Goal: Communication & Community: Answer question/provide support

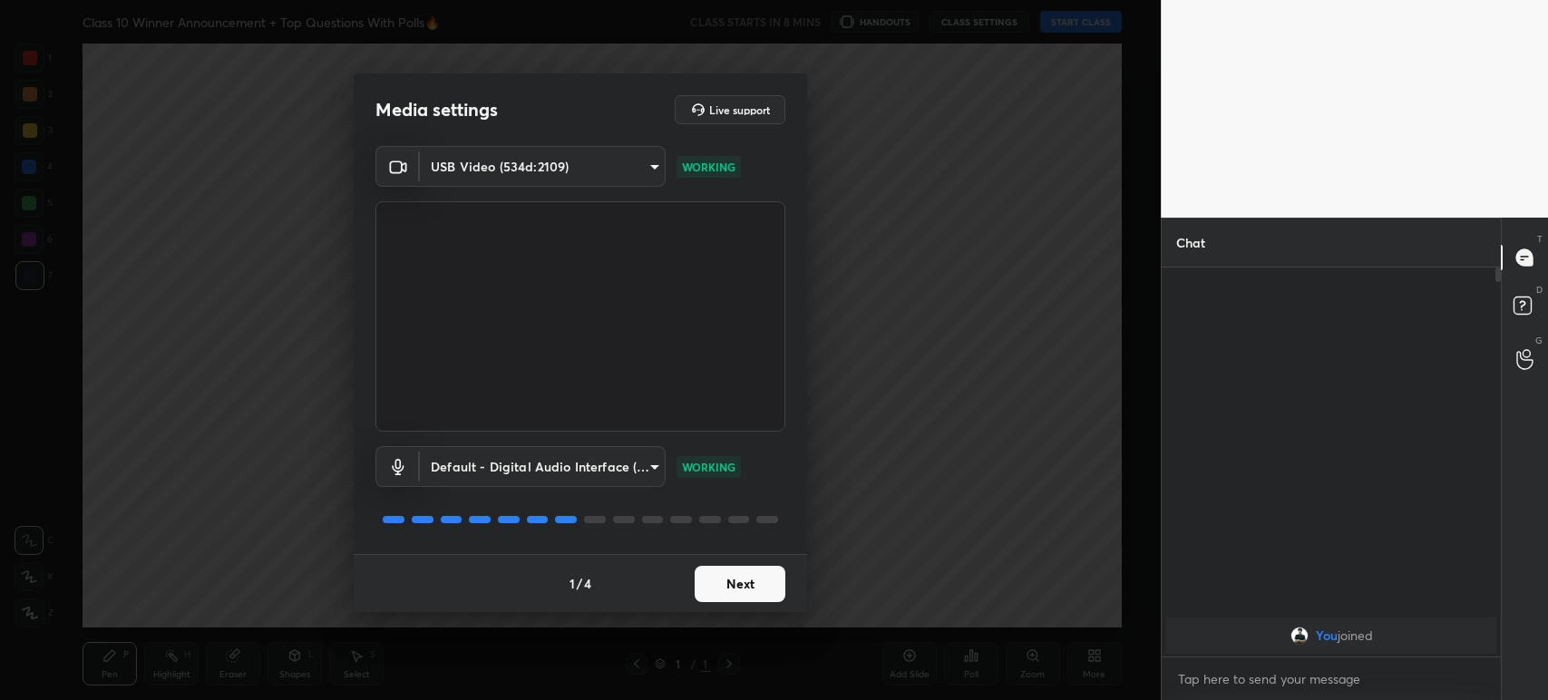
click at [734, 589] on button "Next" at bounding box center [740, 584] width 91 height 36
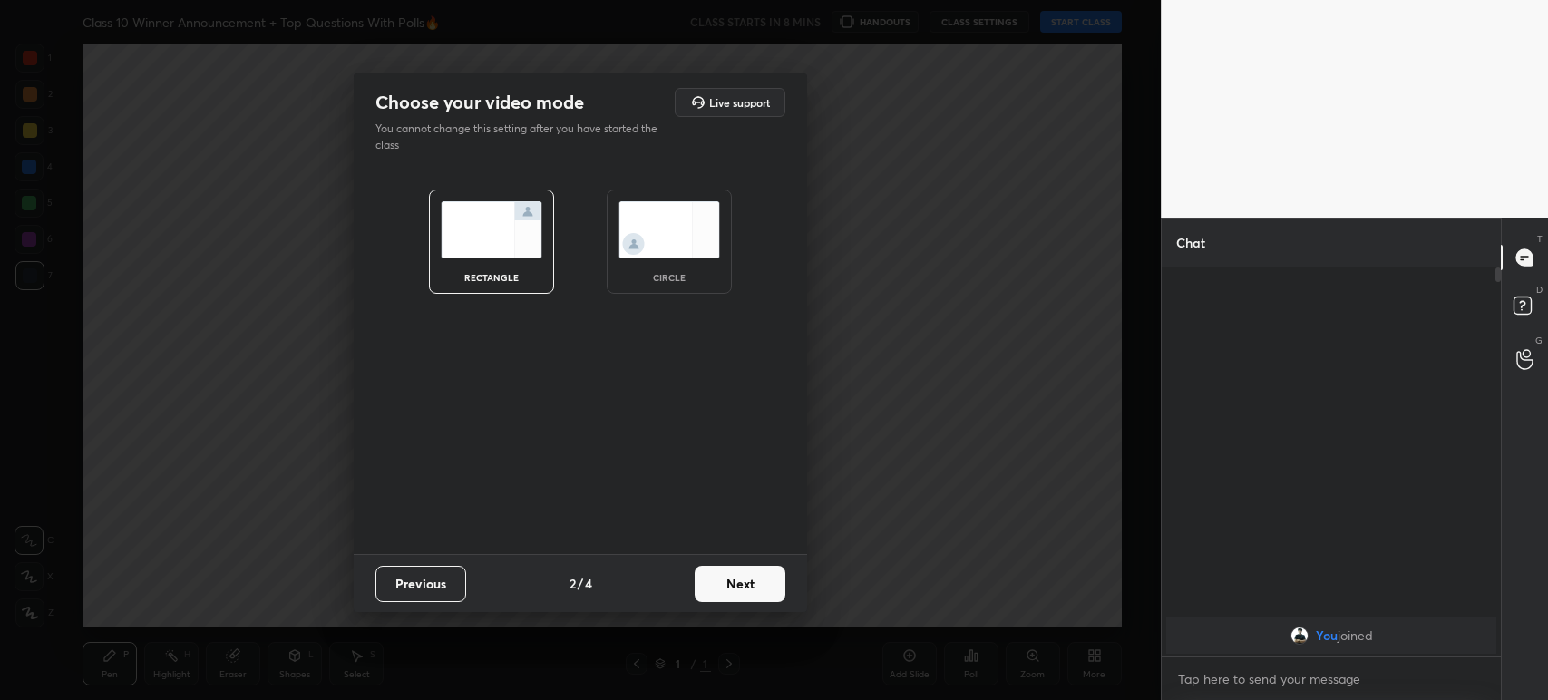
click at [734, 589] on button "Next" at bounding box center [740, 584] width 91 height 36
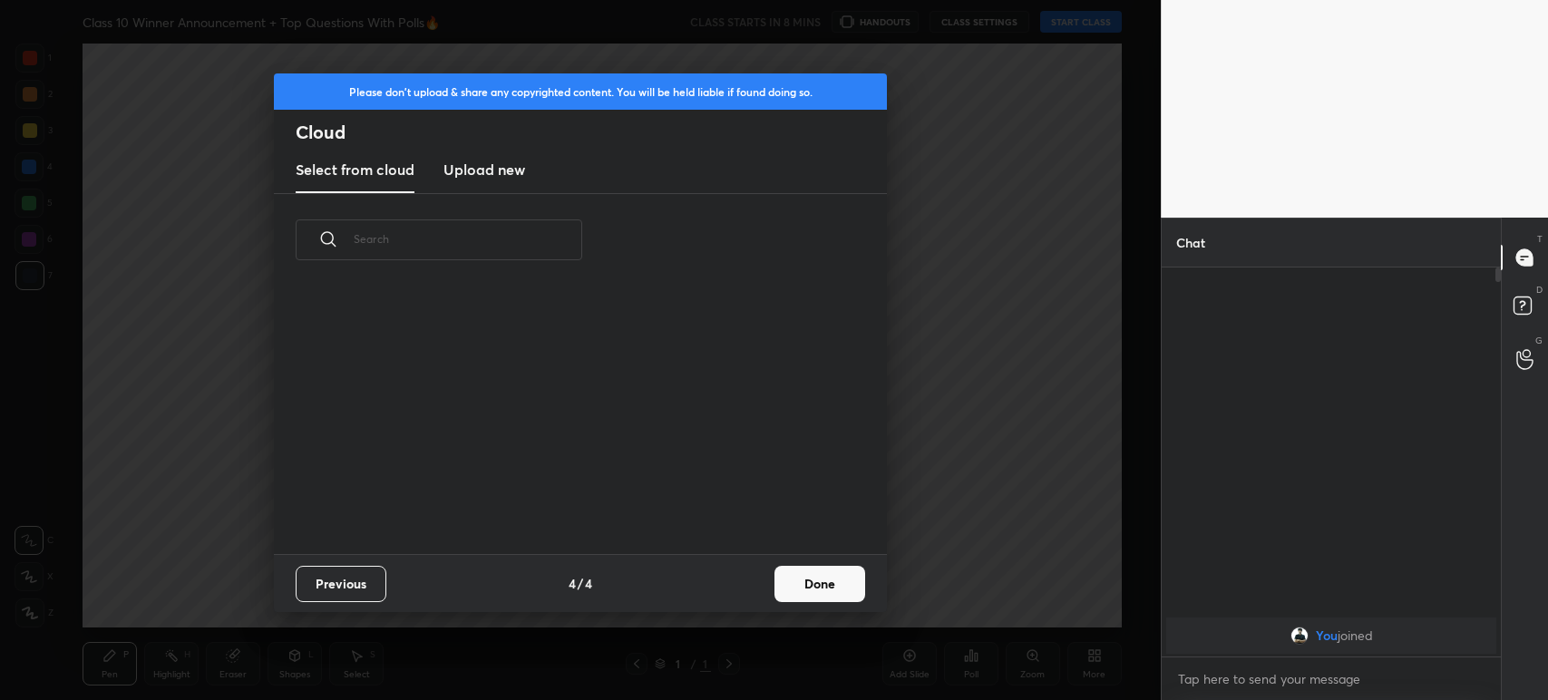
scroll to position [268, 581]
click at [477, 183] on new "Upload new" at bounding box center [484, 170] width 82 height 45
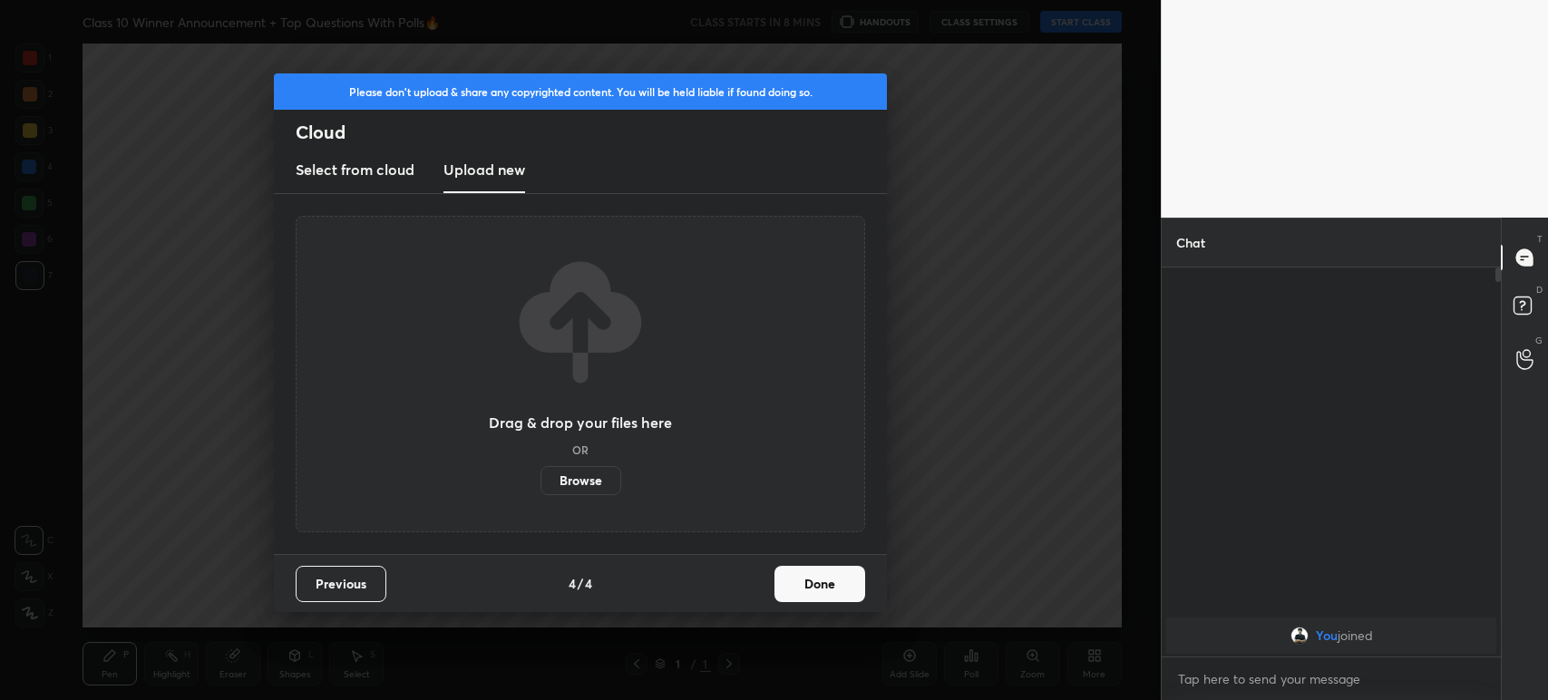
click at [565, 471] on label "Browse" at bounding box center [580, 480] width 81 height 29
click at [540, 471] on input "Browse" at bounding box center [540, 480] width 0 height 29
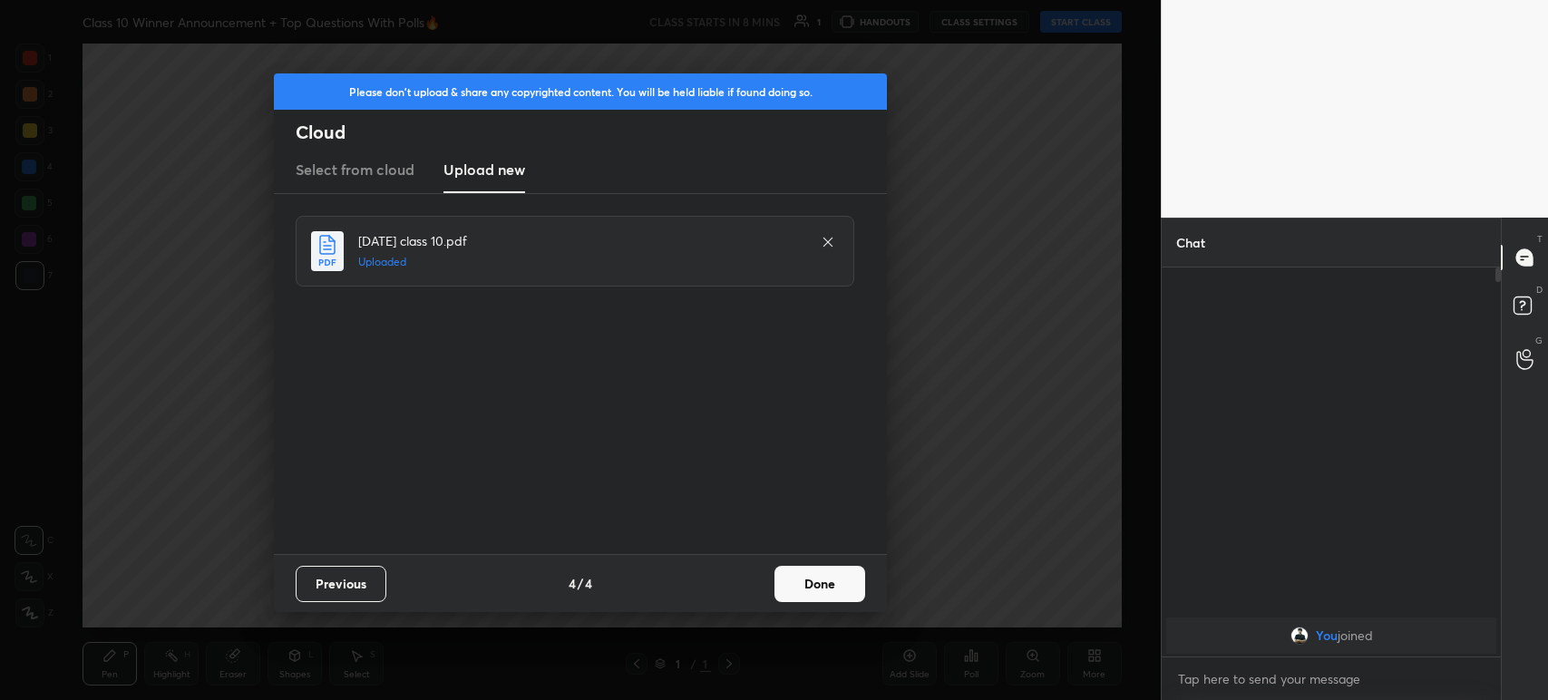
click at [809, 590] on button "Done" at bounding box center [819, 584] width 91 height 36
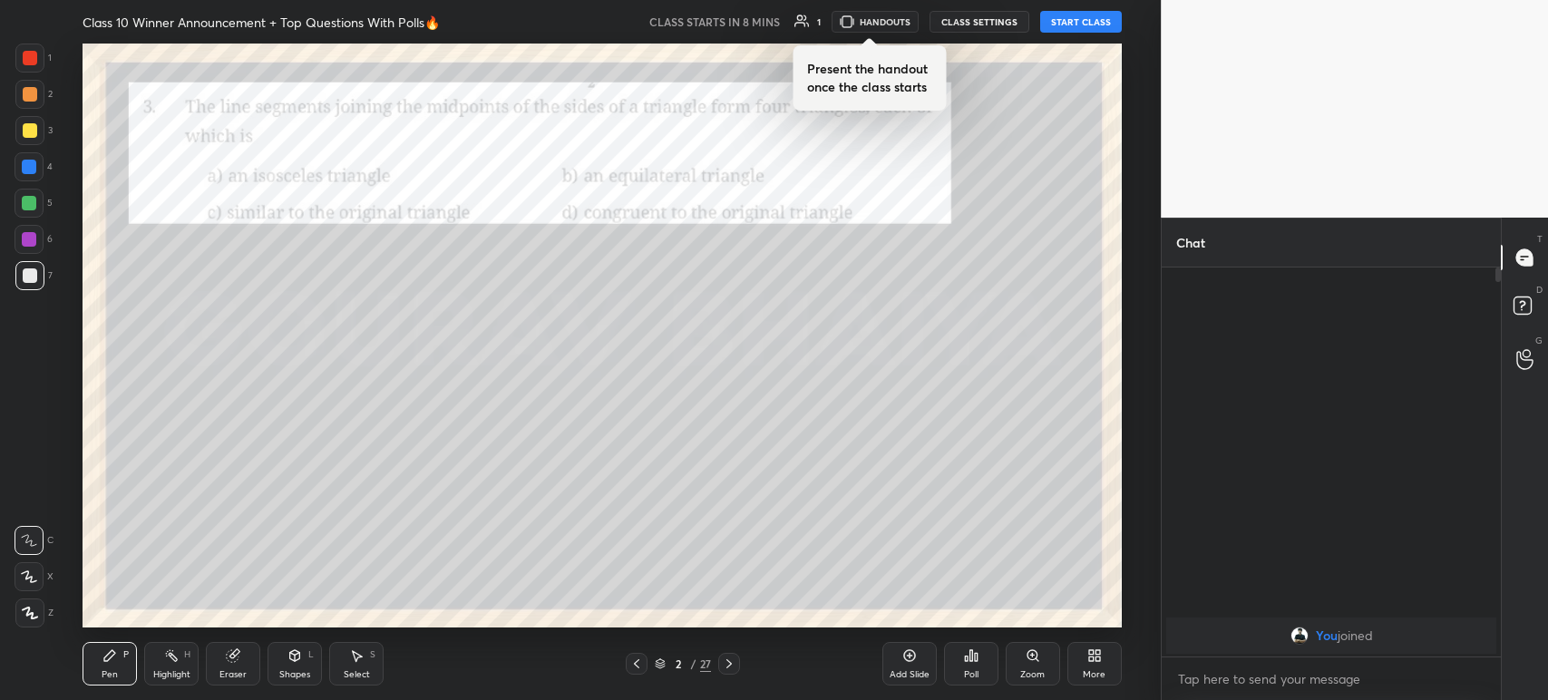
click at [626, 664] on div at bounding box center [637, 664] width 22 height 22
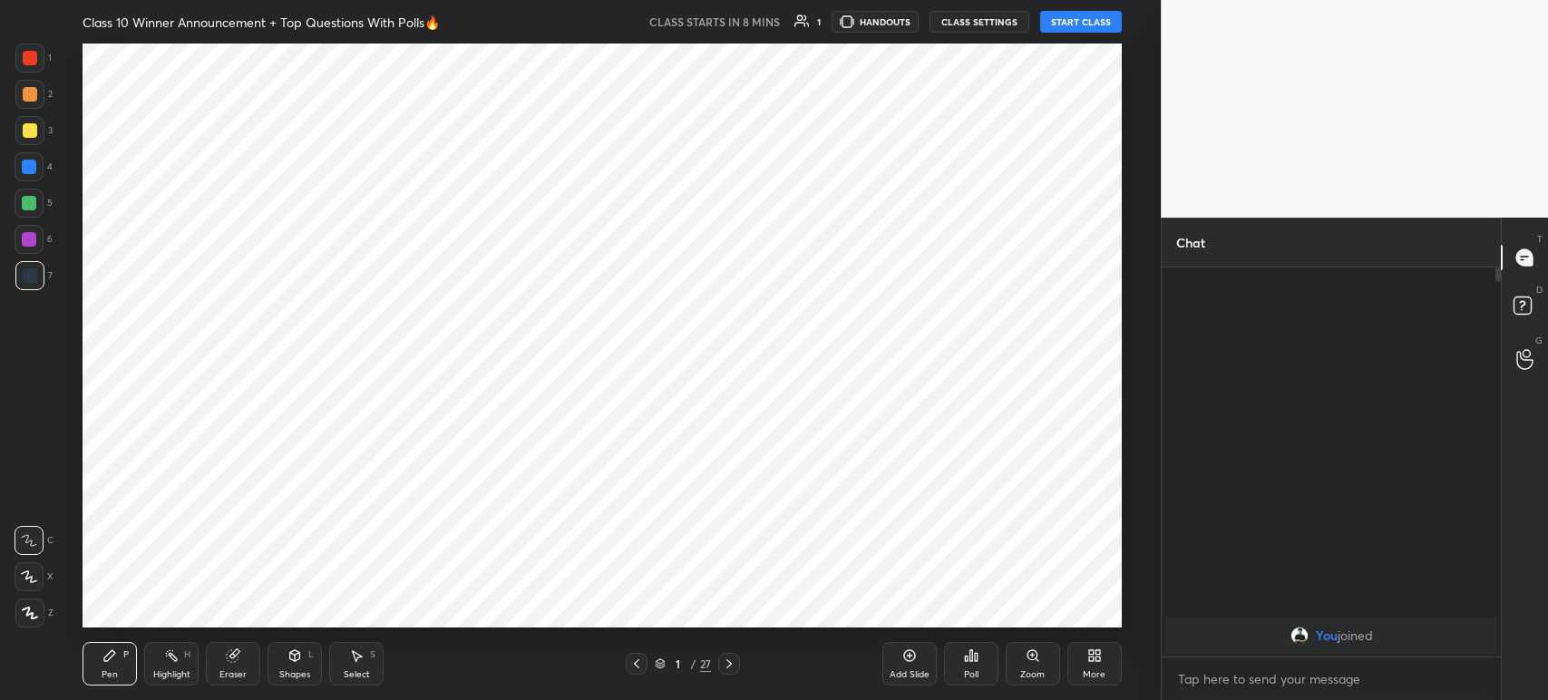
click at [905, 678] on div "Add Slide" at bounding box center [910, 674] width 40 height 9
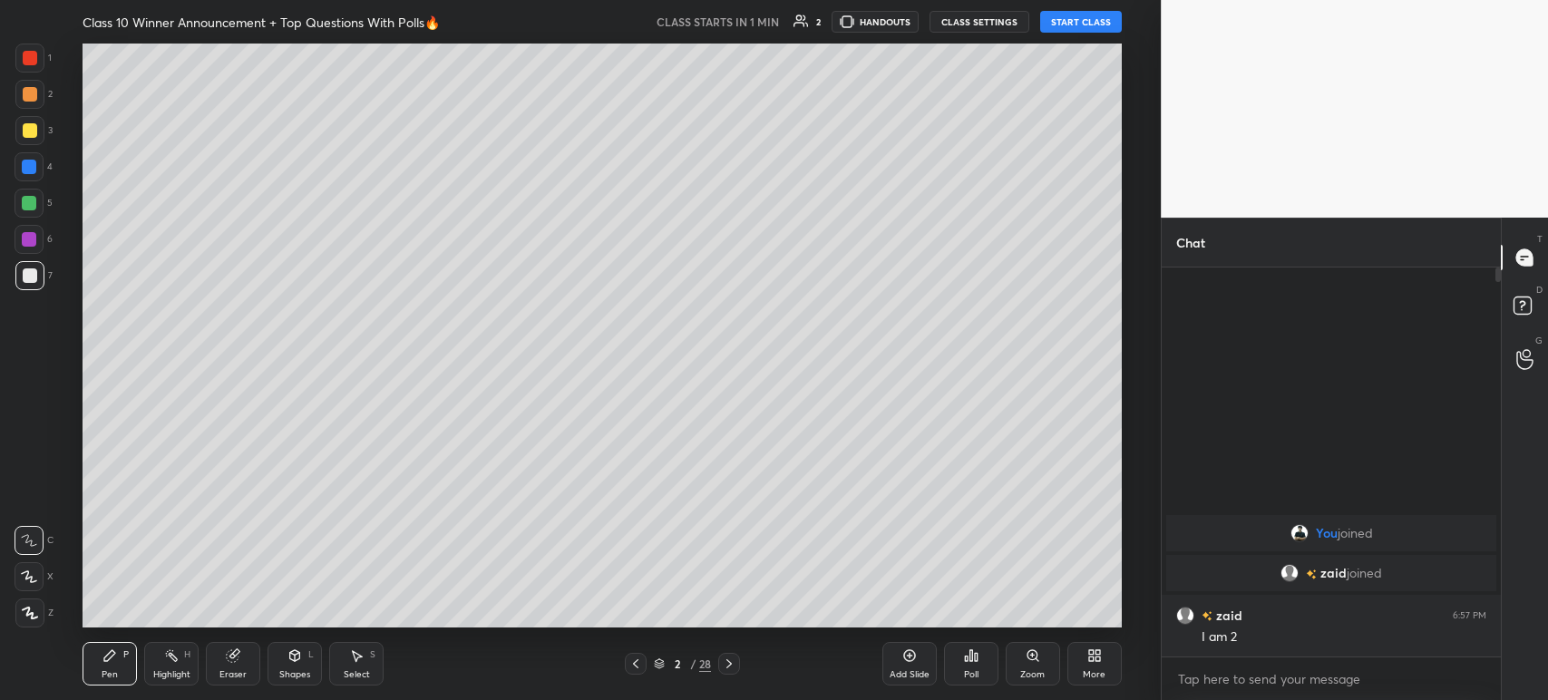
click at [1096, 24] on button "START CLASS" at bounding box center [1081, 22] width 82 height 22
click at [29, 613] on icon at bounding box center [30, 613] width 16 height 13
drag, startPoint x: 29, startPoint y: 613, endPoint x: 1394, endPoint y: 440, distance: 1375.6
click at [1394, 440] on div "You joined zaid joined zaid 6:57 PM I am 2" at bounding box center [1331, 461] width 339 height 389
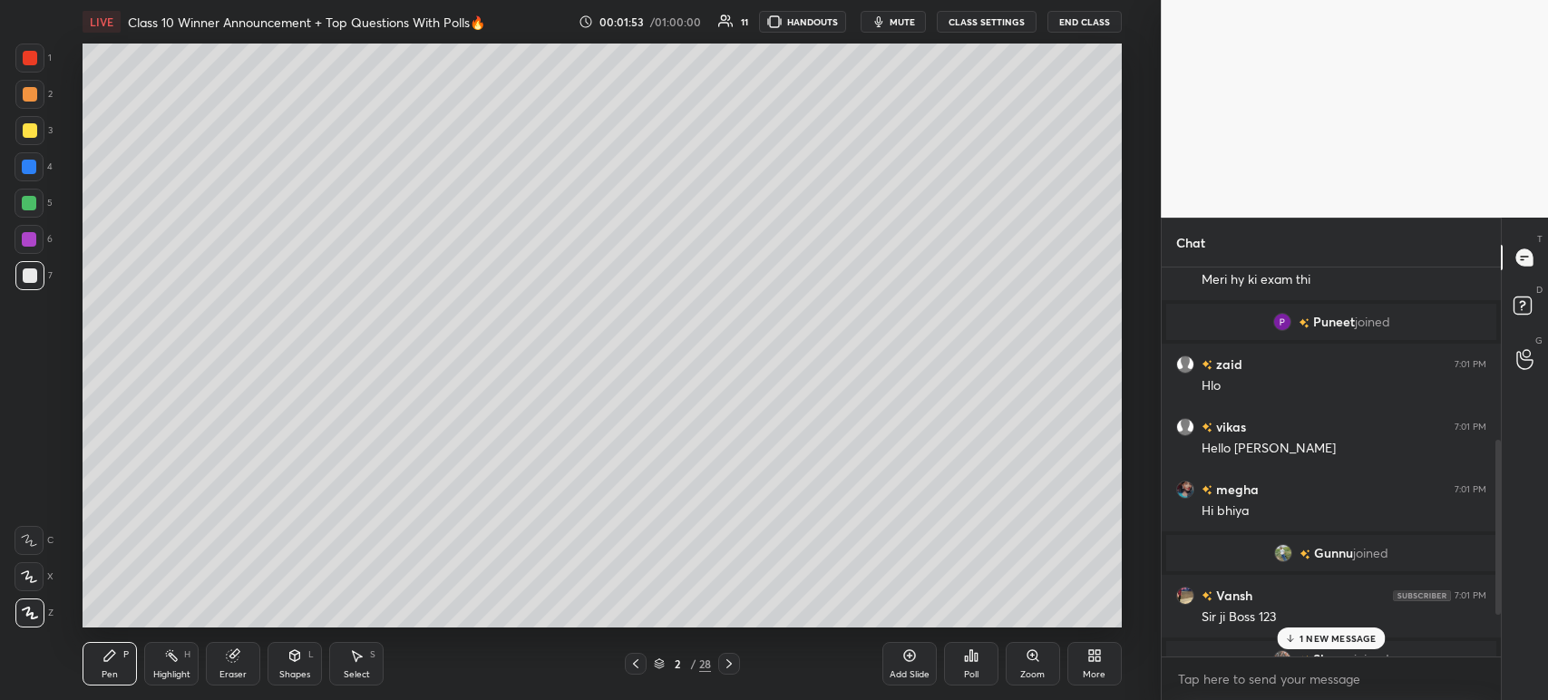
scroll to position [473, 0]
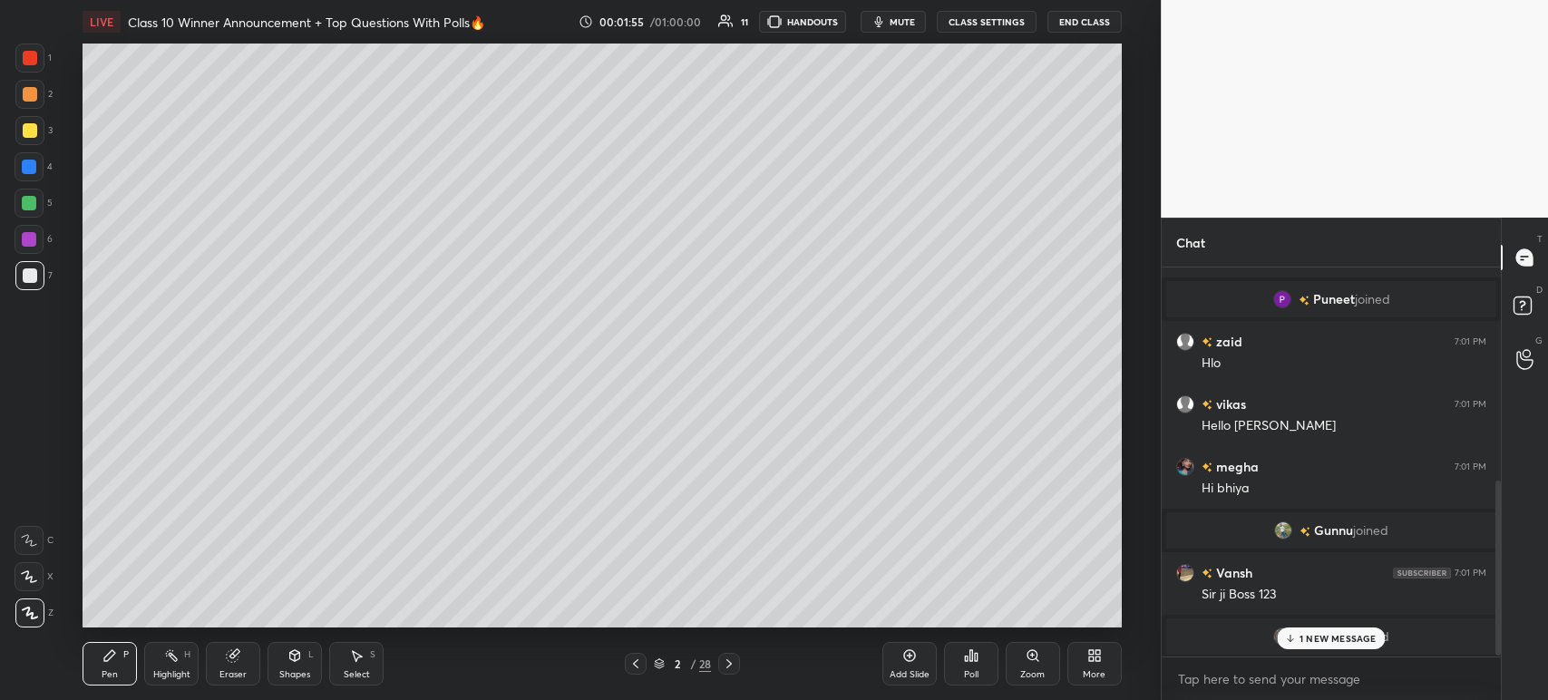
click at [1291, 630] on div "1 NEW MESSAGE" at bounding box center [1332, 638] width 108 height 22
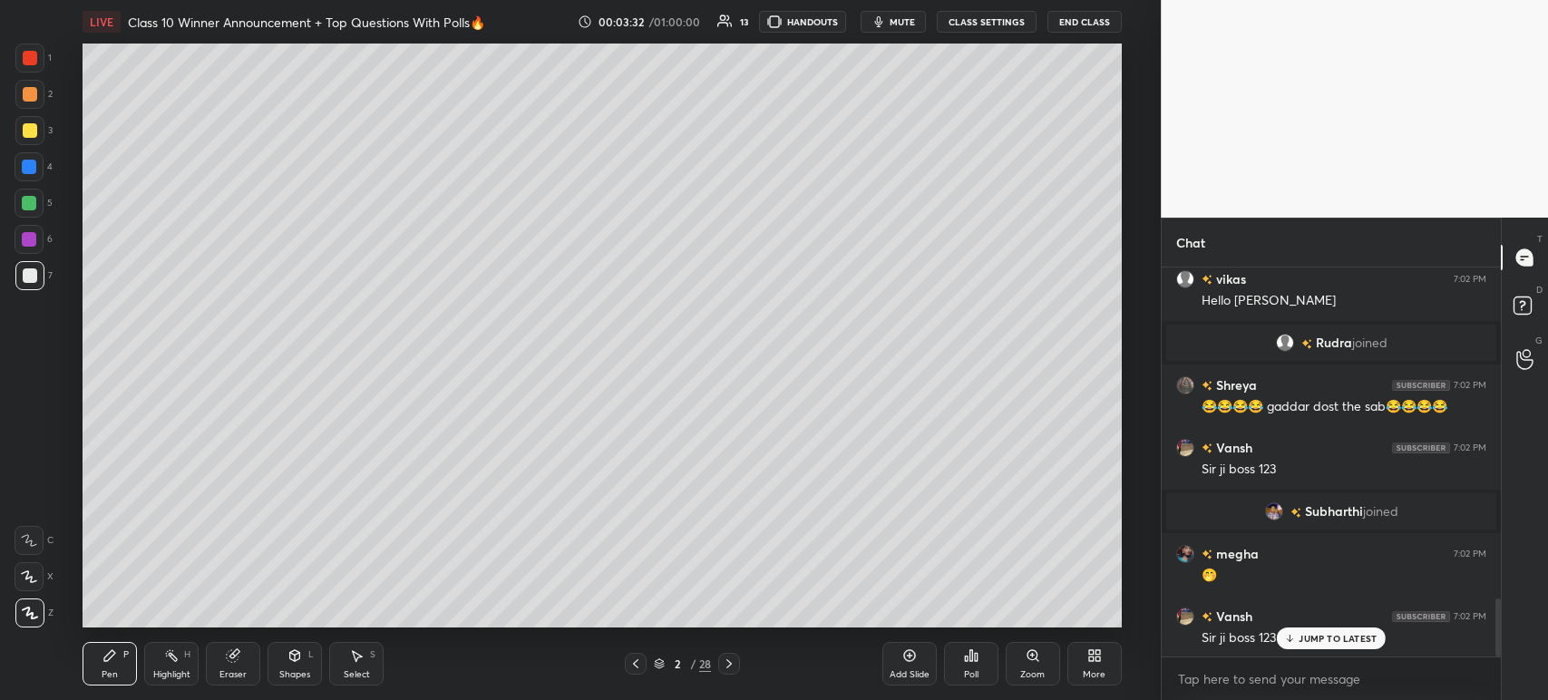
scroll to position [2241, 0]
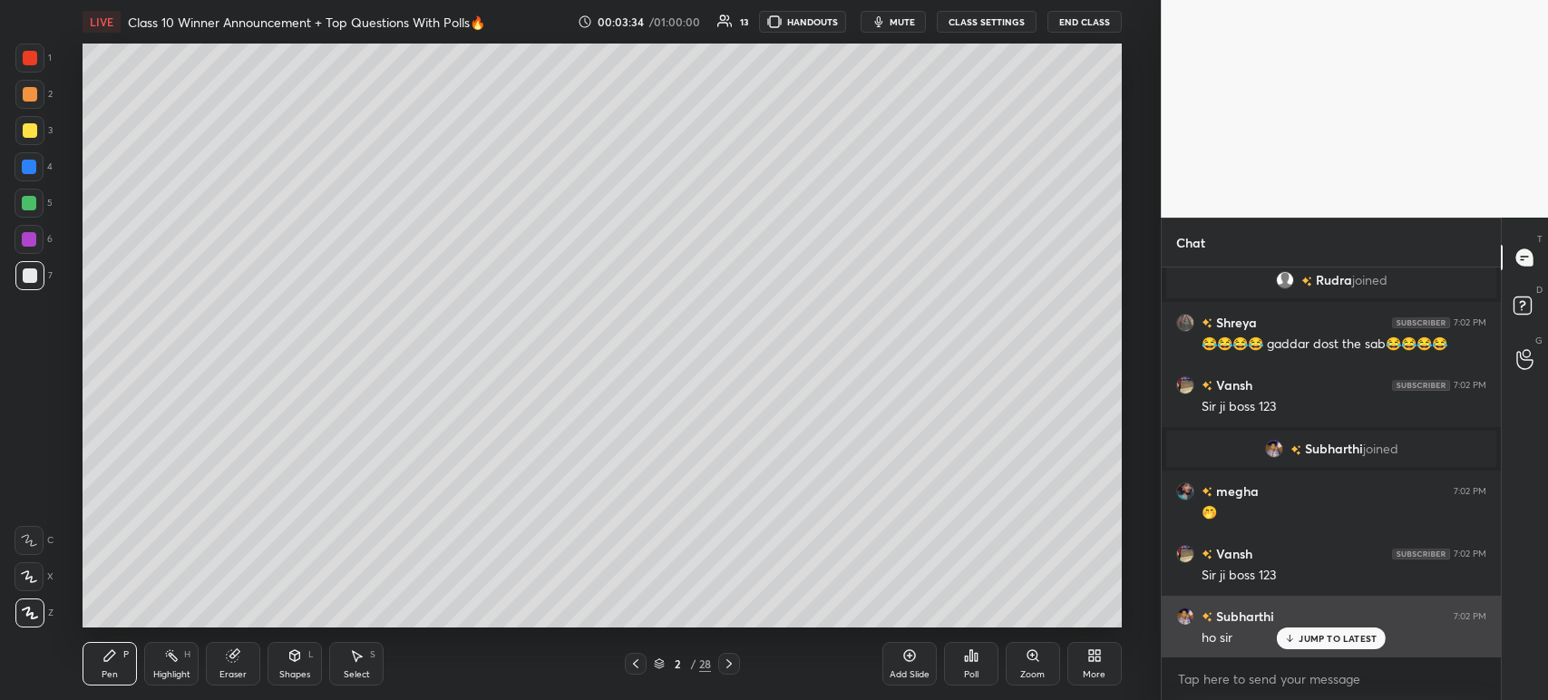
click at [1292, 637] on icon at bounding box center [1290, 638] width 12 height 11
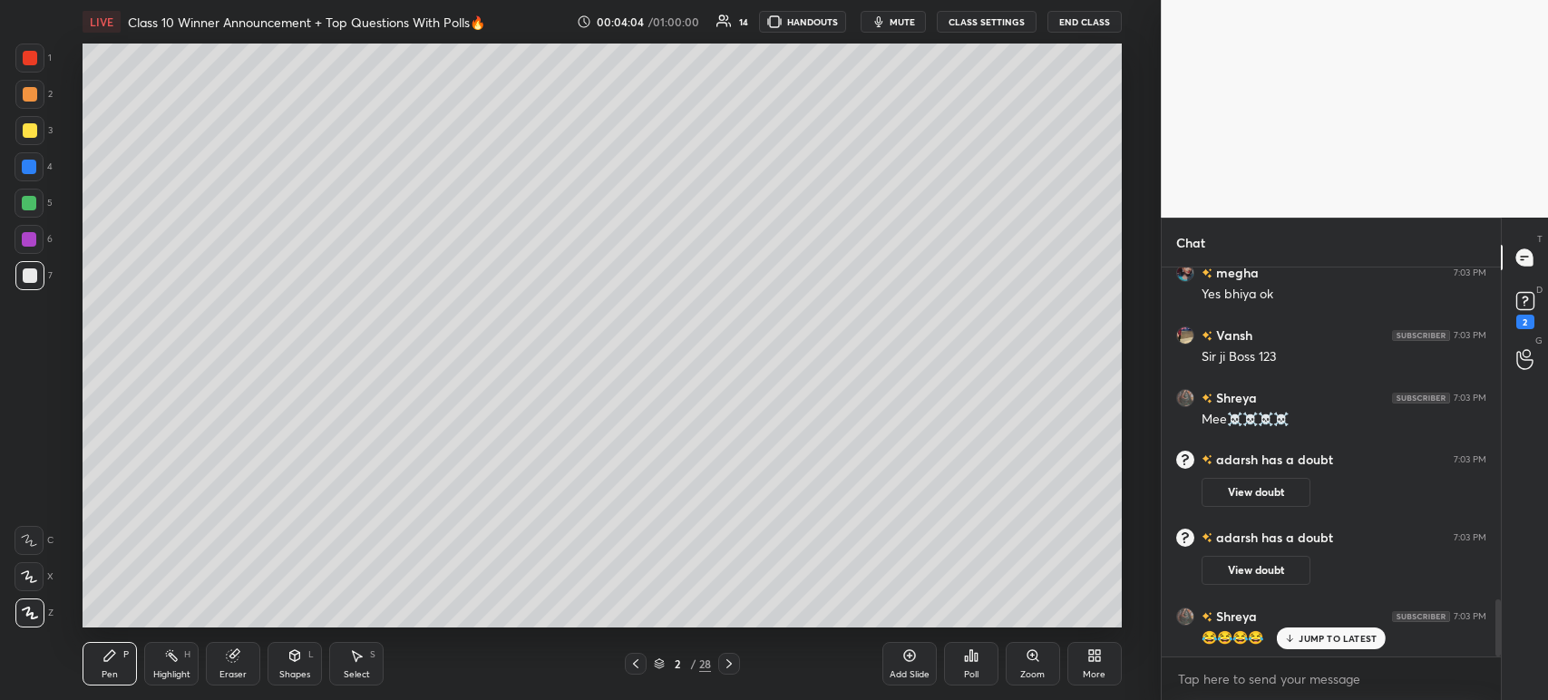
scroll to position [2251, 0]
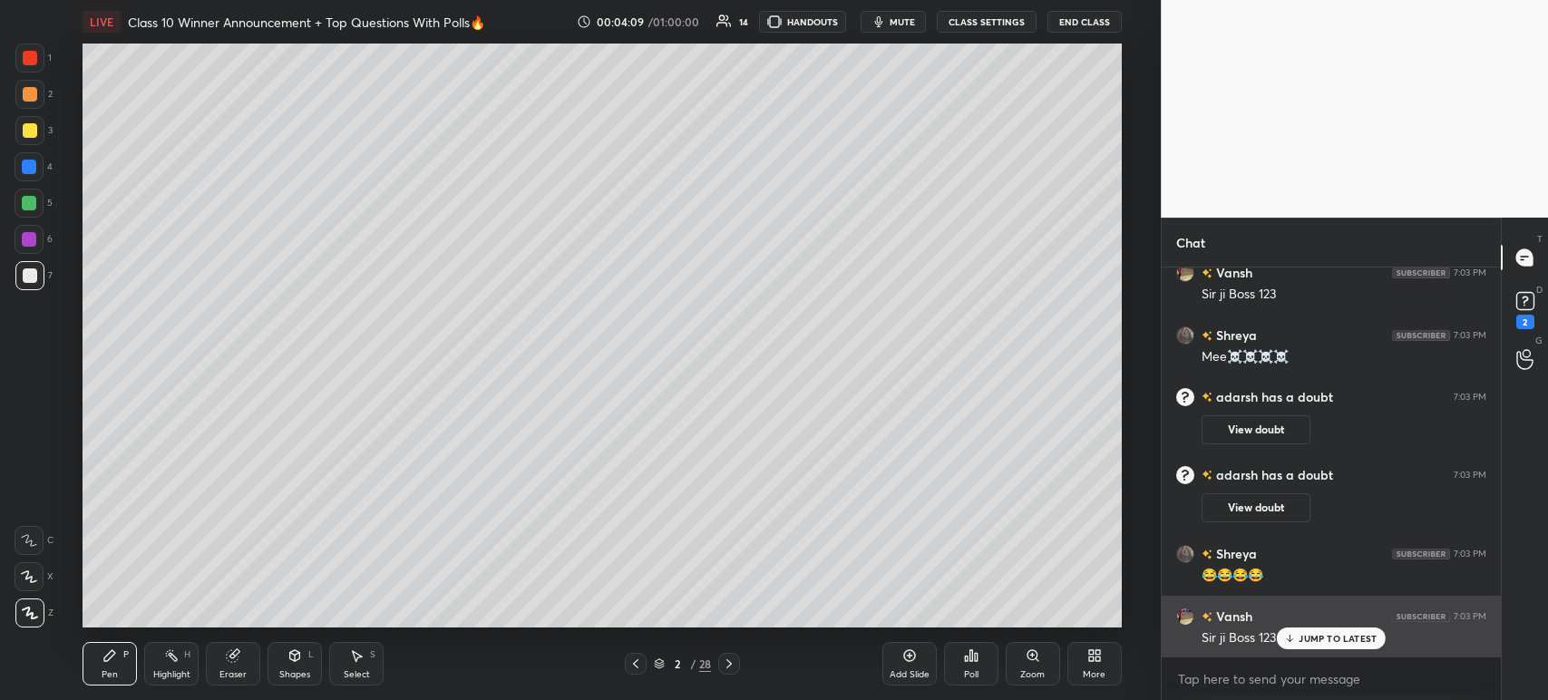
click at [1302, 630] on div "JUMP TO LATEST" at bounding box center [1331, 638] width 109 height 22
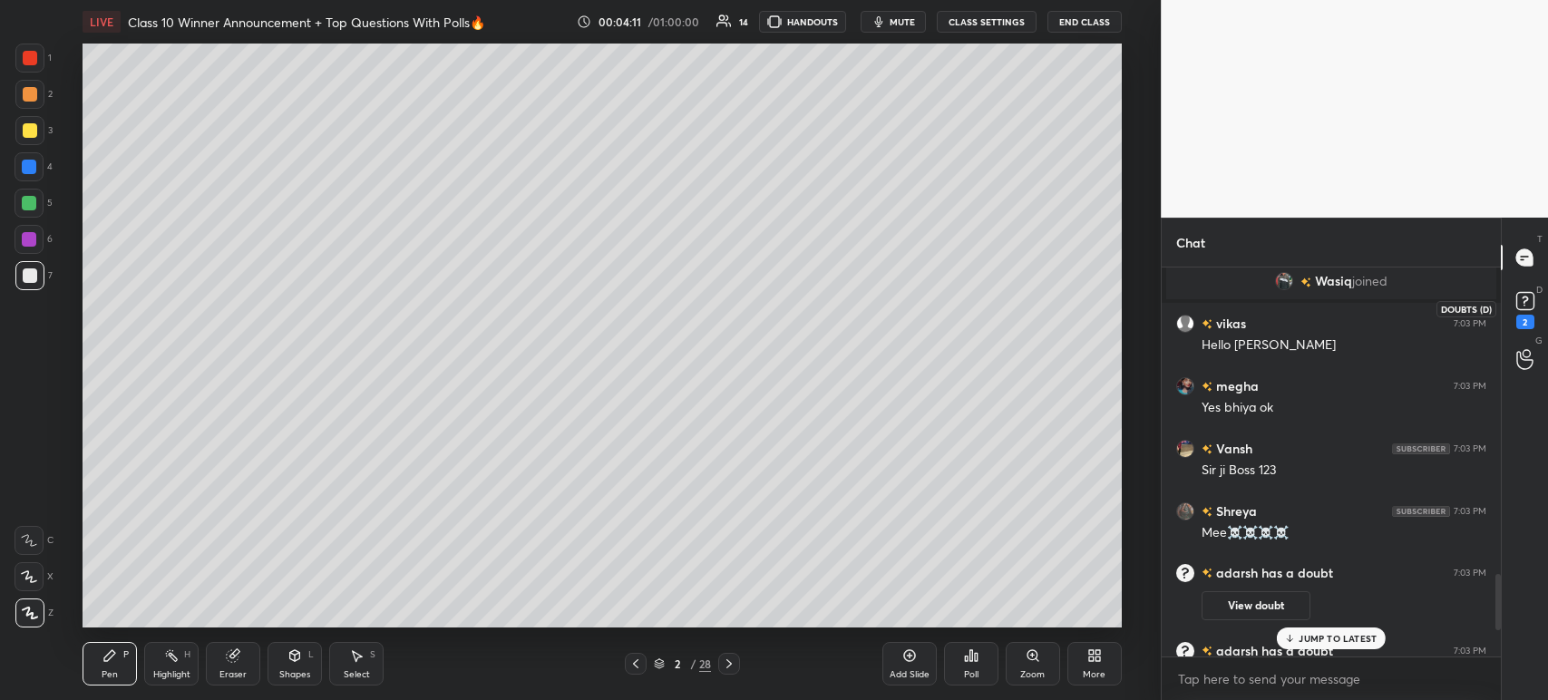
scroll to position [2089, 0]
click at [1523, 311] on icon at bounding box center [1525, 300] width 27 height 27
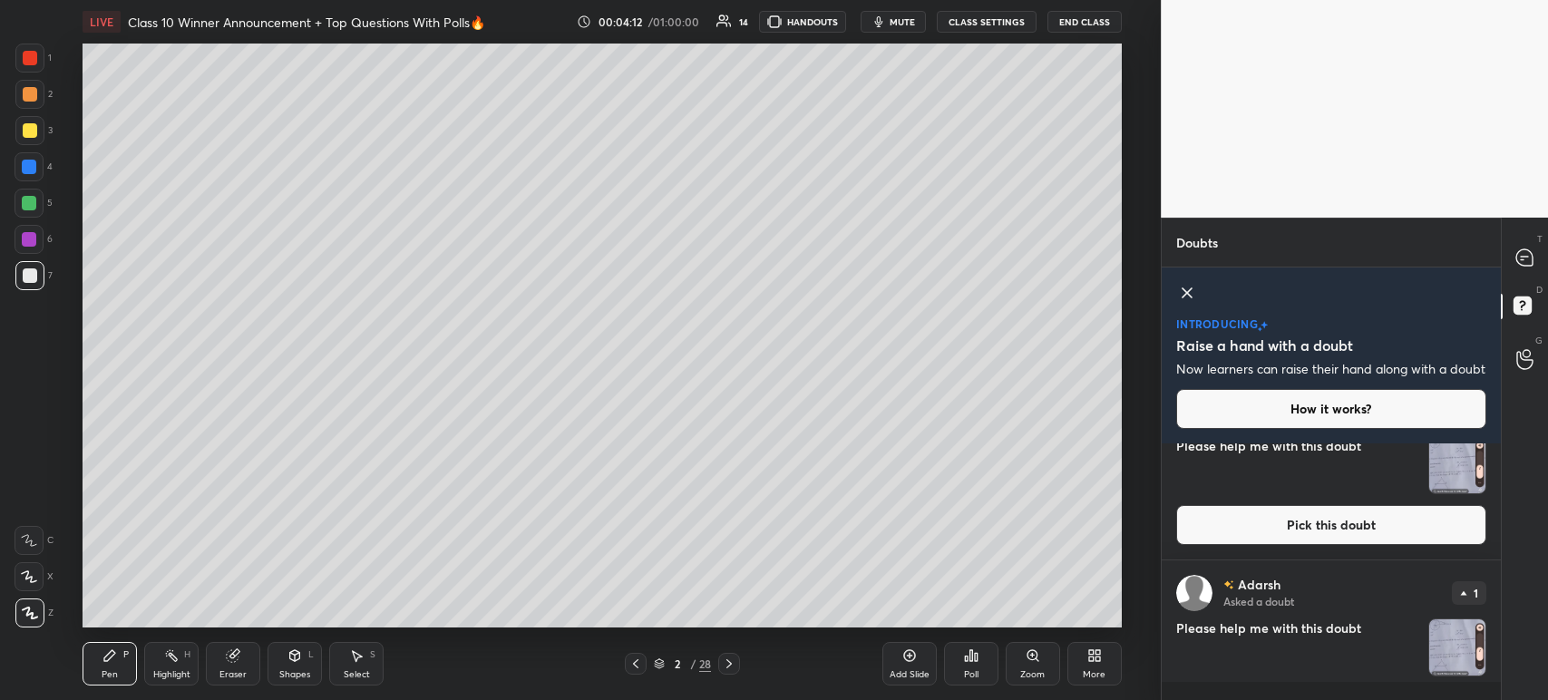
scroll to position [0, 0]
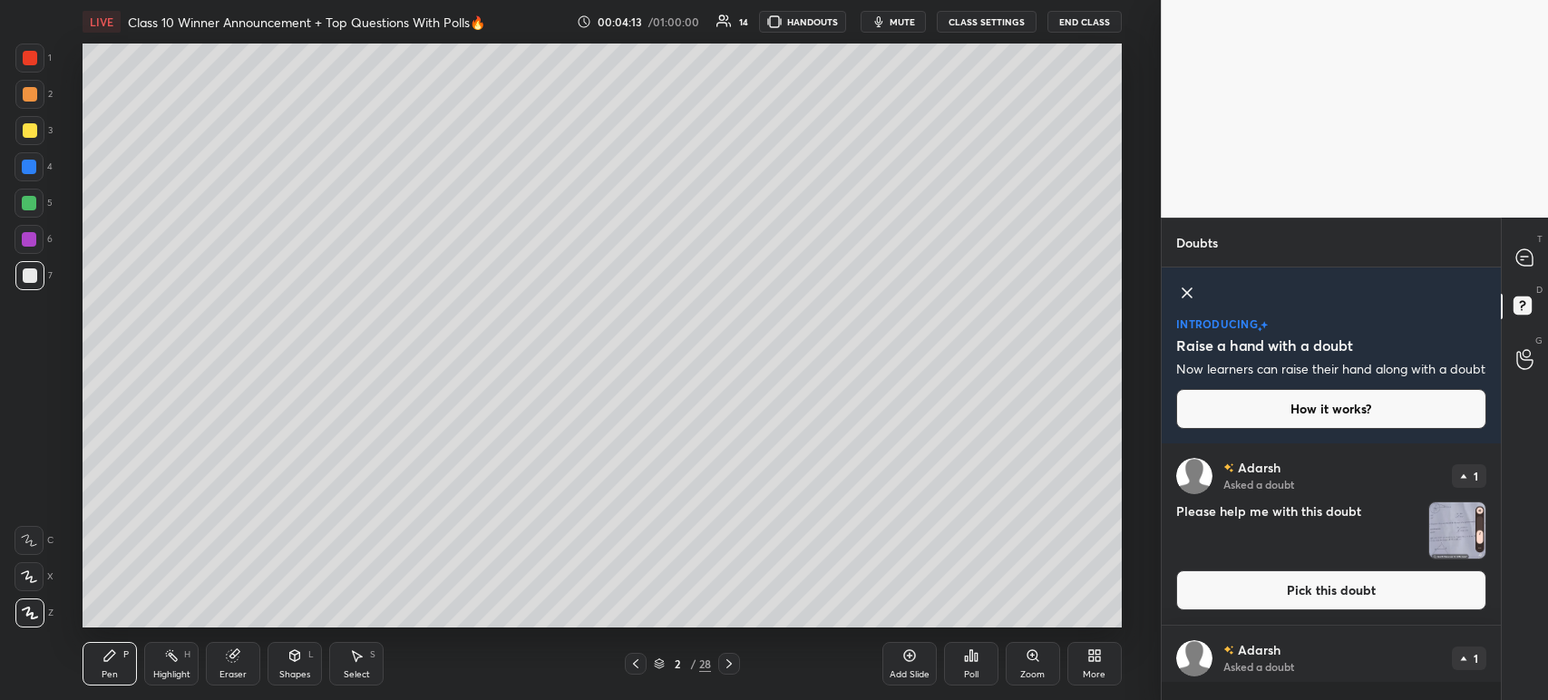
click at [1432, 540] on img "grid" at bounding box center [1457, 530] width 56 height 56
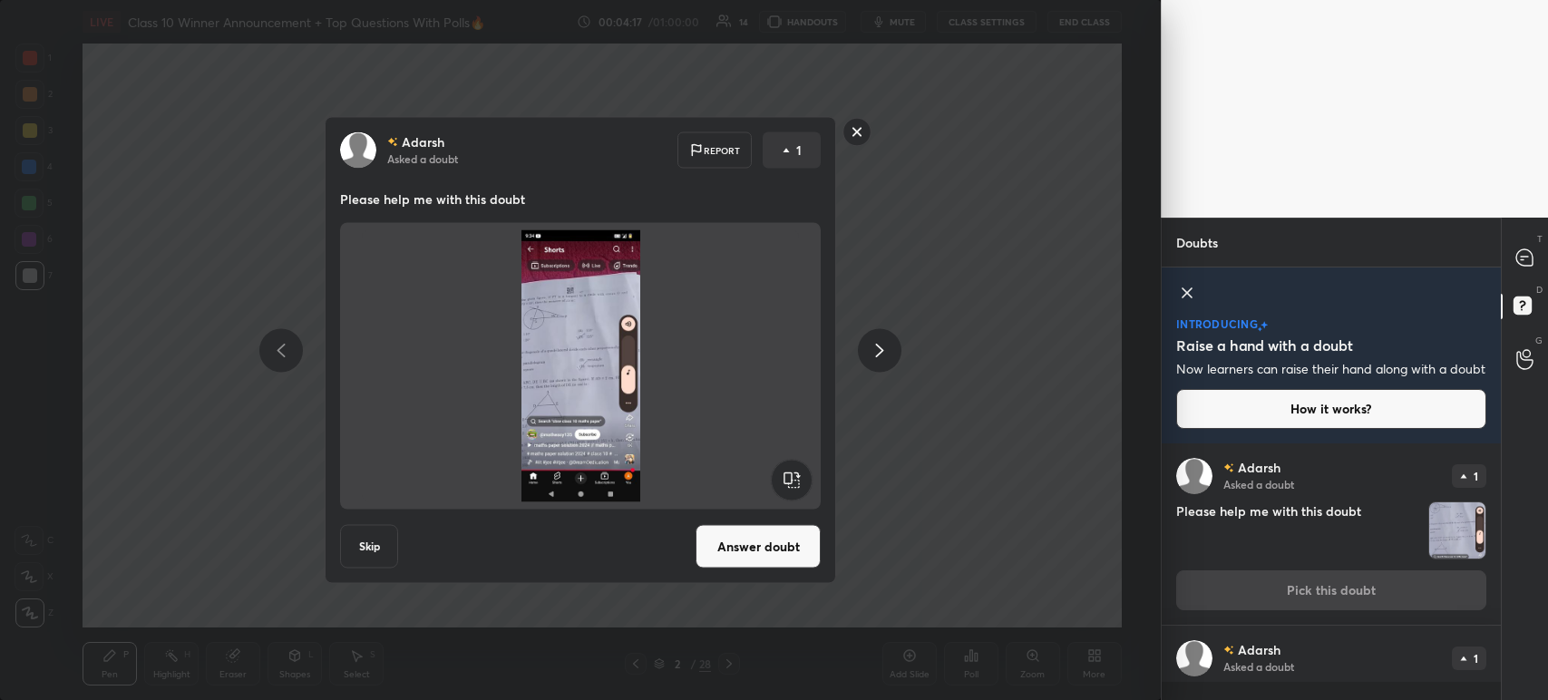
click at [857, 136] on rect at bounding box center [857, 132] width 28 height 28
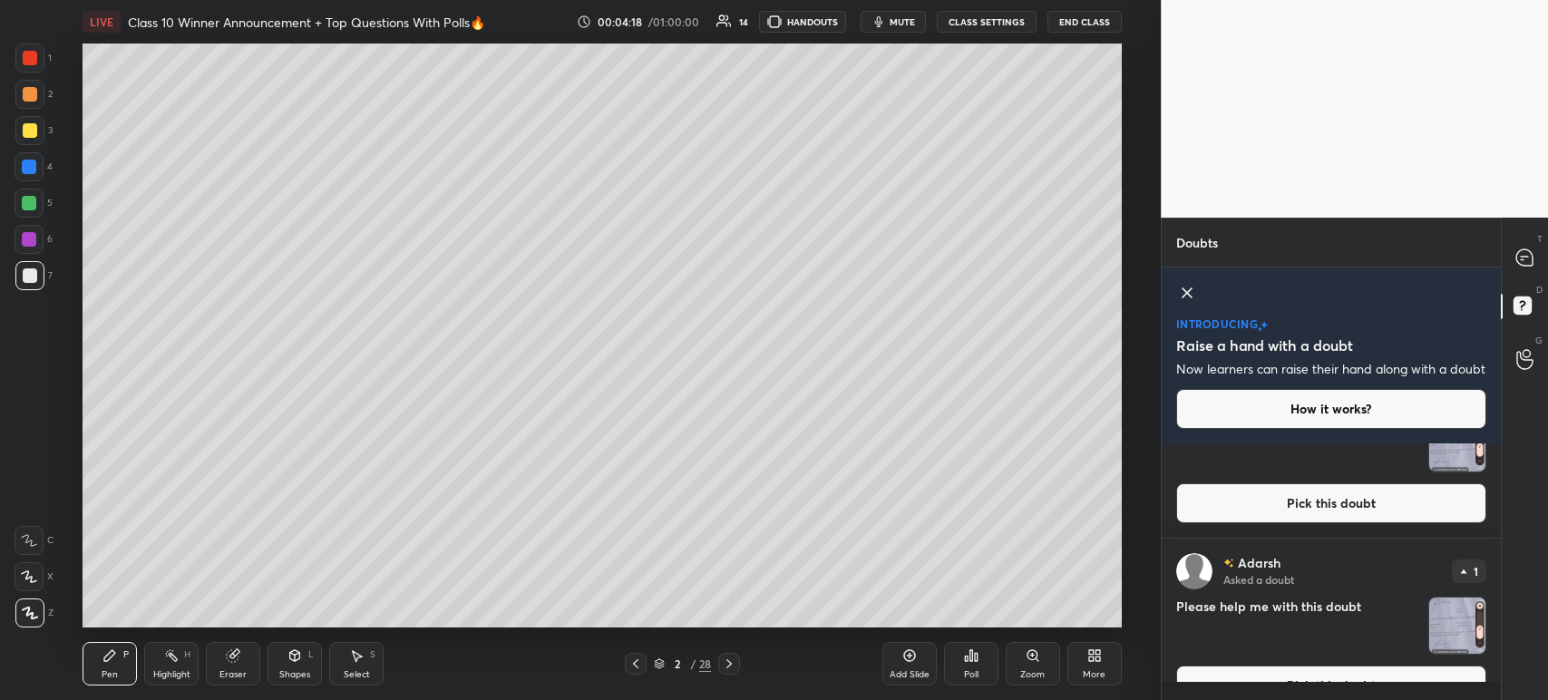
scroll to position [125, 0]
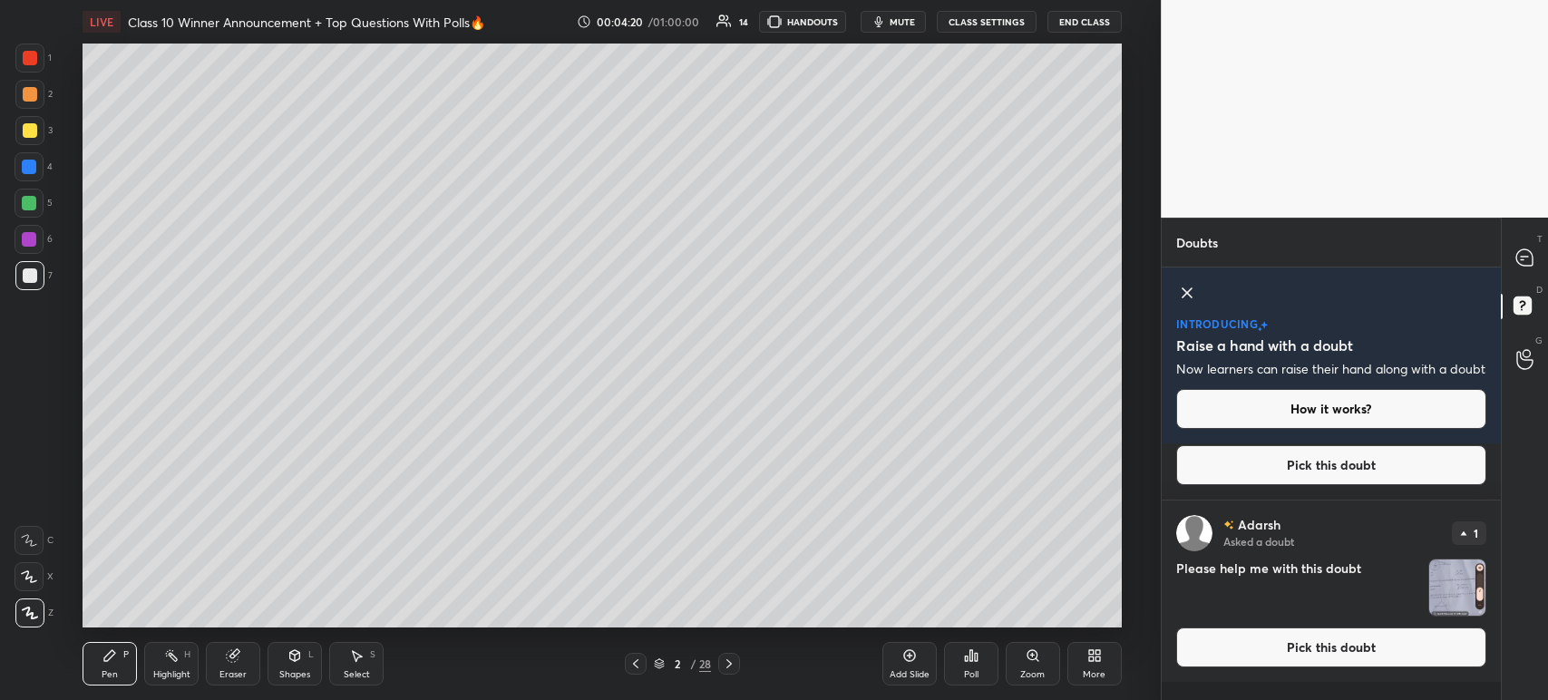
click at [1436, 600] on img "grid" at bounding box center [1457, 587] width 56 height 56
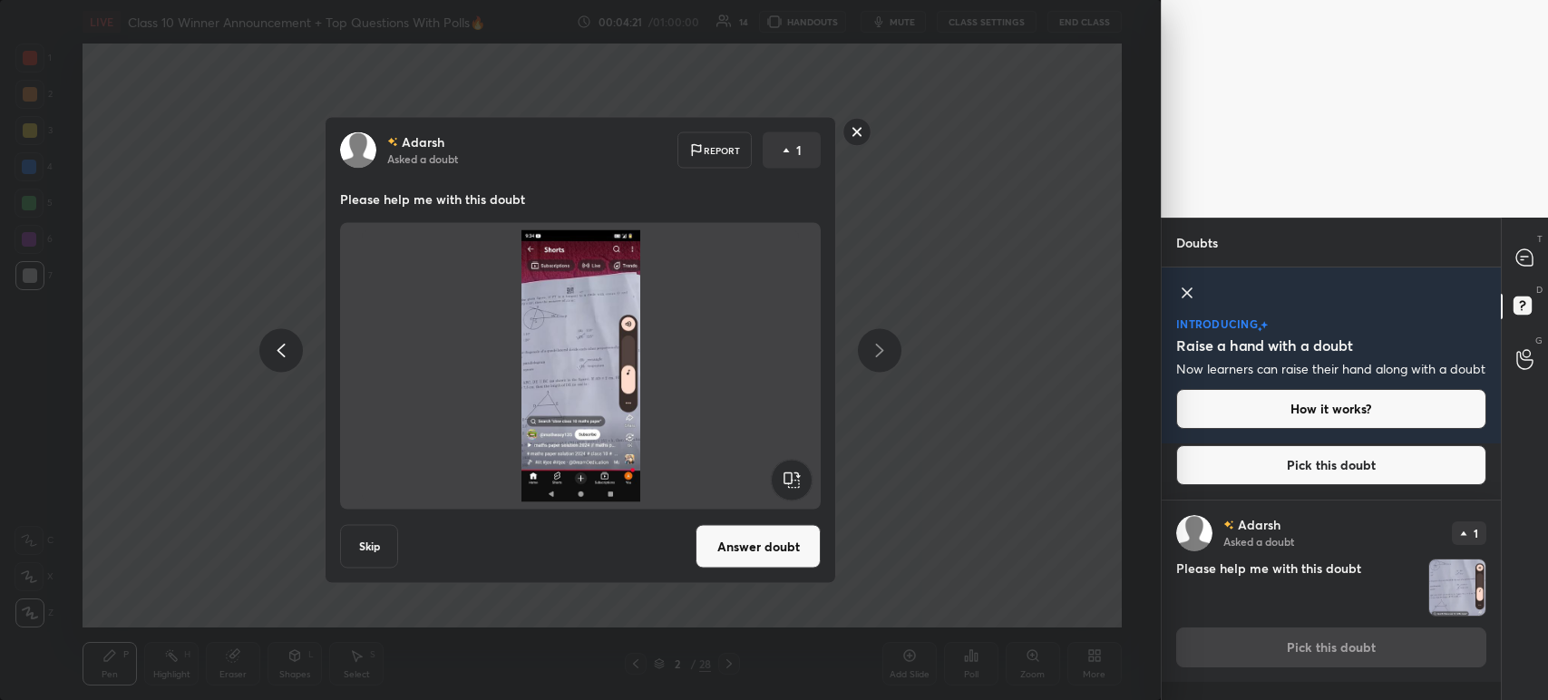
click at [856, 134] on rect at bounding box center [857, 132] width 28 height 28
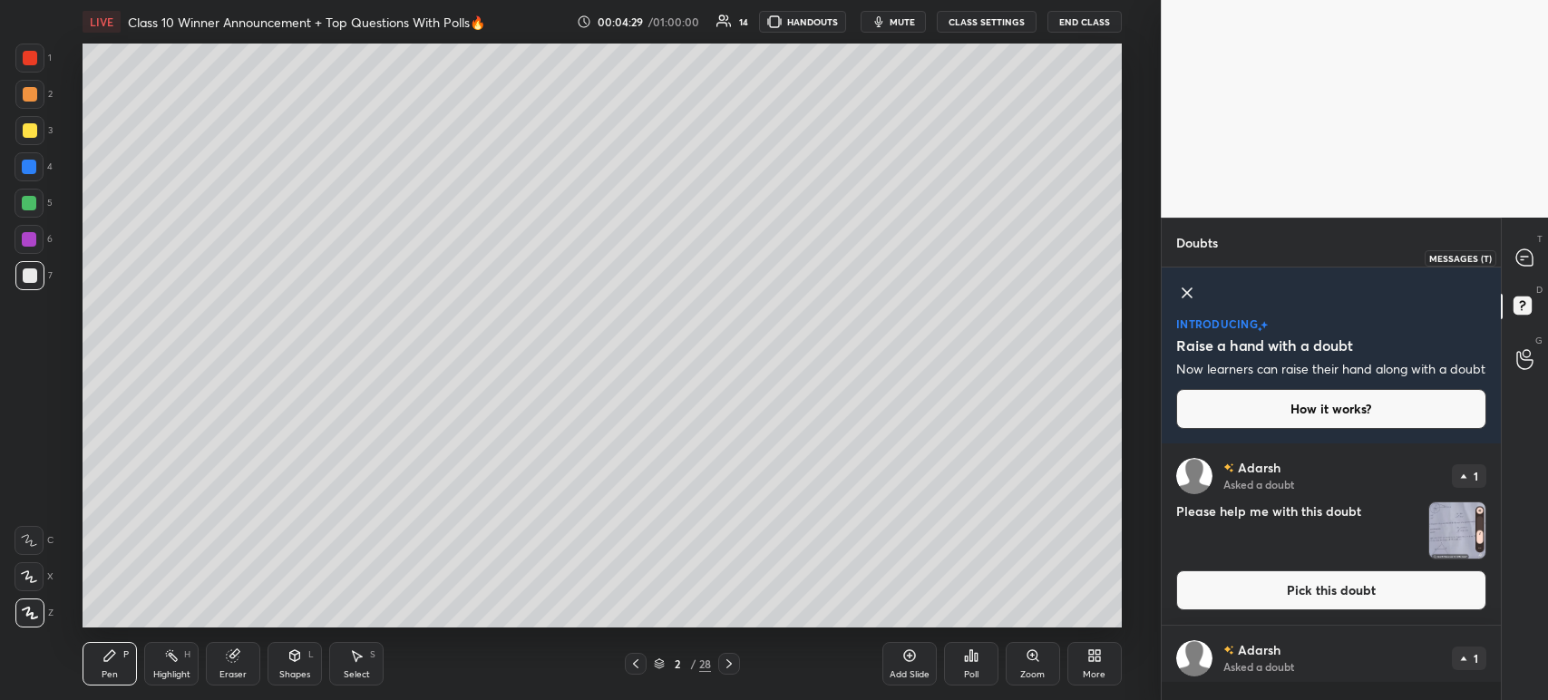
click at [1524, 272] on div at bounding box center [1525, 257] width 36 height 33
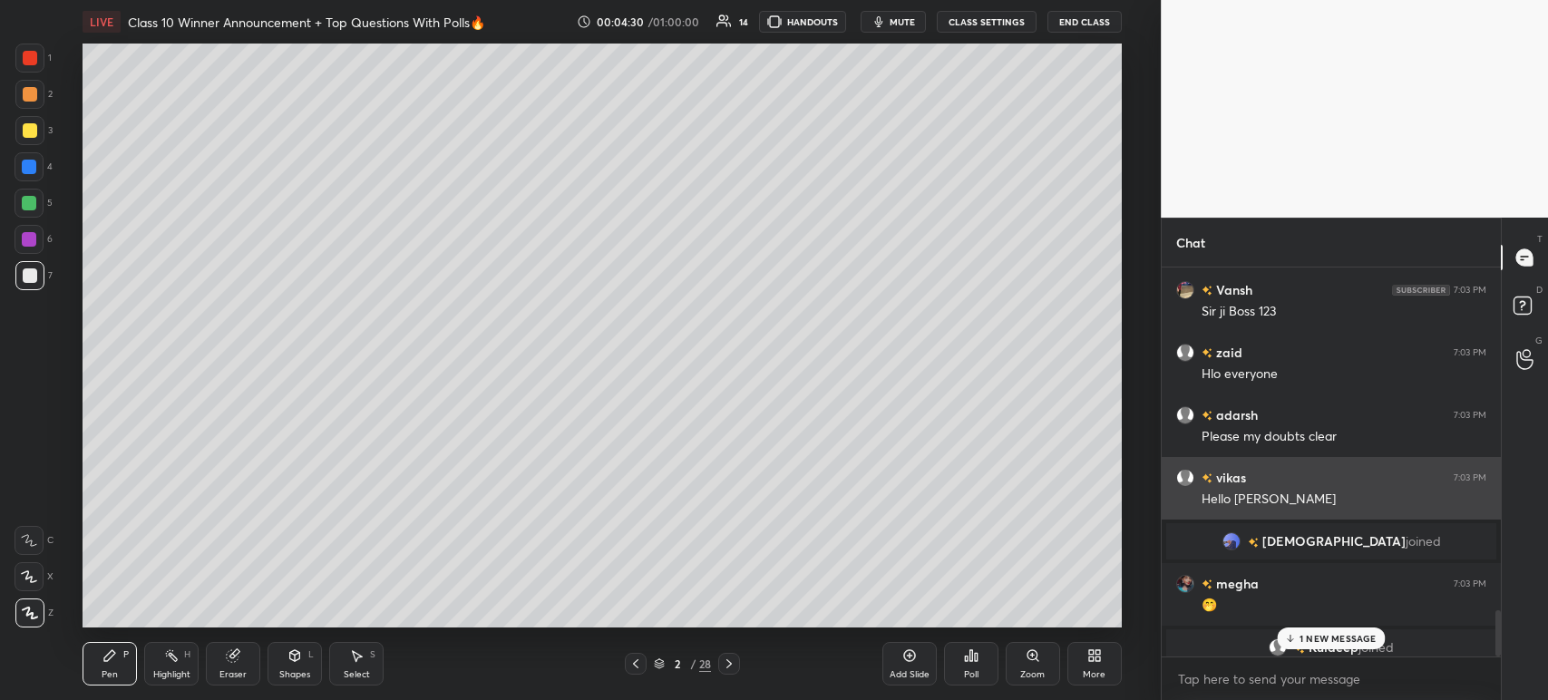
scroll to position [2861, 0]
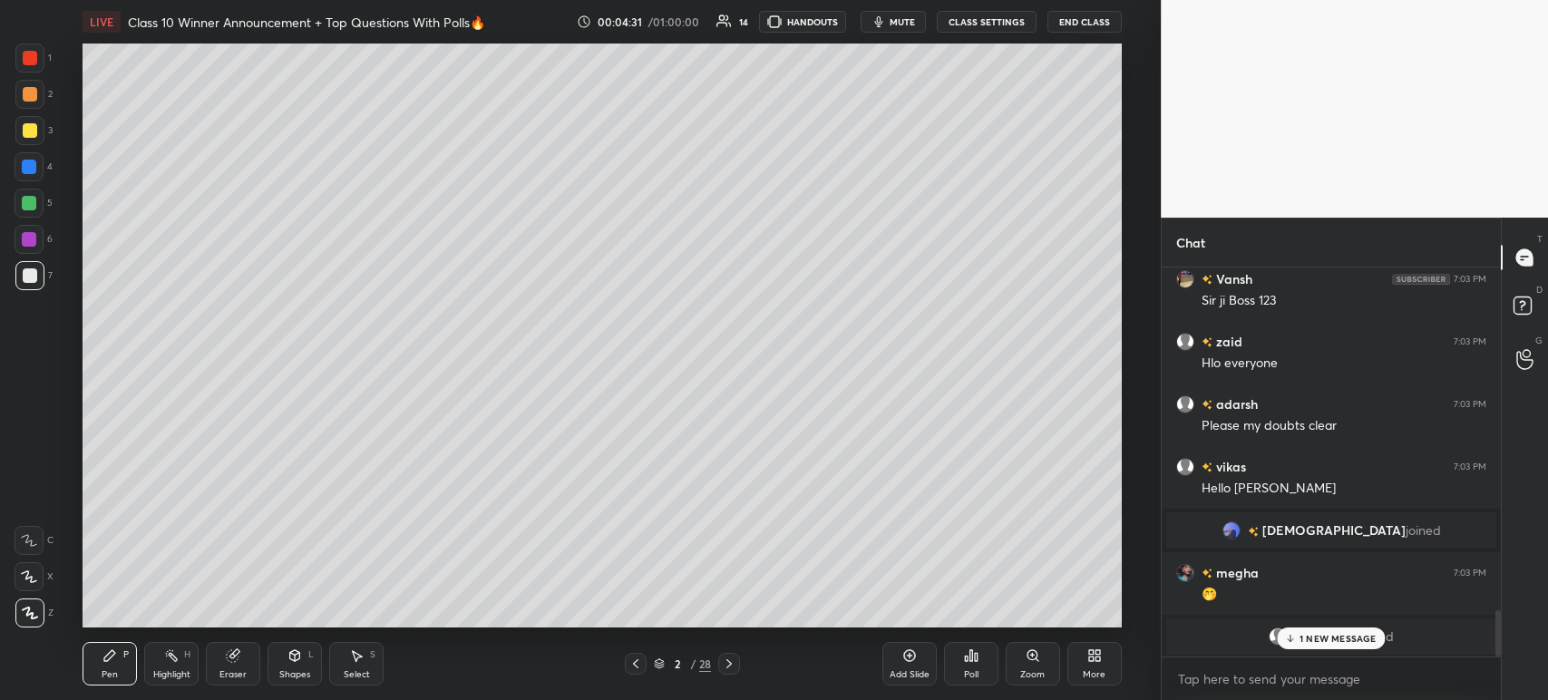
click at [1305, 637] on p "1 NEW MESSAGE" at bounding box center [1337, 638] width 77 height 11
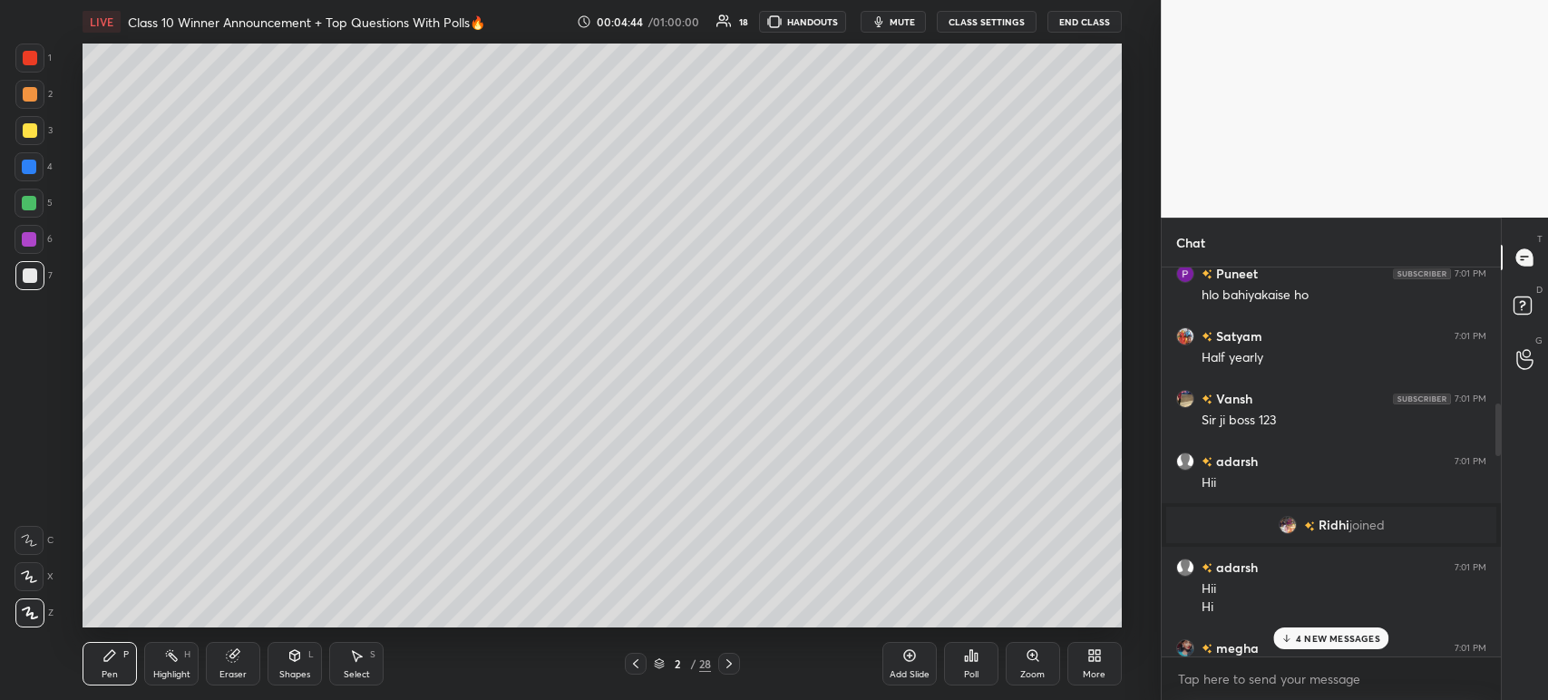
scroll to position [1014, 0]
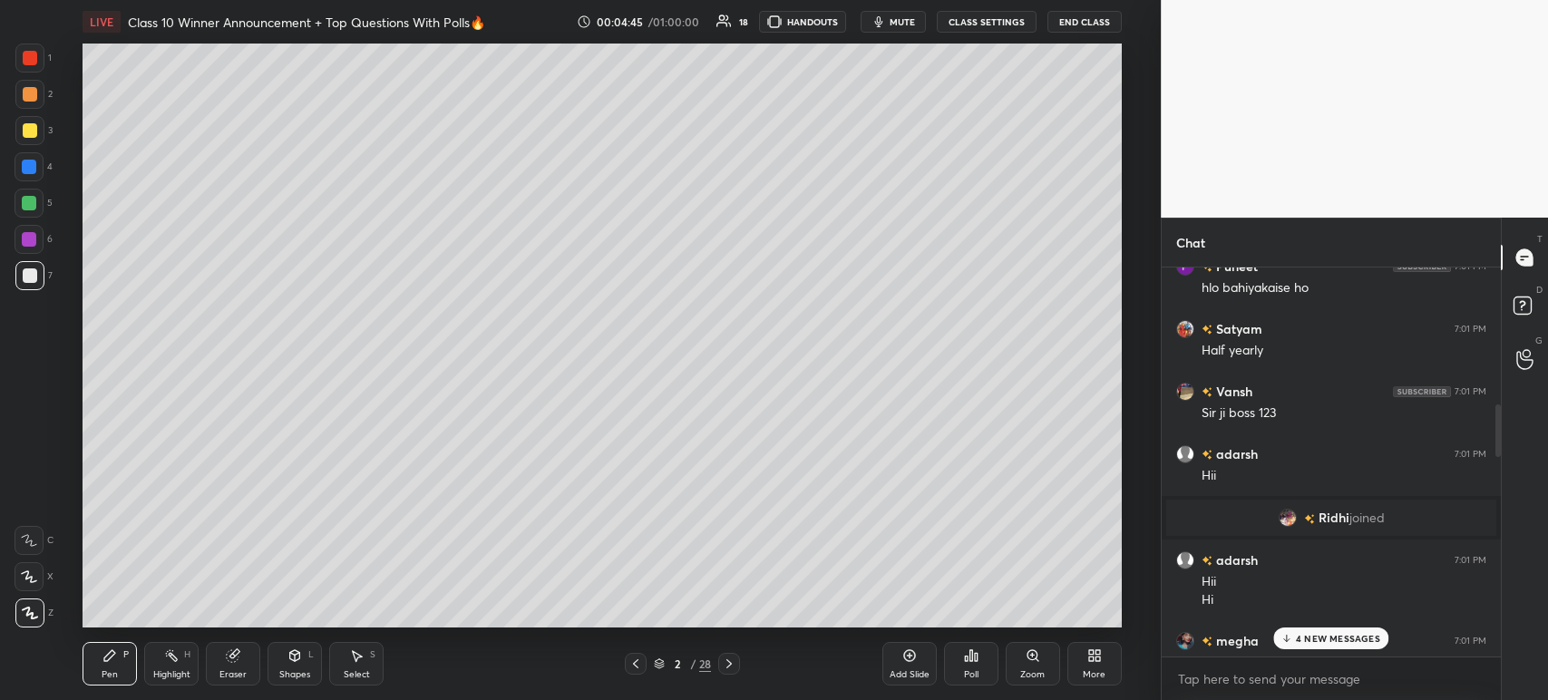
click at [1298, 519] on div "grid" at bounding box center [1291, 518] width 25 height 18
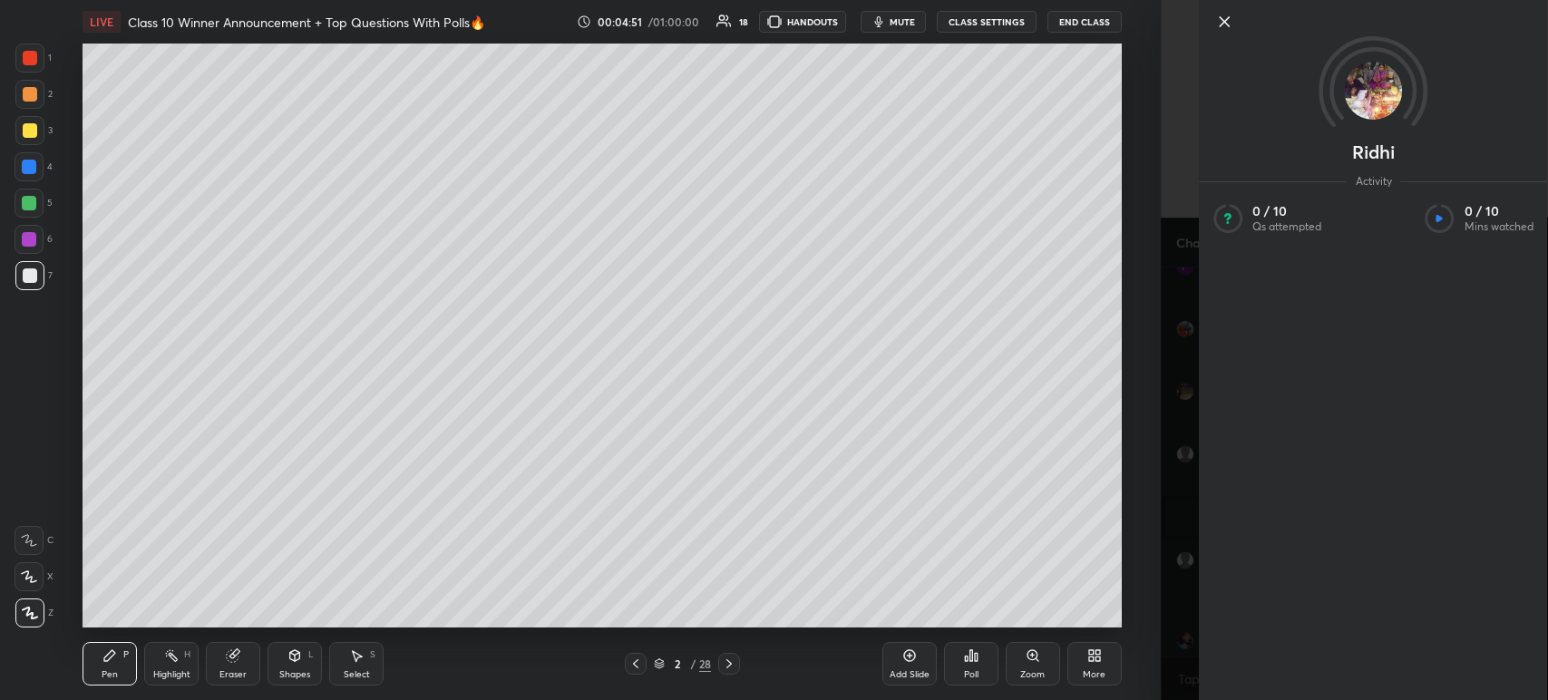
click at [1225, 21] on icon at bounding box center [1224, 21] width 9 height 9
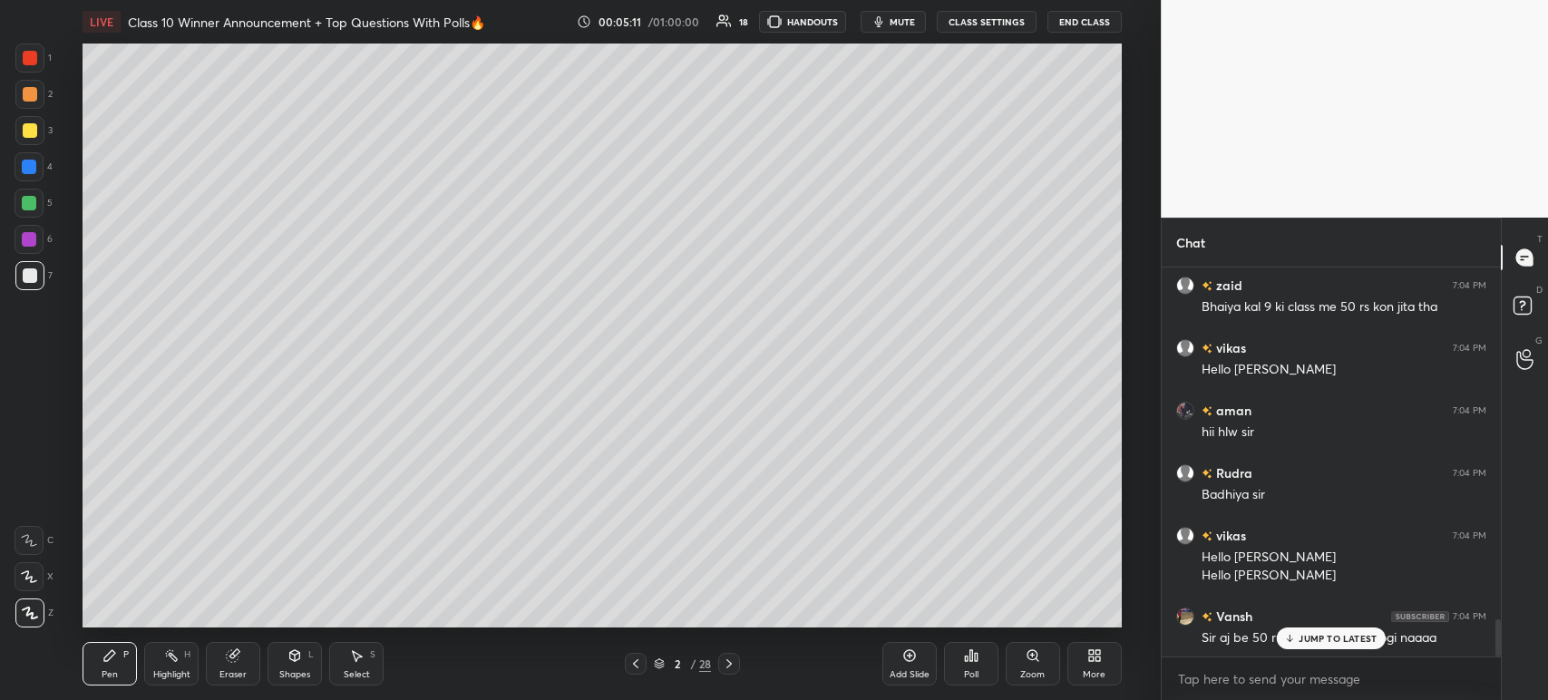
scroll to position [3738, 0]
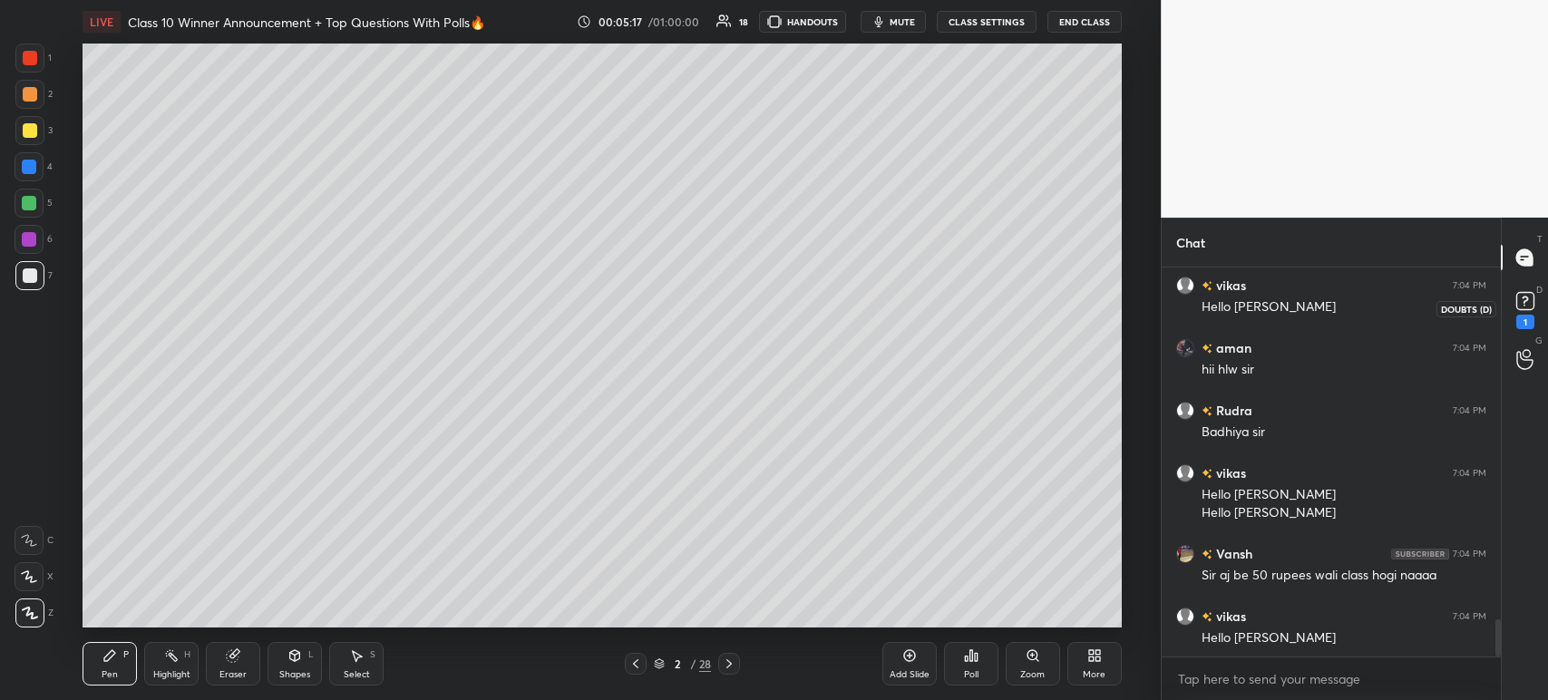
click at [1530, 313] on icon at bounding box center [1525, 300] width 27 height 27
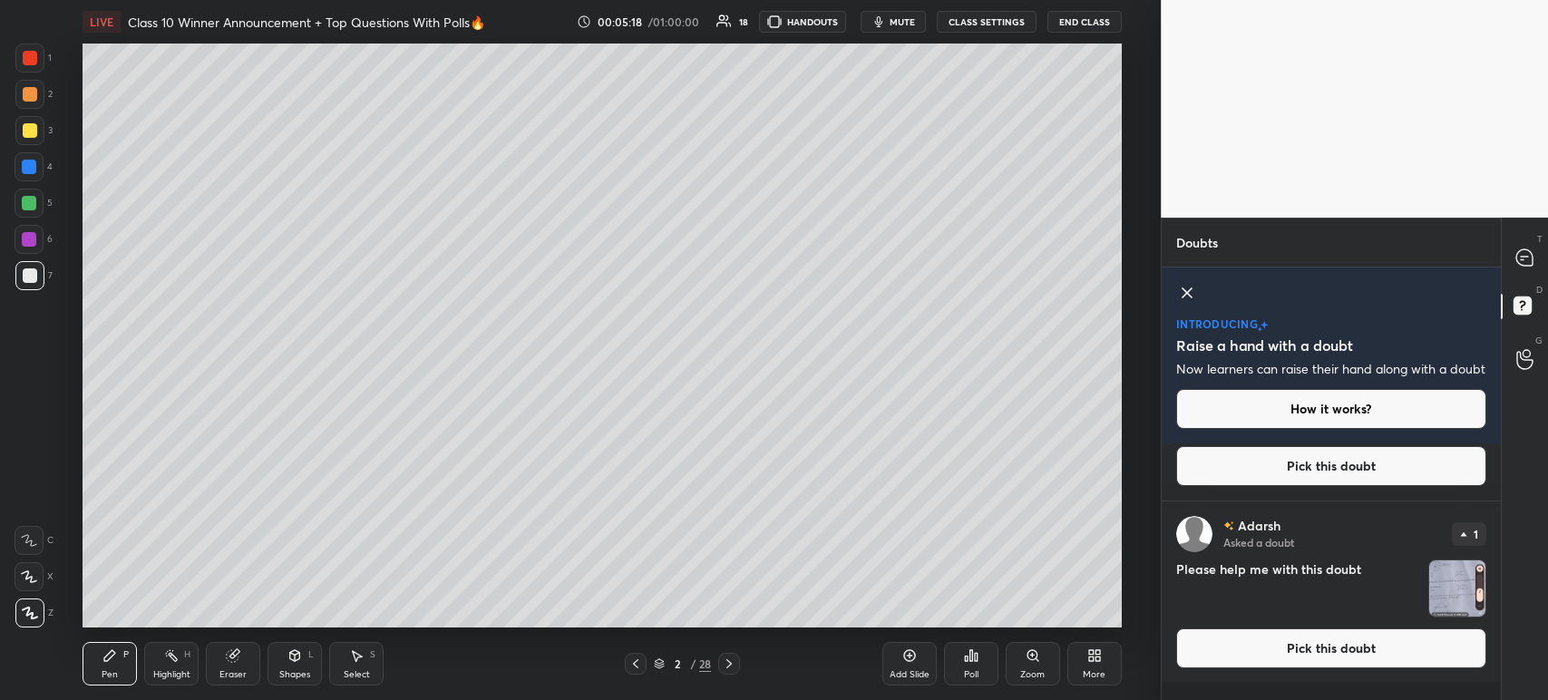
scroll to position [307, 0]
click at [1533, 270] on div at bounding box center [1525, 257] width 36 height 33
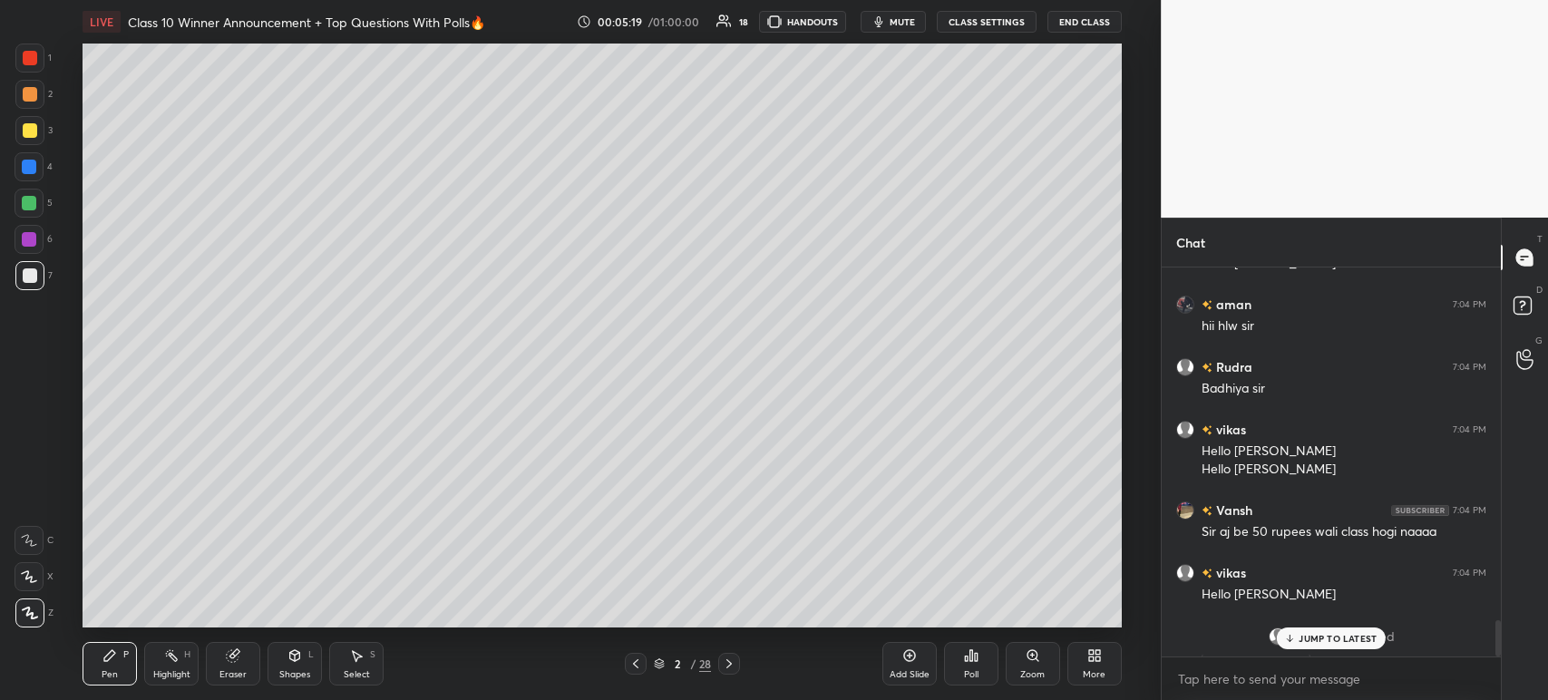
scroll to position [384, 334]
click at [29, 127] on div at bounding box center [30, 130] width 15 height 15
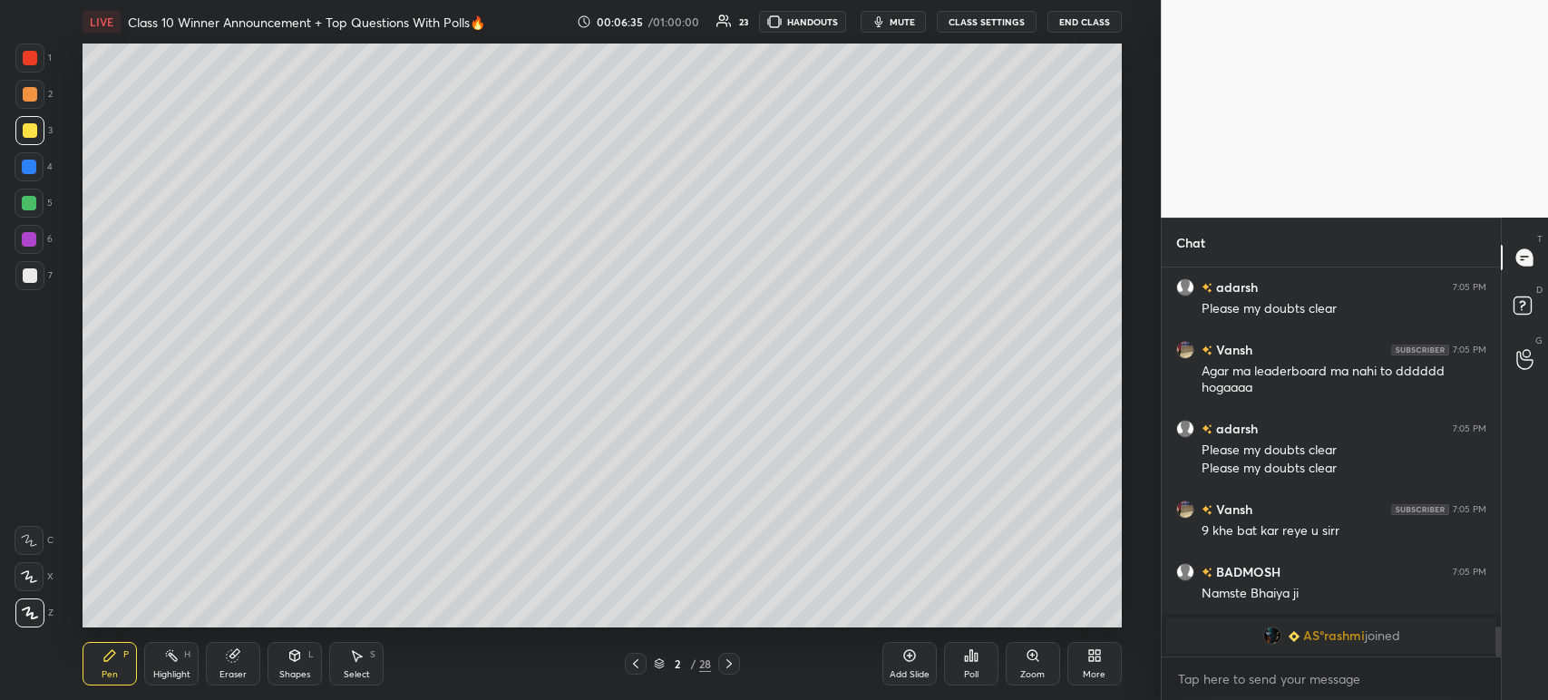
scroll to position [3772, 0]
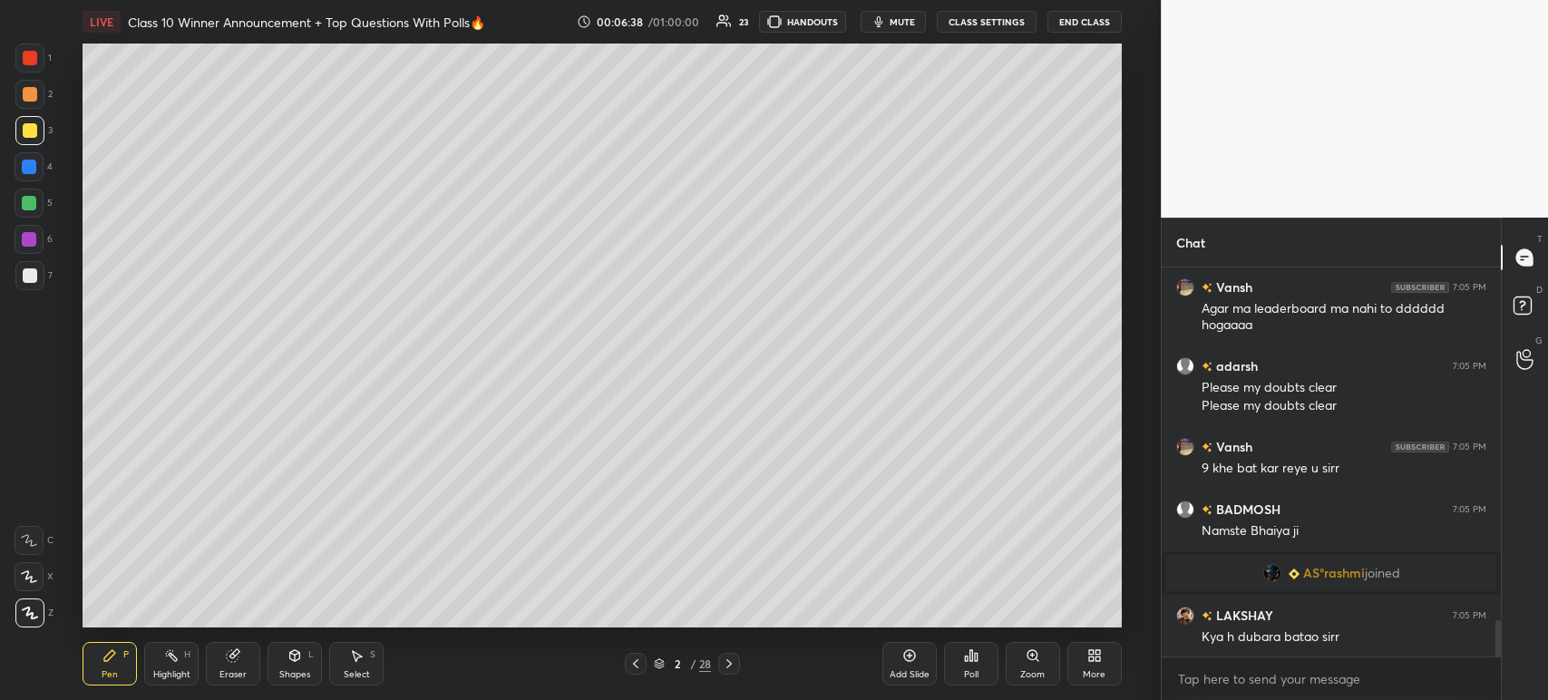
click at [733, 671] on icon at bounding box center [729, 663] width 15 height 15
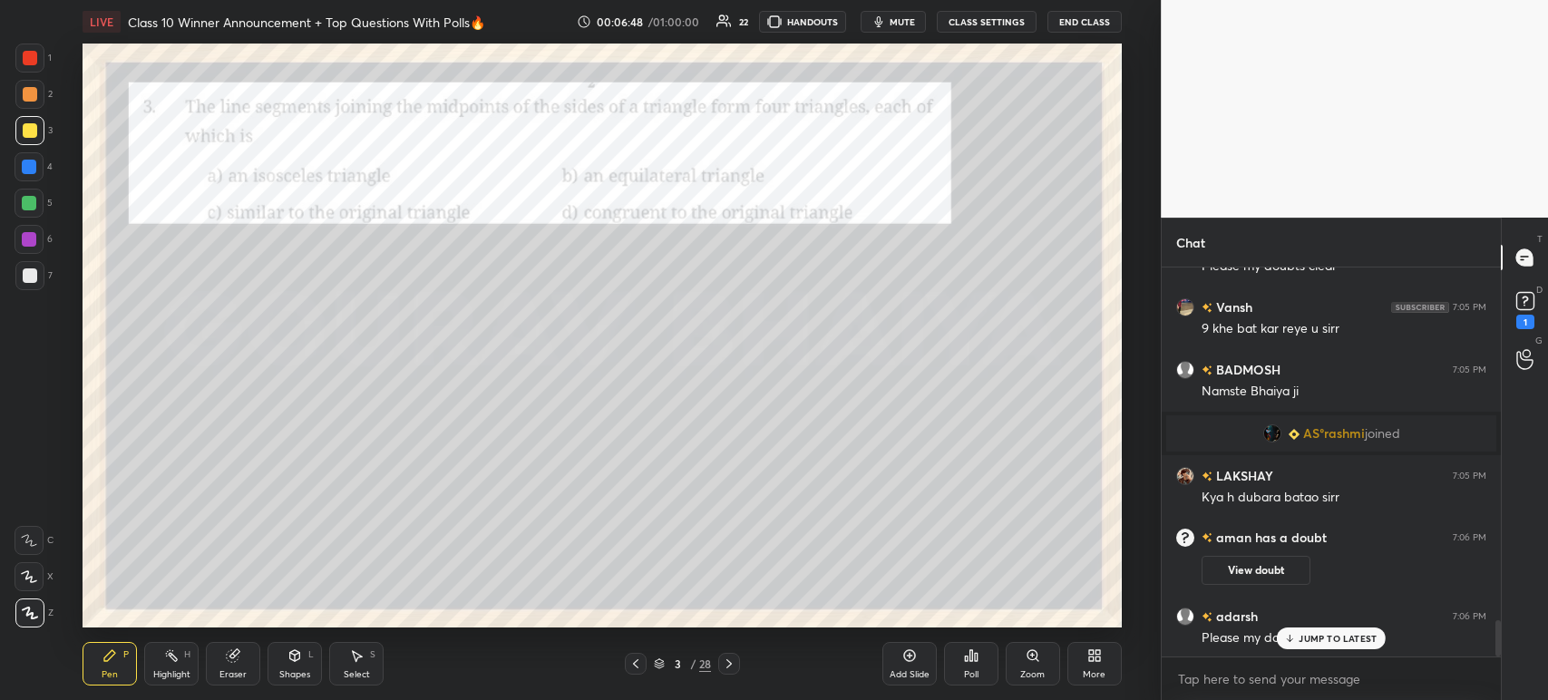
scroll to position [3888, 0]
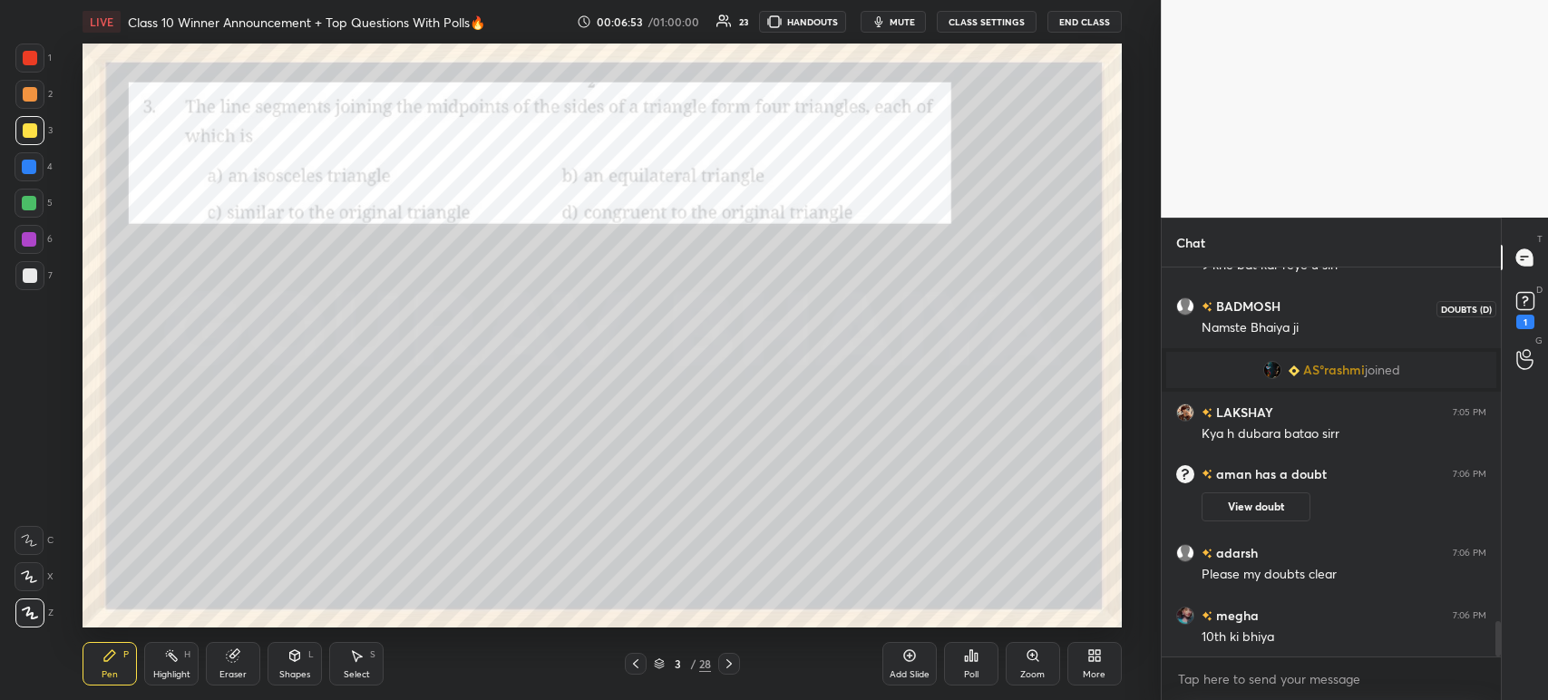
click at [1523, 308] on rect at bounding box center [1524, 301] width 17 height 17
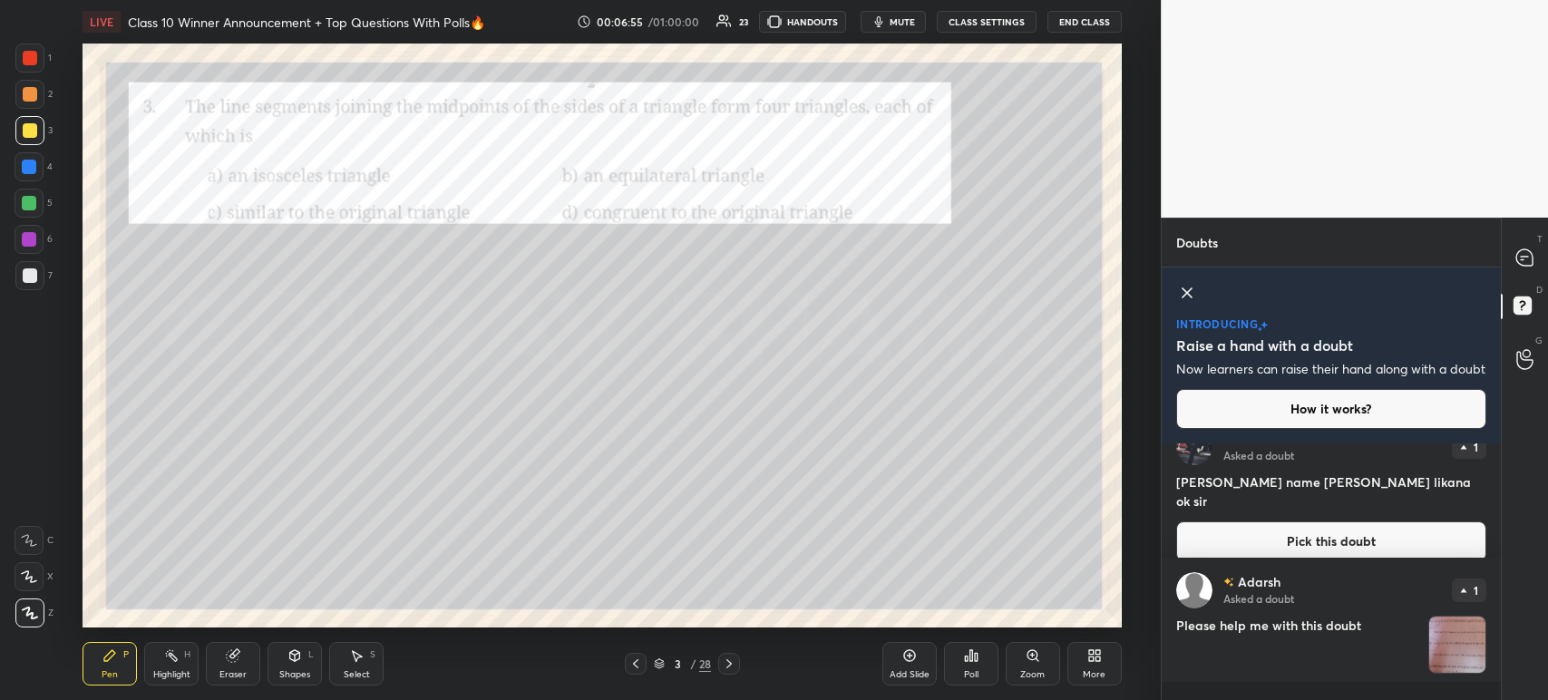
scroll to position [0, 0]
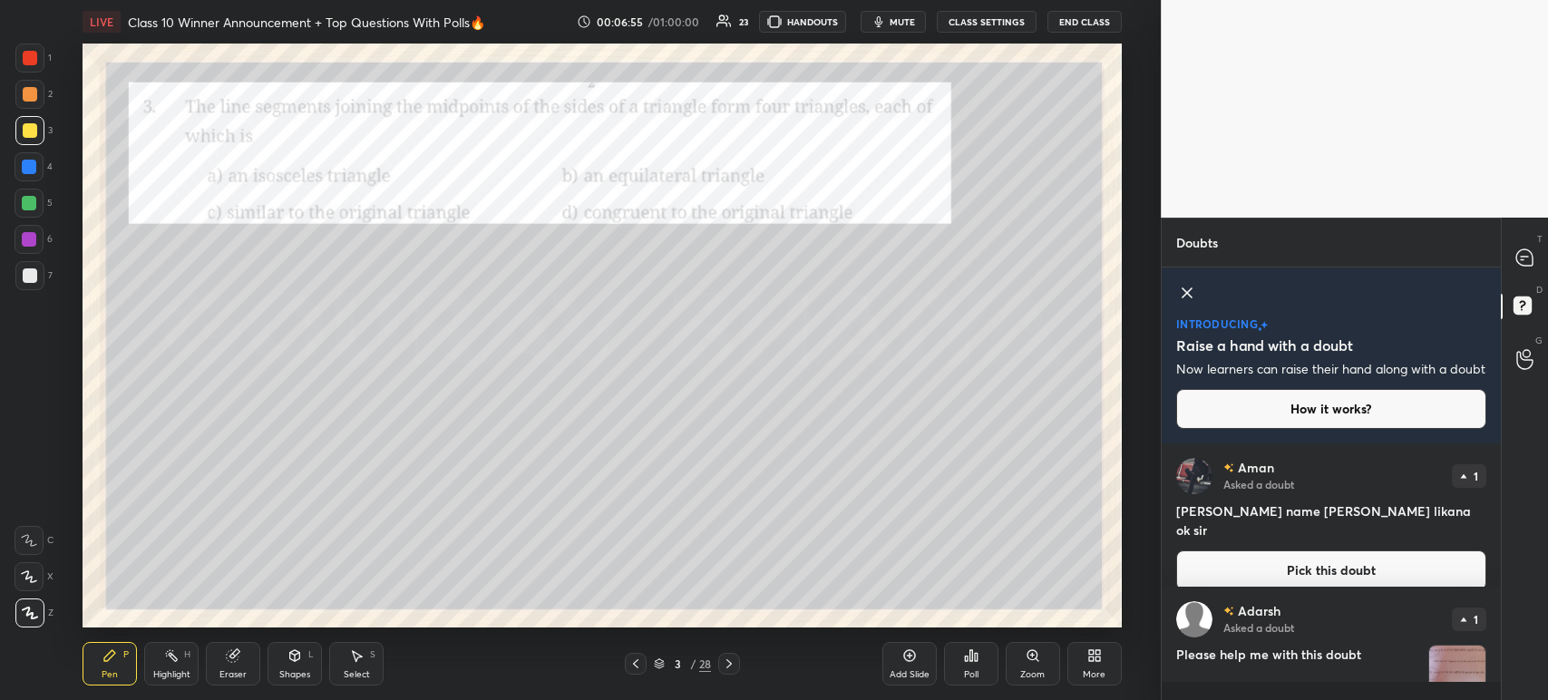
click at [1524, 277] on div "T Messages (T)" at bounding box center [1525, 257] width 46 height 51
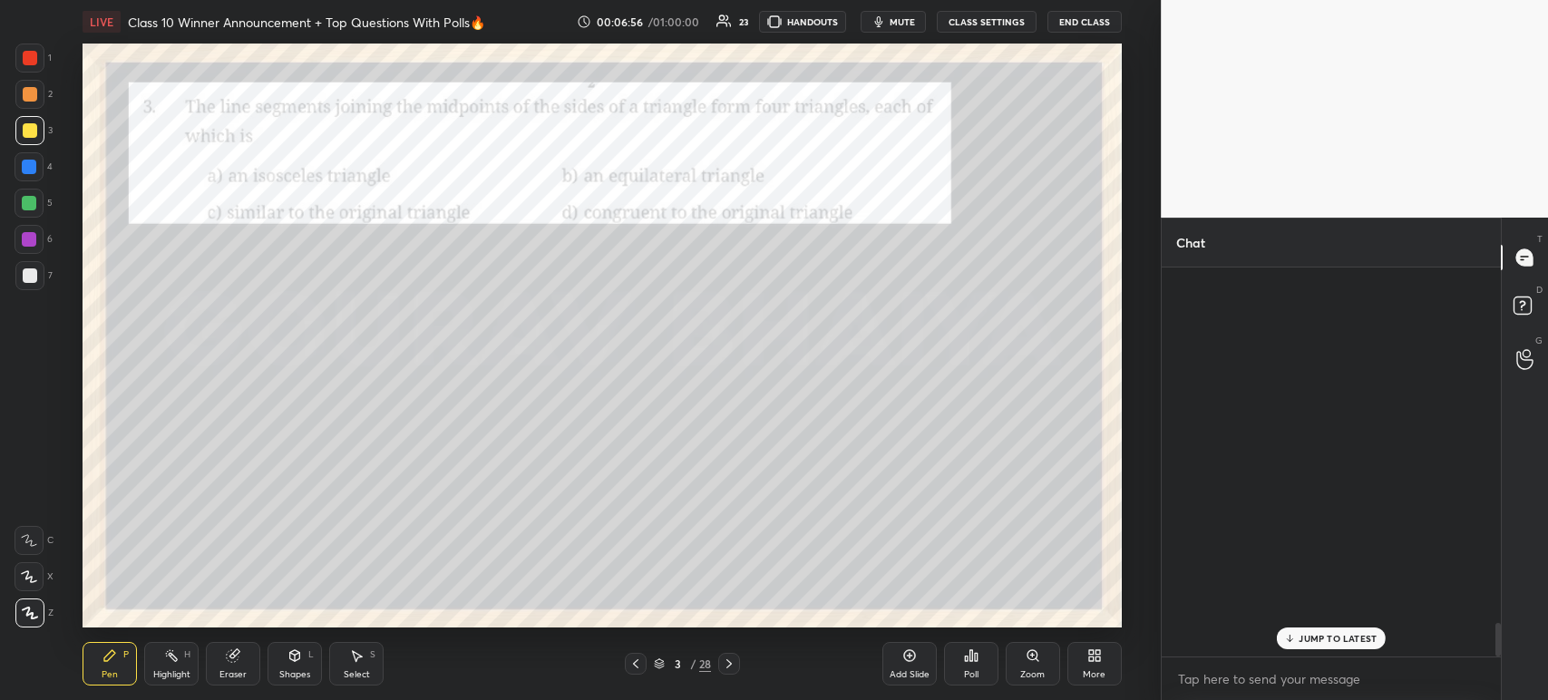
scroll to position [384, 334]
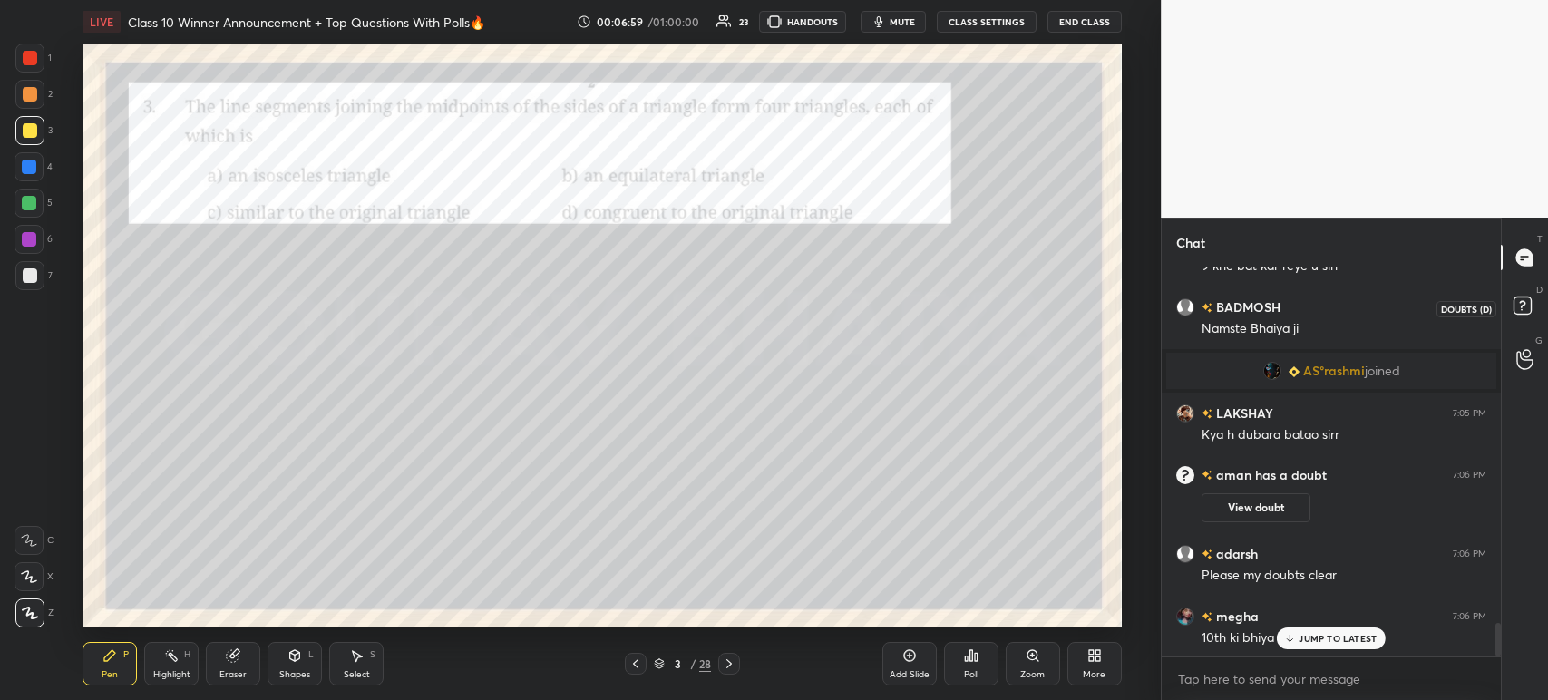
click at [1536, 313] on icon at bounding box center [1525, 308] width 33 height 33
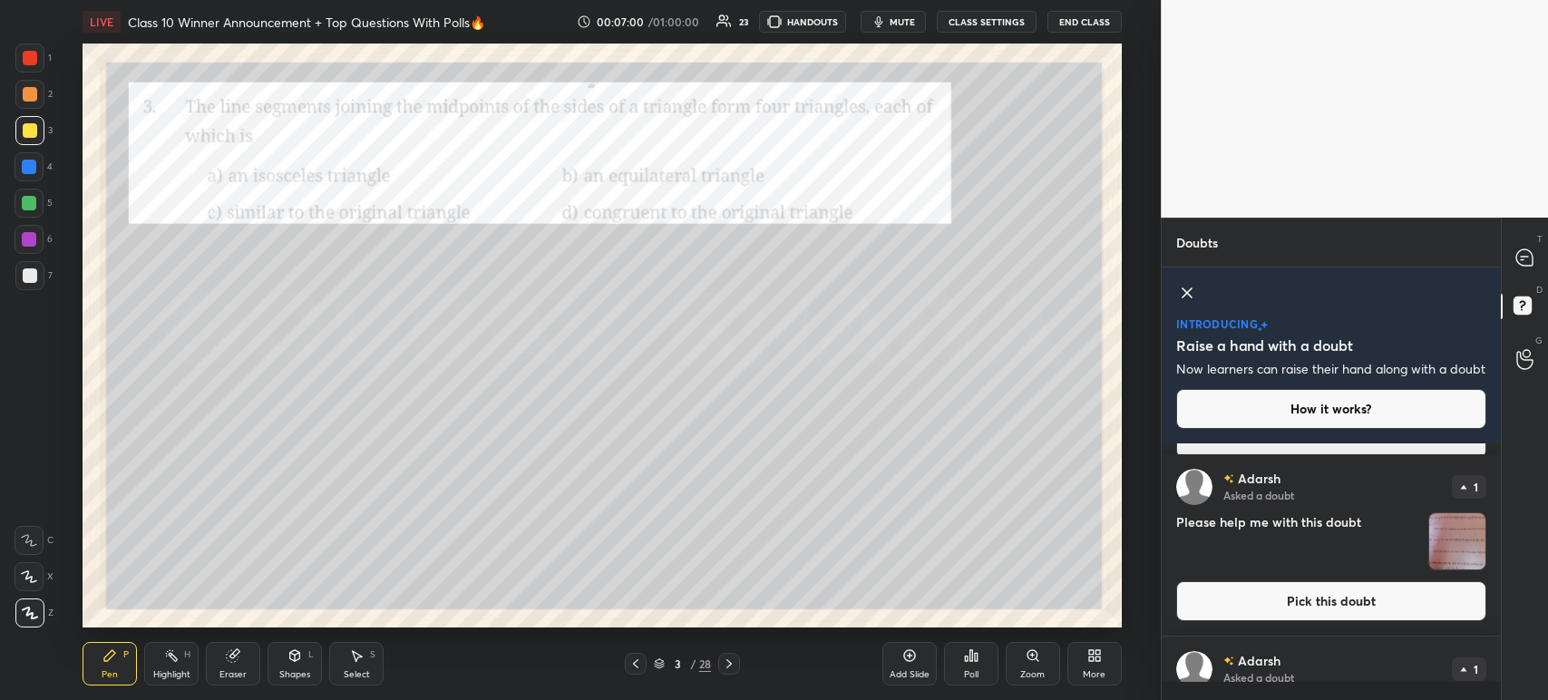
scroll to position [112, 0]
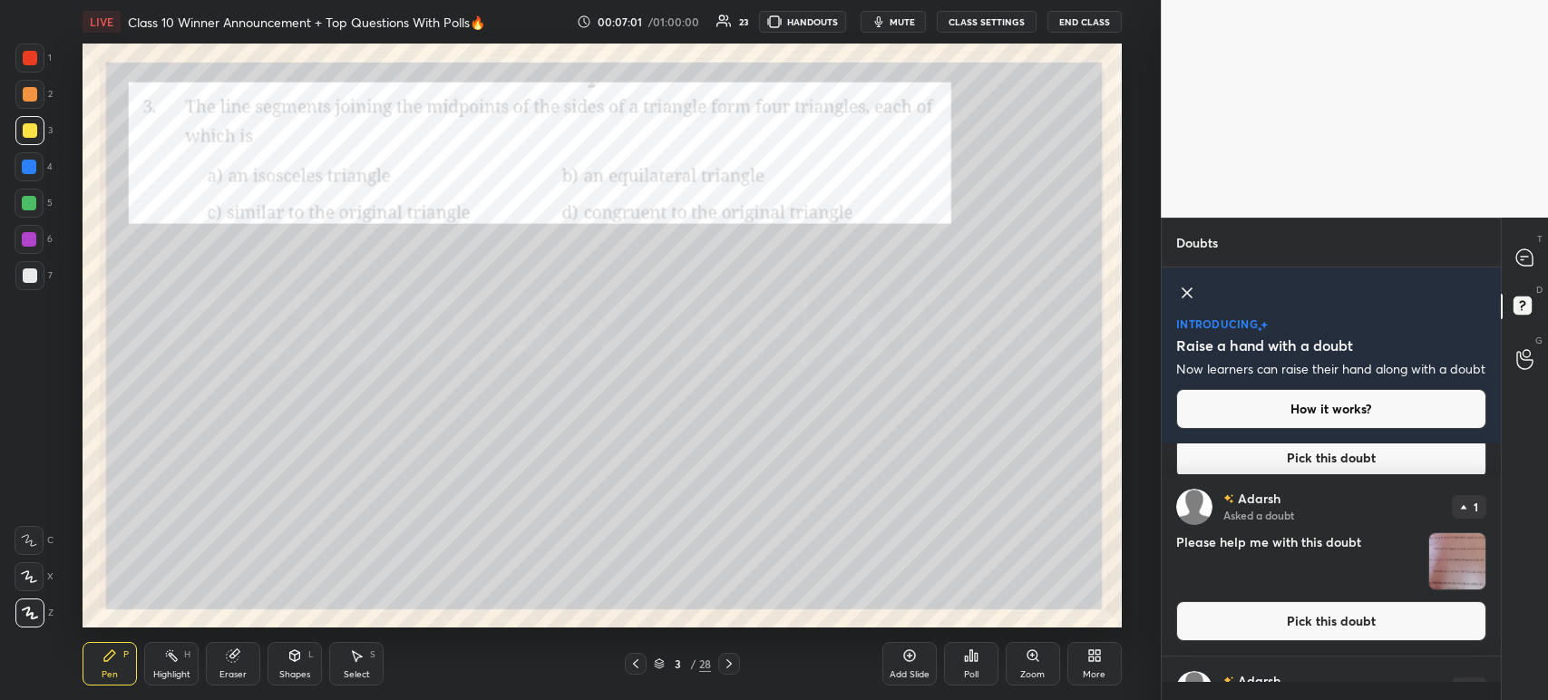
click at [1439, 569] on img "grid" at bounding box center [1457, 561] width 56 height 56
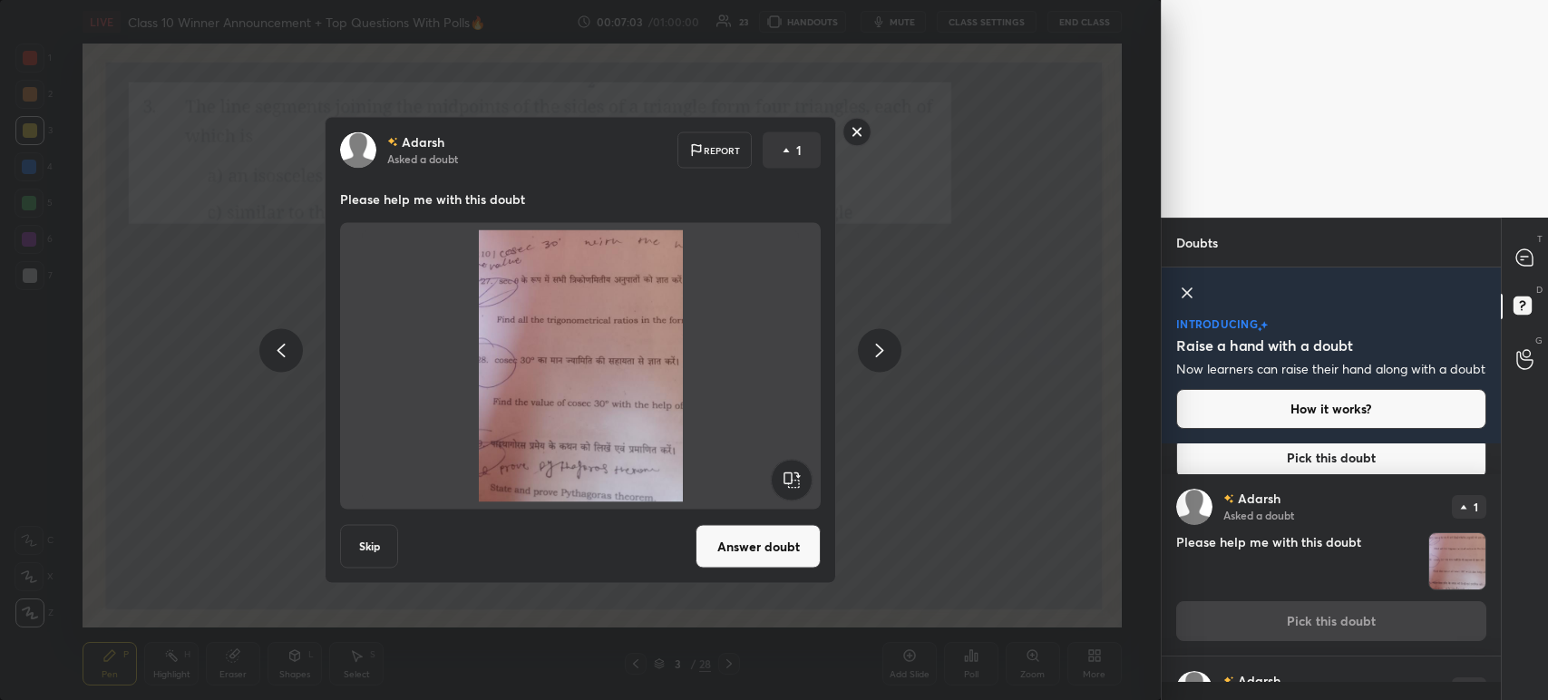
click at [743, 540] on button "Answer doubt" at bounding box center [757, 547] width 125 height 44
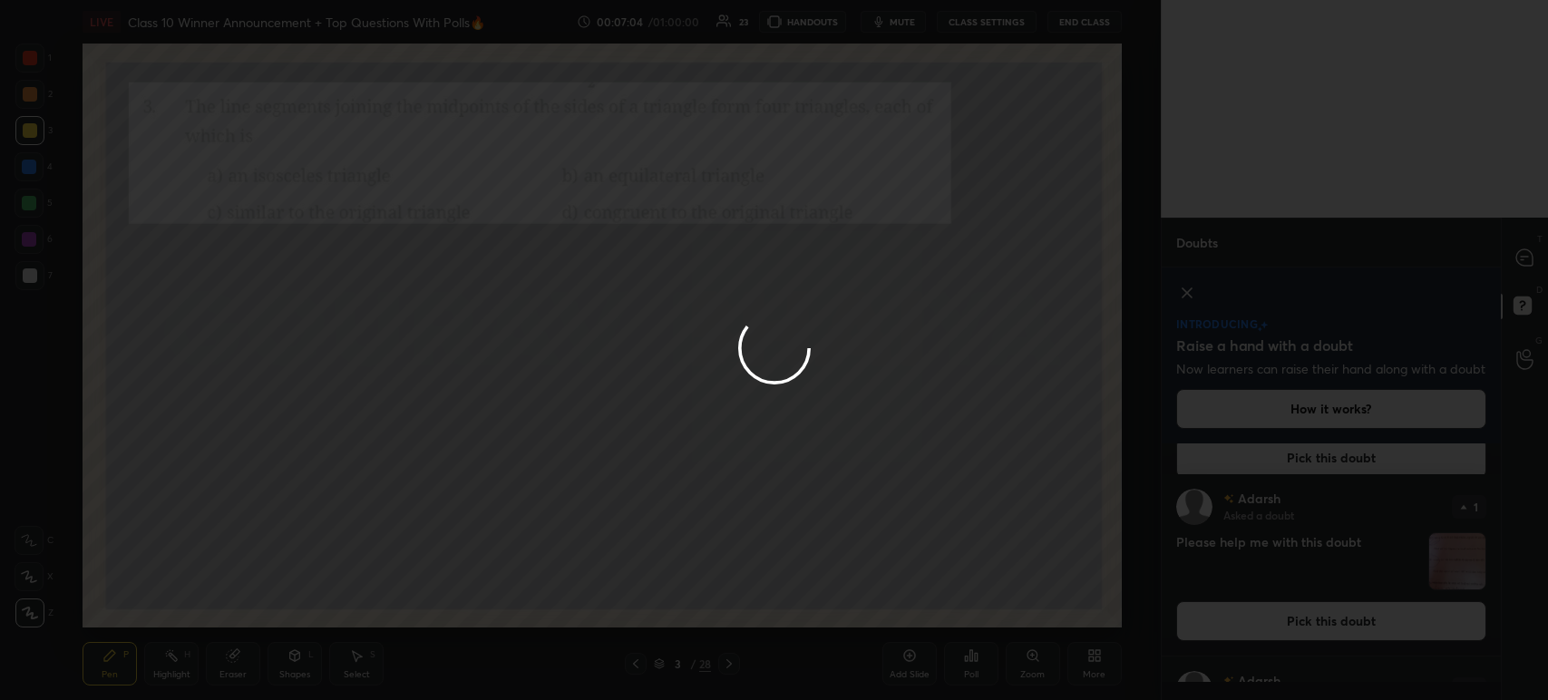
scroll to position [0, 0]
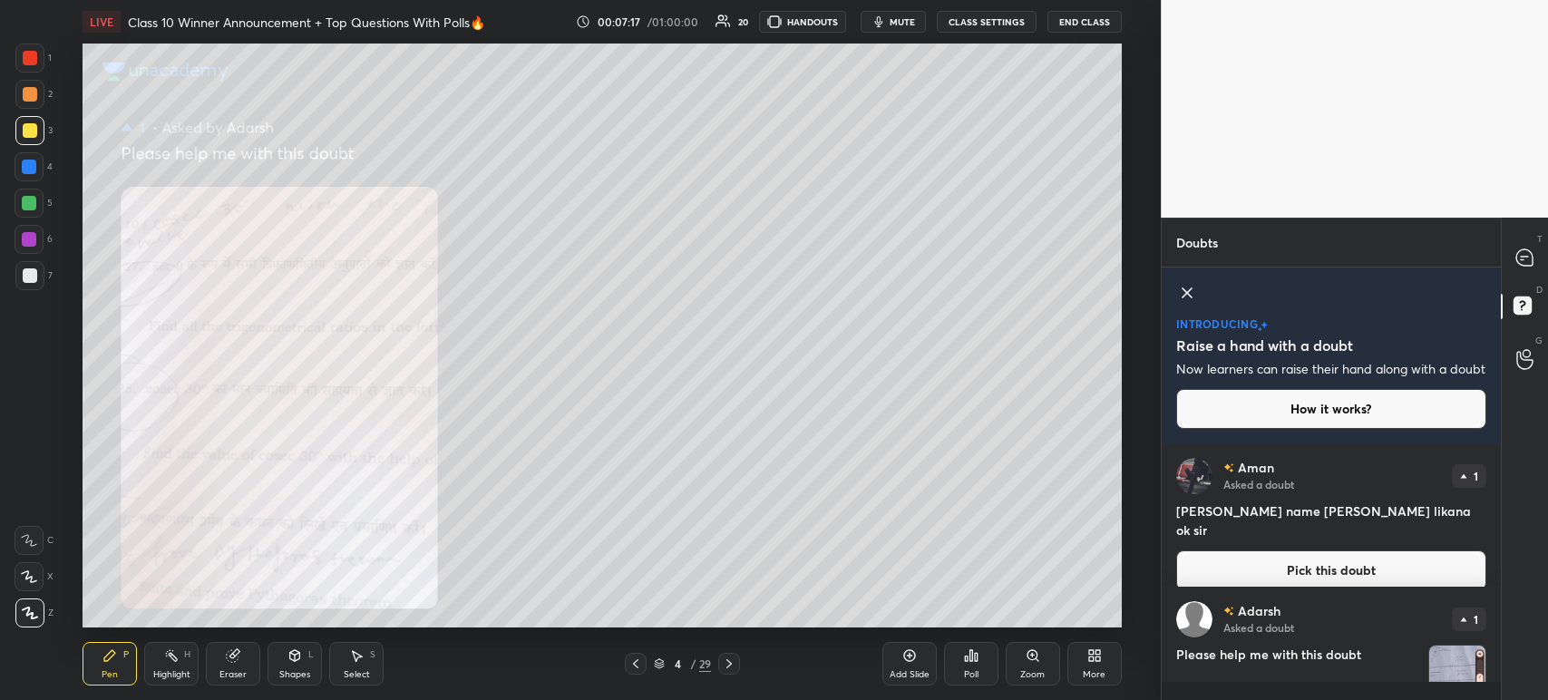
click at [40, 57] on div at bounding box center [29, 58] width 29 height 29
click at [737, 668] on div at bounding box center [729, 664] width 22 height 22
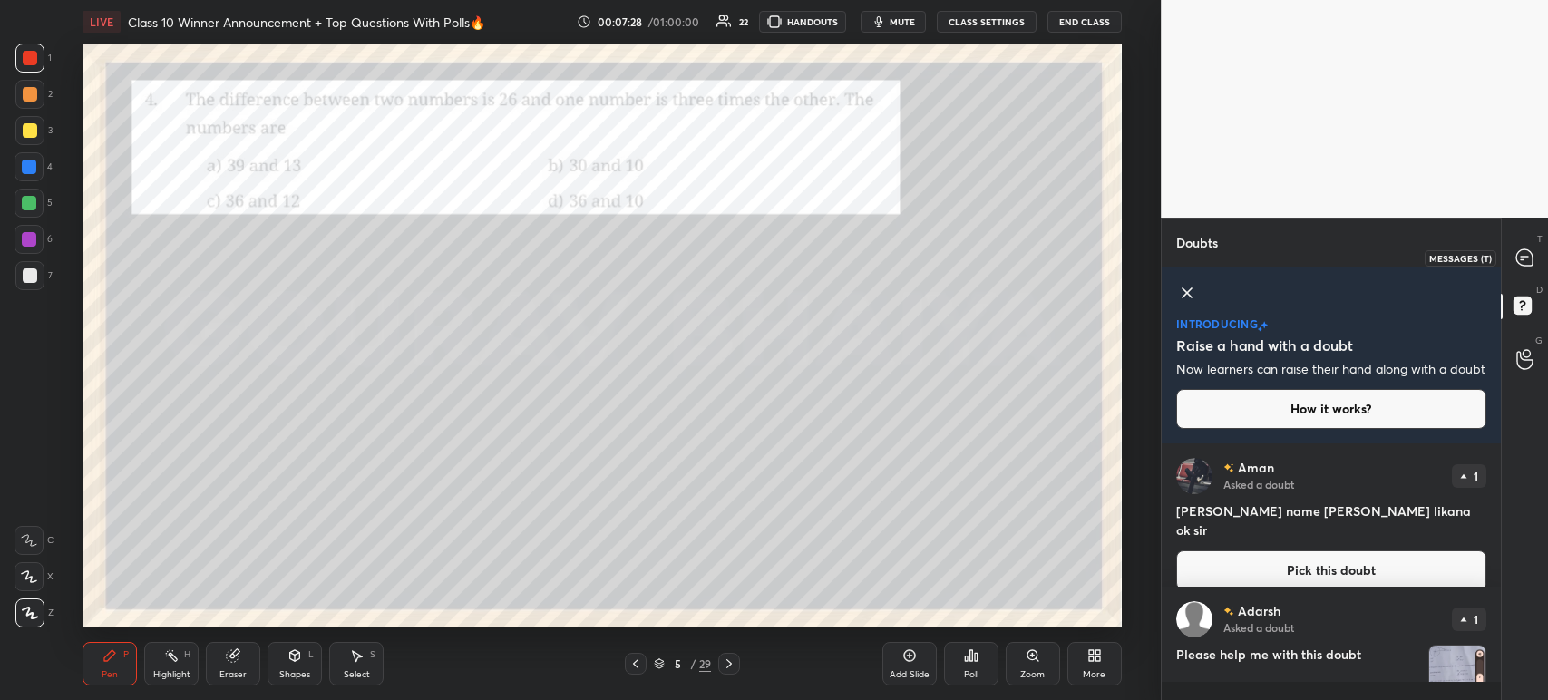
click at [1541, 270] on div at bounding box center [1525, 257] width 36 height 33
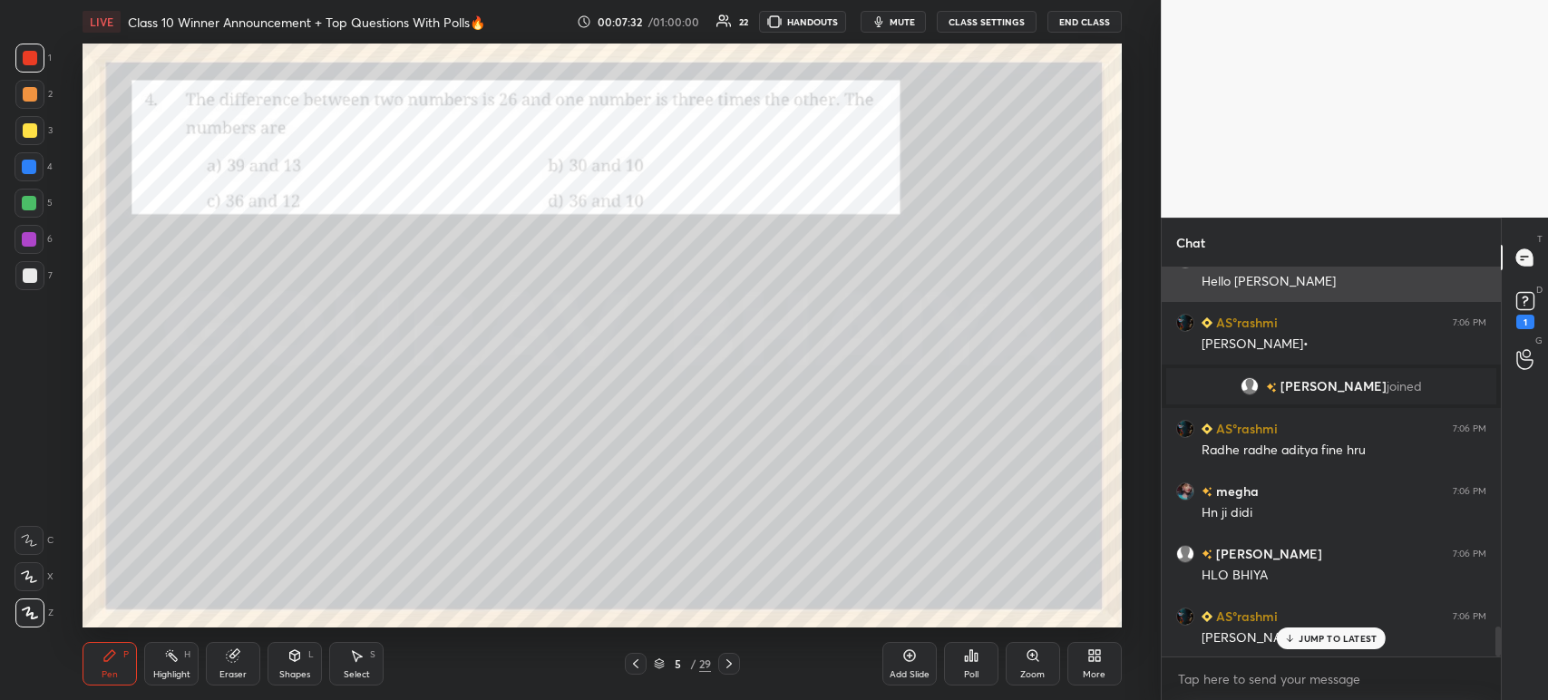
scroll to position [4715, 0]
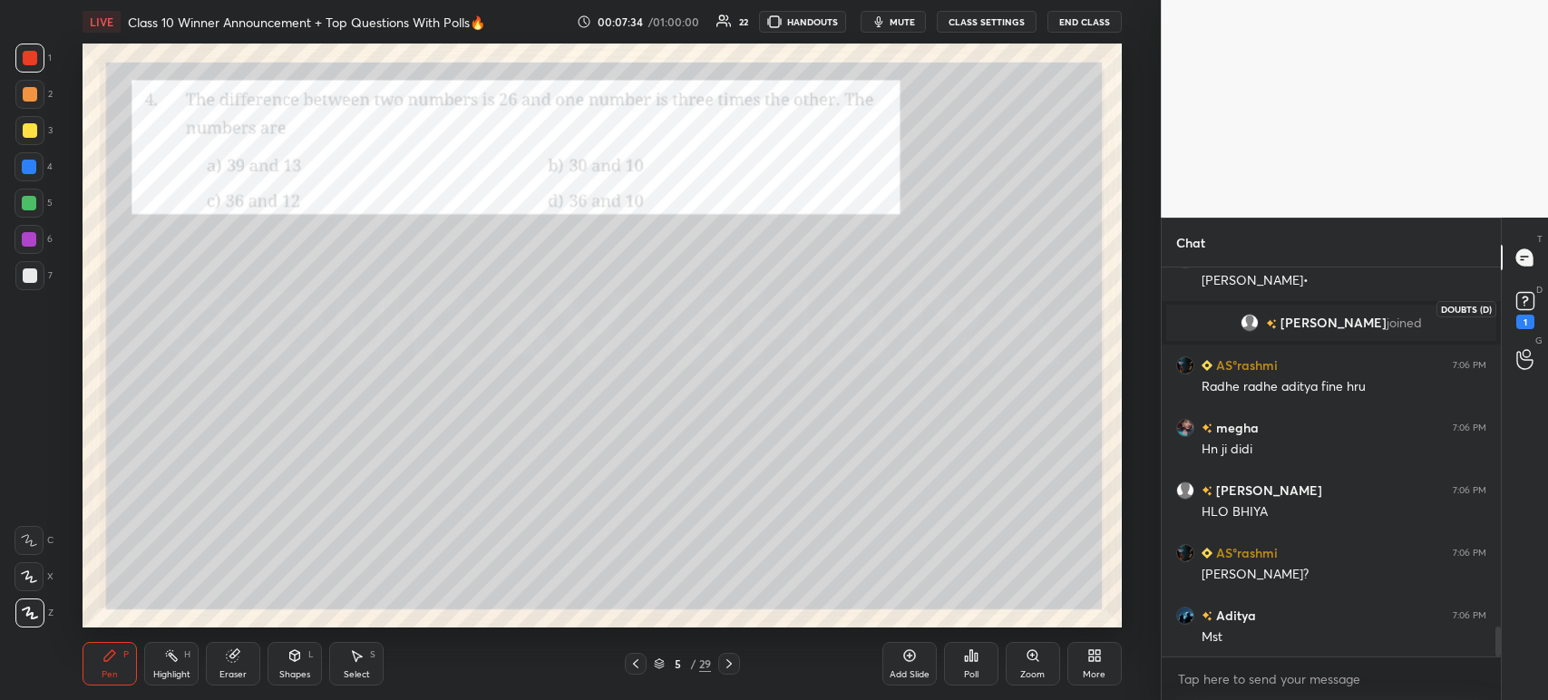
click at [1532, 311] on icon at bounding box center [1525, 300] width 27 height 27
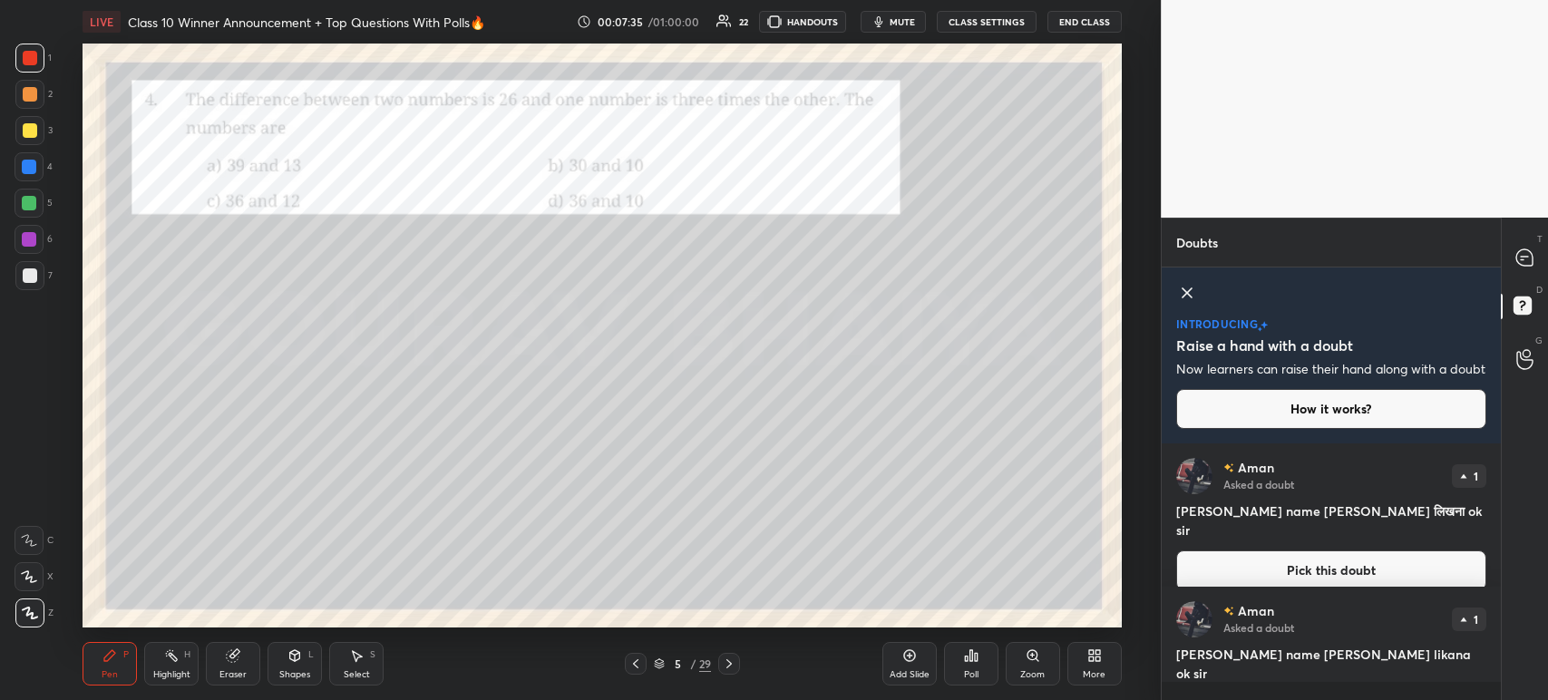
scroll to position [17, 0]
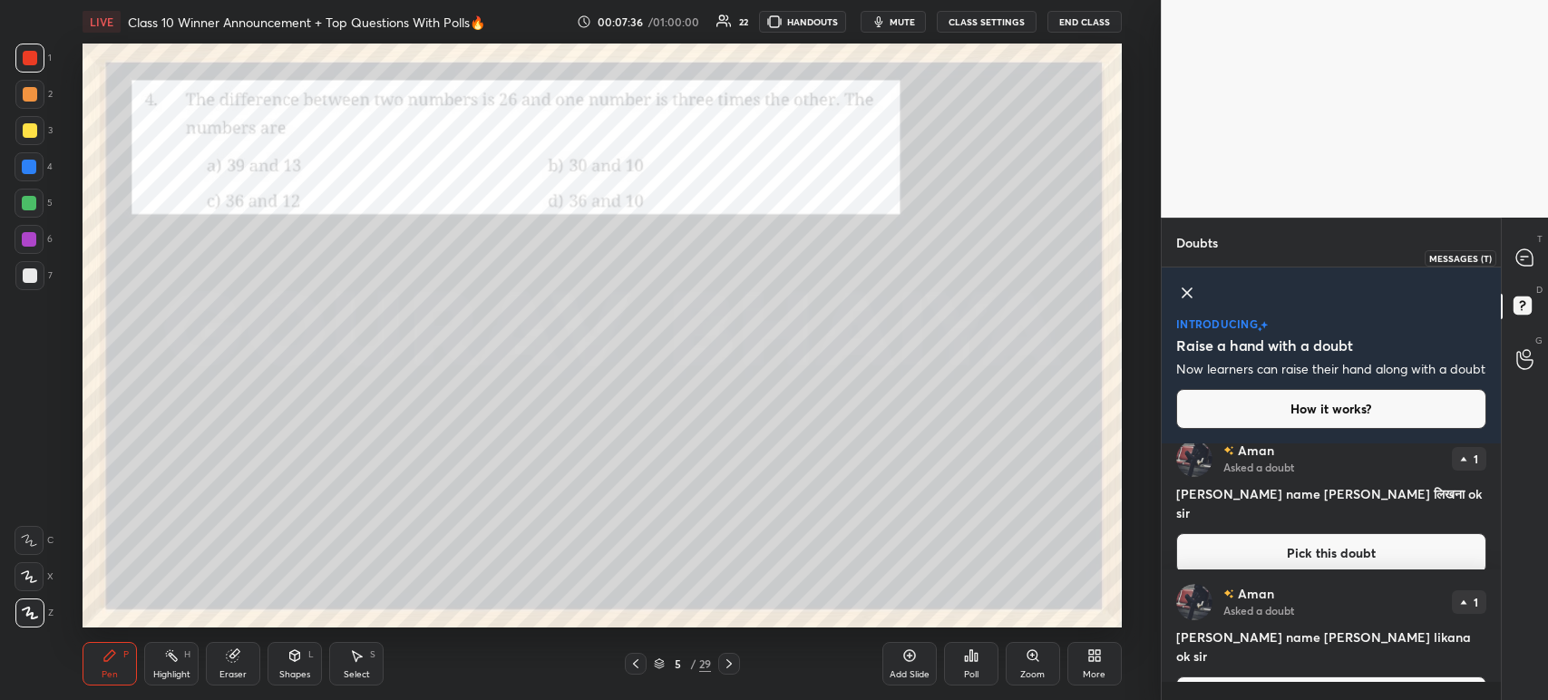
click at [1537, 261] on div at bounding box center [1525, 257] width 36 height 33
type textarea "x"
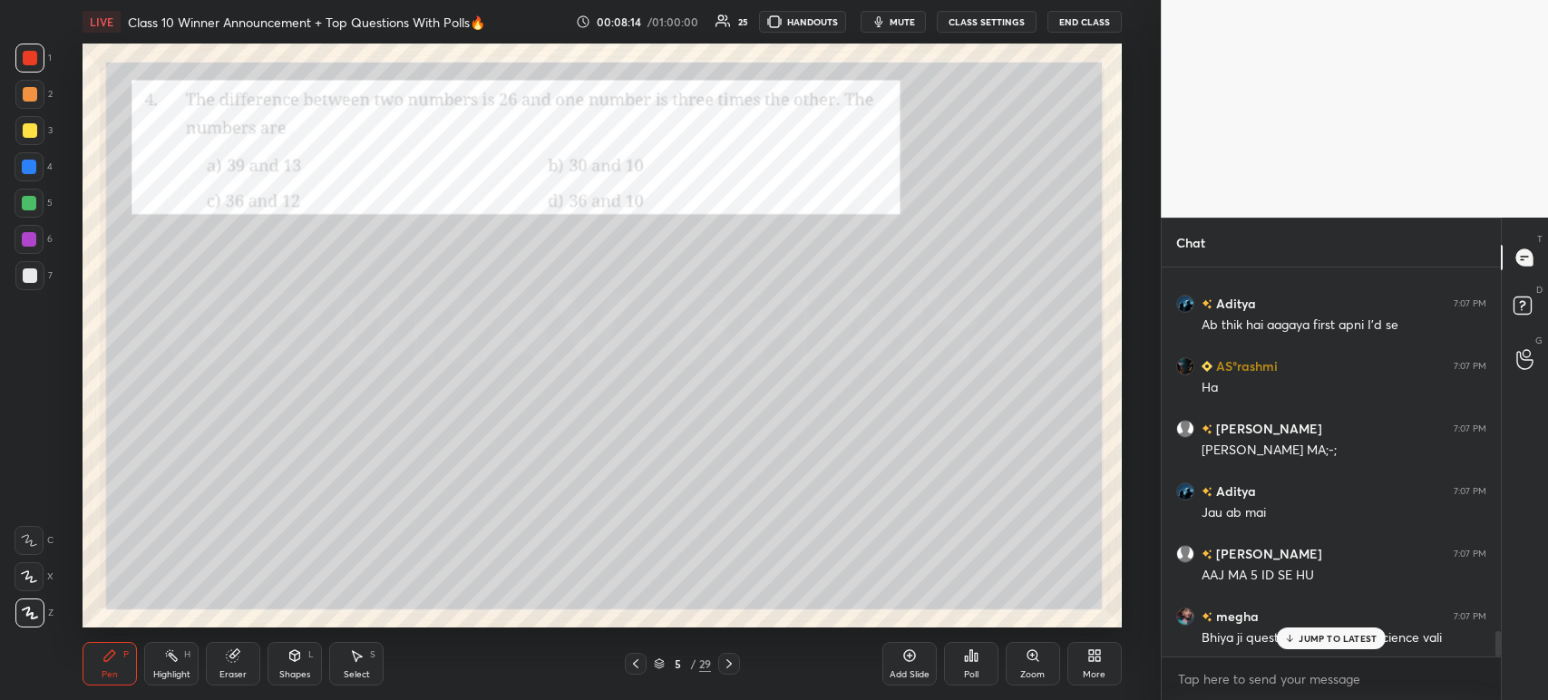
scroll to position [5677, 0]
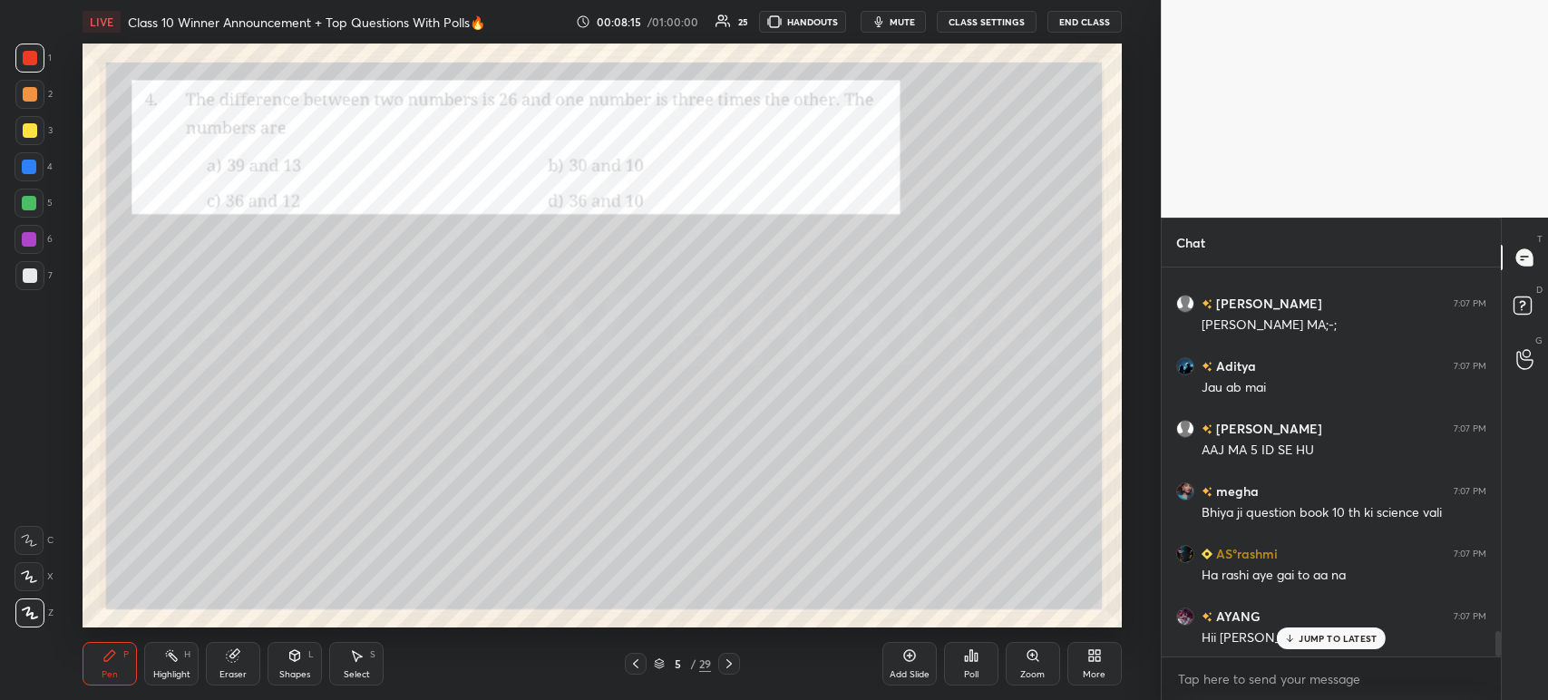
click at [972, 656] on icon at bounding box center [971, 655] width 3 height 11
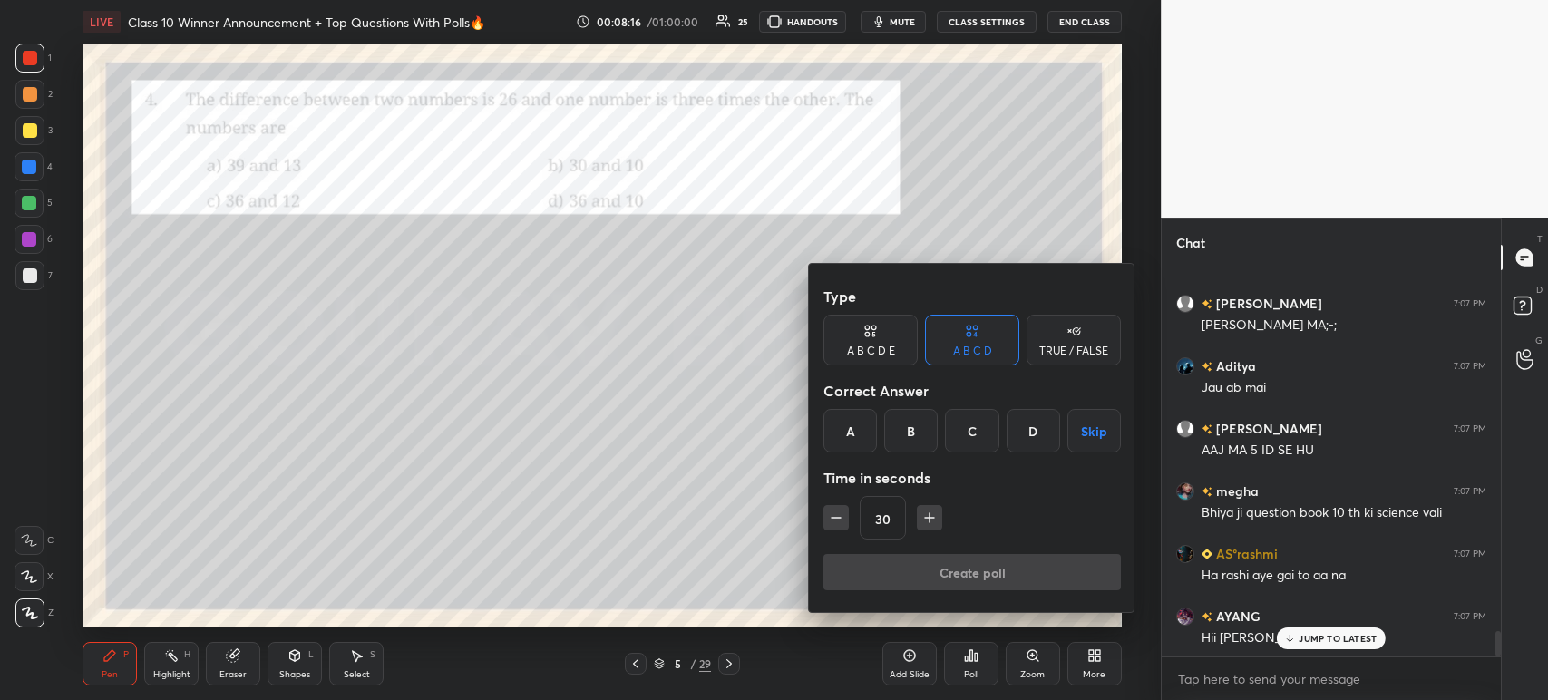
click at [844, 412] on div "A" at bounding box center [849, 431] width 53 height 44
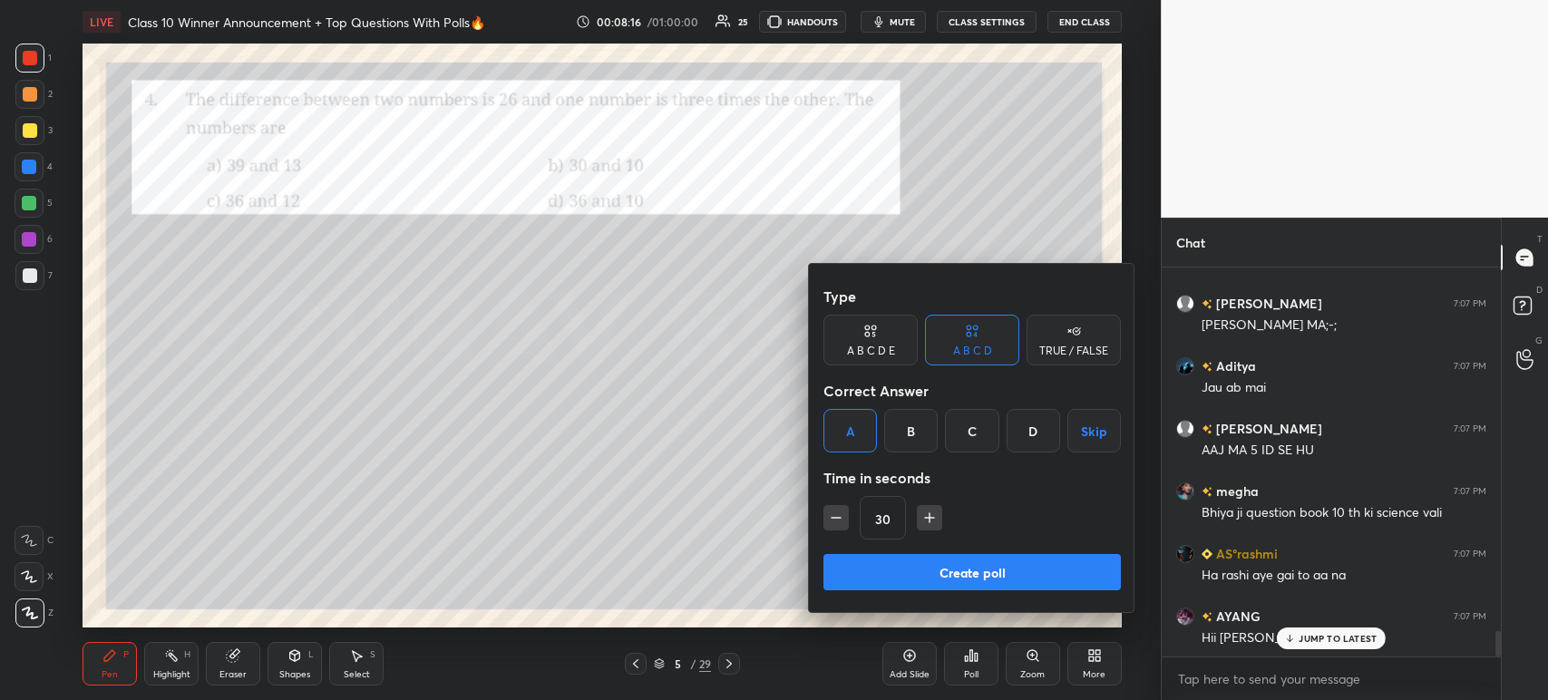
click at [927, 520] on icon "button" at bounding box center [929, 518] width 18 height 18
click at [920, 520] on icon "button" at bounding box center [929, 518] width 18 height 18
type input "60"
click at [899, 563] on button "Create poll" at bounding box center [971, 572] width 297 height 36
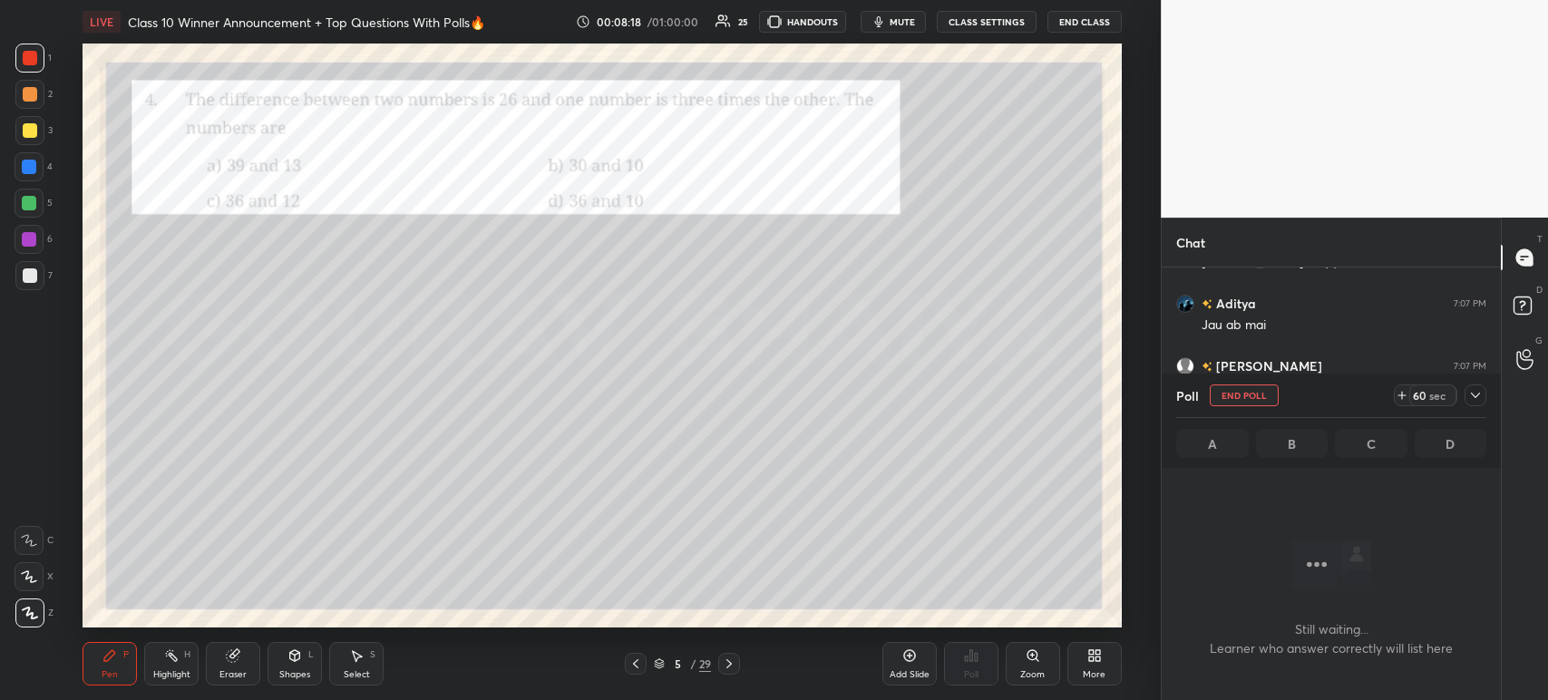
scroll to position [5, 5]
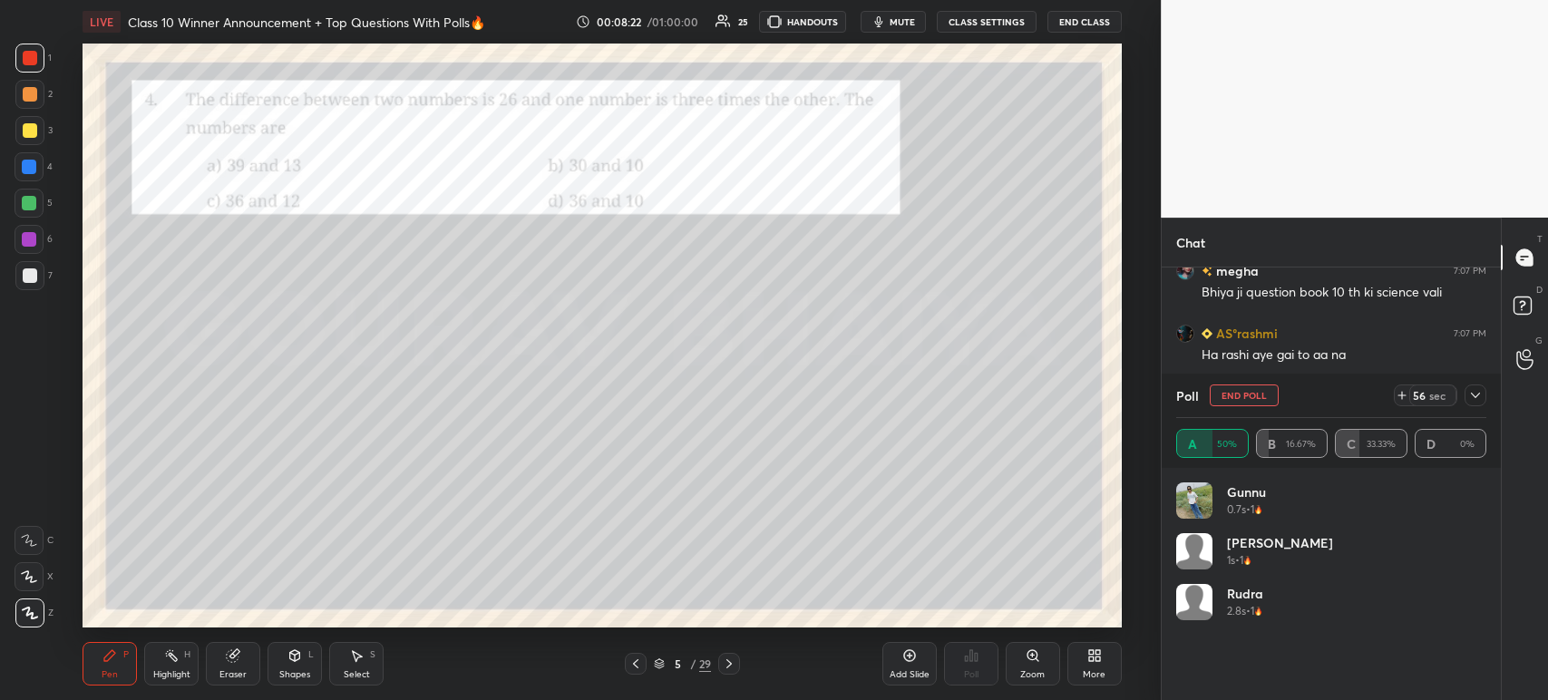
click at [1480, 402] on icon at bounding box center [1475, 395] width 15 height 15
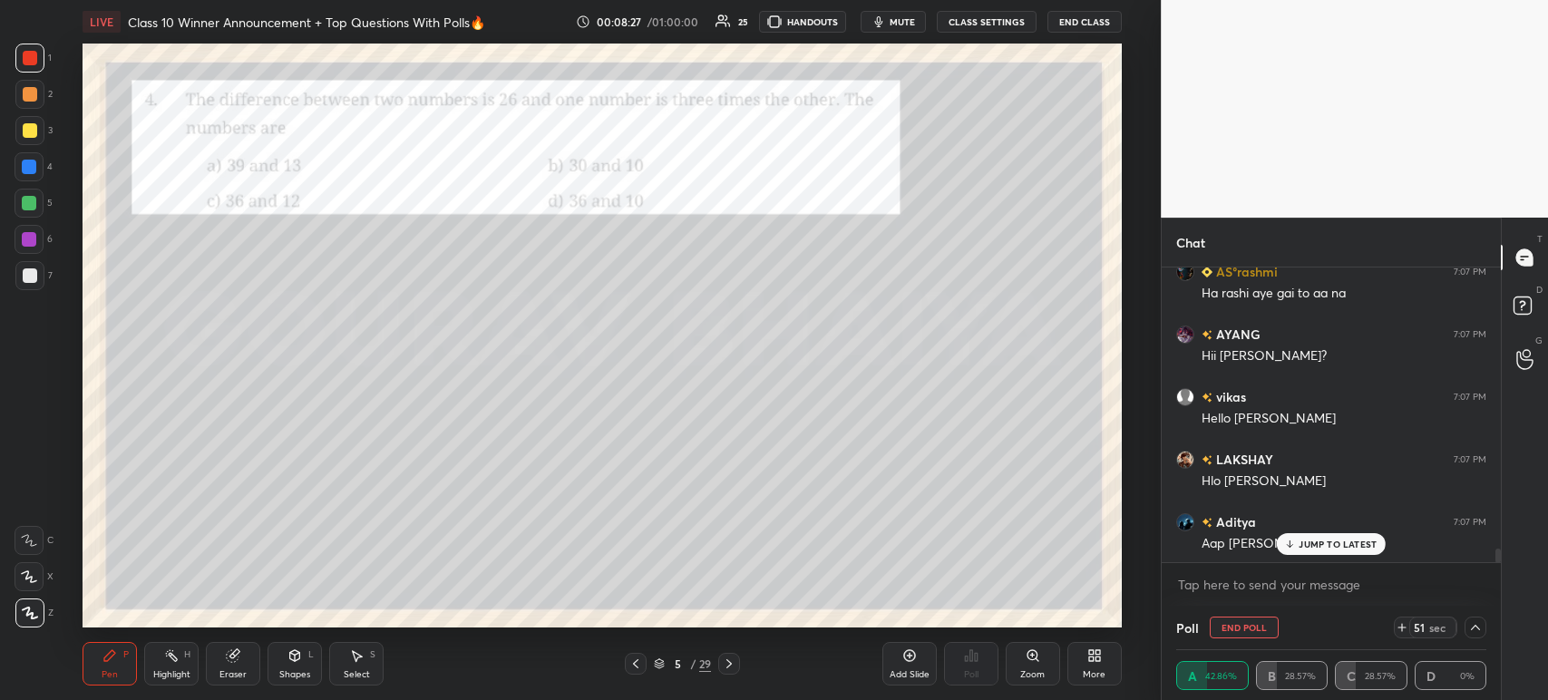
click at [43, 276] on div at bounding box center [29, 275] width 29 height 29
click at [29, 241] on div at bounding box center [29, 239] width 15 height 15
click at [32, 206] on div at bounding box center [29, 203] width 15 height 15
click at [30, 179] on div at bounding box center [29, 166] width 29 height 29
click at [25, 141] on div at bounding box center [29, 130] width 29 height 29
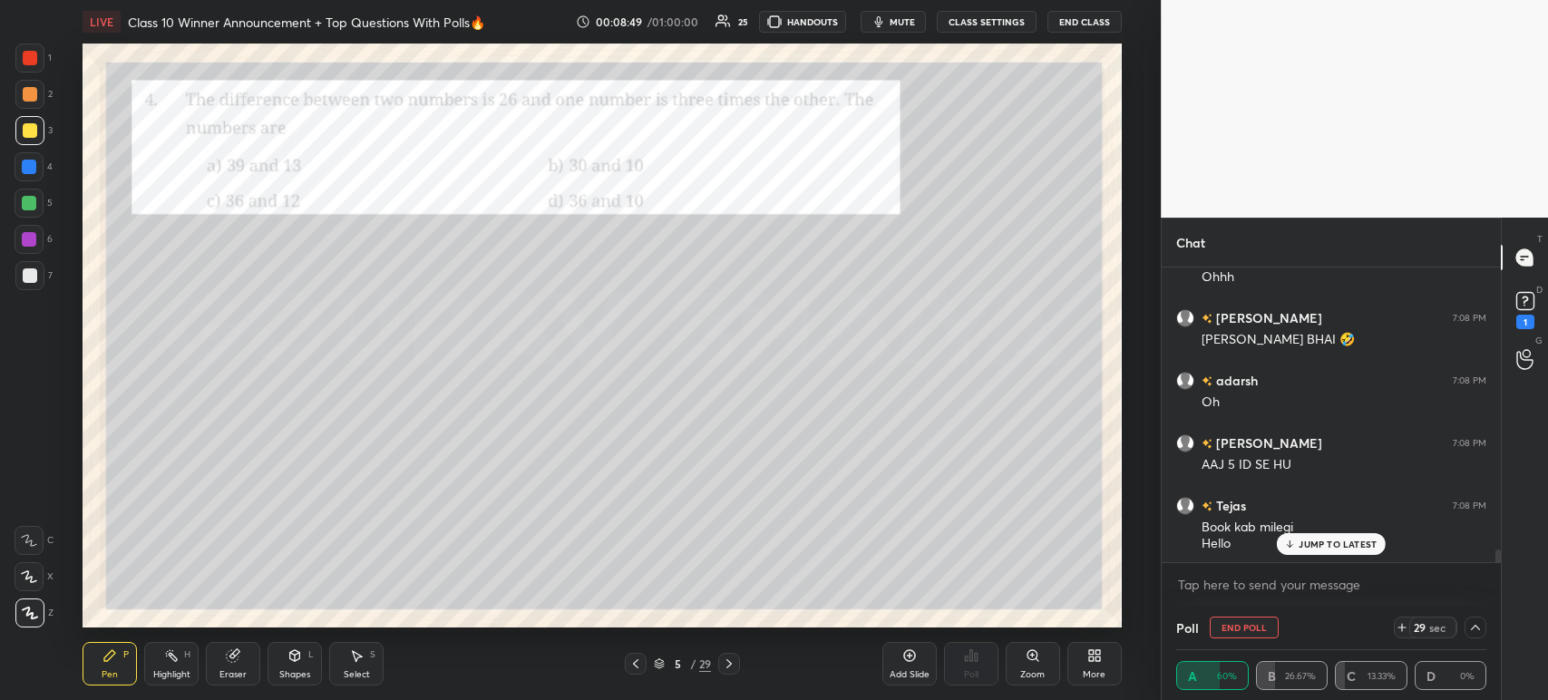
scroll to position [6476, 0]
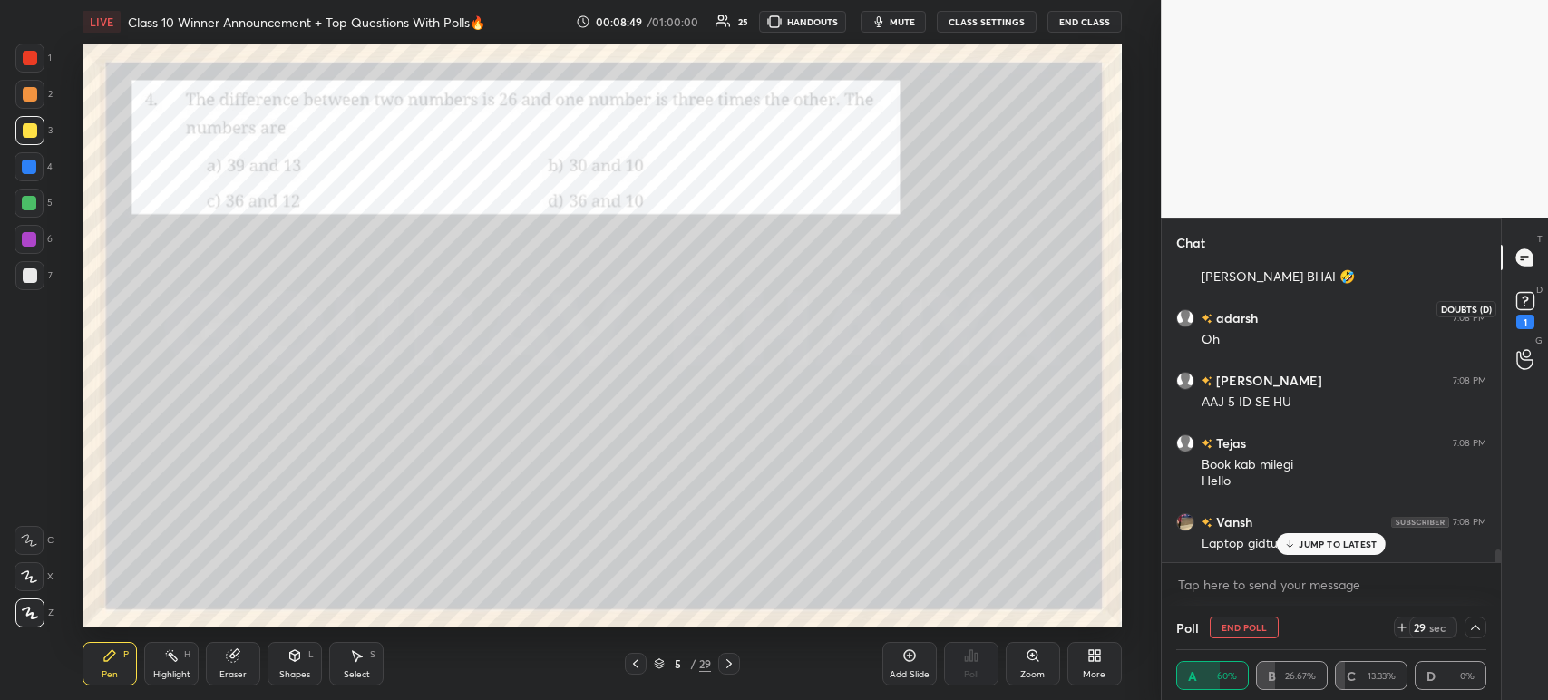
click at [1538, 317] on div "1" at bounding box center [1525, 308] width 36 height 33
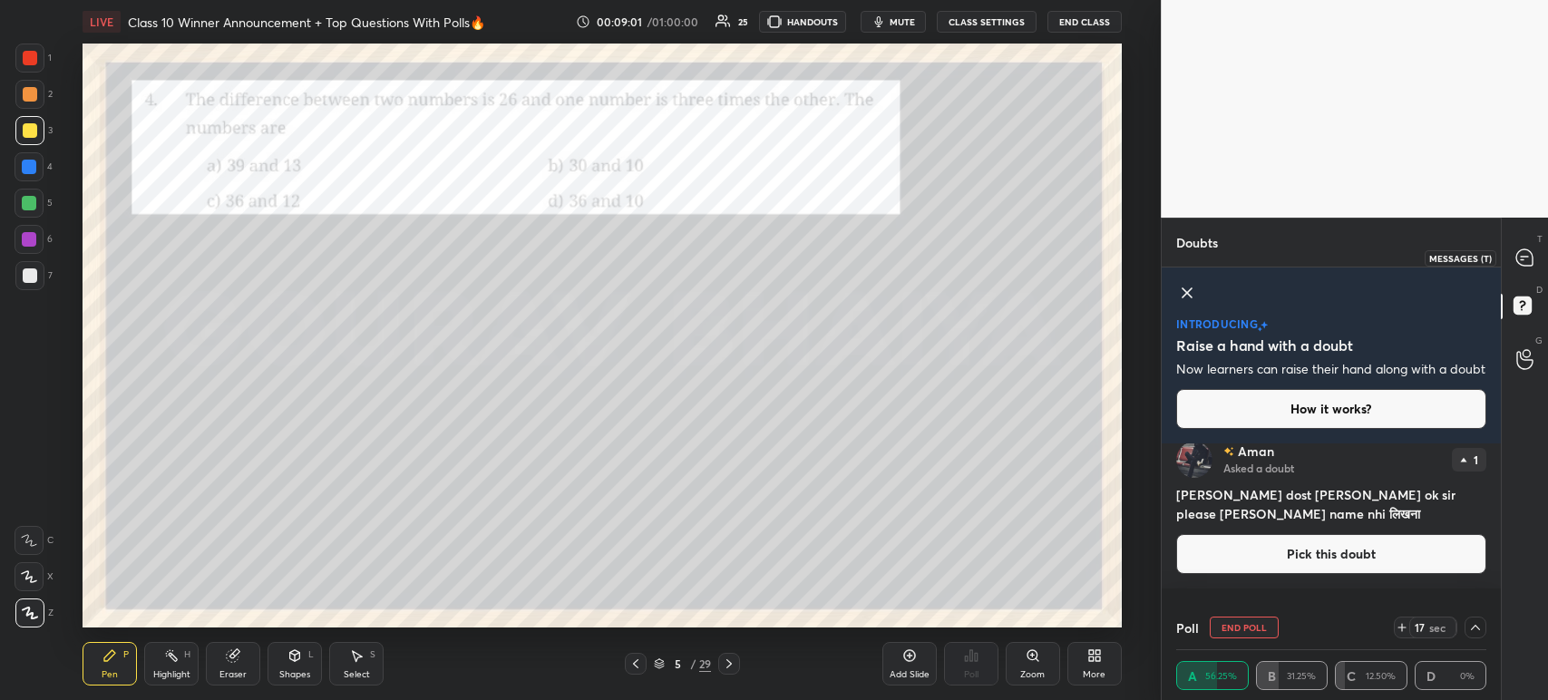
click at [1538, 272] on div at bounding box center [1525, 257] width 36 height 33
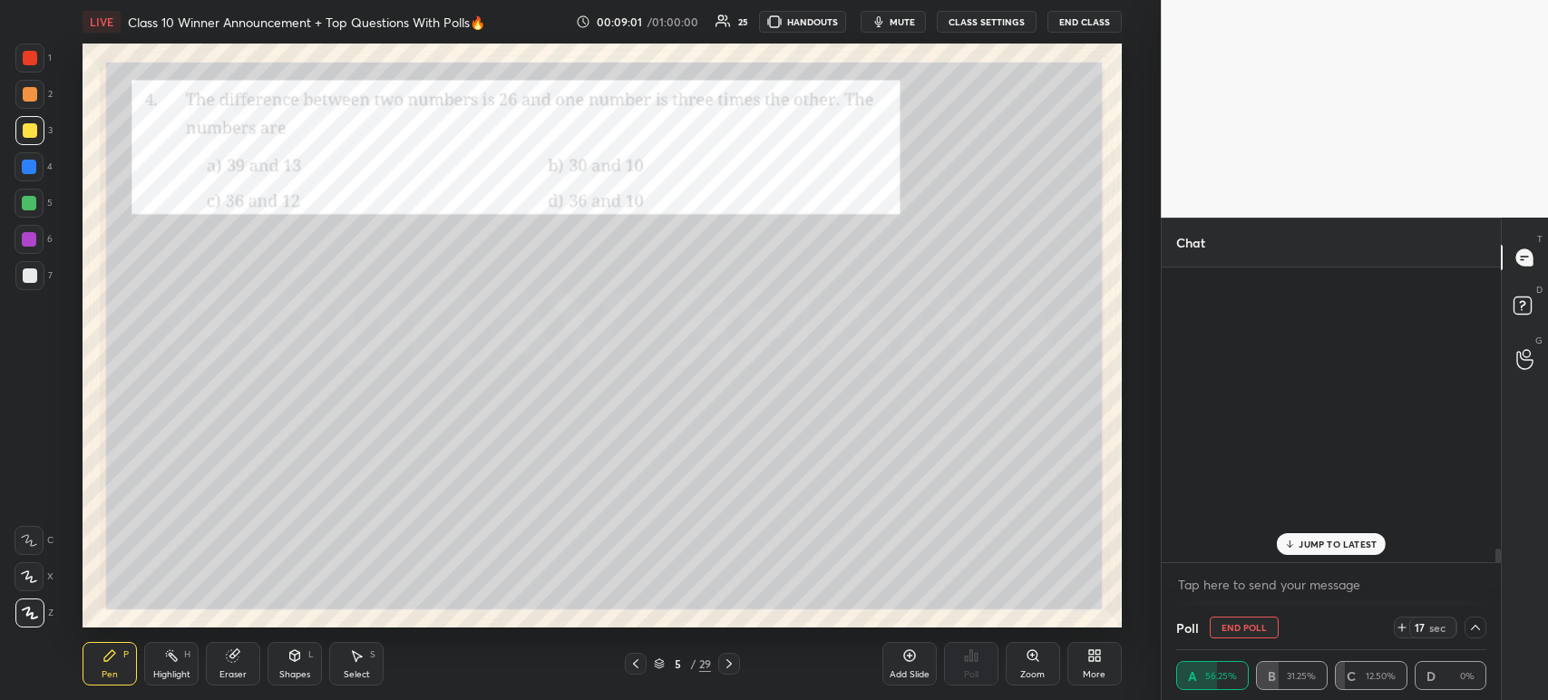
scroll to position [6, 5]
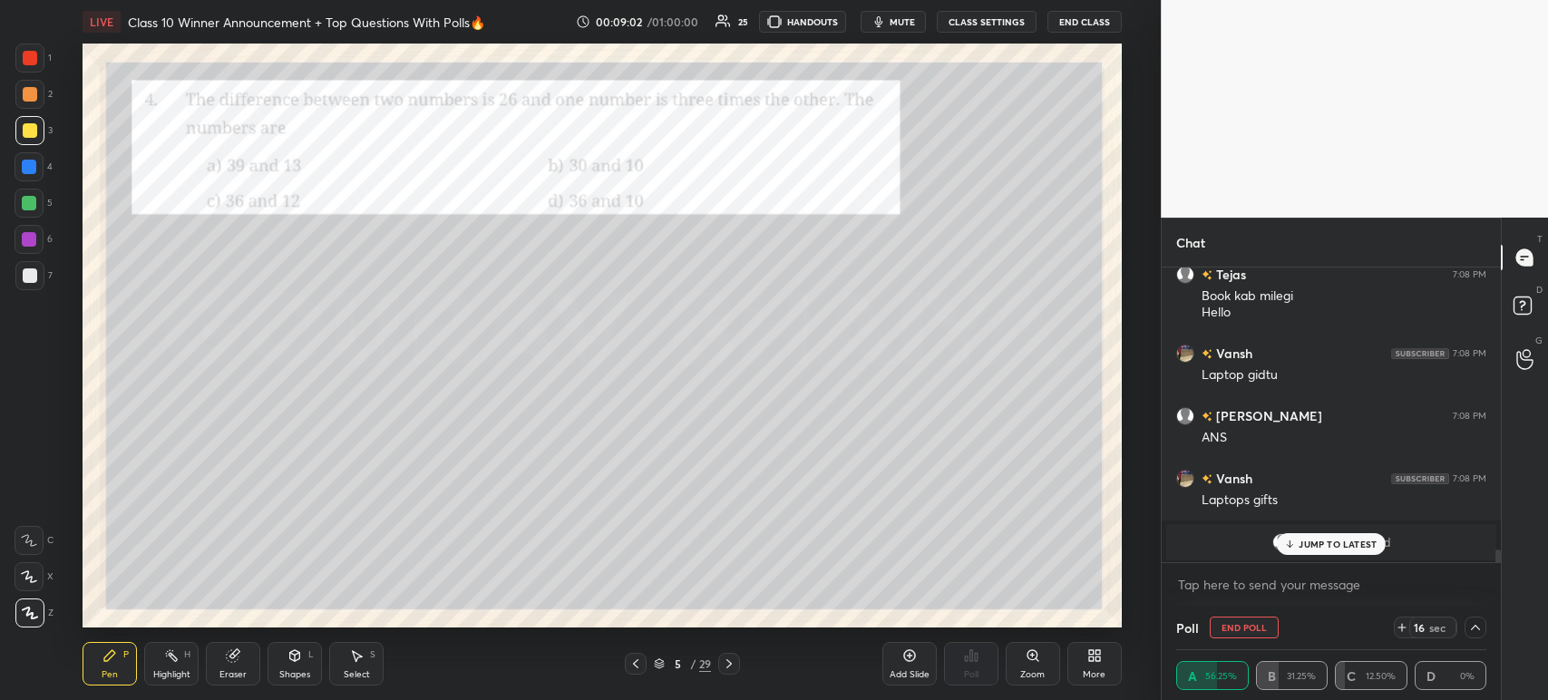
click at [1305, 544] on p "JUMP TO LATEST" at bounding box center [1337, 544] width 78 height 11
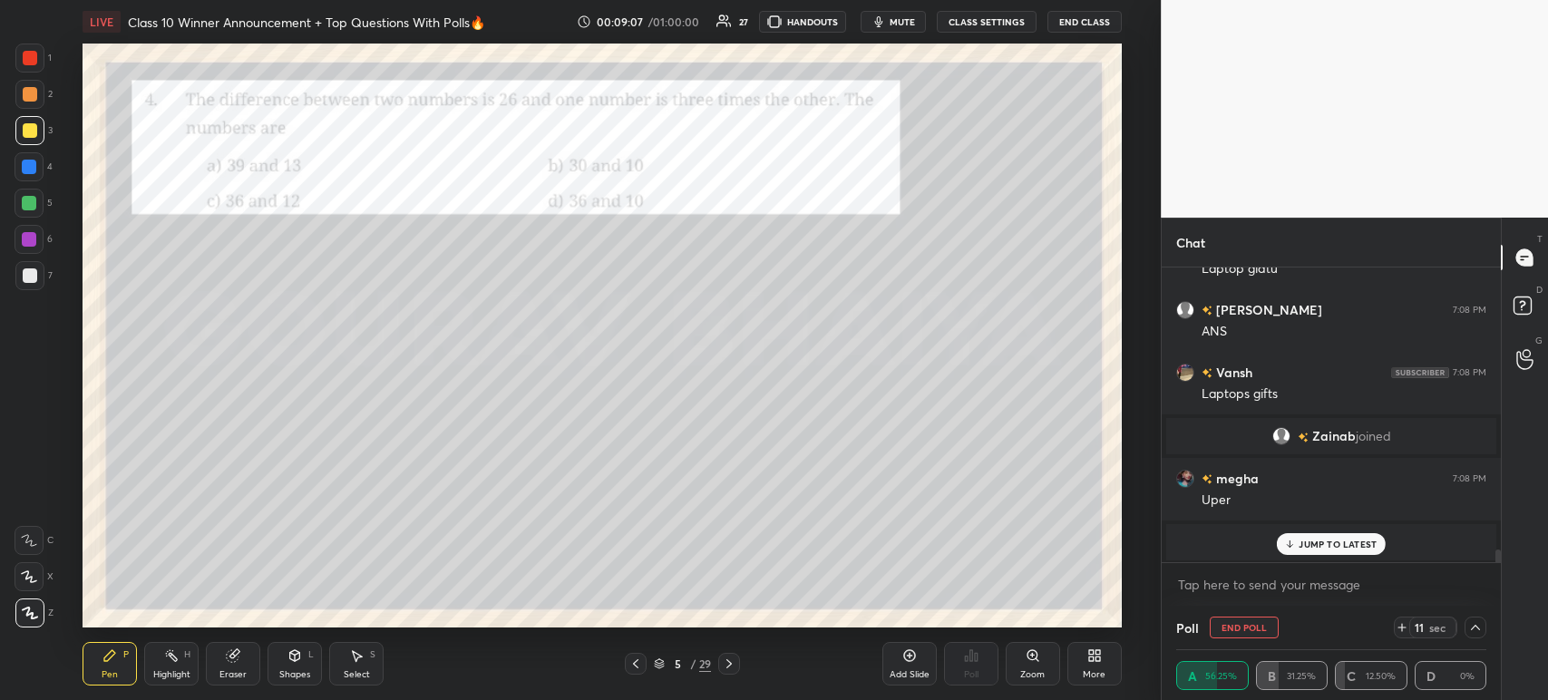
click at [1338, 544] on p "JUMP TO LATEST" at bounding box center [1337, 544] width 78 height 11
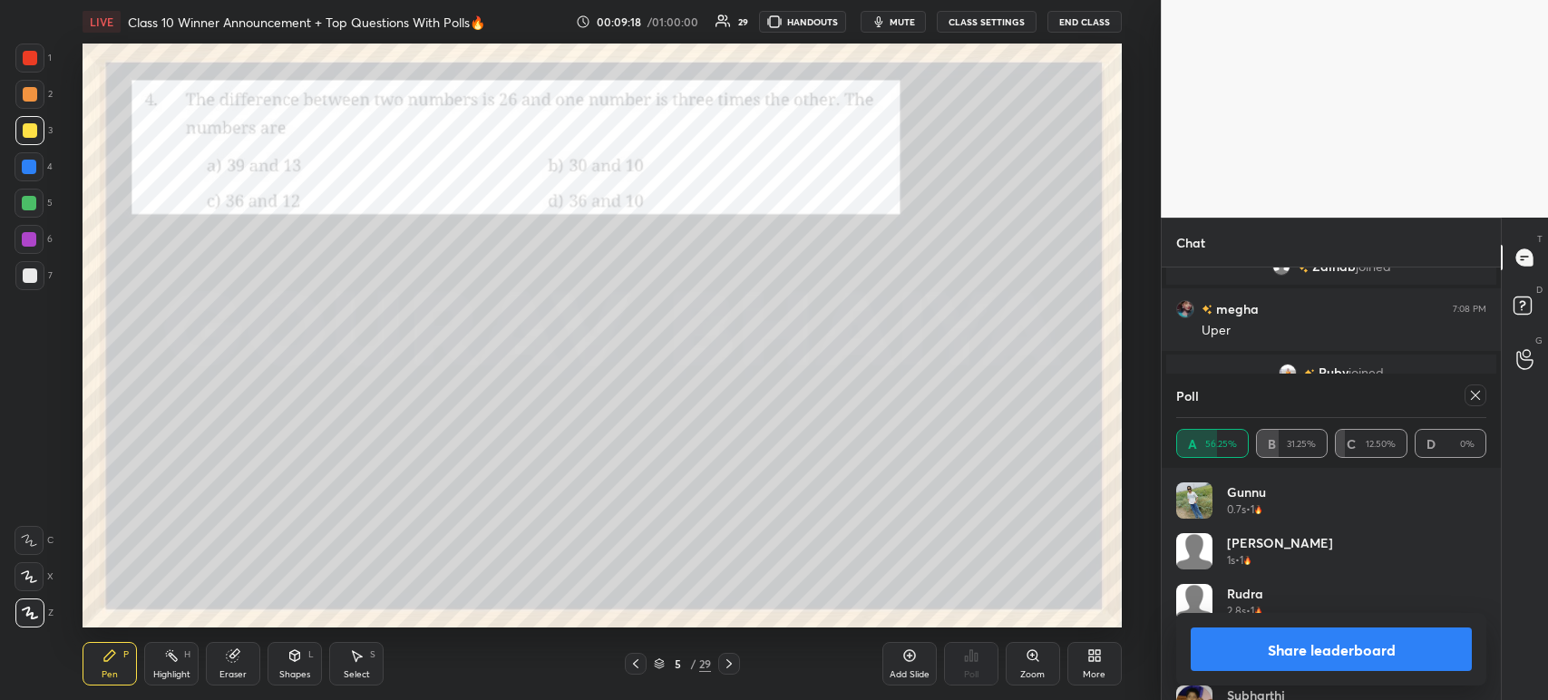
scroll to position [7044, 0]
click at [1244, 645] on button "Share leaderboard" at bounding box center [1331, 649] width 281 height 44
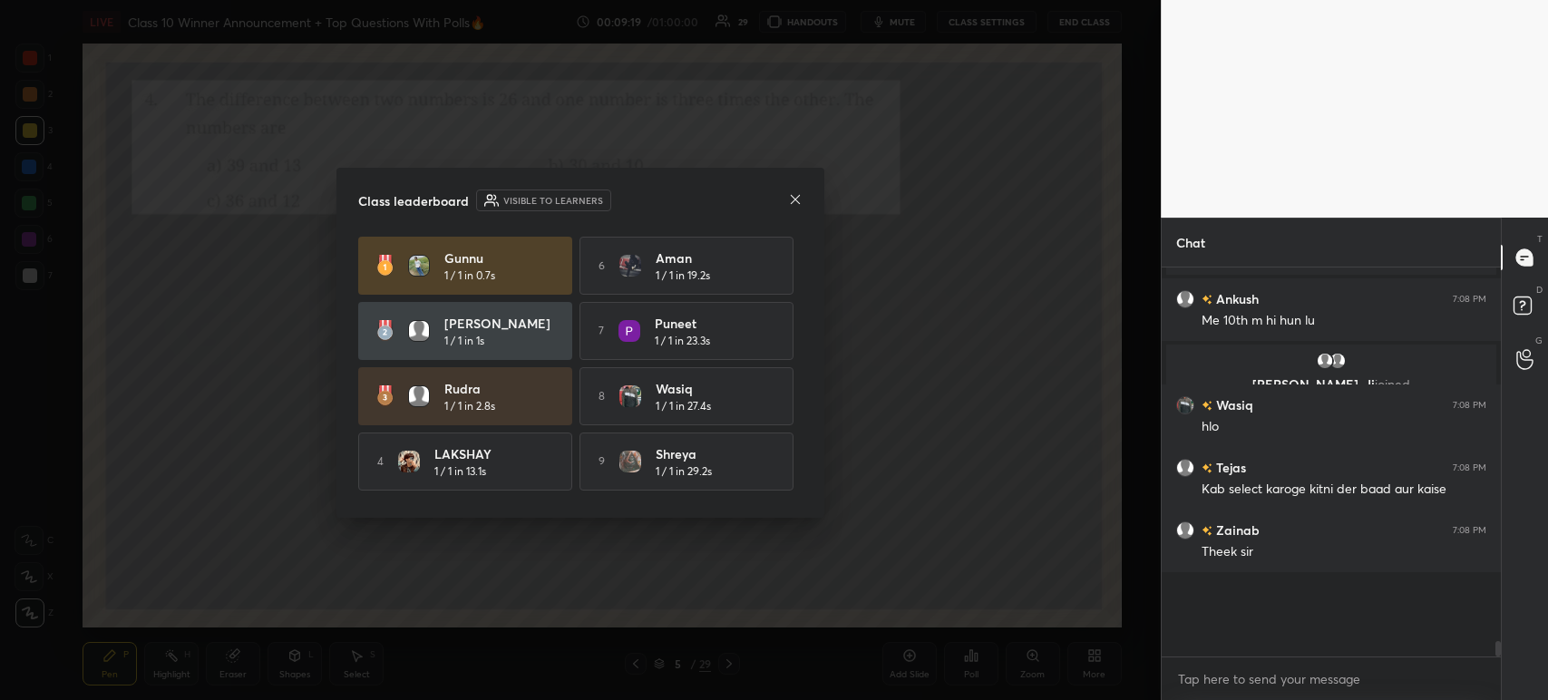
scroll to position [312, 334]
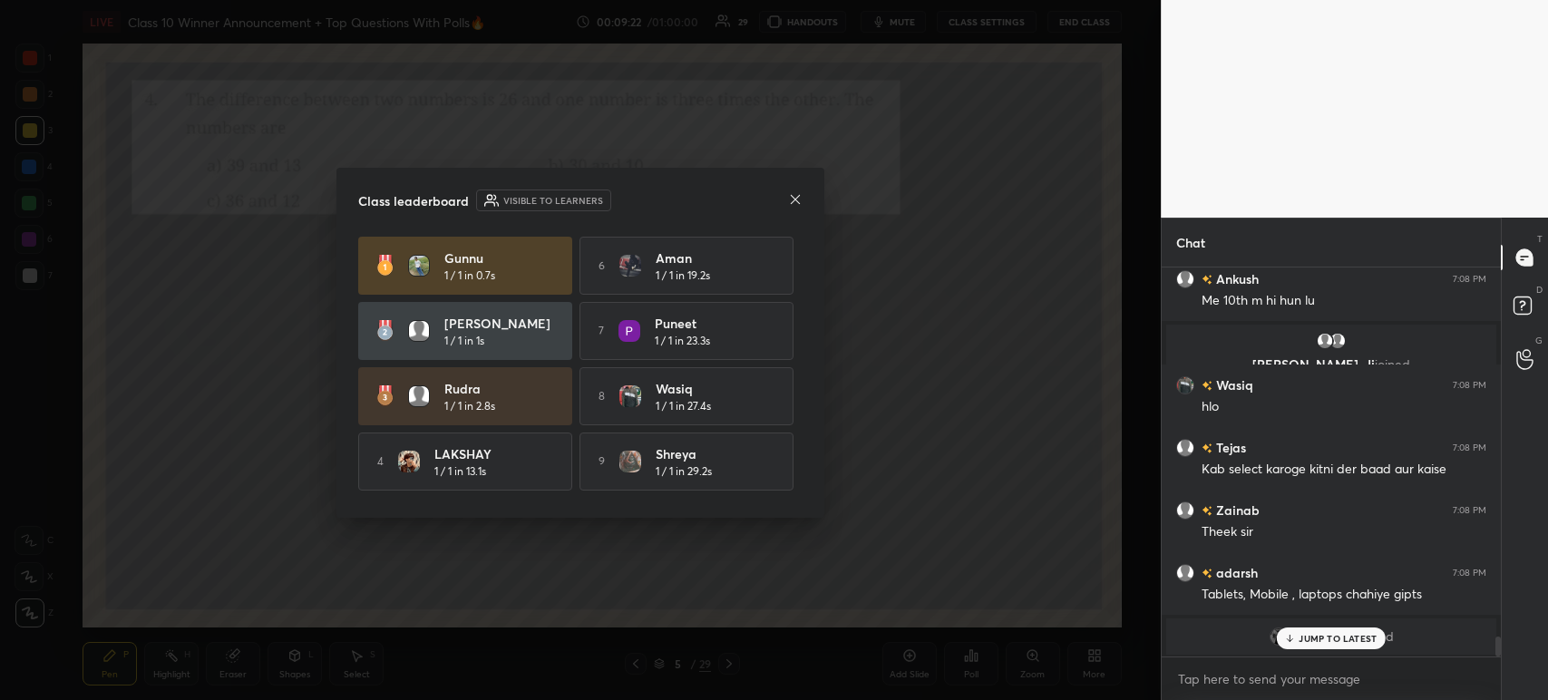
click at [796, 209] on div at bounding box center [795, 200] width 15 height 19
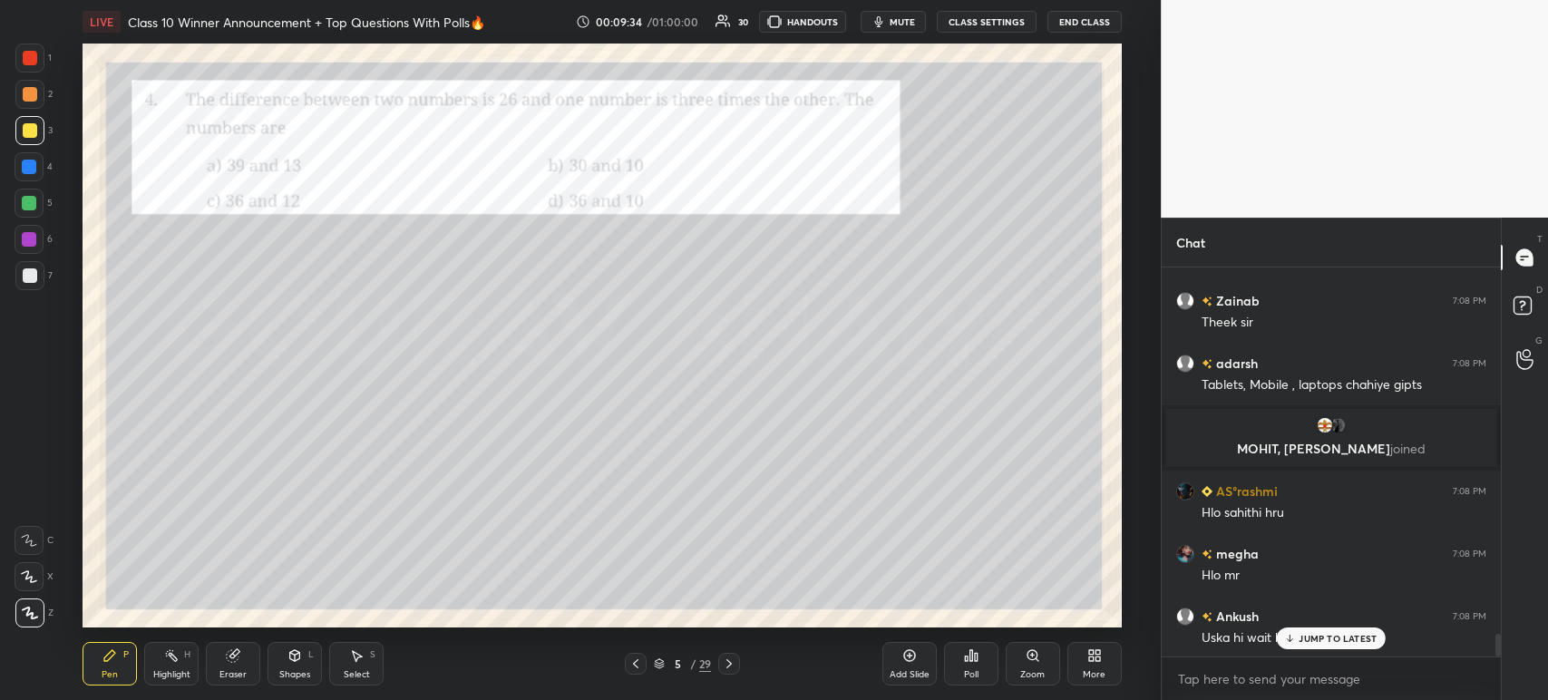
click at [35, 63] on div at bounding box center [30, 58] width 15 height 15
click at [27, 91] on div at bounding box center [30, 94] width 15 height 15
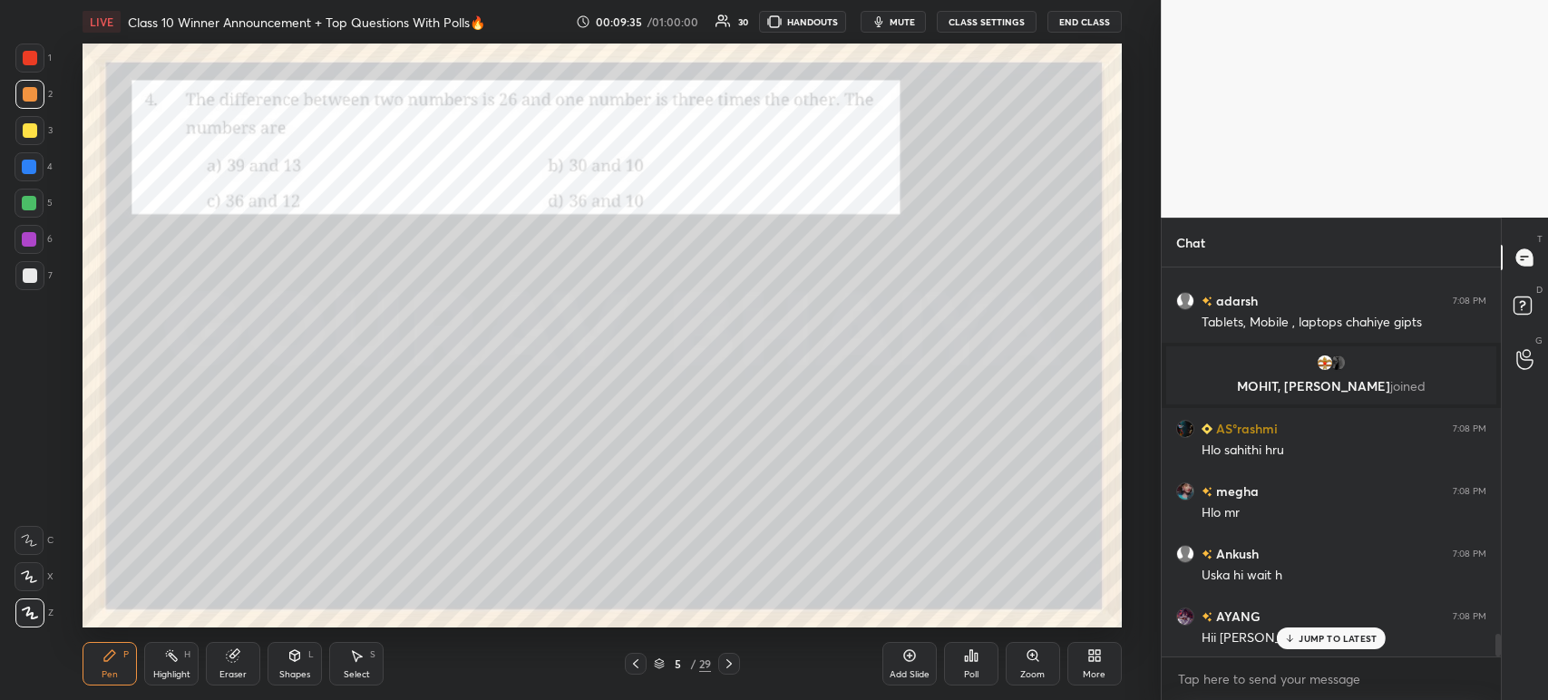
click at [35, 130] on div at bounding box center [30, 130] width 15 height 15
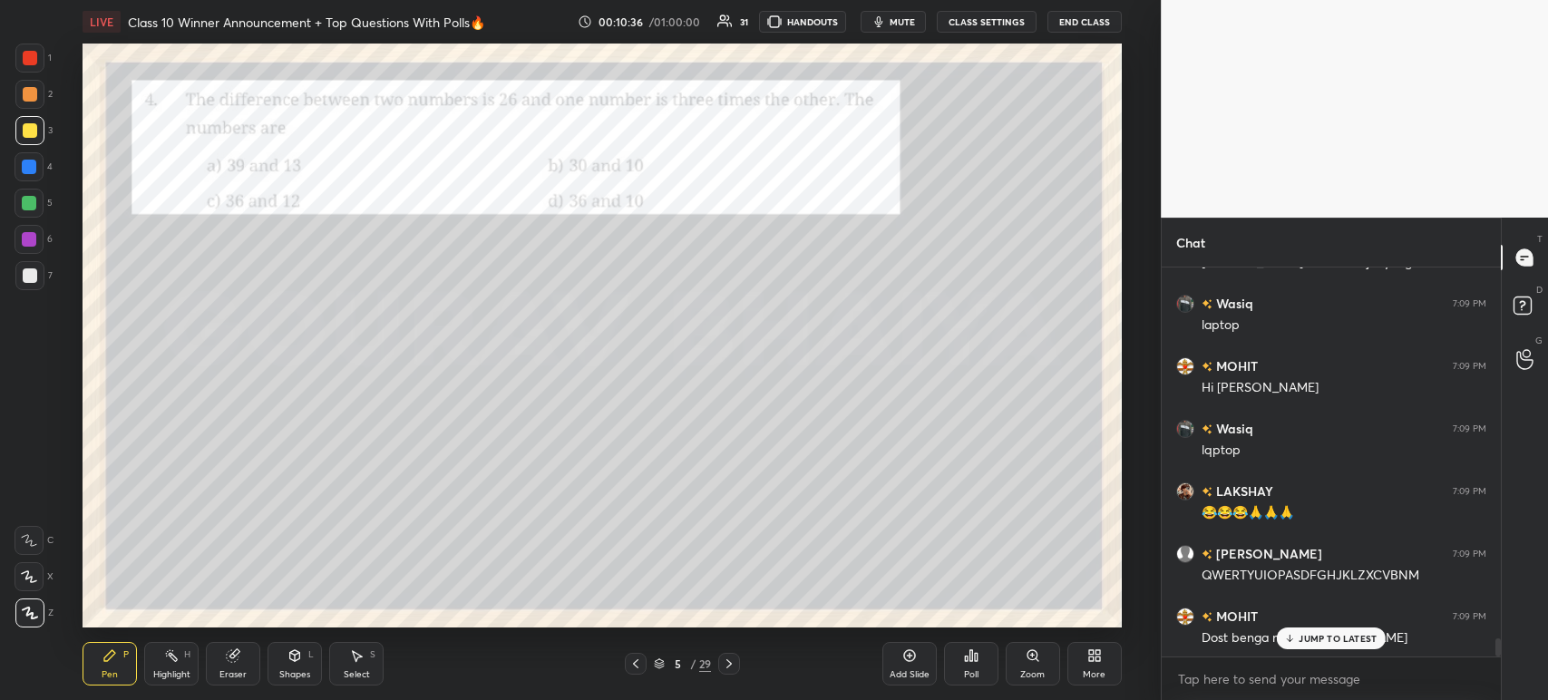
scroll to position [8137, 0]
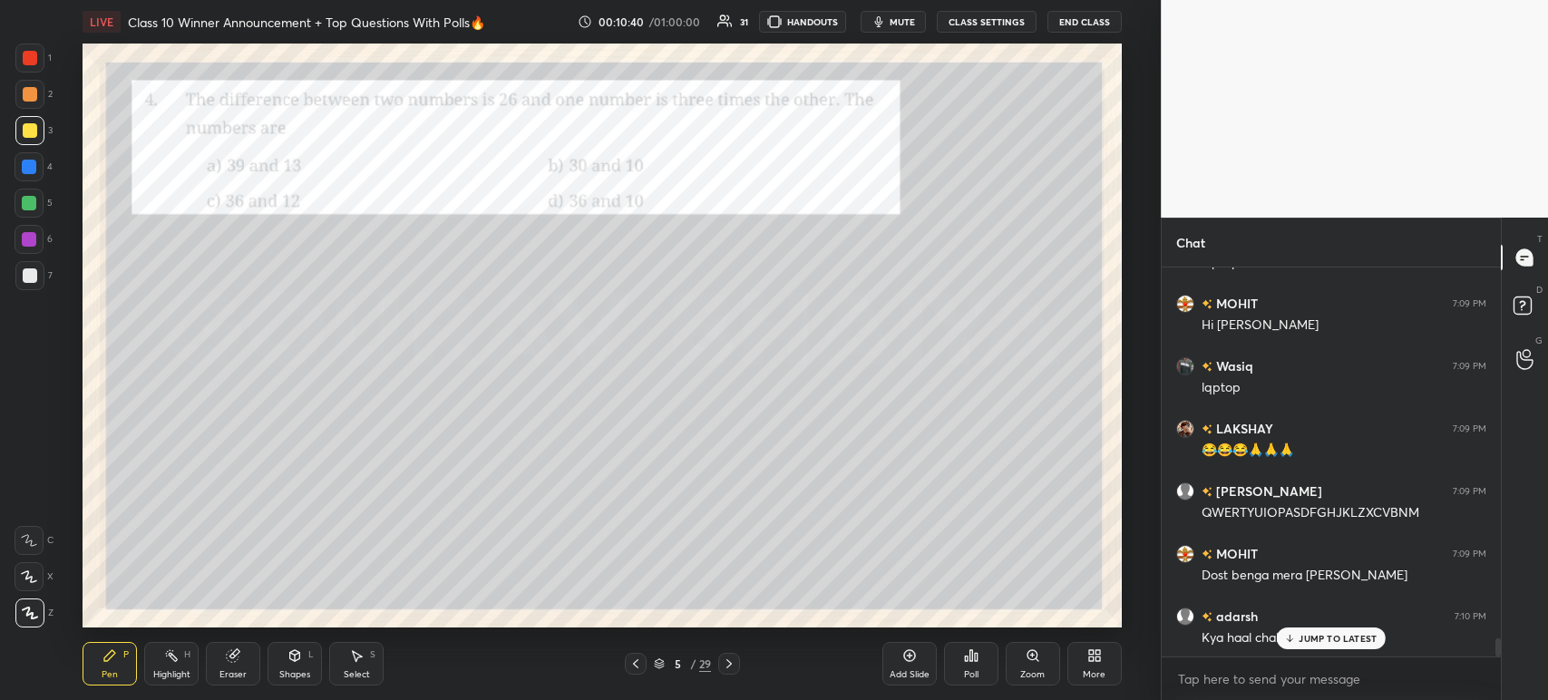
click at [41, 60] on div at bounding box center [29, 58] width 29 height 29
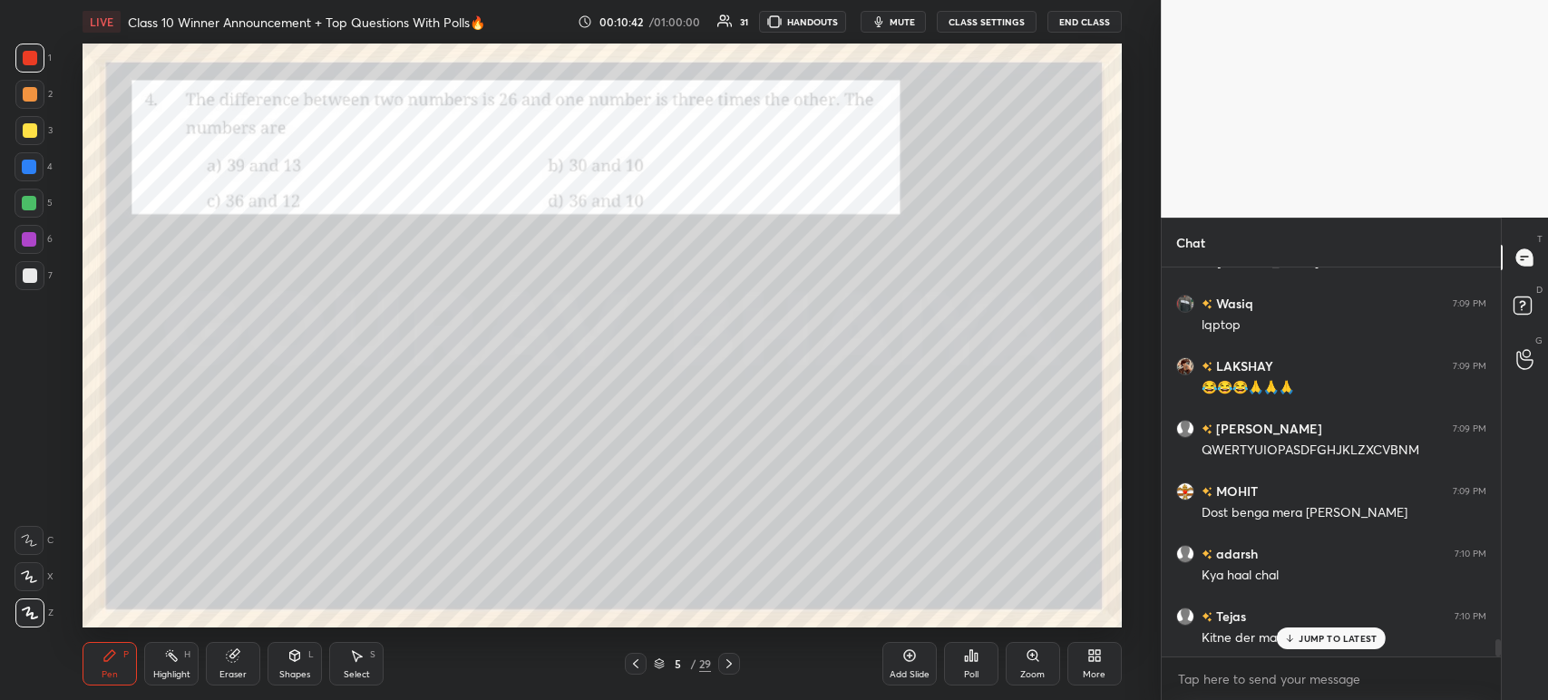
click at [734, 668] on icon at bounding box center [729, 663] width 15 height 15
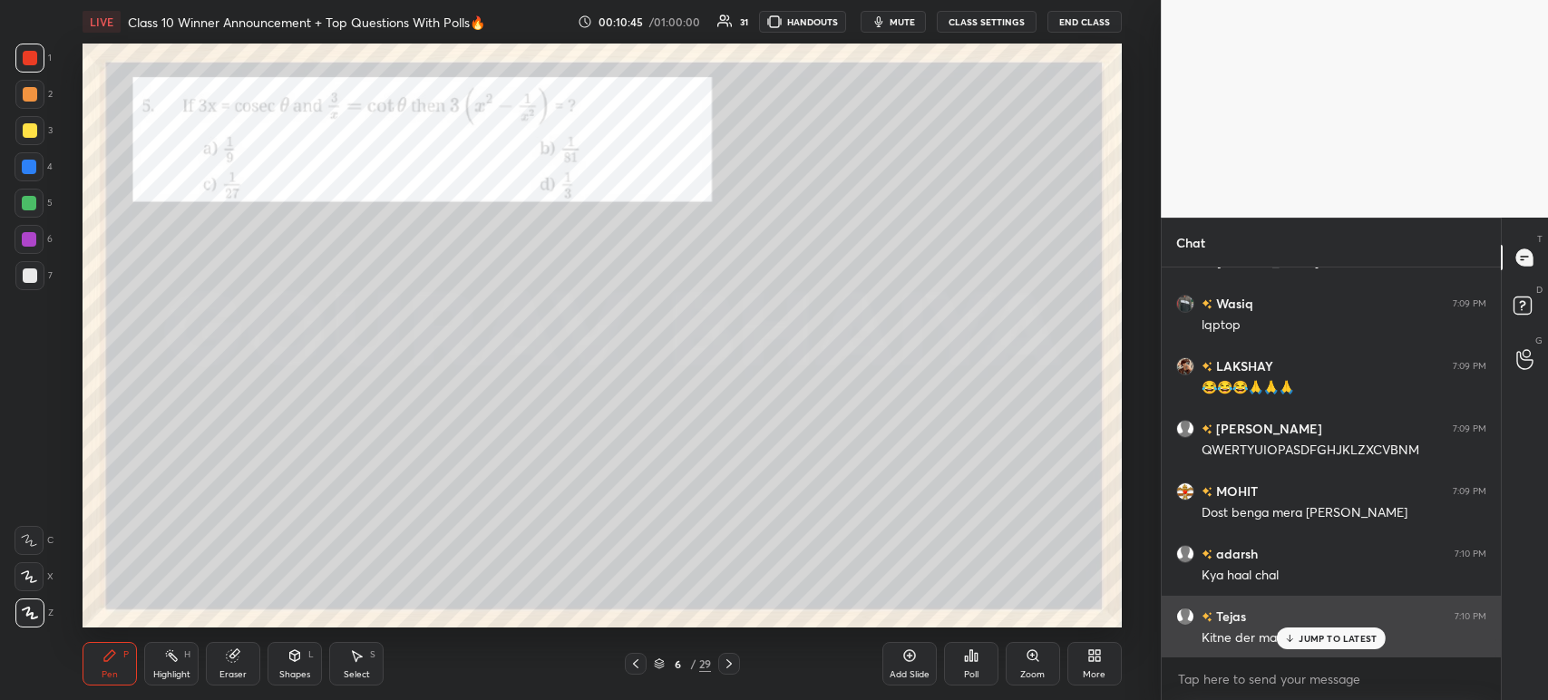
click at [1289, 641] on icon at bounding box center [1289, 640] width 5 height 3
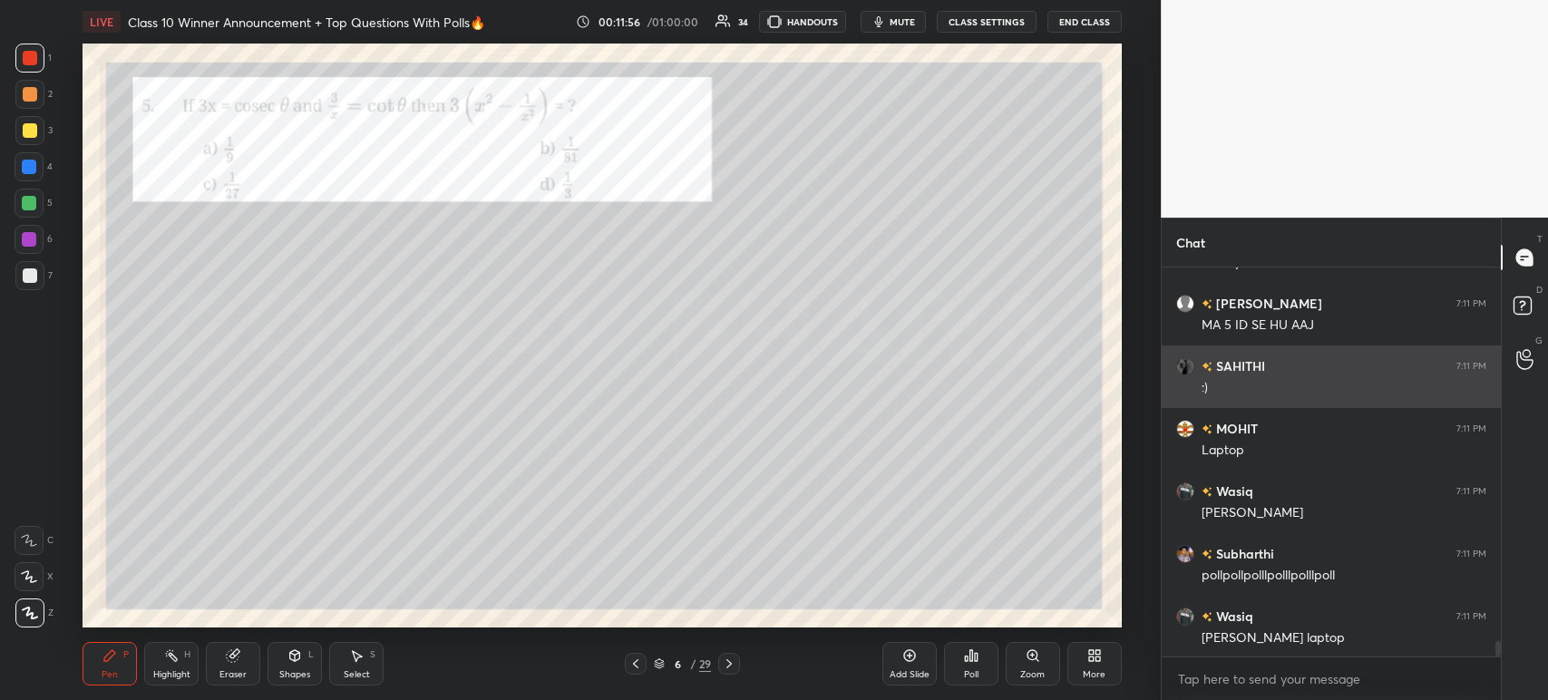
scroll to position [9241, 0]
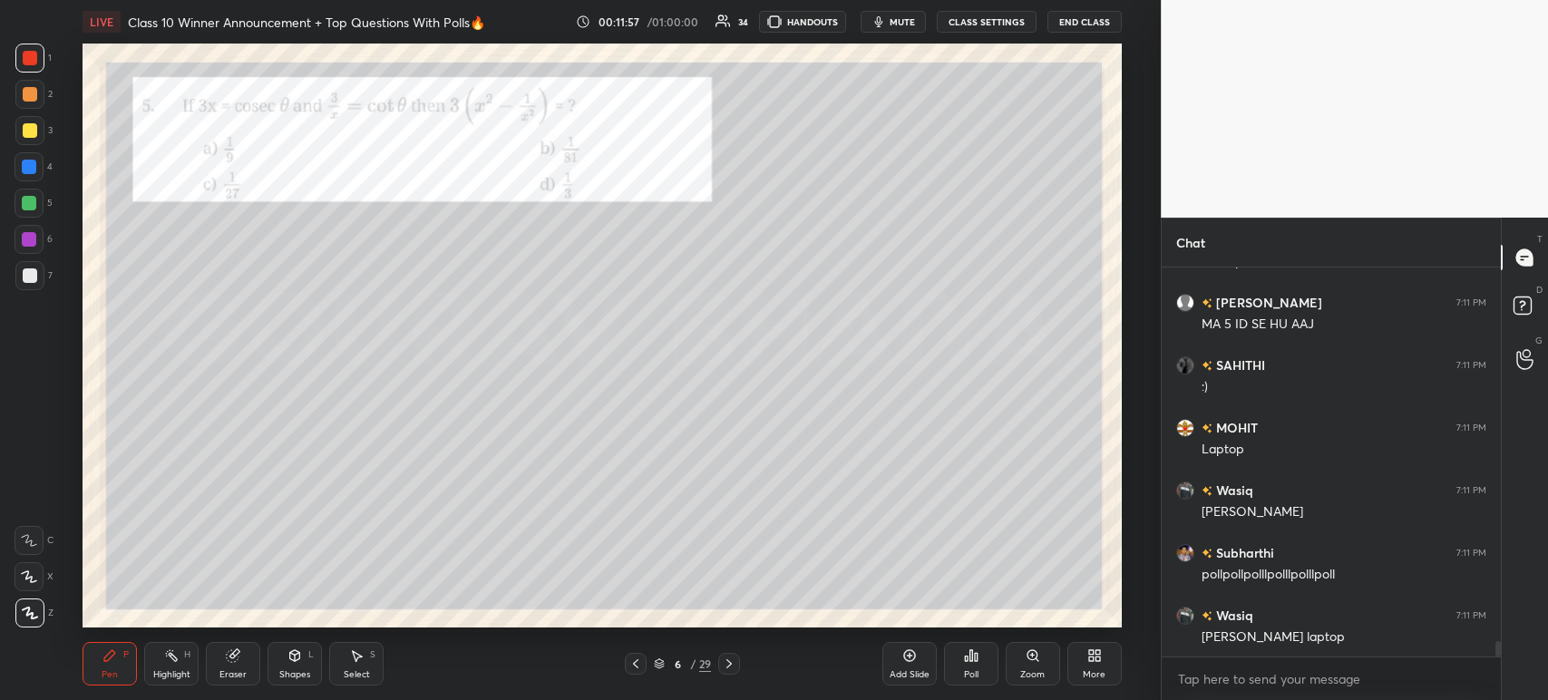
click at [971, 666] on div "Poll" at bounding box center [971, 664] width 54 height 44
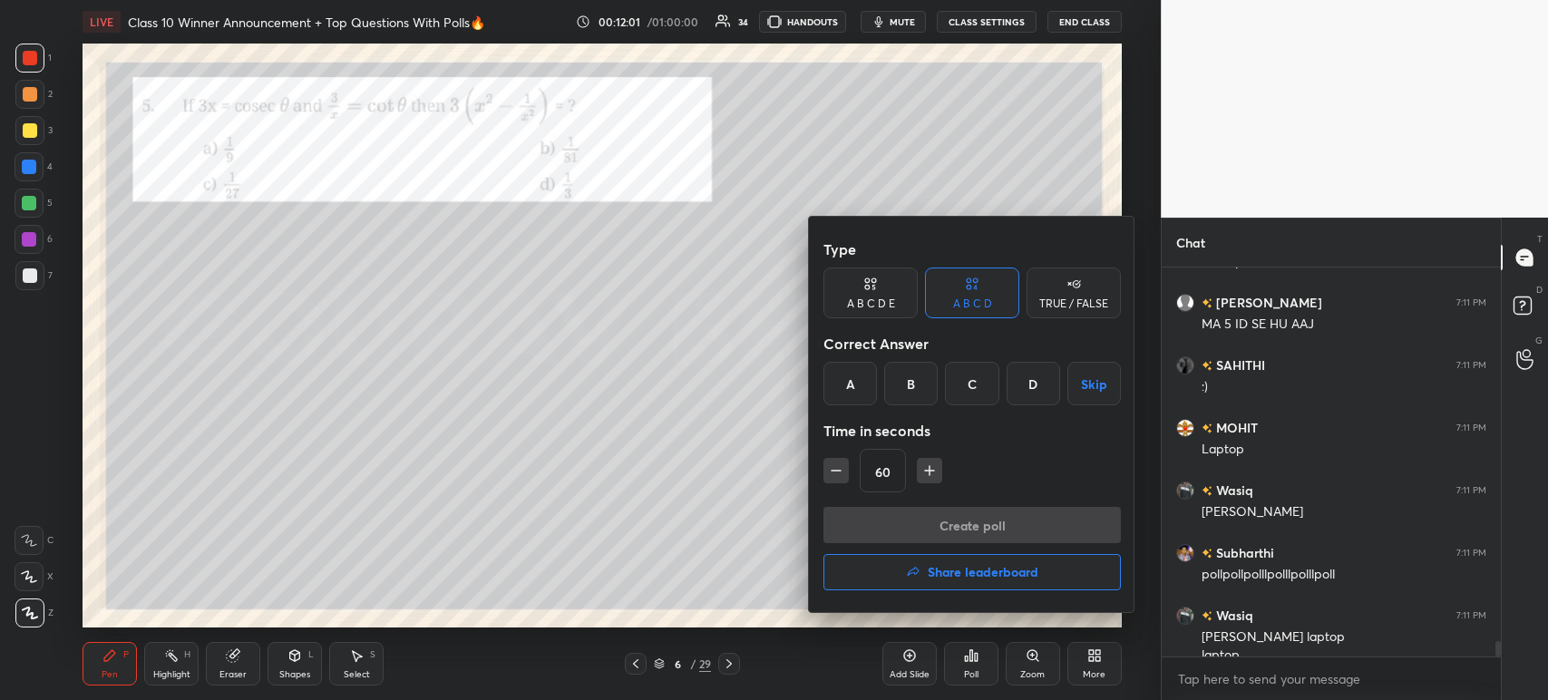
scroll to position [9258, 0]
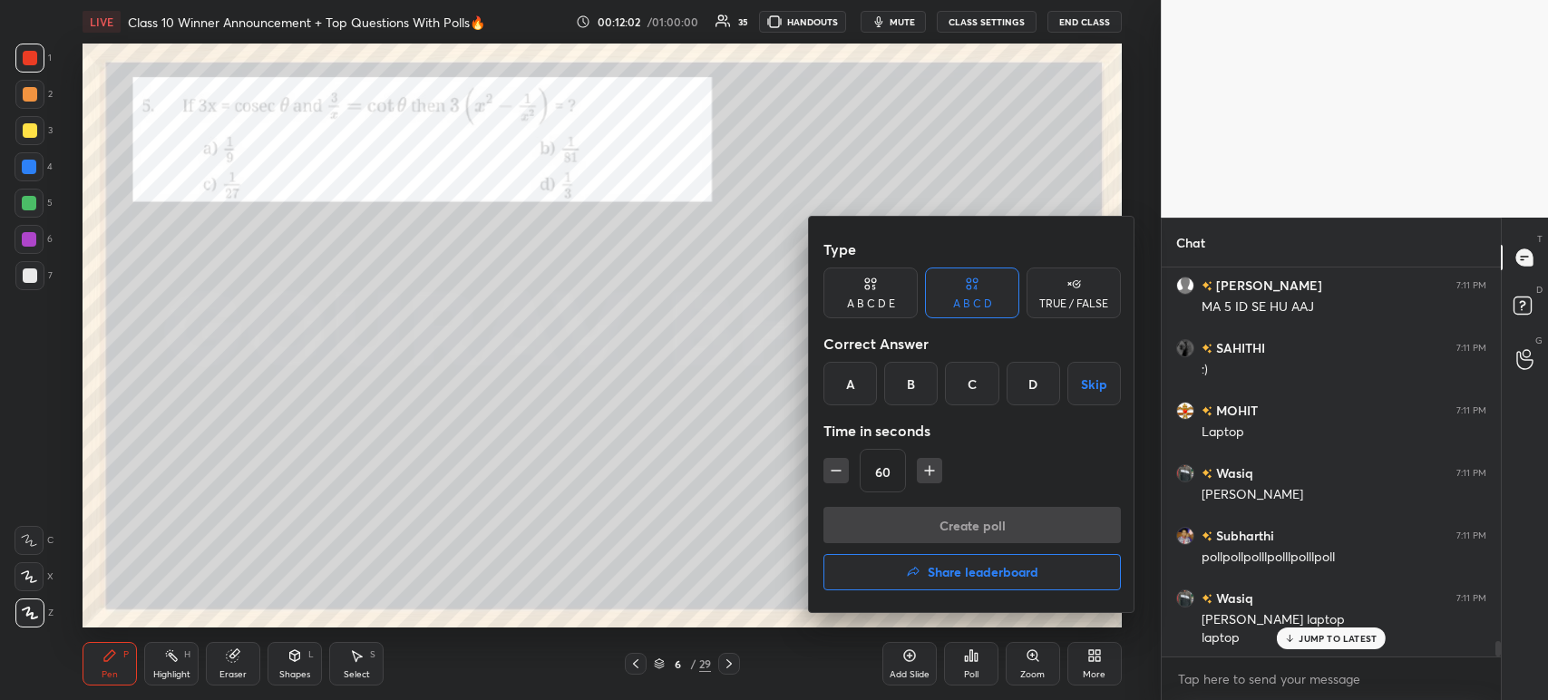
click at [1030, 390] on div "D" at bounding box center [1032, 384] width 53 height 44
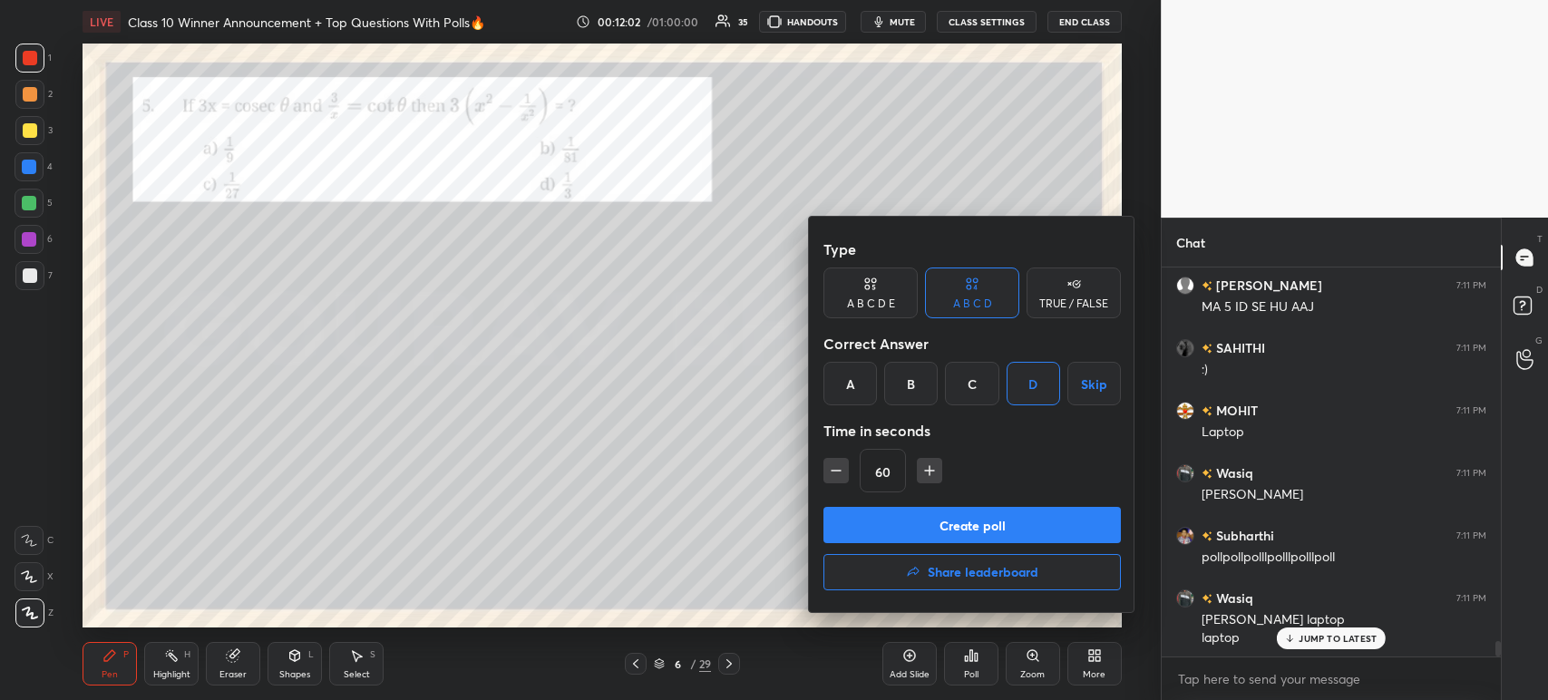
click at [972, 520] on button "Create poll" at bounding box center [971, 525] width 297 height 36
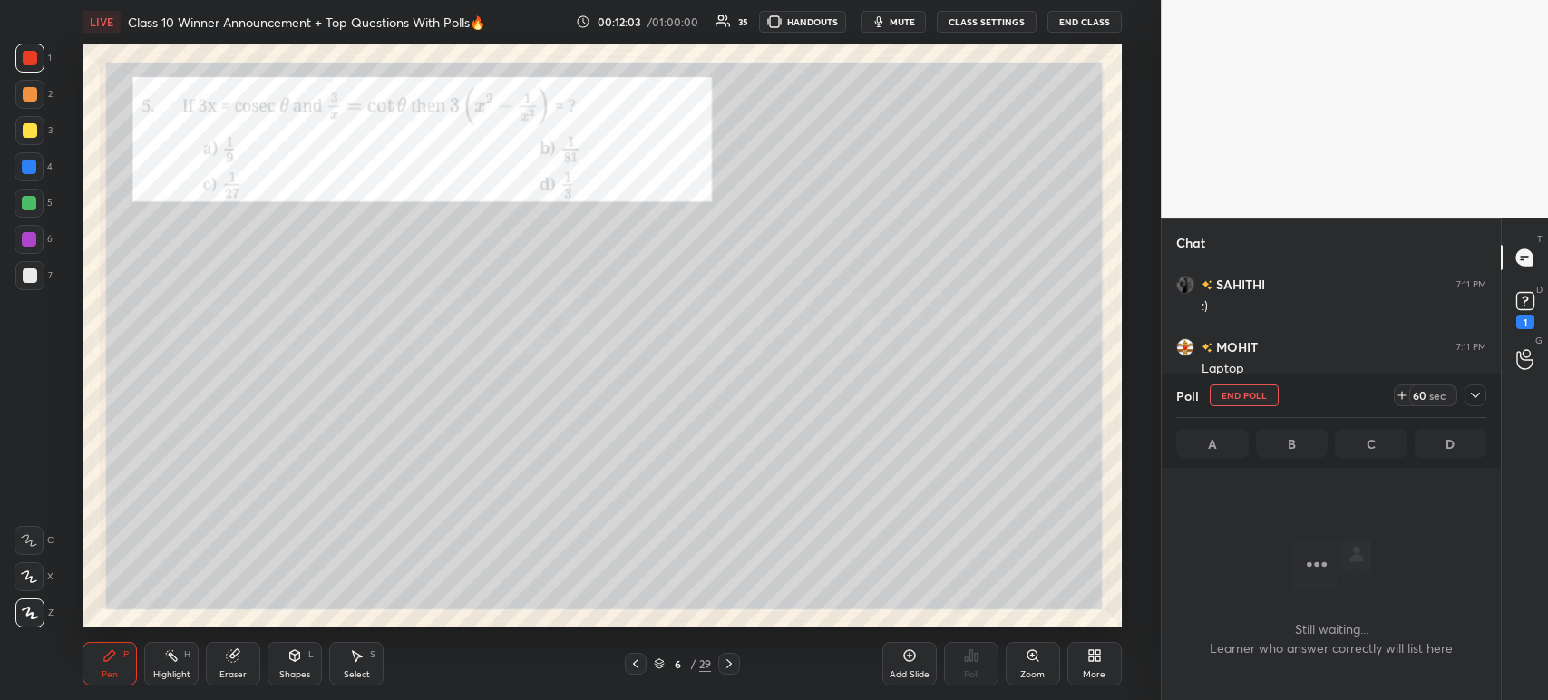
scroll to position [6, 5]
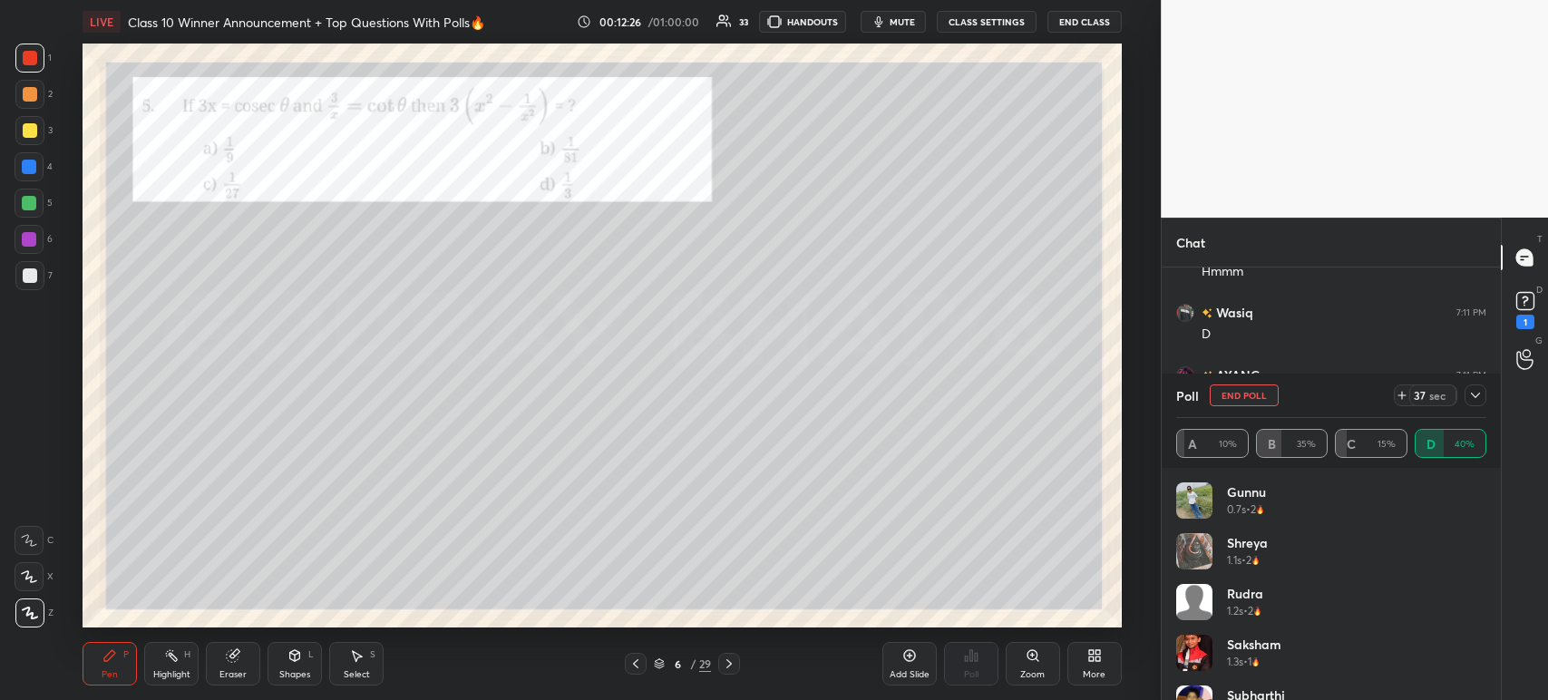
click at [1472, 403] on icon at bounding box center [1475, 395] width 15 height 15
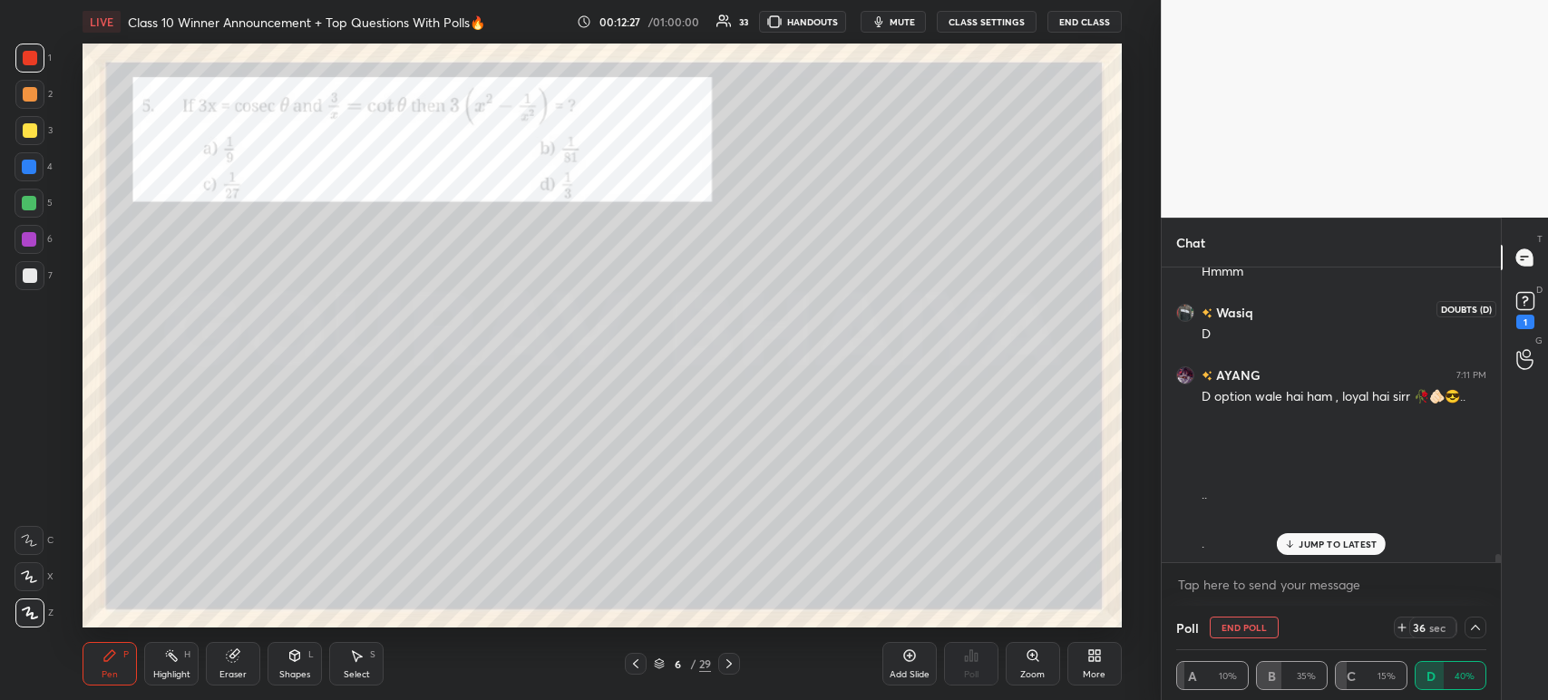
click at [1525, 311] on icon at bounding box center [1525, 300] width 27 height 27
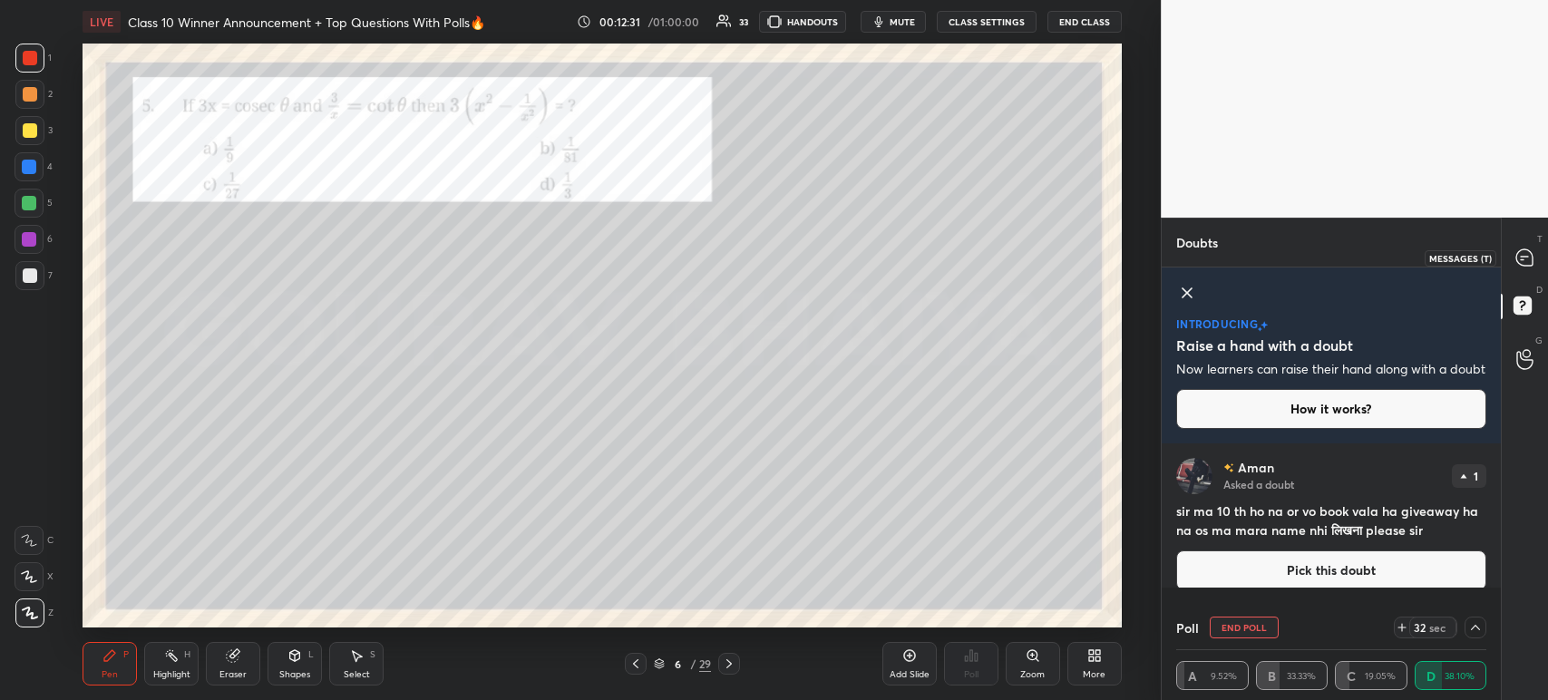
click at [1531, 264] on icon at bounding box center [1524, 257] width 16 height 16
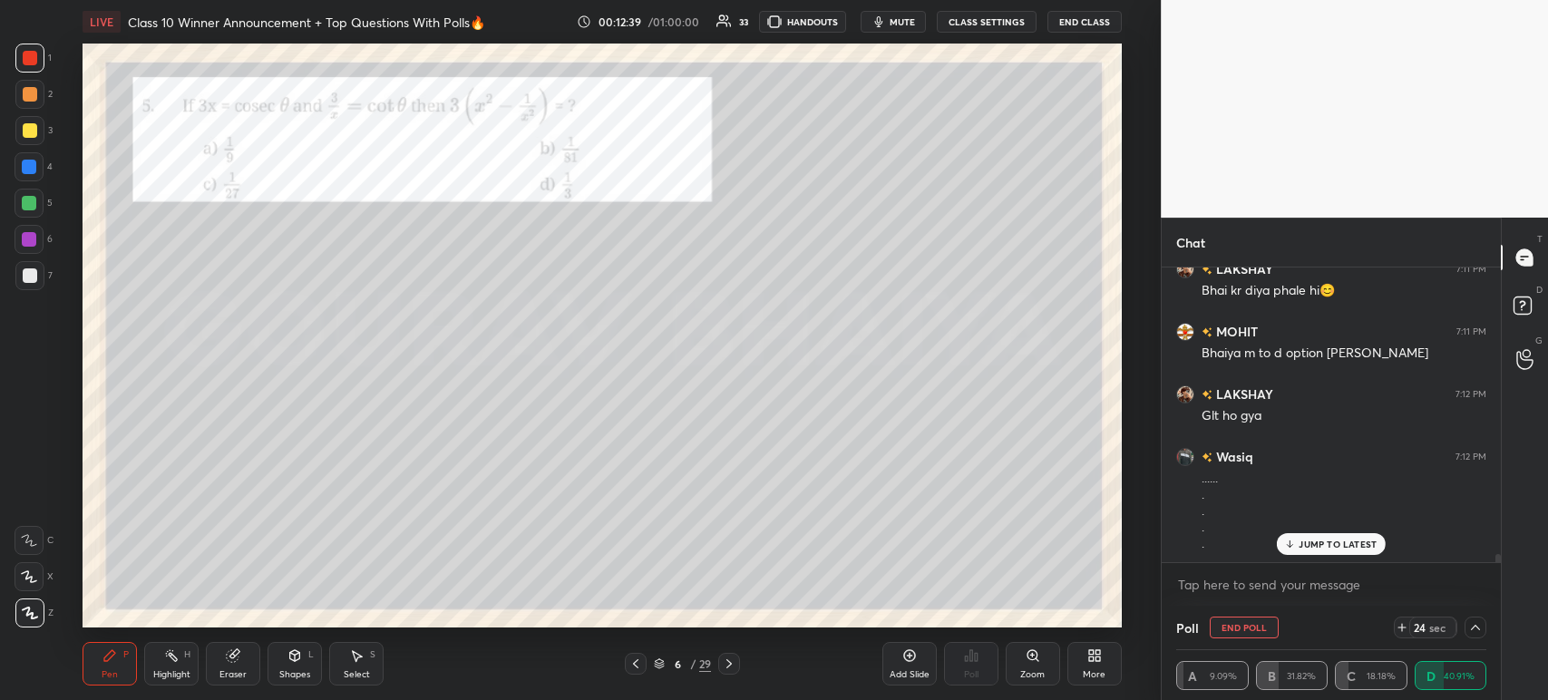
click at [236, 662] on icon at bounding box center [233, 655] width 15 height 15
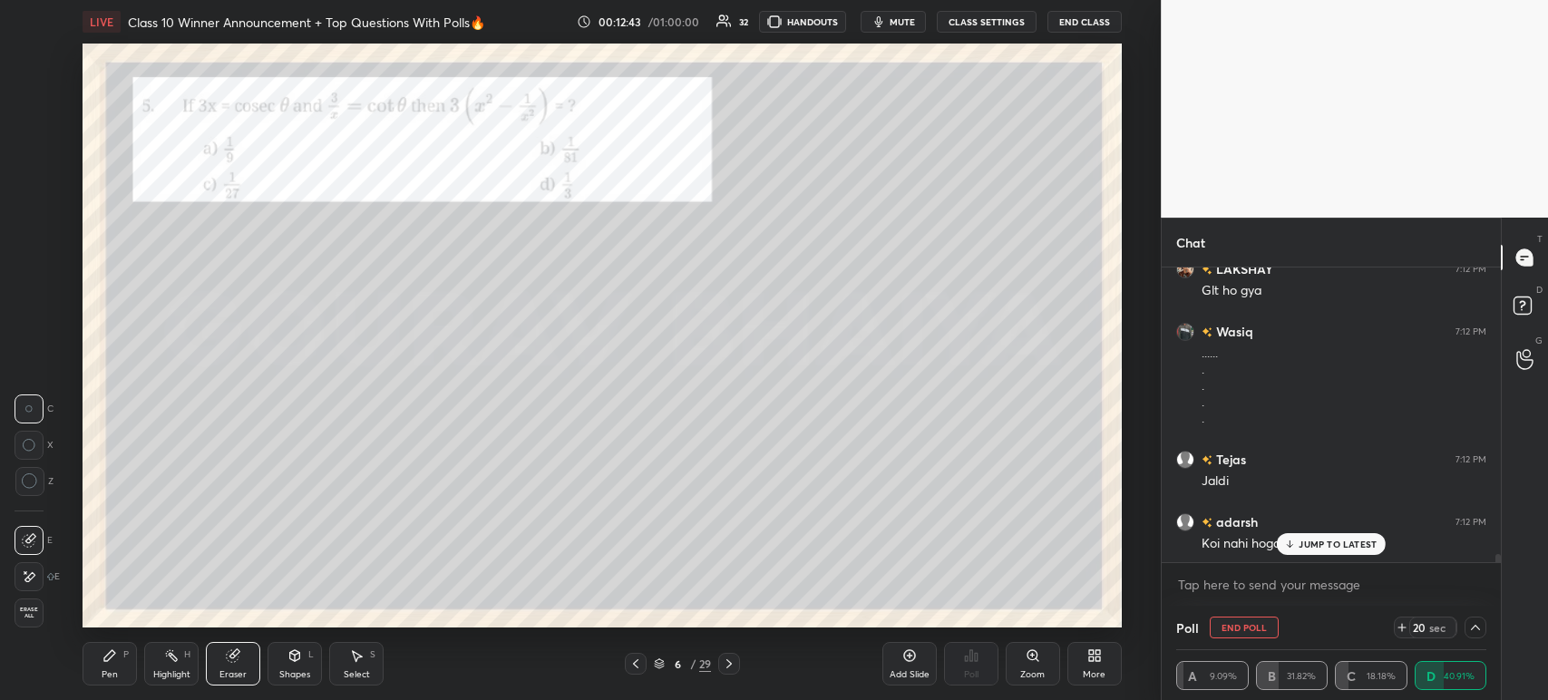
click at [174, 658] on rect at bounding box center [173, 657] width 9 height 9
click at [117, 671] on div "Pen" at bounding box center [110, 674] width 16 height 9
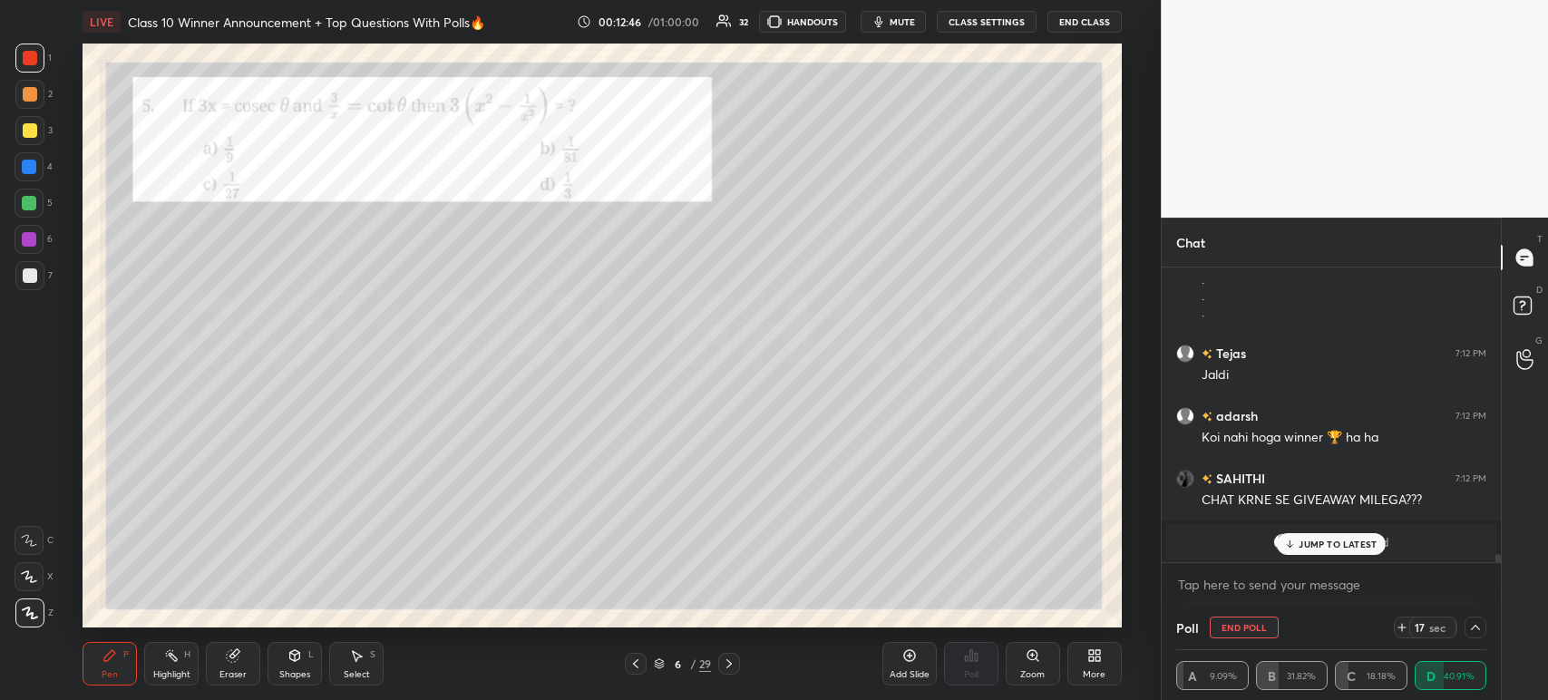
click at [249, 667] on div "Eraser" at bounding box center [233, 664] width 54 height 44
click at [33, 579] on icon at bounding box center [29, 576] width 15 height 15
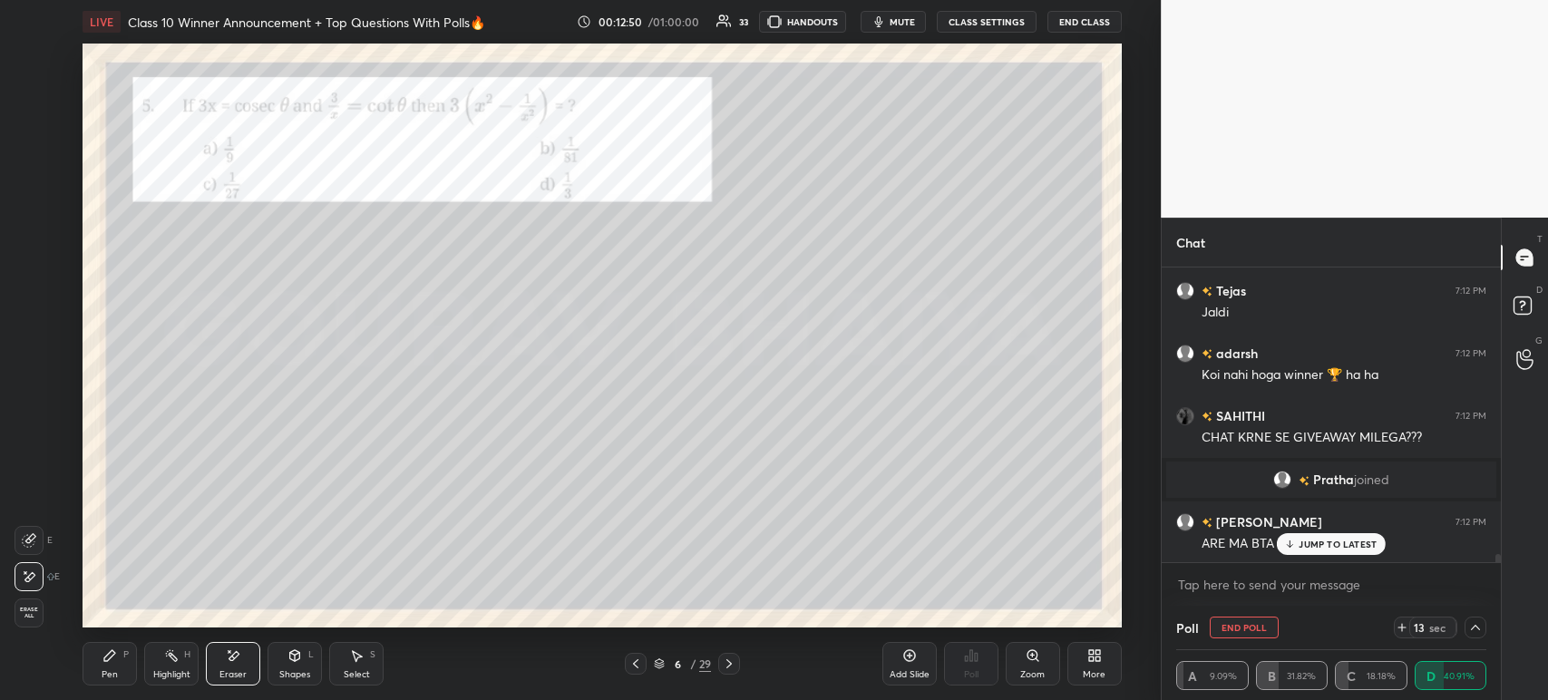
click at [122, 651] on div "Pen P" at bounding box center [110, 664] width 54 height 44
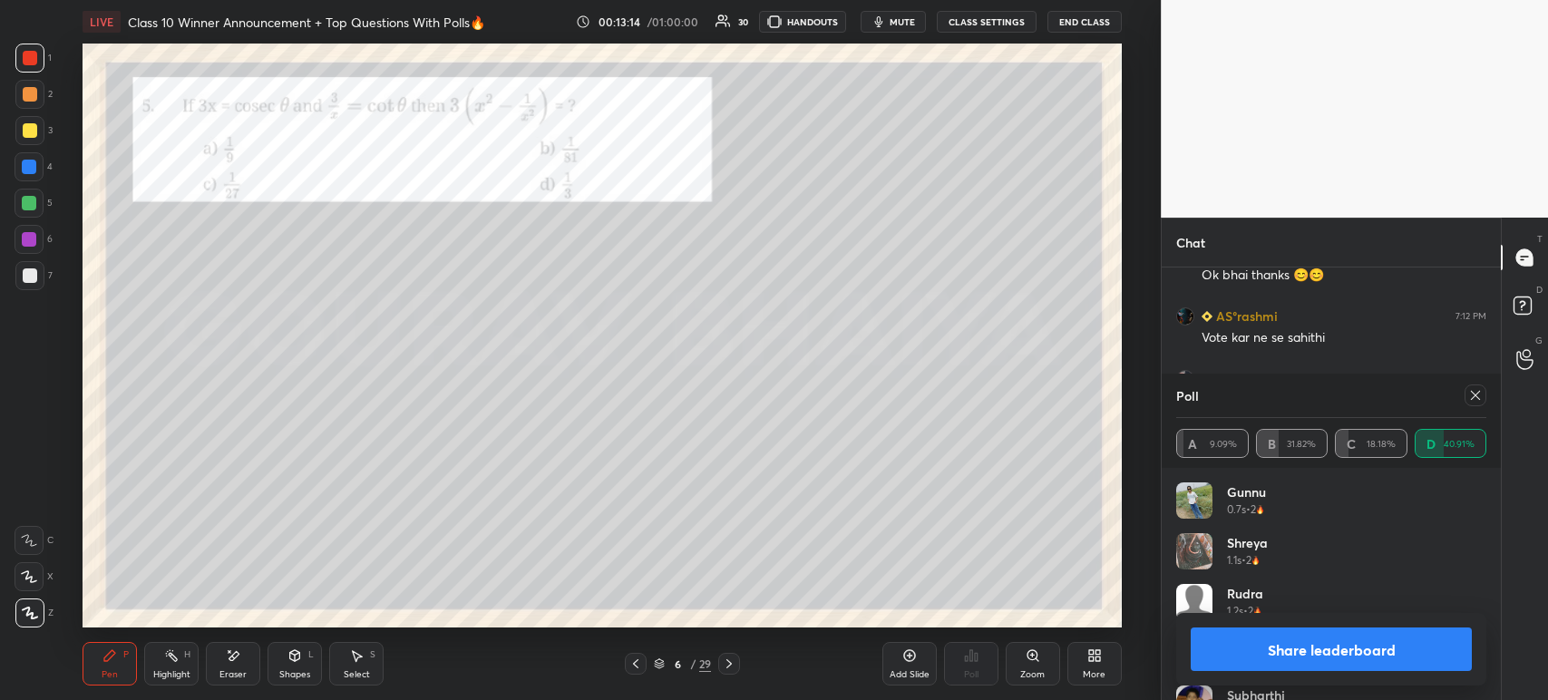
scroll to position [11492, 0]
click at [1224, 648] on button "Share leaderboard" at bounding box center [1331, 649] width 281 height 44
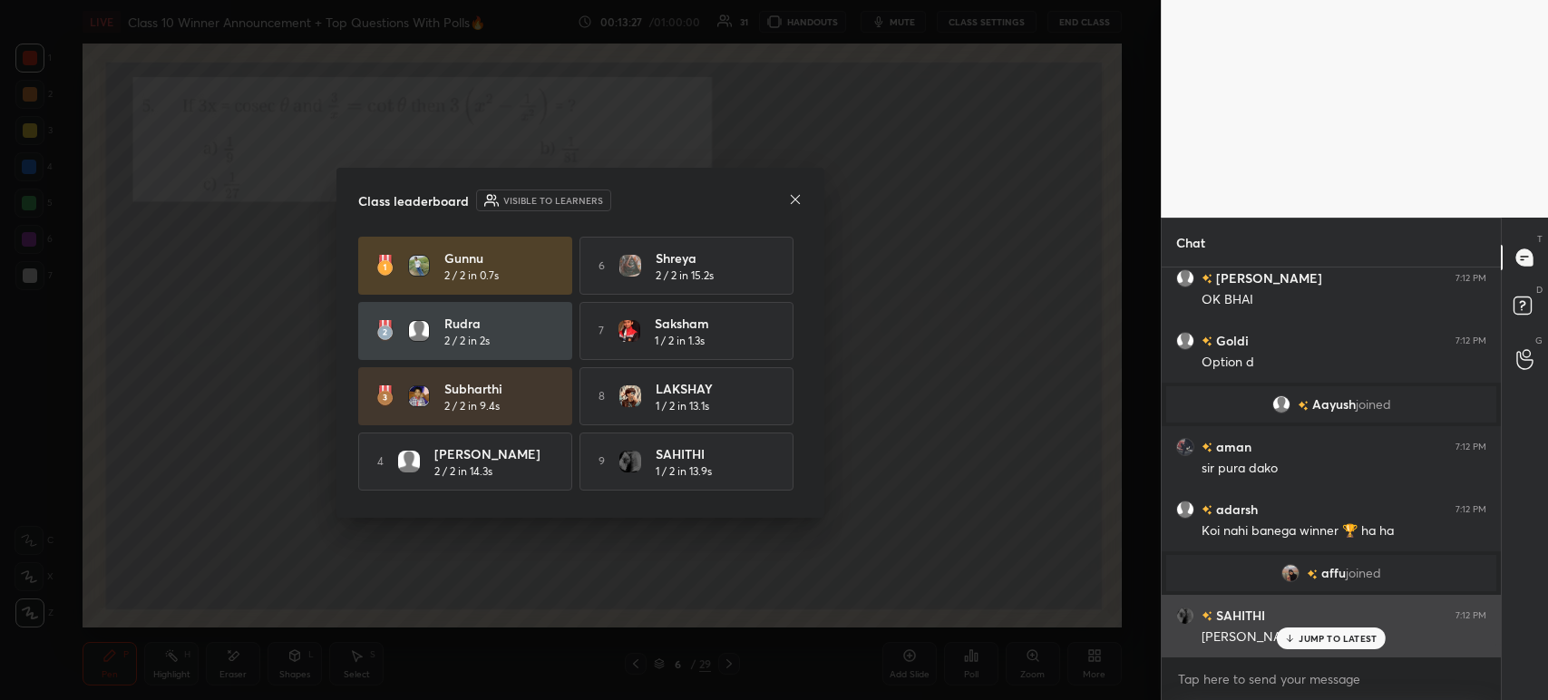
click at [1295, 637] on icon at bounding box center [1290, 638] width 12 height 11
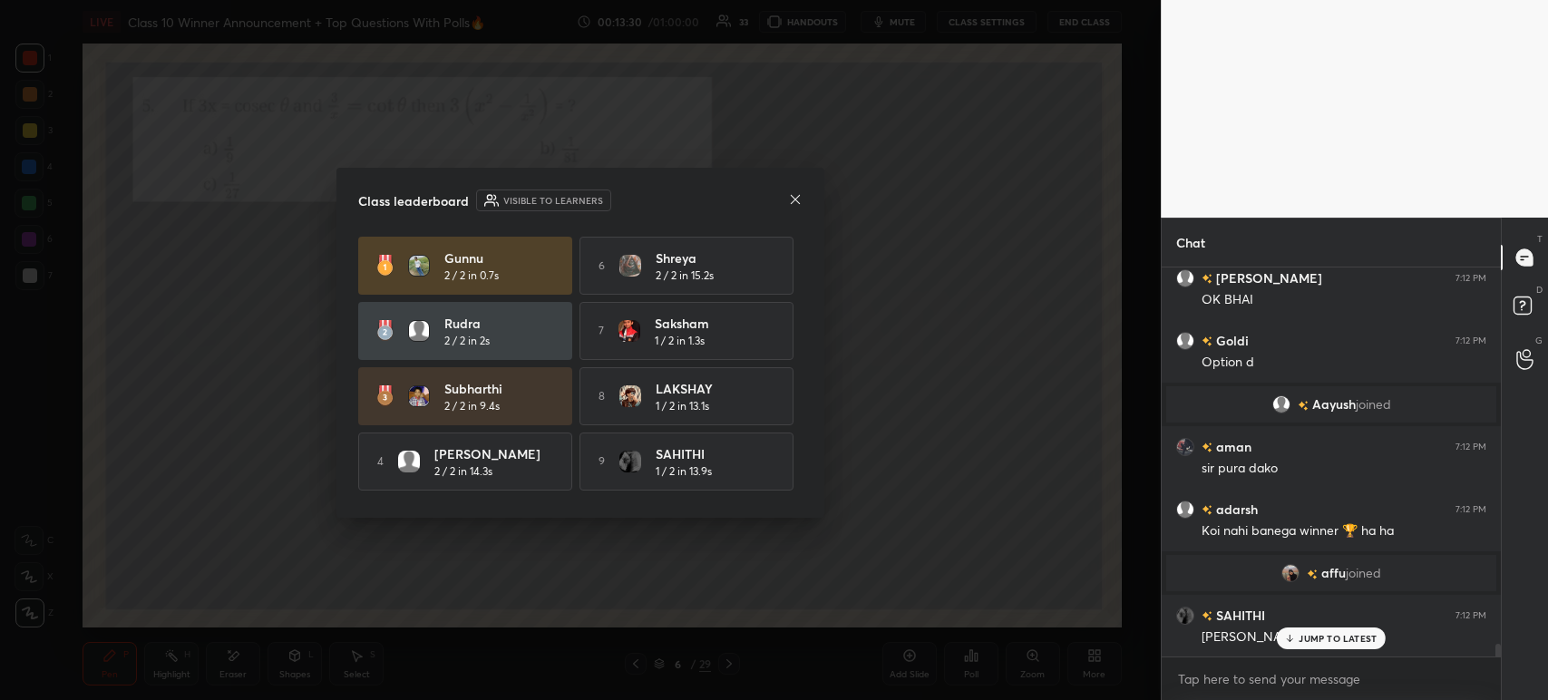
click at [798, 197] on icon at bounding box center [795, 198] width 9 height 9
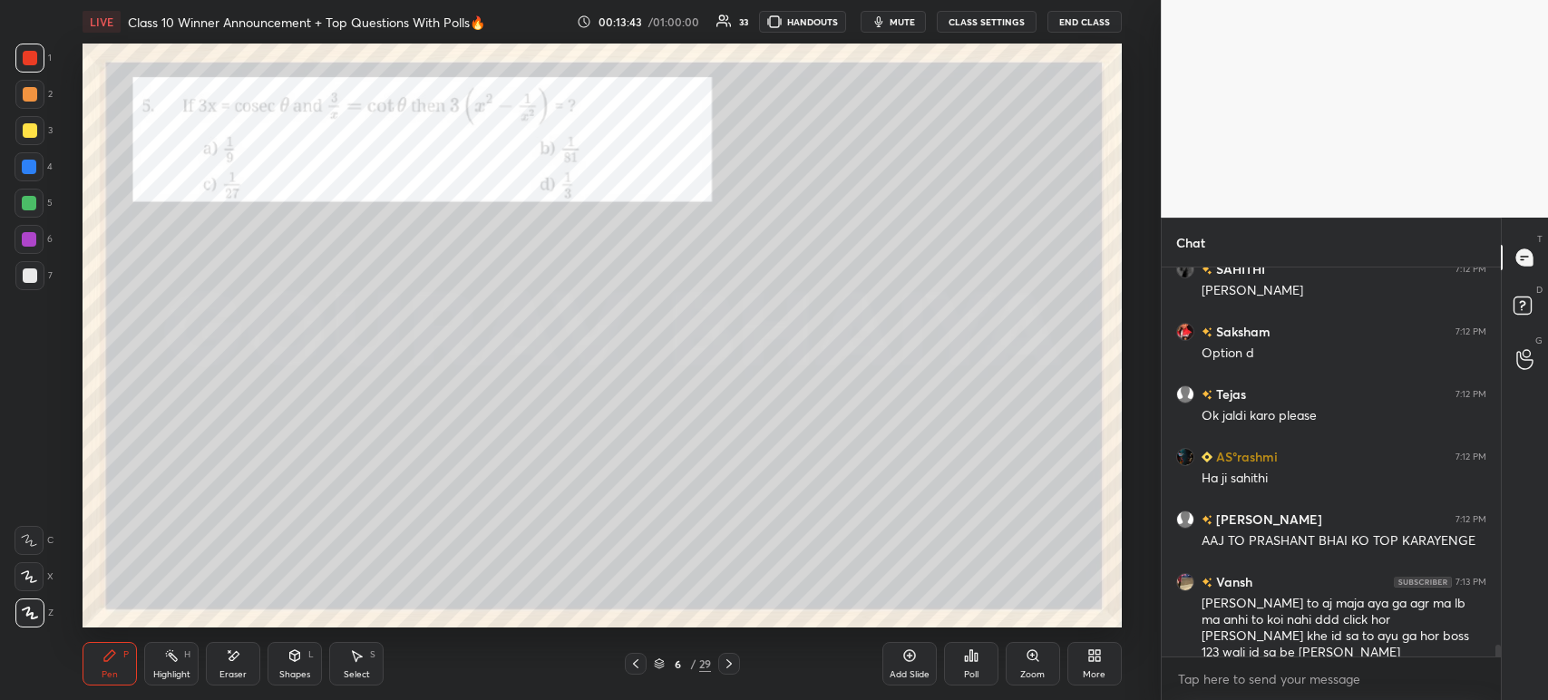
click at [44, 118] on div "3" at bounding box center [33, 130] width 37 height 29
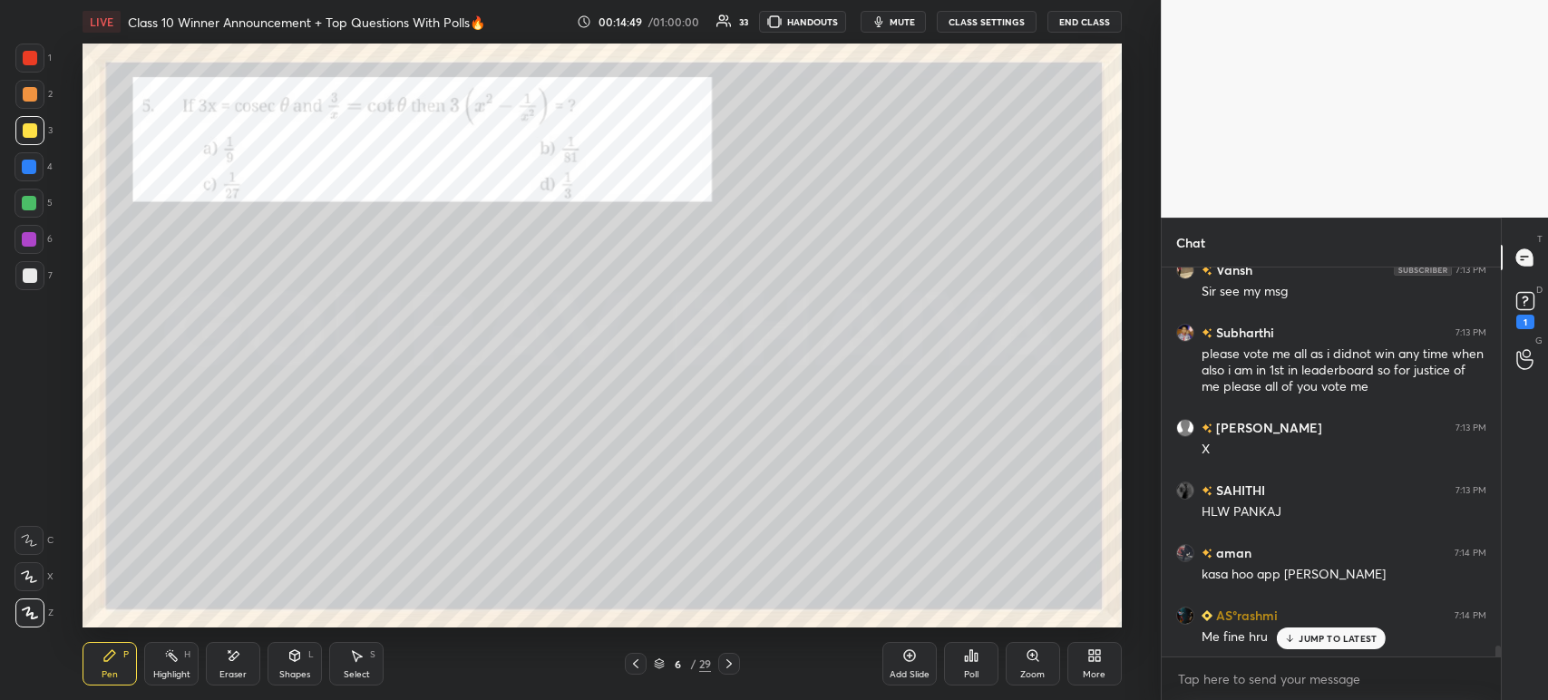
scroll to position [13490, 0]
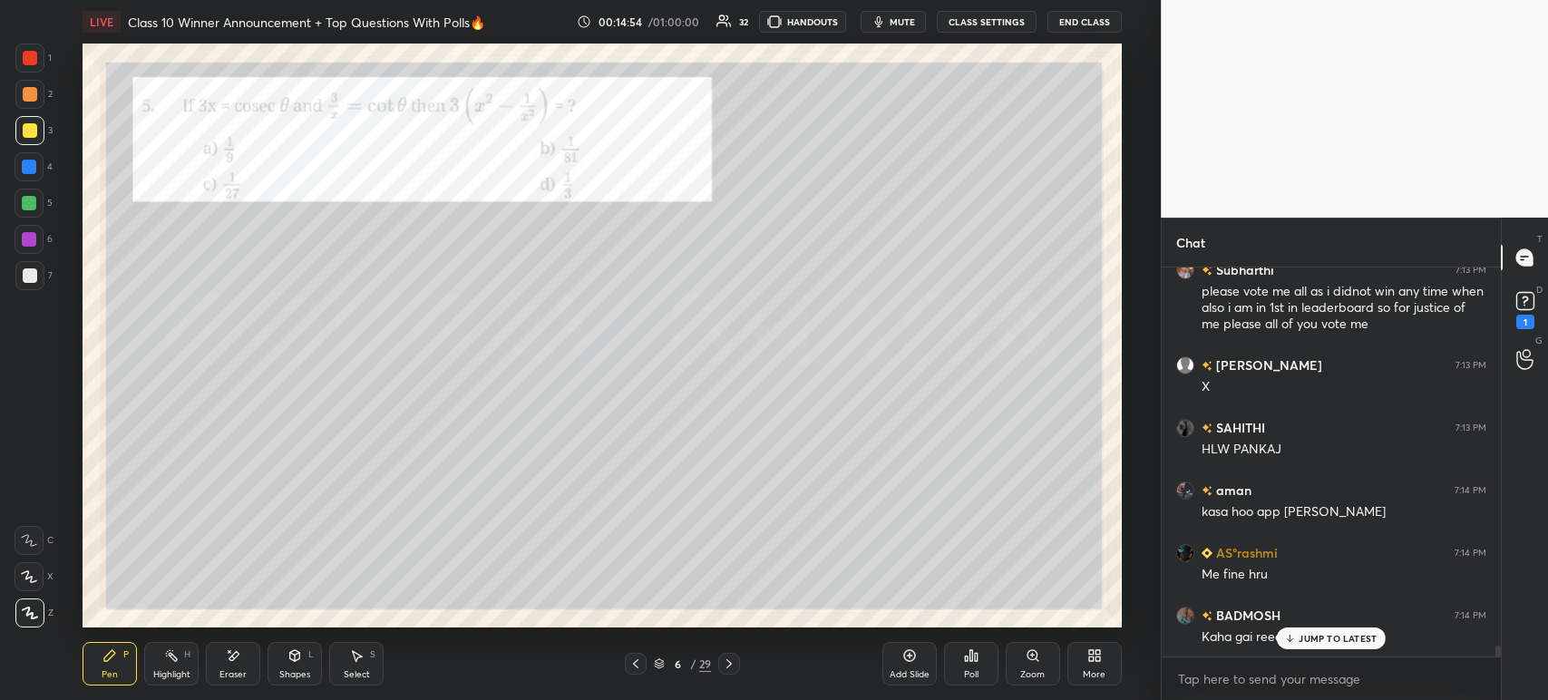
click at [35, 69] on div at bounding box center [29, 58] width 29 height 29
click at [729, 661] on icon at bounding box center [729, 663] width 15 height 15
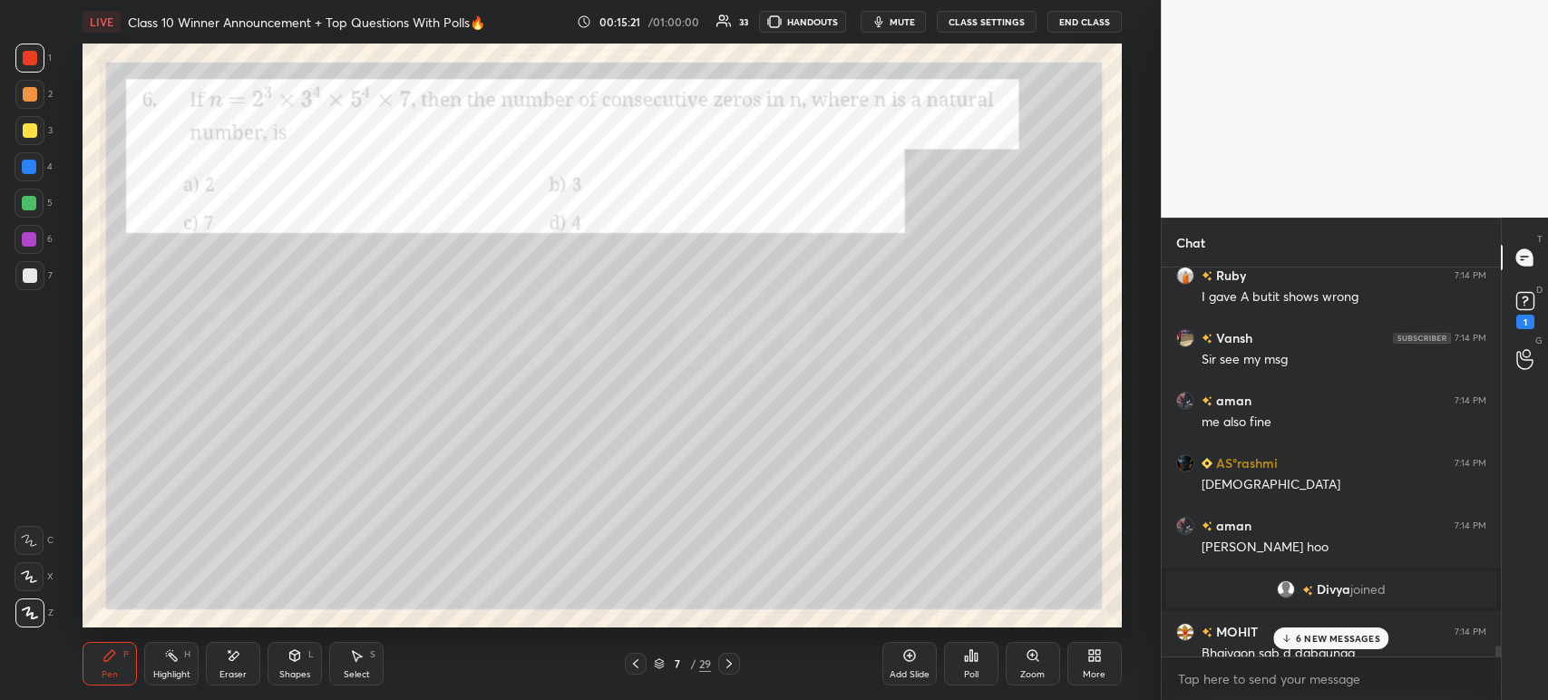
scroll to position [13908, 0]
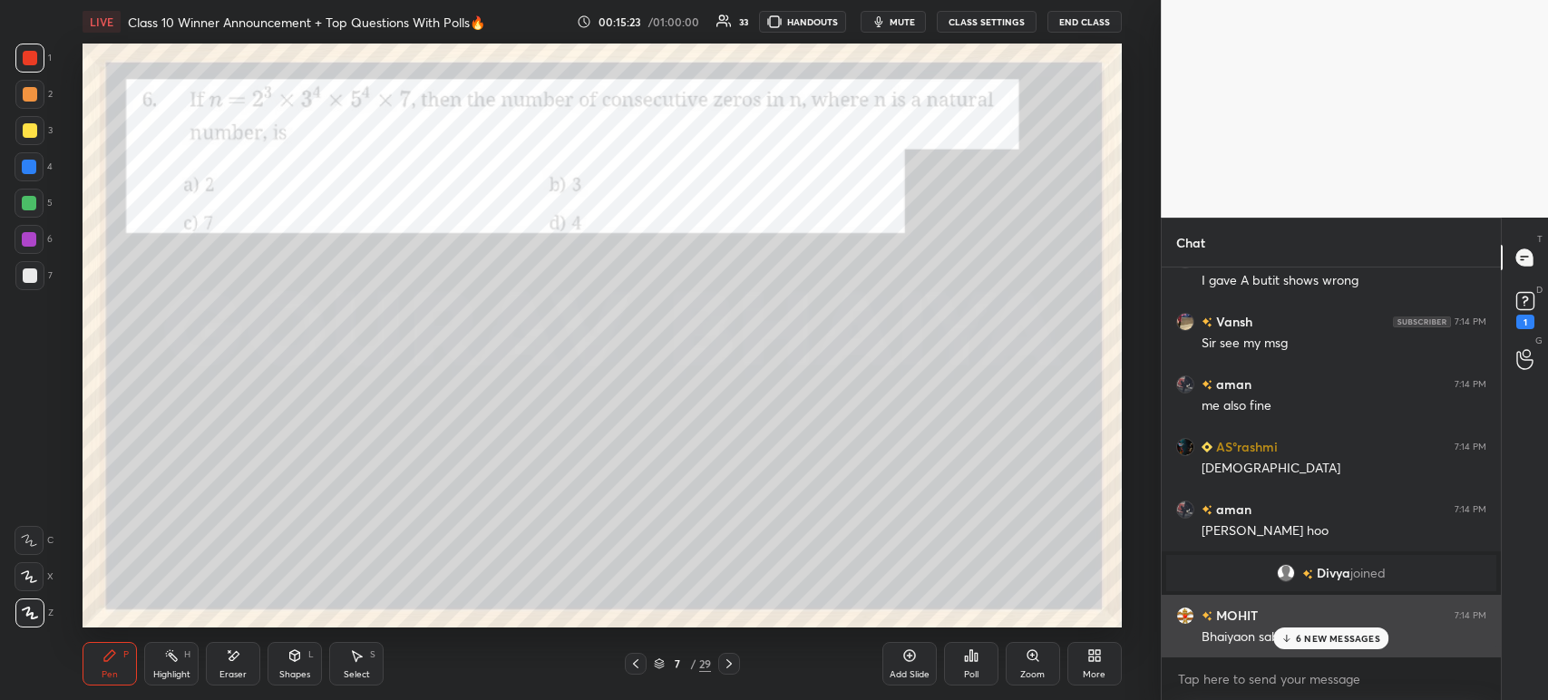
click at [1288, 633] on icon at bounding box center [1286, 638] width 12 height 11
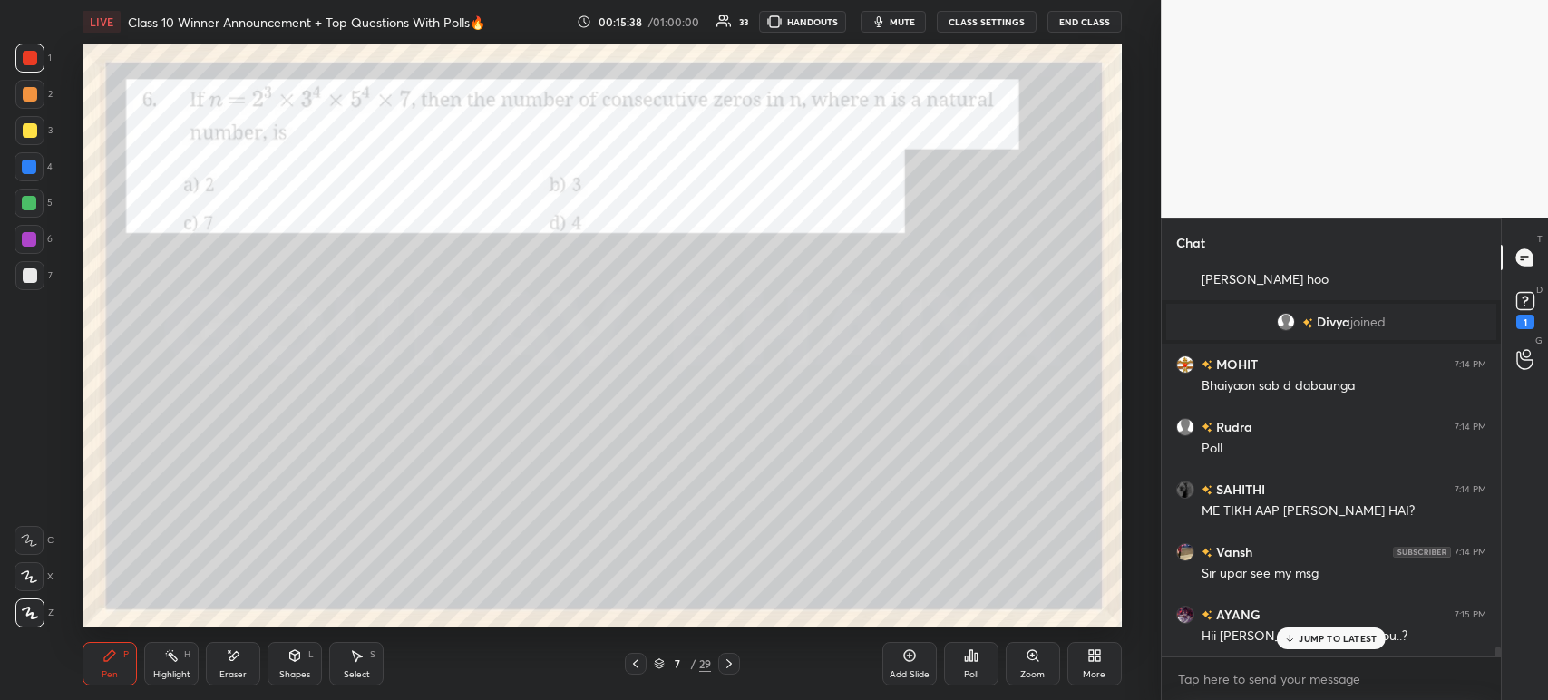
scroll to position [14221, 0]
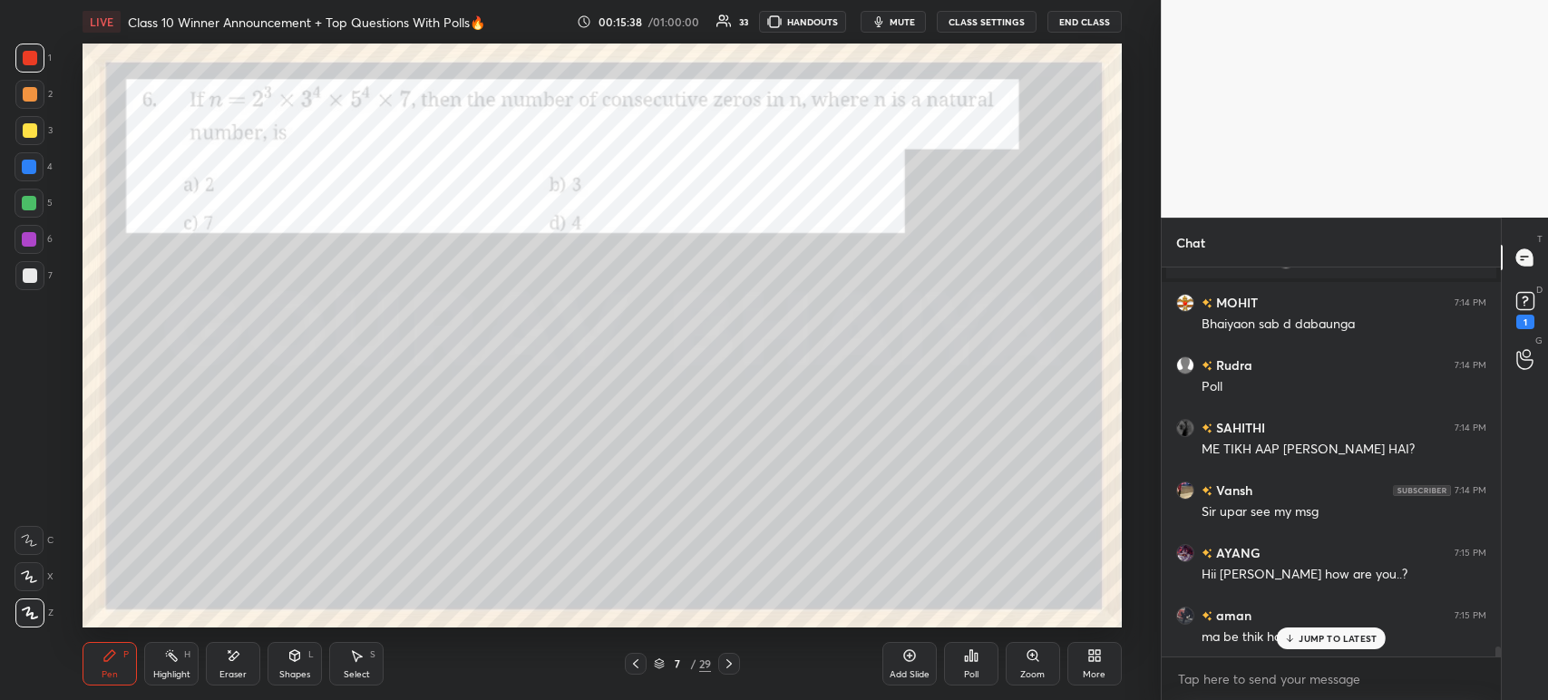
click at [1220, 673] on body "1 2 3 4 5 6 7 C X Z E E Erase all H H LIVE Class 10 Winner Announcement + Top Q…" at bounding box center [774, 350] width 1548 height 700
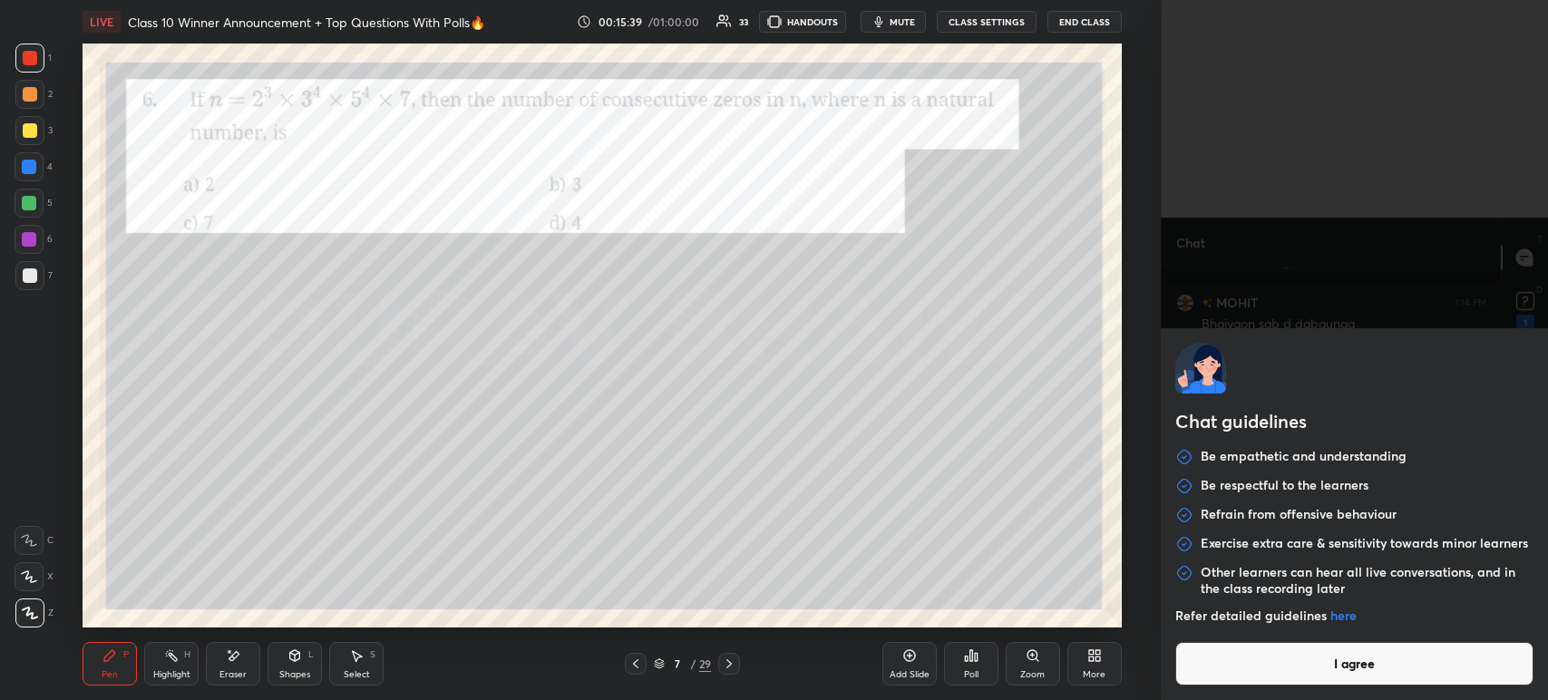
click at [1240, 664] on button "I agree" at bounding box center [1354, 664] width 358 height 44
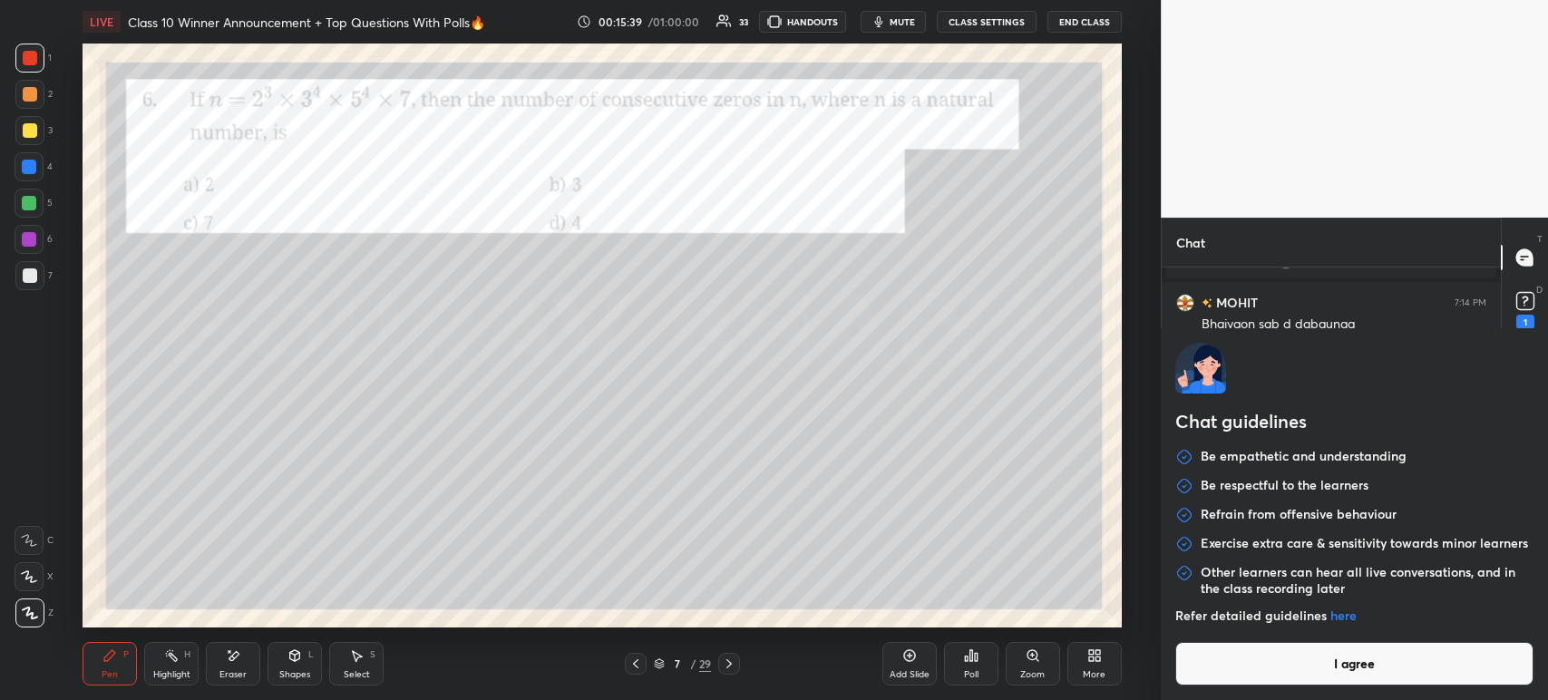
type textarea "x"
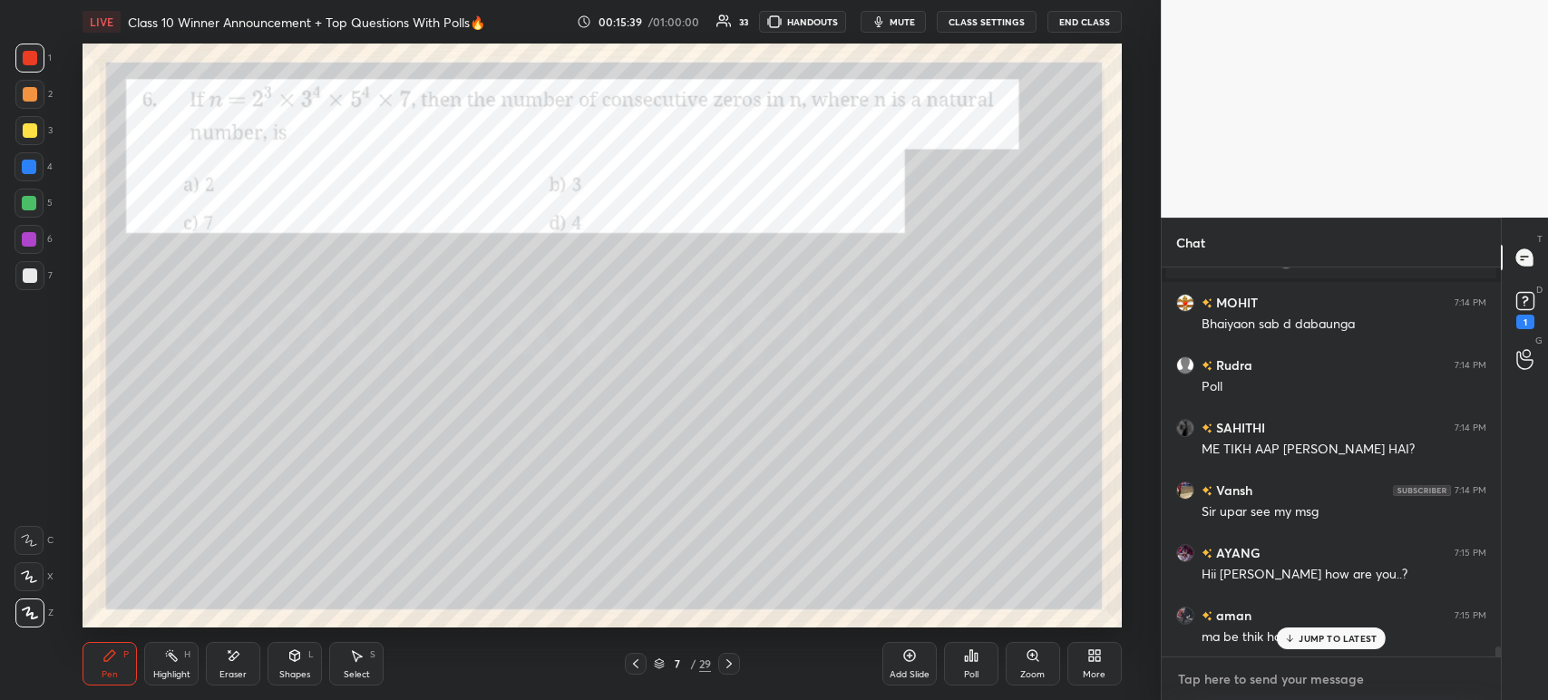
paste textarea "[URL][DOMAIN_NAME][PERSON_NAME]"
type textarea "[URL][DOMAIN_NAME][PERSON_NAME]"
type textarea "x"
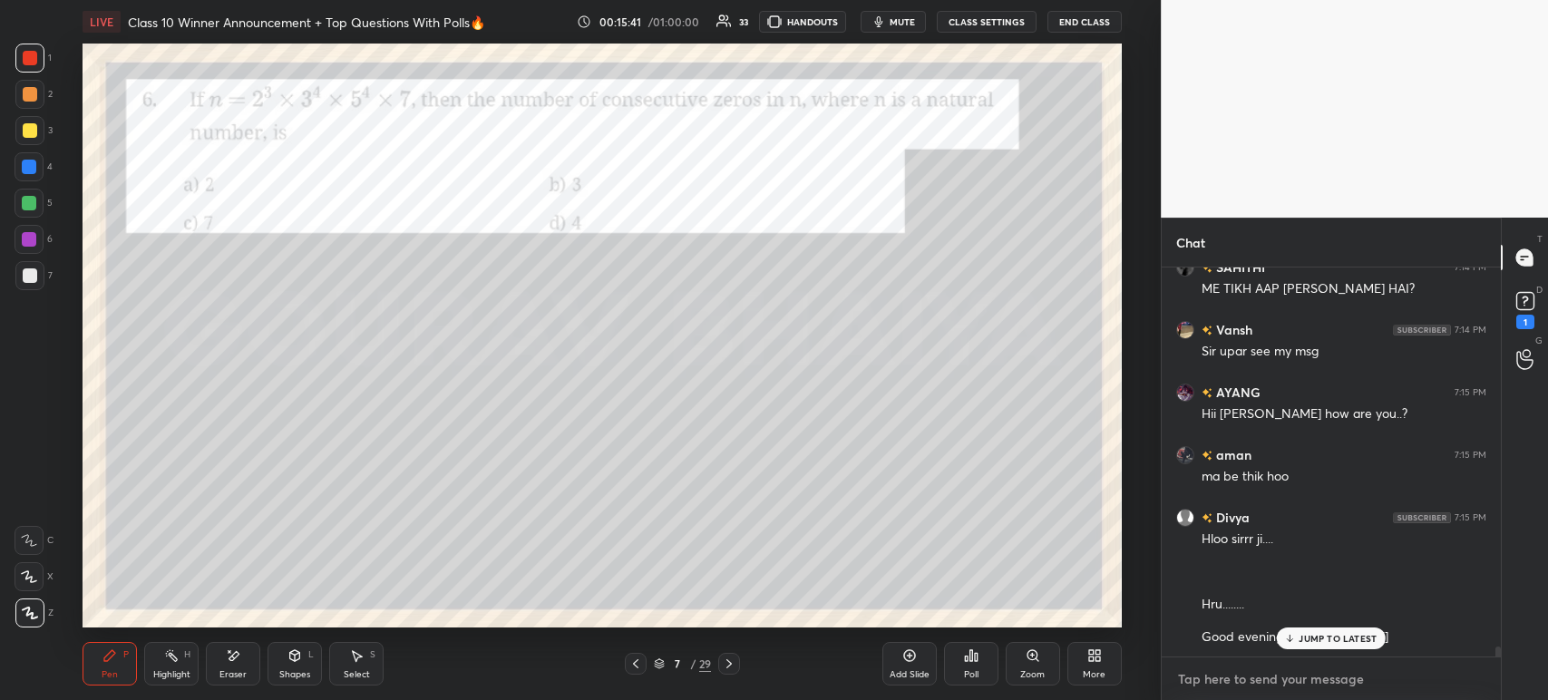
scroll to position [14516, 0]
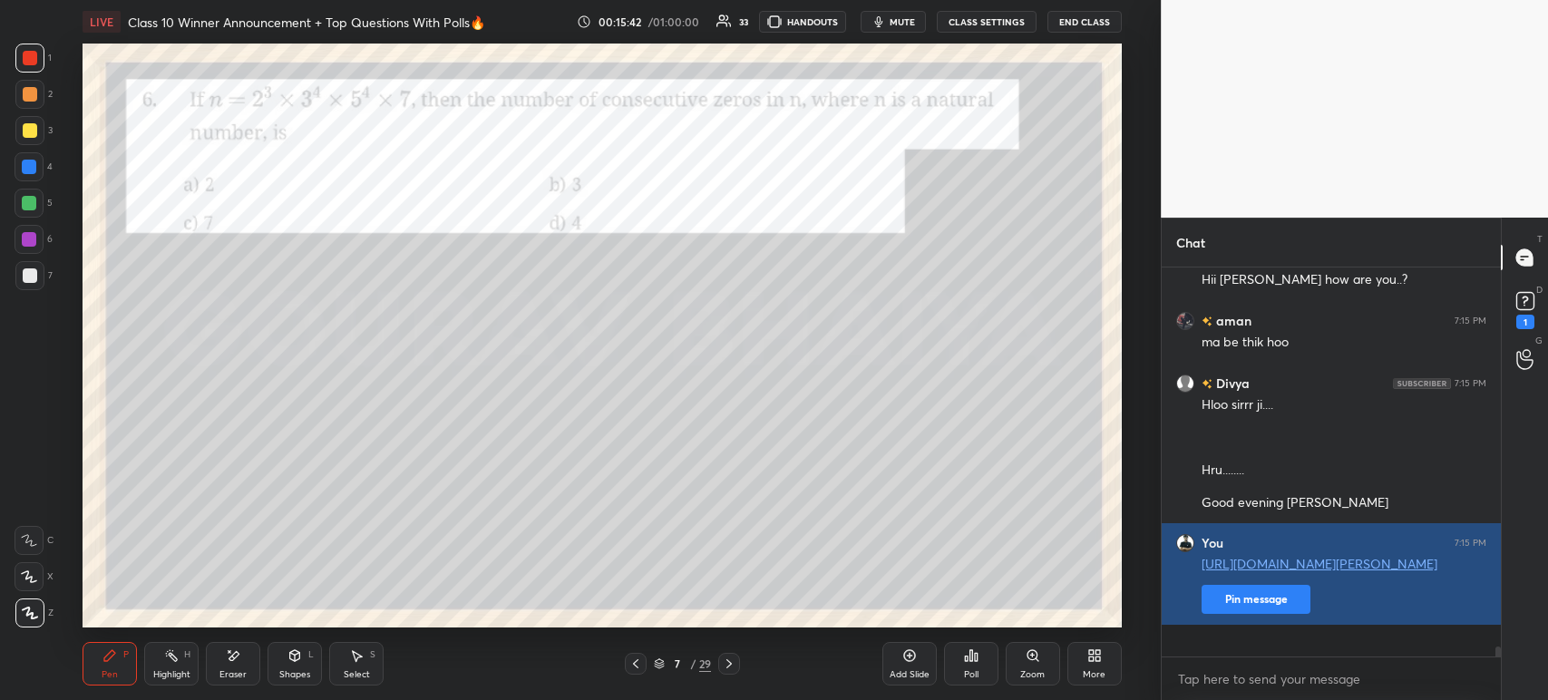
click at [1228, 614] on button "Pin message" at bounding box center [1255, 599] width 109 height 29
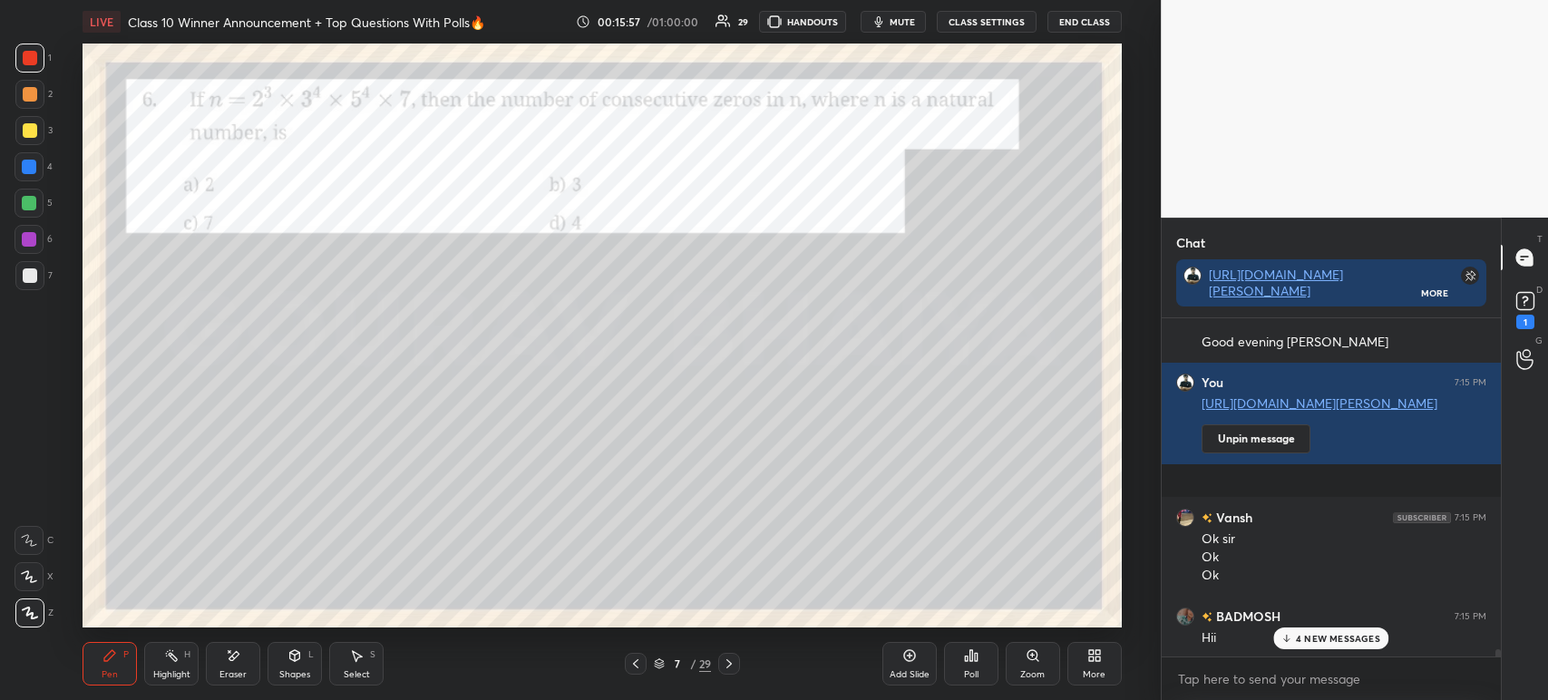
scroll to position [14996, 0]
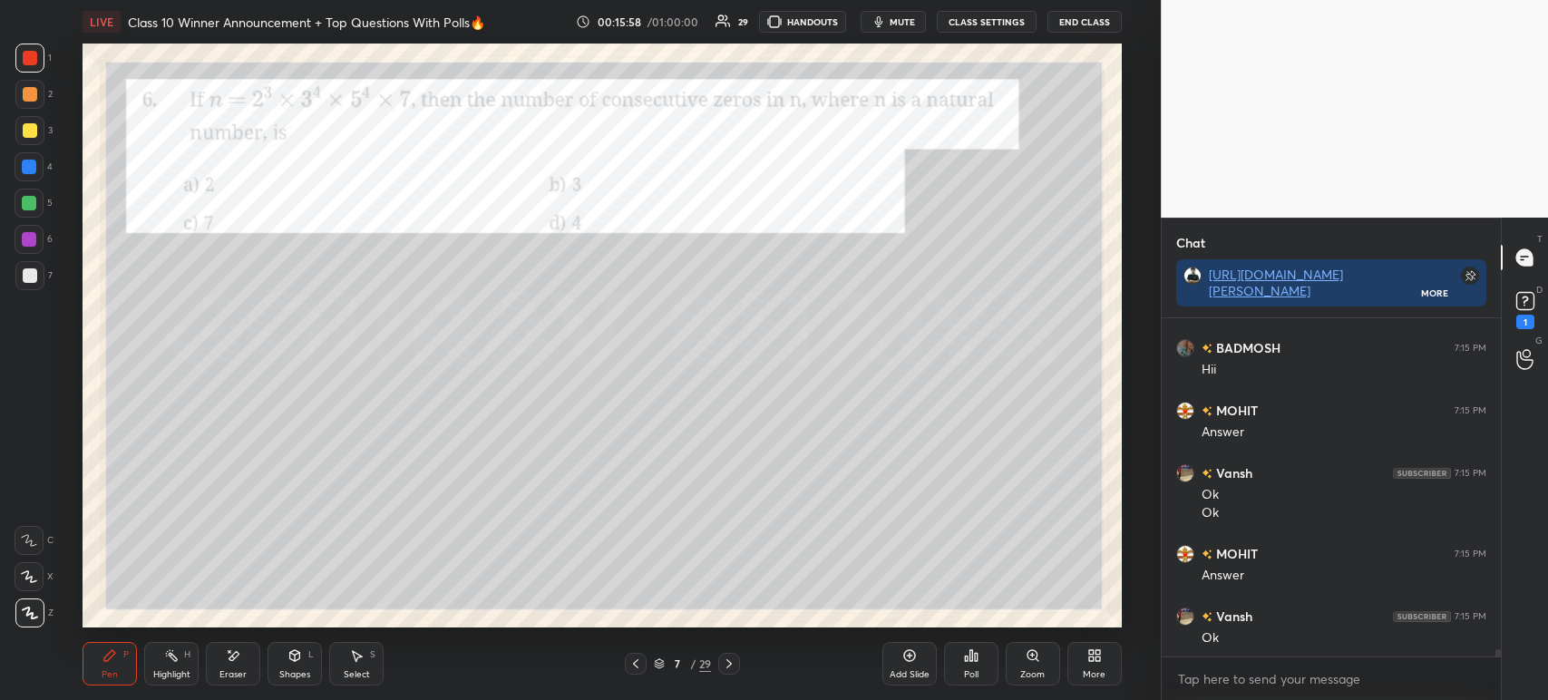
click at [970, 674] on div "Poll" at bounding box center [971, 674] width 15 height 9
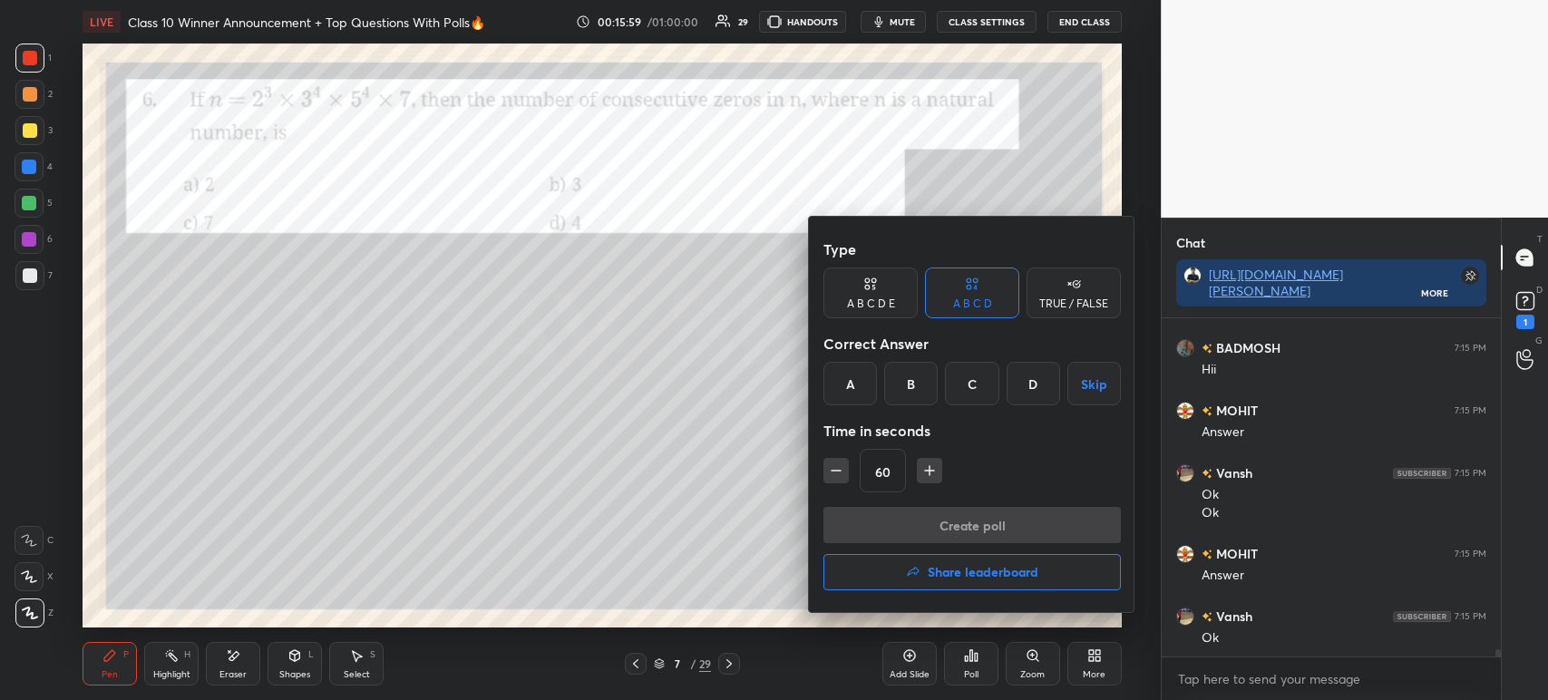
click at [919, 390] on div "B" at bounding box center [910, 384] width 53 height 44
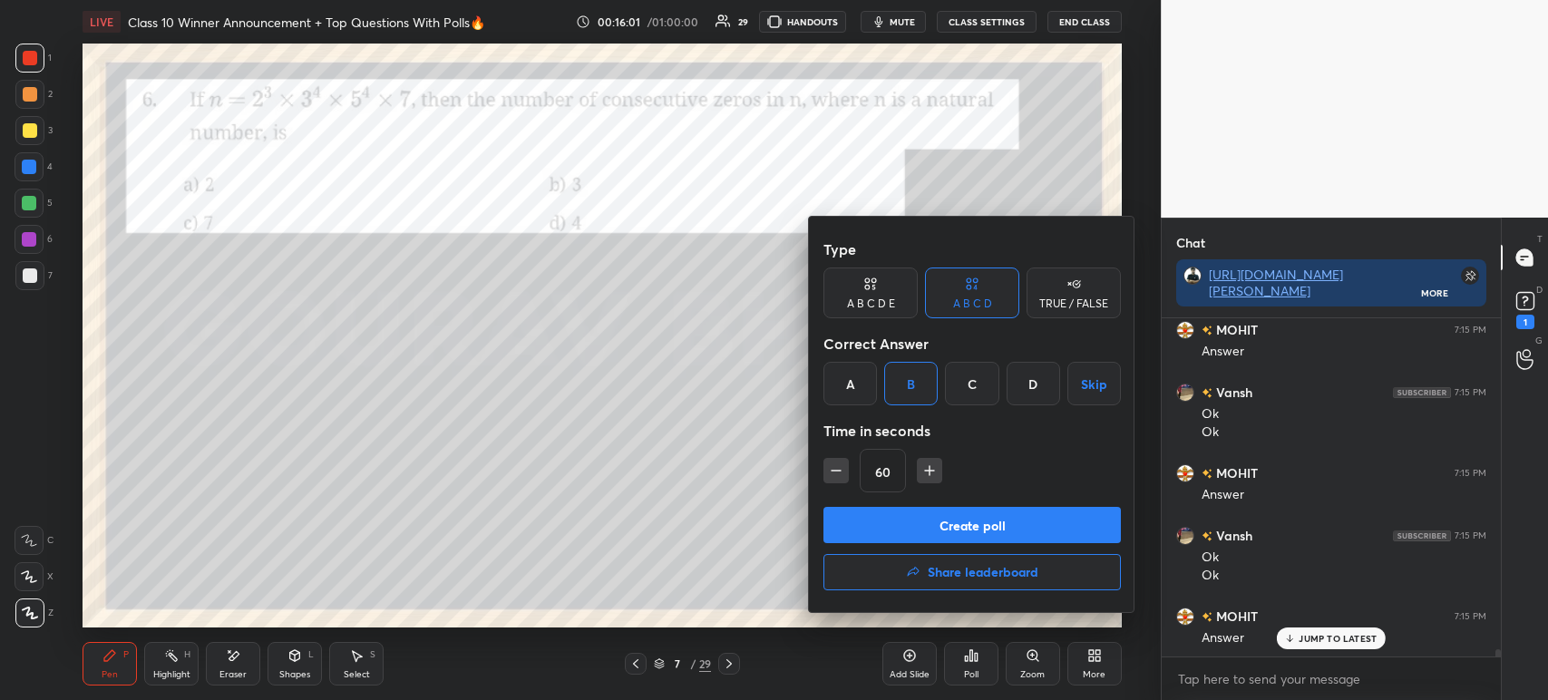
scroll to position [15139, 0]
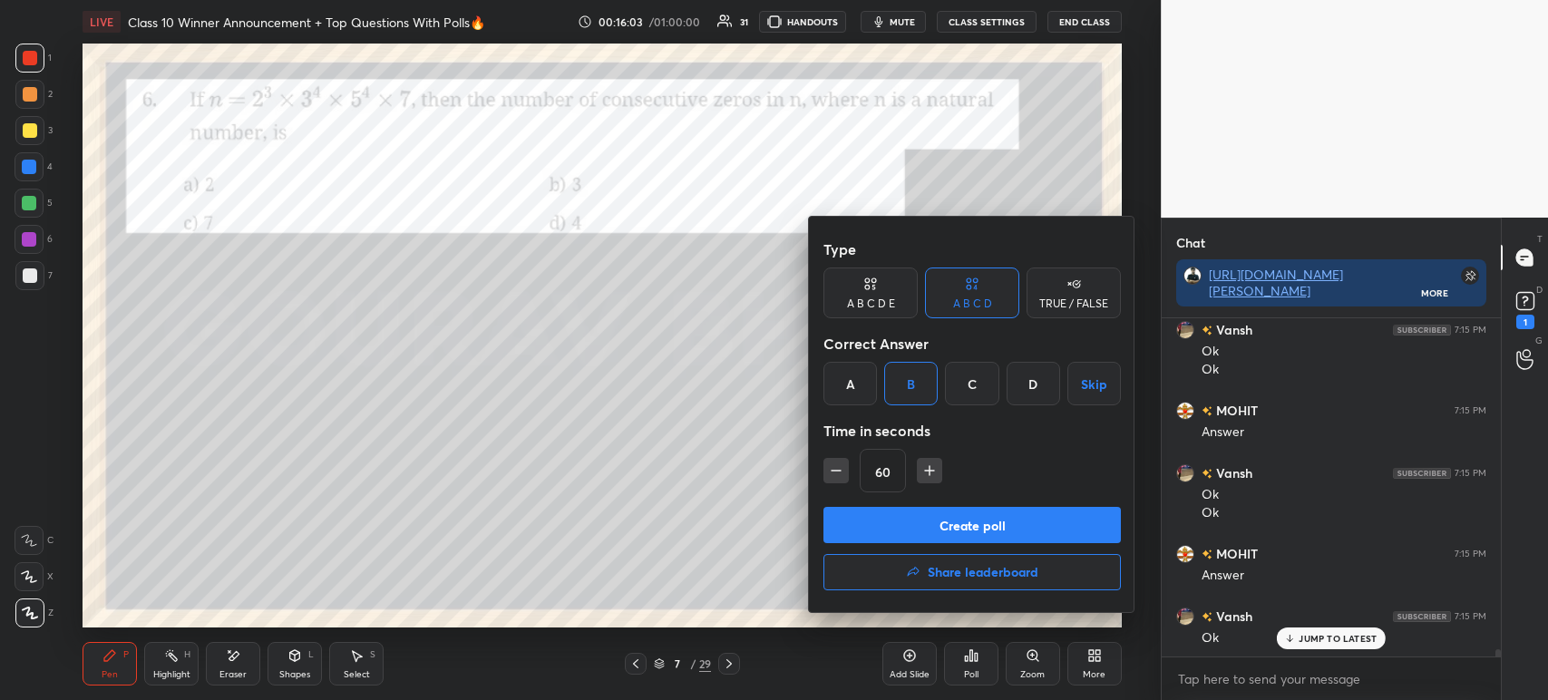
click at [908, 526] on button "Create poll" at bounding box center [971, 525] width 297 height 36
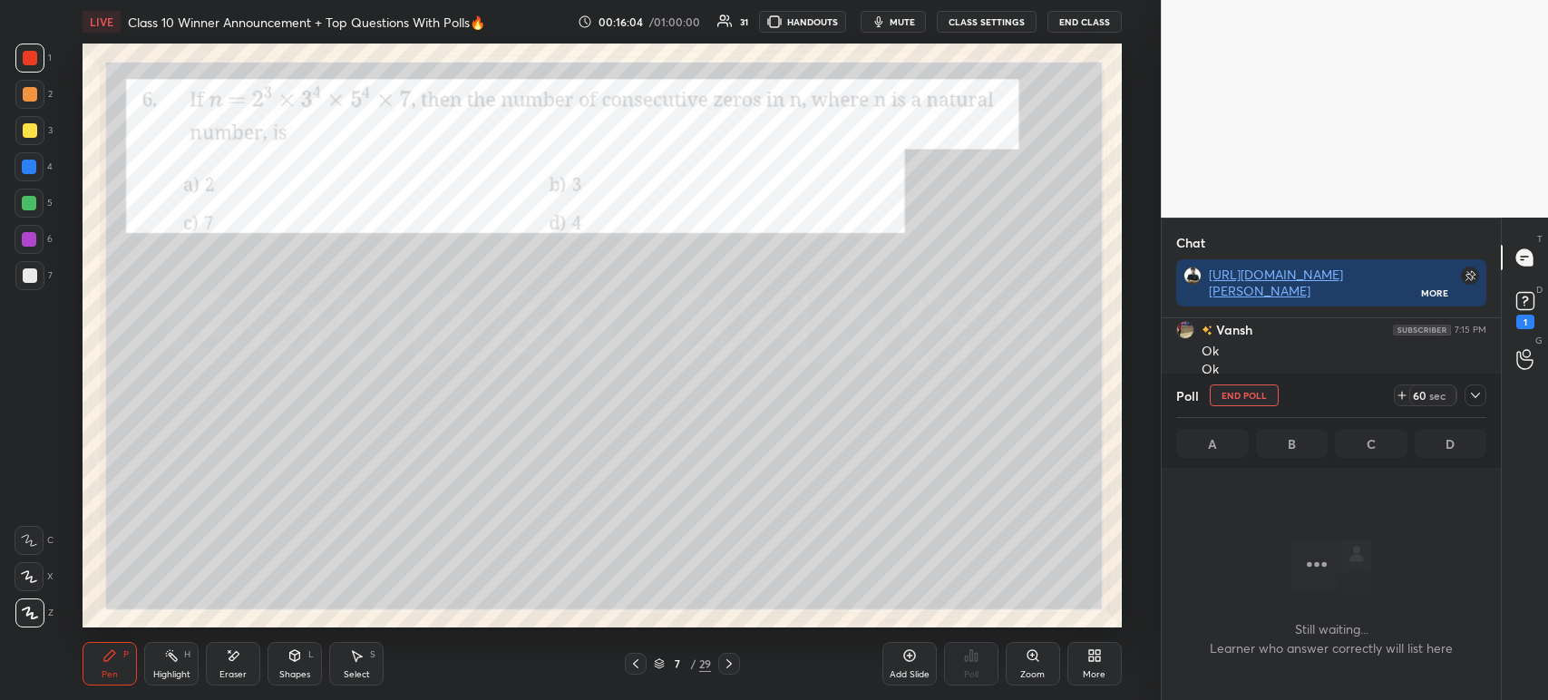
scroll to position [88, 334]
click at [1480, 400] on icon at bounding box center [1475, 395] width 15 height 15
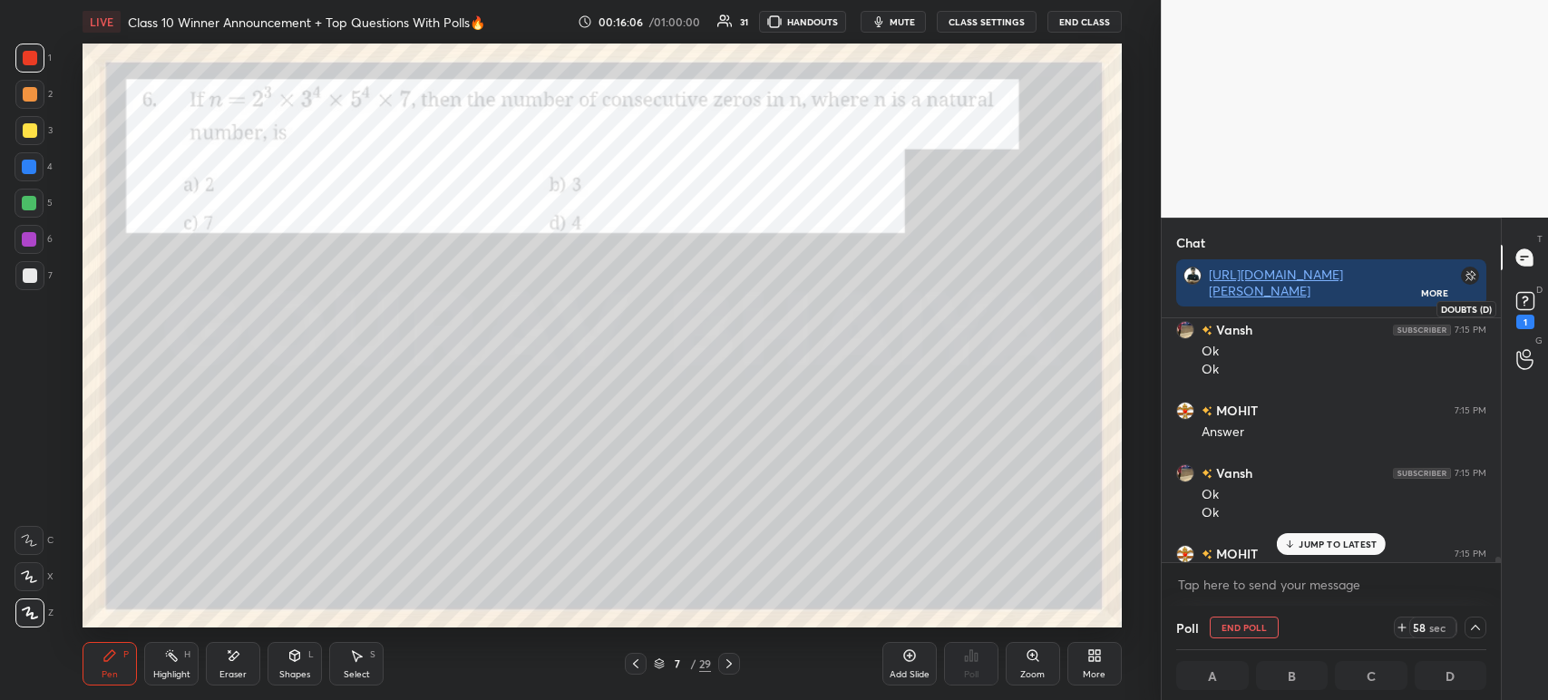
click at [1525, 312] on icon at bounding box center [1525, 300] width 27 height 27
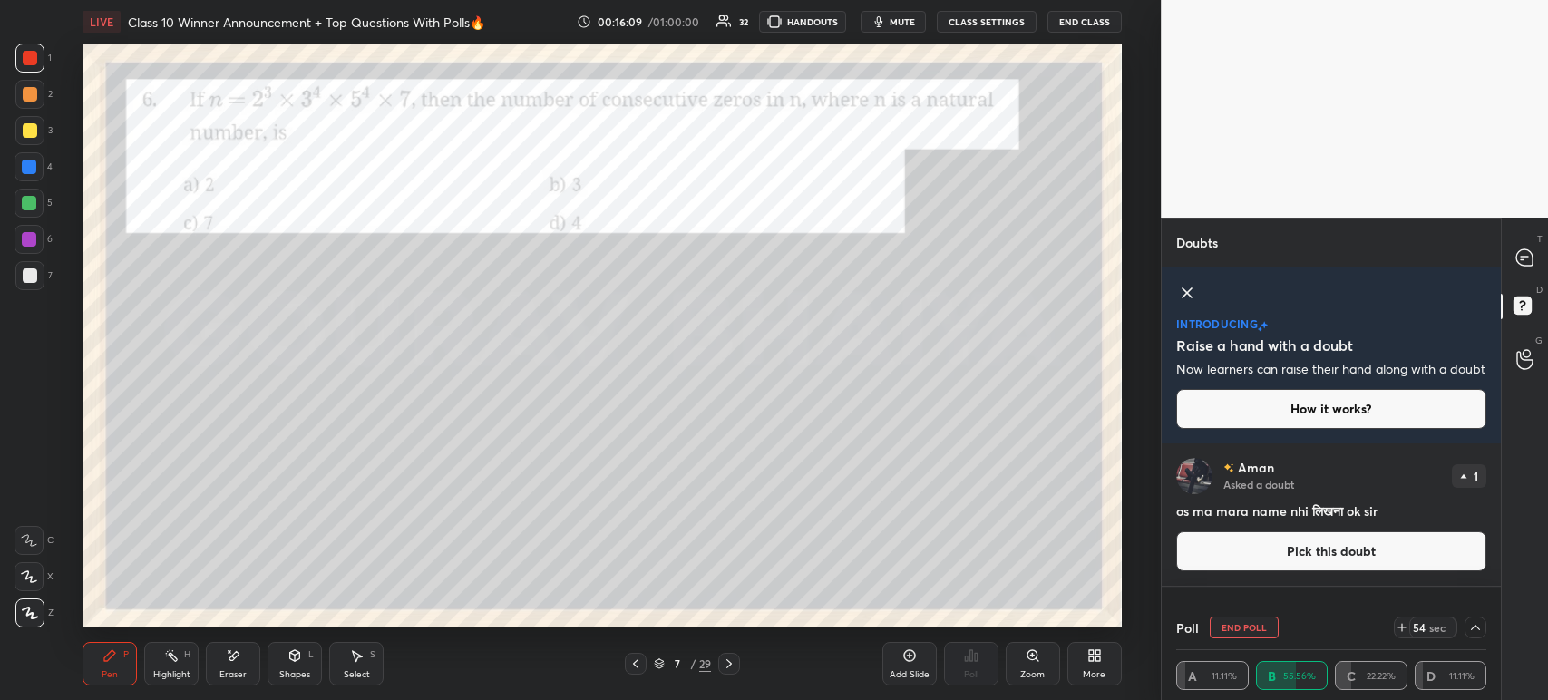
click at [1186, 294] on icon at bounding box center [1186, 292] width 9 height 9
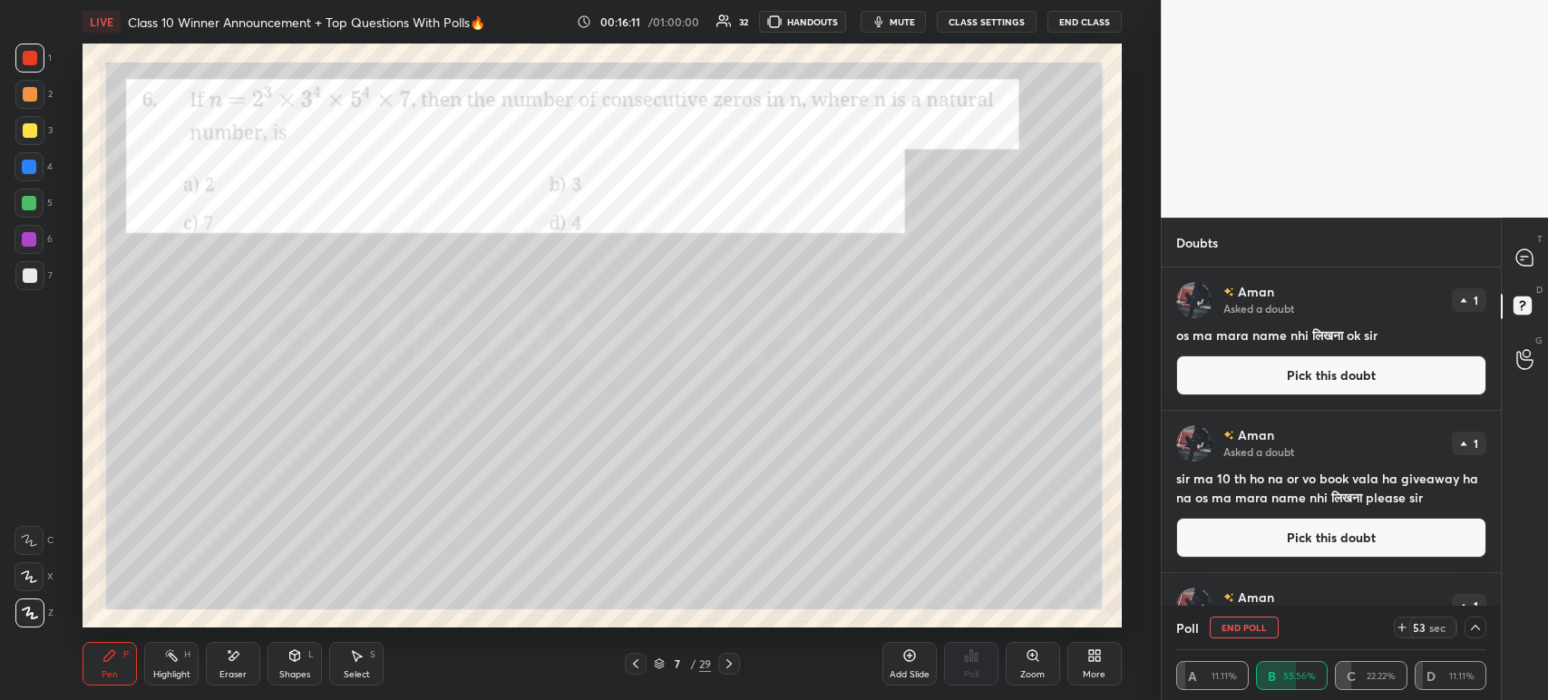
click at [1543, 263] on div "T Messages (T)" at bounding box center [1525, 257] width 46 height 51
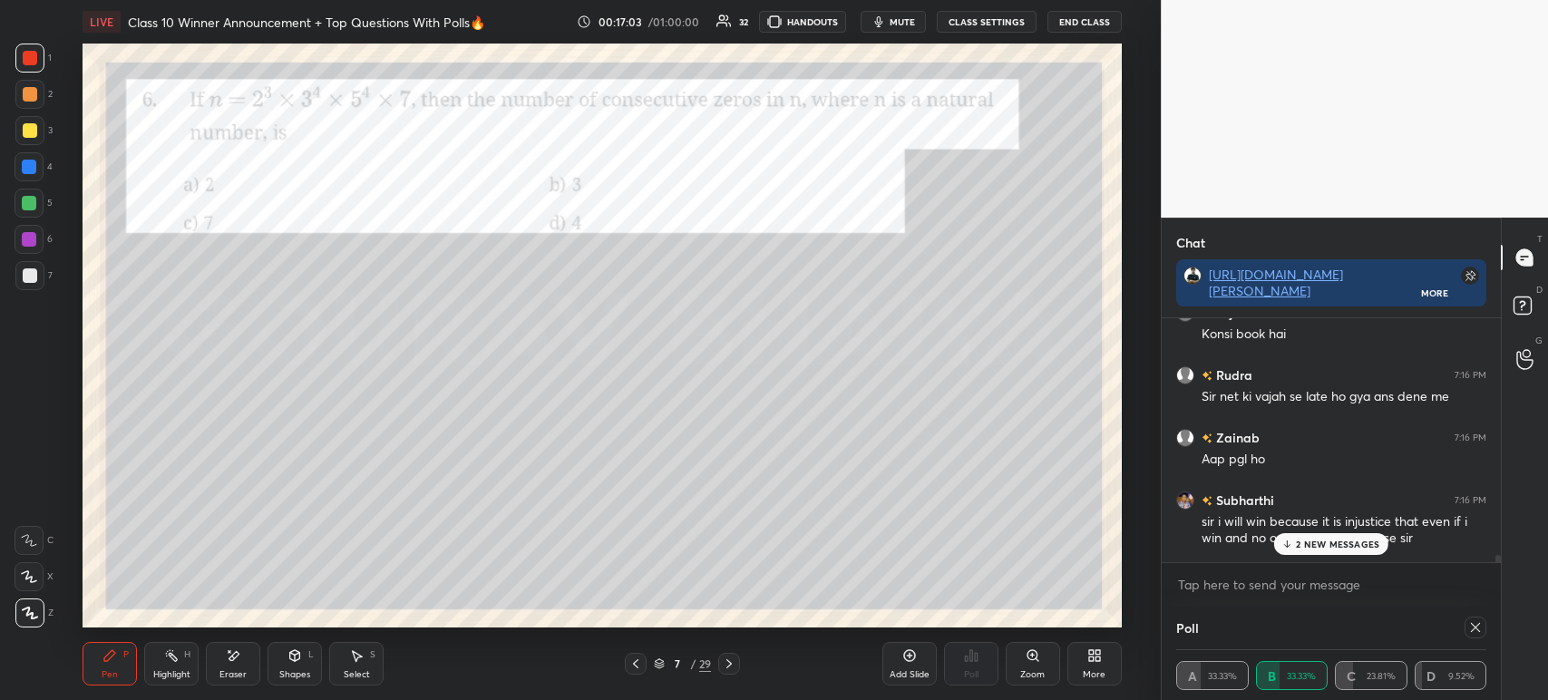
scroll to position [5, 5]
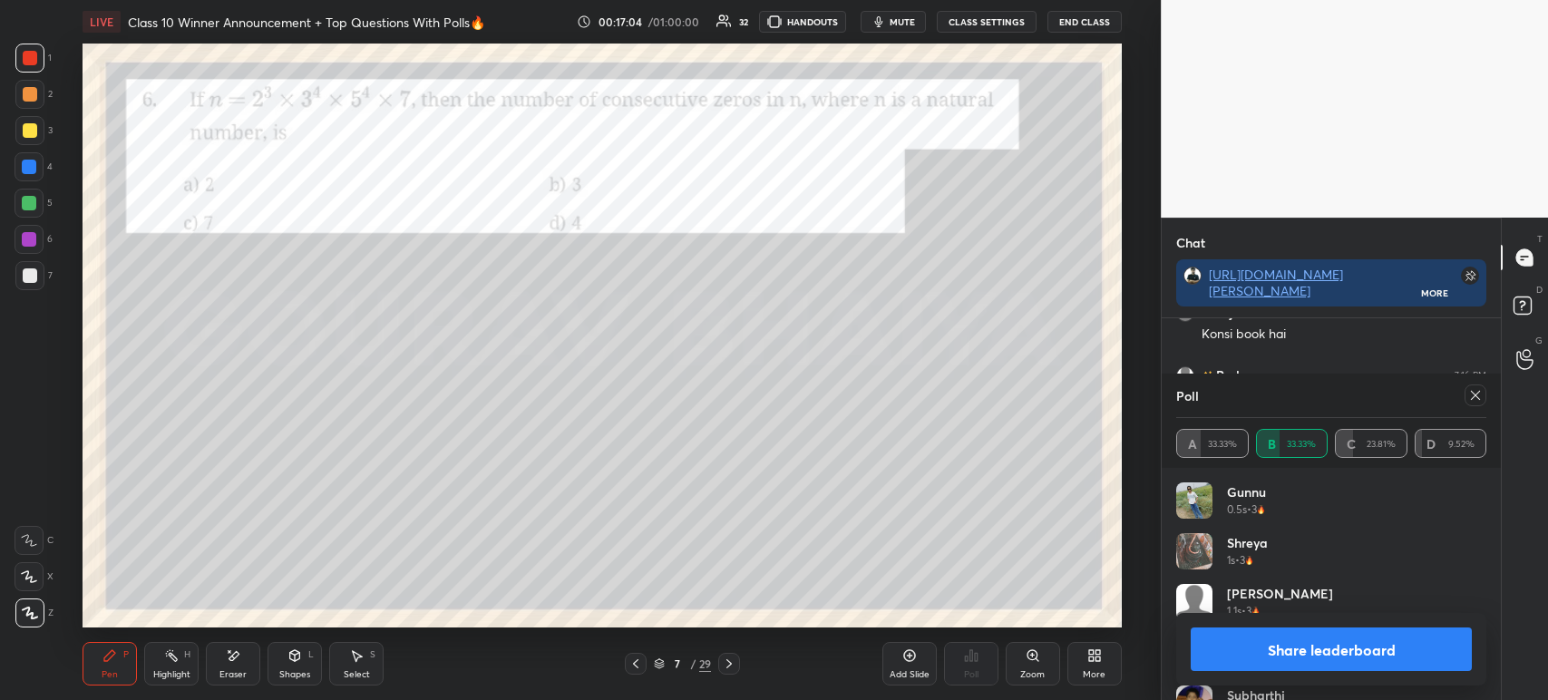
click at [1227, 651] on button "Share leaderboard" at bounding box center [1331, 649] width 281 height 44
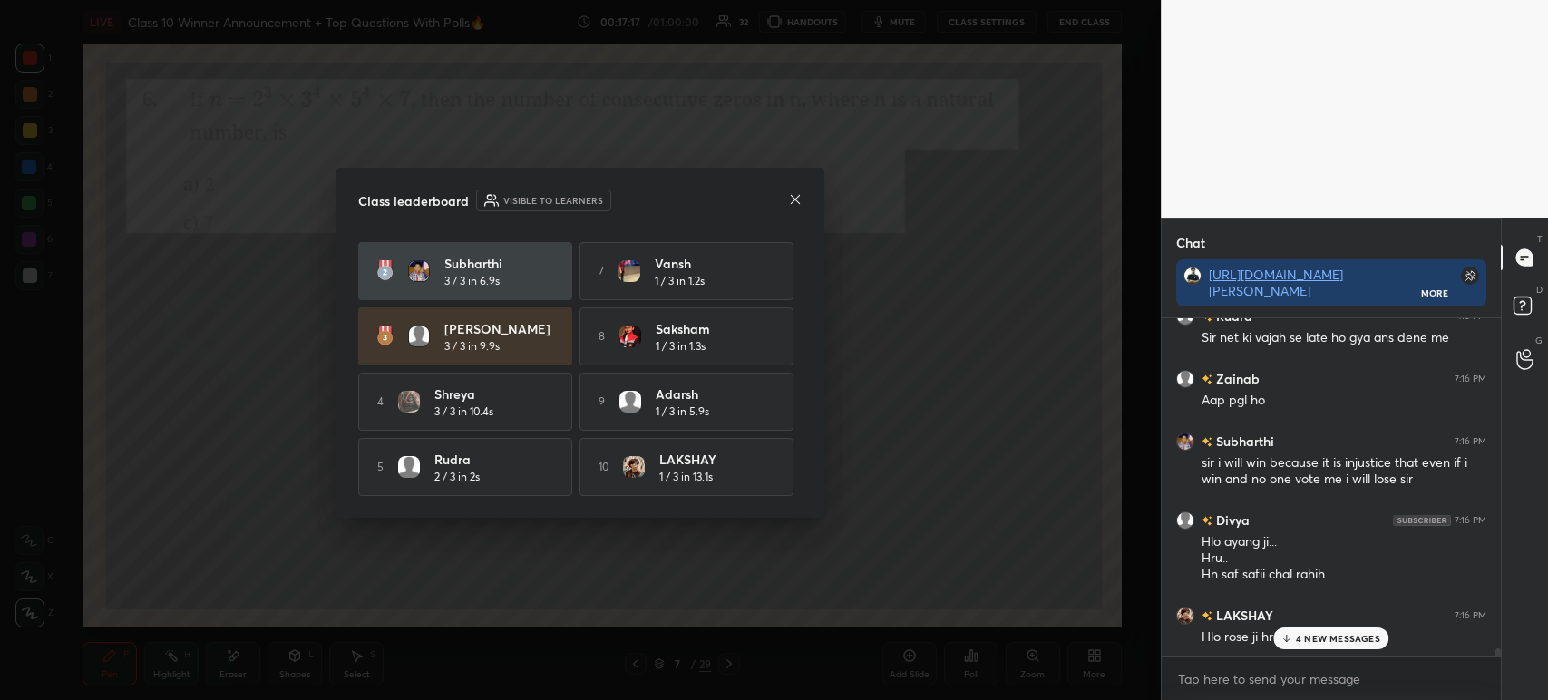
click at [798, 198] on icon at bounding box center [795, 199] width 15 height 15
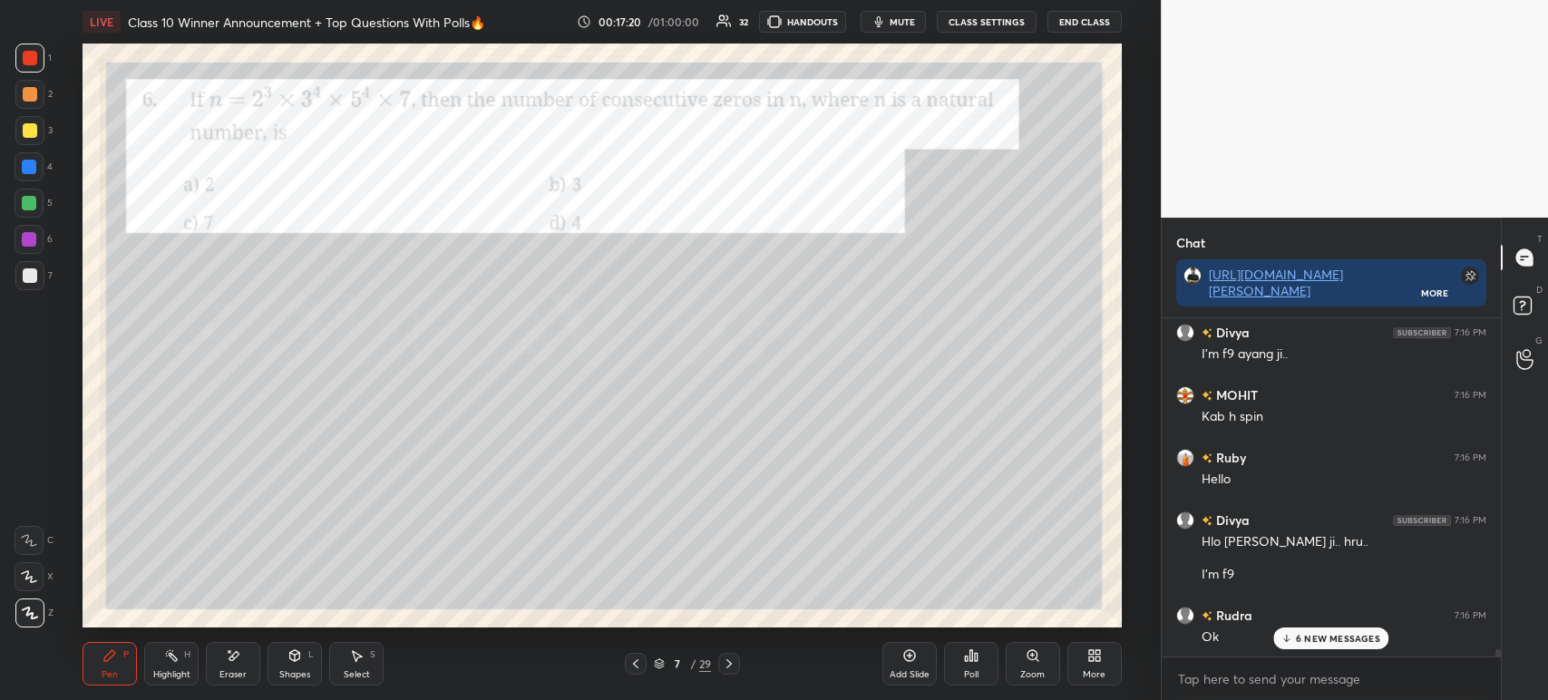
click at [30, 57] on div at bounding box center [30, 58] width 15 height 15
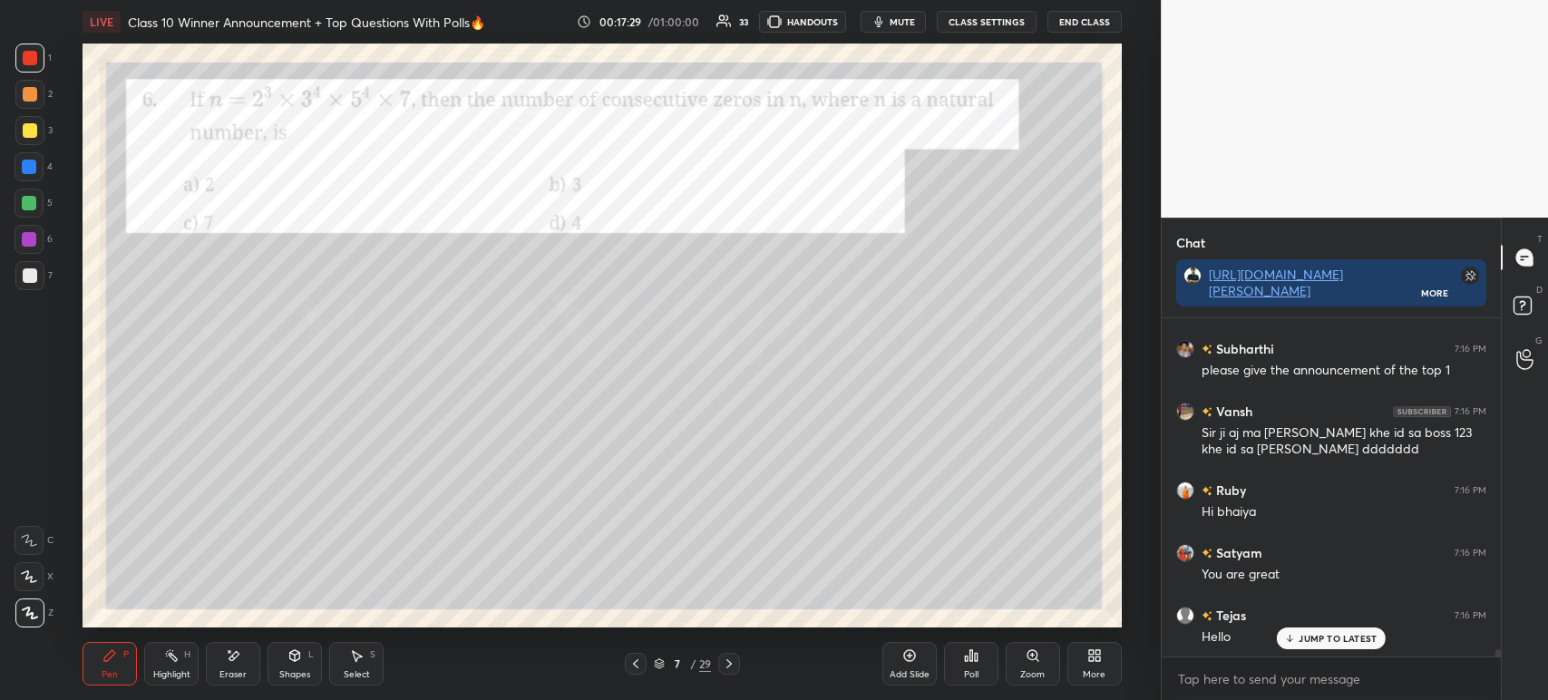
click at [44, 281] on div "7" at bounding box center [33, 275] width 37 height 29
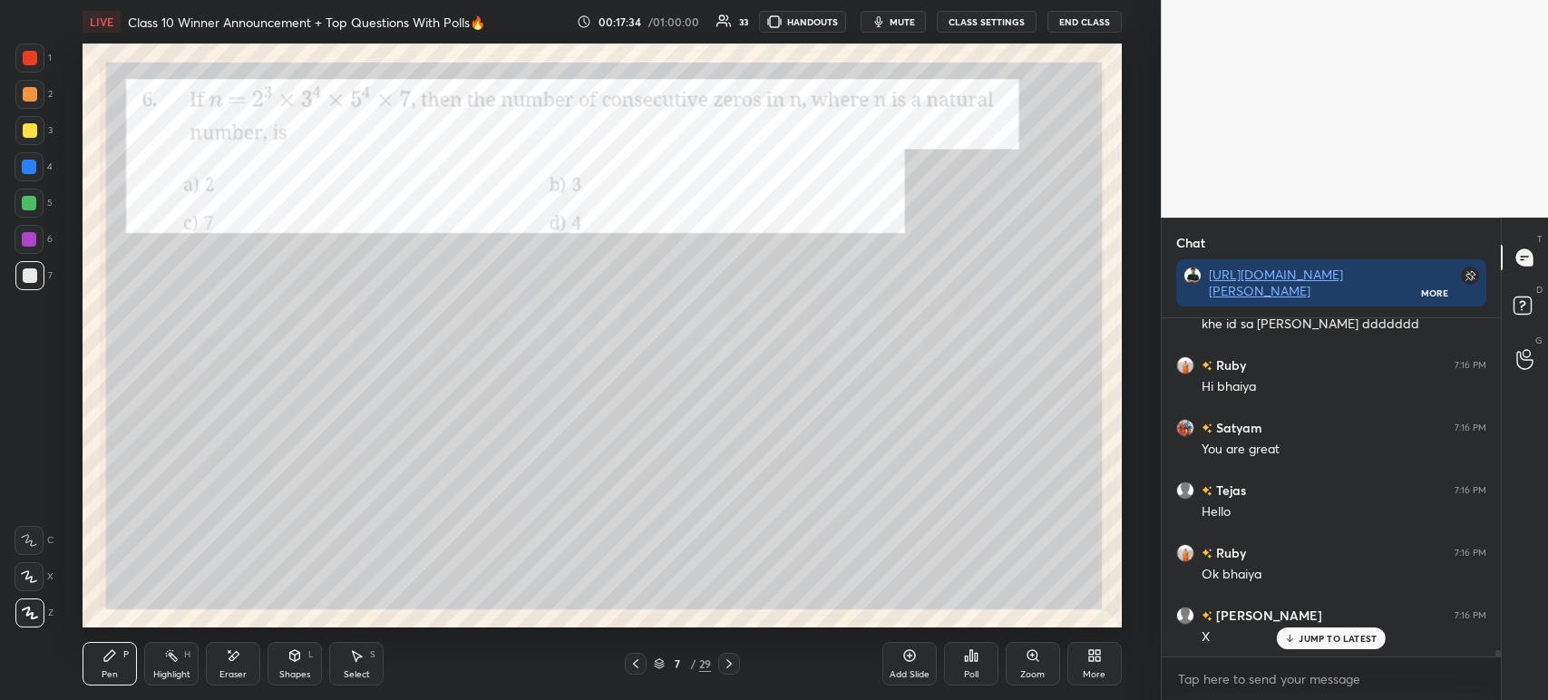
click at [36, 64] on div at bounding box center [29, 58] width 29 height 29
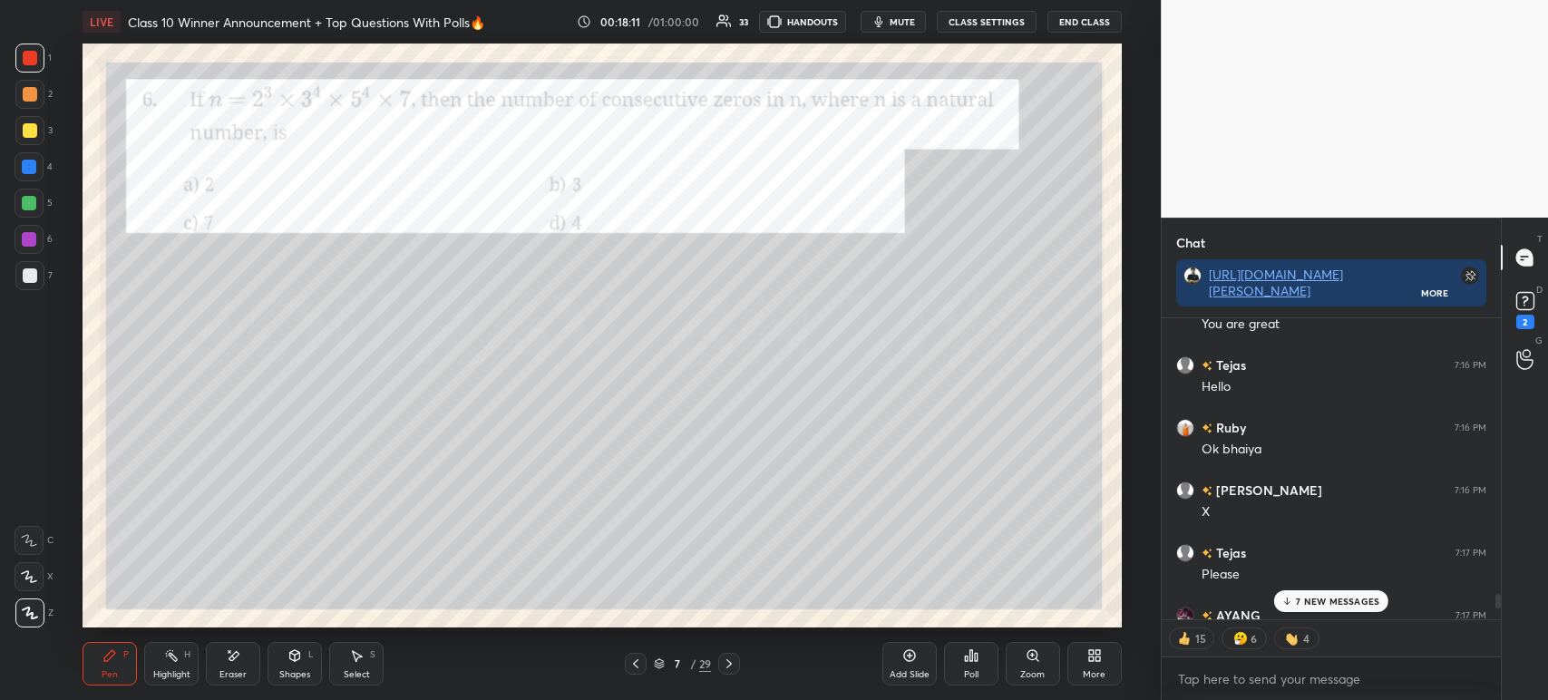
scroll to position [13923, 0]
click at [733, 660] on icon at bounding box center [729, 663] width 15 height 15
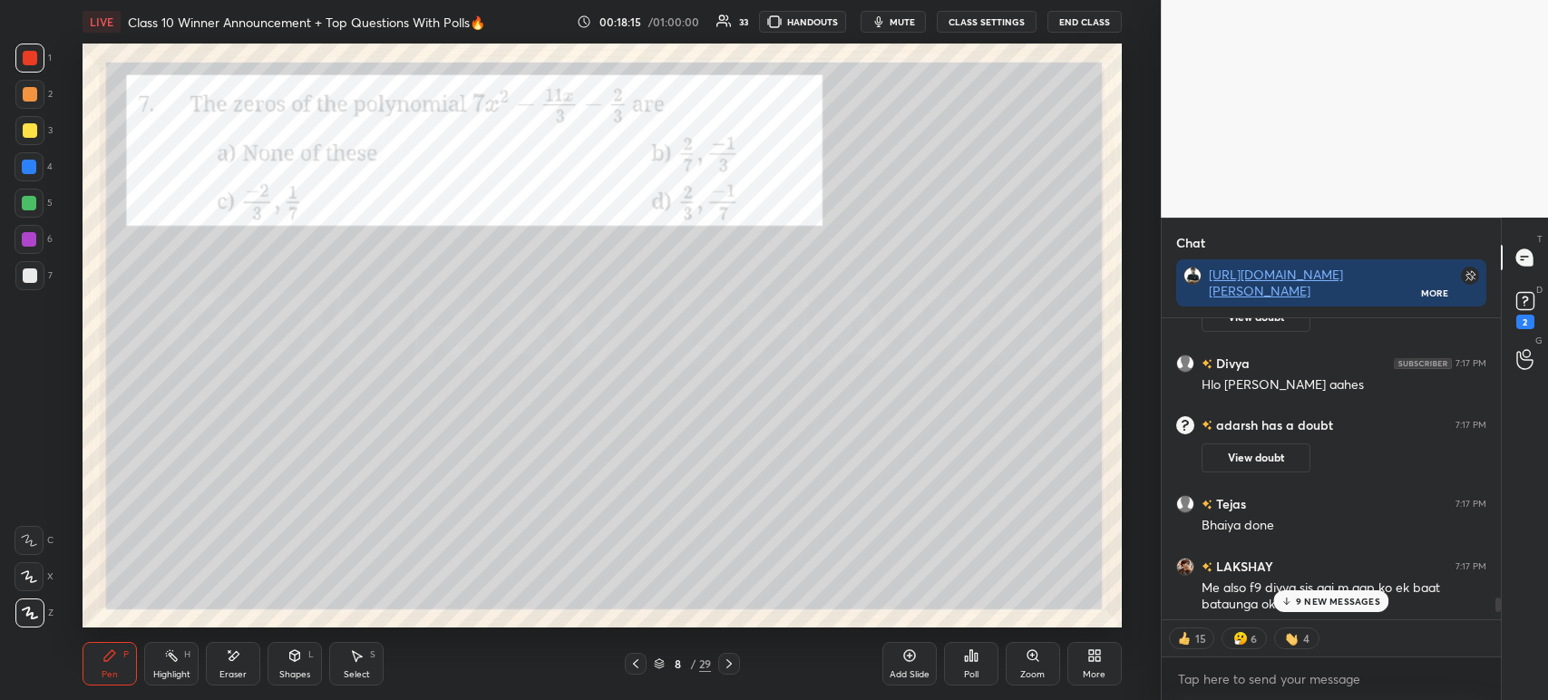
scroll to position [6, 5]
click at [1523, 303] on icon at bounding box center [1525, 300] width 6 height 7
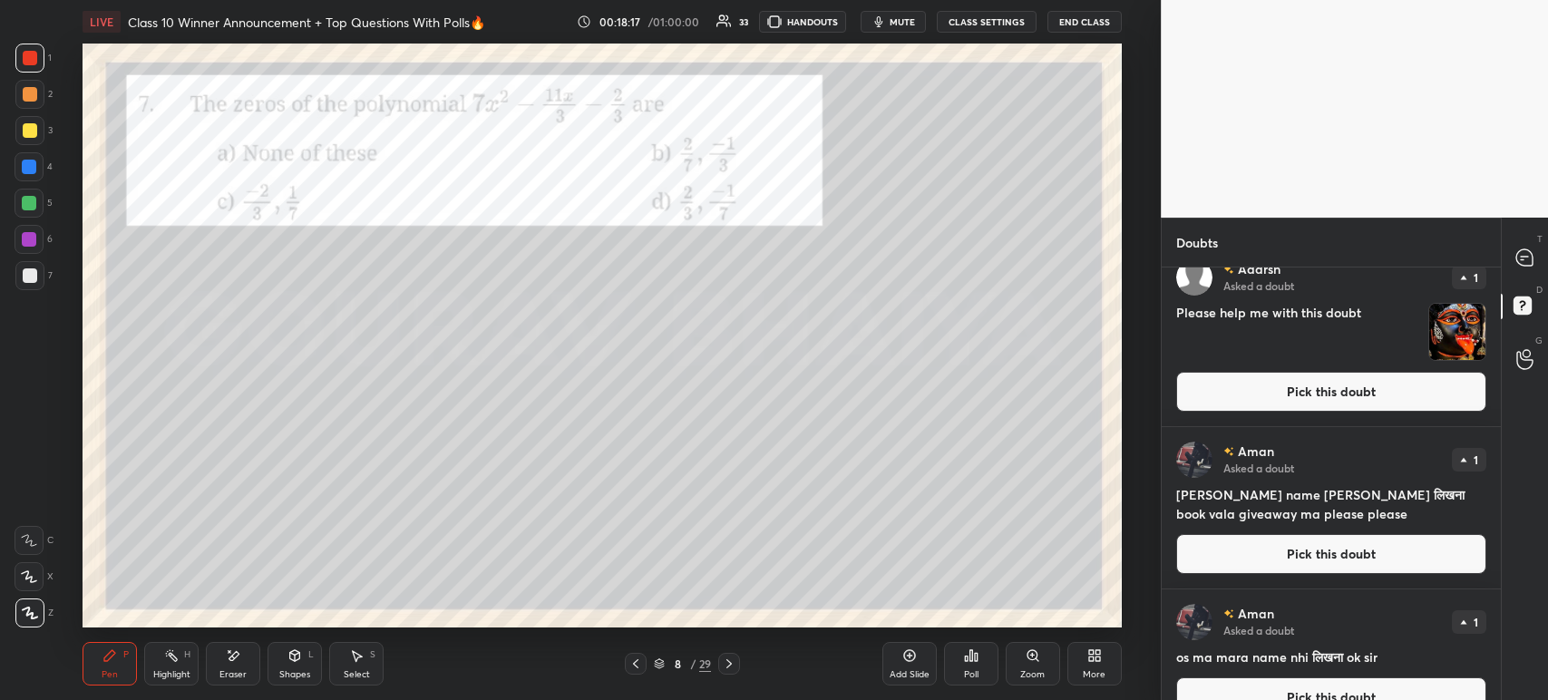
scroll to position [6, 0]
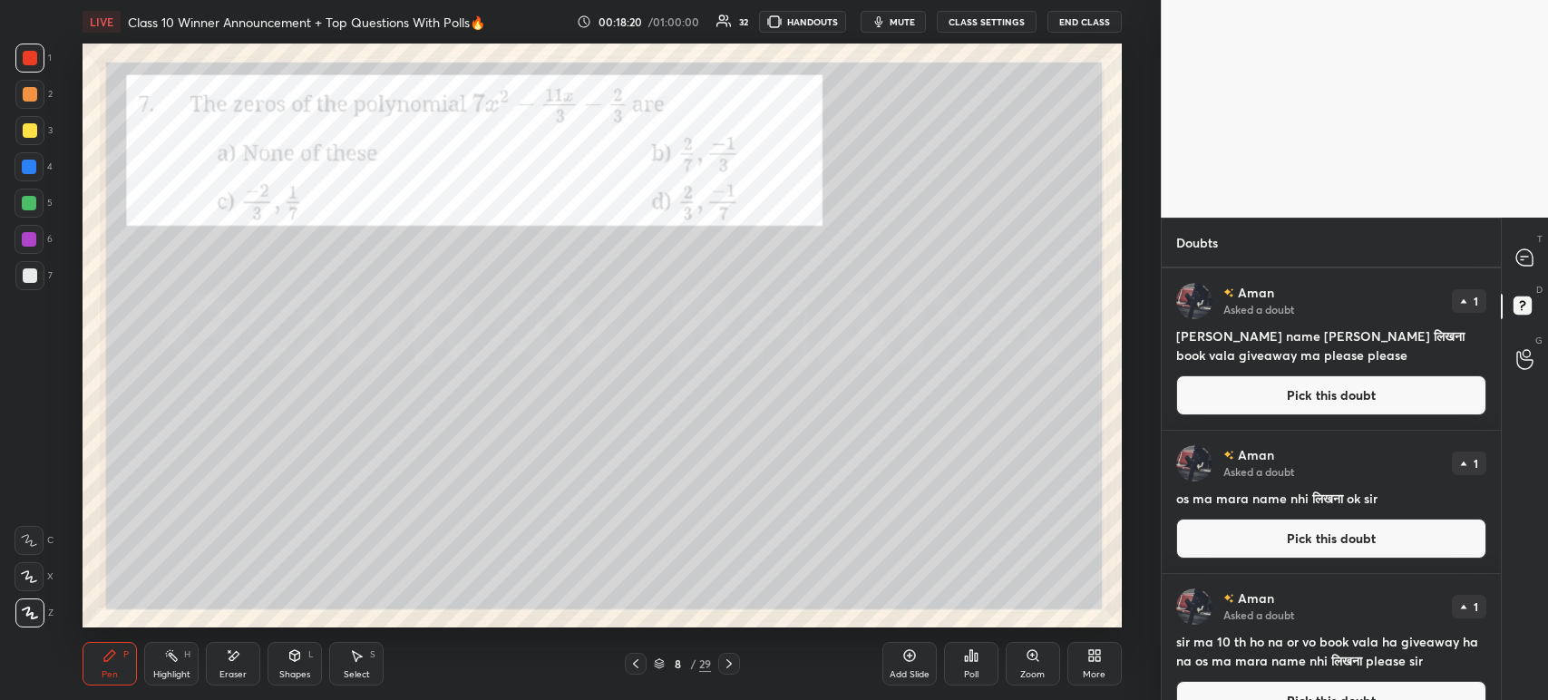
click at [1528, 272] on div at bounding box center [1525, 257] width 36 height 33
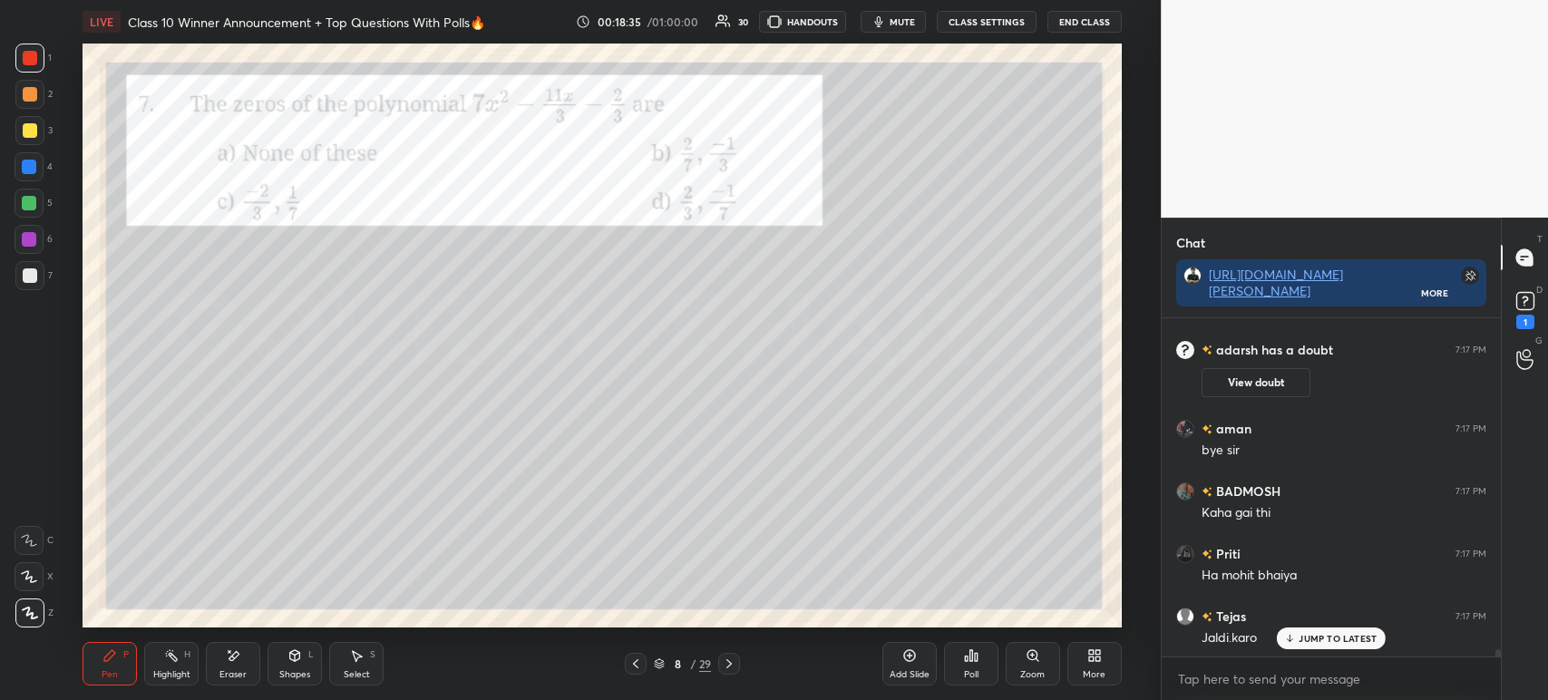
click at [32, 277] on div at bounding box center [30, 275] width 15 height 15
click at [34, 128] on div at bounding box center [30, 130] width 15 height 15
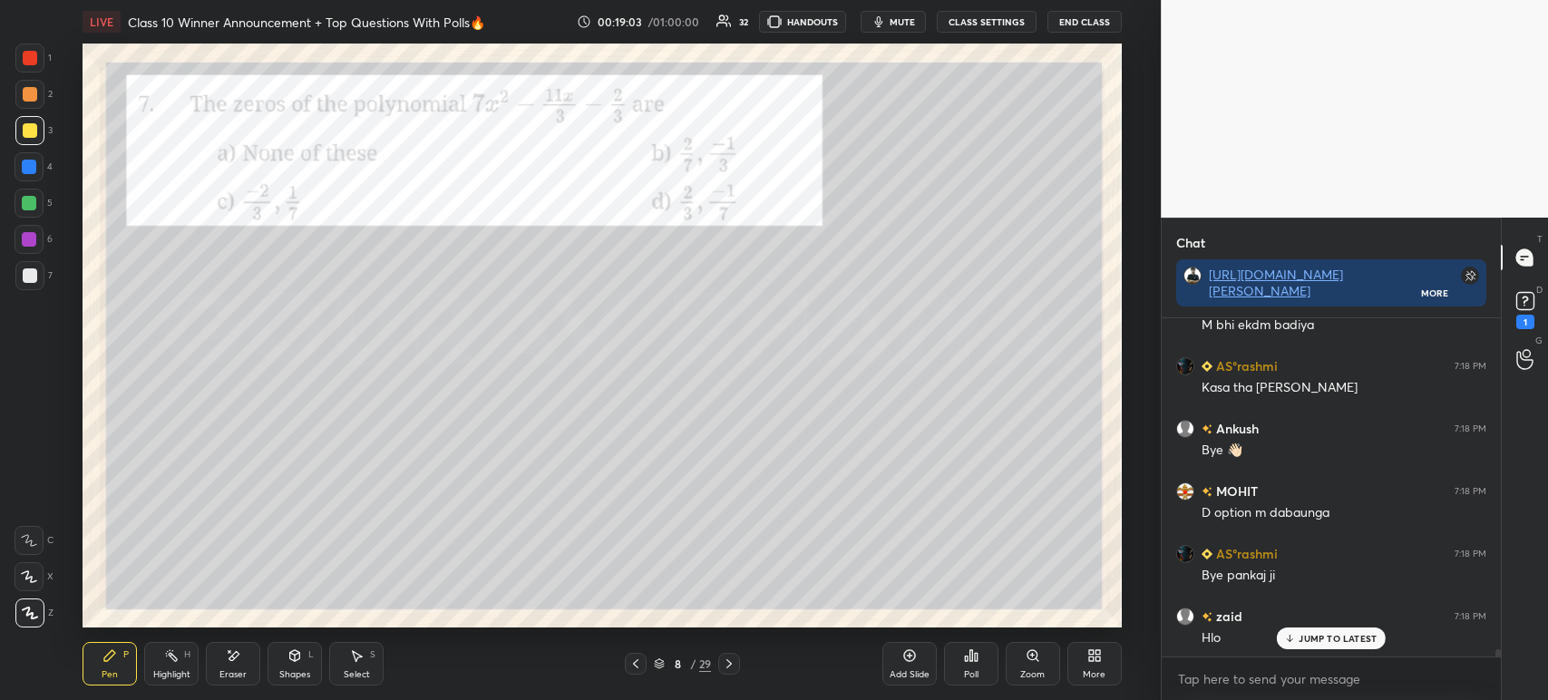
click at [973, 655] on icon at bounding box center [971, 655] width 15 height 15
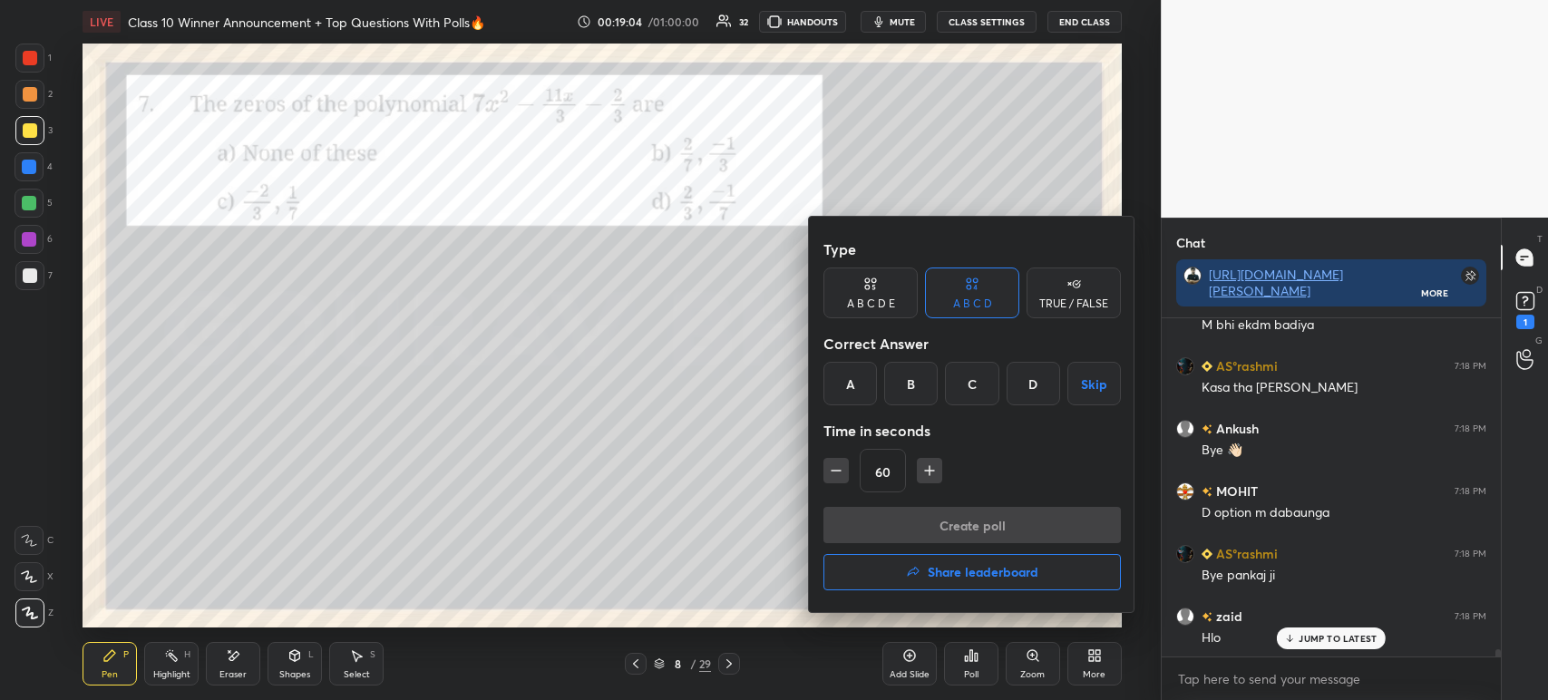
click at [1039, 385] on div "D" at bounding box center [1032, 384] width 53 height 44
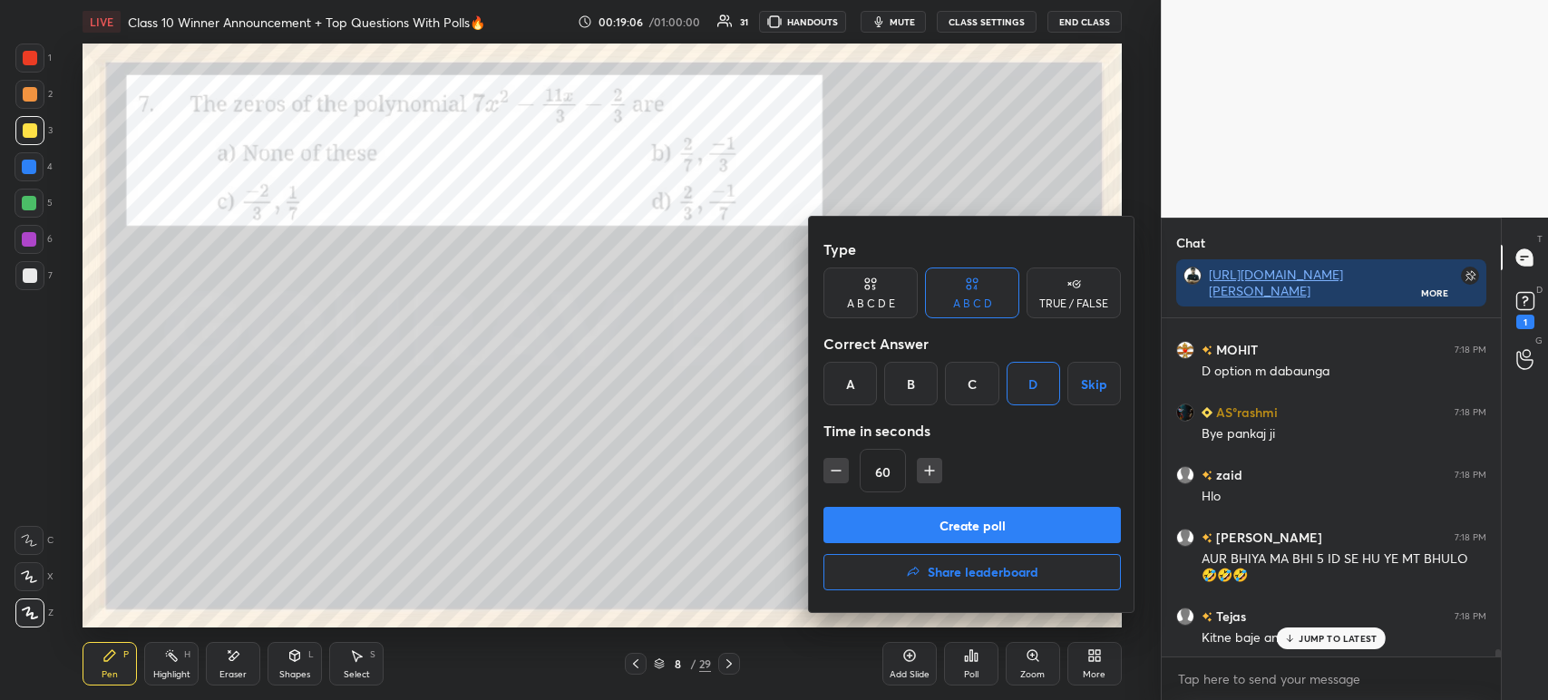
click at [931, 522] on button "Create poll" at bounding box center [971, 525] width 297 height 36
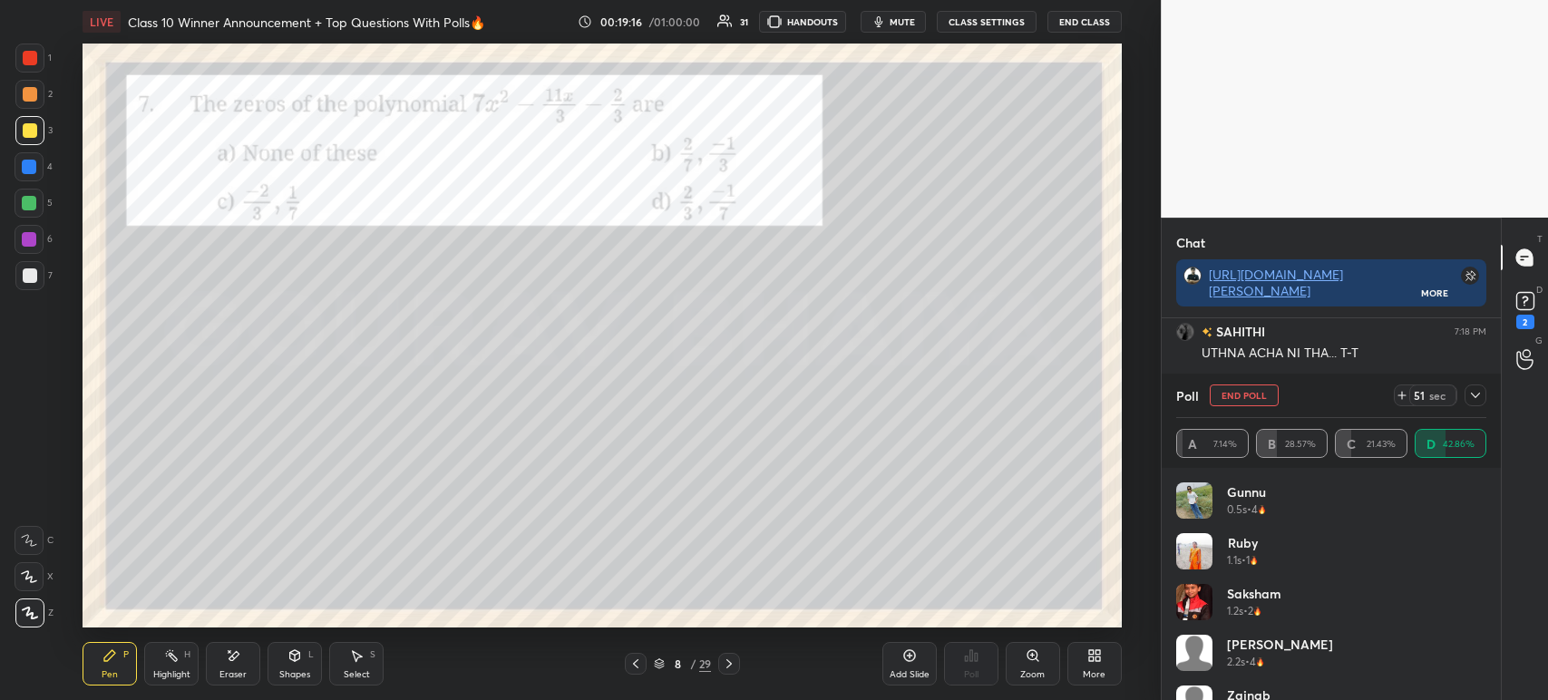
click at [1481, 407] on div "Poll End Poll 51 sec" at bounding box center [1331, 396] width 310 height 44
click at [1480, 403] on icon at bounding box center [1475, 395] width 15 height 15
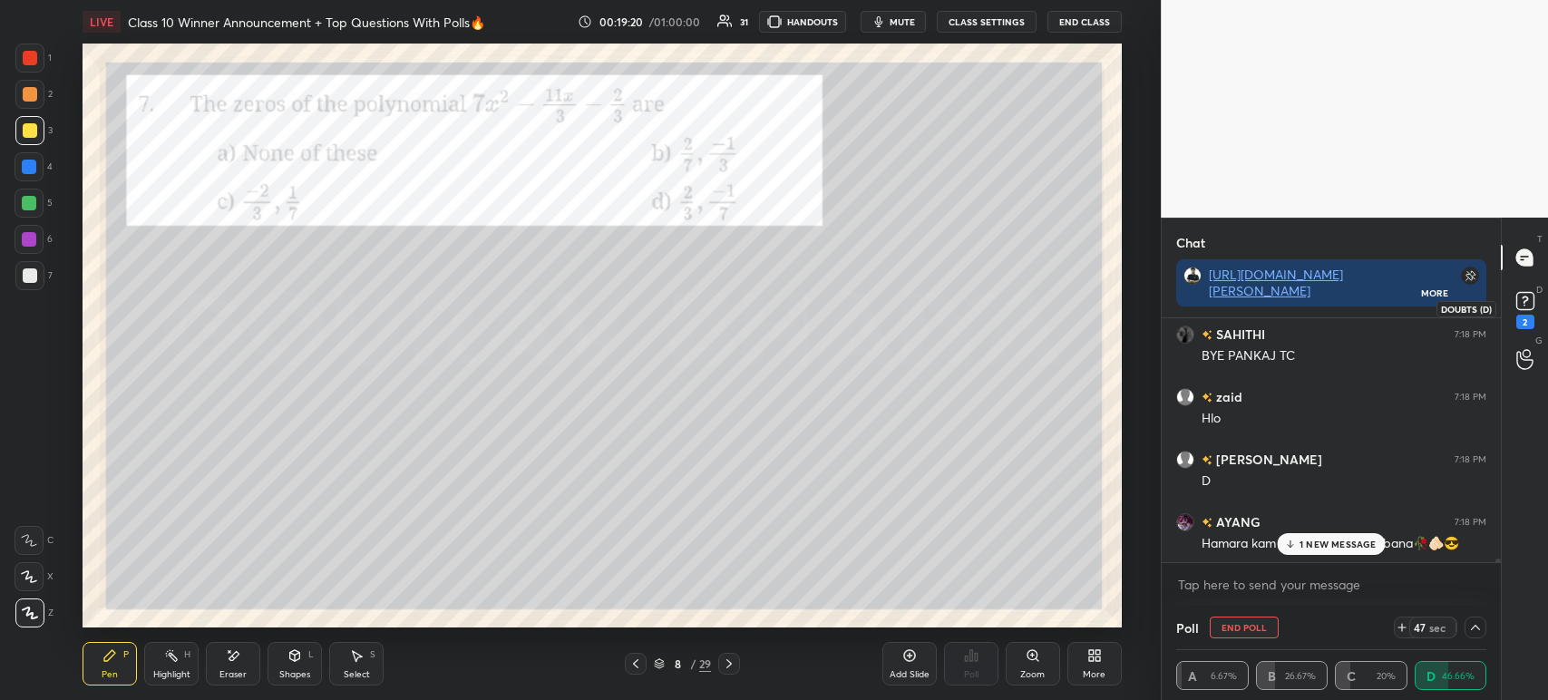
click at [1523, 320] on div "2" at bounding box center [1525, 322] width 18 height 15
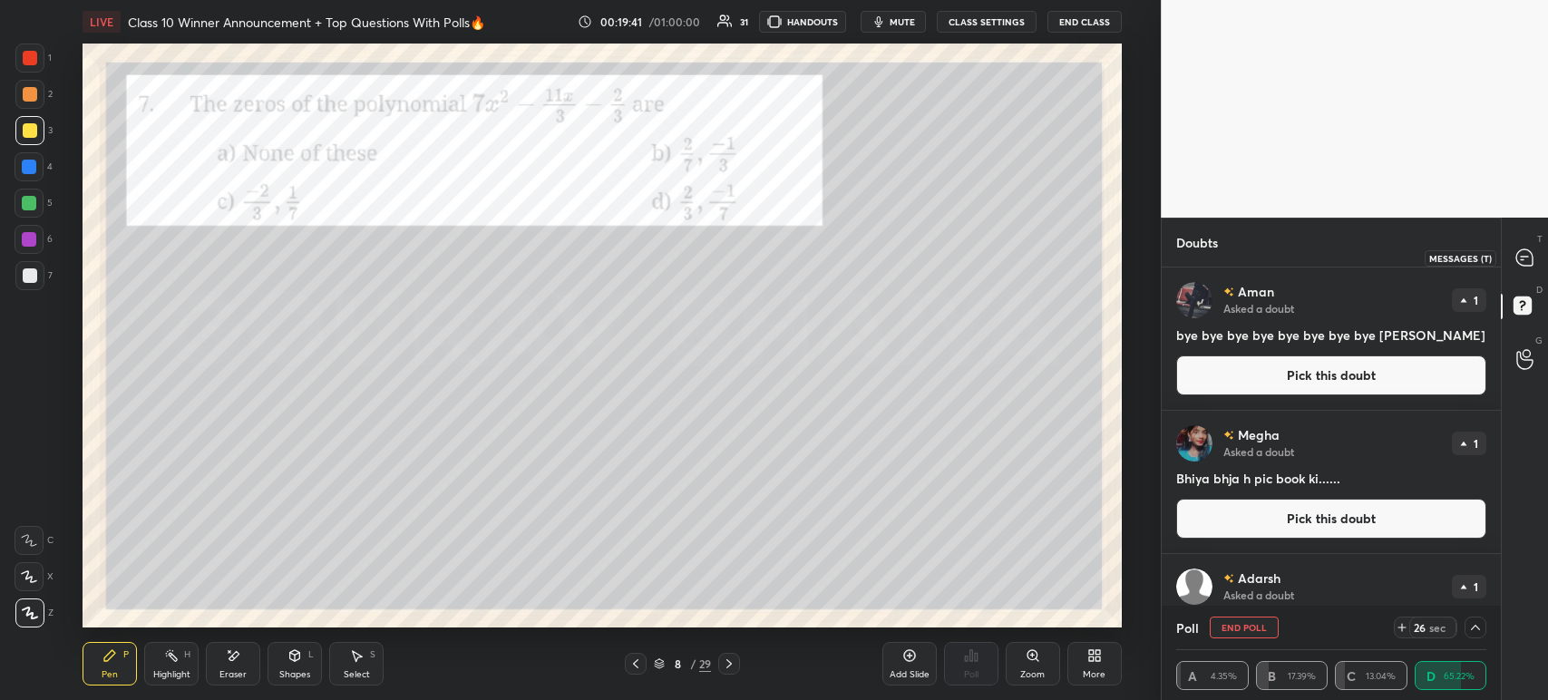
click at [1526, 275] on div "T Messages (T)" at bounding box center [1525, 257] width 46 height 51
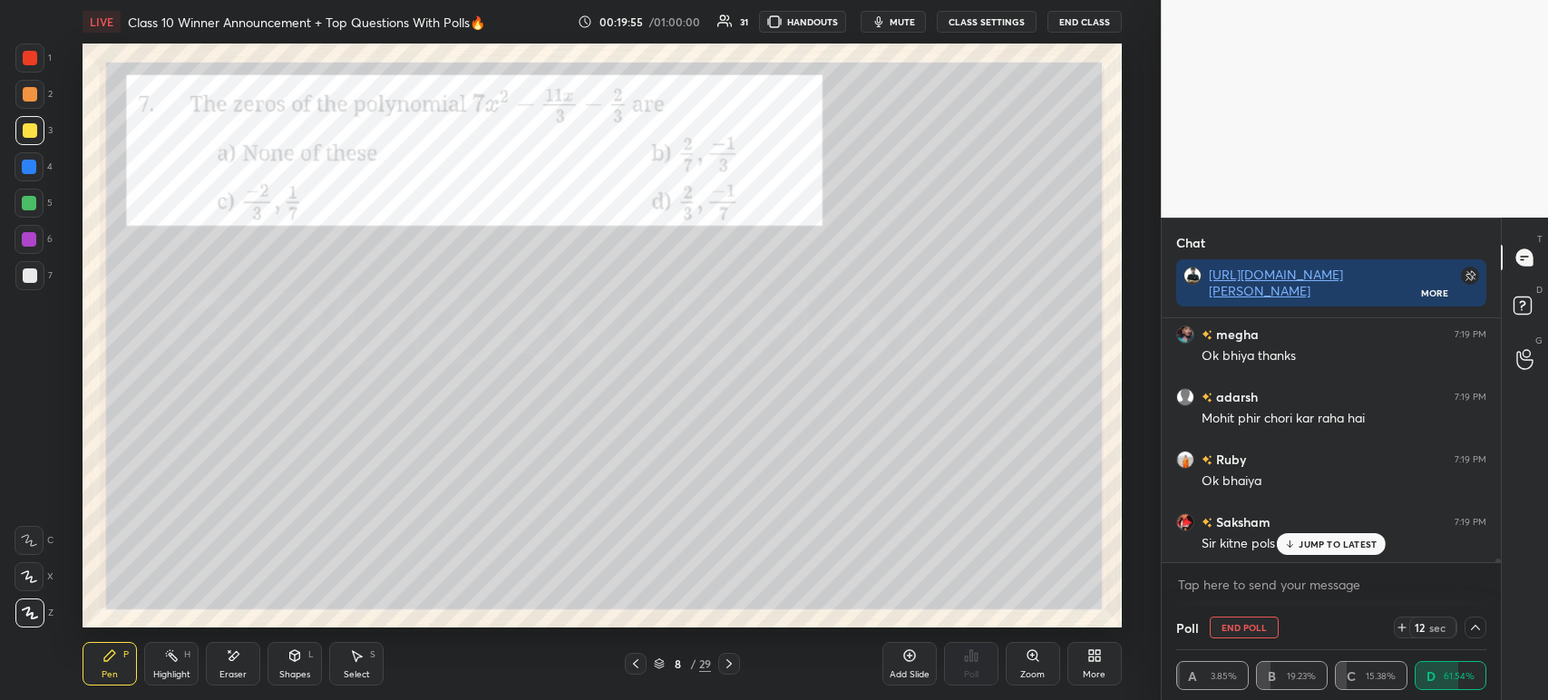
click at [1292, 535] on div "JUMP TO LATEST" at bounding box center [1331, 544] width 109 height 22
click at [1480, 625] on icon at bounding box center [1475, 627] width 15 height 15
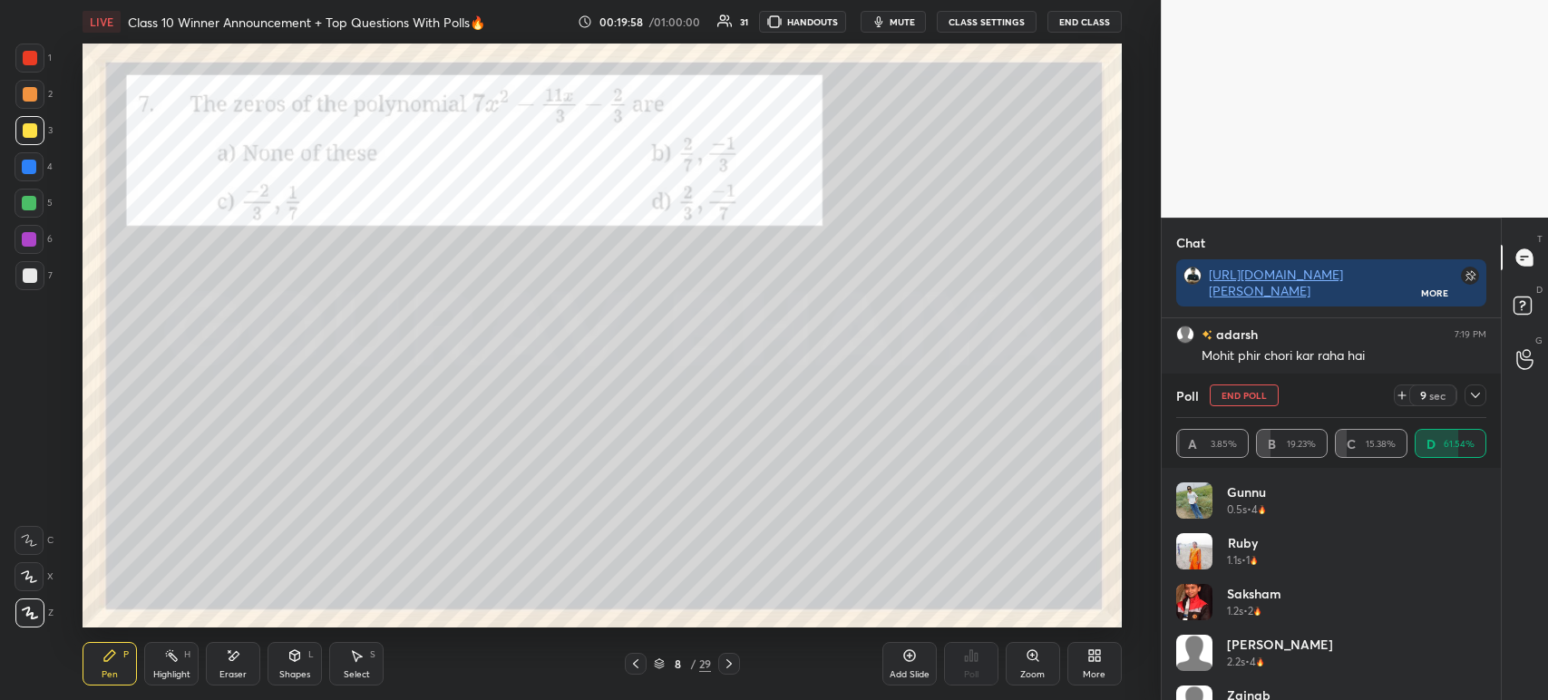
click at [1477, 394] on icon at bounding box center [1475, 395] width 15 height 15
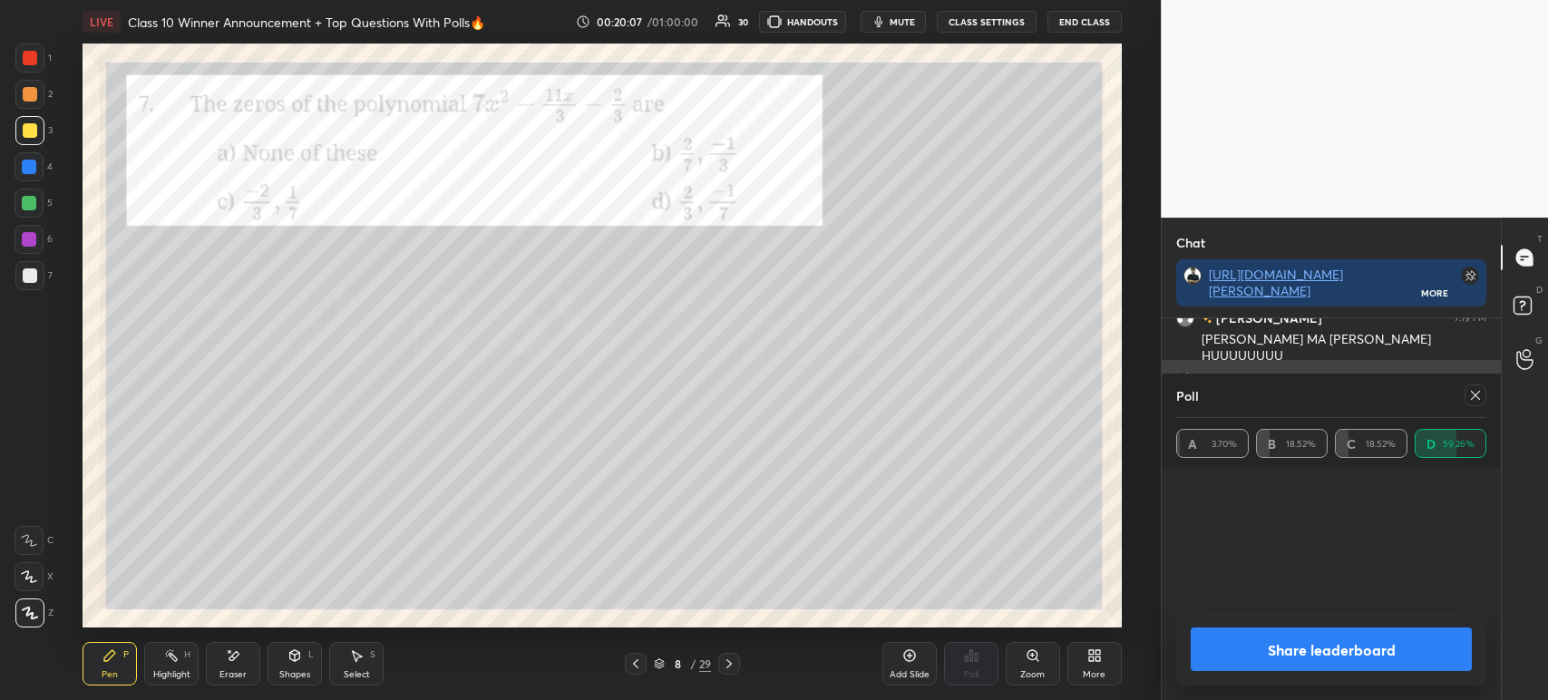
scroll to position [118, 305]
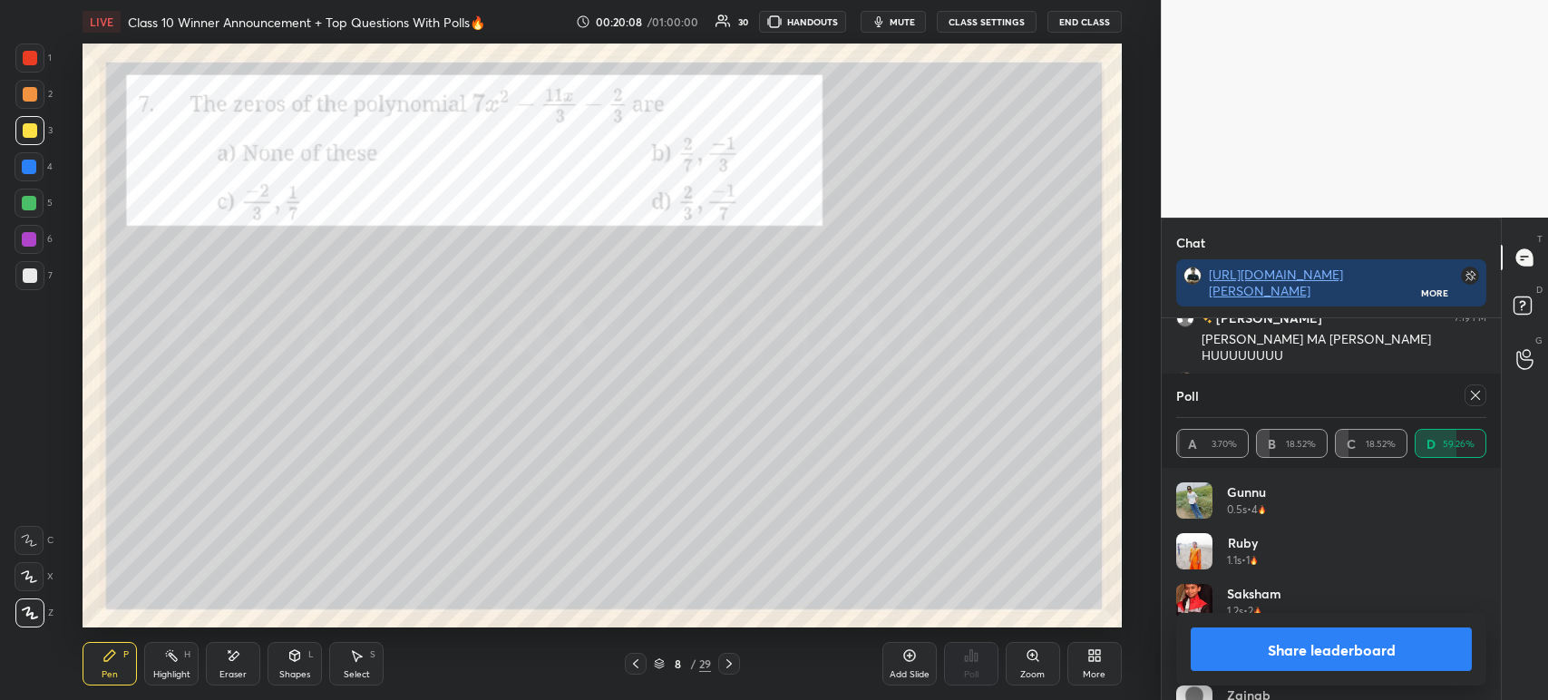
click at [1234, 646] on button "Share leaderboard" at bounding box center [1331, 649] width 281 height 44
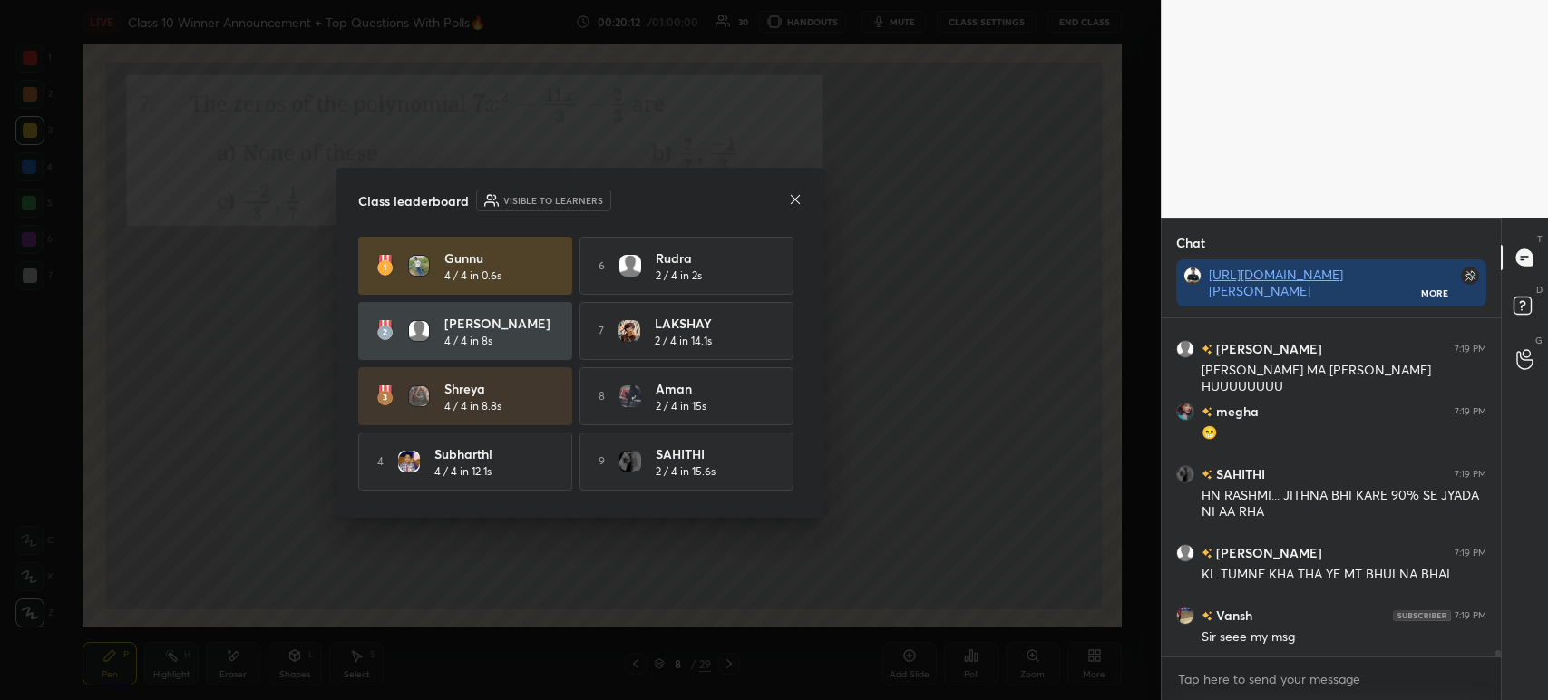
click at [797, 201] on icon at bounding box center [795, 199] width 15 height 15
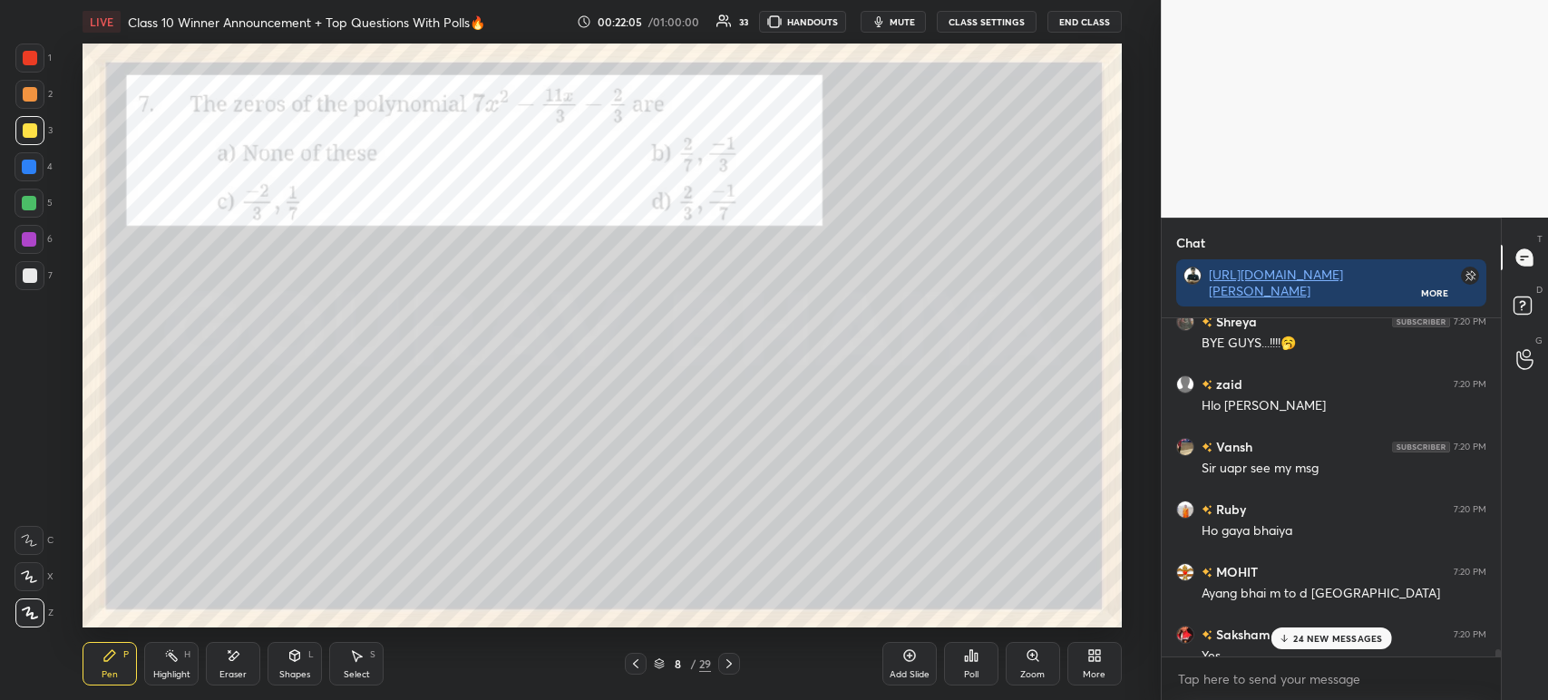
click at [39, 45] on div at bounding box center [29, 58] width 29 height 29
click at [724, 662] on icon at bounding box center [729, 663] width 15 height 15
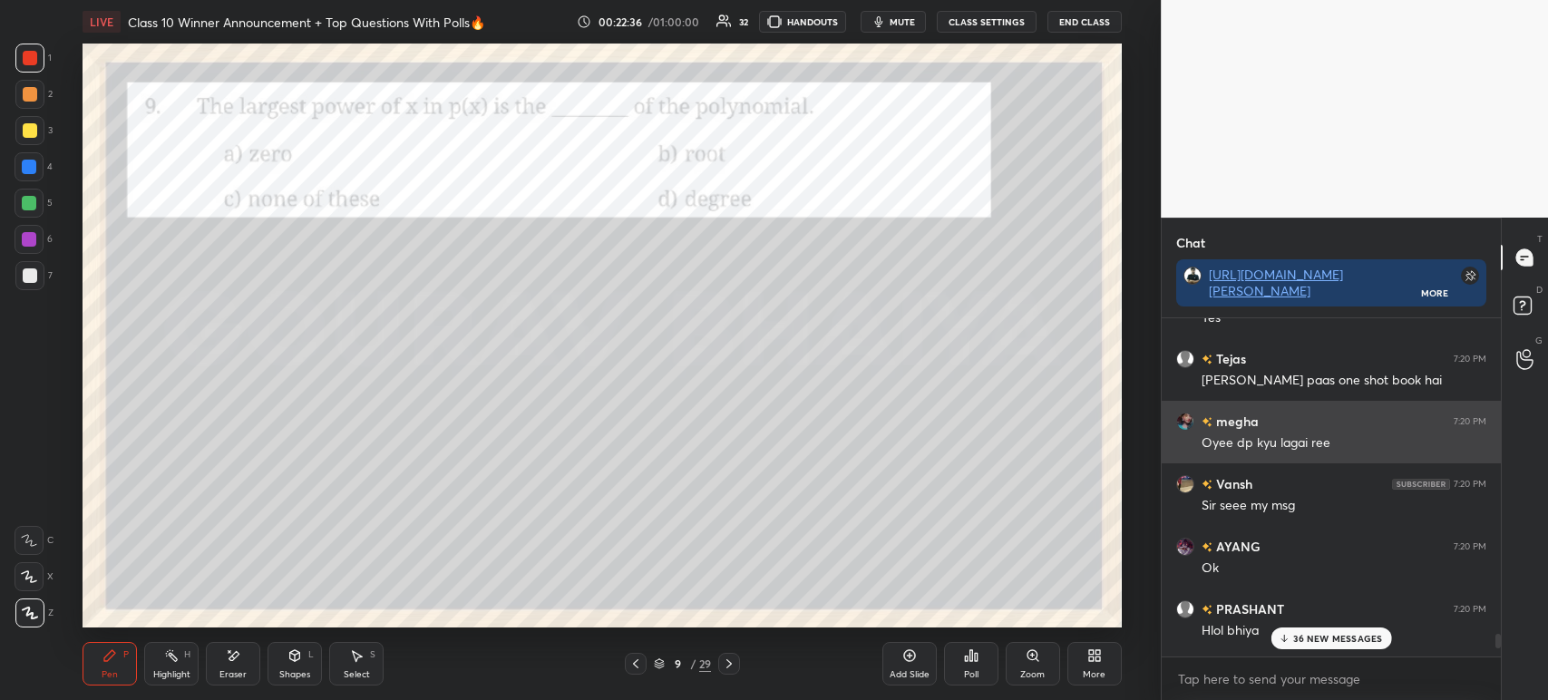
scroll to position [334, 334]
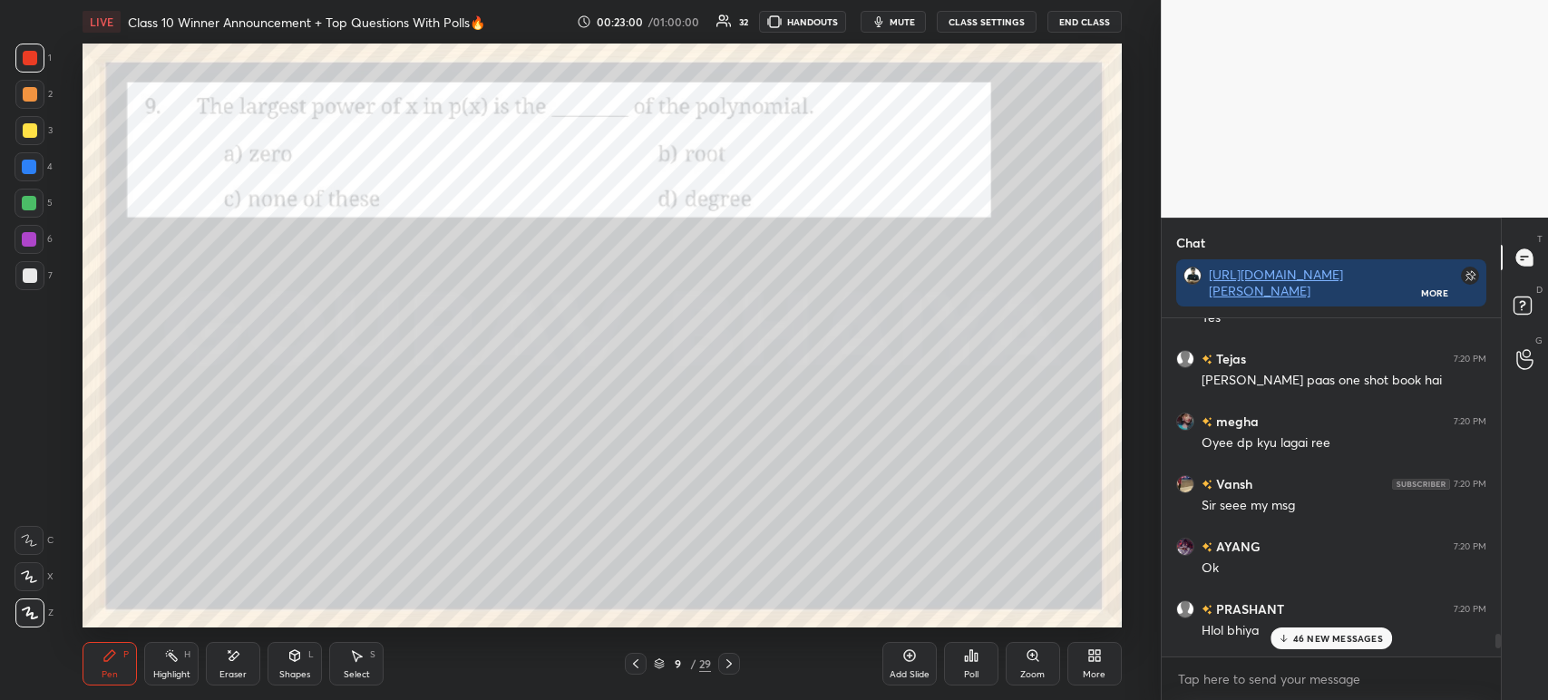
click at [978, 658] on div "Poll" at bounding box center [971, 664] width 54 height 44
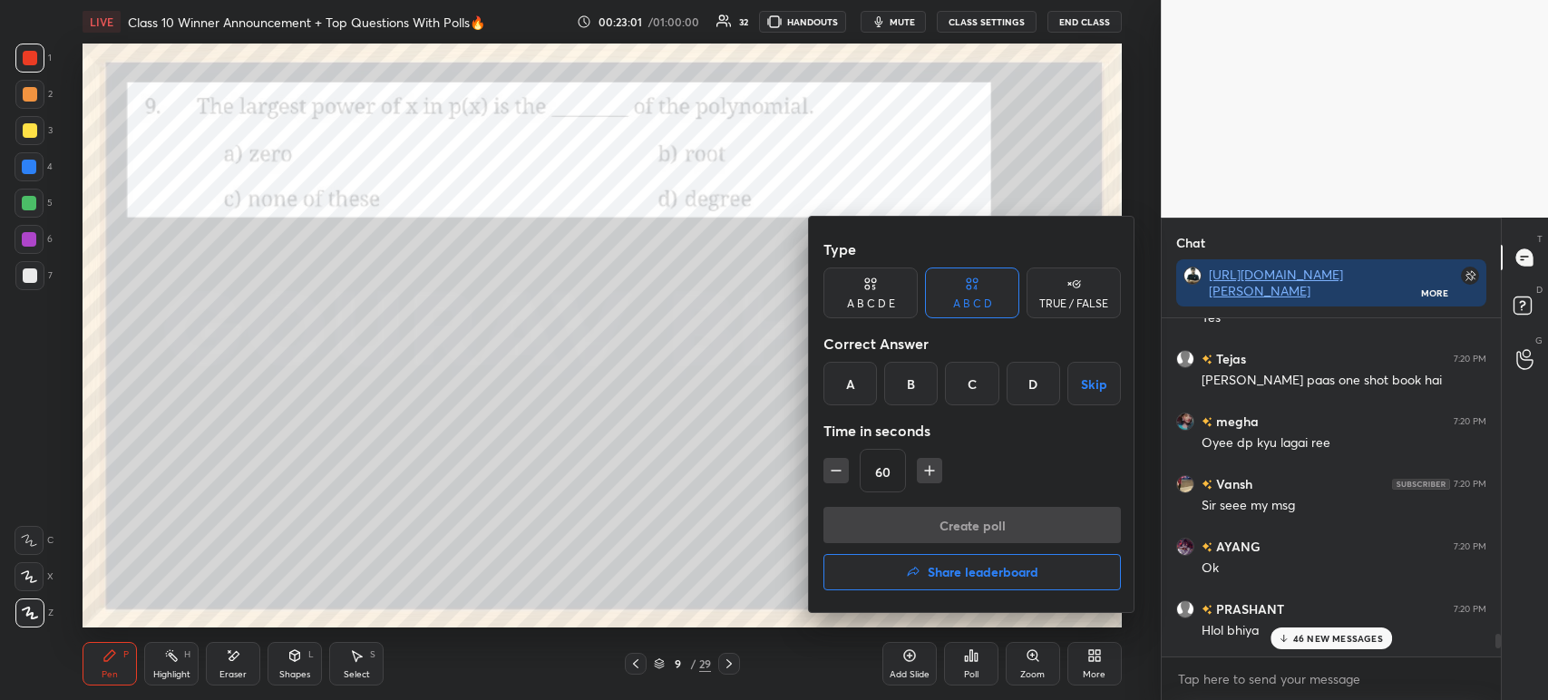
click at [1045, 384] on div "D" at bounding box center [1032, 384] width 53 height 44
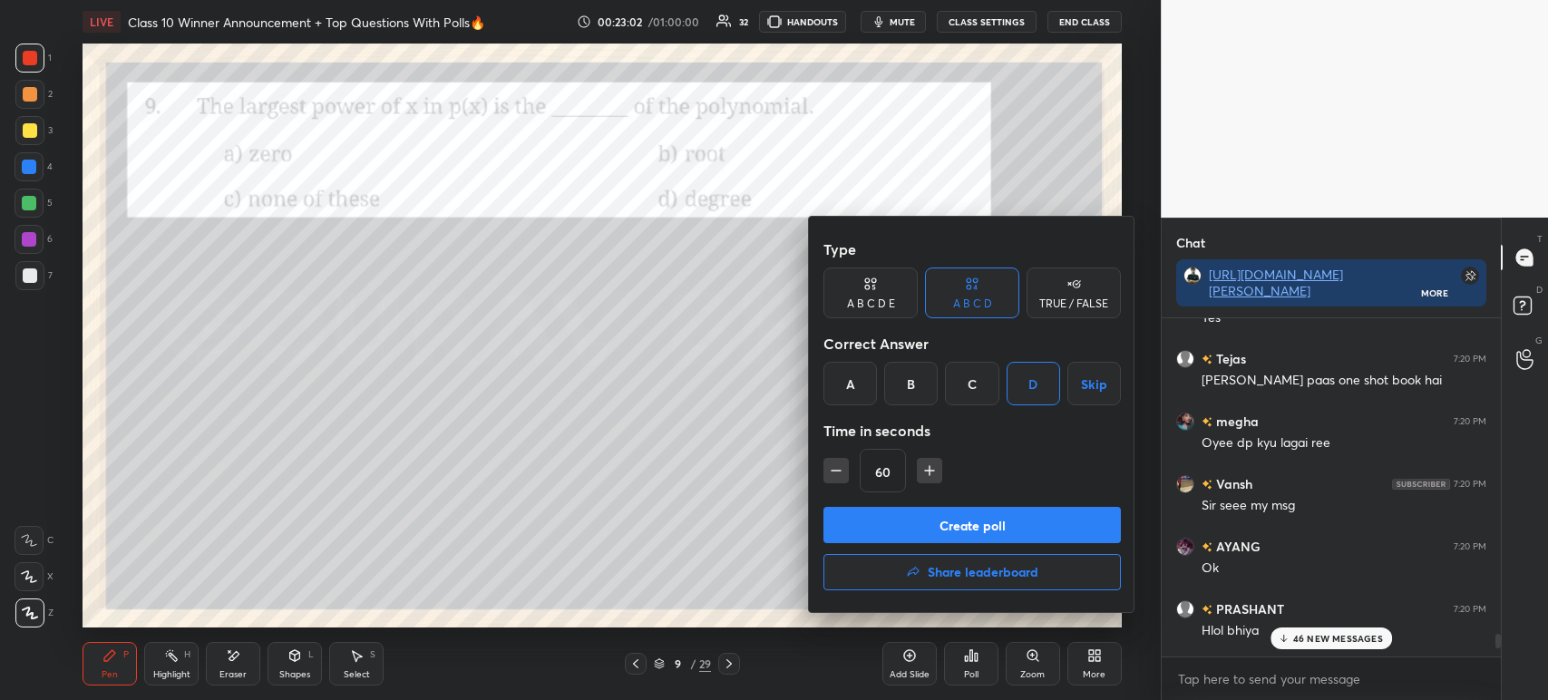
click at [972, 528] on button "Create poll" at bounding box center [971, 525] width 297 height 36
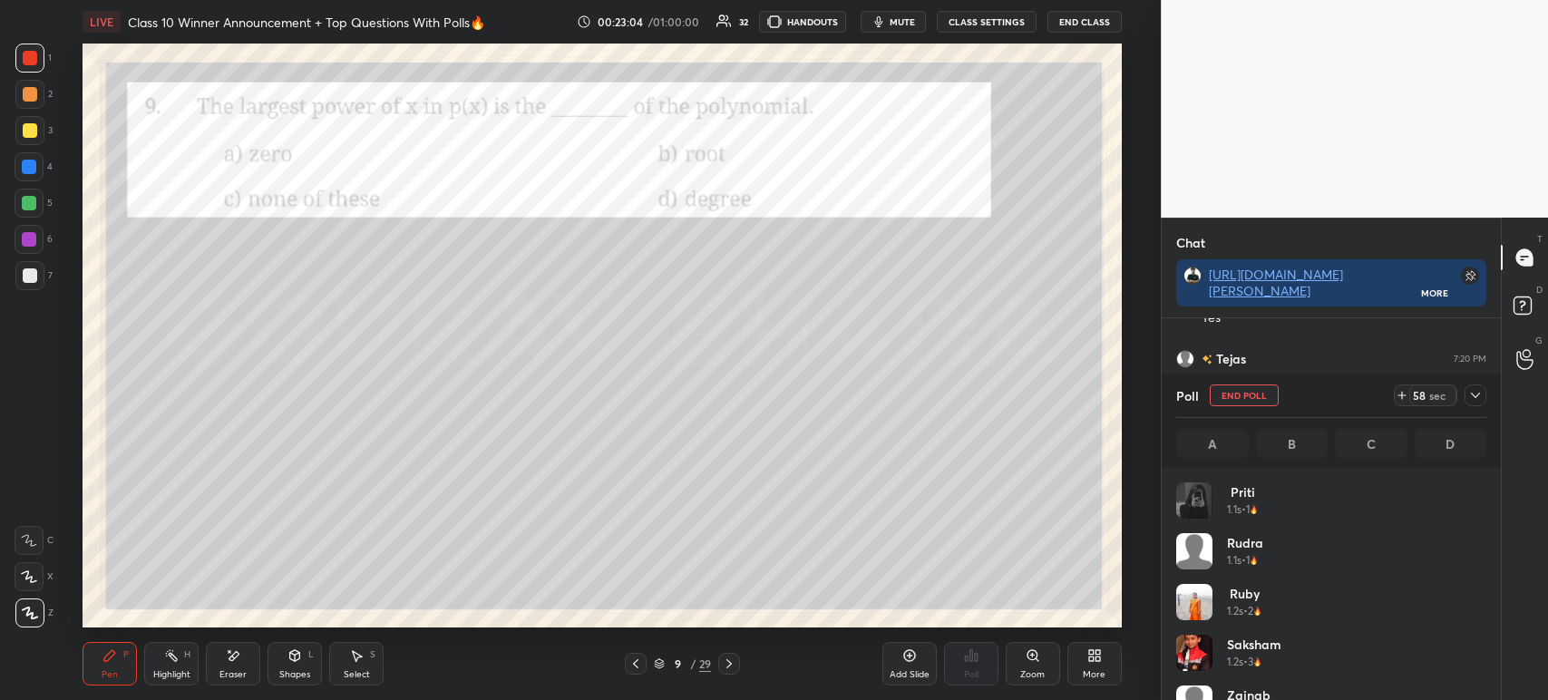
scroll to position [212, 305]
click at [1477, 398] on icon at bounding box center [1475, 395] width 15 height 15
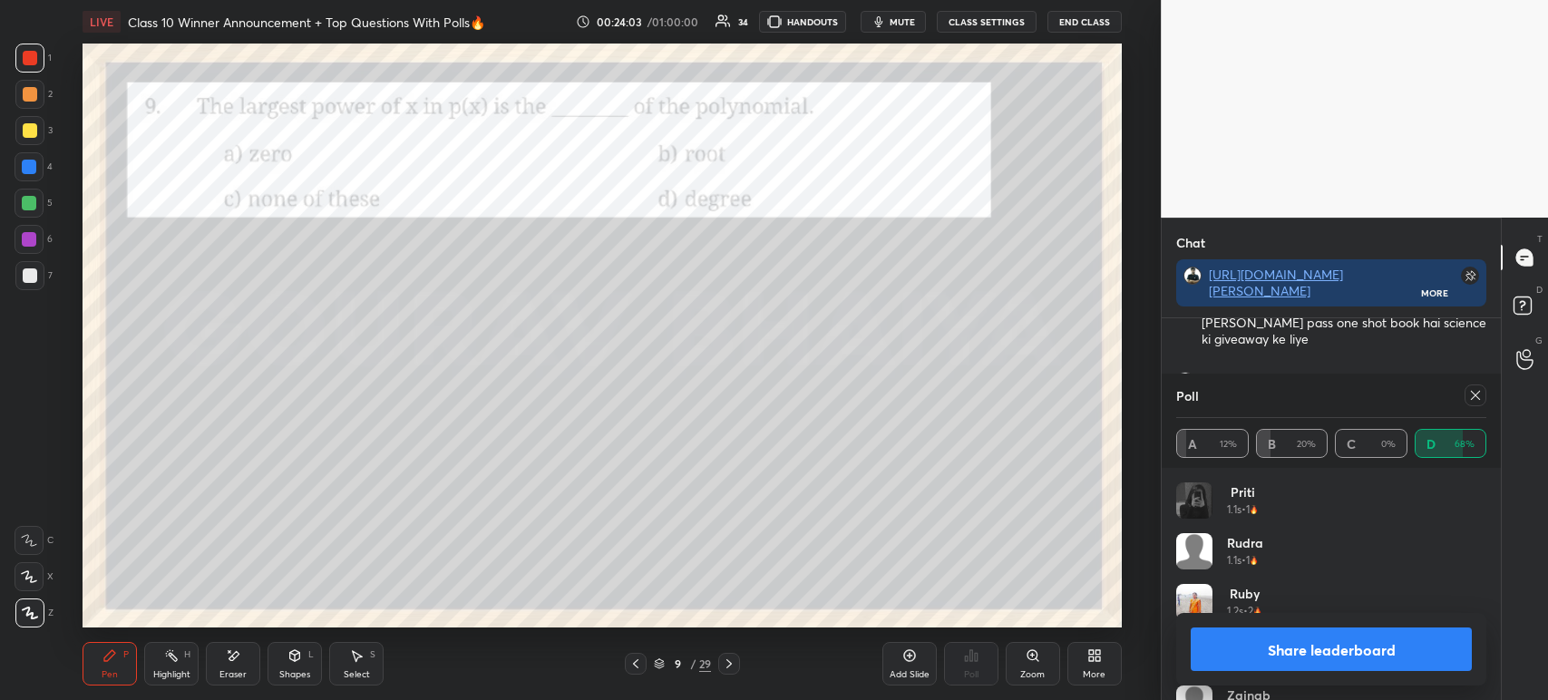
click at [1248, 647] on button "Share leaderboard" at bounding box center [1331, 649] width 281 height 44
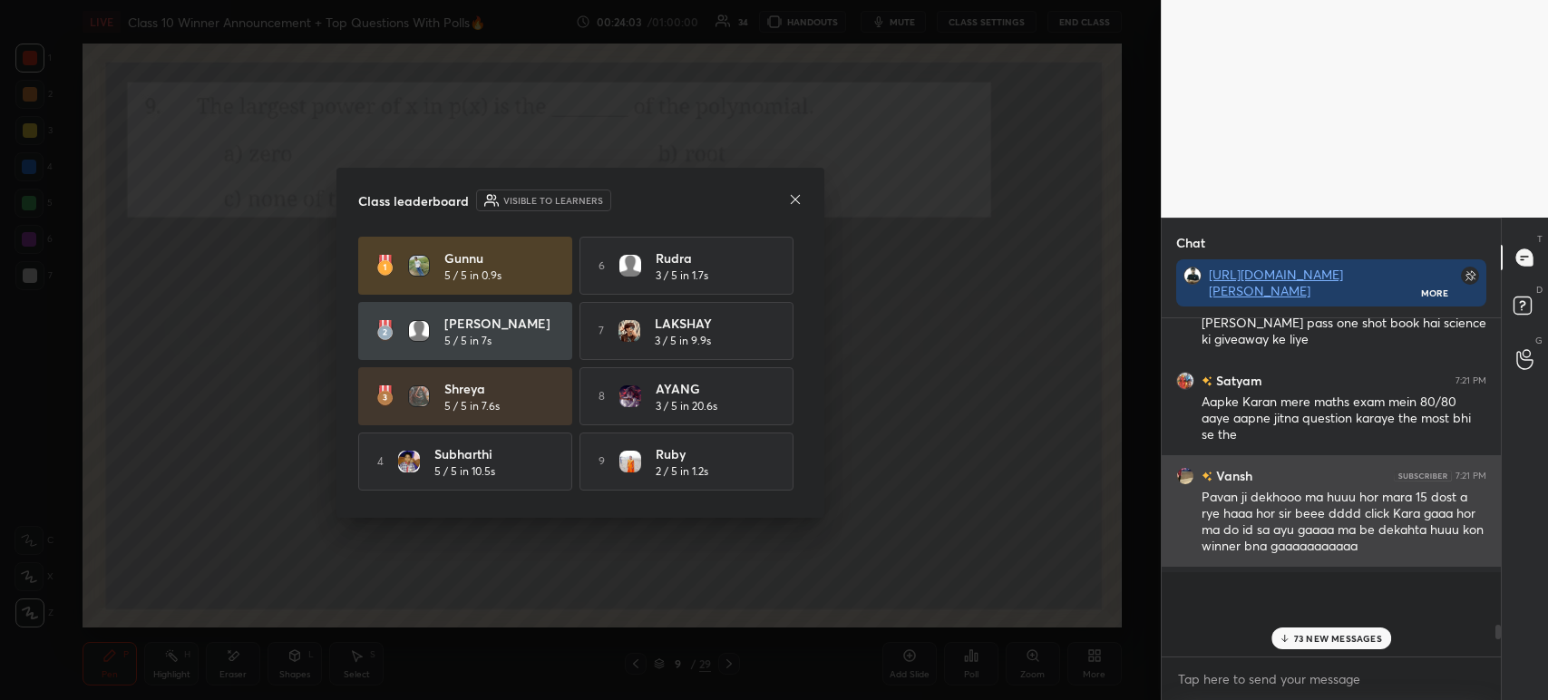
scroll to position [371, 334]
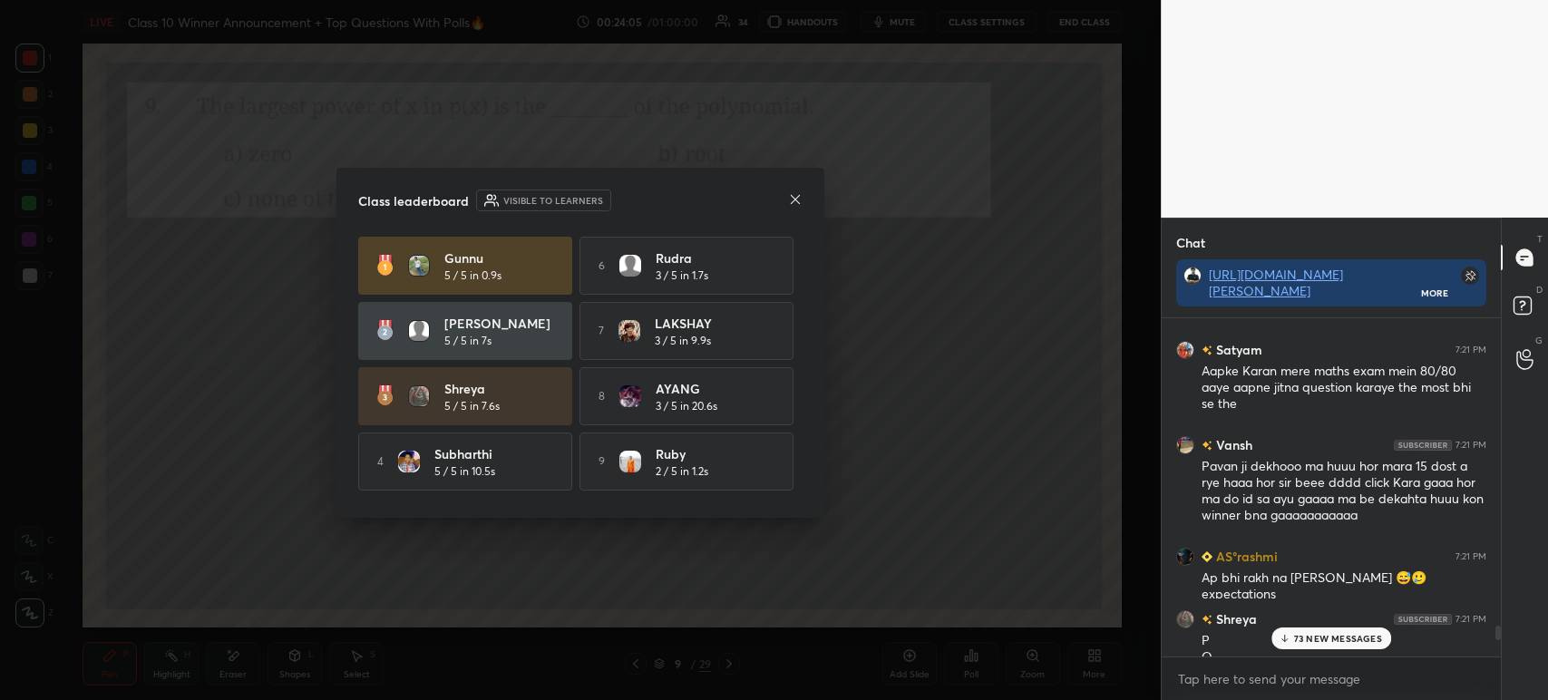
click at [796, 197] on icon at bounding box center [795, 199] width 15 height 15
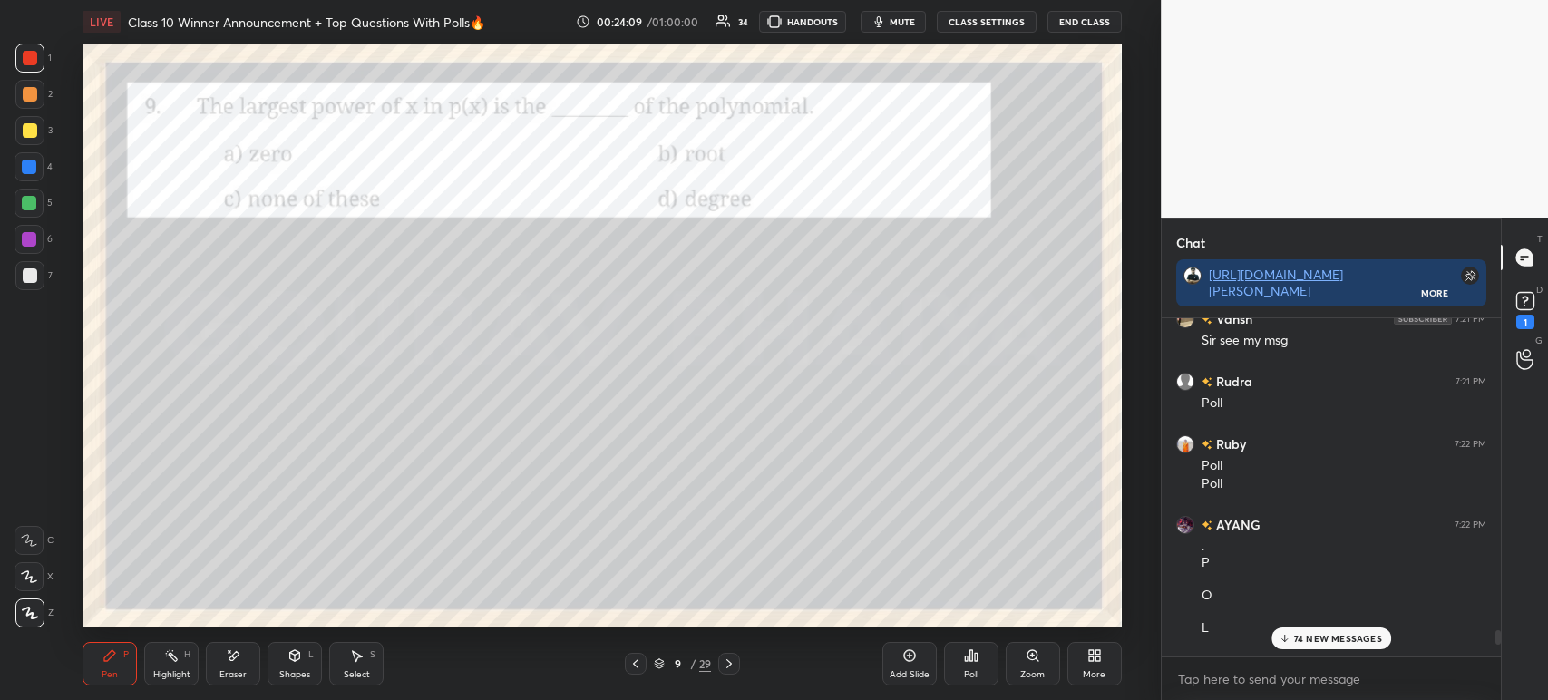
click at [31, 57] on div at bounding box center [30, 58] width 15 height 15
click at [733, 666] on icon at bounding box center [729, 663] width 15 height 15
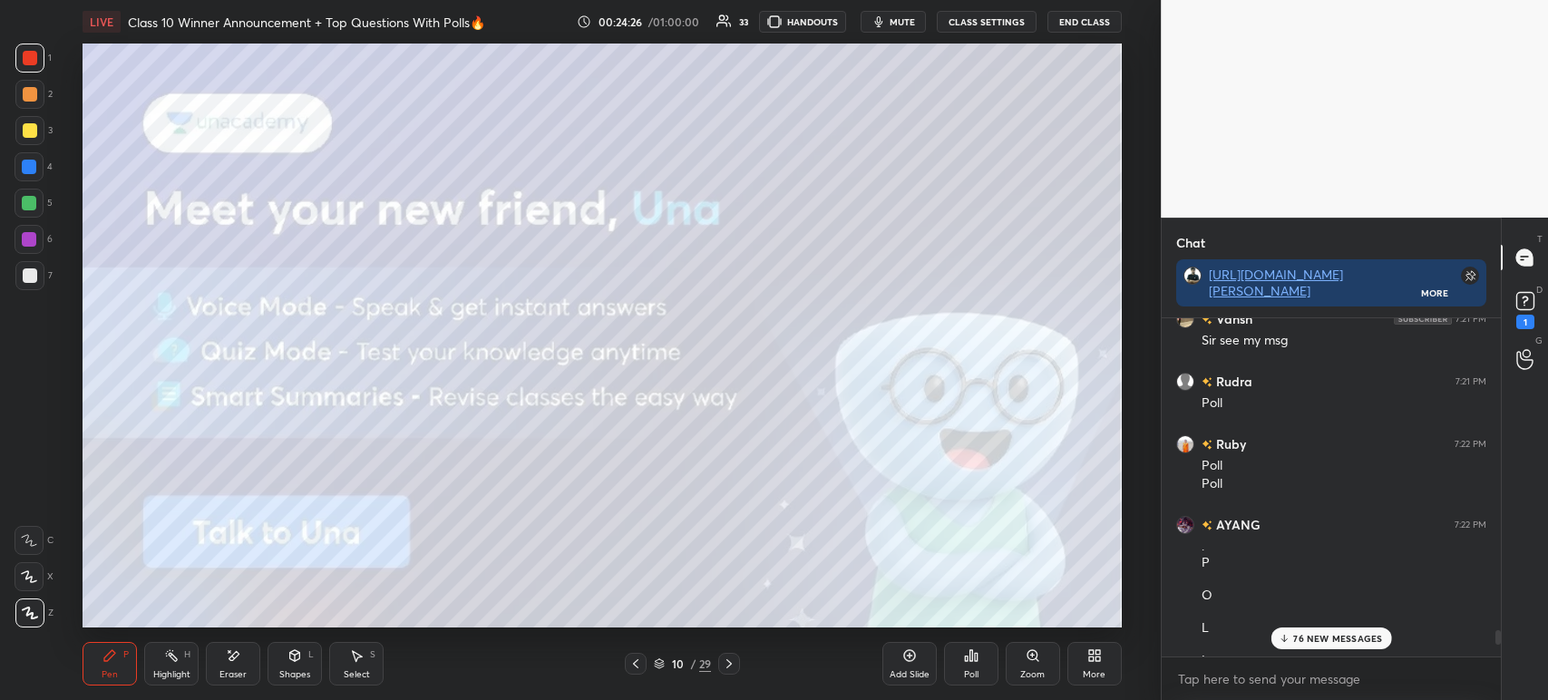
click at [16, 133] on div at bounding box center [29, 130] width 29 height 29
click at [734, 668] on icon at bounding box center [729, 663] width 15 height 15
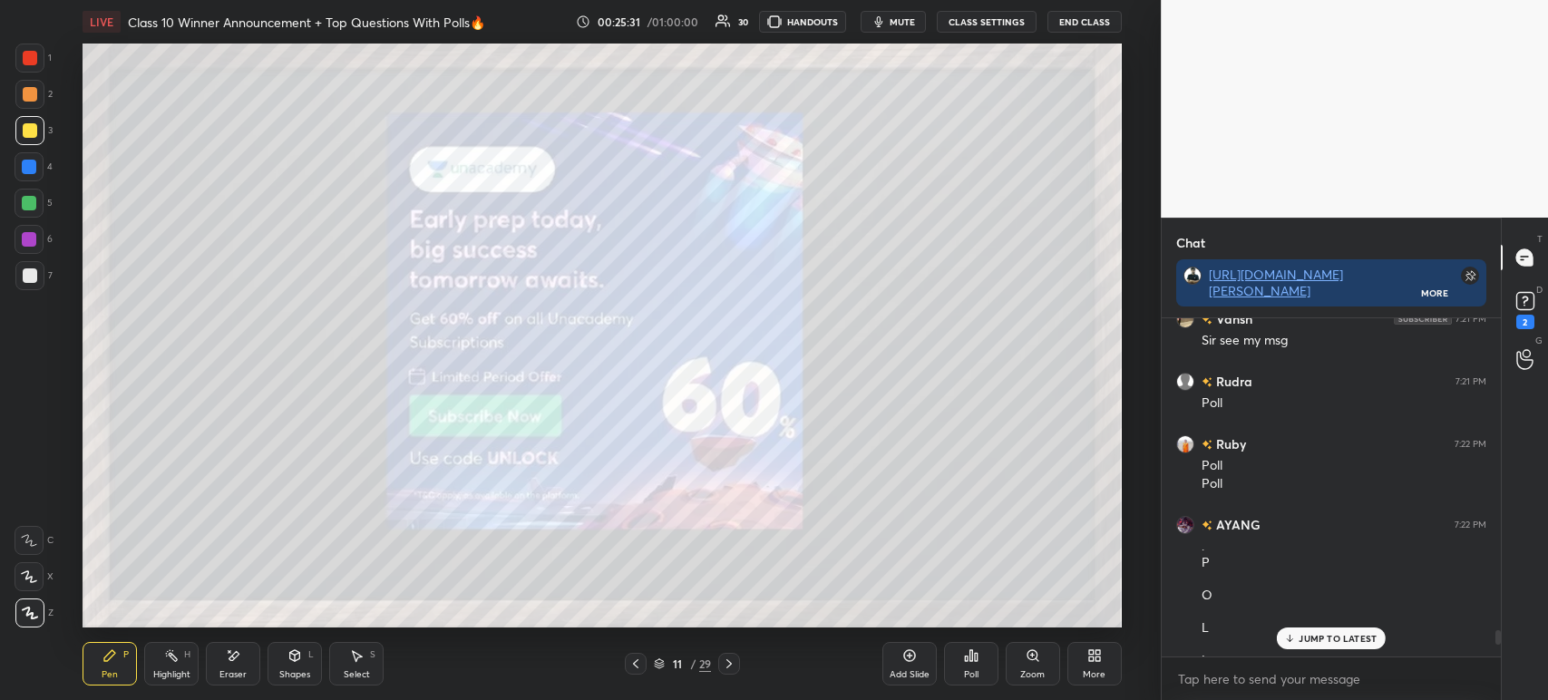
click at [729, 668] on icon at bounding box center [729, 663] width 15 height 15
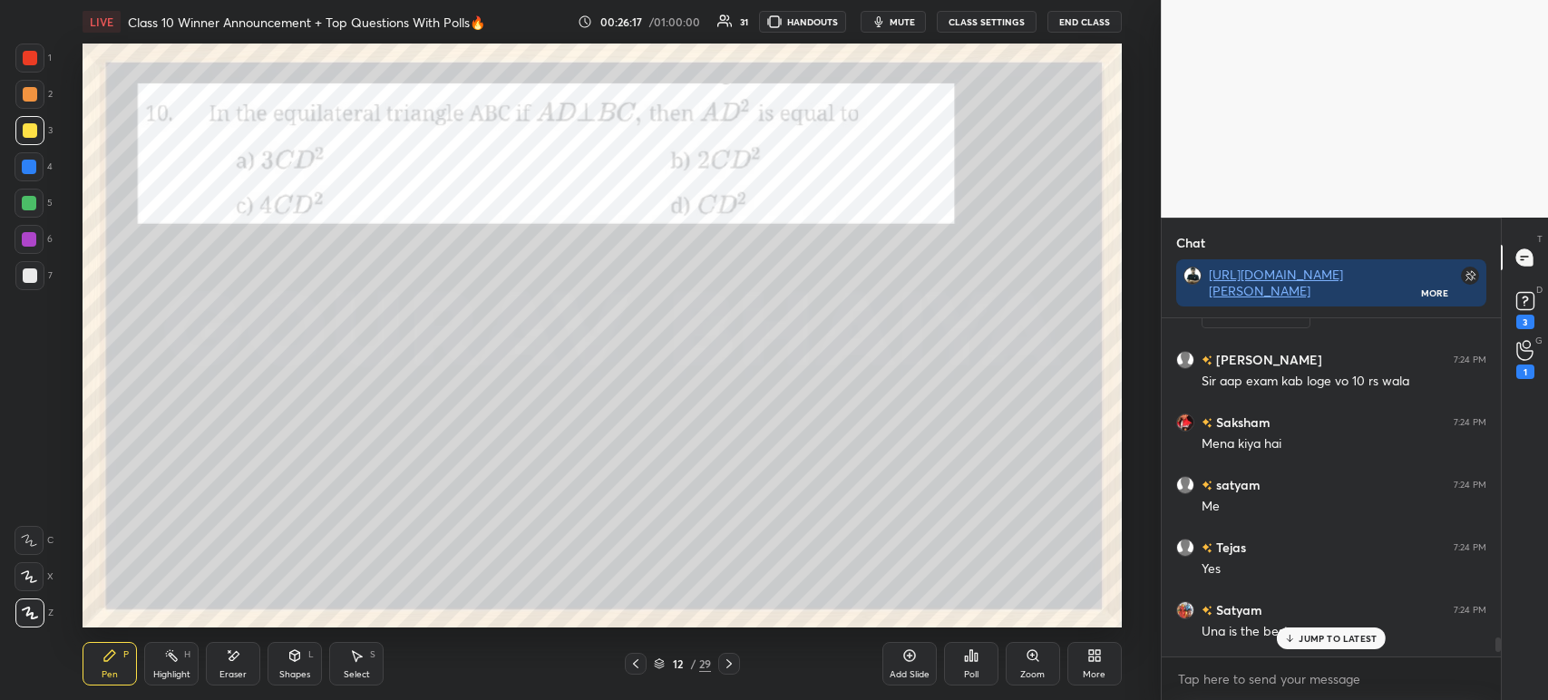
scroll to position [25396, 0]
click at [972, 646] on div "Poll" at bounding box center [971, 664] width 54 height 44
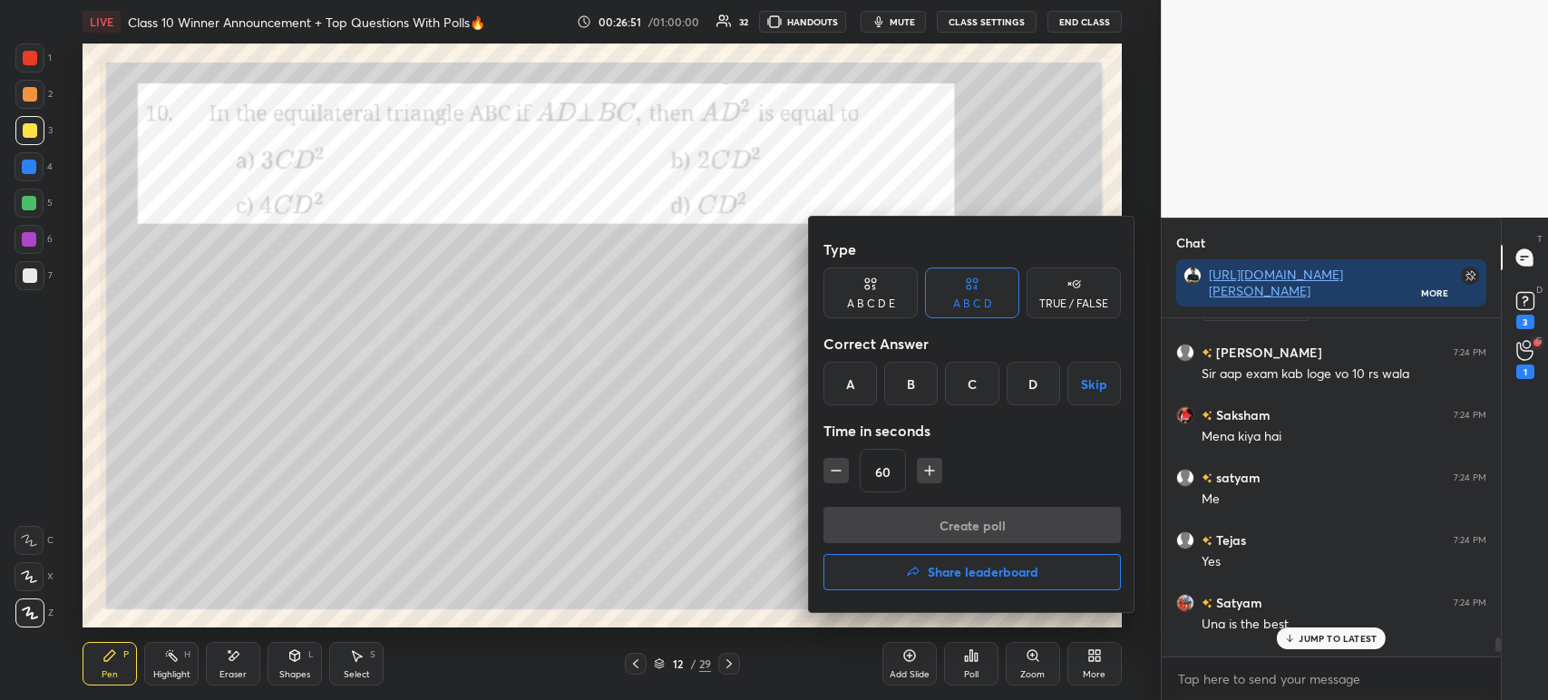
click at [962, 664] on div at bounding box center [774, 350] width 1548 height 700
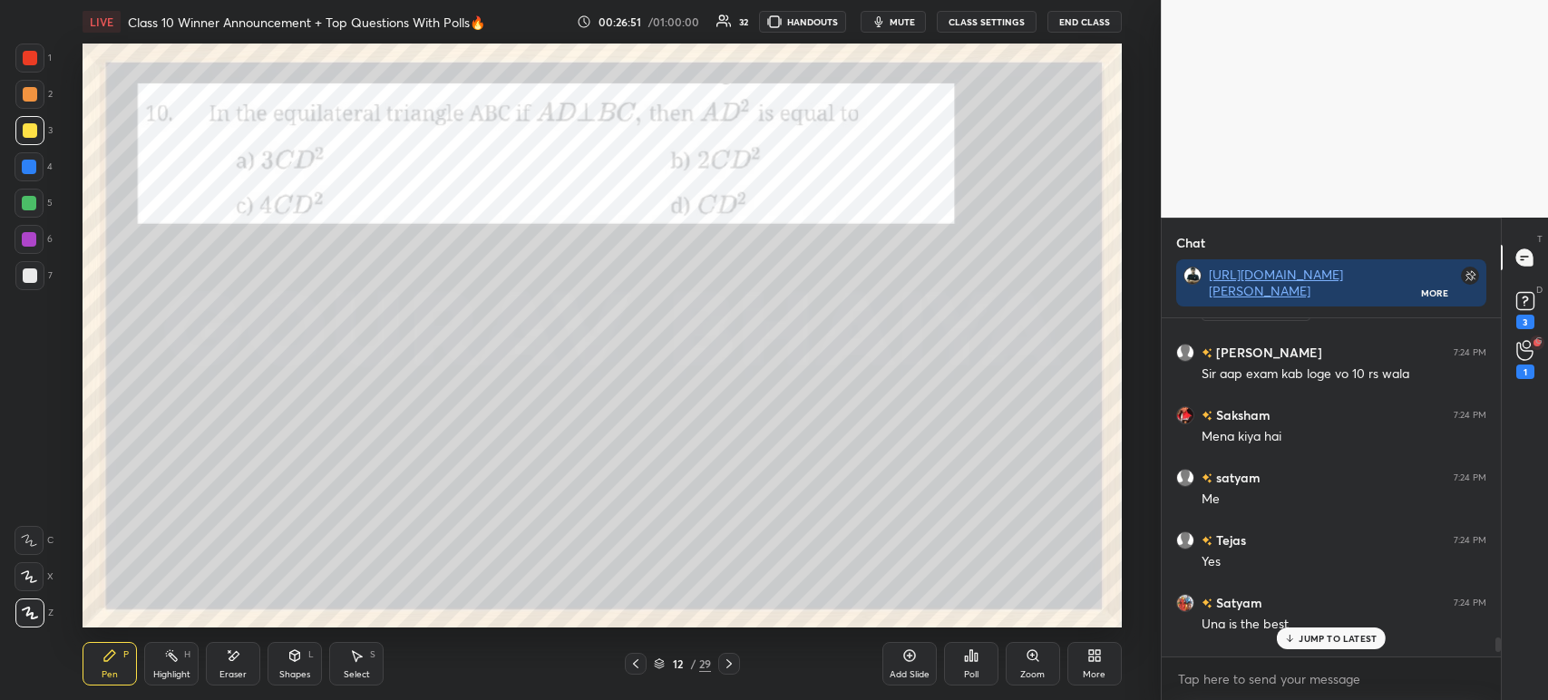
click at [958, 653] on div "Poll" at bounding box center [971, 664] width 54 height 44
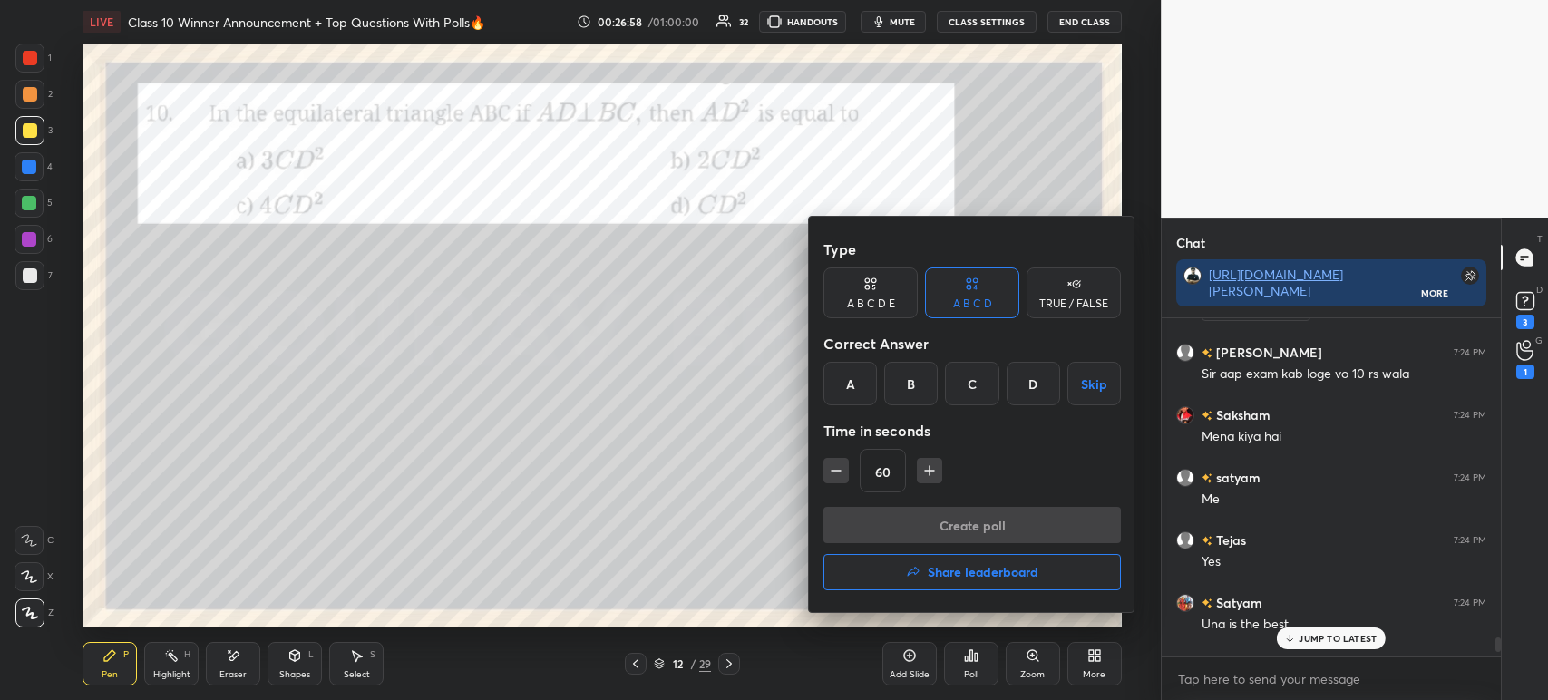
click at [841, 384] on div "A" at bounding box center [849, 384] width 53 height 44
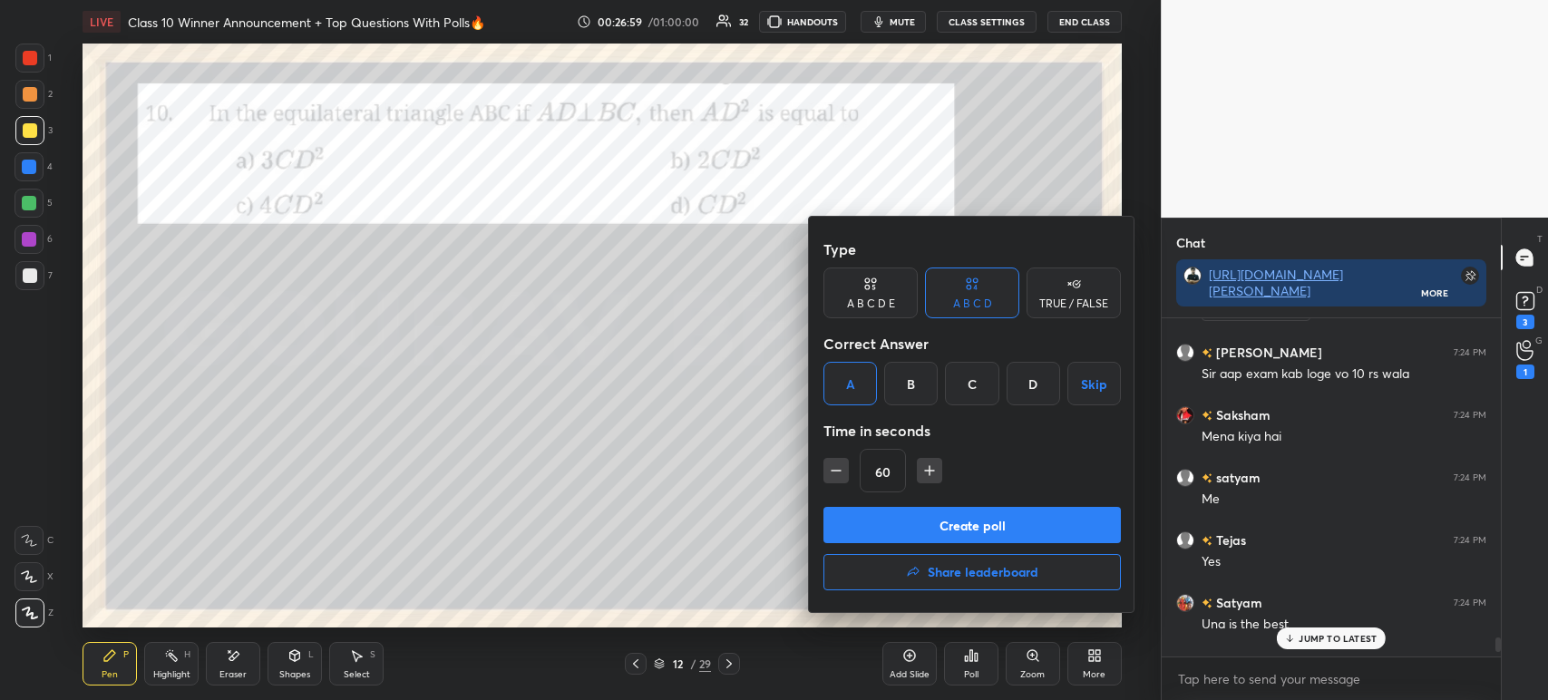
click at [900, 528] on button "Create poll" at bounding box center [971, 525] width 297 height 36
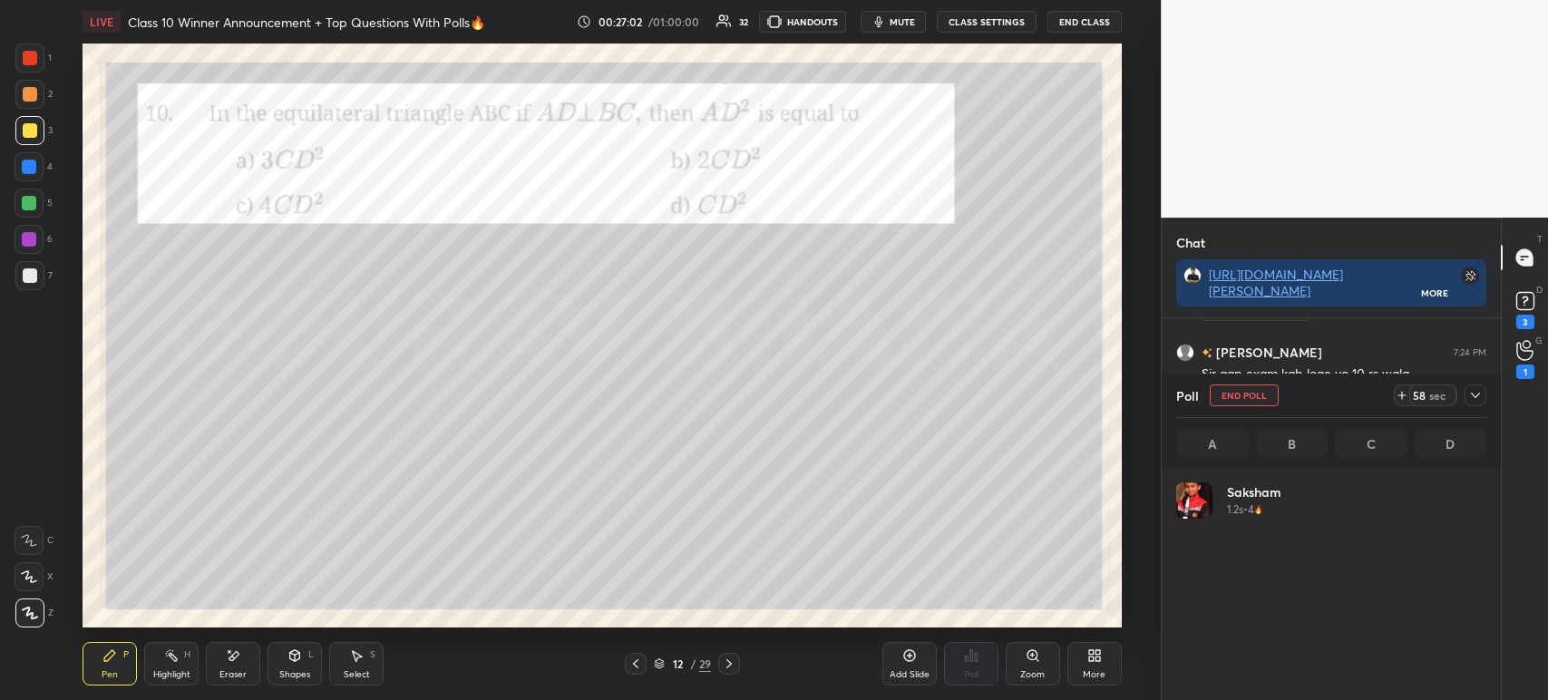
scroll to position [212, 305]
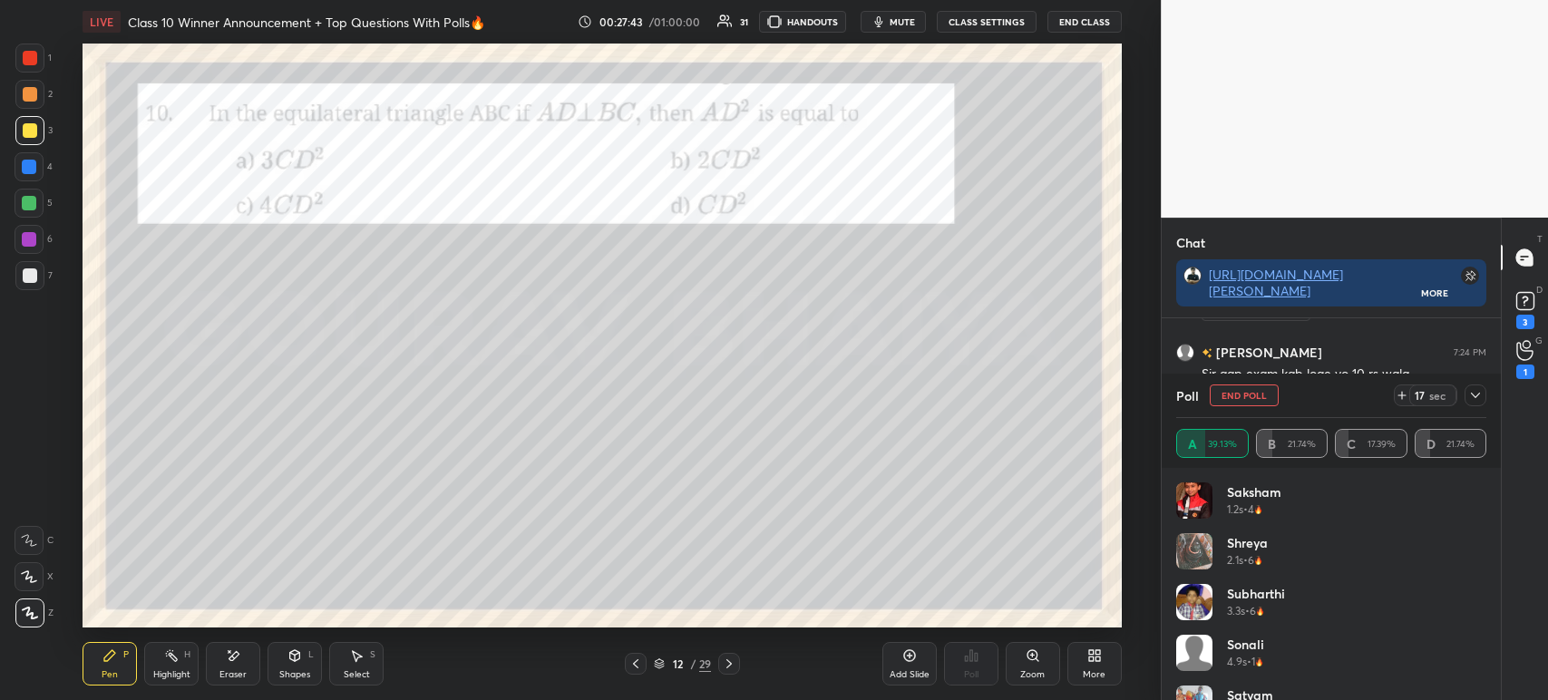
click at [1473, 404] on div at bounding box center [1475, 395] width 22 height 22
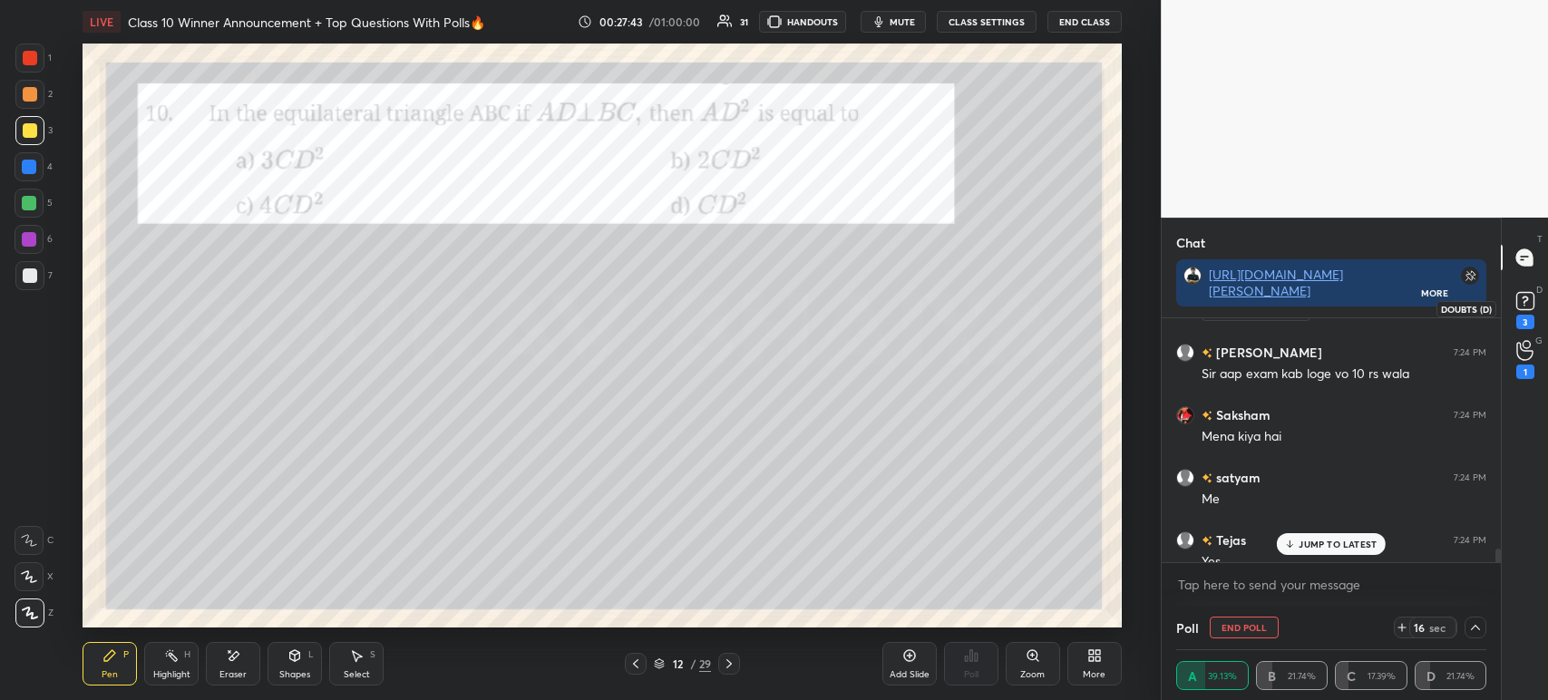
scroll to position [0, 0]
click at [1522, 317] on div "3" at bounding box center [1525, 322] width 18 height 15
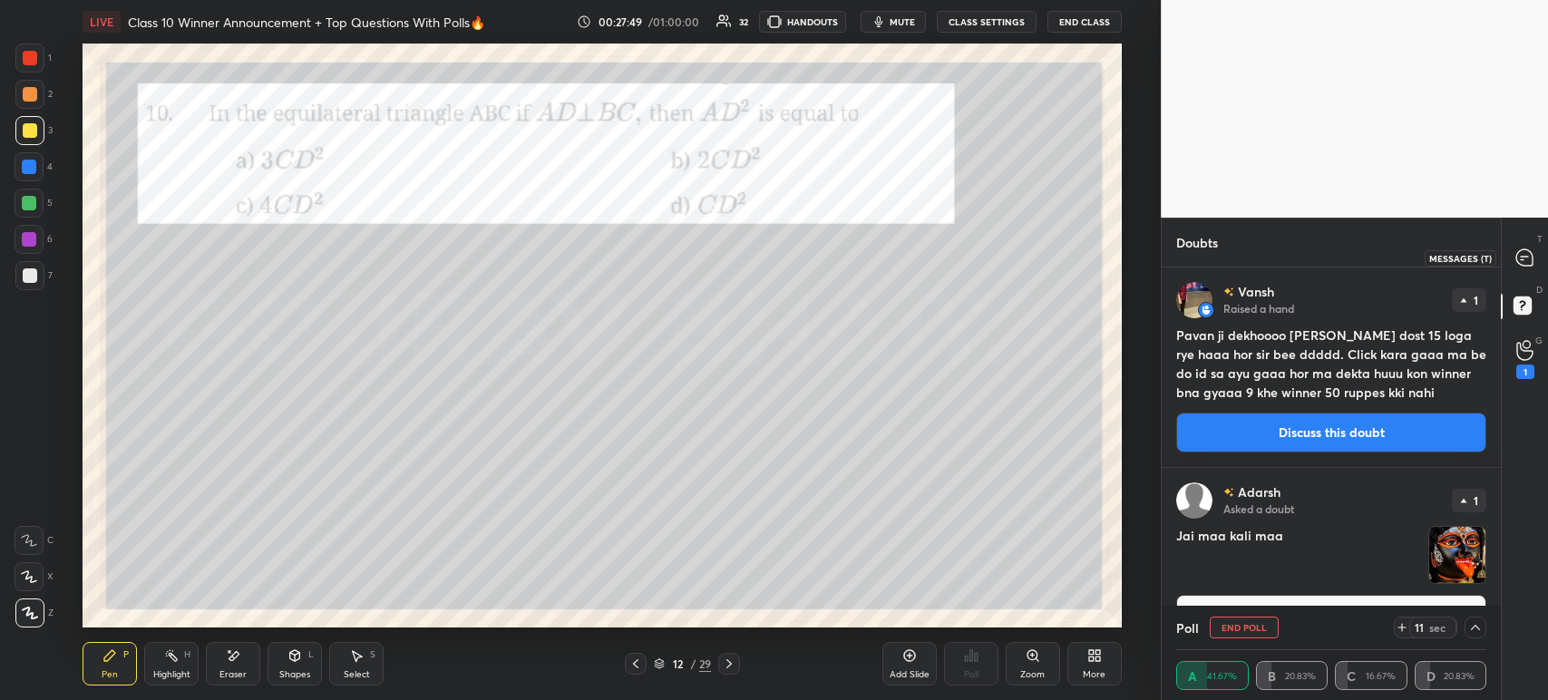
click at [1531, 267] on icon at bounding box center [1524, 257] width 19 height 19
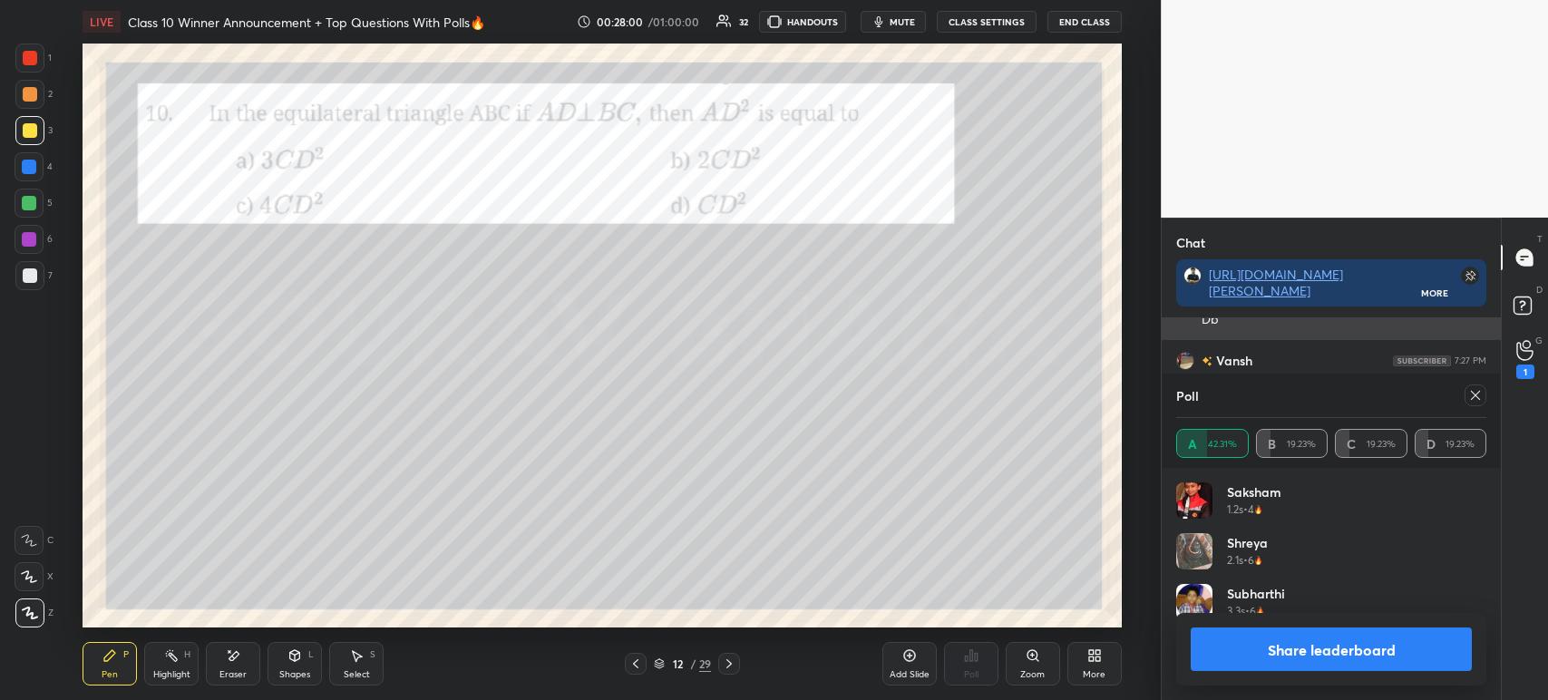
scroll to position [212, 305]
click at [1240, 656] on button "Share leaderboard" at bounding box center [1331, 649] width 281 height 44
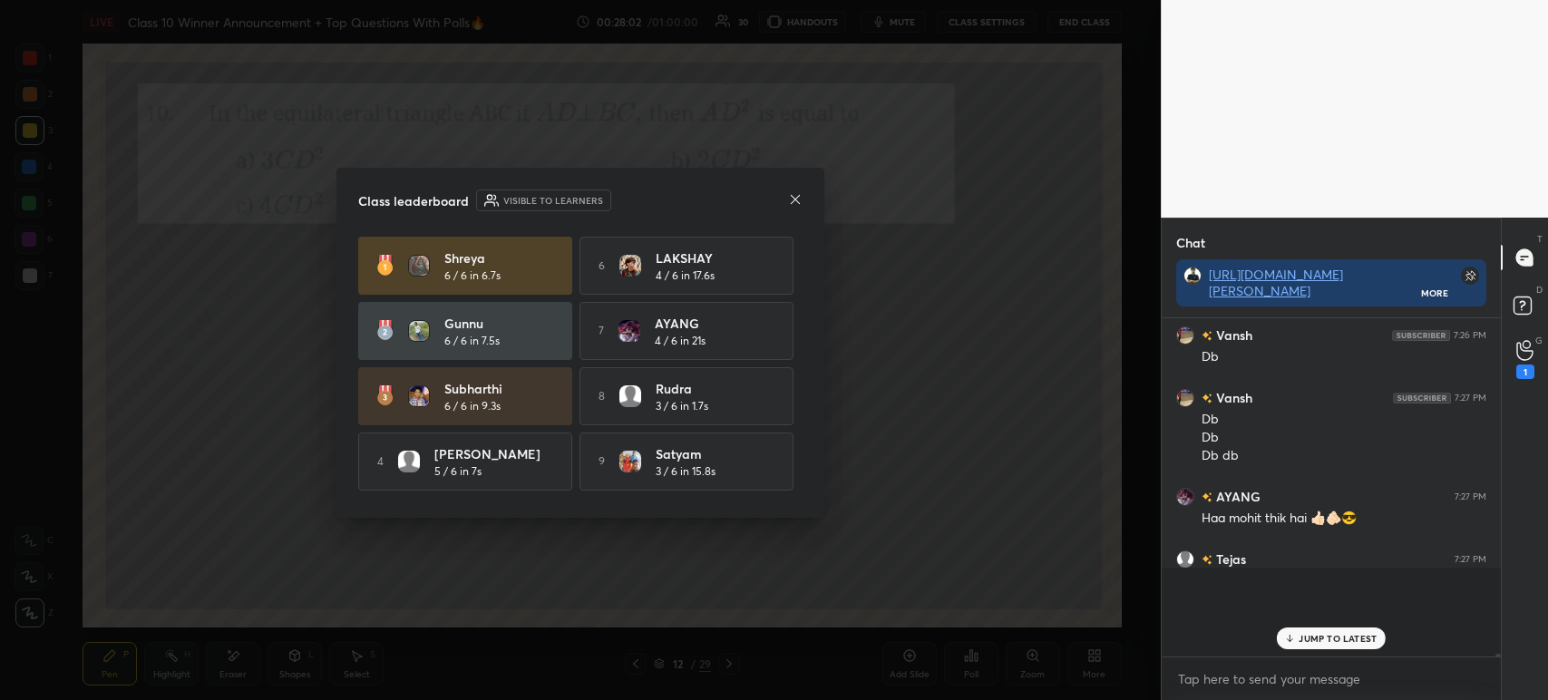
scroll to position [6, 5]
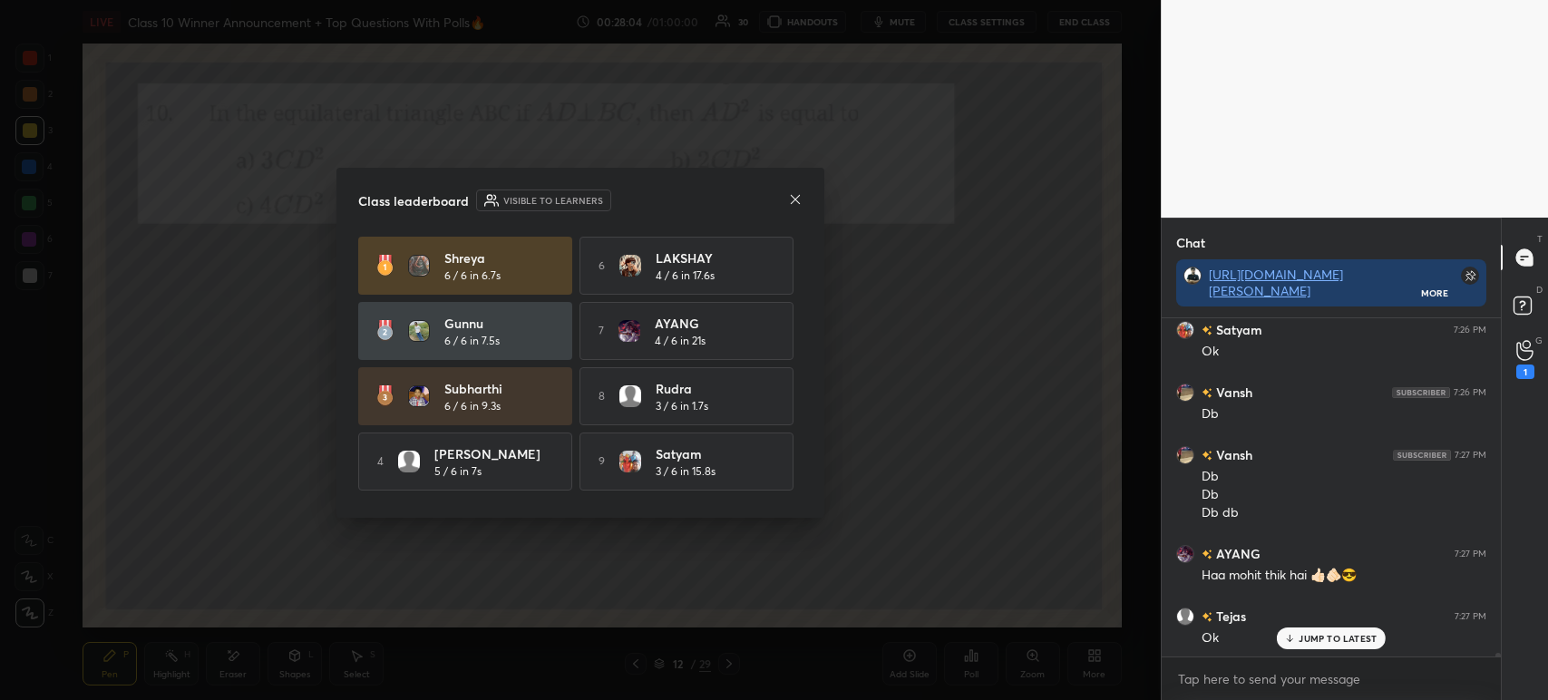
click at [791, 202] on icon at bounding box center [795, 198] width 9 height 9
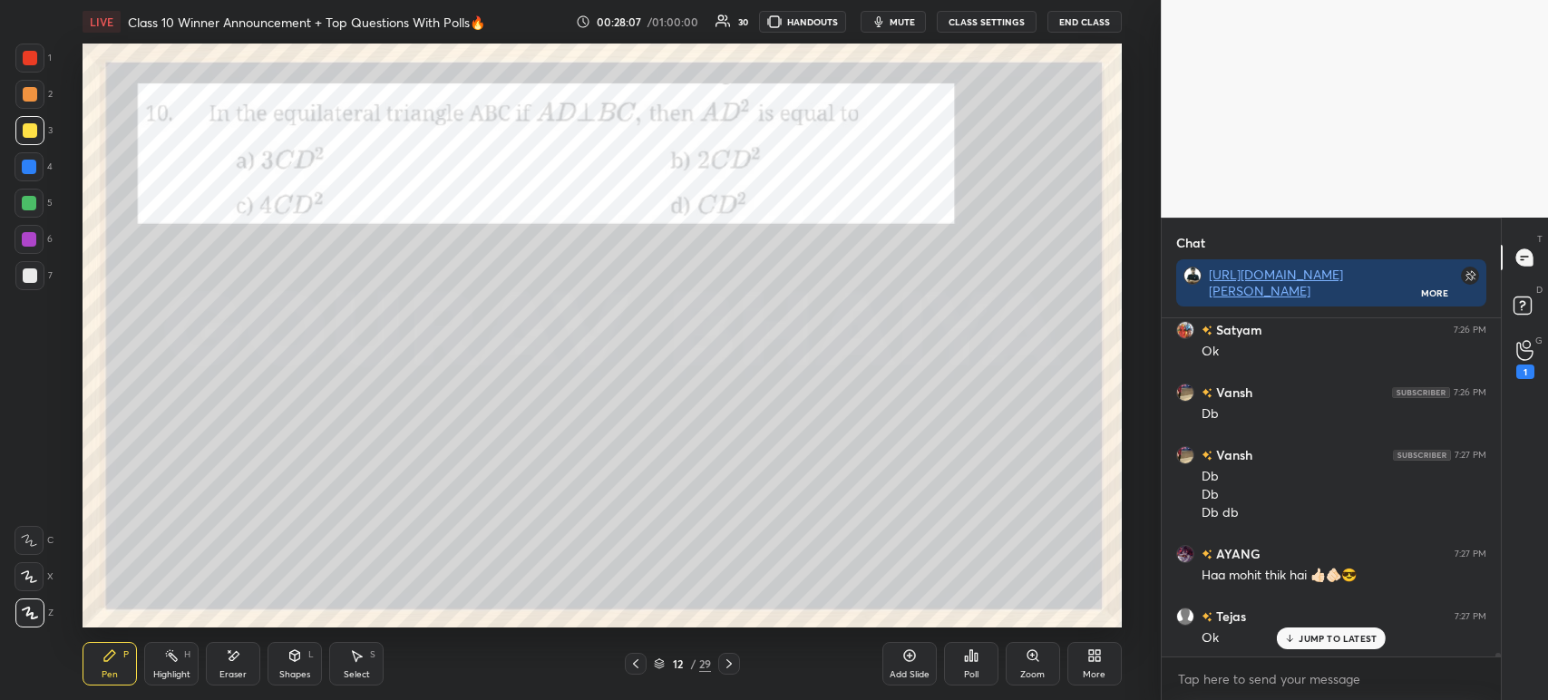
click at [42, 279] on div at bounding box center [29, 275] width 29 height 29
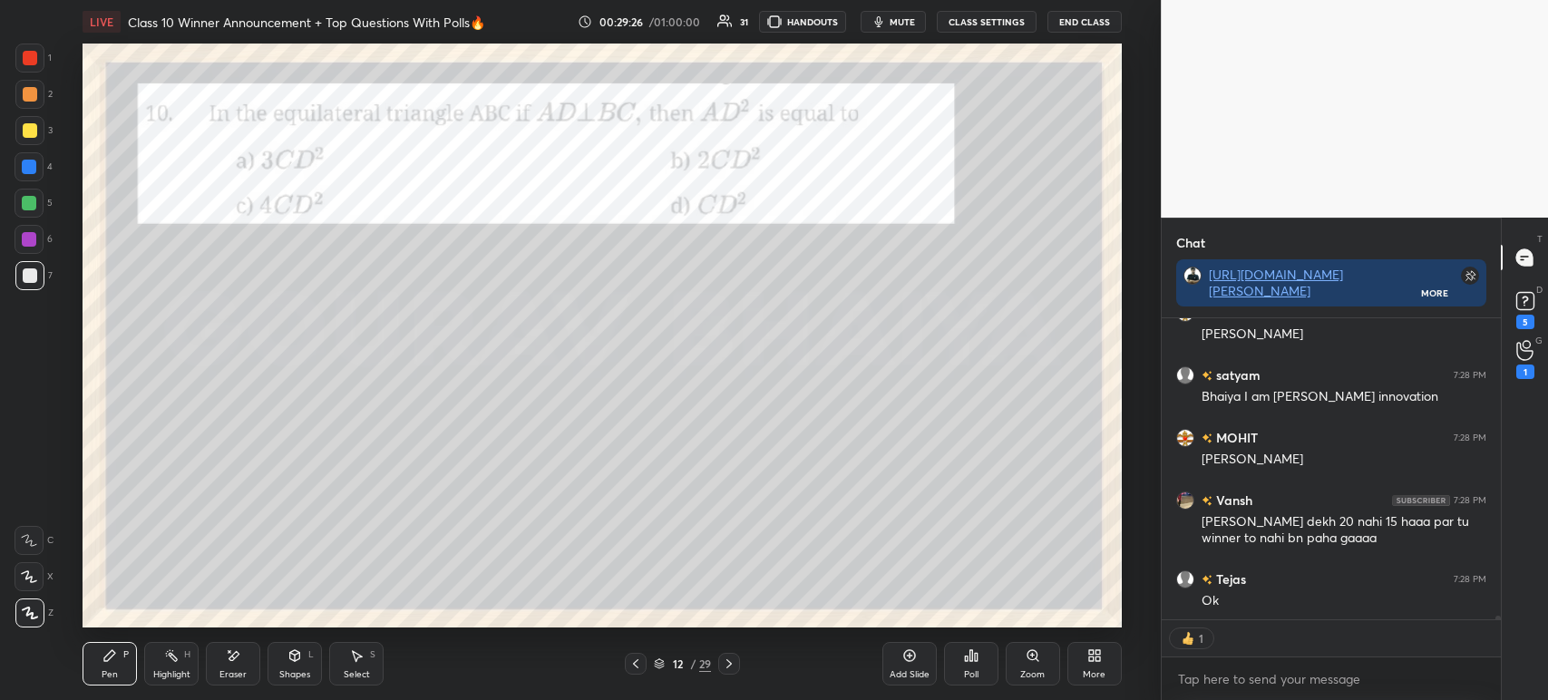
scroll to position [25444, 0]
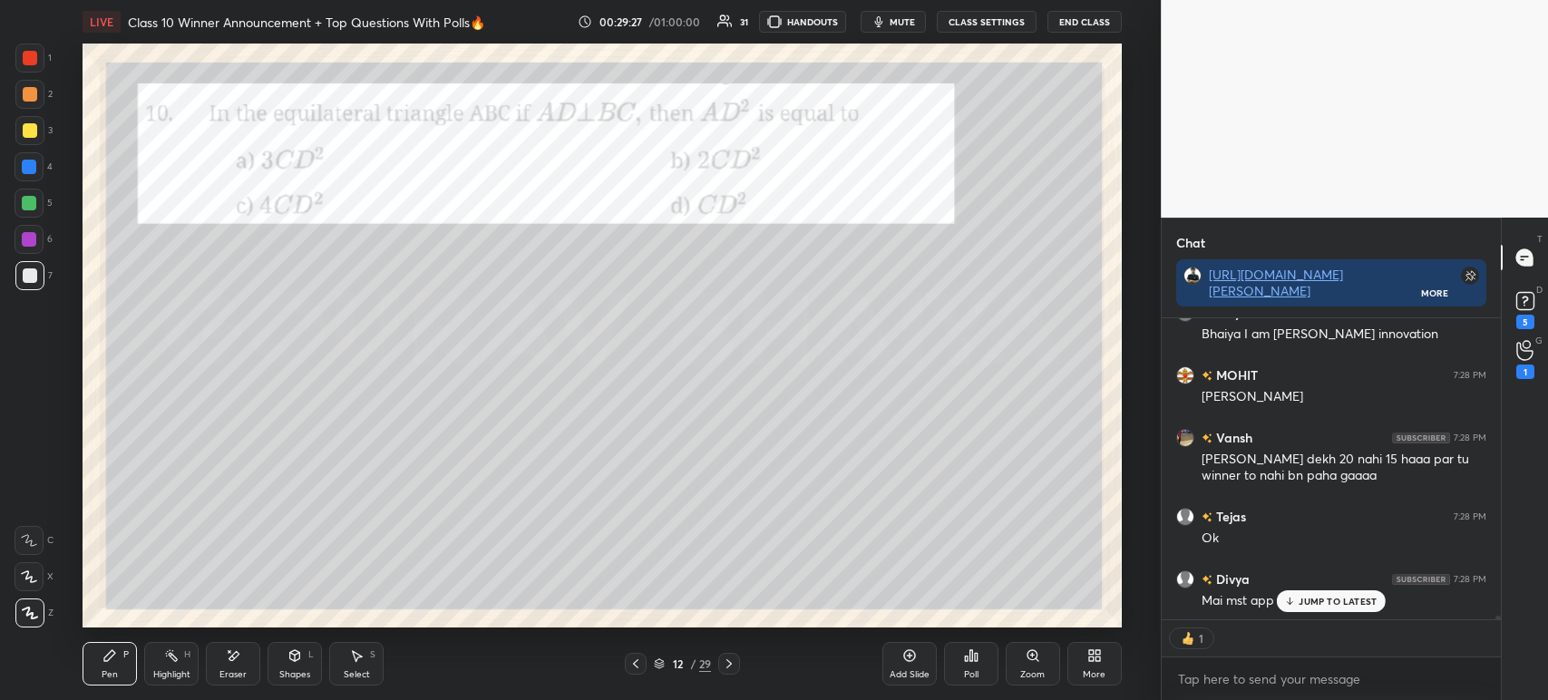
click at [36, 59] on div at bounding box center [30, 58] width 15 height 15
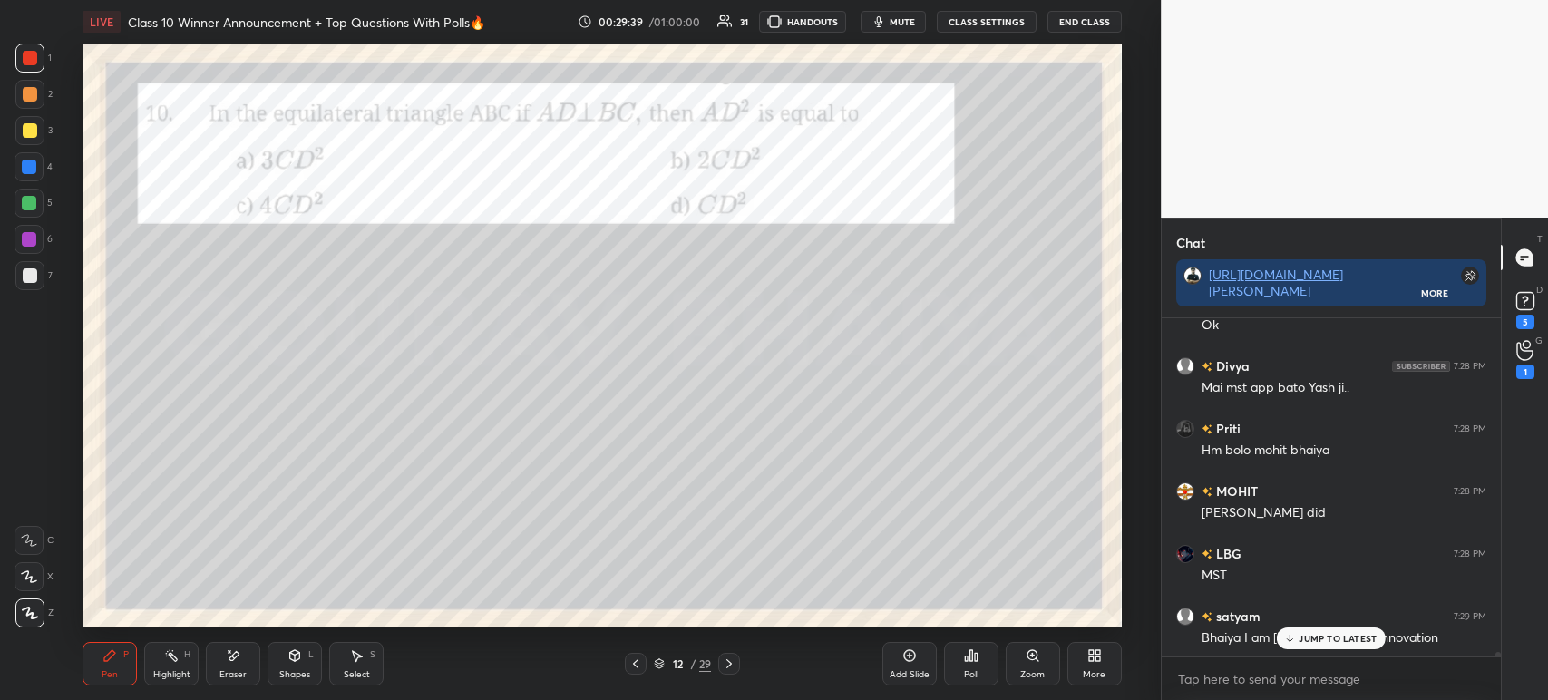
scroll to position [25720, 0]
click at [34, 274] on div at bounding box center [30, 275] width 15 height 15
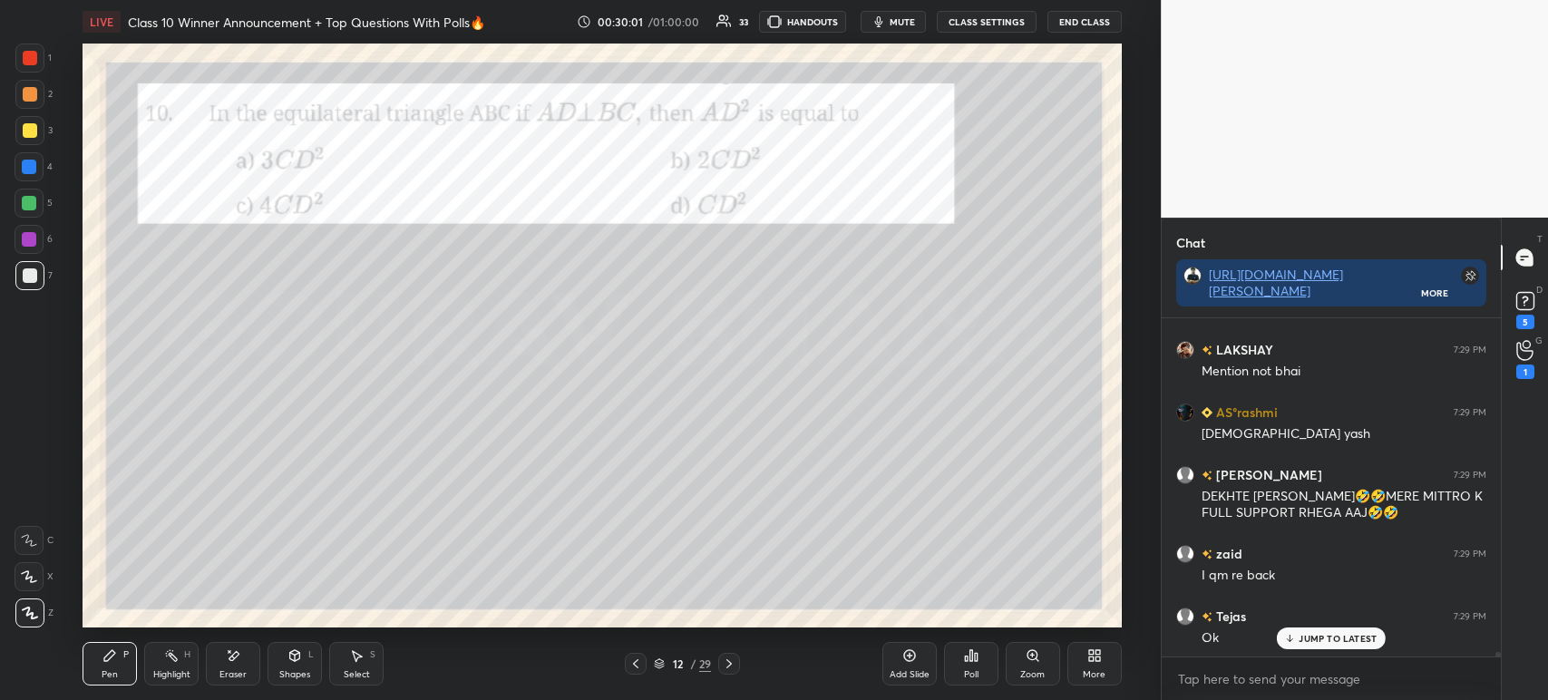
scroll to position [26281, 0]
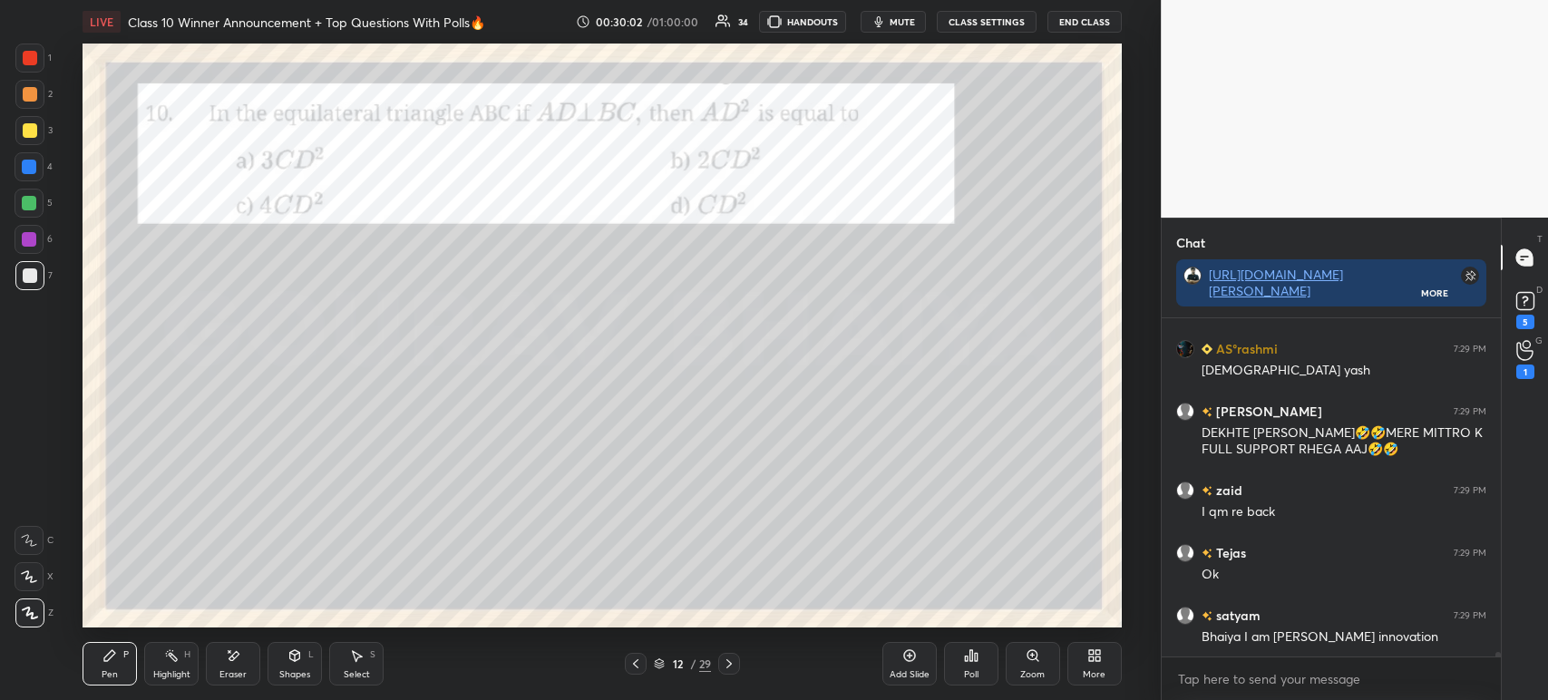
click at [30, 60] on div at bounding box center [30, 58] width 15 height 15
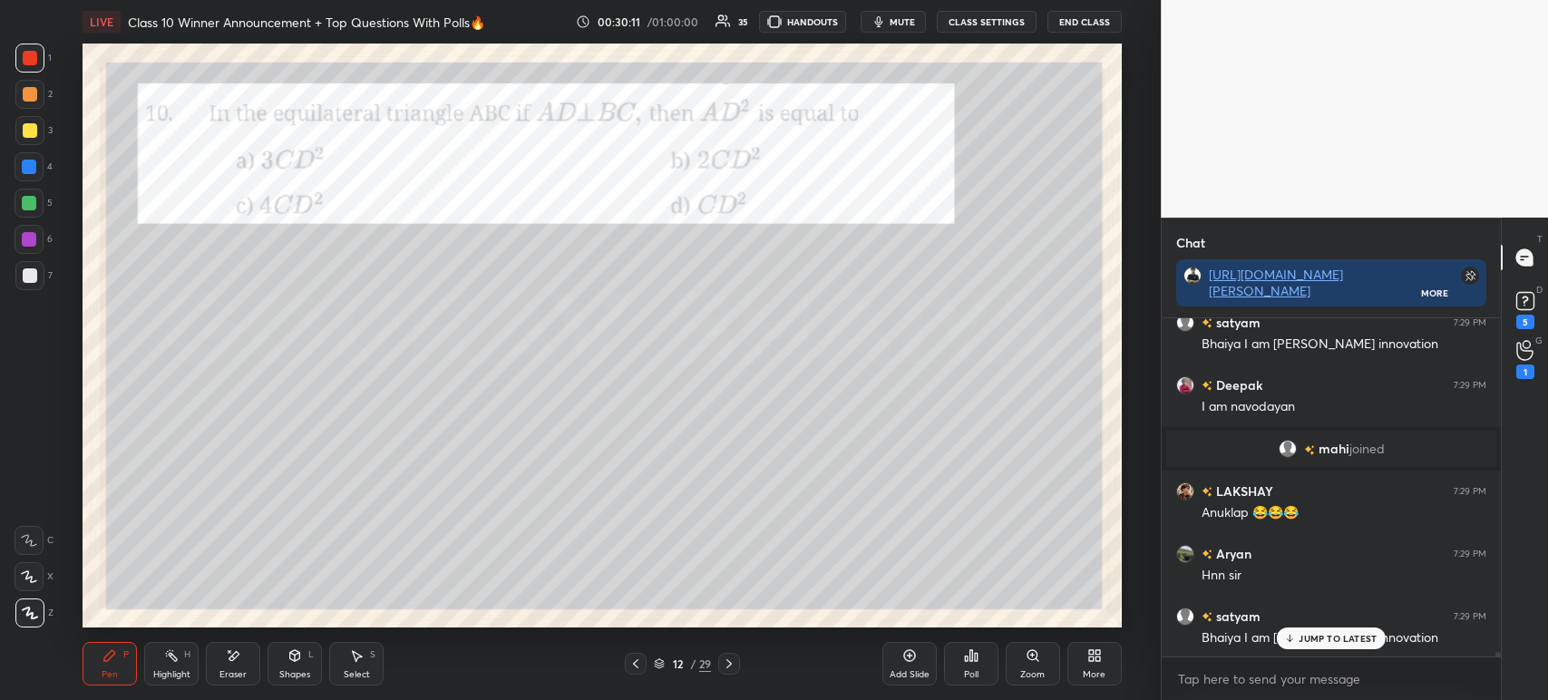
scroll to position [26636, 0]
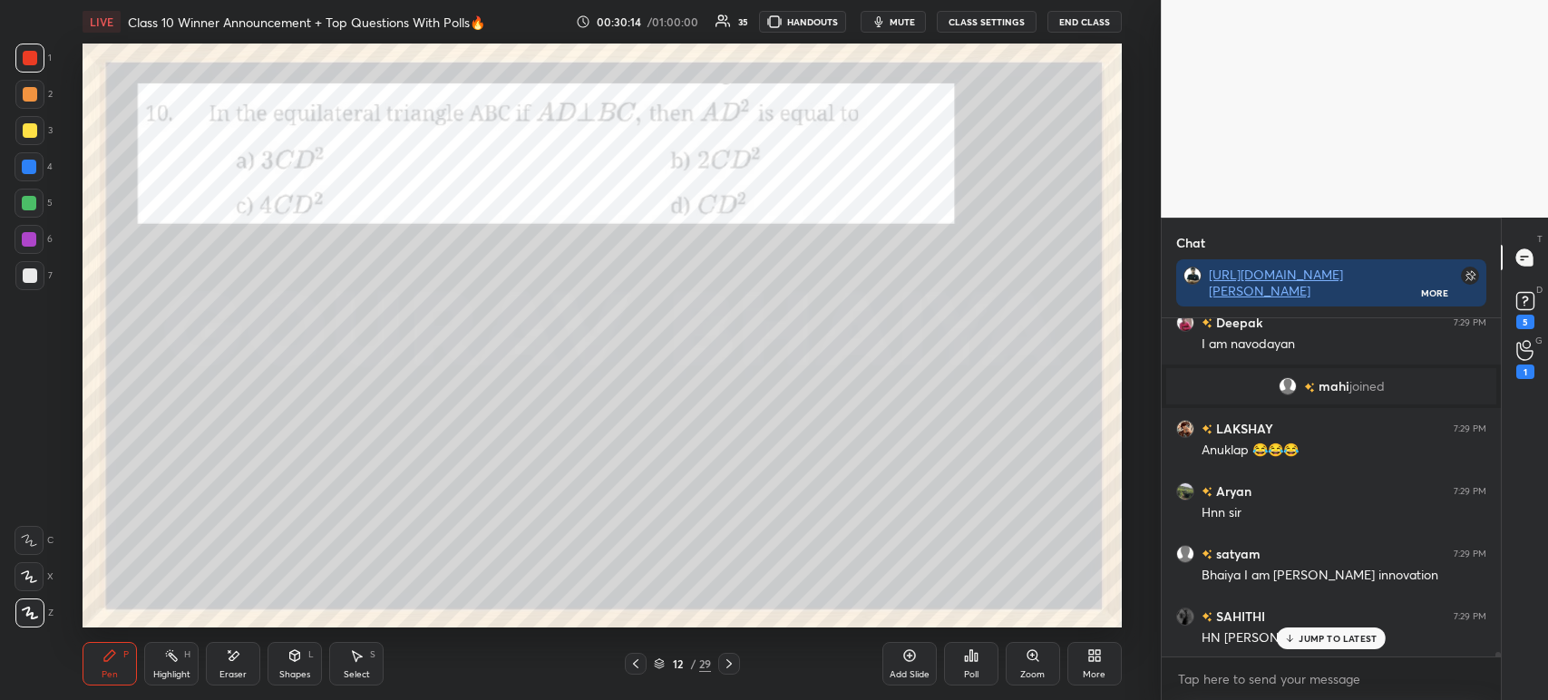
click at [728, 674] on div at bounding box center [729, 664] width 22 height 22
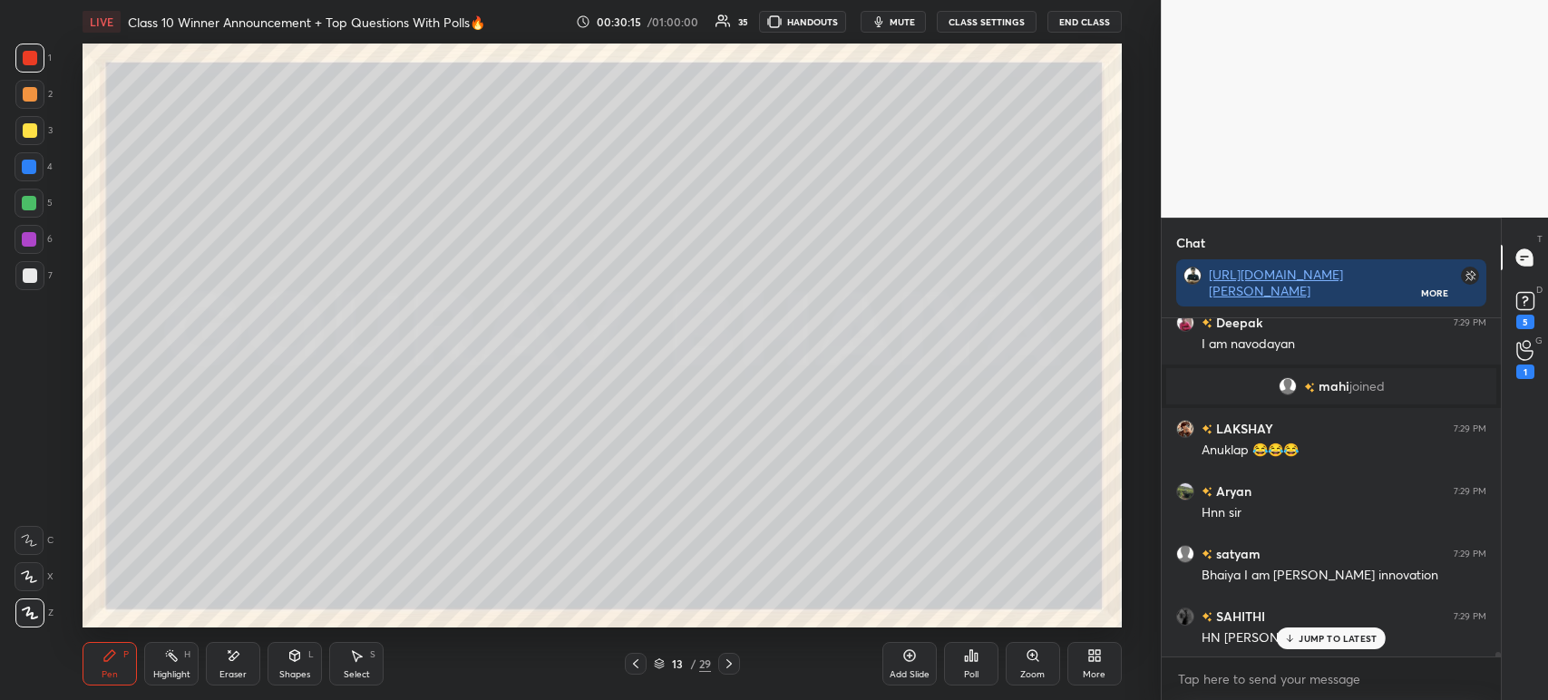
click at [724, 672] on div at bounding box center [729, 664] width 22 height 22
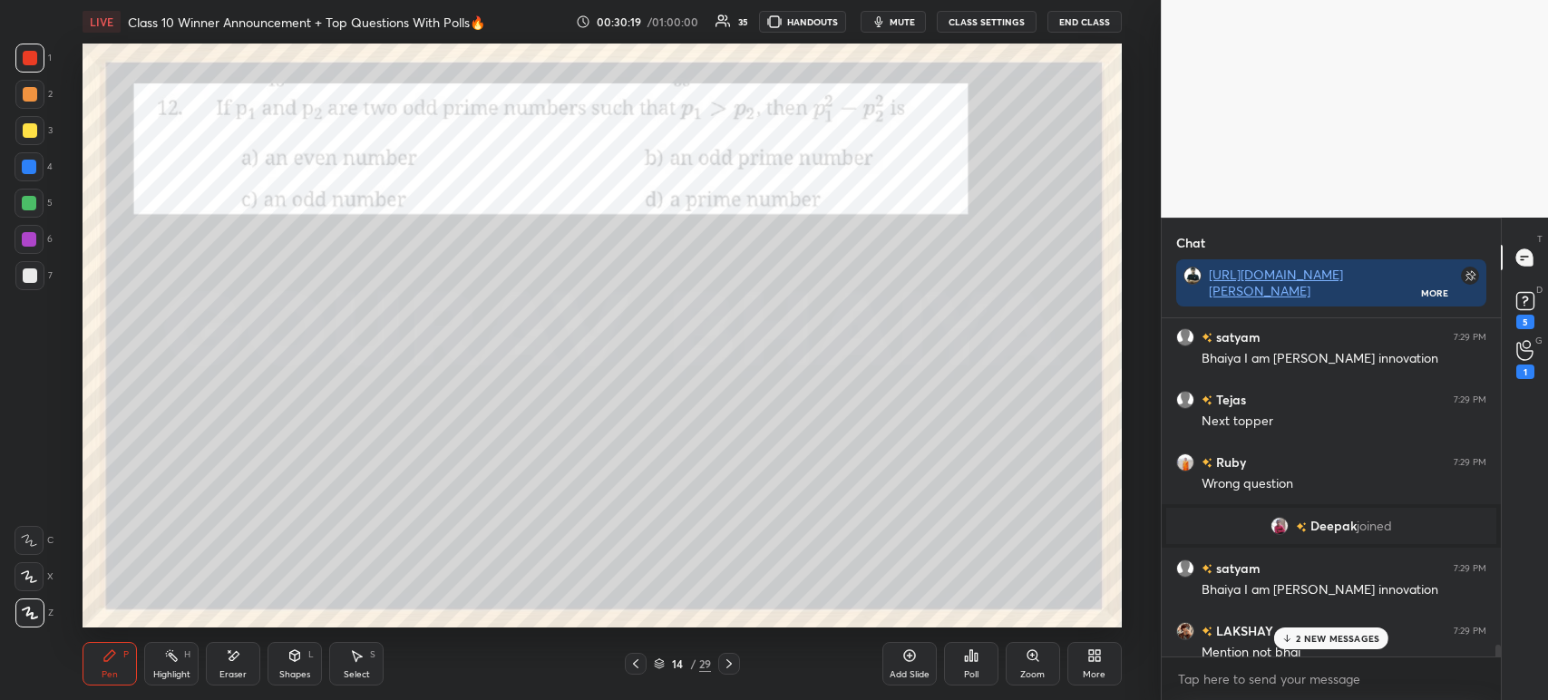
scroll to position [25934, 0]
click at [1275, 523] on img "grid" at bounding box center [1279, 529] width 18 height 18
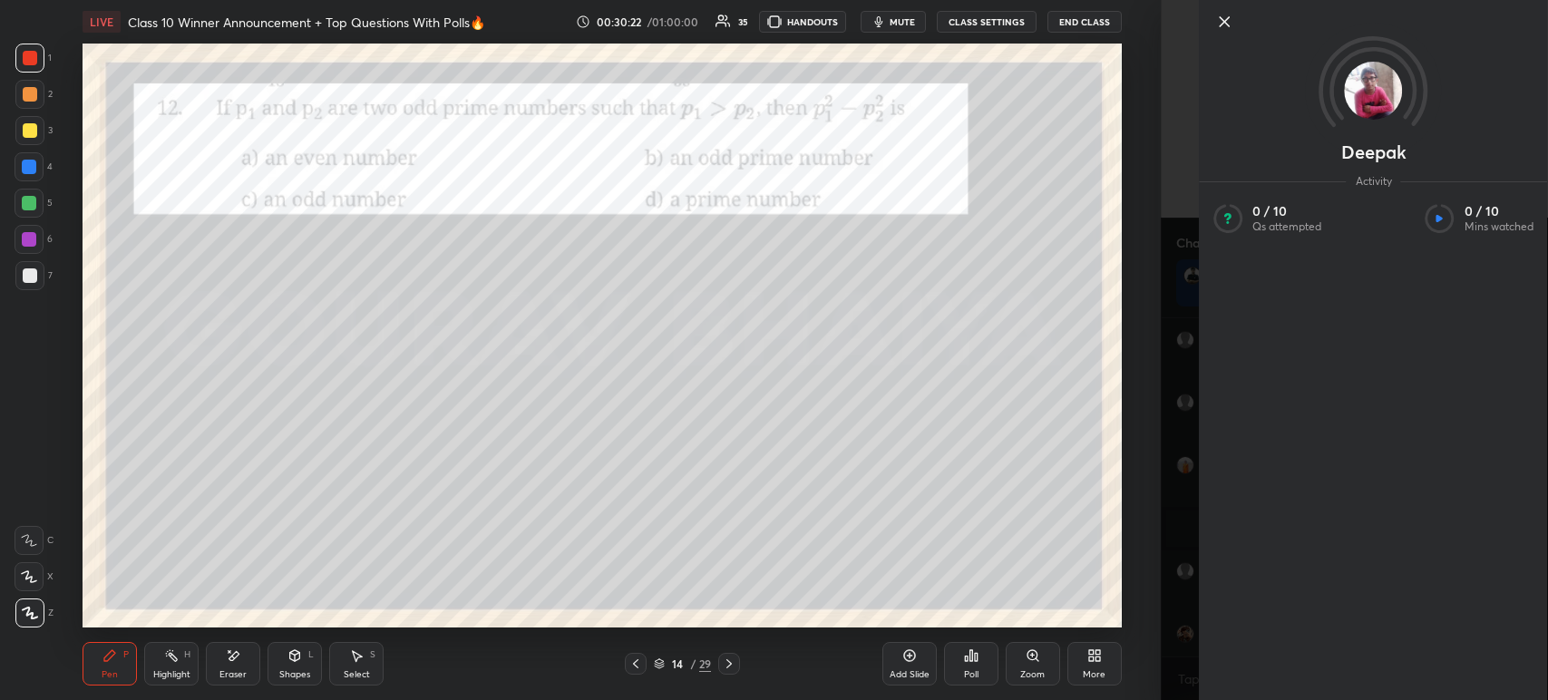
click at [1227, 21] on icon at bounding box center [1224, 22] width 22 height 22
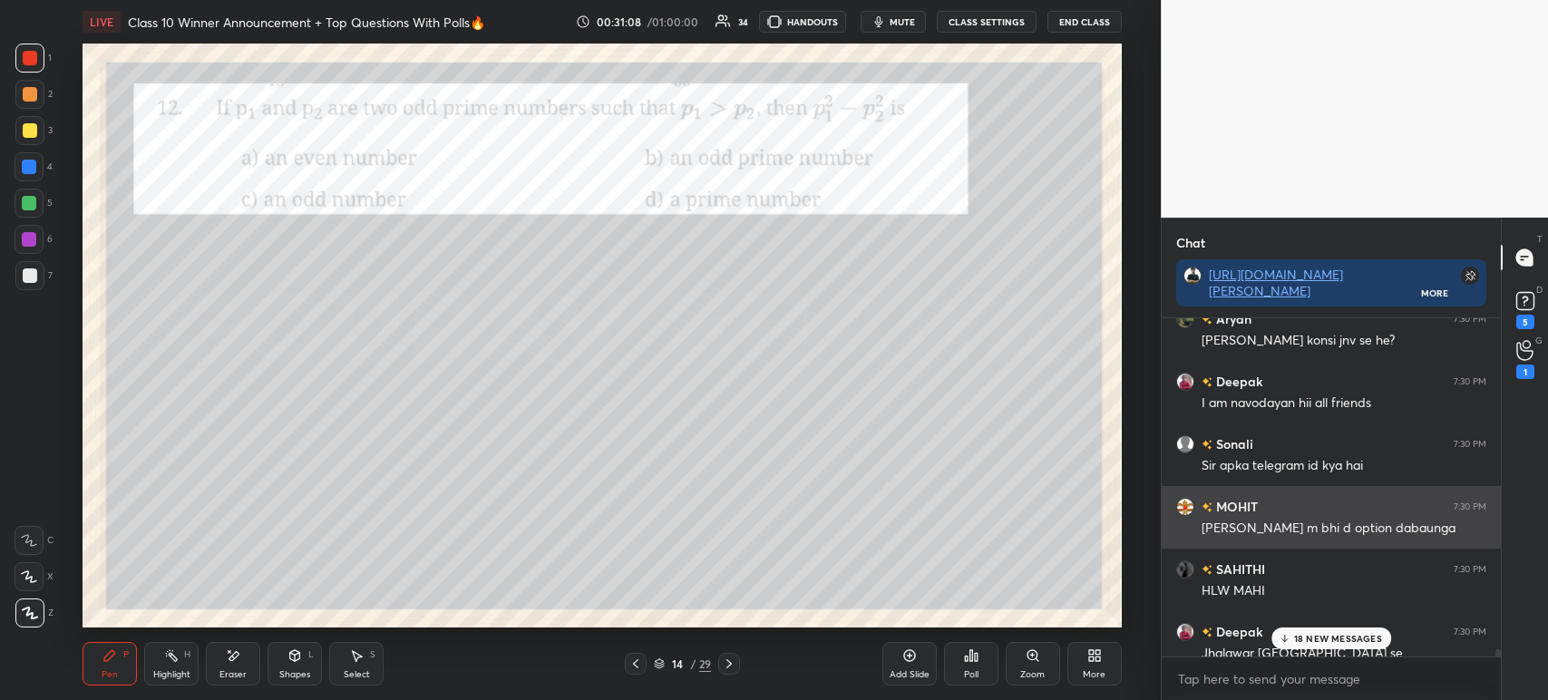
scroll to position [27601, 0]
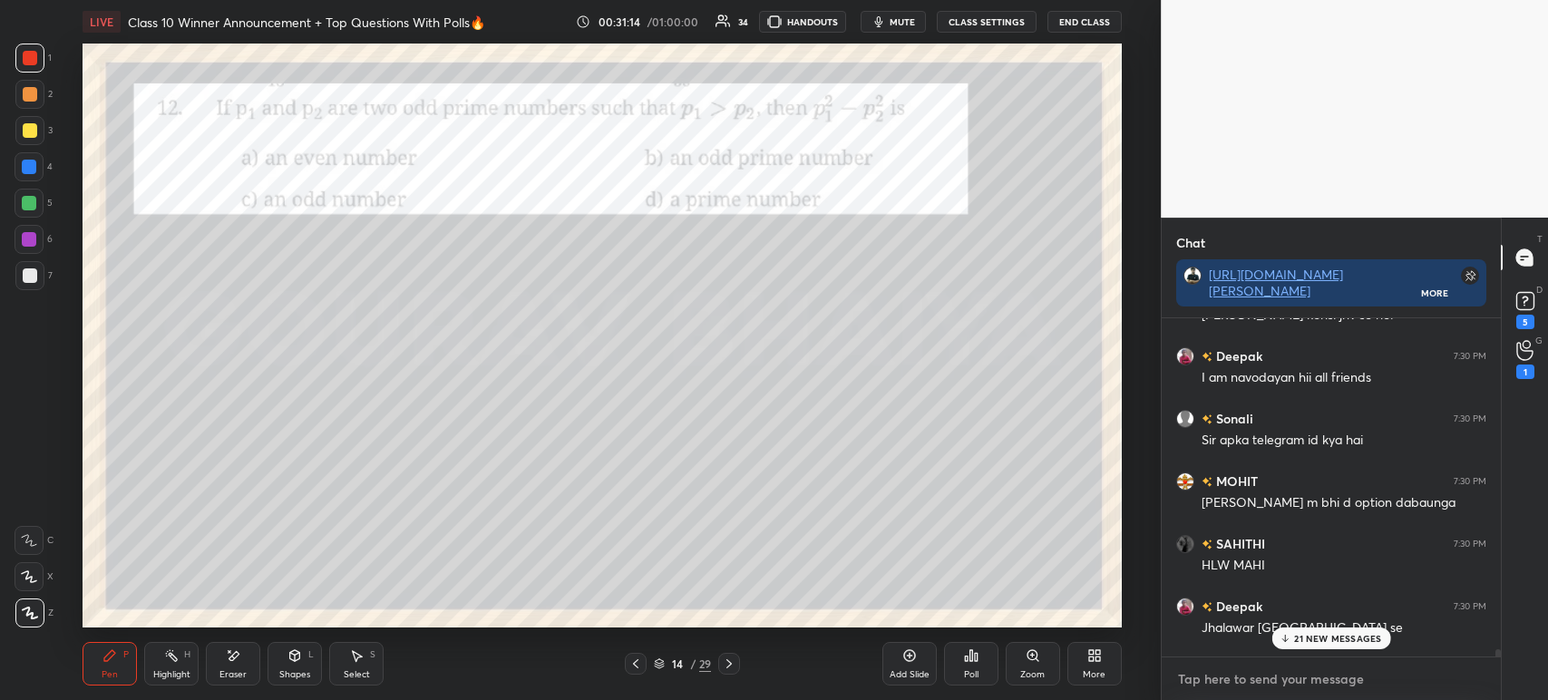
click at [1219, 680] on textarea at bounding box center [1331, 679] width 310 height 29
type textarea "x"
paste textarea "[URL][DOMAIN_NAME]"
type textarea "[URL][DOMAIN_NAME]"
type textarea "x"
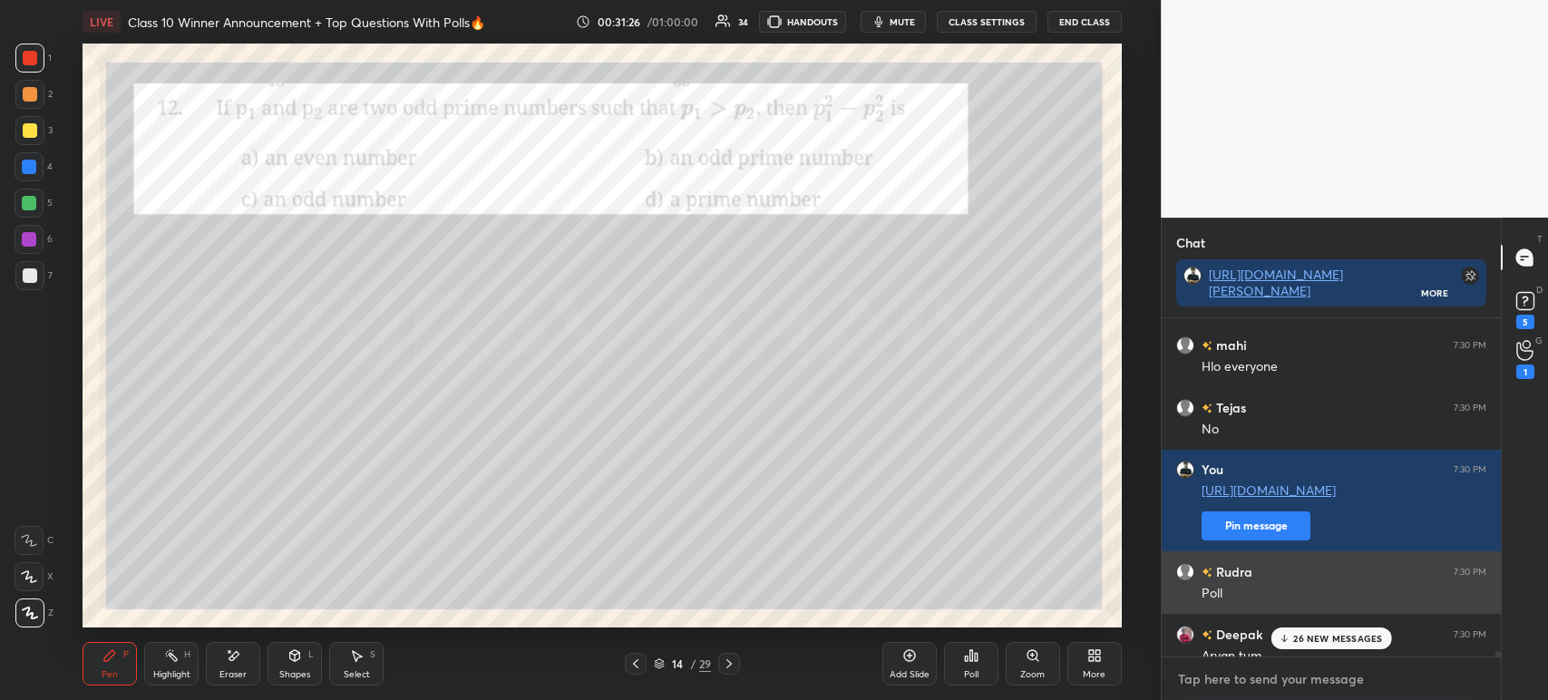
scroll to position [28378, 0]
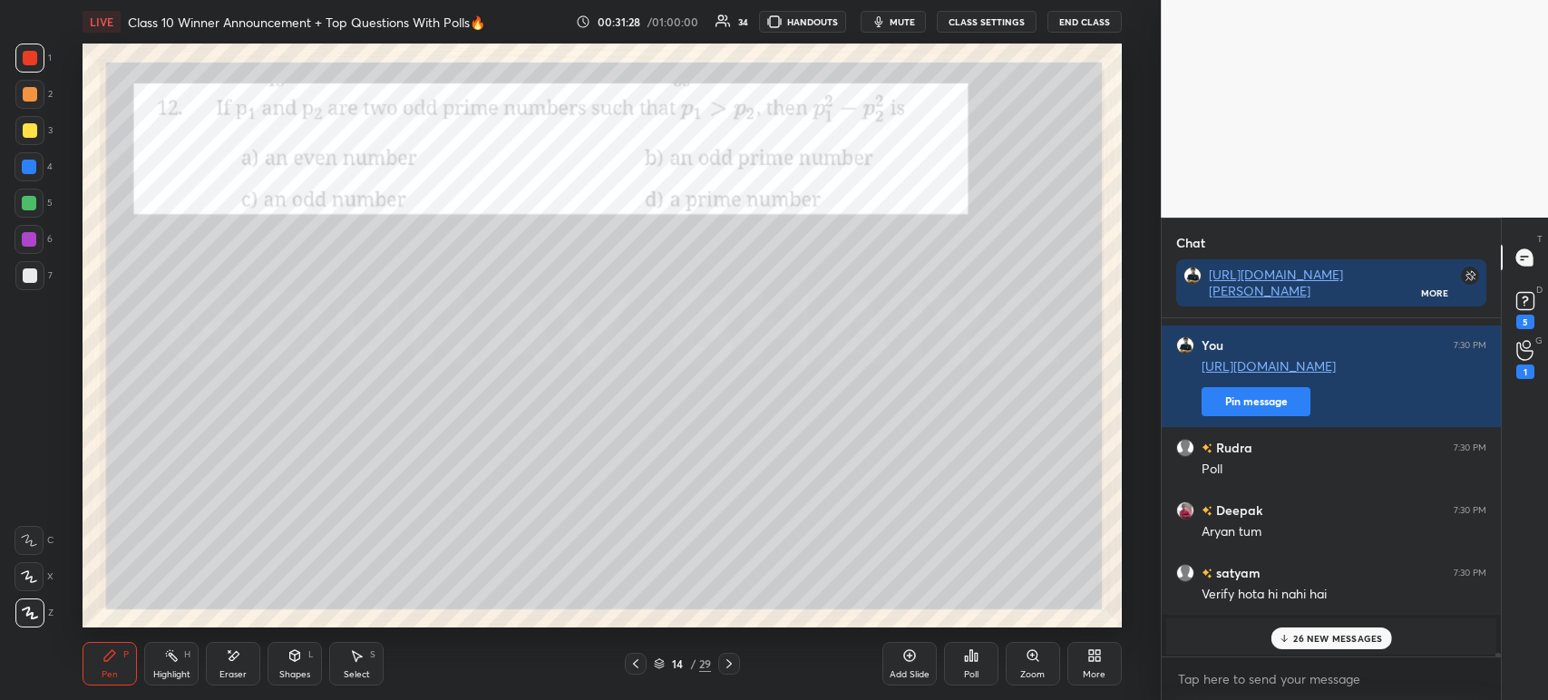
click at [1290, 634] on icon at bounding box center [1285, 638] width 12 height 11
click at [1295, 635] on img "grid" at bounding box center [1296, 636] width 18 height 18
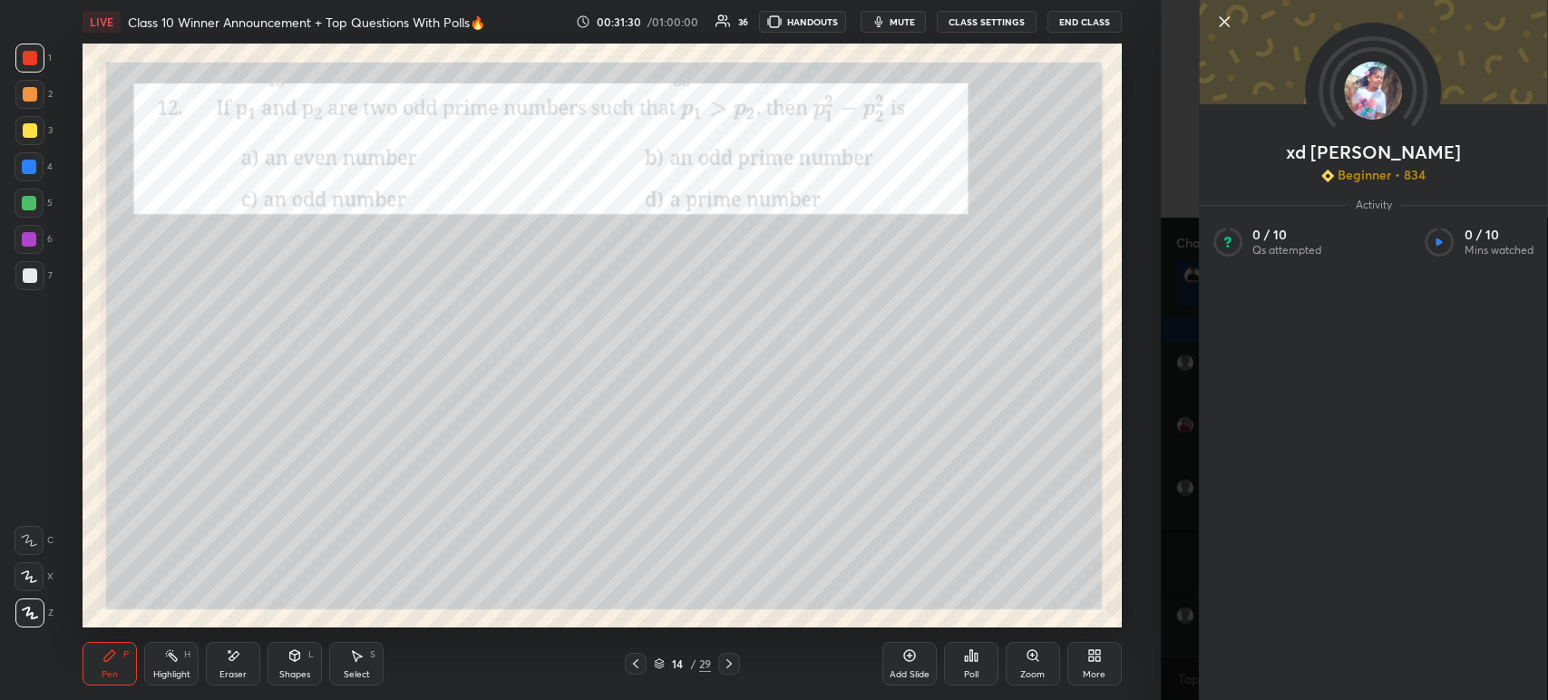
scroll to position [27377, 0]
click at [1227, 26] on icon at bounding box center [1224, 21] width 9 height 9
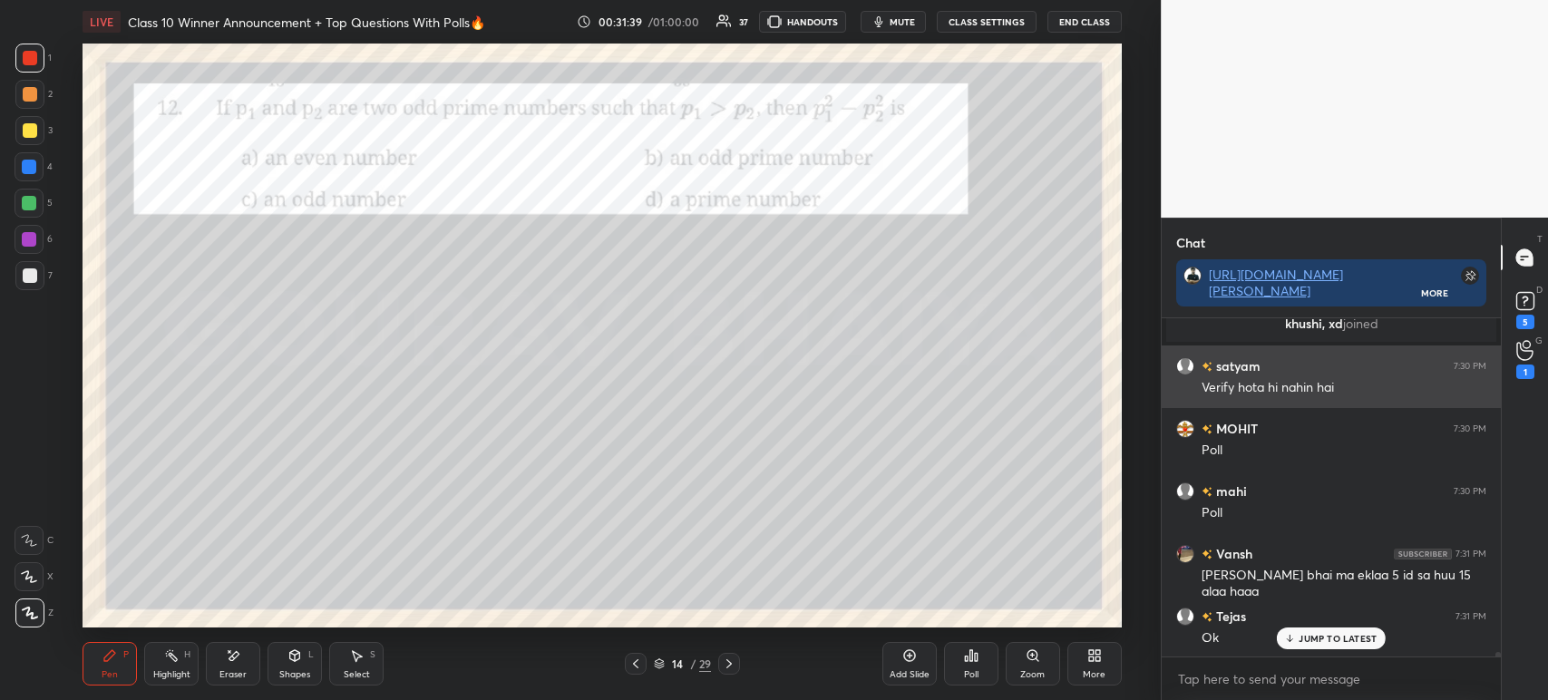
scroll to position [27690, 0]
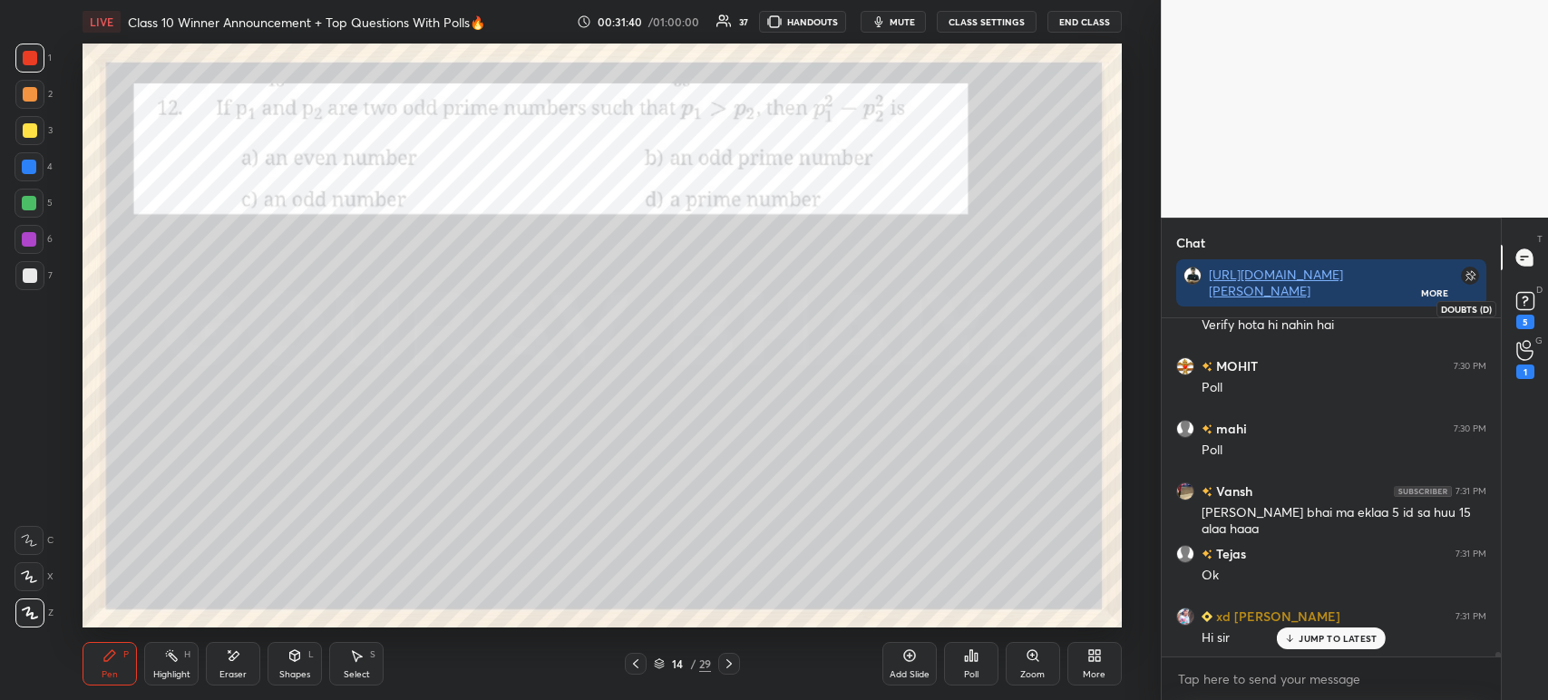
click at [1535, 309] on icon at bounding box center [1525, 300] width 27 height 27
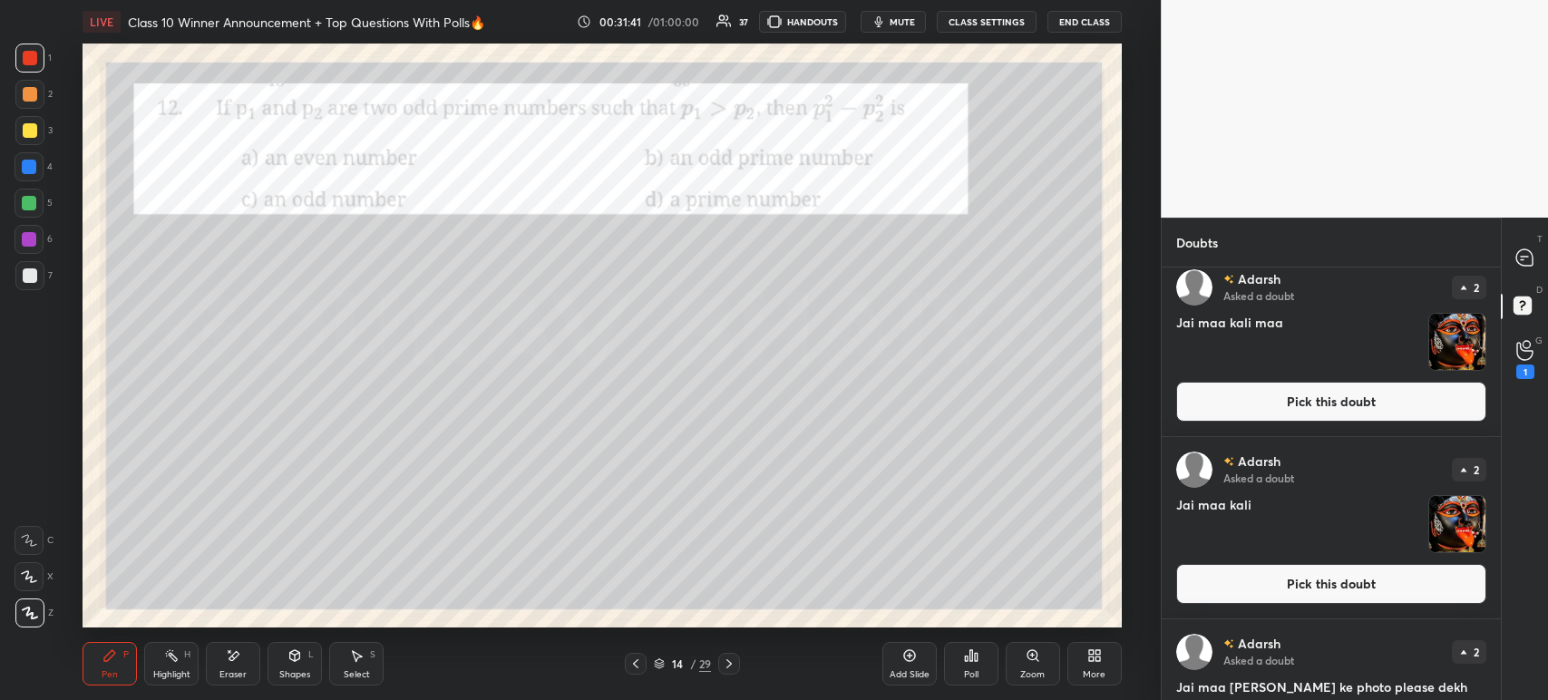
scroll to position [0, 0]
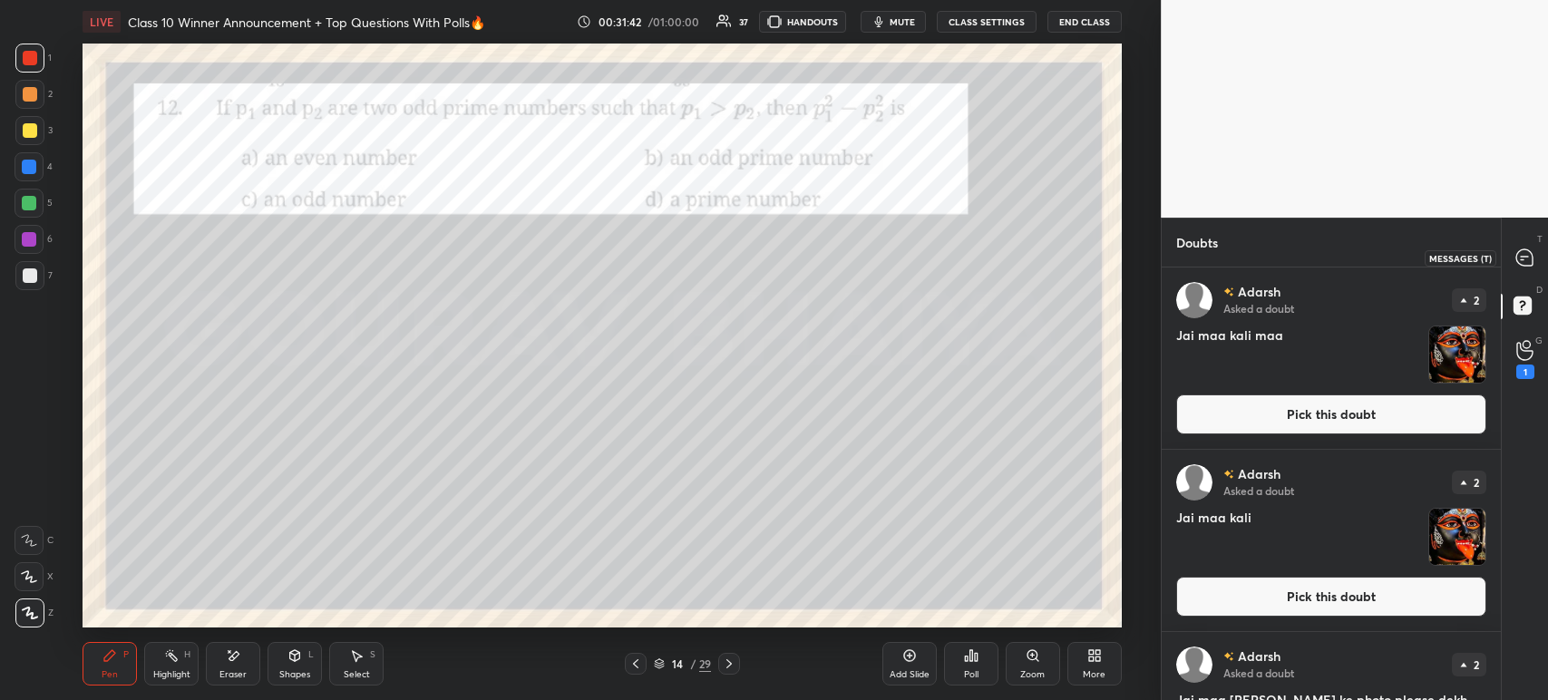
click at [1539, 271] on div at bounding box center [1525, 257] width 36 height 33
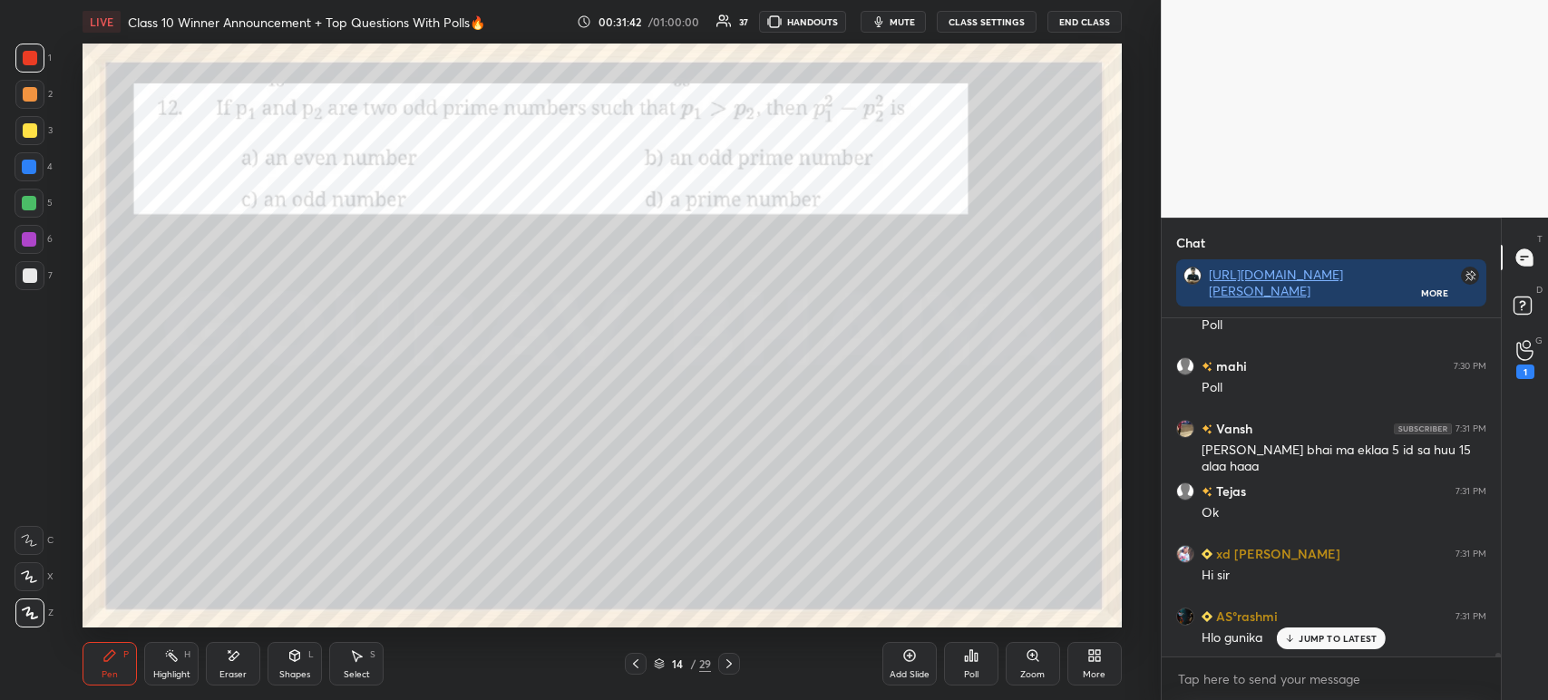
scroll to position [377, 334]
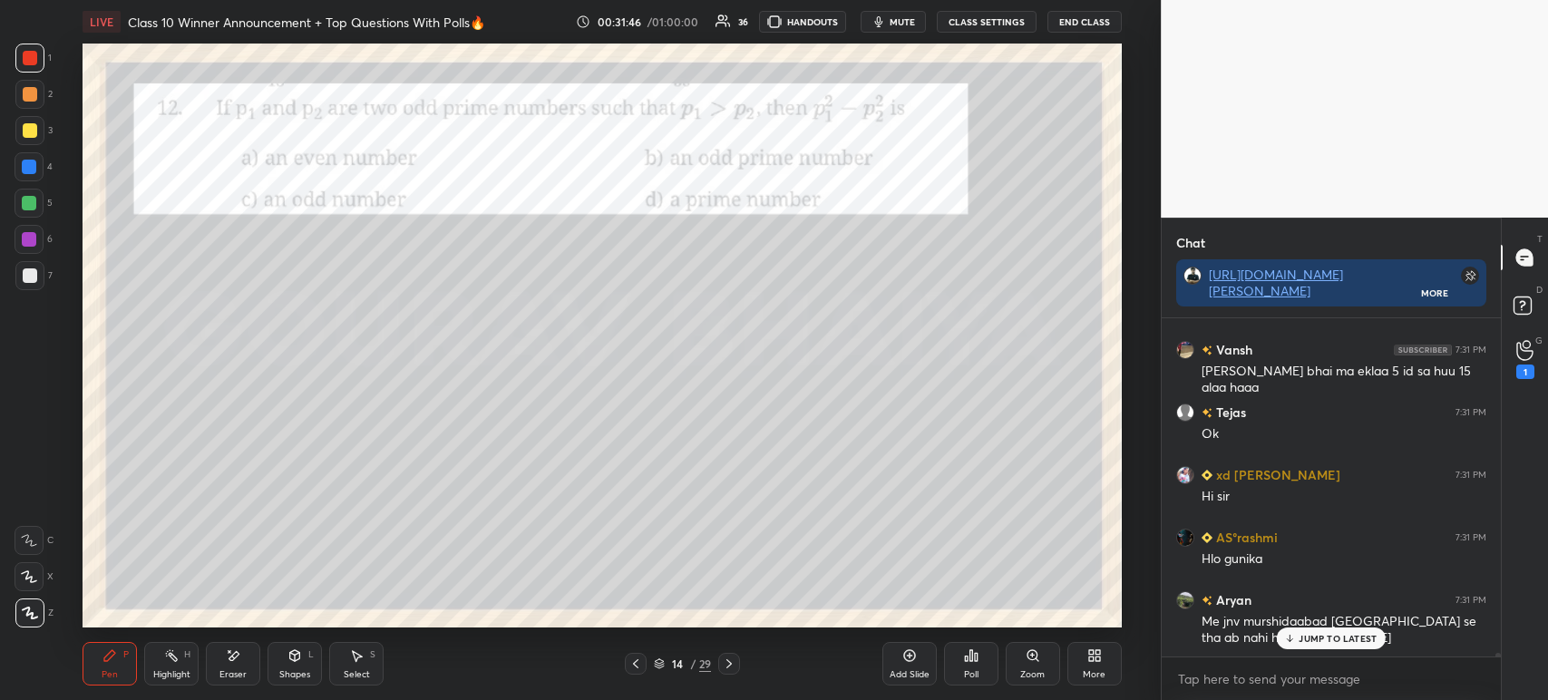
click at [968, 667] on div "Poll" at bounding box center [971, 664] width 54 height 44
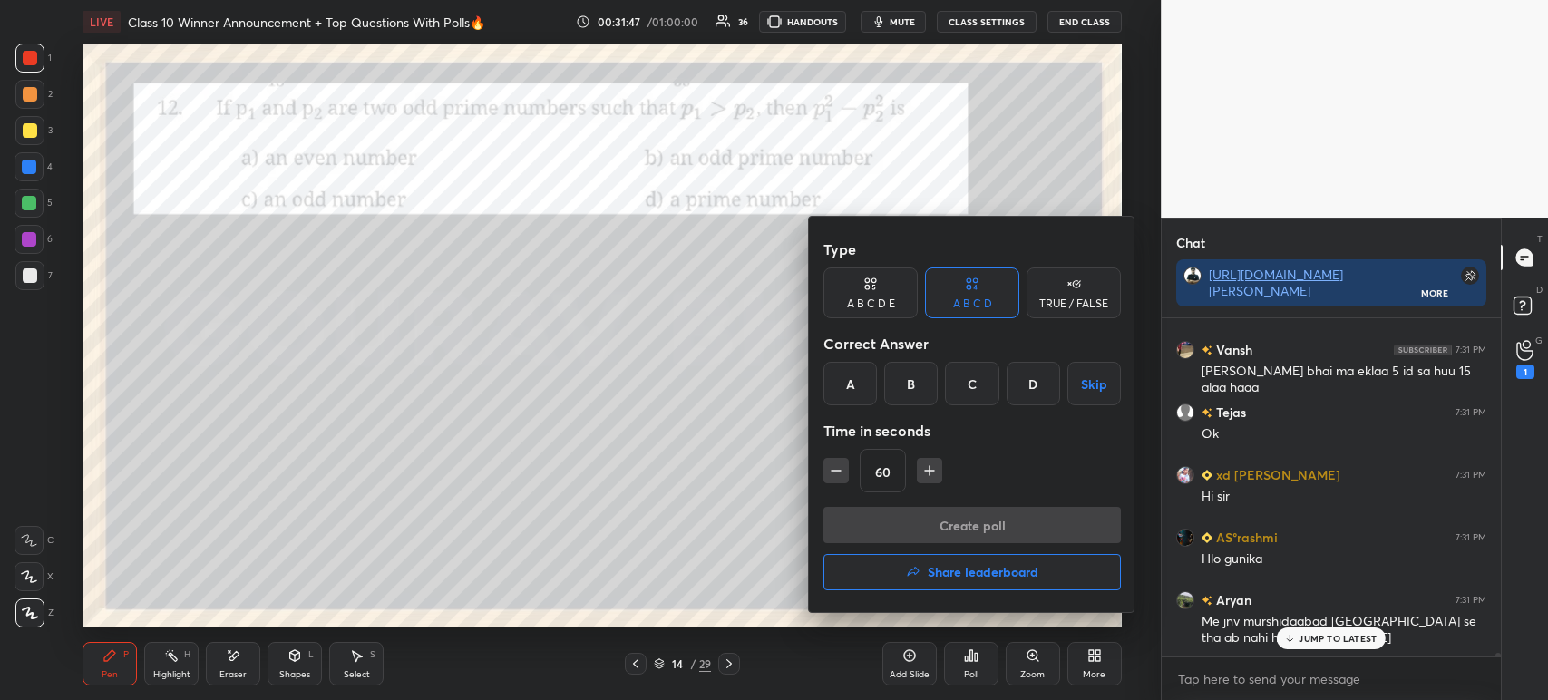
click at [859, 397] on div "A" at bounding box center [849, 384] width 53 height 44
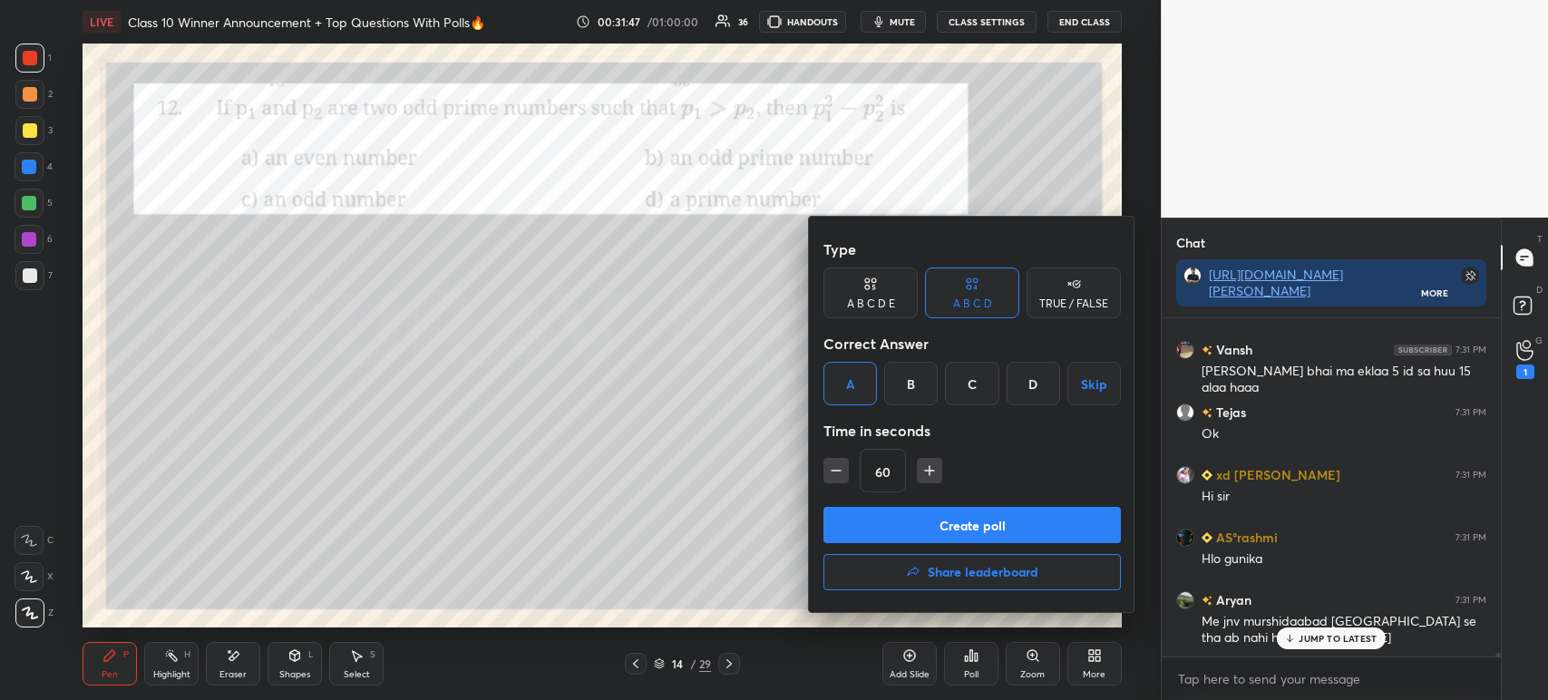
click at [875, 535] on button "Create poll" at bounding box center [971, 525] width 297 height 36
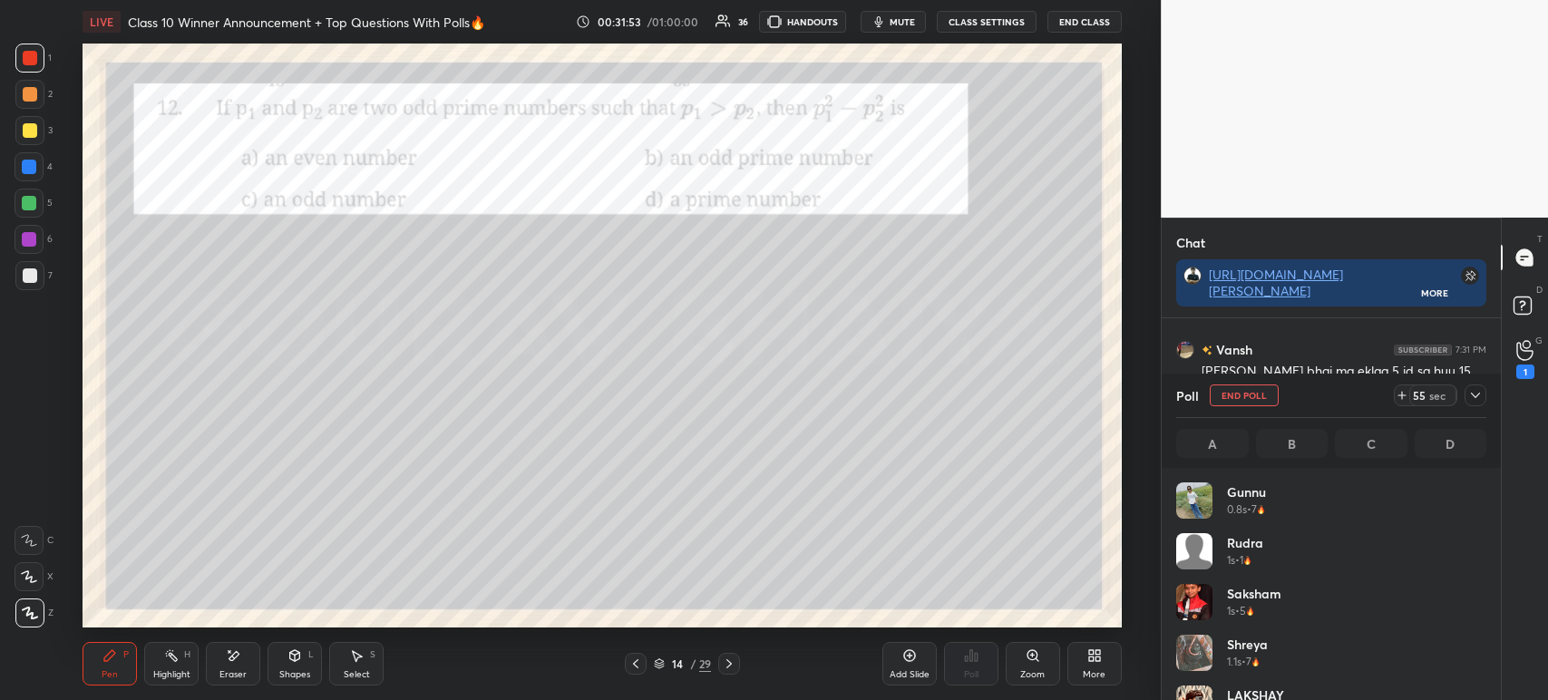
click at [1474, 397] on icon at bounding box center [1475, 395] width 9 height 5
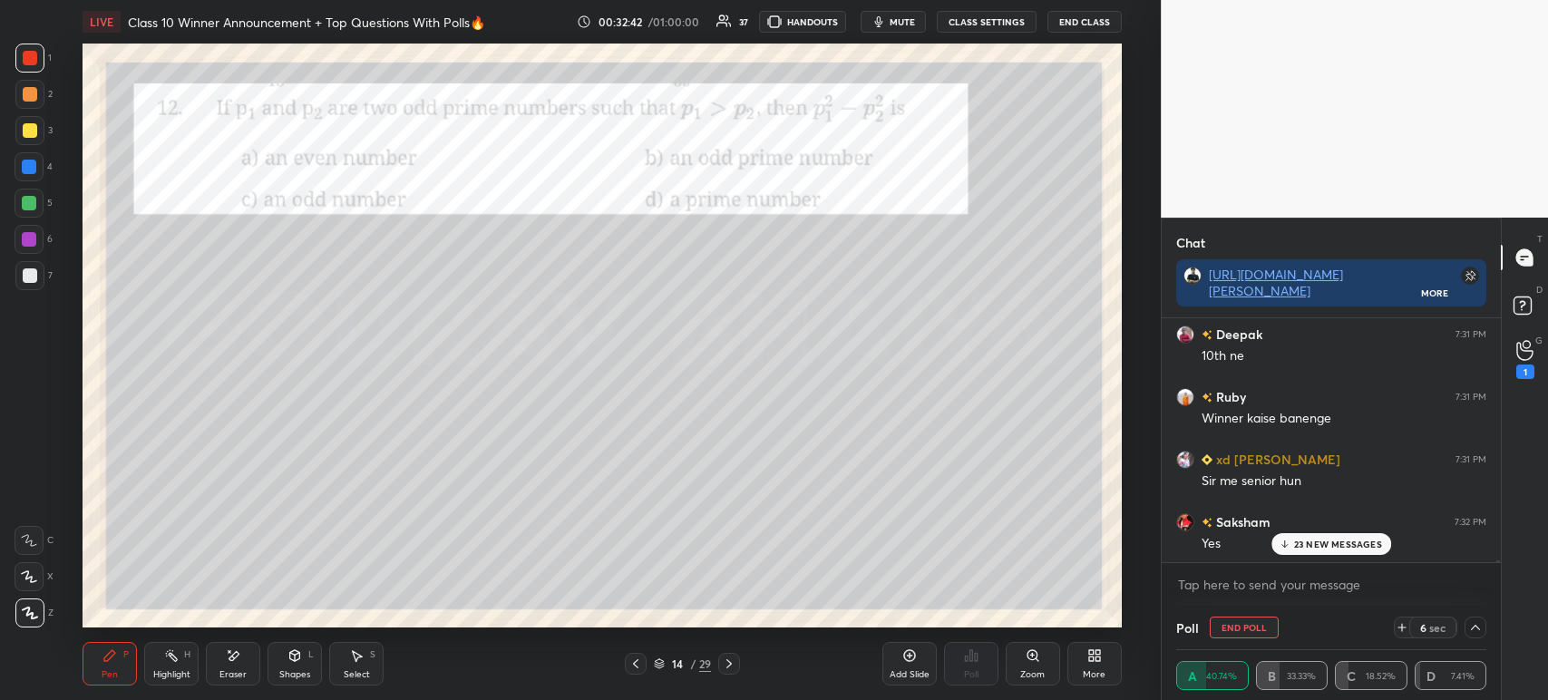
scroll to position [29666, 0]
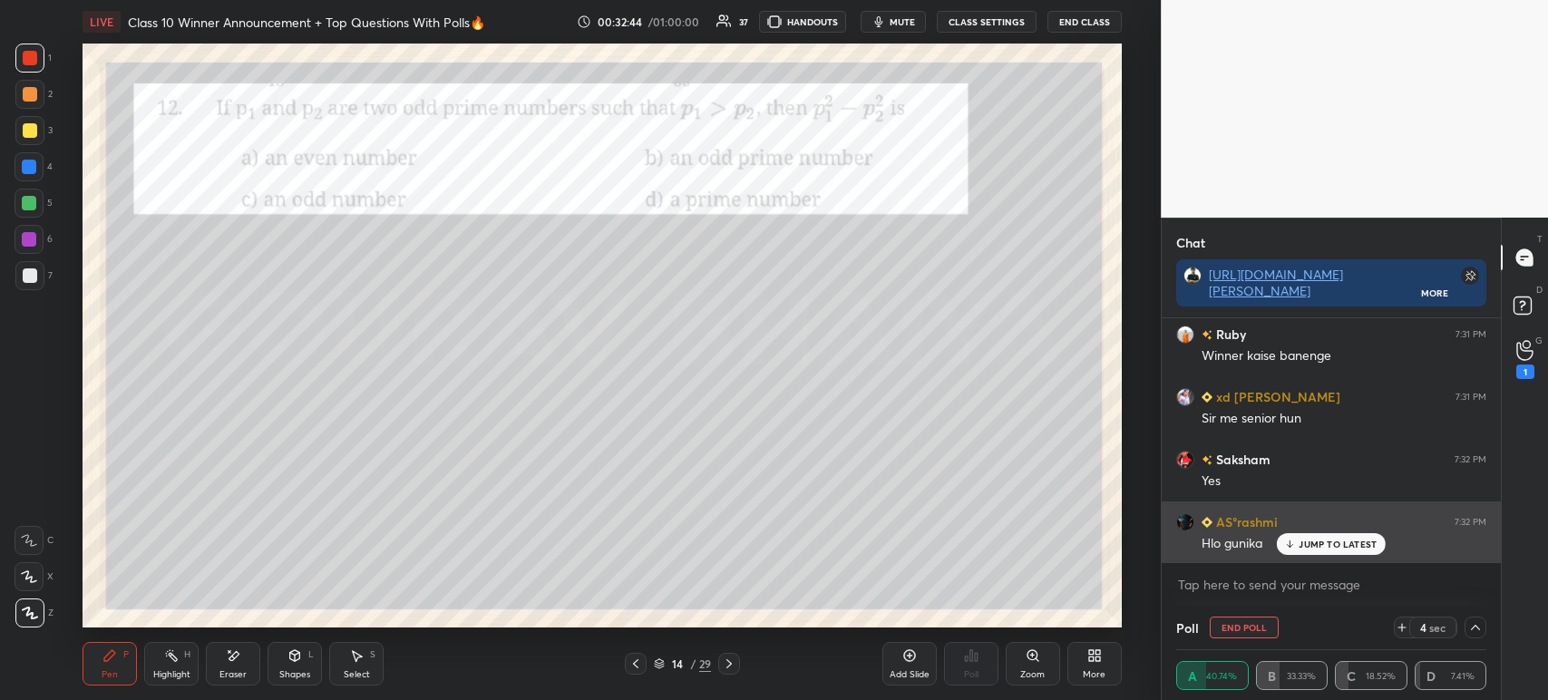
click at [1301, 542] on p "JUMP TO LATEST" at bounding box center [1337, 544] width 78 height 11
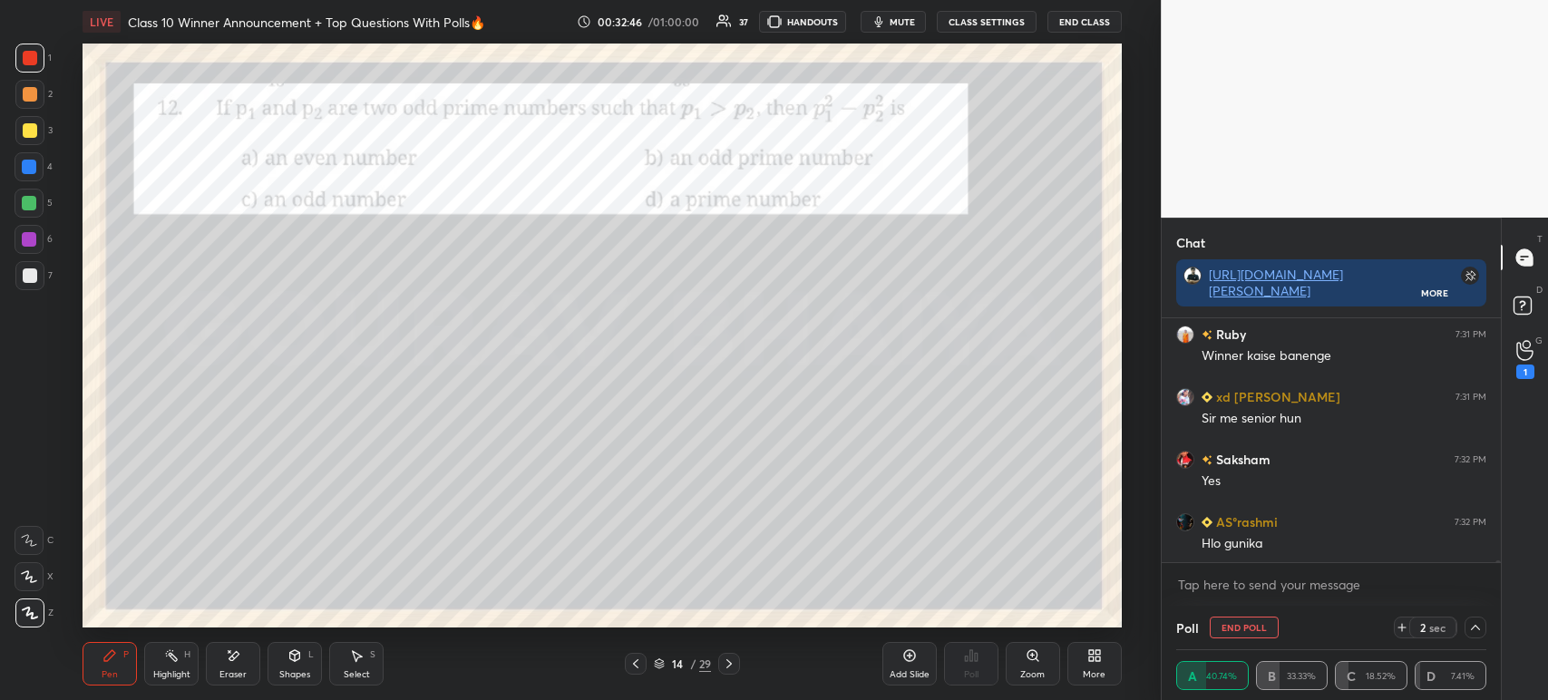
click at [30, 126] on div at bounding box center [30, 130] width 15 height 15
click at [36, 136] on div at bounding box center [29, 130] width 29 height 29
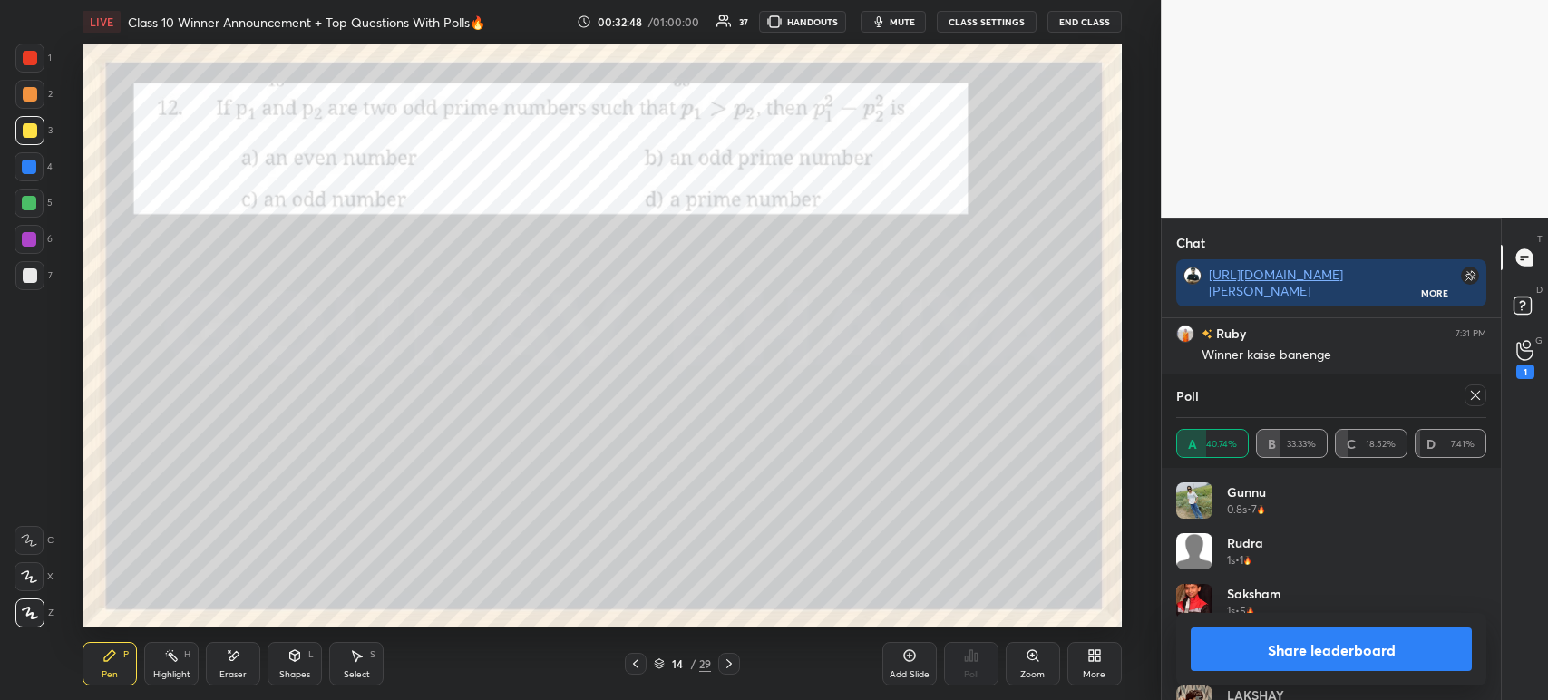
scroll to position [5, 5]
click at [1267, 656] on button "Share leaderboard" at bounding box center [1331, 649] width 281 height 44
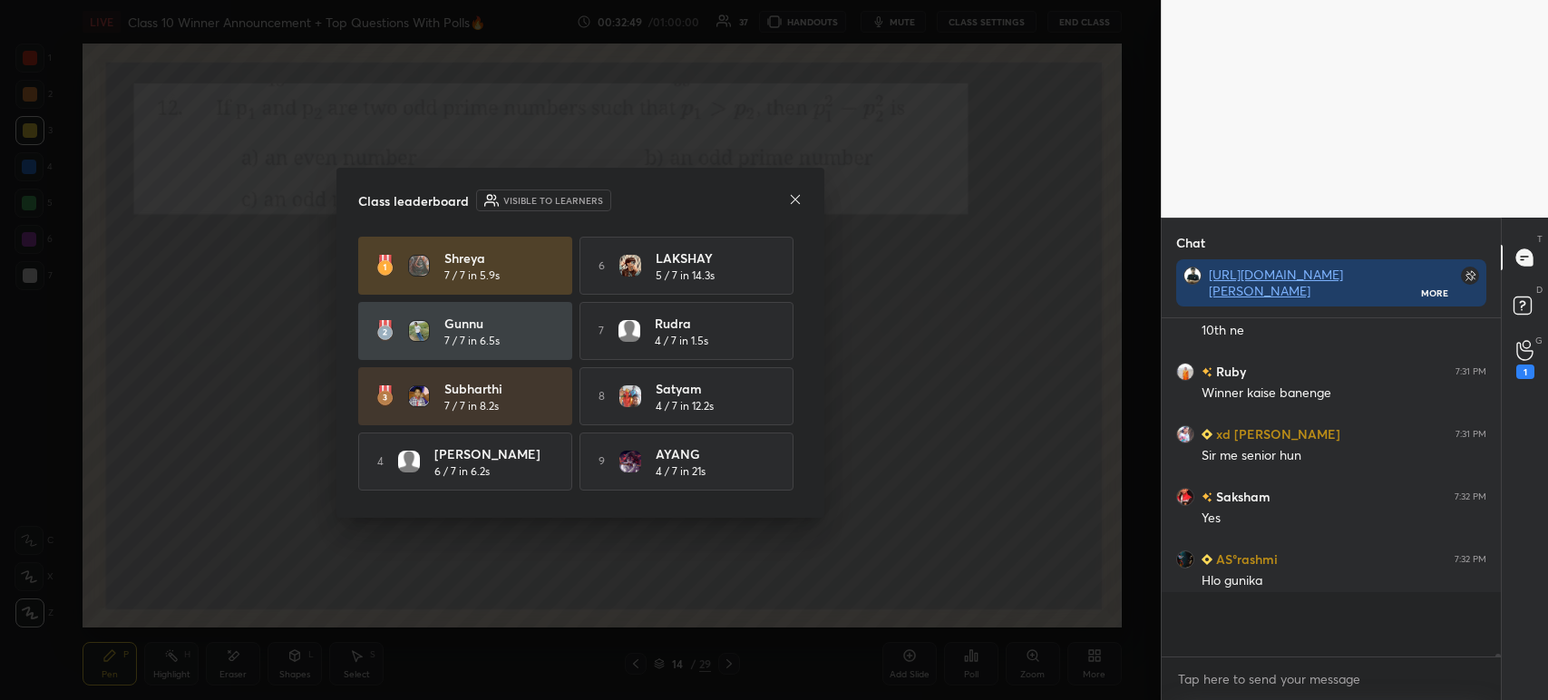
scroll to position [327, 334]
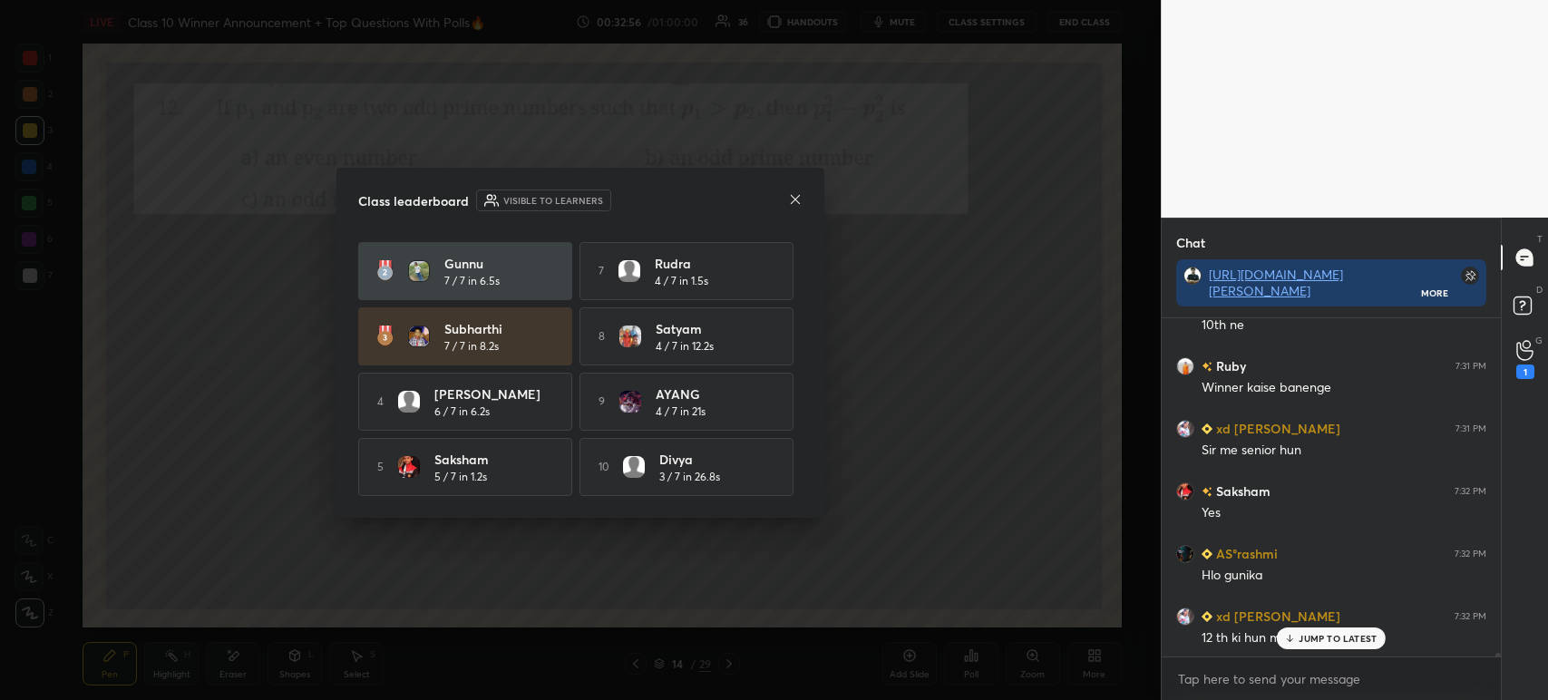
click at [792, 197] on icon at bounding box center [795, 199] width 15 height 15
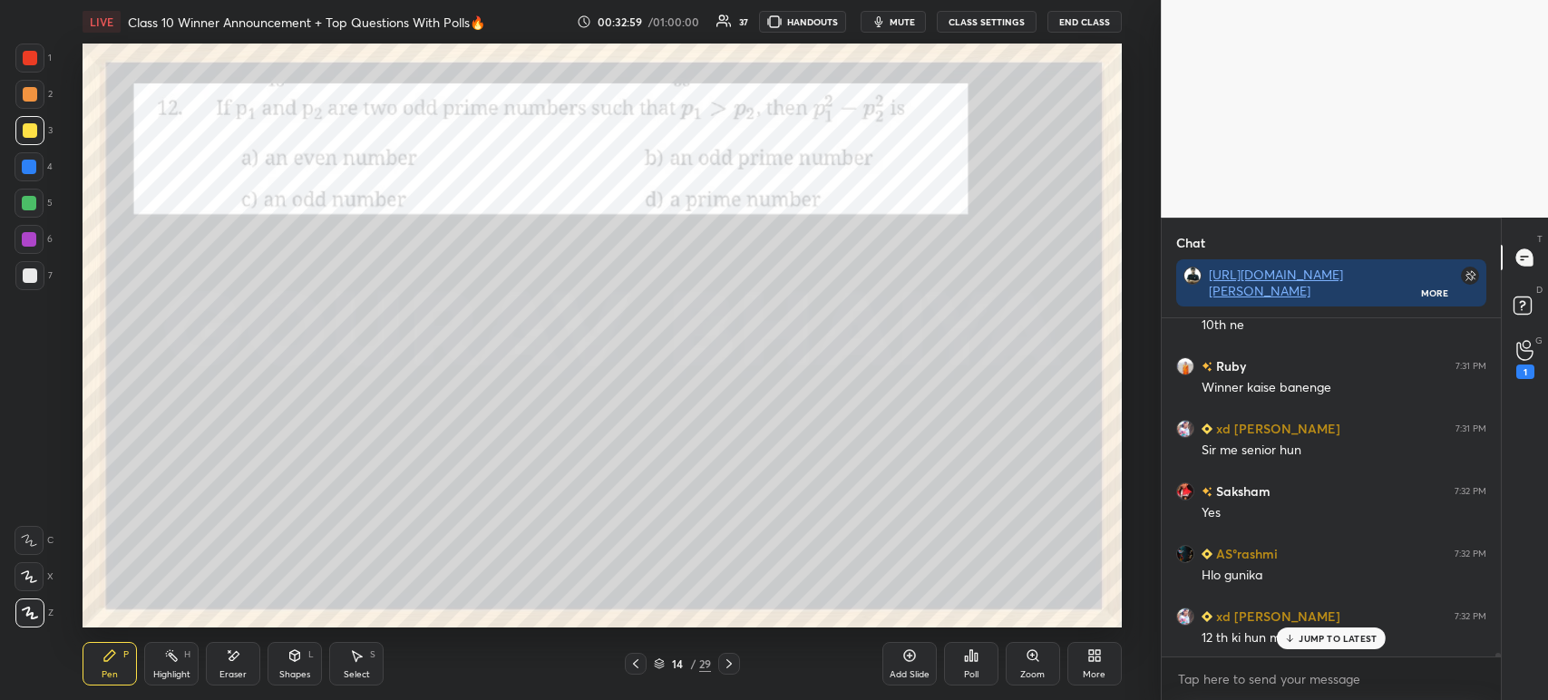
click at [38, 274] on div at bounding box center [29, 275] width 29 height 29
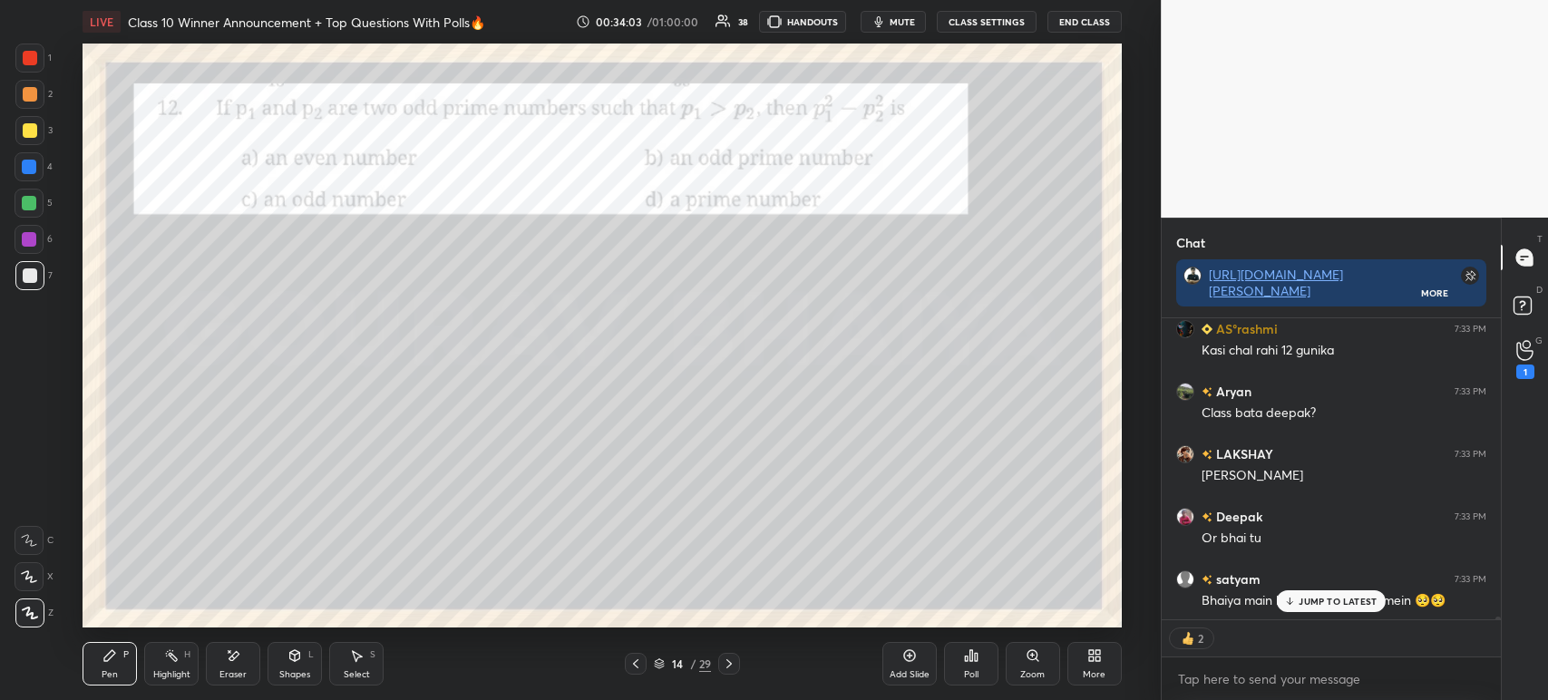
scroll to position [30982, 0]
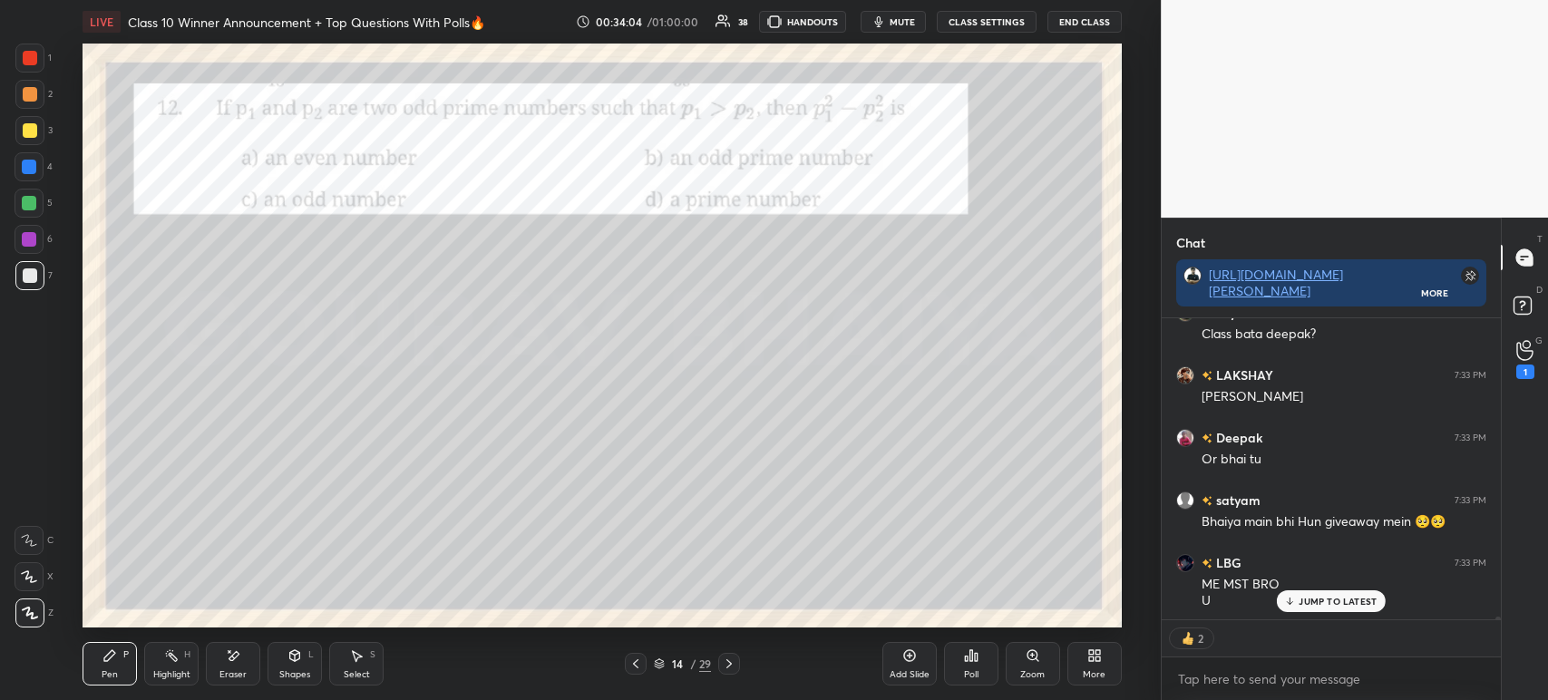
click at [39, 73] on div "1" at bounding box center [33, 62] width 36 height 36
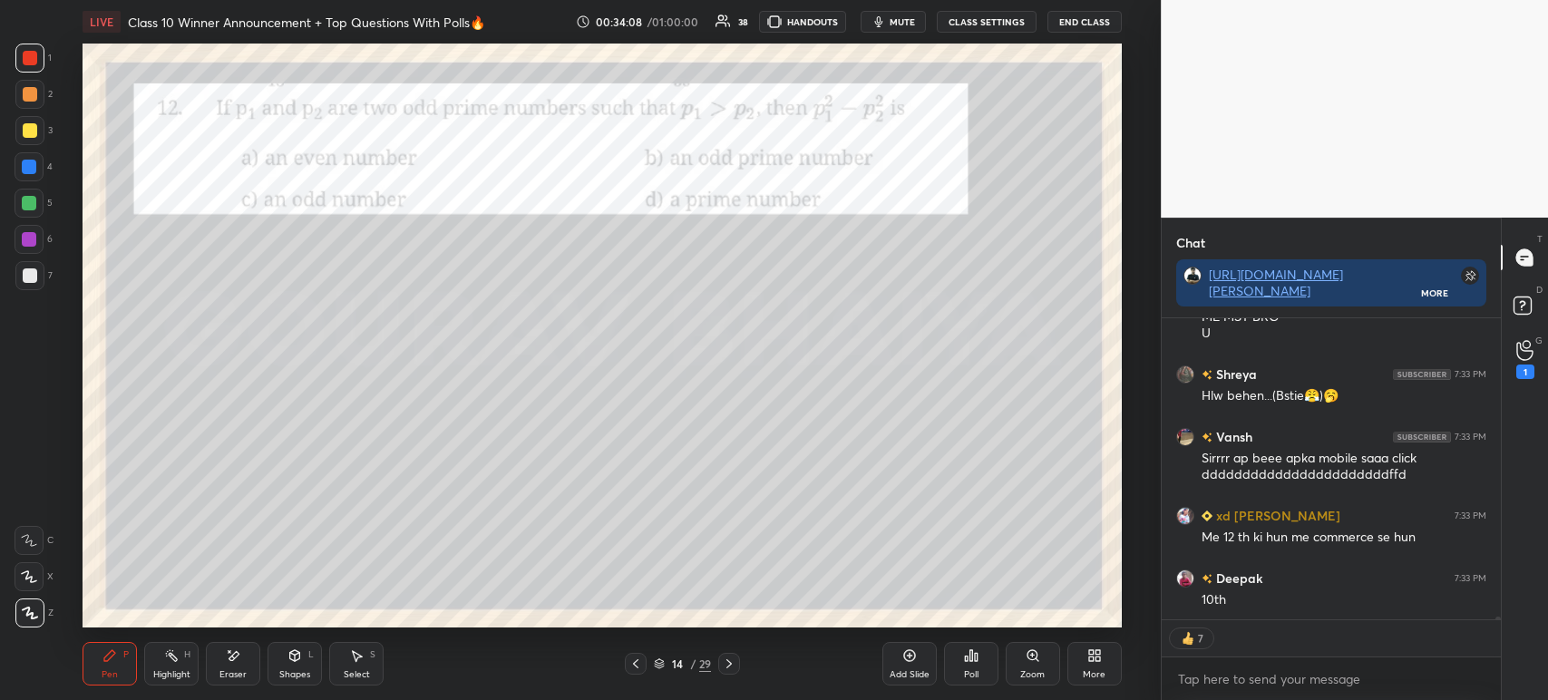
scroll to position [31312, 0]
click at [730, 673] on div at bounding box center [729, 664] width 22 height 22
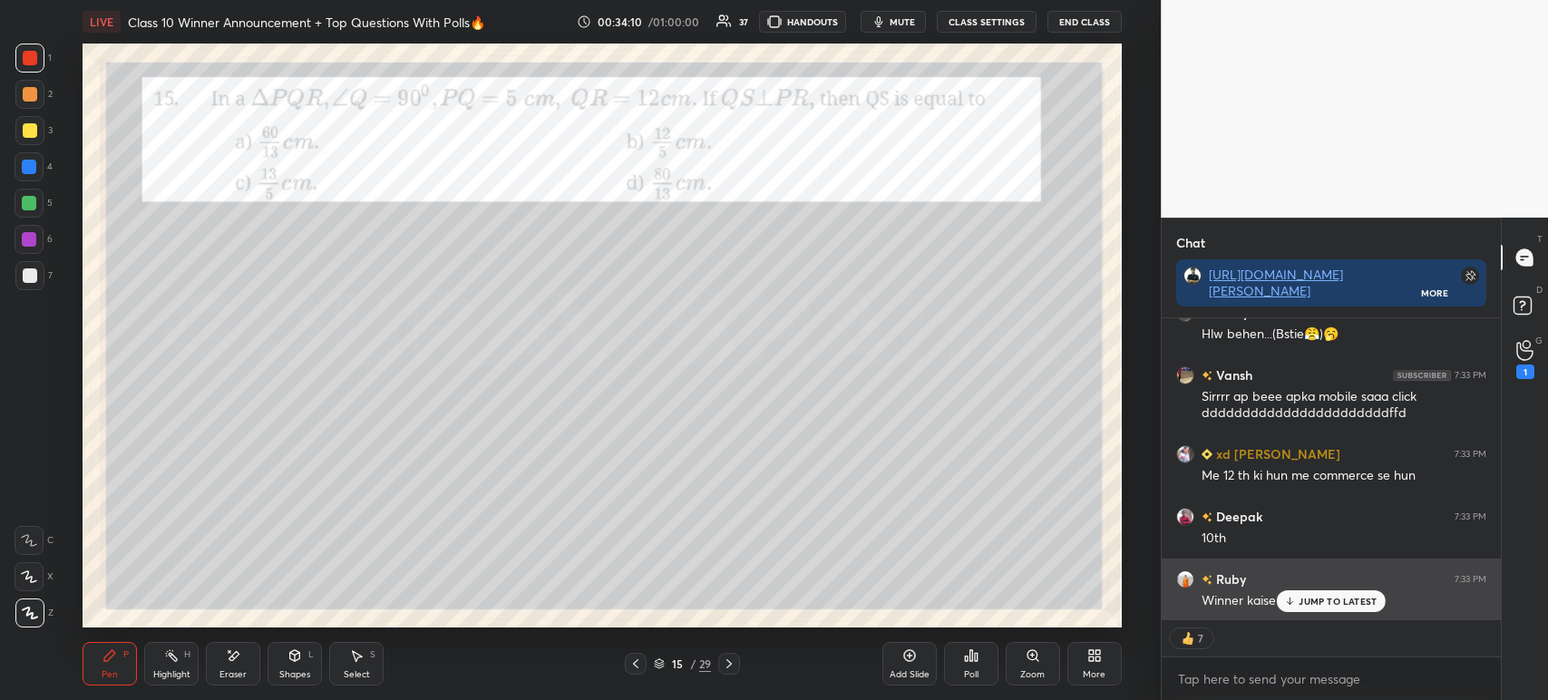
click at [1302, 602] on p "JUMP TO LATEST" at bounding box center [1337, 601] width 78 height 11
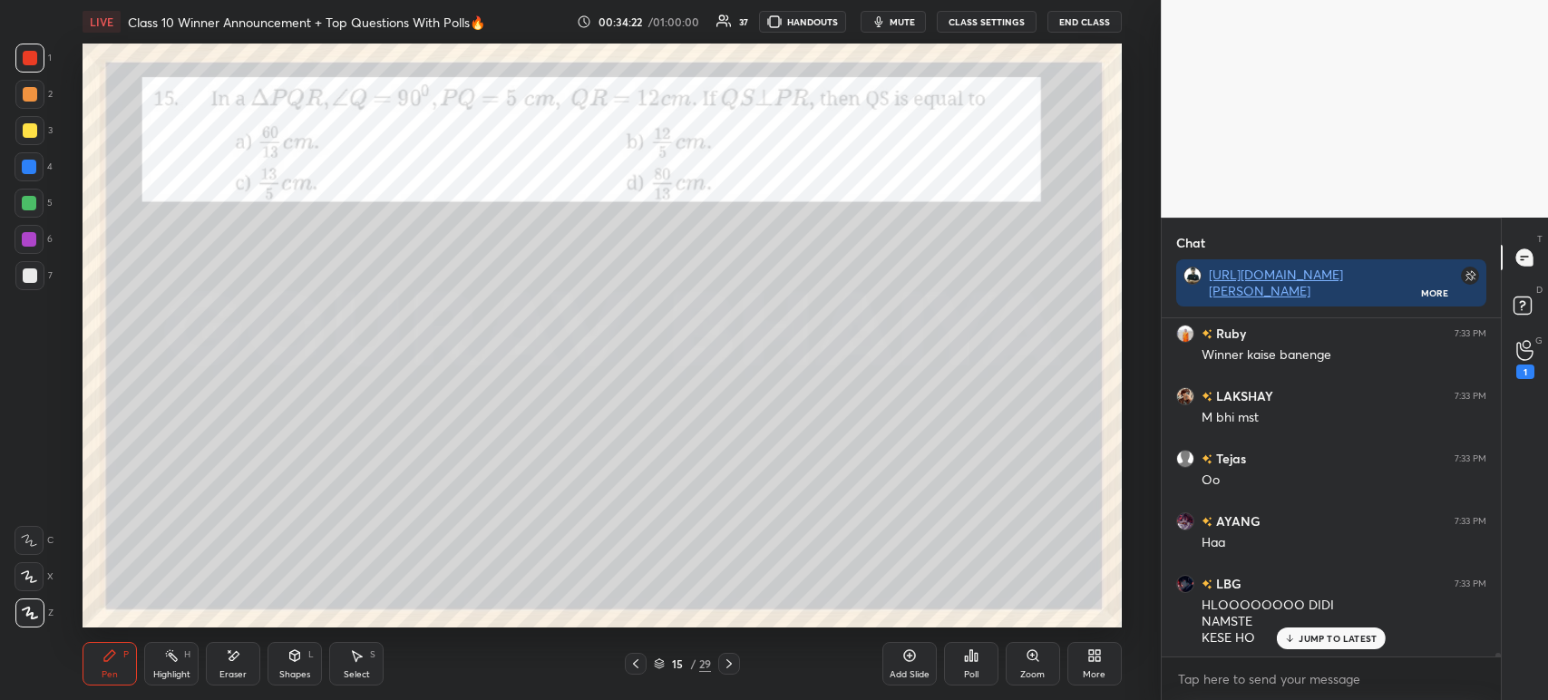
scroll to position [31620, 0]
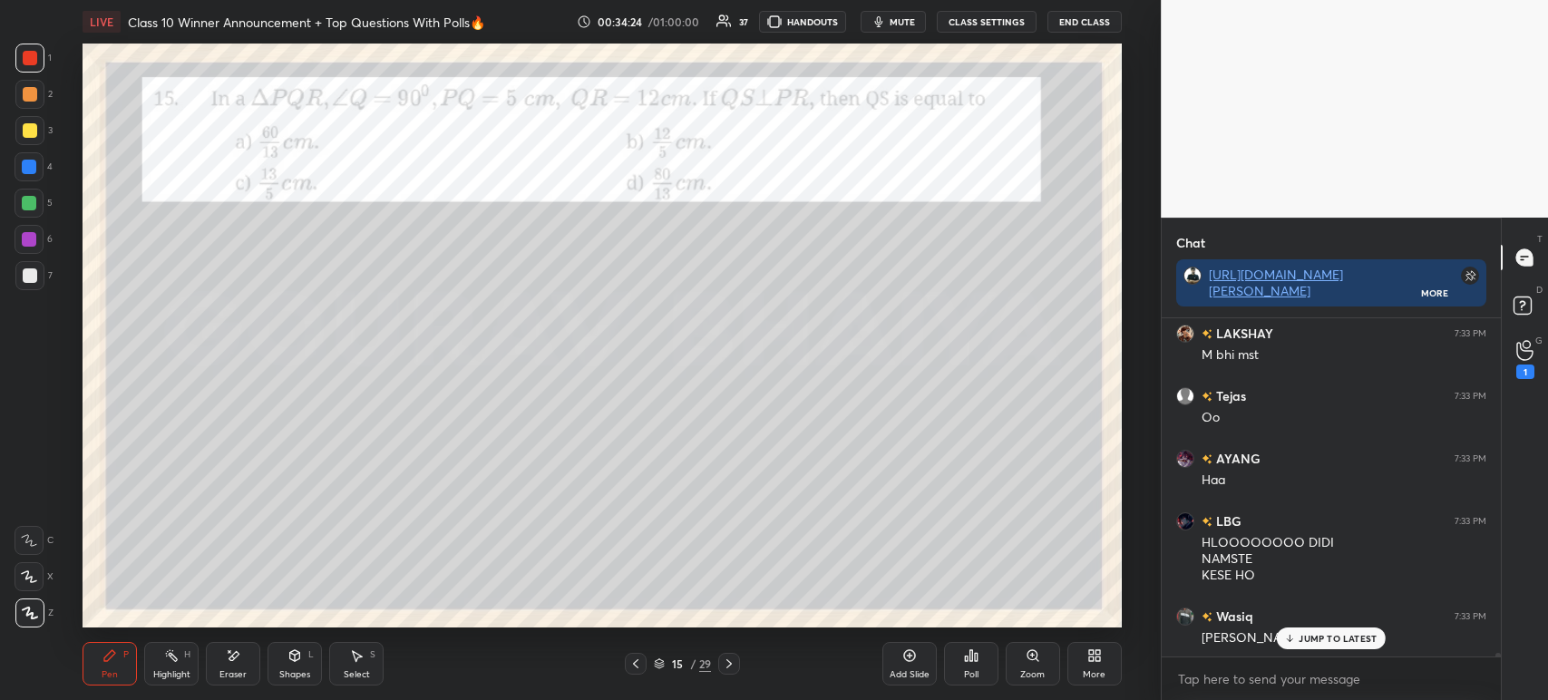
click at [36, 141] on div at bounding box center [29, 130] width 29 height 29
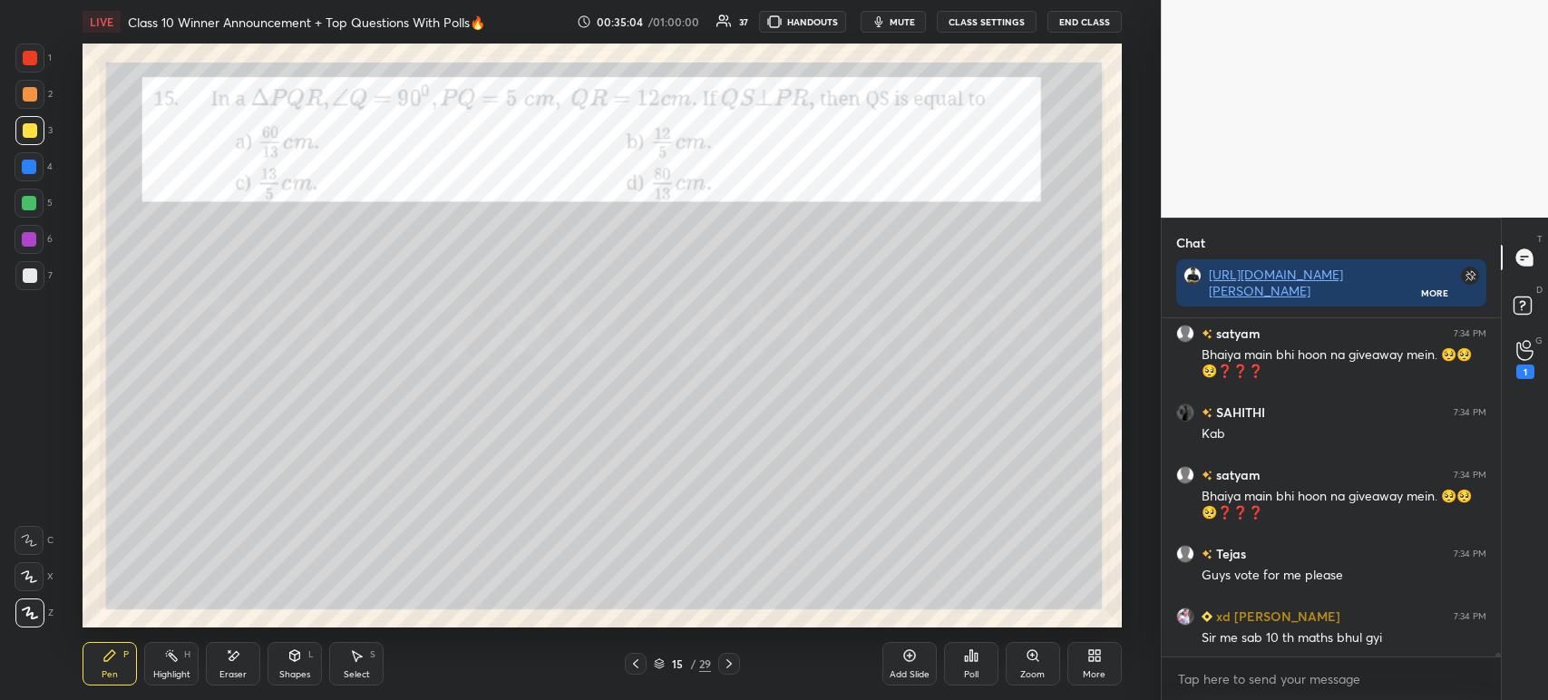
scroll to position [32483, 0]
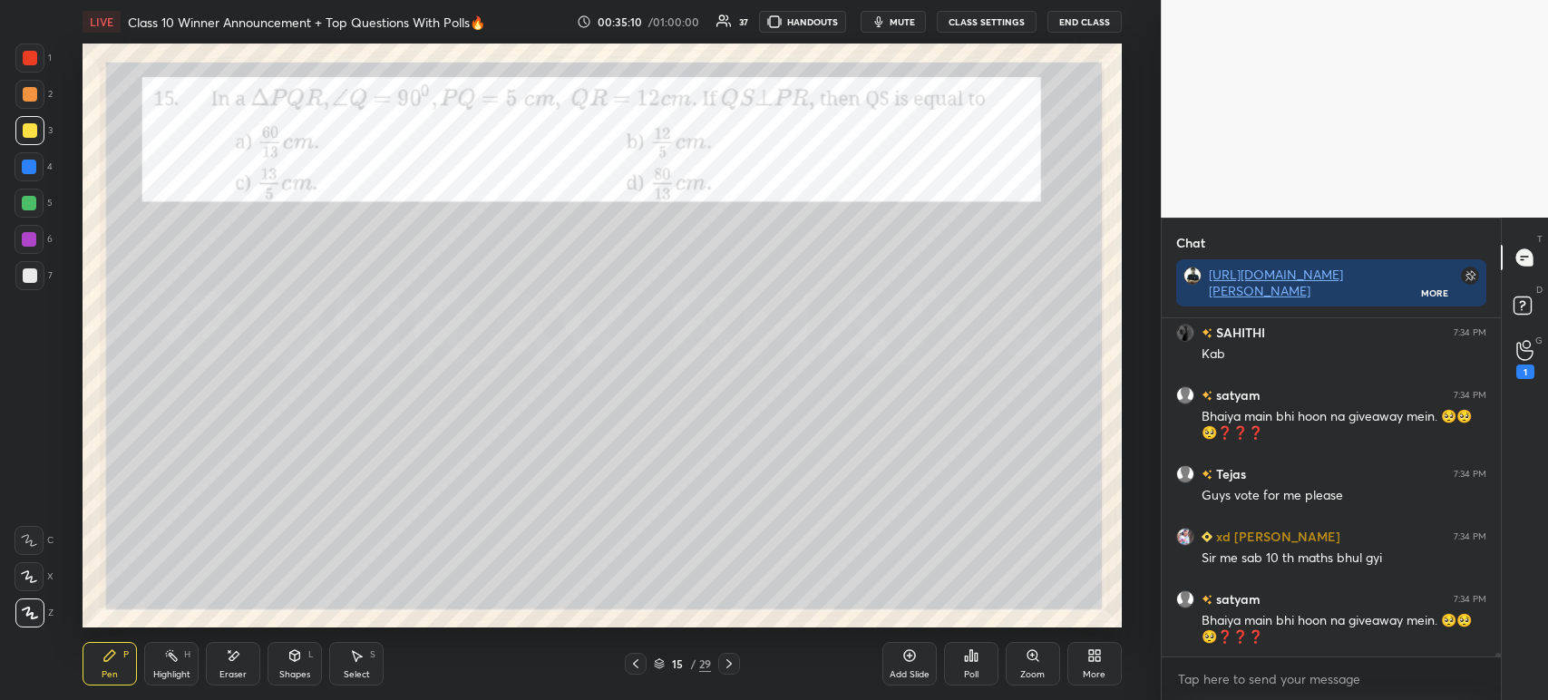
click at [233, 662] on icon at bounding box center [233, 655] width 15 height 15
click at [29, 616] on span "Erase all" at bounding box center [28, 613] width 27 height 13
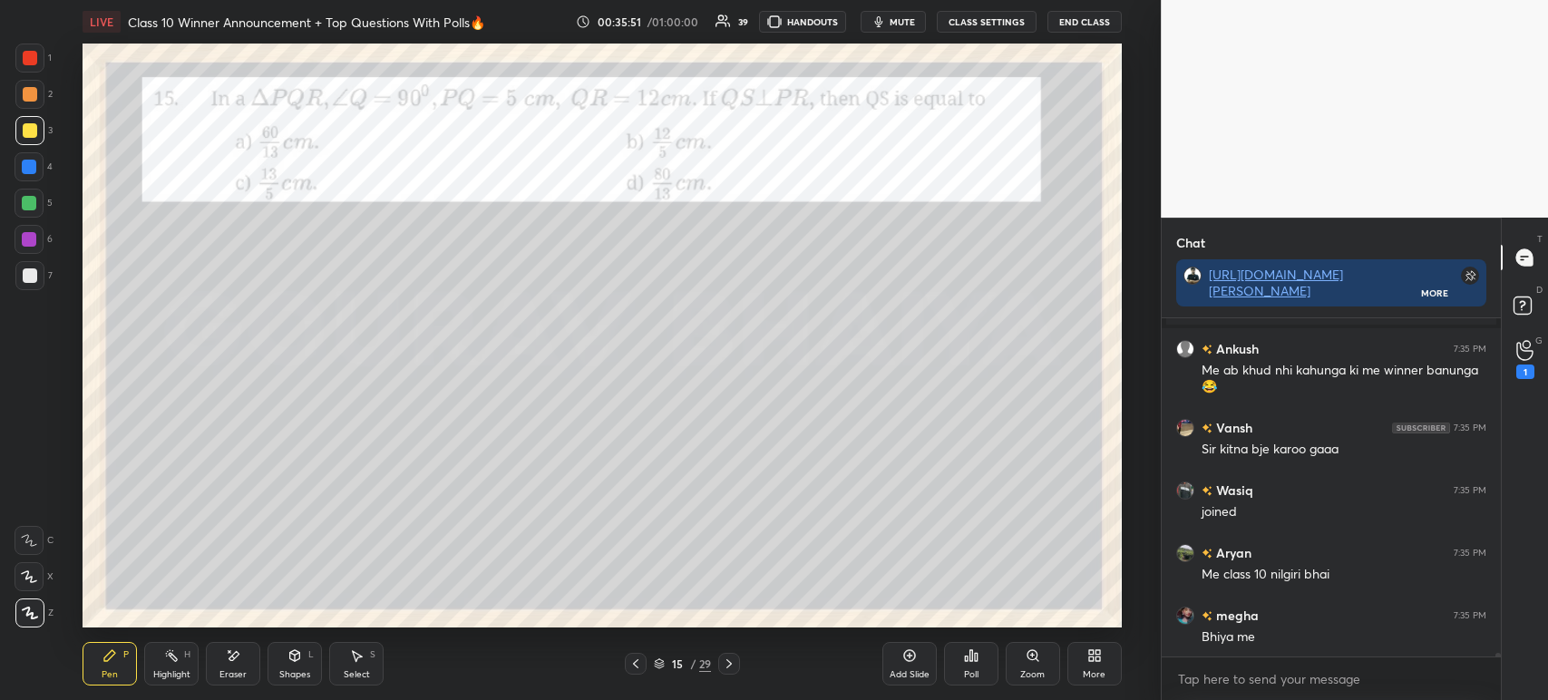
scroll to position [33422, 0]
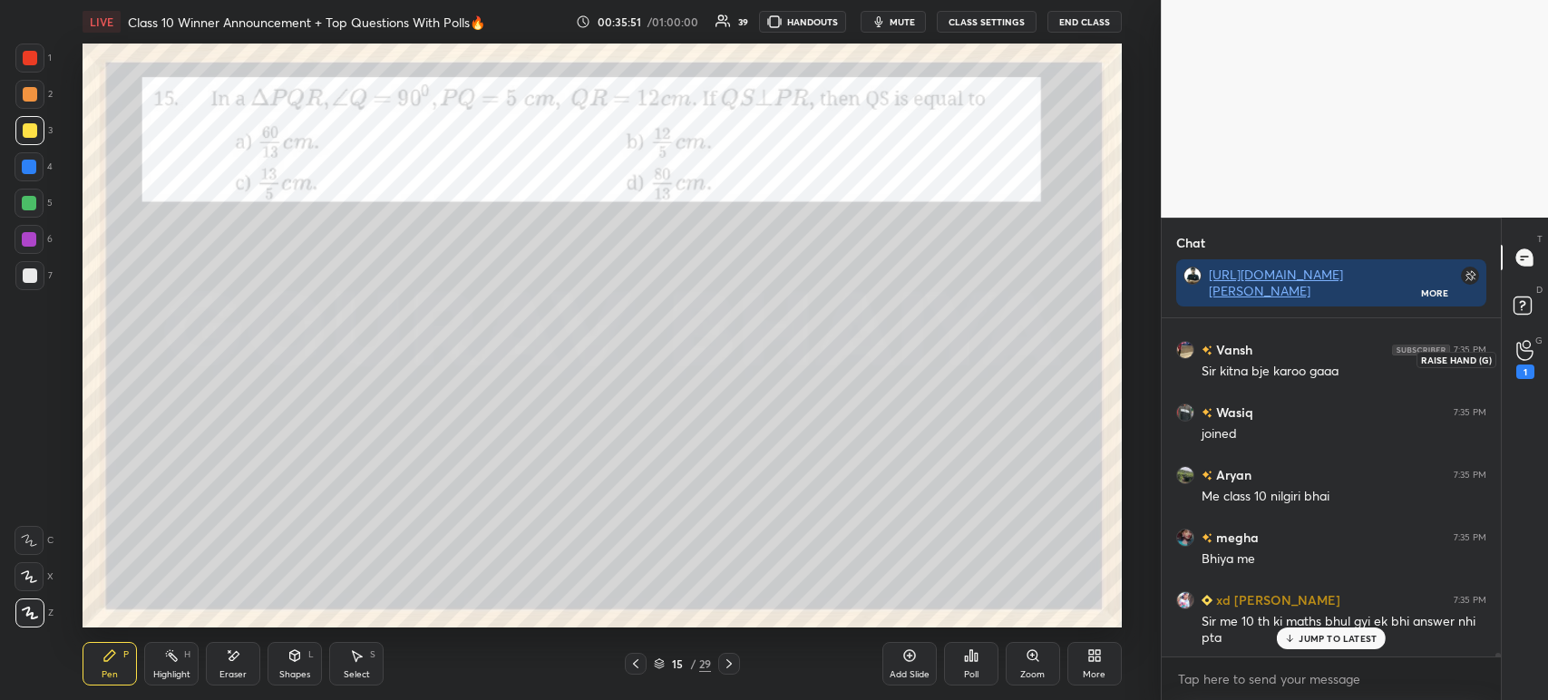
click at [1529, 360] on icon at bounding box center [1524, 350] width 17 height 21
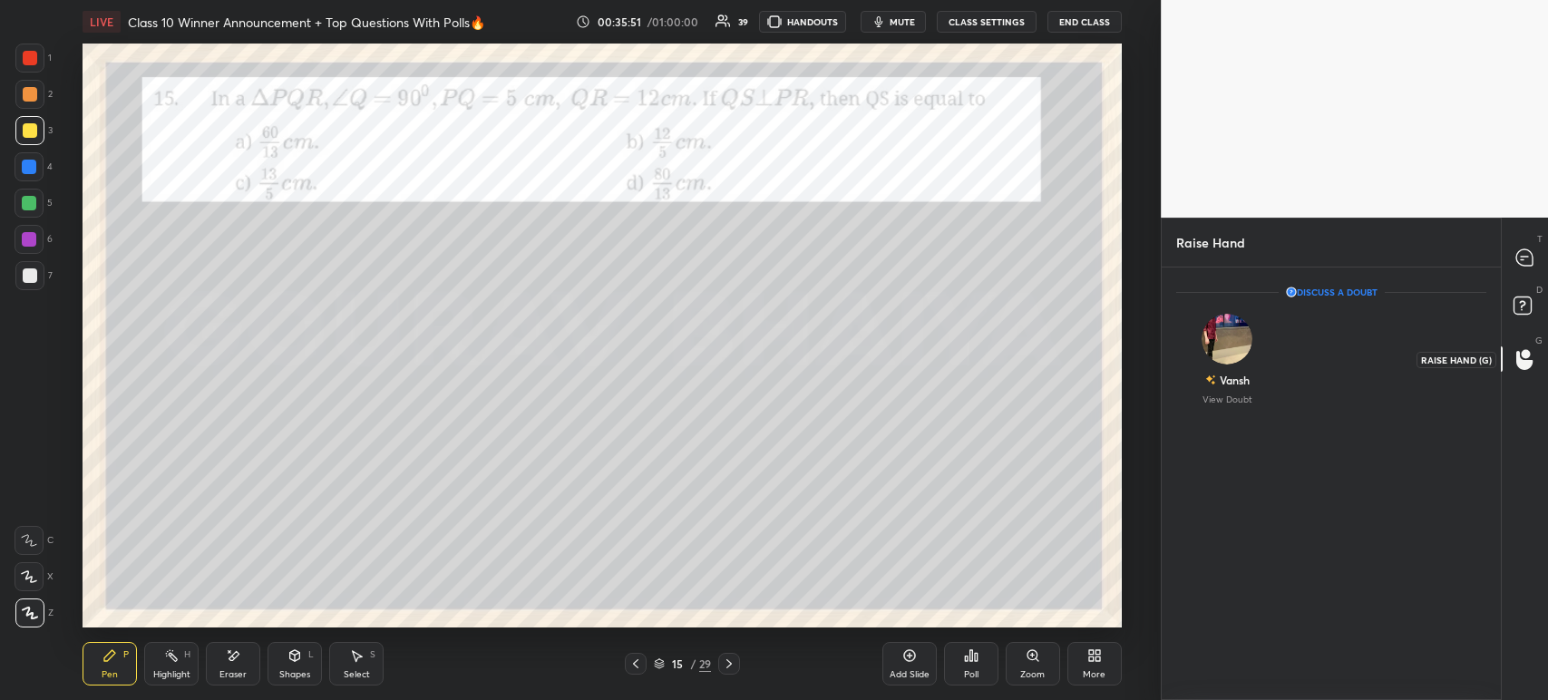
scroll to position [6, 5]
click at [1537, 277] on div "T Messages (T)" at bounding box center [1525, 257] width 46 height 51
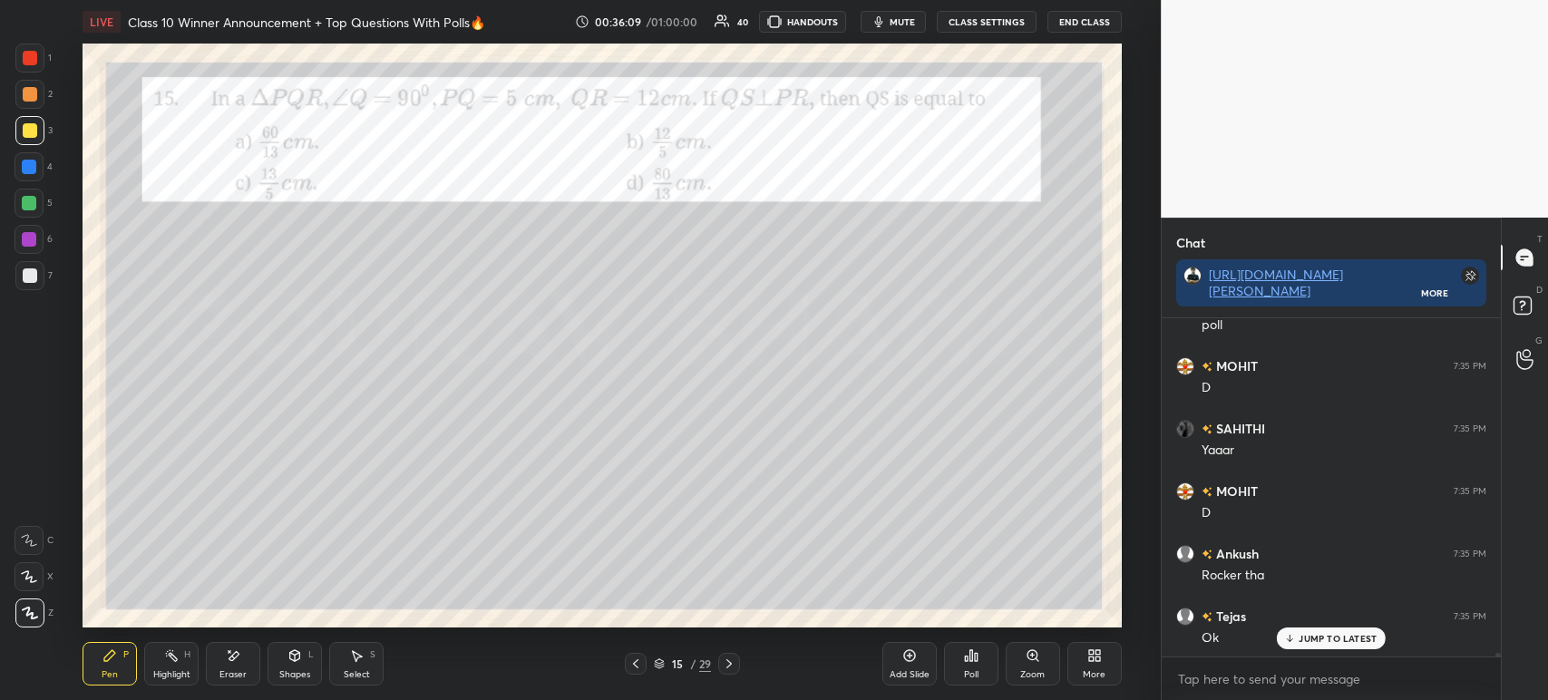
scroll to position [34048, 0]
click at [972, 660] on icon at bounding box center [971, 655] width 3 height 11
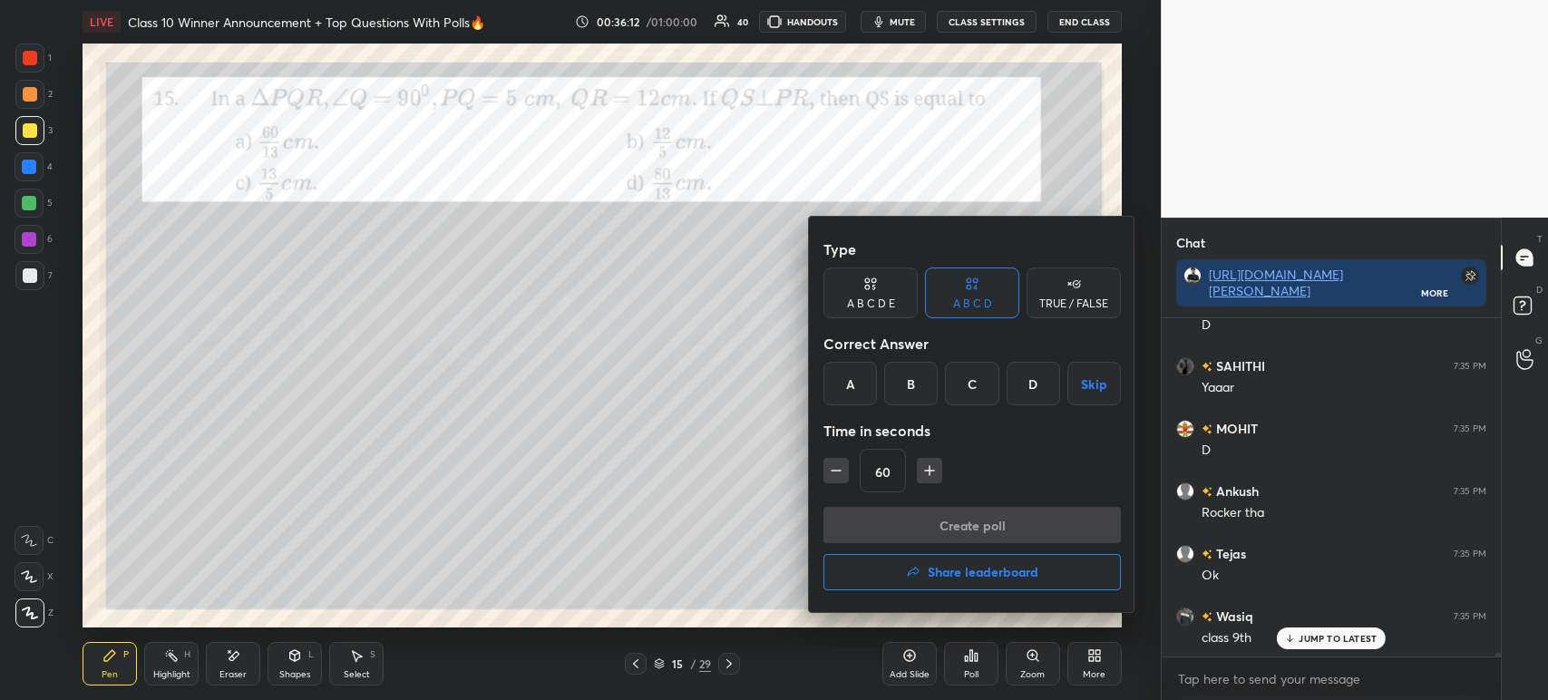
click at [841, 400] on div "A" at bounding box center [849, 384] width 53 height 44
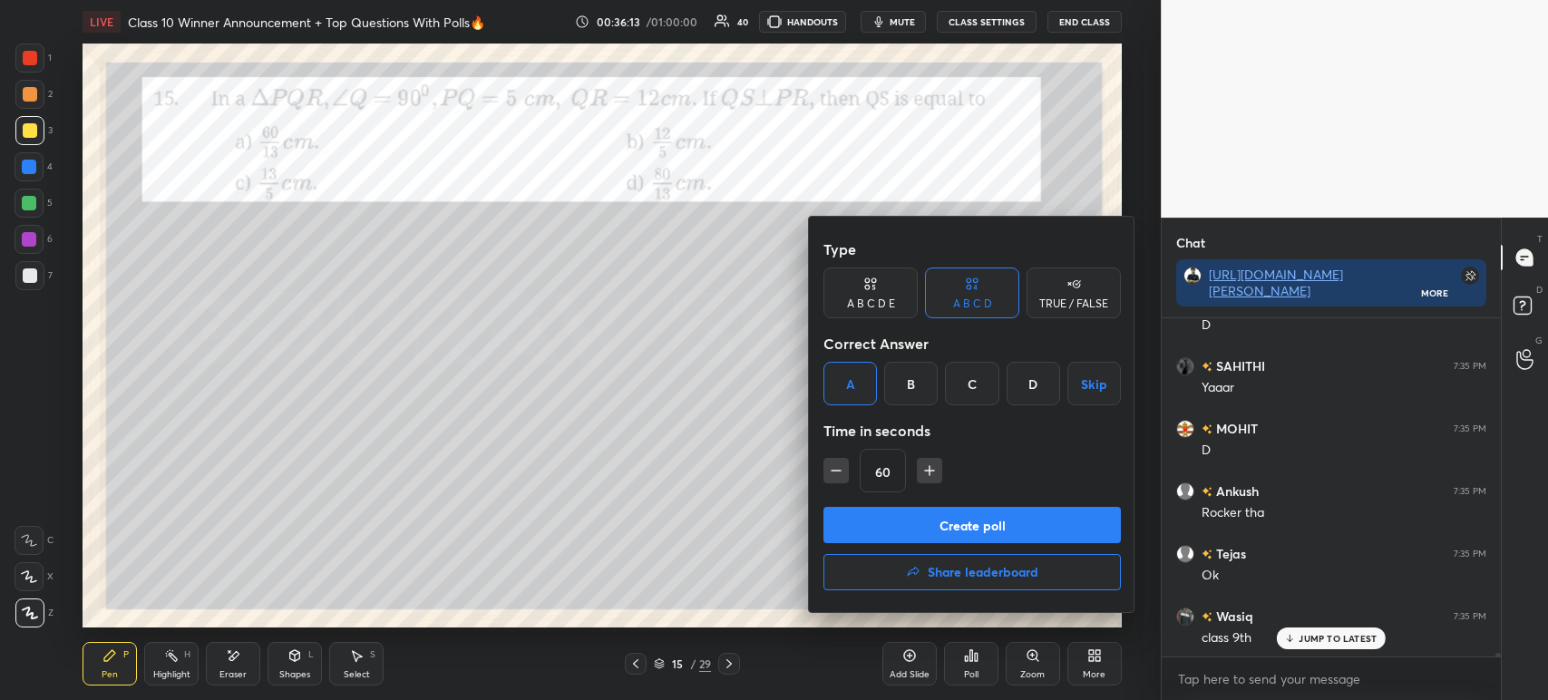
click at [877, 540] on button "Create poll" at bounding box center [971, 525] width 297 height 36
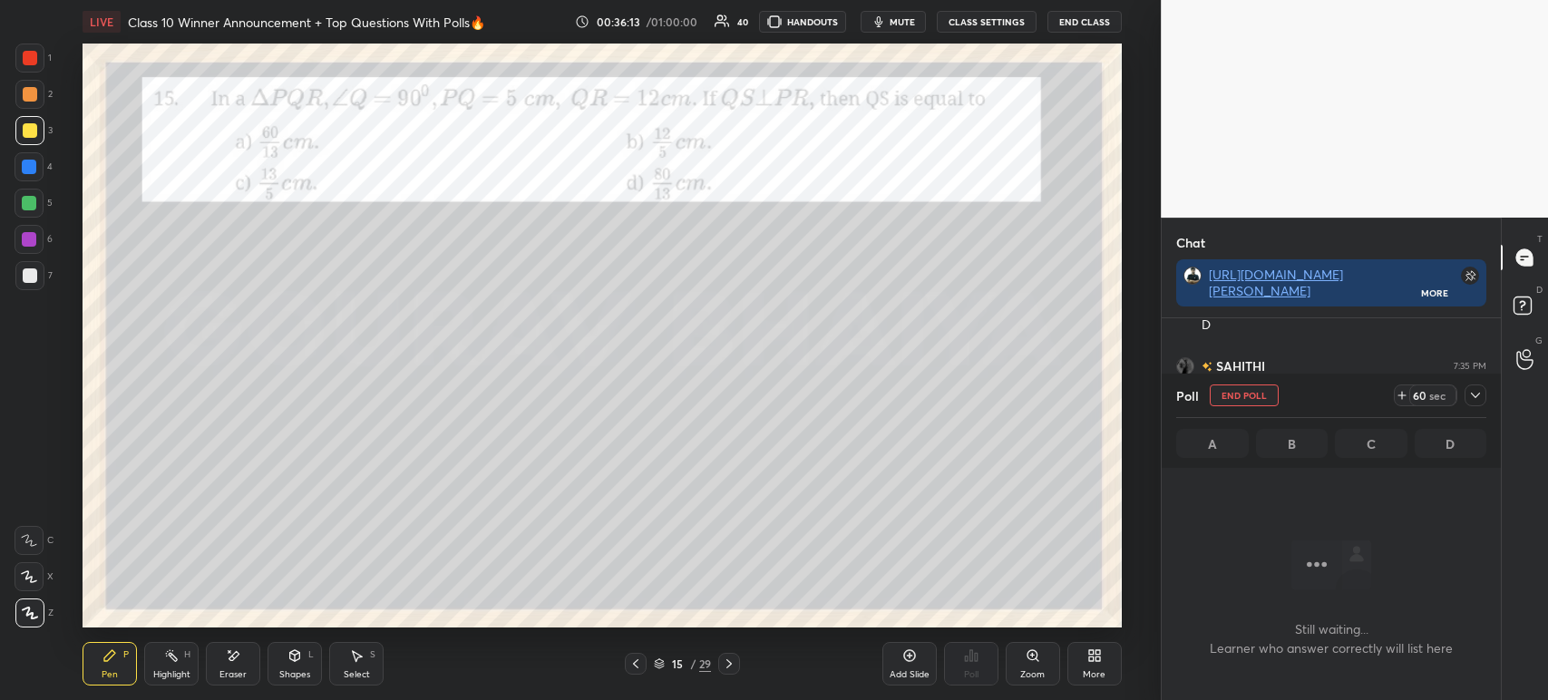
scroll to position [292, 334]
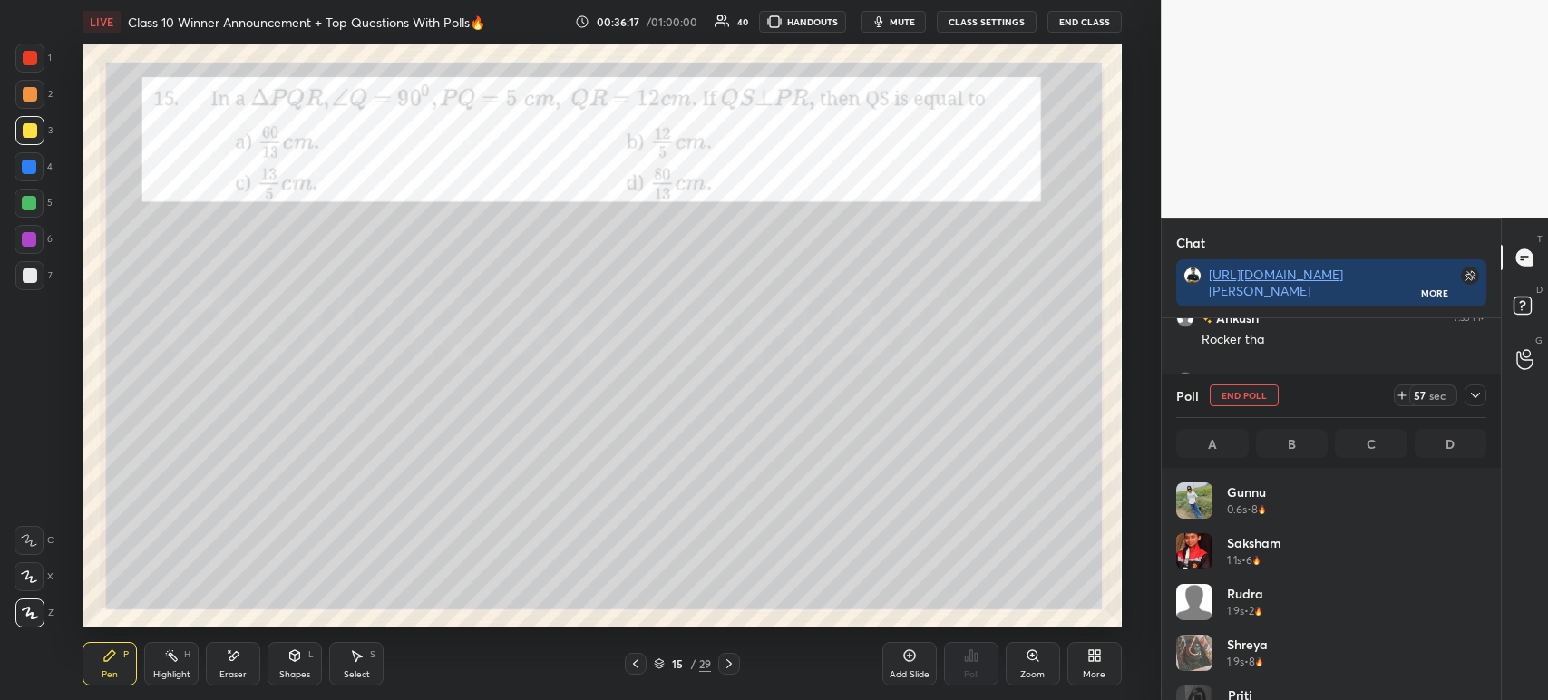
click at [1473, 402] on icon at bounding box center [1475, 395] width 15 height 15
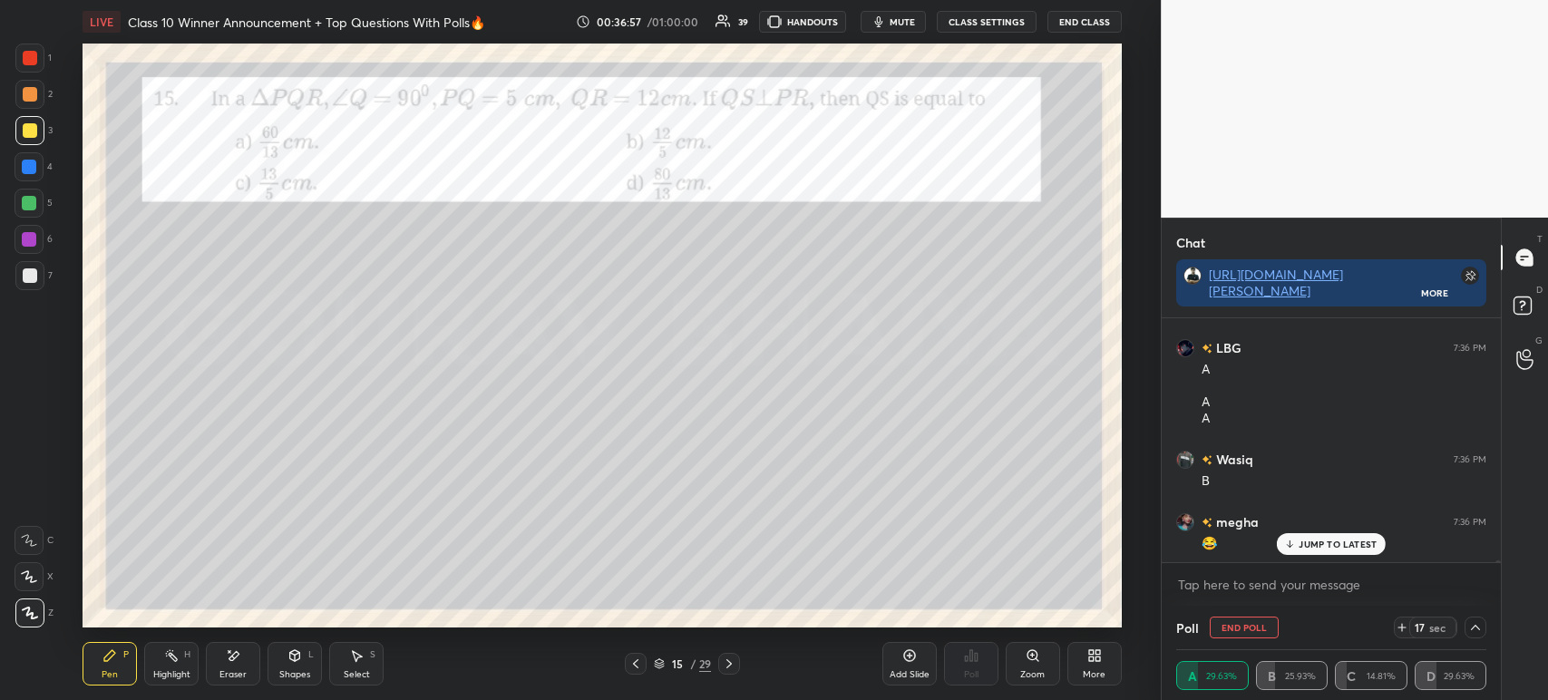
click at [36, 286] on div at bounding box center [29, 275] width 29 height 29
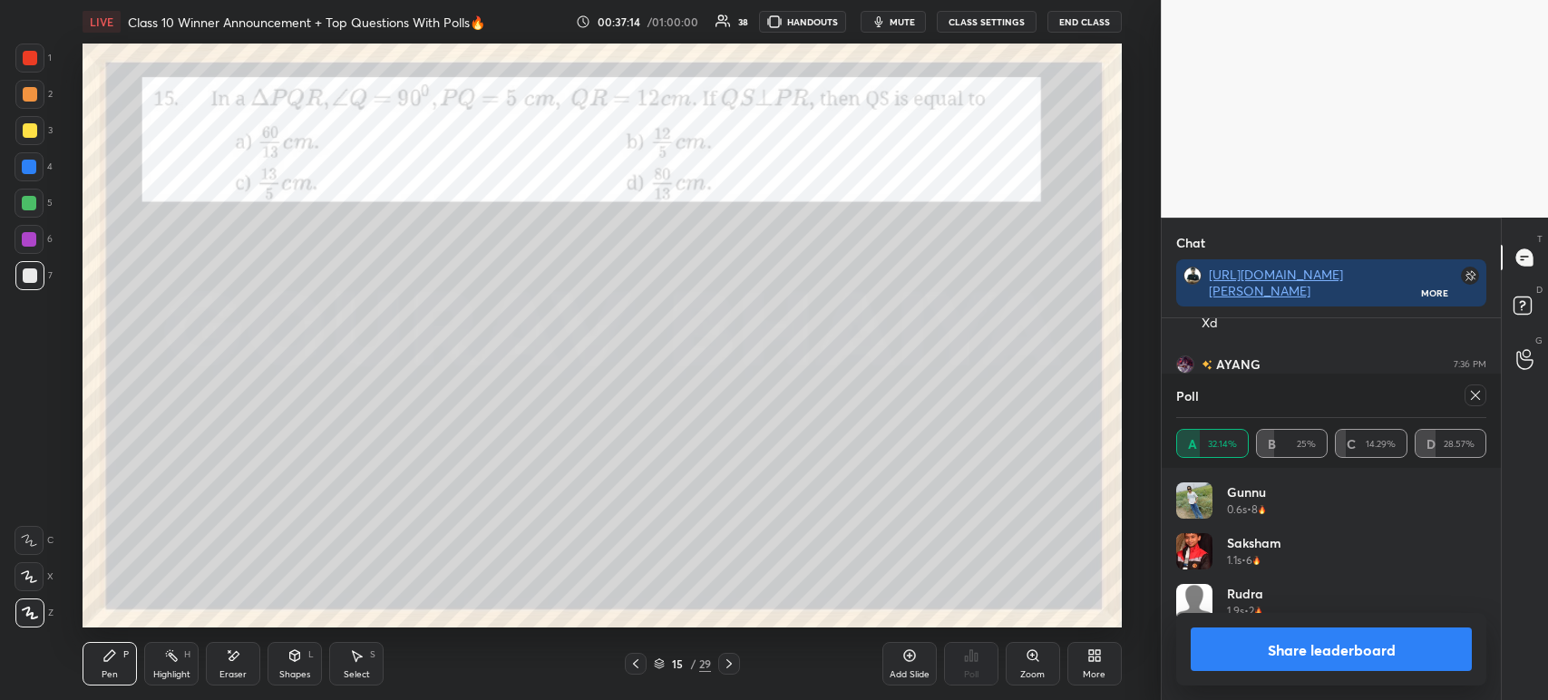
scroll to position [212, 305]
click at [1241, 659] on button "Share leaderboard" at bounding box center [1331, 649] width 281 height 44
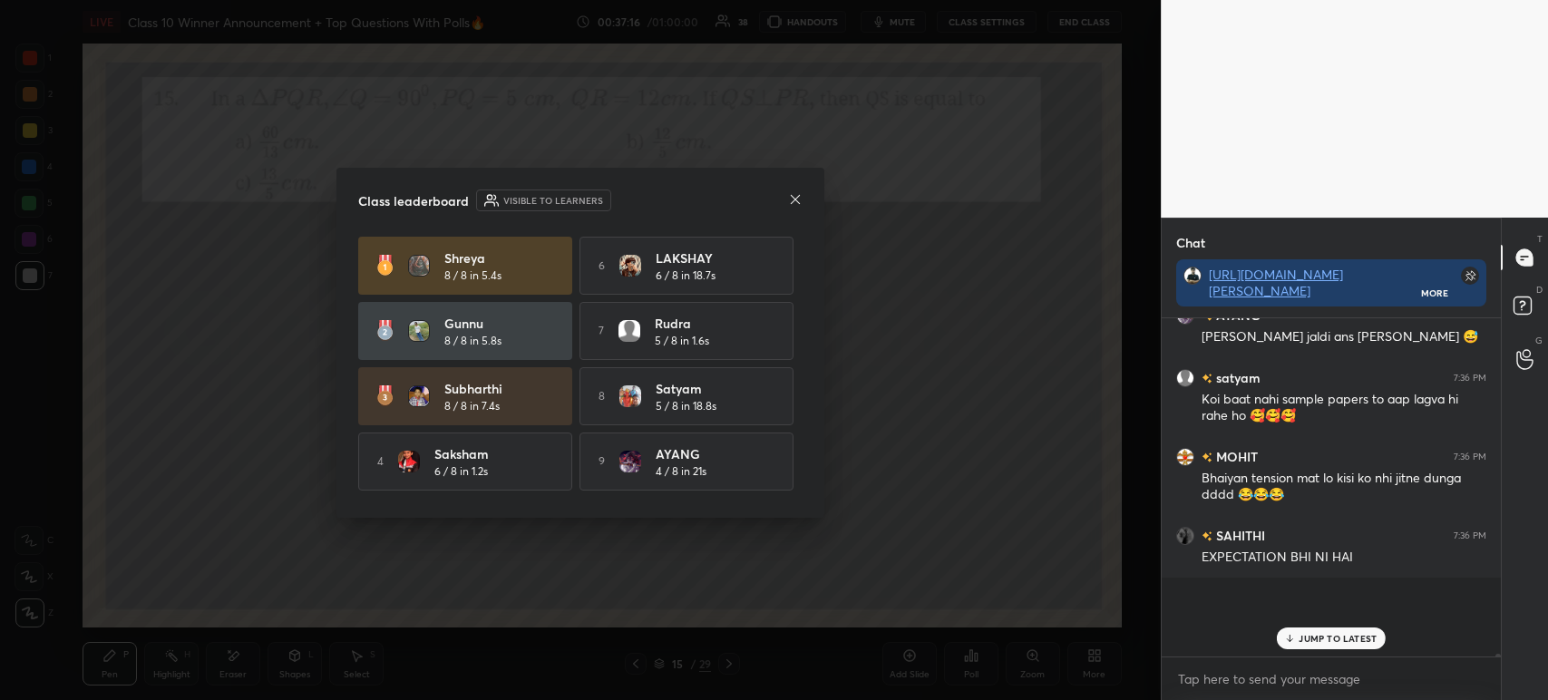
scroll to position [327, 334]
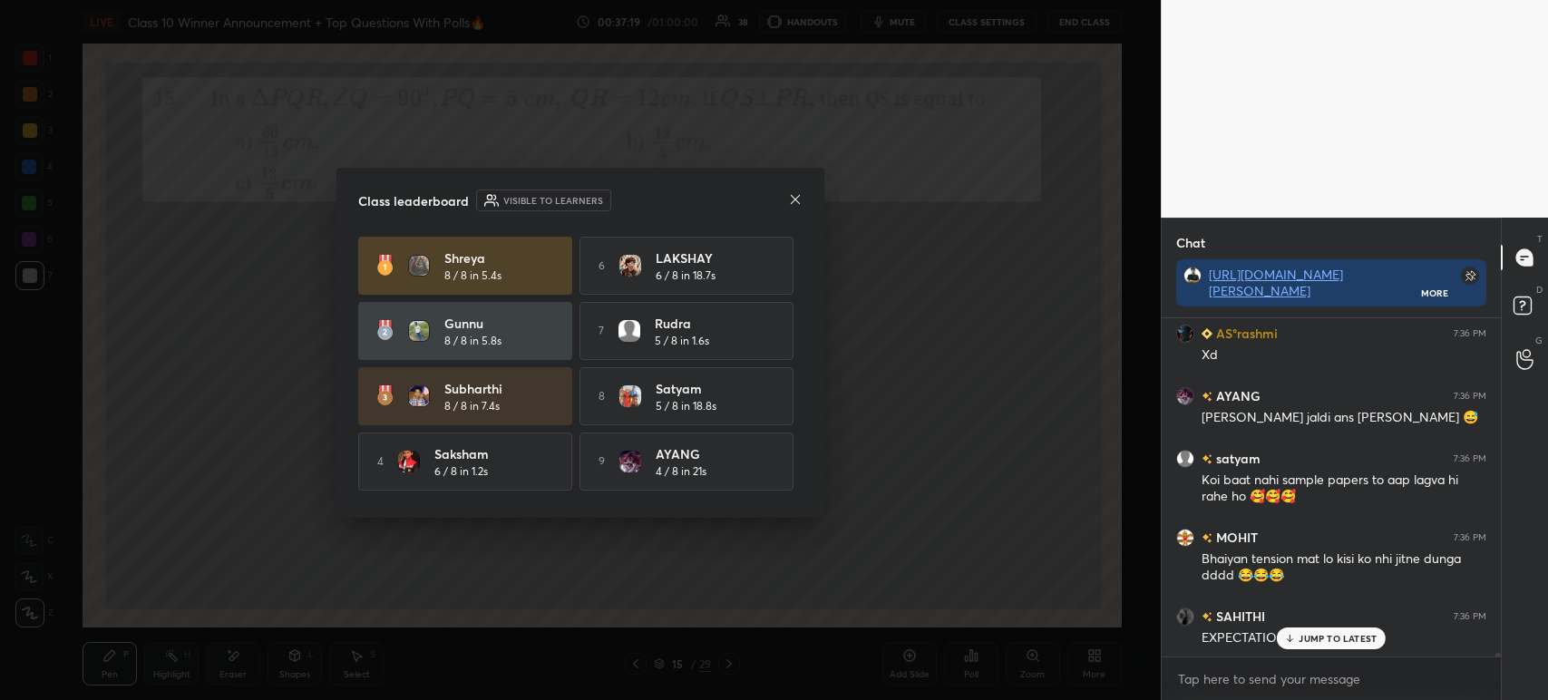
click at [792, 212] on div "Class leaderboard Visible to learners Shreya 8 / 8 in 5.4s 6 LAKSHAY 6 / 8 in 1…" at bounding box center [580, 343] width 488 height 350
click at [792, 205] on icon at bounding box center [795, 199] width 15 height 15
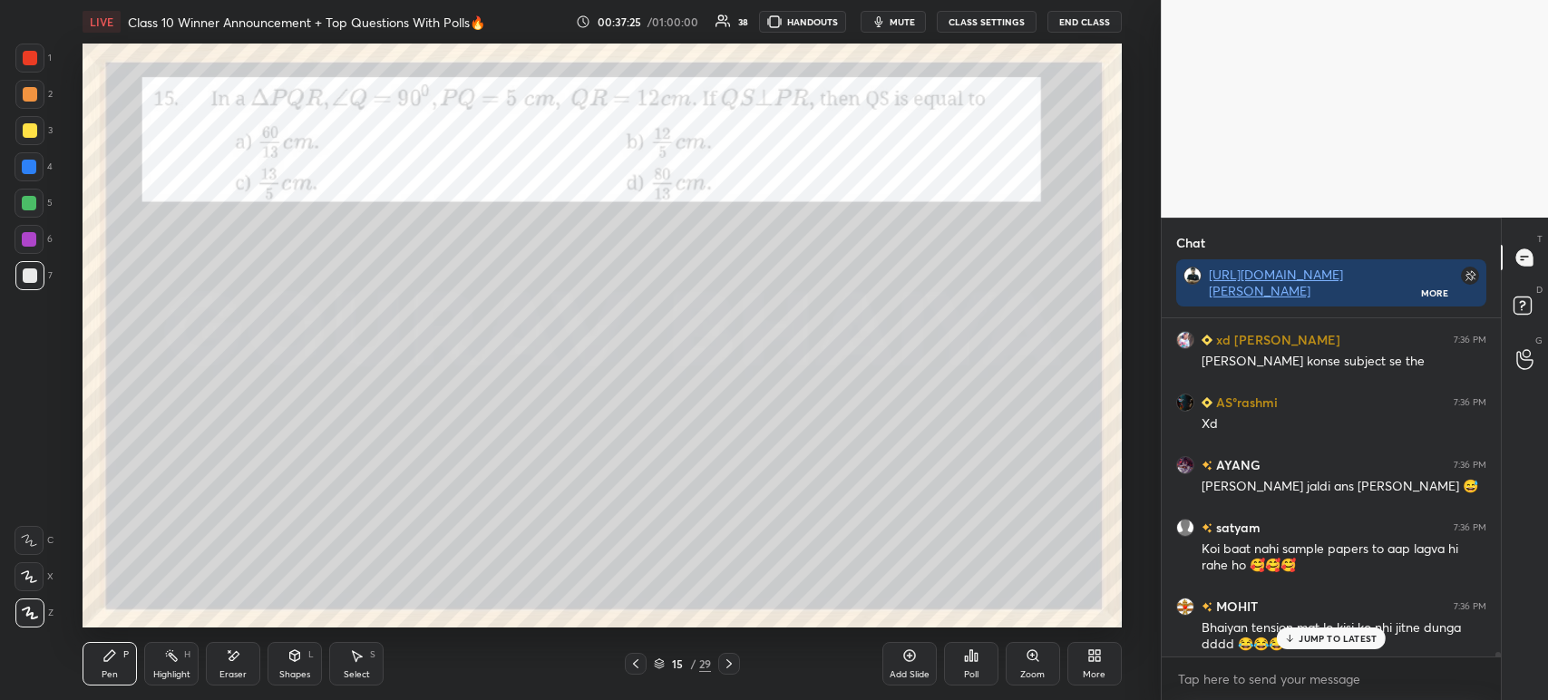
click at [33, 138] on div at bounding box center [29, 130] width 29 height 29
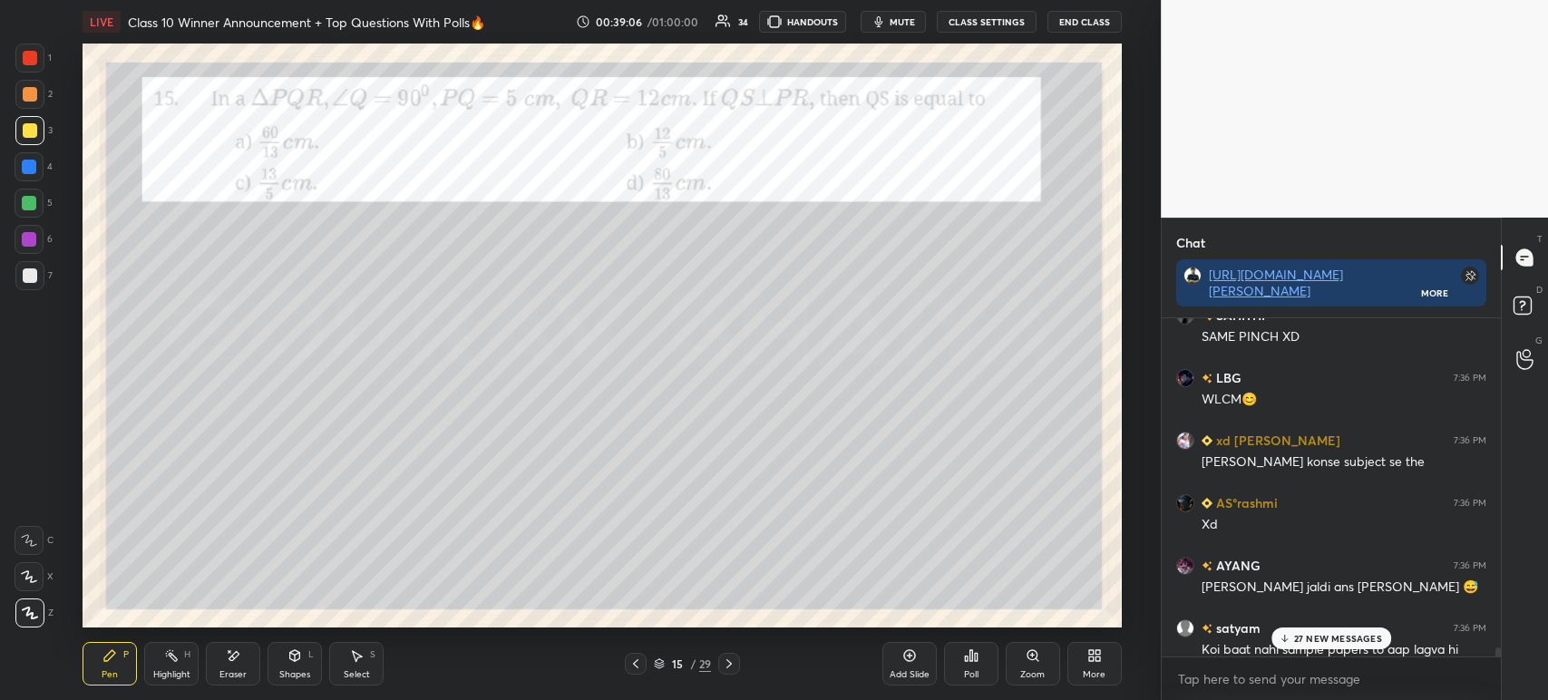
scroll to position [6, 5]
click at [236, 676] on div "Eraser" at bounding box center [232, 674] width 27 height 9
click at [116, 676] on div "Pen" at bounding box center [110, 674] width 16 height 9
click at [28, 131] on div at bounding box center [30, 130] width 15 height 15
click at [123, 658] on div "P" at bounding box center [125, 654] width 5 height 9
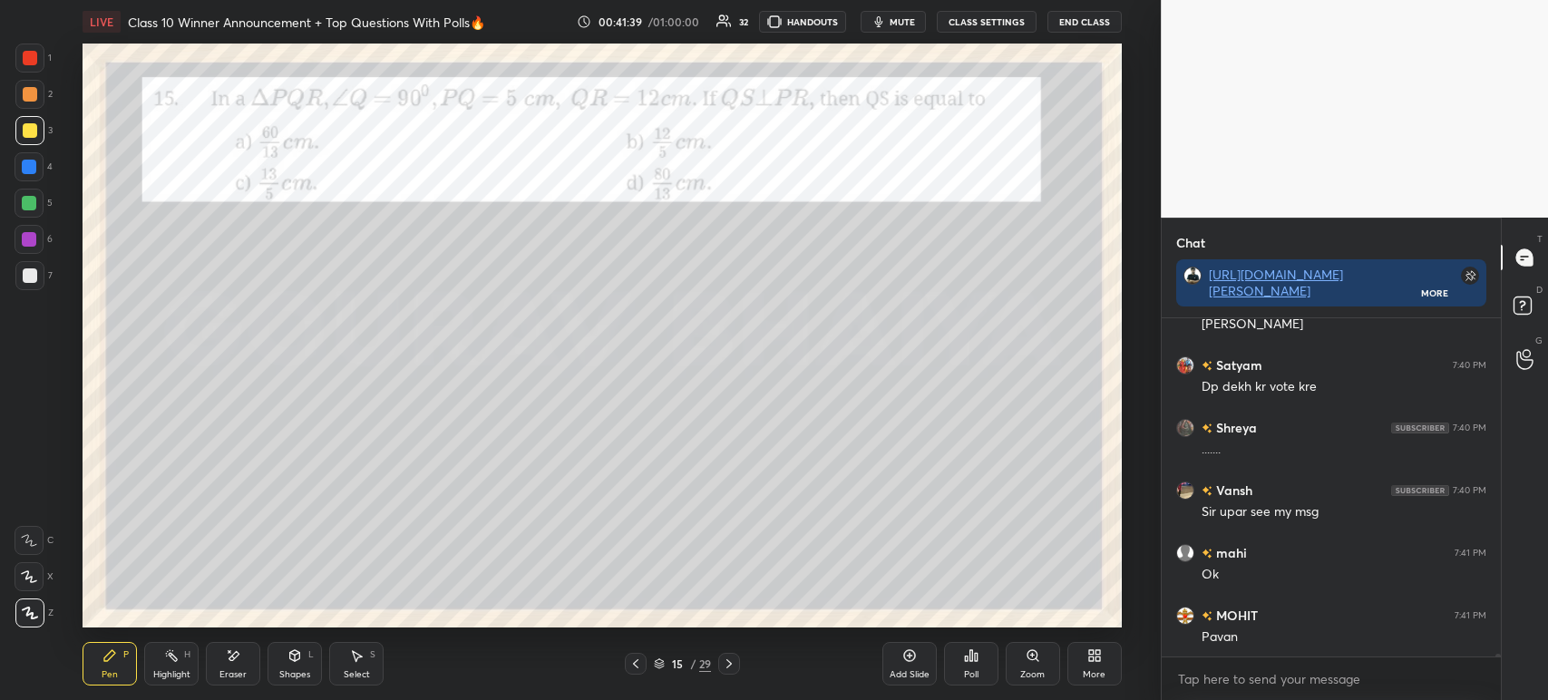
scroll to position [40678, 0]
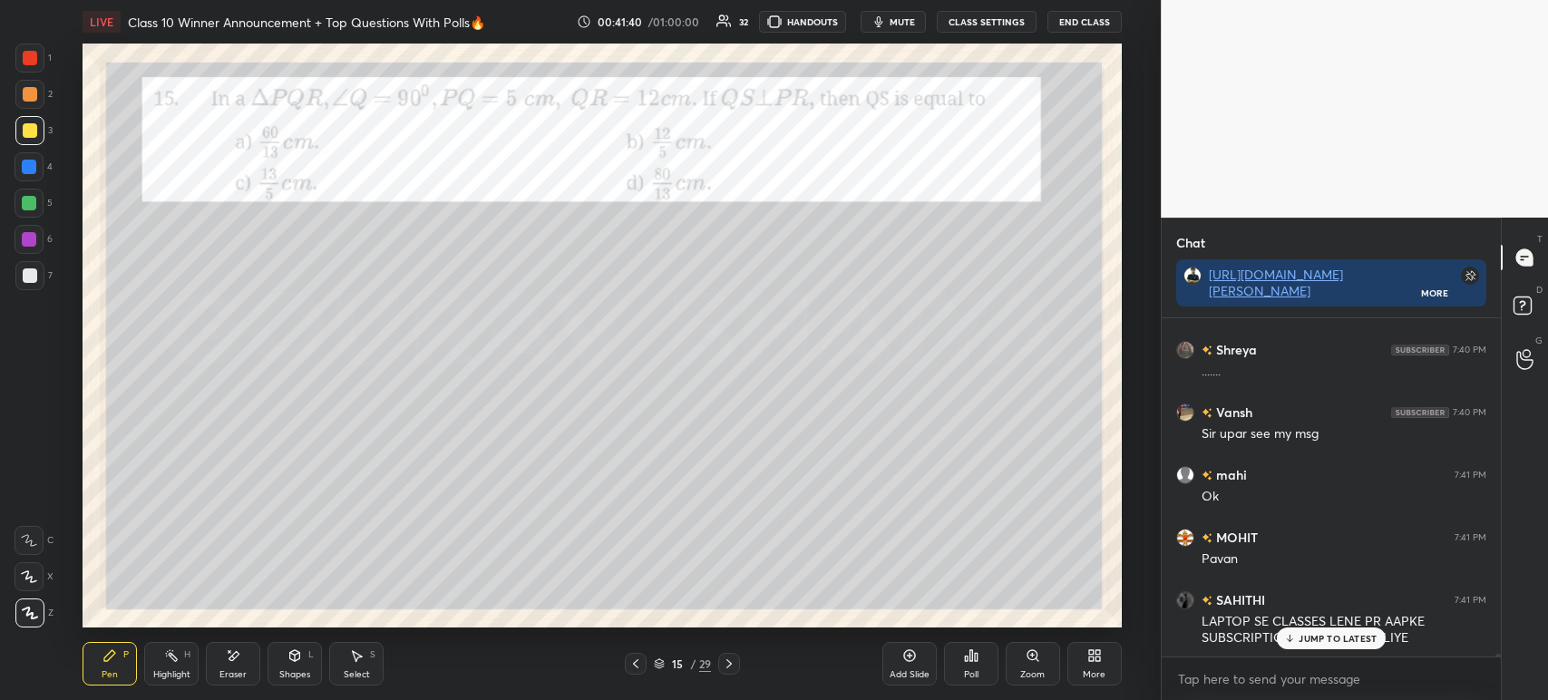
click at [906, 666] on div "Add Slide" at bounding box center [909, 664] width 54 height 44
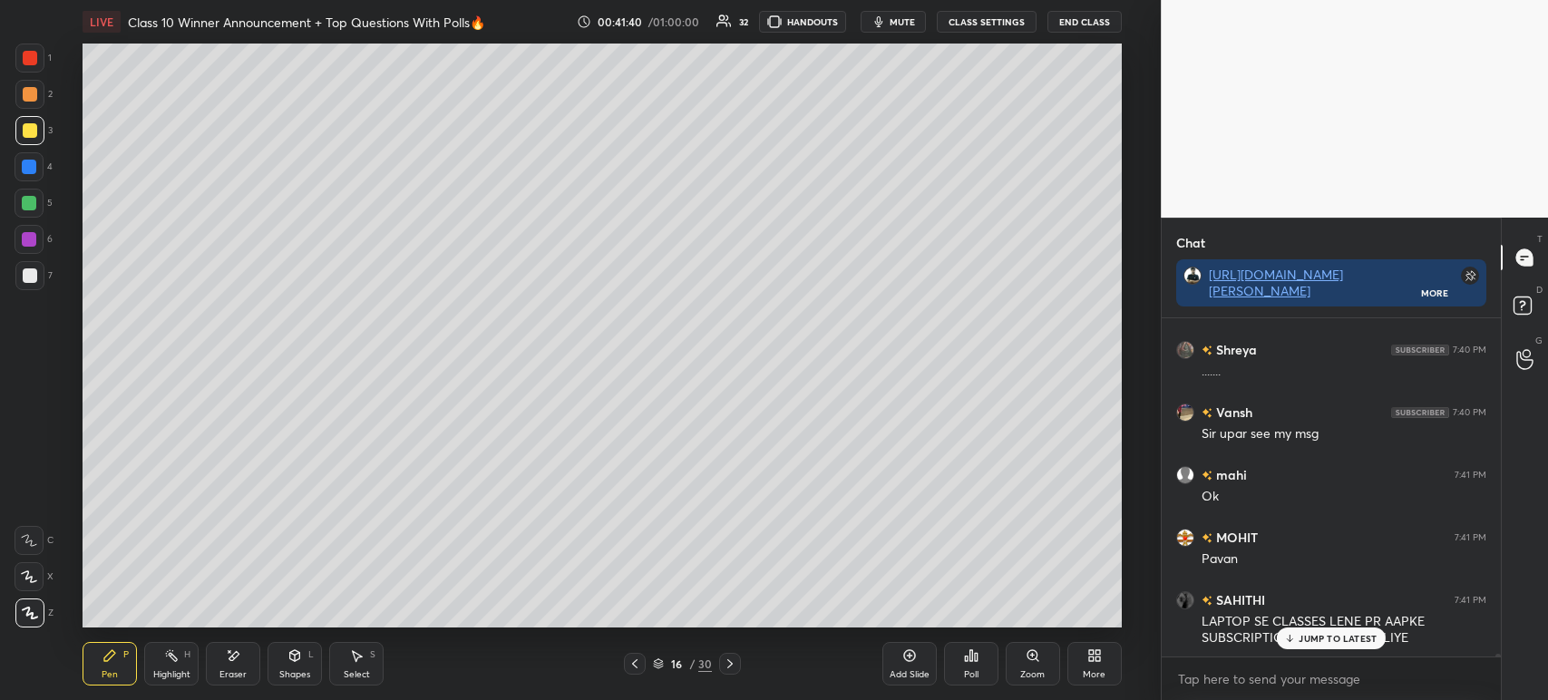
click at [635, 672] on div at bounding box center [635, 664] width 22 height 22
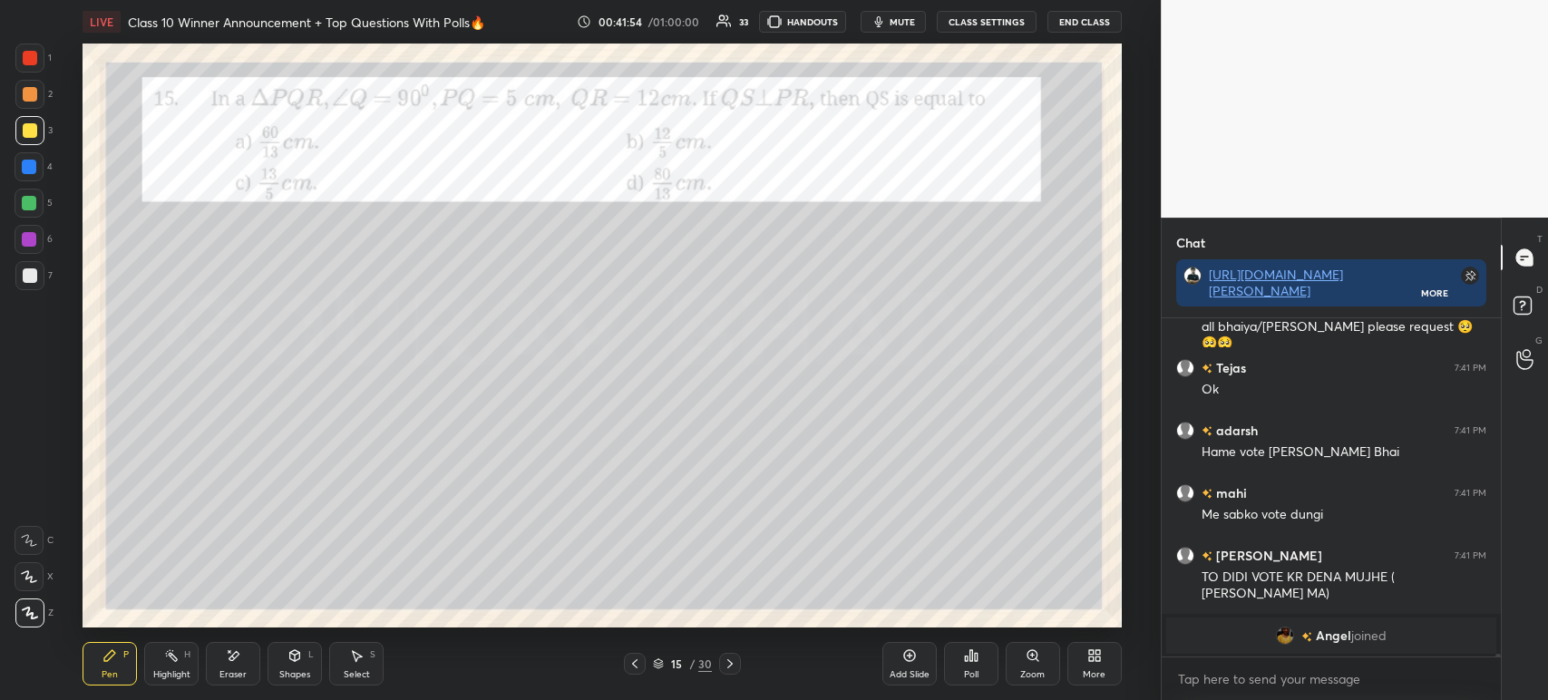
scroll to position [36757, 0]
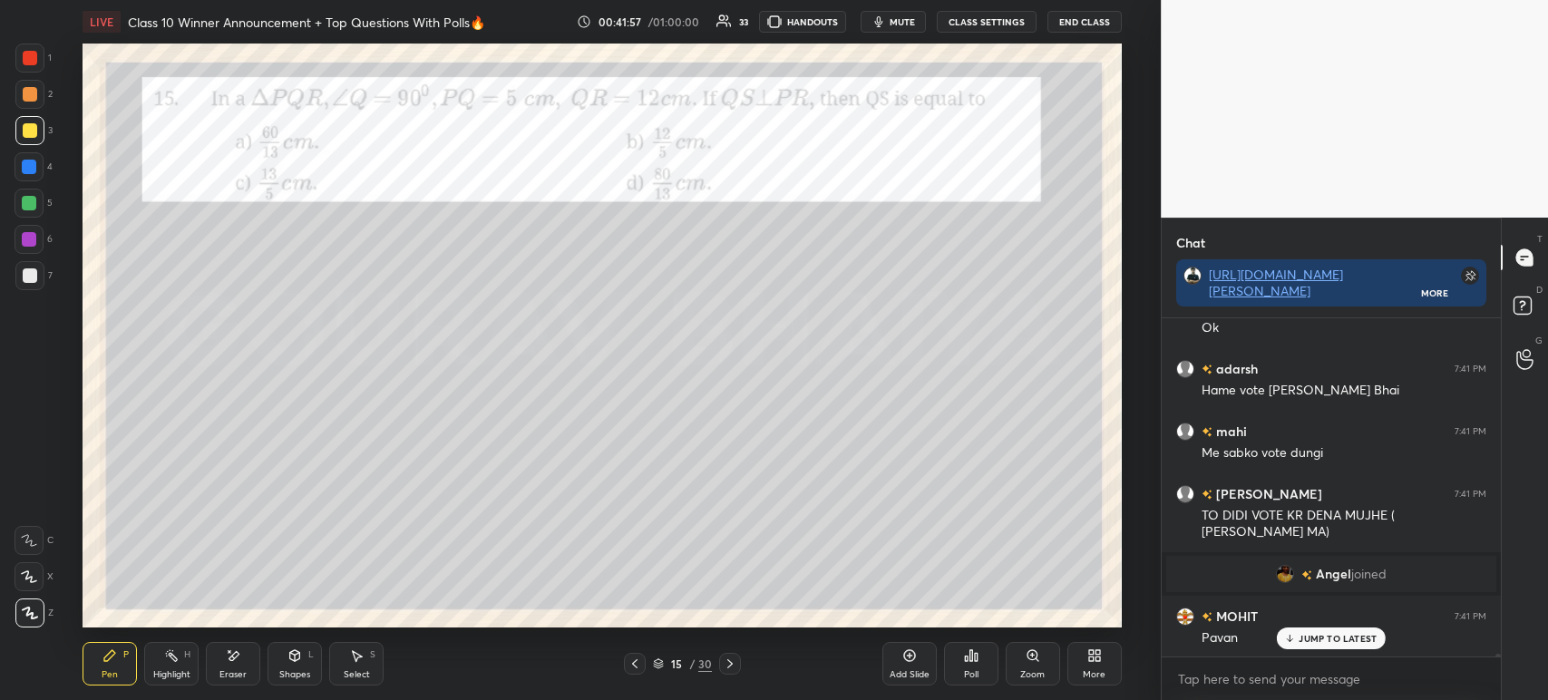
click at [729, 666] on icon at bounding box center [729, 663] width 5 height 9
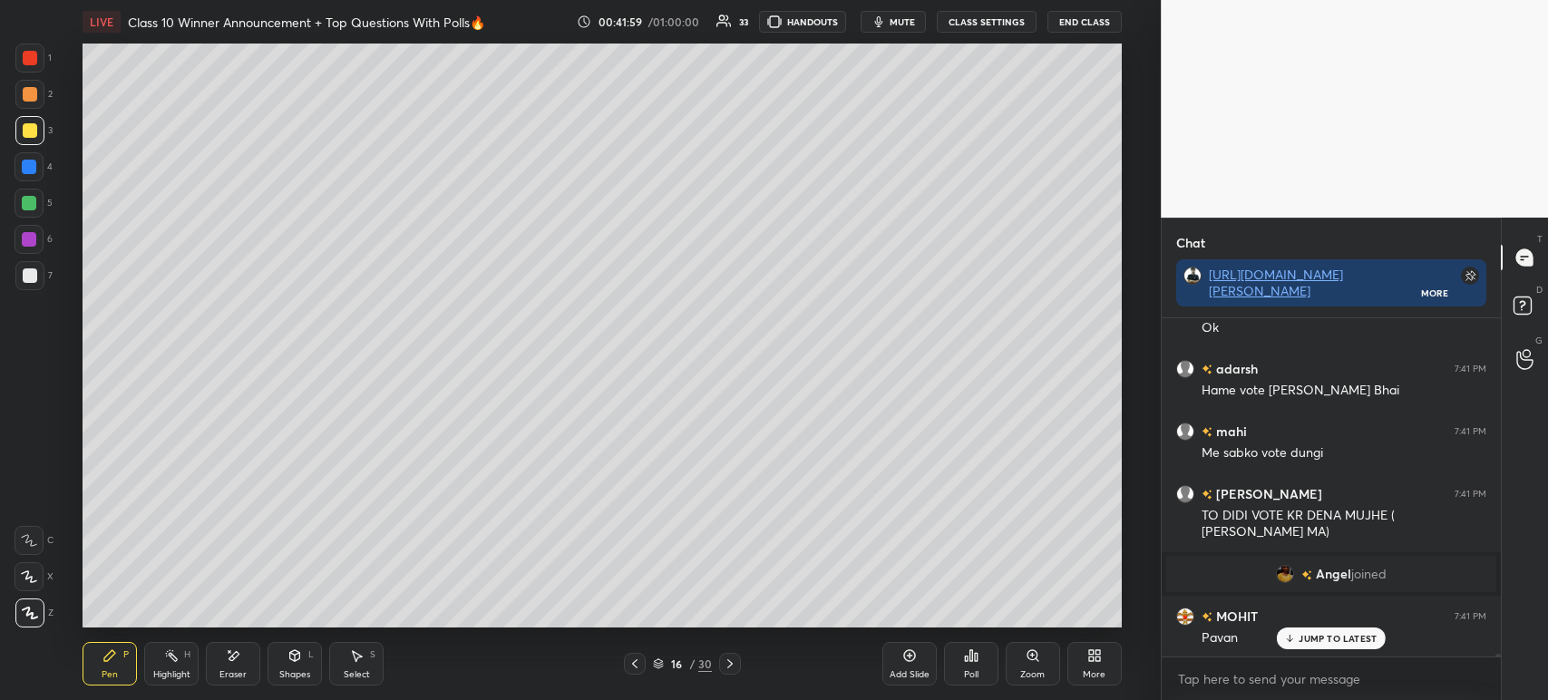
scroll to position [36819, 0]
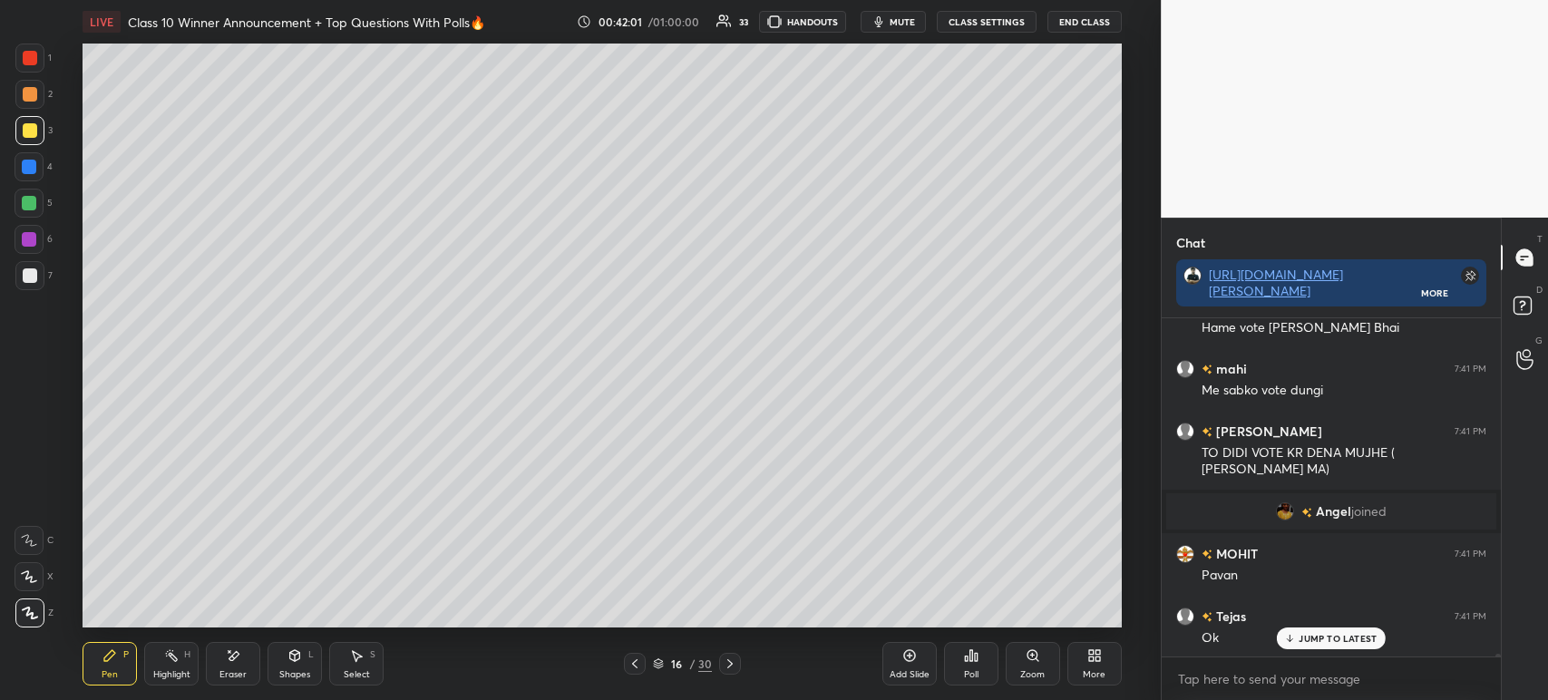
click at [630, 657] on icon at bounding box center [634, 663] width 15 height 15
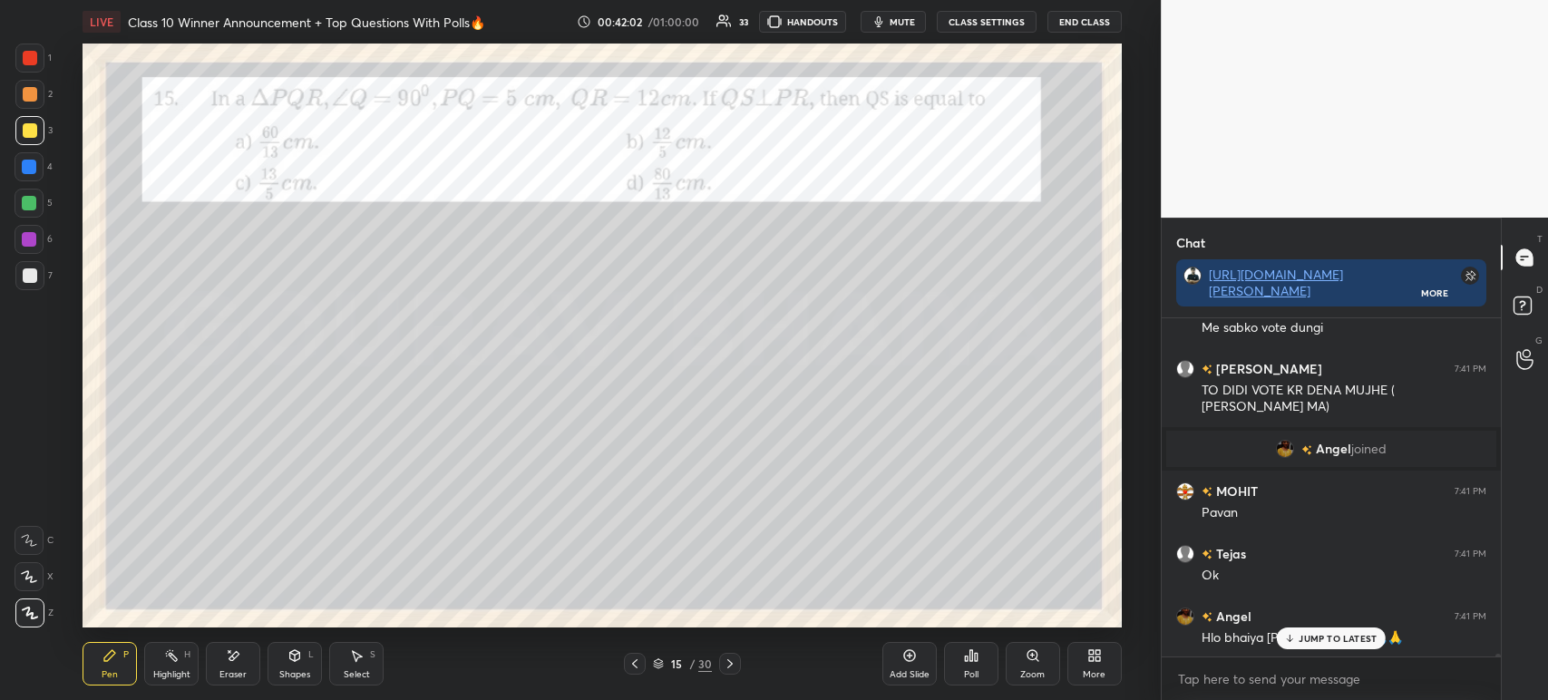
scroll to position [36944, 0]
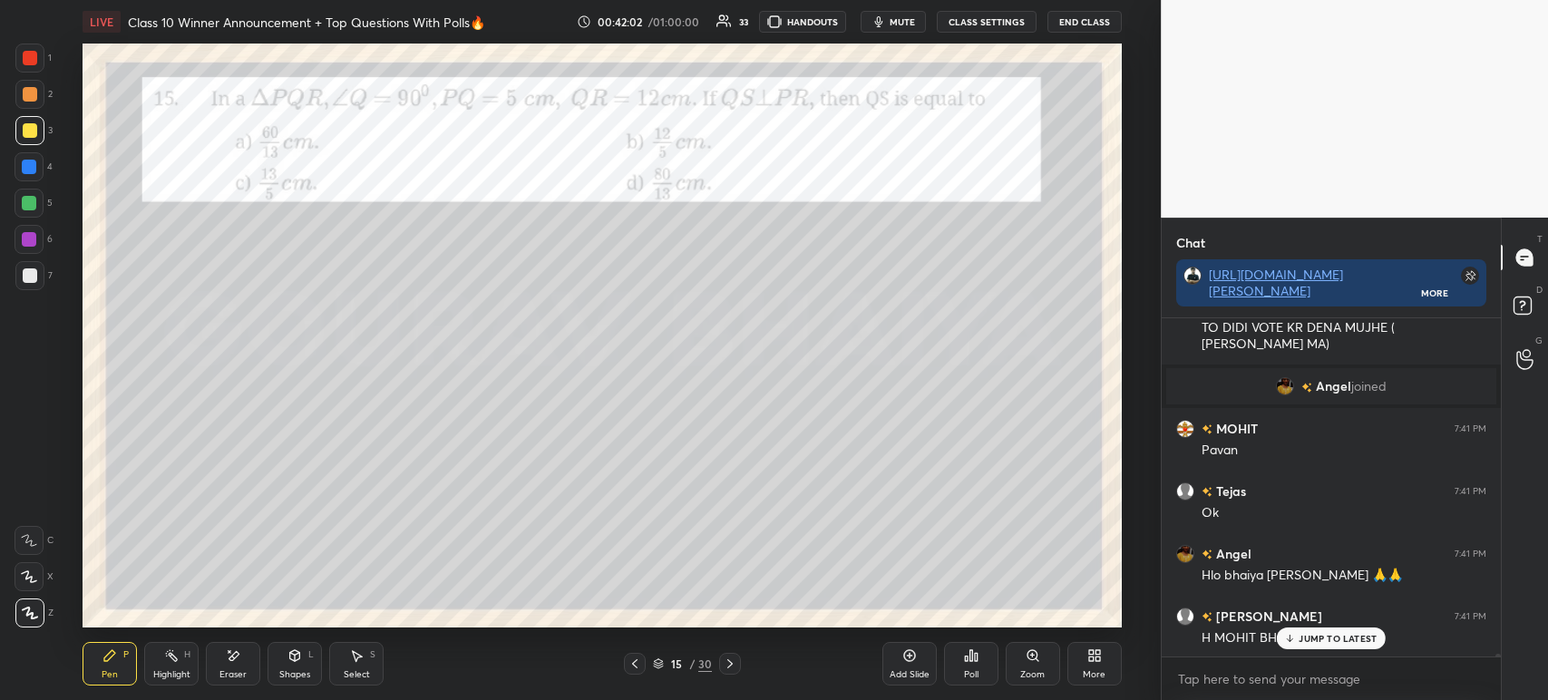
click at [727, 665] on icon at bounding box center [730, 663] width 15 height 15
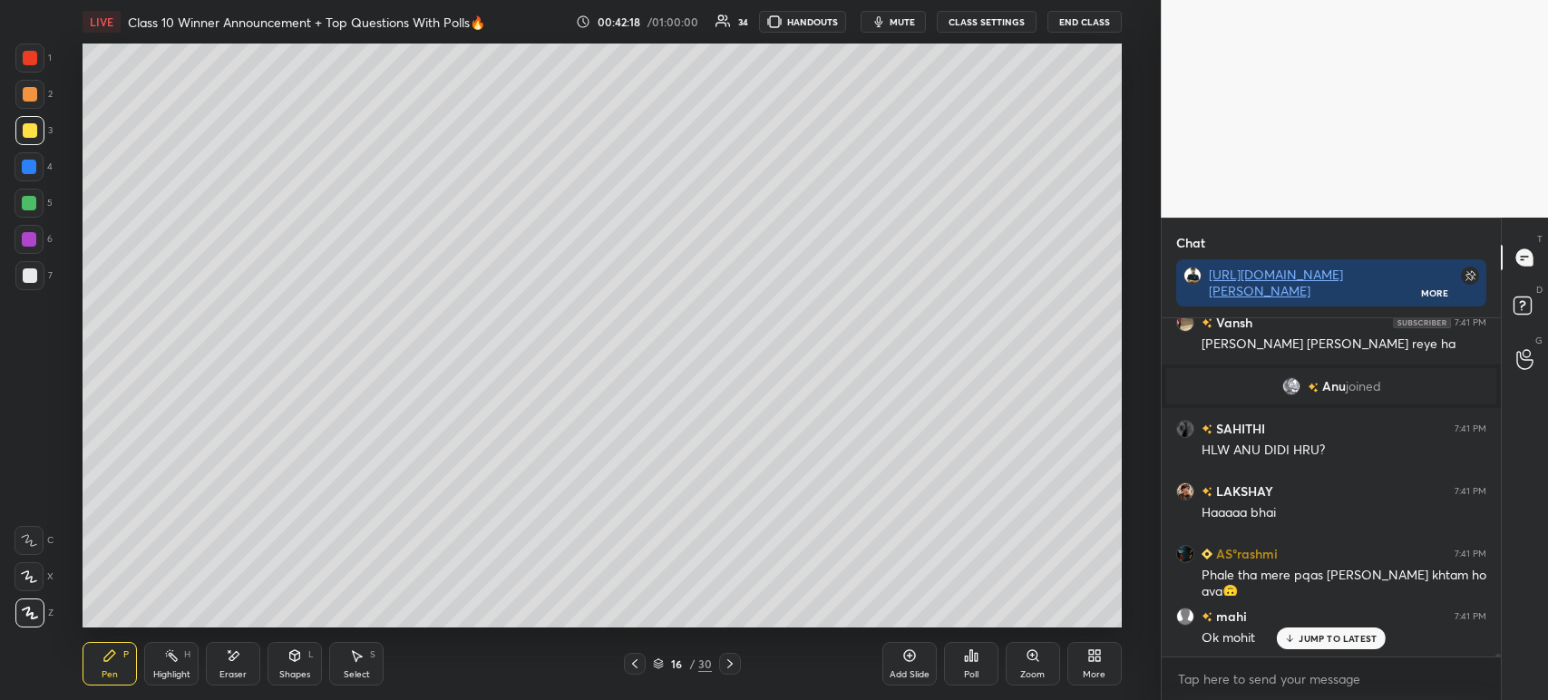
scroll to position [6, 5]
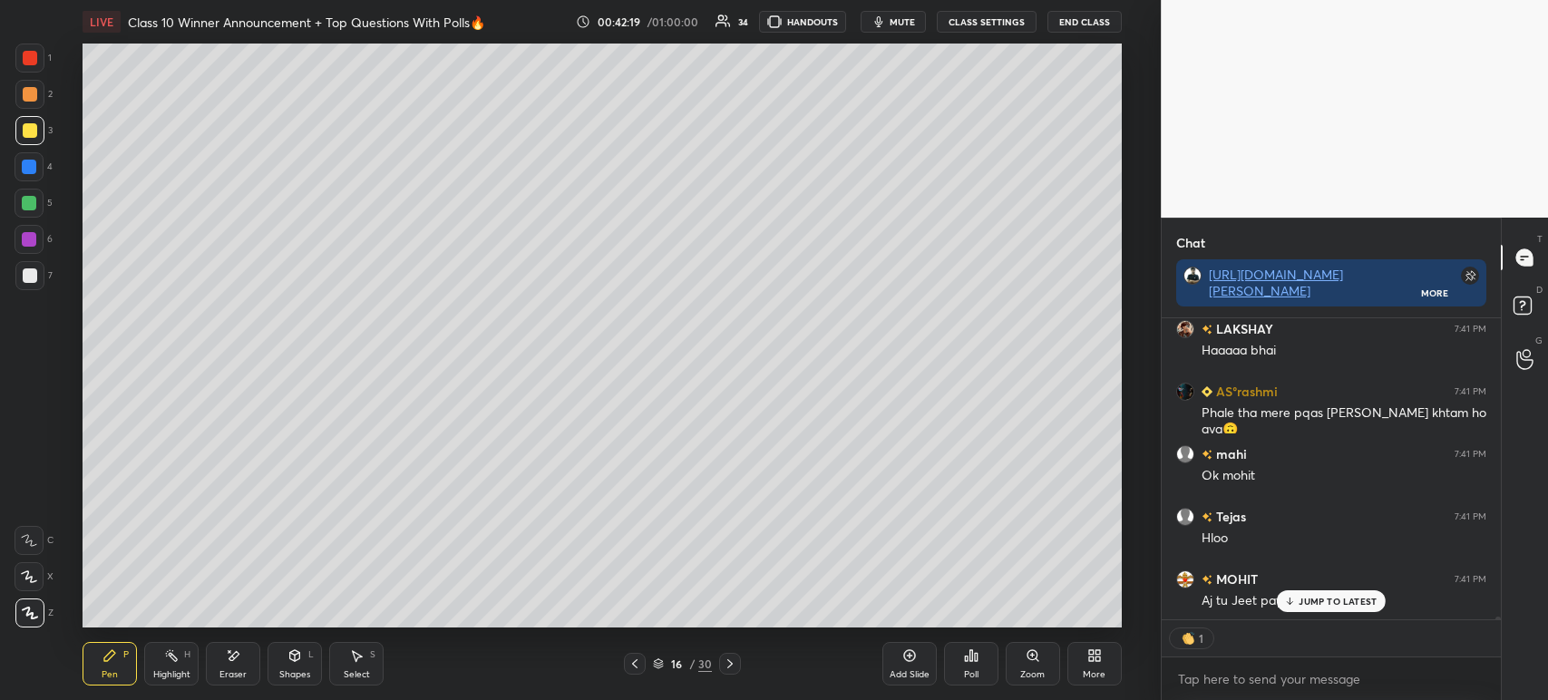
click at [636, 662] on icon at bounding box center [634, 663] width 5 height 9
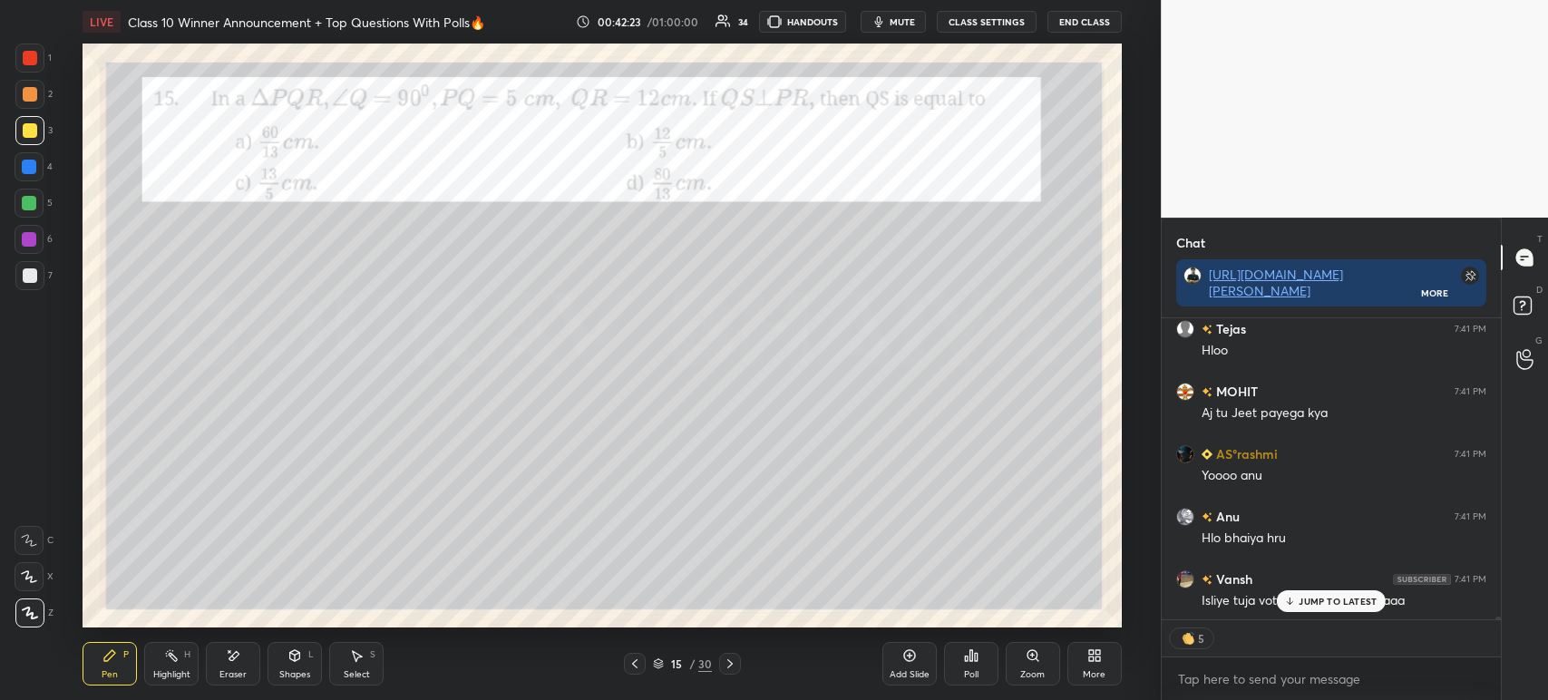
click at [729, 662] on icon at bounding box center [729, 663] width 5 height 9
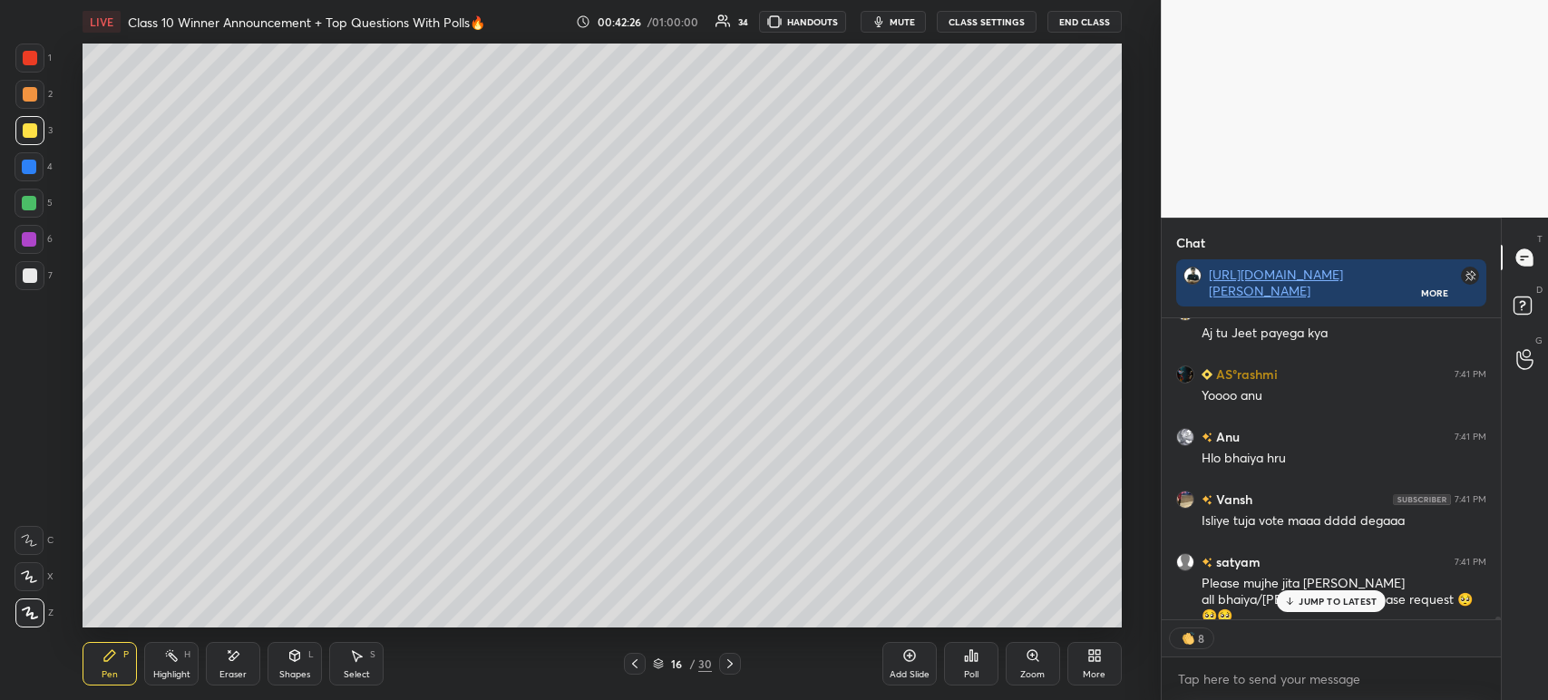
scroll to position [37855, 0]
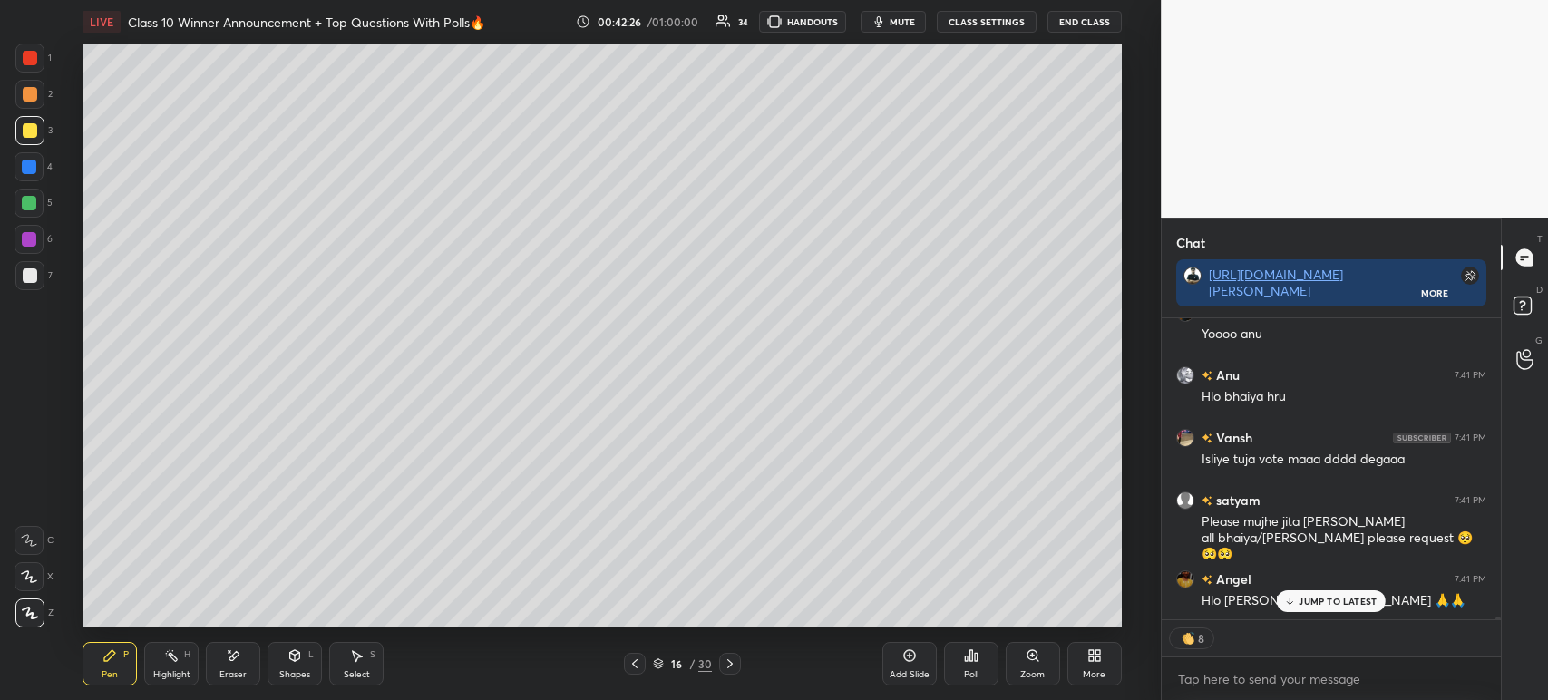
click at [631, 660] on icon at bounding box center [634, 663] width 15 height 15
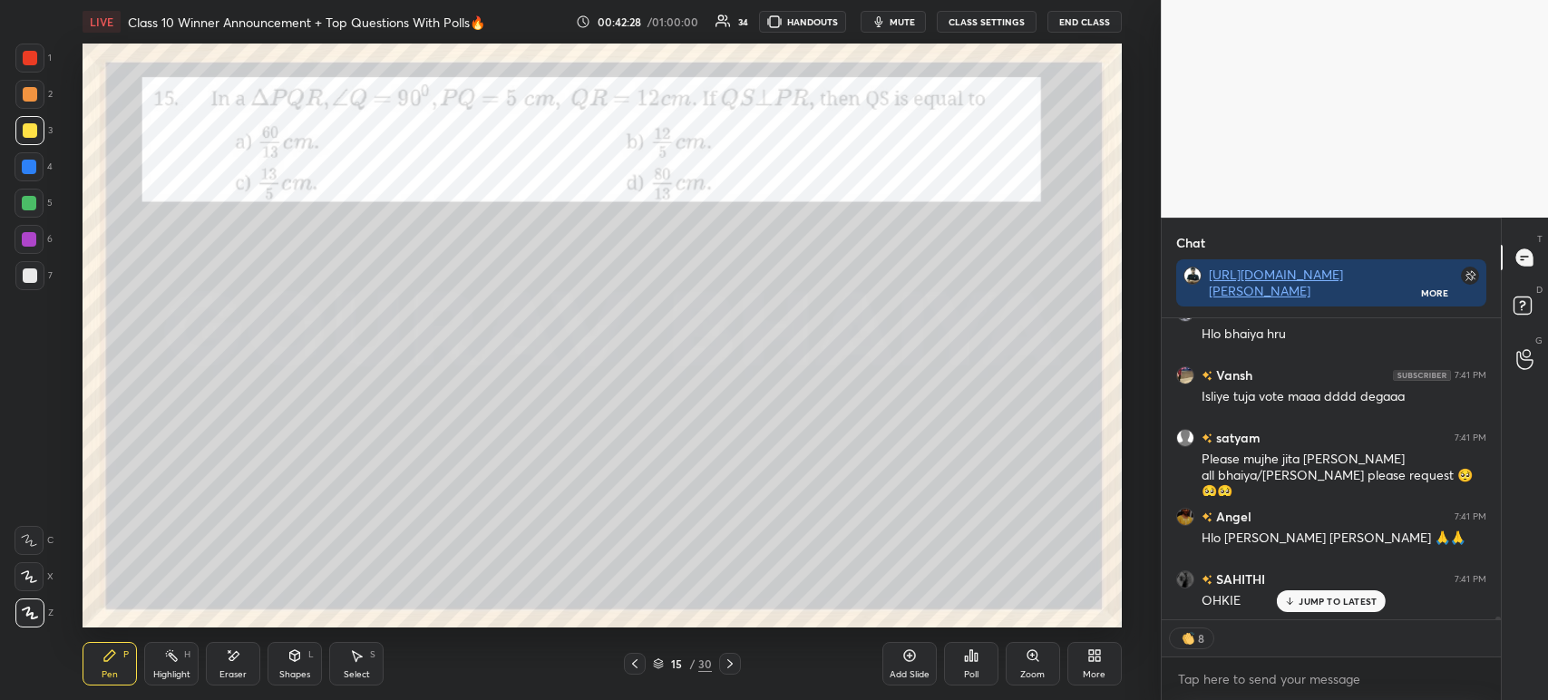
click at [729, 662] on icon at bounding box center [729, 663] width 5 height 9
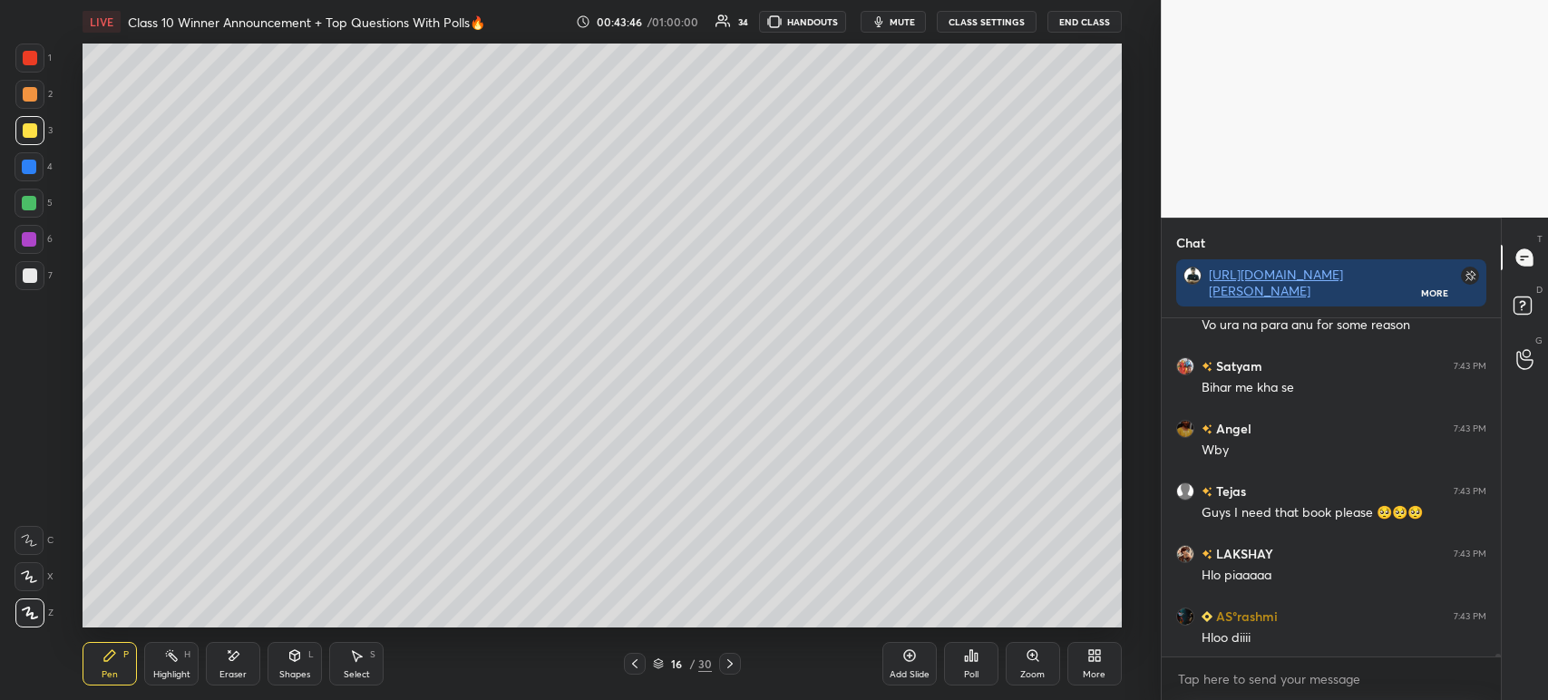
scroll to position [40646, 0]
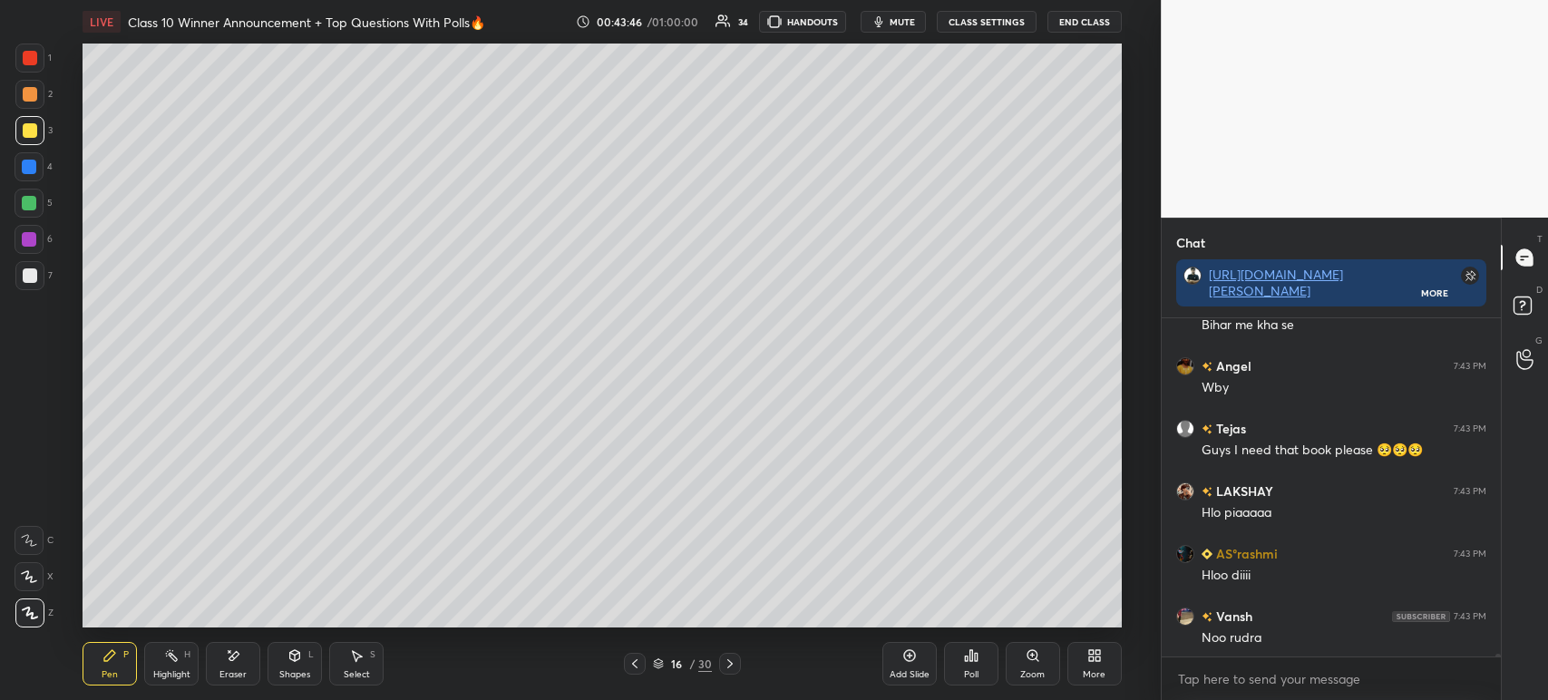
click at [632, 670] on icon at bounding box center [634, 663] width 15 height 15
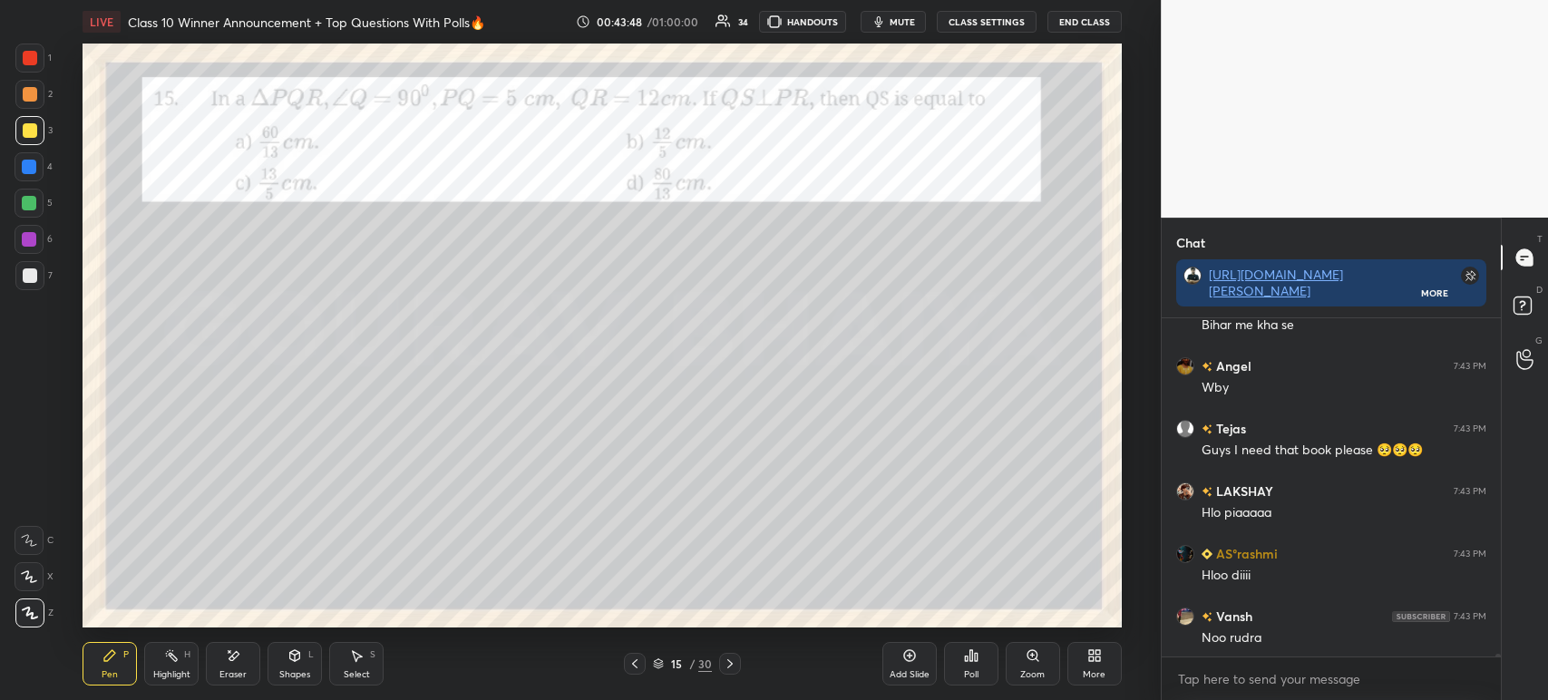
scroll to position [40709, 0]
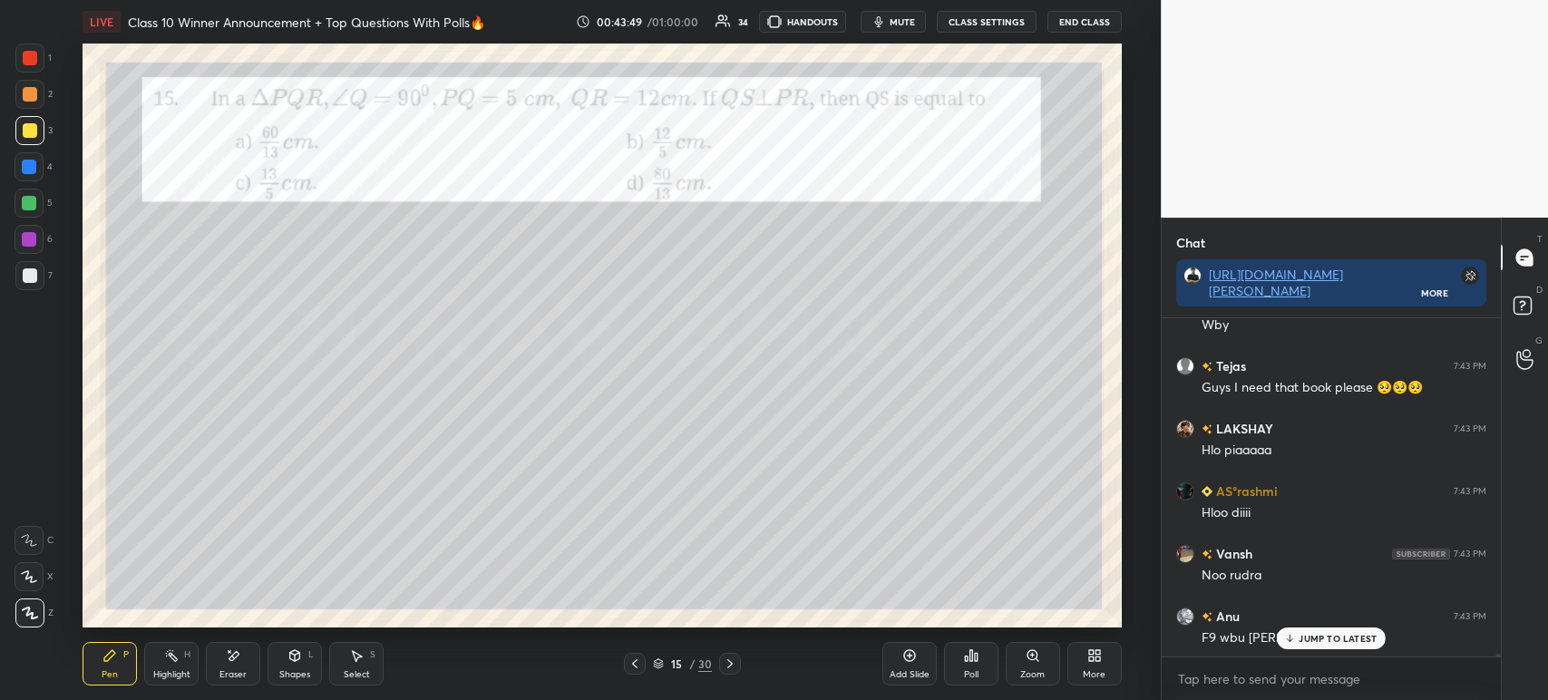
click at [733, 670] on icon at bounding box center [730, 663] width 15 height 15
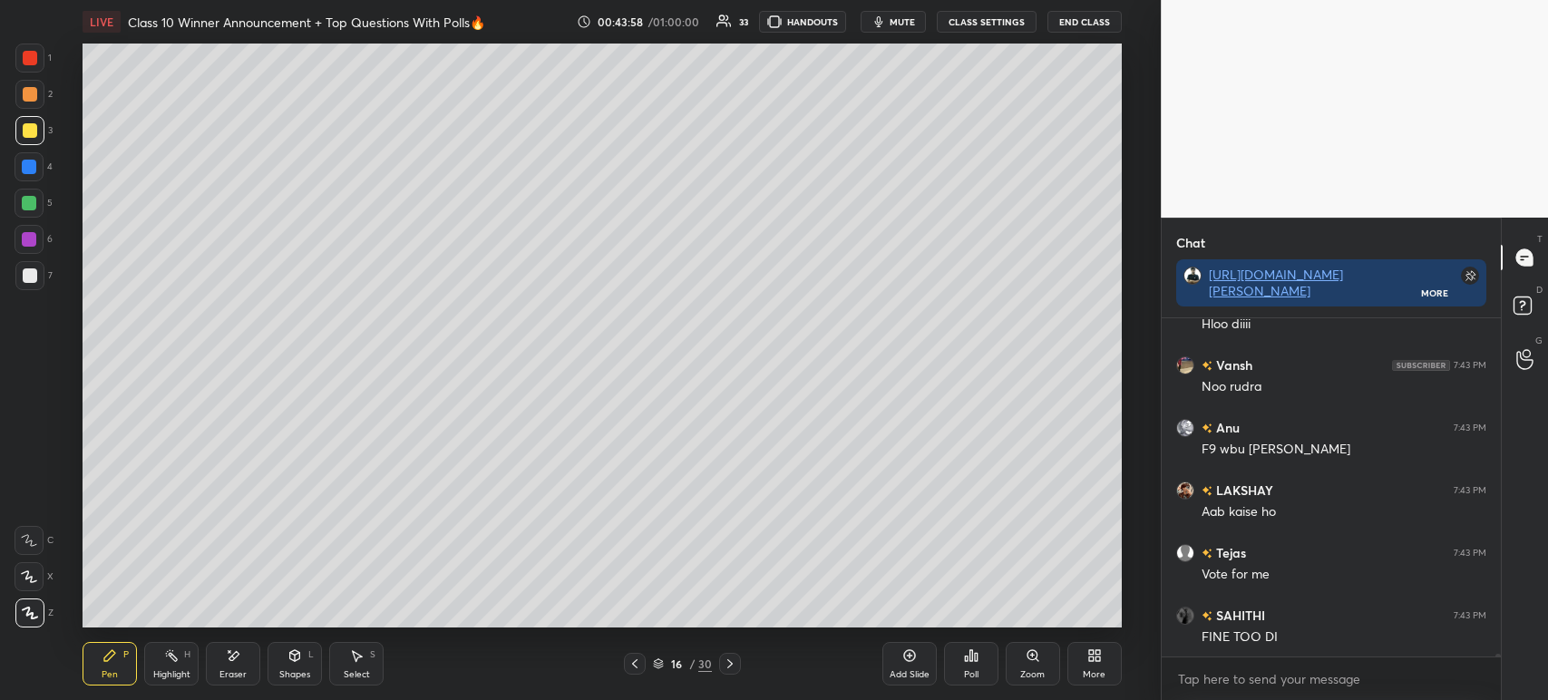
scroll to position [40959, 0]
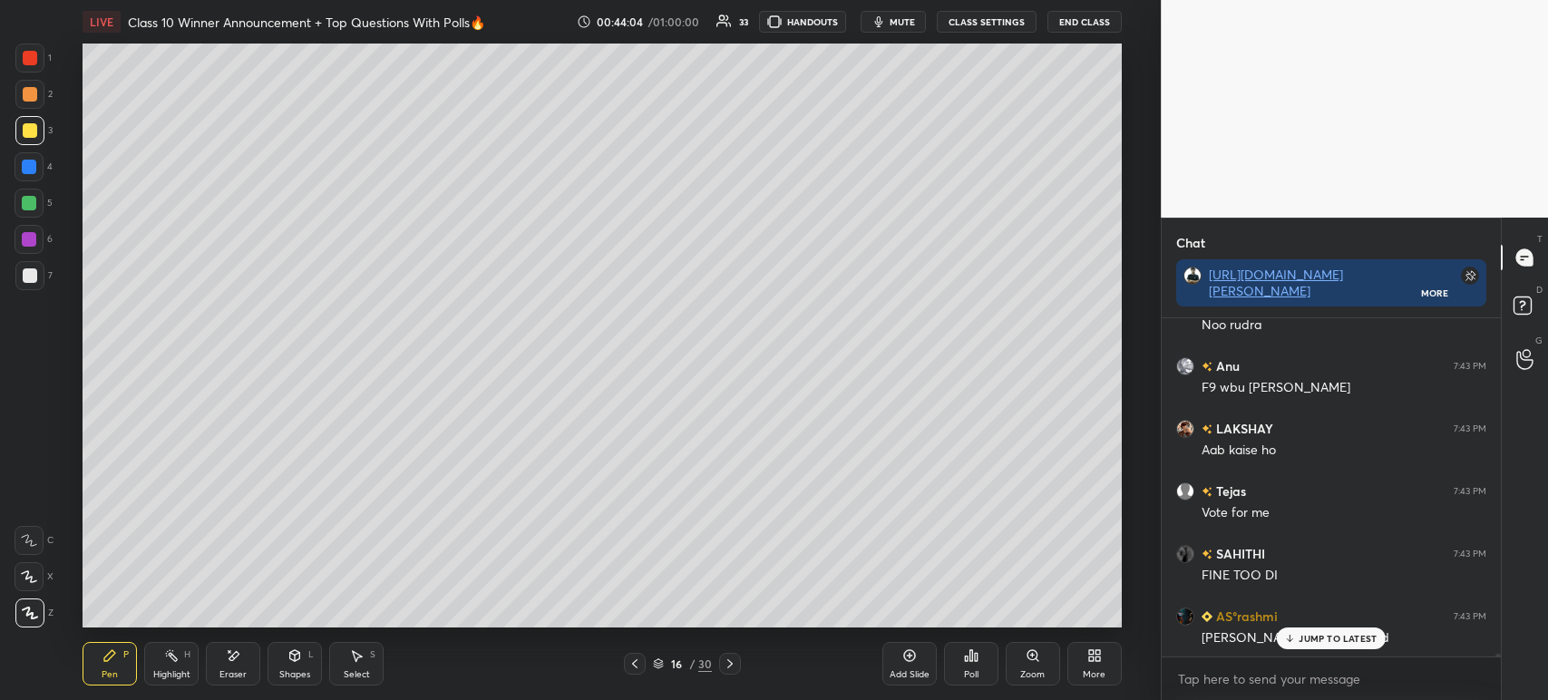
click at [630, 666] on icon at bounding box center [634, 663] width 15 height 15
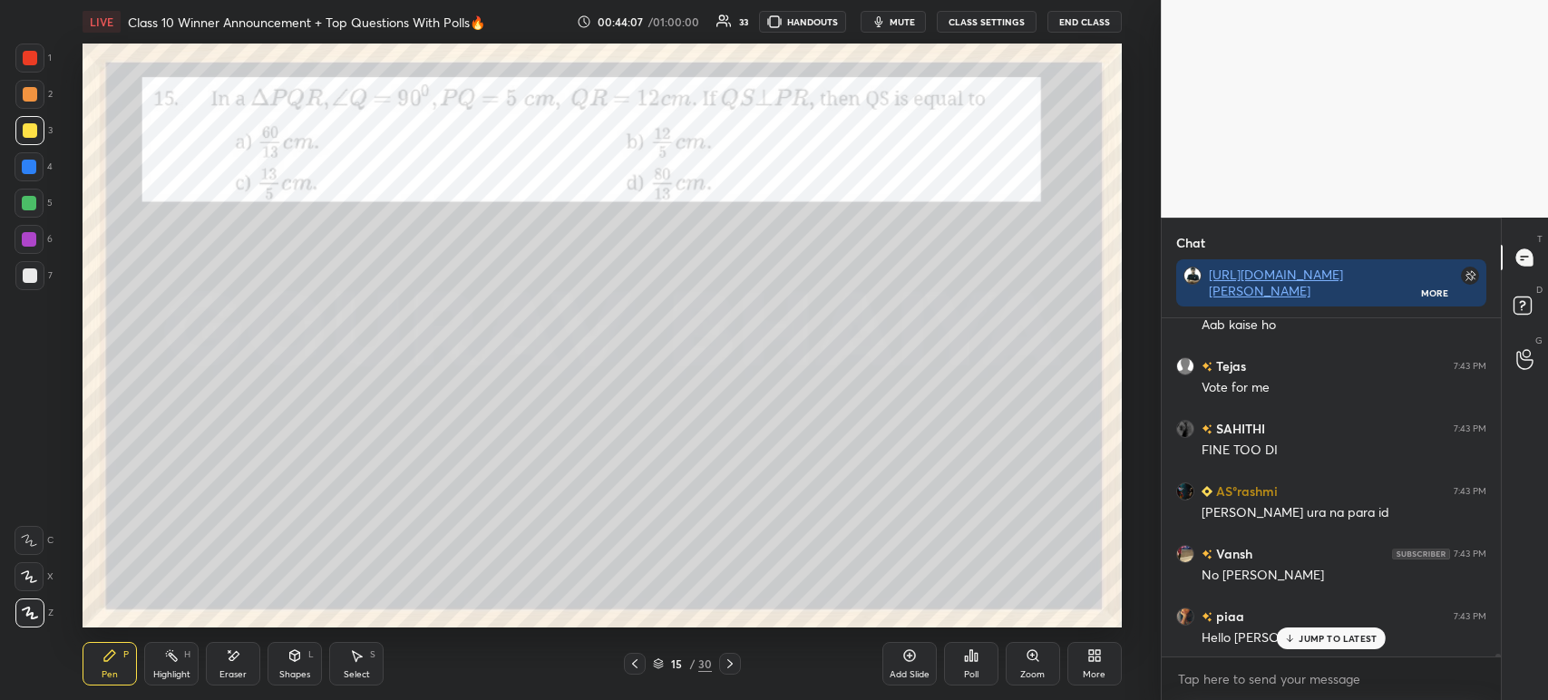
scroll to position [41163, 0]
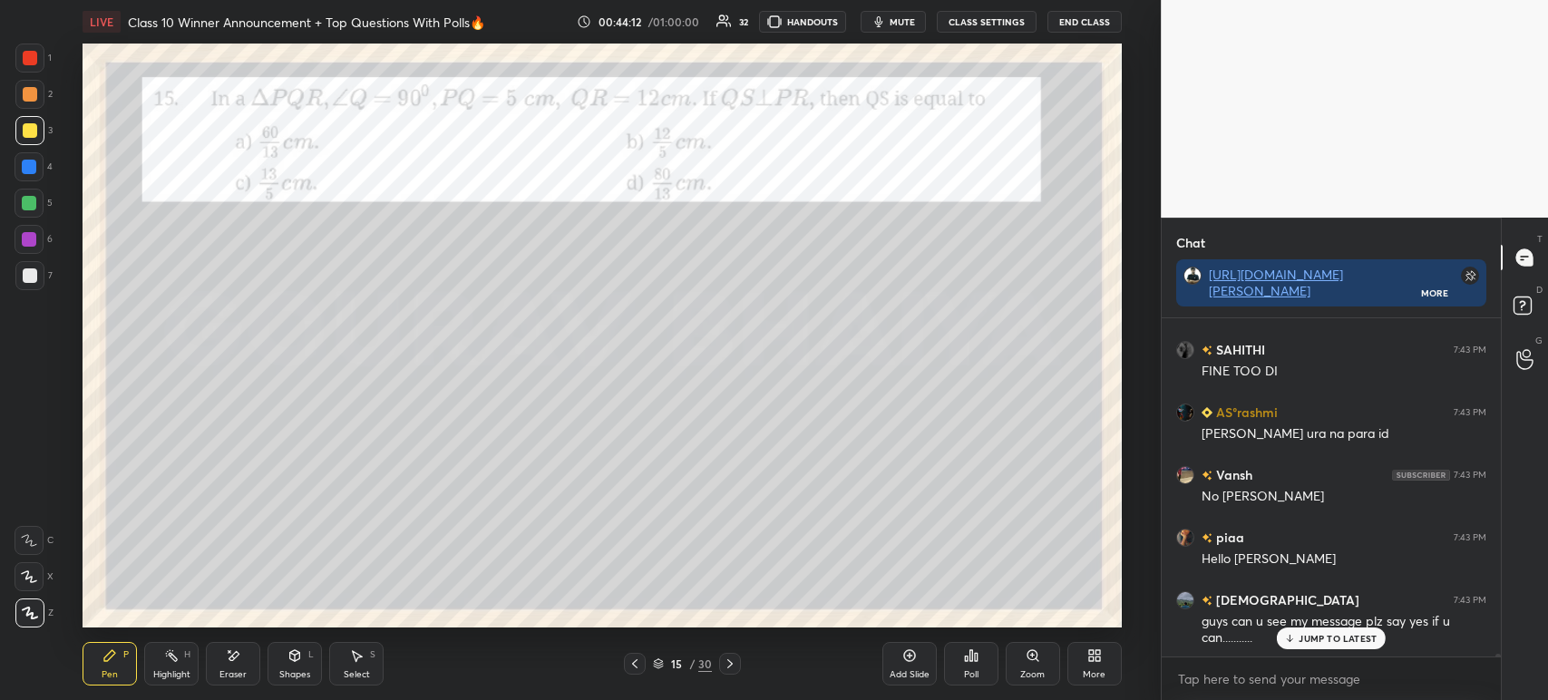
click at [737, 665] on div at bounding box center [730, 664] width 22 height 22
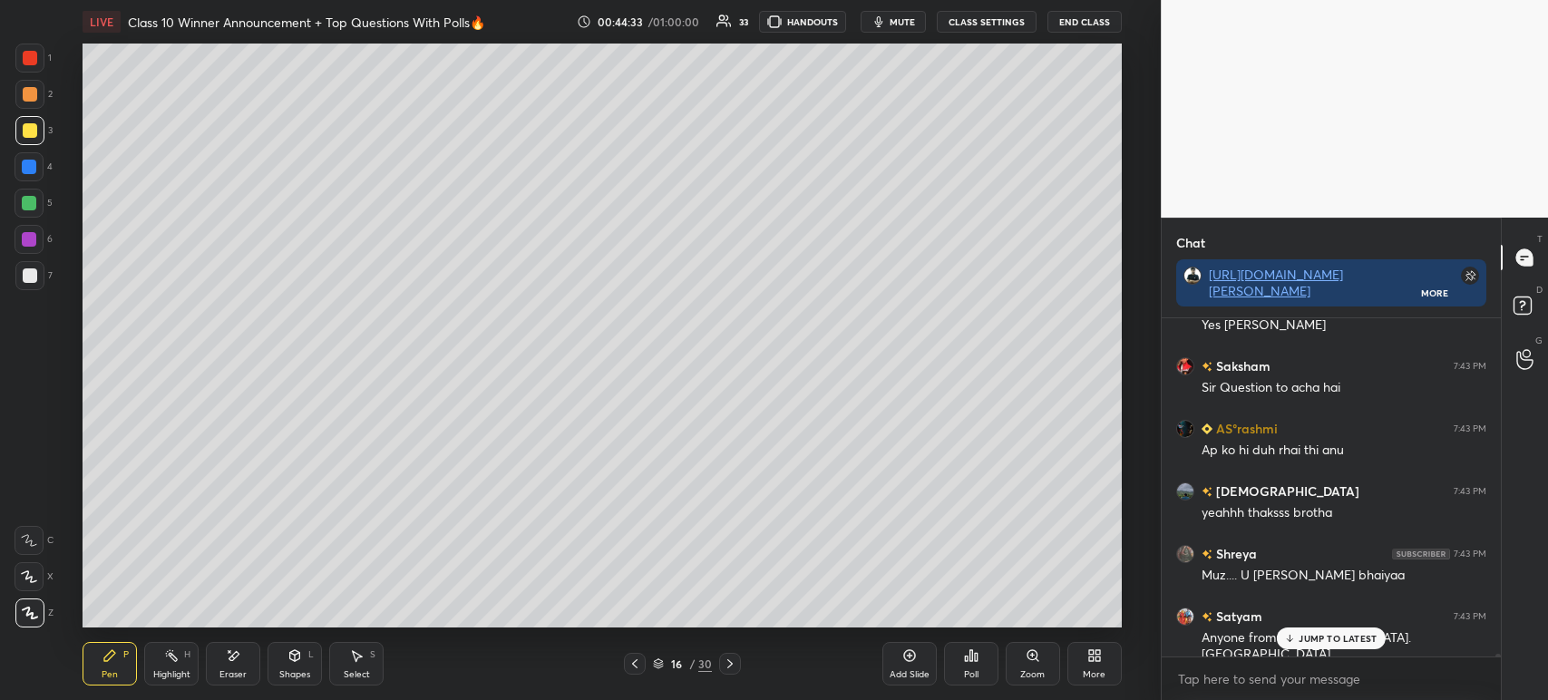
scroll to position [41805, 0]
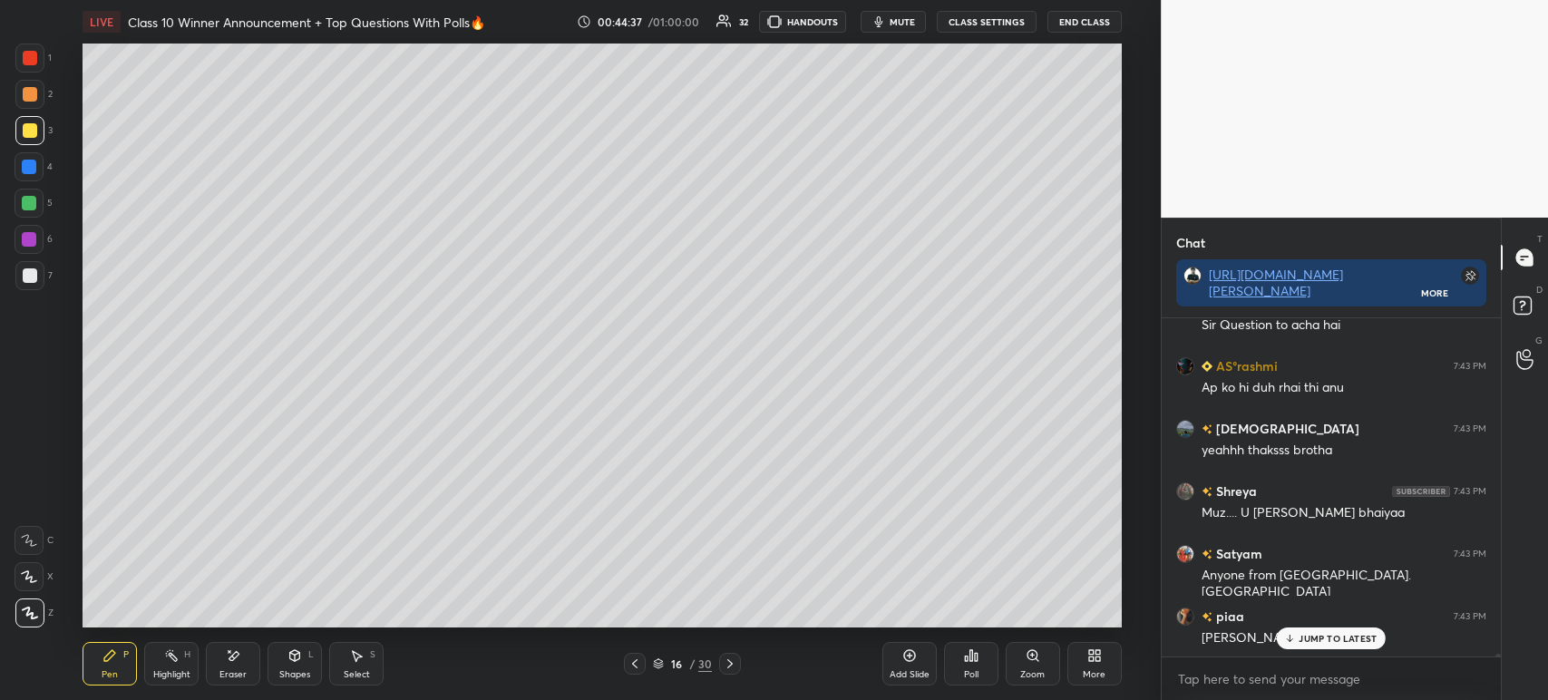
click at [641, 657] on icon at bounding box center [634, 663] width 15 height 15
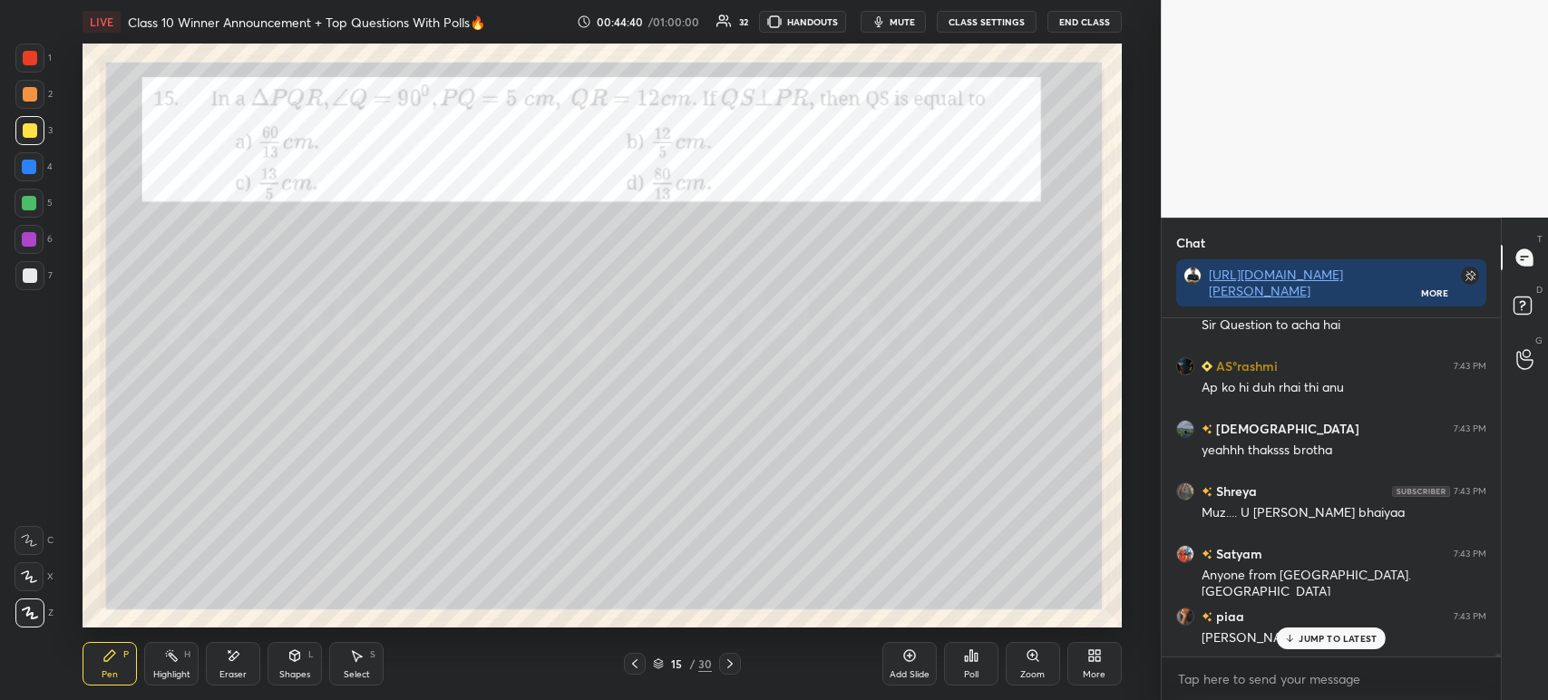
click at [29, 58] on div at bounding box center [30, 58] width 15 height 15
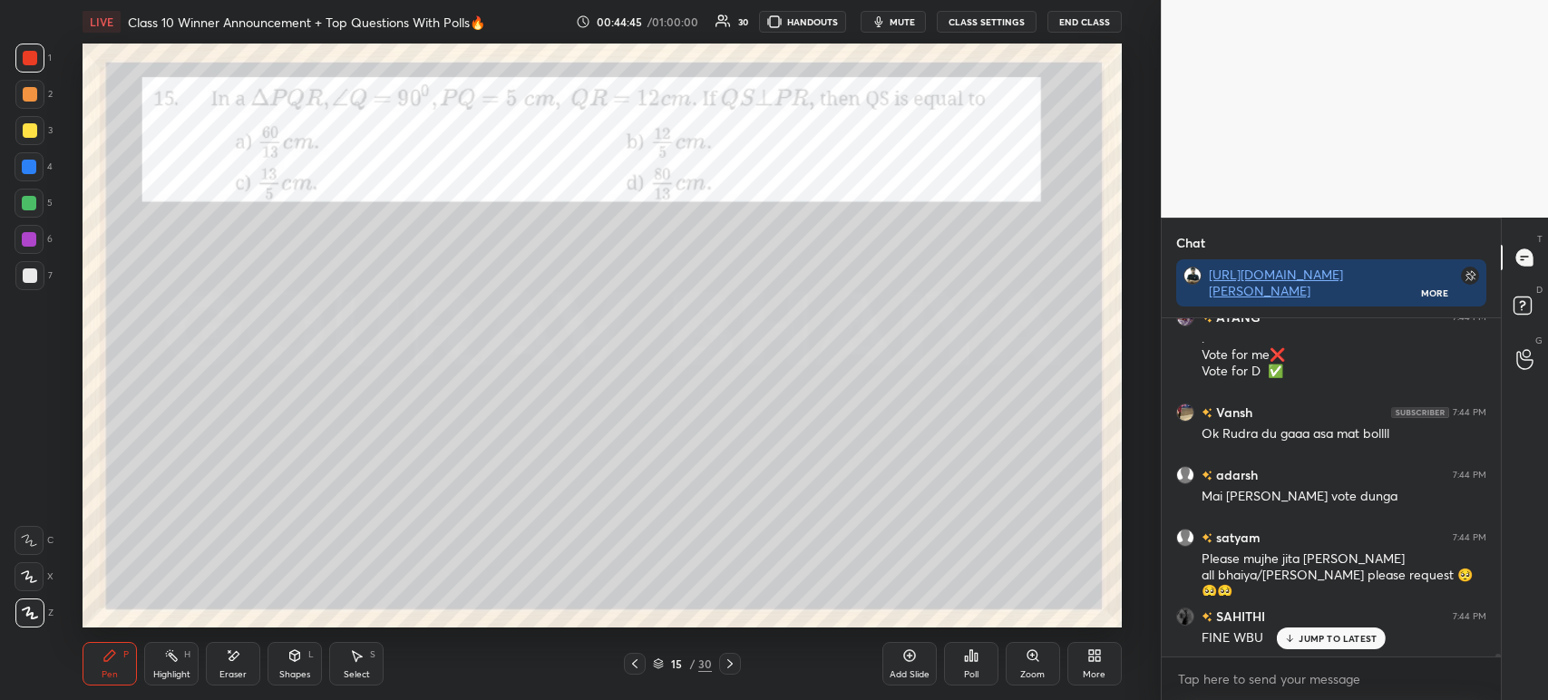
scroll to position [42230, 0]
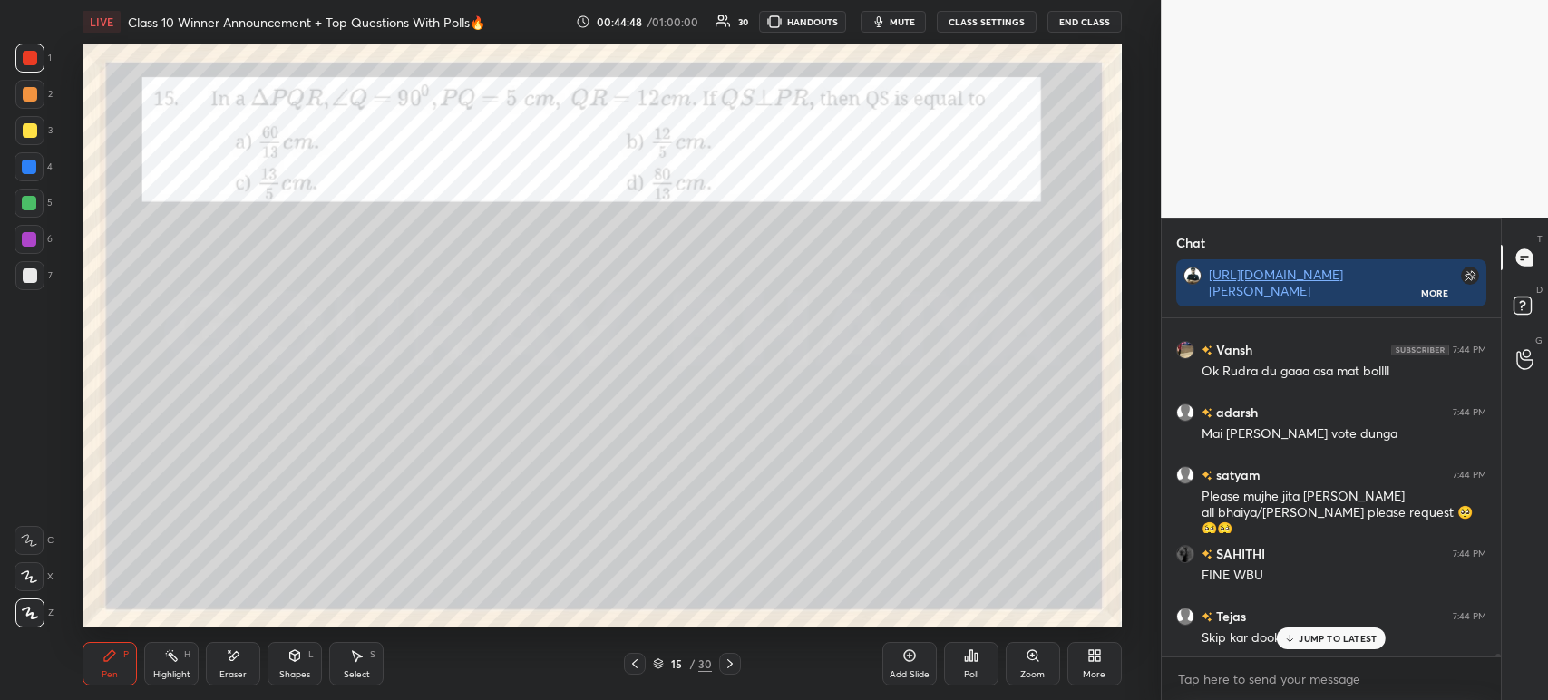
click at [732, 671] on icon at bounding box center [730, 663] width 15 height 15
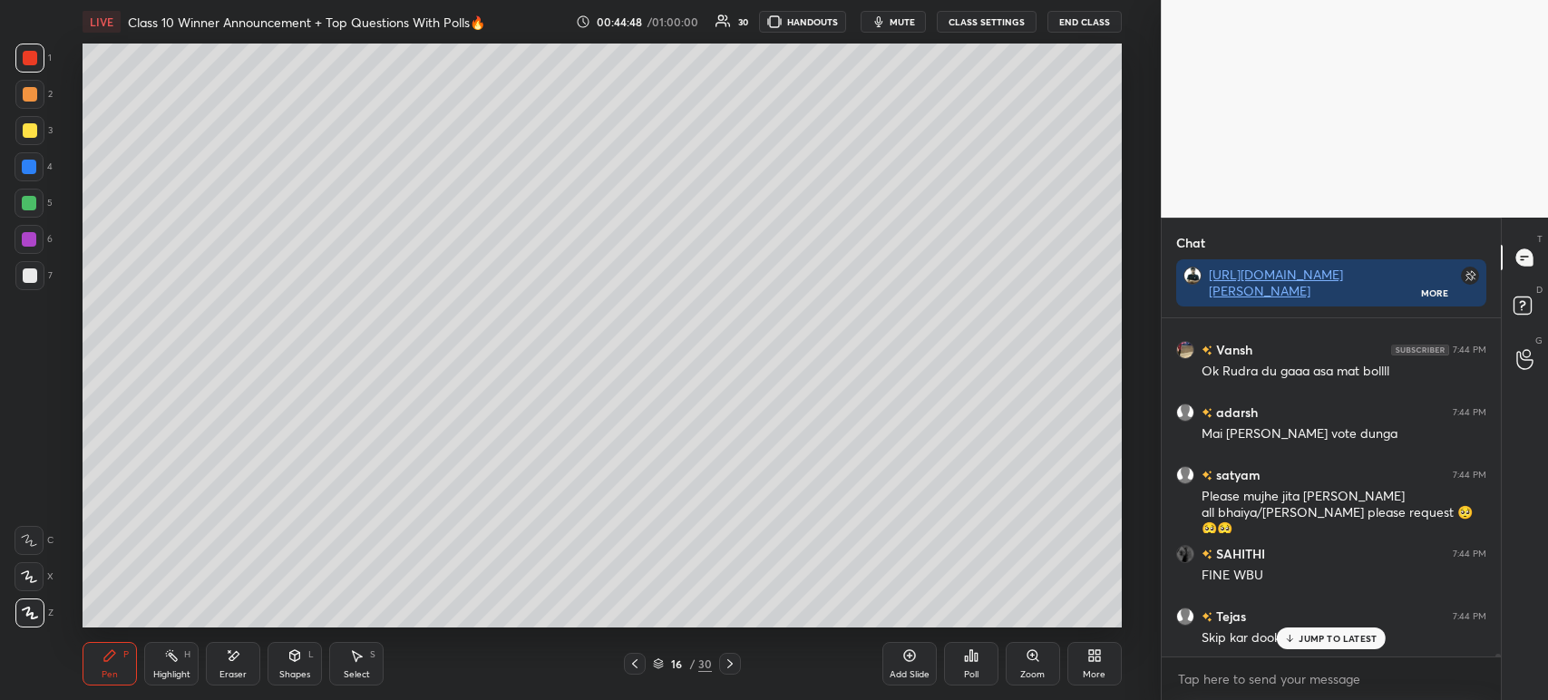
click at [735, 663] on icon at bounding box center [730, 663] width 15 height 15
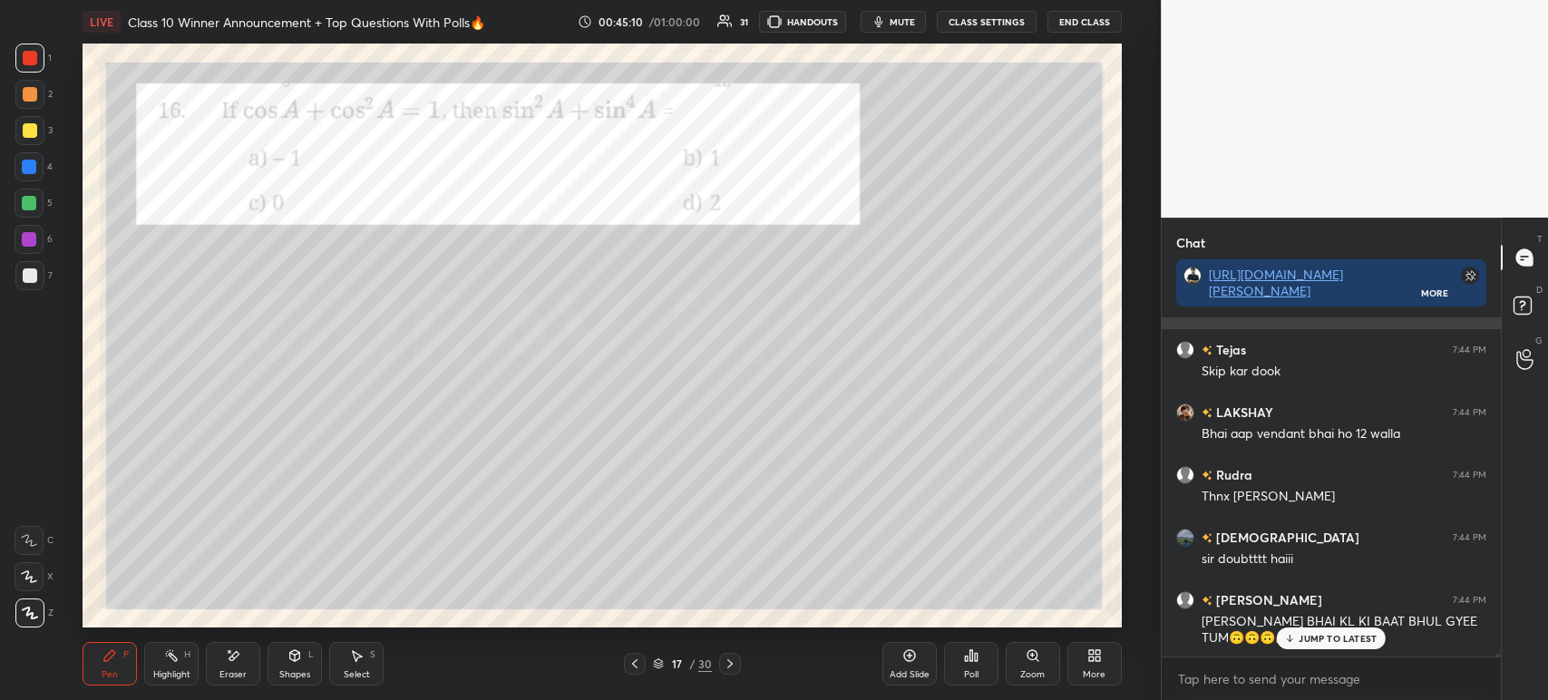
scroll to position [42559, 0]
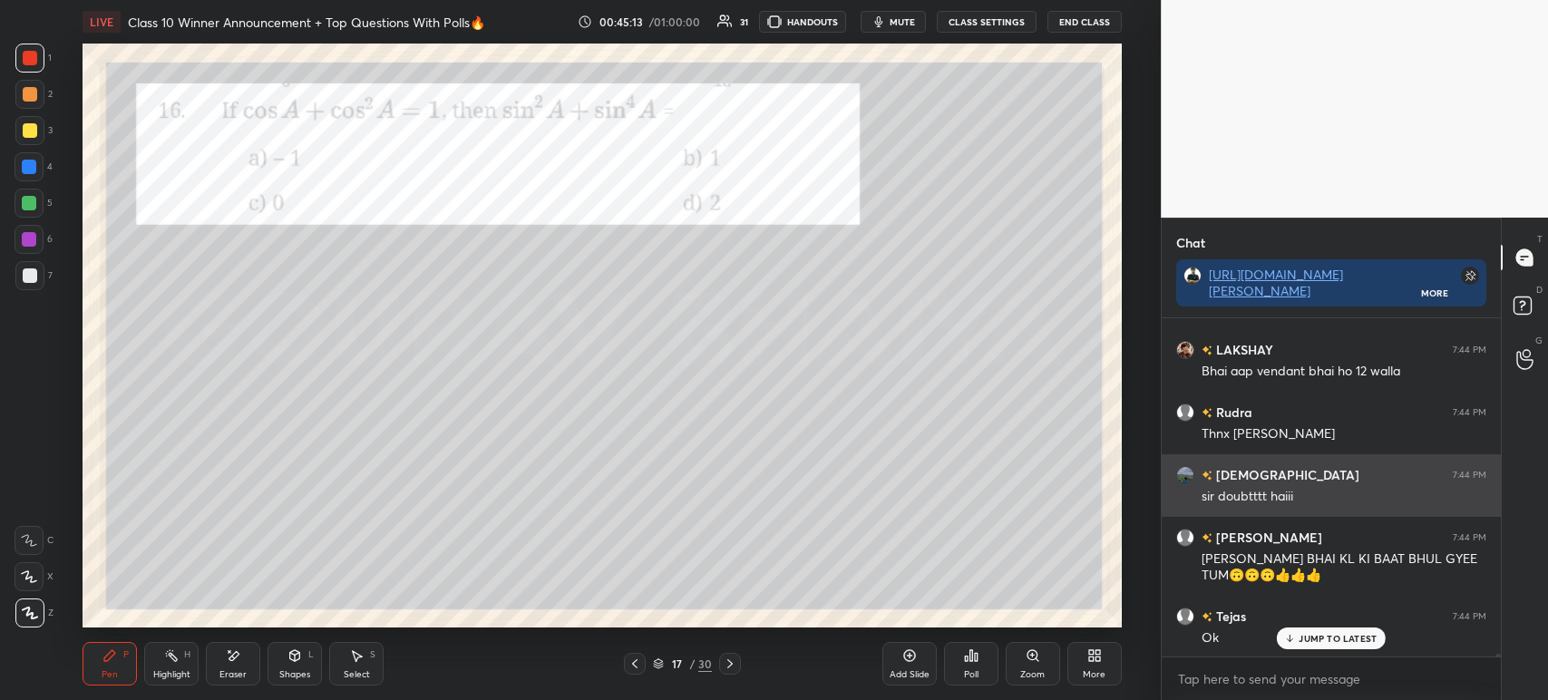
click at [1210, 472] on img "grid" at bounding box center [1206, 476] width 11 height 10
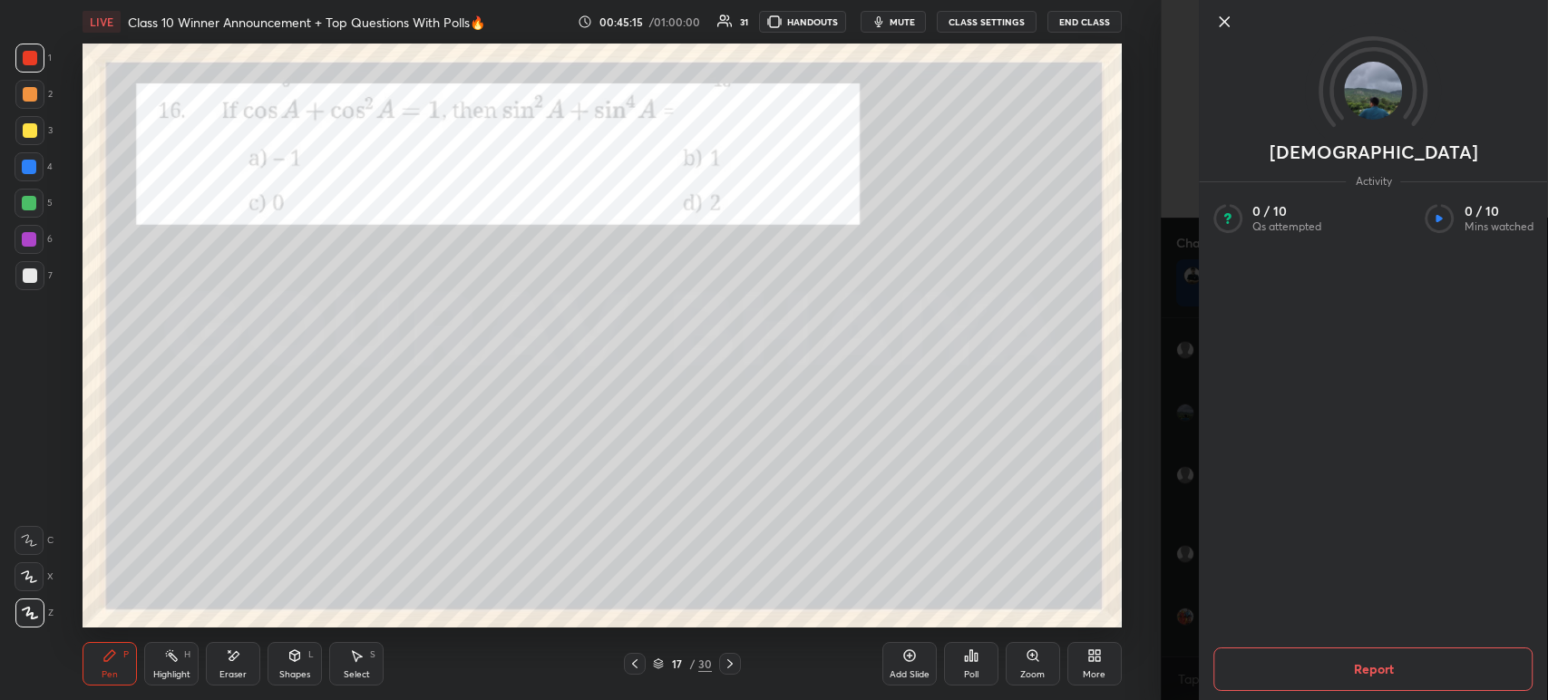
scroll to position [42684, 0]
click at [1226, 34] on div at bounding box center [1373, 52] width 348 height 104
click at [1226, 26] on icon at bounding box center [1224, 22] width 22 height 22
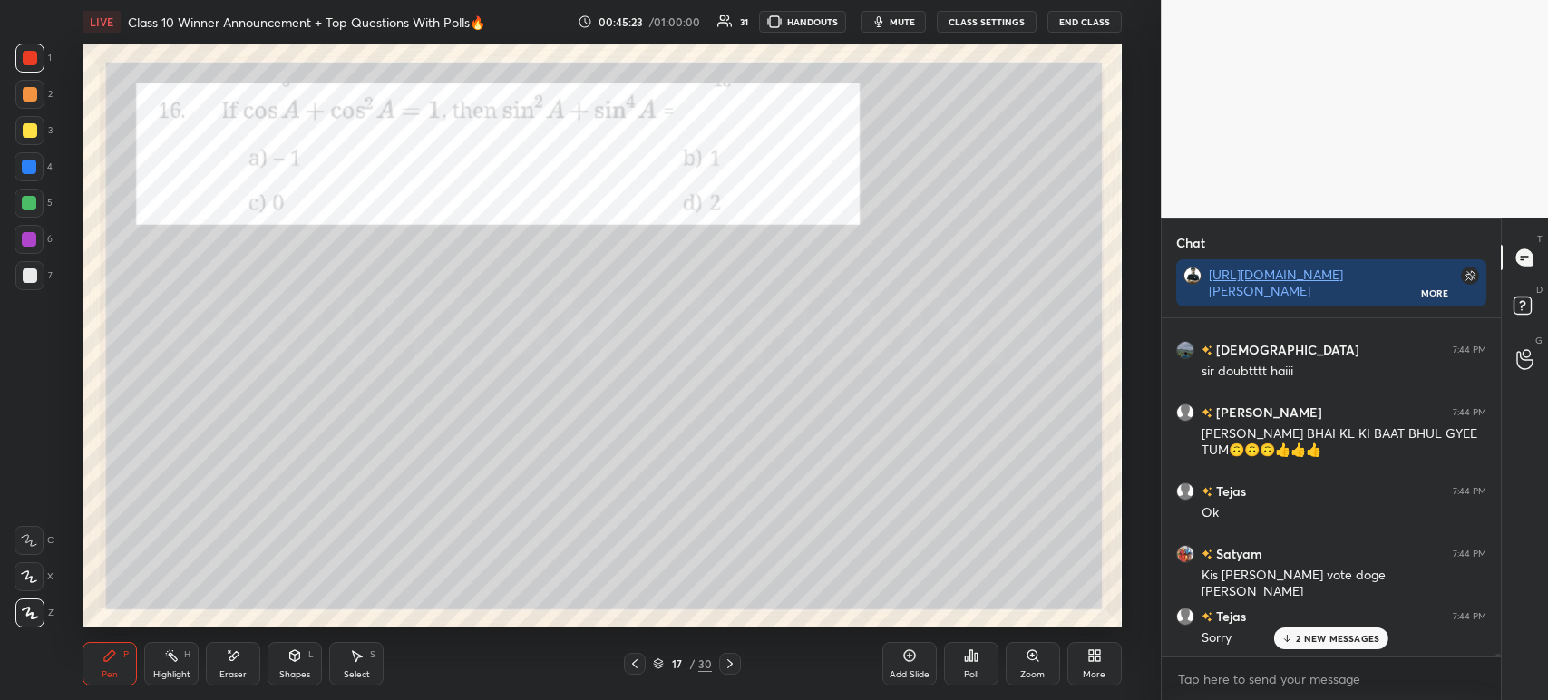
scroll to position [42809, 0]
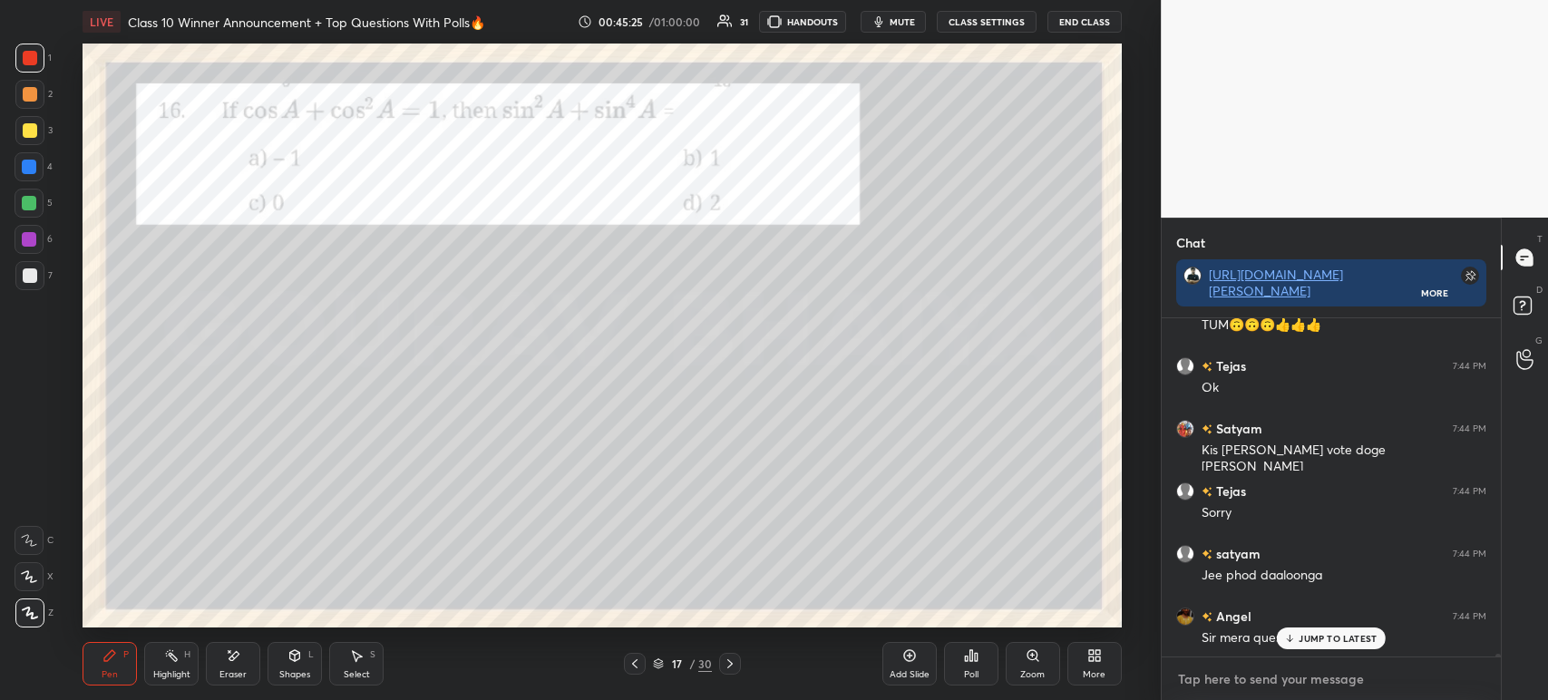
click at [1217, 673] on textarea at bounding box center [1331, 679] width 310 height 29
type textarea "x"
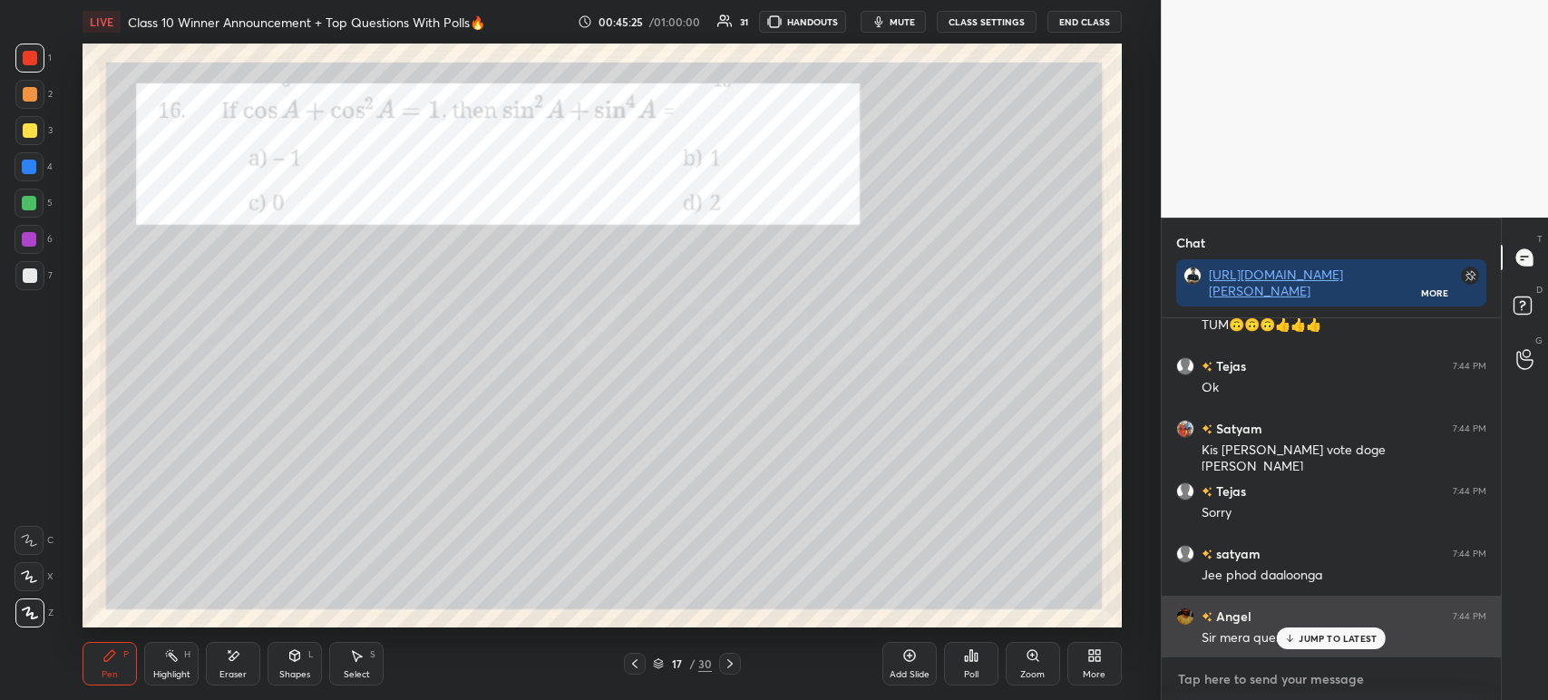
paste textarea "[URL][DOMAIN_NAME]"
type textarea "[URL][DOMAIN_NAME]"
type textarea "x"
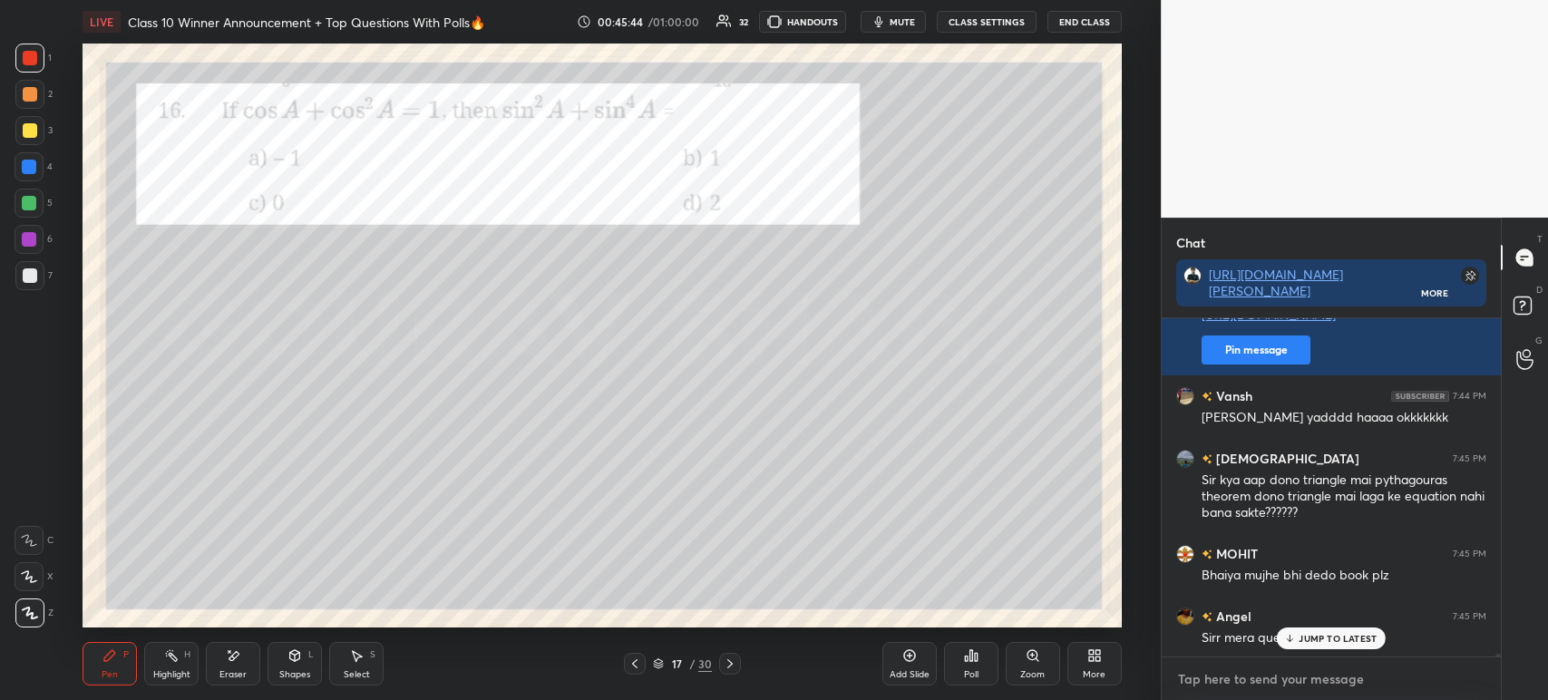
scroll to position [43256, 0]
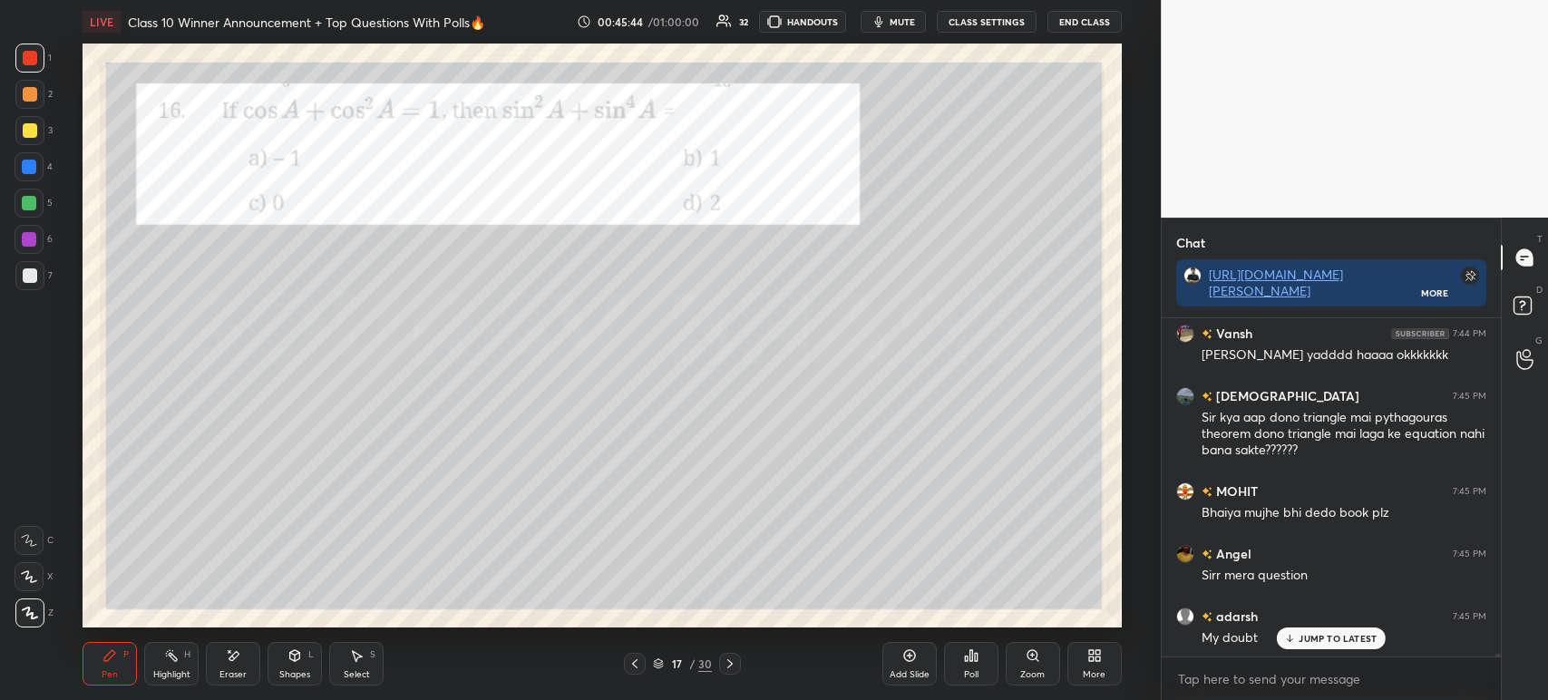
click at [637, 669] on icon at bounding box center [634, 663] width 15 height 15
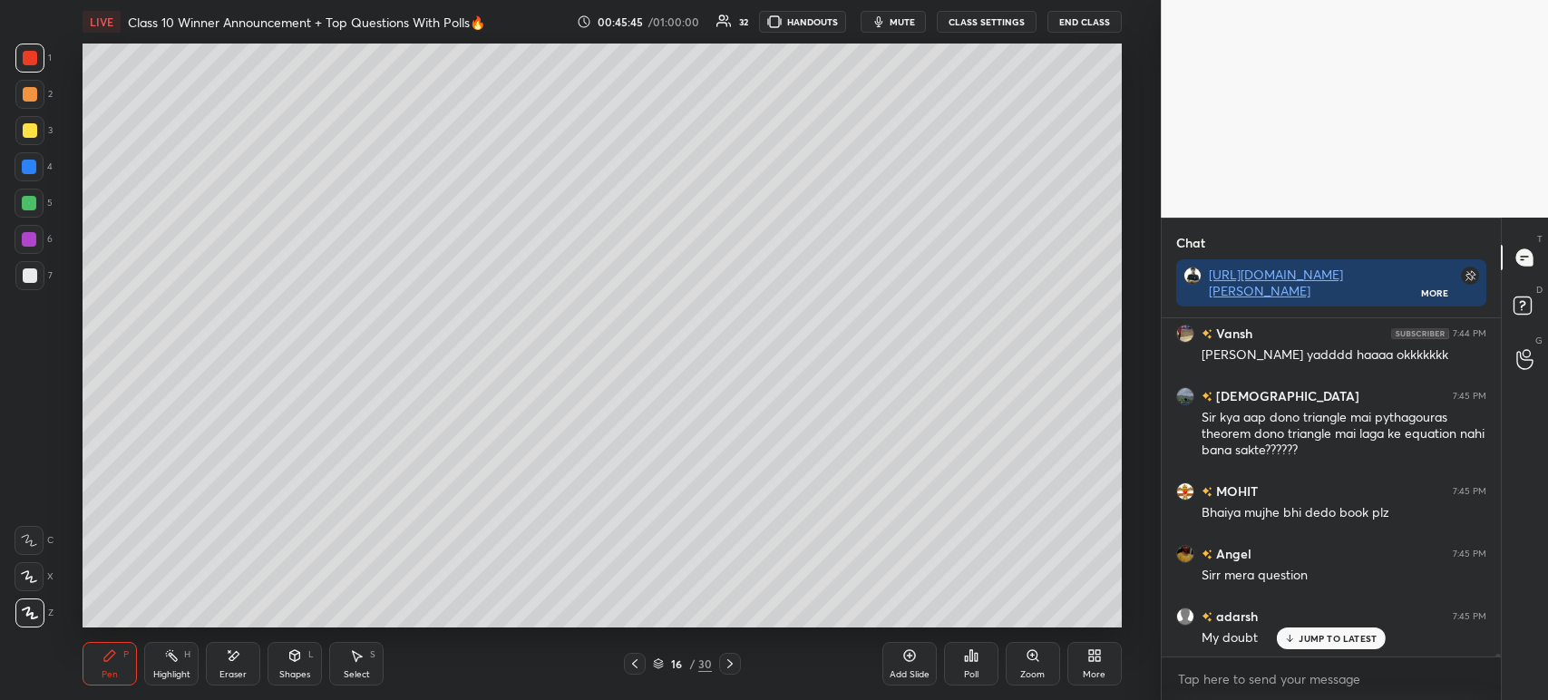
click at [631, 671] on icon at bounding box center [634, 663] width 15 height 15
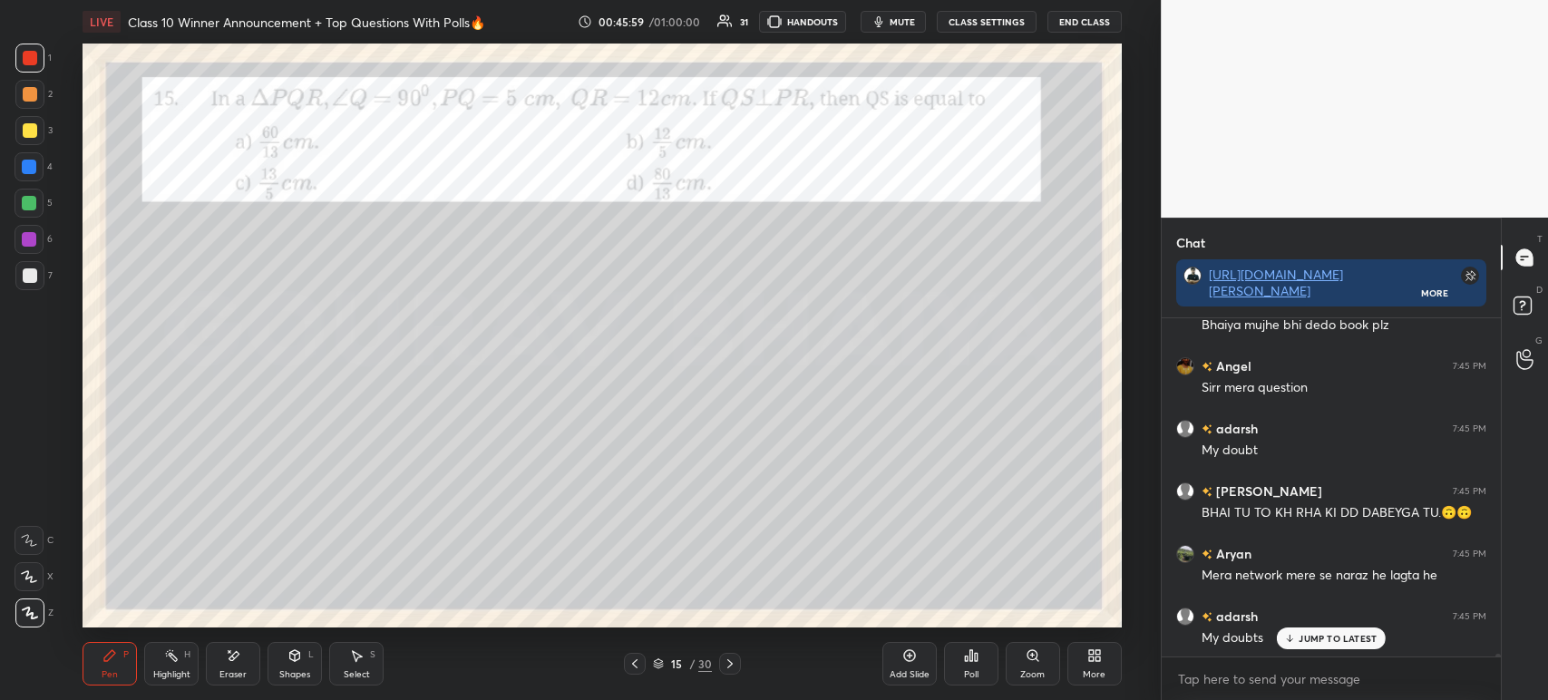
scroll to position [43506, 0]
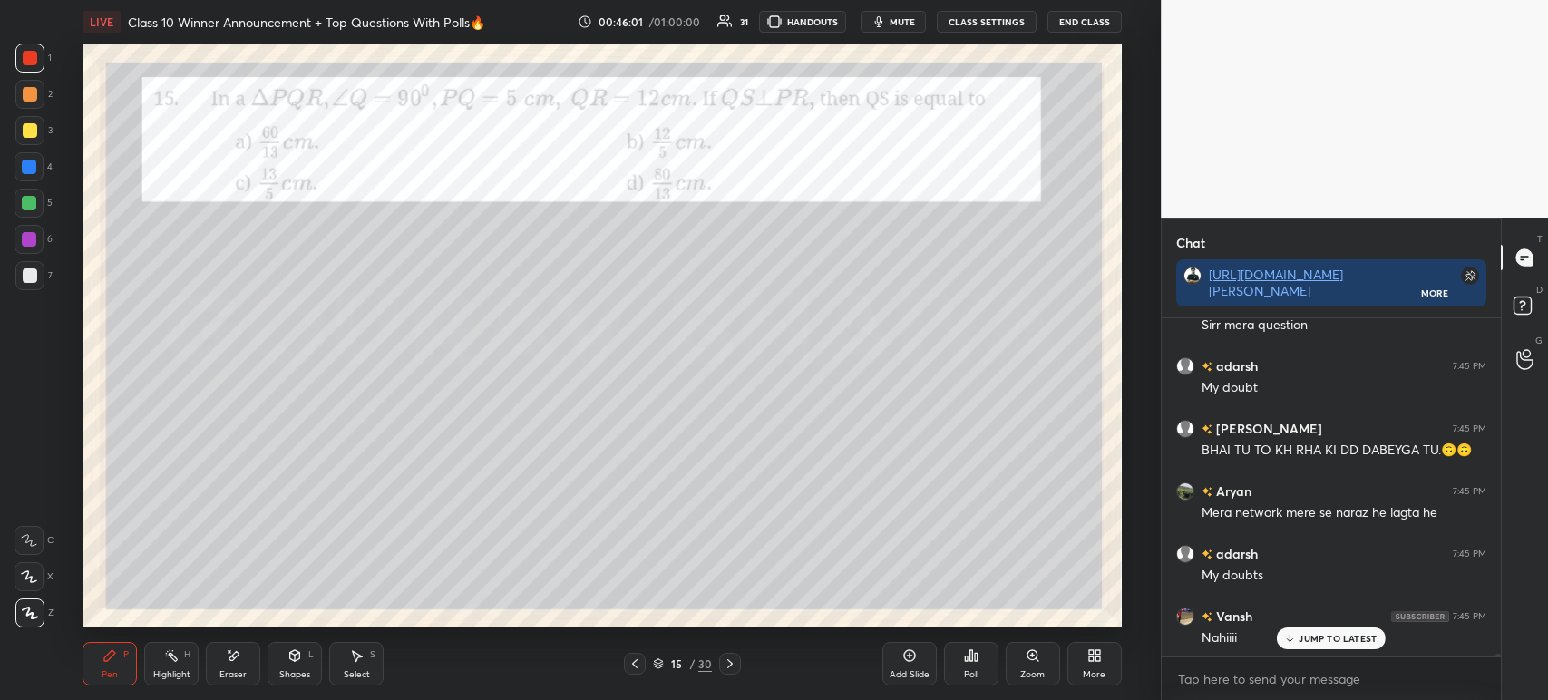
click at [734, 676] on div "Pen P Highlight H Eraser Shapes L Select S 15 / 30 Add Slide Poll Zoom More" at bounding box center [602, 663] width 1039 height 73
click at [744, 663] on div "15 / 30" at bounding box center [682, 664] width 400 height 22
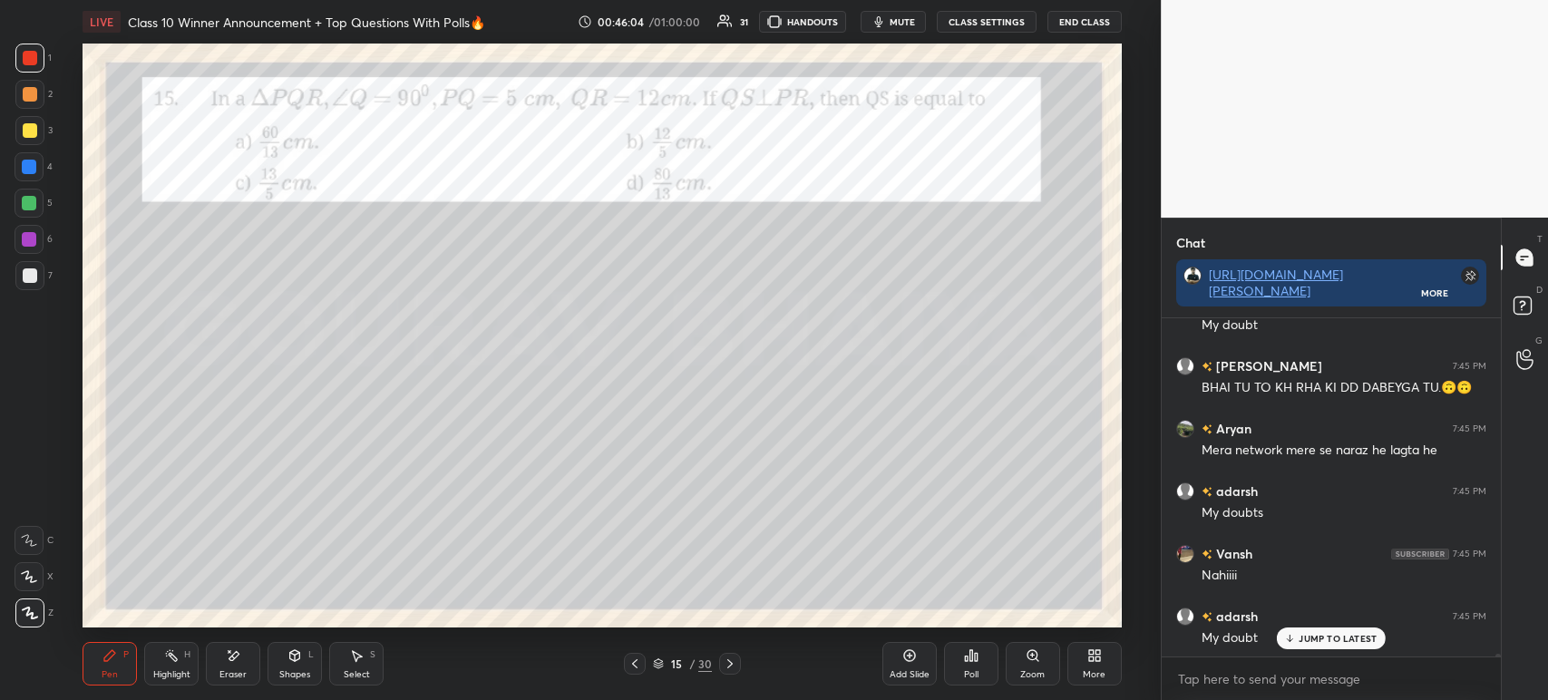
click at [734, 662] on icon at bounding box center [730, 663] width 15 height 15
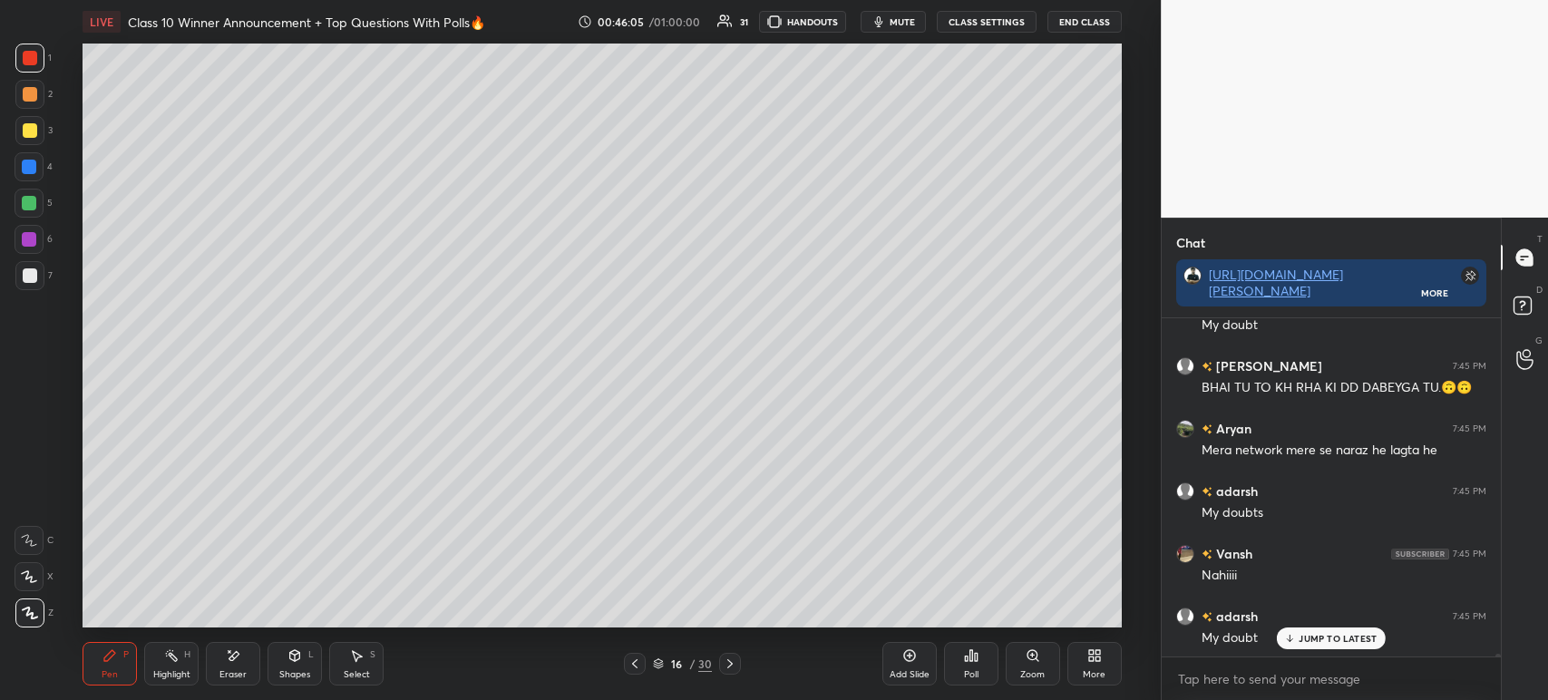
click at [734, 666] on icon at bounding box center [730, 663] width 15 height 15
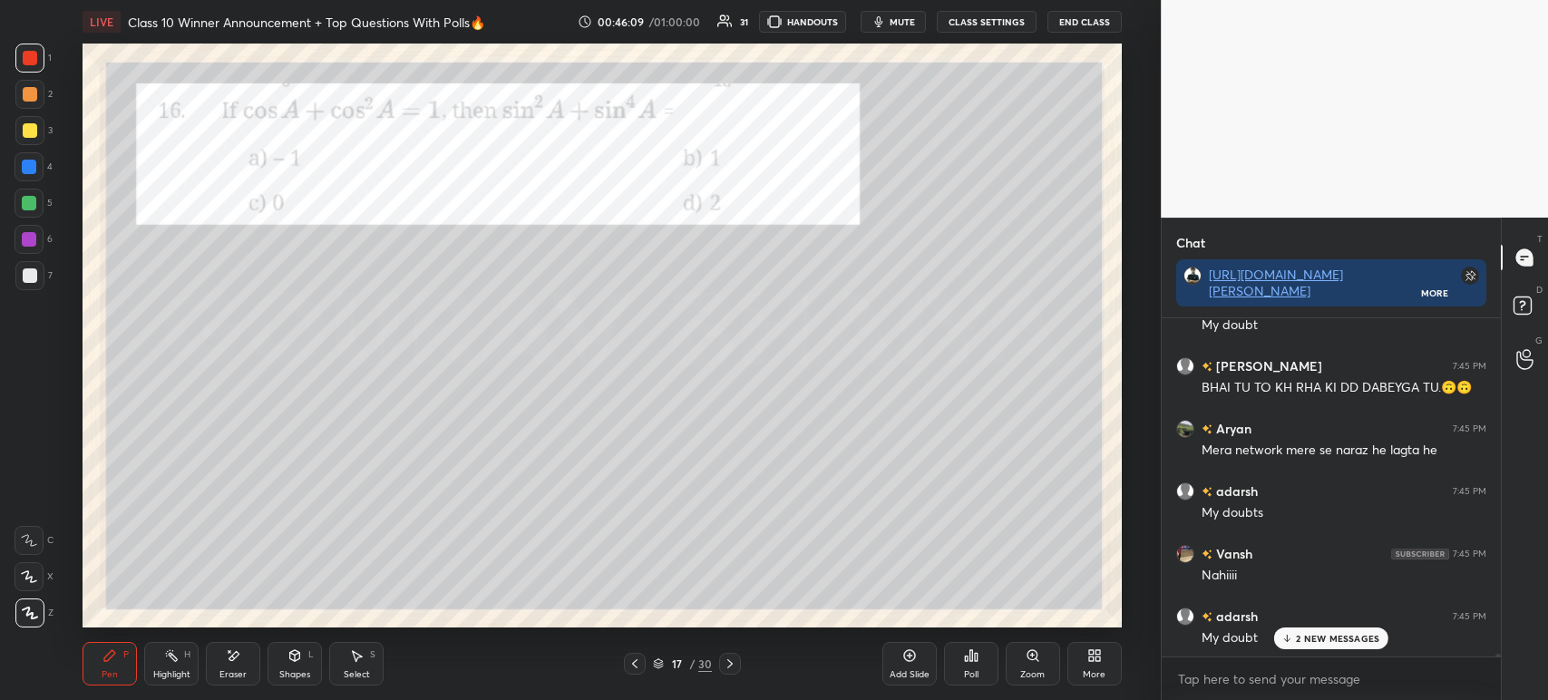
scroll to position [43694, 0]
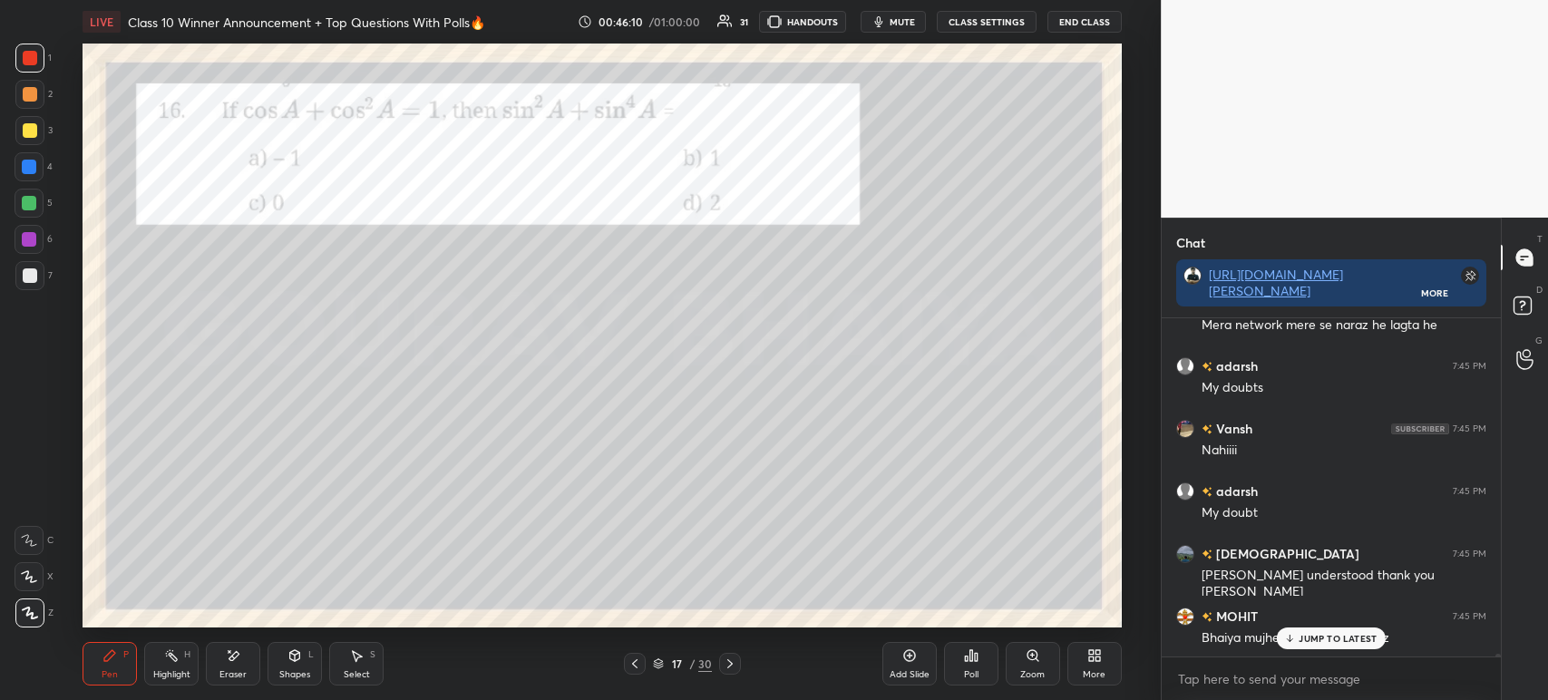
click at [964, 677] on div "Poll" at bounding box center [971, 674] width 15 height 9
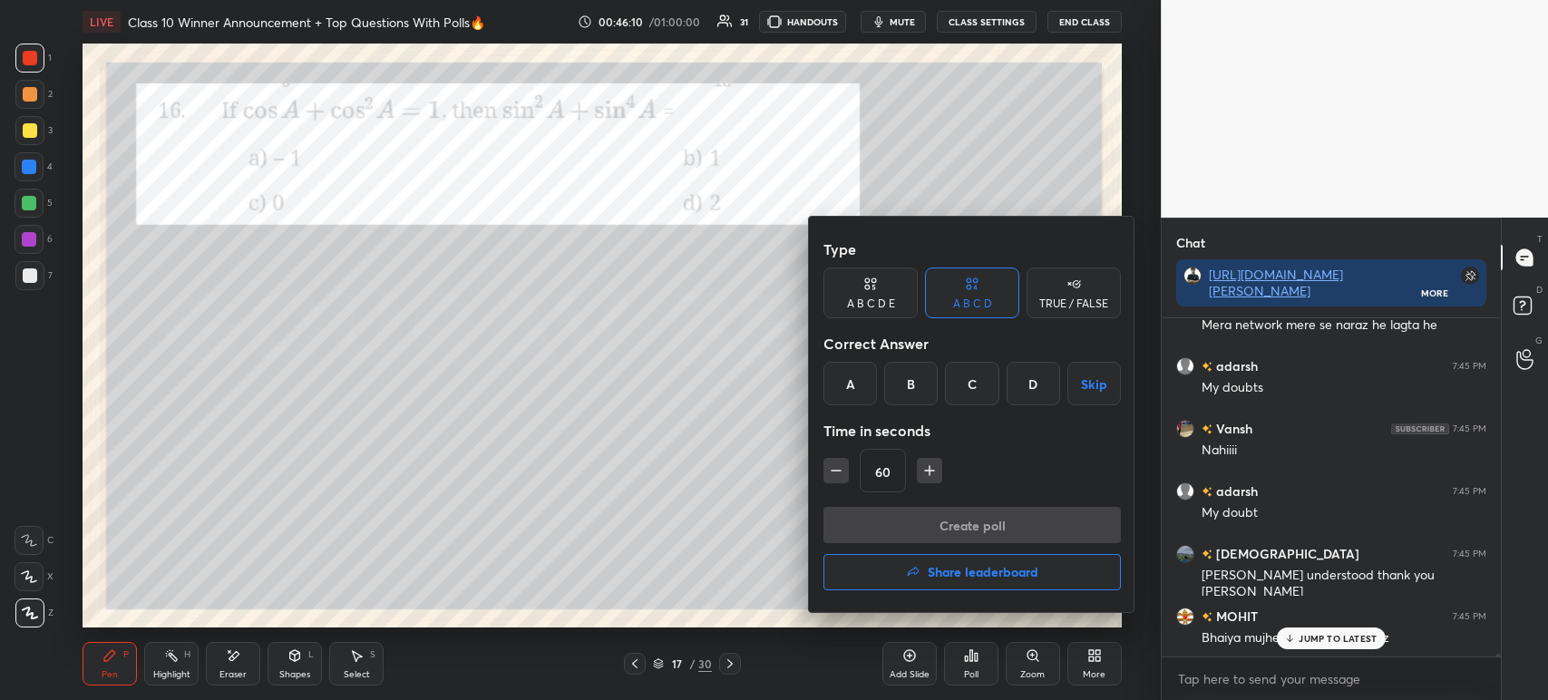
scroll to position [43757, 0]
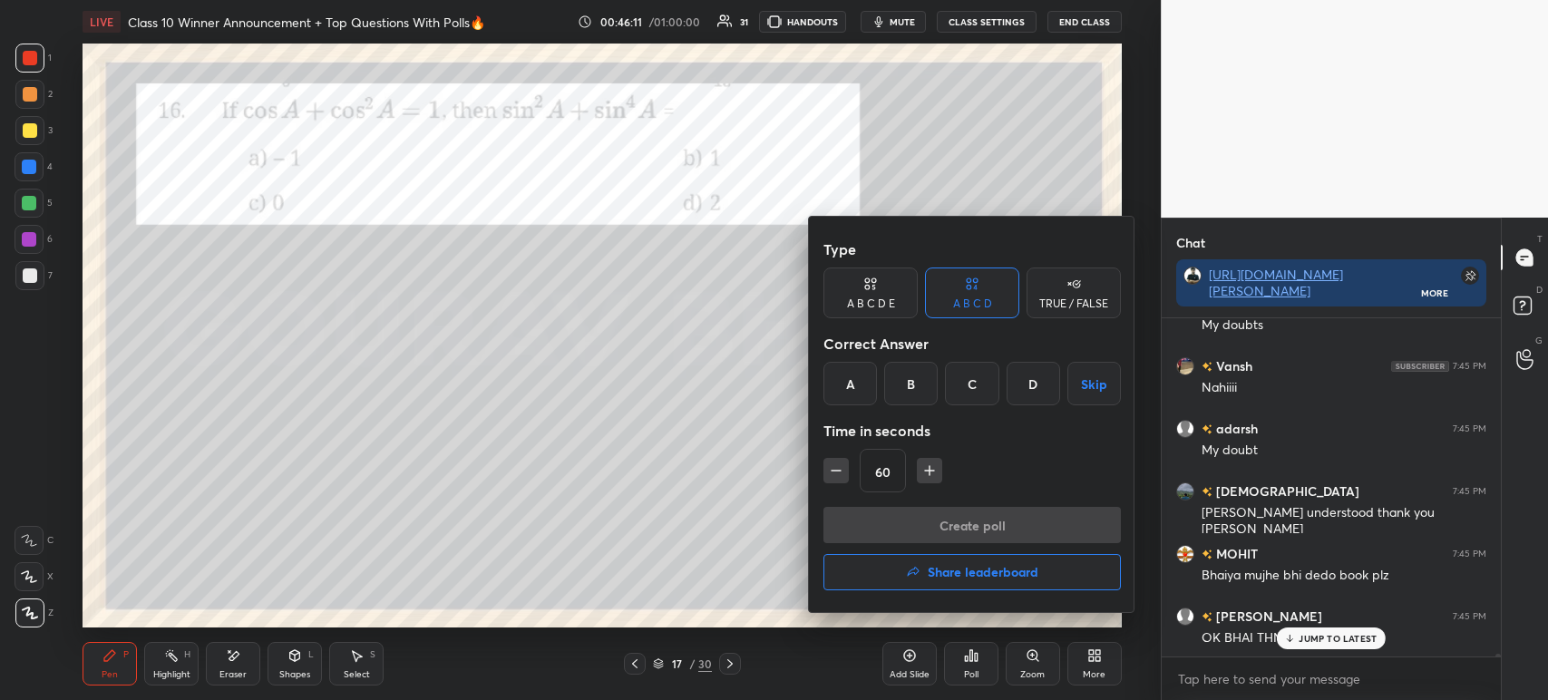
click at [853, 388] on div "A" at bounding box center [849, 384] width 53 height 44
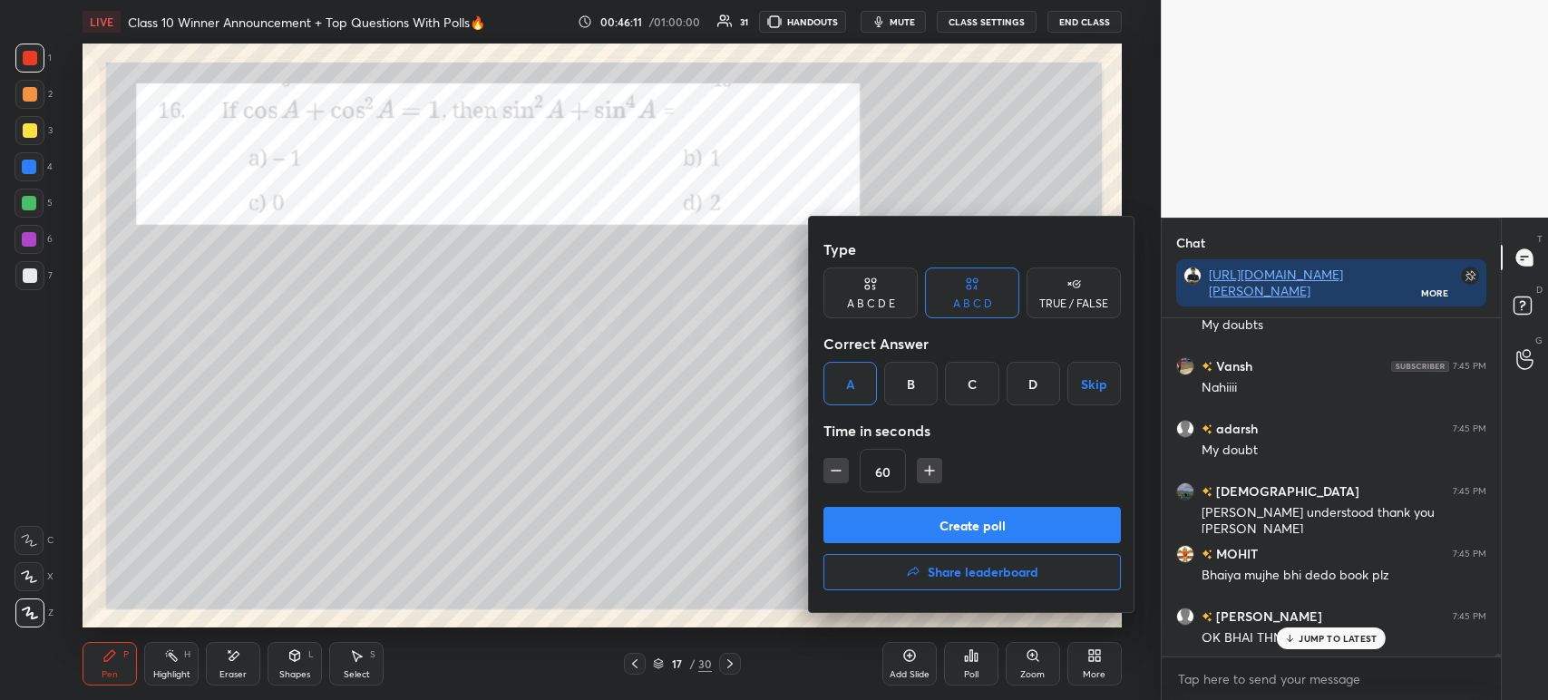
click at [921, 538] on button "Create poll" at bounding box center [971, 525] width 297 height 36
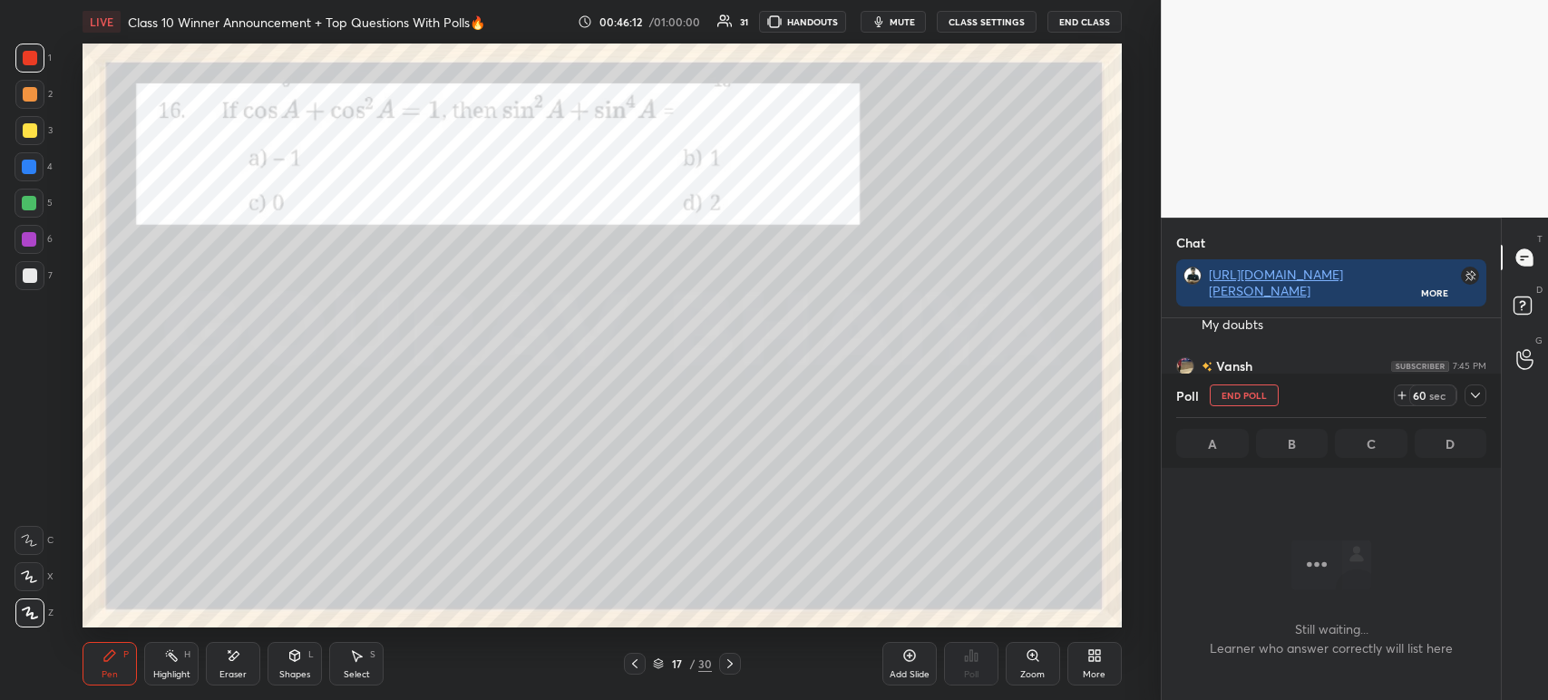
scroll to position [292, 334]
click at [1474, 398] on icon at bounding box center [1475, 395] width 9 height 5
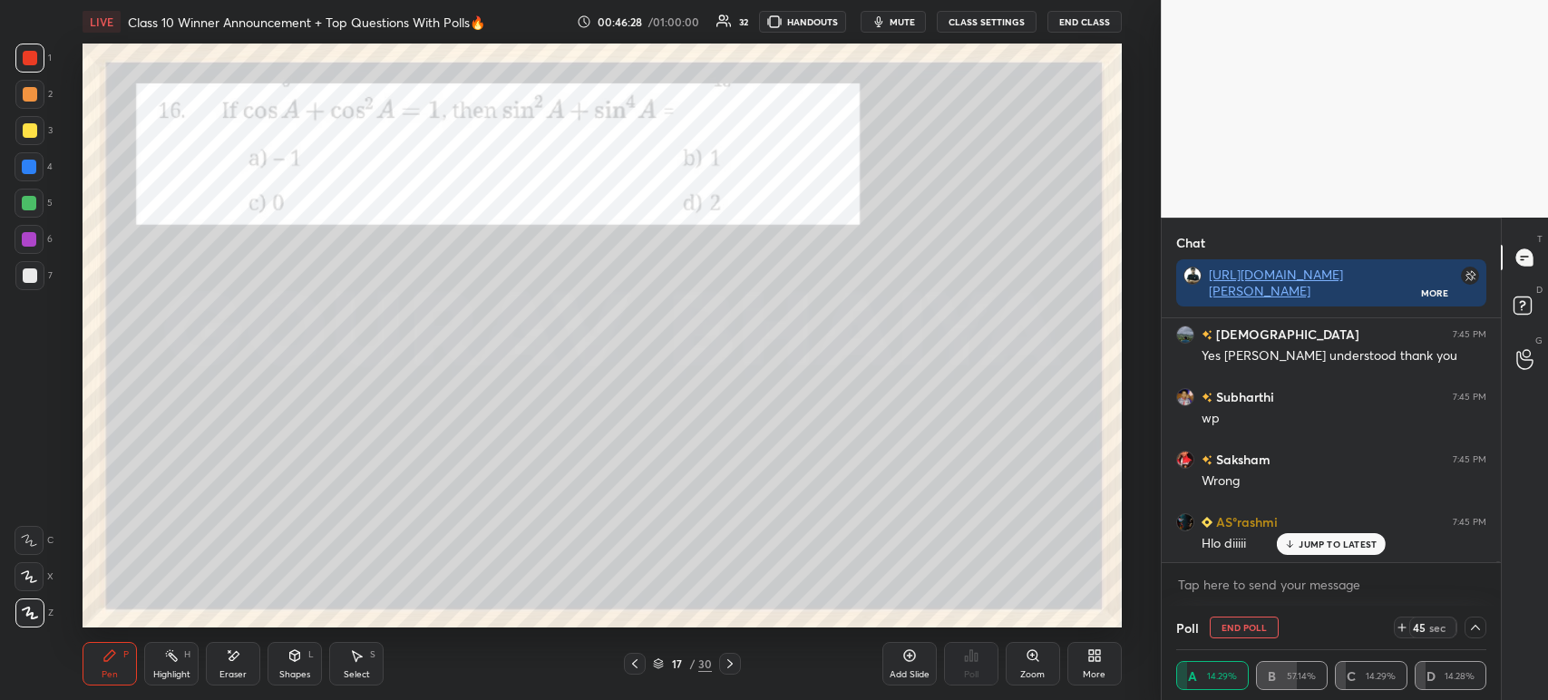
scroll to position [44414, 0]
click at [1245, 628] on button "End Poll" at bounding box center [1244, 628] width 69 height 22
type textarea "x"
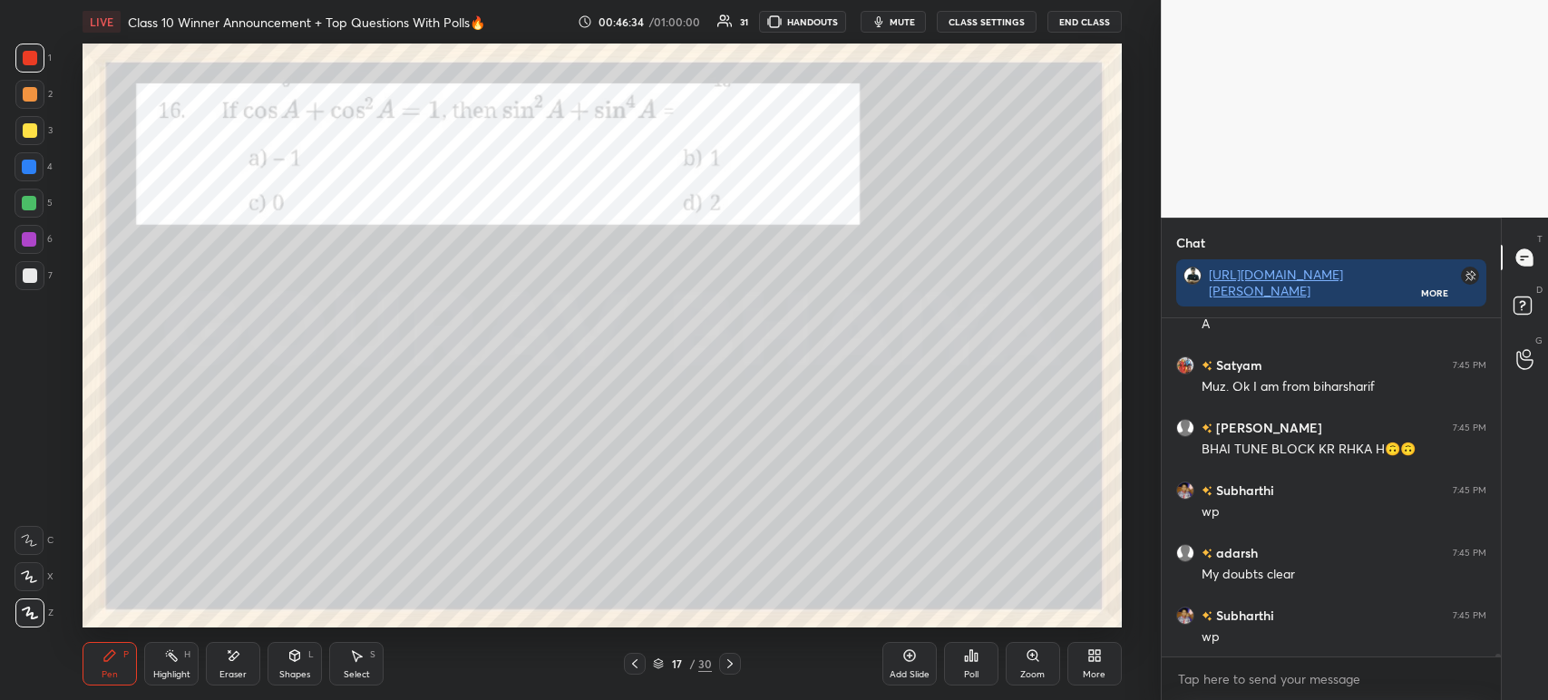
click at [969, 671] on div "Poll" at bounding box center [971, 674] width 15 height 9
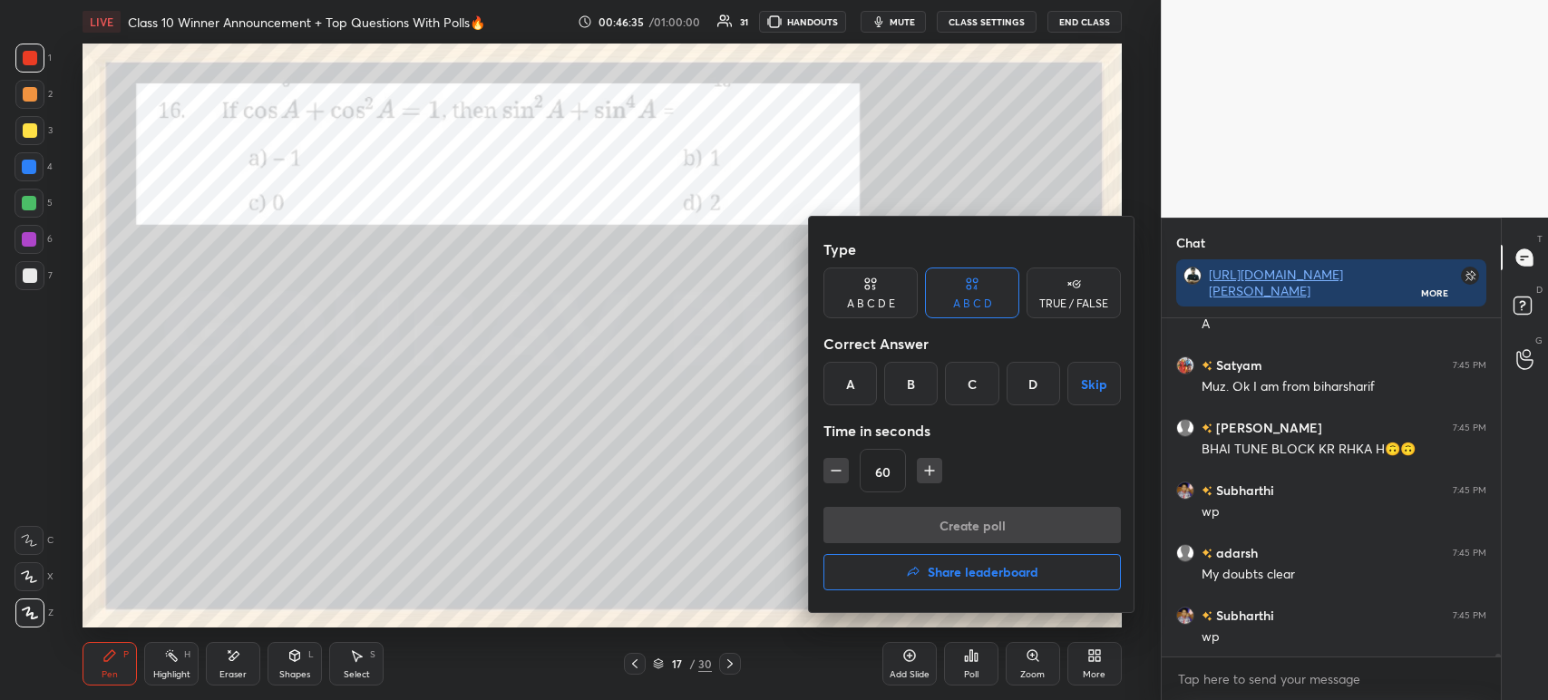
click at [906, 389] on div "B" at bounding box center [910, 384] width 53 height 44
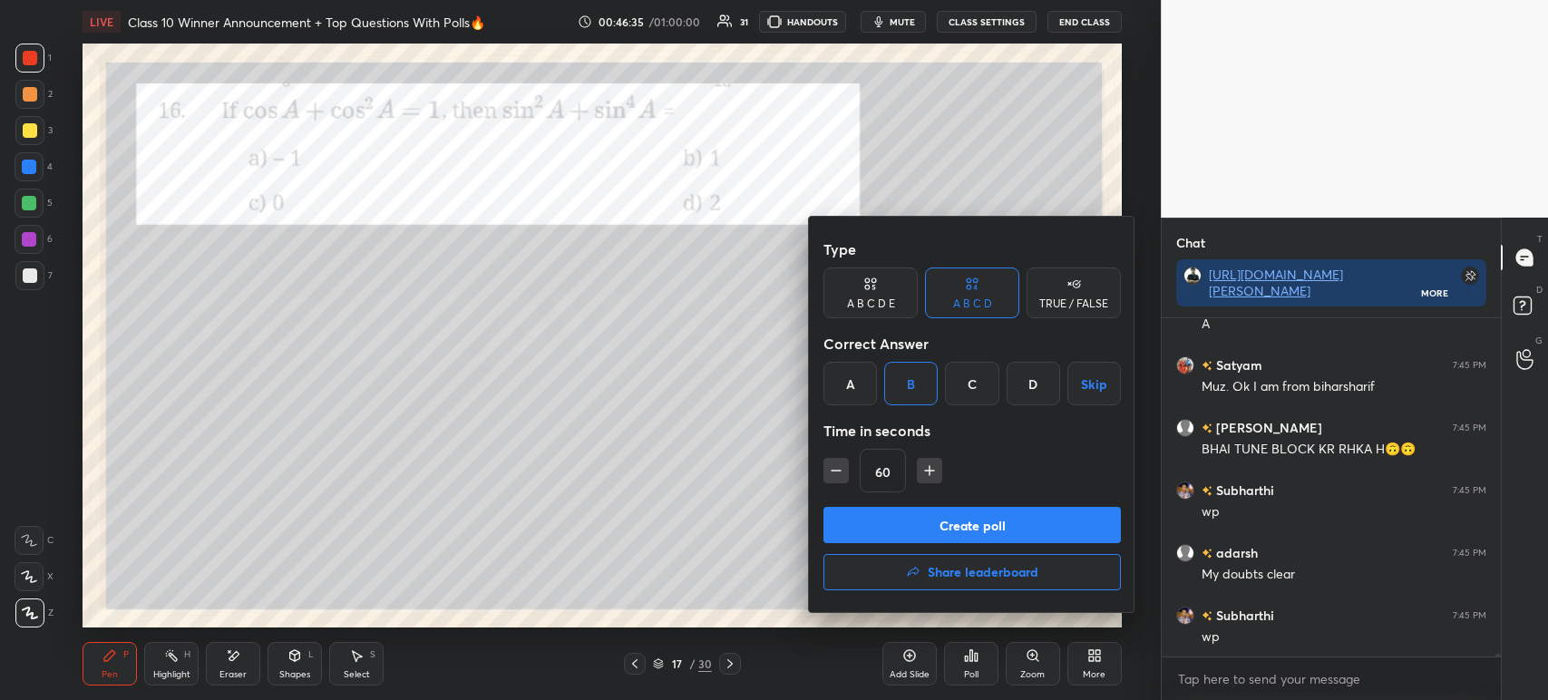
click at [834, 467] on icon "button" at bounding box center [836, 471] width 18 height 18
click at [831, 470] on icon "button" at bounding box center [836, 471] width 18 height 18
type input "30"
click at [893, 530] on button "Create poll" at bounding box center [971, 525] width 297 height 36
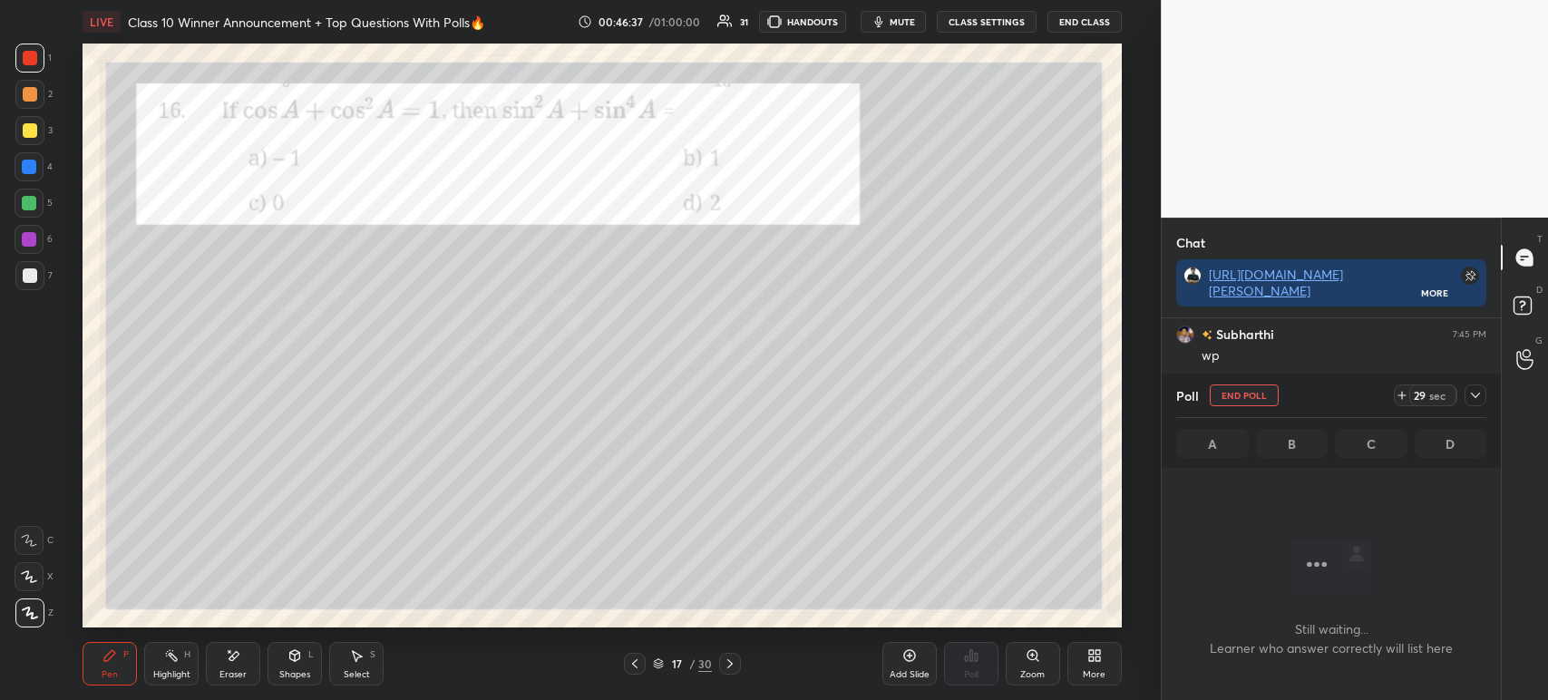
click at [1478, 403] on icon at bounding box center [1475, 395] width 15 height 15
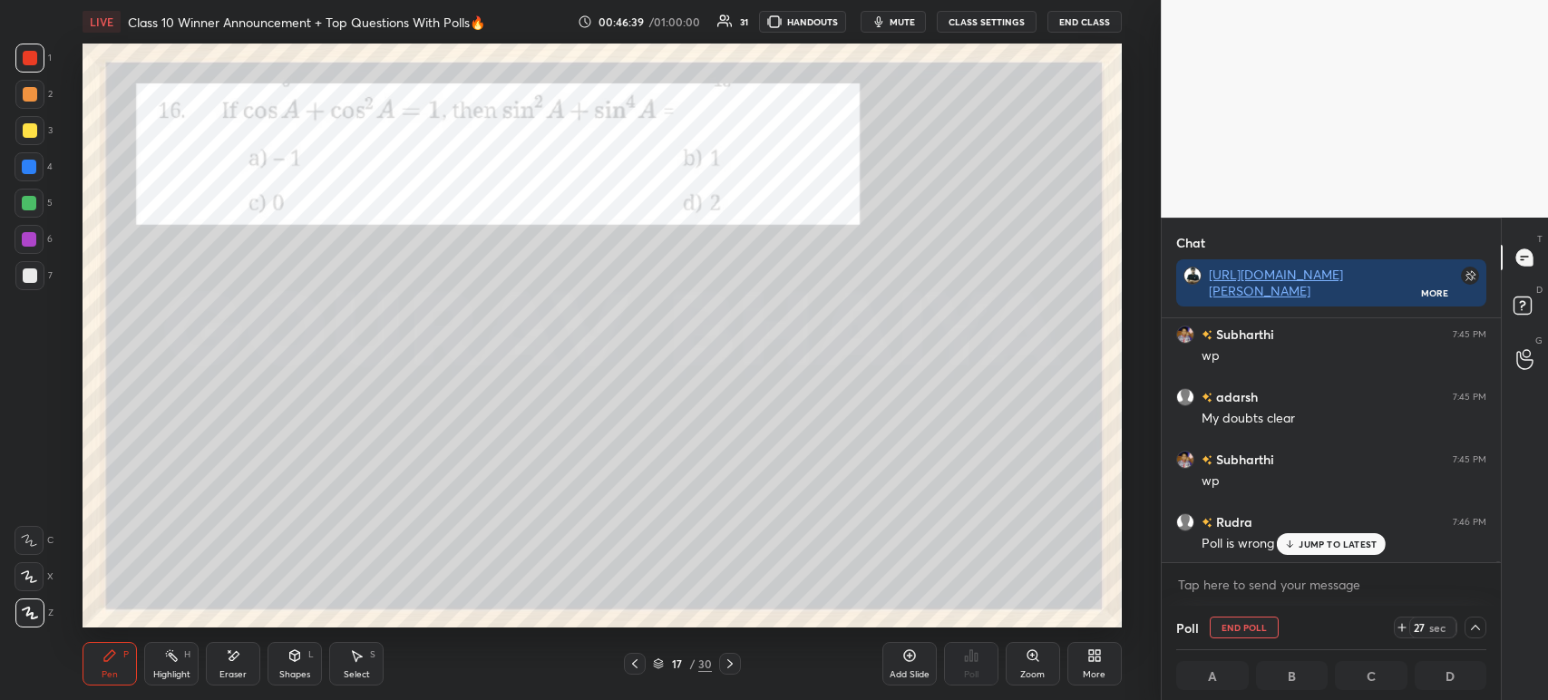
click at [1314, 543] on p "JUMP TO LATEST" at bounding box center [1337, 544] width 78 height 11
click at [28, 139] on div at bounding box center [29, 130] width 29 height 29
click at [38, 136] on div at bounding box center [29, 130] width 29 height 29
click at [25, 281] on div at bounding box center [30, 275] width 15 height 15
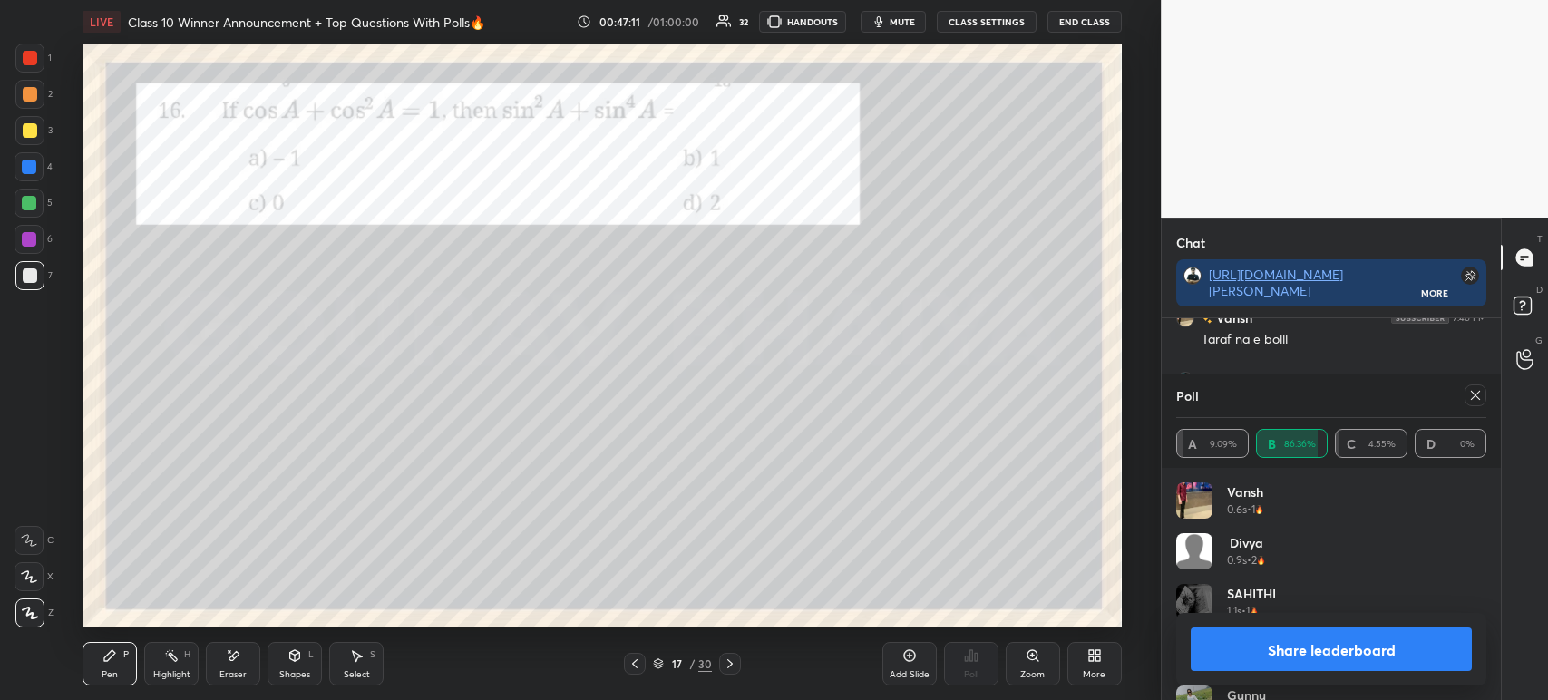
click at [1223, 652] on button "Share leaderboard" at bounding box center [1331, 649] width 281 height 44
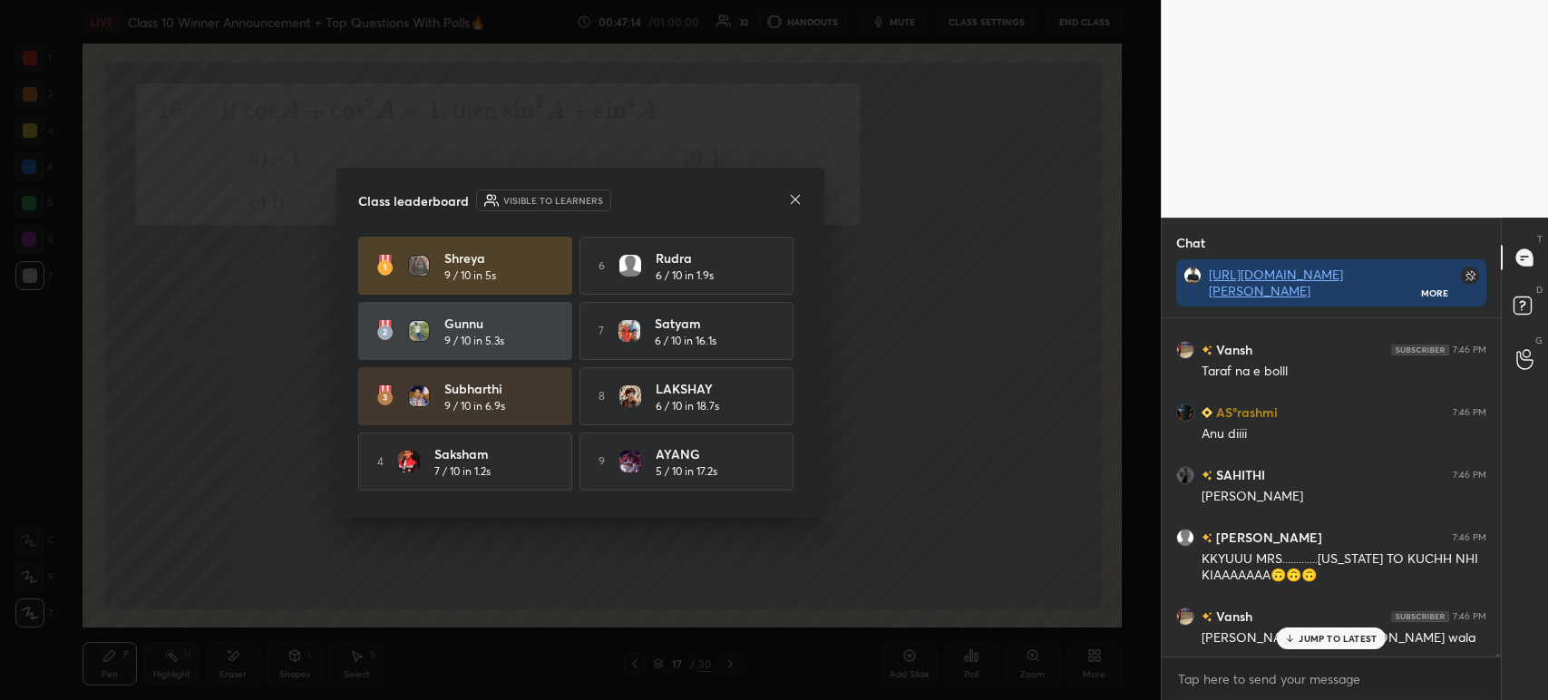
click at [796, 209] on div at bounding box center [795, 200] width 15 height 19
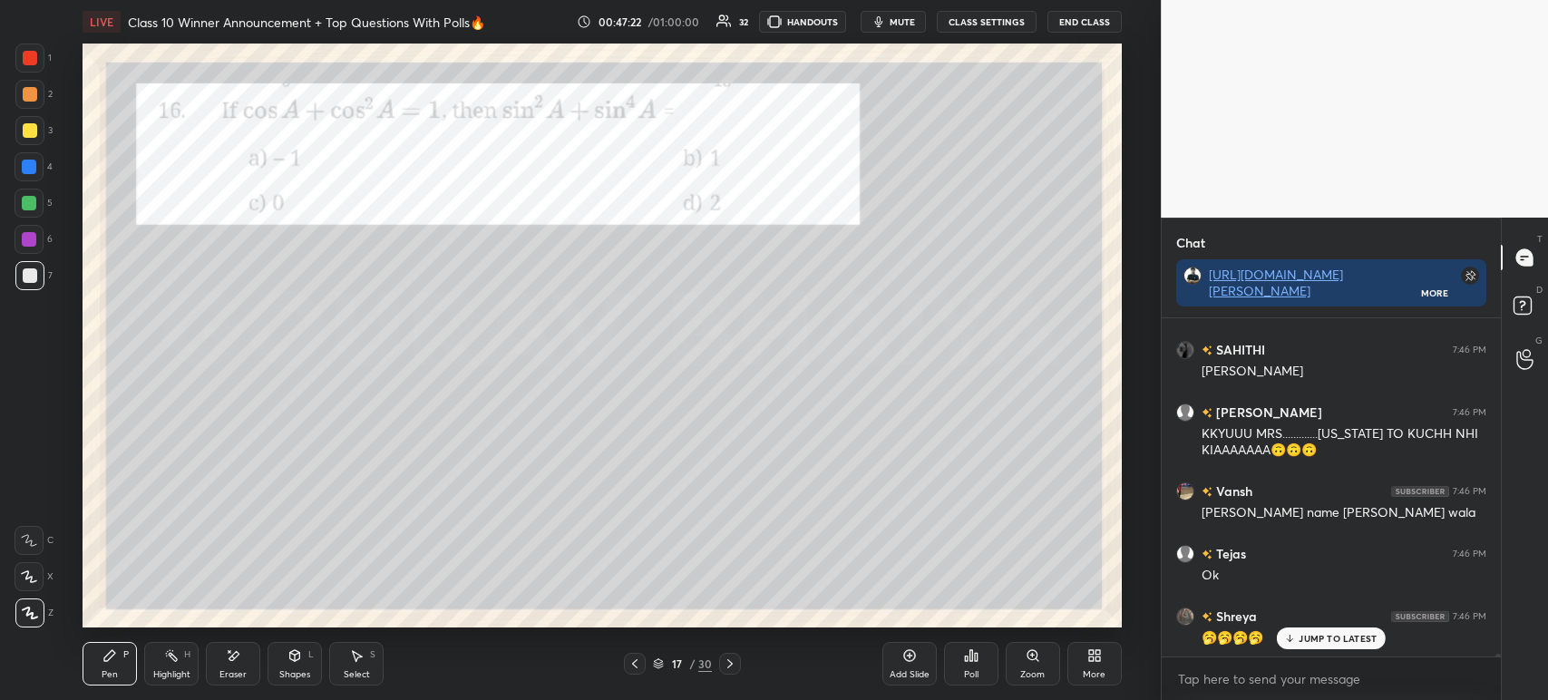
click at [36, 63] on div at bounding box center [30, 58] width 15 height 15
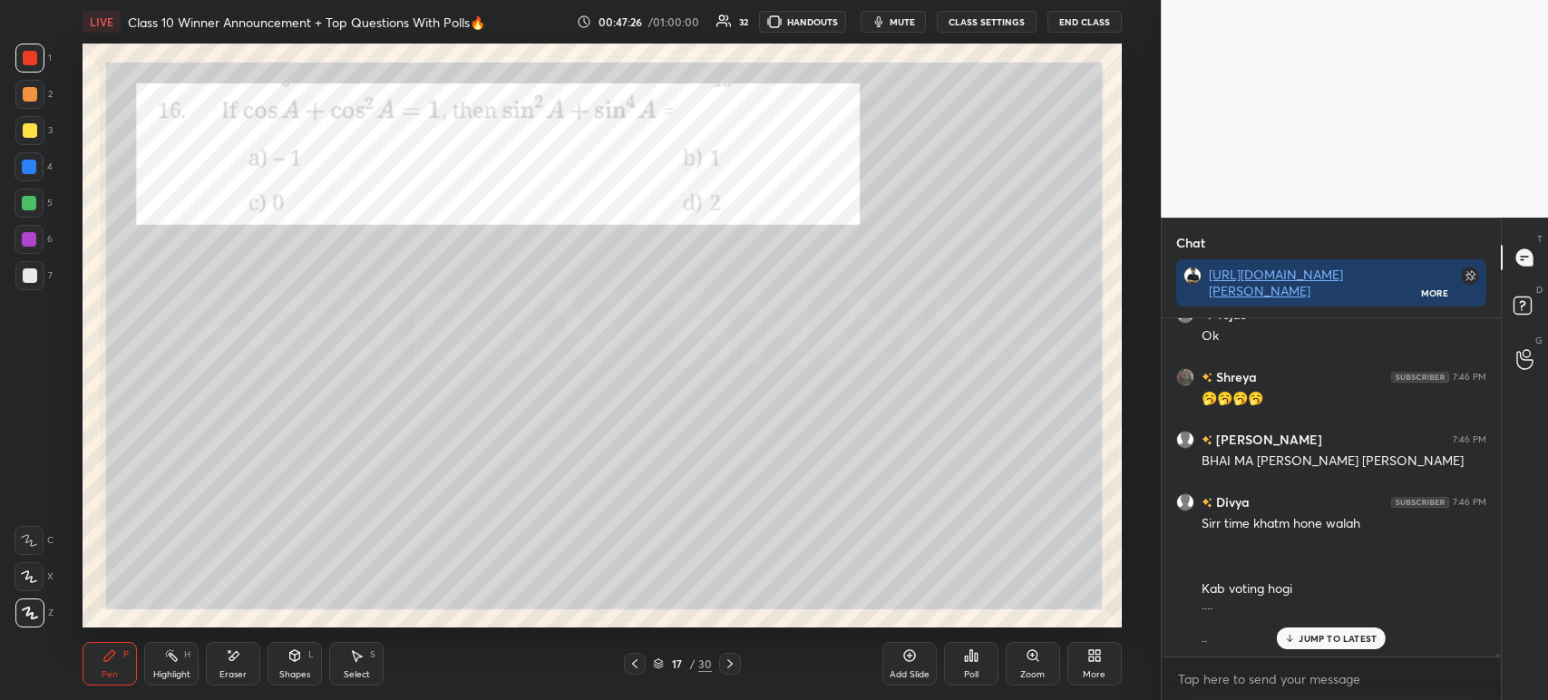
click at [734, 665] on icon at bounding box center [730, 663] width 15 height 15
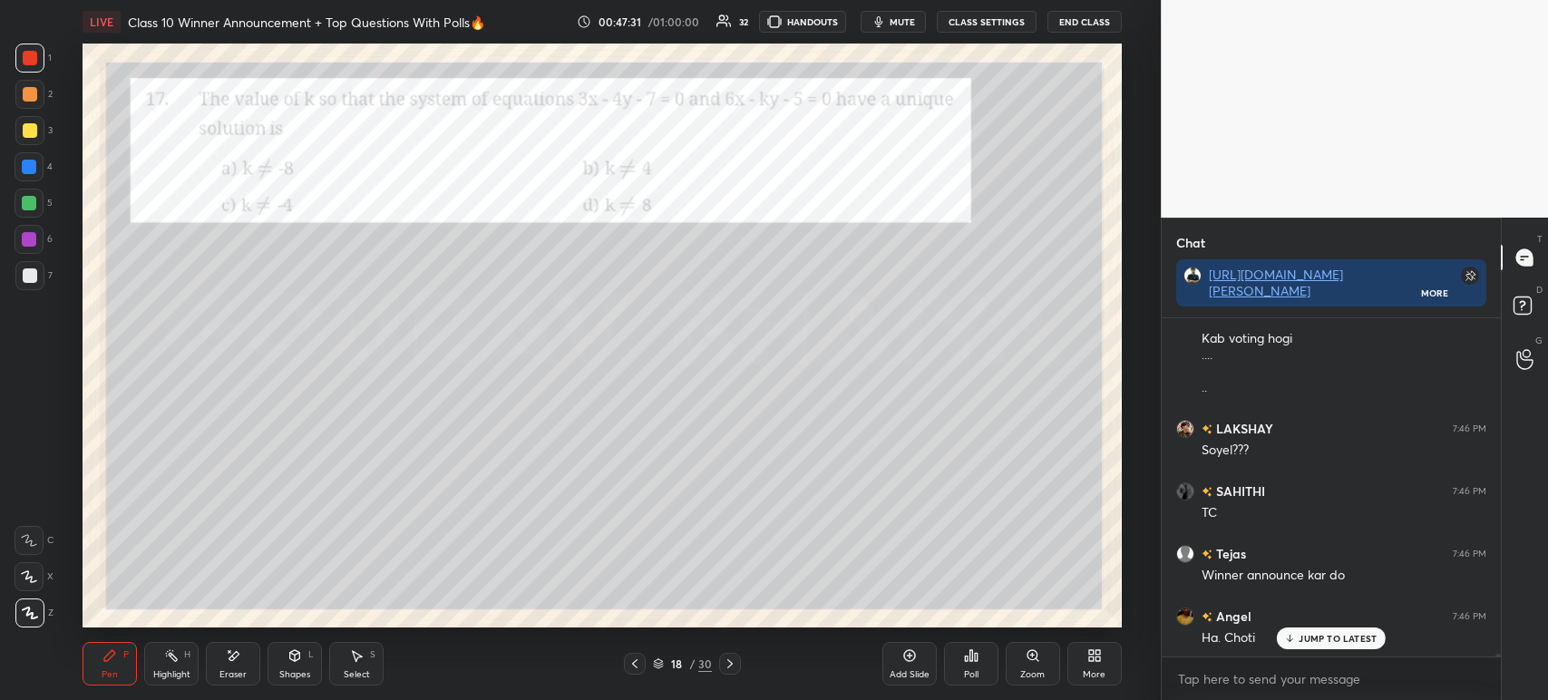
click at [641, 662] on icon at bounding box center [634, 663] width 15 height 15
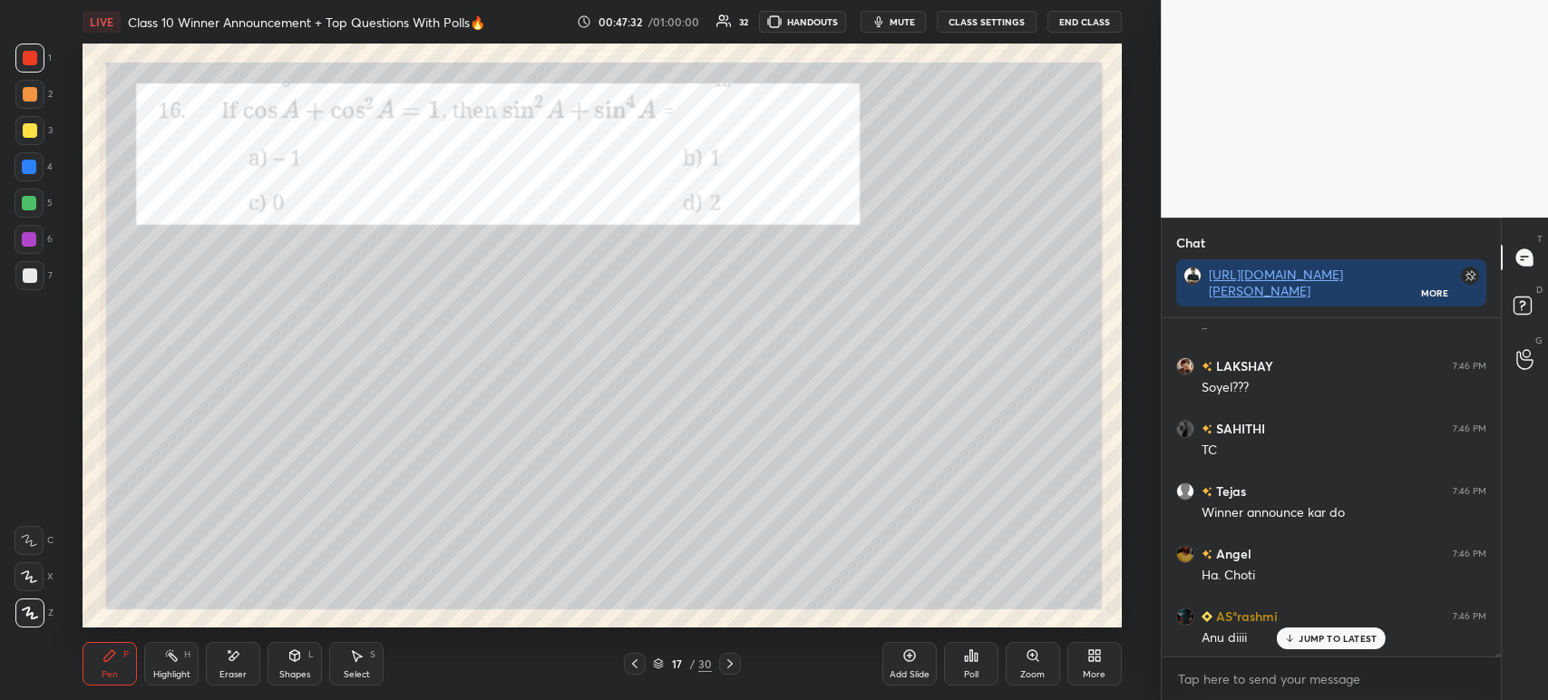
click at [910, 658] on icon at bounding box center [909, 655] width 15 height 15
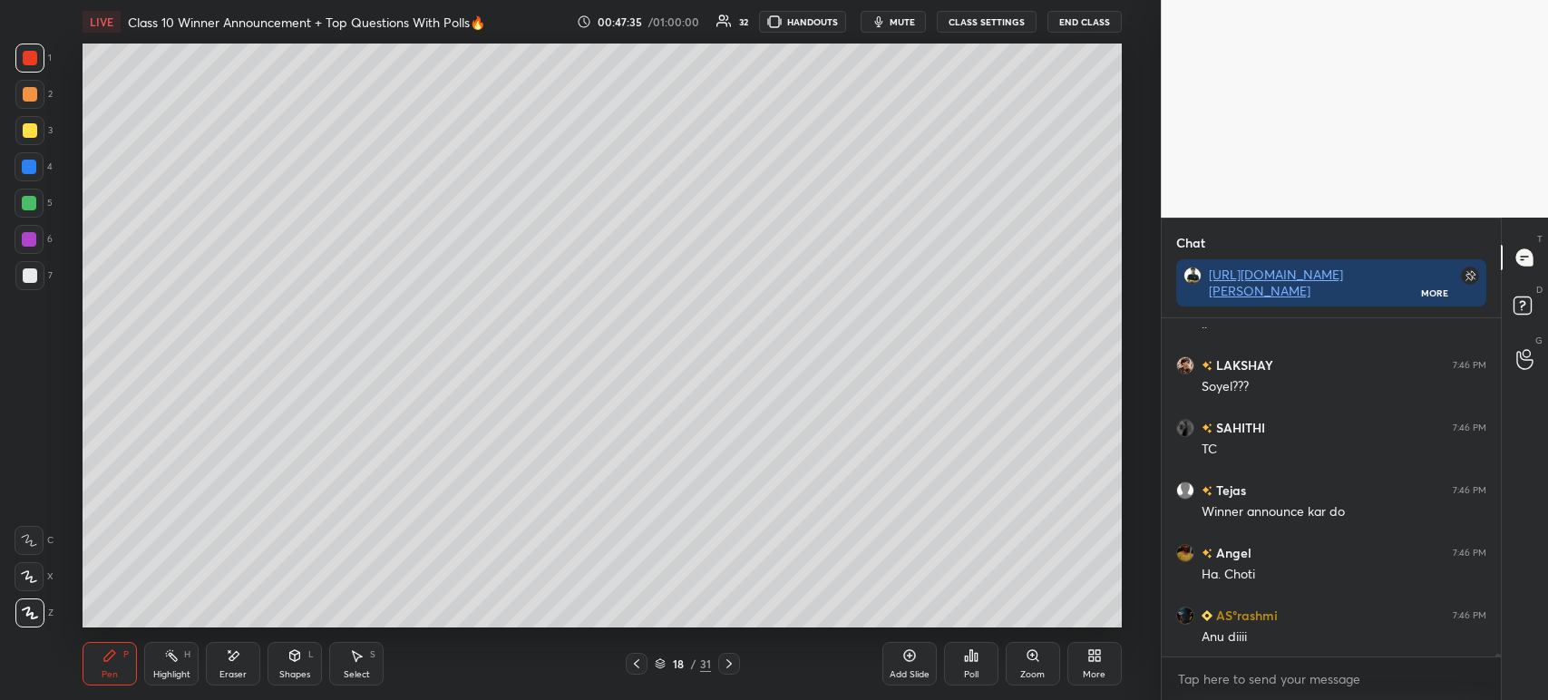
click at [34, 272] on div at bounding box center [30, 275] width 15 height 15
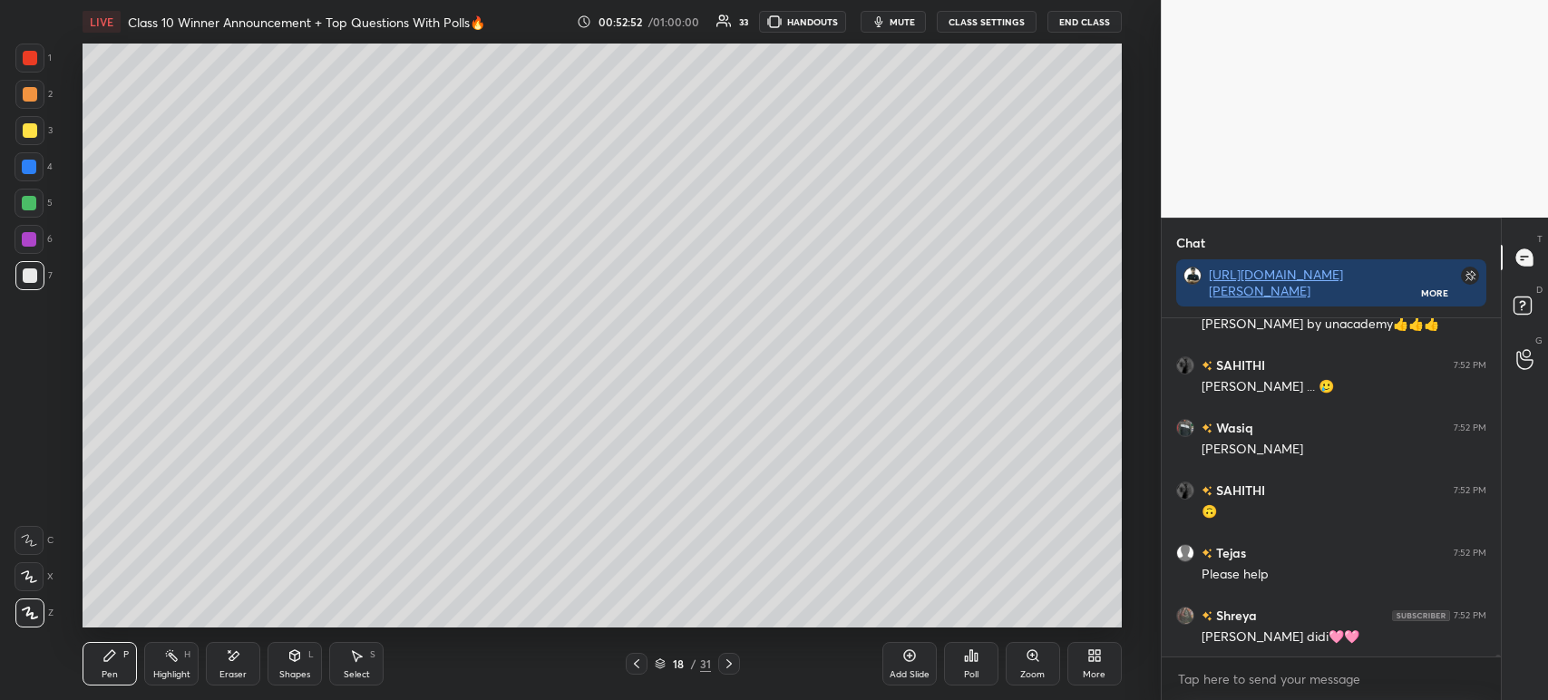
scroll to position [62262, 0]
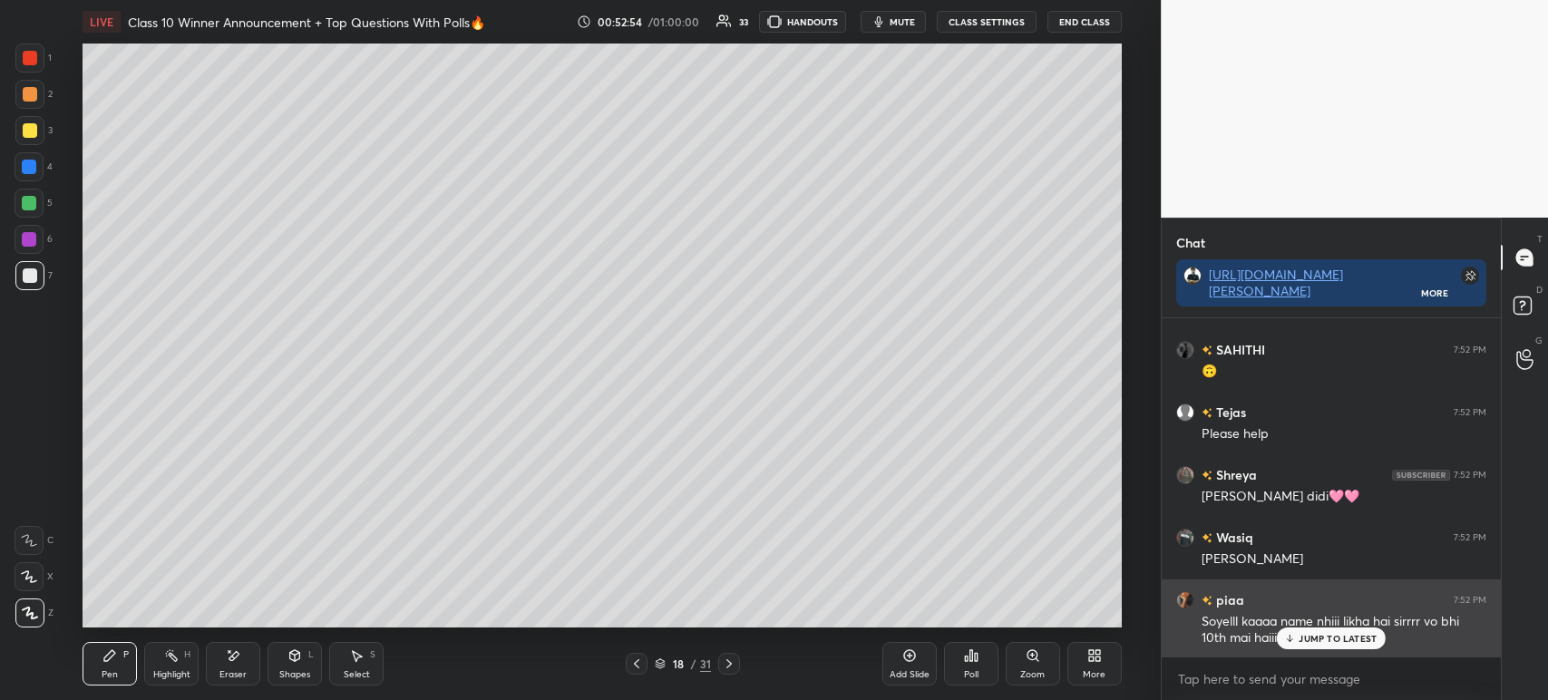
click at [1291, 644] on icon at bounding box center [1290, 638] width 12 height 11
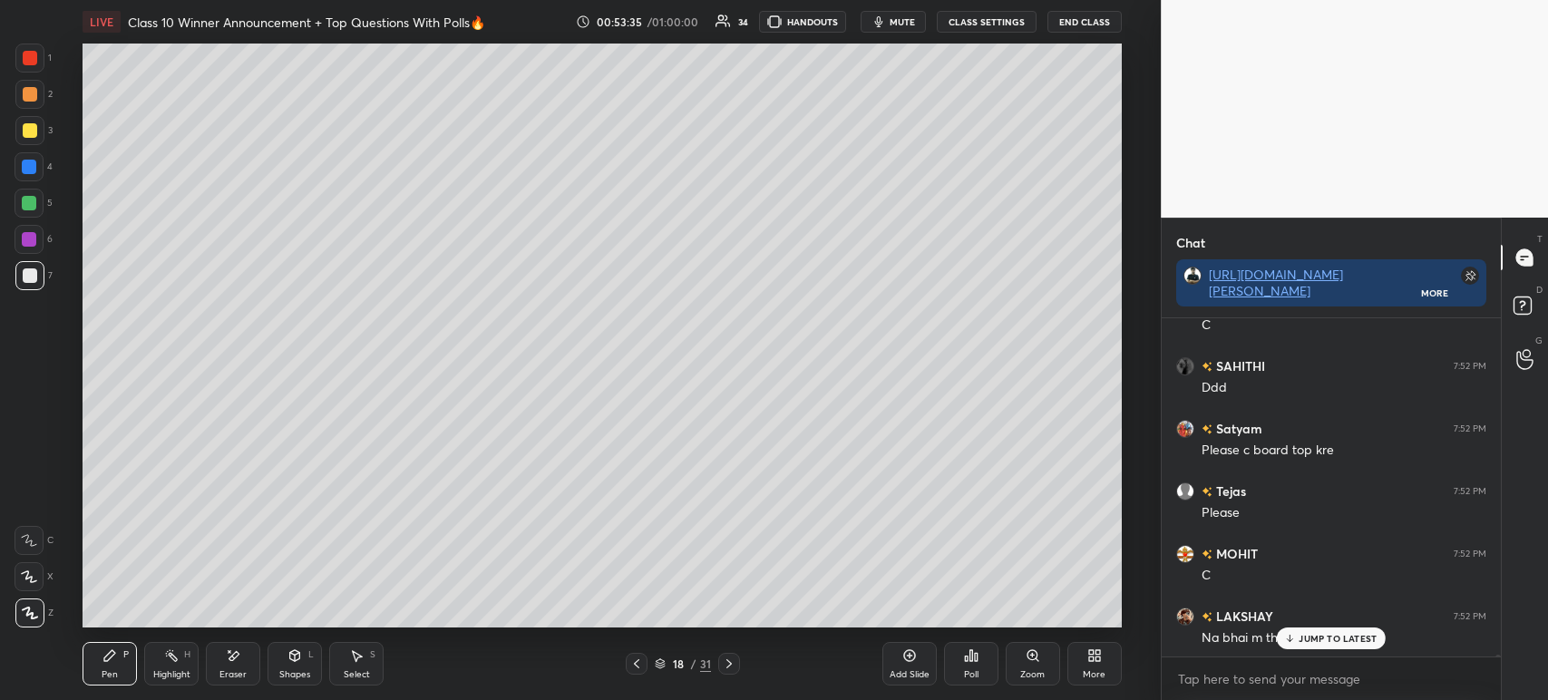
scroll to position [64264, 0]
click at [986, 658] on div "Poll" at bounding box center [971, 664] width 54 height 44
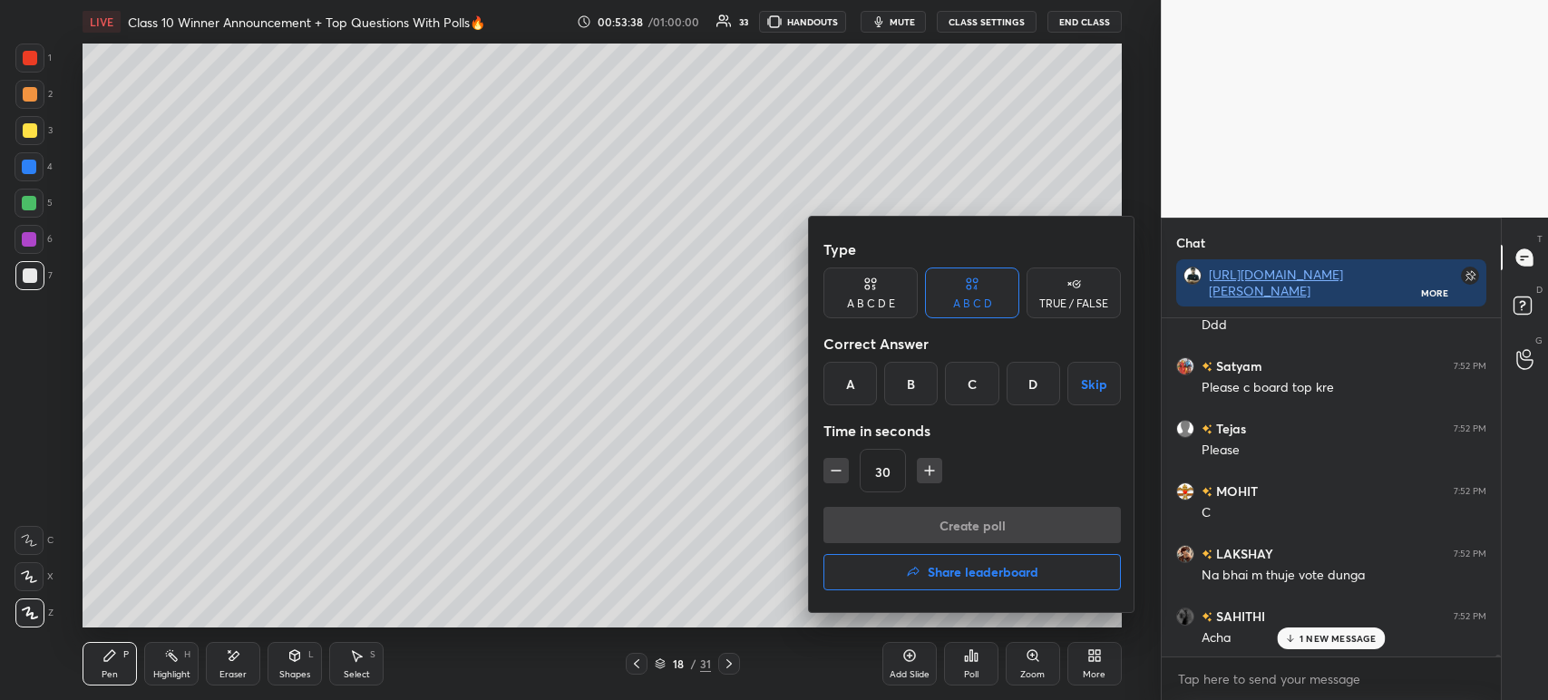
scroll to position [64589, 0]
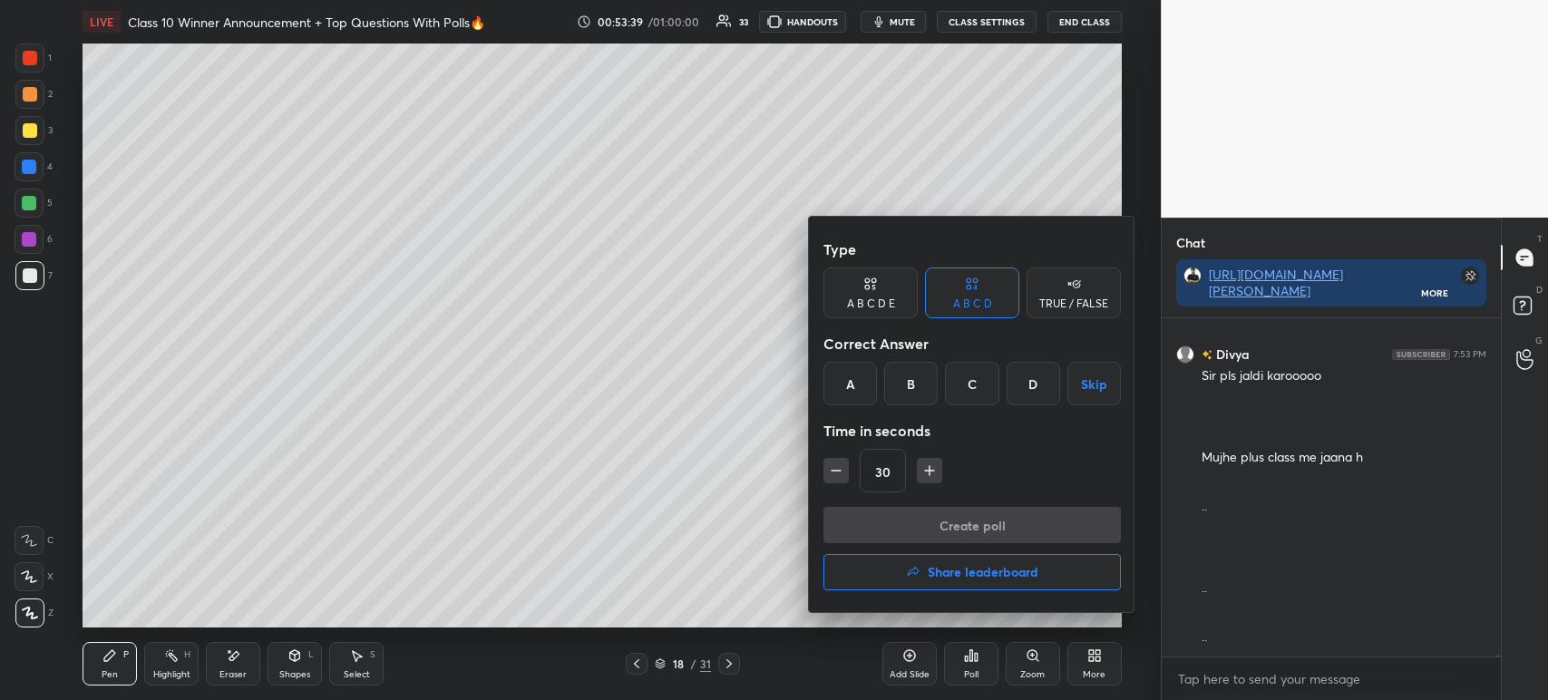
click at [1088, 384] on button "Skip" at bounding box center [1093, 384] width 53 height 44
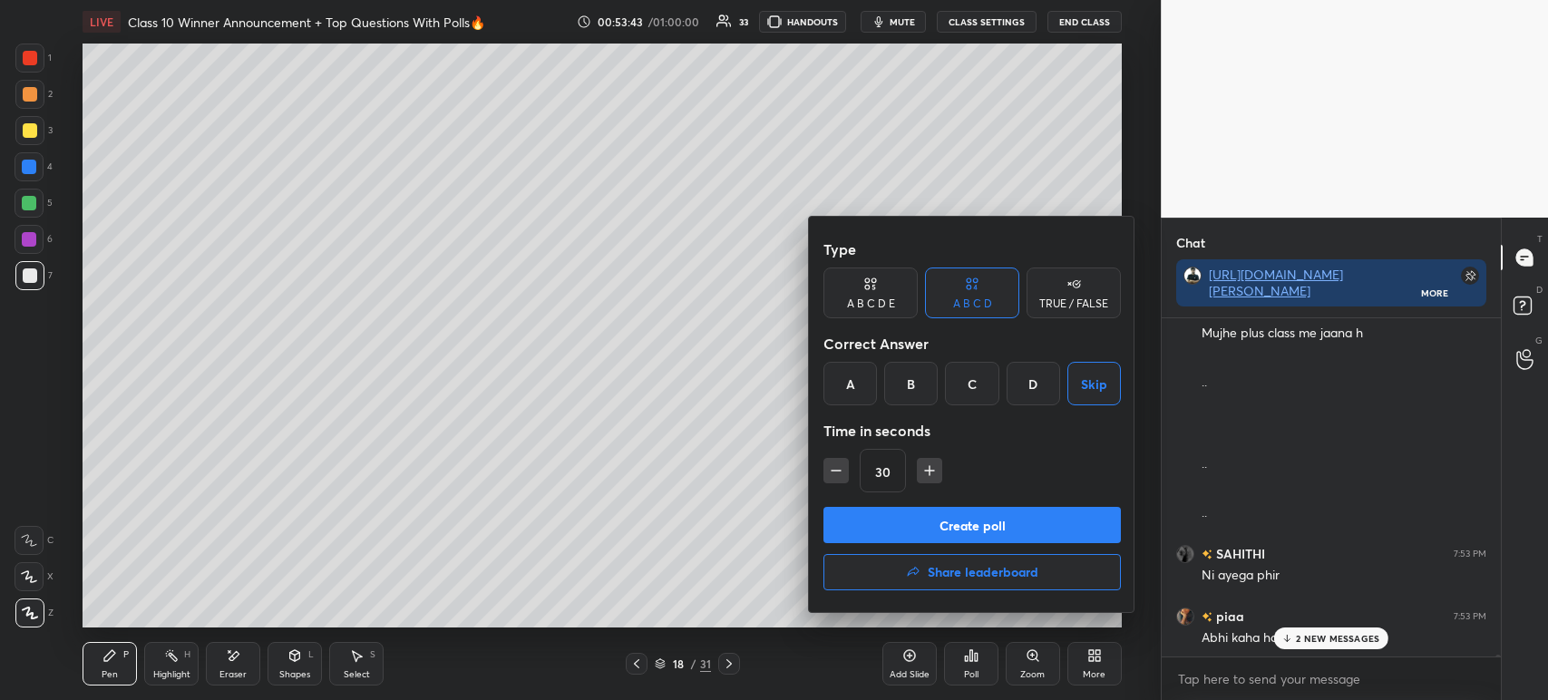
scroll to position [64838, 0]
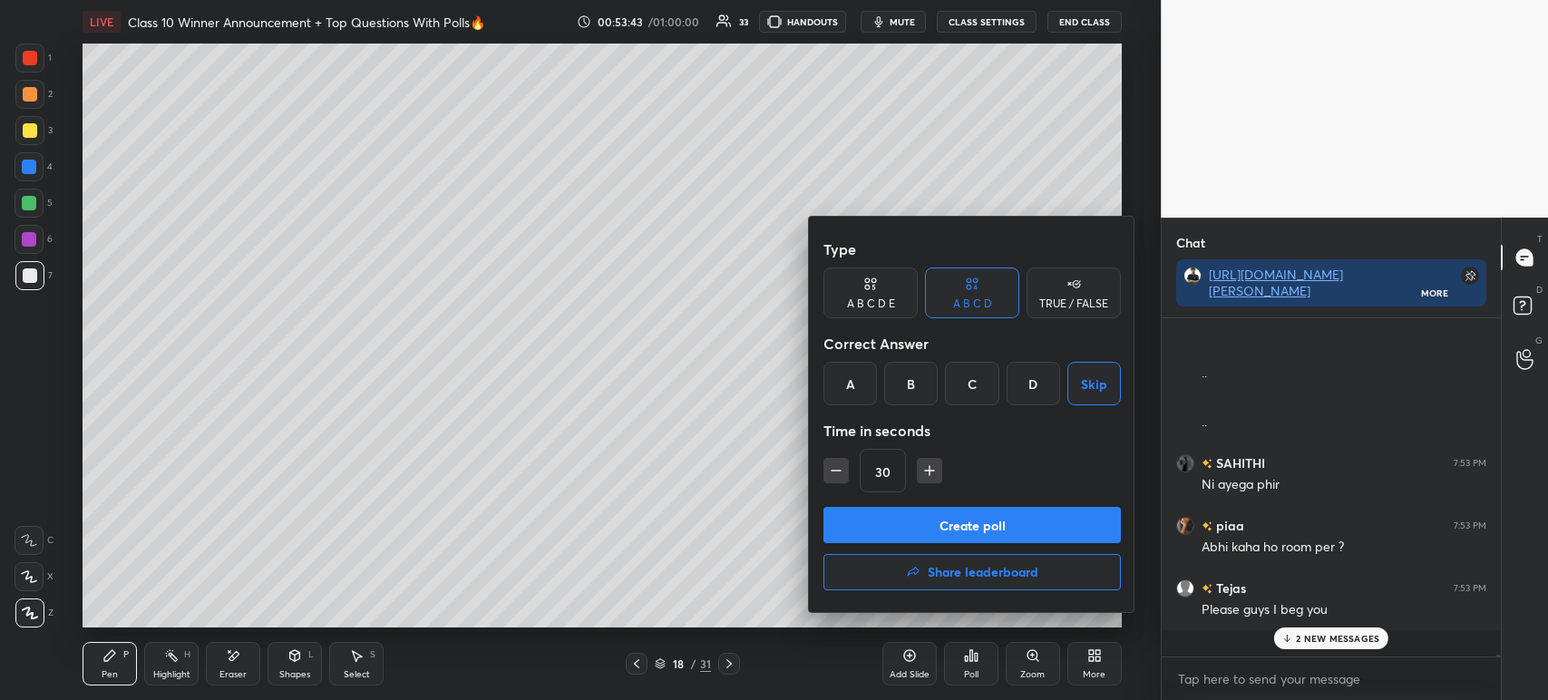
click at [913, 522] on button "Create poll" at bounding box center [971, 525] width 297 height 36
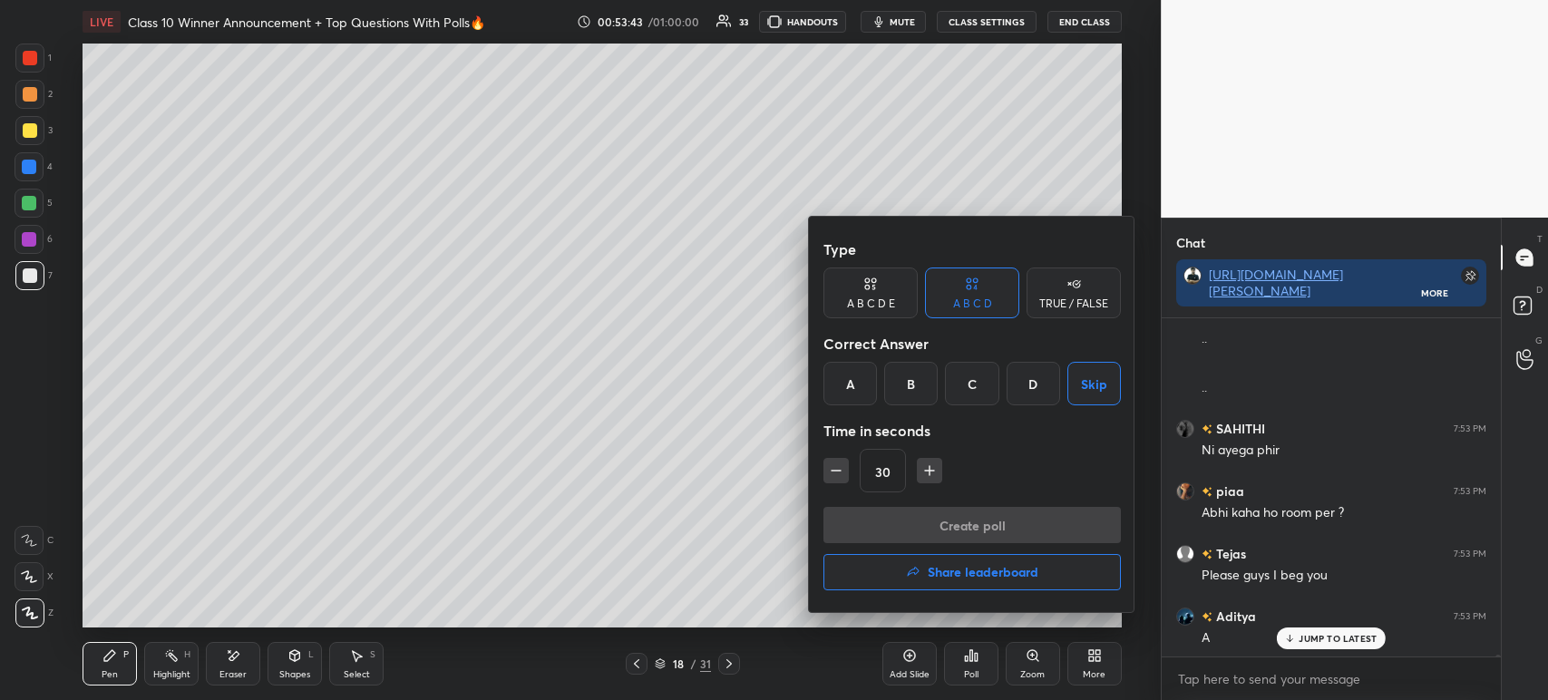
scroll to position [347, 334]
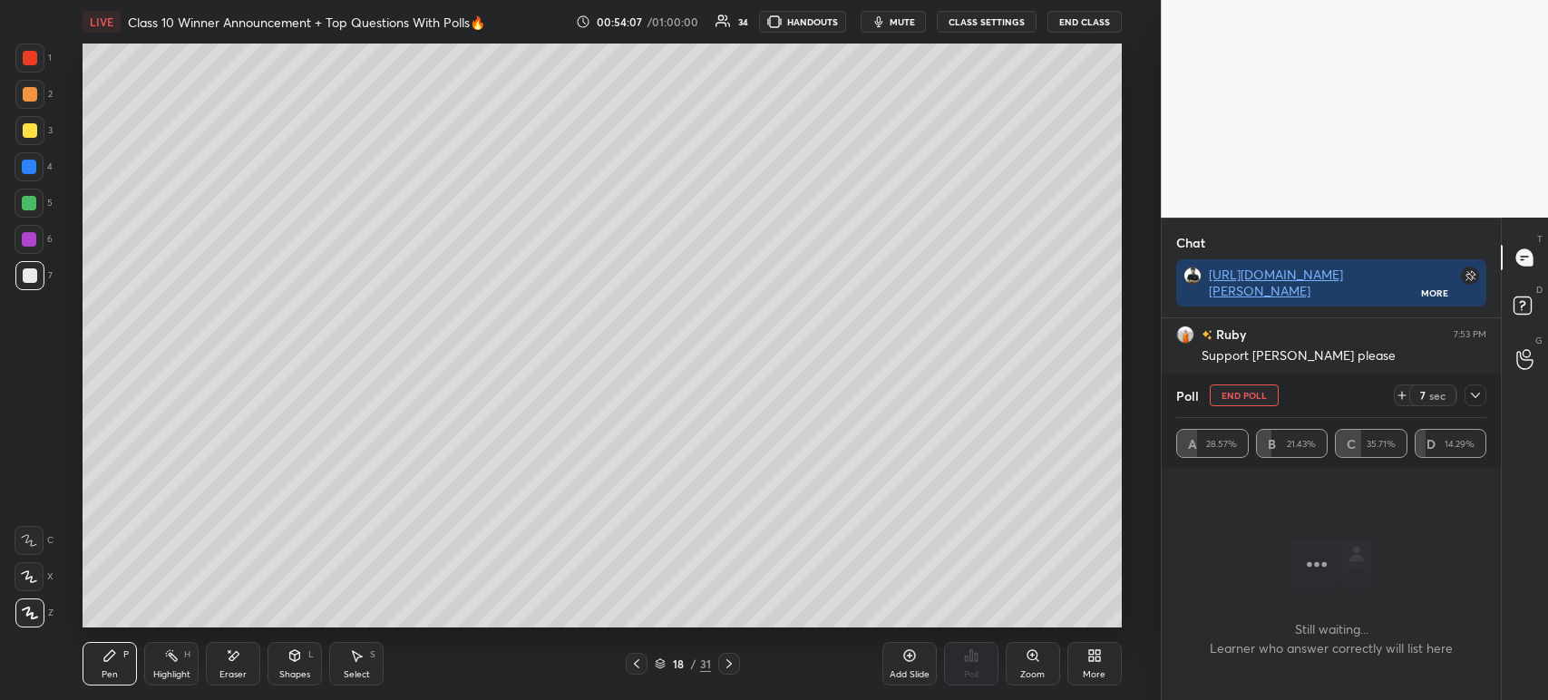
click at [1483, 404] on div at bounding box center [1475, 395] width 22 height 22
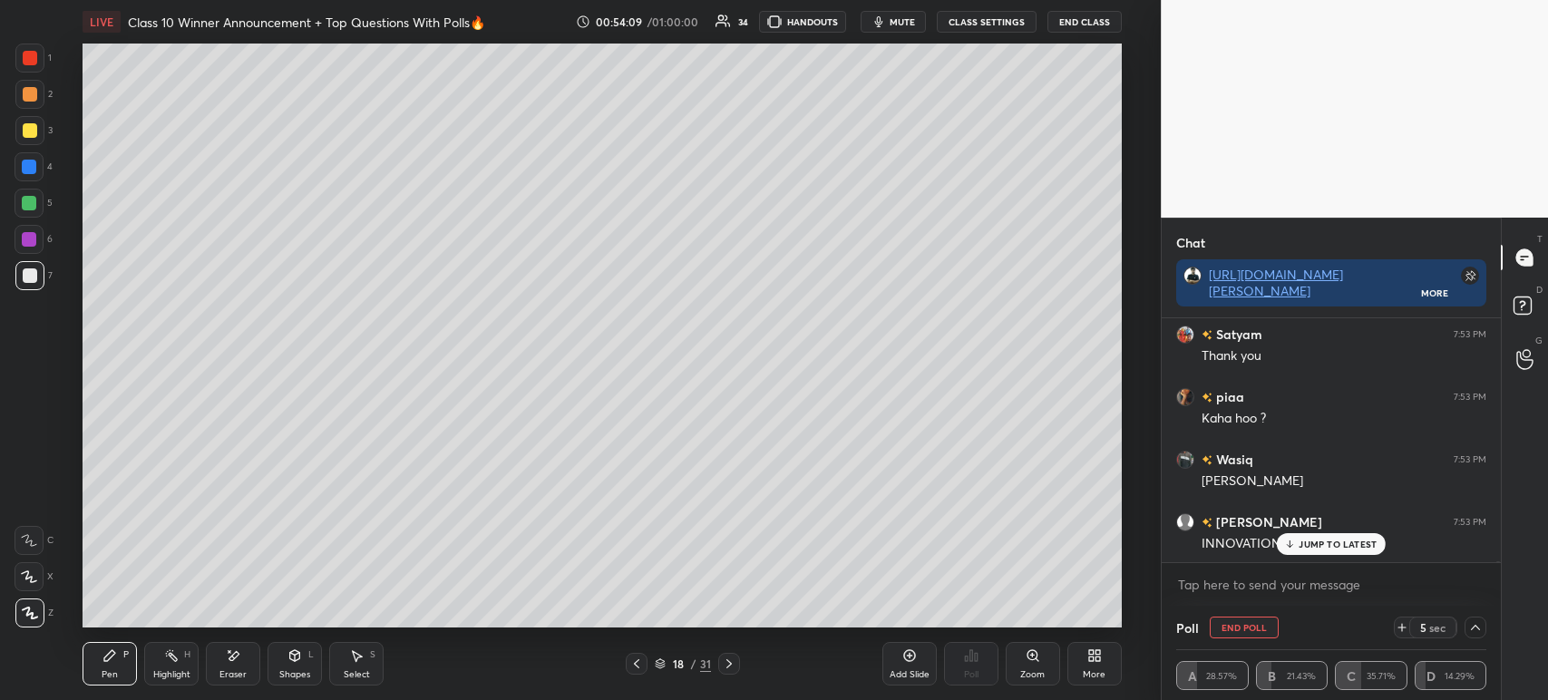
click at [1479, 624] on icon at bounding box center [1475, 627] width 15 height 15
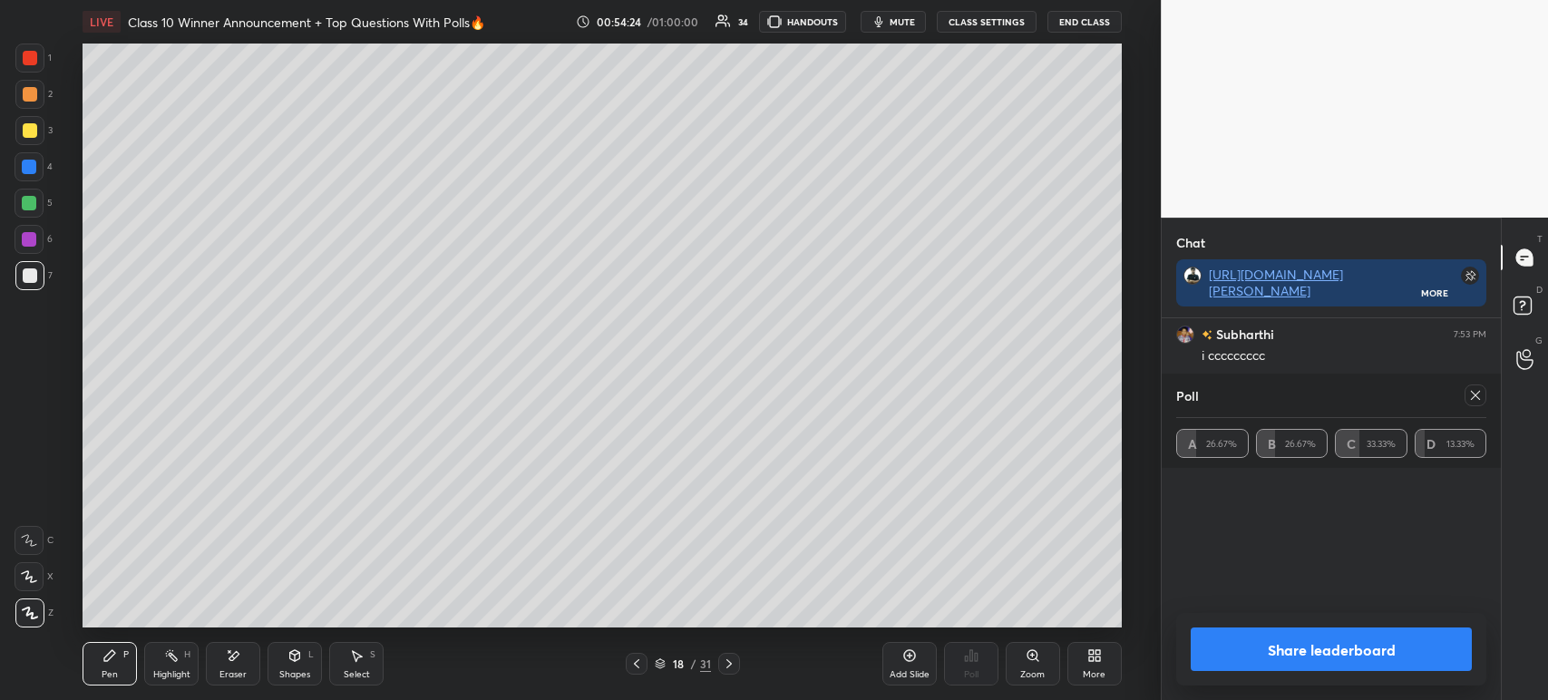
click at [1288, 644] on button "Share leaderboard" at bounding box center [1331, 649] width 281 height 44
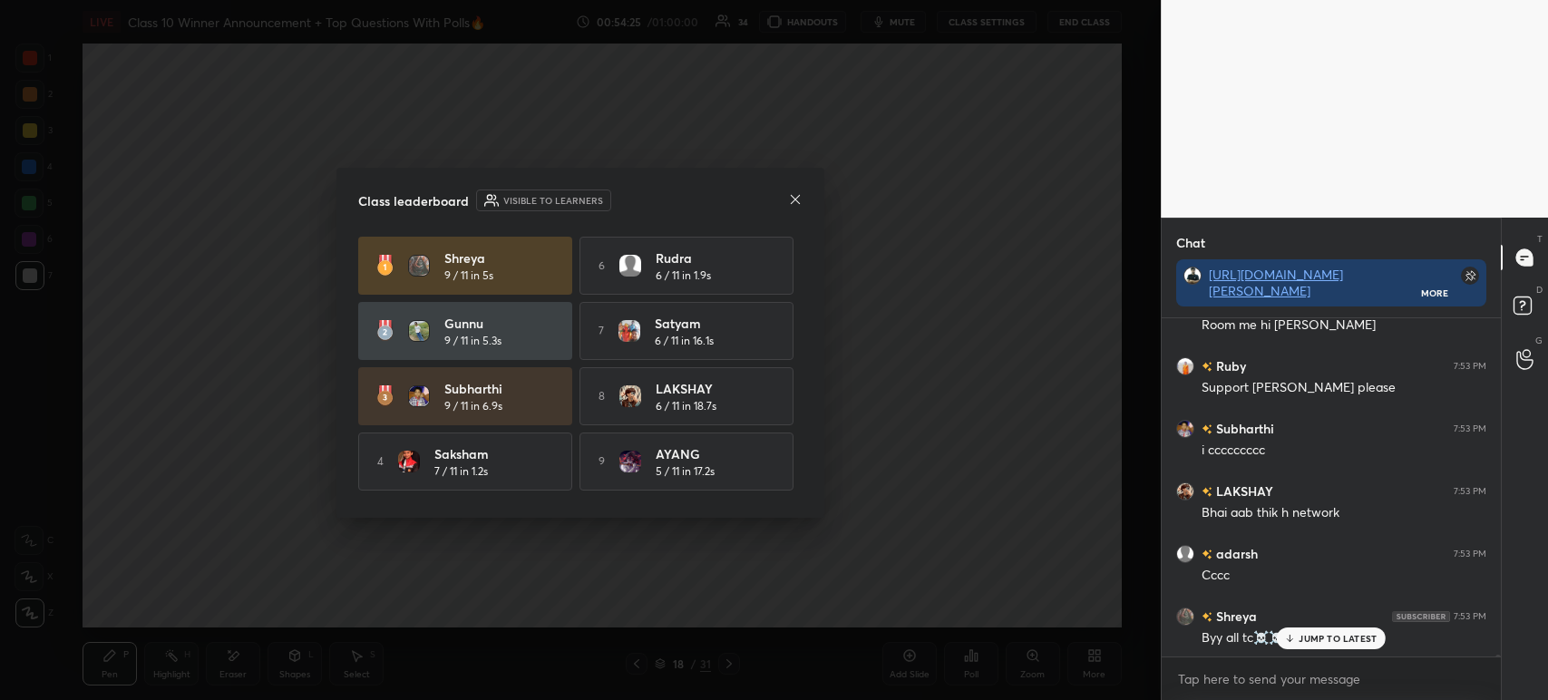
click at [790, 196] on icon at bounding box center [795, 199] width 15 height 15
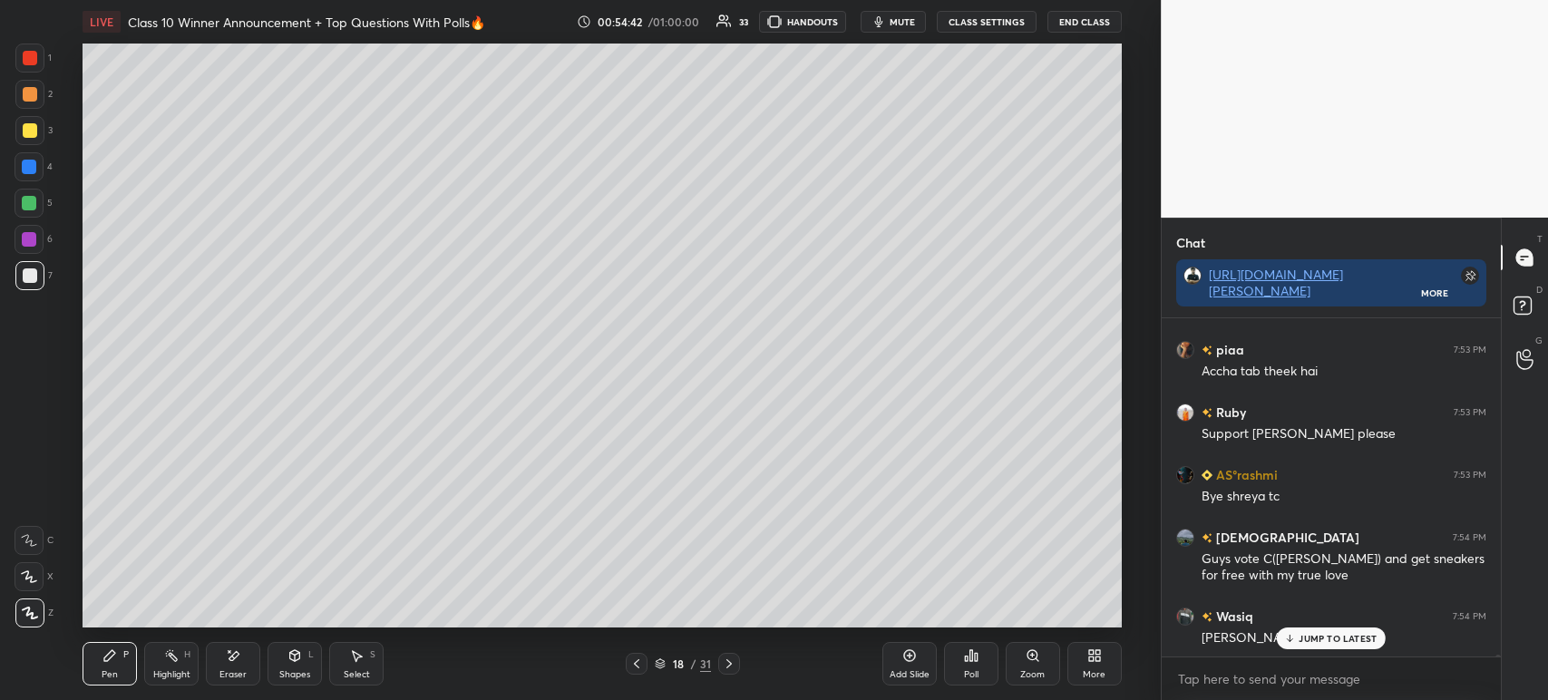
click at [975, 661] on icon at bounding box center [976, 657] width 3 height 8
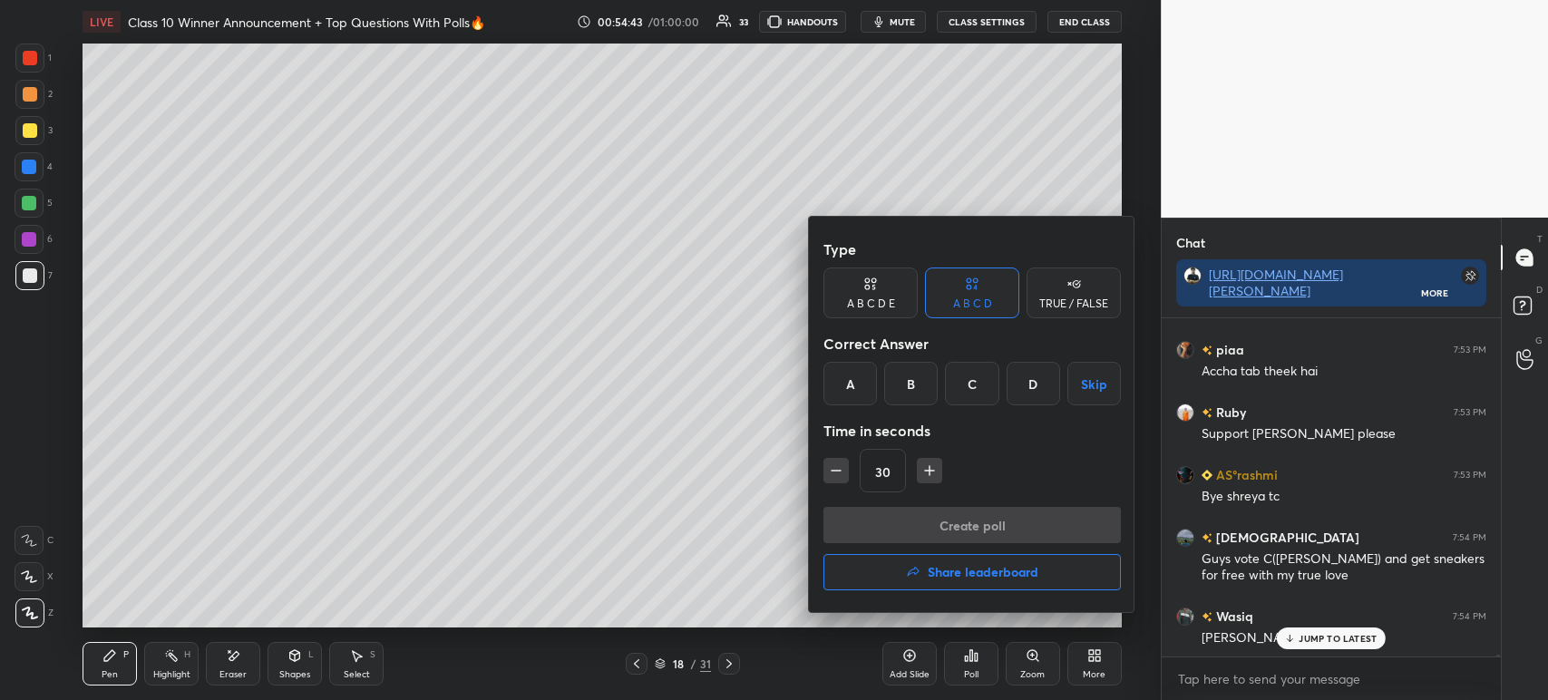
click at [1085, 390] on button "Skip" at bounding box center [1093, 384] width 53 height 44
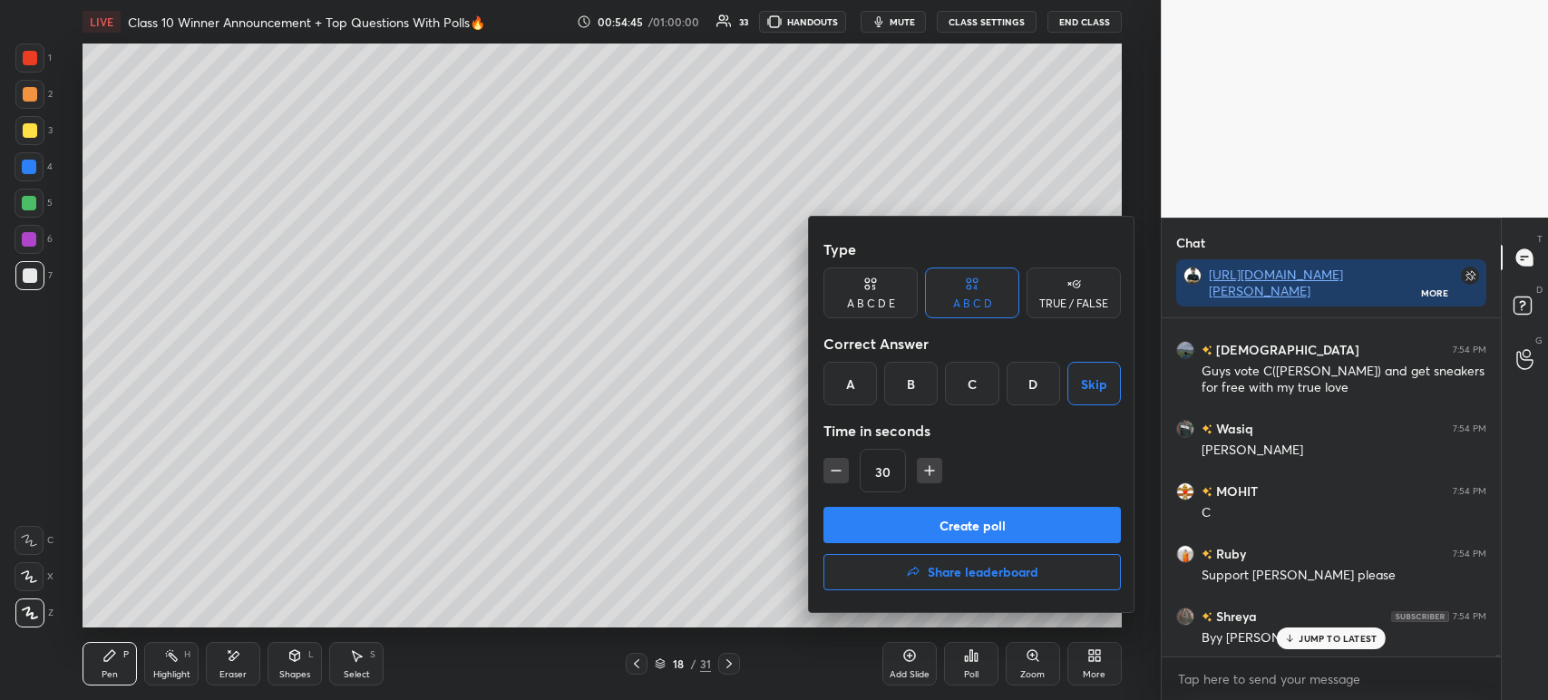
click at [940, 515] on button "Create poll" at bounding box center [971, 525] width 297 height 36
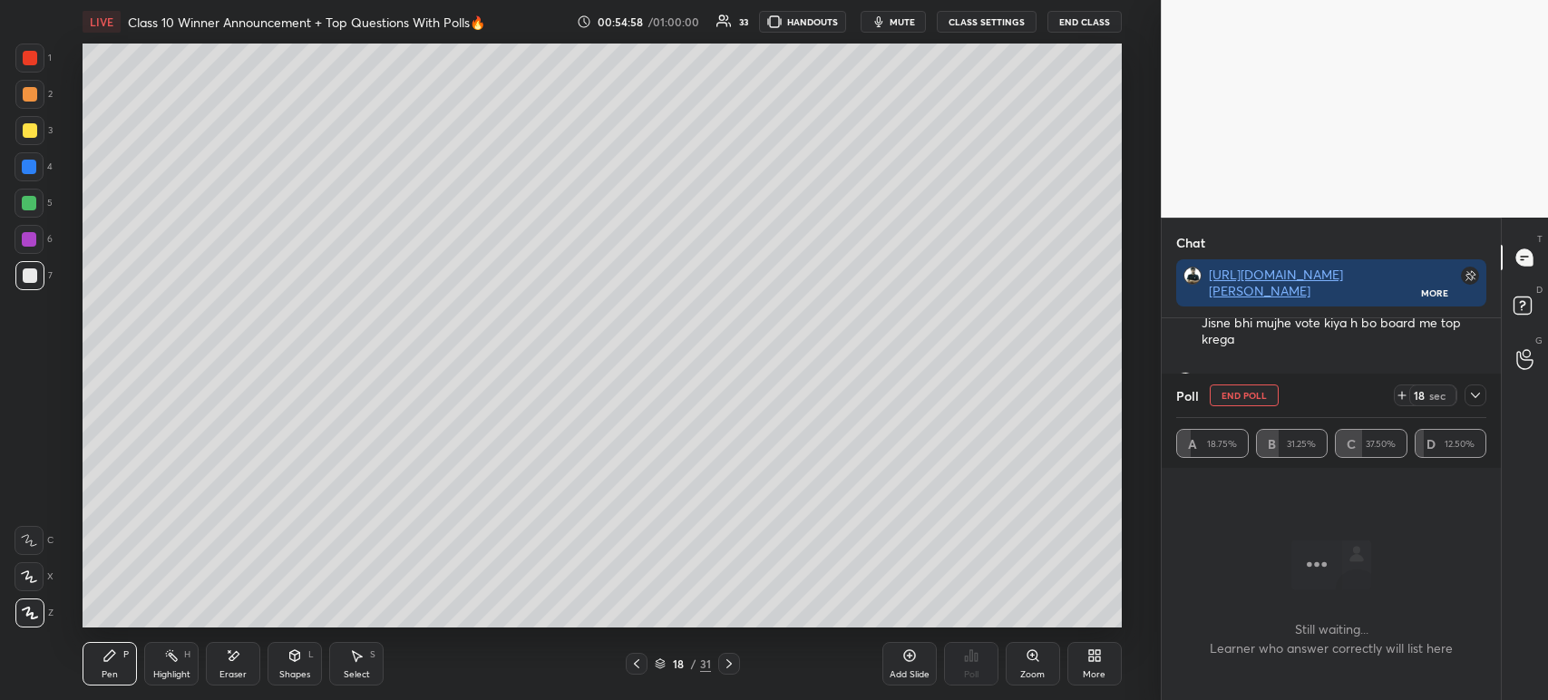
click at [1482, 402] on div at bounding box center [1475, 395] width 22 height 22
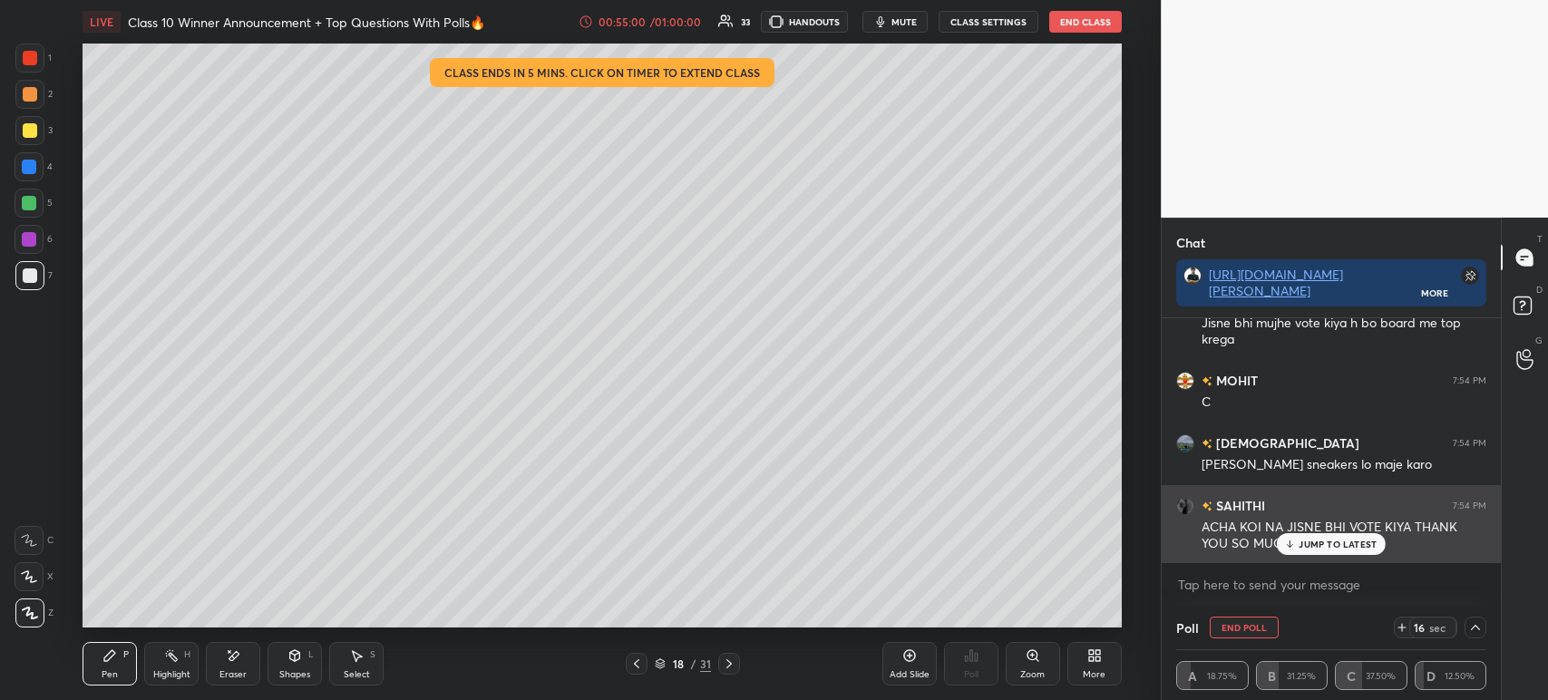
click at [1322, 538] on div "JUMP TO LATEST" at bounding box center [1331, 544] width 109 height 22
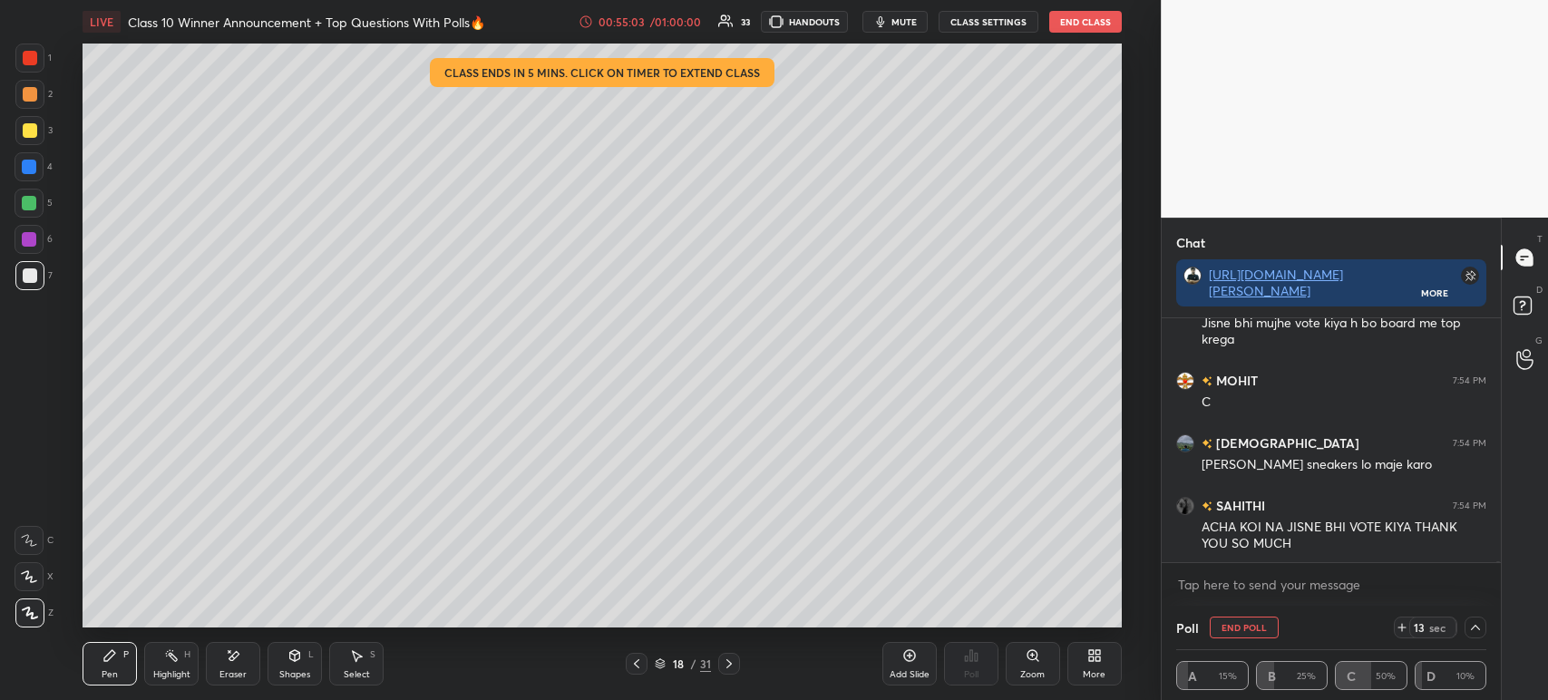
click at [1480, 625] on icon at bounding box center [1475, 627] width 15 height 15
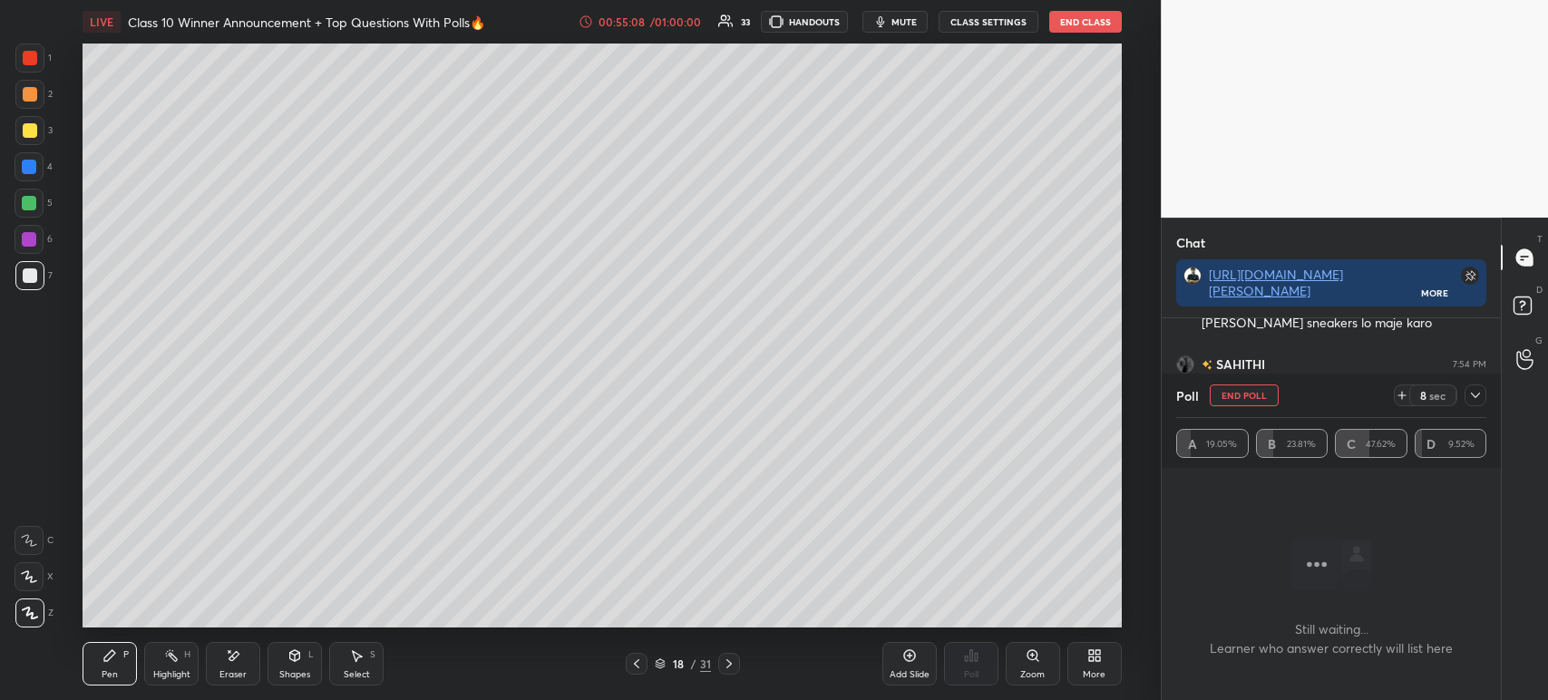
click at [1480, 401] on icon at bounding box center [1475, 395] width 15 height 15
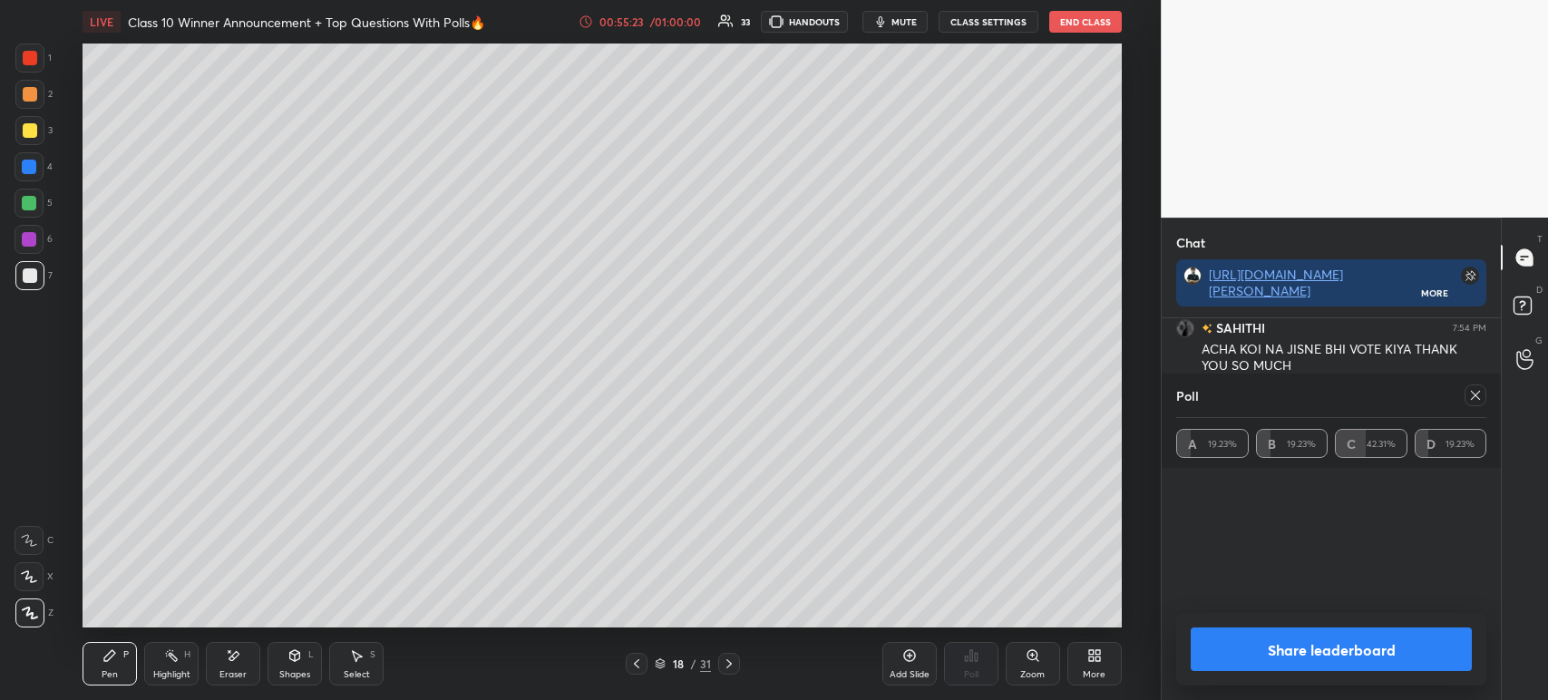
click at [1239, 643] on button "Share leaderboard" at bounding box center [1331, 649] width 281 height 44
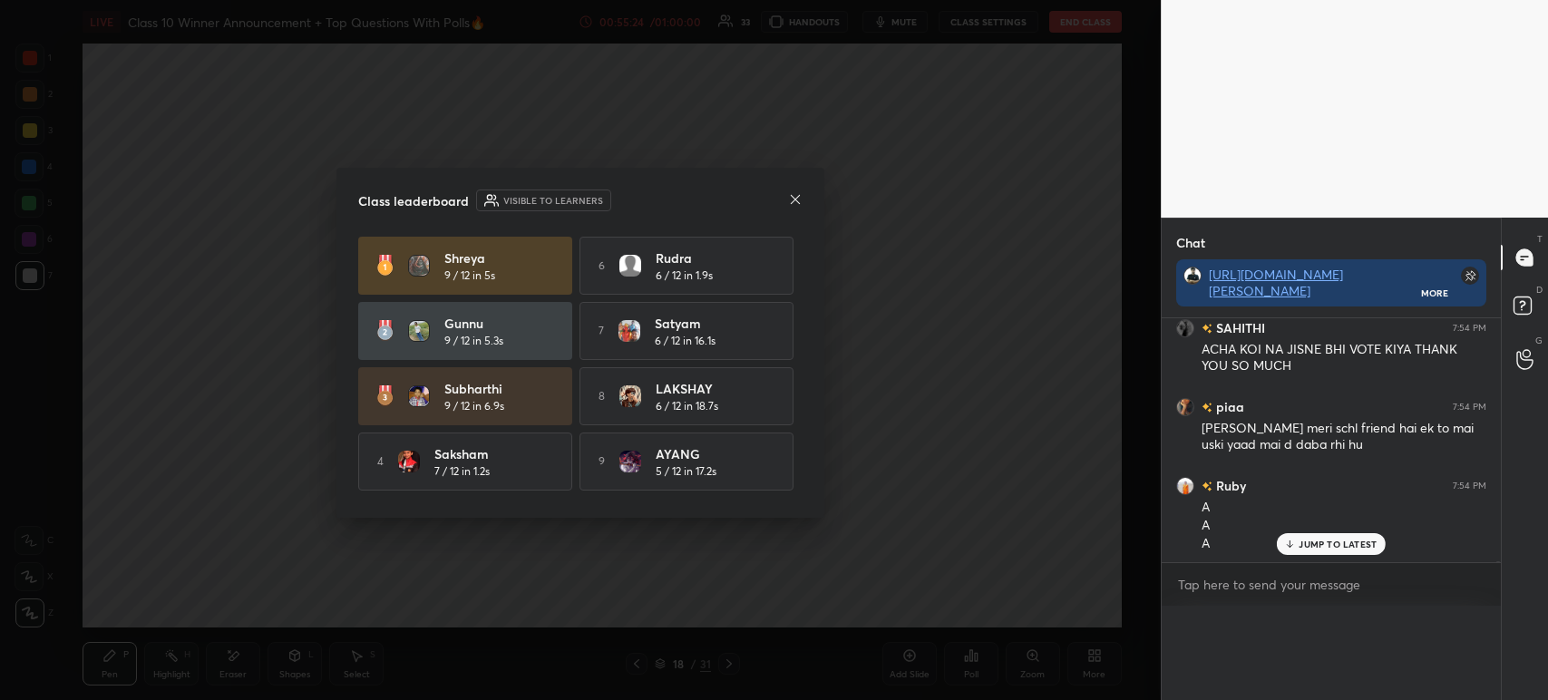
scroll to position [321, 334]
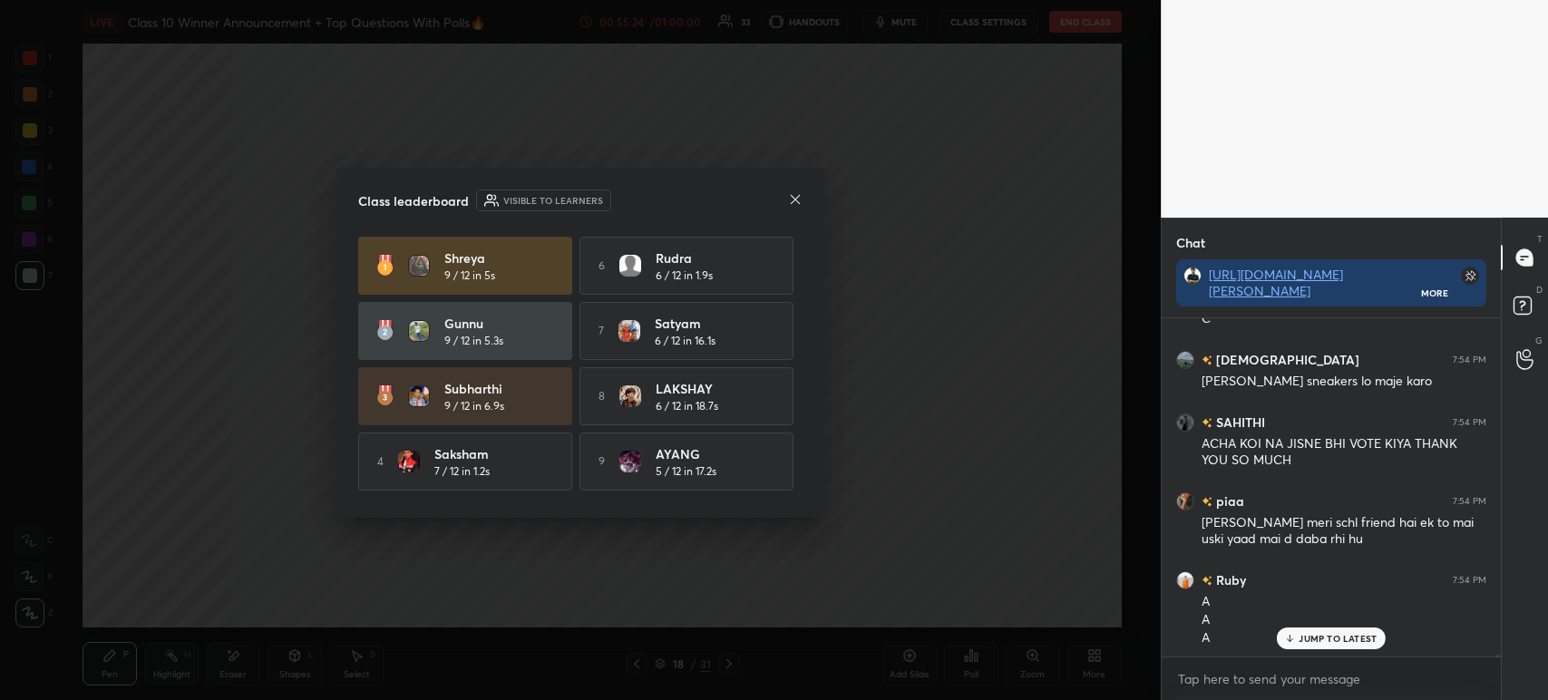
click at [796, 198] on icon at bounding box center [795, 198] width 9 height 9
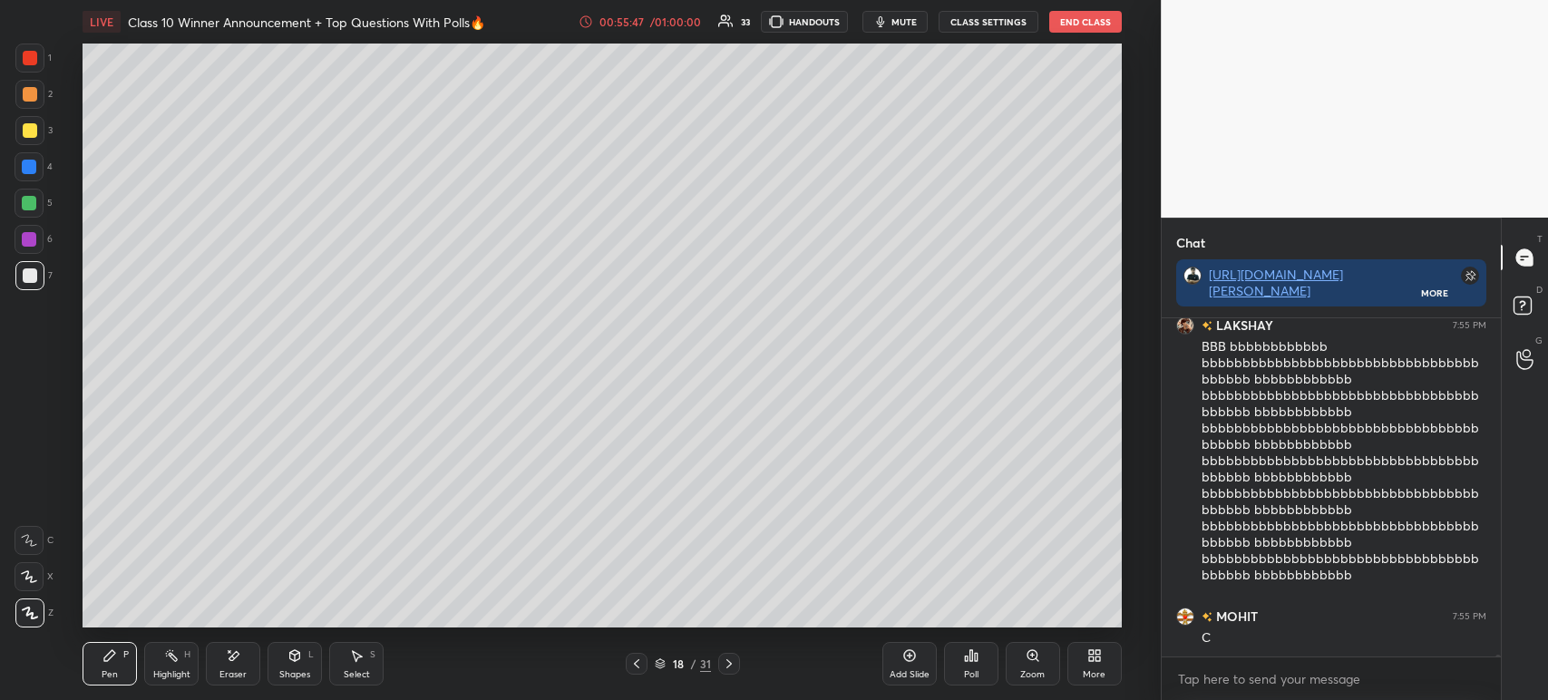
scroll to position [68433, 0]
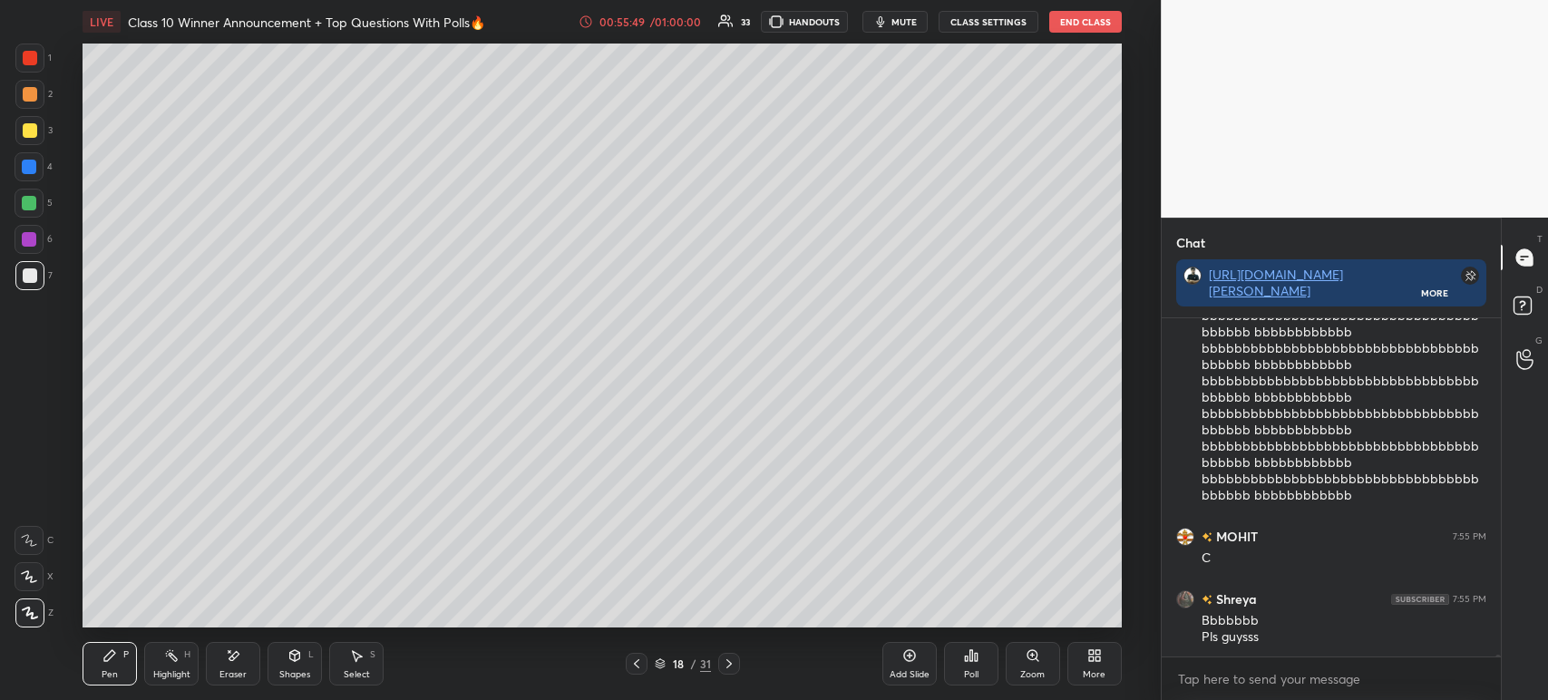
click at [975, 665] on div "Poll" at bounding box center [971, 664] width 54 height 44
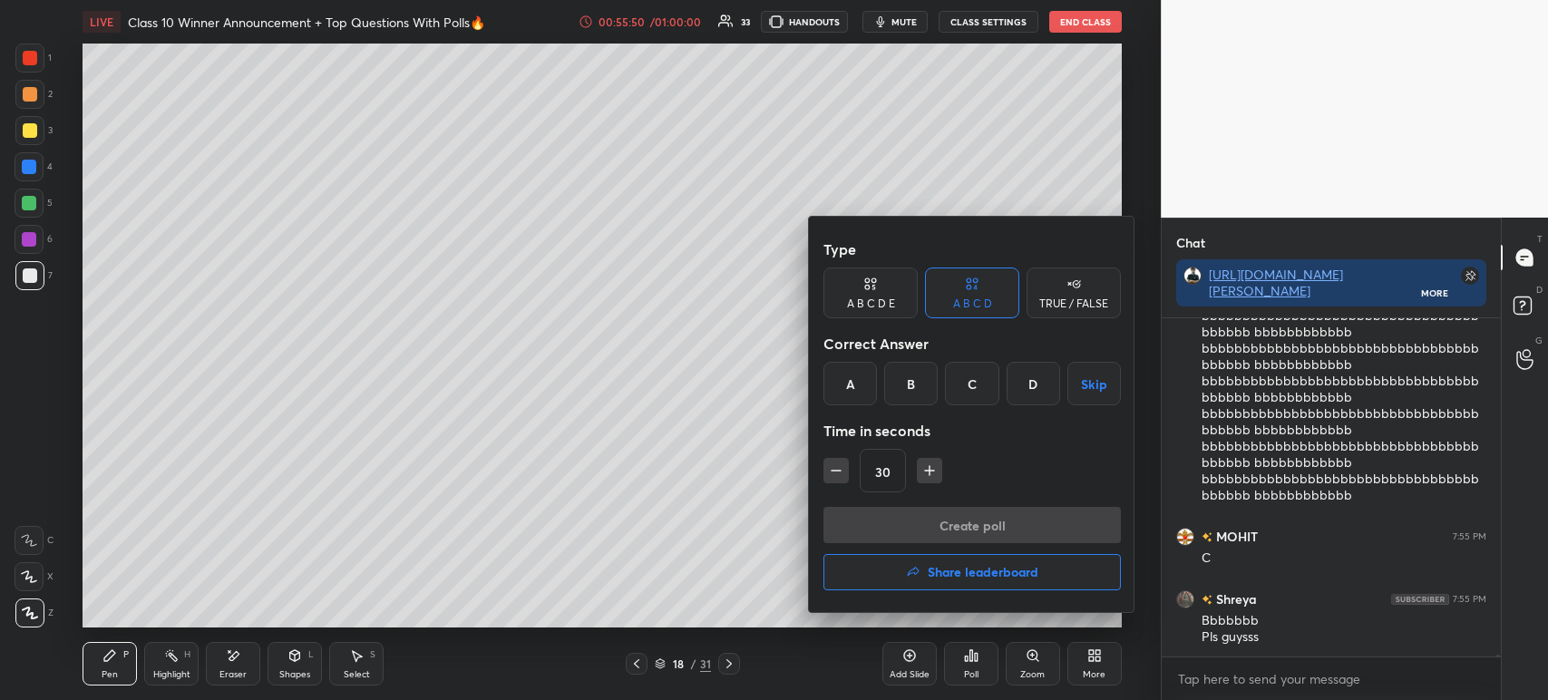
click at [1102, 374] on button "Skip" at bounding box center [1093, 384] width 53 height 44
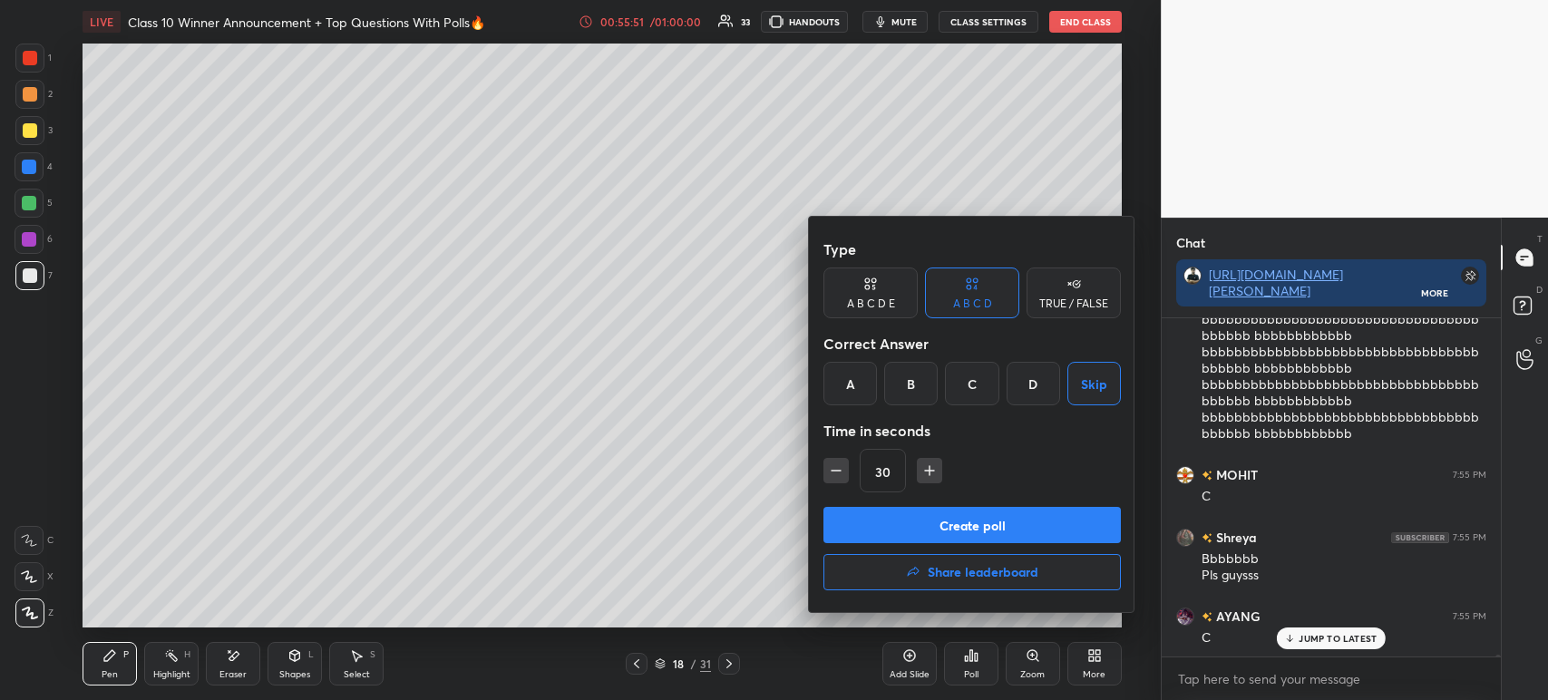
click at [939, 556] on button "Share leaderboard" at bounding box center [971, 572] width 297 height 36
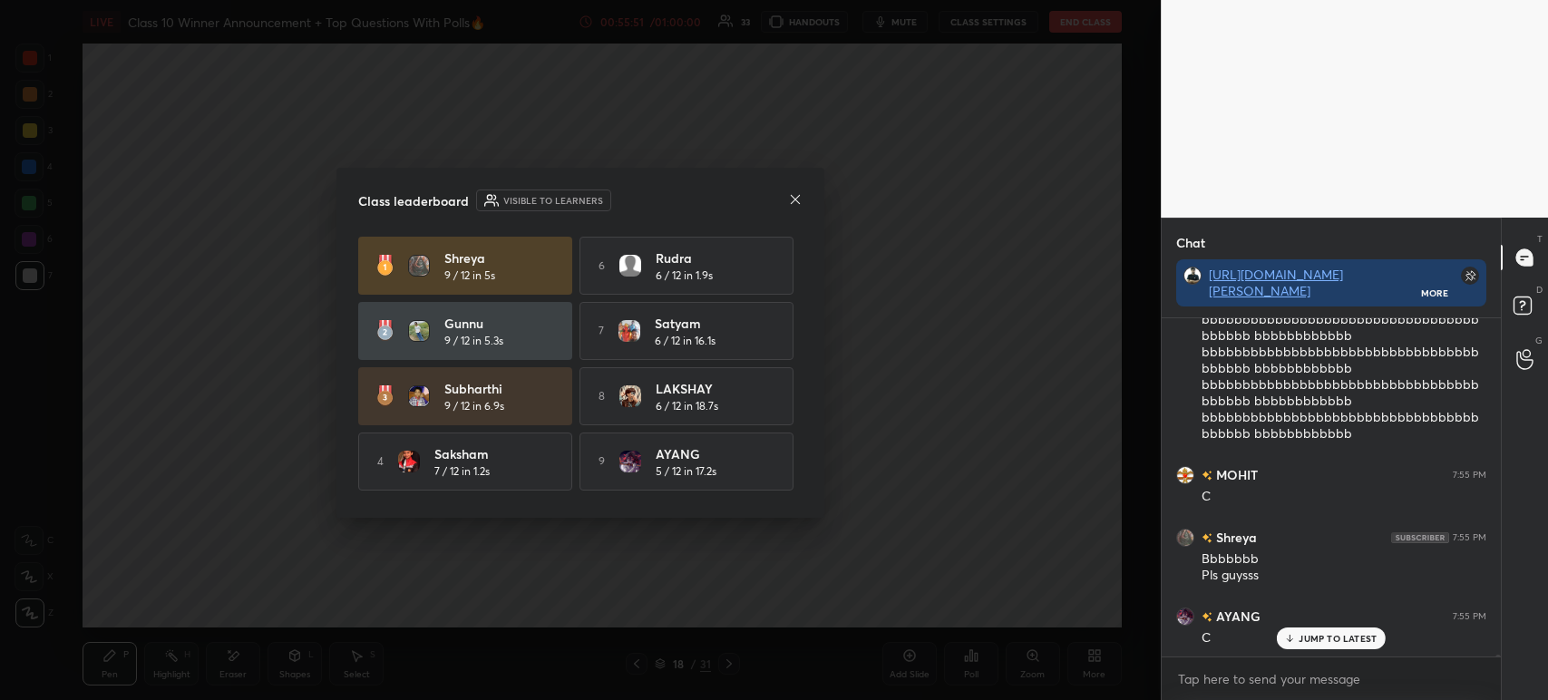
scroll to position [68558, 0]
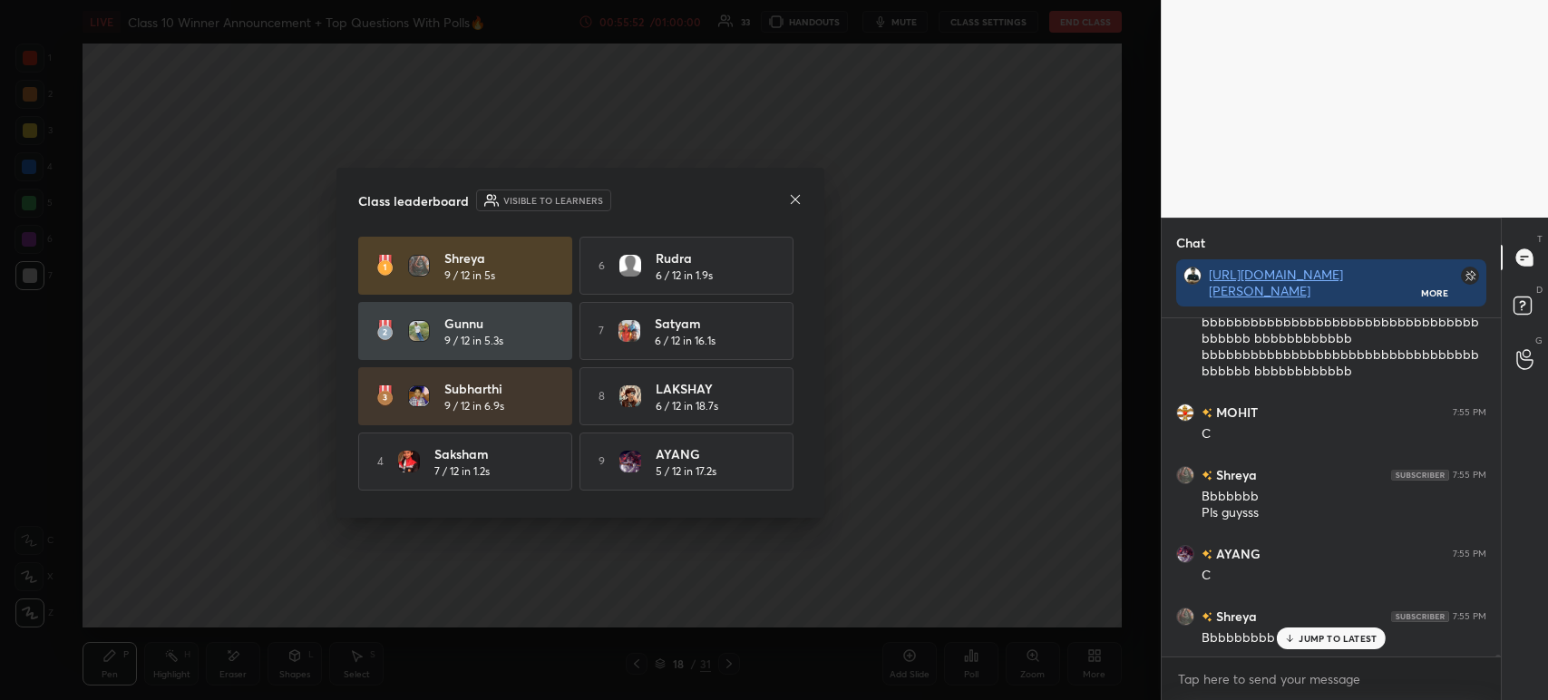
click at [793, 195] on icon at bounding box center [795, 199] width 15 height 15
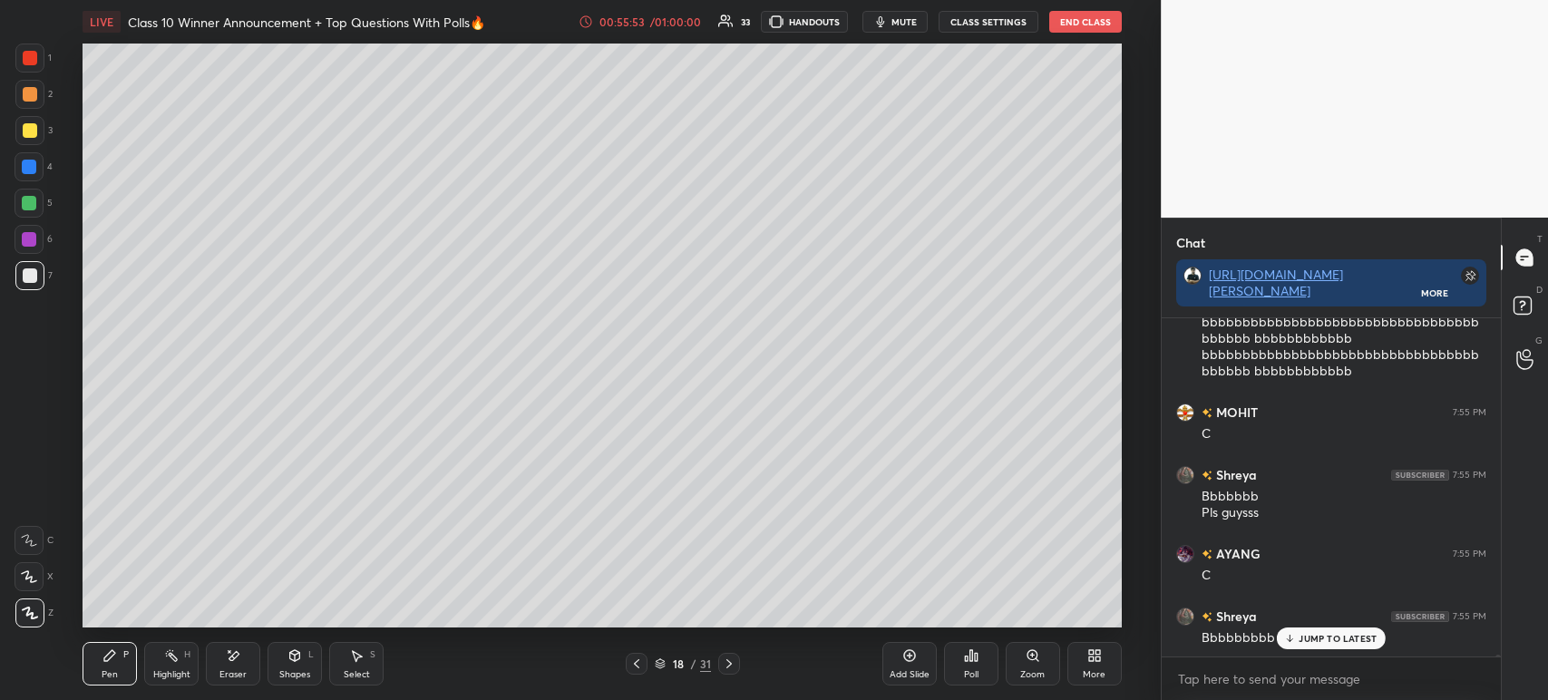
click at [958, 657] on div "Poll" at bounding box center [971, 664] width 54 height 44
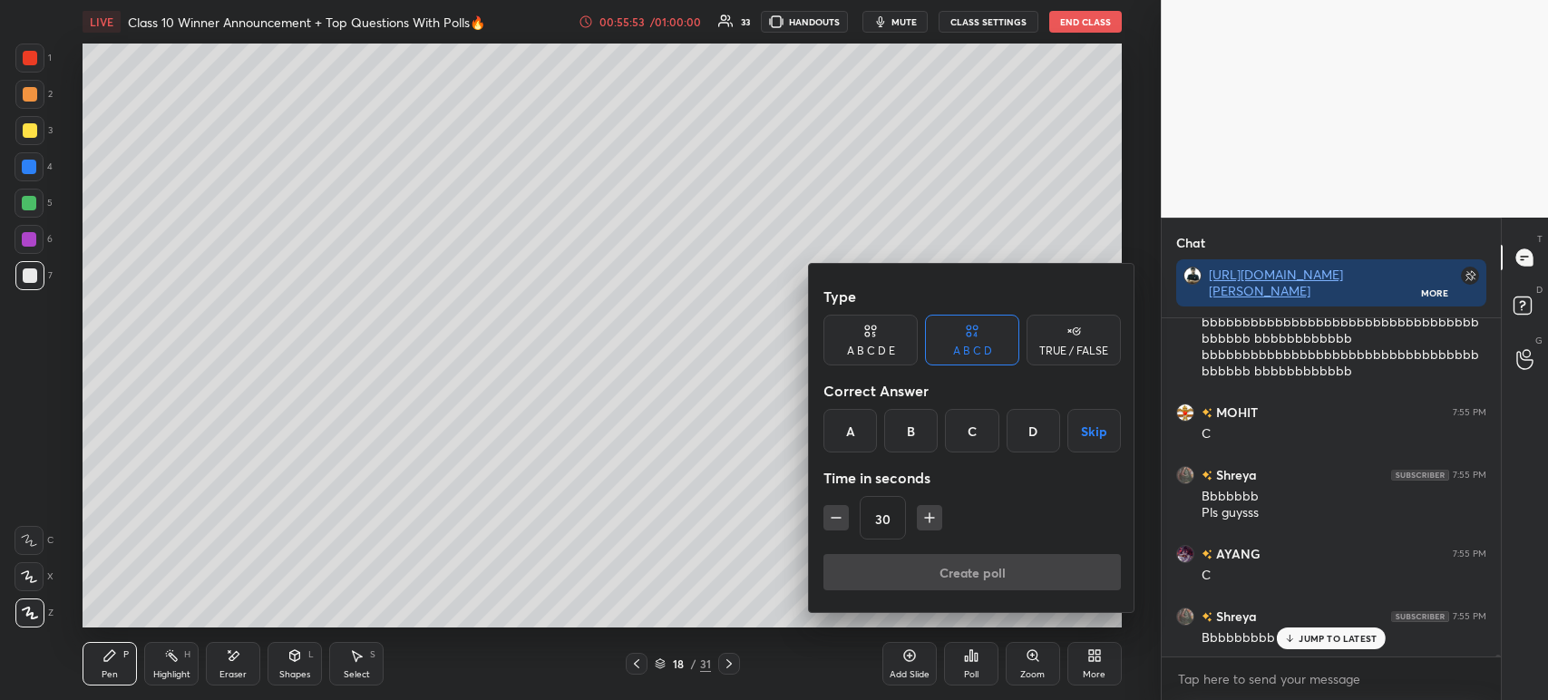
scroll to position [68620, 0]
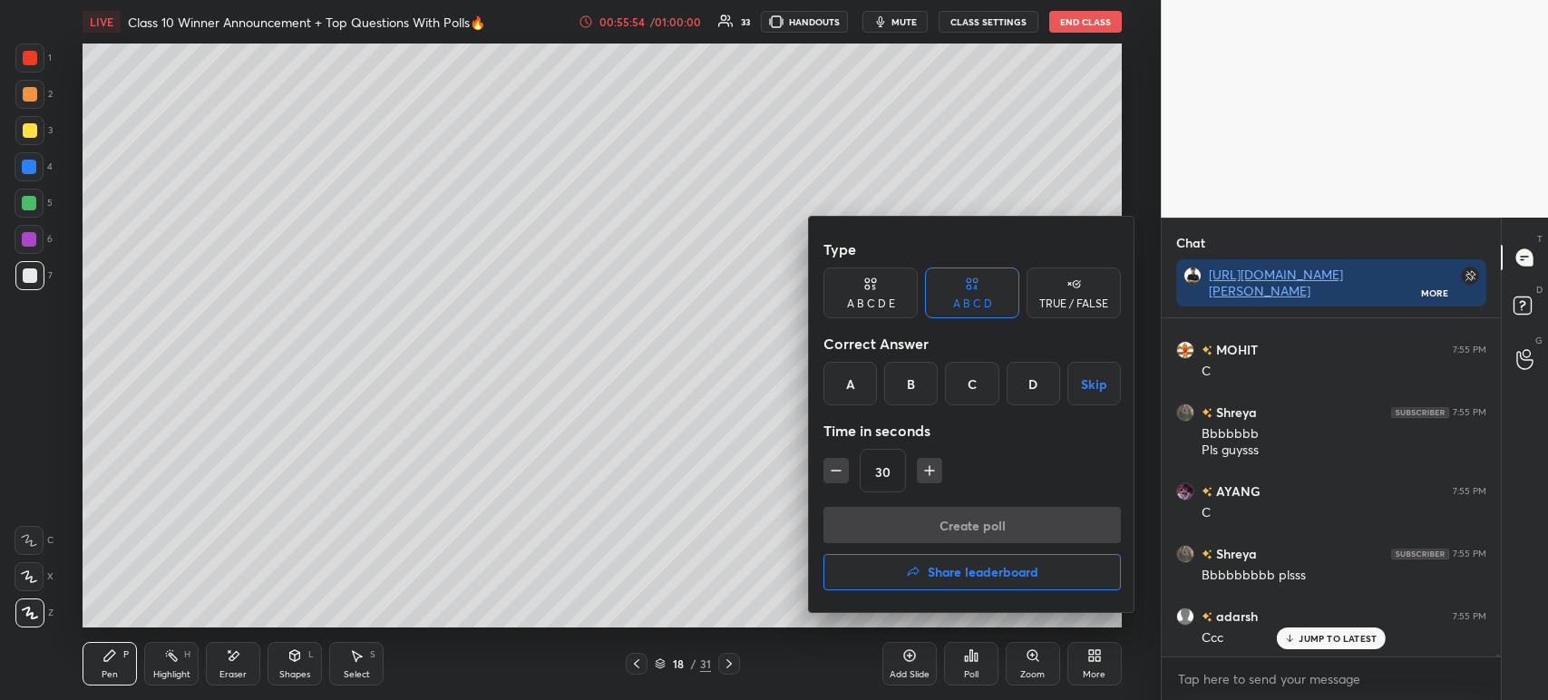
click at [1094, 390] on button "Skip" at bounding box center [1093, 384] width 53 height 44
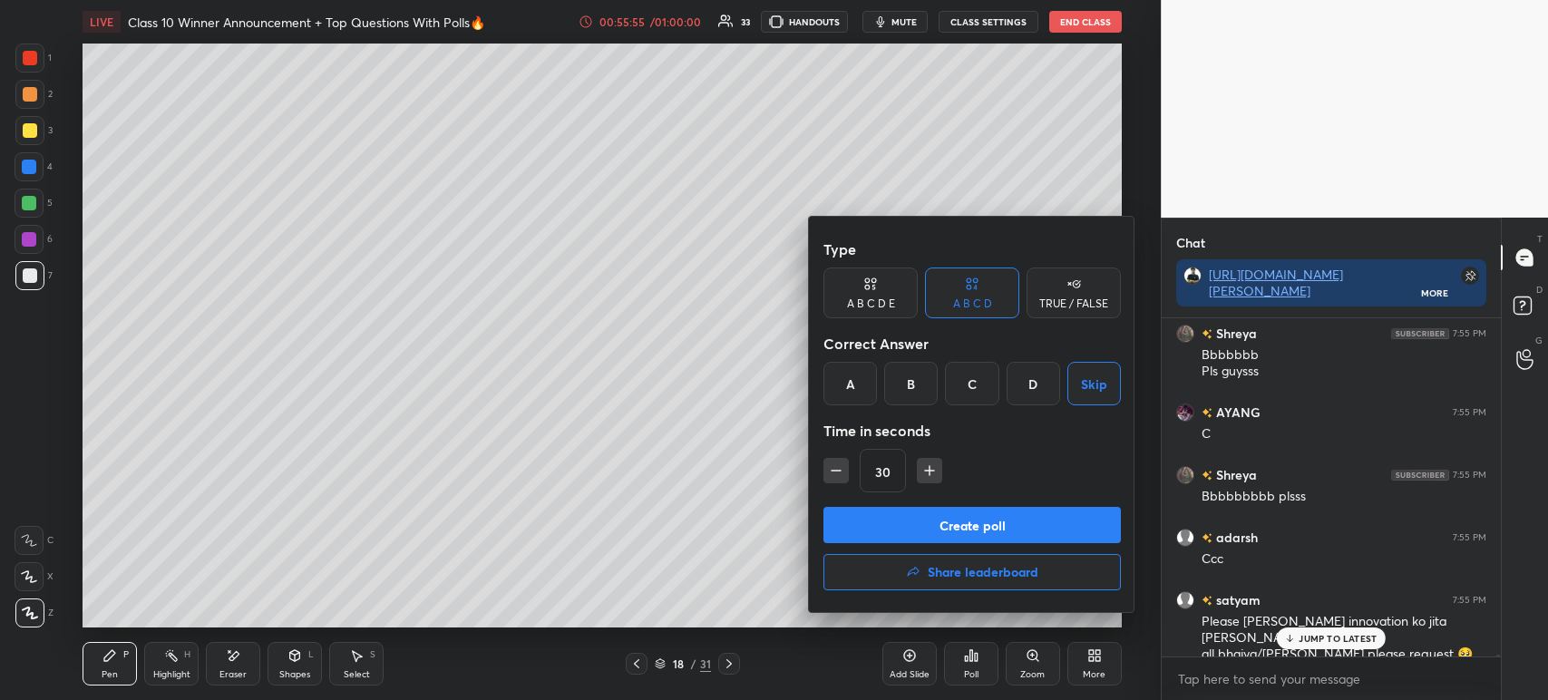
click at [961, 519] on button "Create poll" at bounding box center [971, 525] width 297 height 36
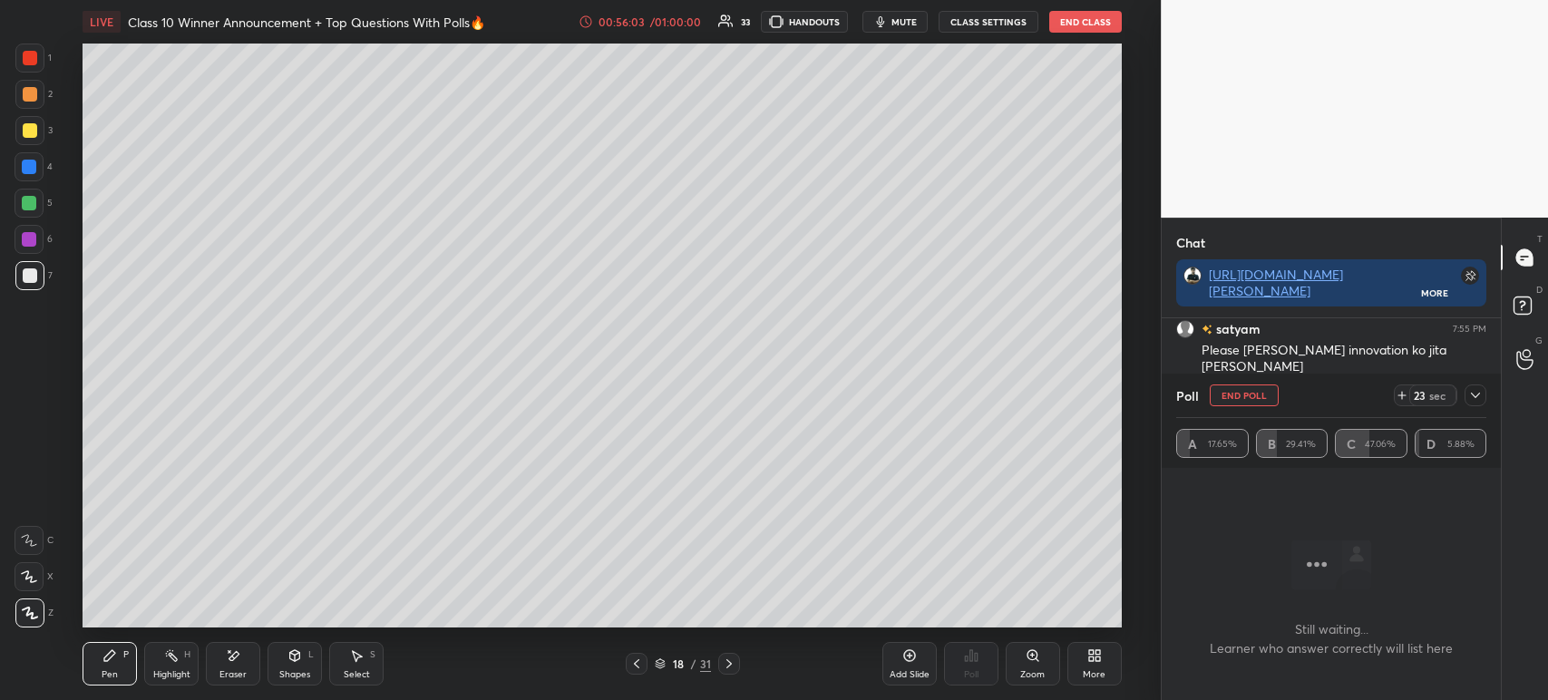
click at [1484, 399] on div at bounding box center [1475, 395] width 22 height 22
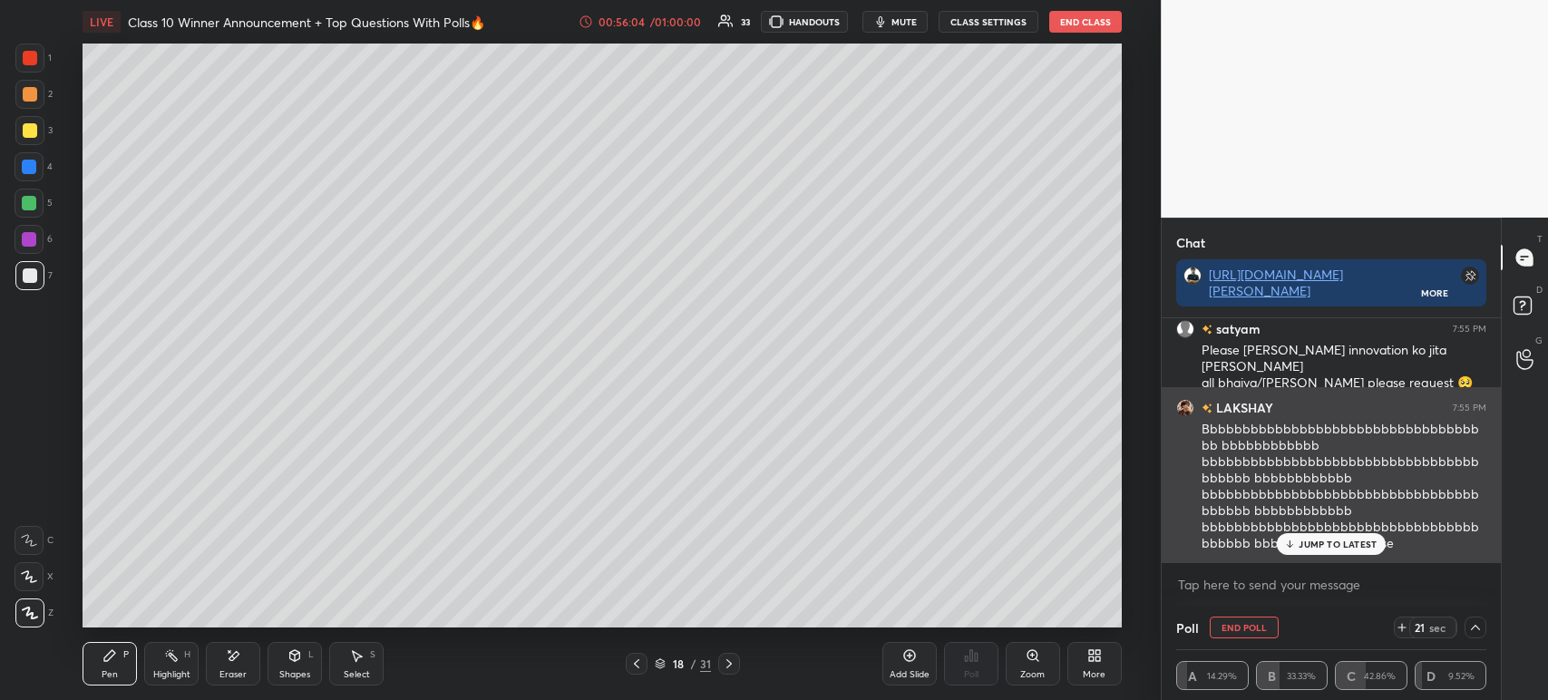
click at [1298, 543] on p "JUMP TO LATEST" at bounding box center [1337, 544] width 78 height 11
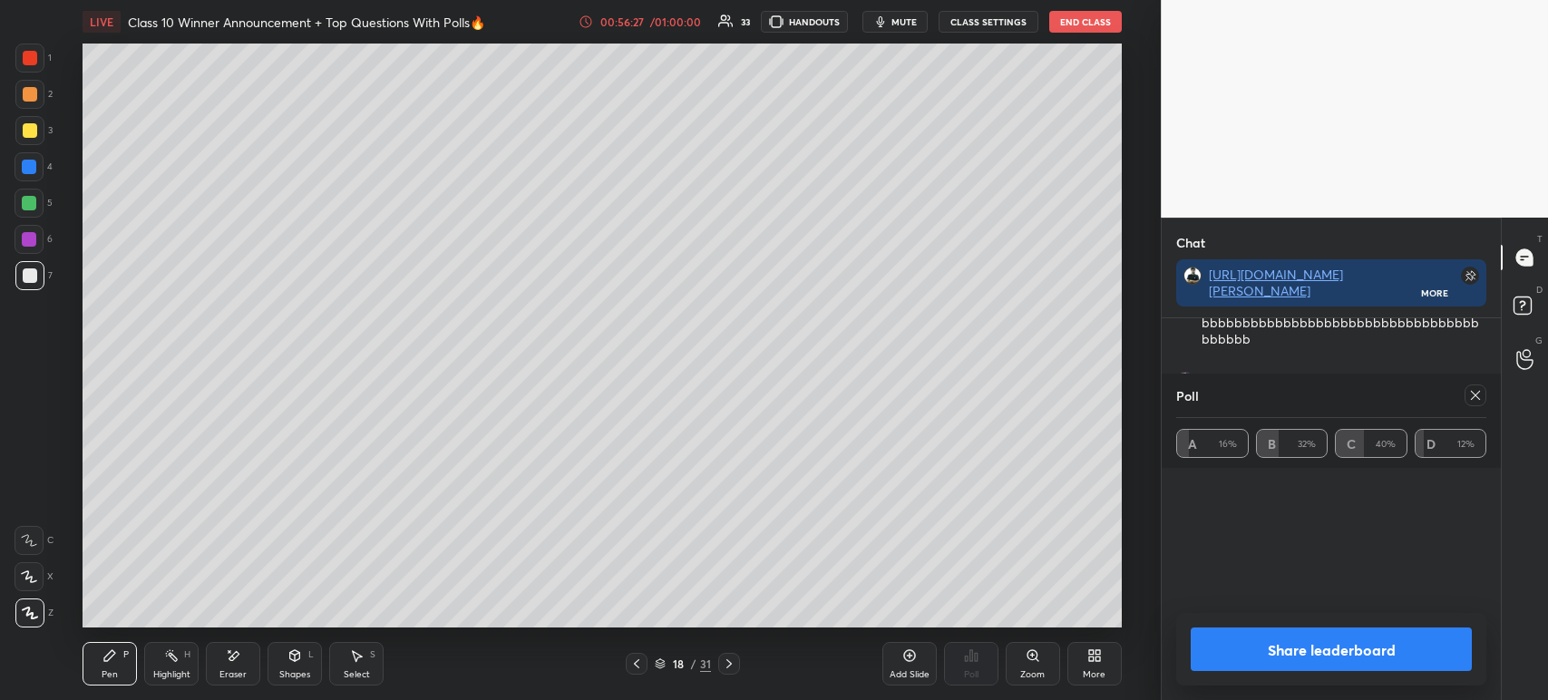
click at [1214, 664] on button "Share leaderboard" at bounding box center [1331, 649] width 281 height 44
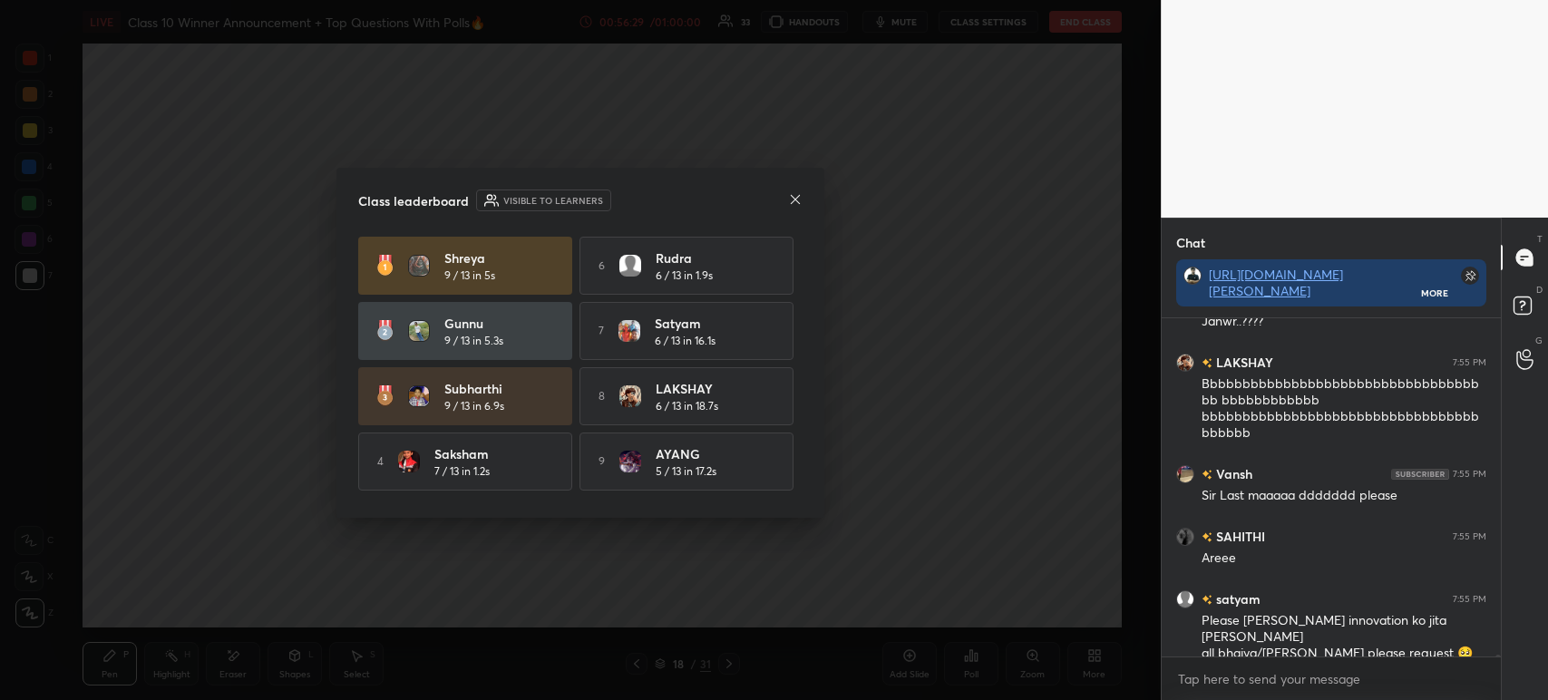
click at [799, 203] on icon at bounding box center [795, 198] width 9 height 9
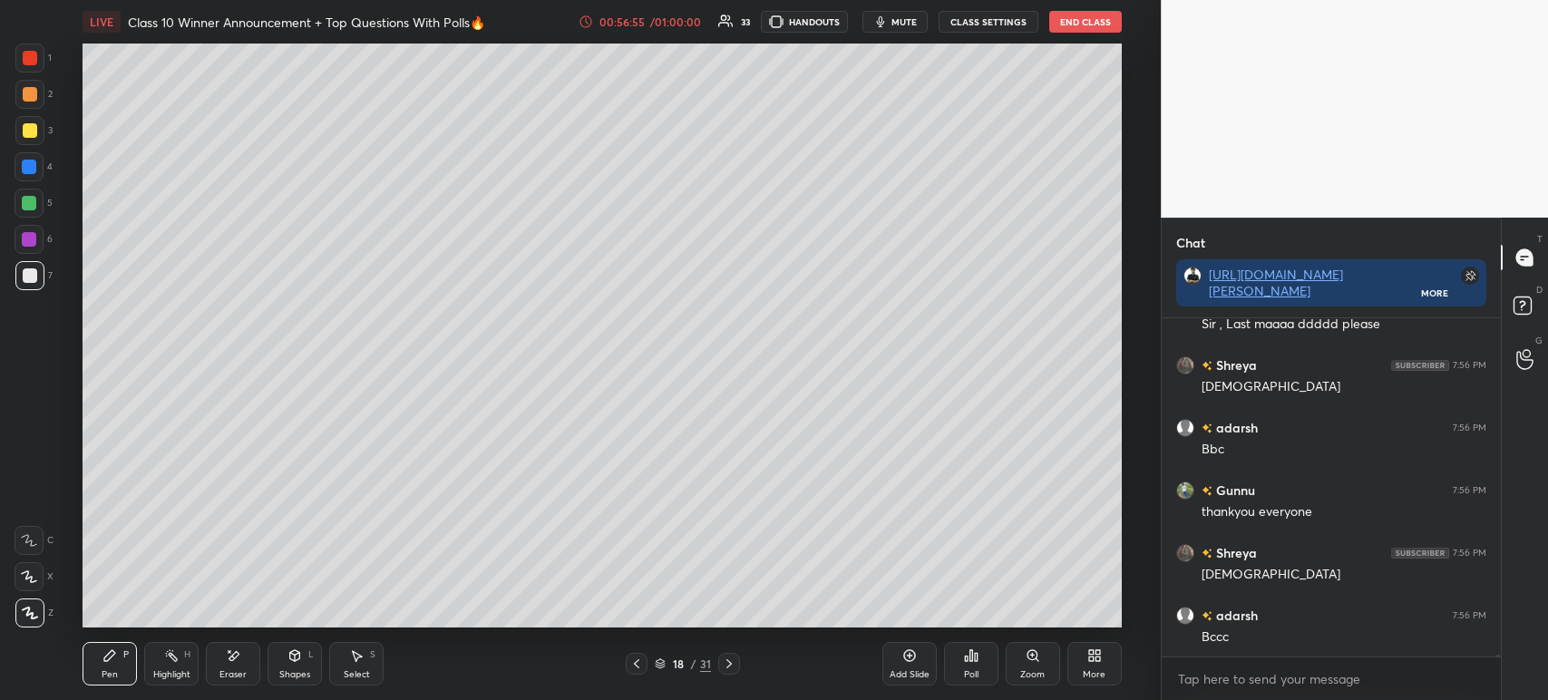
click at [965, 659] on icon at bounding box center [966, 658] width 3 height 5
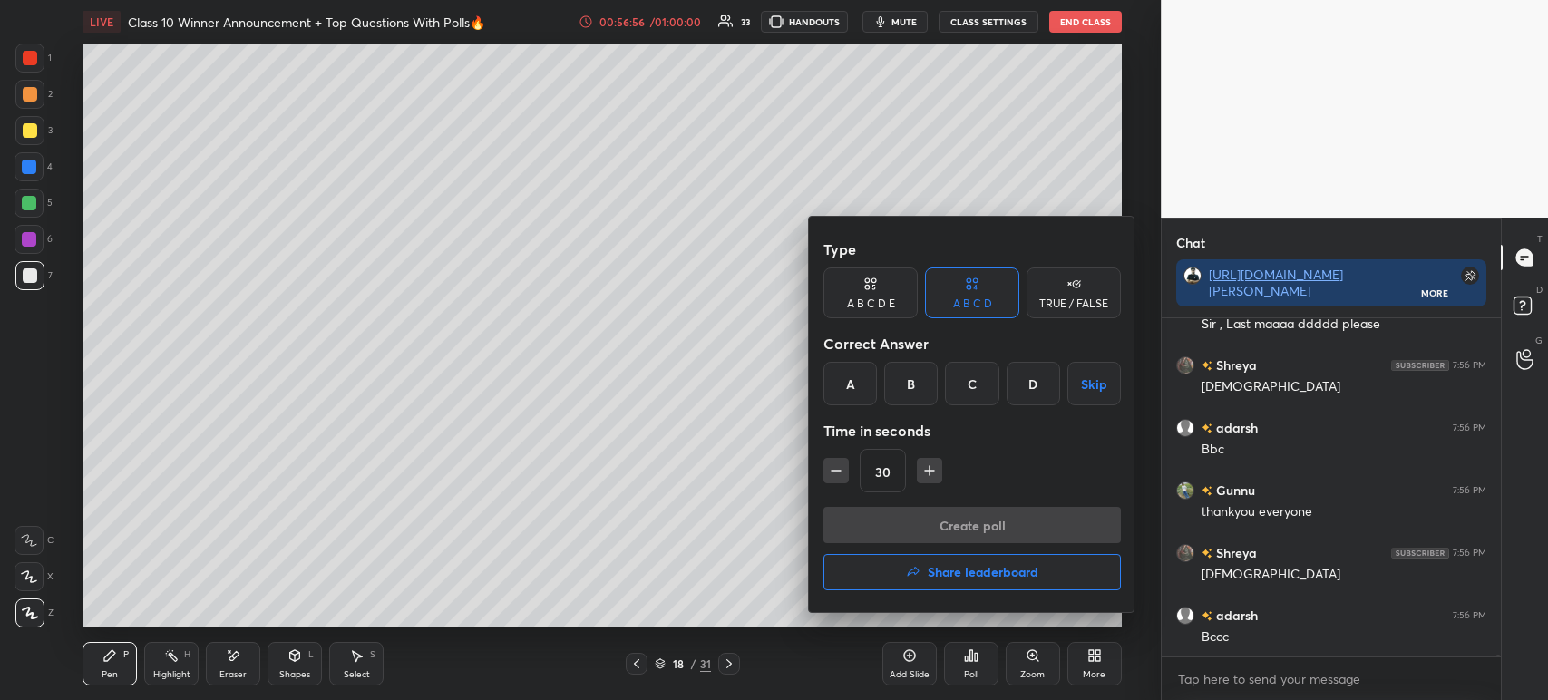
click at [1092, 385] on button "Skip" at bounding box center [1093, 384] width 53 height 44
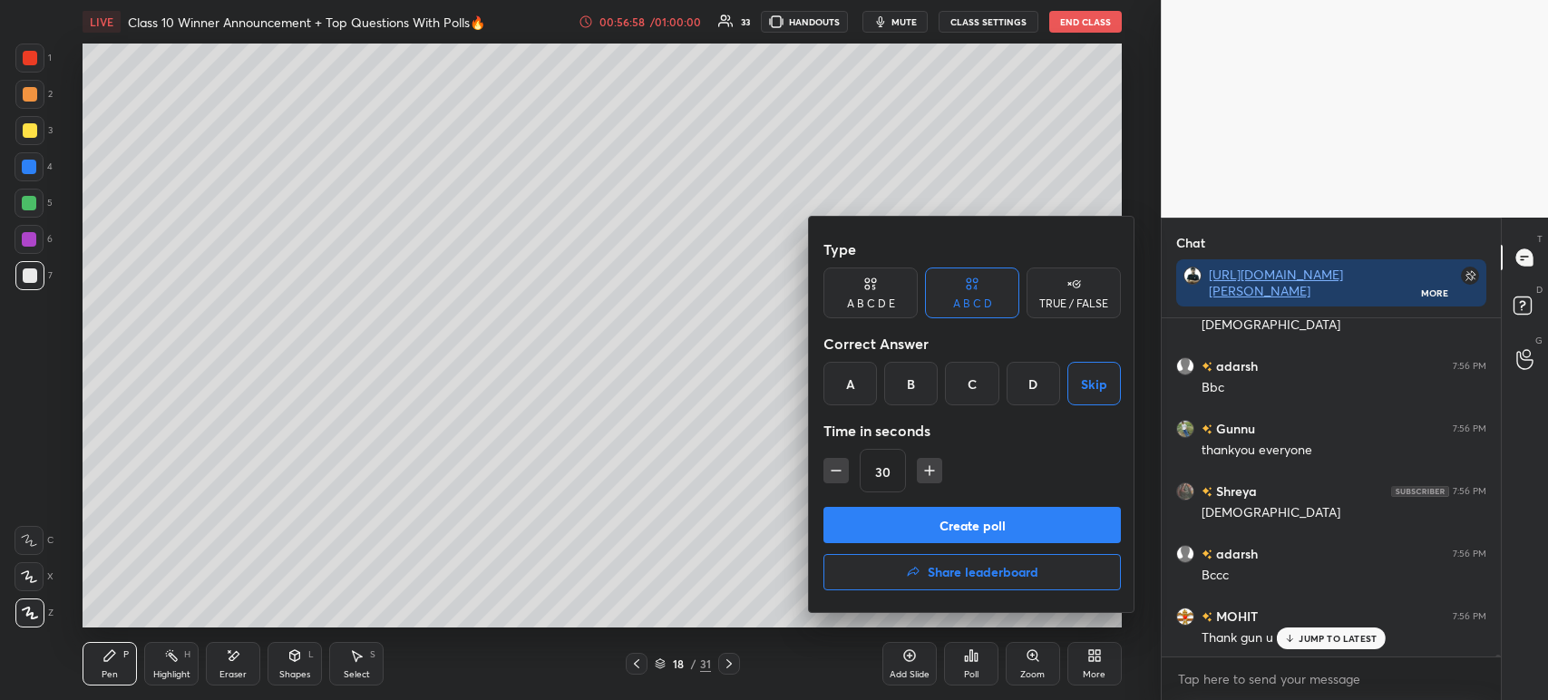
click at [962, 513] on button "Create poll" at bounding box center [971, 525] width 297 height 36
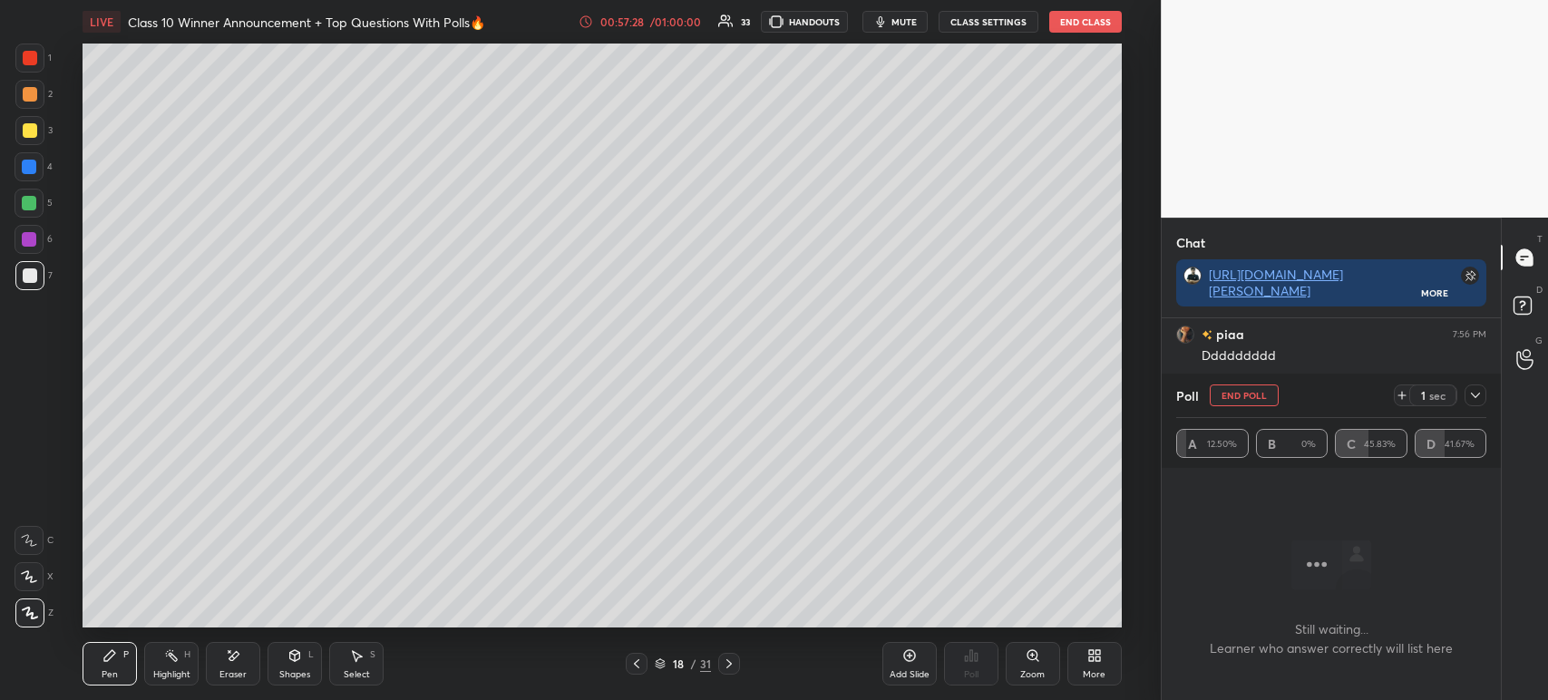
click at [1483, 397] on div at bounding box center [1475, 395] width 22 height 22
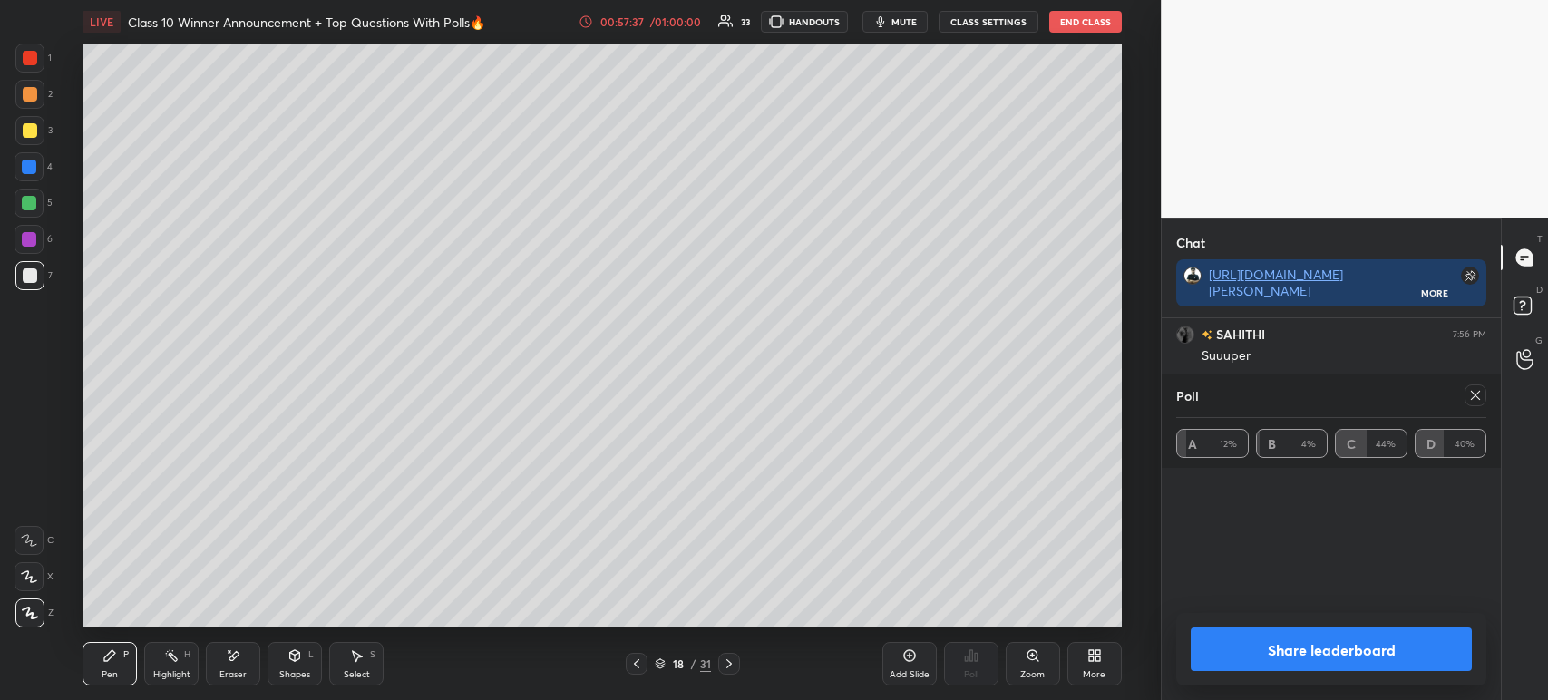
click at [1305, 653] on button "Share leaderboard" at bounding box center [1331, 649] width 281 height 44
type textarea "x"
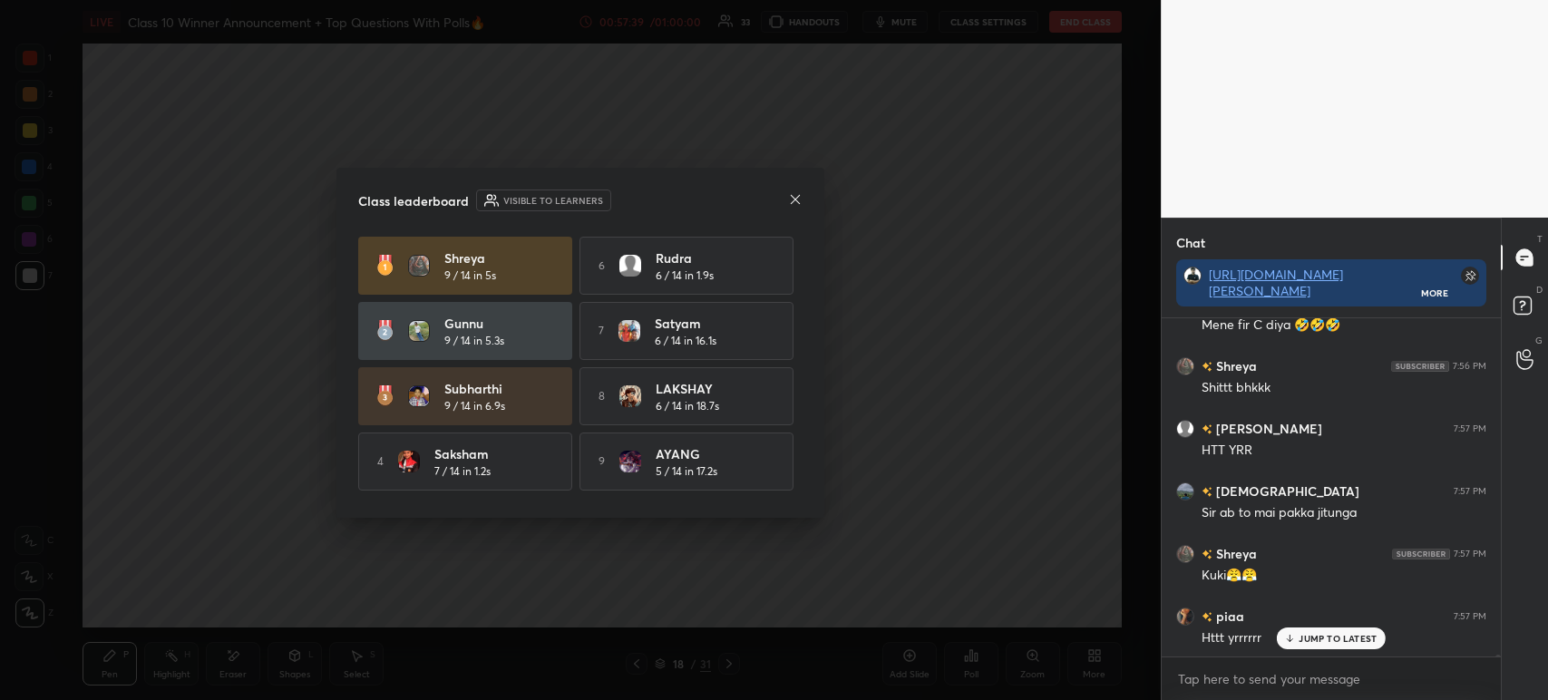
click at [794, 197] on icon at bounding box center [795, 199] width 15 height 15
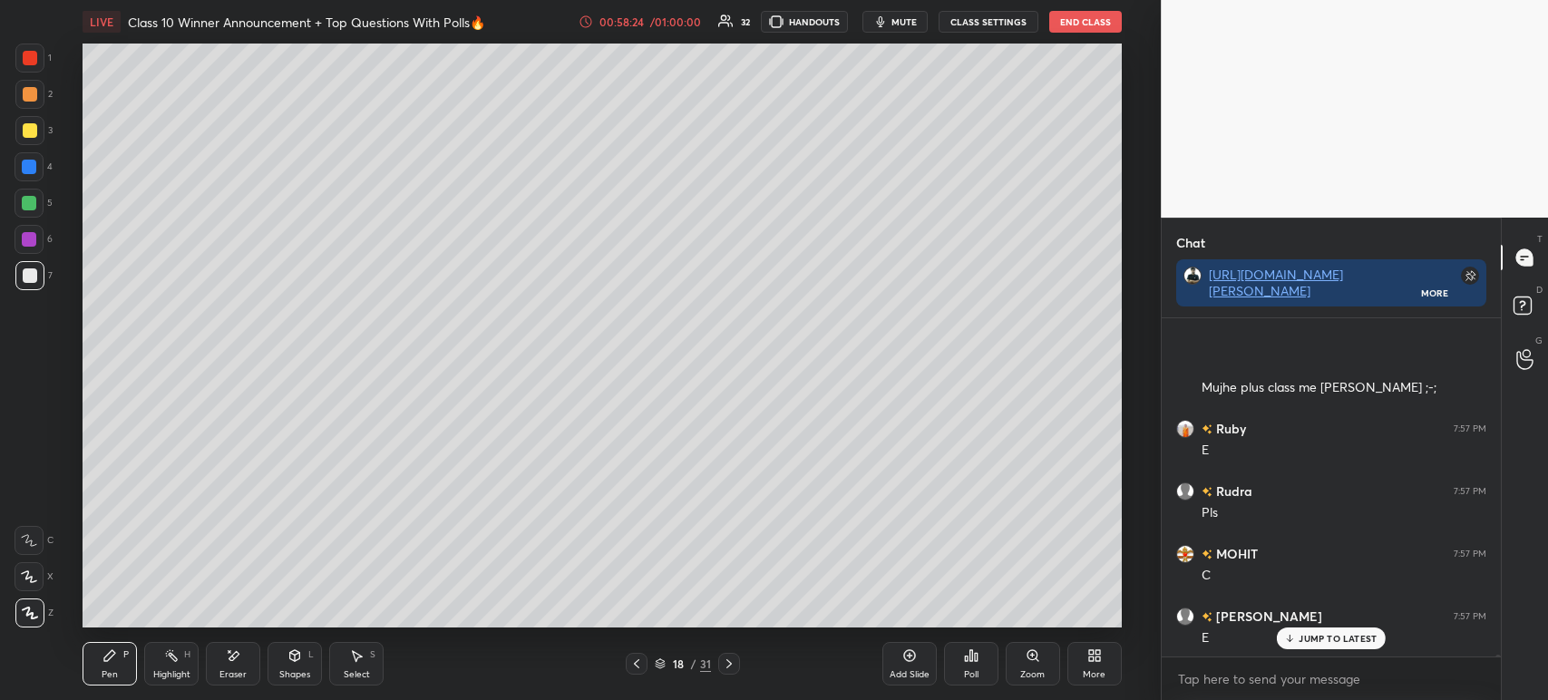
click at [980, 671] on div "Poll" at bounding box center [971, 664] width 54 height 44
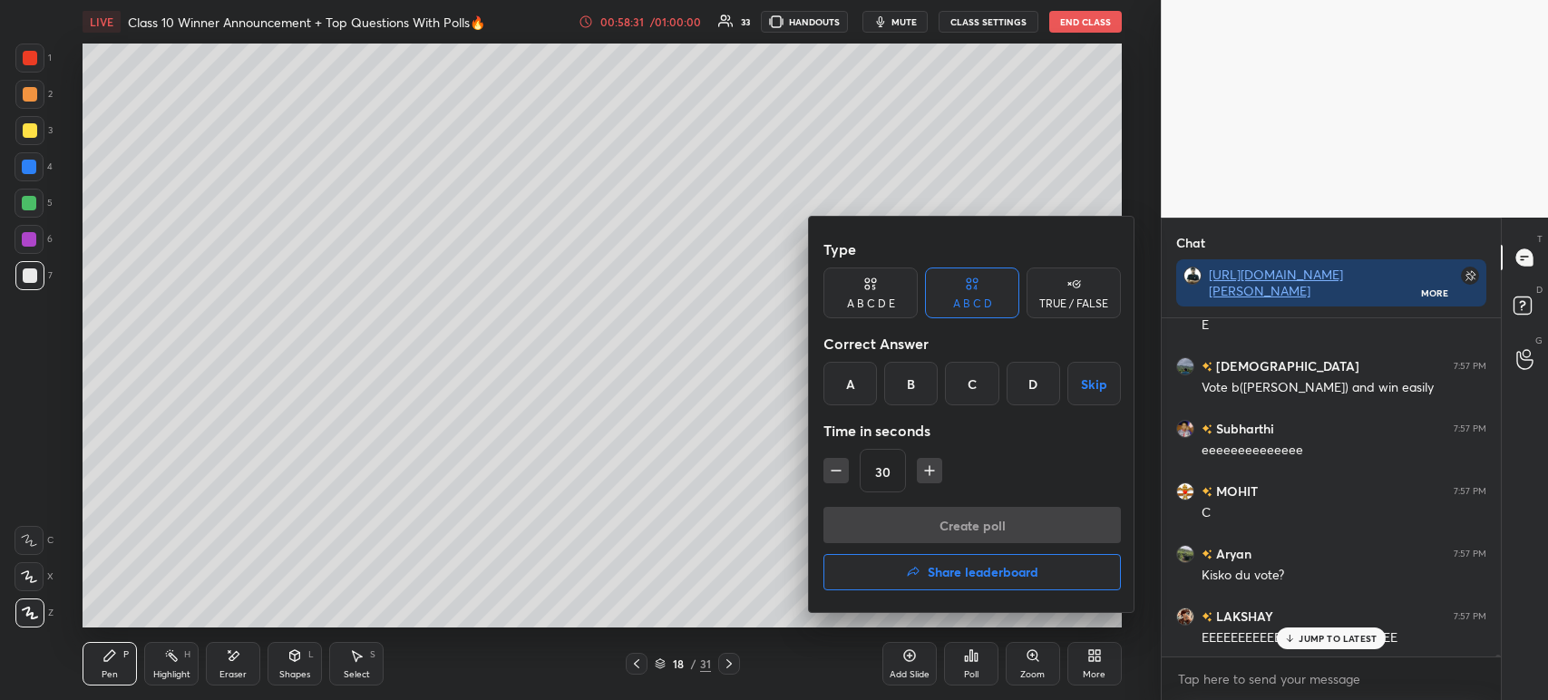
click at [1088, 383] on button "Skip" at bounding box center [1093, 384] width 53 height 44
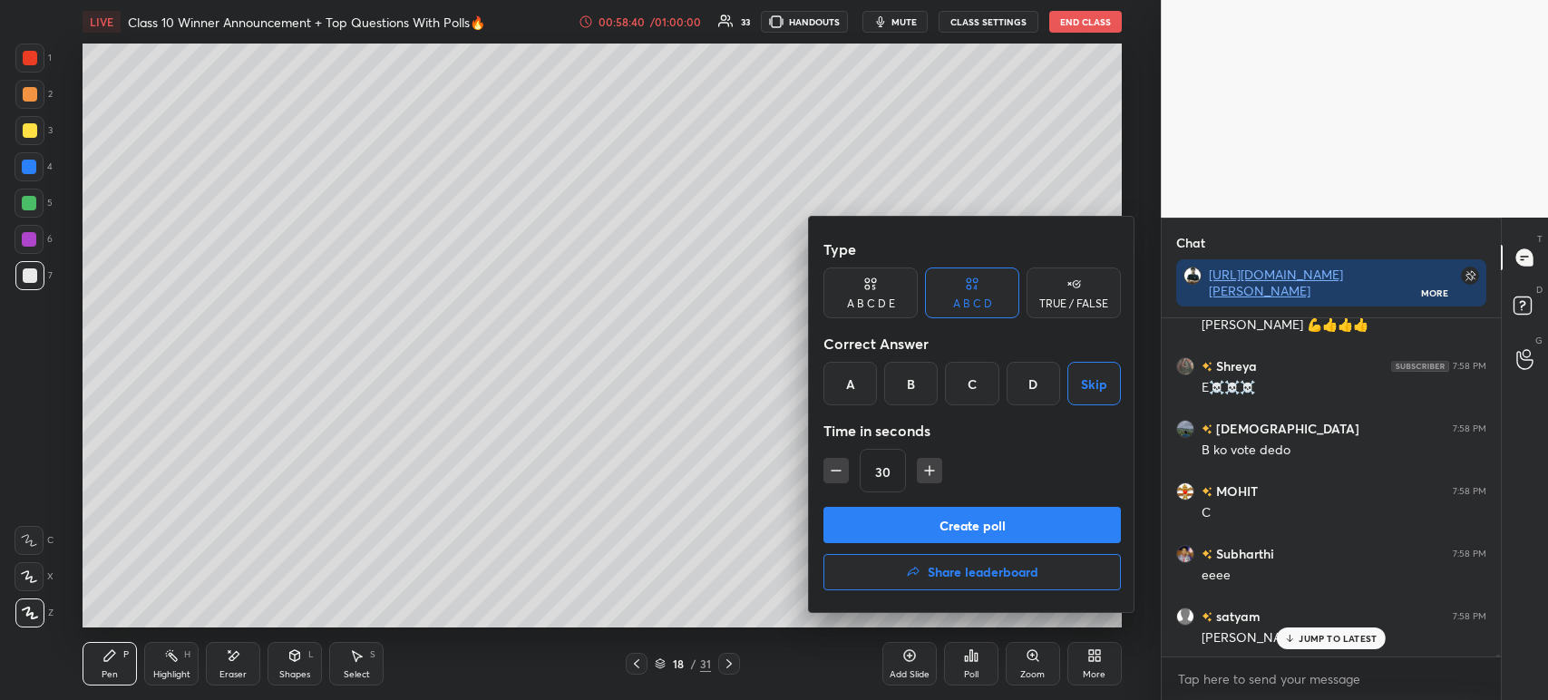
click at [918, 477] on button "button" at bounding box center [929, 470] width 25 height 25
click at [918, 479] on button "button" at bounding box center [929, 470] width 25 height 25
click at [932, 477] on icon "button" at bounding box center [929, 471] width 18 height 18
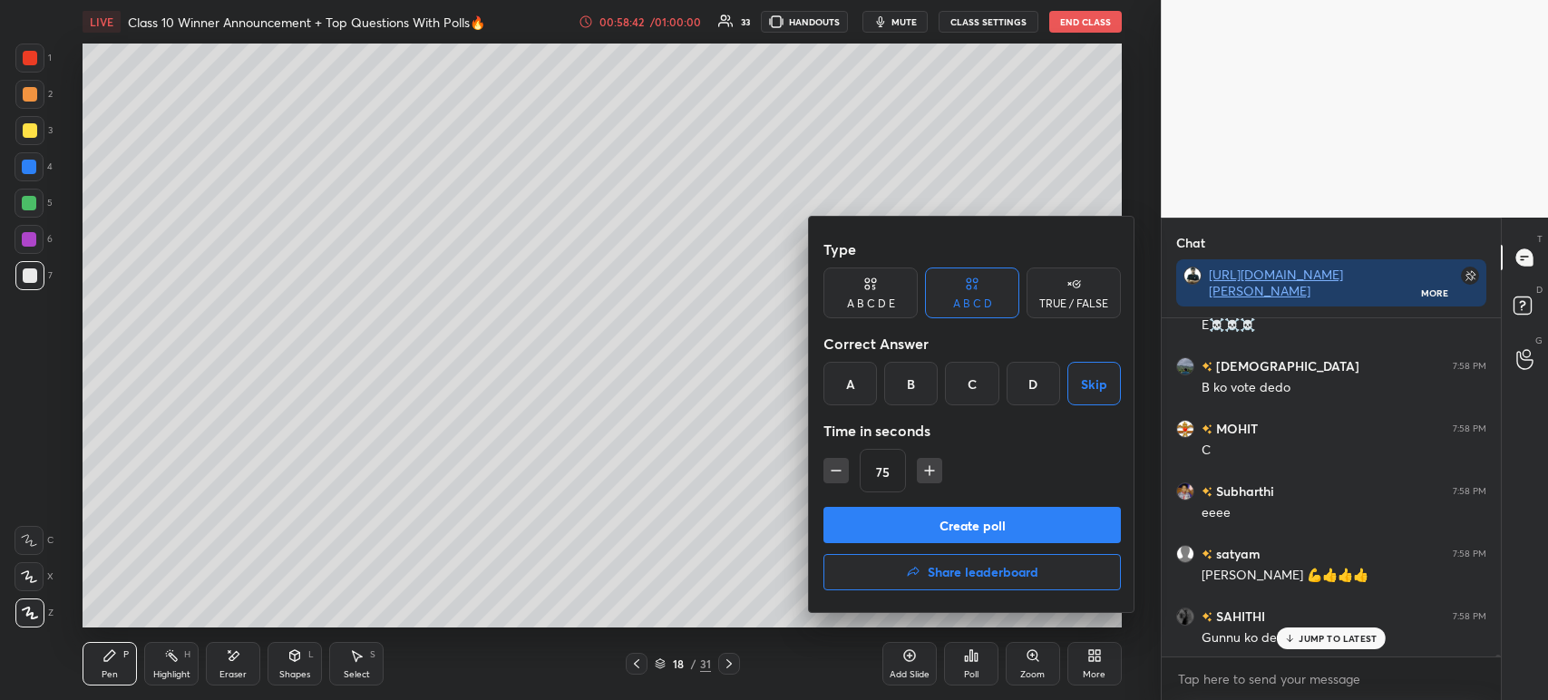
click at [841, 474] on icon "button" at bounding box center [836, 471] width 18 height 18
type input "60"
click at [907, 530] on button "Create poll" at bounding box center [971, 525] width 297 height 36
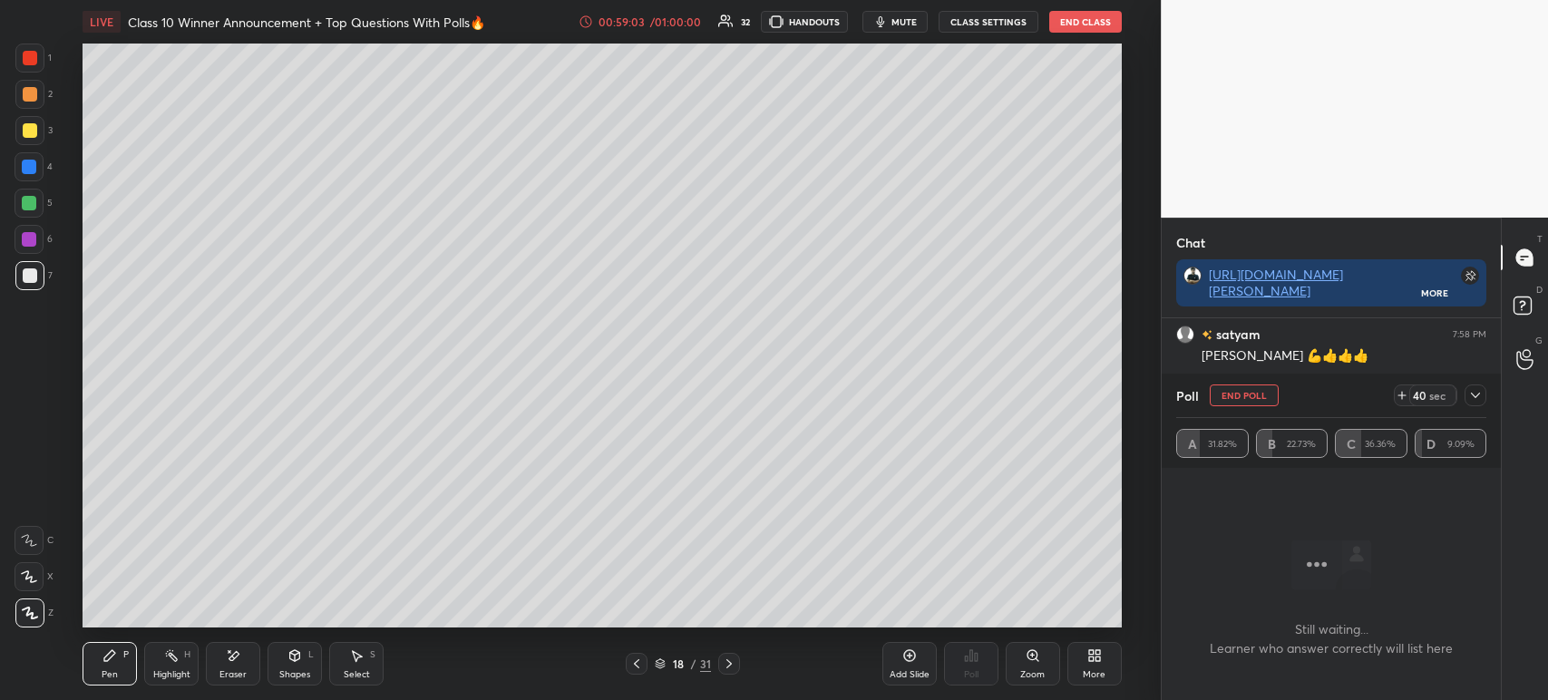
click at [1470, 413] on div "Poll End Poll 40 sec" at bounding box center [1331, 396] width 310 height 44
click at [1467, 410] on div "Poll End Poll 39 sec" at bounding box center [1331, 396] width 310 height 44
click at [1473, 395] on icon at bounding box center [1475, 395] width 15 height 15
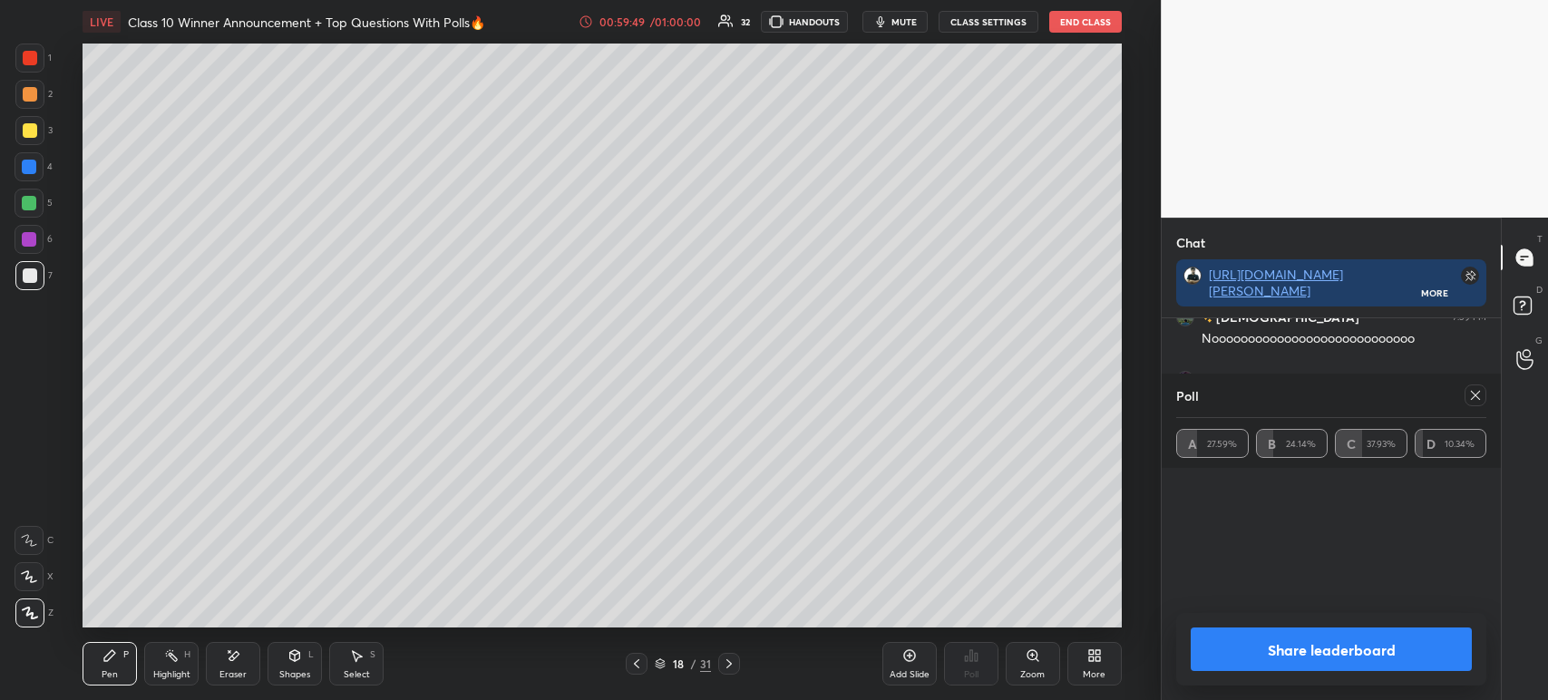
scroll to position [79521, 0]
click at [1259, 659] on button "Share leaderboard" at bounding box center [1331, 649] width 281 height 44
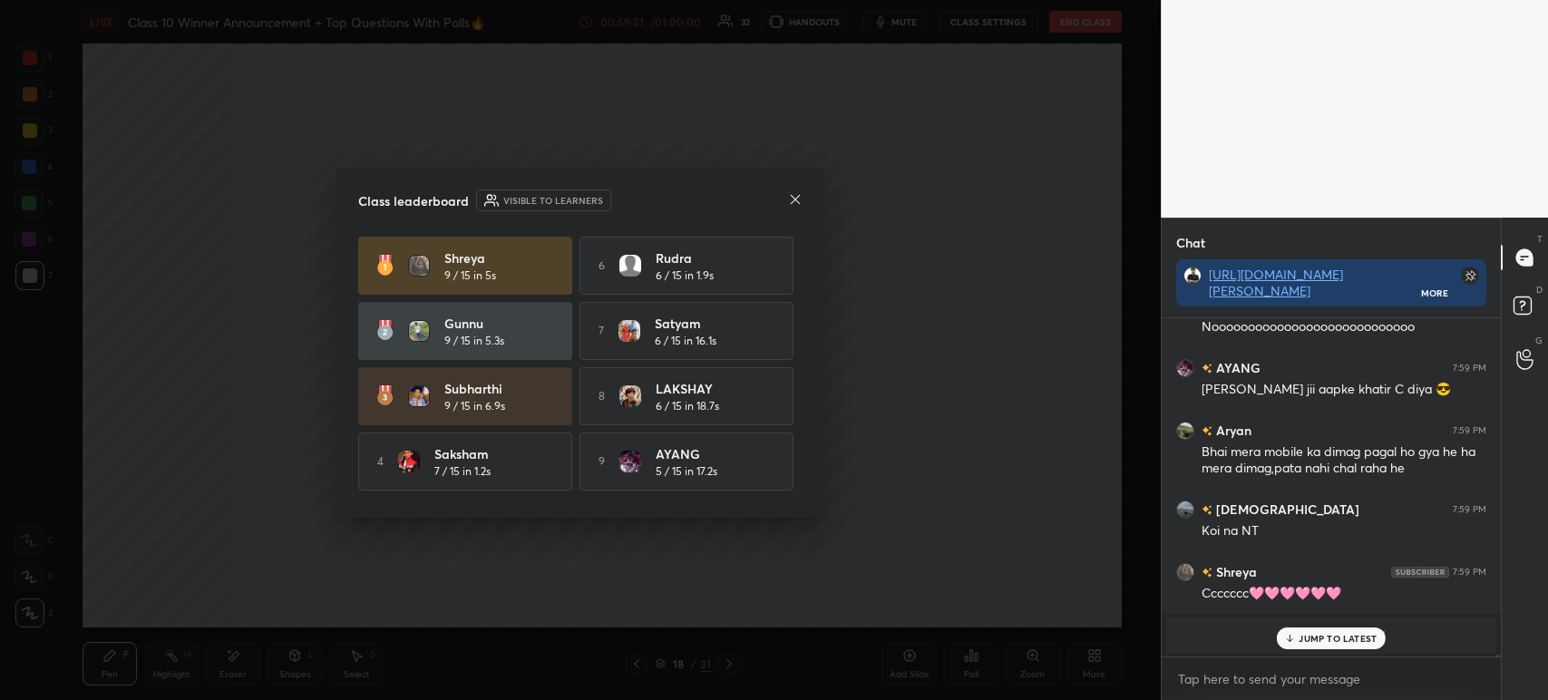
scroll to position [377, 334]
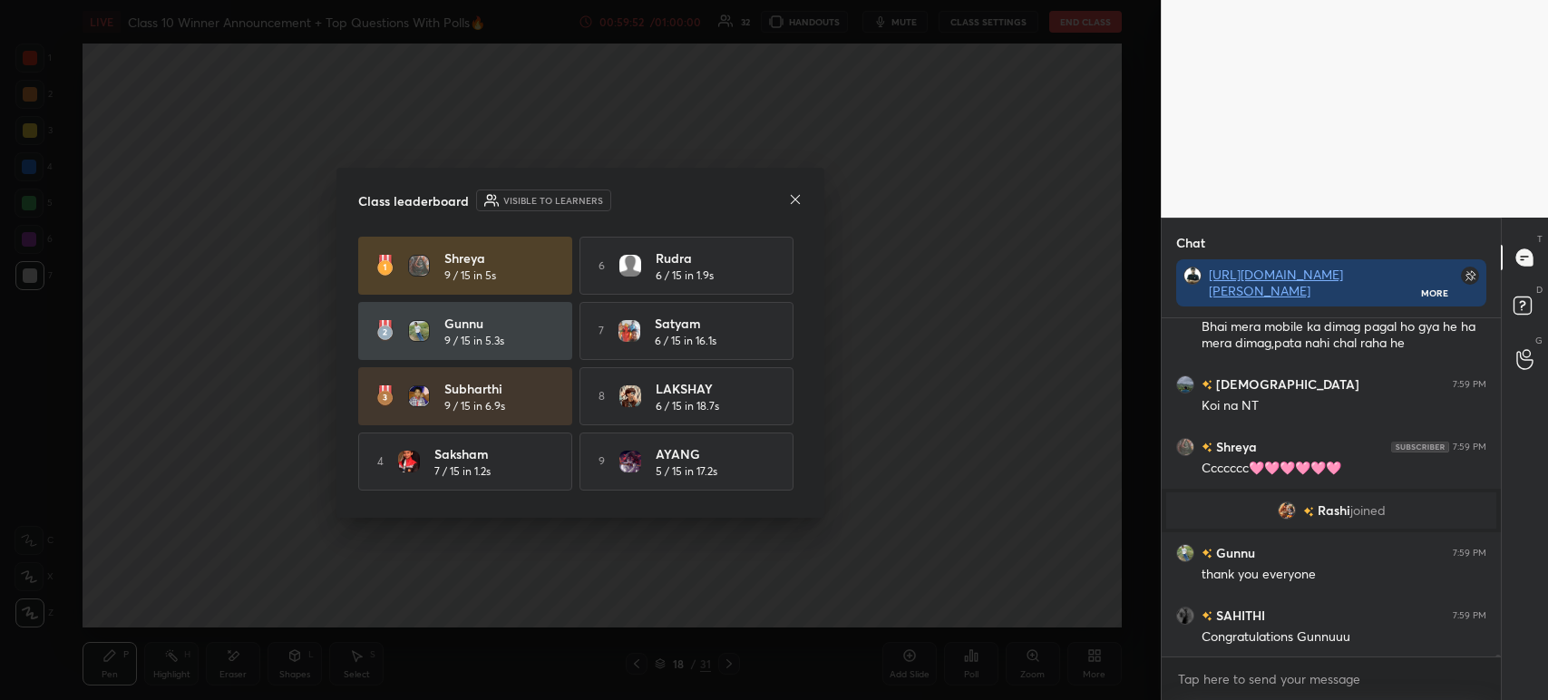
click at [803, 196] on div "Class leaderboard Visible to learners Shreya 9 / 15 in 5s 6 Rudra 6 / 15 in 1.9…" at bounding box center [580, 343] width 488 height 350
click at [810, 202] on div "Class leaderboard Visible to learners Shreya 9 / 15 in 5s 6 Rudra 6 / 15 in 1.9…" at bounding box center [580, 343] width 488 height 350
click at [804, 202] on div "Class leaderboard Visible to learners Shreya 9 / 15 in 5s 6 Rudra 6 / 15 in 1.9…" at bounding box center [580, 343] width 488 height 350
click at [802, 196] on icon at bounding box center [795, 199] width 15 height 15
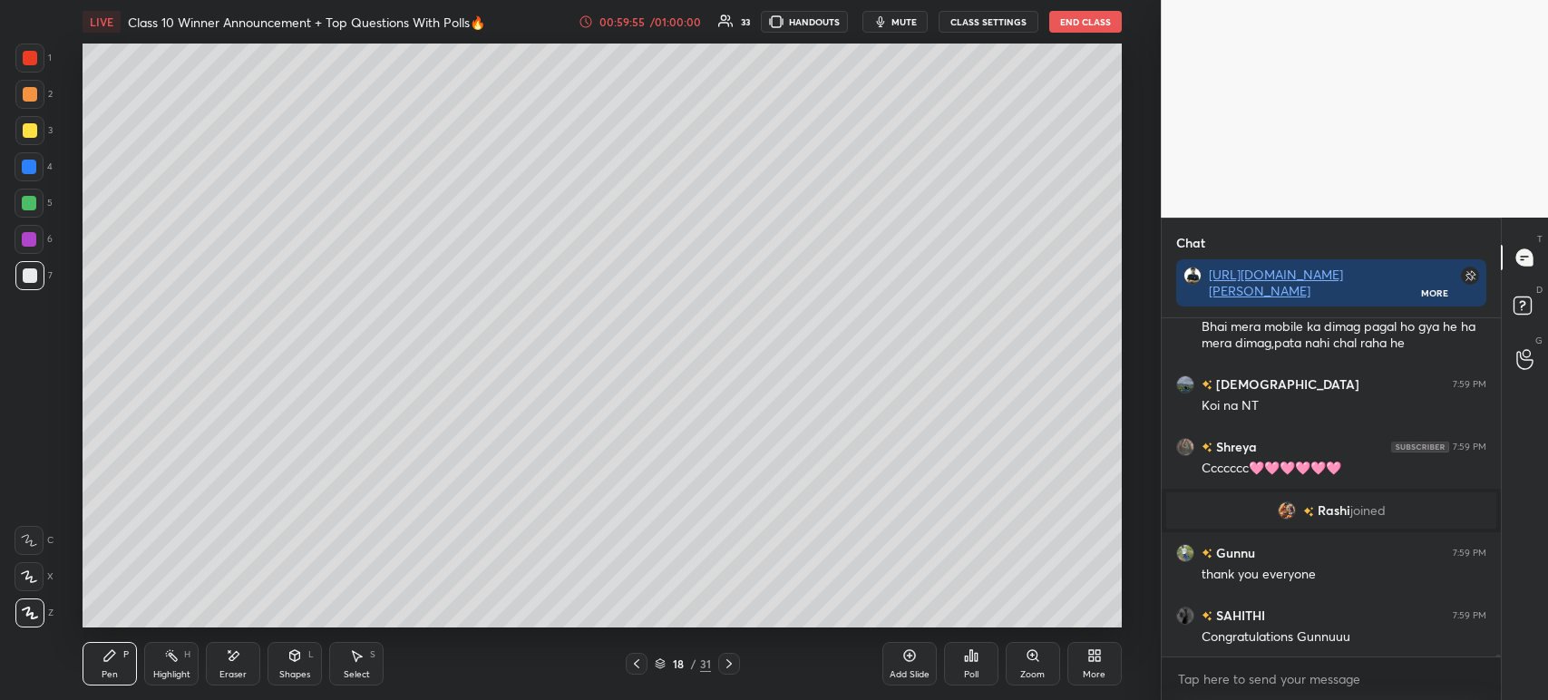
click at [909, 652] on icon at bounding box center [909, 655] width 15 height 15
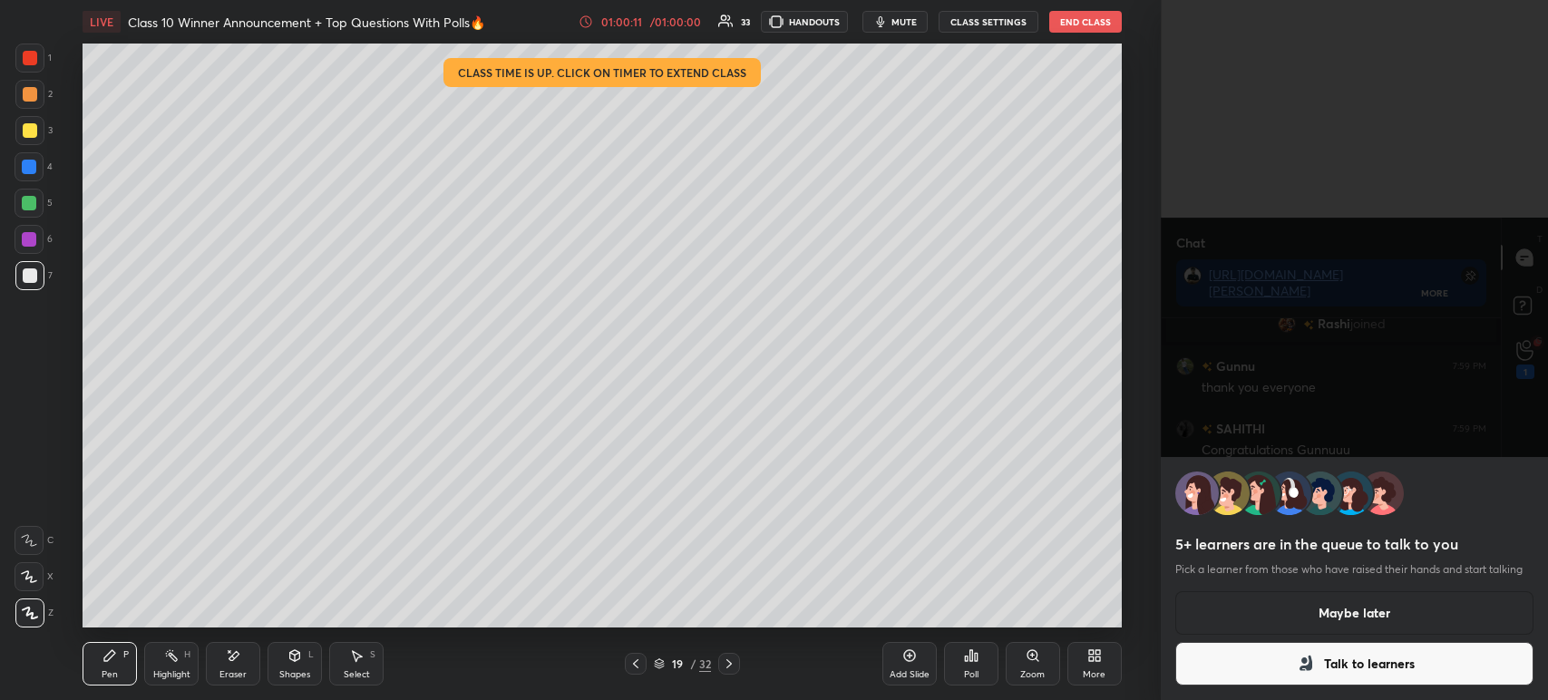
scroll to position [79846, 0]
click at [1262, 625] on button "Maybe later" at bounding box center [1354, 613] width 358 height 44
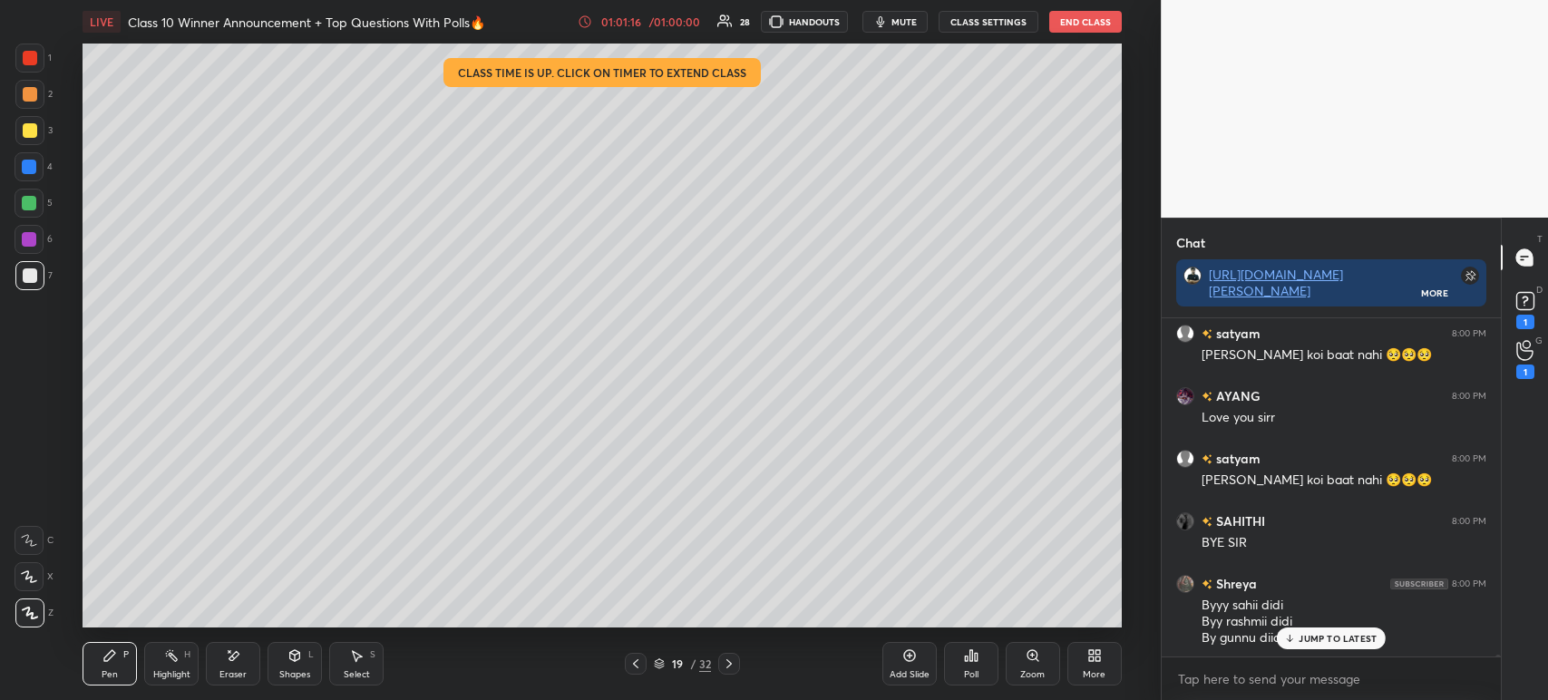
scroll to position [83139, 0]
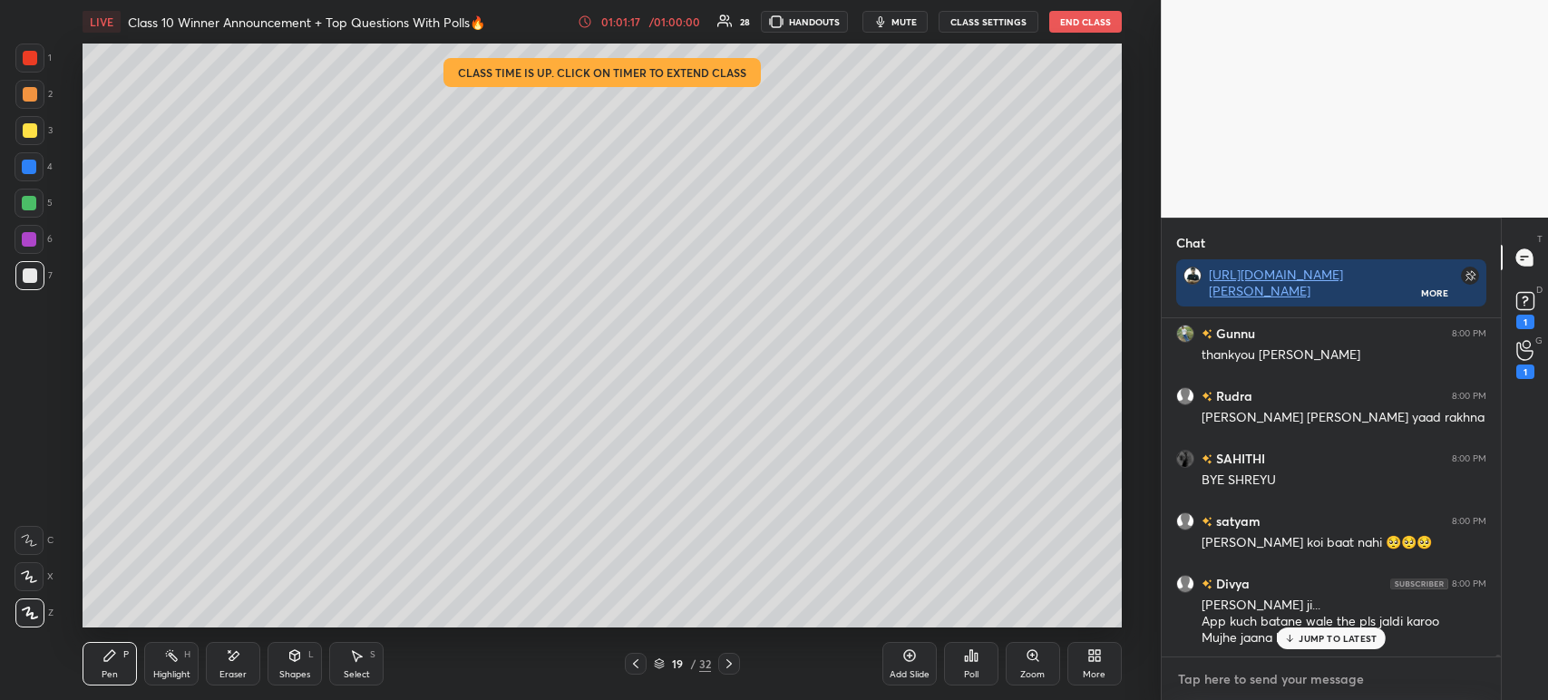
type textarea "x"
click at [1232, 693] on textarea at bounding box center [1331, 679] width 310 height 29
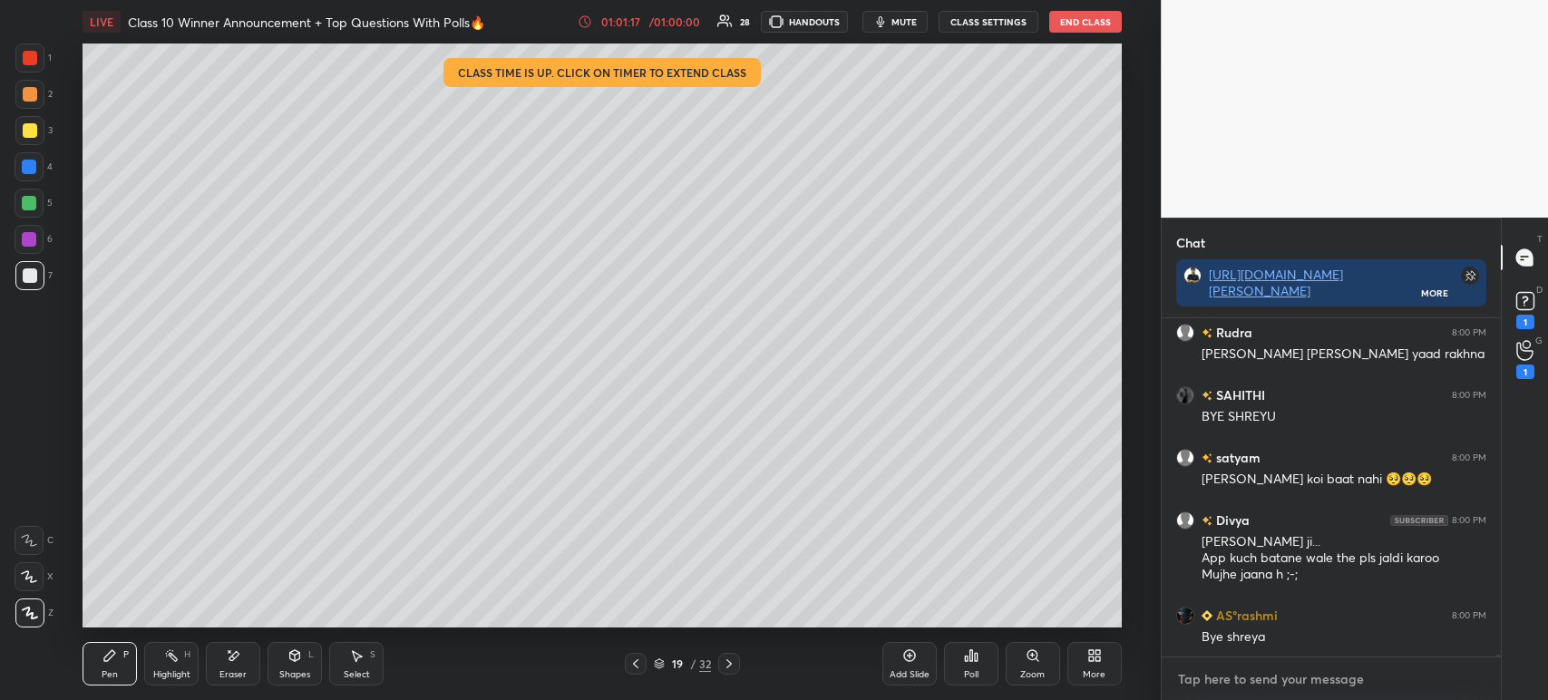
paste textarea "[URL][DOMAIN_NAME]"
type textarea "[URL][DOMAIN_NAME]"
type textarea "x"
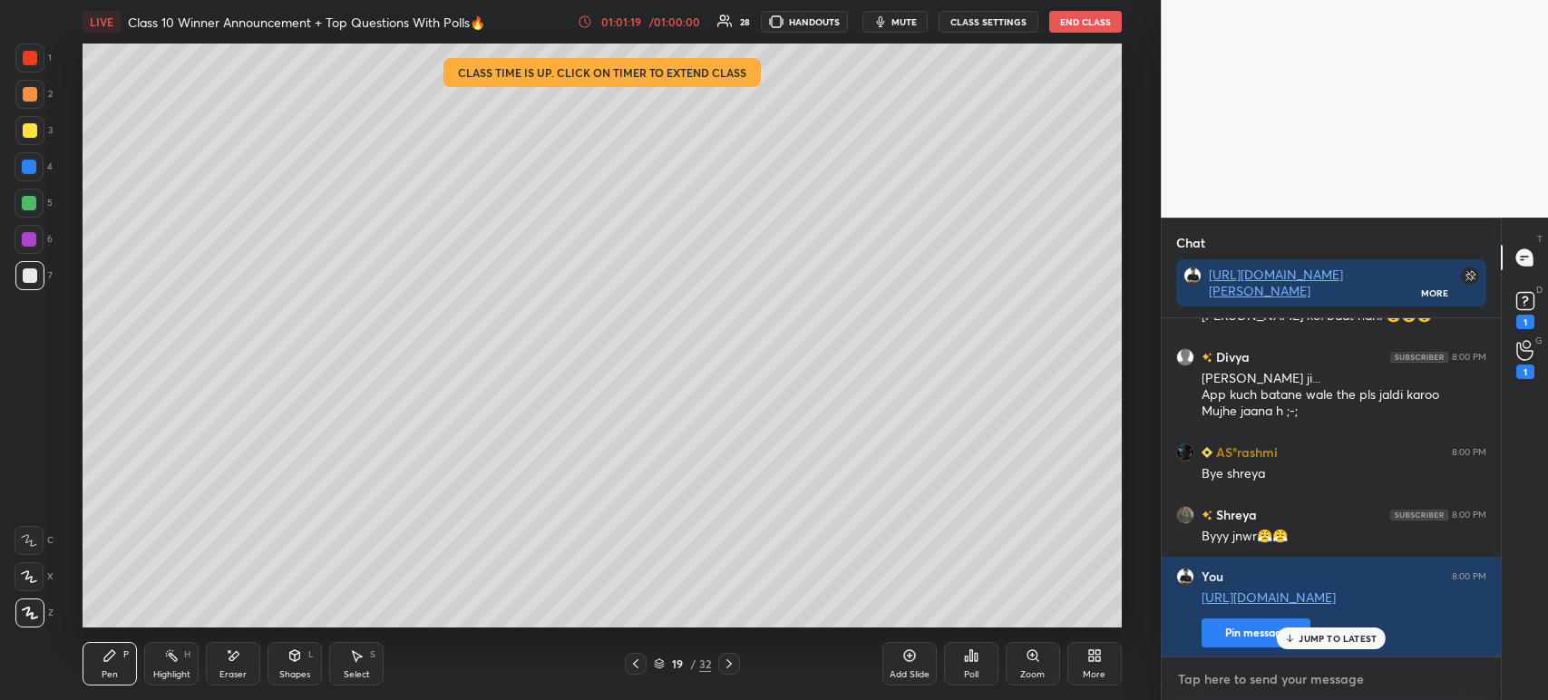
paste textarea "[URL][DOMAIN_NAME]"
type textarea "[URL][DOMAIN_NAME]"
type textarea "x"
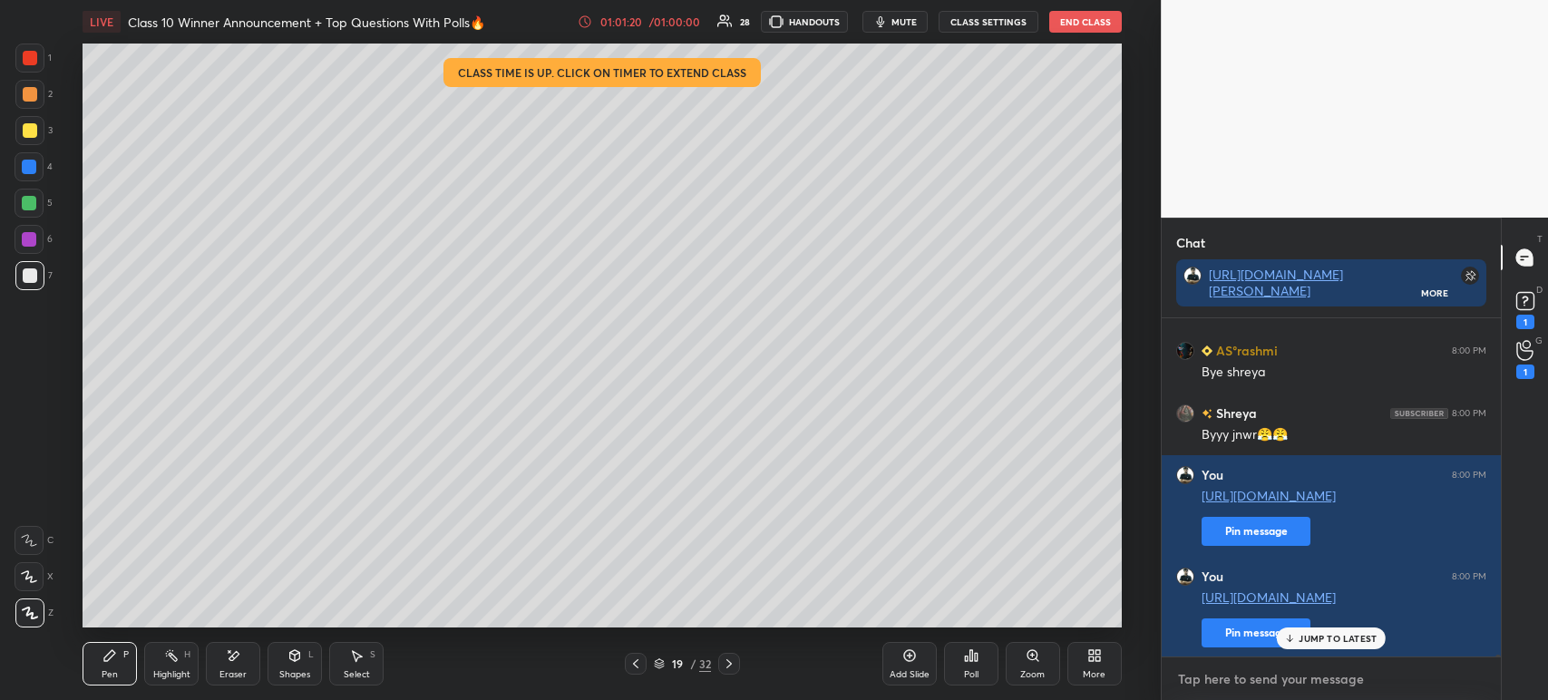
paste textarea "[URL][DOMAIN_NAME]"
type textarea "[URL][DOMAIN_NAME]"
type textarea "x"
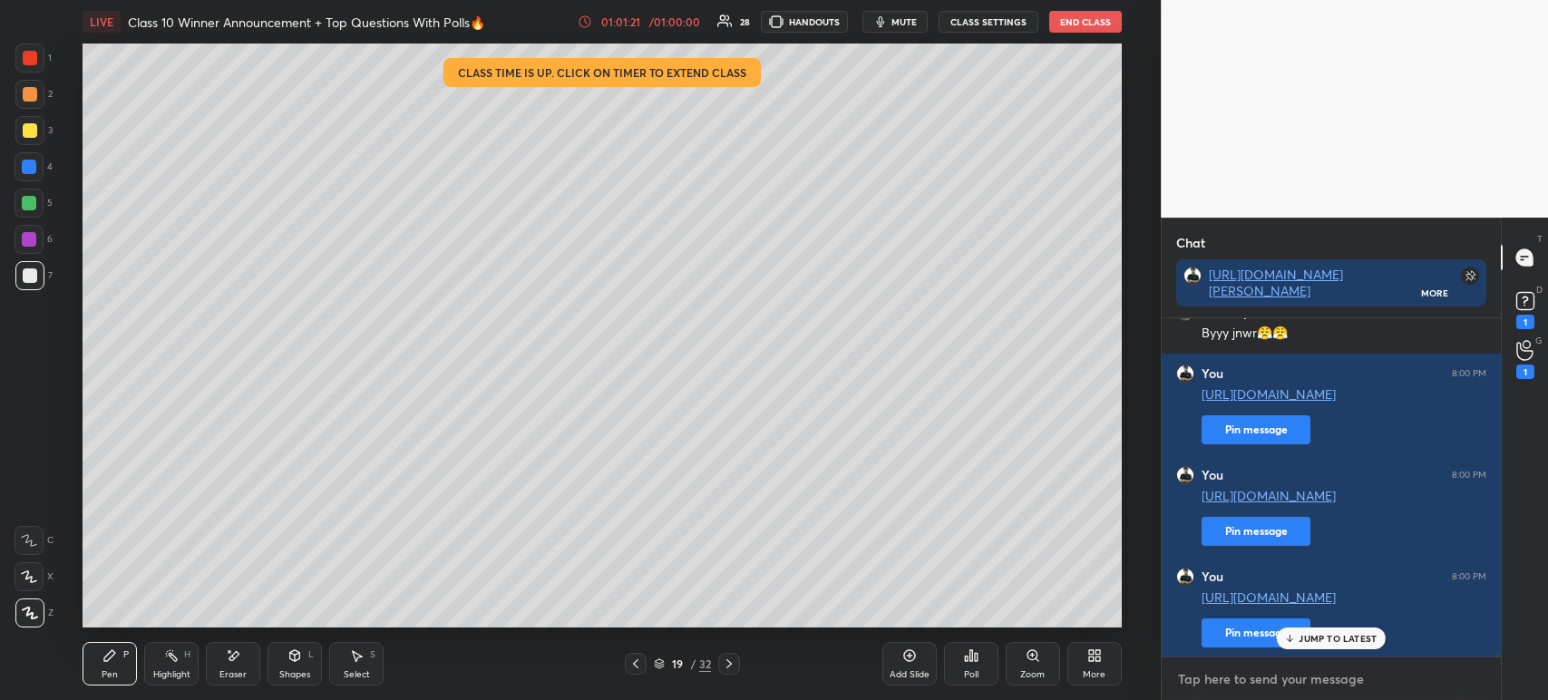
paste textarea "[URL][DOMAIN_NAME]"
type textarea "[URL][DOMAIN_NAME]"
type textarea "x"
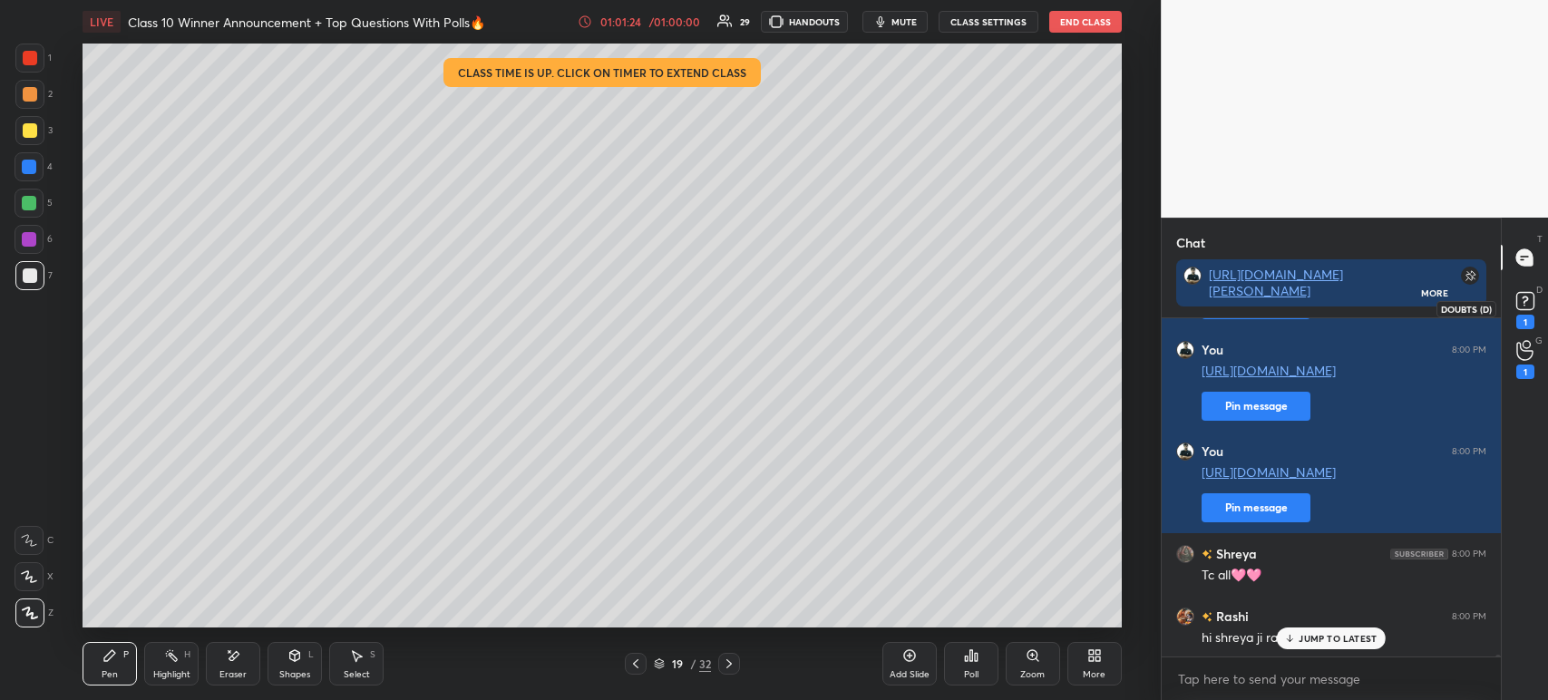
type textarea "x"
click at [1532, 297] on rect at bounding box center [1524, 301] width 17 height 17
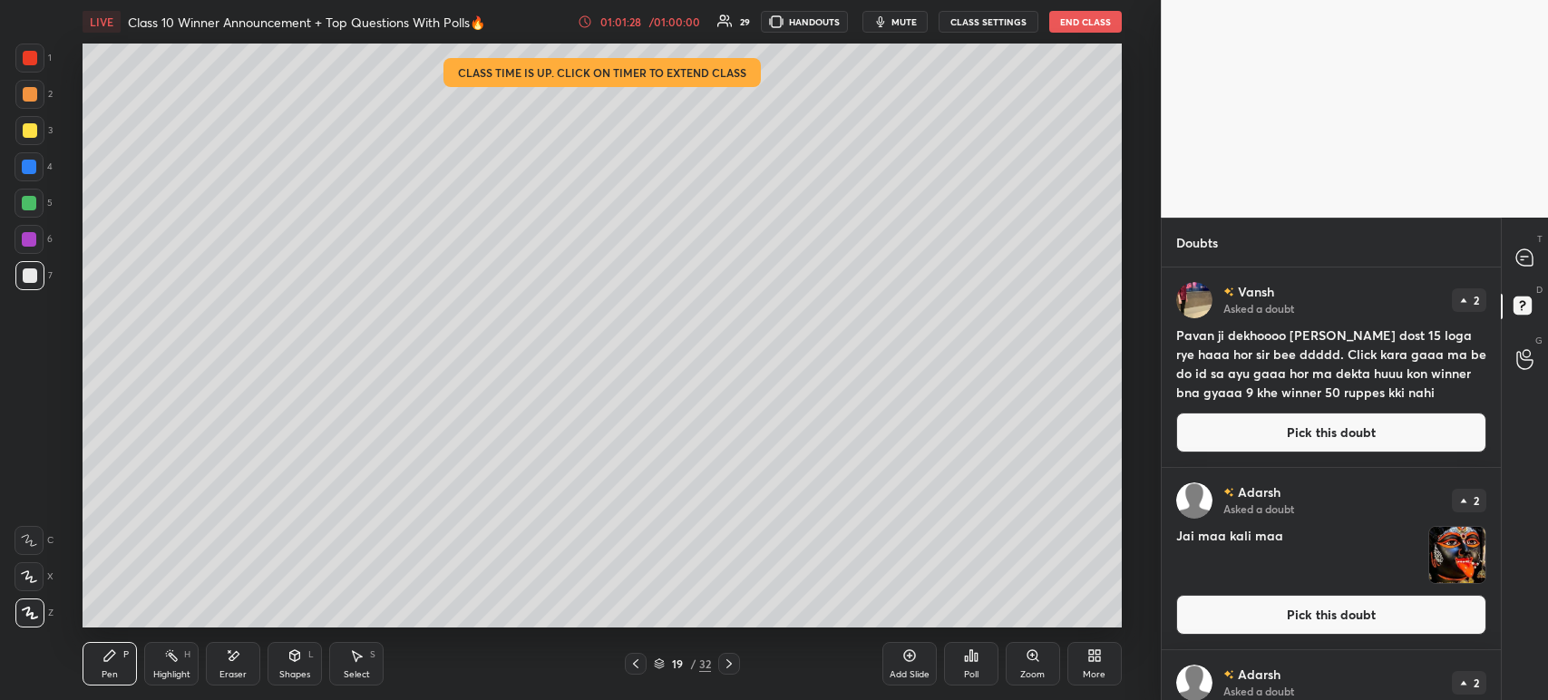
click at [1078, 11] on div "01:01:28 / 01:00:00 29 HANDOUTS mute CLASS SETTINGS End Class" at bounding box center [850, 22] width 544 height 22
click at [1074, 31] on button "End Class" at bounding box center [1085, 22] width 73 height 22
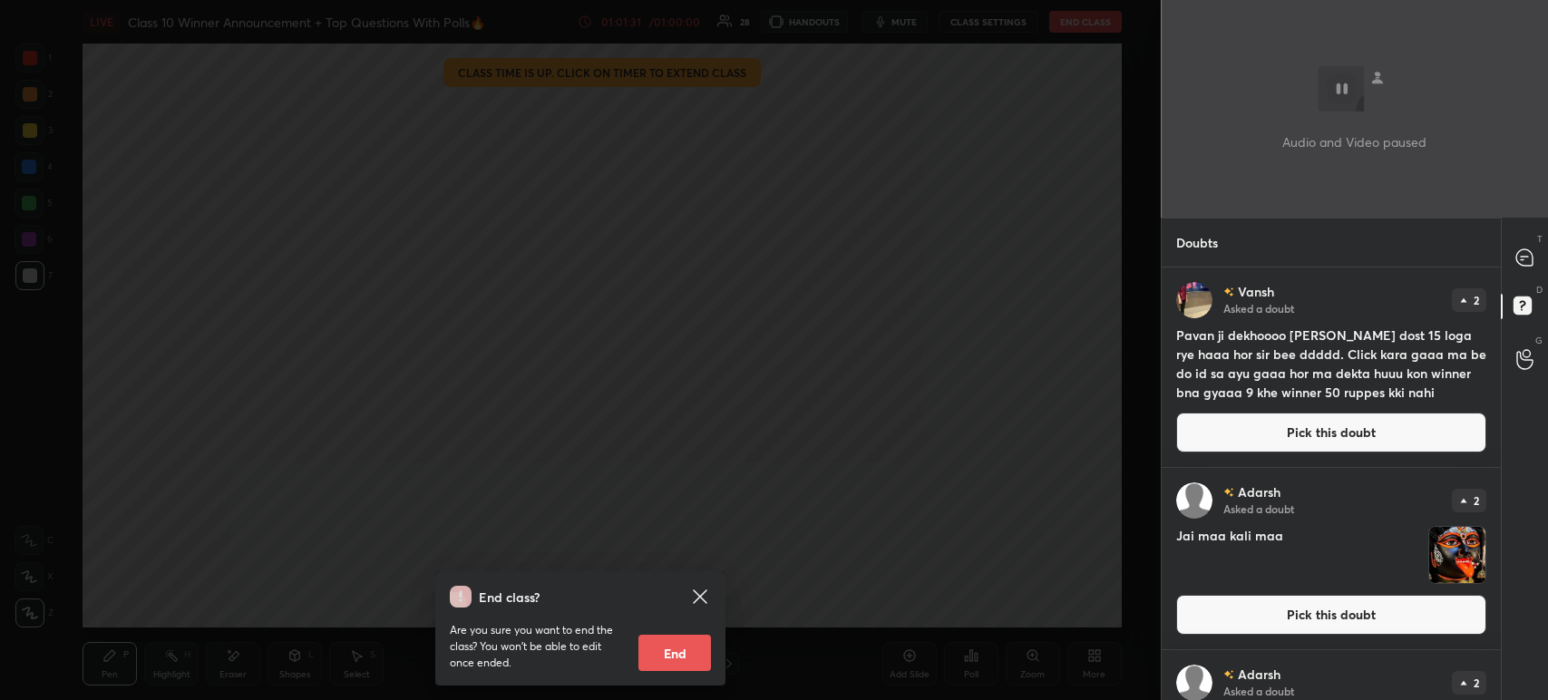
click at [685, 651] on button "End" at bounding box center [674, 653] width 73 height 36
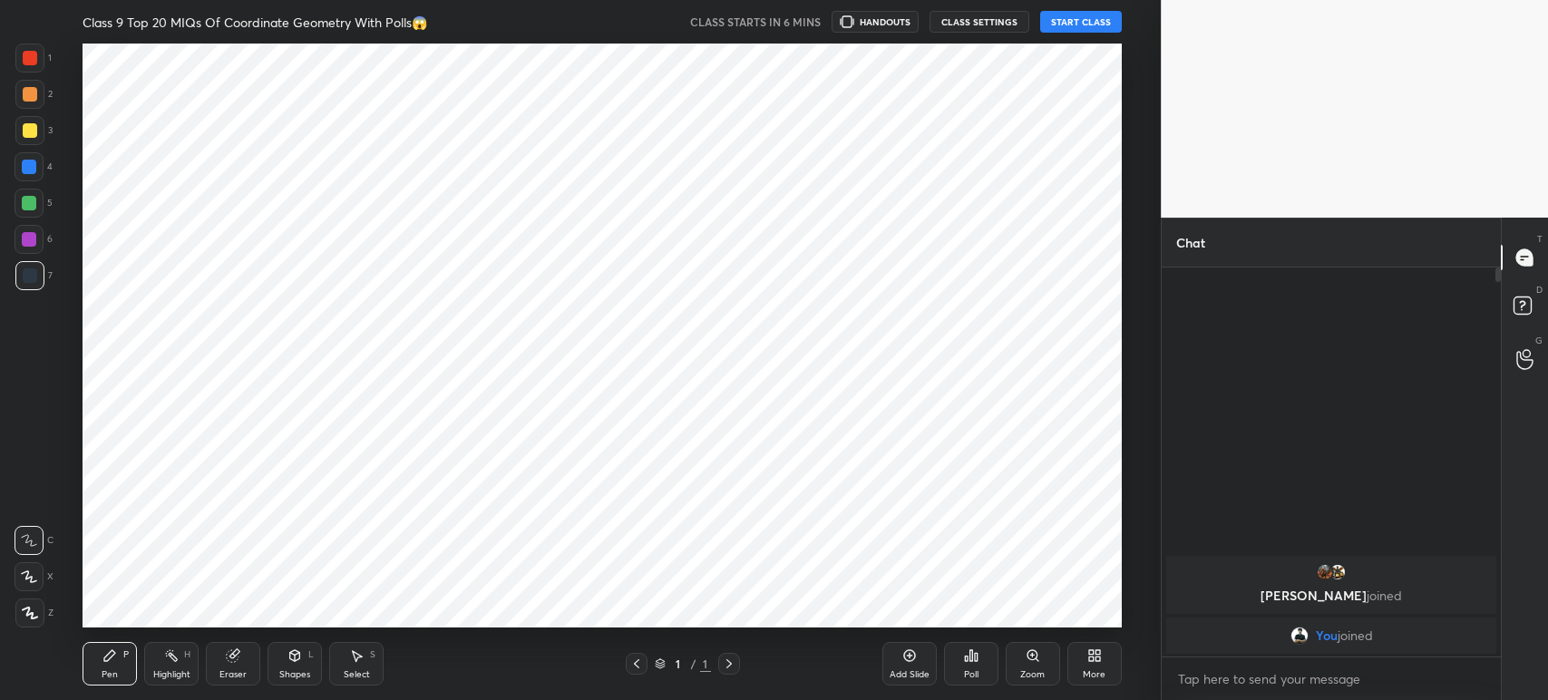
scroll to position [90089, 89586]
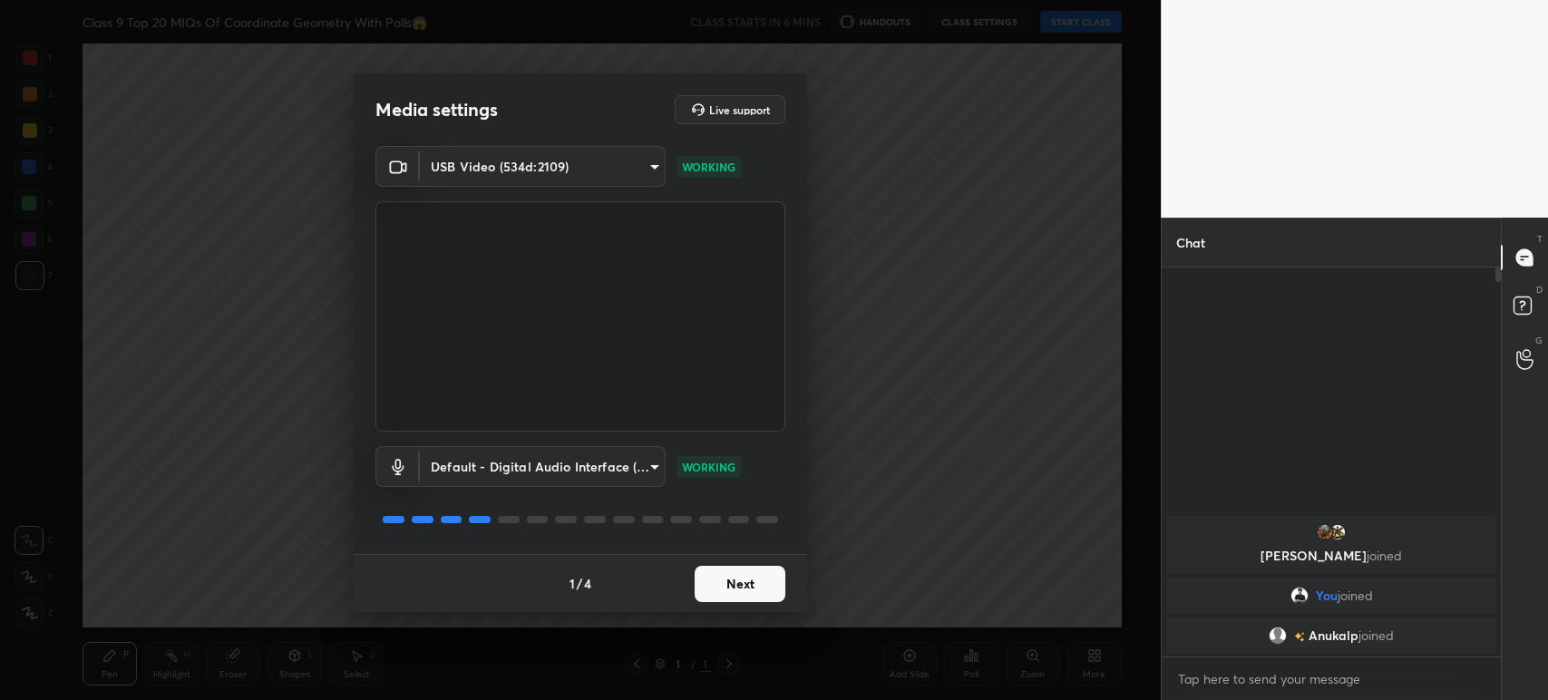
click at [718, 585] on button "Next" at bounding box center [740, 584] width 91 height 36
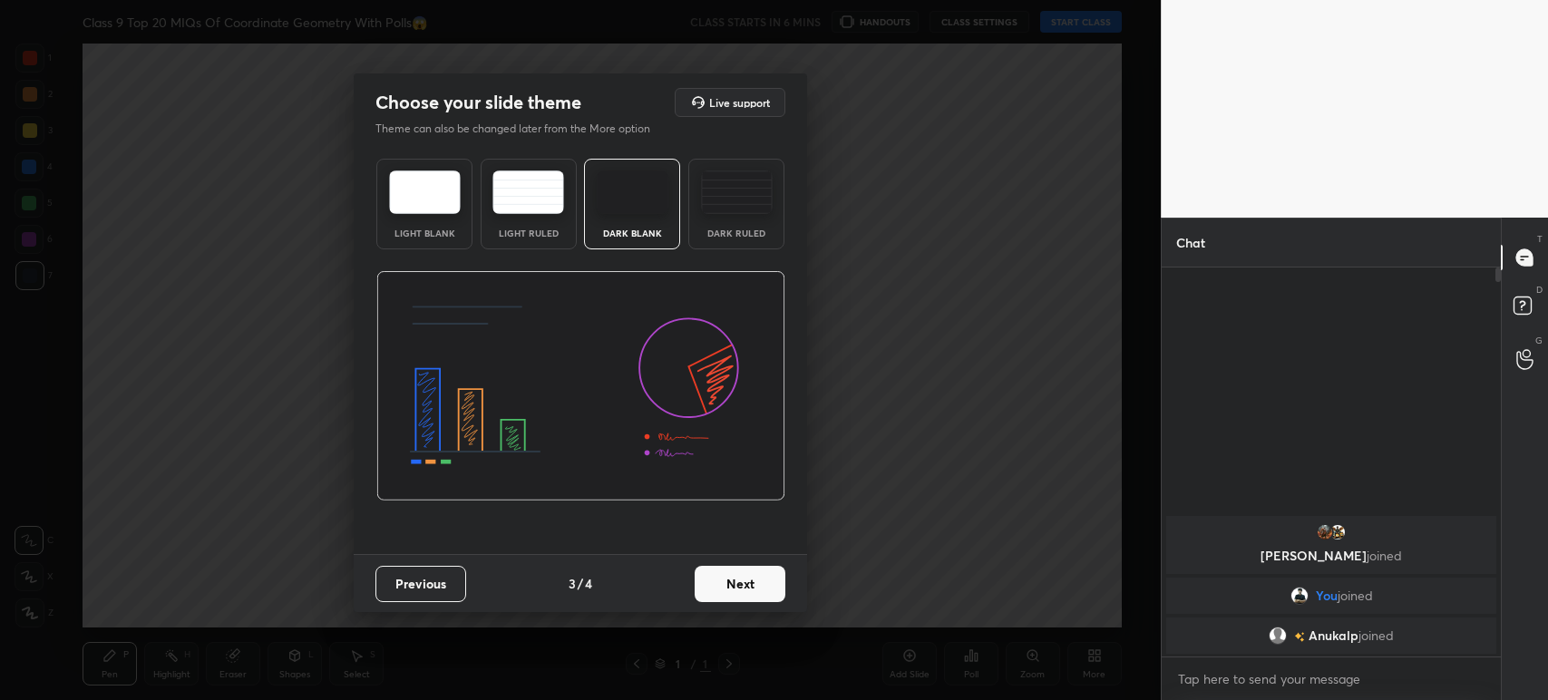
click at [718, 585] on button "Next" at bounding box center [740, 584] width 91 height 36
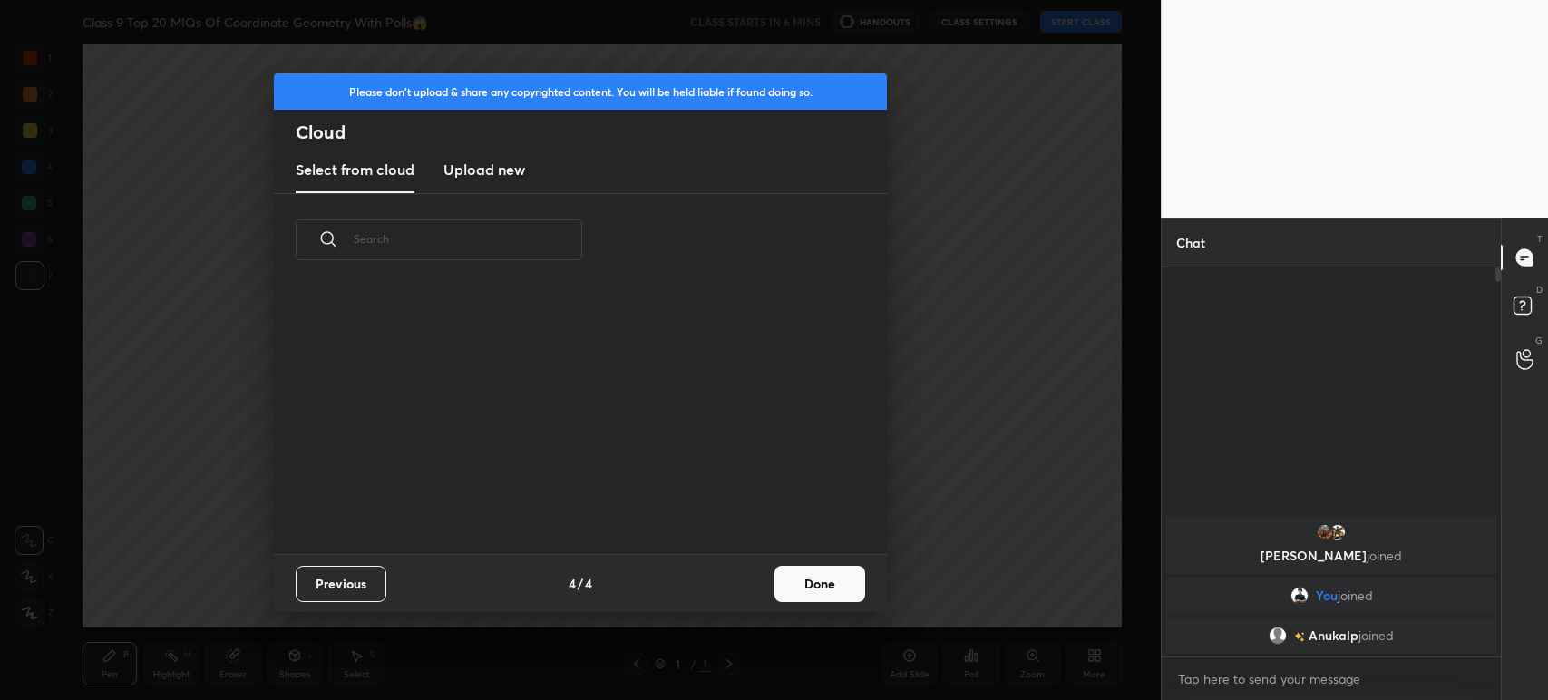
scroll to position [268, 581]
click at [491, 172] on h3 "Upload new" at bounding box center [484, 170] width 82 height 22
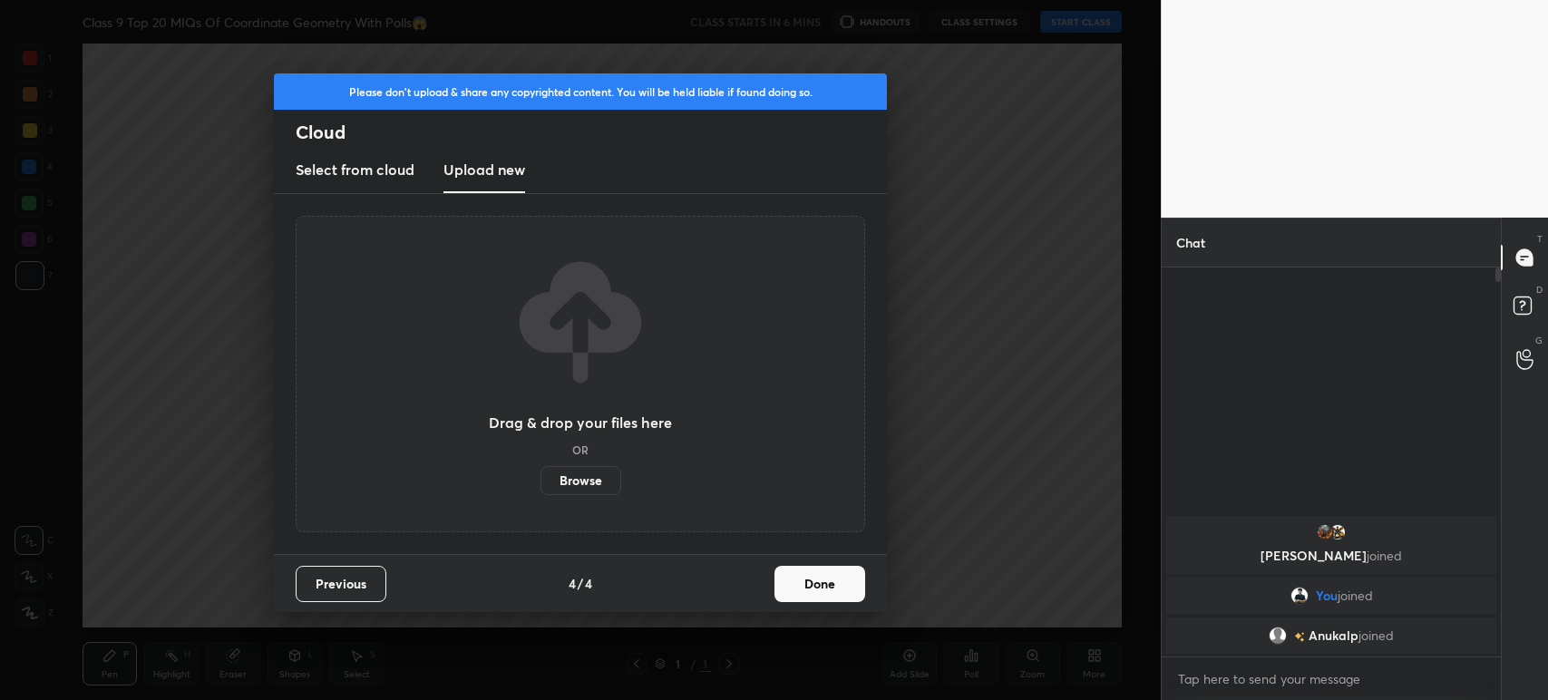
click at [590, 491] on label "Browse" at bounding box center [580, 480] width 81 height 29
click at [540, 491] on input "Browse" at bounding box center [540, 480] width 0 height 29
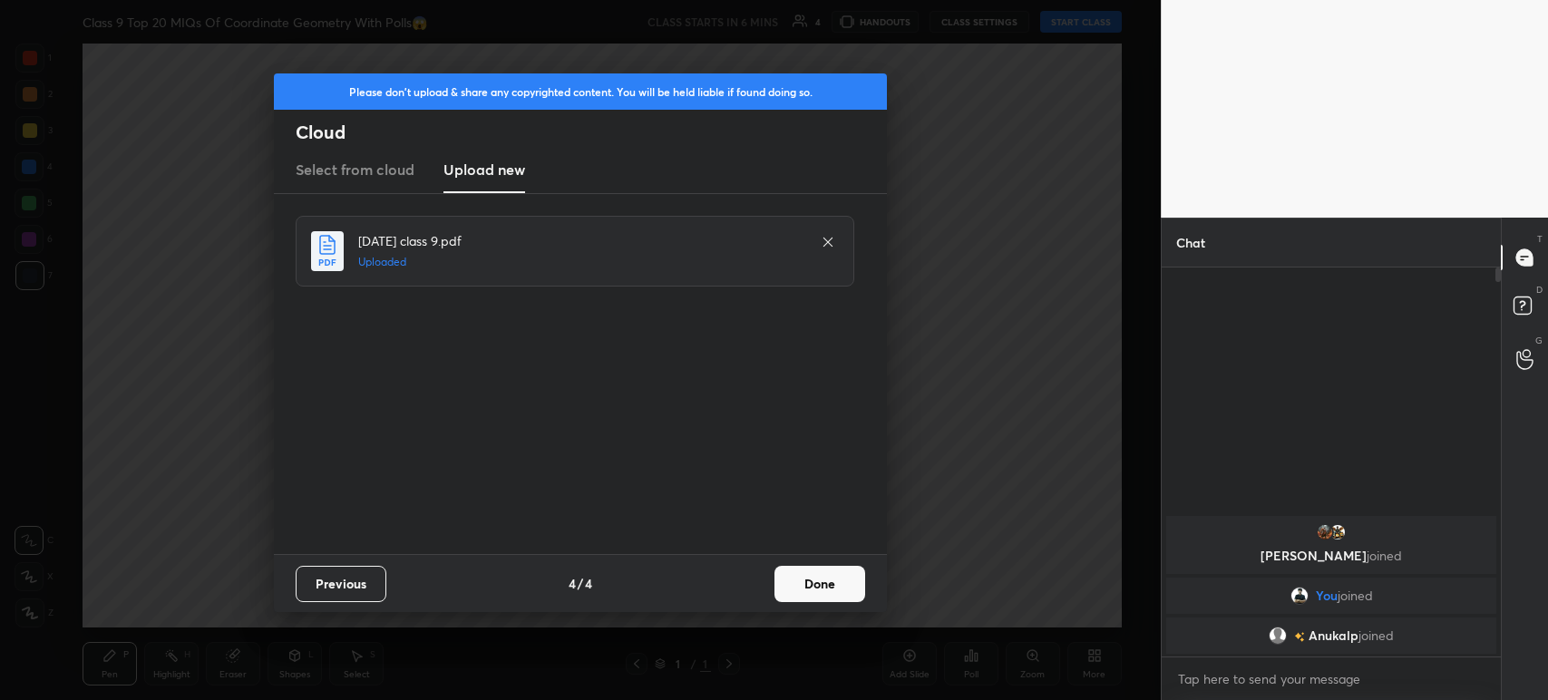
click at [783, 576] on button "Done" at bounding box center [819, 584] width 91 height 36
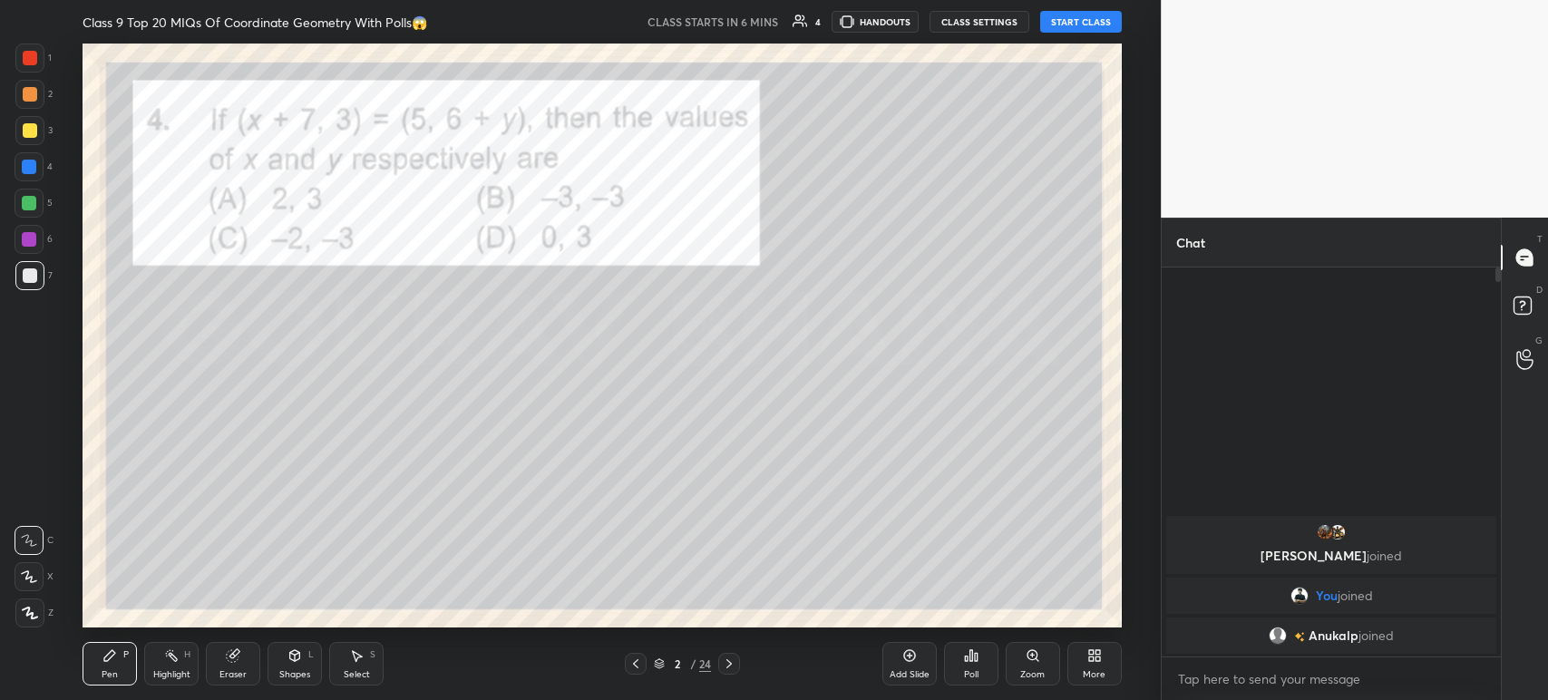
click at [631, 662] on icon at bounding box center [635, 663] width 15 height 15
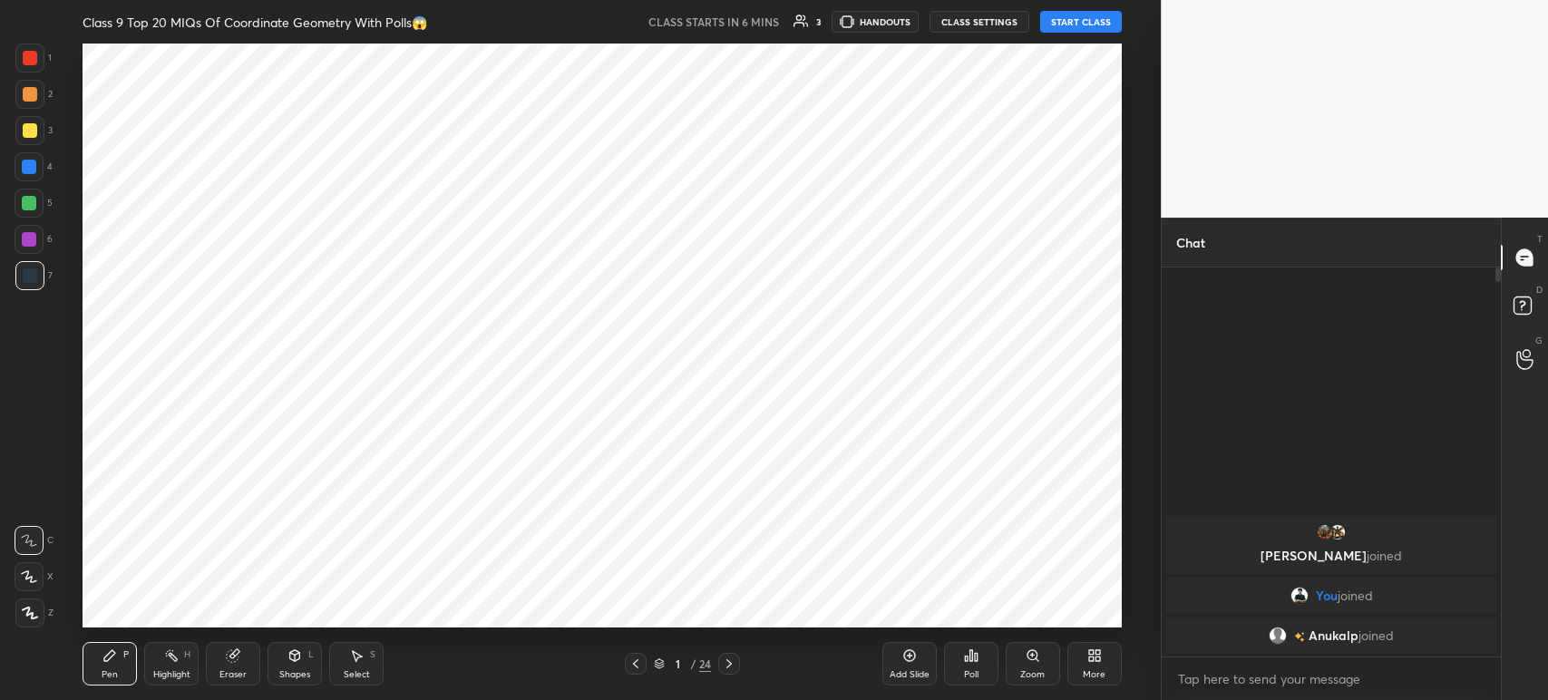
click at [914, 661] on icon at bounding box center [909, 655] width 15 height 15
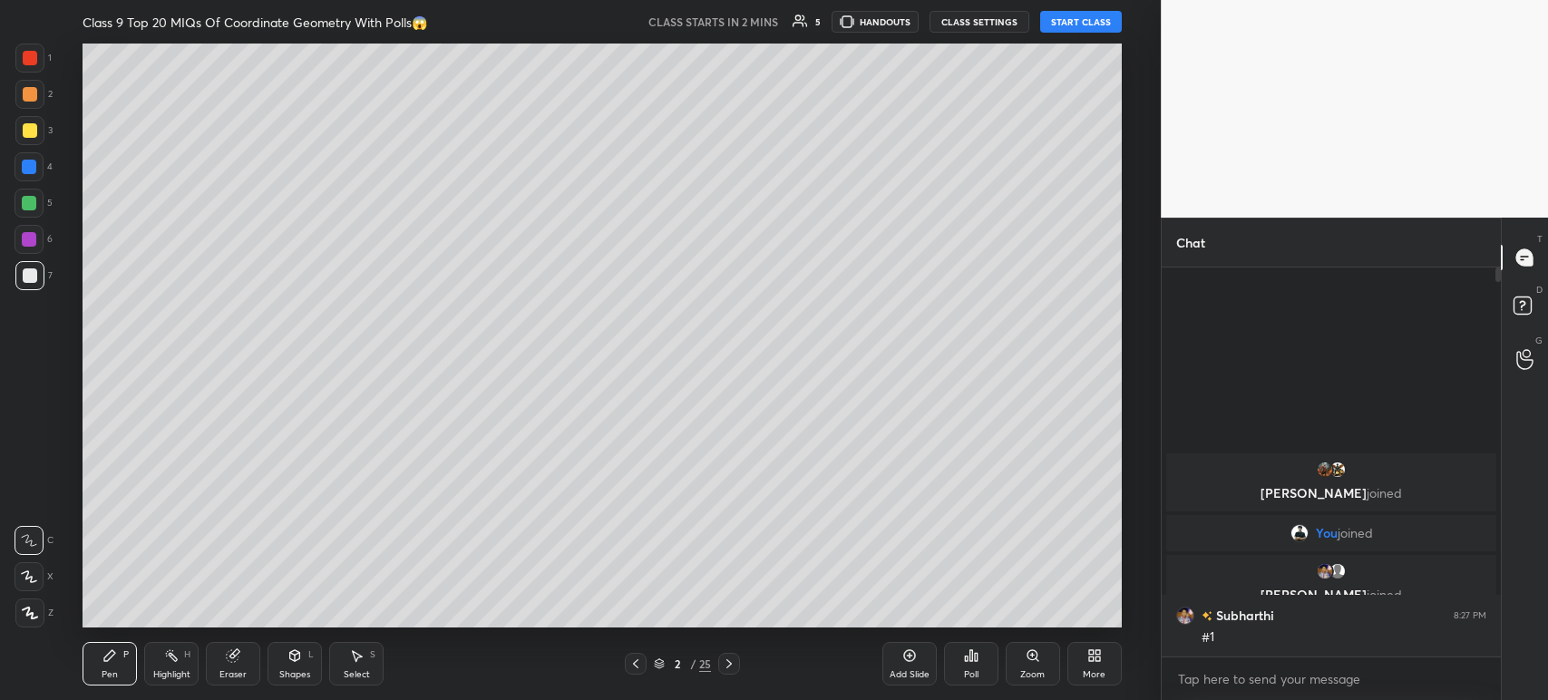
click at [1081, 24] on button "START CLASS" at bounding box center [1081, 22] width 82 height 22
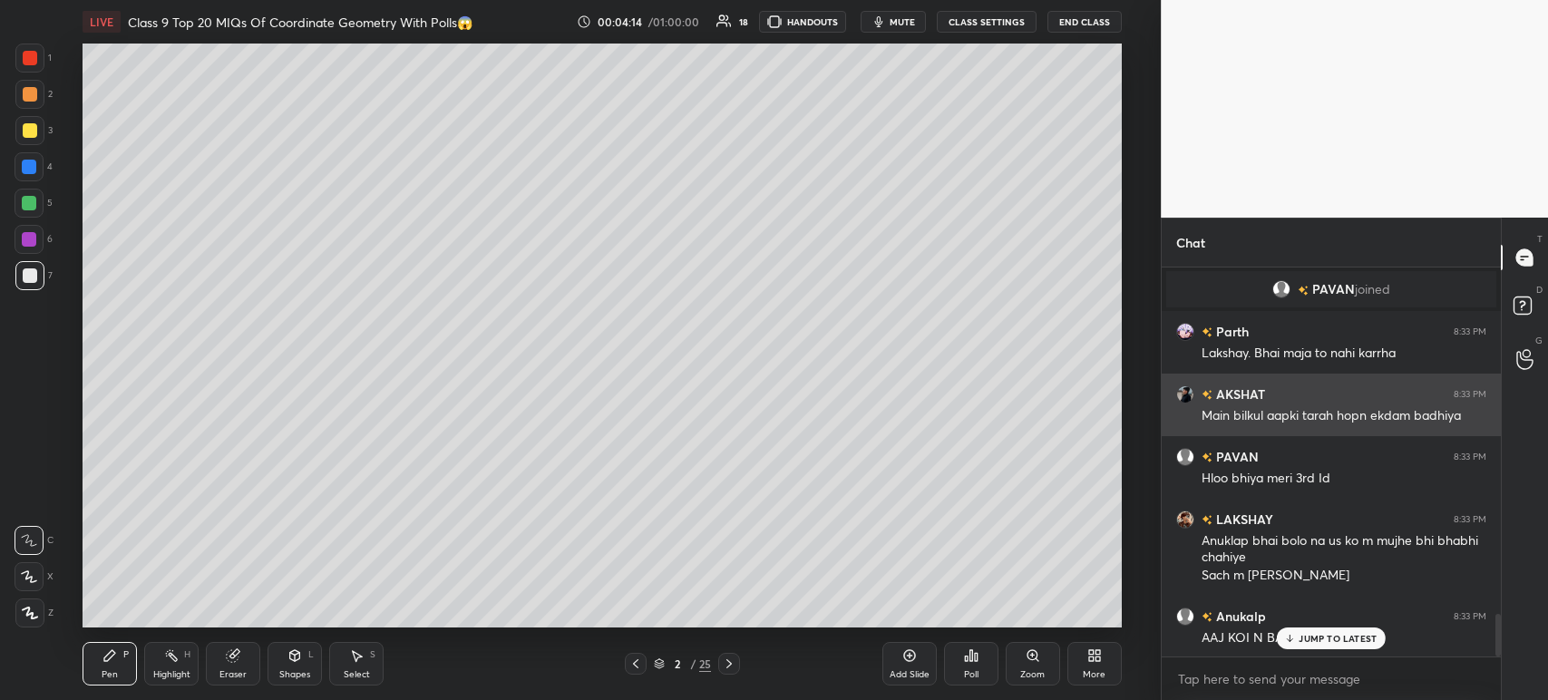
scroll to position [3184, 0]
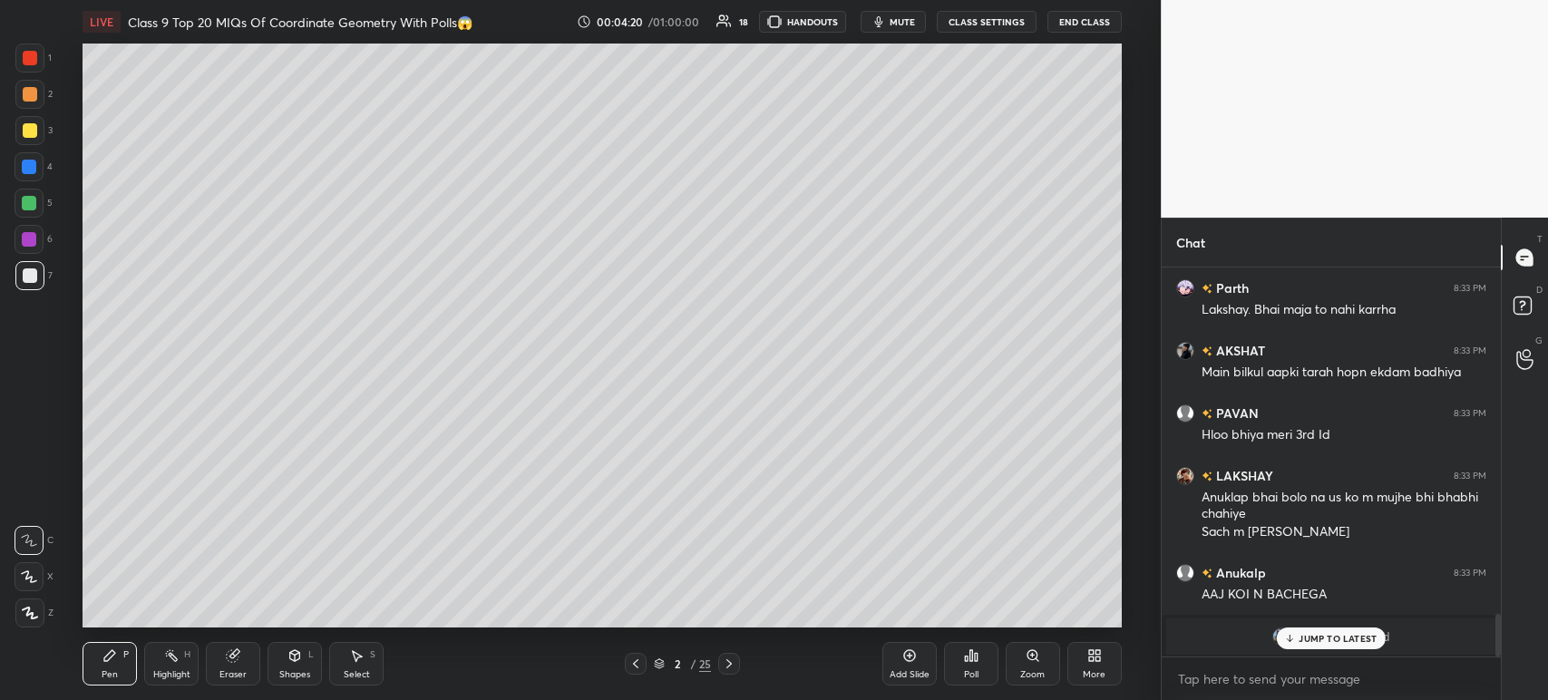
click at [1300, 636] on p "JUMP TO LATEST" at bounding box center [1337, 638] width 78 height 11
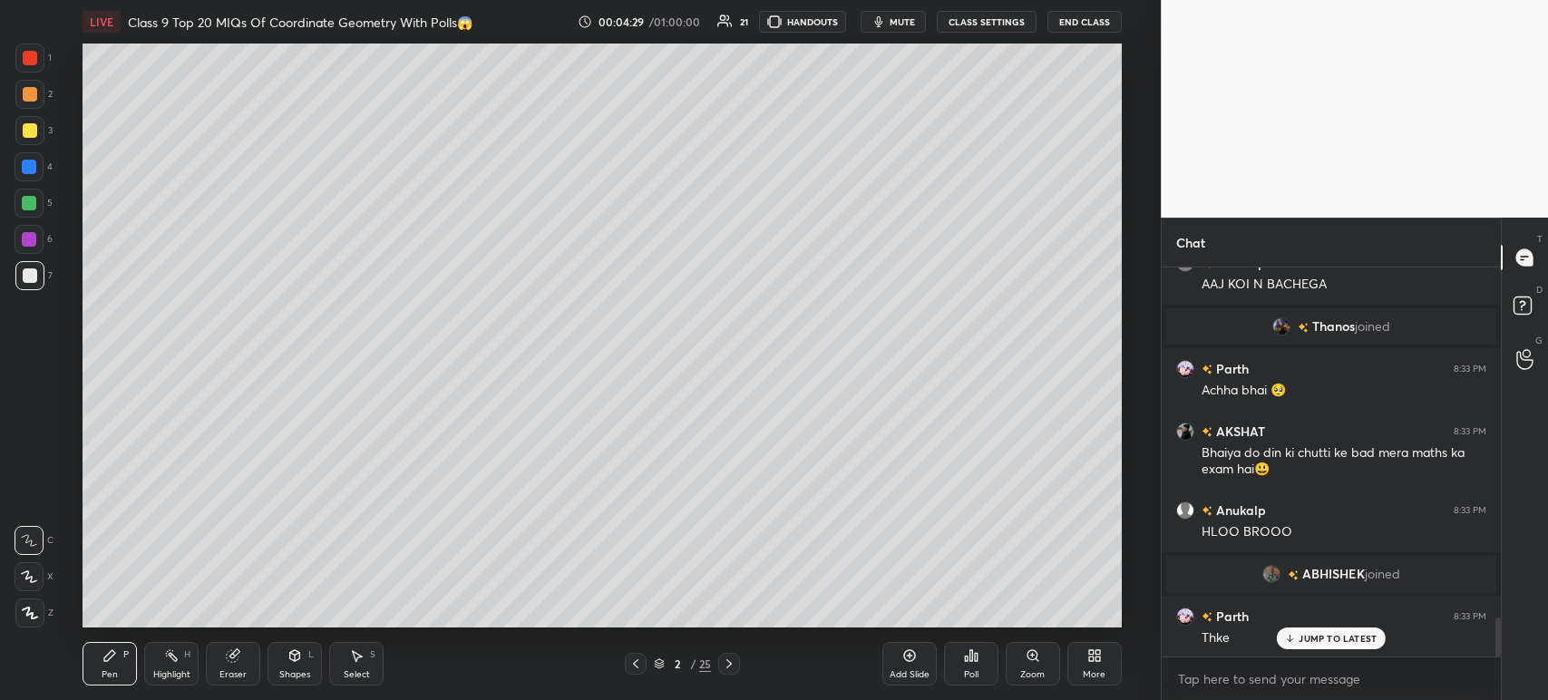
scroll to position [3538, 0]
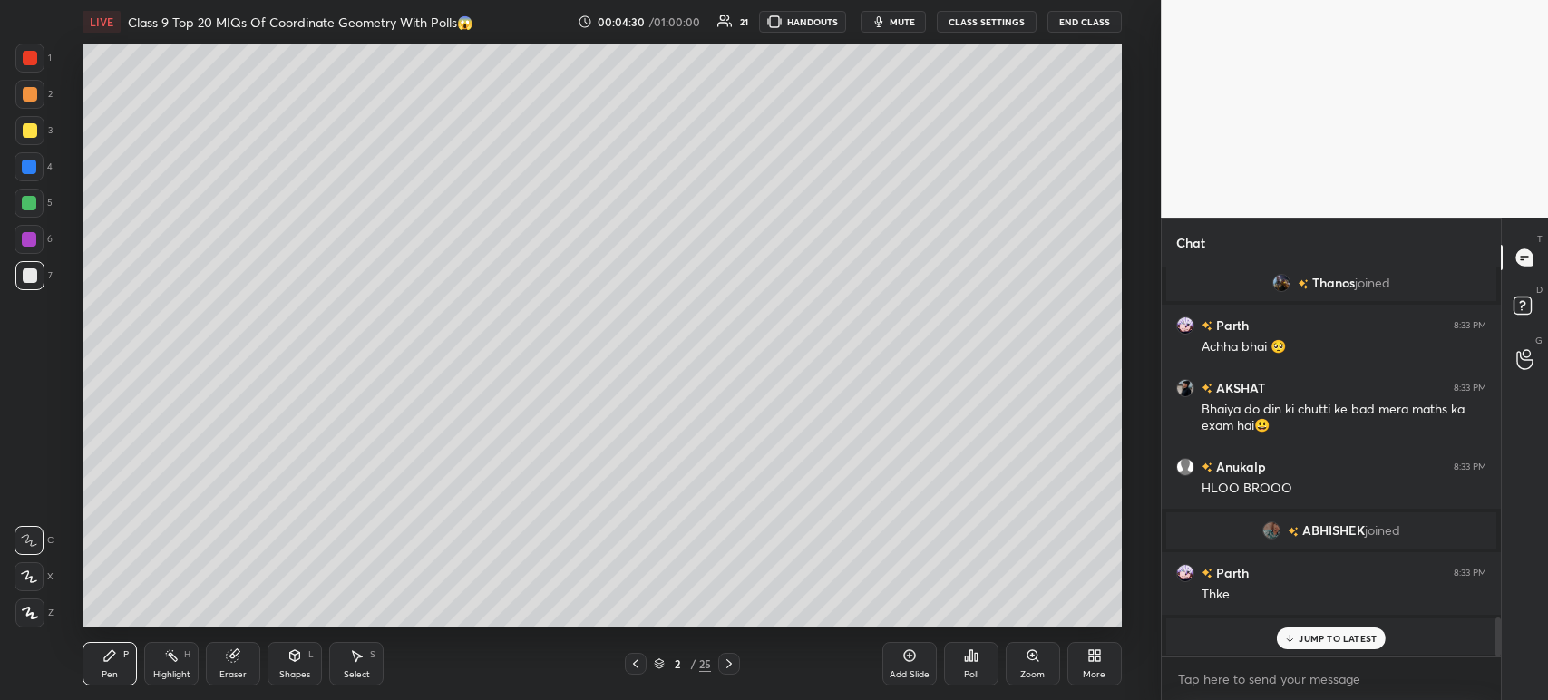
click at [1303, 637] on p "JUMP TO LATEST" at bounding box center [1337, 638] width 78 height 11
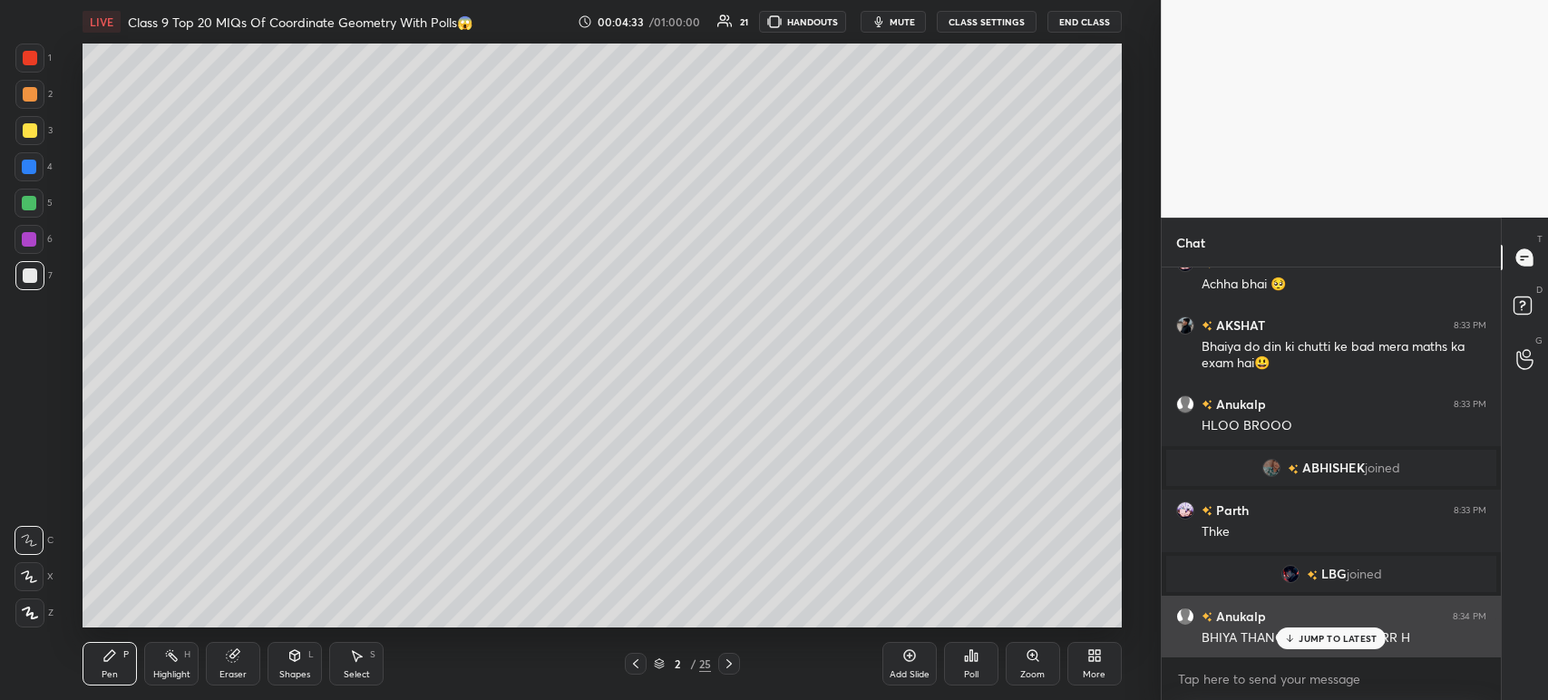
click at [1298, 638] on p "JUMP TO LATEST" at bounding box center [1337, 638] width 78 height 11
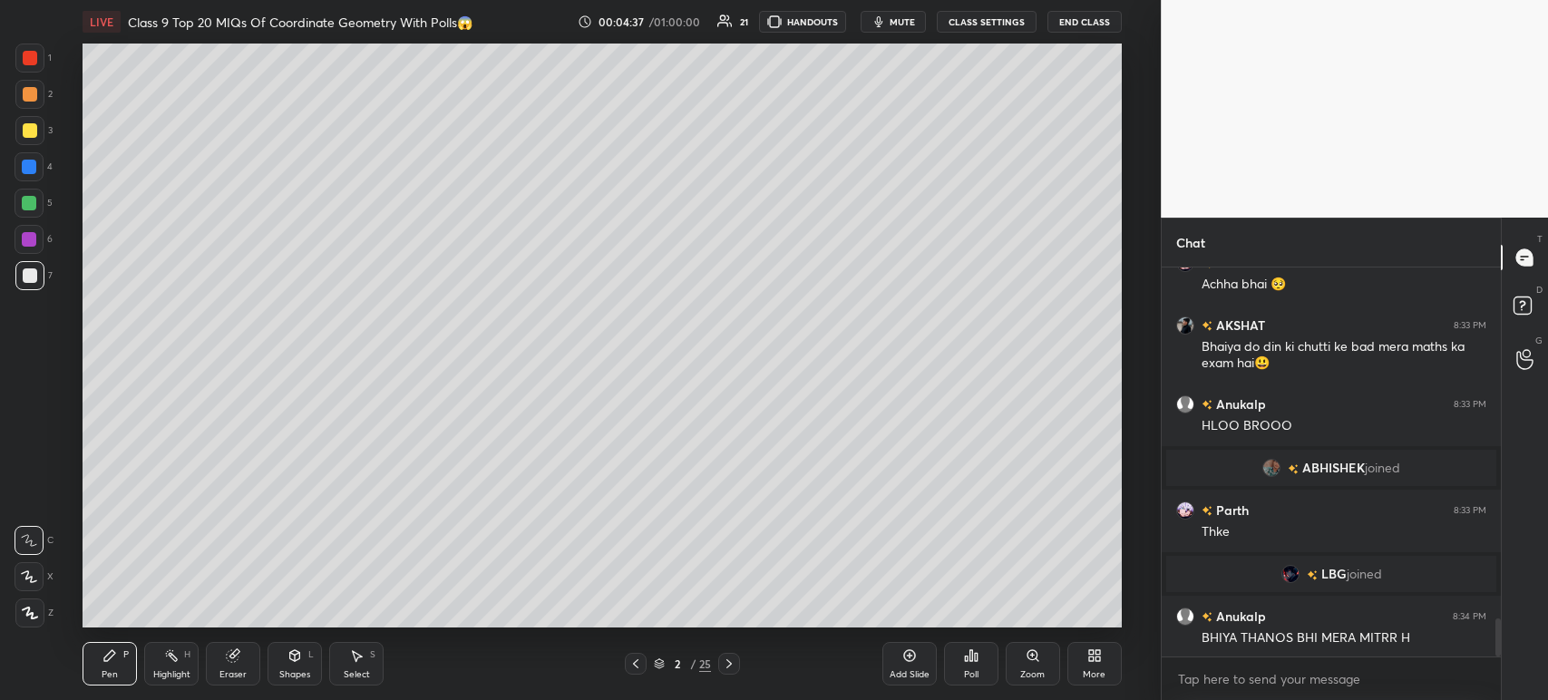
click at [23, 625] on div at bounding box center [29, 612] width 29 height 29
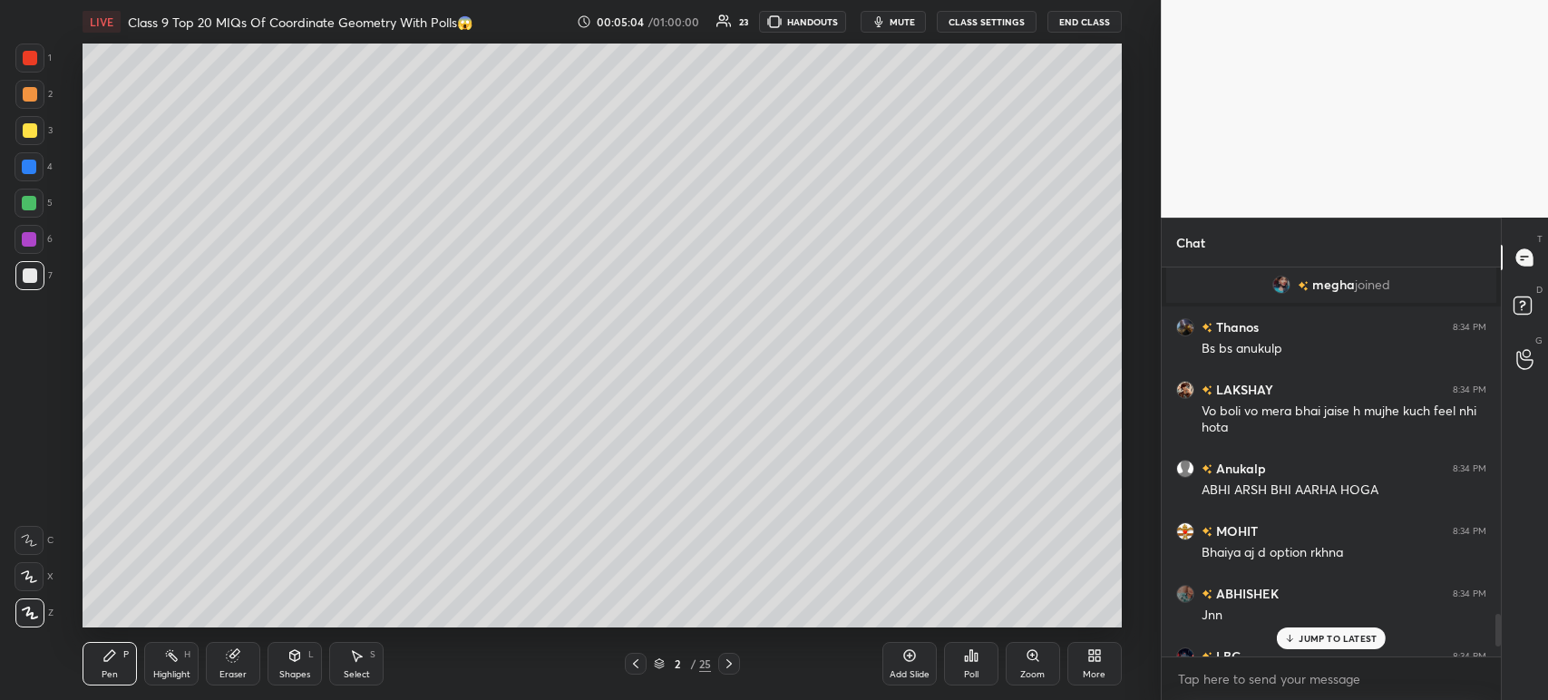
scroll to position [4081, 0]
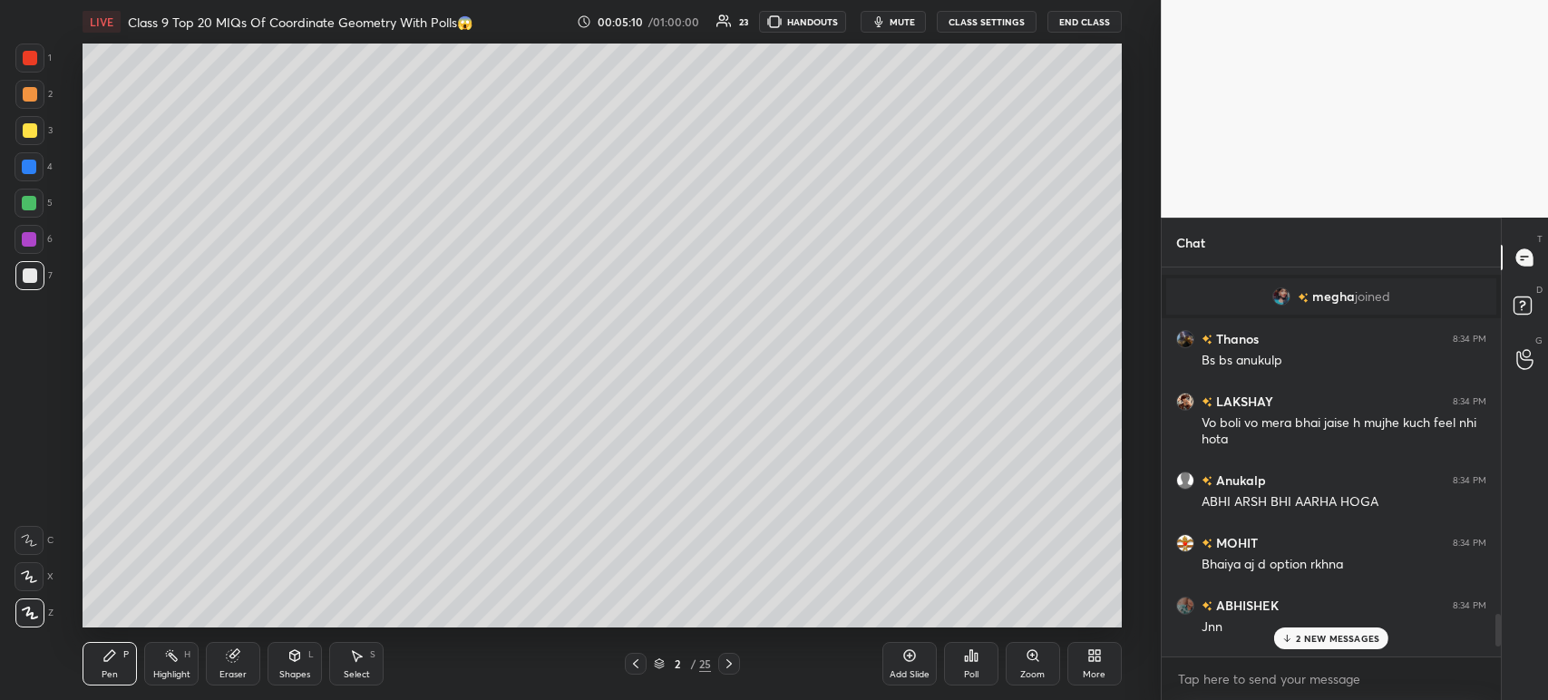
click at [1240, 683] on body "1 2 3 4 5 6 7 C X Z C X Z E E Erase all H H LIVE Class 9 Top 20 MIQs Of Coordin…" at bounding box center [774, 350] width 1548 height 700
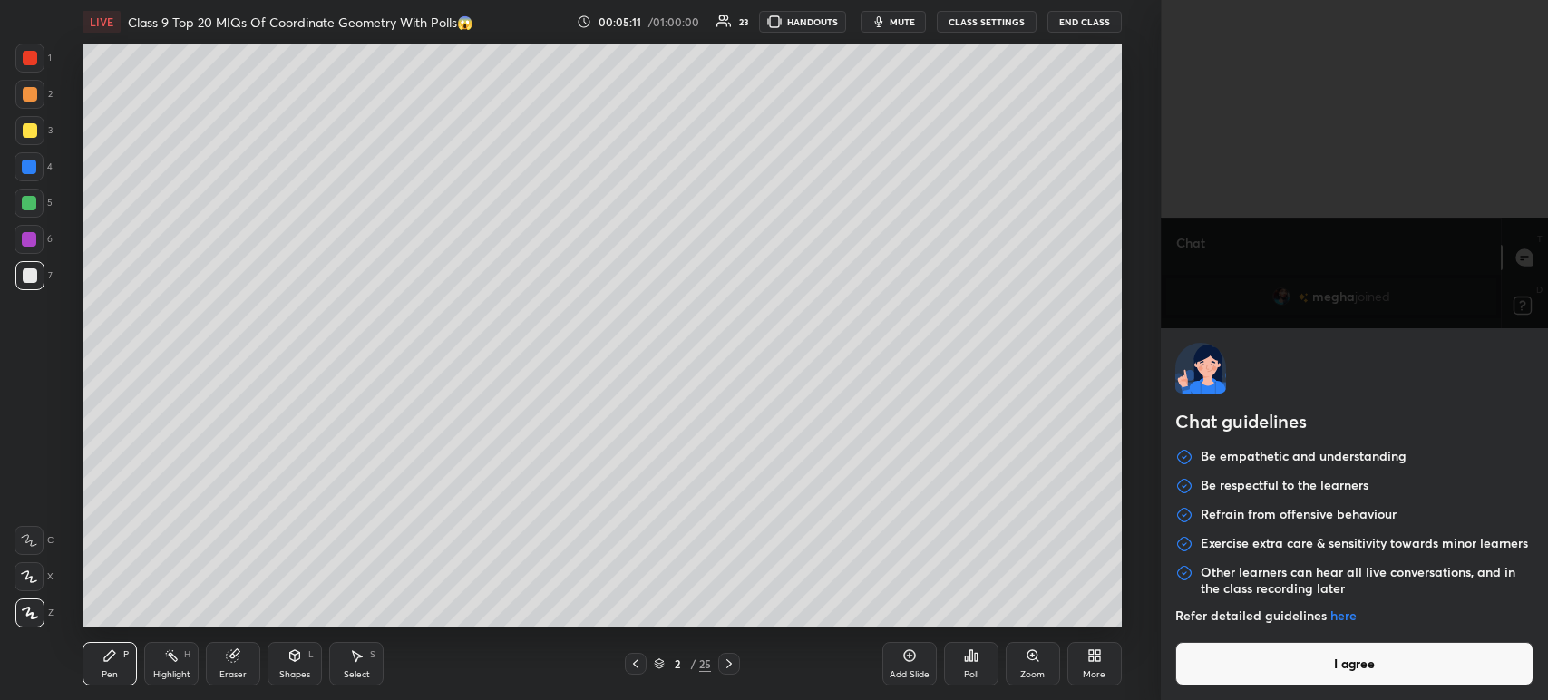
click at [1259, 658] on button "I agree" at bounding box center [1354, 664] width 358 height 44
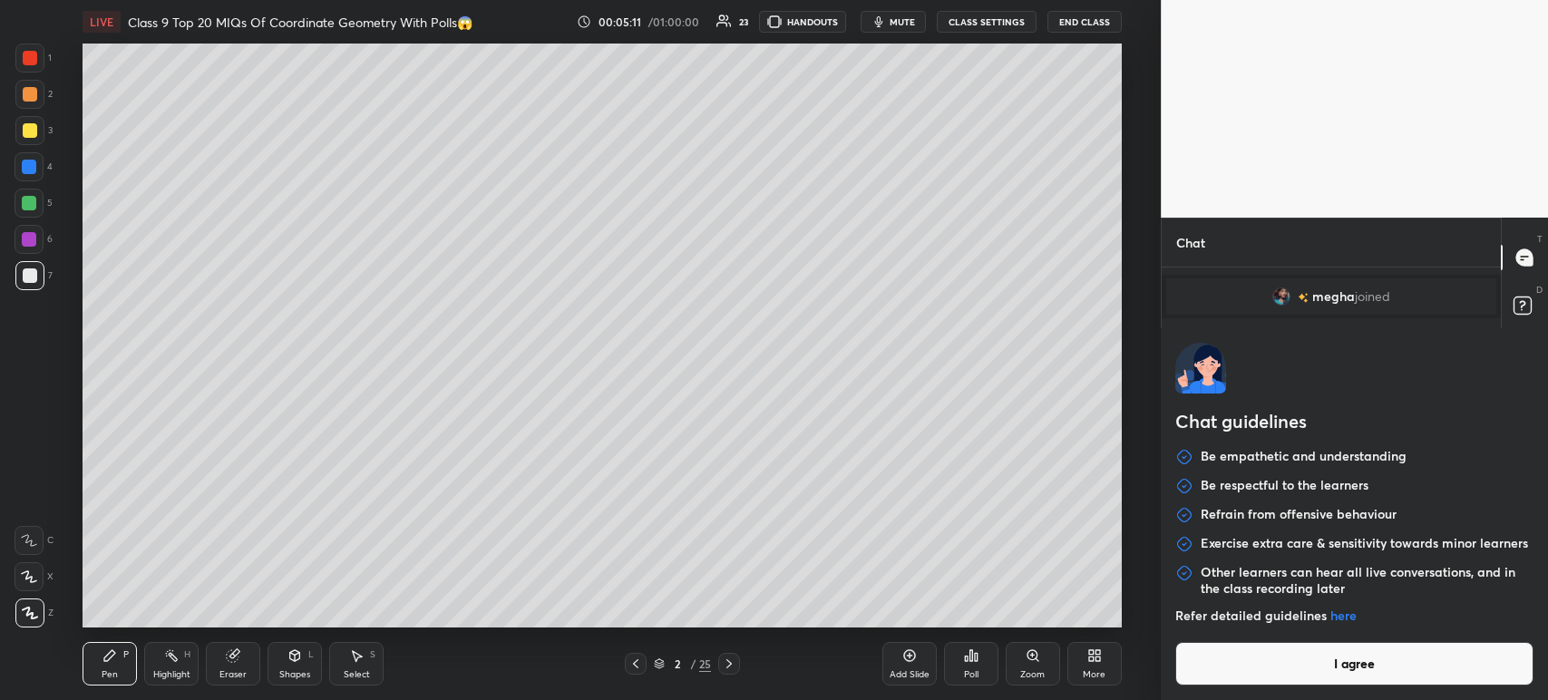
type textarea "x"
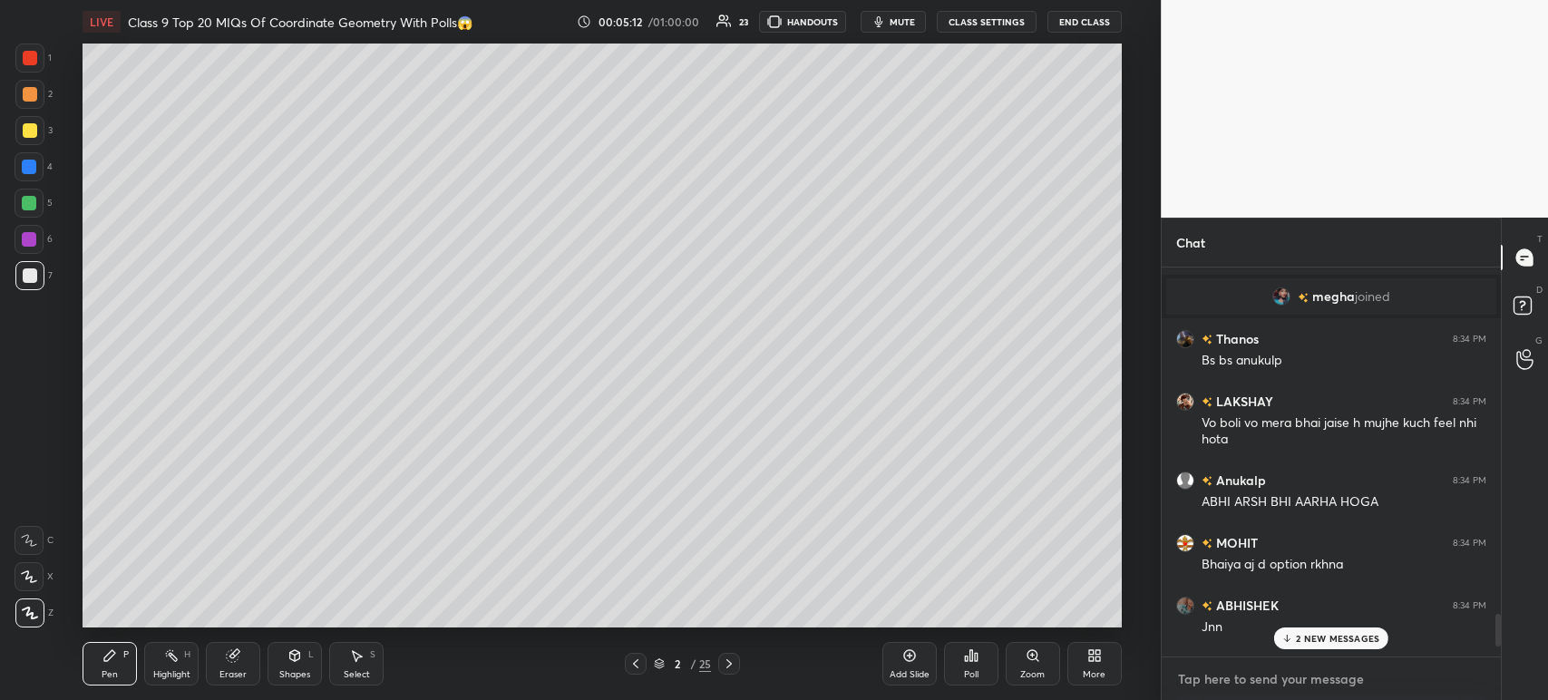
paste textarea "[URL][DOMAIN_NAME]"
type textarea "[URL][DOMAIN_NAME]"
type textarea "x"
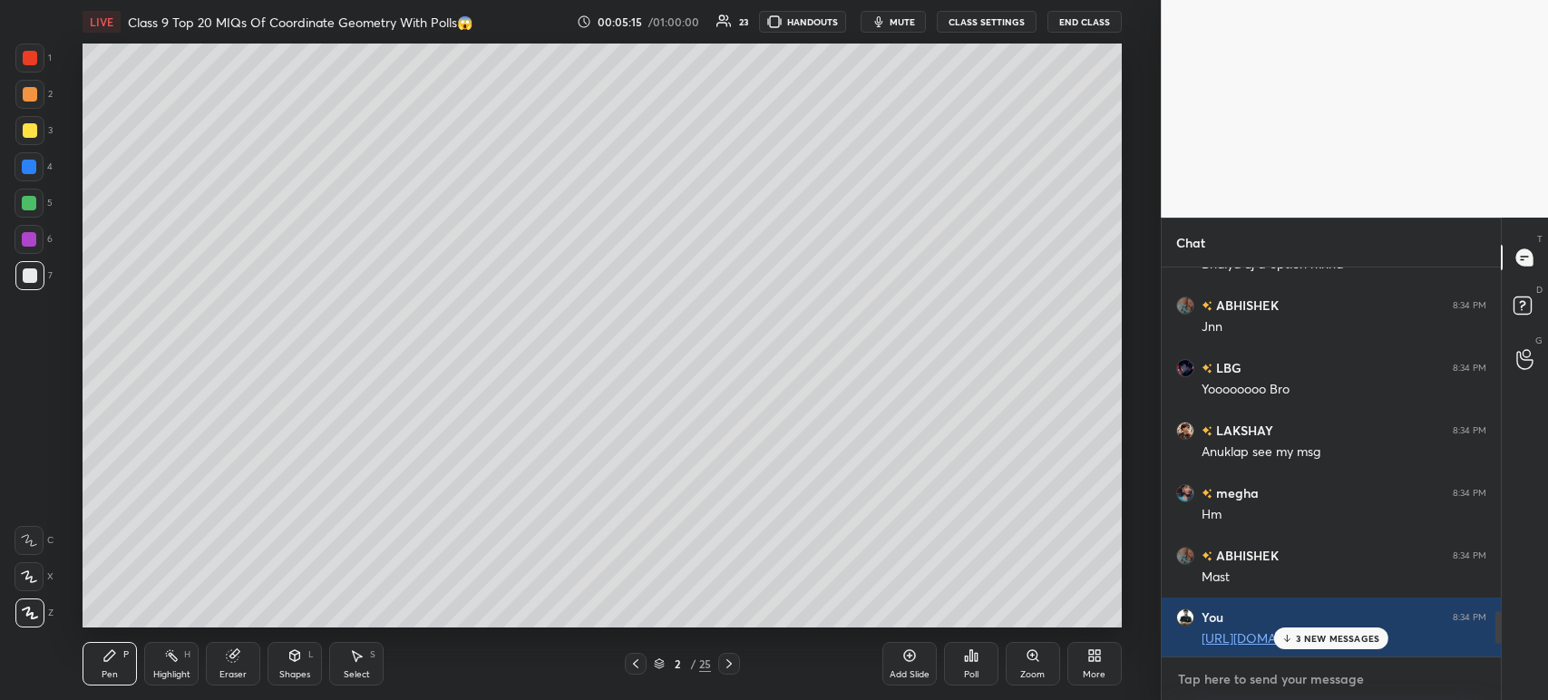
scroll to position [4423, 0]
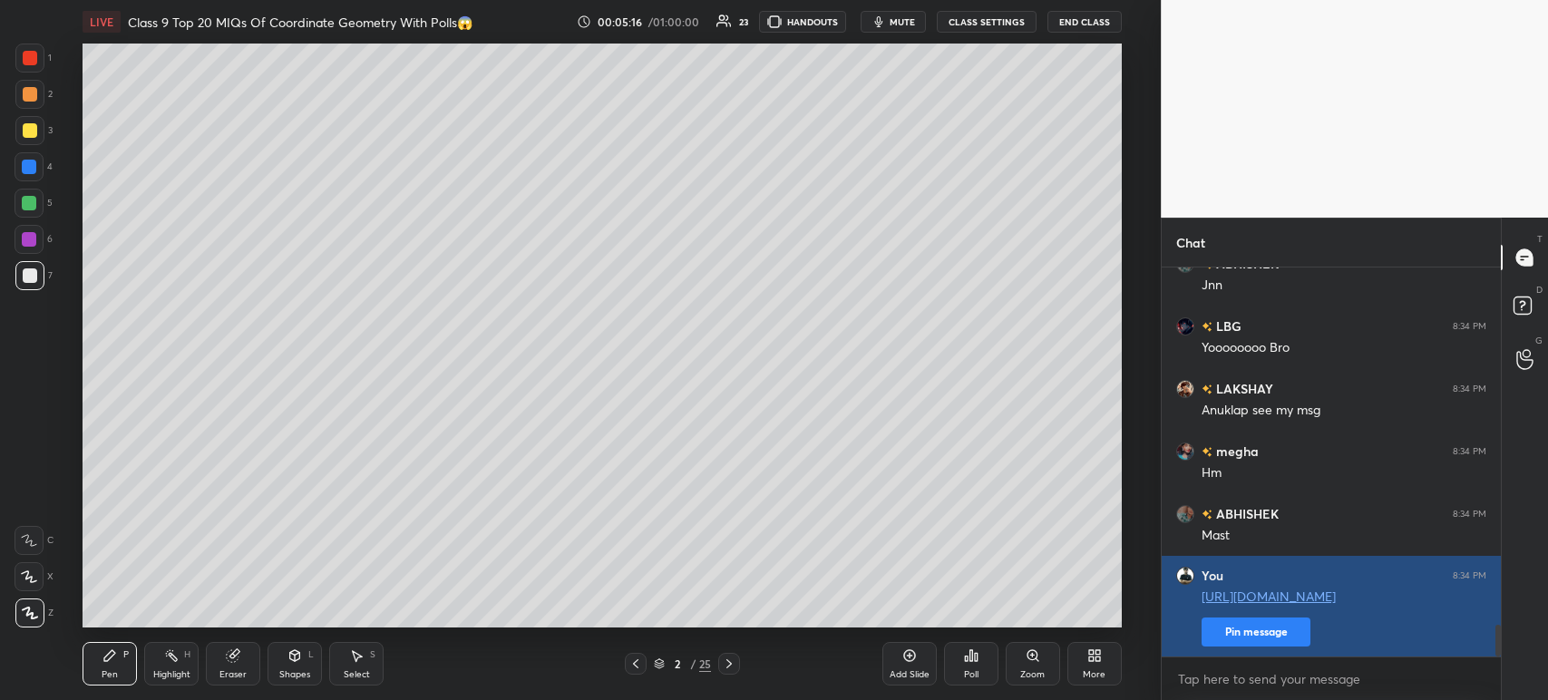
click at [1240, 636] on button "Pin message" at bounding box center [1255, 631] width 109 height 29
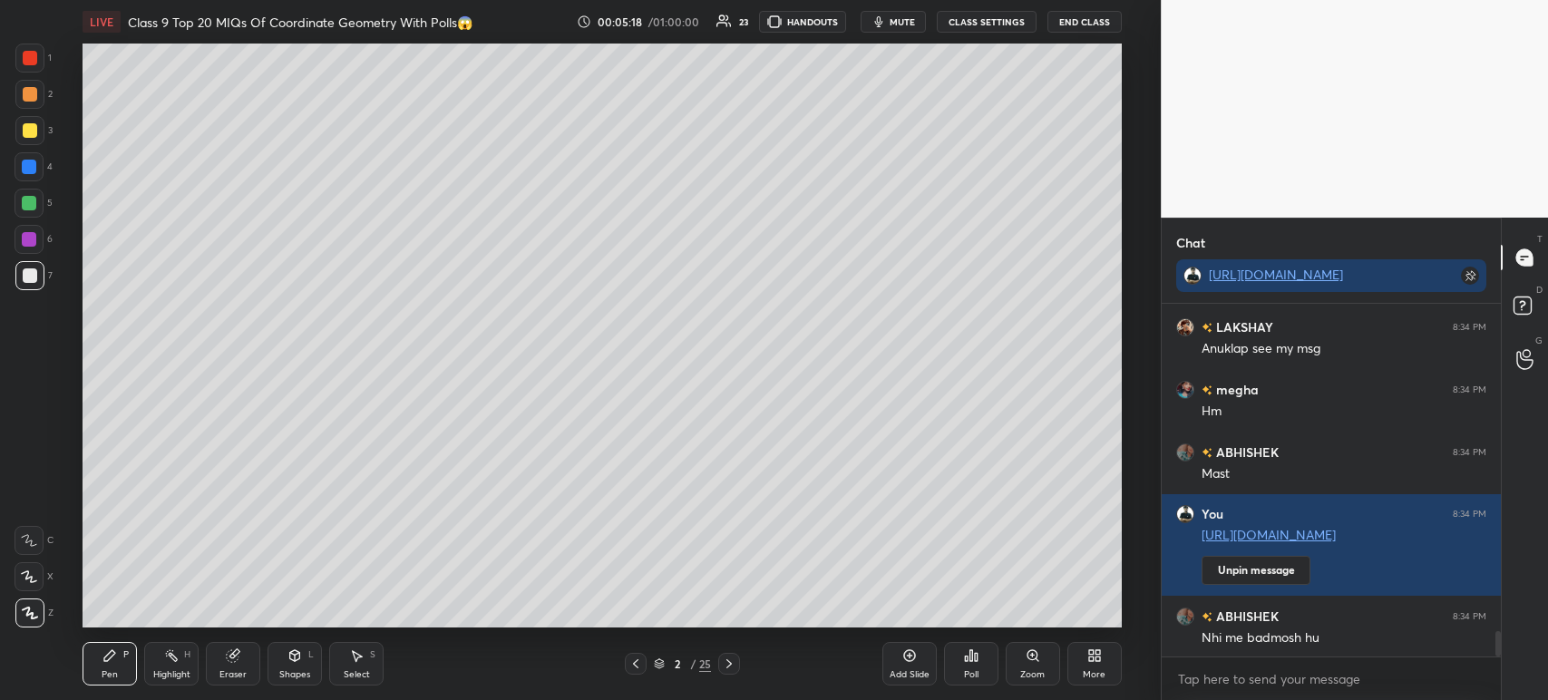
click at [732, 671] on icon at bounding box center [729, 663] width 15 height 15
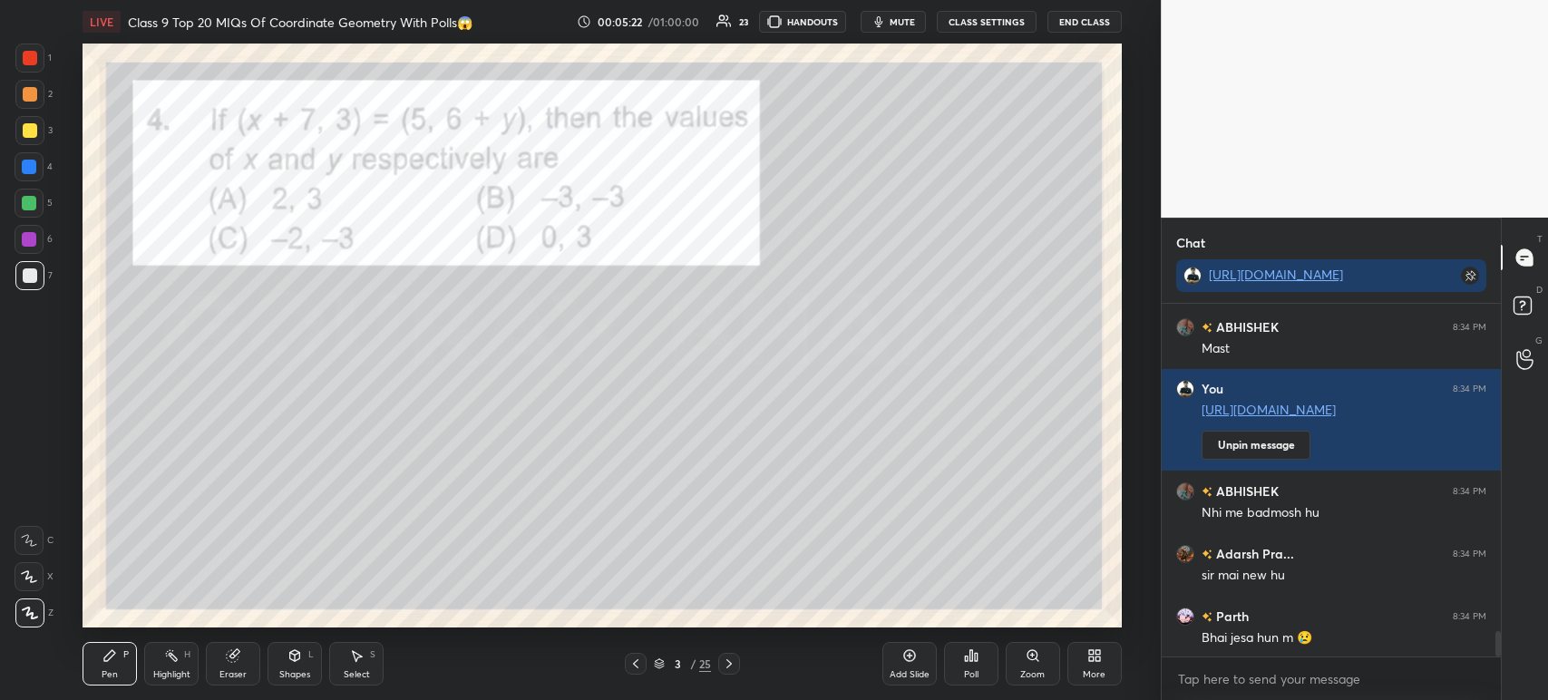
scroll to position [4709, 0]
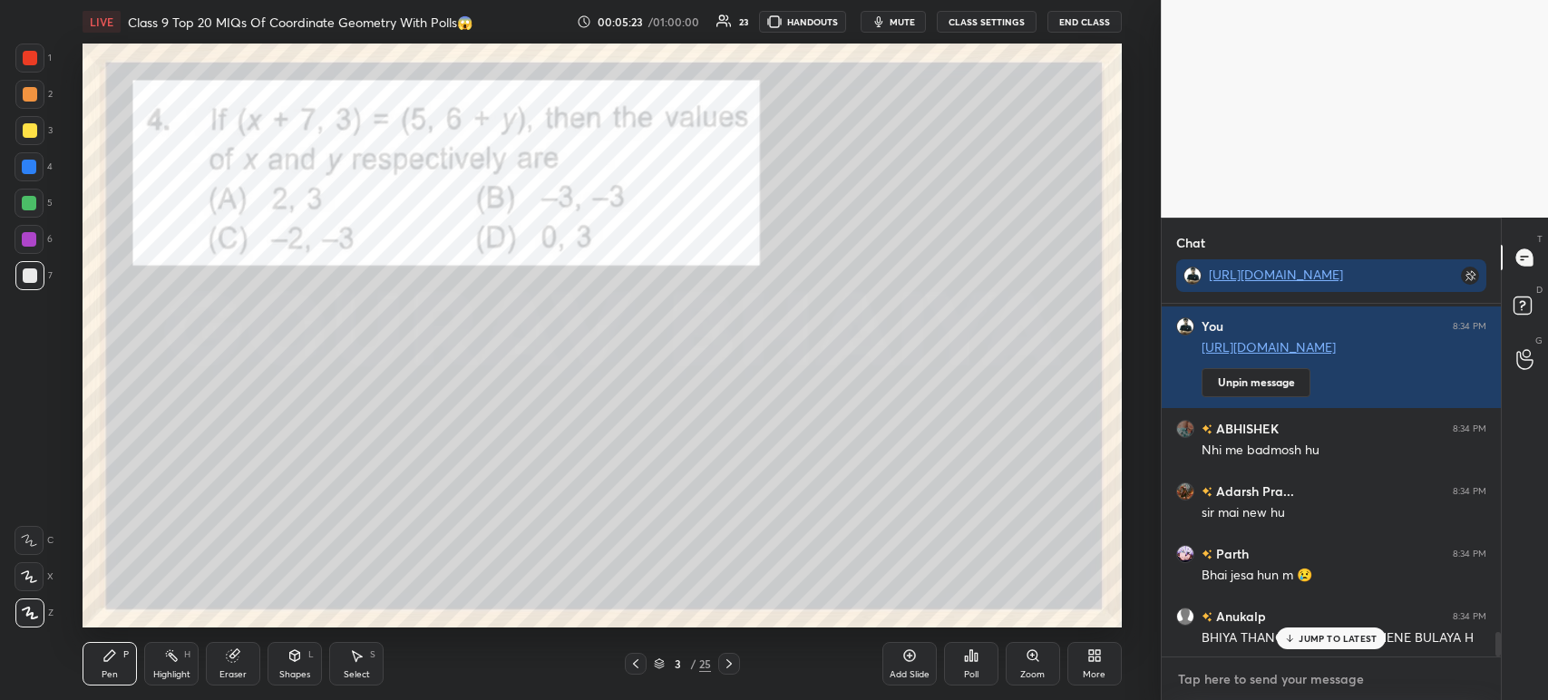
click at [1249, 686] on textarea at bounding box center [1331, 679] width 310 height 29
type textarea "x"
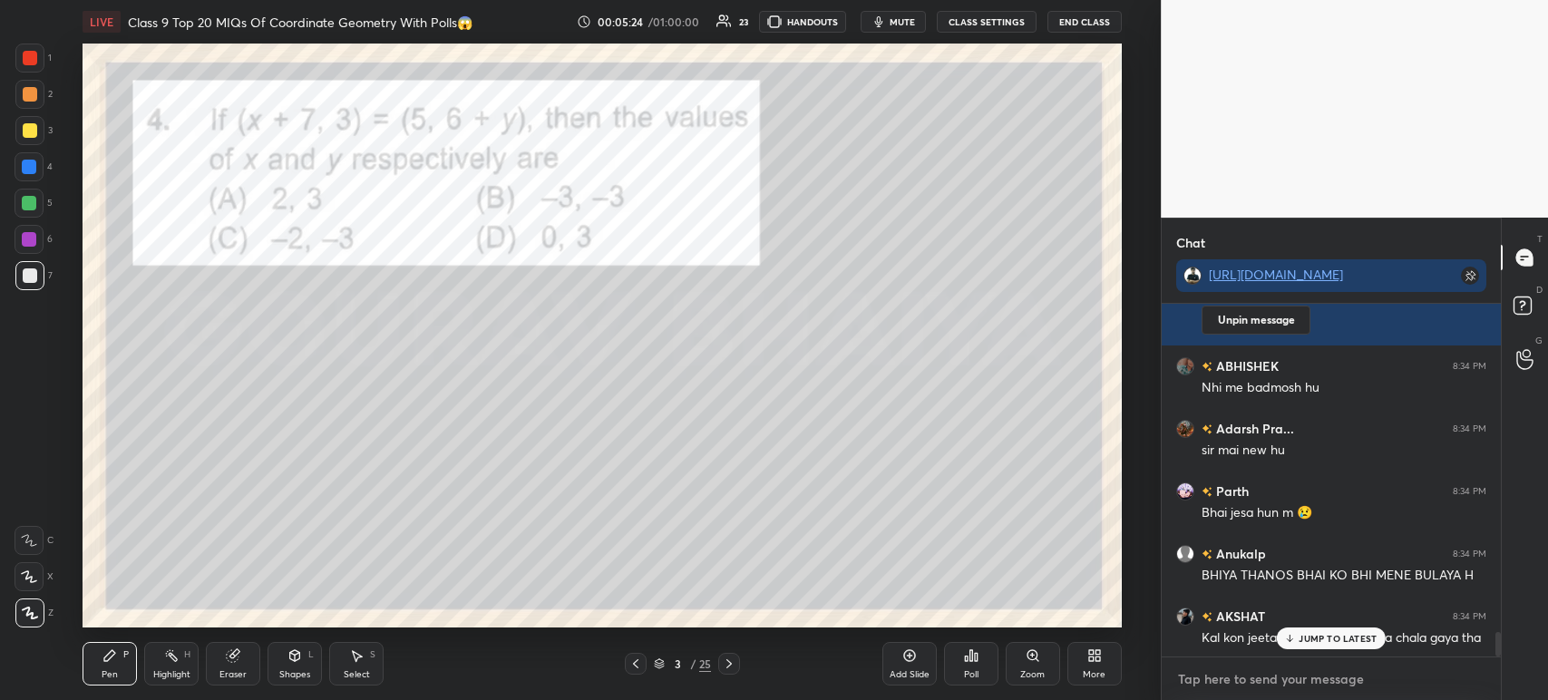
paste textarea "[URL][DOMAIN_NAME]"
type textarea "[URL][DOMAIN_NAME]"
type textarea "x"
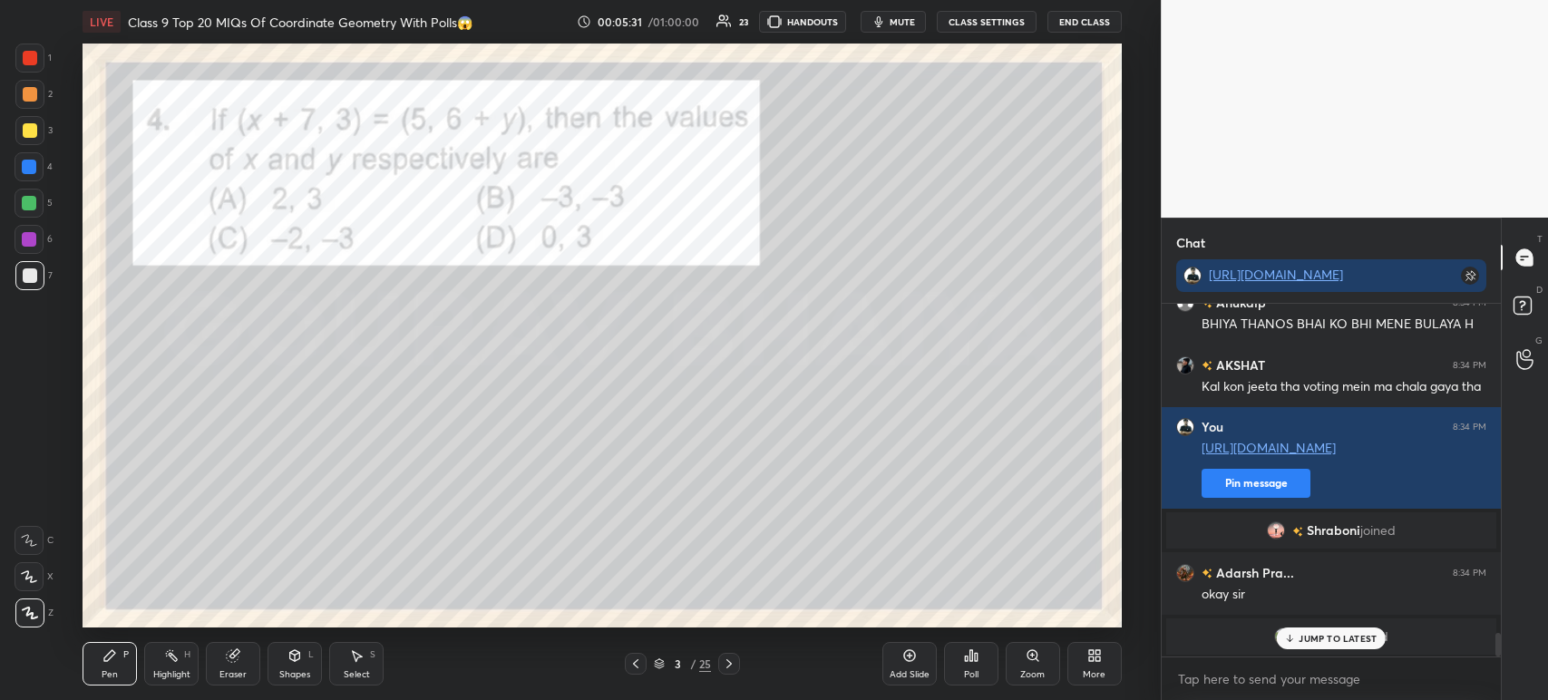
click at [1303, 632] on div "JUMP TO LATEST" at bounding box center [1331, 638] width 109 height 22
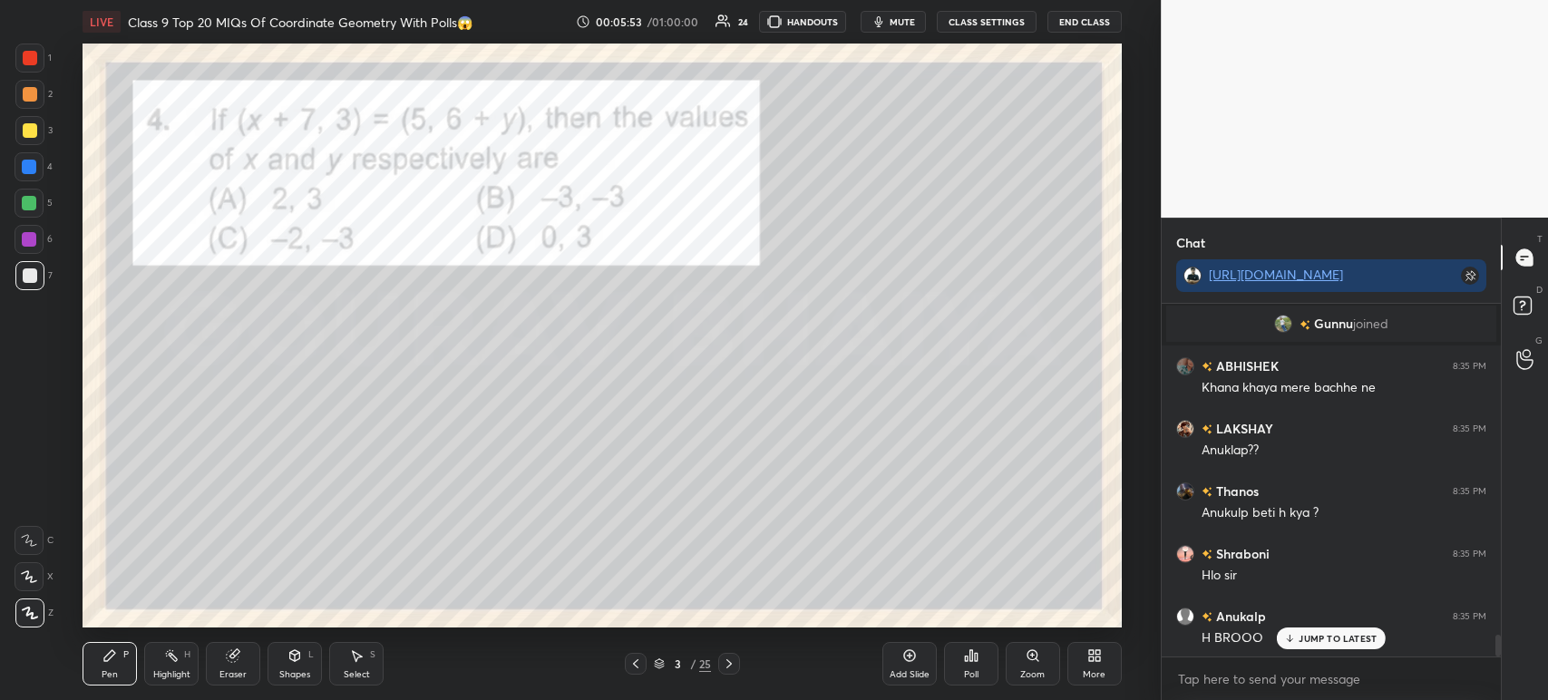
click at [218, 652] on div "Eraser" at bounding box center [233, 664] width 54 height 44
click at [32, 617] on span "Erase all" at bounding box center [28, 613] width 27 height 13
click at [29, 137] on div at bounding box center [30, 130] width 15 height 15
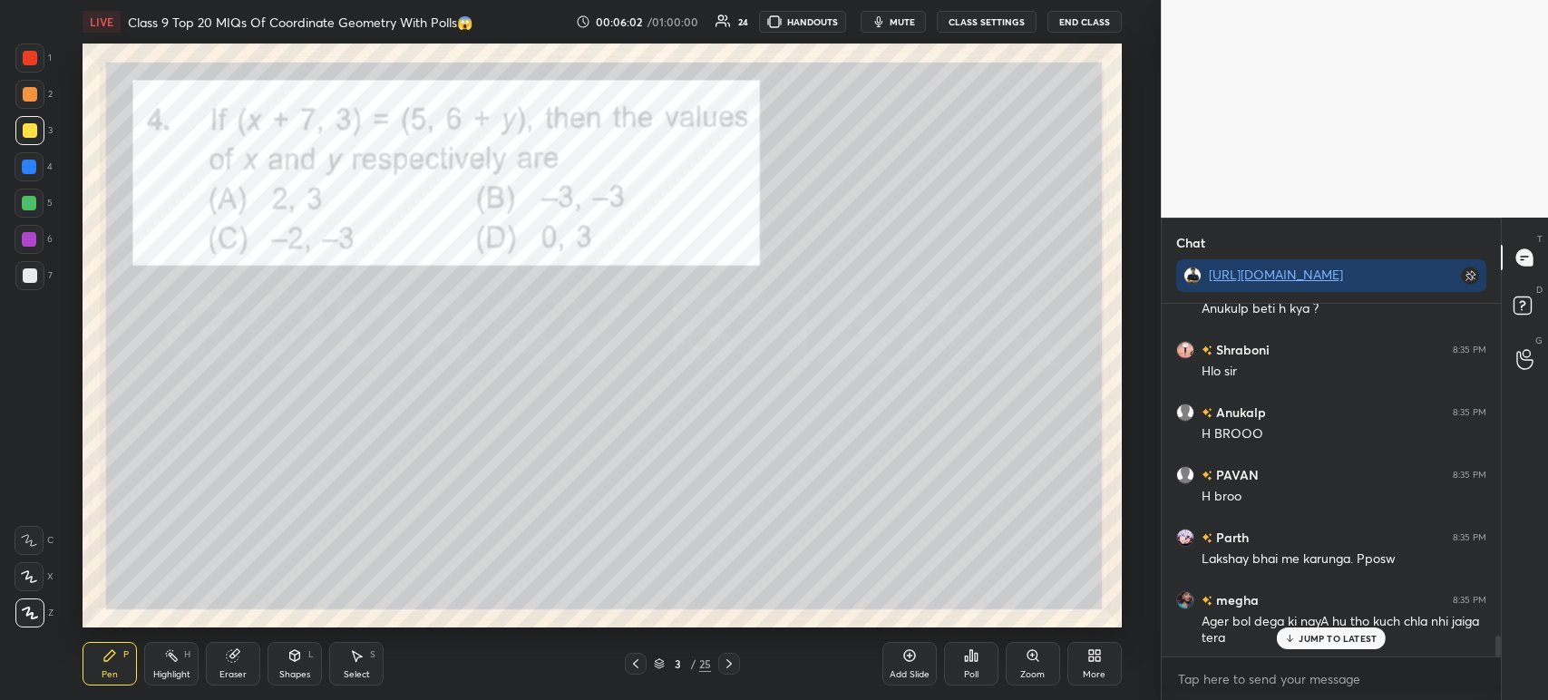
click at [43, 272] on div at bounding box center [29, 275] width 29 height 29
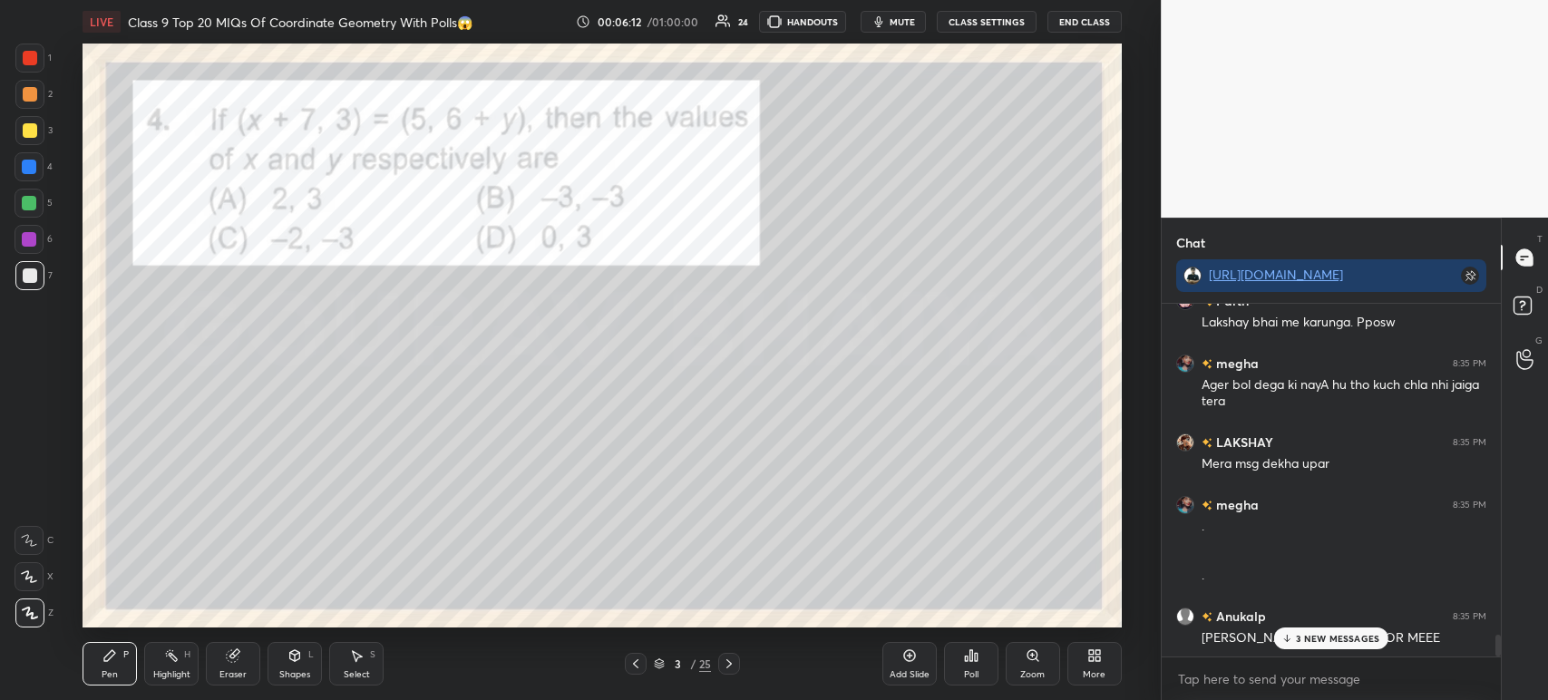
scroll to position [5839, 0]
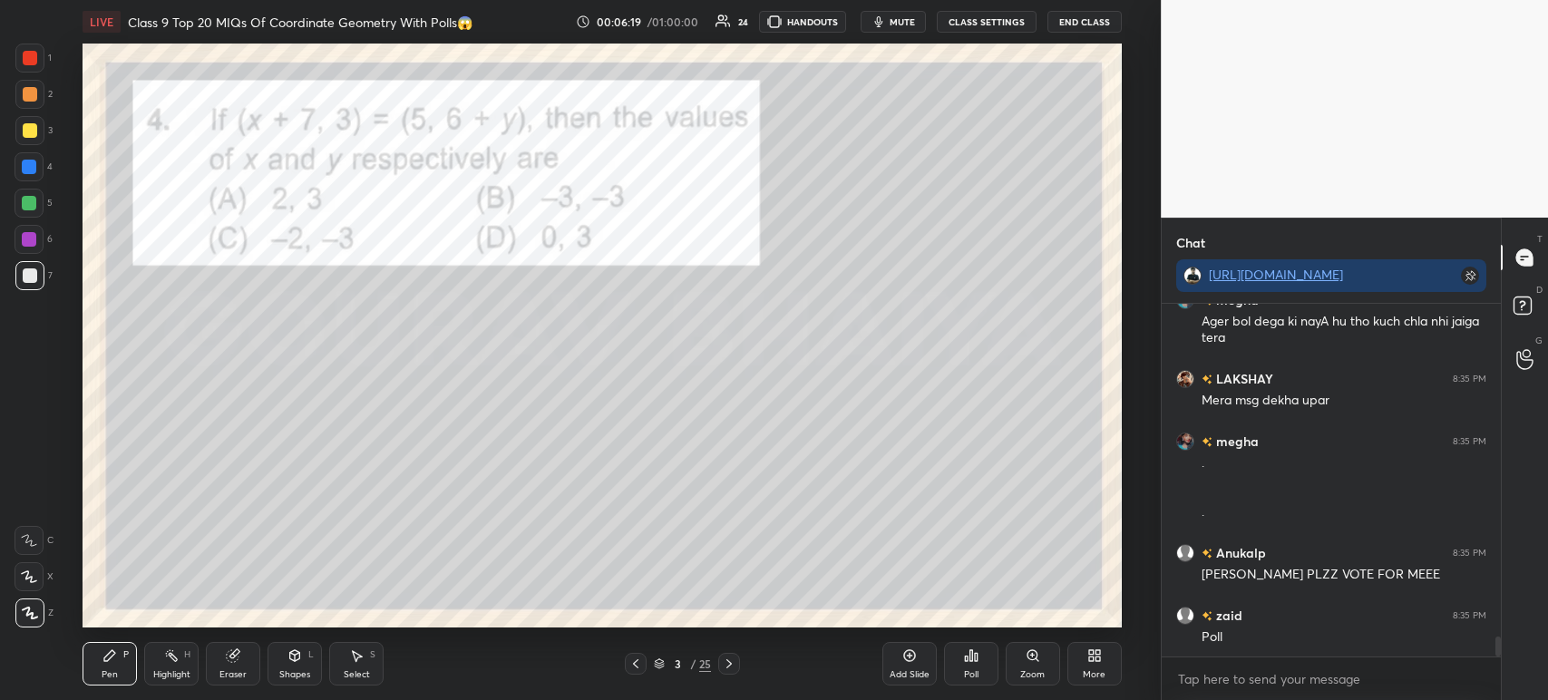
click at [958, 654] on div "Poll" at bounding box center [971, 664] width 54 height 44
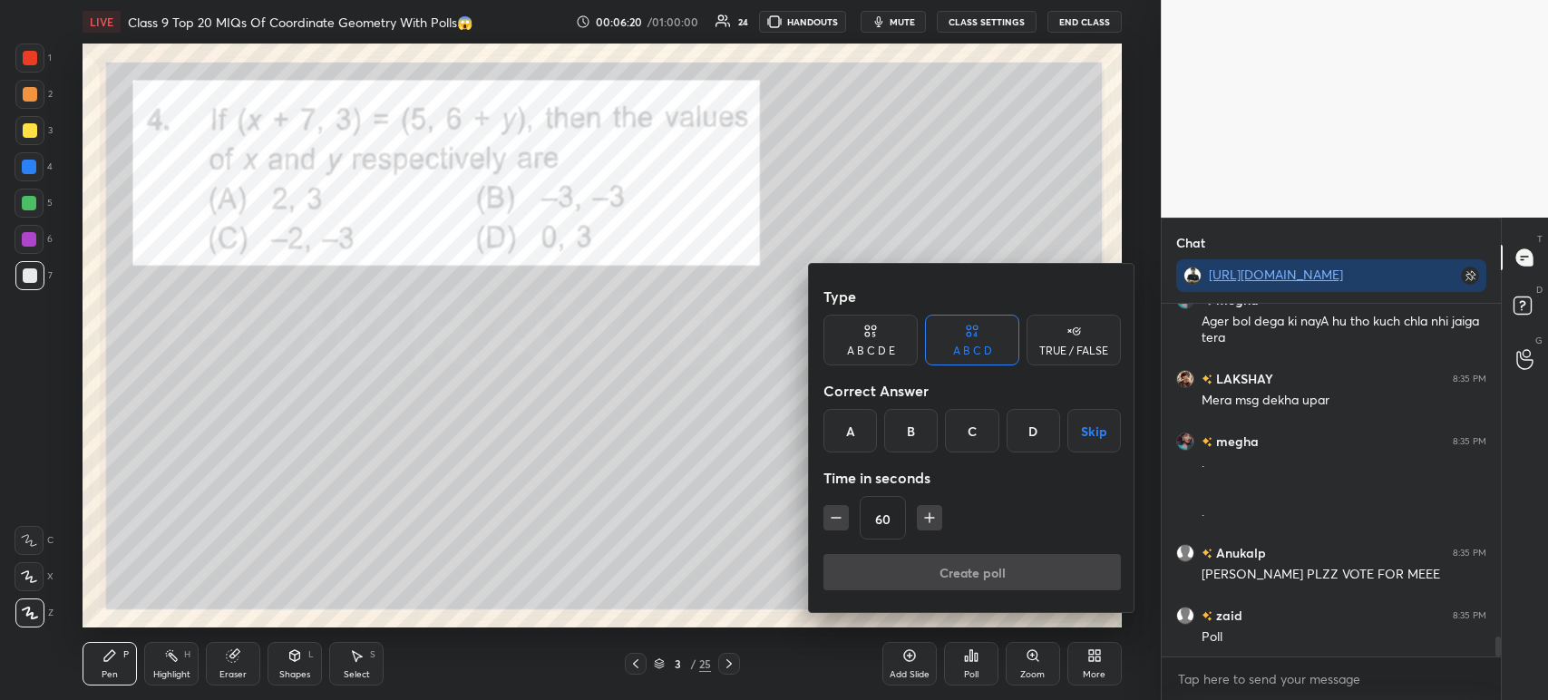
click at [963, 435] on div "C" at bounding box center [971, 431] width 53 height 44
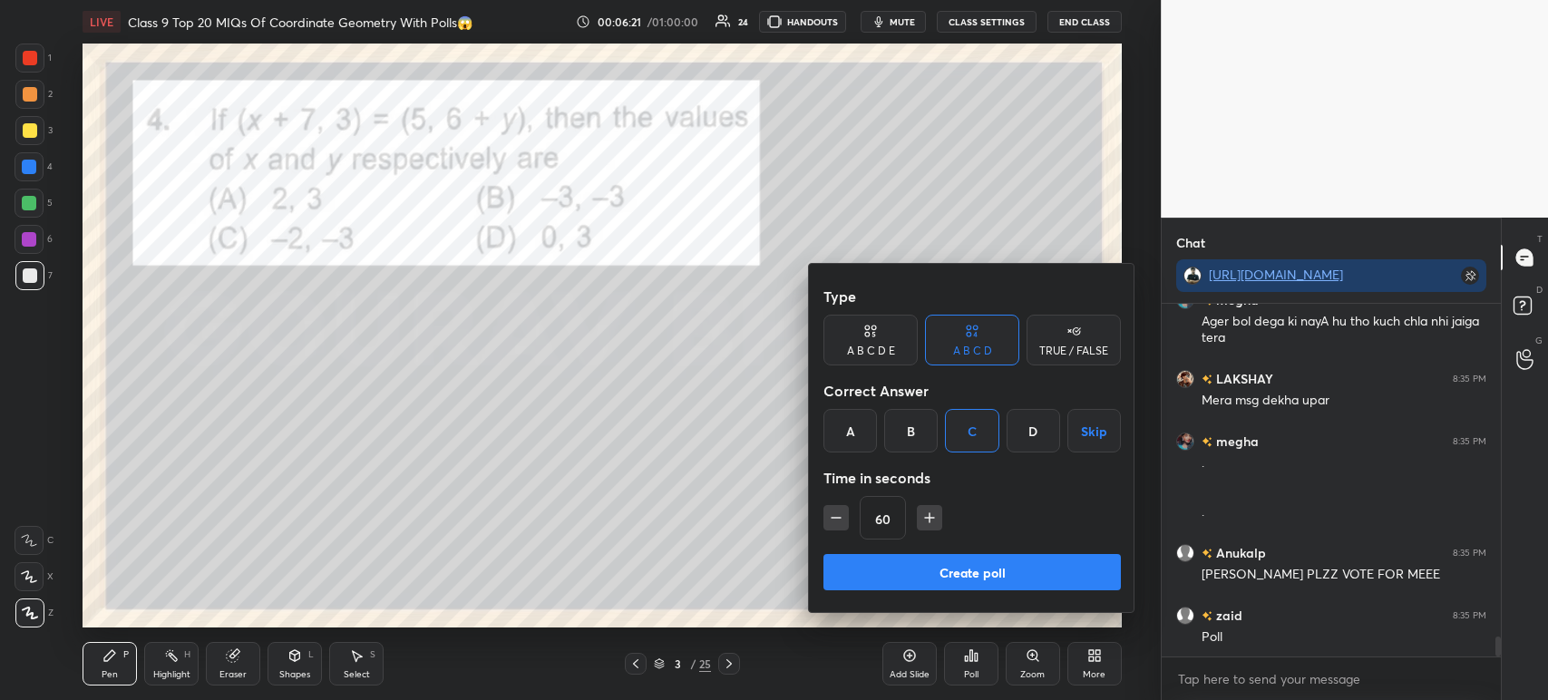
click at [913, 570] on button "Create poll" at bounding box center [971, 572] width 297 height 36
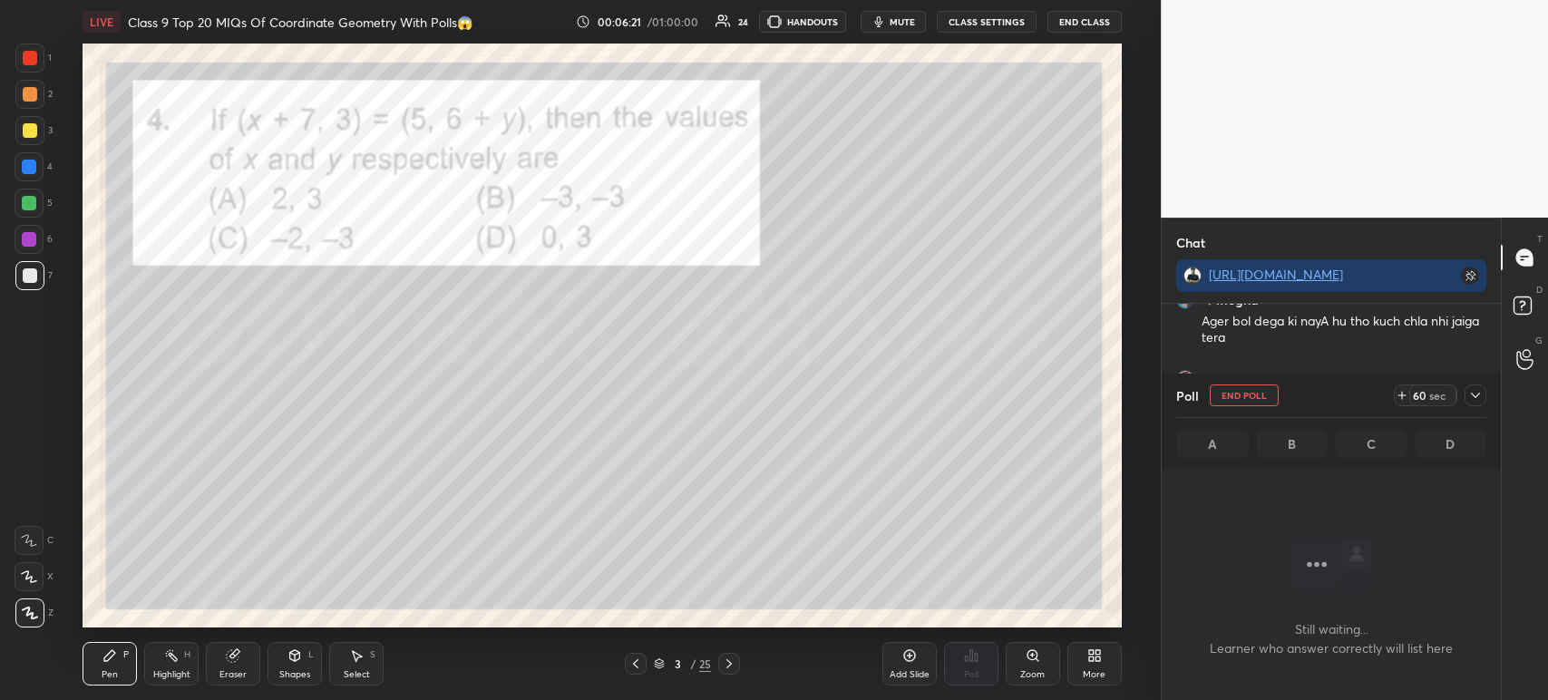
scroll to position [102, 334]
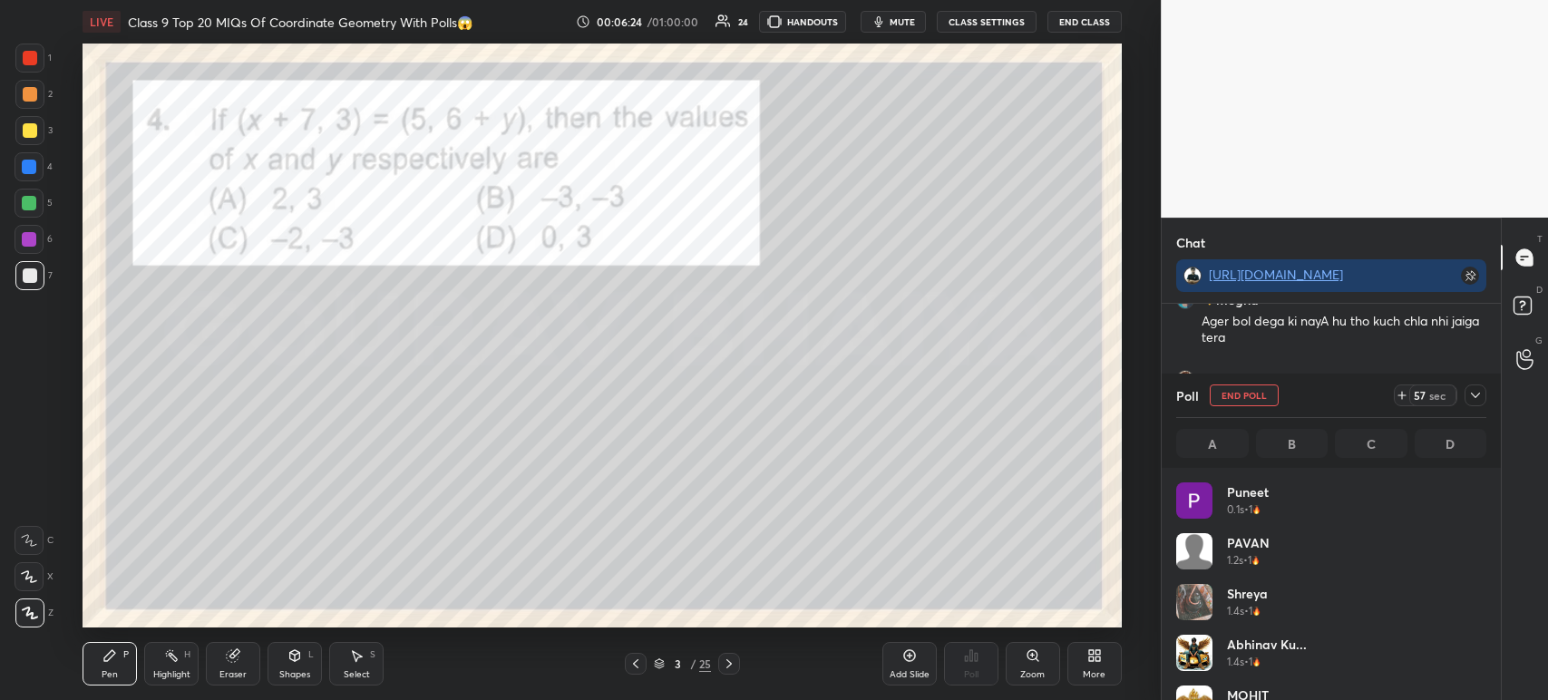
click at [1479, 393] on icon at bounding box center [1475, 395] width 15 height 15
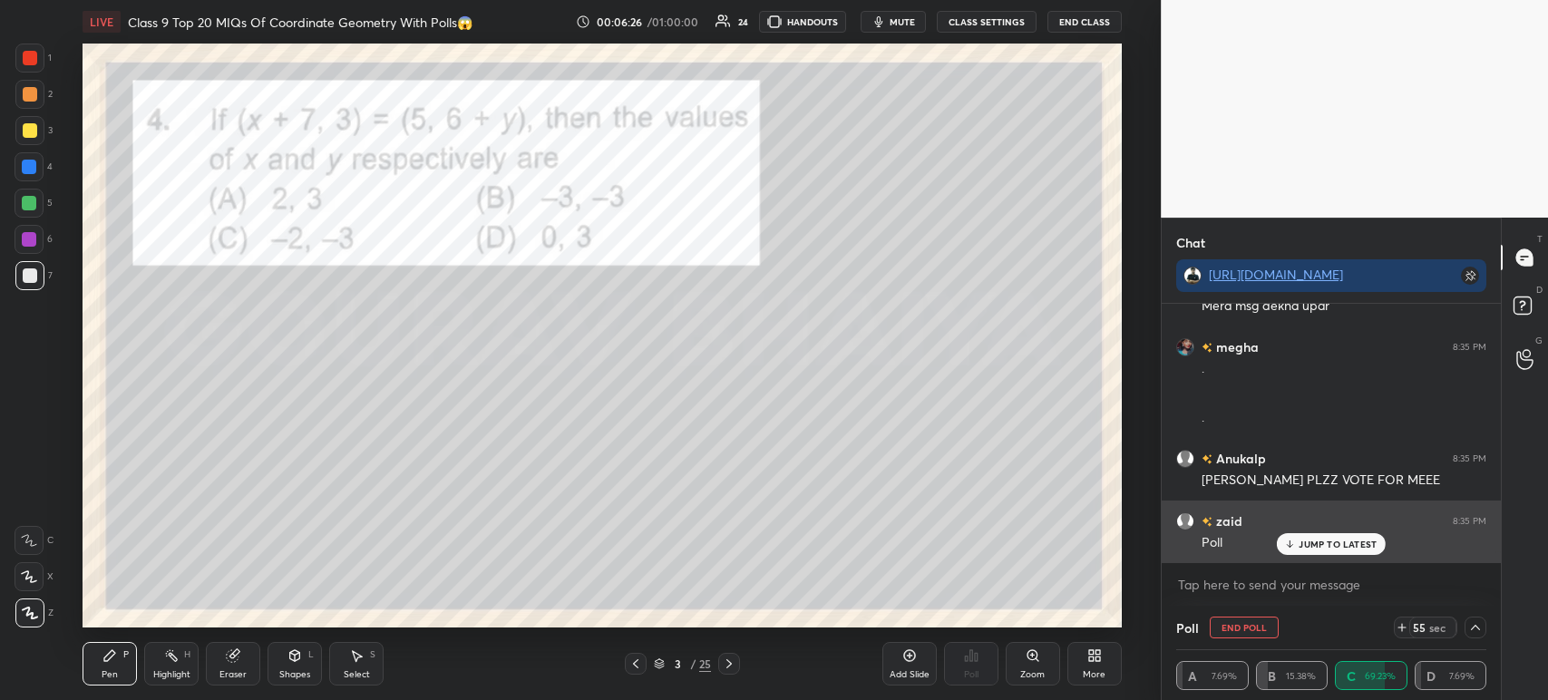
scroll to position [5995, 0]
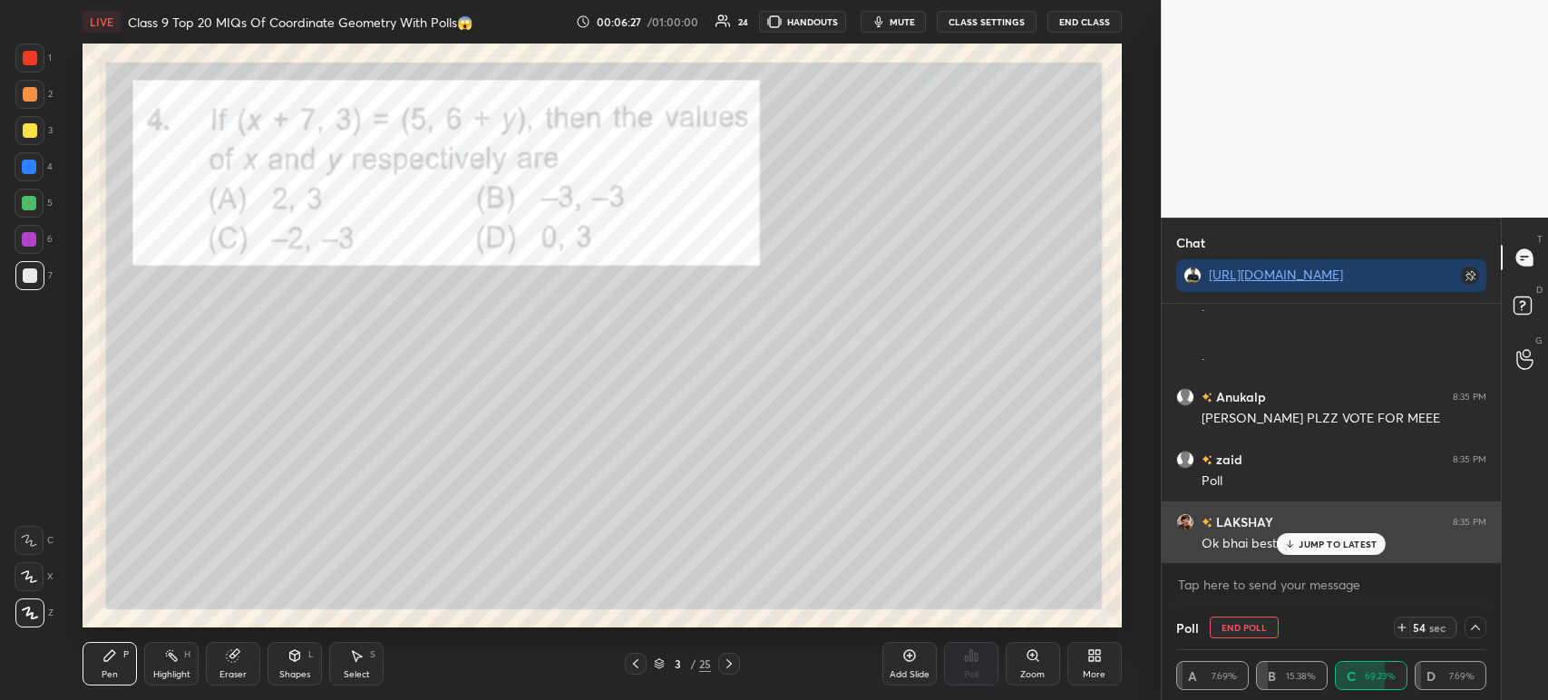
click at [1298, 549] on p "JUMP TO LATEST" at bounding box center [1337, 544] width 78 height 11
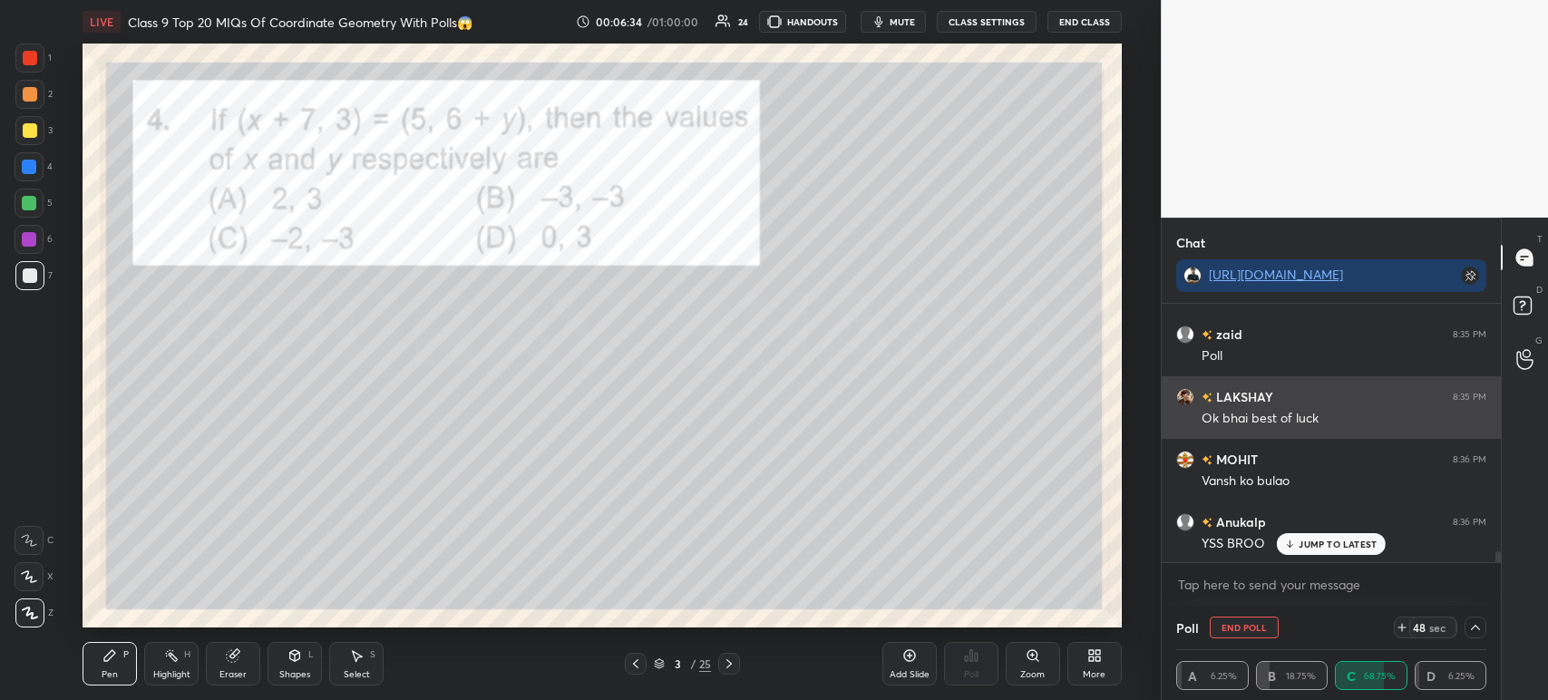
scroll to position [6183, 0]
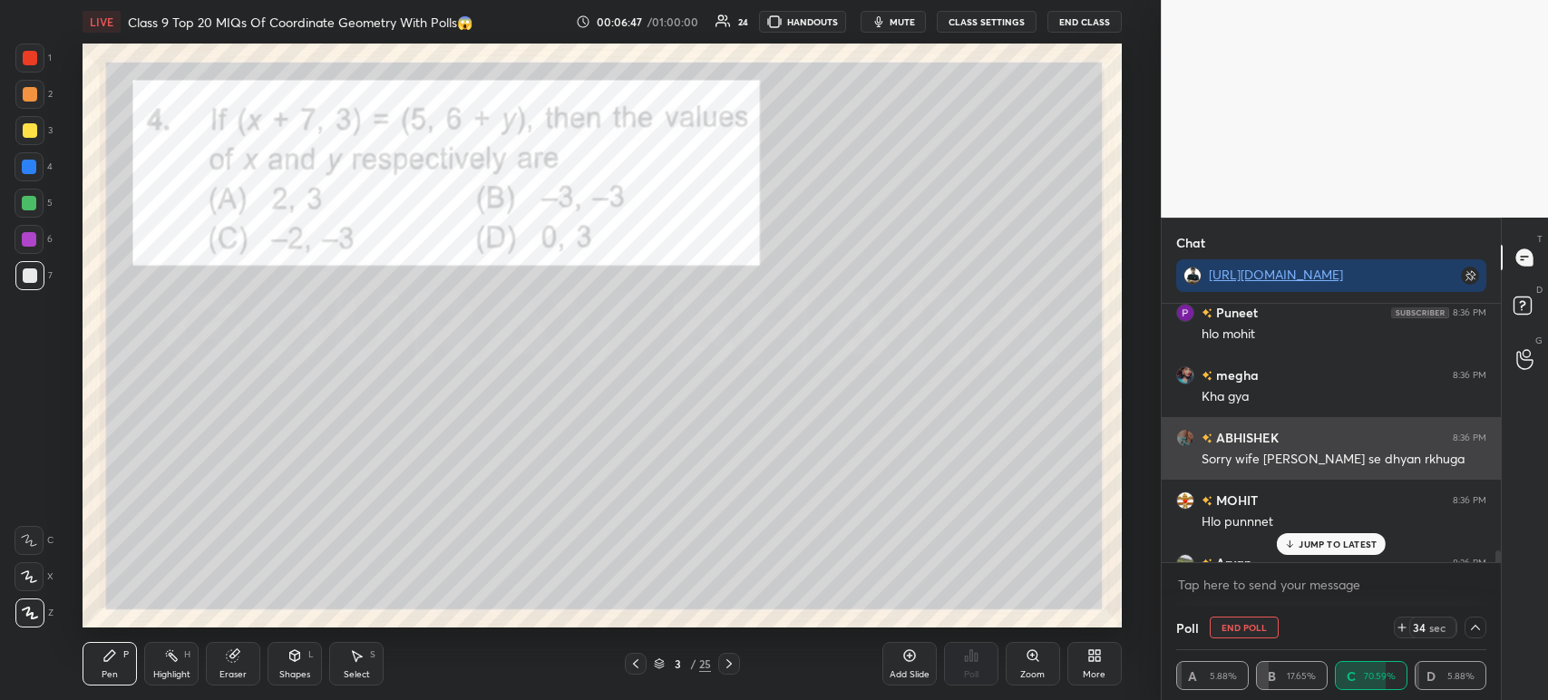
click at [1201, 438] on img "grid" at bounding box center [1206, 438] width 11 height 10
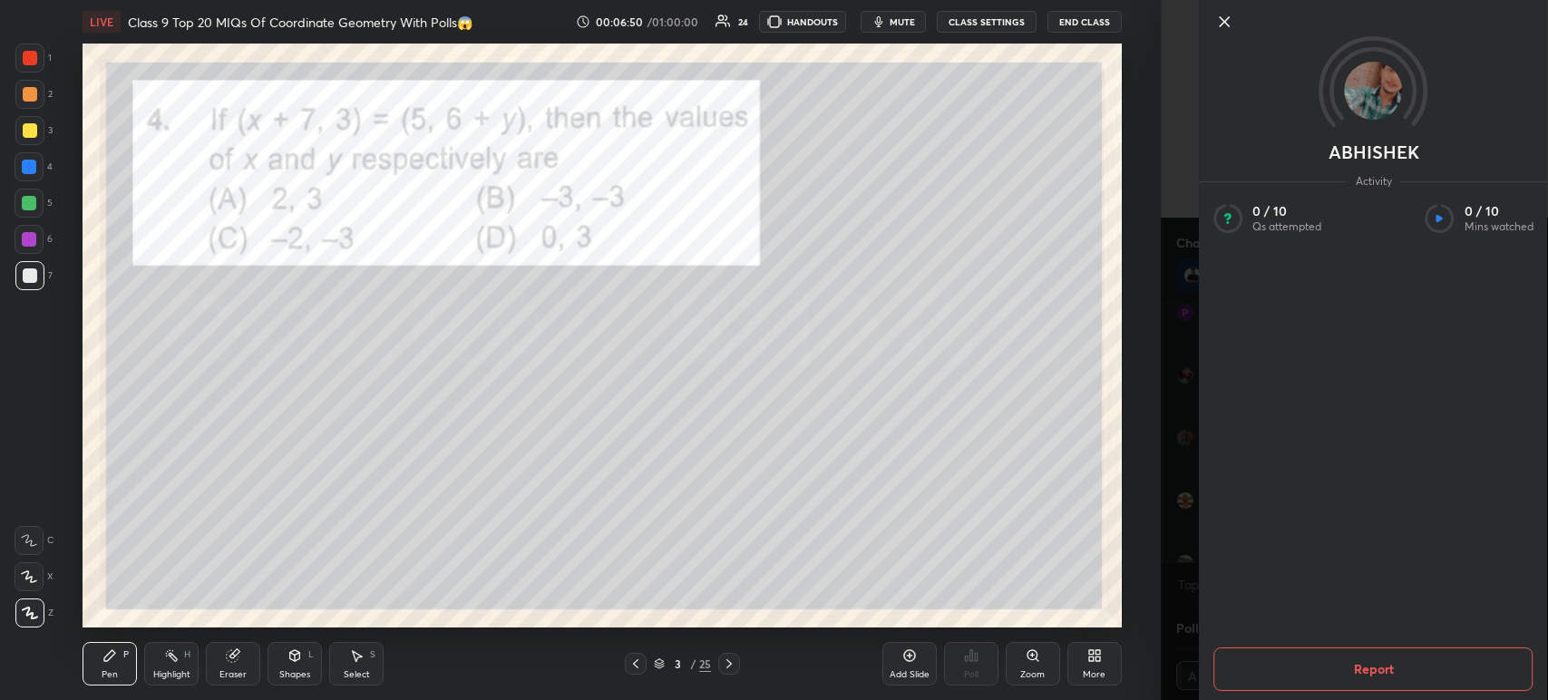
click at [1223, 30] on icon at bounding box center [1224, 22] width 22 height 22
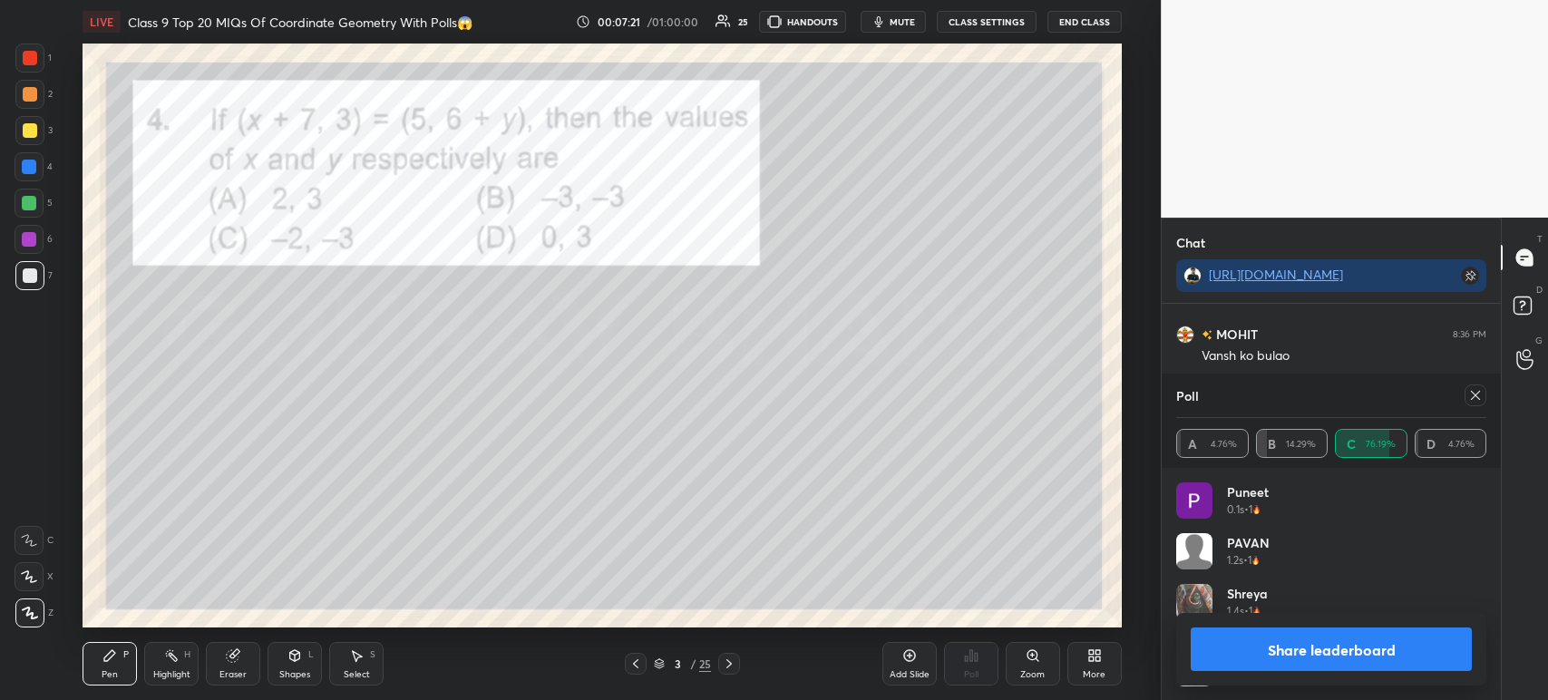
scroll to position [210, 305]
click at [1316, 644] on button "Share leaderboard" at bounding box center [1331, 649] width 281 height 44
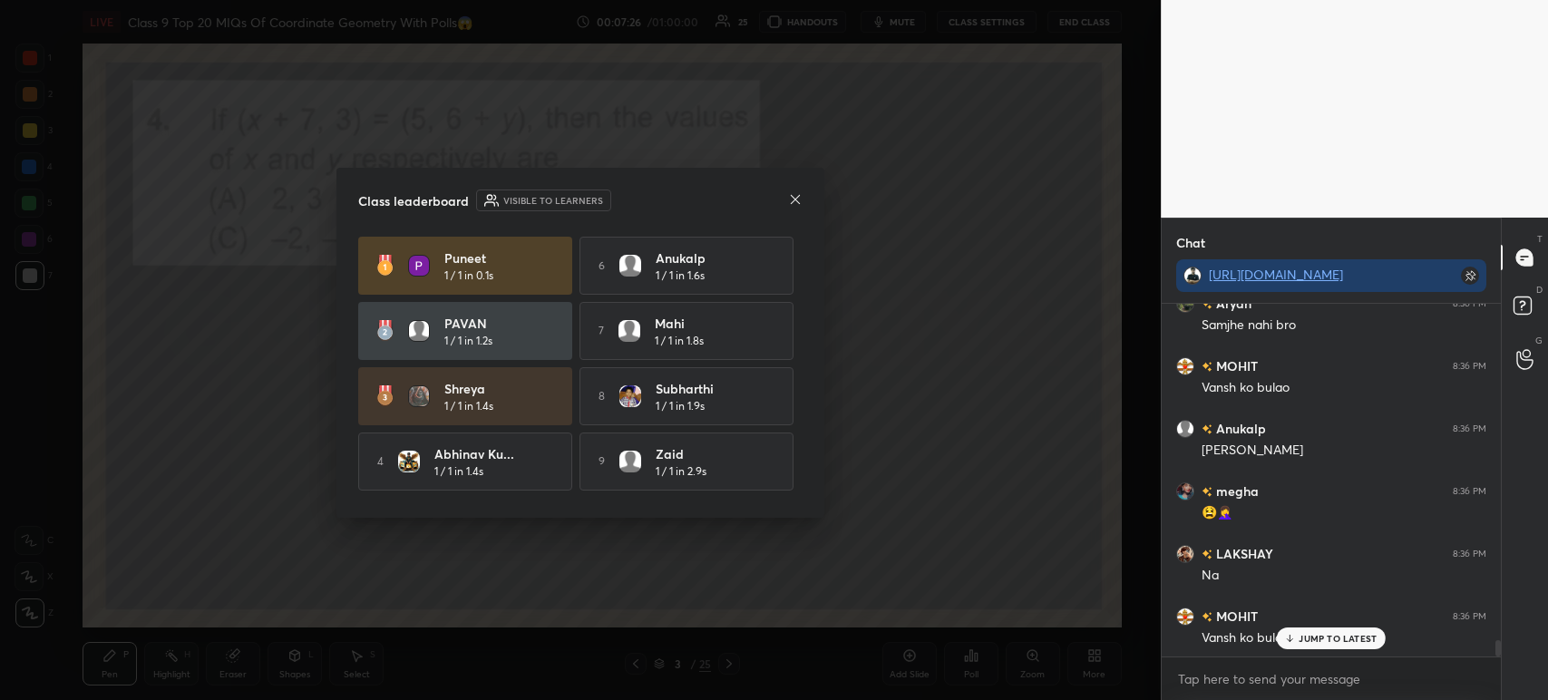
click at [801, 200] on icon at bounding box center [795, 199] width 15 height 15
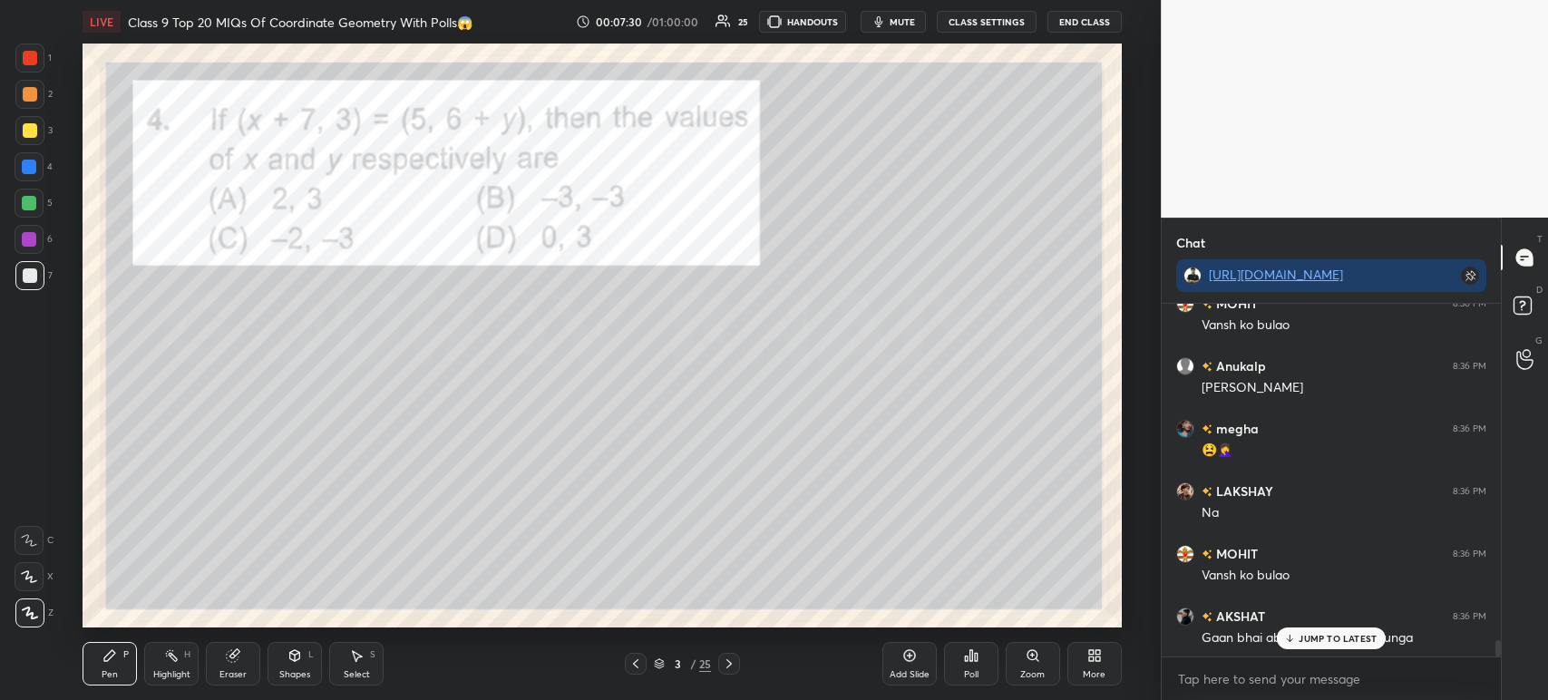
click at [46, 63] on div "1" at bounding box center [33, 58] width 36 height 29
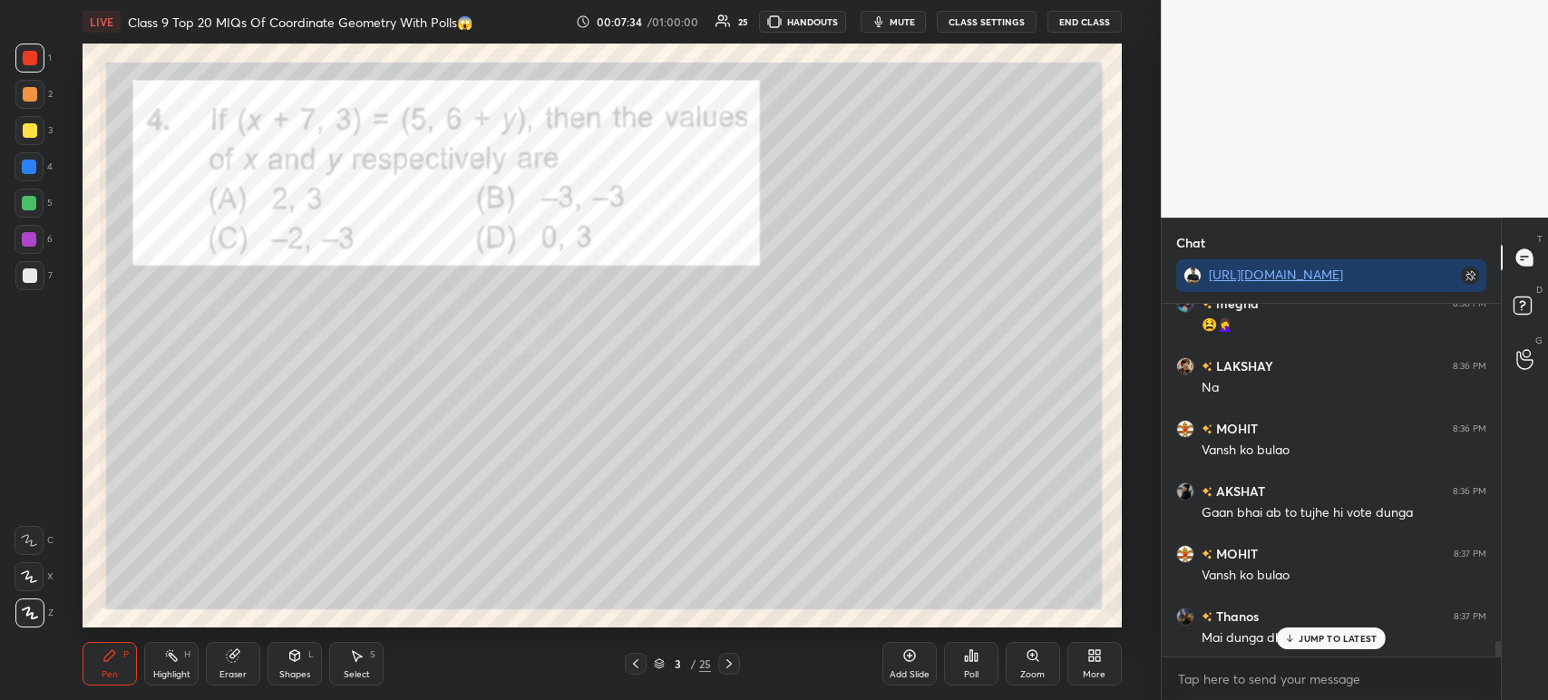
click at [34, 274] on div at bounding box center [30, 275] width 15 height 15
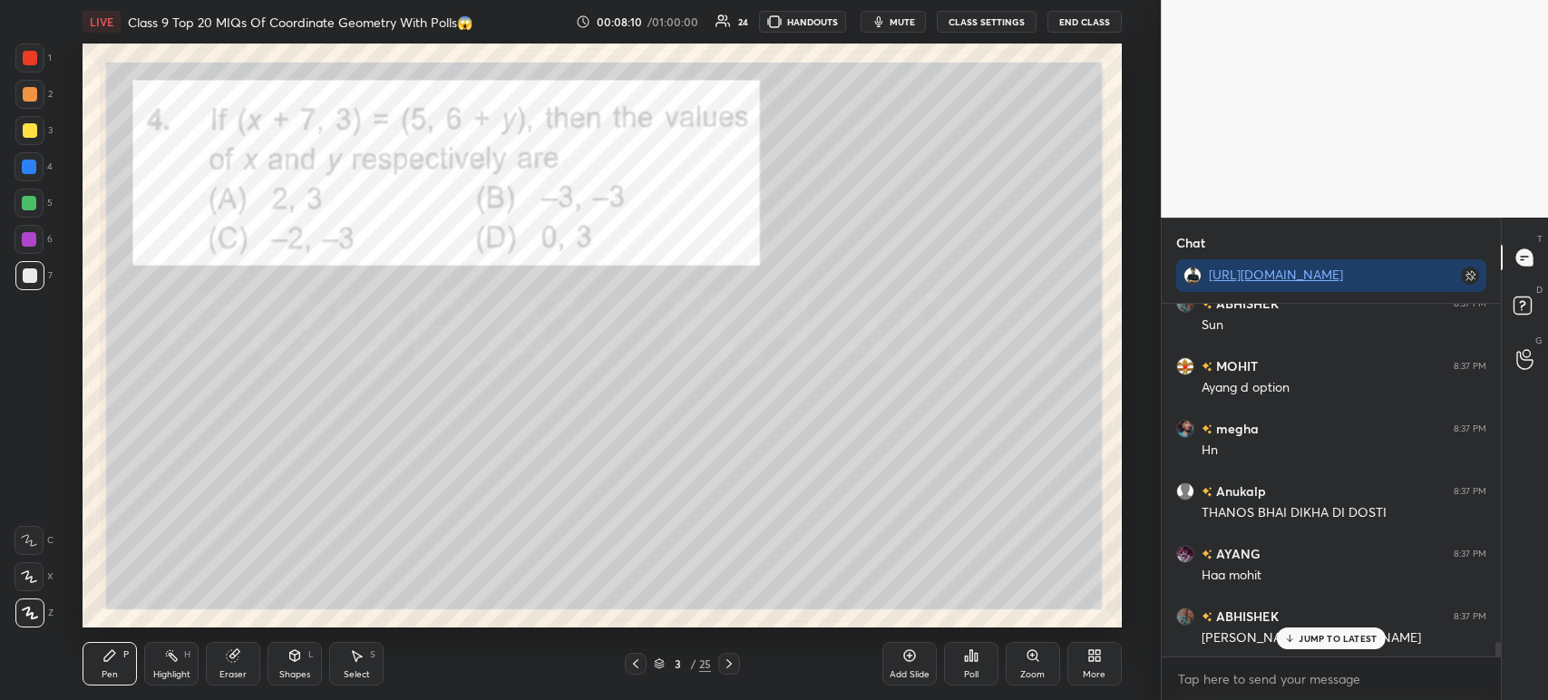
click at [36, 58] on div at bounding box center [30, 58] width 15 height 15
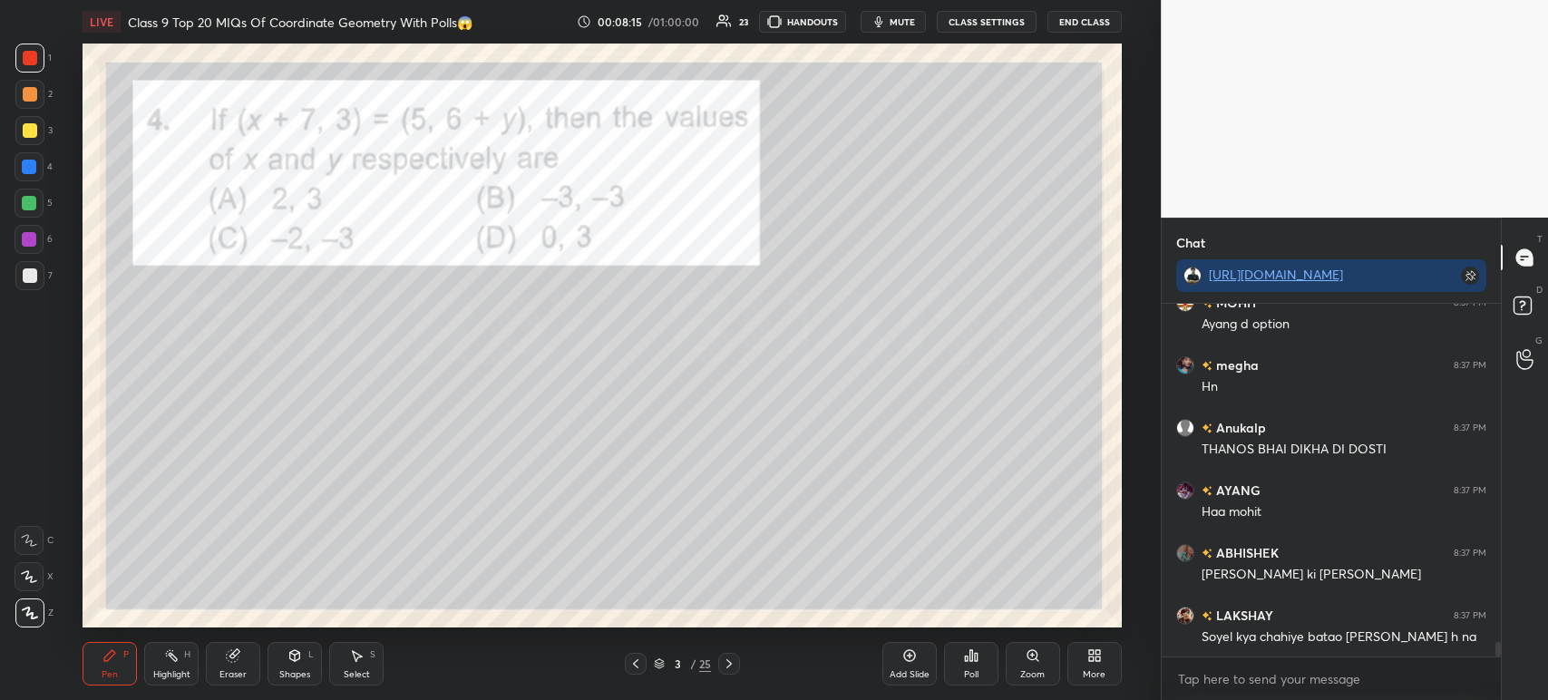
click at [736, 661] on div at bounding box center [729, 664] width 22 height 22
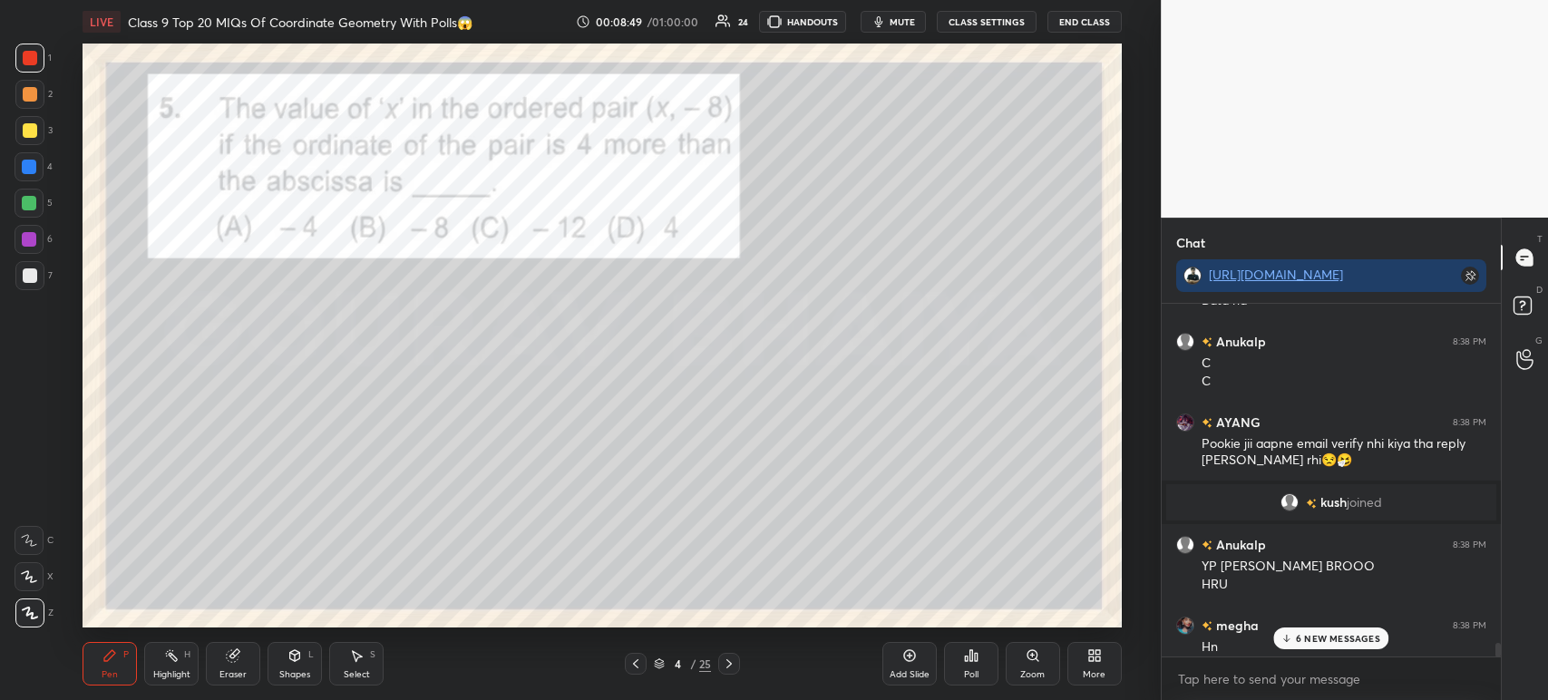
scroll to position [8976, 0]
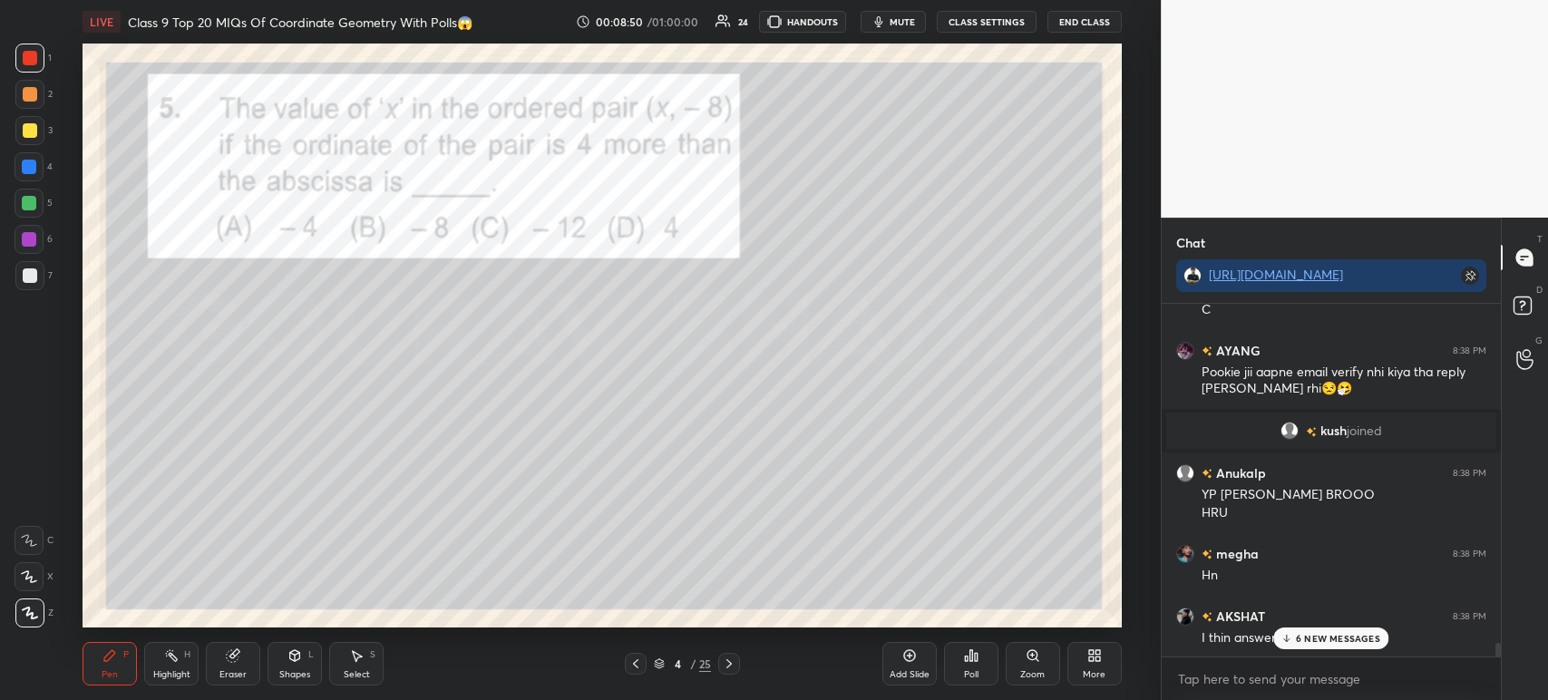
click at [977, 663] on icon at bounding box center [971, 655] width 15 height 15
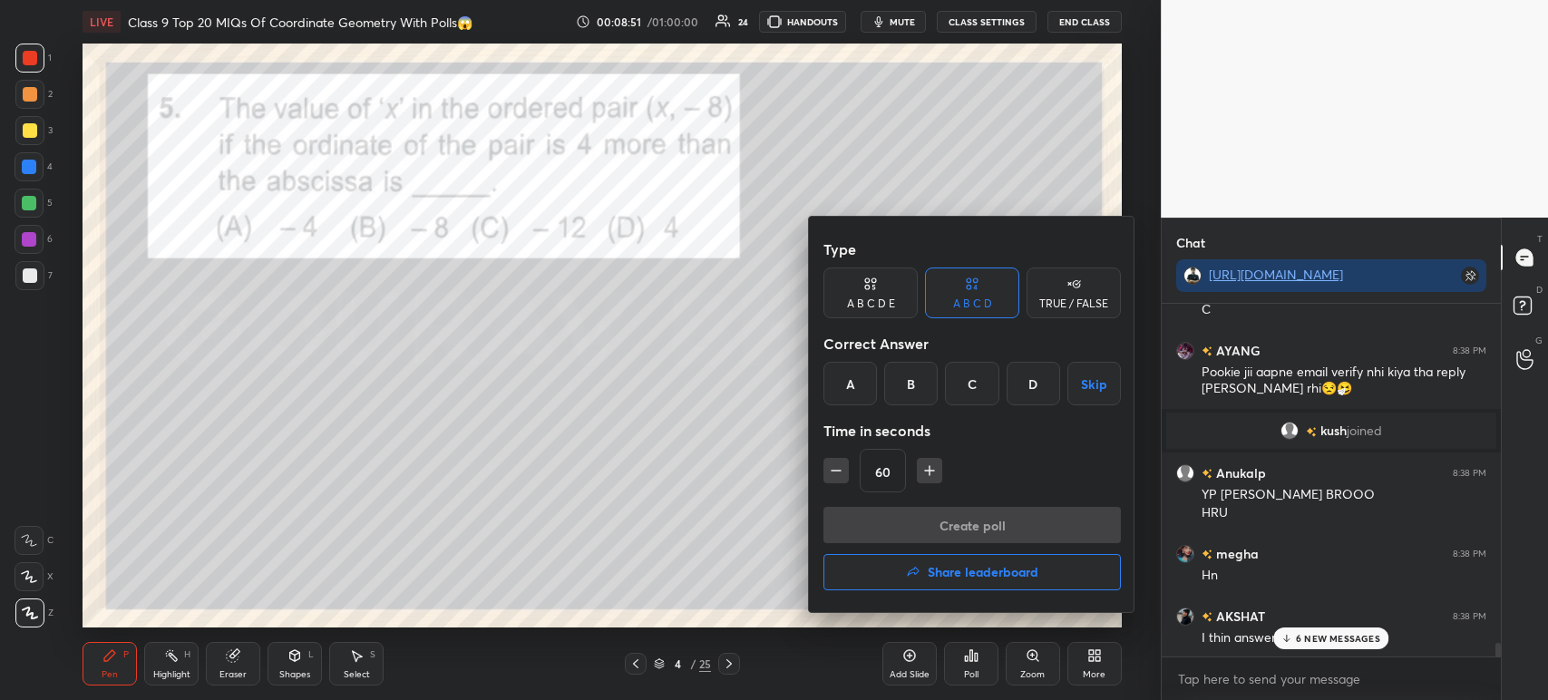
click at [958, 569] on h4 "Share leaderboard" at bounding box center [983, 572] width 111 height 13
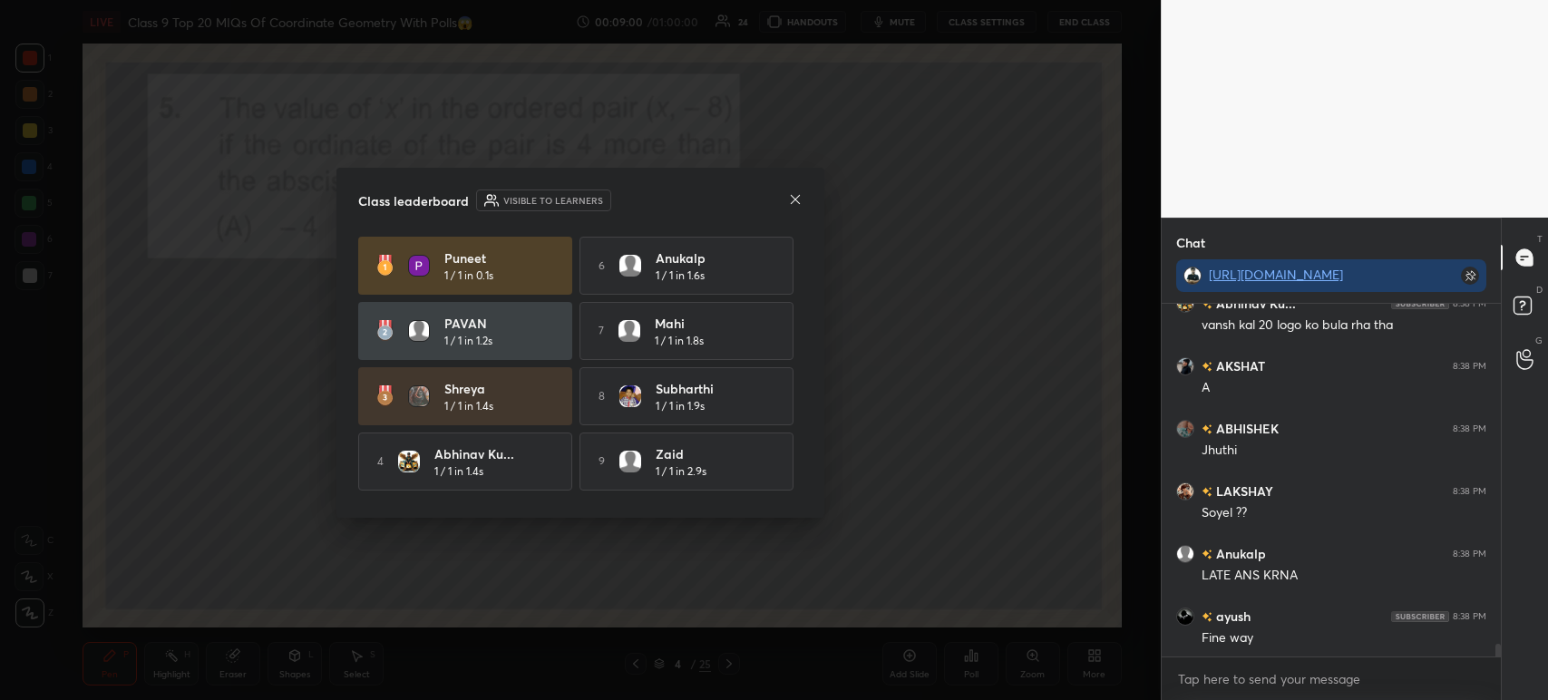
scroll to position [9414, 0]
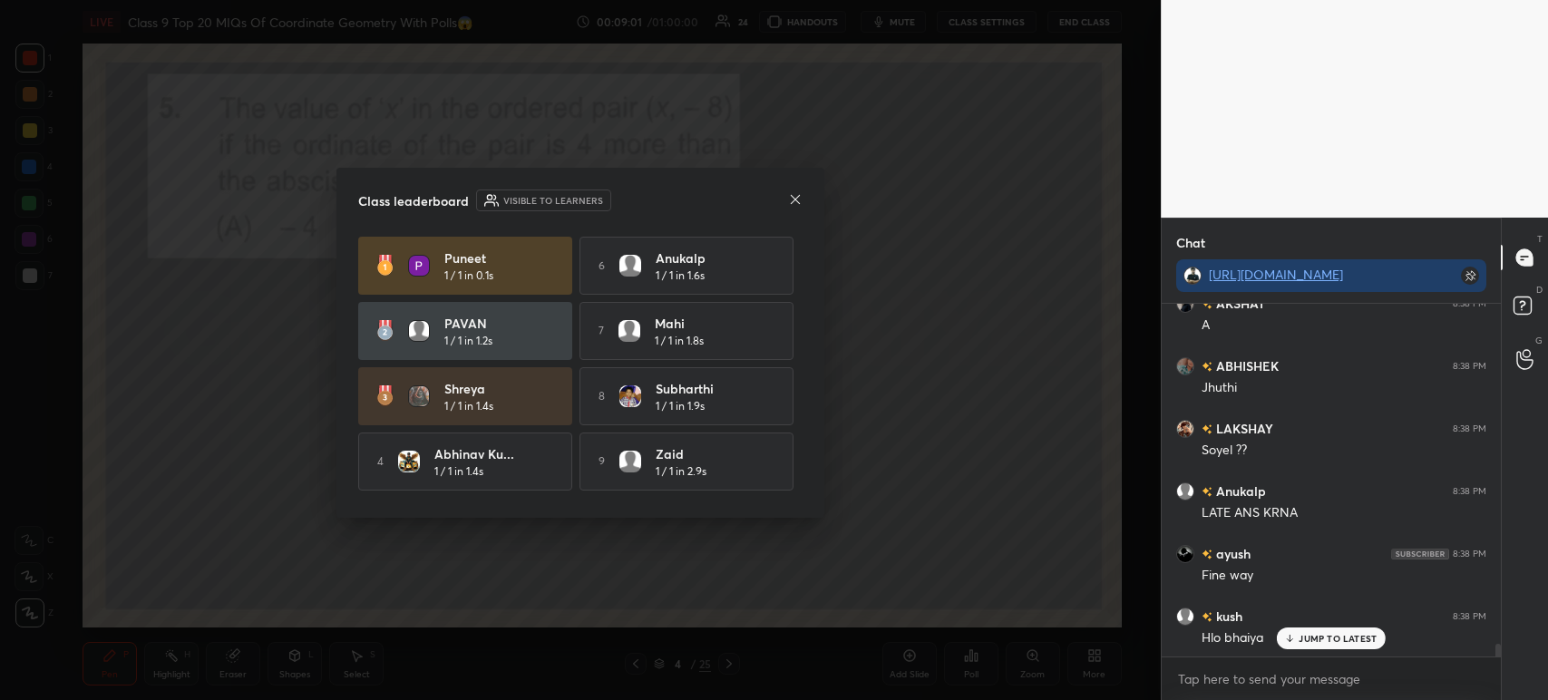
click at [401, 246] on div "Puneet 1 / 1 in 0.1s" at bounding box center [465, 266] width 214 height 58
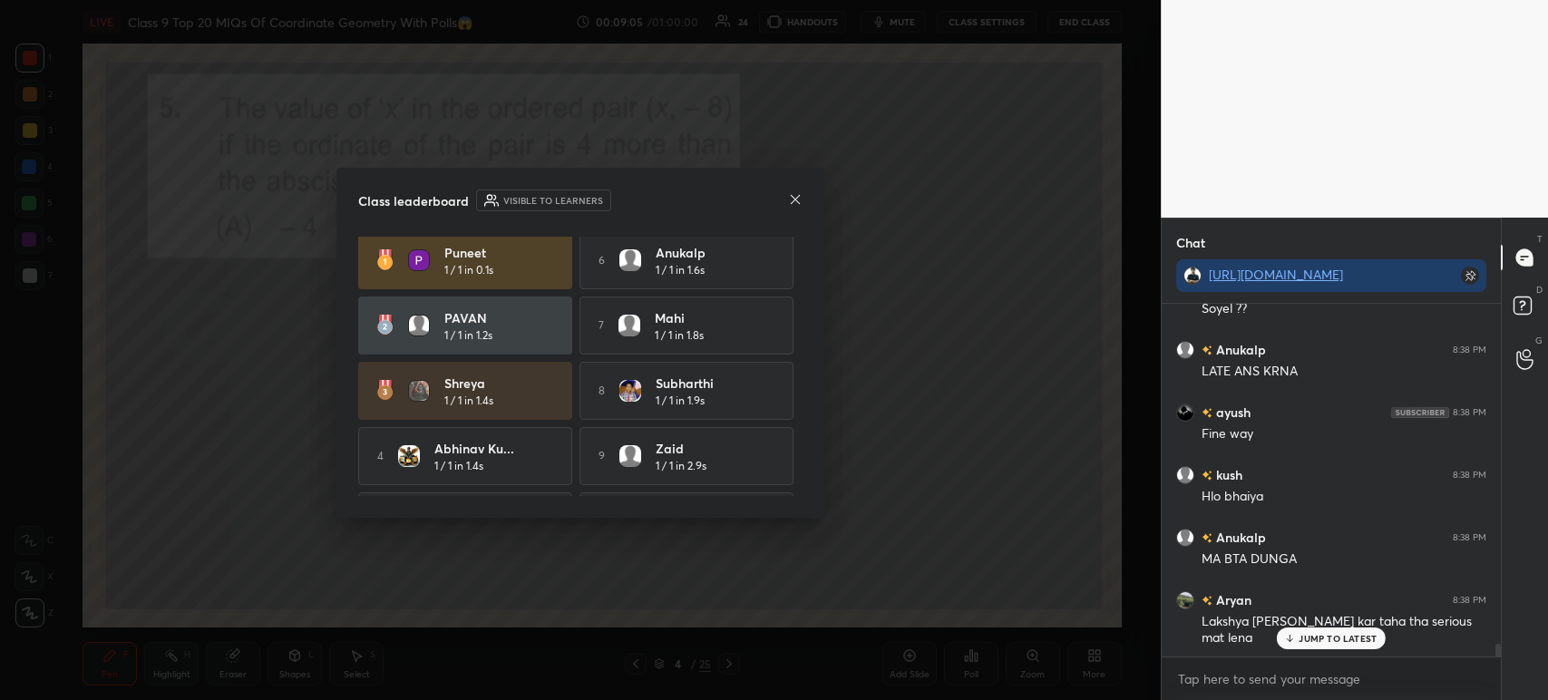
scroll to position [0, 0]
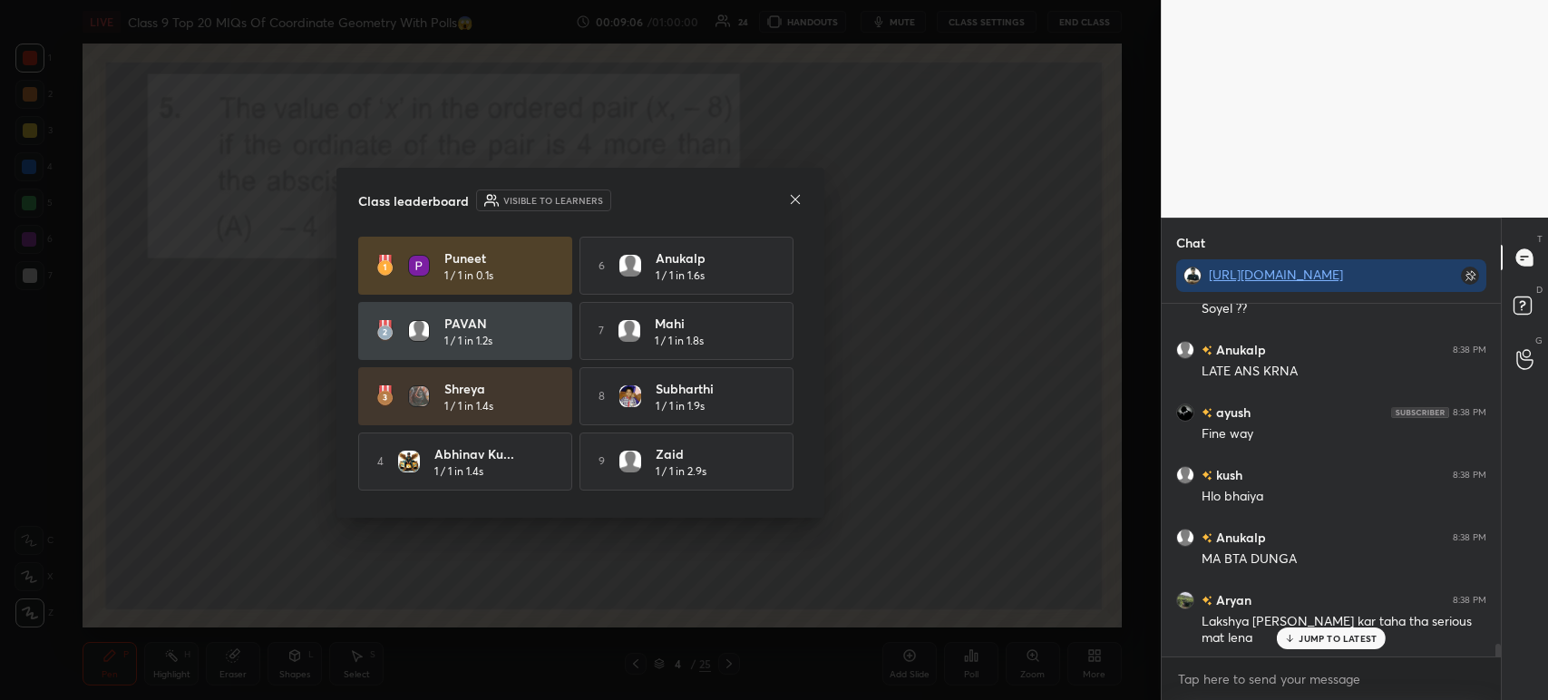
click at [794, 210] on div "Class leaderboard Visible to learners" at bounding box center [580, 201] width 444 height 22
click at [798, 198] on icon at bounding box center [795, 199] width 15 height 15
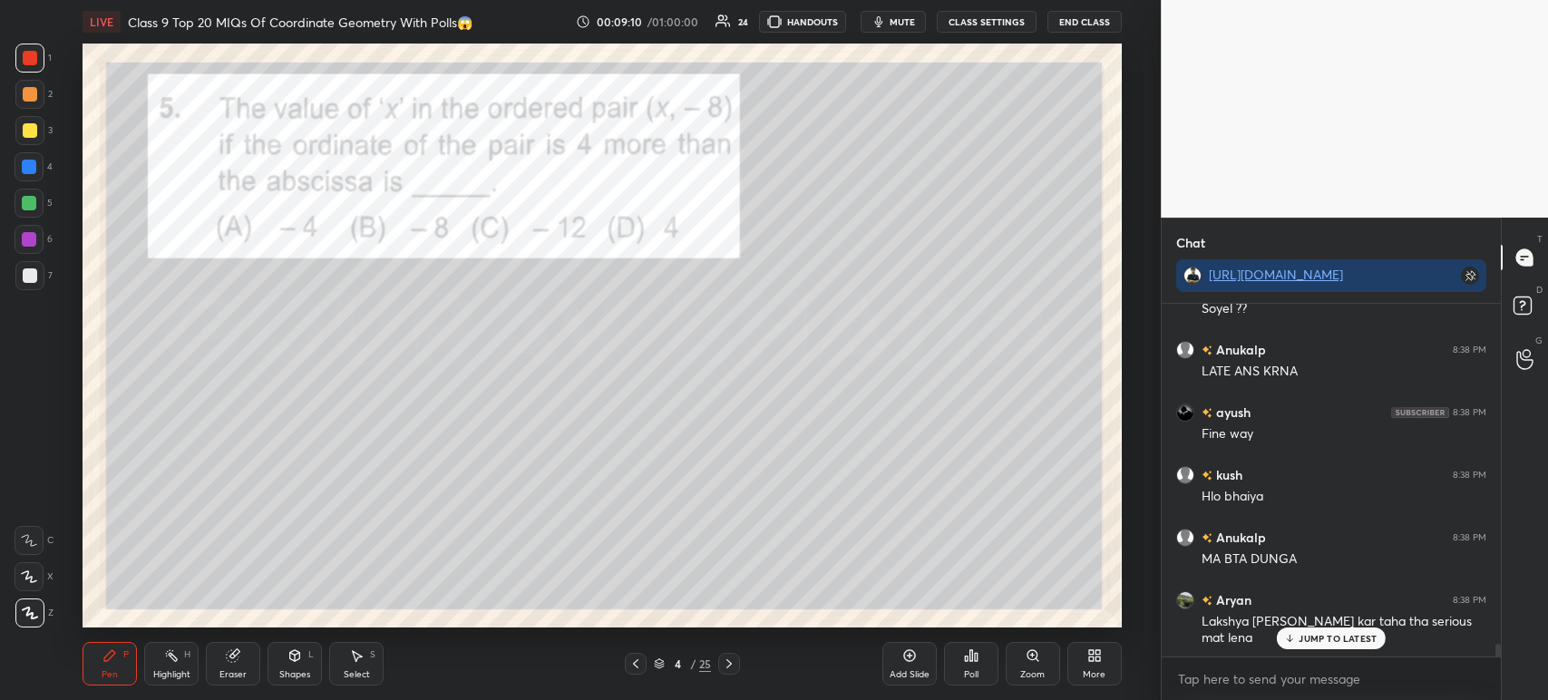
scroll to position [9619, 0]
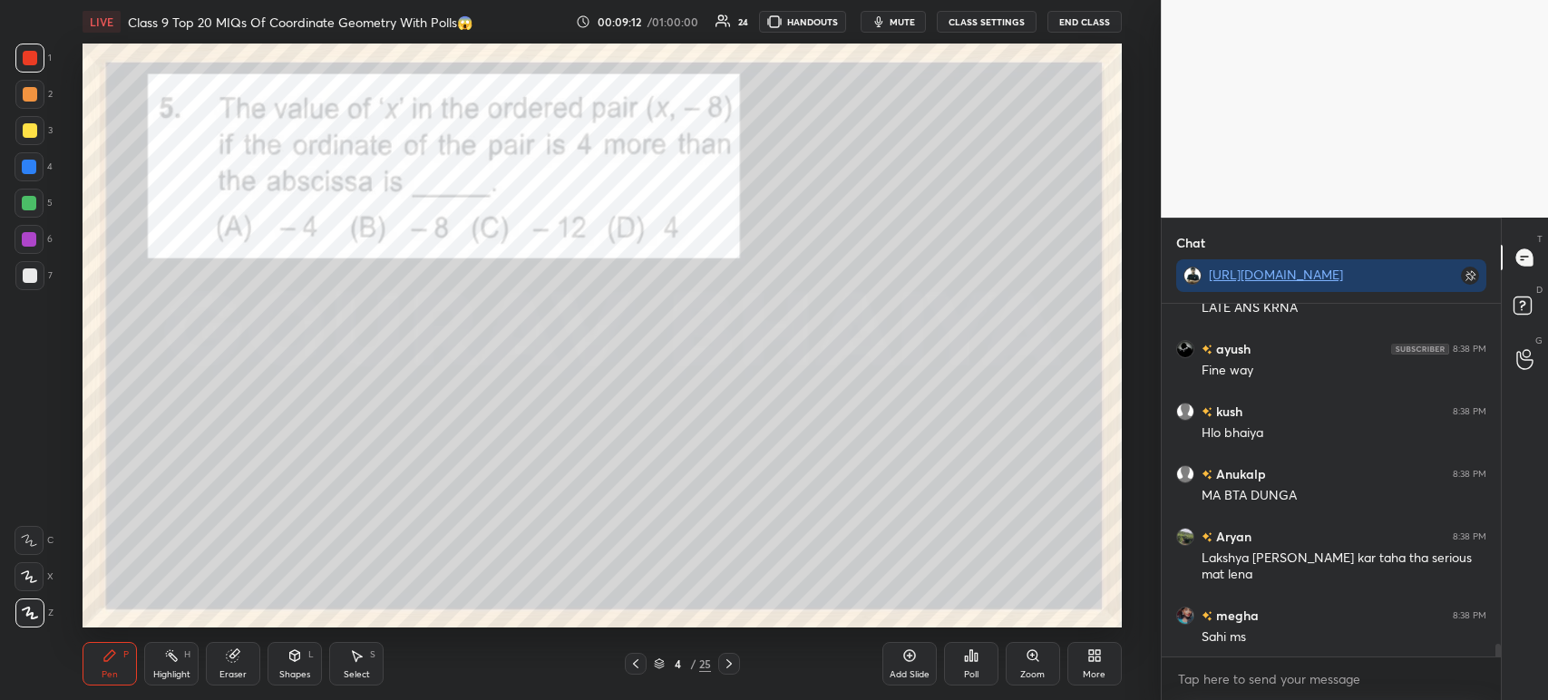
click at [966, 664] on div "Poll" at bounding box center [971, 664] width 54 height 44
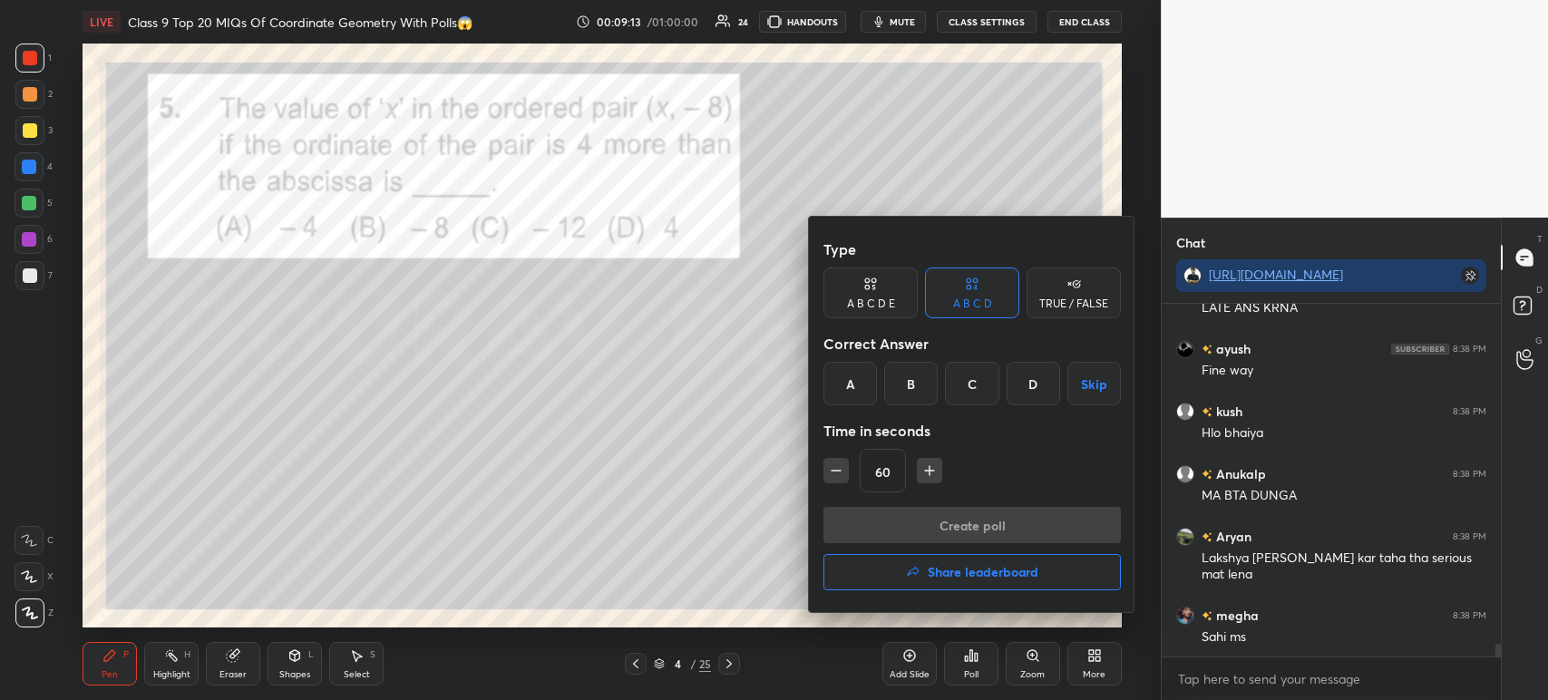
click at [967, 394] on div "C" at bounding box center [971, 384] width 53 height 44
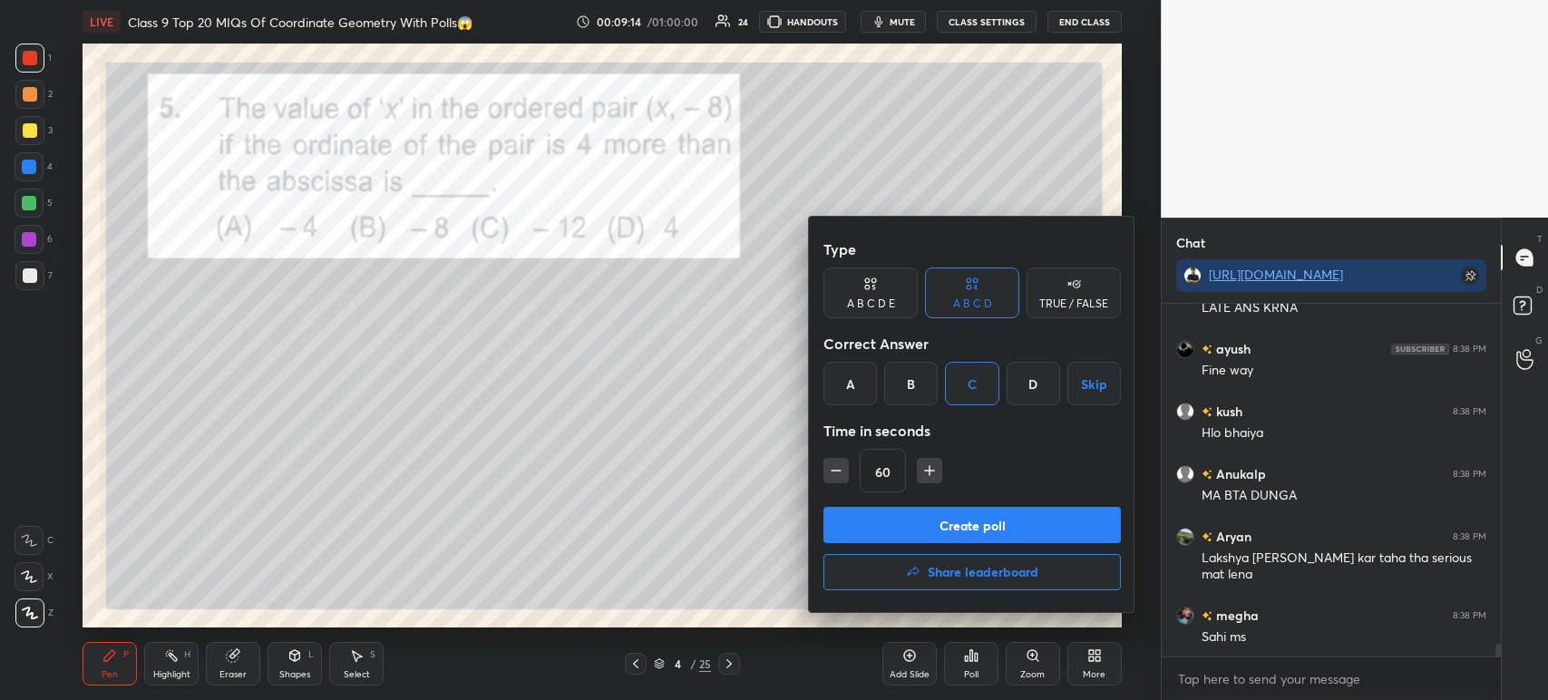
click at [926, 502] on div "Type A B C D E A B C D TRUE / FALSE Correct Answer A B C D Skip Time in seconds…" at bounding box center [971, 369] width 297 height 276
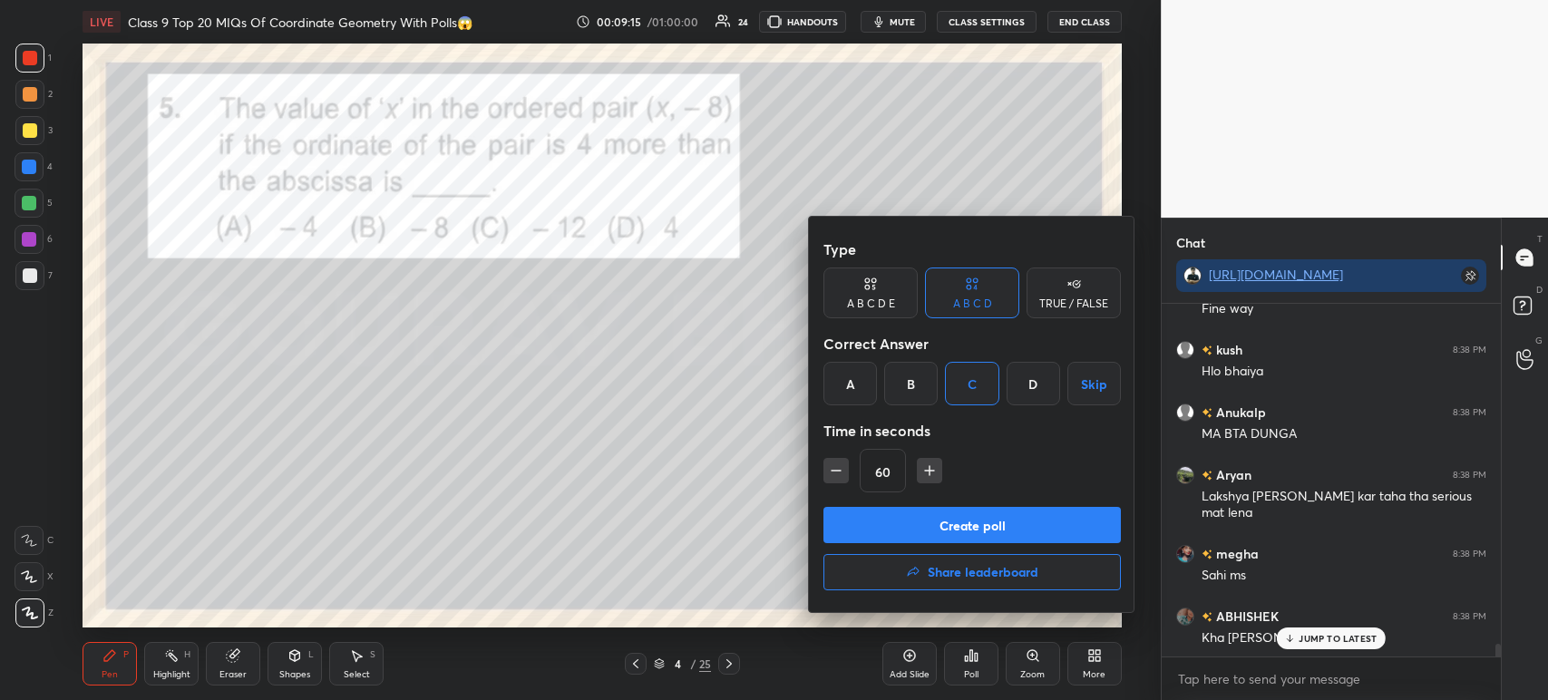
click at [977, 521] on button "Create poll" at bounding box center [971, 525] width 297 height 36
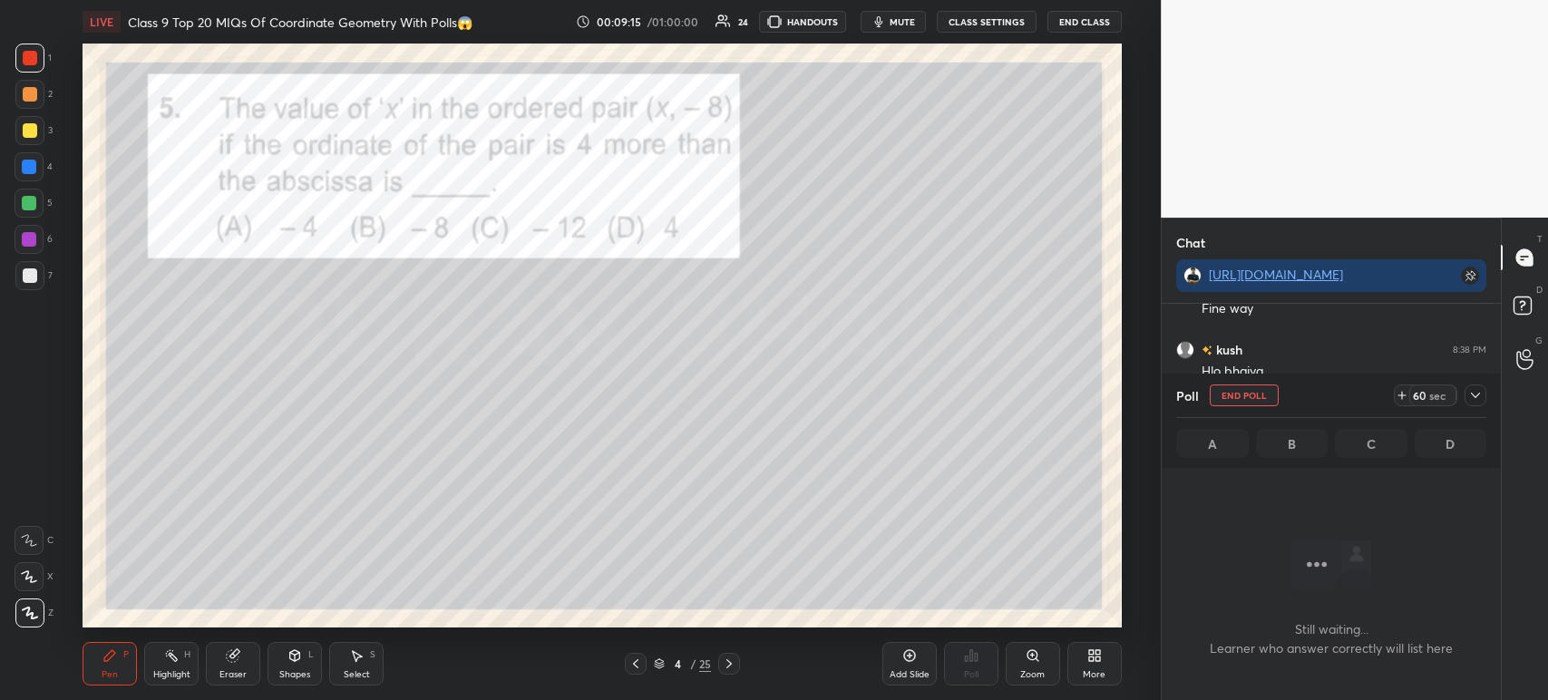
scroll to position [254, 334]
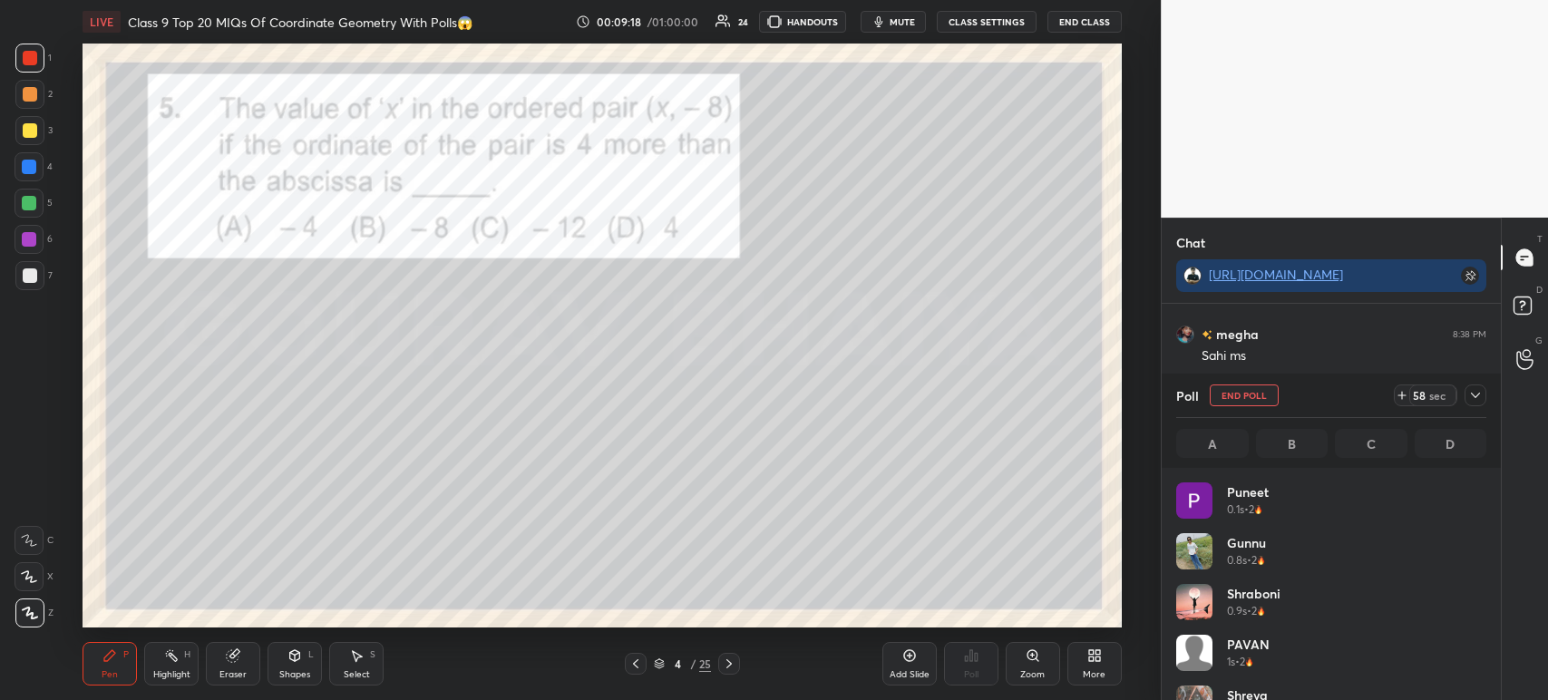
click at [1483, 402] on div at bounding box center [1475, 395] width 22 height 22
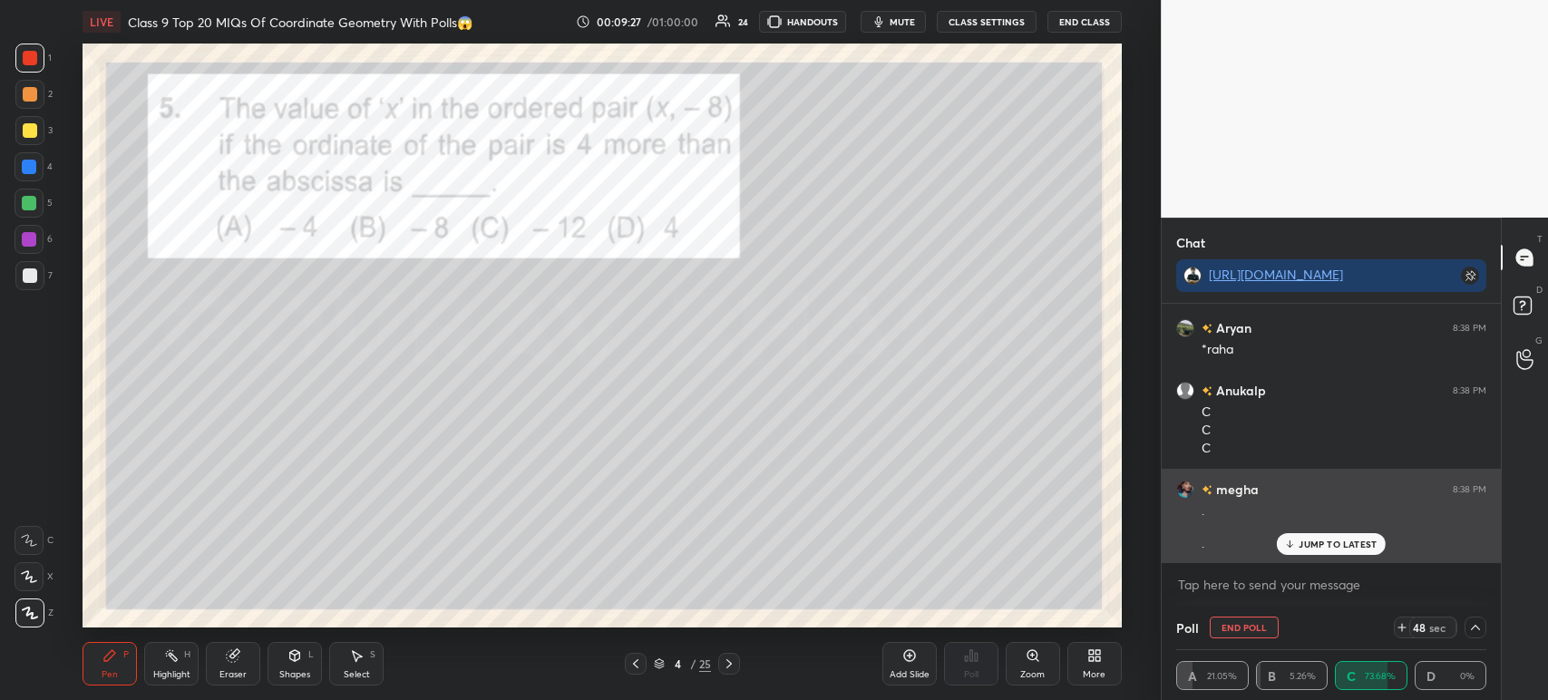
click at [1312, 530] on div ". ." at bounding box center [1343, 527] width 285 height 51
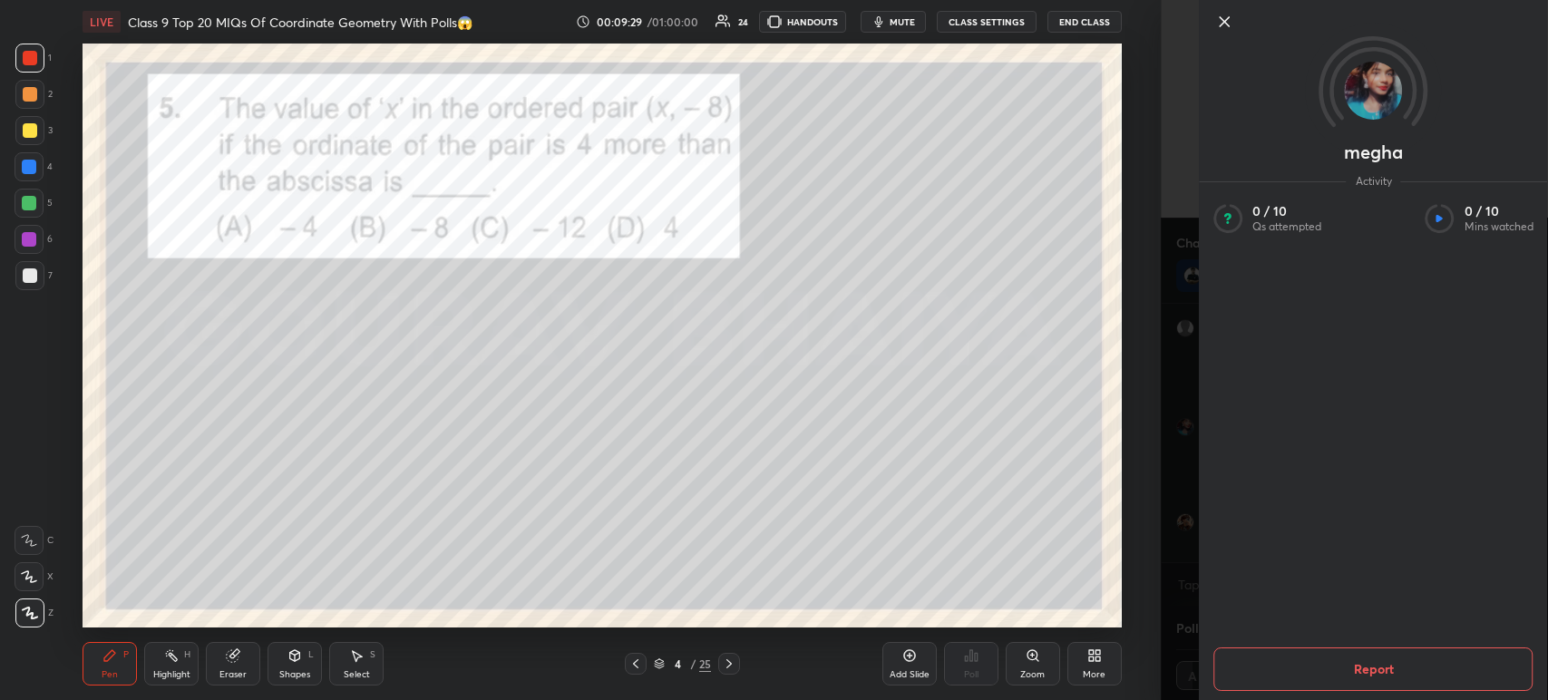
click at [1219, 24] on icon at bounding box center [1224, 22] width 22 height 22
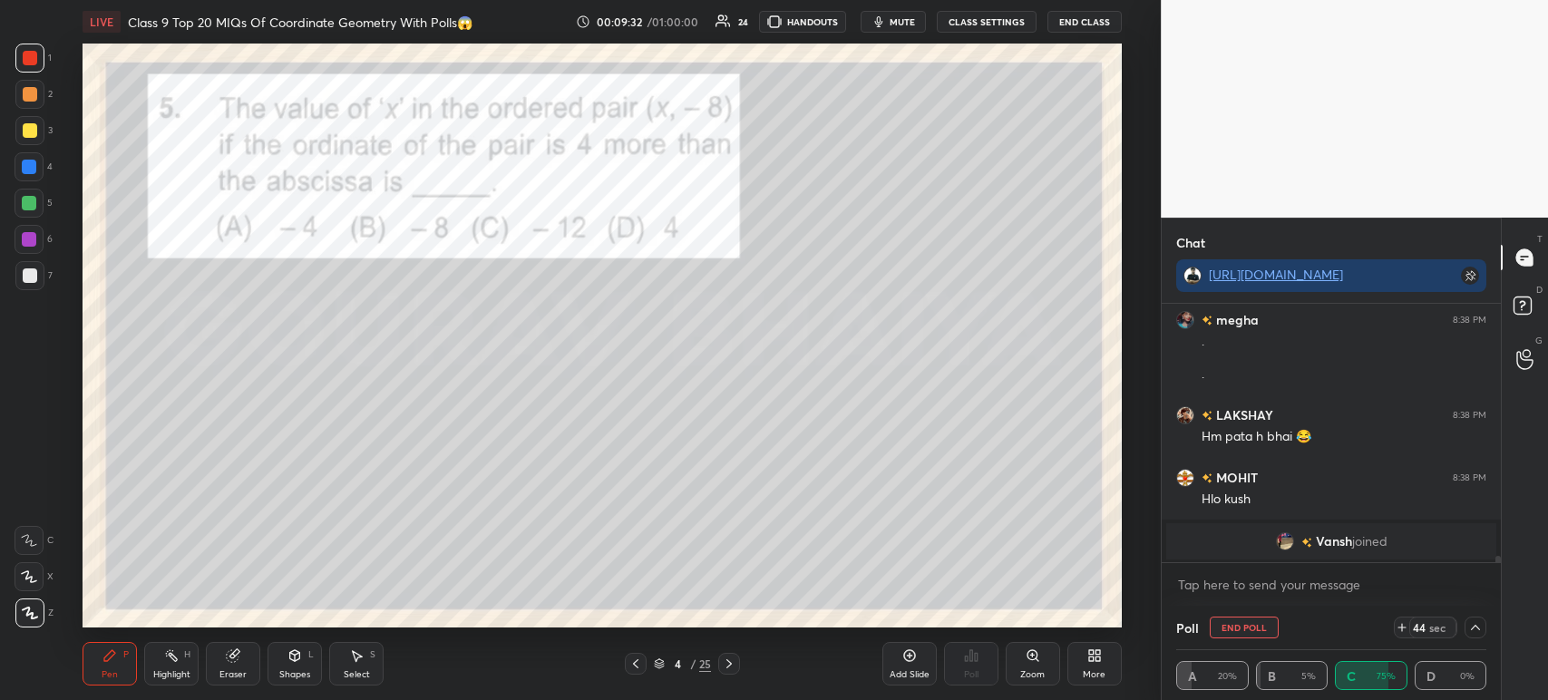
click at [35, 129] on div at bounding box center [30, 130] width 15 height 15
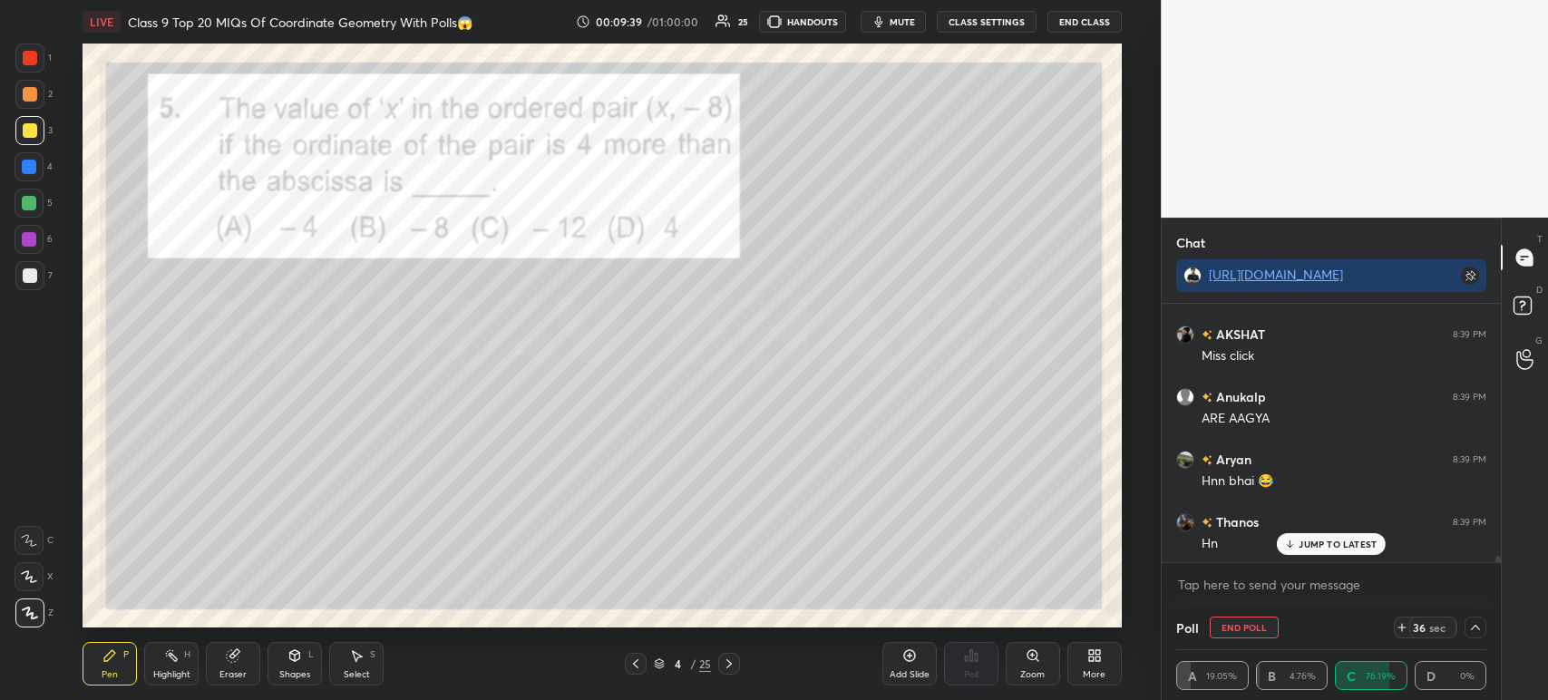
click at [34, 131] on div at bounding box center [30, 130] width 15 height 15
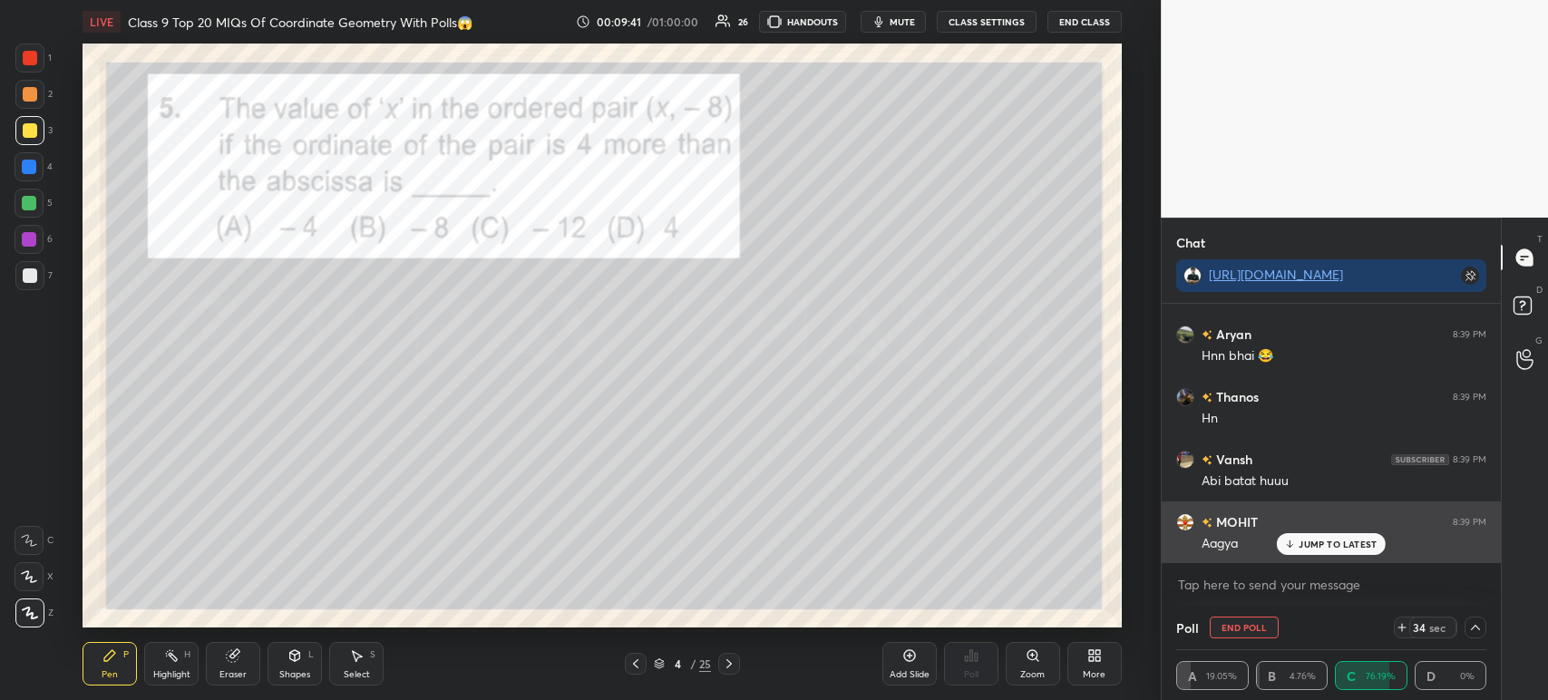
click at [1287, 528] on div "MOHIT 8:39 PM" at bounding box center [1331, 521] width 310 height 19
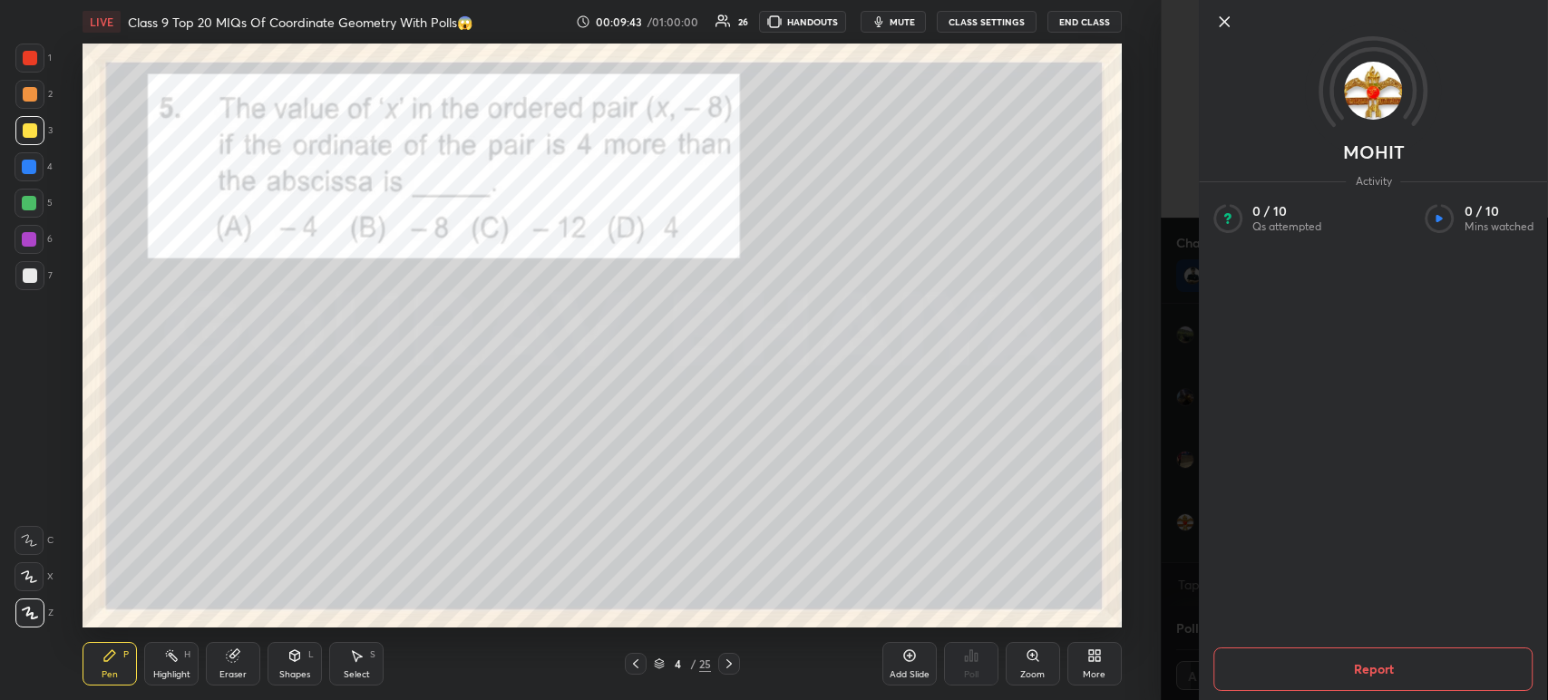
click at [1231, 20] on icon at bounding box center [1224, 22] width 22 height 22
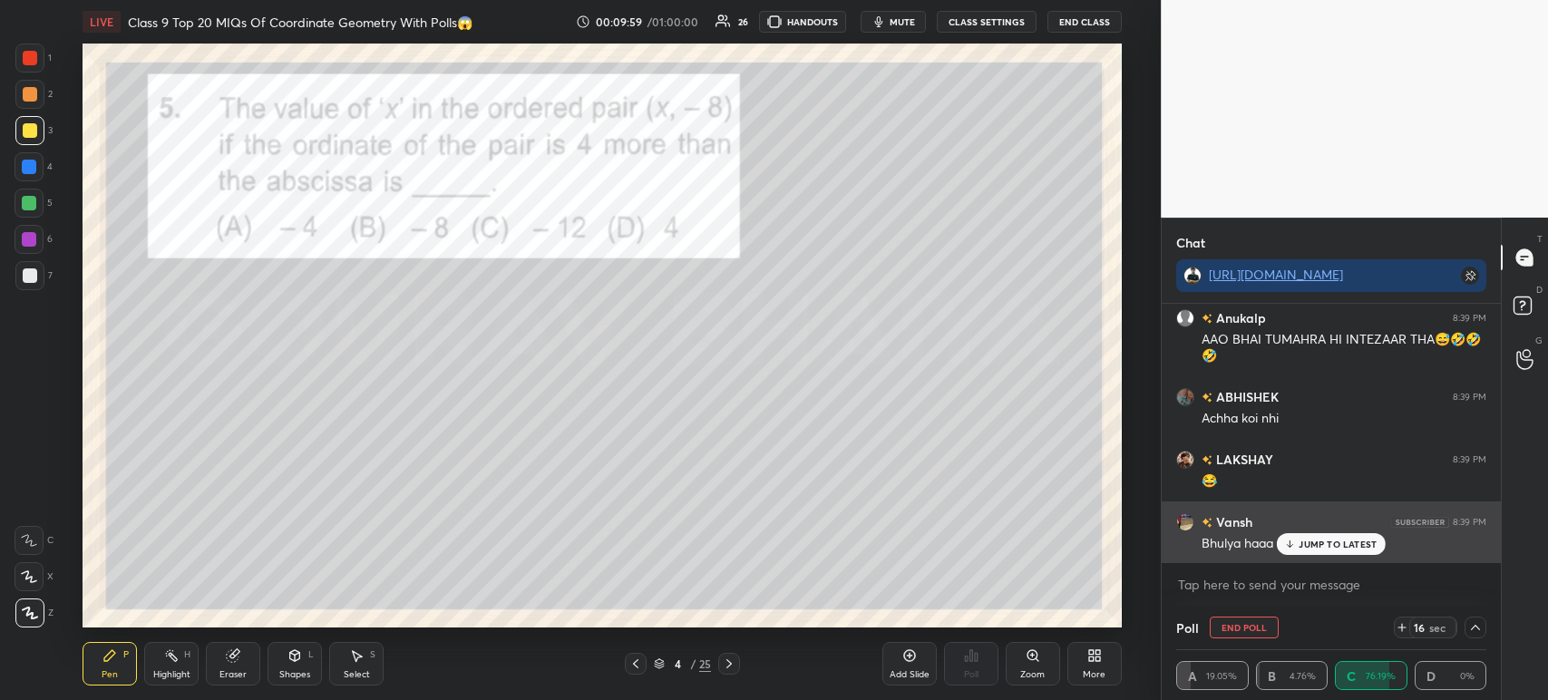
click at [1299, 538] on div "JUMP TO LATEST" at bounding box center [1331, 544] width 109 height 22
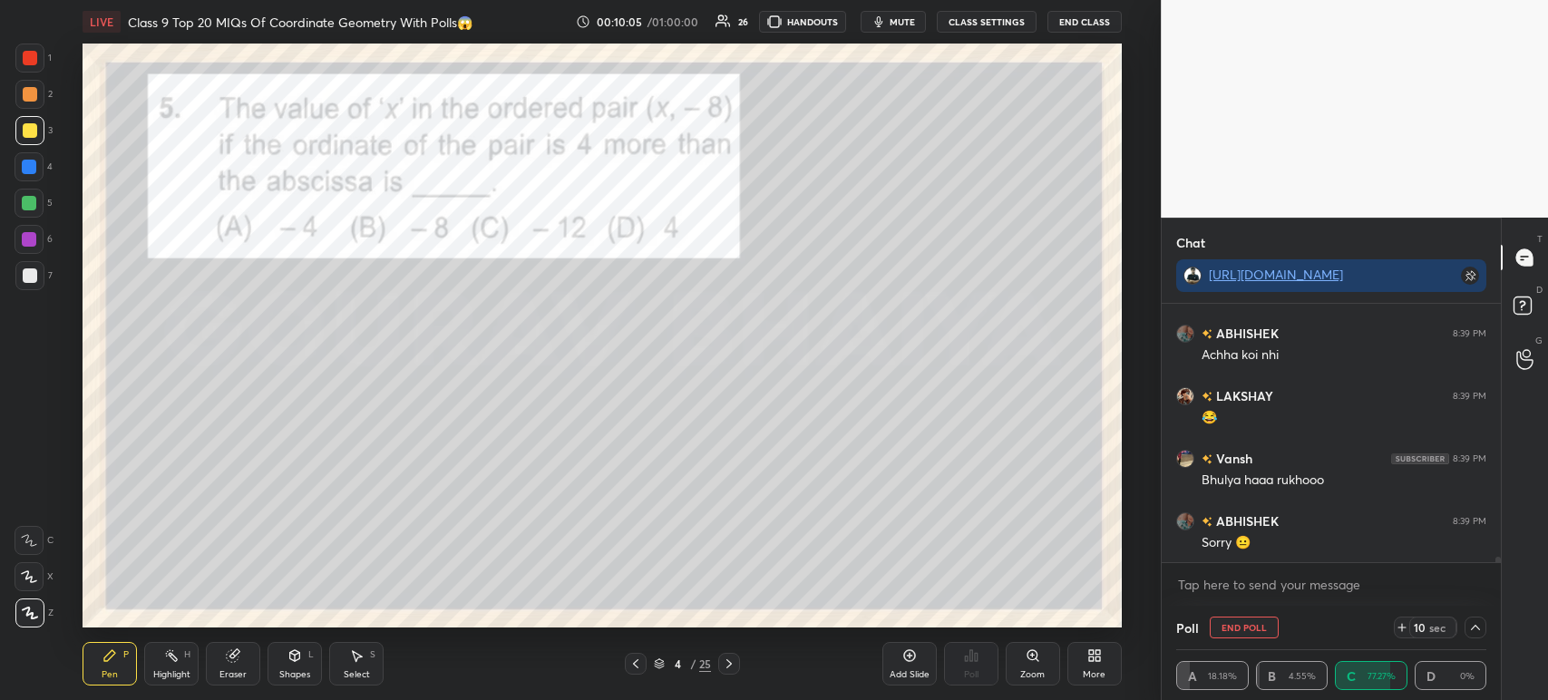
click at [1480, 629] on icon at bounding box center [1475, 627] width 15 height 15
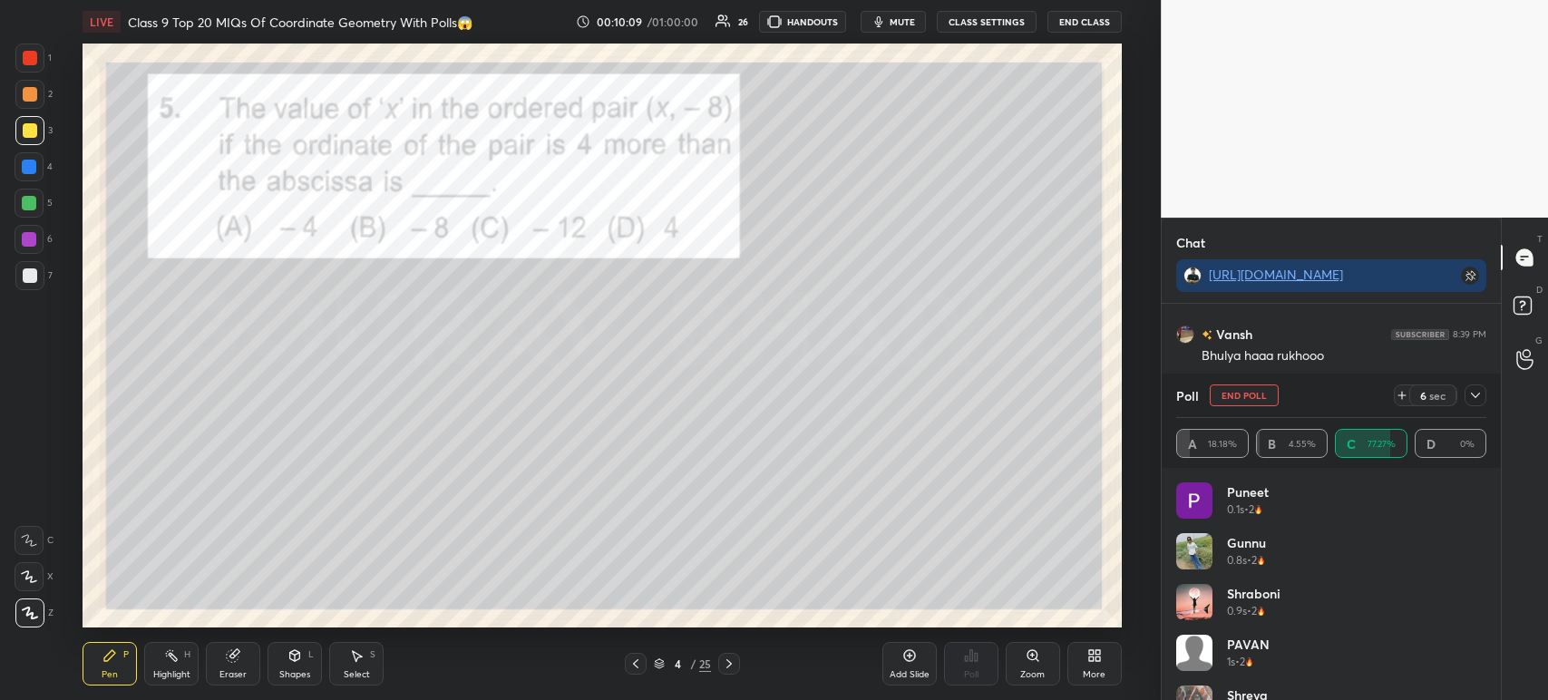
click at [1481, 397] on icon at bounding box center [1475, 395] width 15 height 15
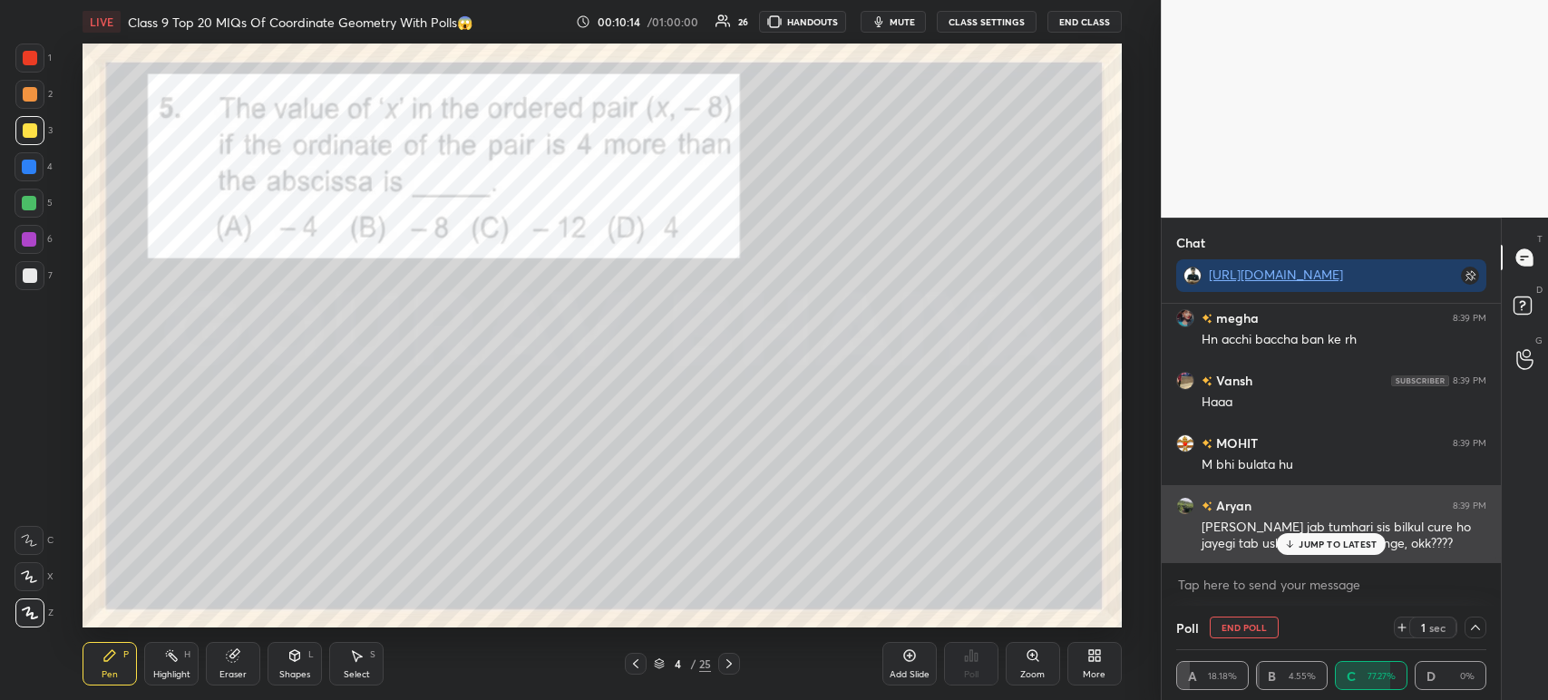
click at [1302, 535] on div "JUMP TO LATEST" at bounding box center [1331, 544] width 109 height 22
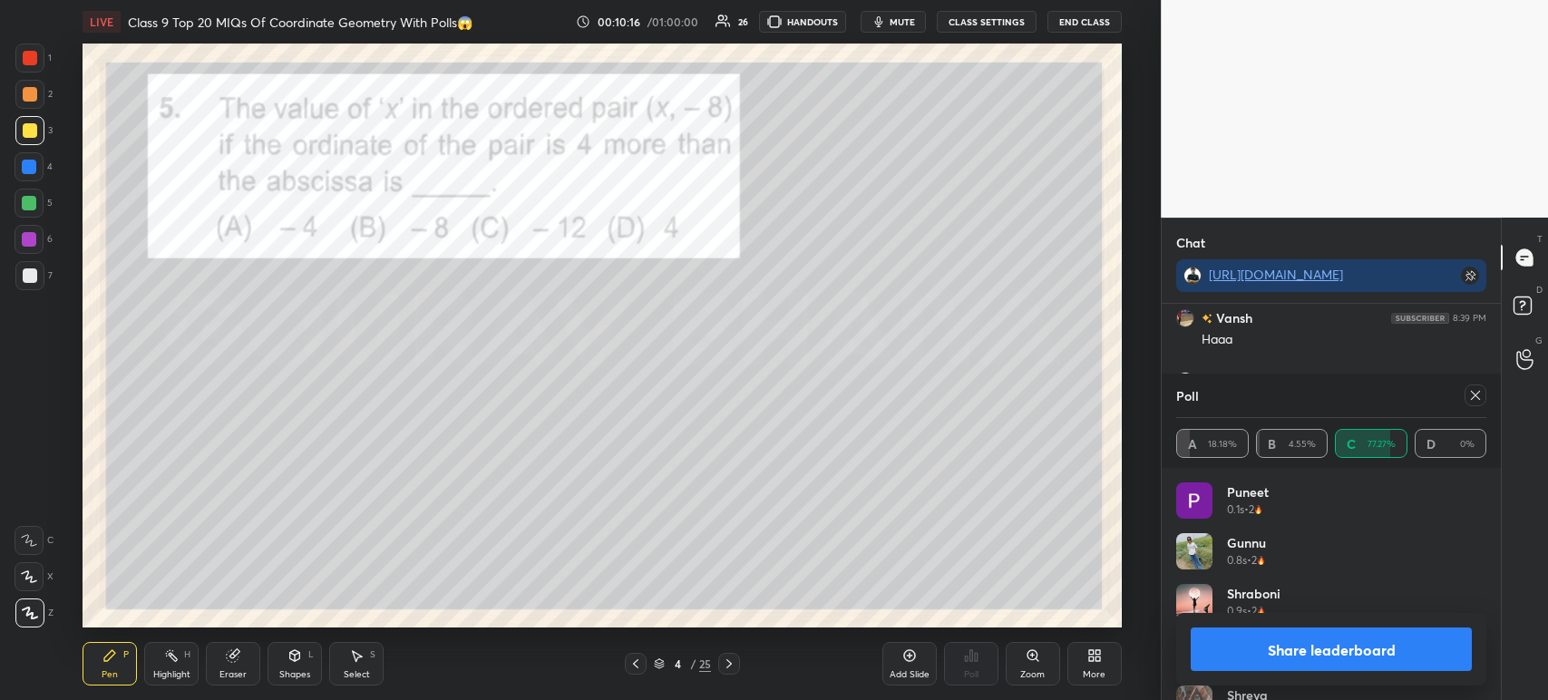
click at [1235, 636] on button "Share leaderboard" at bounding box center [1331, 649] width 281 height 44
type textarea "x"
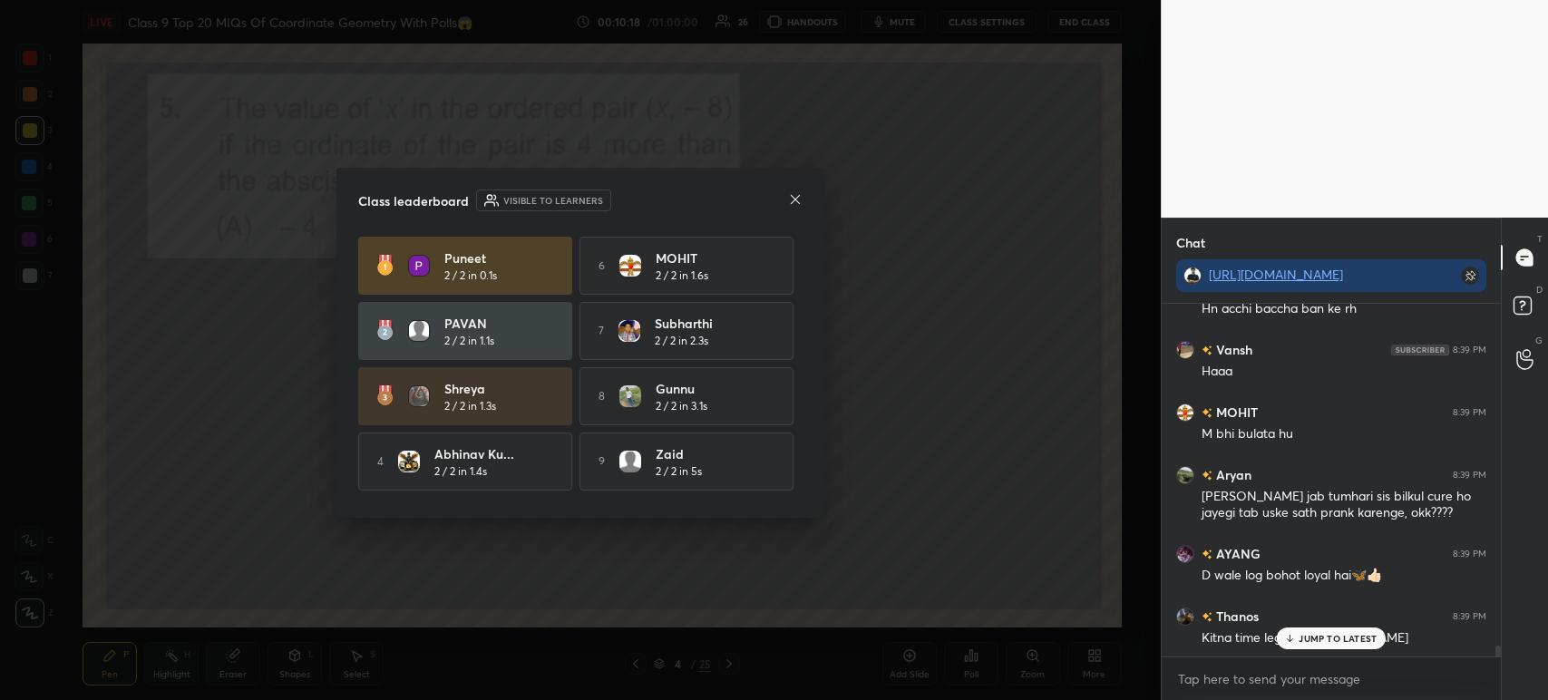
click at [791, 203] on icon at bounding box center [795, 198] width 9 height 9
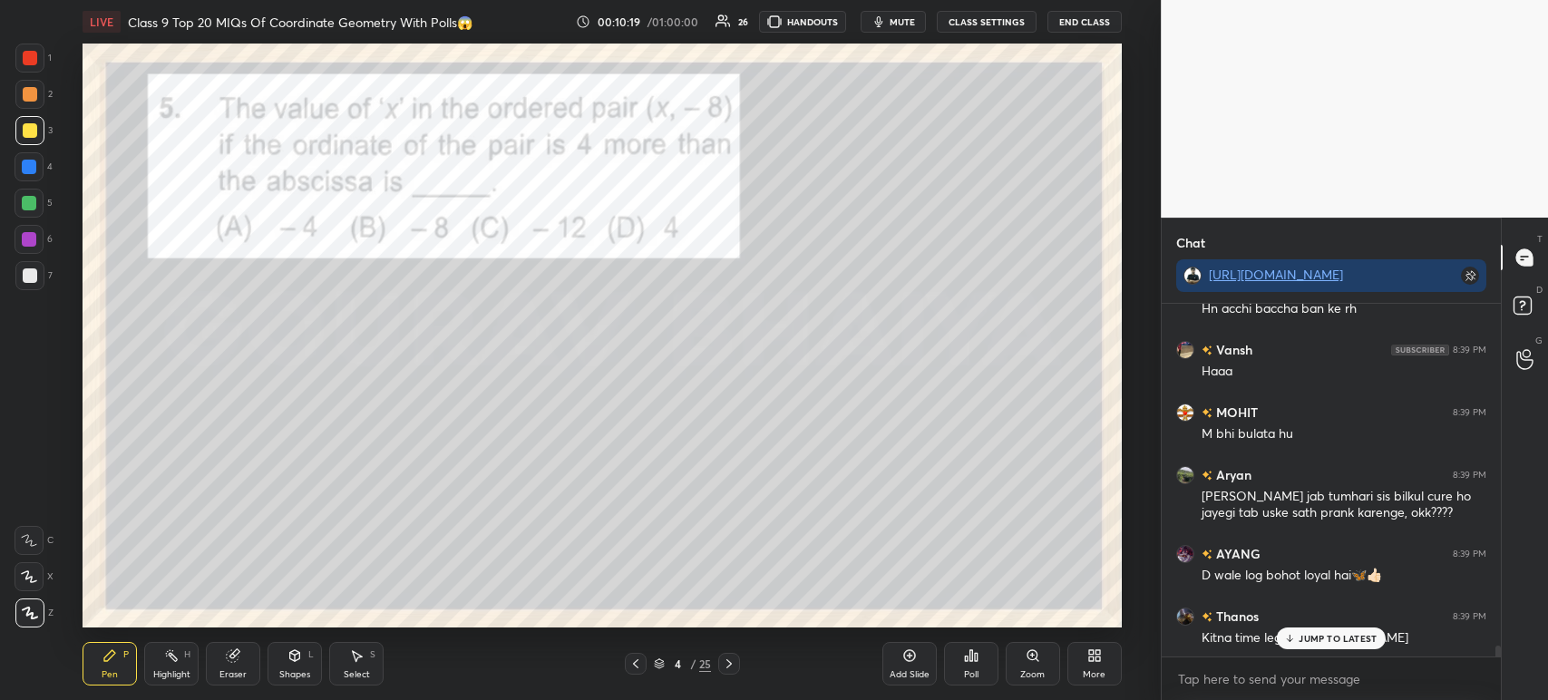
click at [1299, 631] on div "JUMP TO LATEST" at bounding box center [1331, 638] width 109 height 22
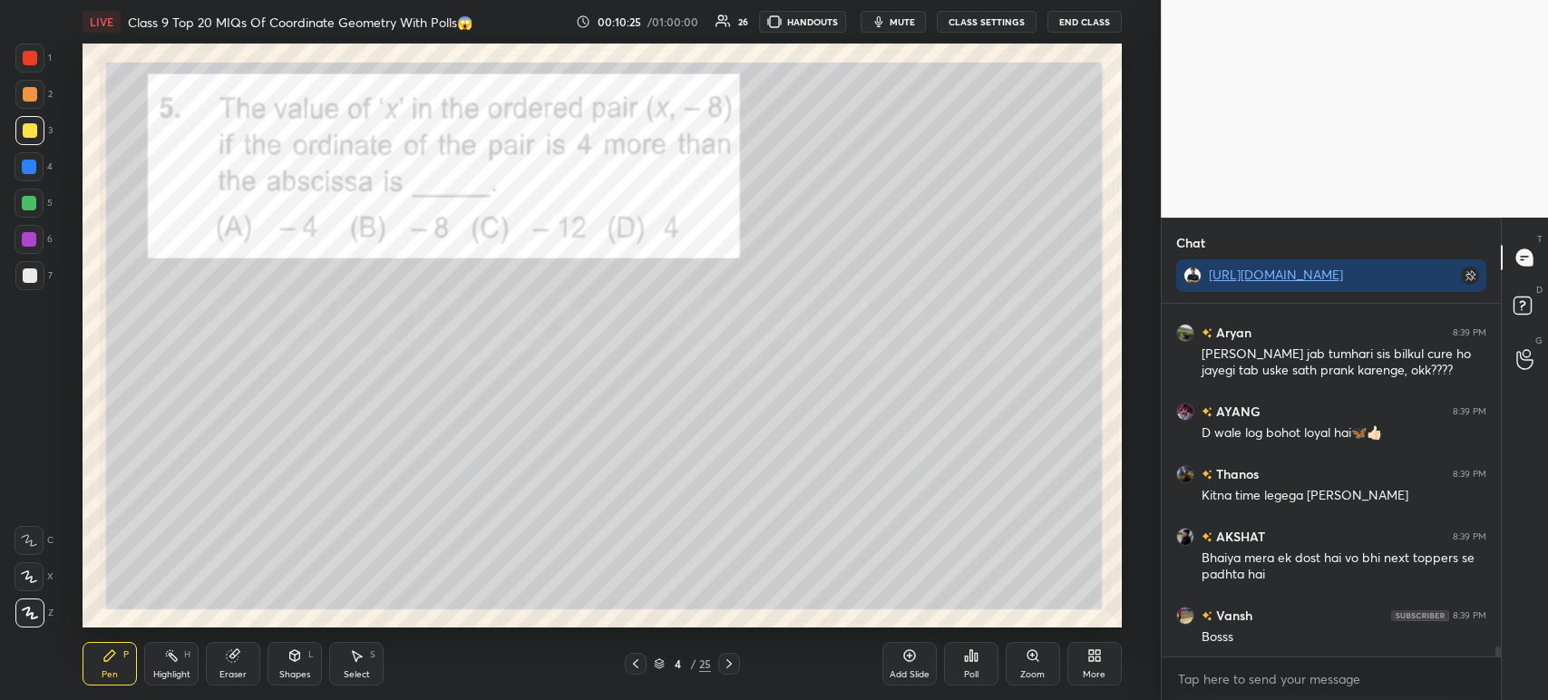
click at [37, 56] on div at bounding box center [29, 58] width 29 height 29
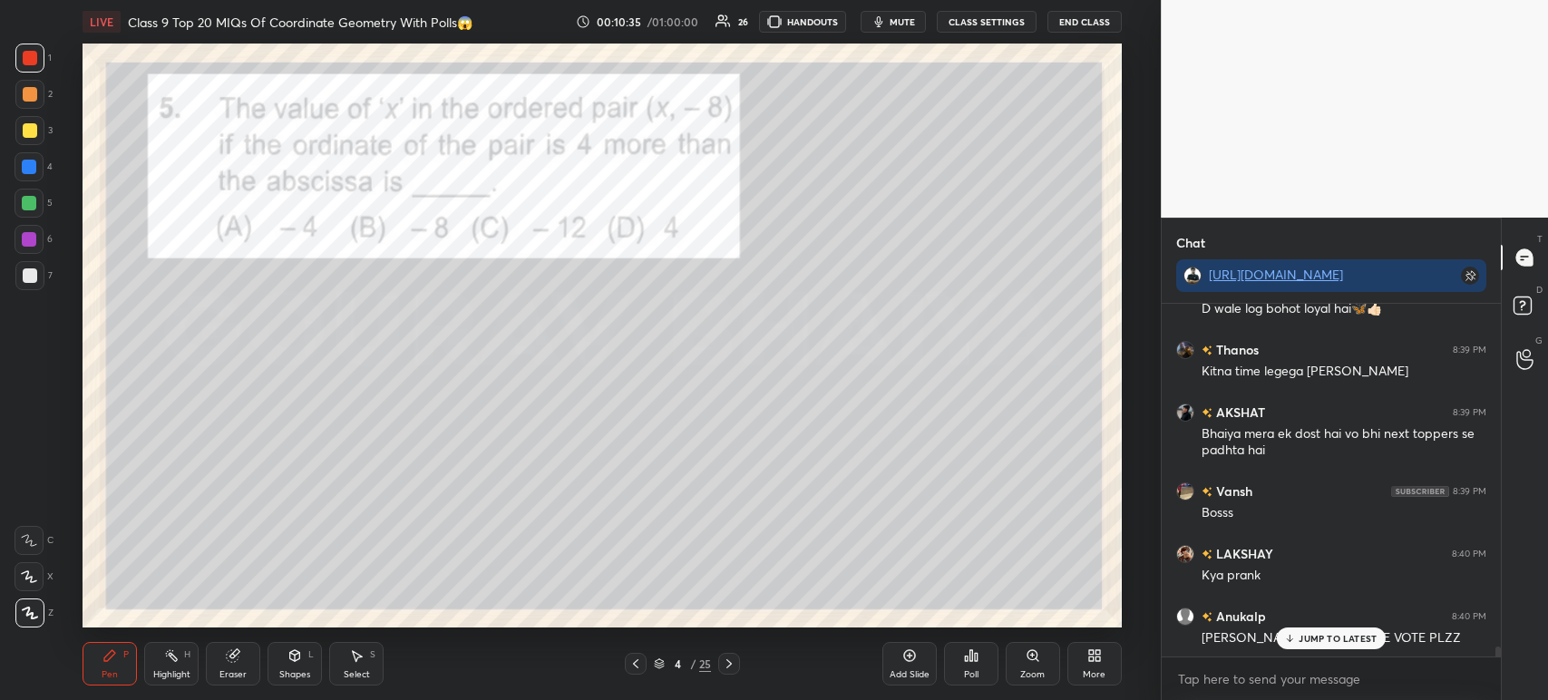
click at [36, 274] on div at bounding box center [30, 275] width 15 height 15
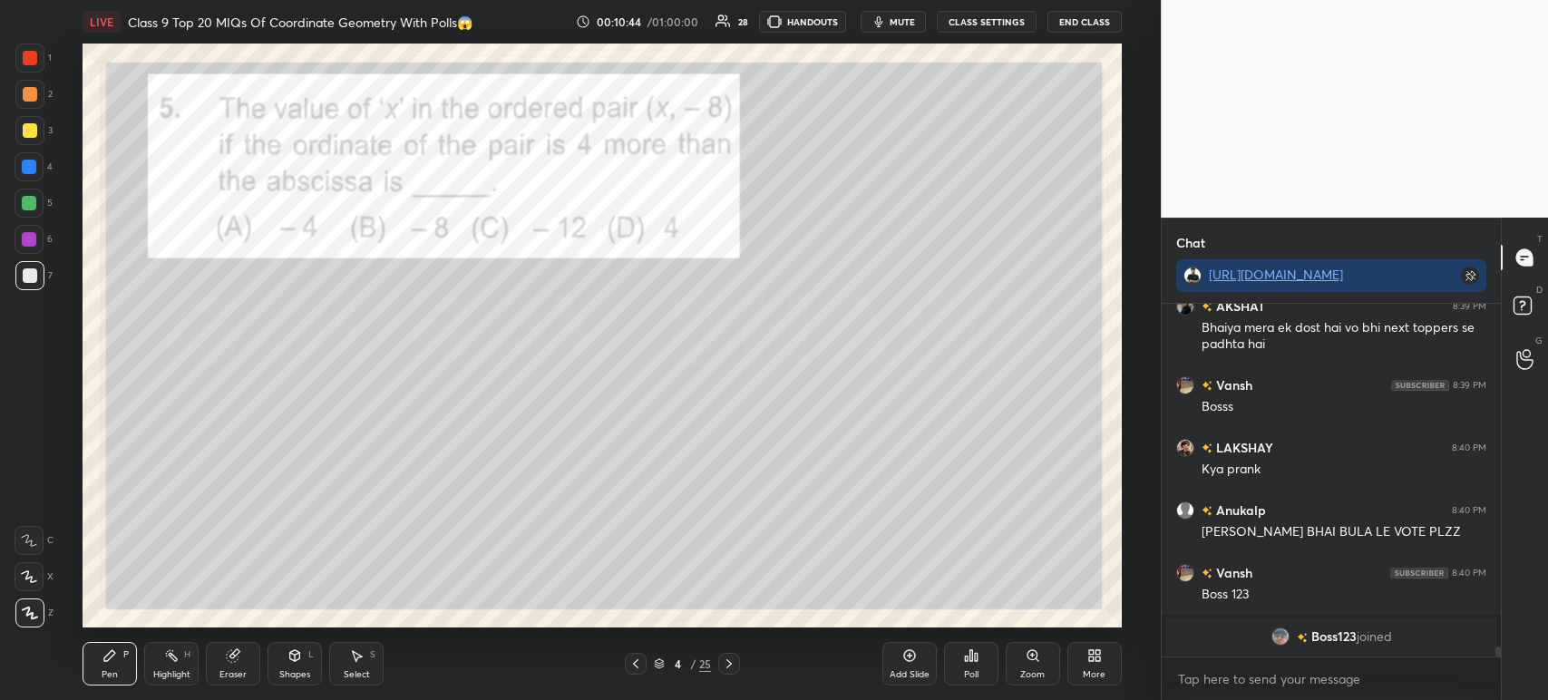
click at [30, 58] on div at bounding box center [30, 58] width 15 height 15
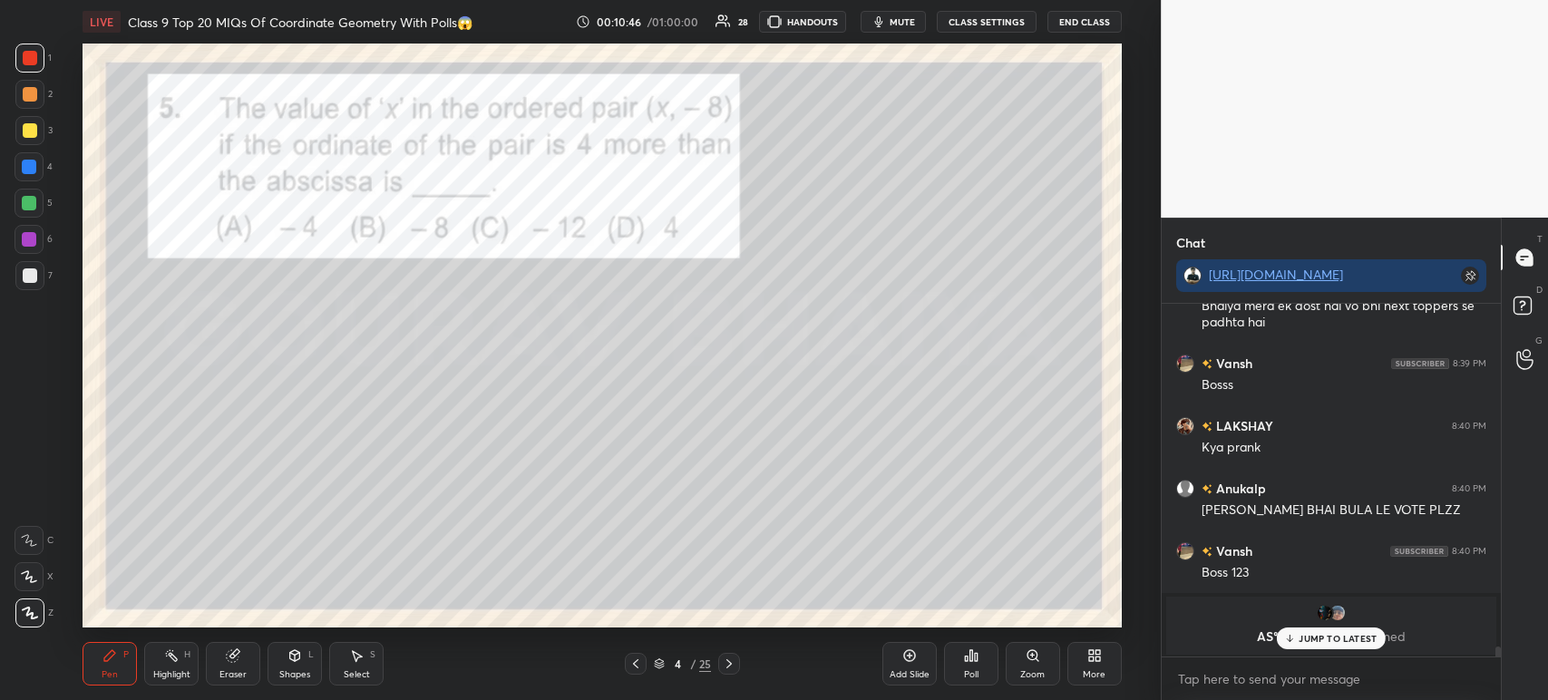
click at [733, 668] on icon at bounding box center [729, 663] width 15 height 15
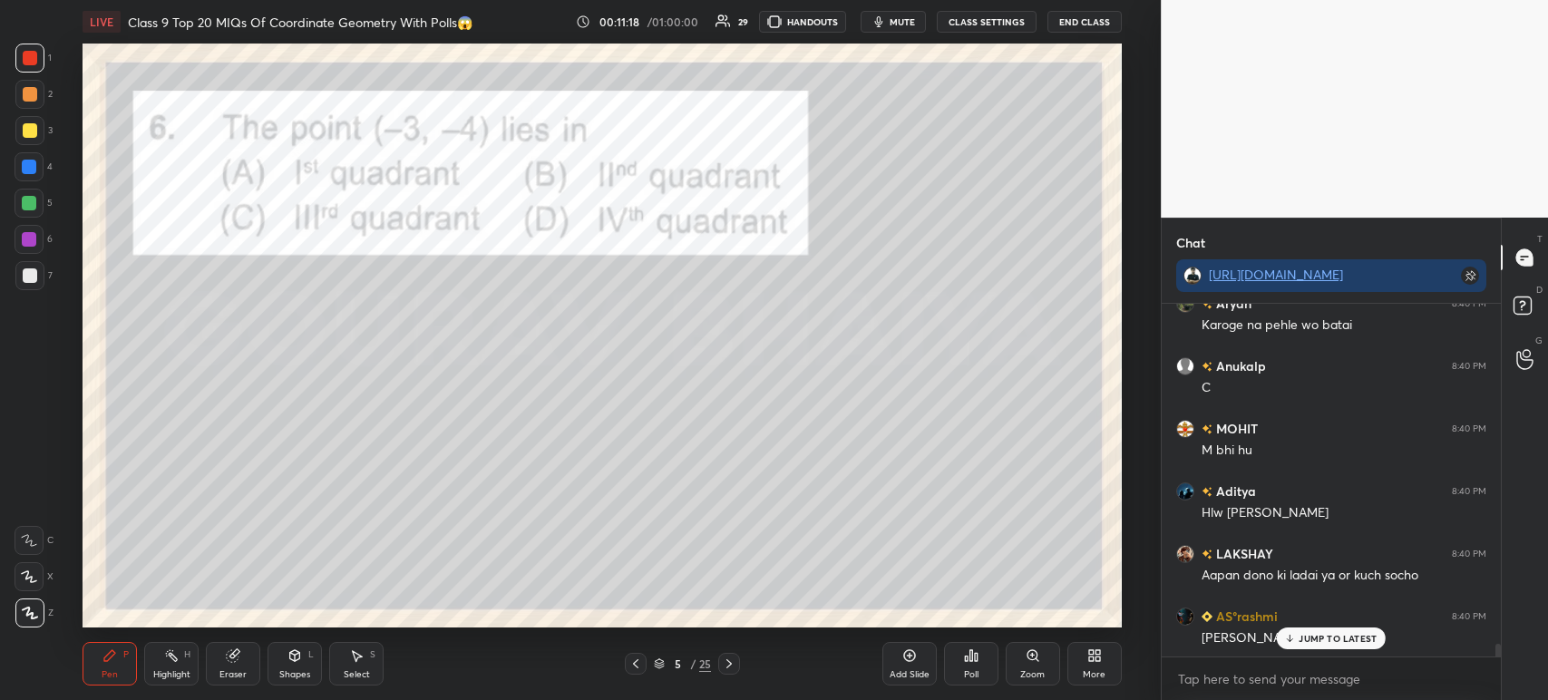
scroll to position [9396, 0]
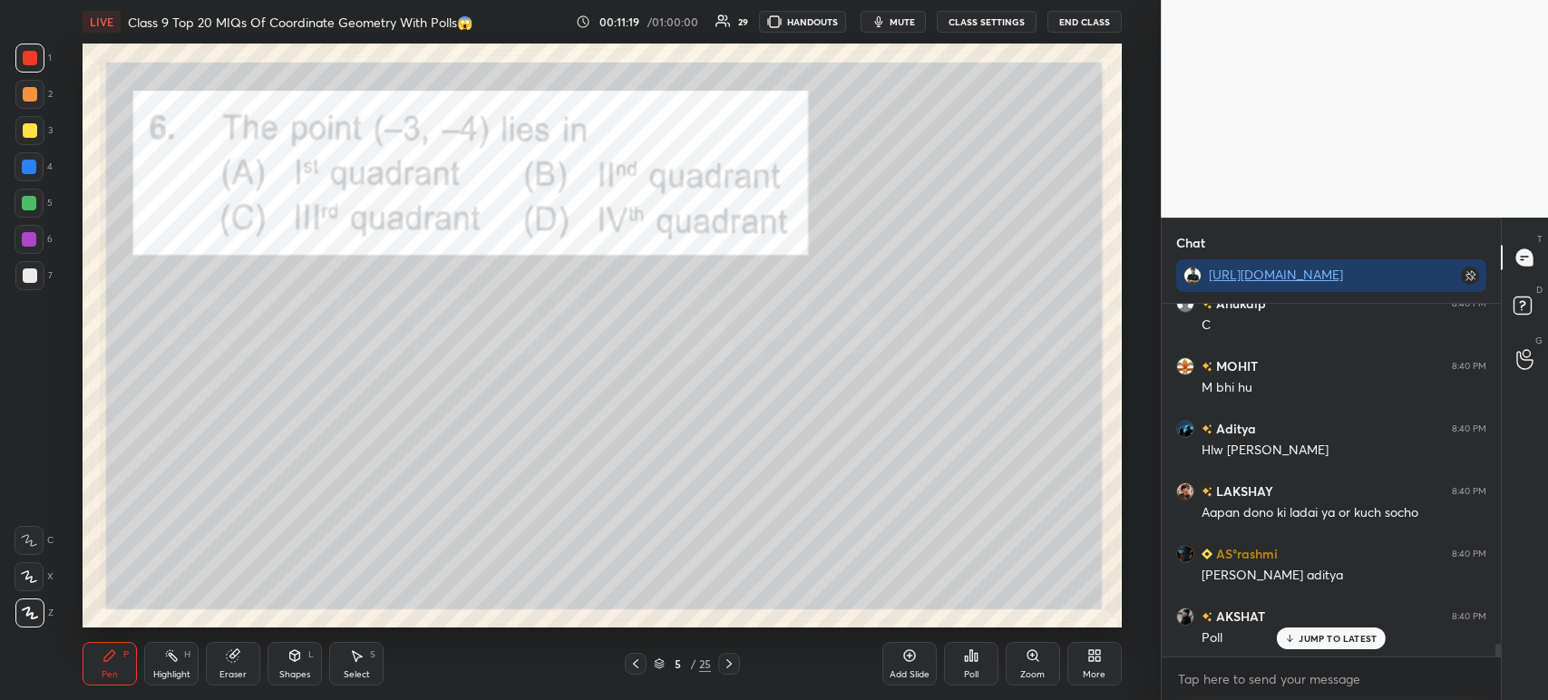
click at [972, 657] on icon at bounding box center [971, 655] width 15 height 15
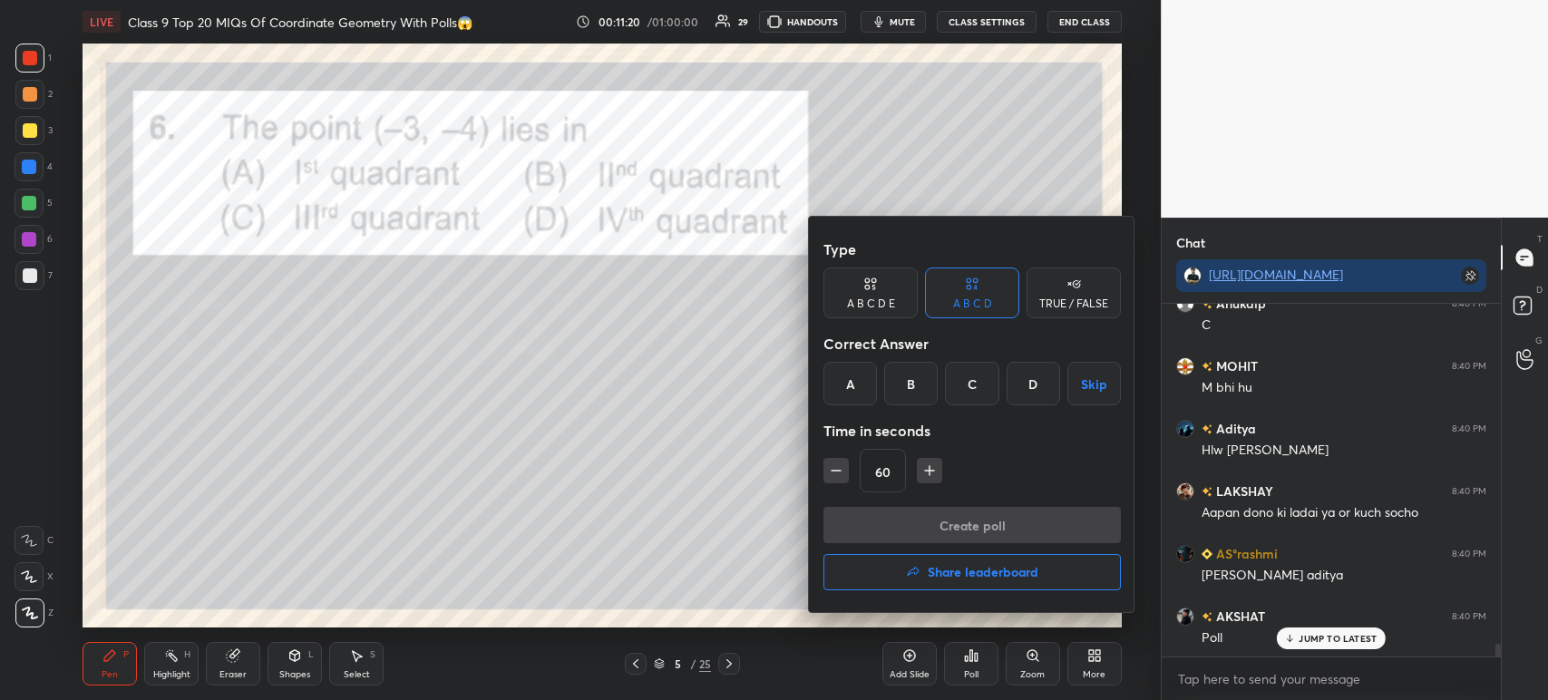
click at [975, 386] on div "C" at bounding box center [971, 384] width 53 height 44
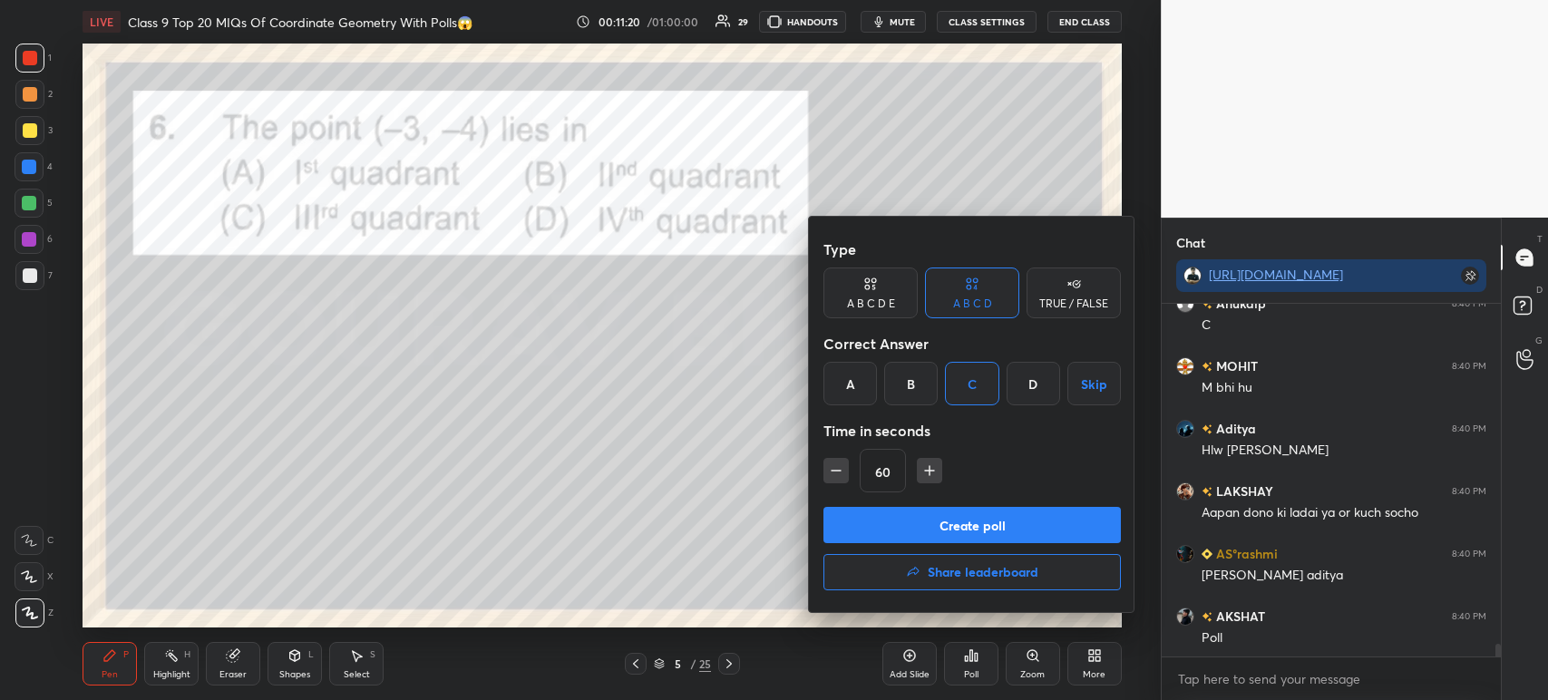
scroll to position [9459, 0]
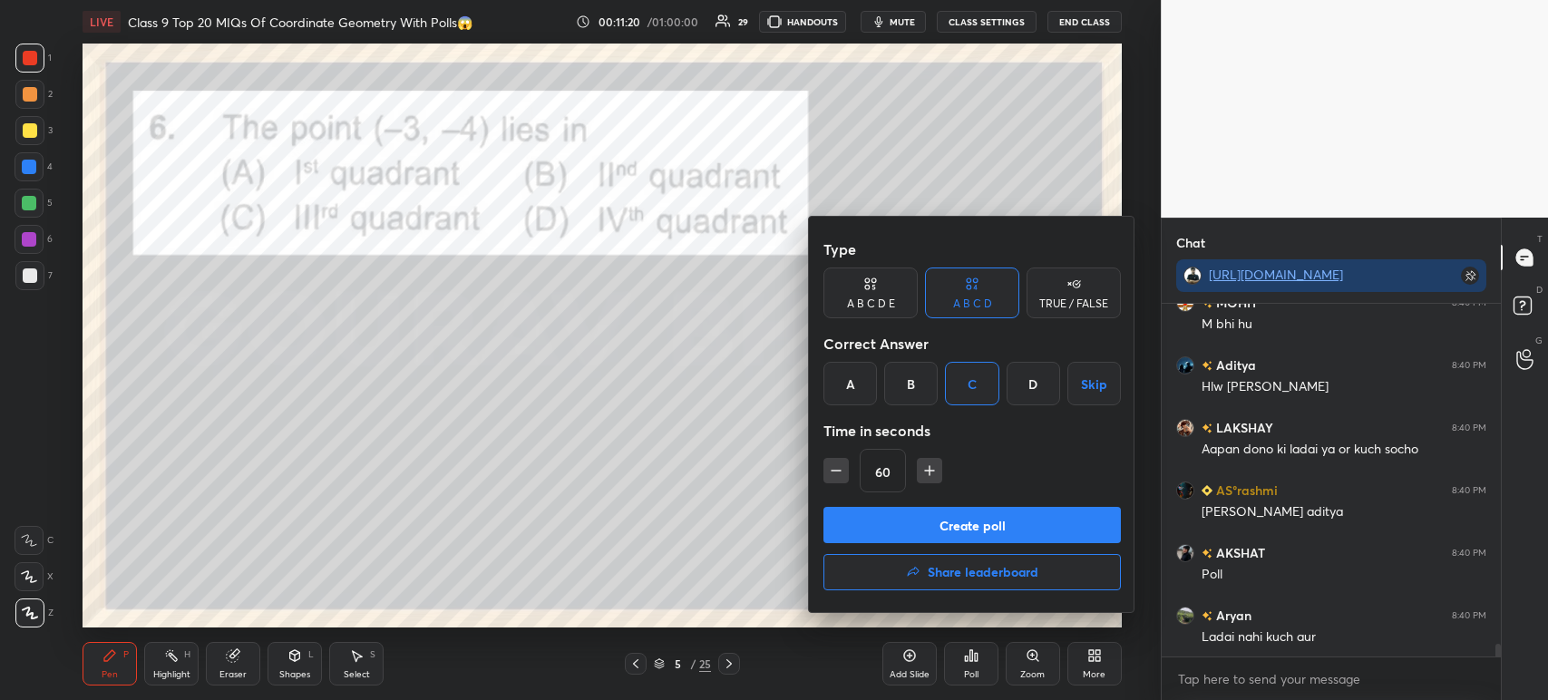
click at [836, 447] on div "Time in seconds" at bounding box center [971, 431] width 297 height 36
click at [835, 468] on icon "button" at bounding box center [836, 471] width 18 height 18
type input "45"
click at [870, 522] on button "Create poll" at bounding box center [971, 525] width 297 height 36
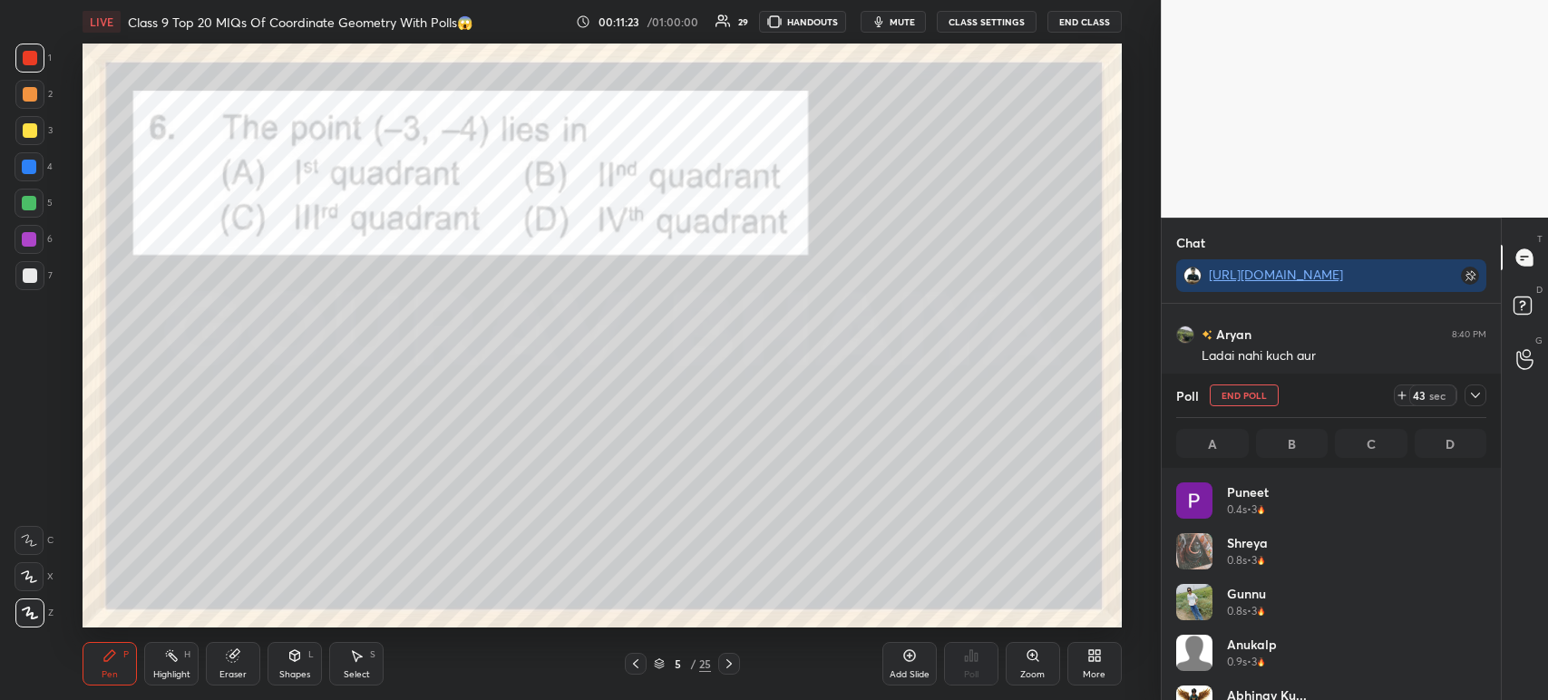
scroll to position [212, 305]
click at [1479, 398] on icon at bounding box center [1475, 395] width 15 height 15
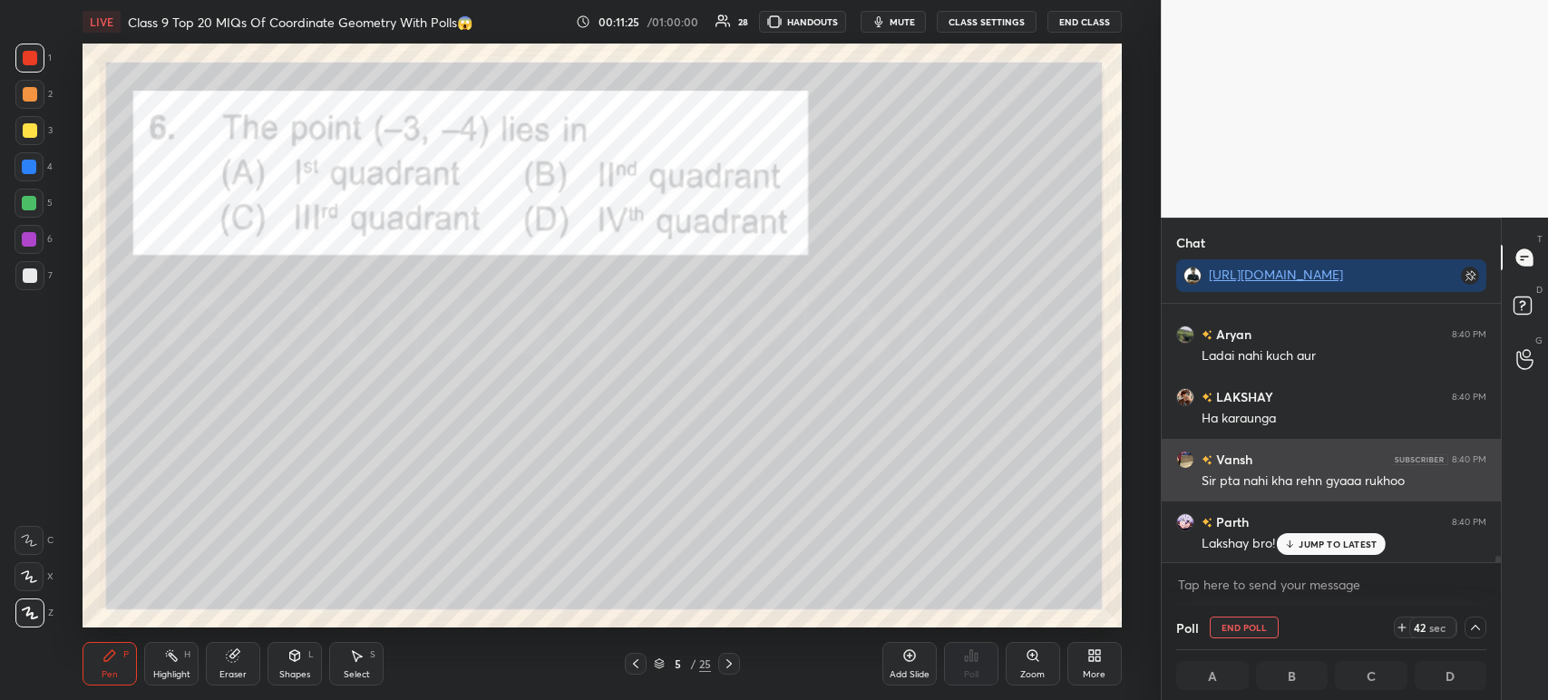
scroll to position [0, 5]
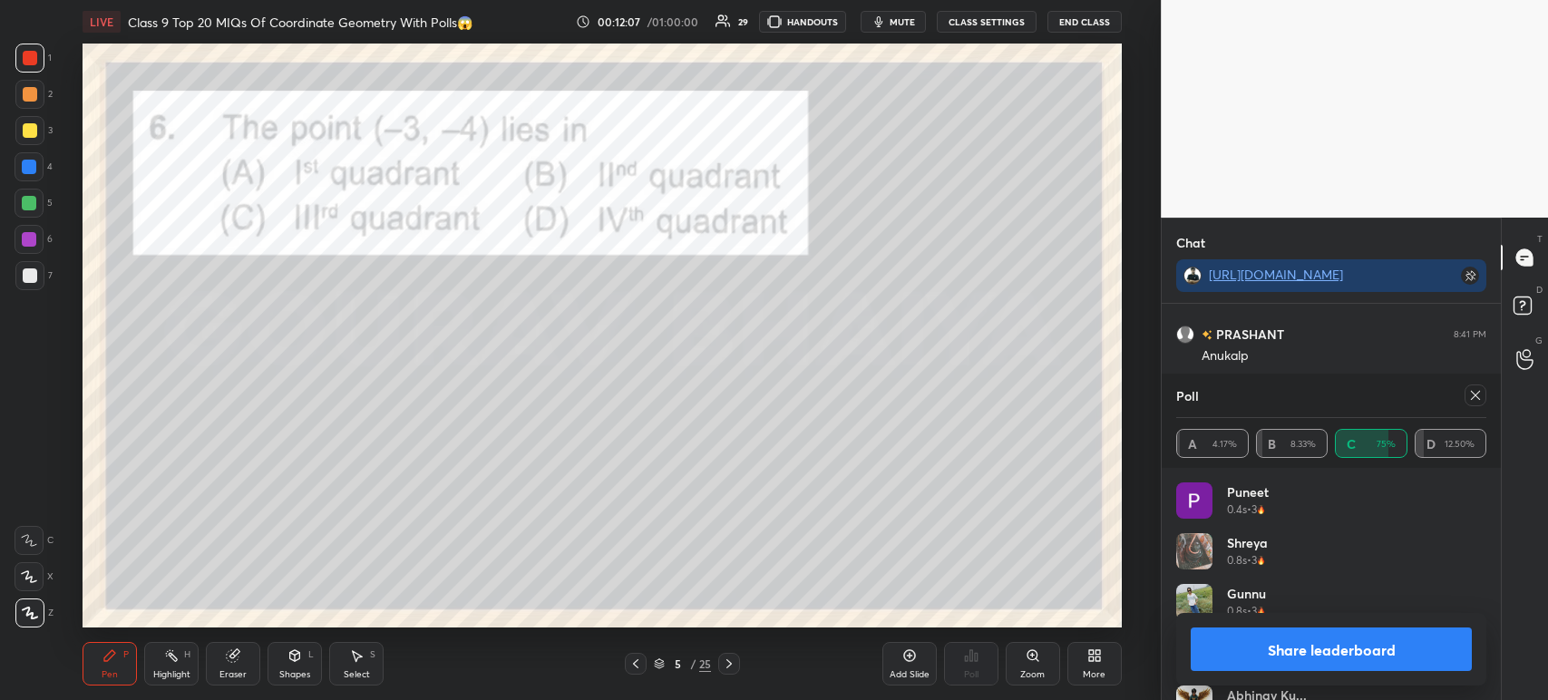
click at [1379, 651] on button "Share leaderboard" at bounding box center [1331, 649] width 281 height 44
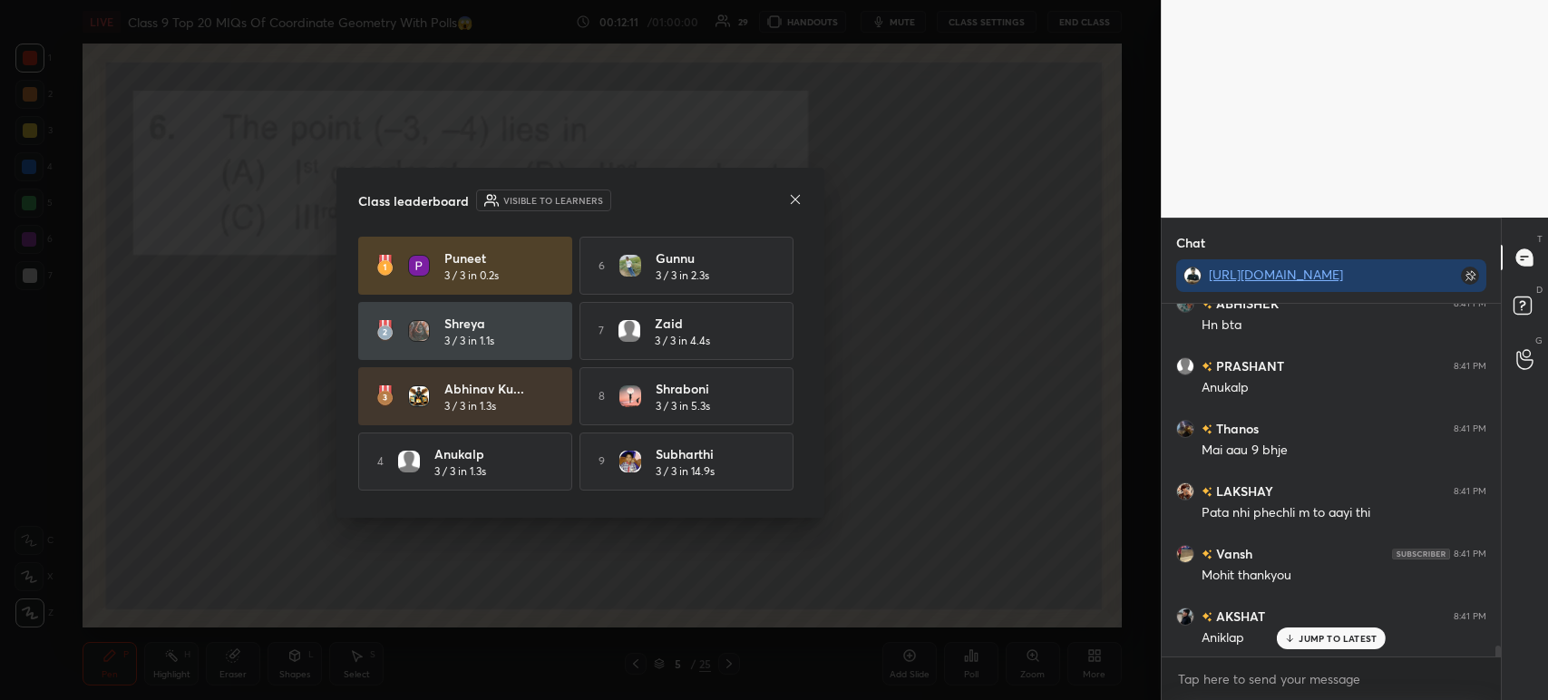
click at [803, 196] on div "Class leaderboard Visible to learners [PERSON_NAME] 3 / 3 in 0.2s 6 Gunnu 3 / 3…" at bounding box center [580, 343] width 488 height 350
click at [792, 195] on icon at bounding box center [795, 199] width 15 height 15
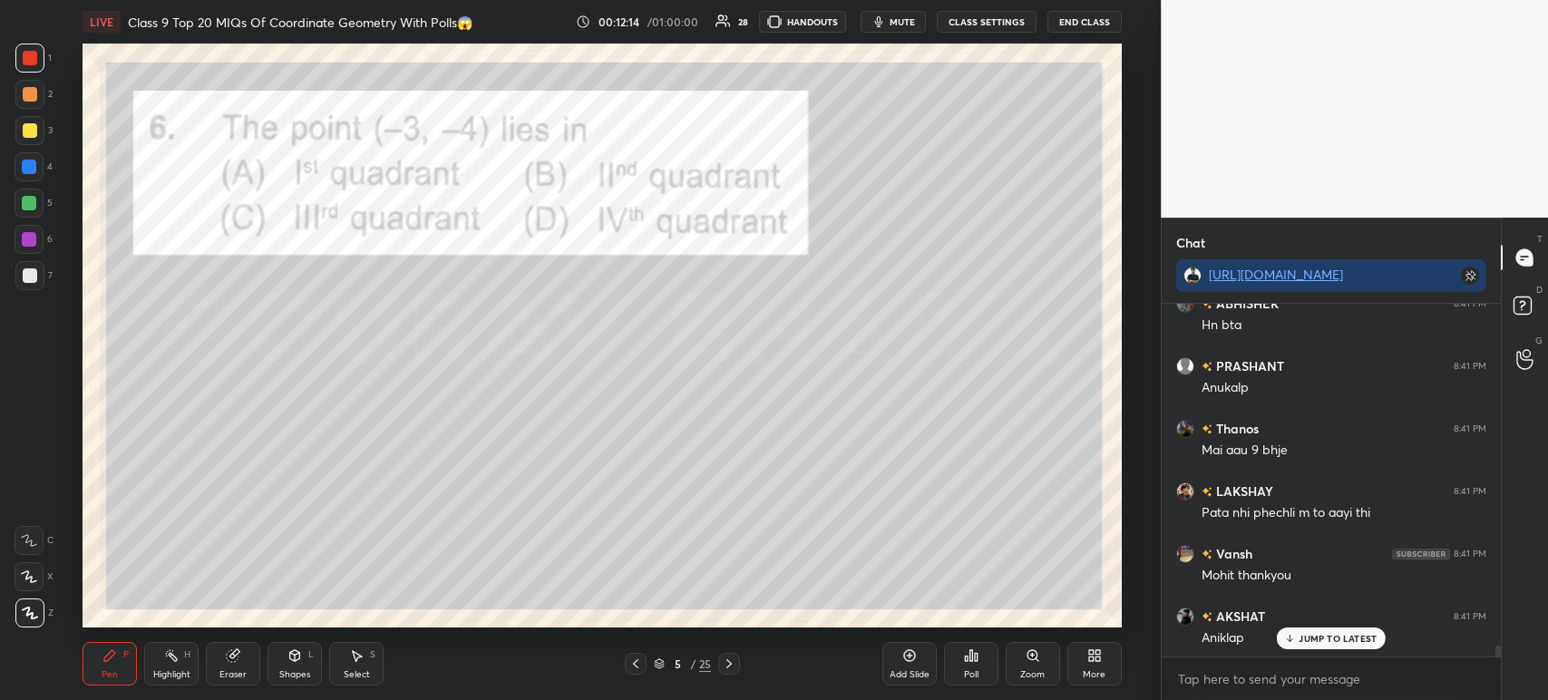
click at [34, 47] on div at bounding box center [29, 58] width 29 height 29
click at [34, 274] on div at bounding box center [30, 275] width 15 height 15
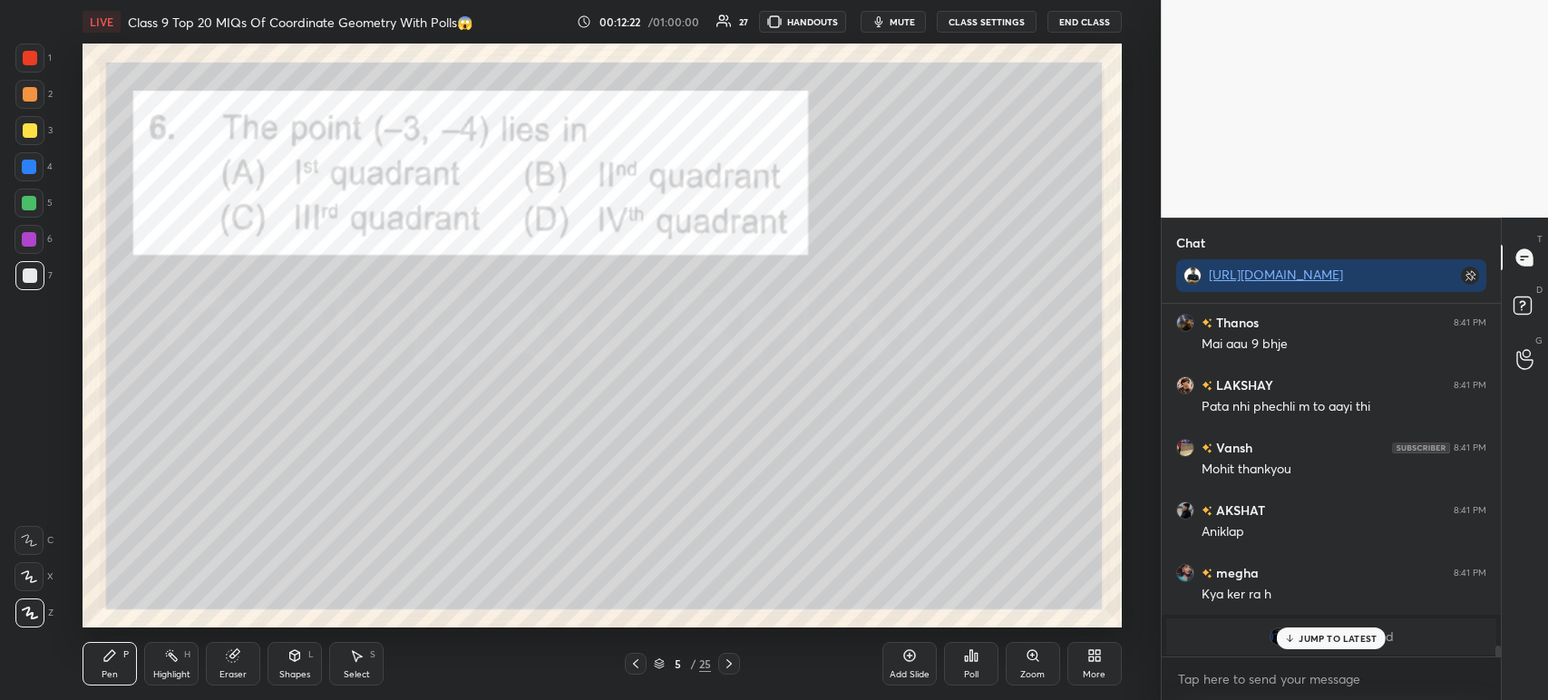
click at [34, 59] on div at bounding box center [30, 58] width 15 height 15
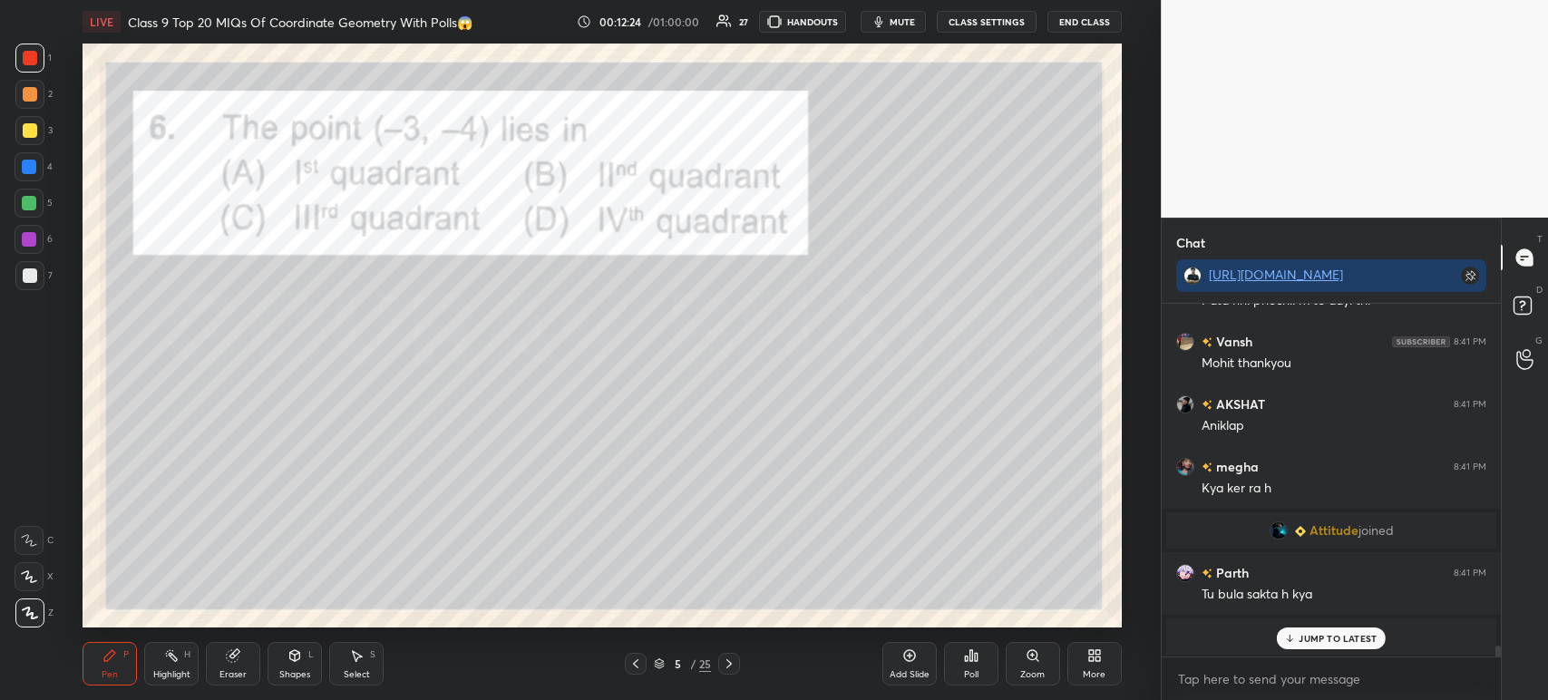
click at [732, 657] on icon at bounding box center [729, 663] width 15 height 15
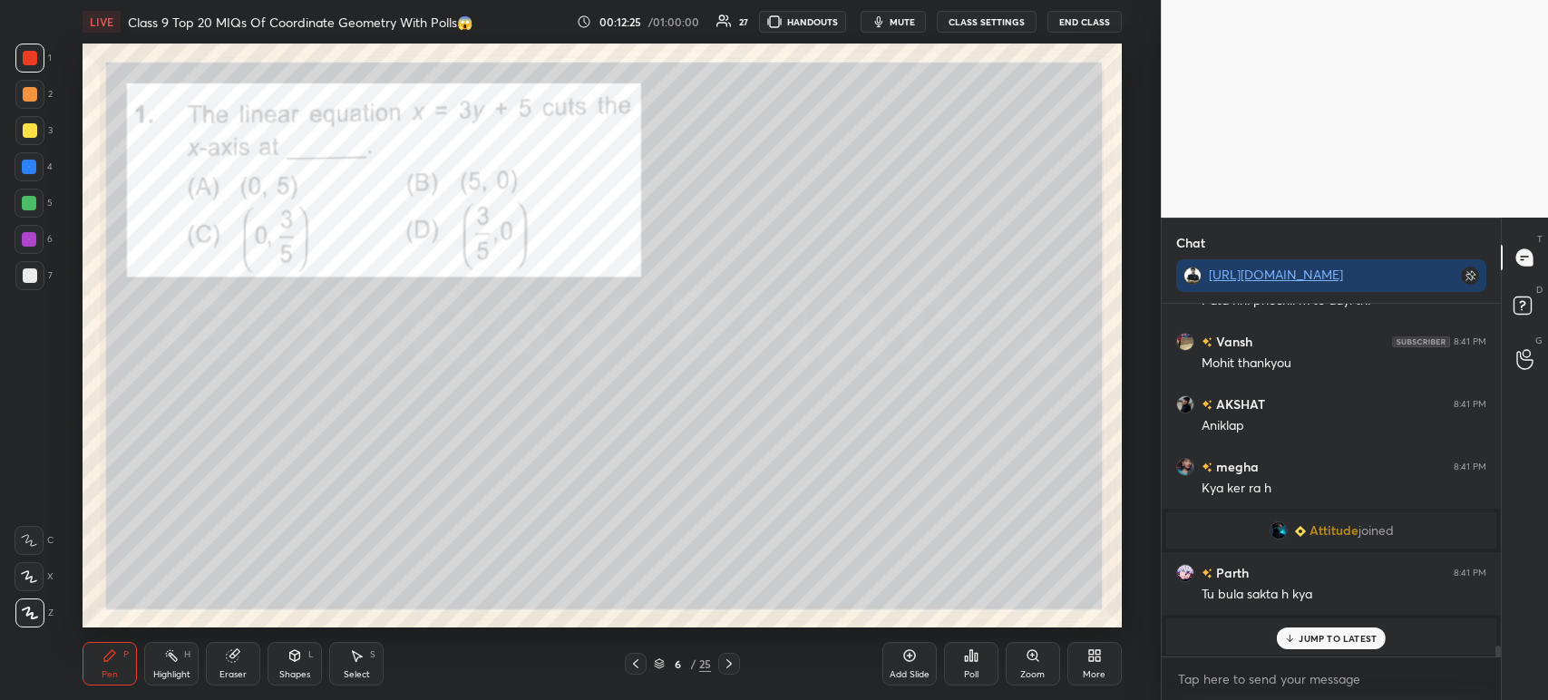
click at [1311, 635] on p "JUMP TO LATEST" at bounding box center [1337, 638] width 78 height 11
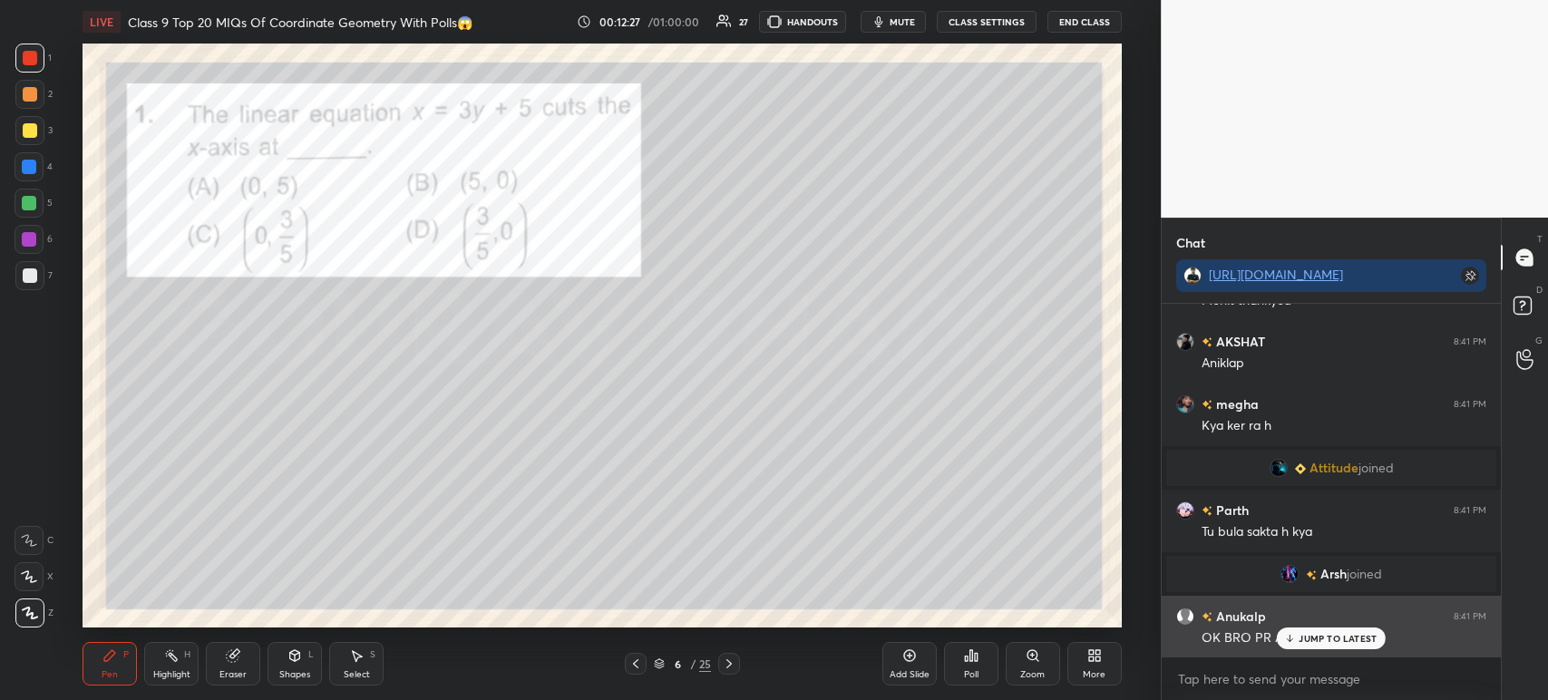
click at [1301, 627] on div "OK BRO PR AAJANA" at bounding box center [1343, 637] width 285 height 22
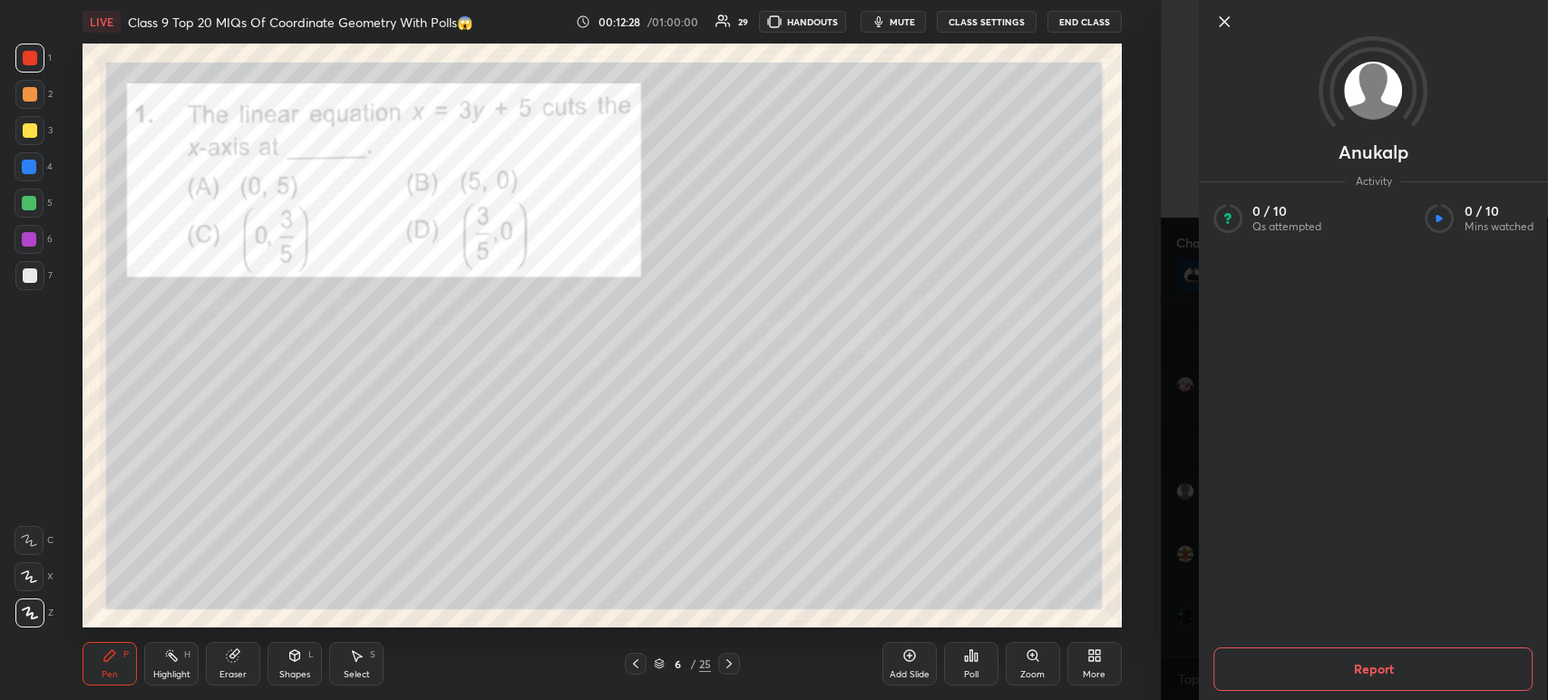
click at [1219, 20] on icon at bounding box center [1224, 22] width 22 height 22
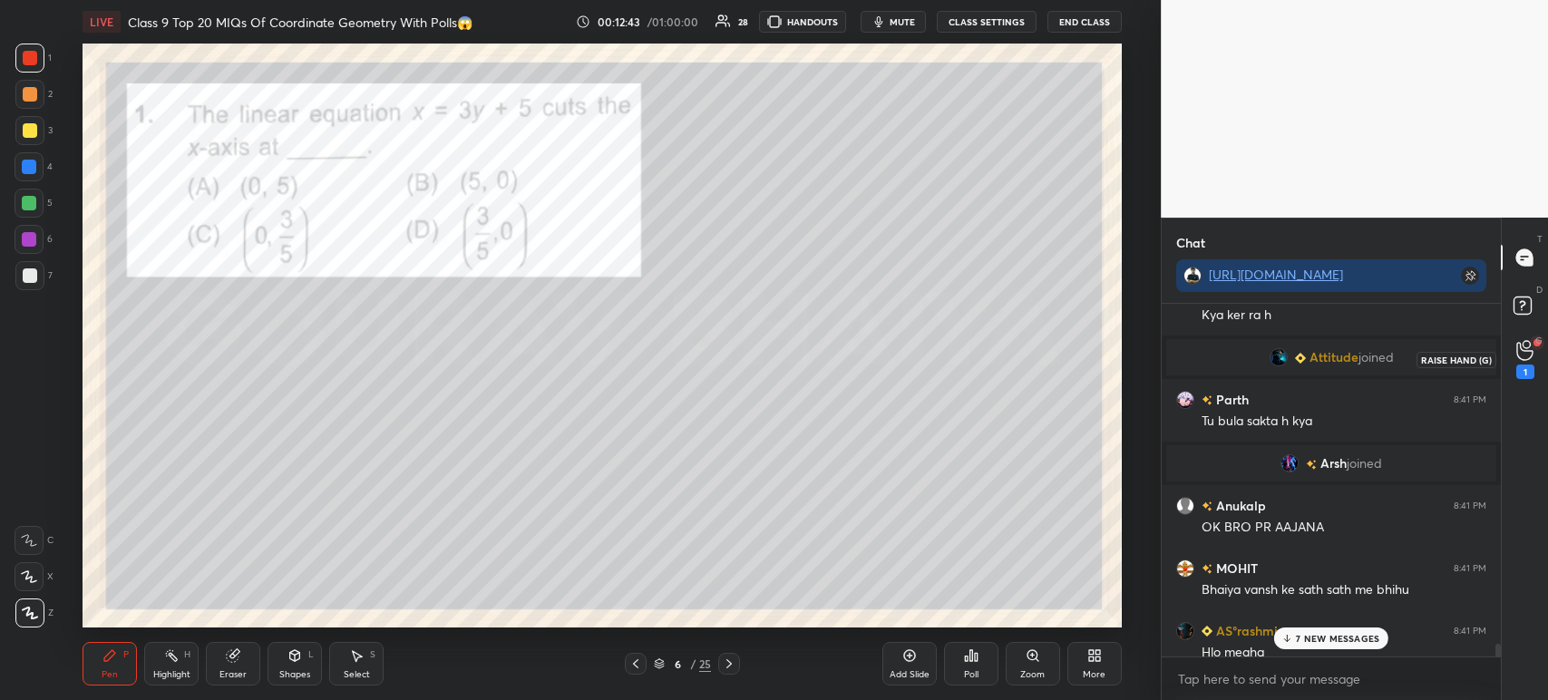
click at [1530, 353] on icon at bounding box center [1524, 350] width 17 height 21
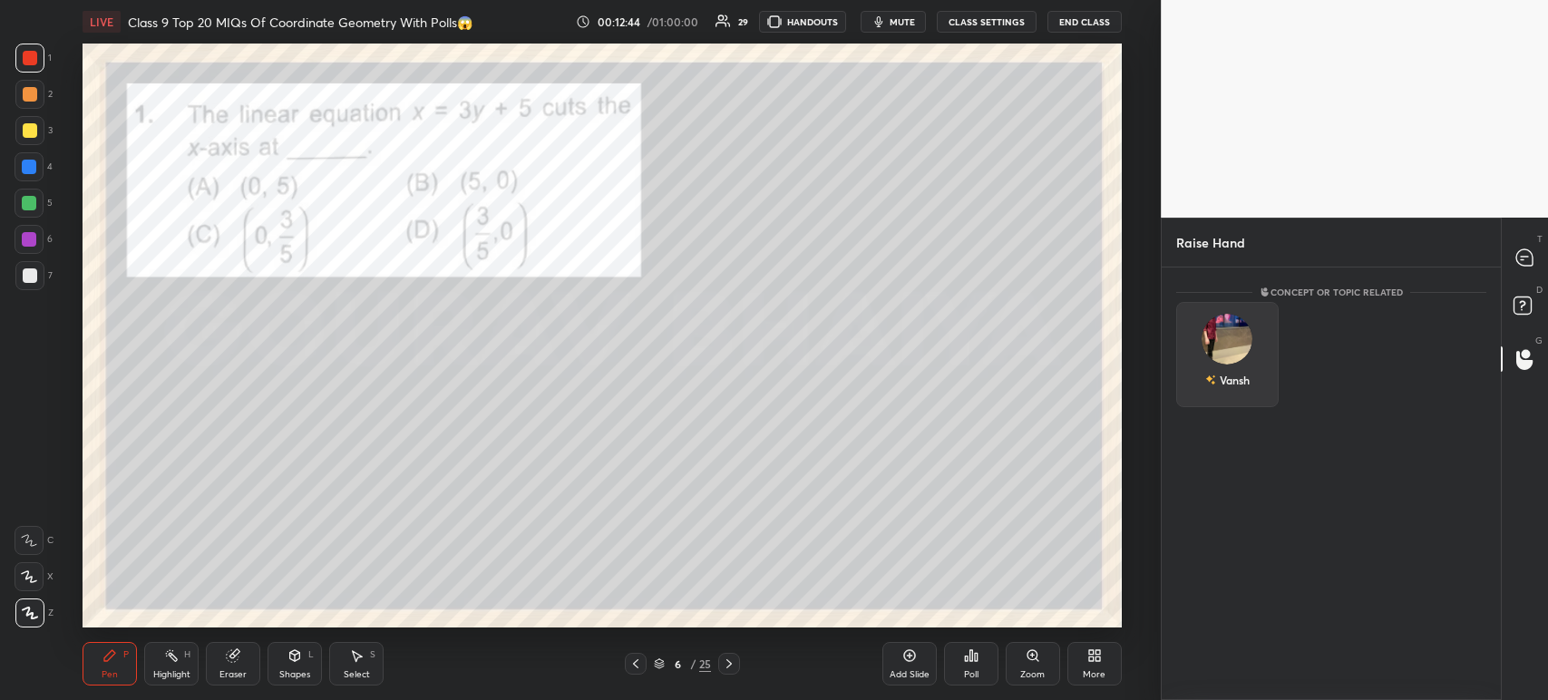
click at [1257, 346] on div "Vansh" at bounding box center [1227, 354] width 102 height 105
click at [1238, 397] on button "INVITE" at bounding box center [1227, 393] width 86 height 24
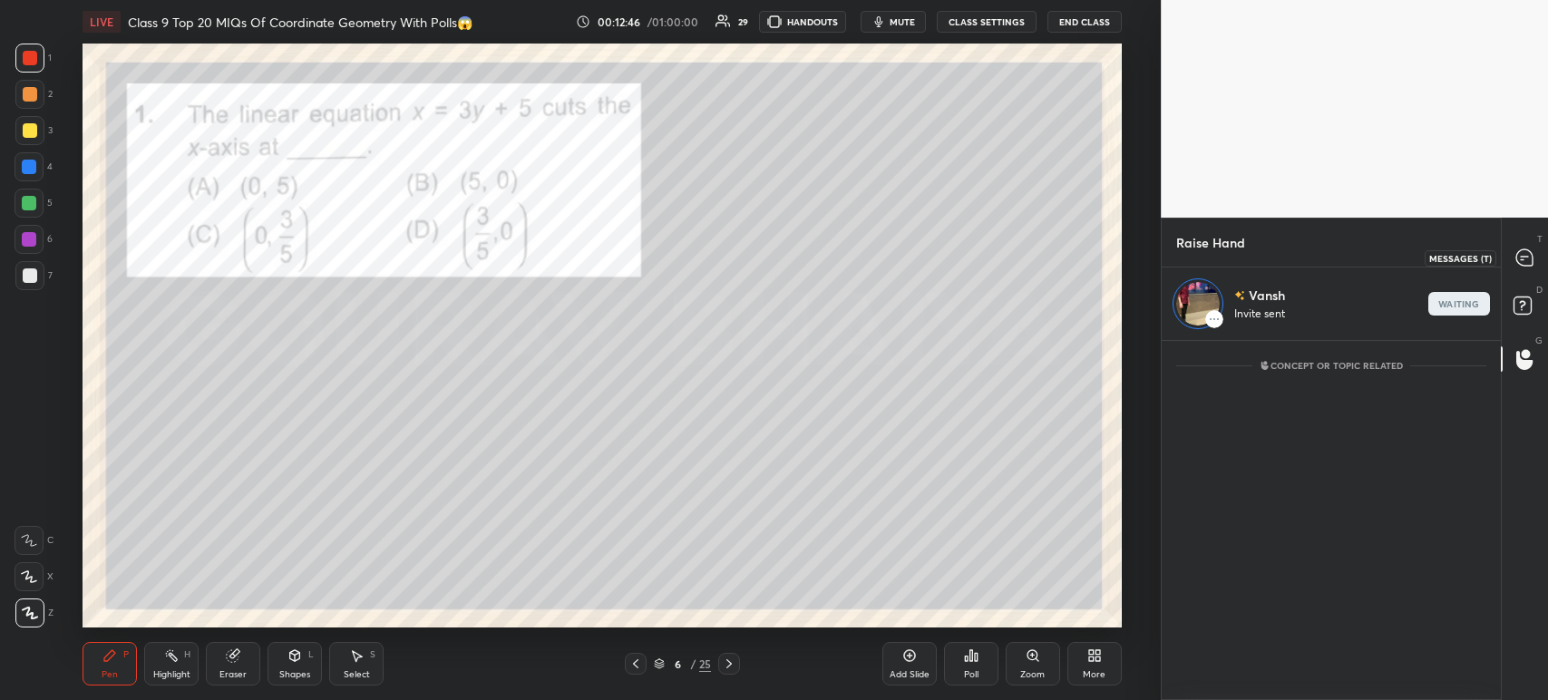
click at [1538, 252] on div at bounding box center [1525, 257] width 36 height 33
type textarea "x"
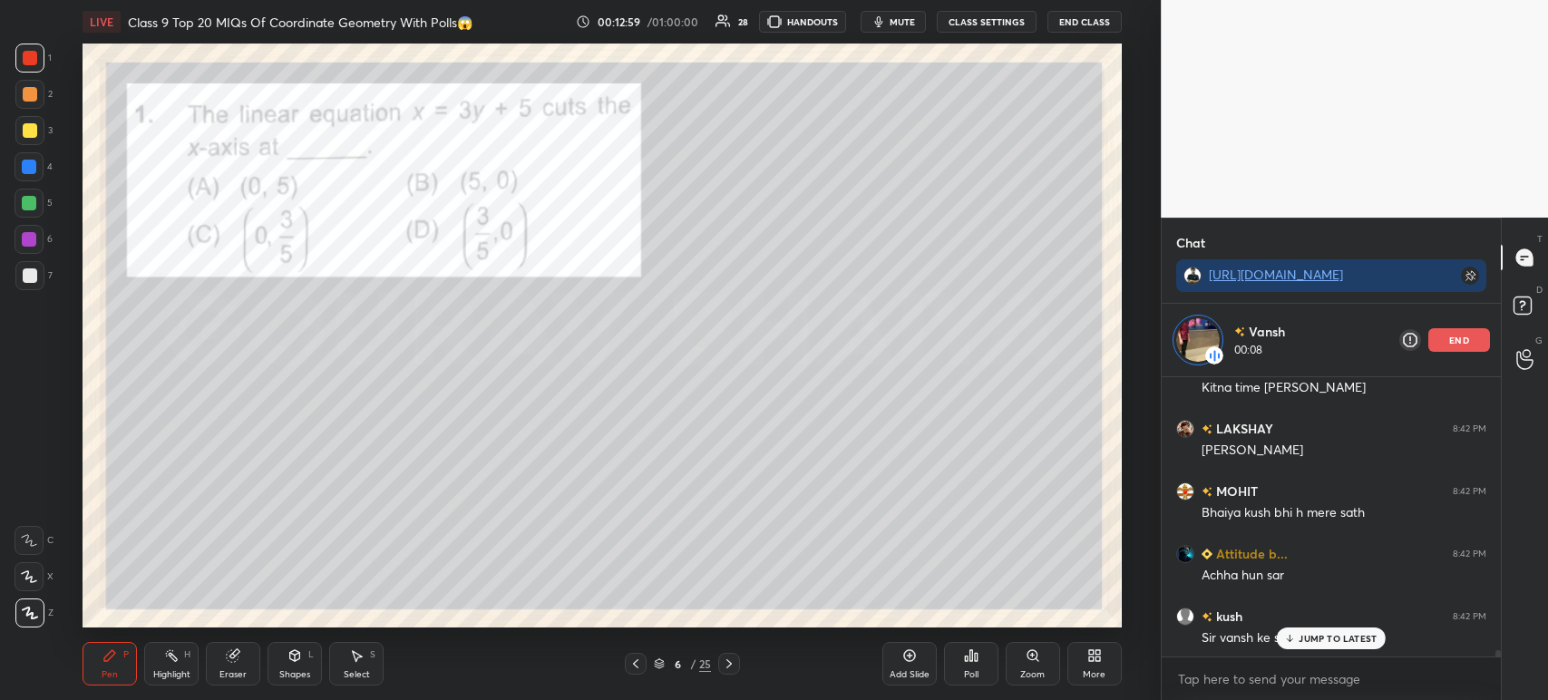
click at [959, 663] on div "Poll" at bounding box center [971, 664] width 54 height 44
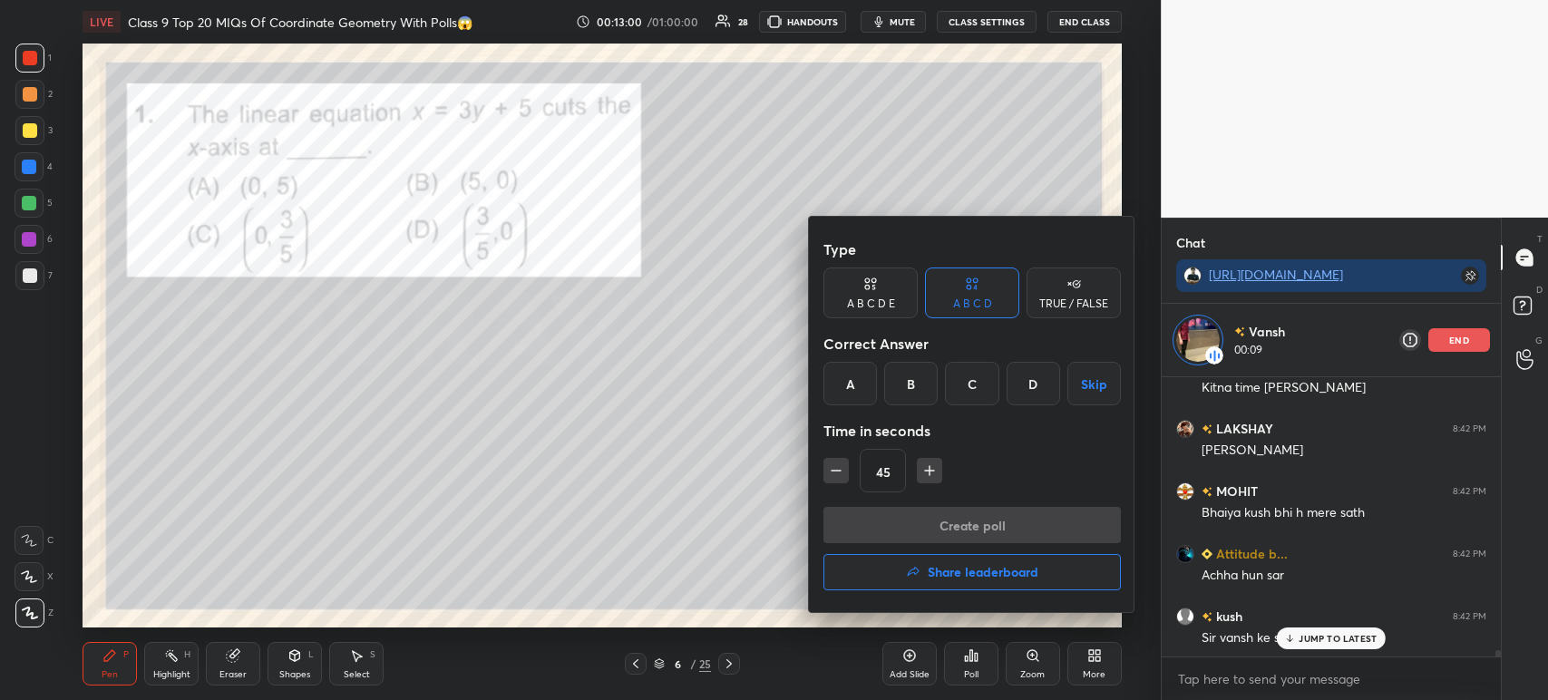
click at [908, 396] on div "B" at bounding box center [910, 384] width 53 height 44
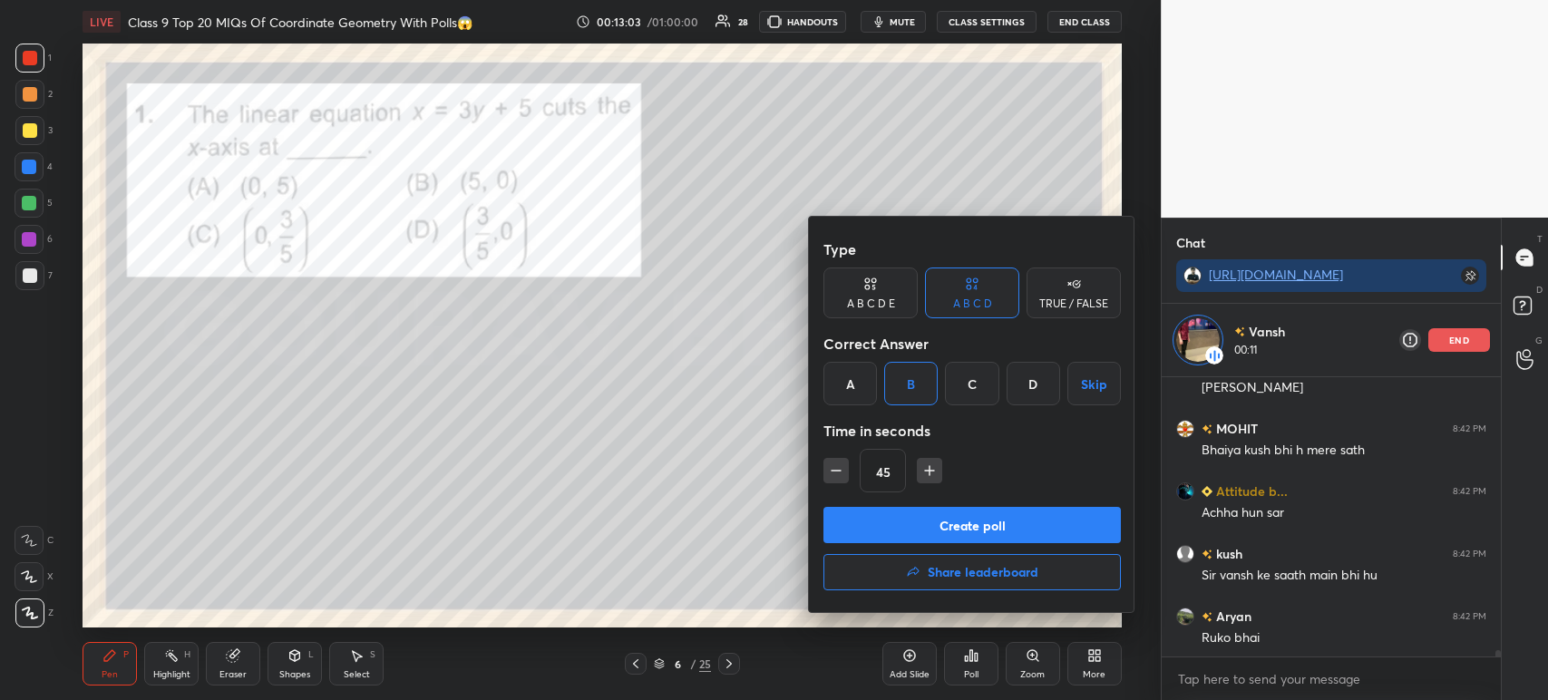
click at [929, 472] on icon "button" at bounding box center [929, 471] width 18 height 18
type input "60"
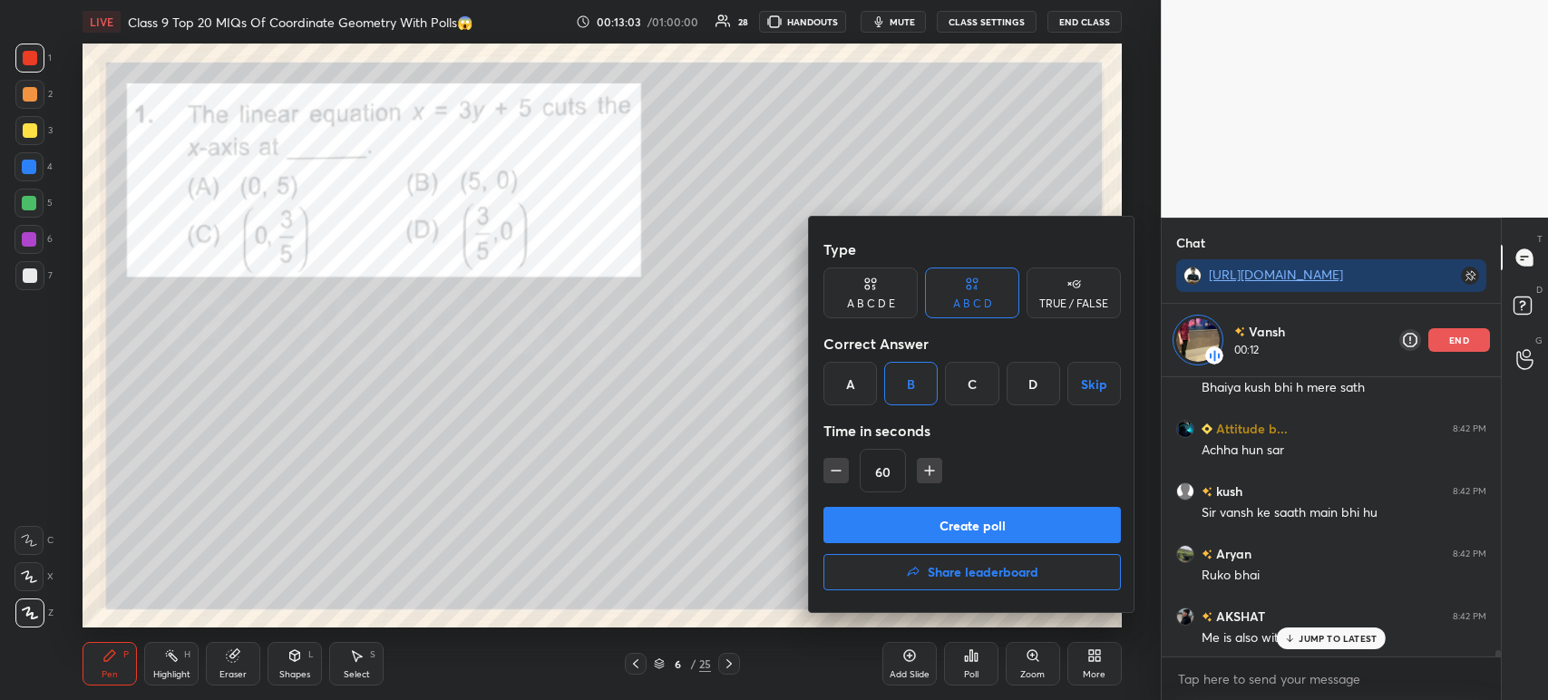
click at [912, 528] on button "Create poll" at bounding box center [971, 525] width 297 height 36
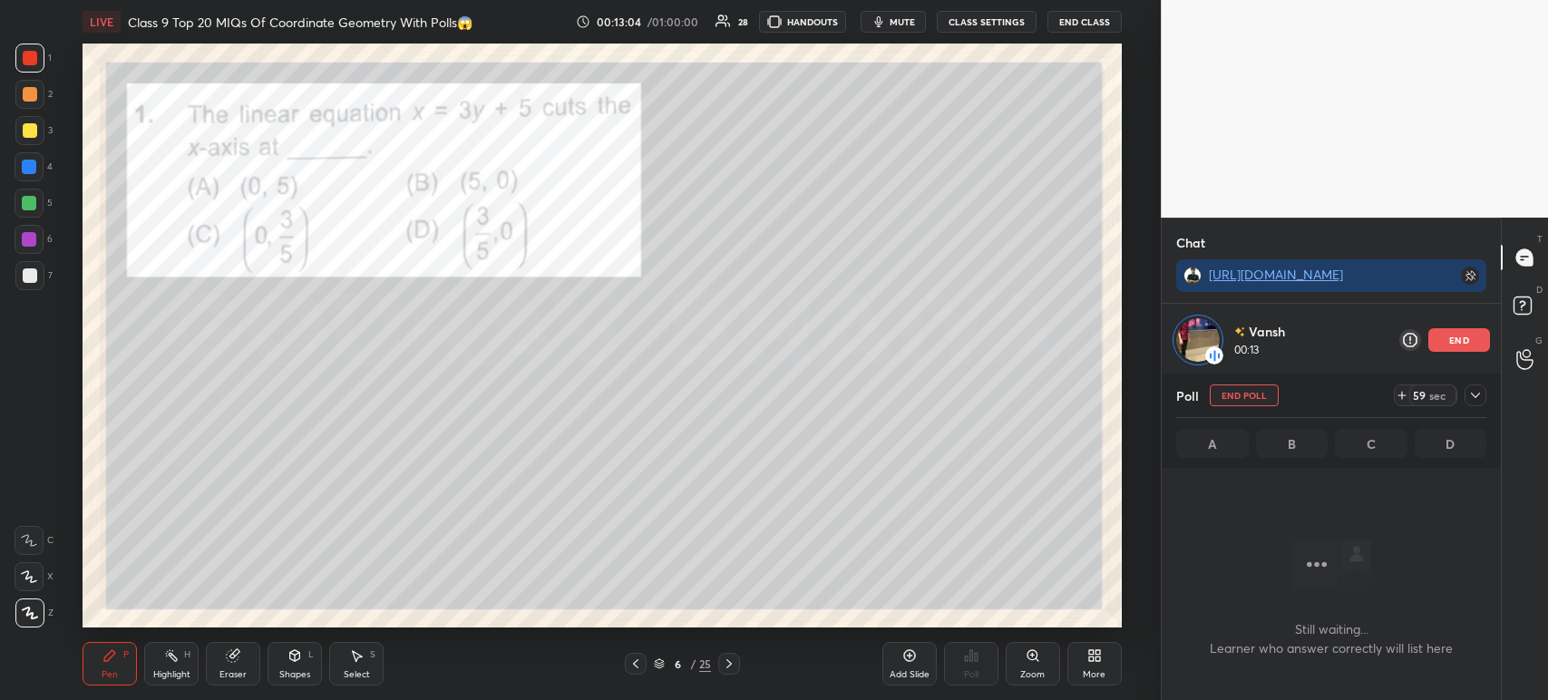
click at [1475, 396] on icon at bounding box center [1475, 395] width 15 height 15
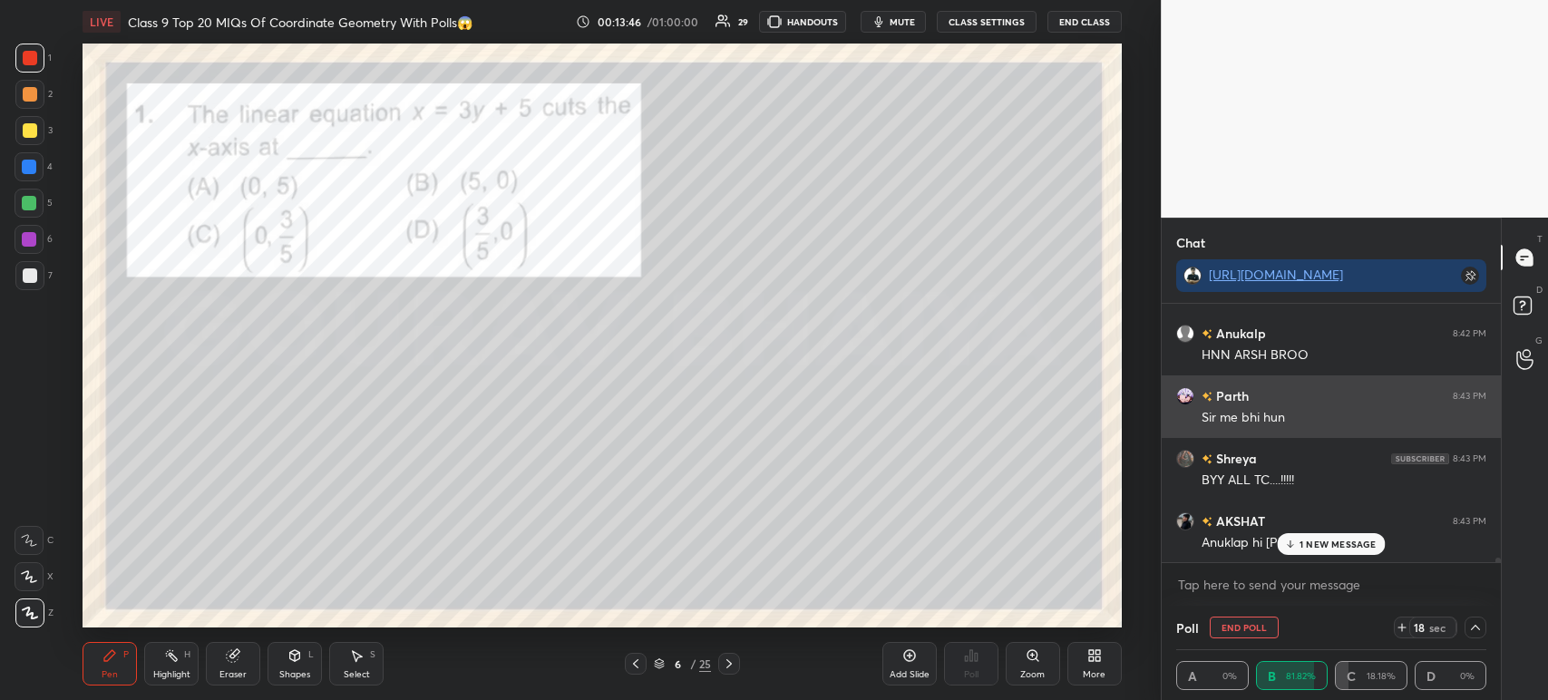
scroll to position [5, 5]
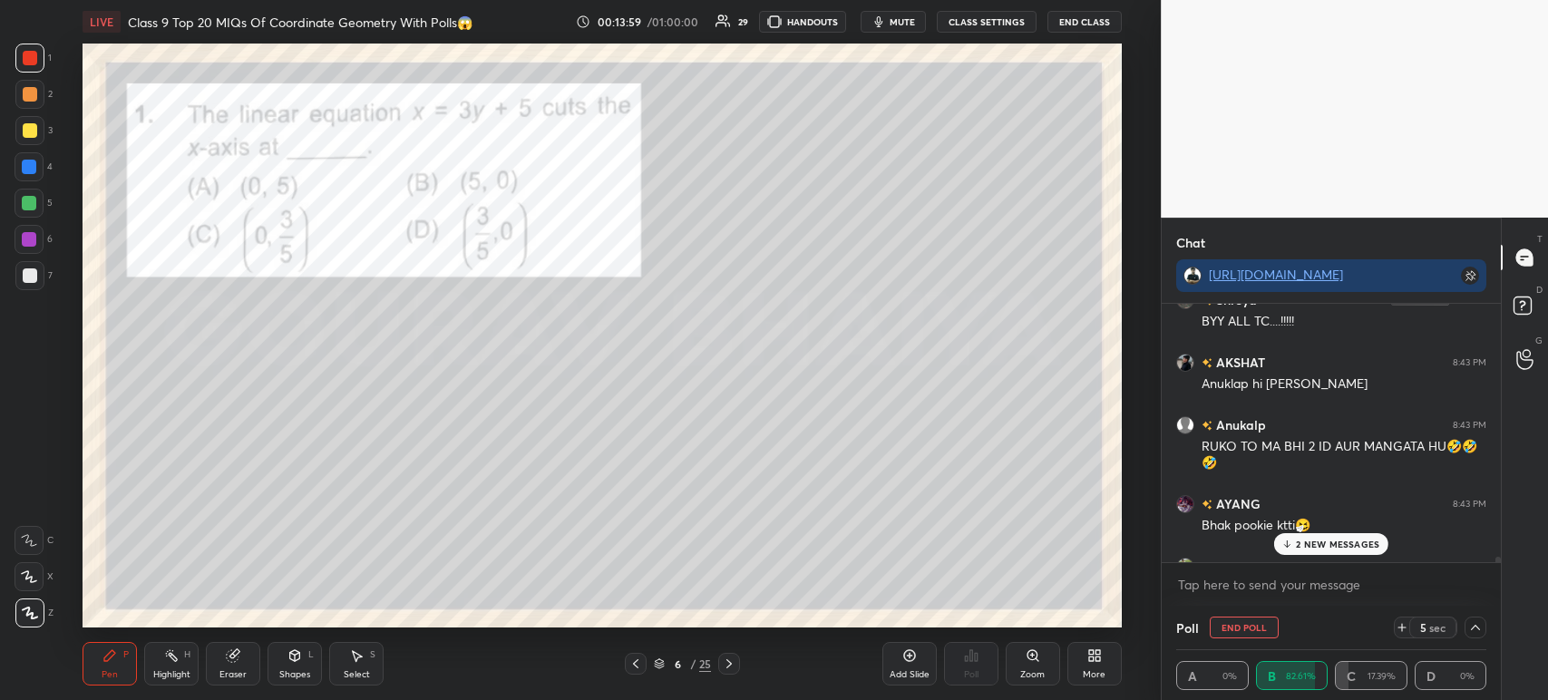
click at [31, 92] on div at bounding box center [30, 94] width 15 height 15
click at [28, 71] on div at bounding box center [29, 58] width 29 height 29
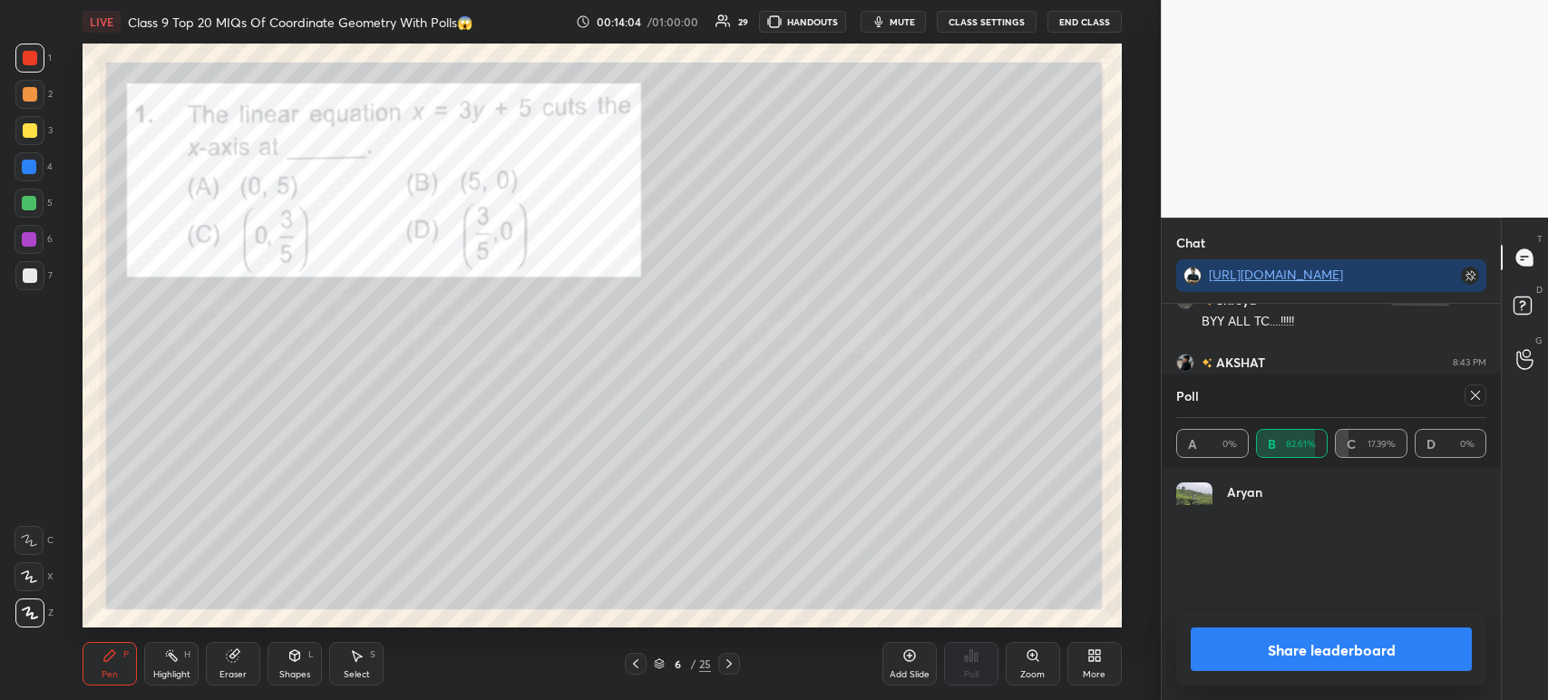
scroll to position [212, 305]
click at [34, 281] on div at bounding box center [30, 275] width 15 height 15
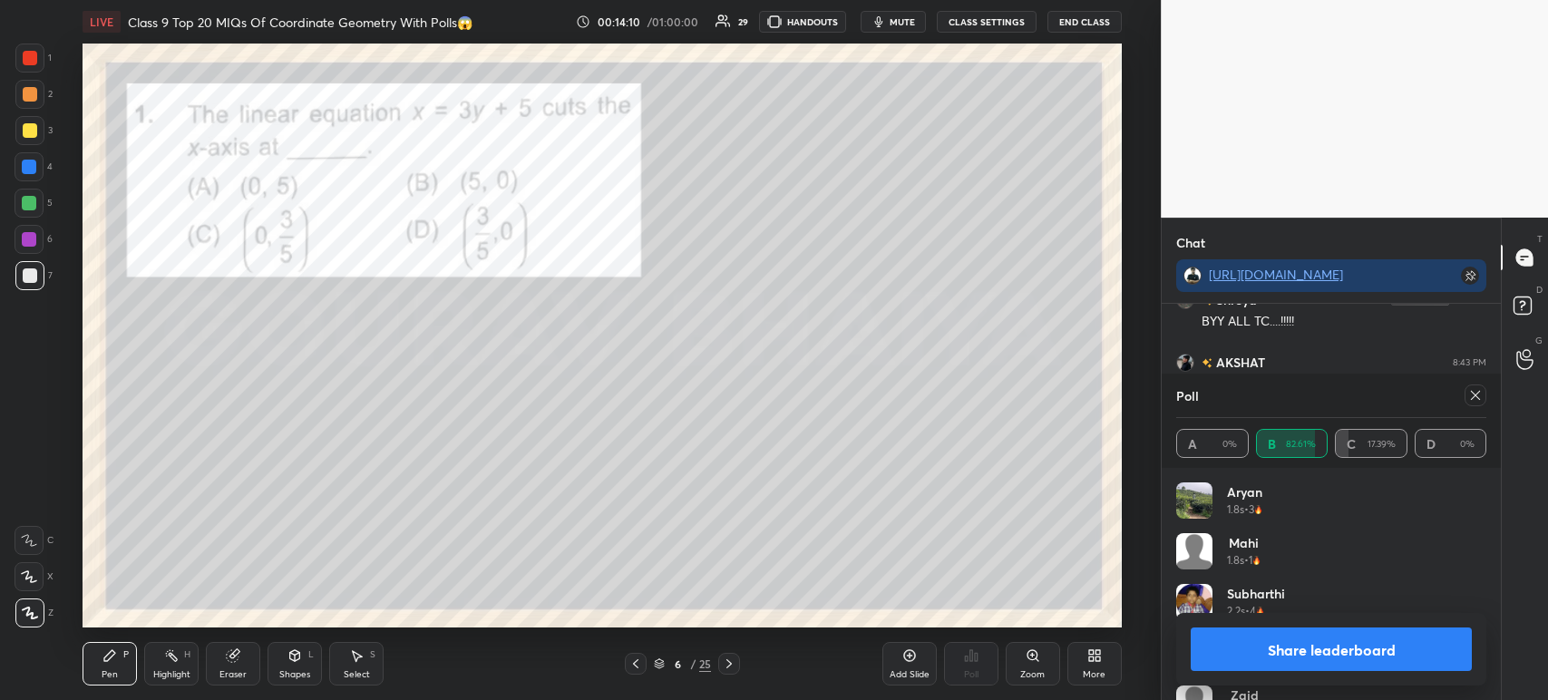
click at [1258, 645] on button "Share leaderboard" at bounding box center [1331, 649] width 281 height 44
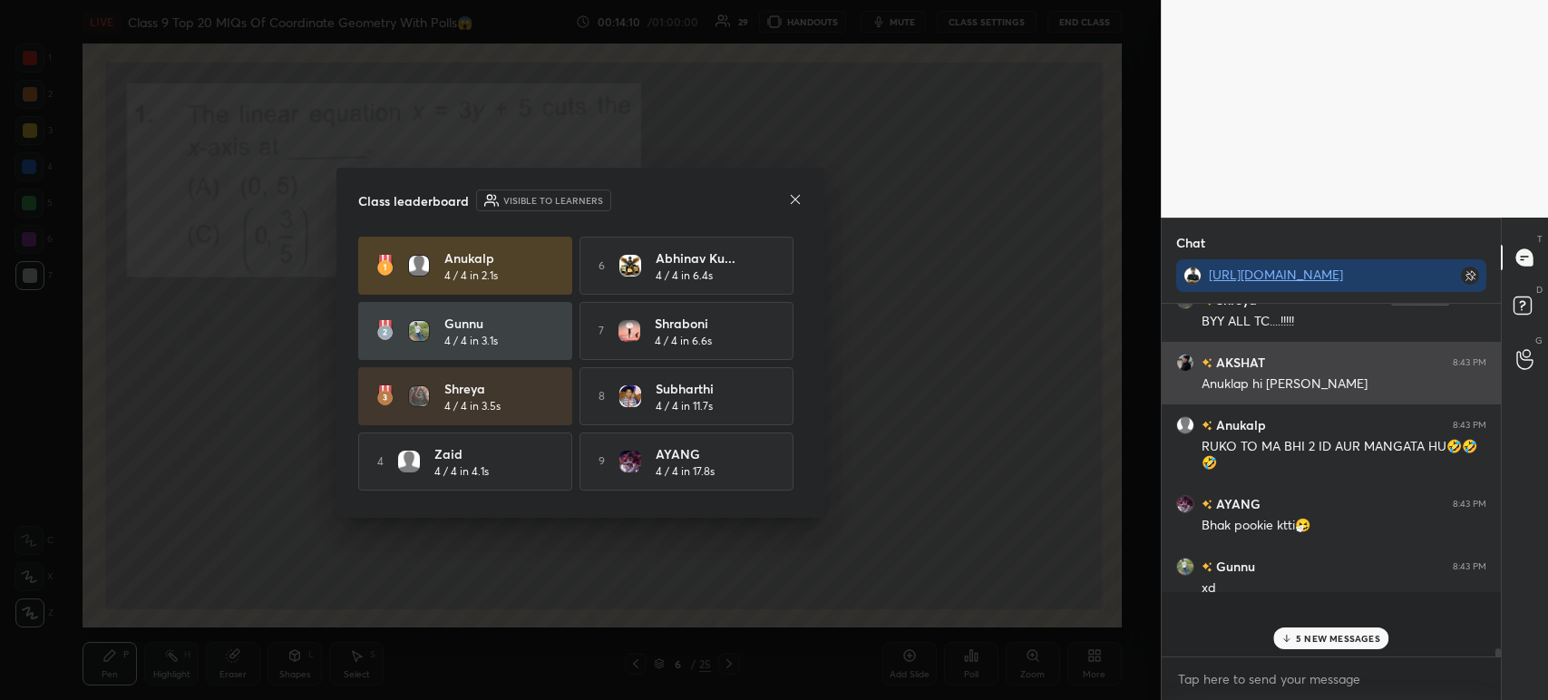
scroll to position [2, 5]
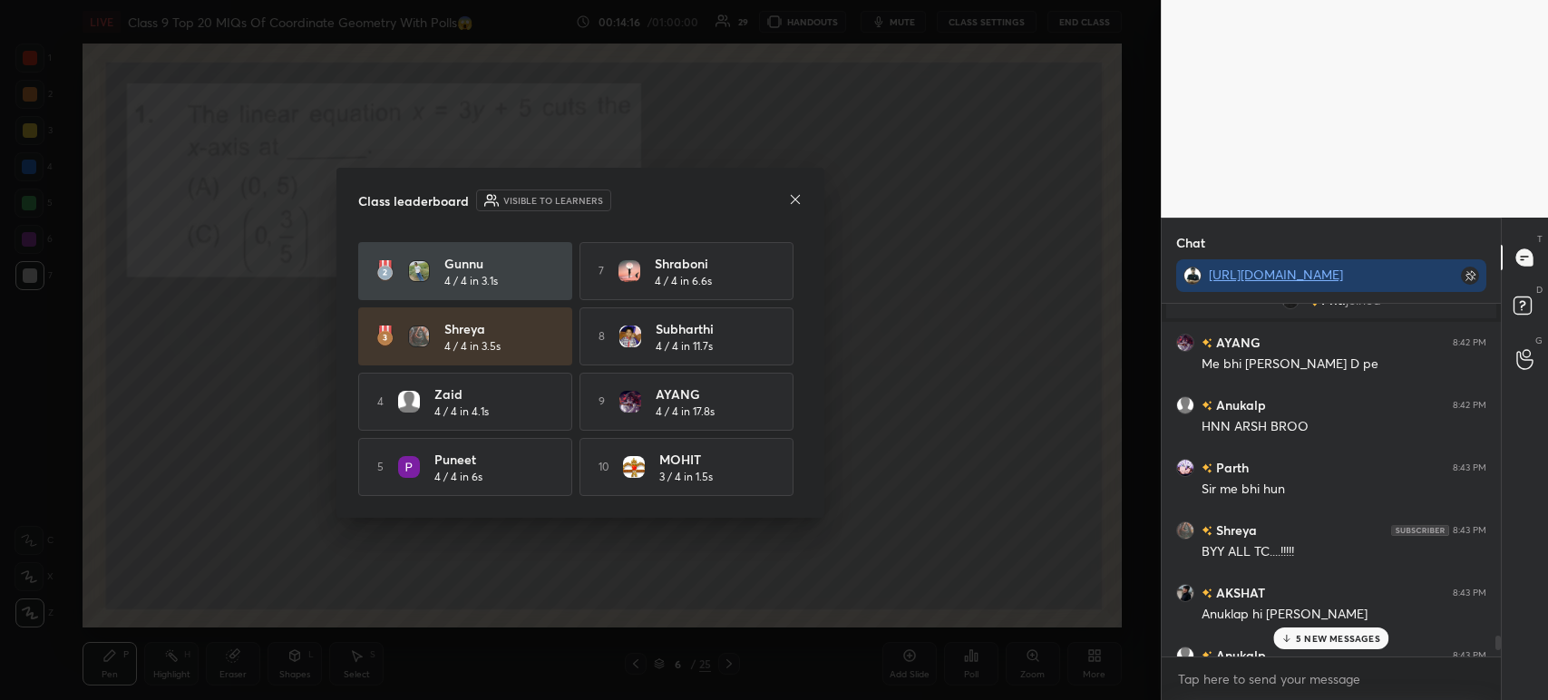
click at [797, 199] on icon at bounding box center [795, 199] width 15 height 15
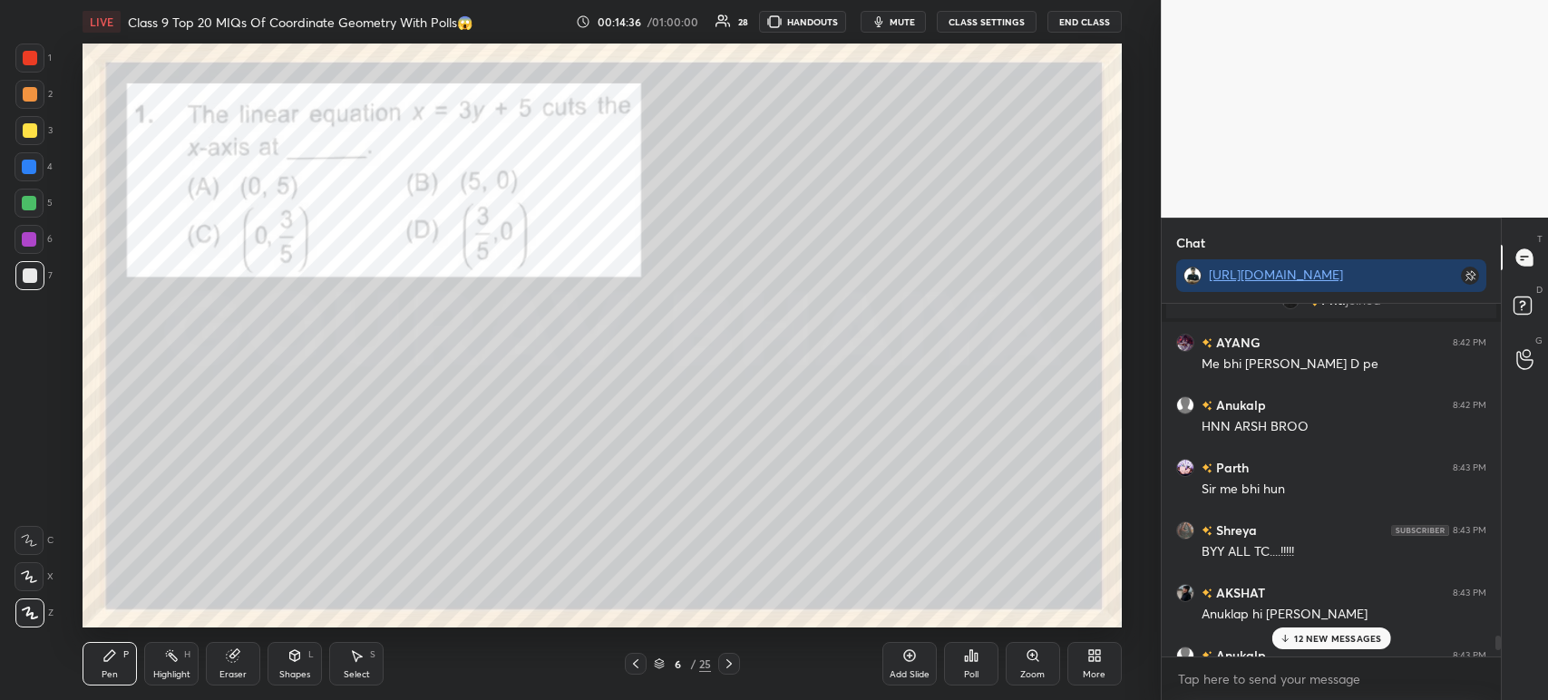
click at [37, 63] on div at bounding box center [29, 58] width 29 height 29
click at [738, 664] on div at bounding box center [729, 664] width 22 height 22
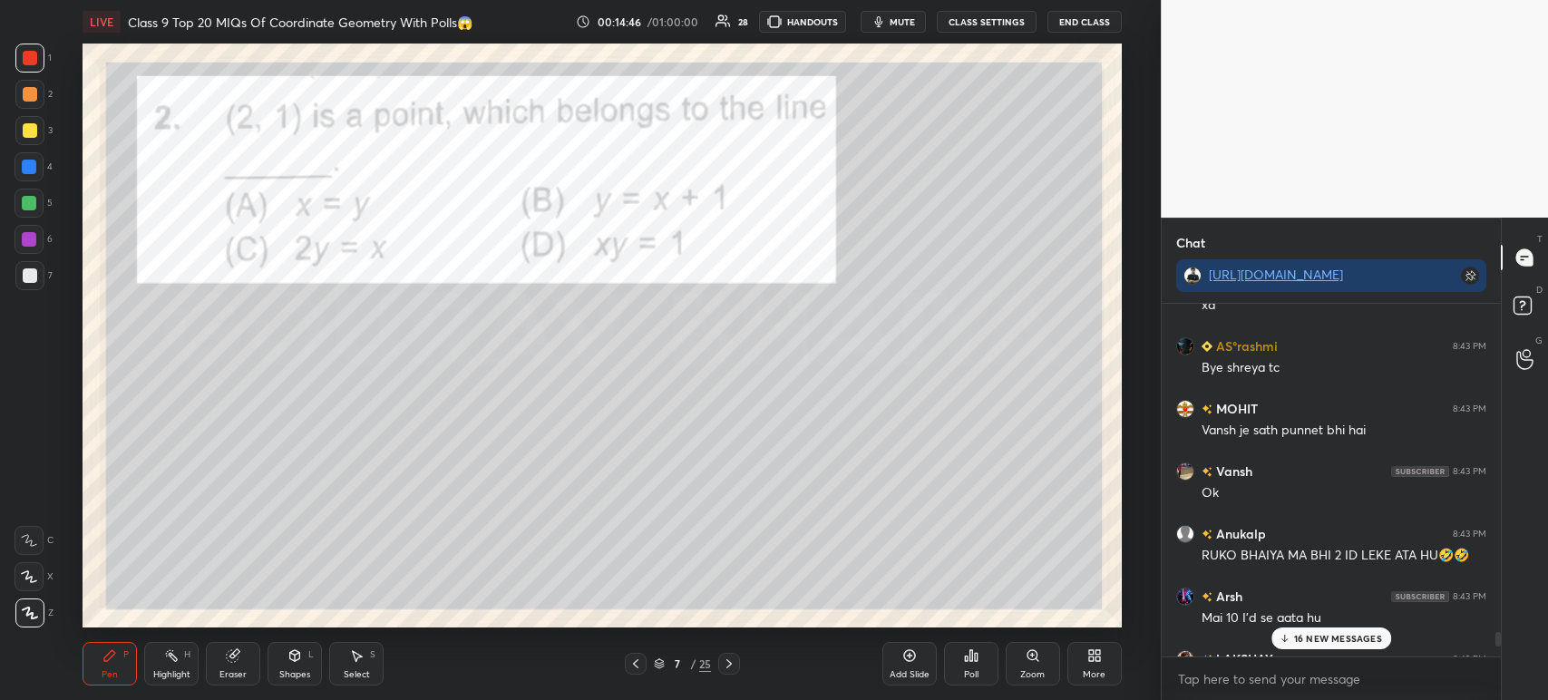
scroll to position [13832, 0]
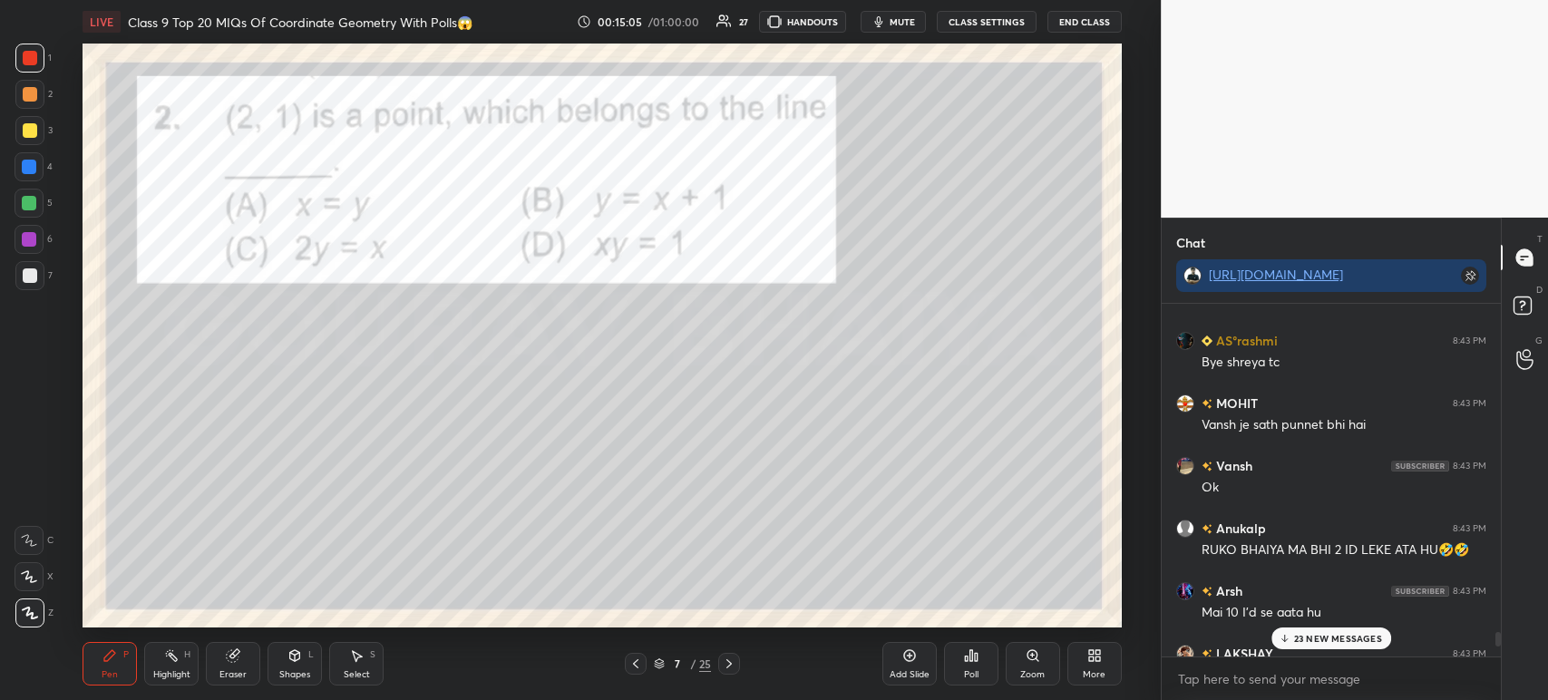
click at [966, 661] on icon at bounding box center [966, 658] width 3 height 5
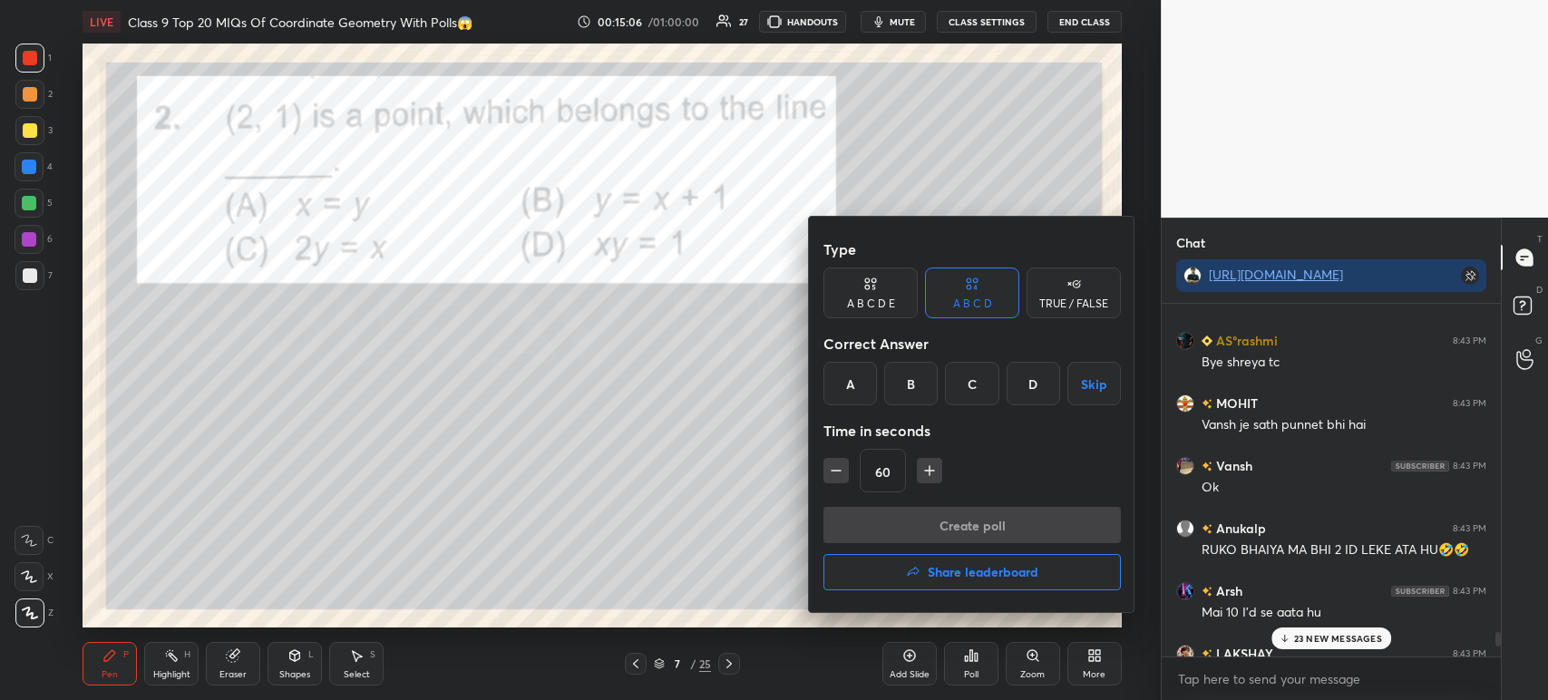
click at [973, 390] on div "C" at bounding box center [971, 384] width 53 height 44
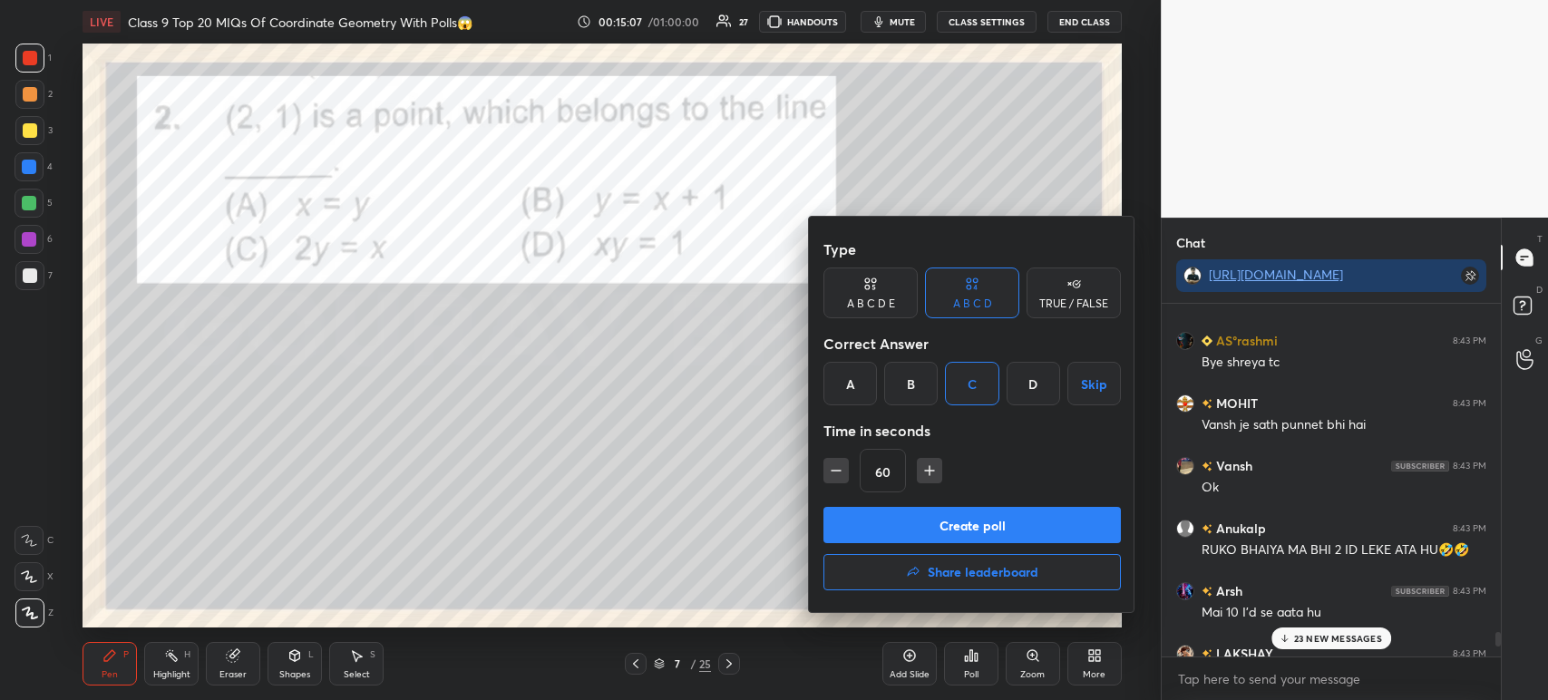
scroll to position [6, 5]
click at [932, 526] on button "Create poll" at bounding box center [971, 525] width 297 height 36
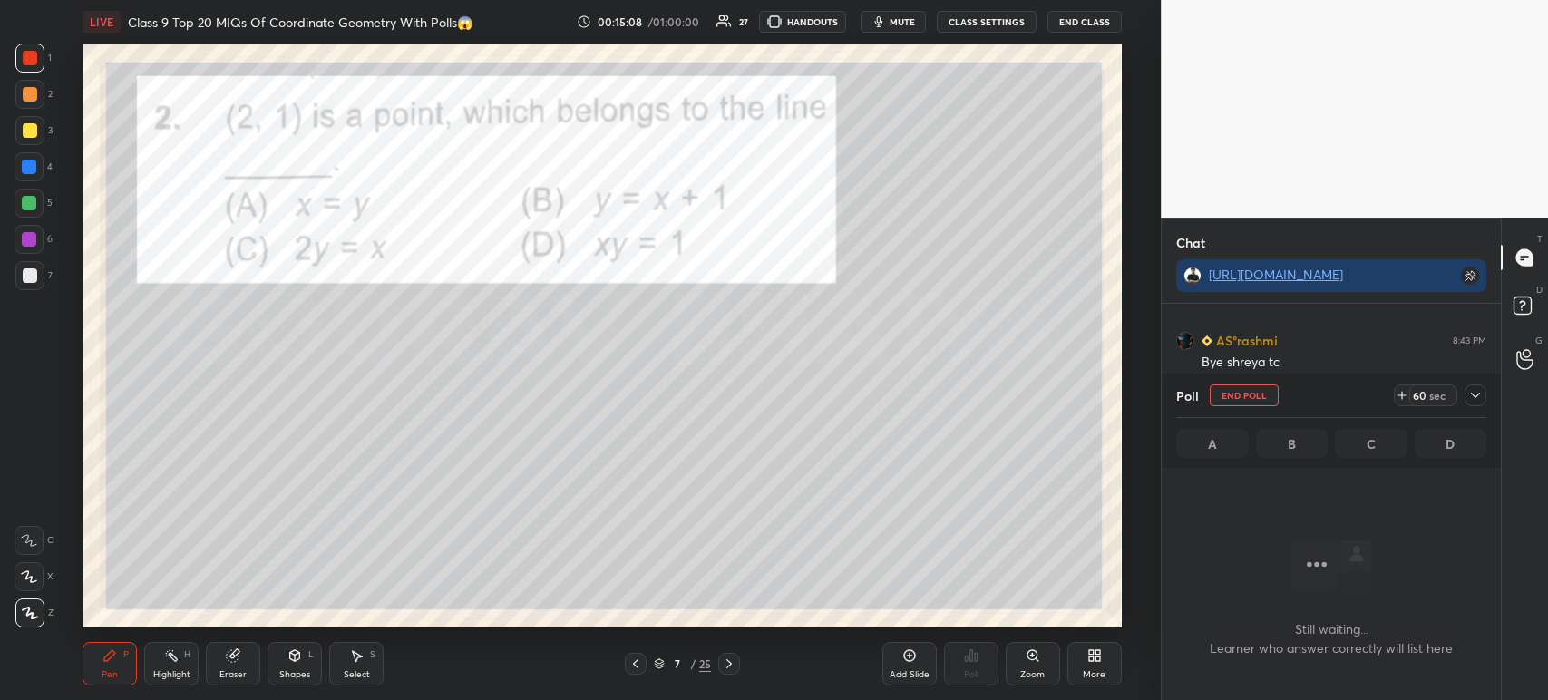
scroll to position [102, 334]
click at [1480, 401] on icon at bounding box center [1475, 395] width 15 height 15
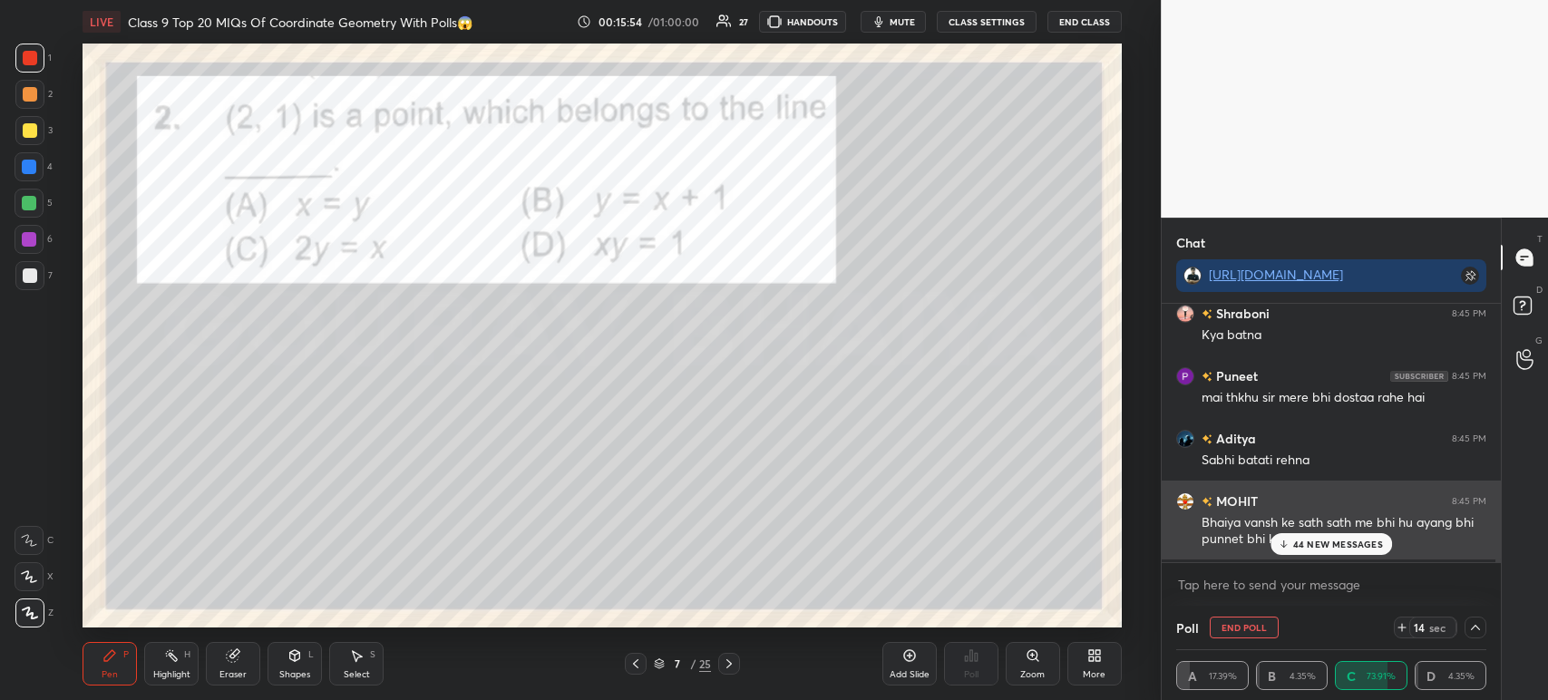
scroll to position [16344, 0]
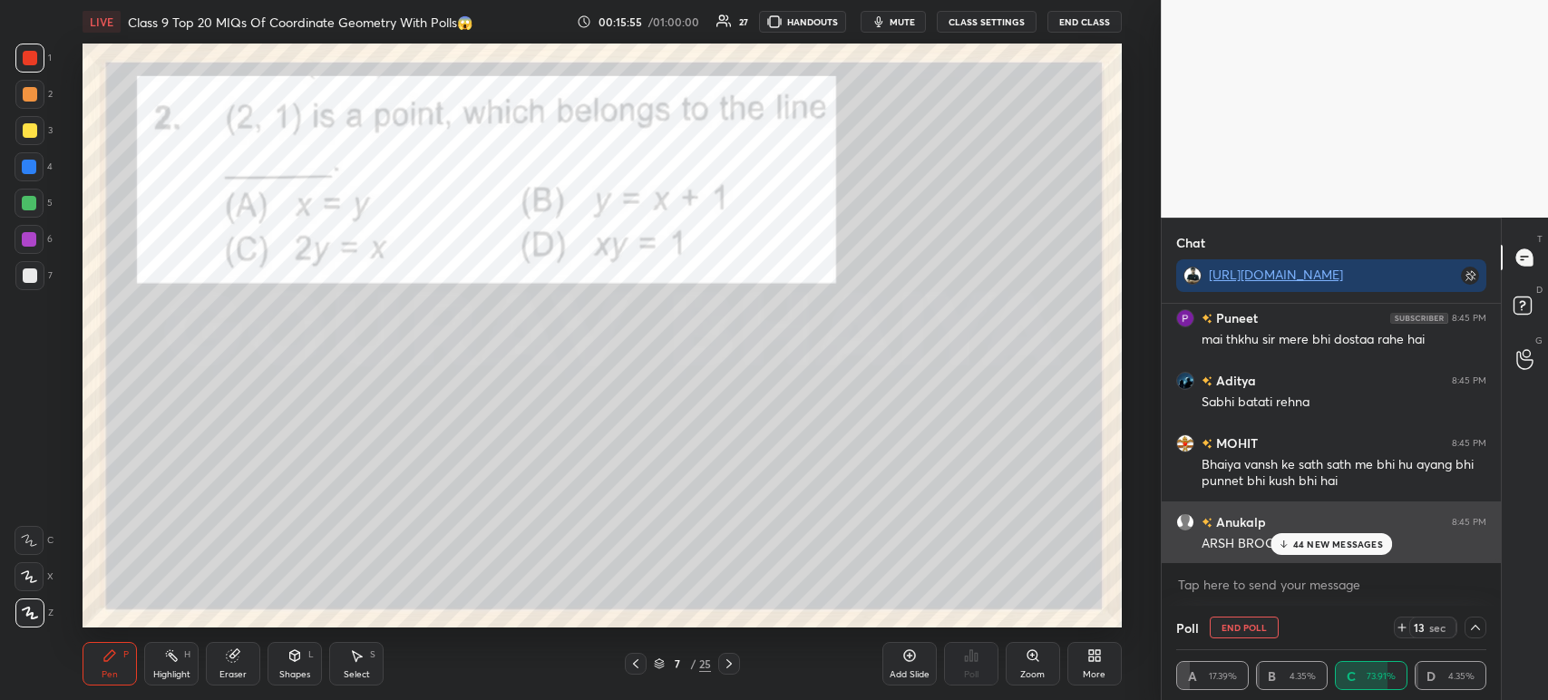
click at [1301, 555] on div "44 NEW MESSAGES" at bounding box center [1331, 544] width 122 height 22
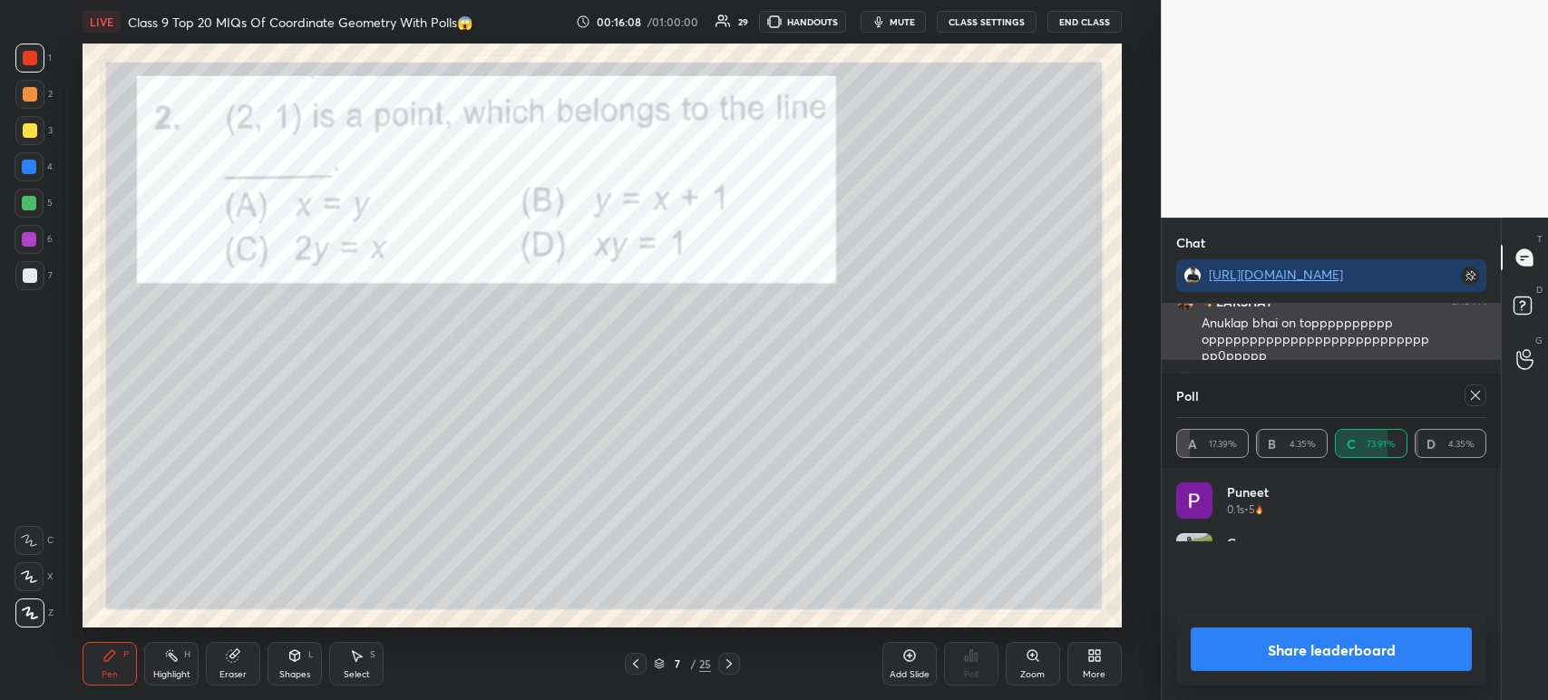
scroll to position [212, 305]
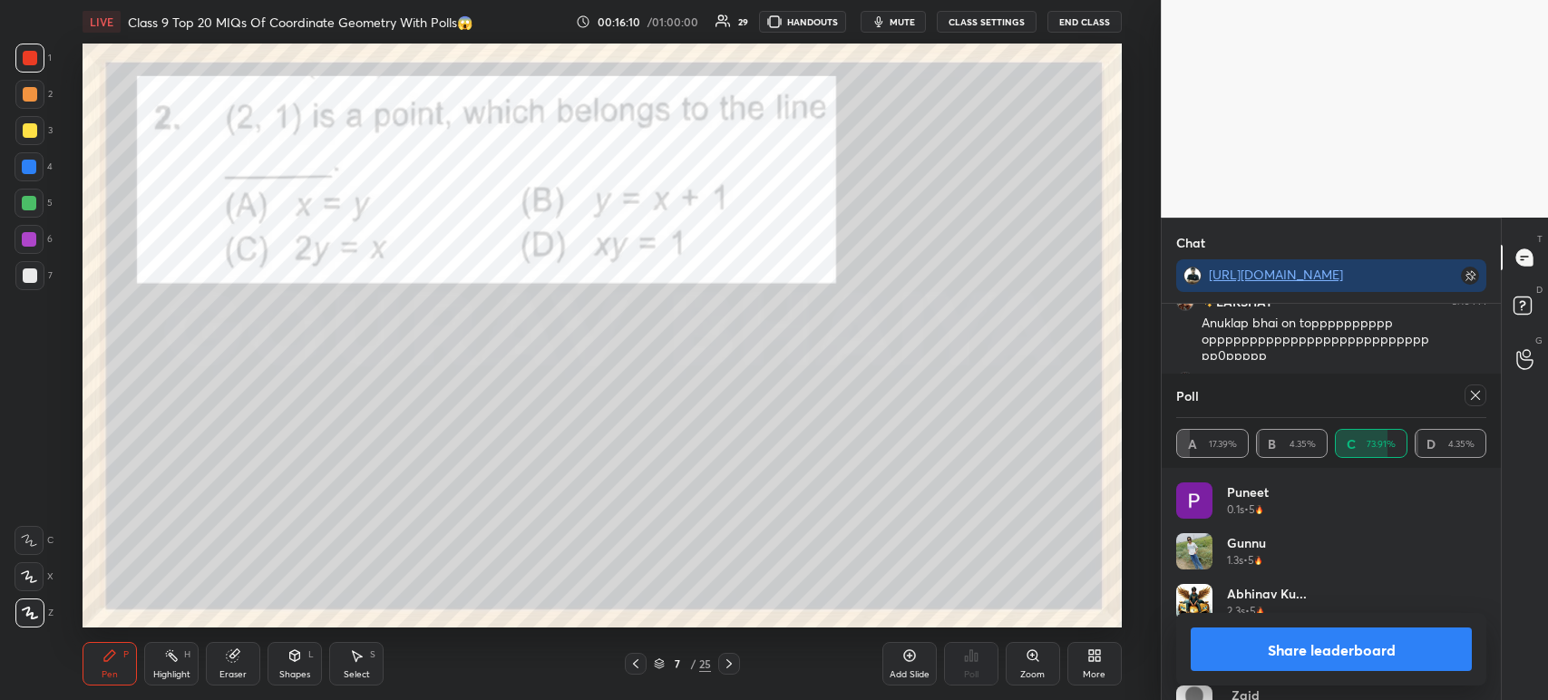
click at [1276, 665] on button "Share leaderboard" at bounding box center [1331, 649] width 281 height 44
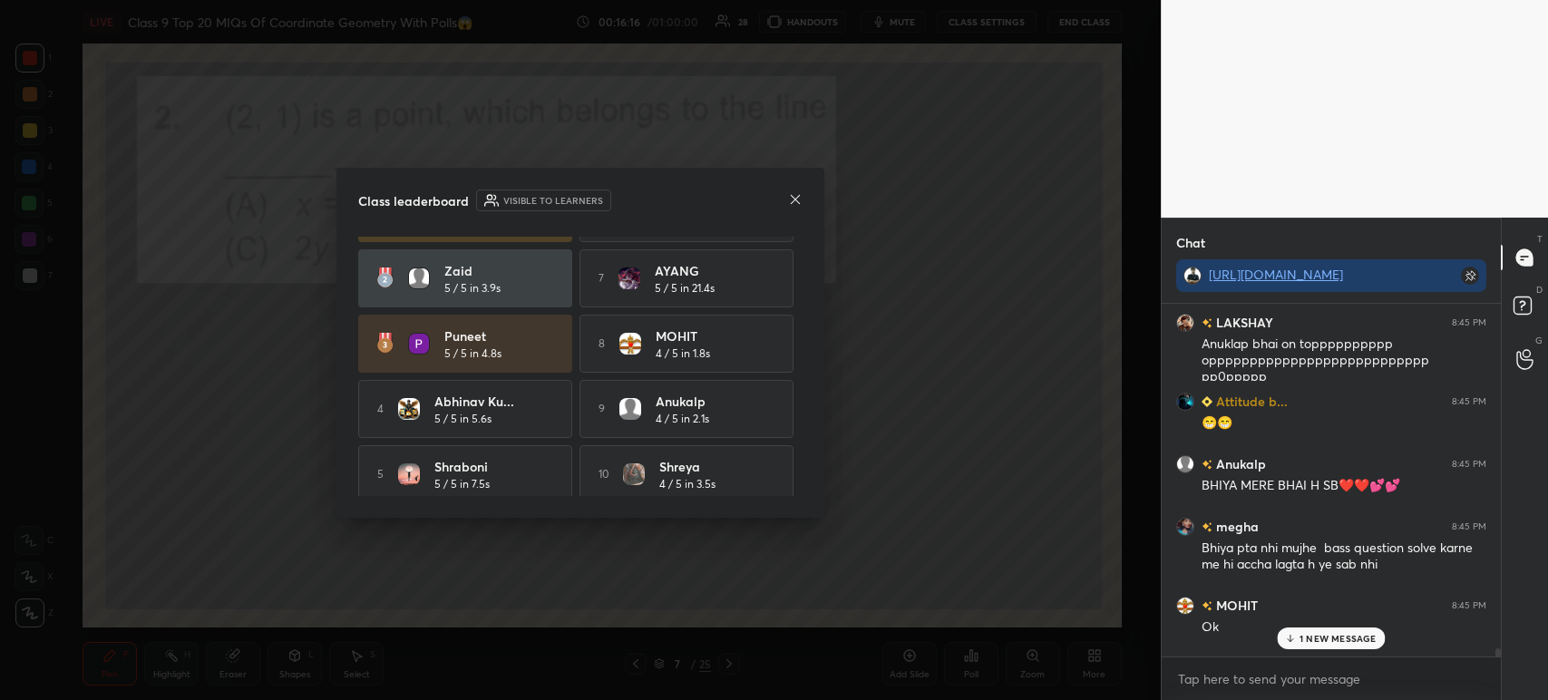
scroll to position [64, 0]
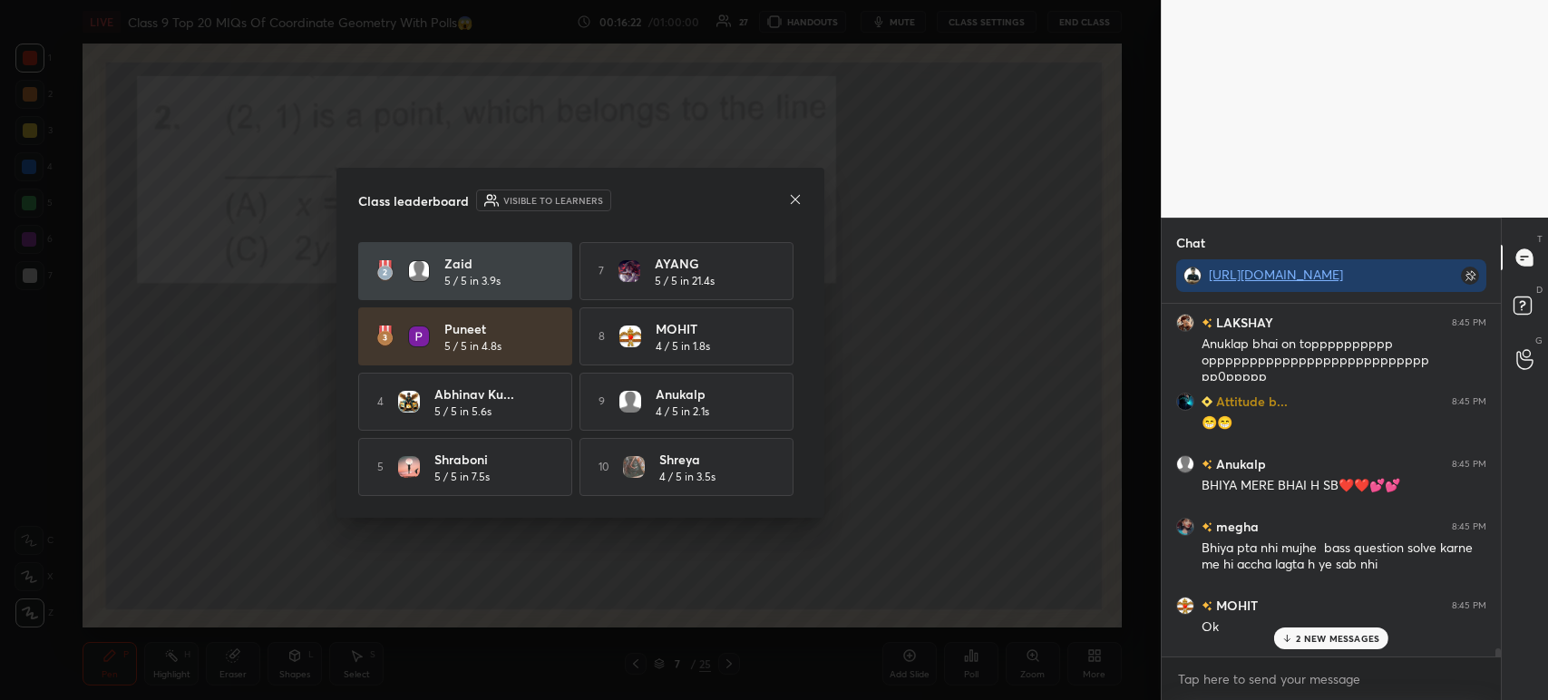
click at [804, 208] on div "Class leaderboard Visible to learners Gunnu 5 / 5 in 2.7s 6 [PERSON_NAME] 5 / 5…" at bounding box center [580, 343] width 488 height 350
click at [794, 200] on icon at bounding box center [795, 198] width 9 height 9
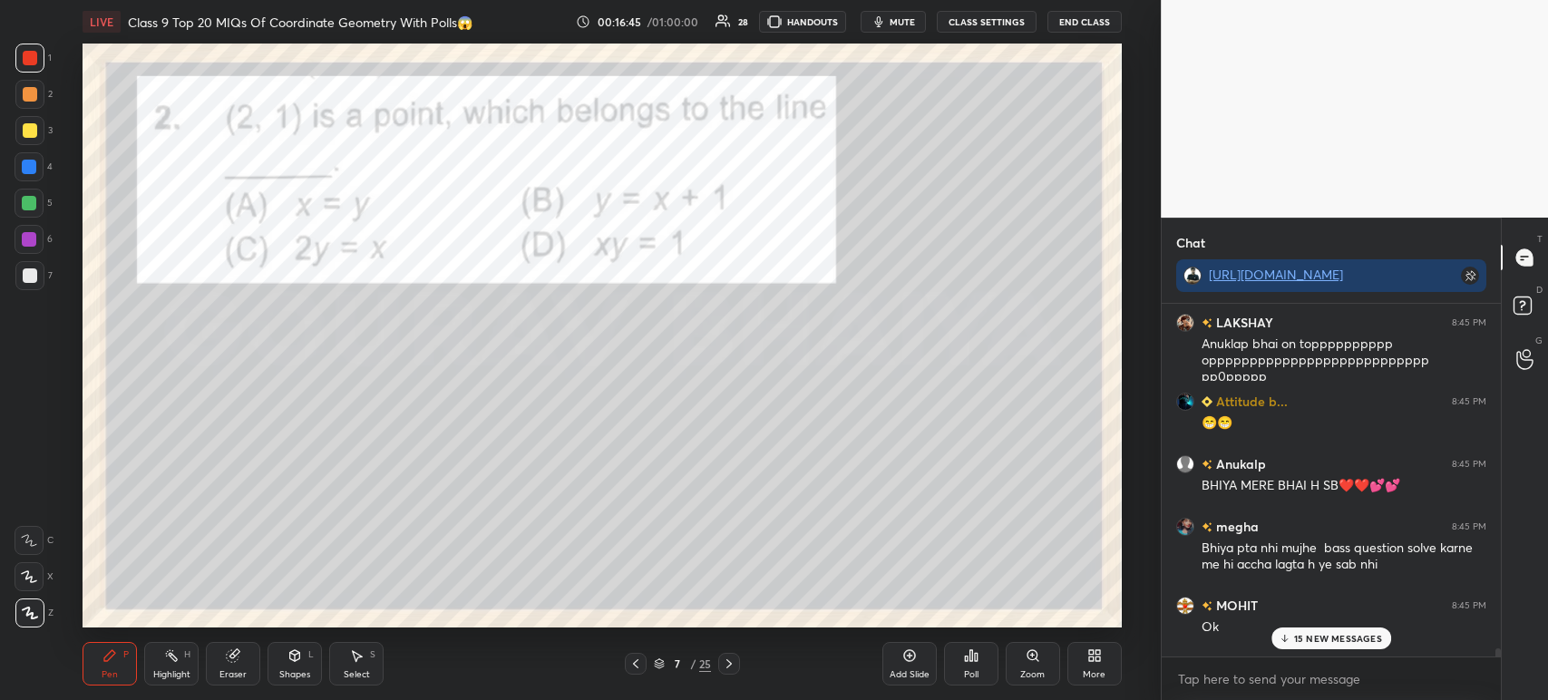
click at [731, 673] on div at bounding box center [729, 664] width 22 height 22
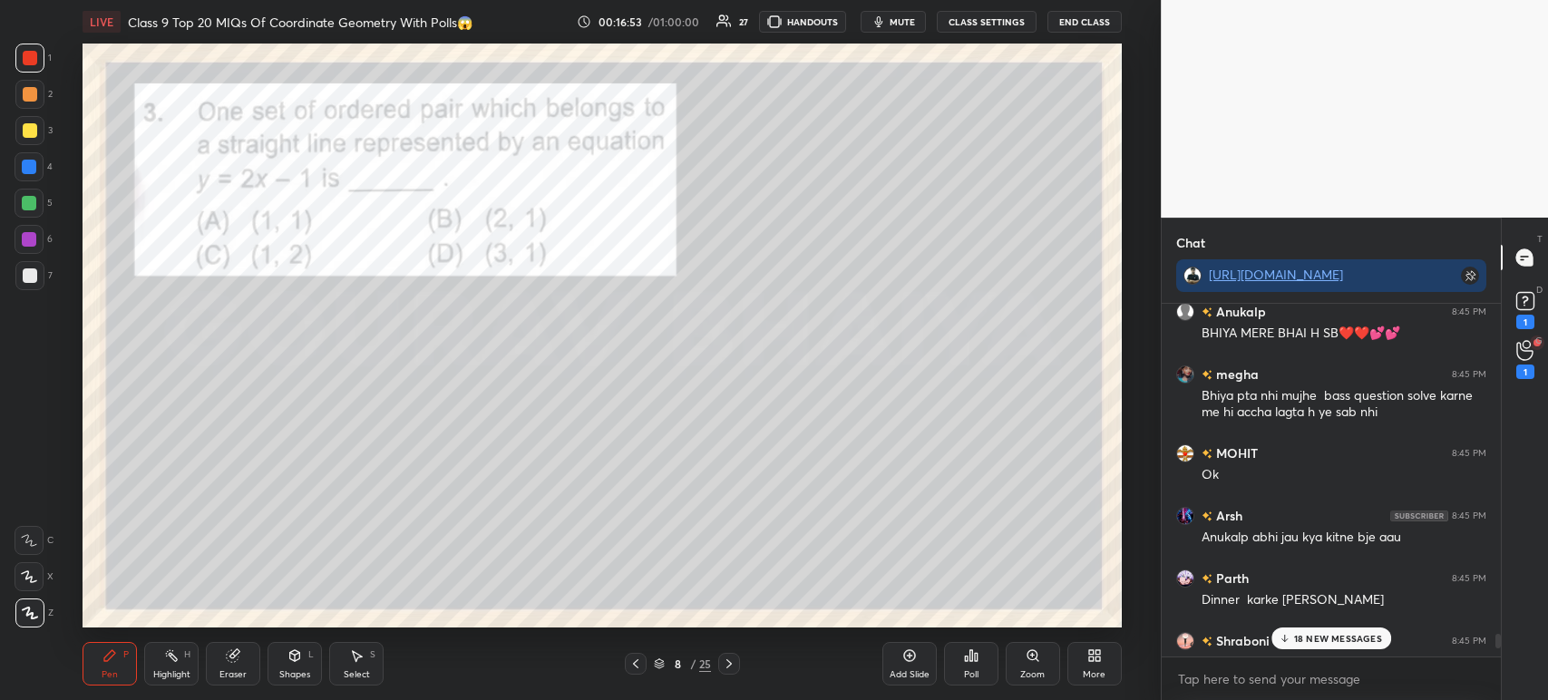
scroll to position [17072, 0]
click at [1540, 313] on div "1" at bounding box center [1525, 308] width 36 height 33
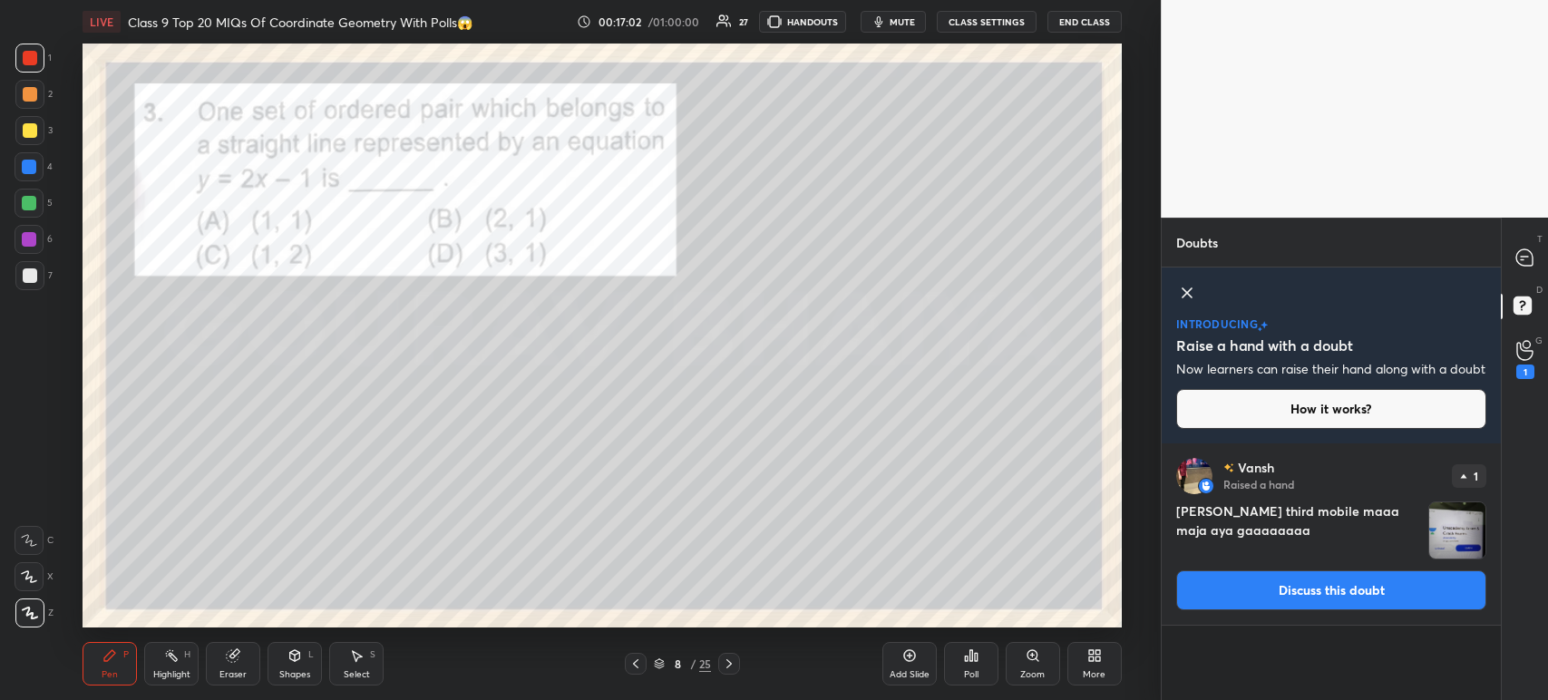
click at [1443, 532] on img "grid" at bounding box center [1457, 530] width 56 height 56
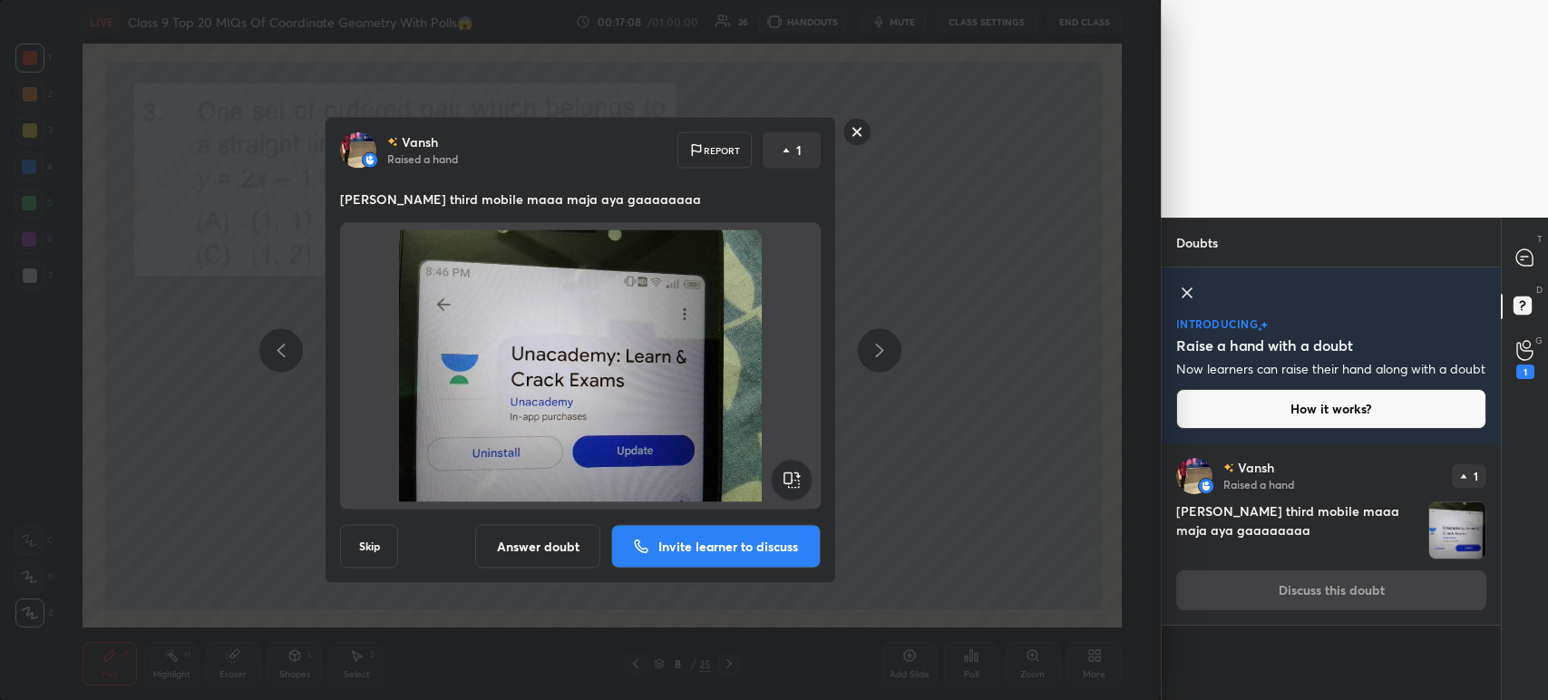
click at [856, 130] on rect at bounding box center [857, 132] width 28 height 28
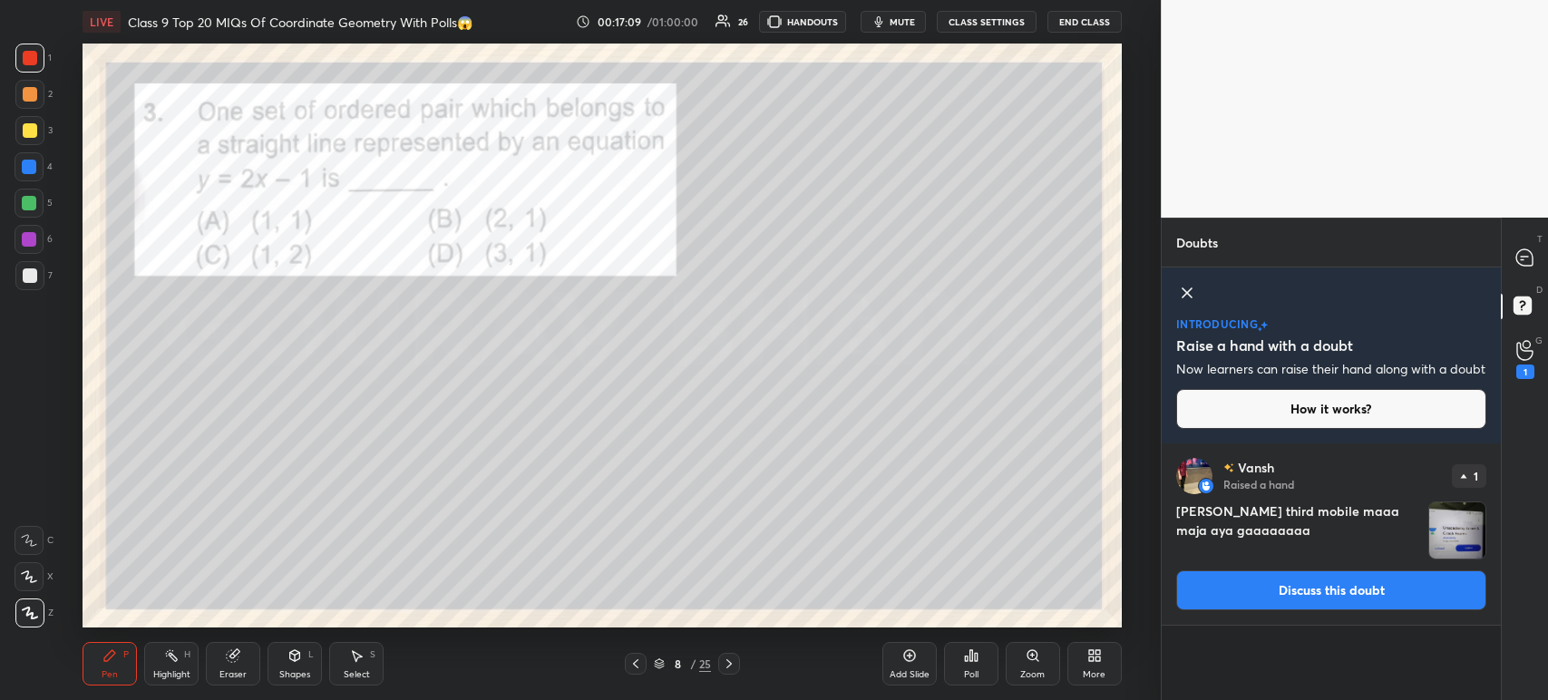
click at [1523, 360] on icon at bounding box center [1524, 351] width 16 height 18
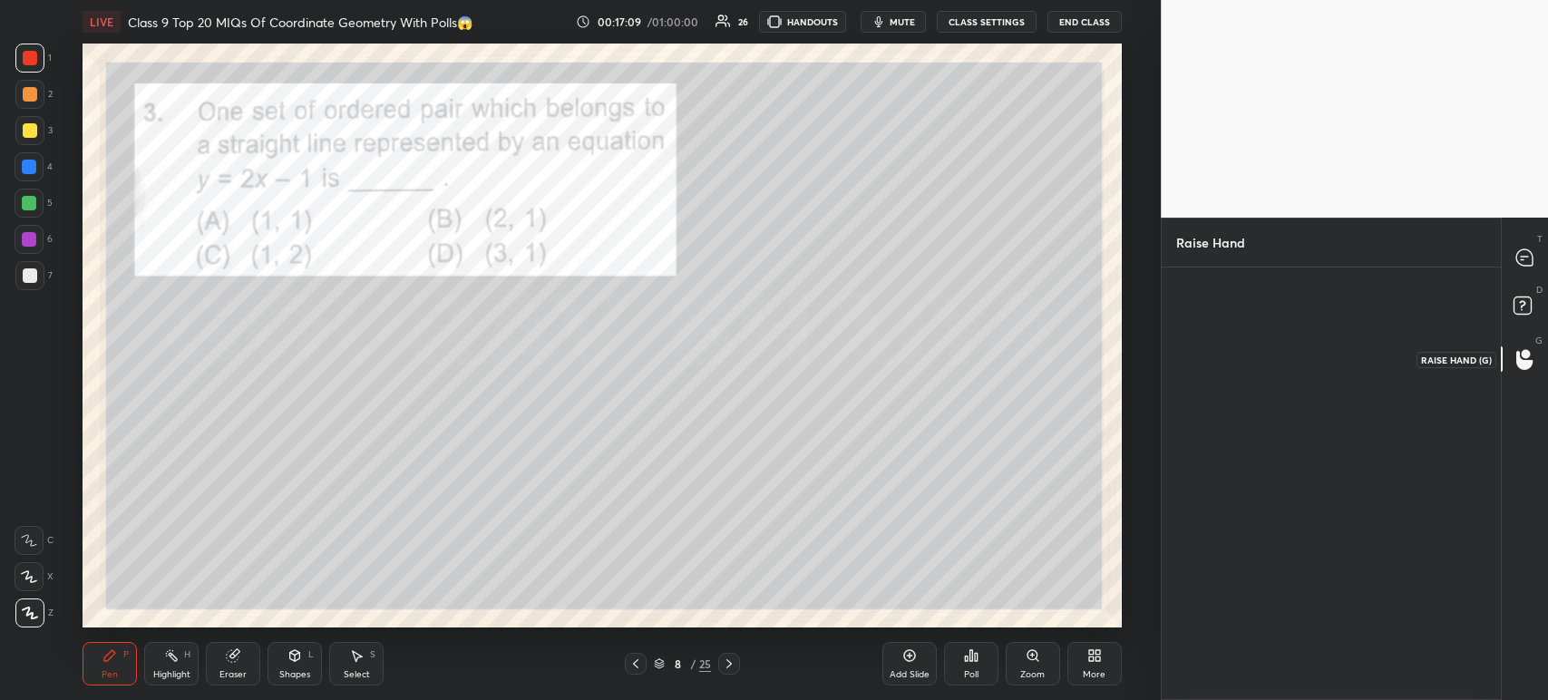
scroll to position [6, 5]
click at [1531, 310] on icon at bounding box center [1525, 308] width 33 height 33
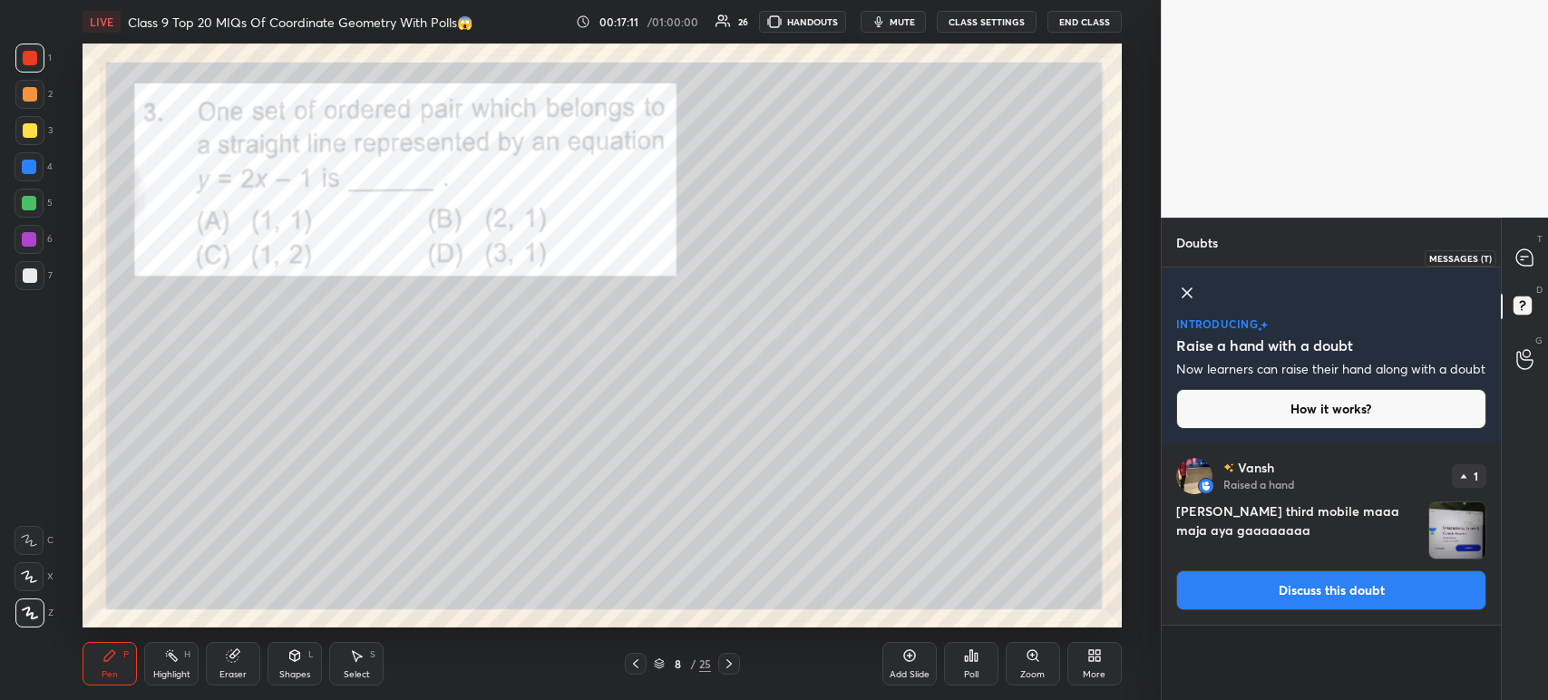
click at [1526, 257] on icon at bounding box center [1524, 257] width 7 height 0
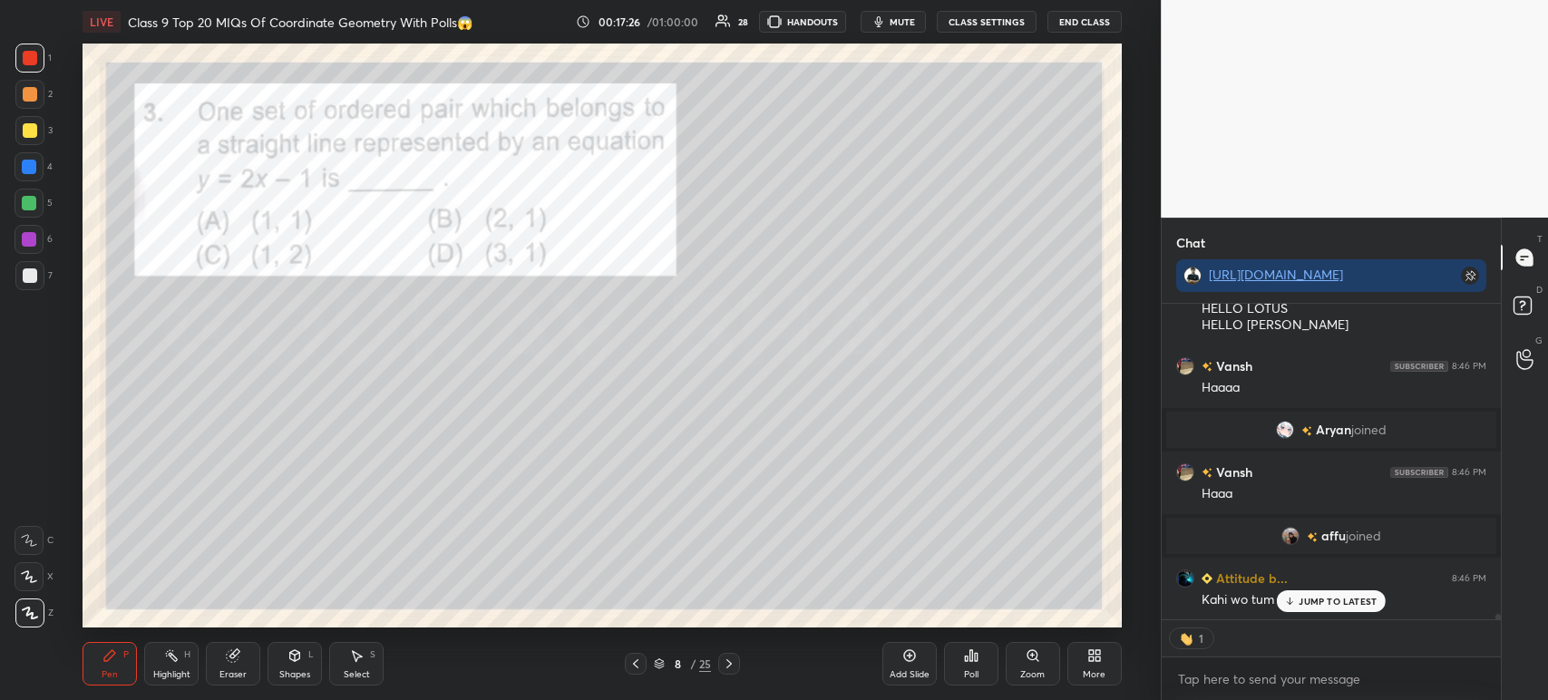
scroll to position [18987, 0]
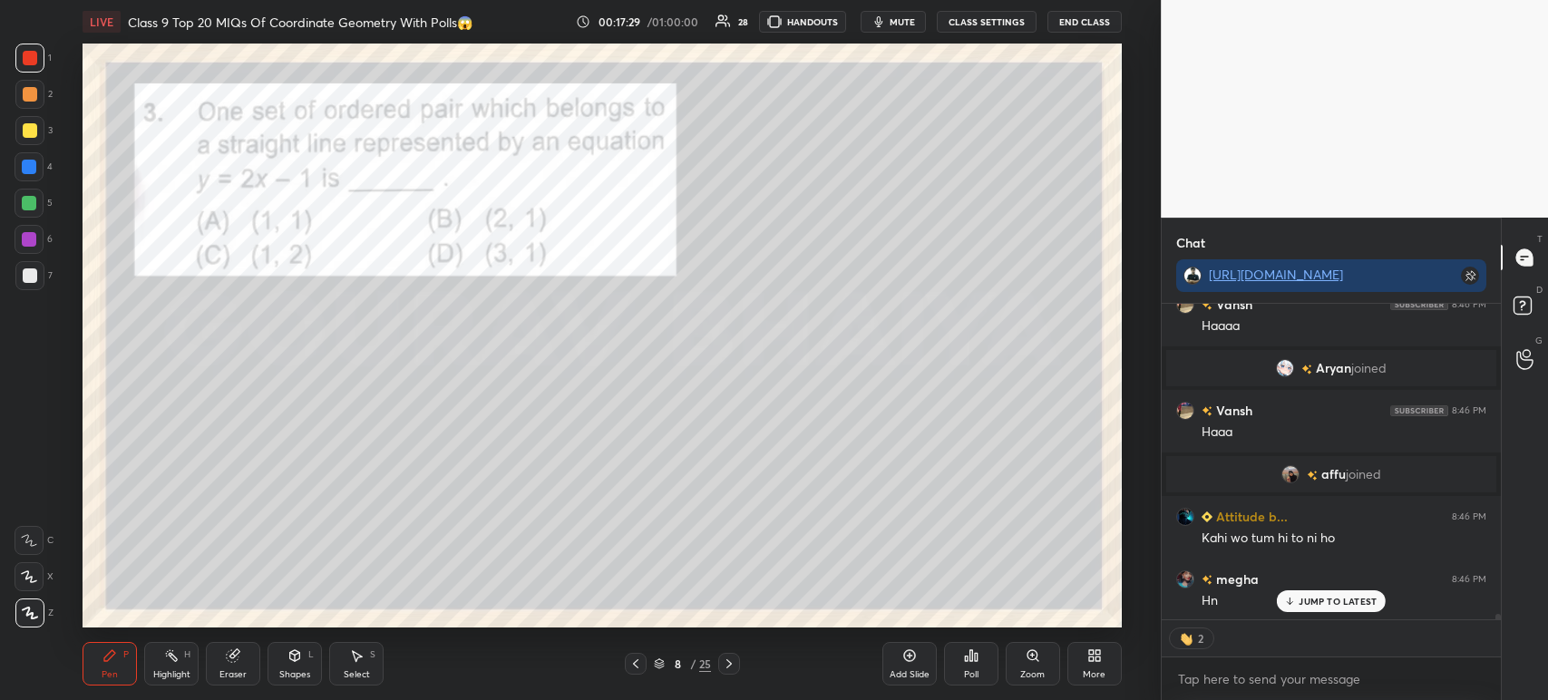
click at [34, 281] on div at bounding box center [30, 275] width 15 height 15
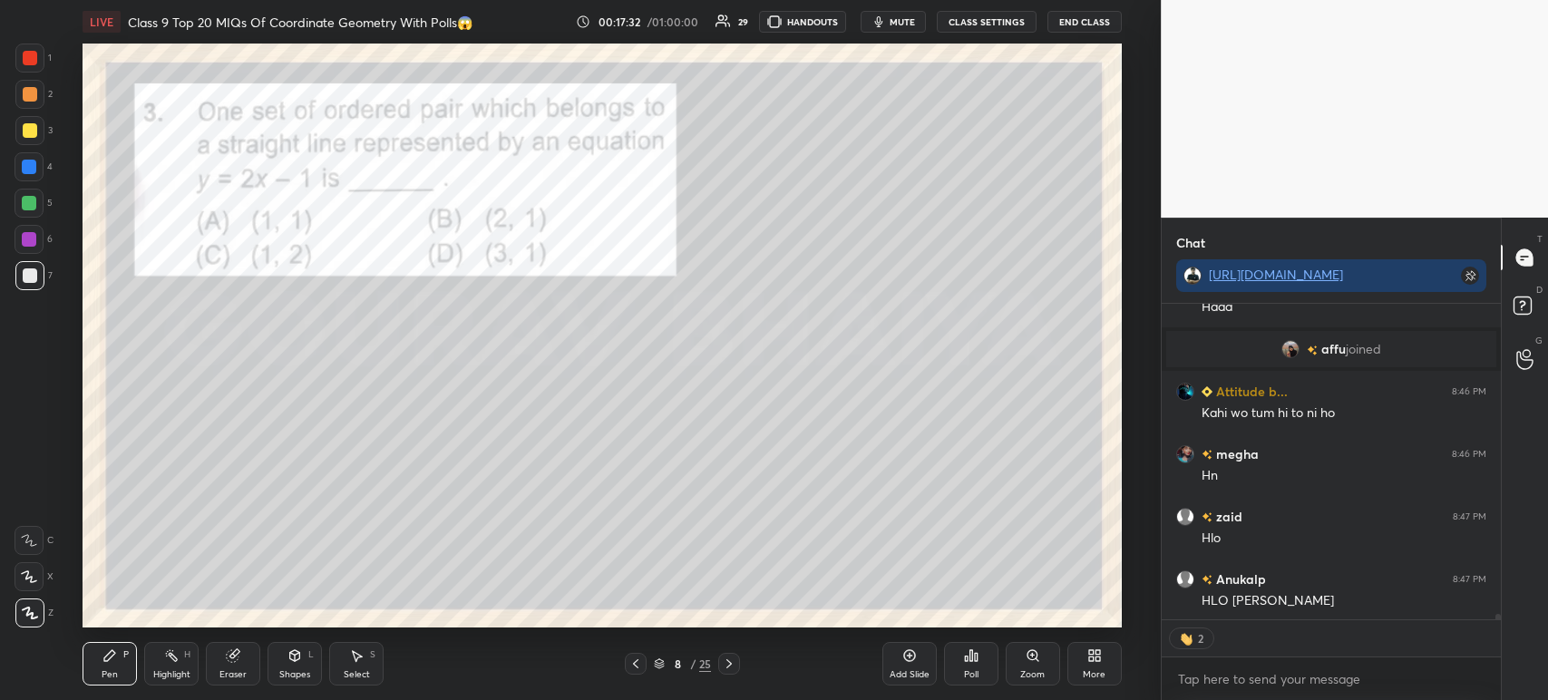
scroll to position [19113, 0]
click at [39, 281] on div at bounding box center [29, 275] width 29 height 29
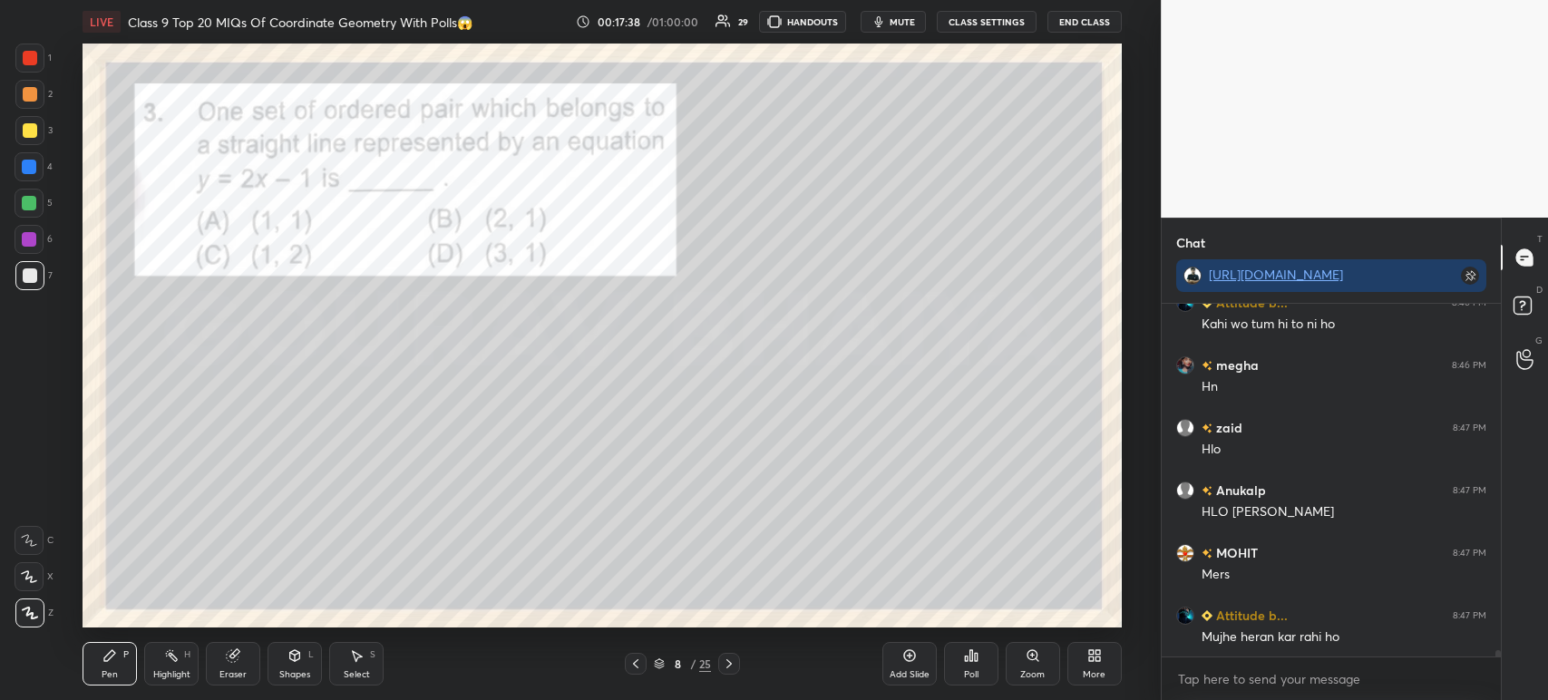
scroll to position [6, 5]
click at [970, 658] on icon at bounding box center [971, 655] width 3 height 11
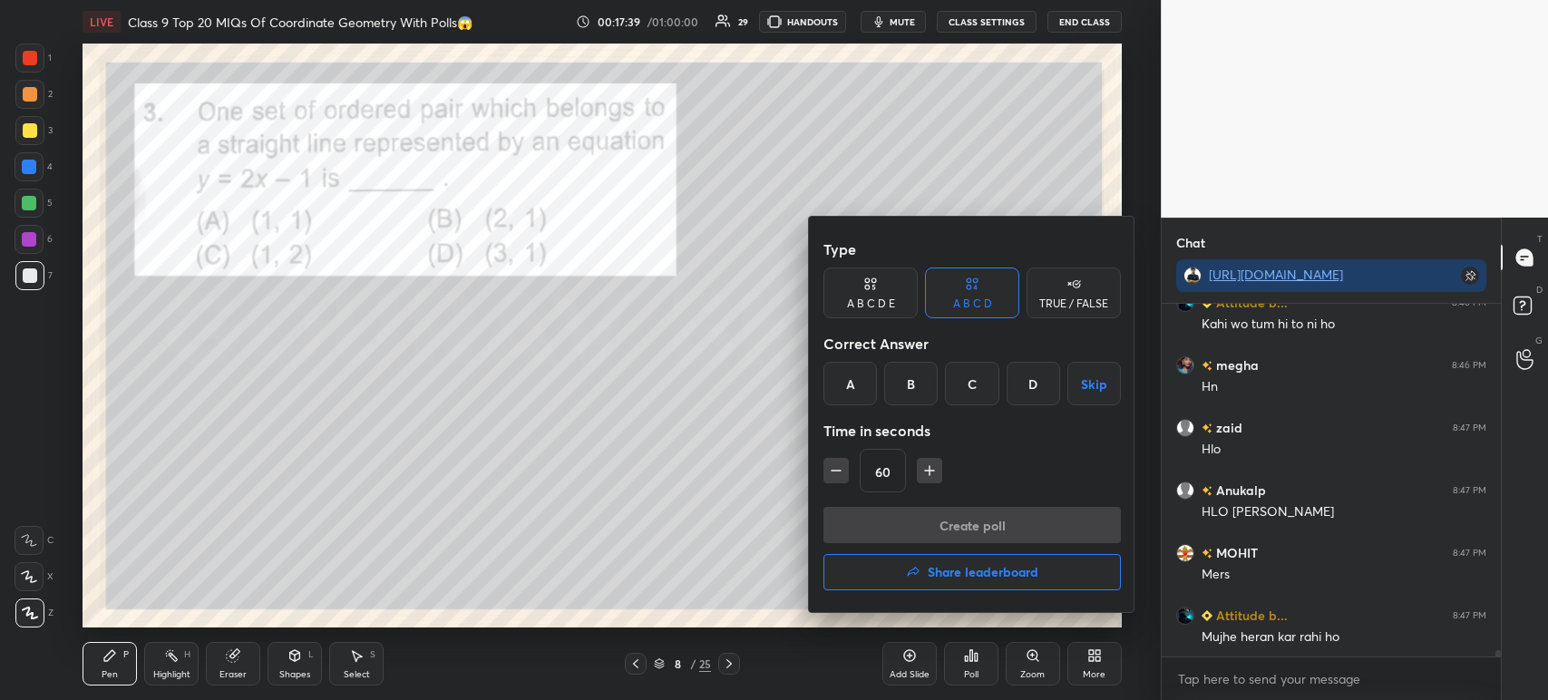
scroll to position [19263, 0]
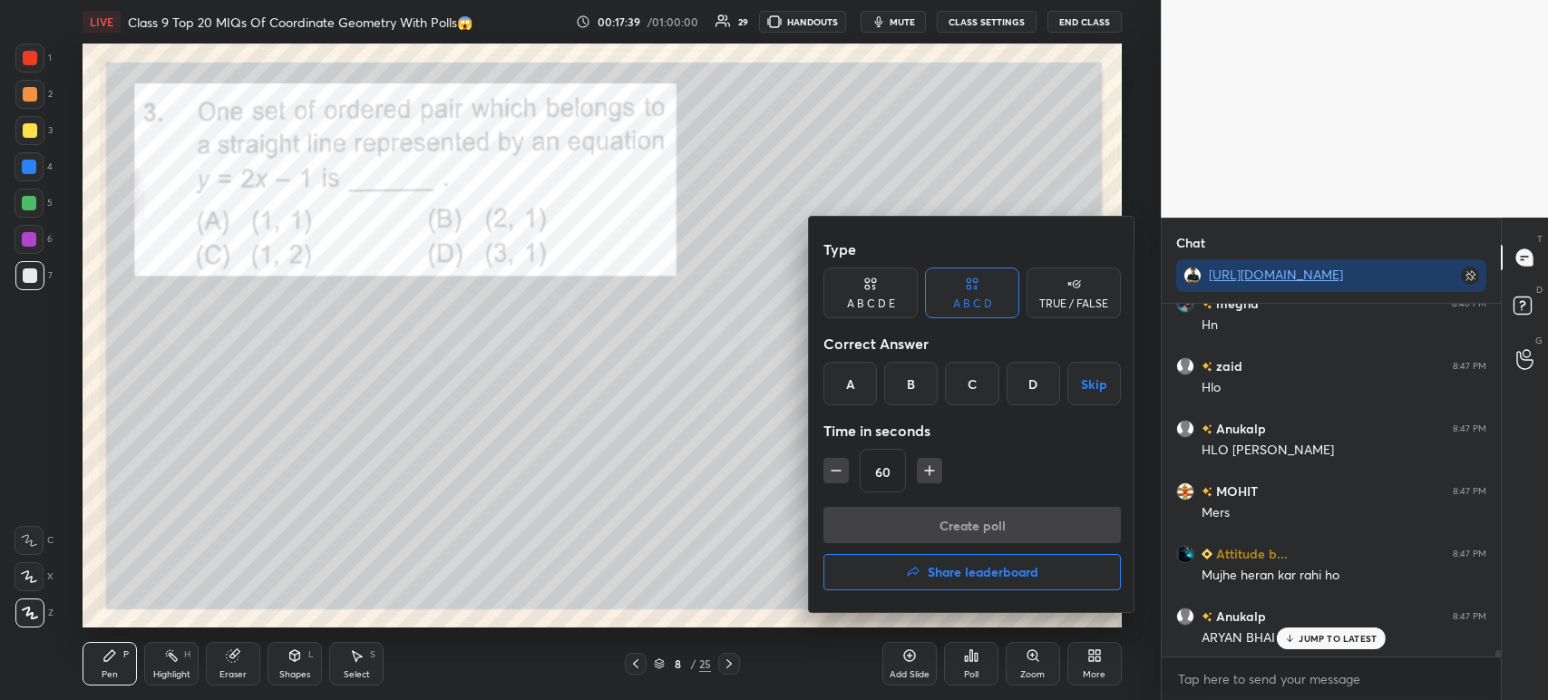
click at [862, 374] on div "A" at bounding box center [849, 384] width 53 height 44
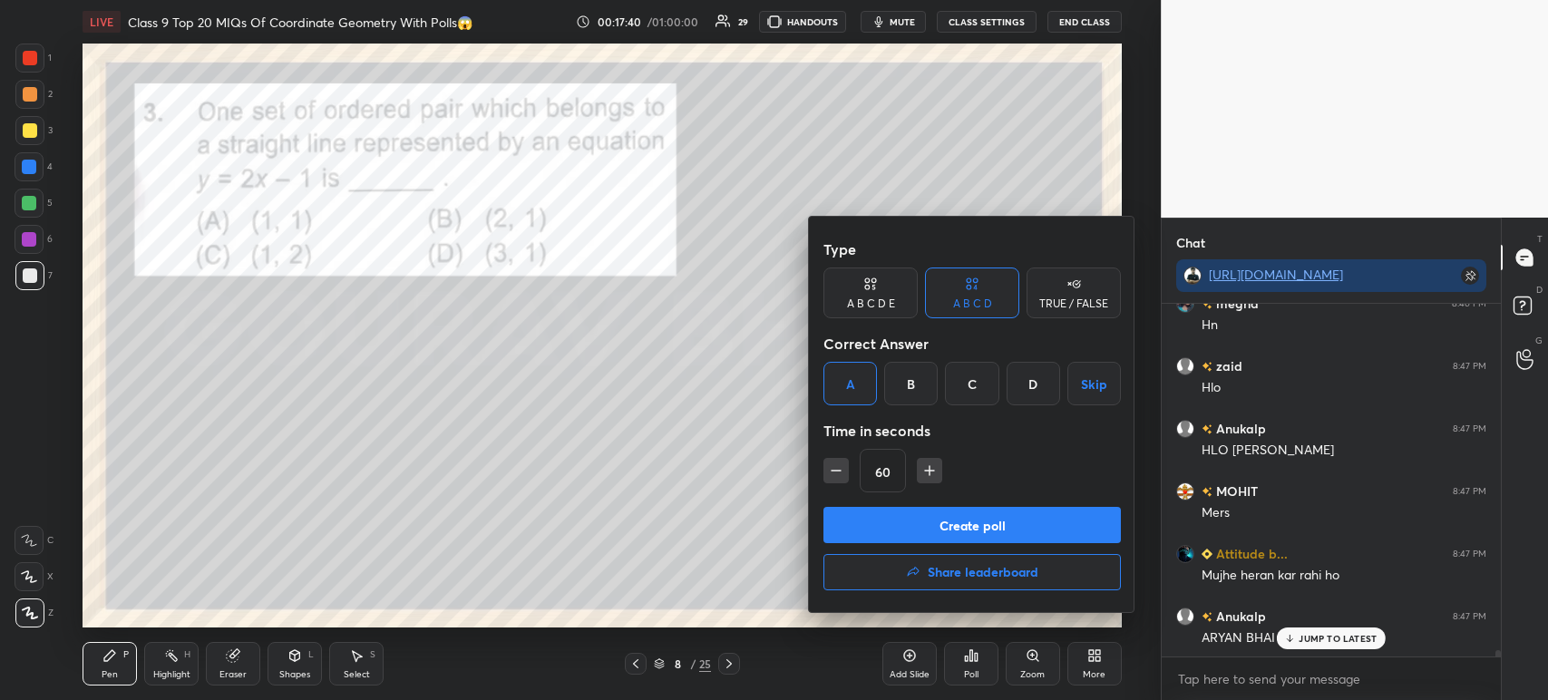
click at [891, 521] on button "Create poll" at bounding box center [971, 525] width 297 height 36
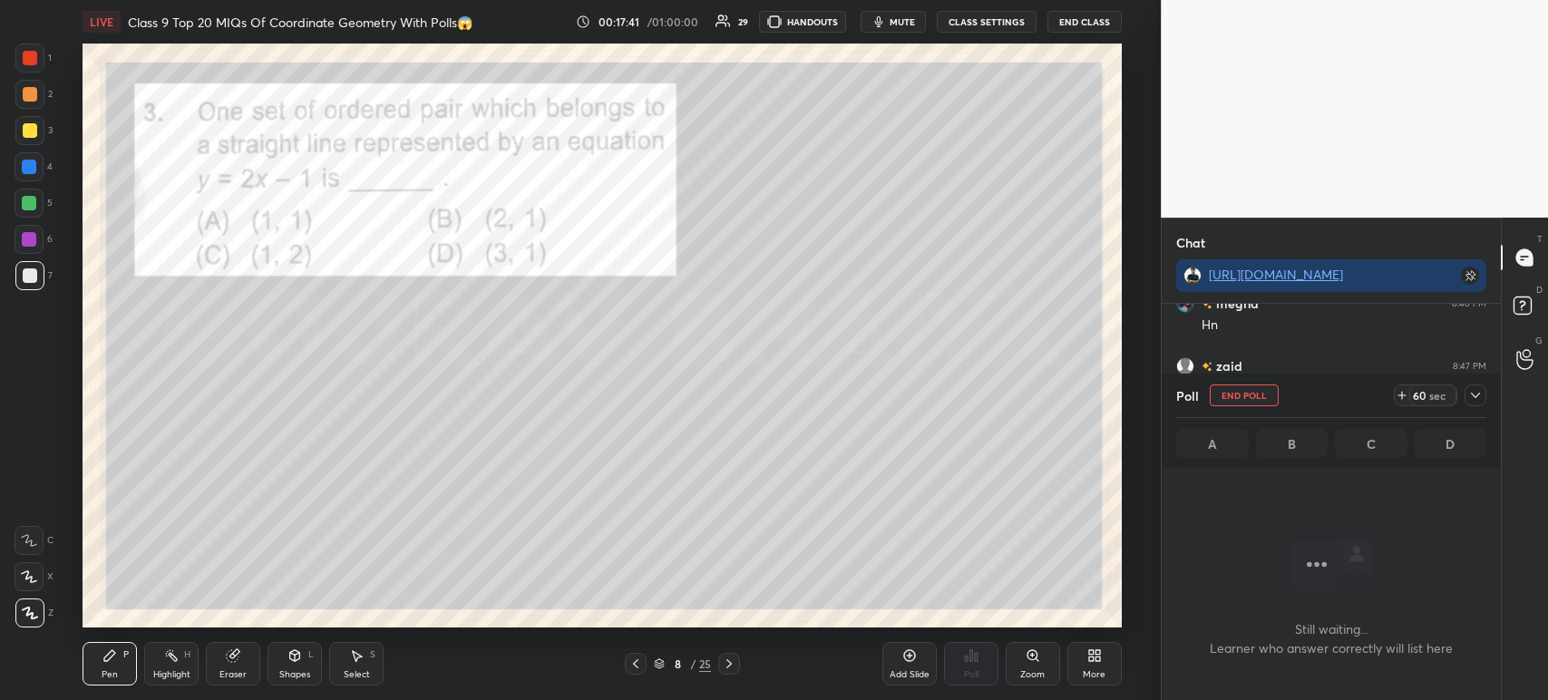
scroll to position [6, 5]
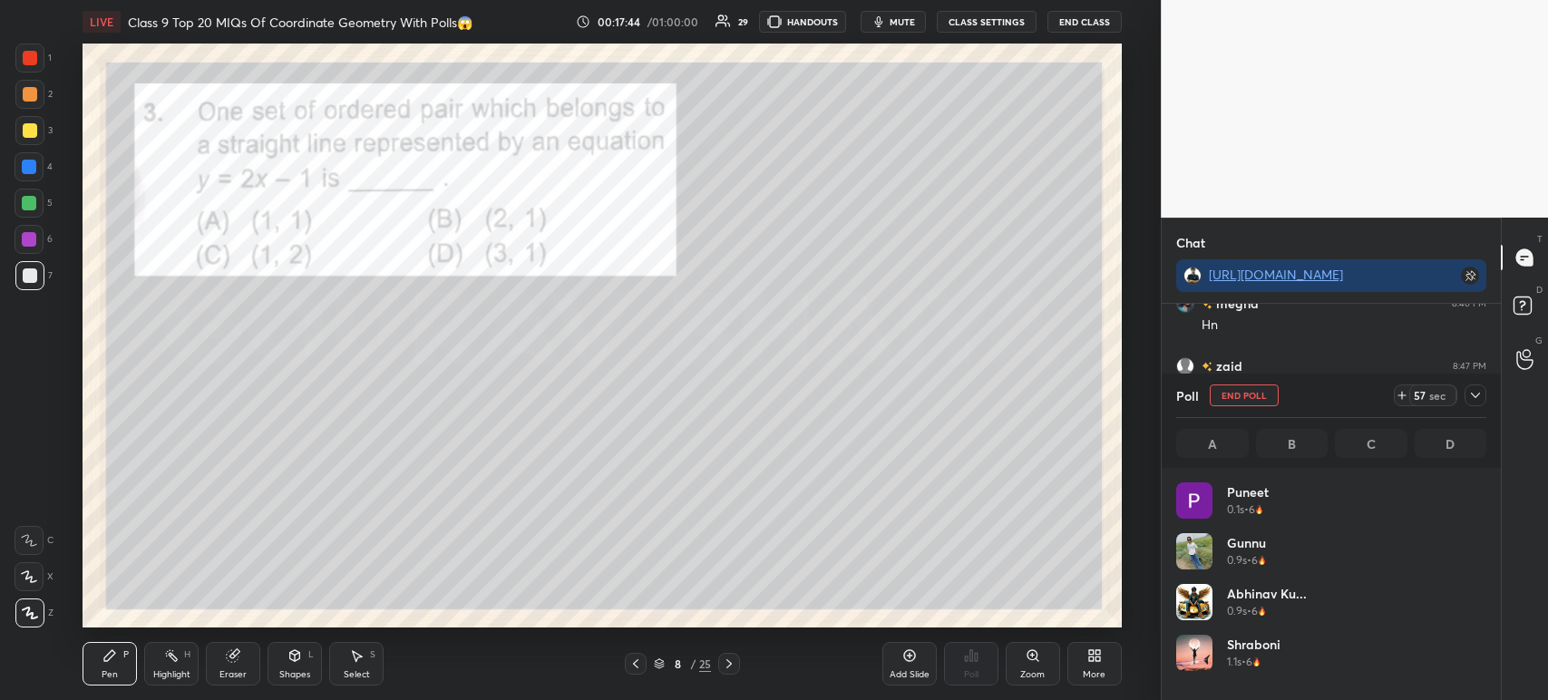
click at [1477, 397] on icon at bounding box center [1475, 395] width 15 height 15
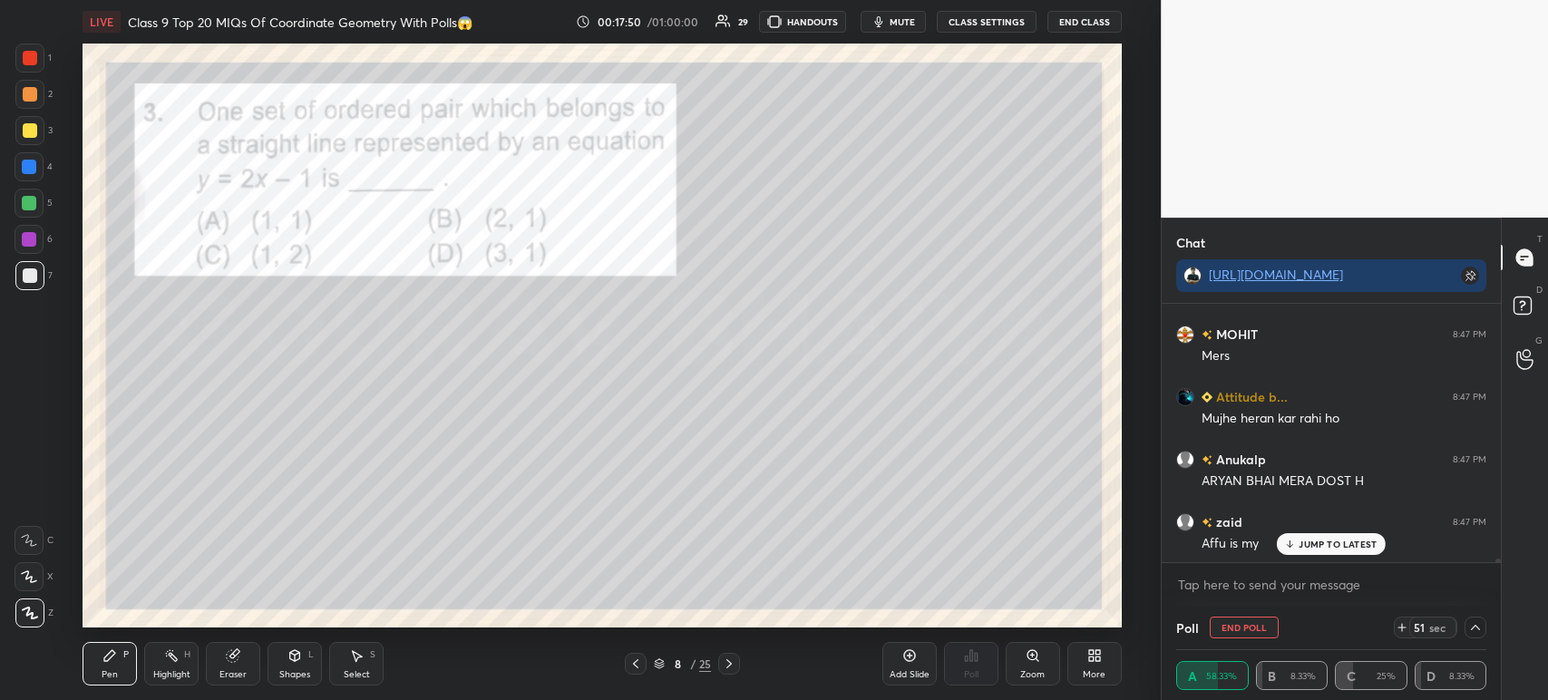
click at [36, 138] on div at bounding box center [29, 130] width 29 height 29
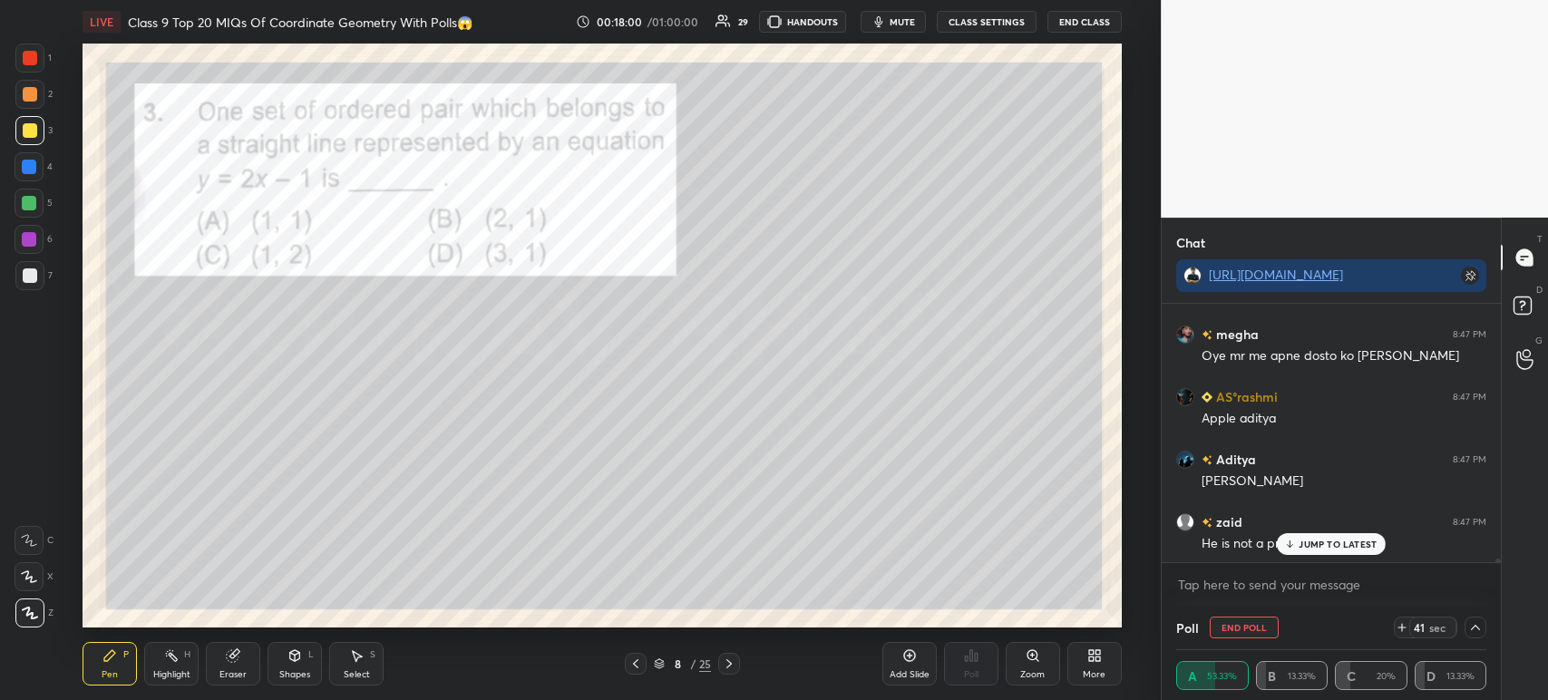
click at [32, 278] on div at bounding box center [30, 275] width 15 height 15
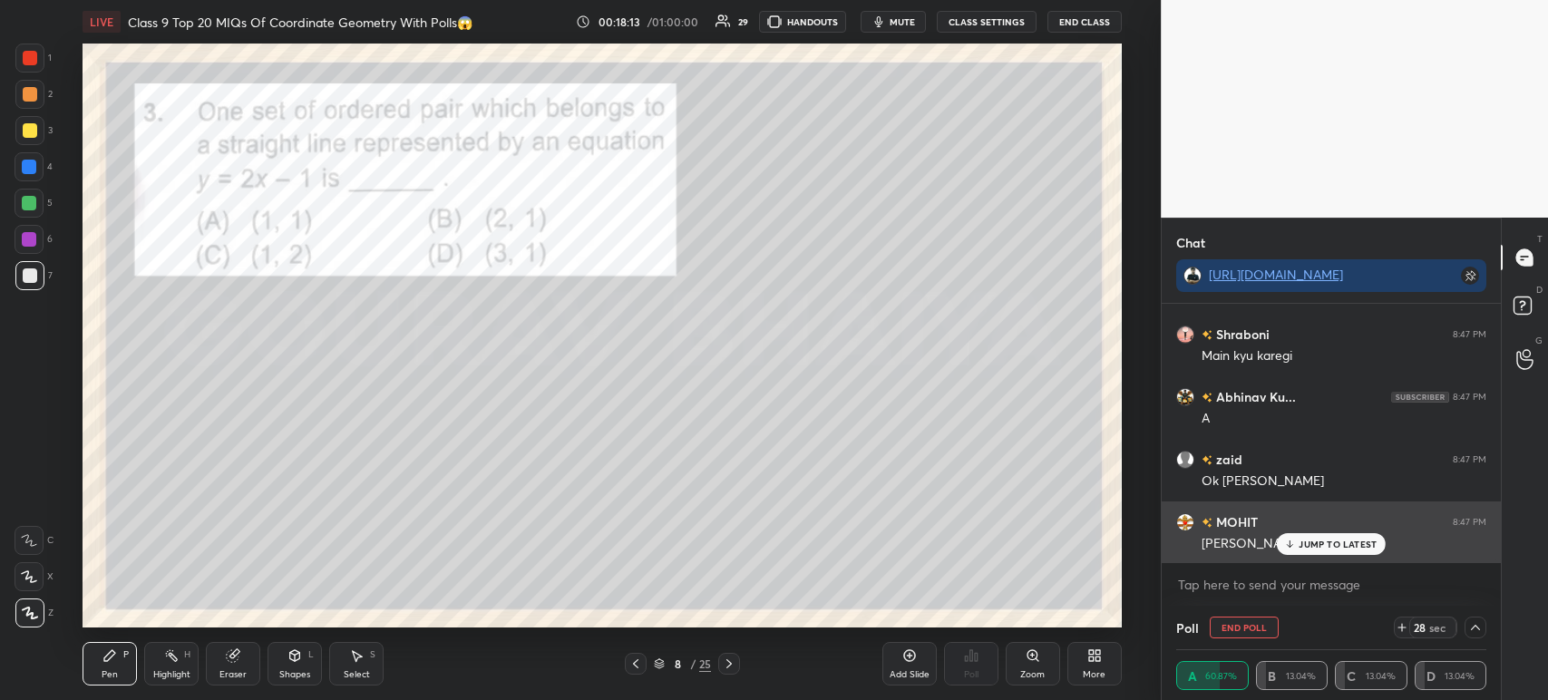
click at [1301, 542] on p "JUMP TO LATEST" at bounding box center [1337, 544] width 78 height 11
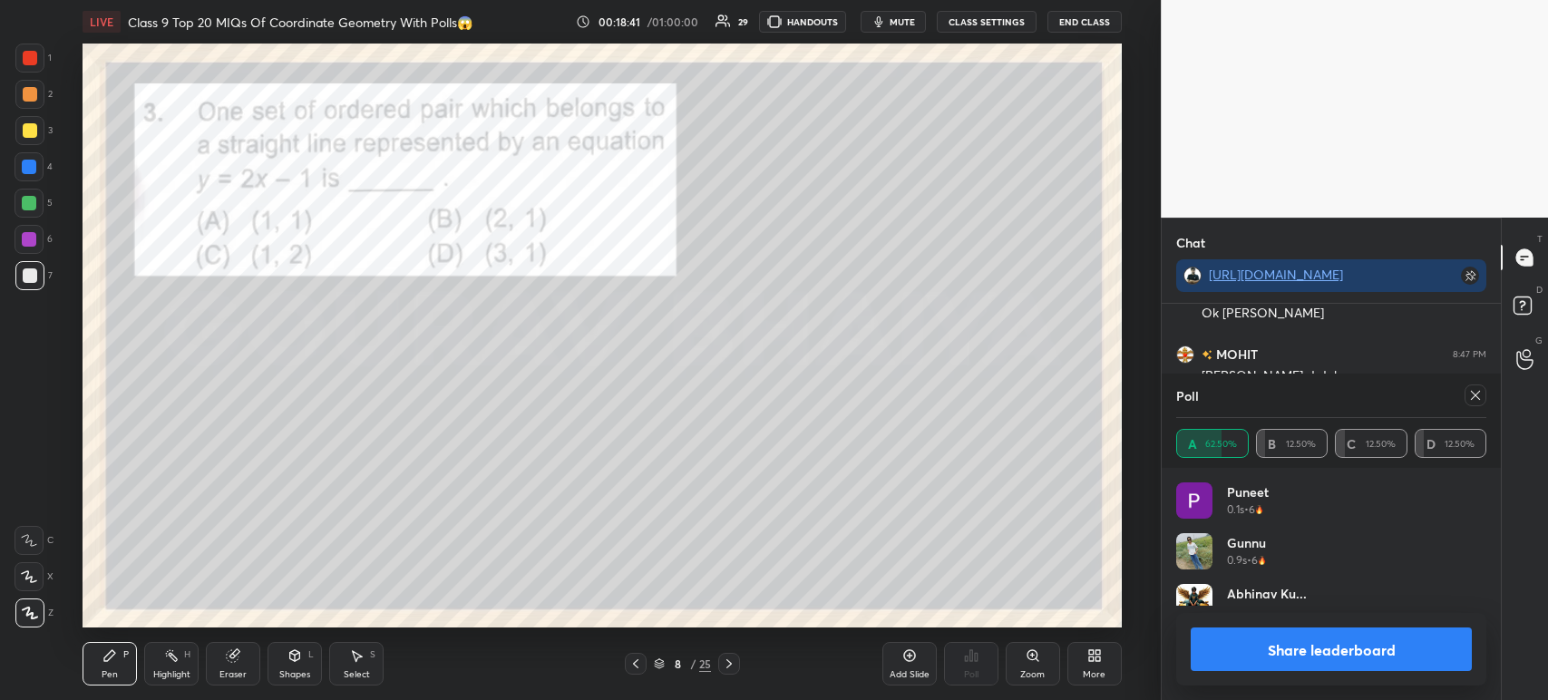
scroll to position [212, 305]
click at [232, 658] on icon at bounding box center [233, 656] width 12 height 12
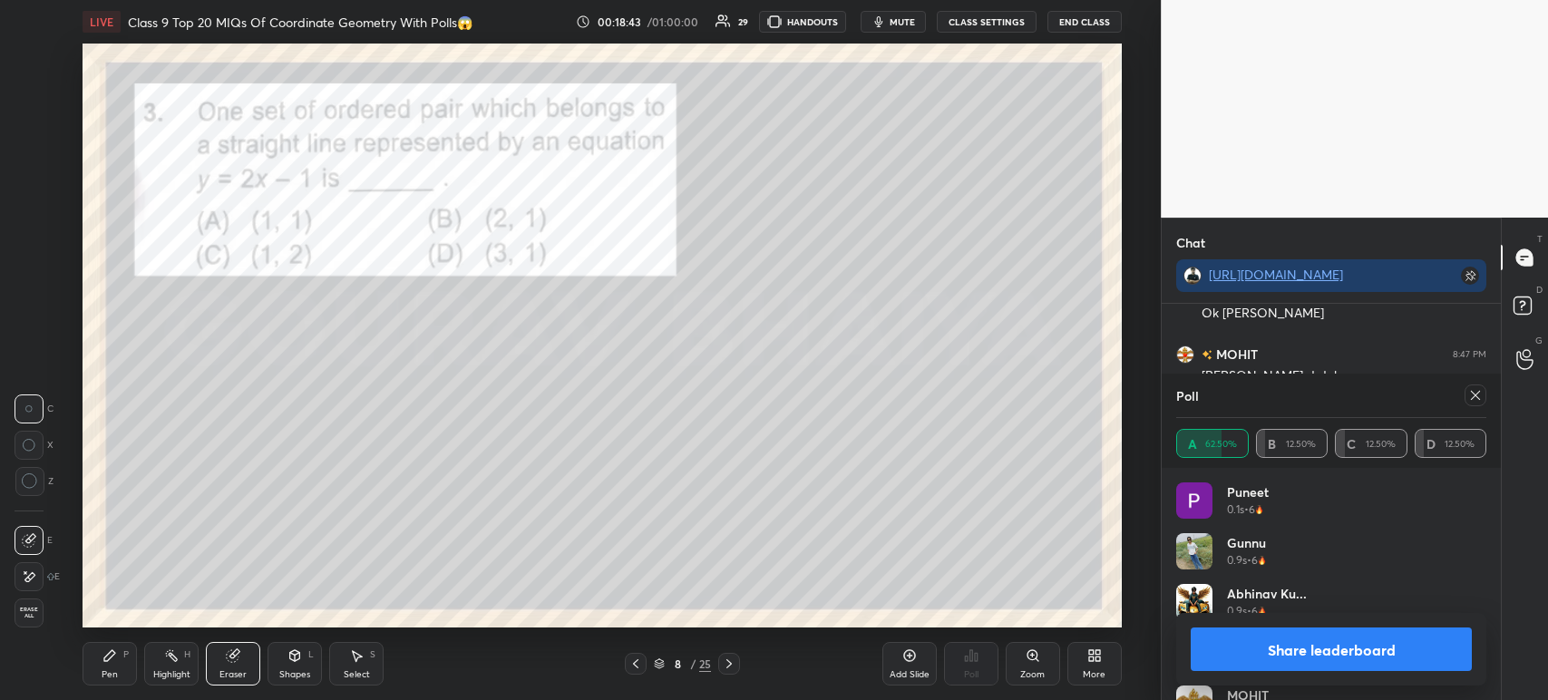
click at [28, 615] on span "Erase all" at bounding box center [28, 613] width 27 height 13
click at [1222, 655] on button "Share leaderboard" at bounding box center [1331, 649] width 281 height 44
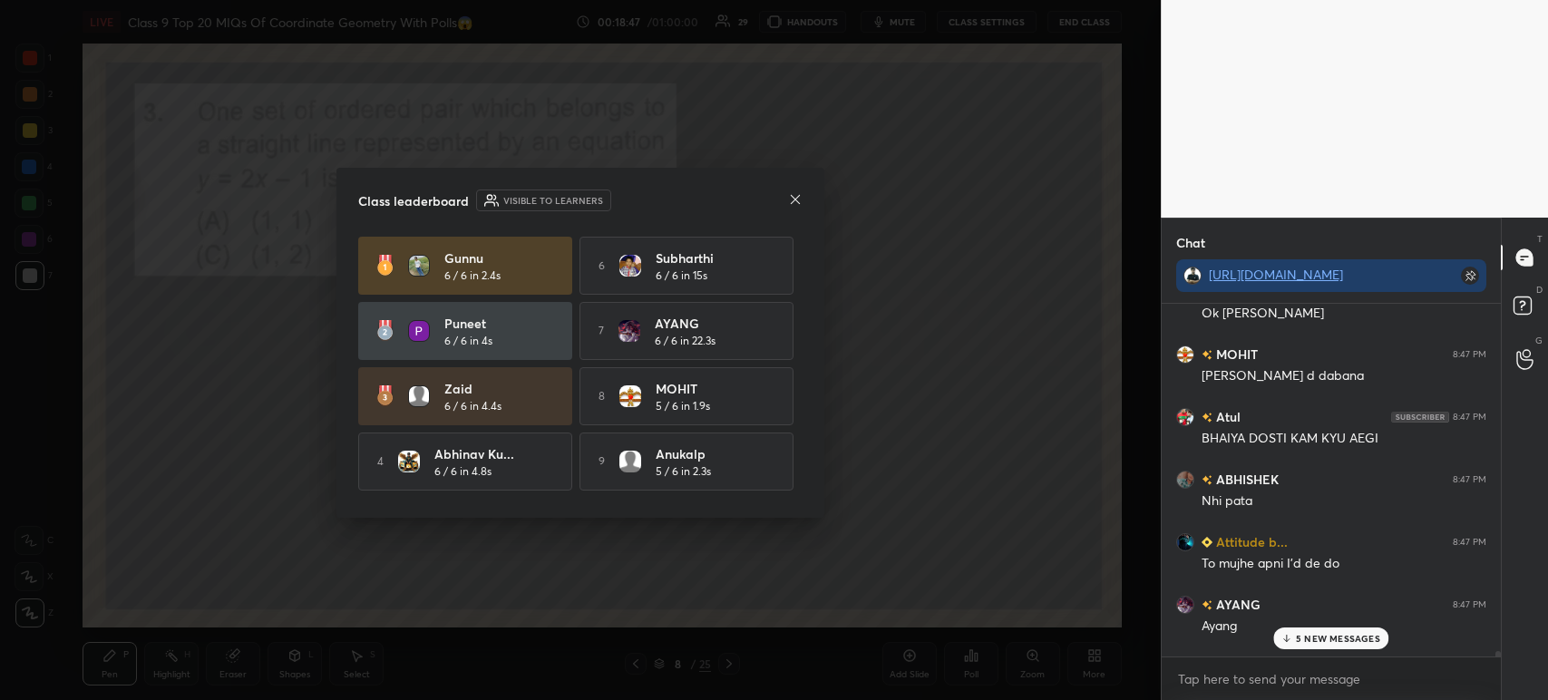
scroll to position [64, 0]
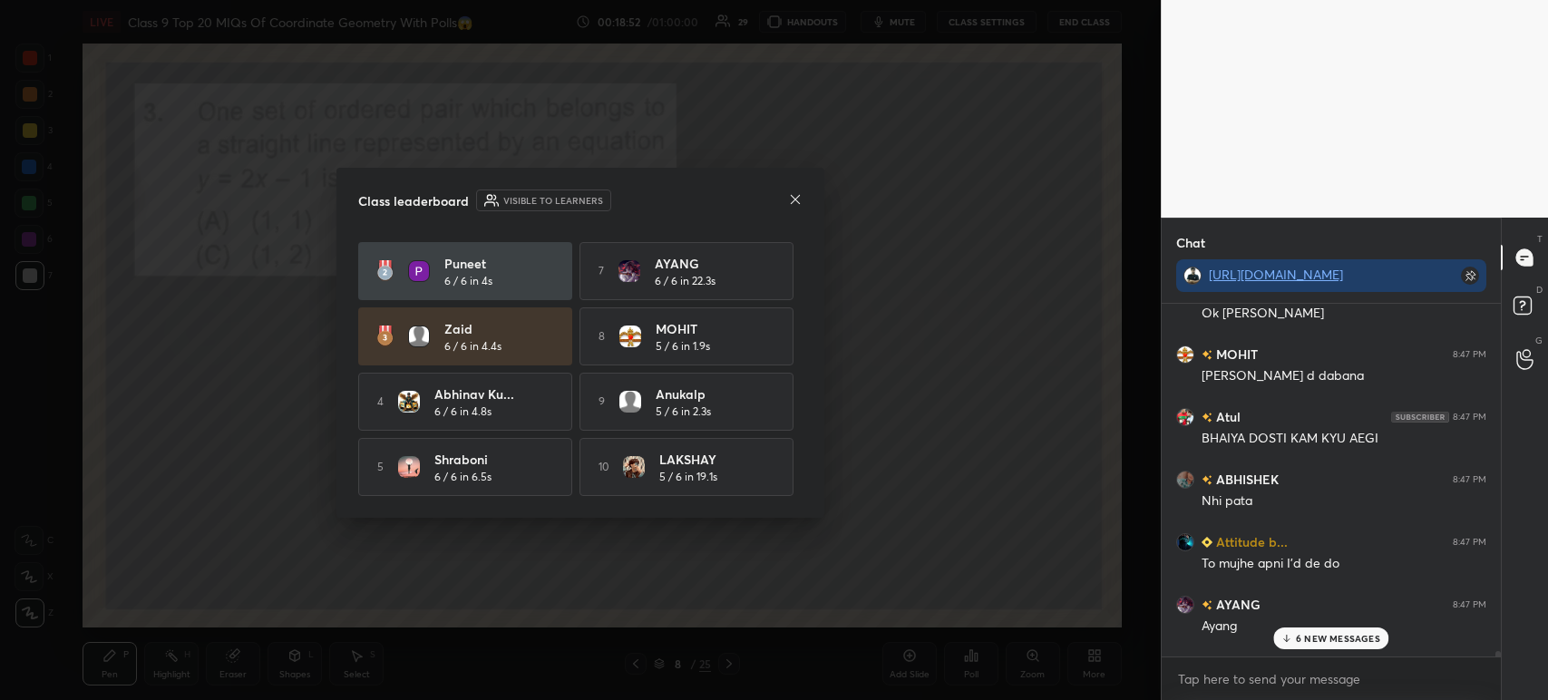
click at [788, 205] on icon at bounding box center [795, 199] width 15 height 15
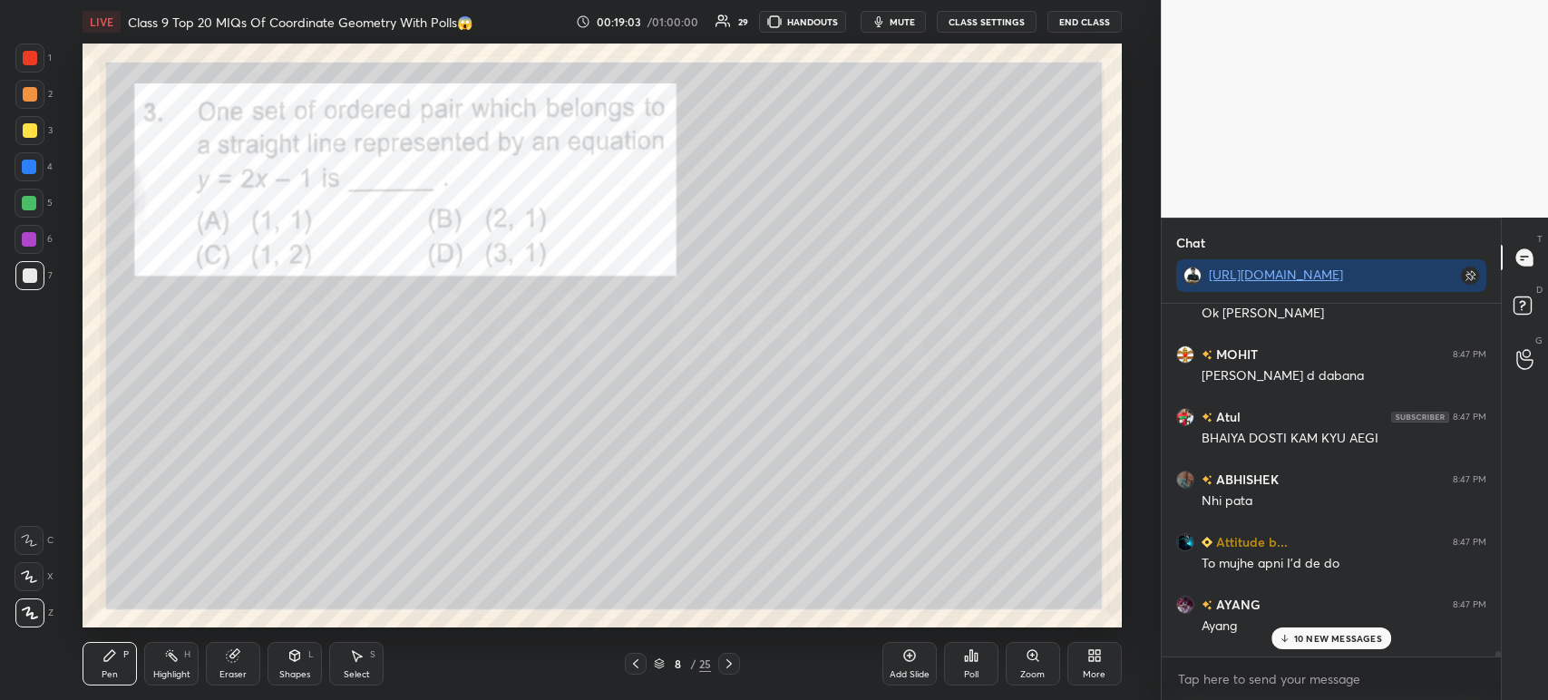
click at [30, 64] on div at bounding box center [30, 58] width 15 height 15
click at [733, 666] on icon at bounding box center [729, 663] width 15 height 15
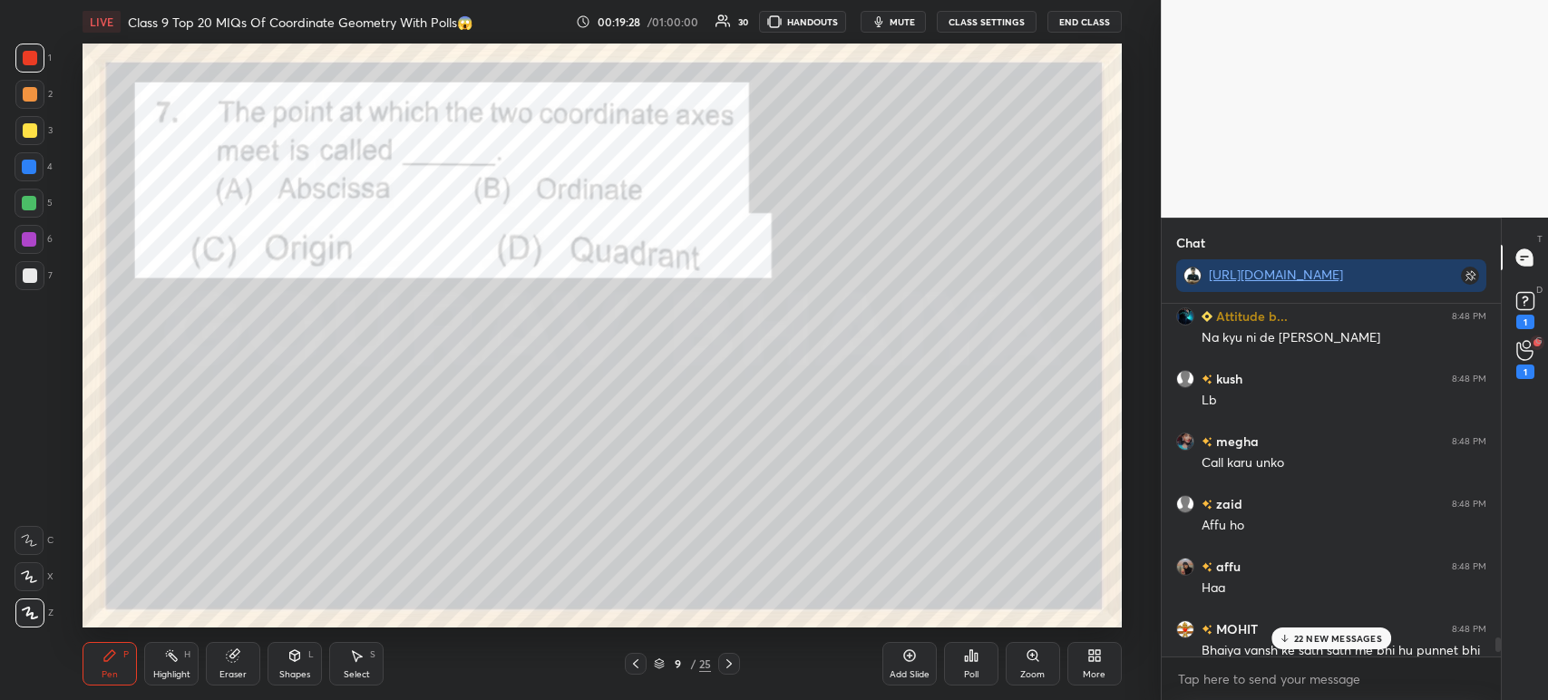
scroll to position [20965, 0]
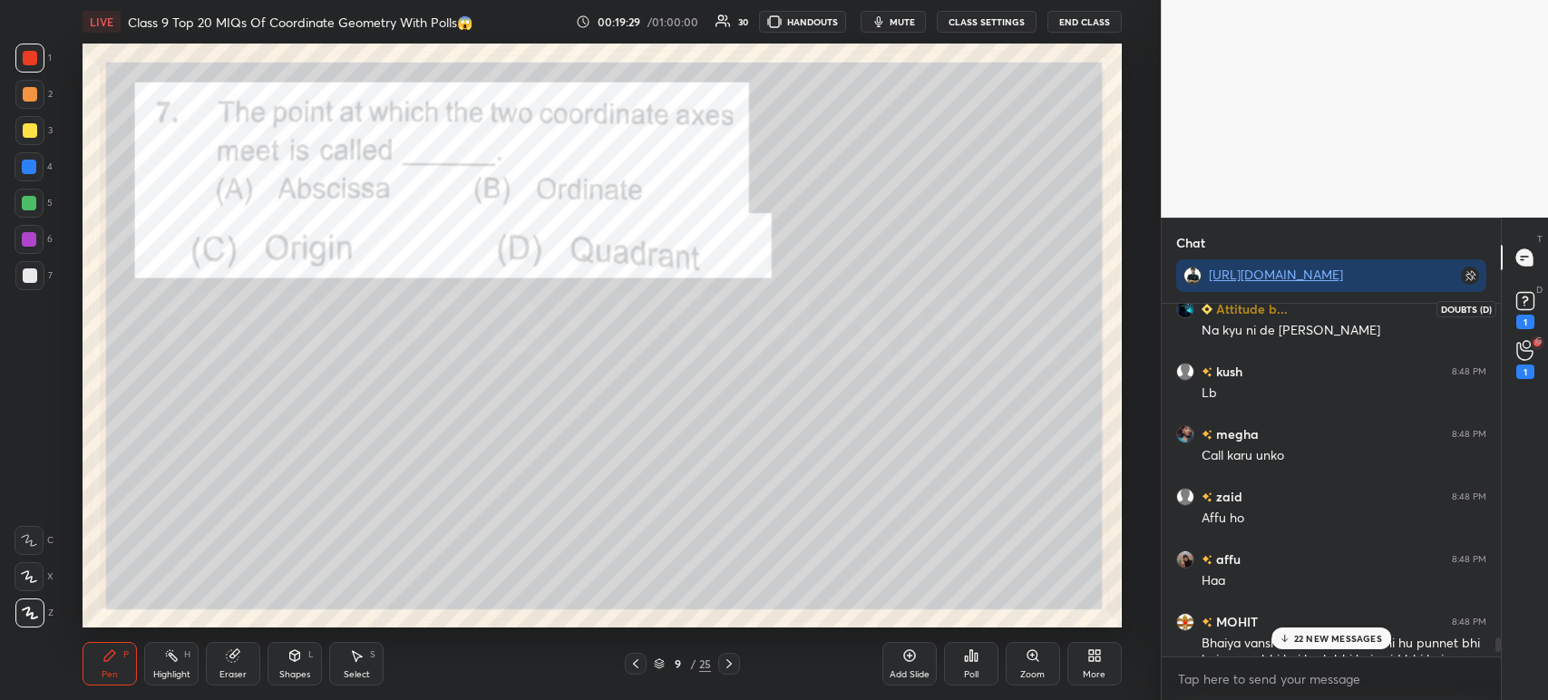
click at [1532, 312] on icon at bounding box center [1525, 300] width 27 height 27
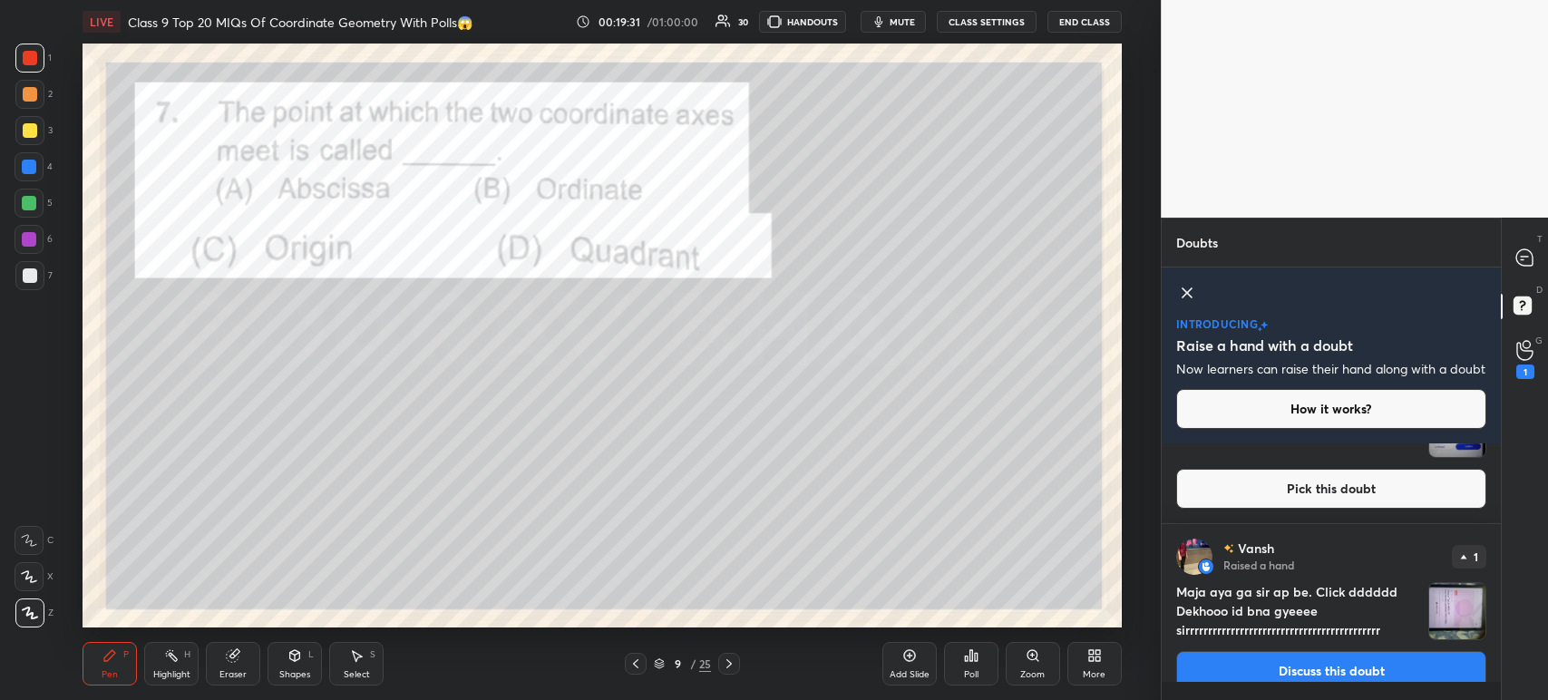
scroll to position [125, 0]
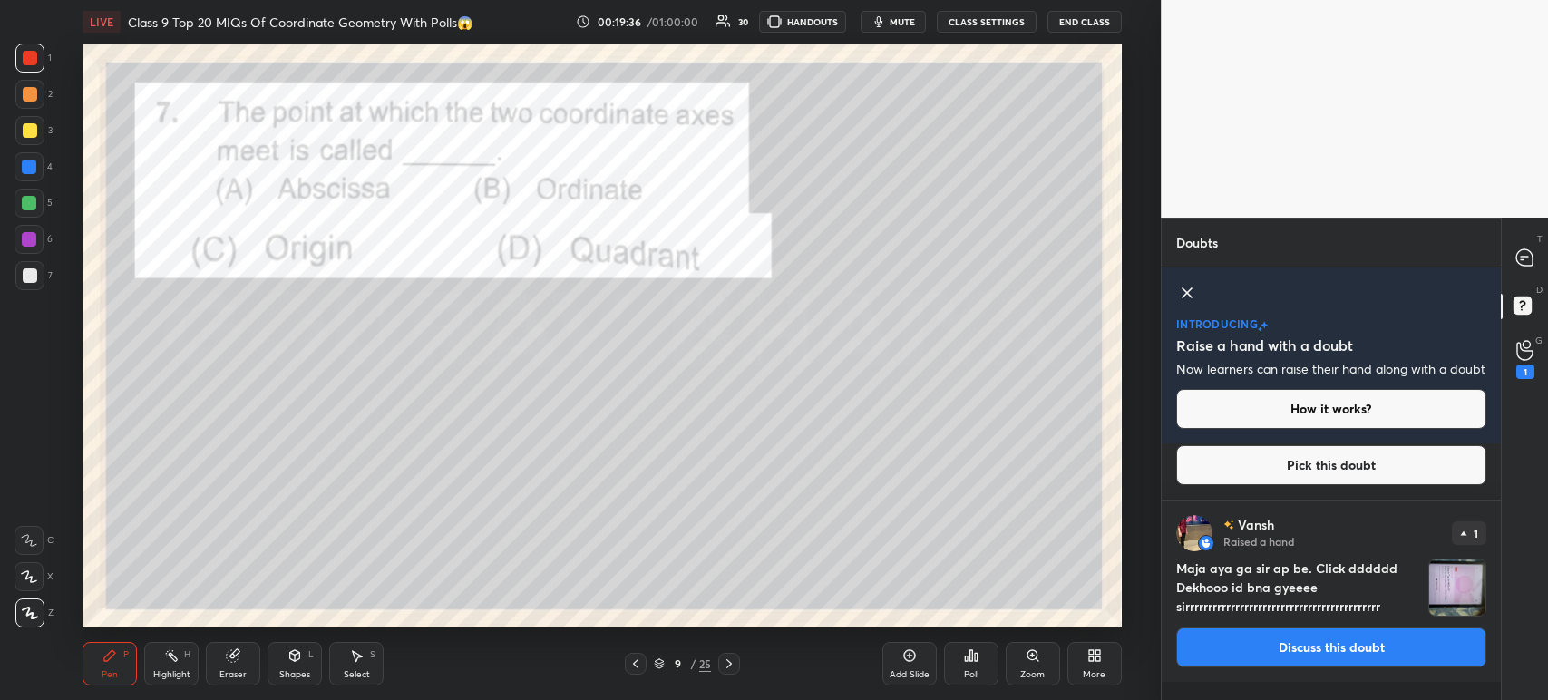
click at [1537, 281] on div "T Messages (T)" at bounding box center [1525, 257] width 46 height 51
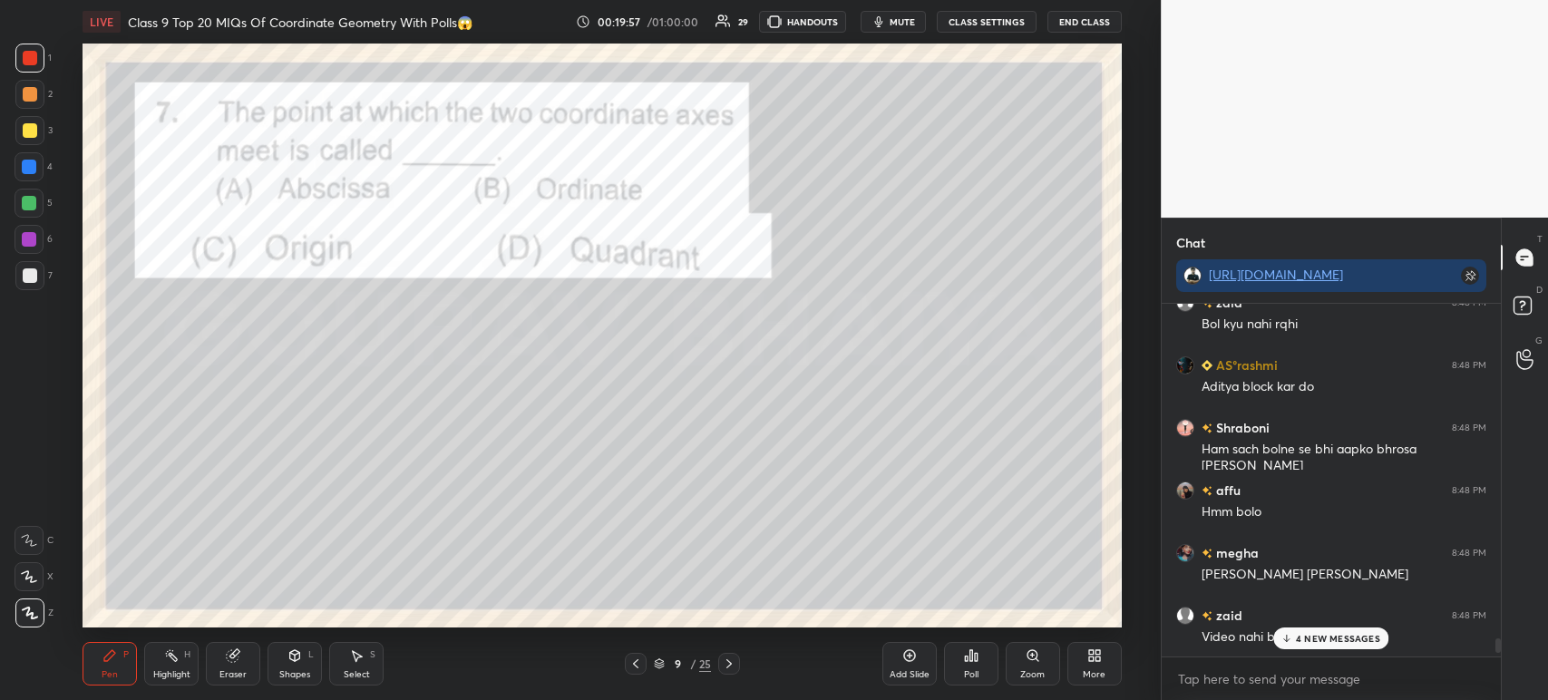
scroll to position [21586, 0]
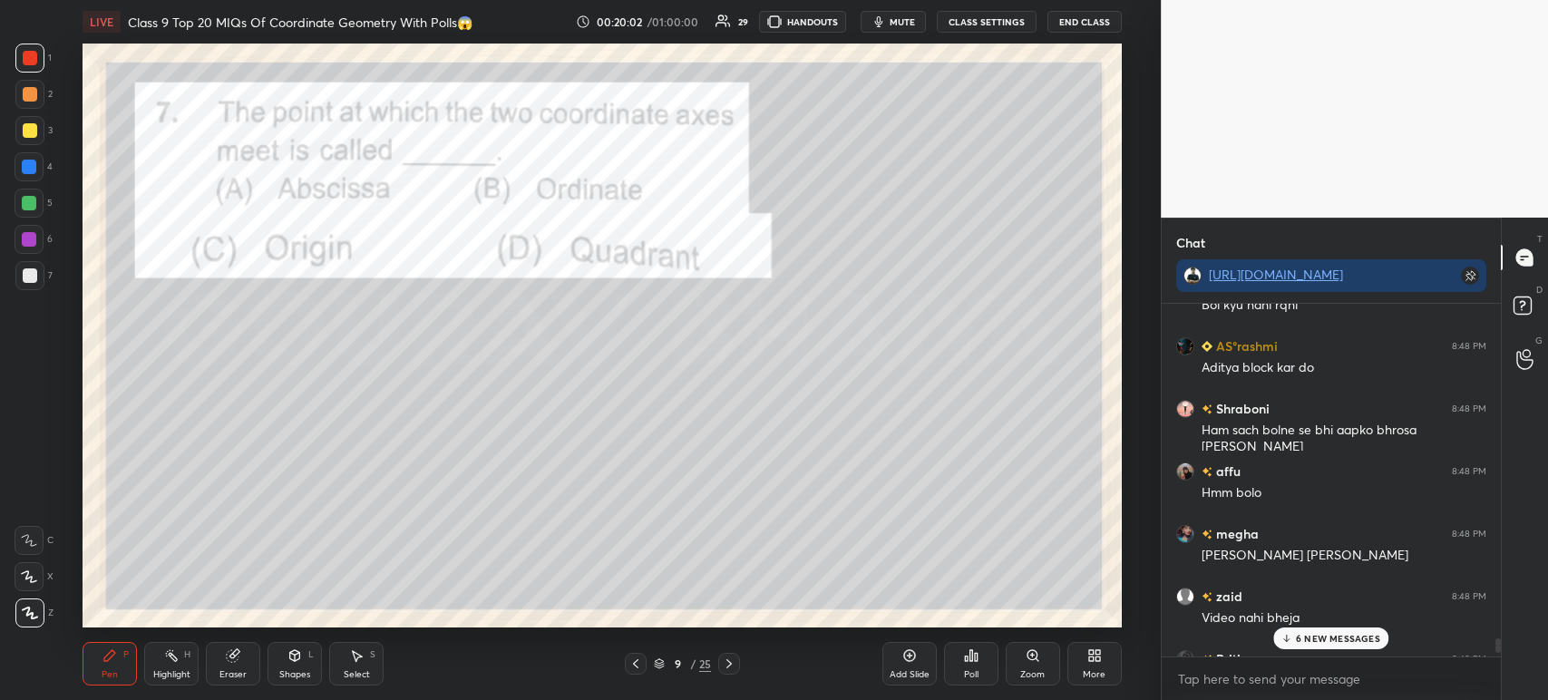
click at [976, 651] on icon at bounding box center [971, 655] width 15 height 15
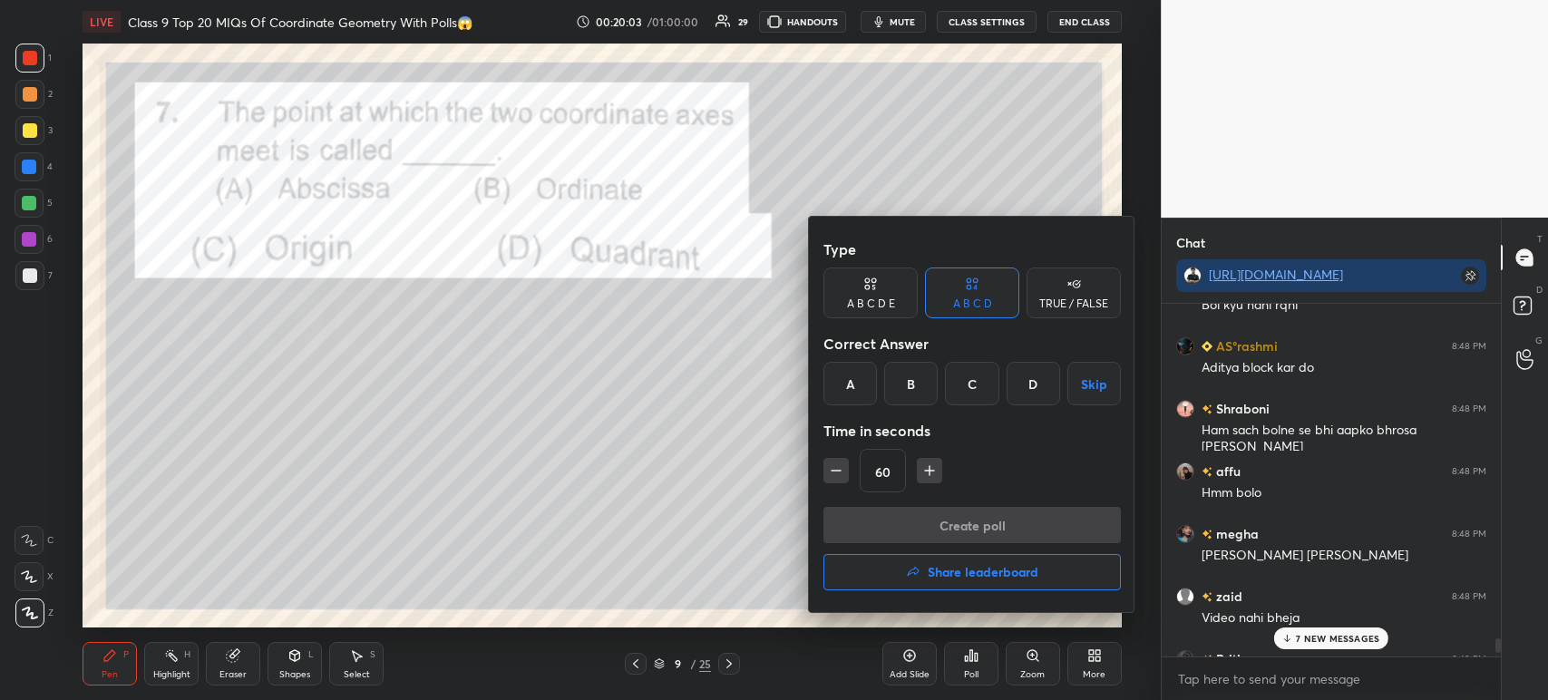
click at [1025, 383] on div "D" at bounding box center [1032, 384] width 53 height 44
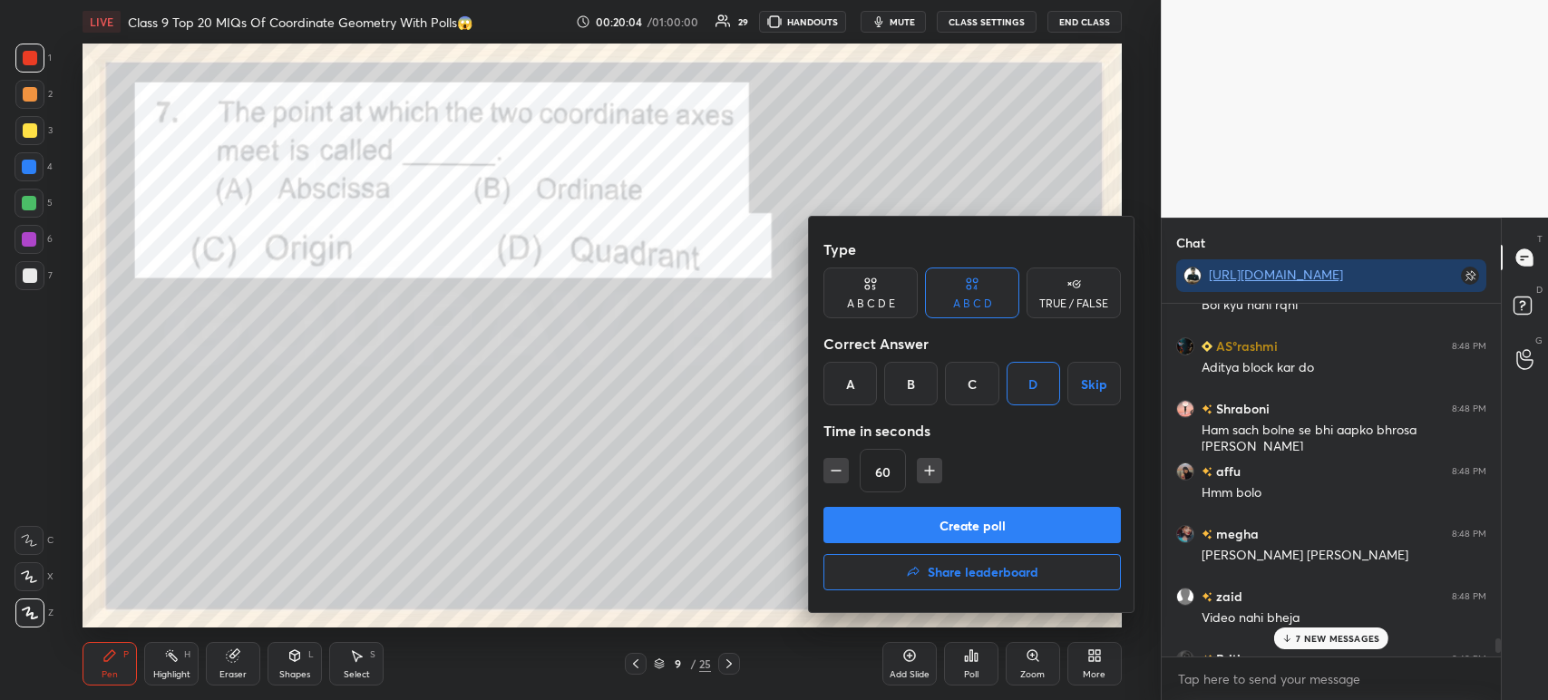
click at [981, 381] on div "C" at bounding box center [971, 384] width 53 height 44
click at [932, 515] on button "Create poll" at bounding box center [971, 525] width 297 height 36
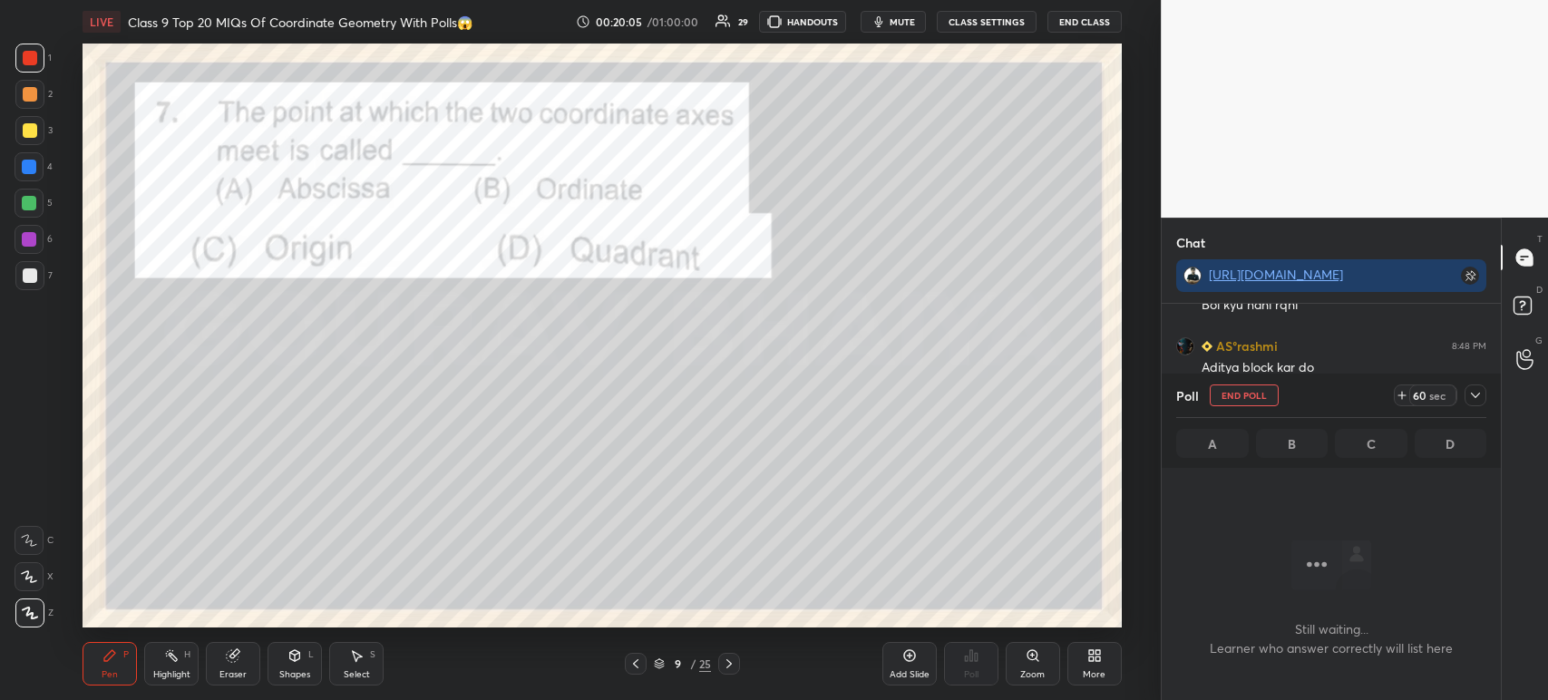
scroll to position [102, 334]
click at [1480, 397] on icon at bounding box center [1475, 395] width 15 height 15
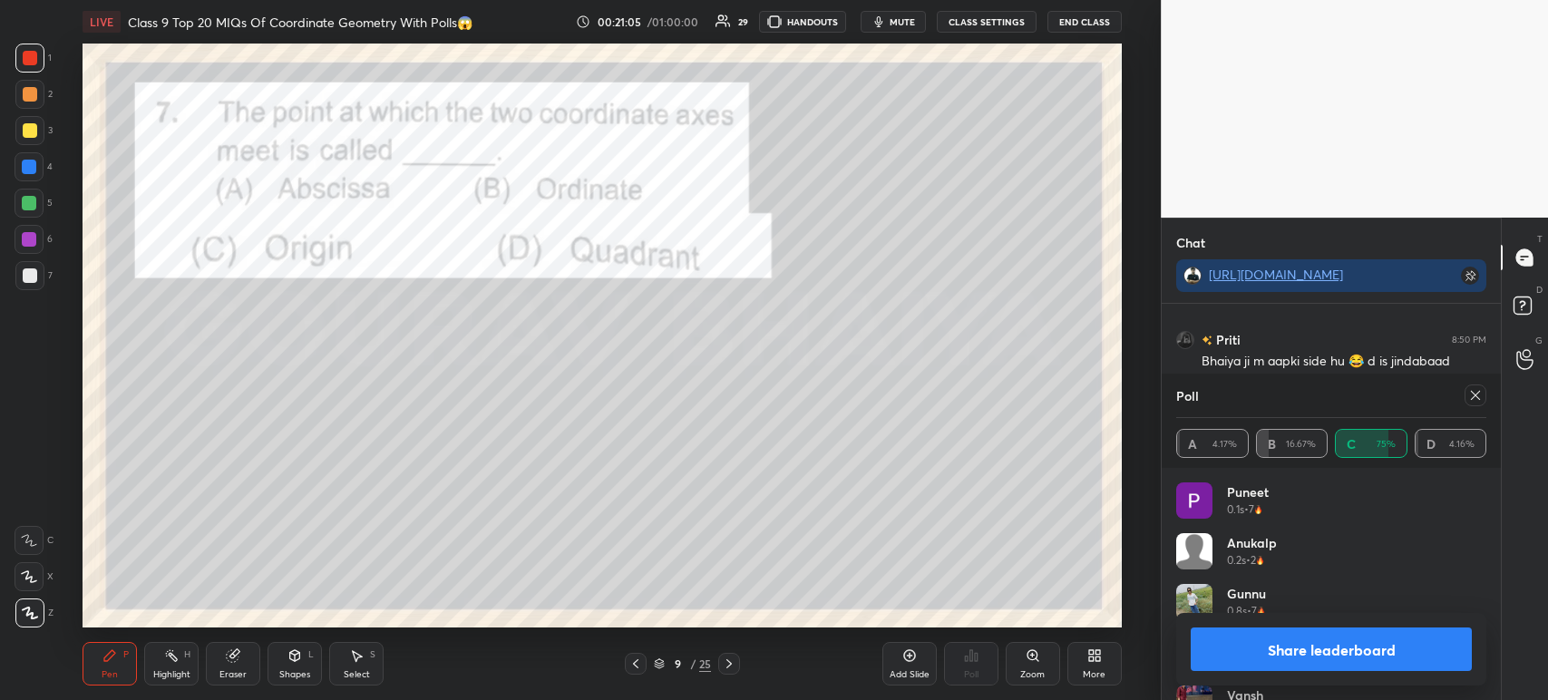
scroll to position [5, 5]
click at [1204, 659] on button "Share leaderboard" at bounding box center [1331, 649] width 281 height 44
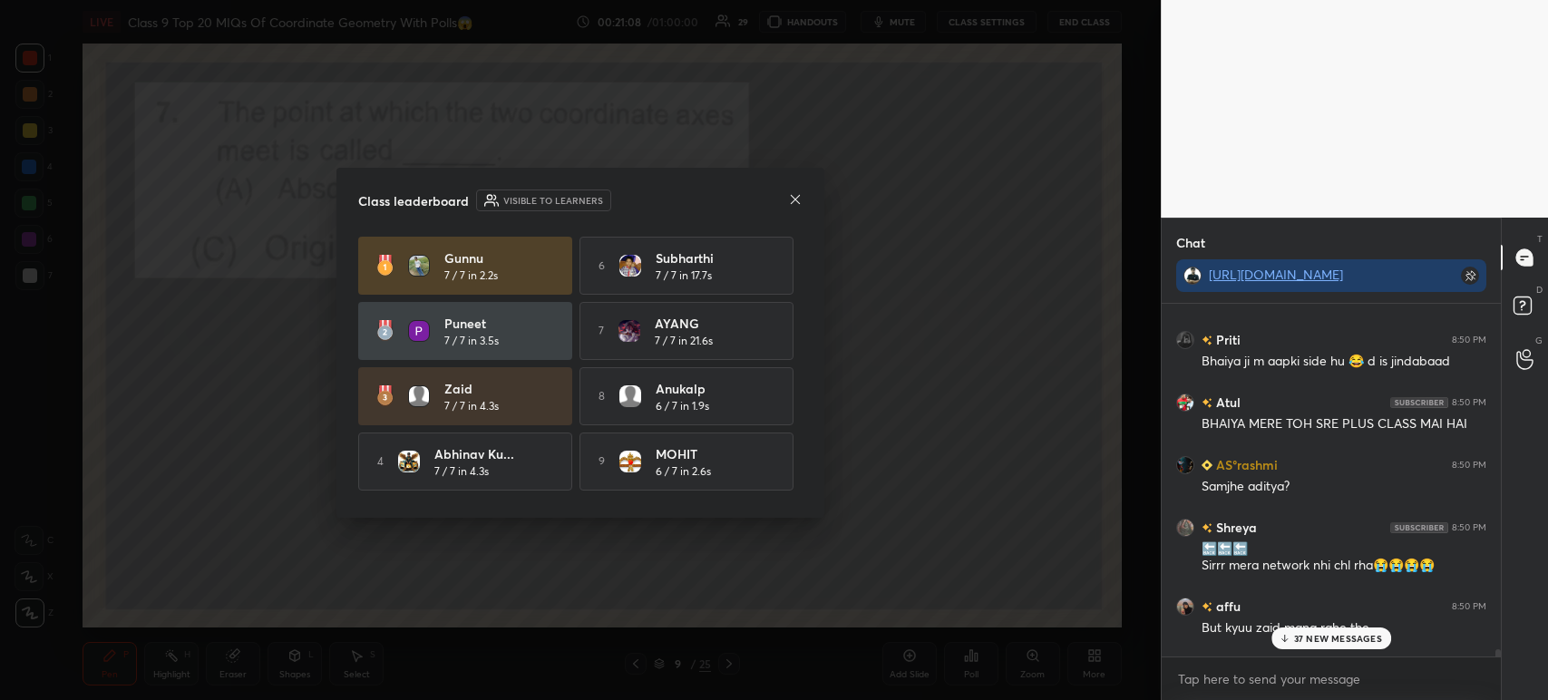
click at [801, 199] on icon at bounding box center [795, 199] width 15 height 15
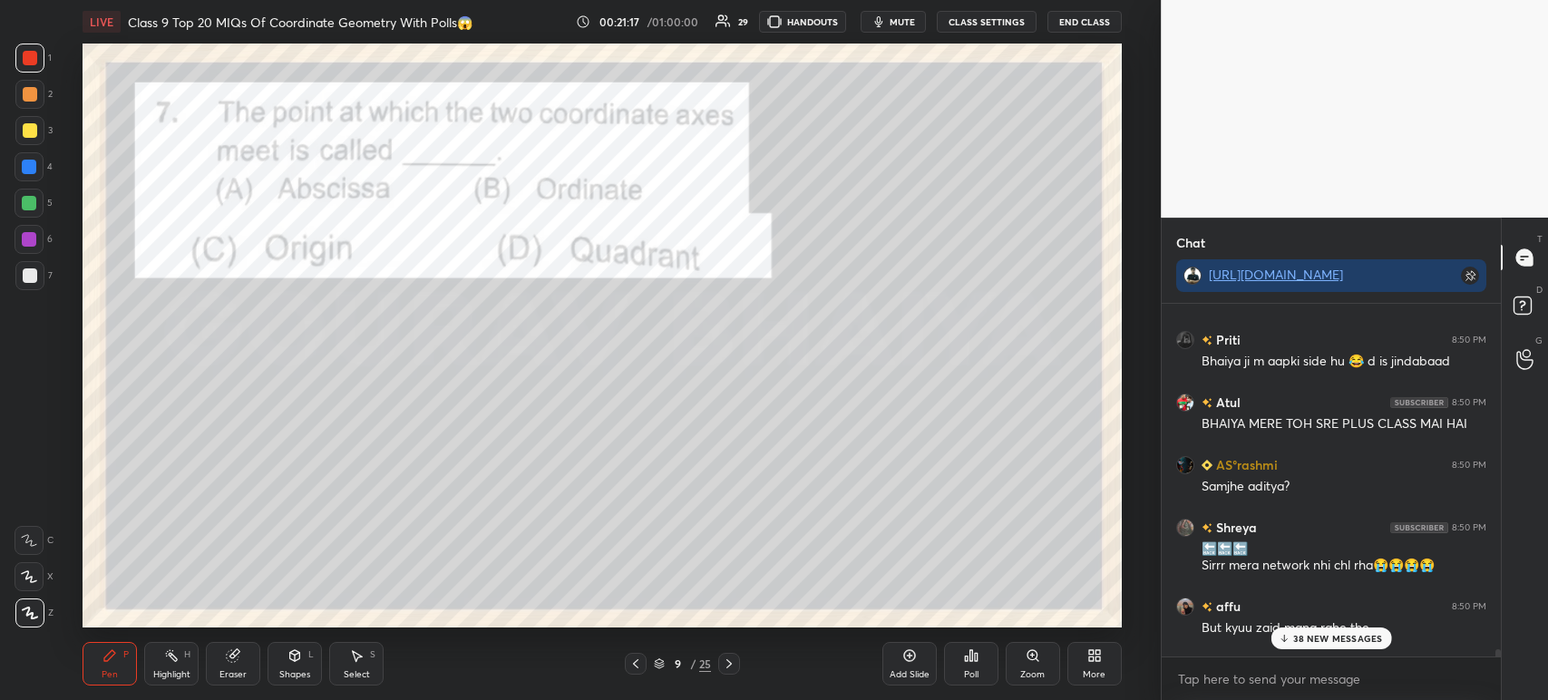
click at [18, 281] on div at bounding box center [29, 275] width 29 height 29
click at [34, 278] on div at bounding box center [30, 275] width 15 height 15
click at [37, 127] on div at bounding box center [29, 130] width 29 height 29
click at [20, 6] on div "1 2 3 4 5 6 7 C X Z C X Z E E Erase all H H LIVE Class 9 Top 20 MIQs Of Coordin…" at bounding box center [573, 350] width 1146 height 700
click at [36, 52] on div at bounding box center [29, 58] width 29 height 29
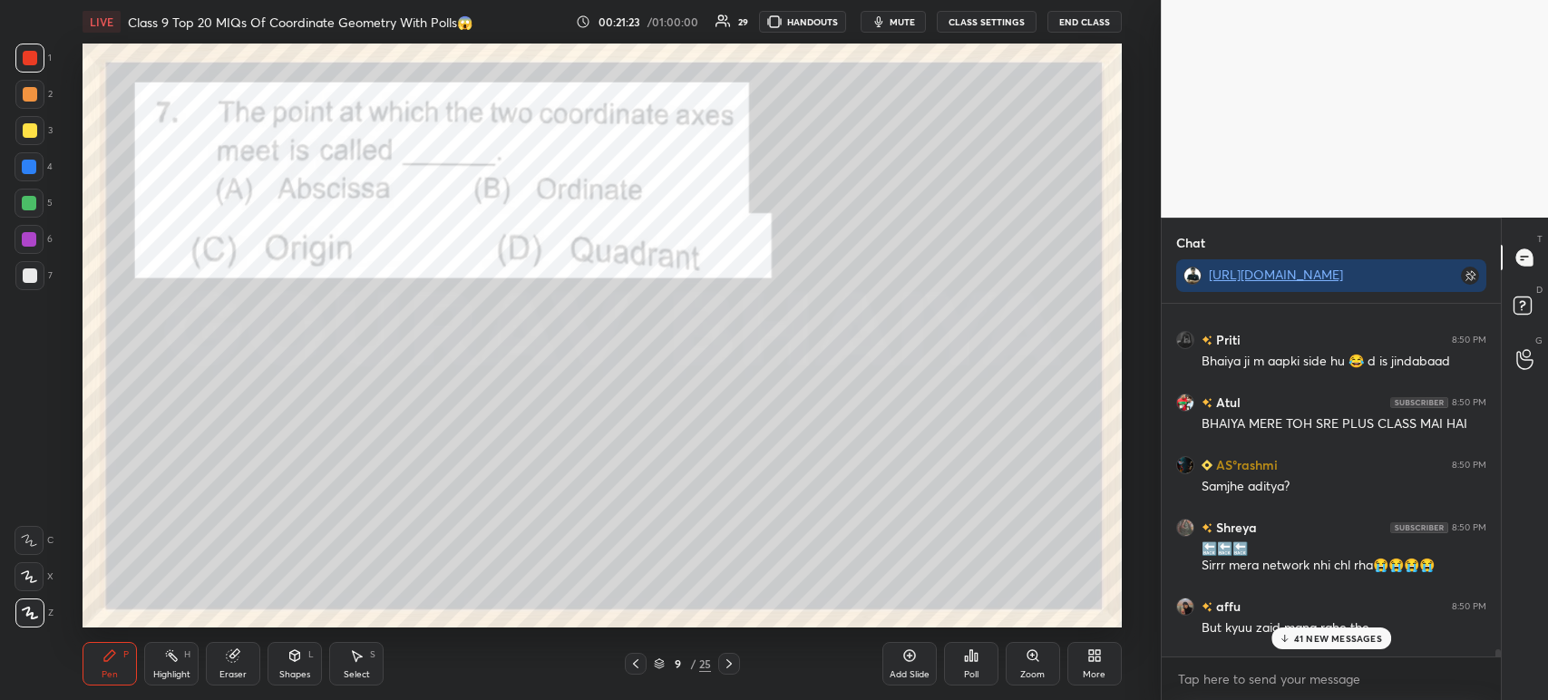
click at [728, 660] on icon at bounding box center [729, 663] width 15 height 15
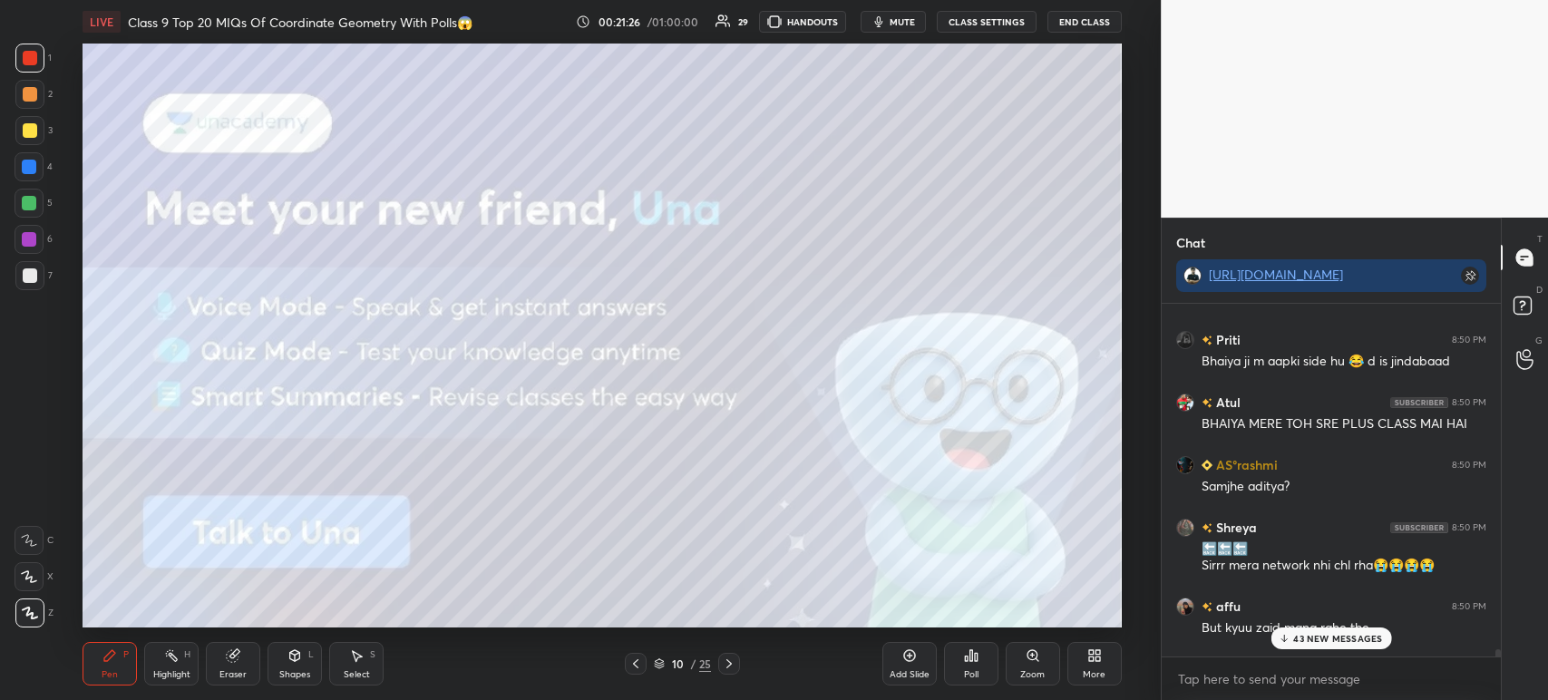
click at [26, 125] on div at bounding box center [30, 130] width 15 height 15
click at [726, 668] on icon at bounding box center [728, 663] width 5 height 9
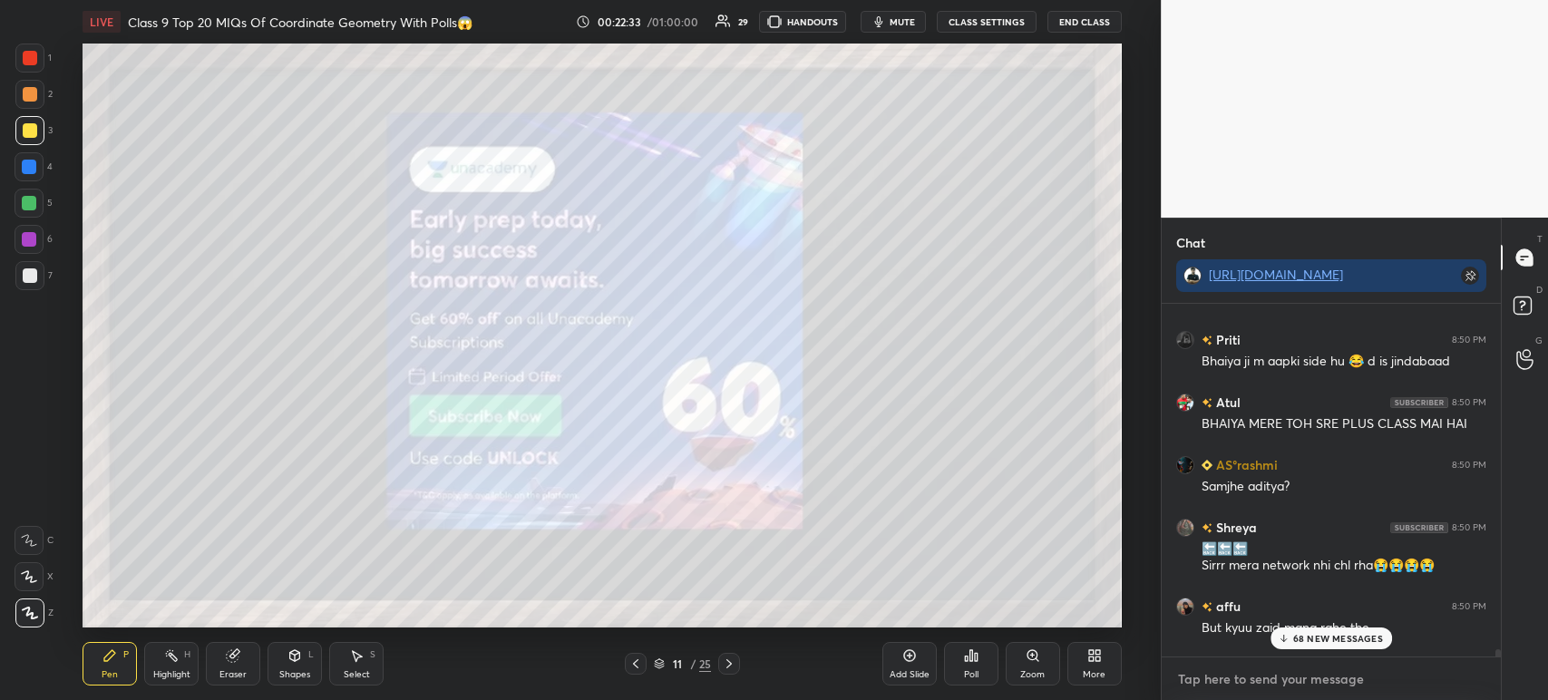
click at [1183, 687] on textarea at bounding box center [1331, 679] width 310 height 29
type textarea "x"
paste textarea "[URL][DOMAIN_NAME][PERSON_NAME]"
type textarea "[URL][DOMAIN_NAME][PERSON_NAME]"
type textarea "x"
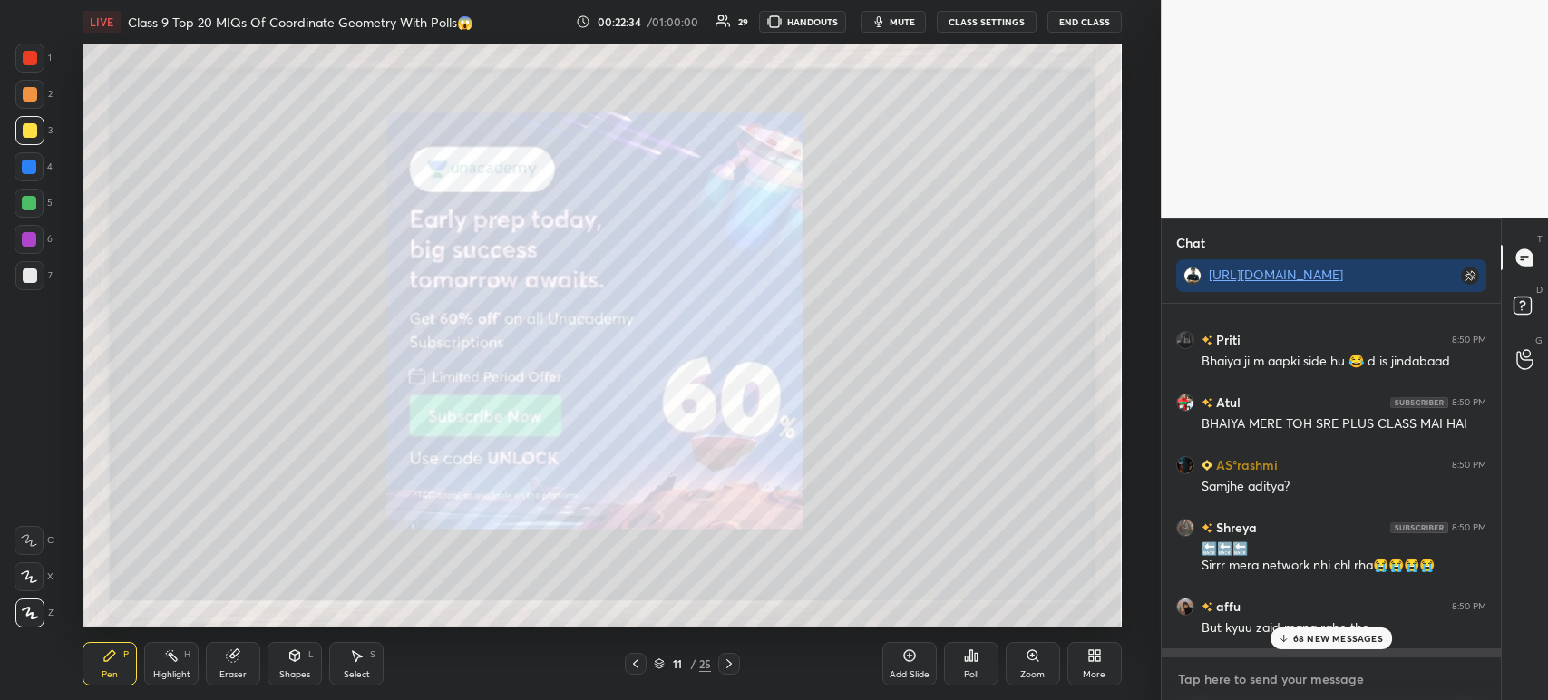
scroll to position [348, 334]
click at [729, 668] on icon at bounding box center [729, 663] width 15 height 15
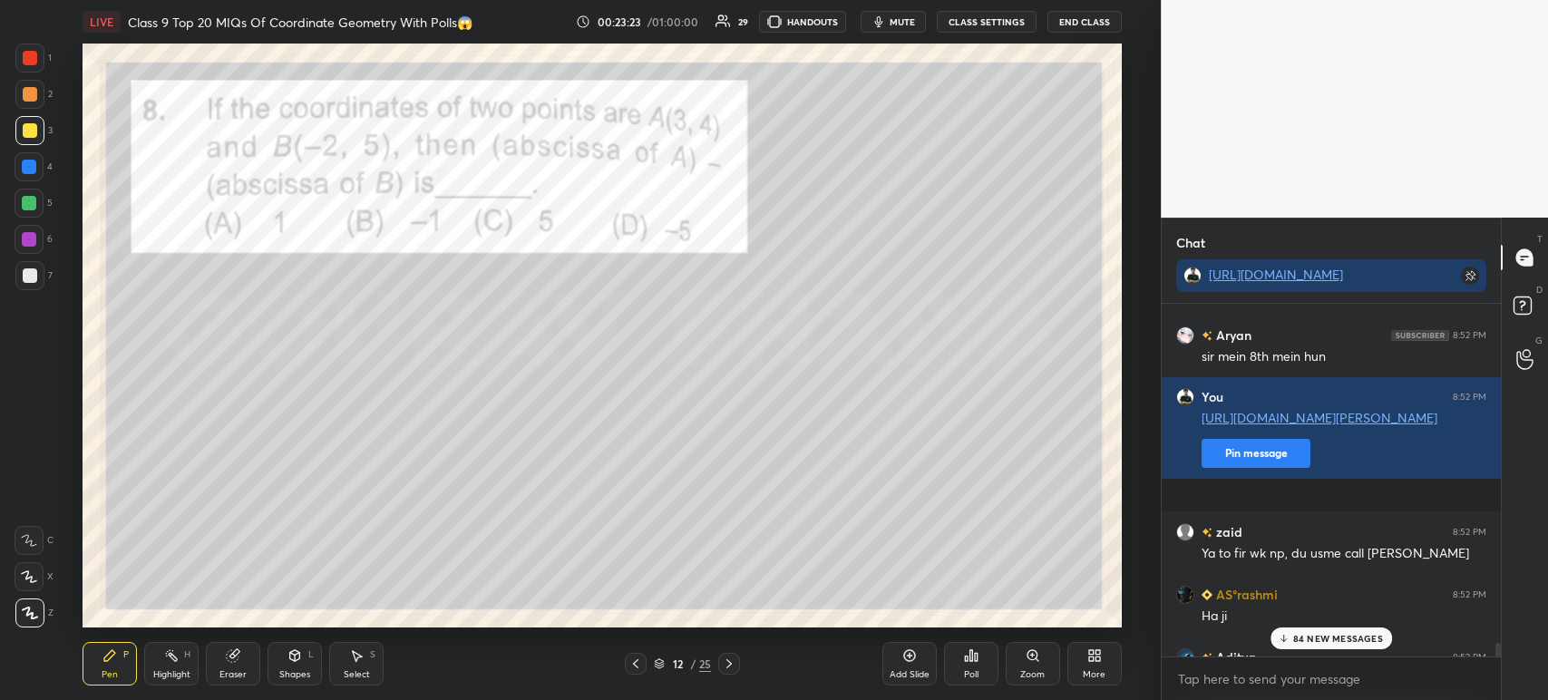
scroll to position [26971, 0]
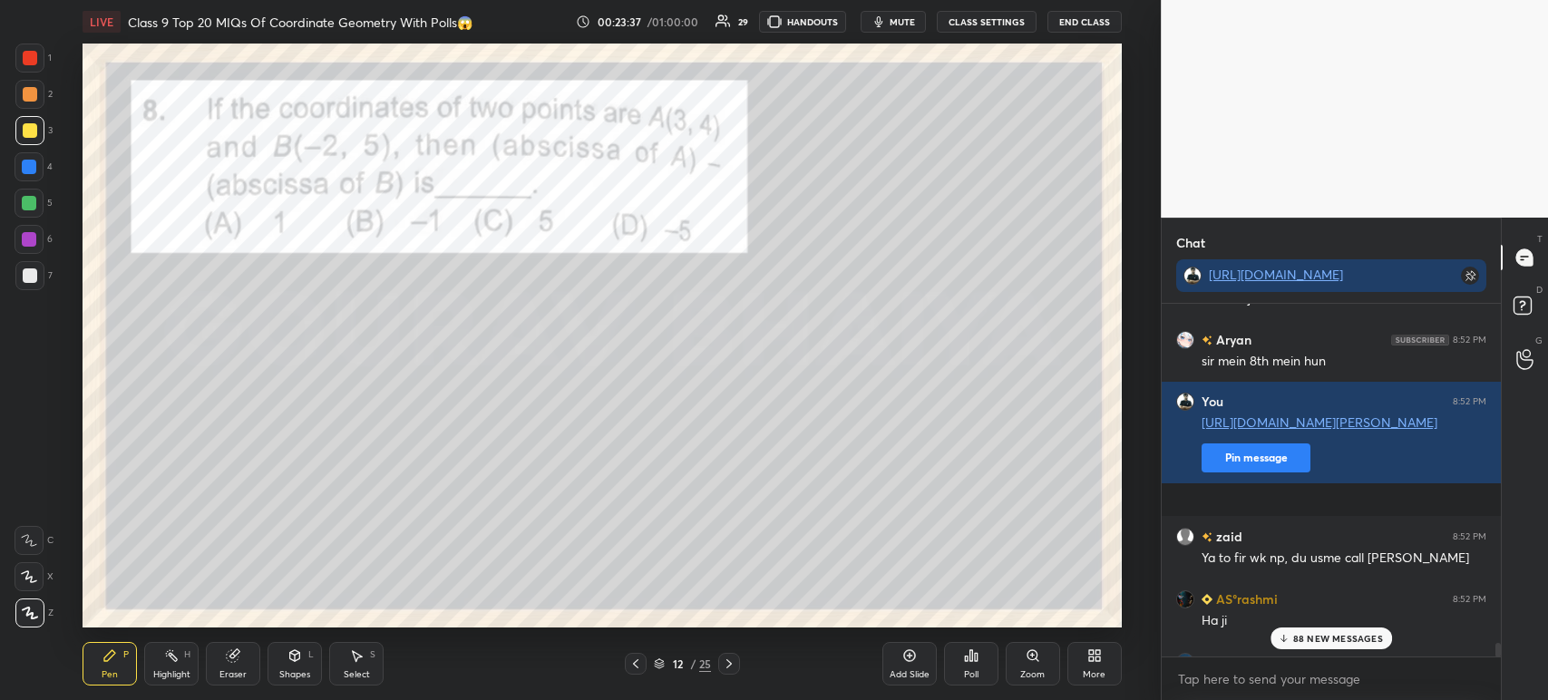
click at [975, 661] on icon at bounding box center [976, 657] width 3 height 8
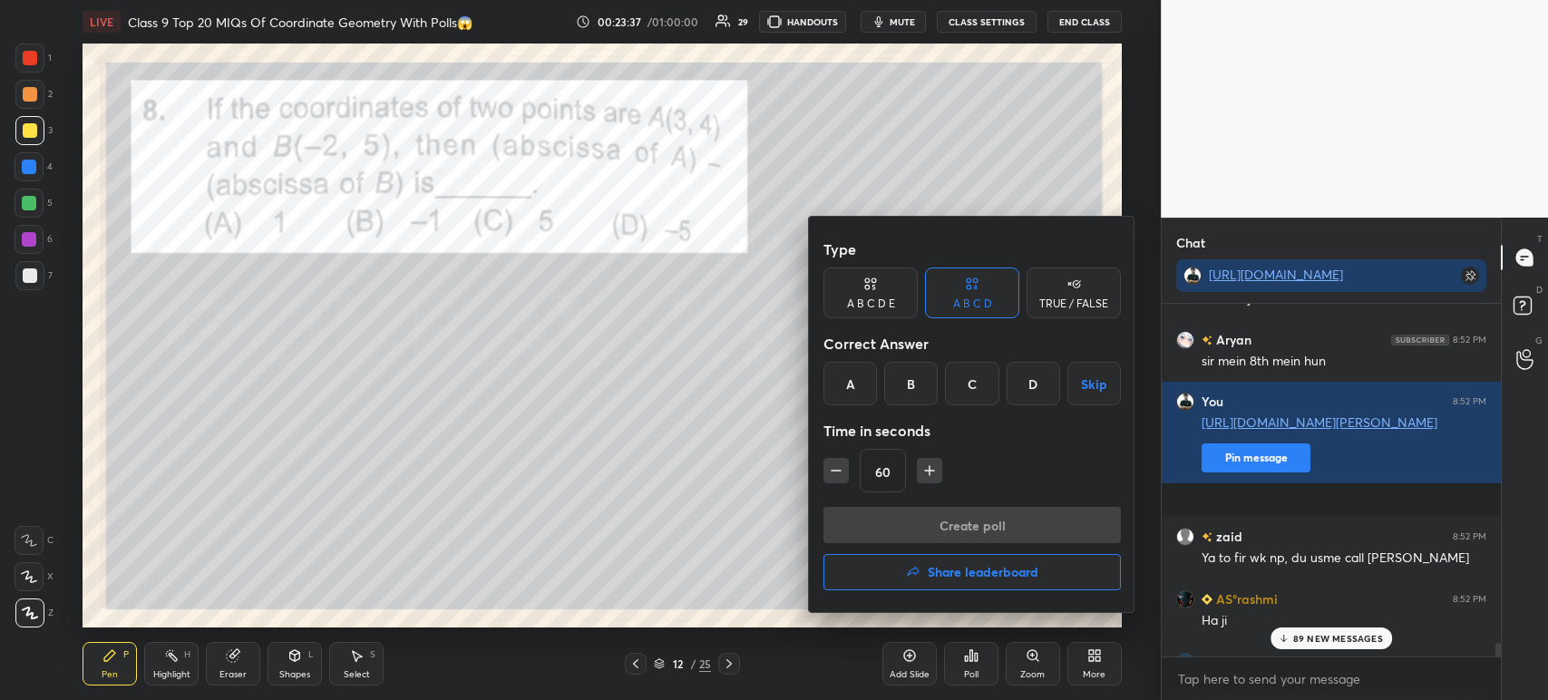
click at [972, 386] on div "C" at bounding box center [971, 384] width 53 height 44
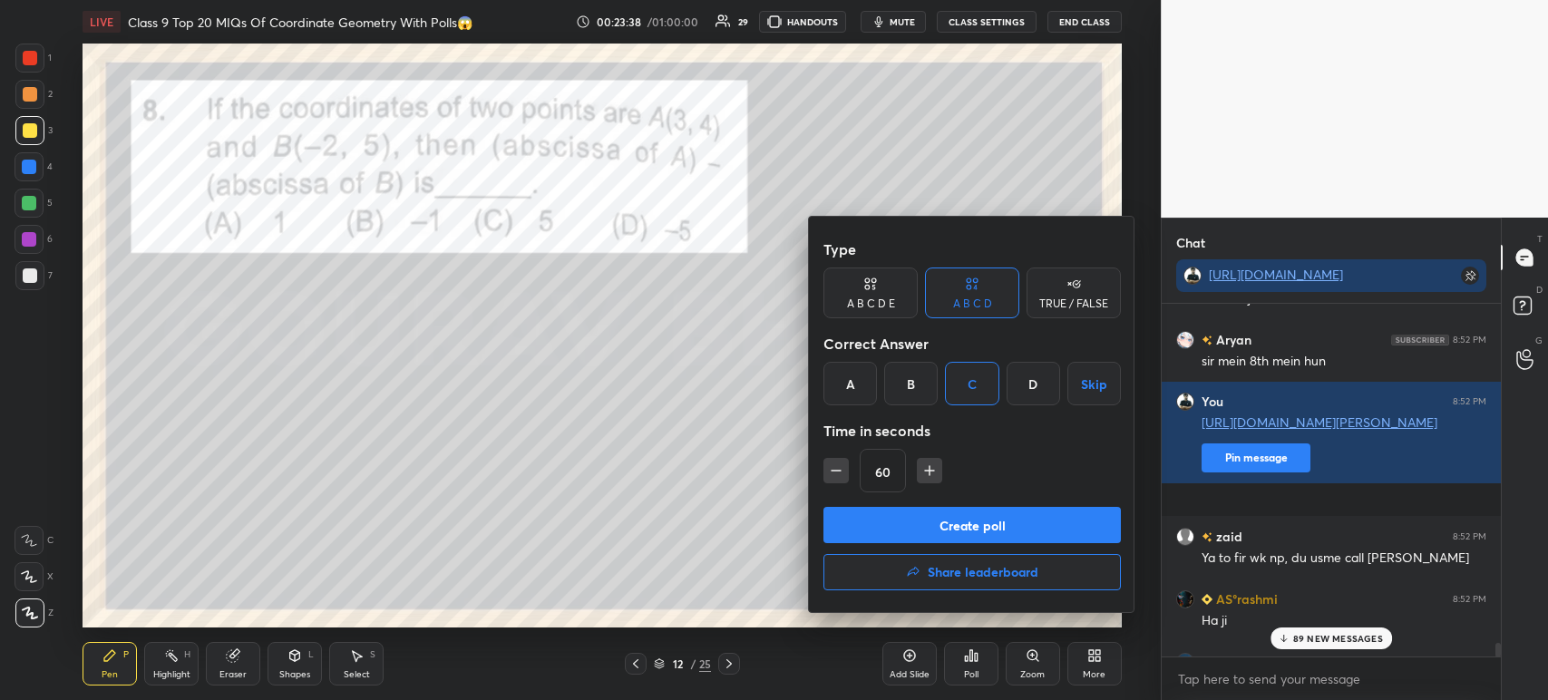
click at [909, 510] on button "Create poll" at bounding box center [971, 525] width 297 height 36
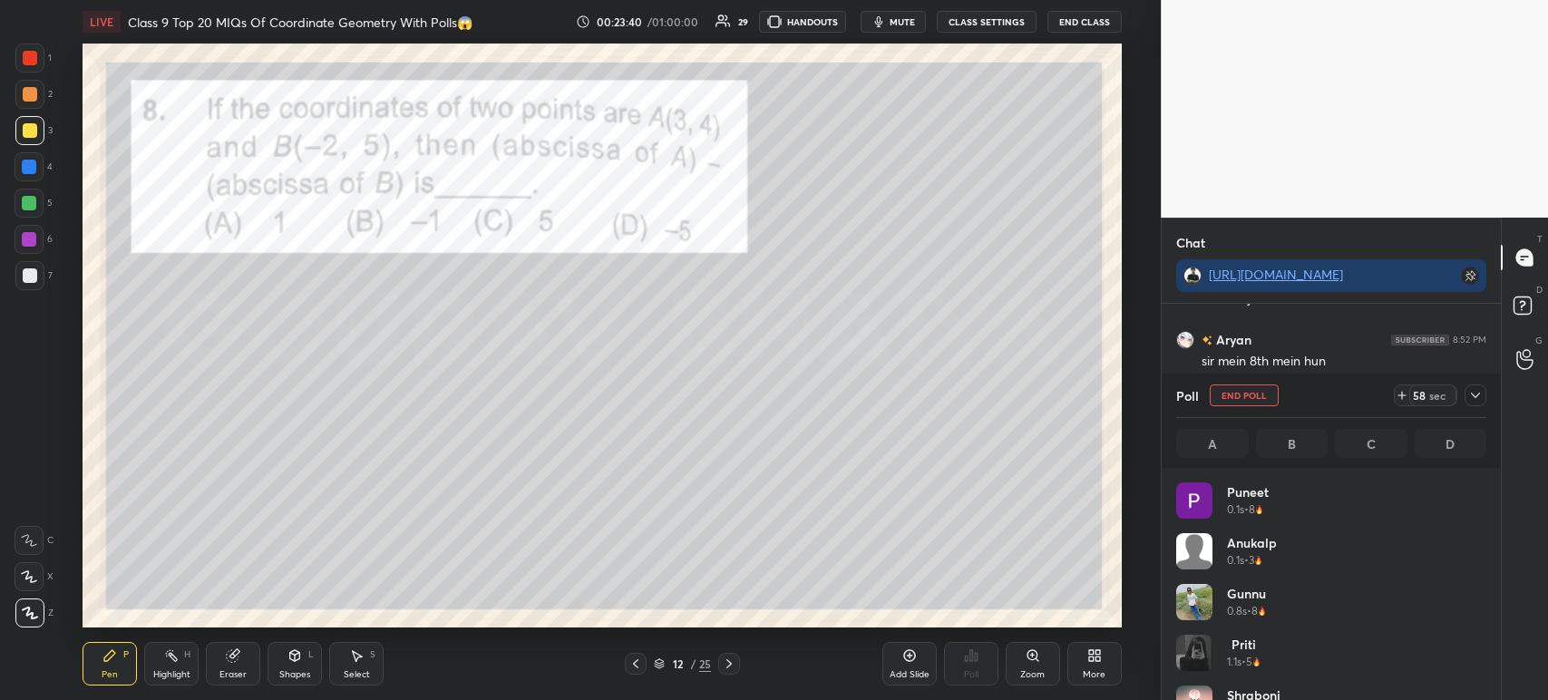
scroll to position [212, 305]
click at [1480, 403] on icon at bounding box center [1475, 395] width 15 height 15
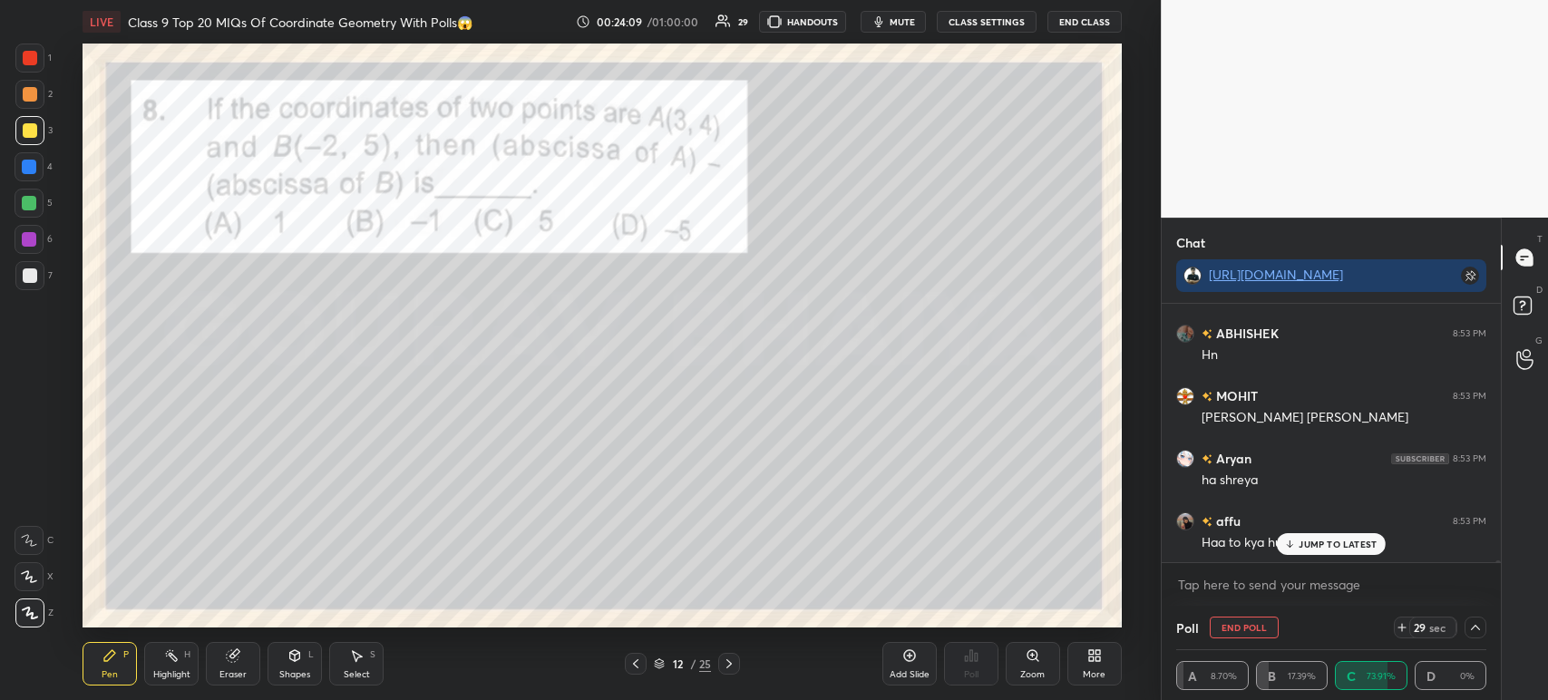
scroll to position [29462, 0]
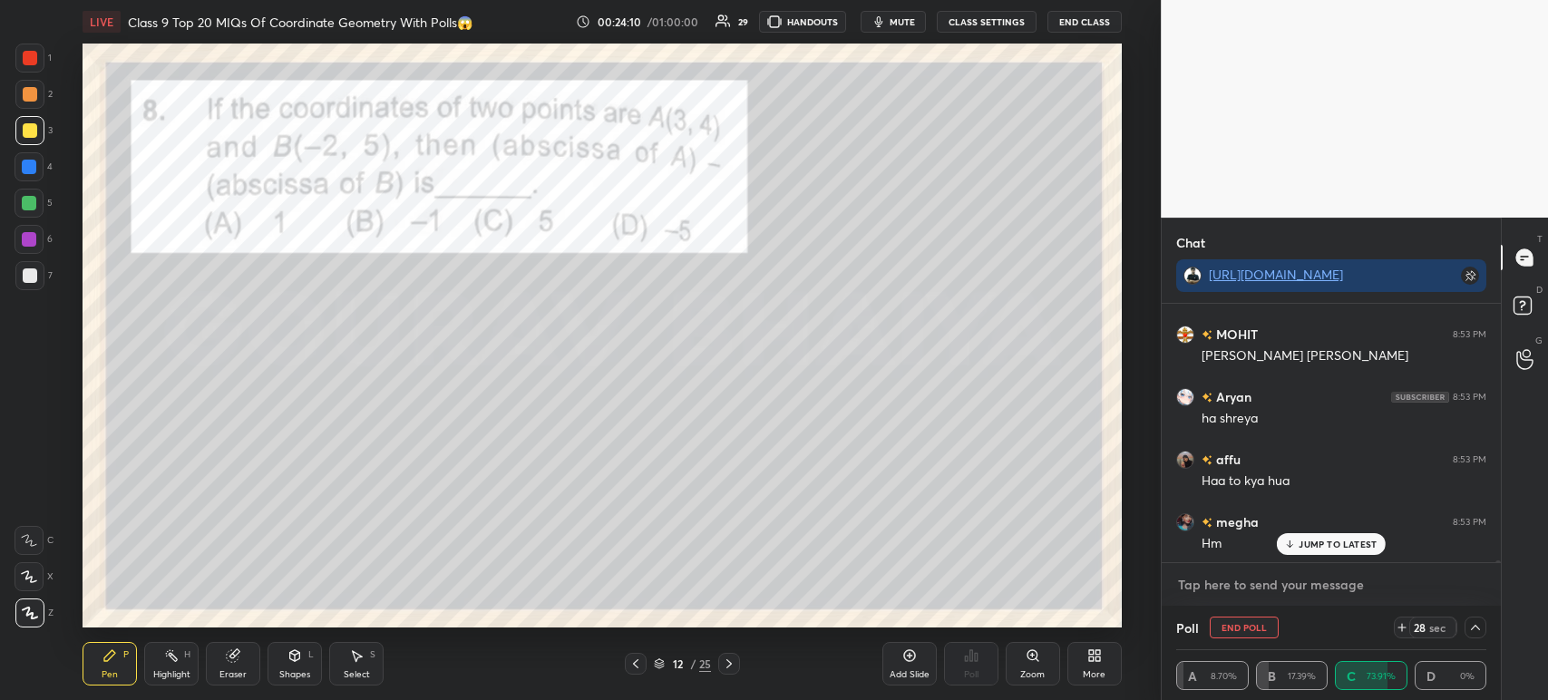
click at [1255, 597] on textarea at bounding box center [1331, 584] width 310 height 29
type textarea "x"
paste textarea "[URL][DOMAIN_NAME][PERSON_NAME]"
type textarea "[URL][DOMAIN_NAME][PERSON_NAME]"
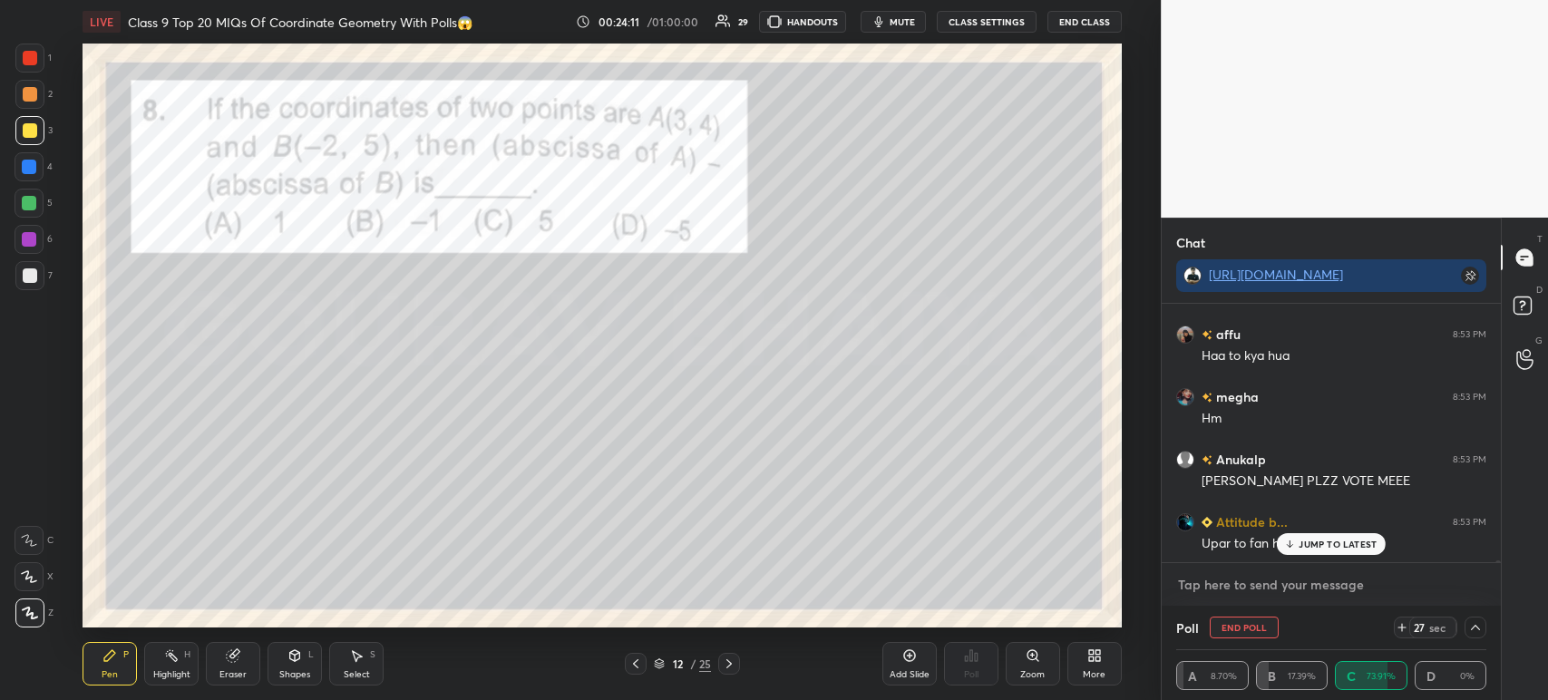
type textarea "x"
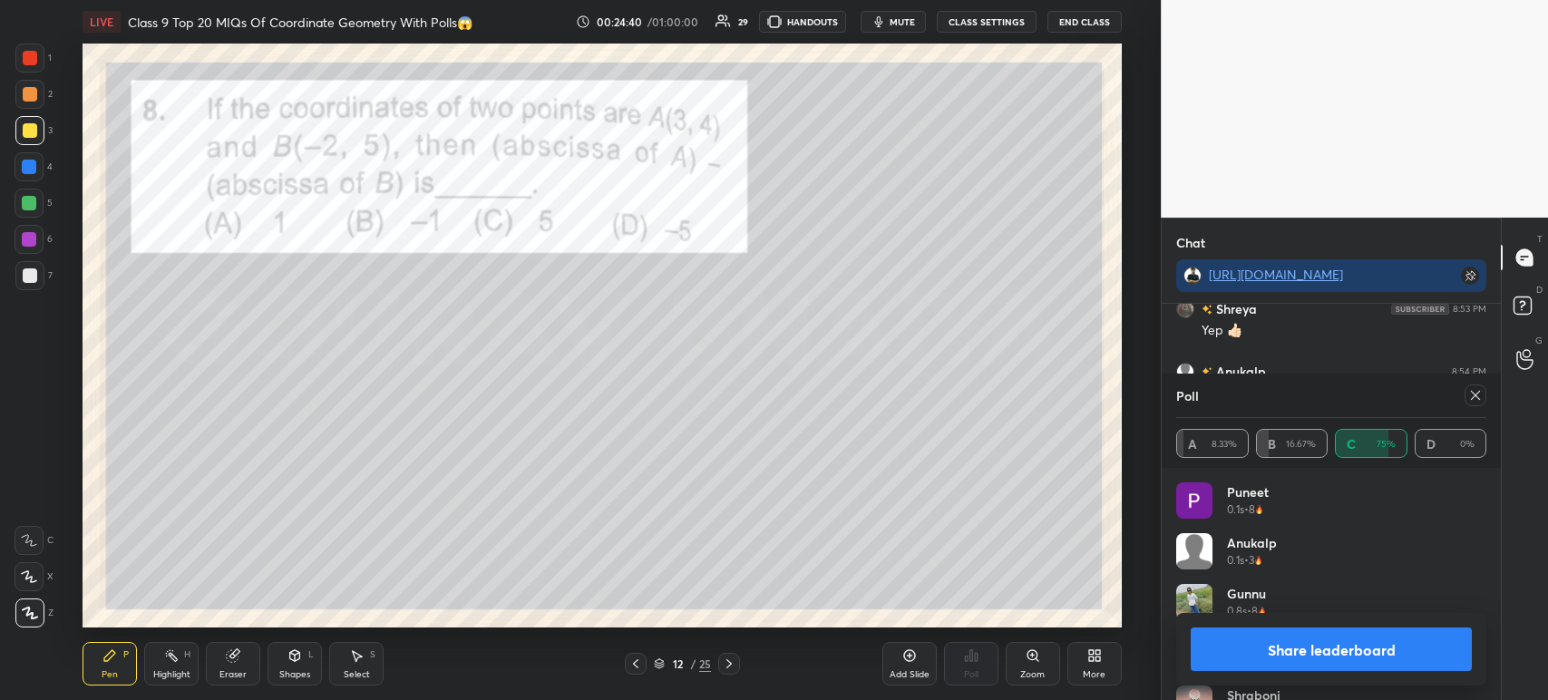
click at [1228, 647] on button "Share leaderboard" at bounding box center [1331, 649] width 281 height 44
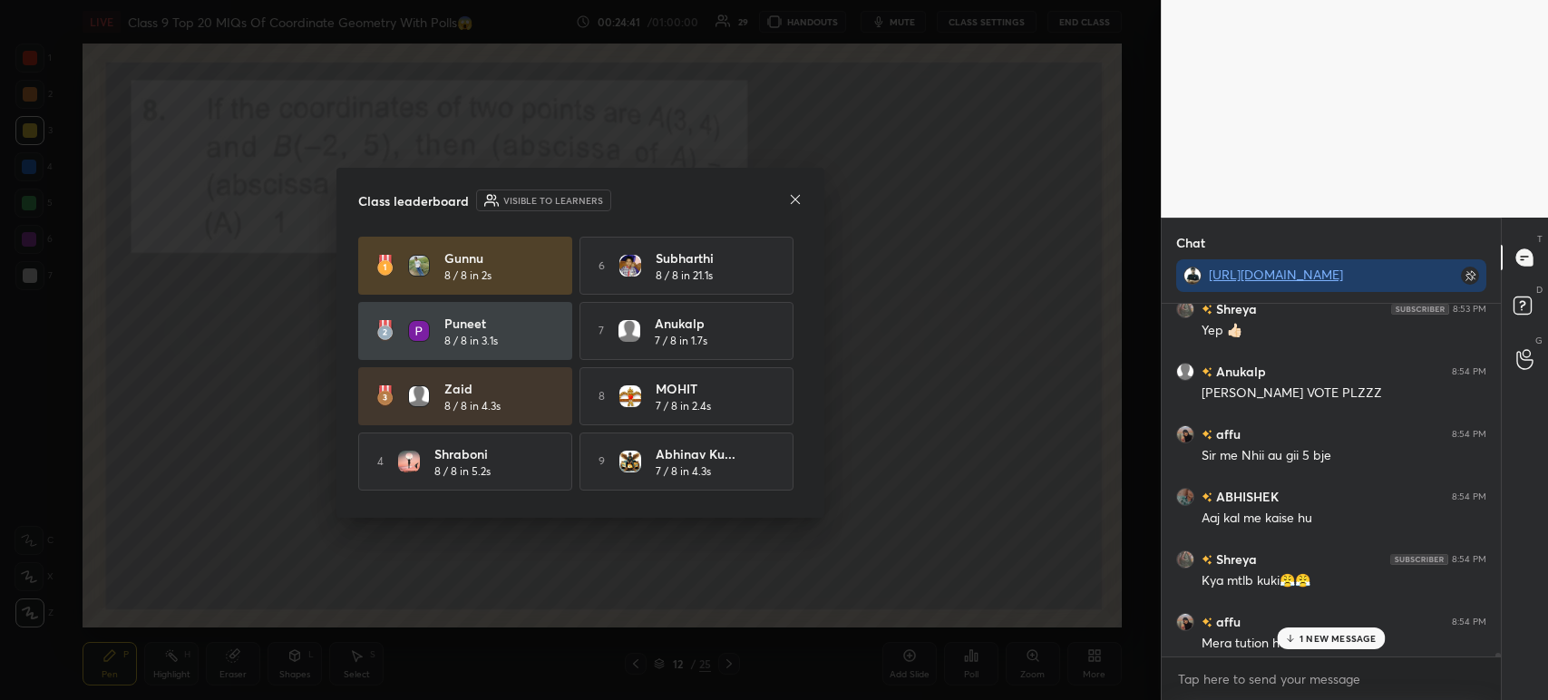
click at [791, 208] on div at bounding box center [795, 200] width 15 height 19
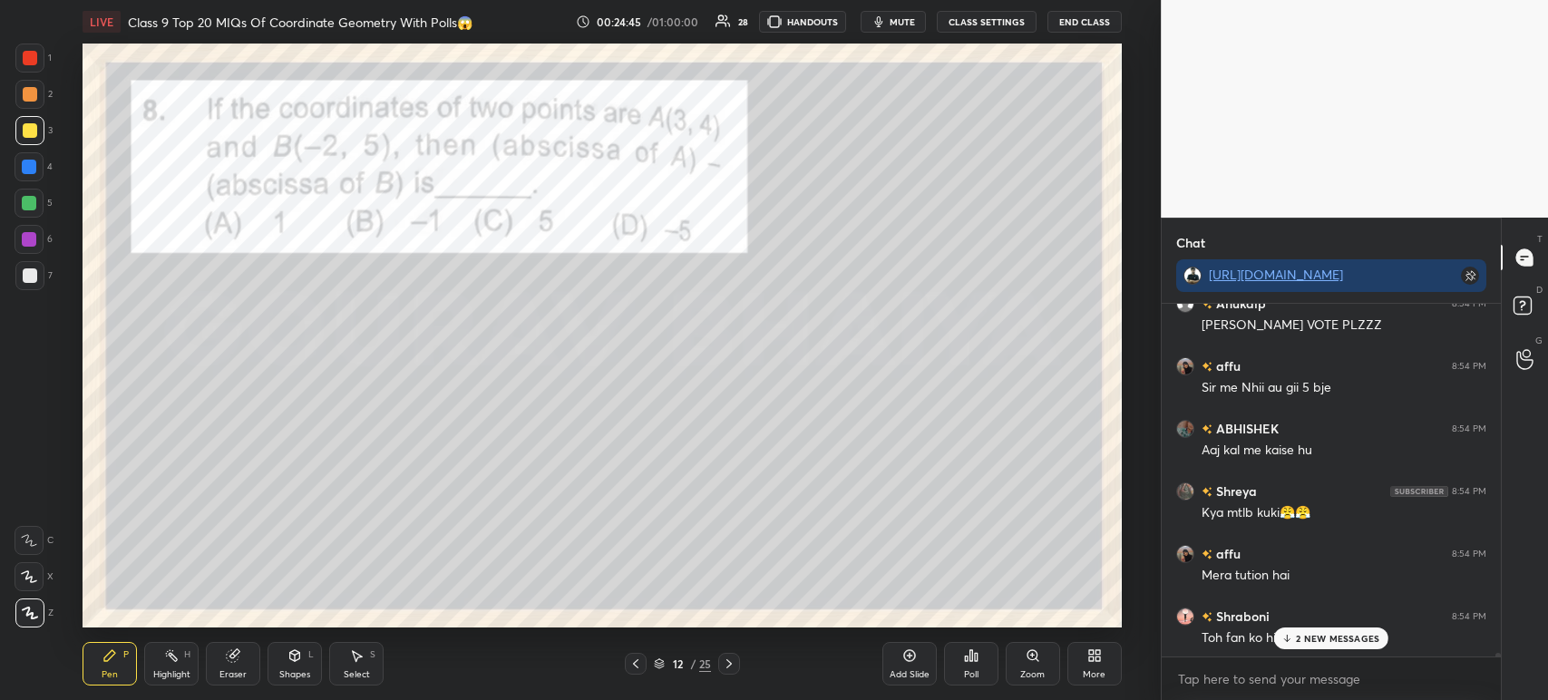
click at [39, 69] on div at bounding box center [29, 58] width 29 height 29
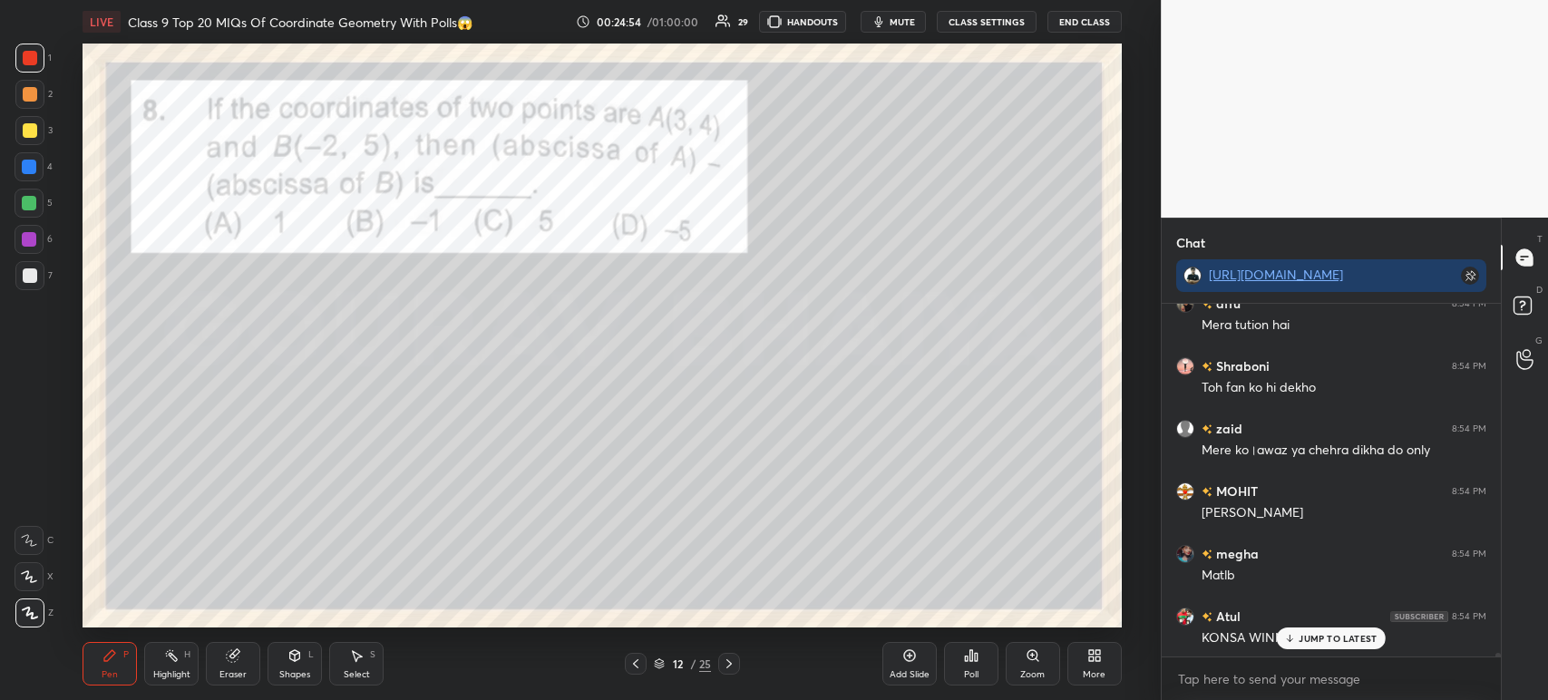
click at [29, 275] on div at bounding box center [30, 275] width 15 height 15
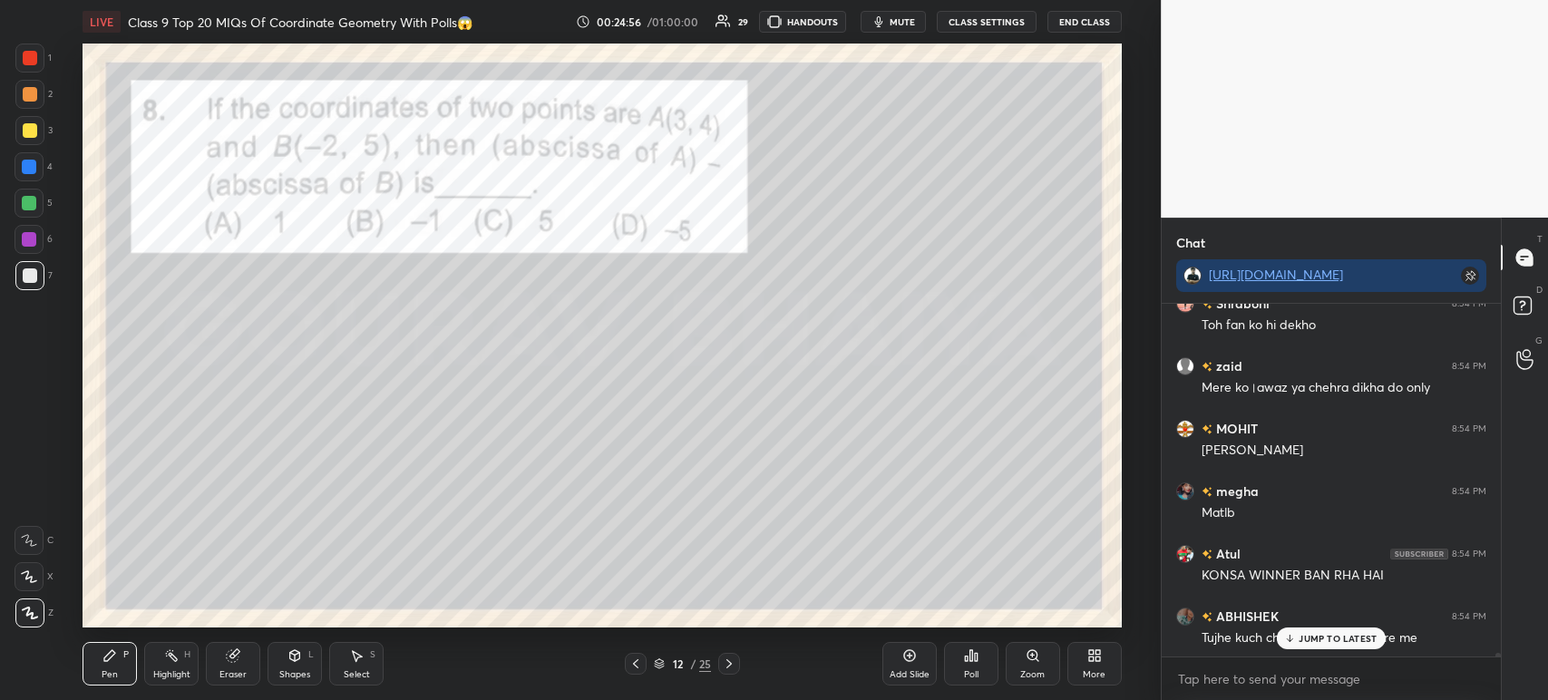
click at [38, 66] on div at bounding box center [29, 58] width 29 height 29
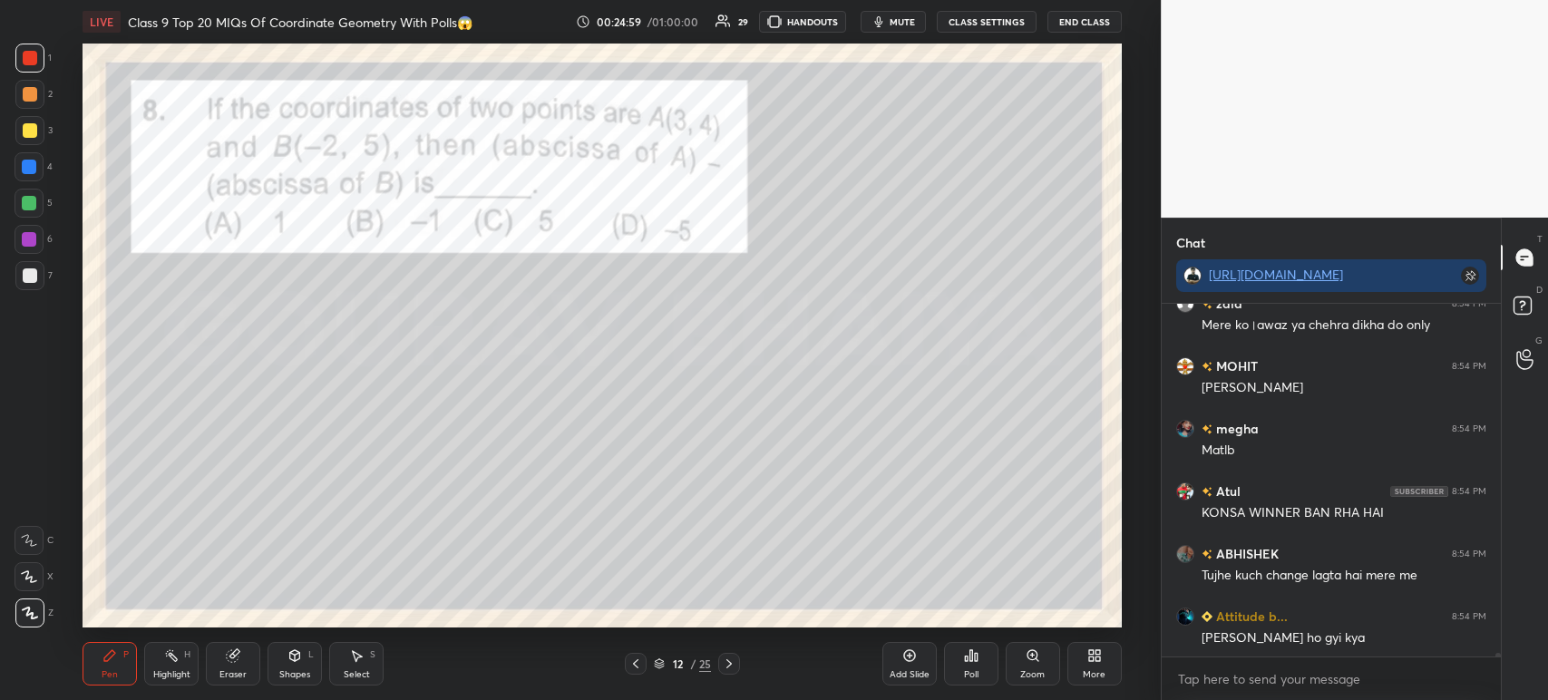
click at [29, 131] on div at bounding box center [30, 130] width 15 height 15
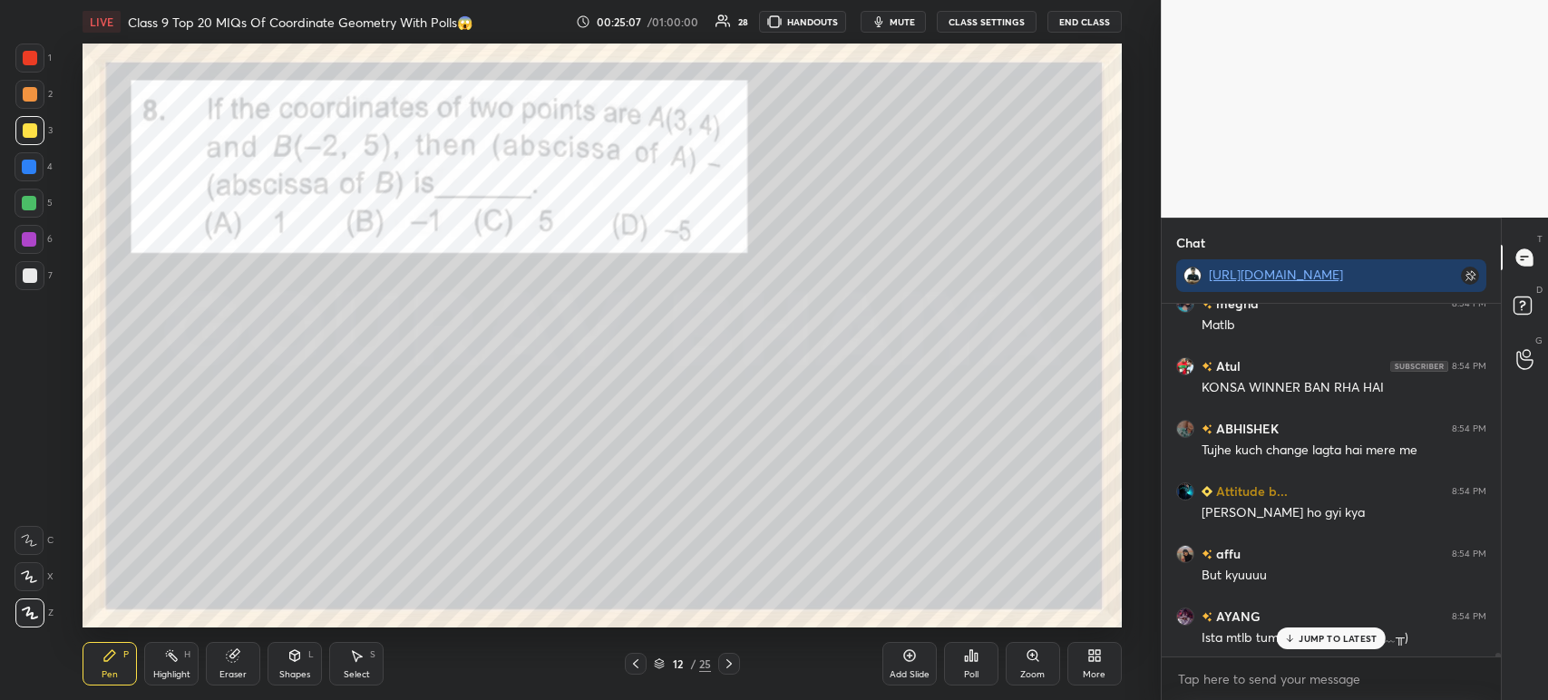
click at [38, 71] on div at bounding box center [29, 58] width 29 height 29
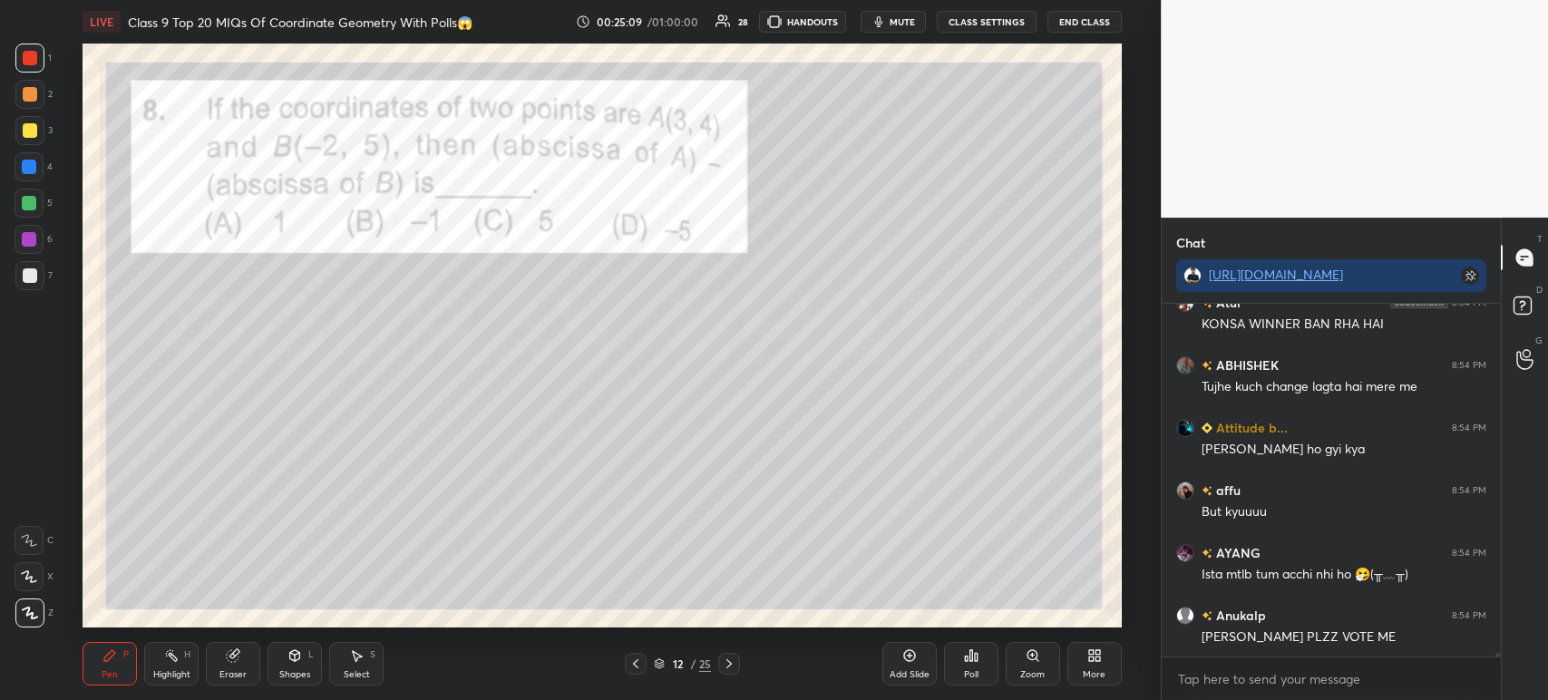
click at [724, 667] on icon at bounding box center [729, 663] width 15 height 15
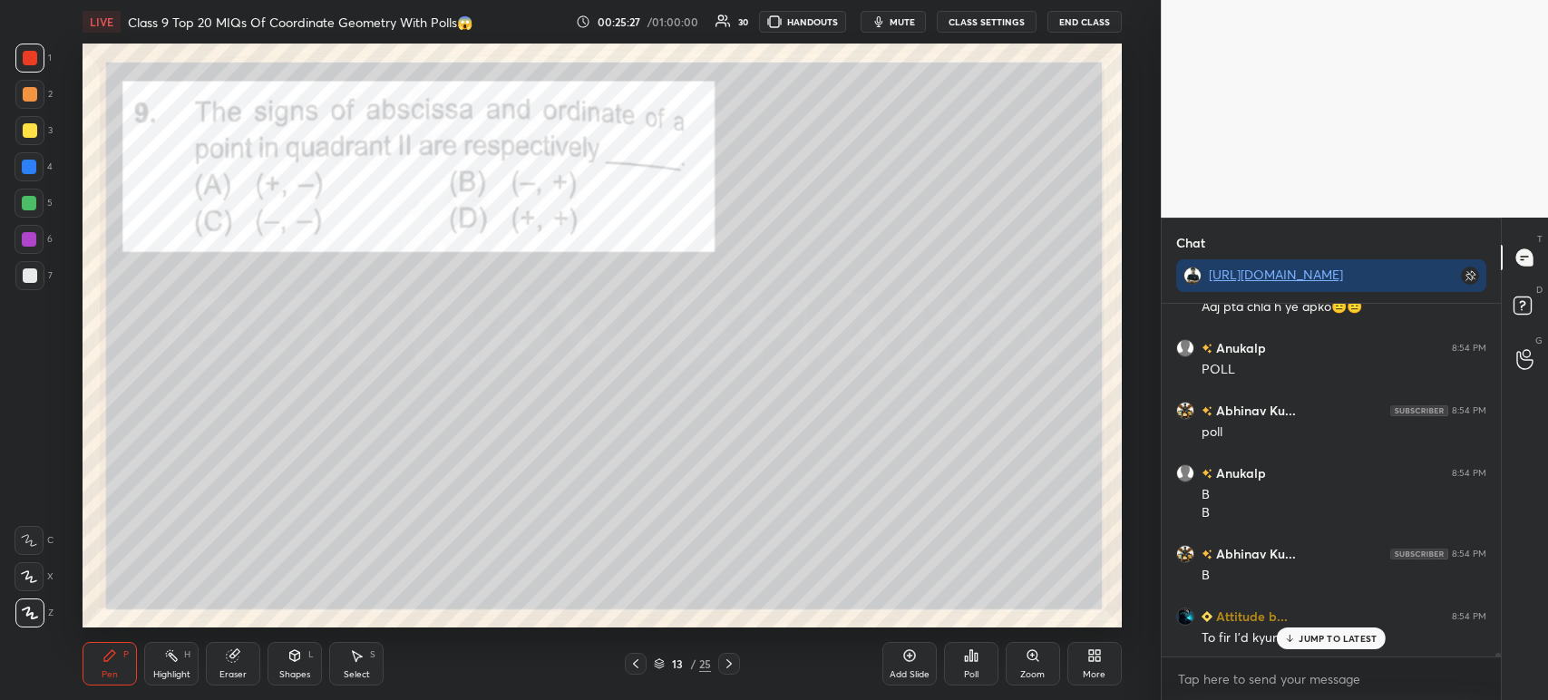
click at [964, 670] on div "Poll" at bounding box center [971, 674] width 15 height 9
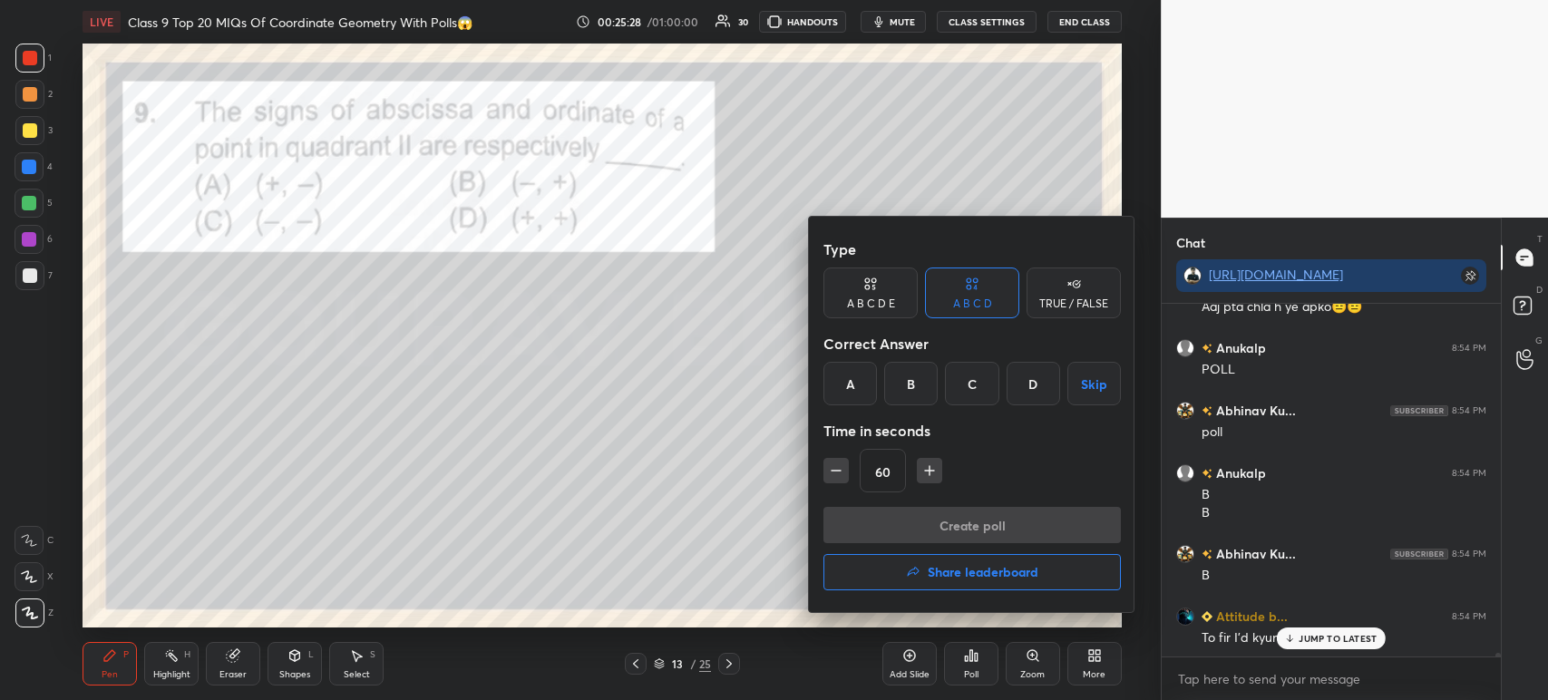
click at [903, 383] on div "B" at bounding box center [910, 384] width 53 height 44
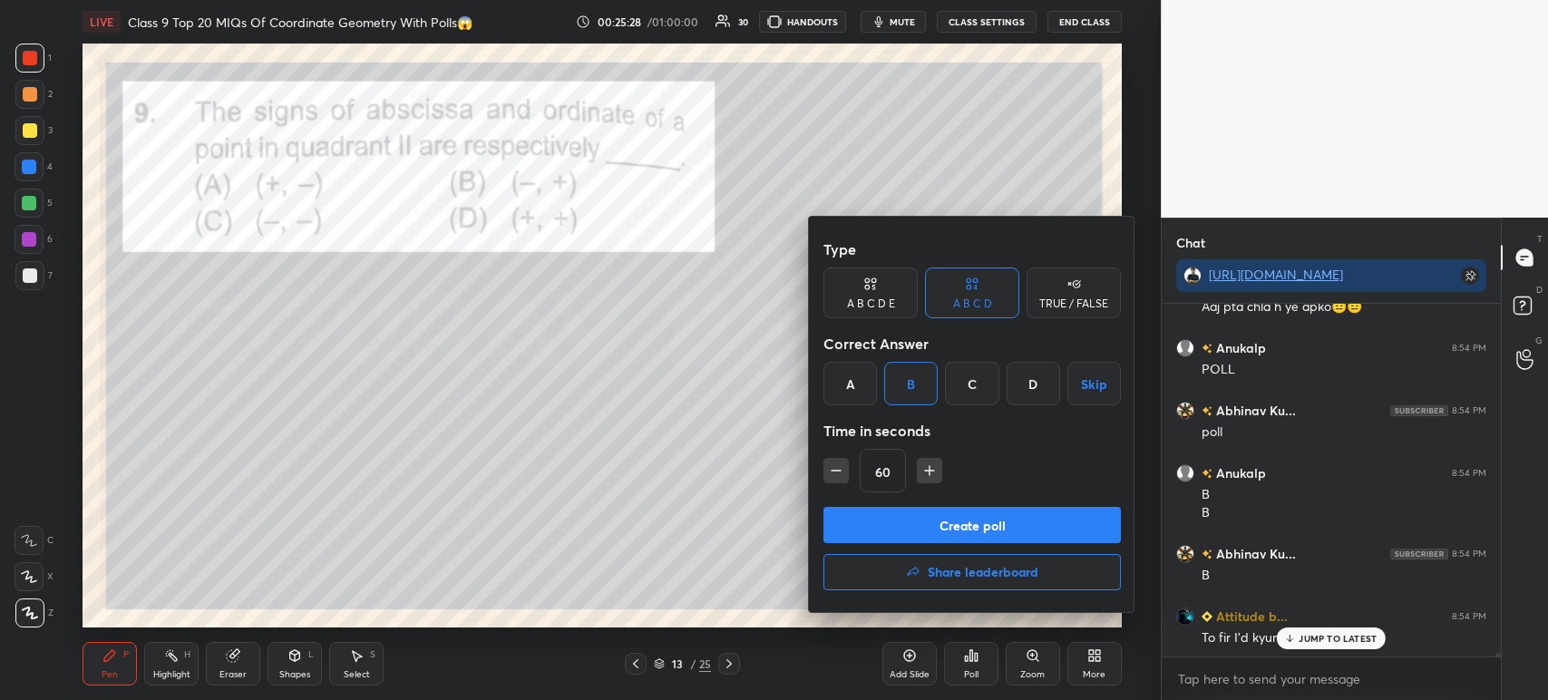
click at [889, 523] on button "Create poll" at bounding box center [971, 525] width 297 height 36
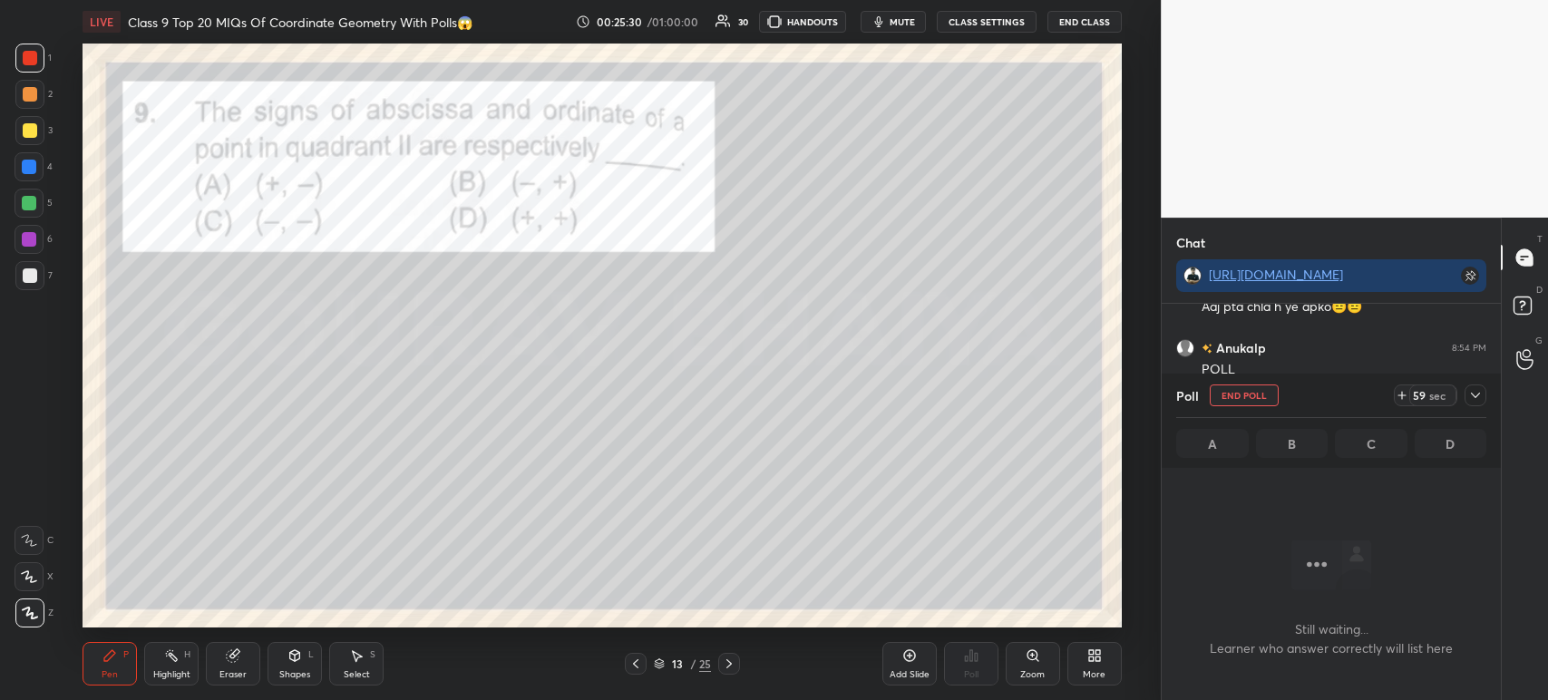
click at [1481, 397] on icon at bounding box center [1475, 395] width 15 height 15
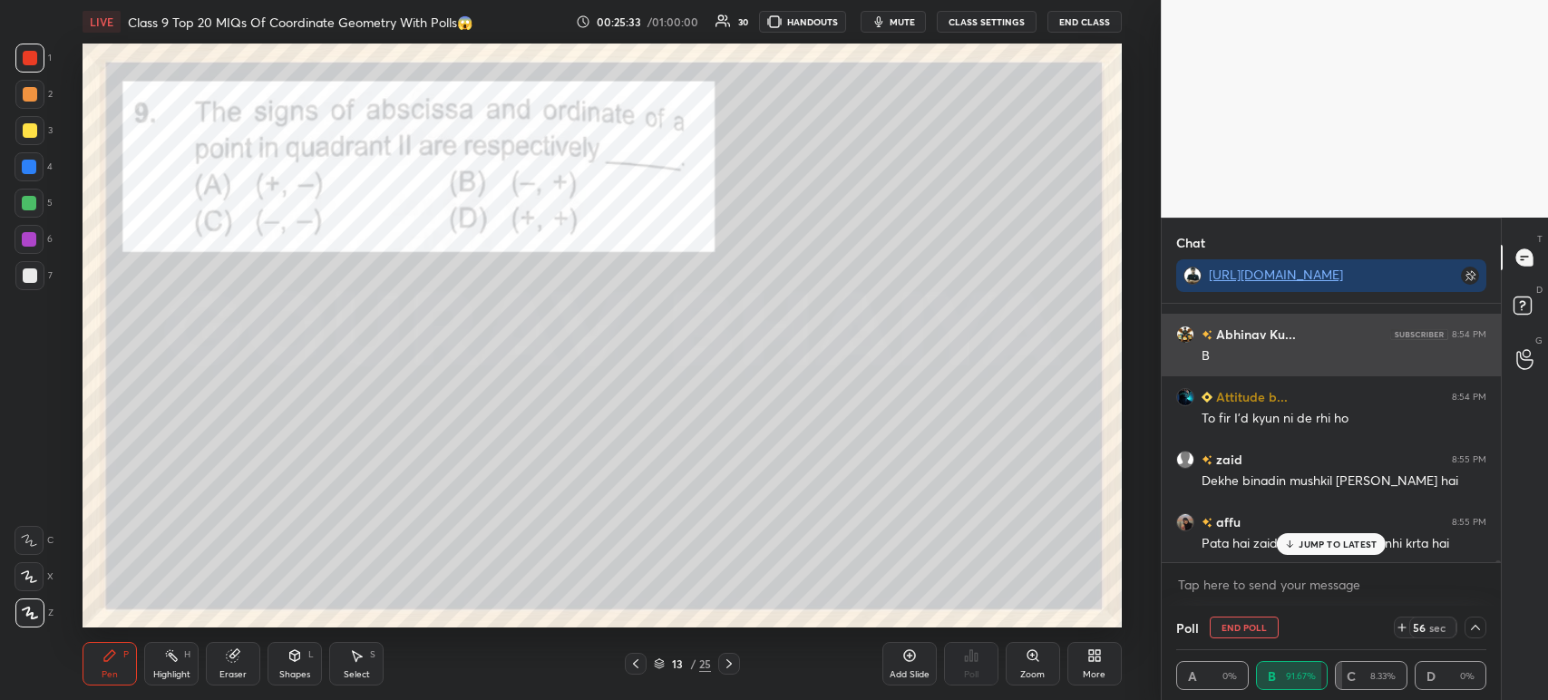
click at [1415, 351] on div "B" at bounding box center [1343, 356] width 285 height 18
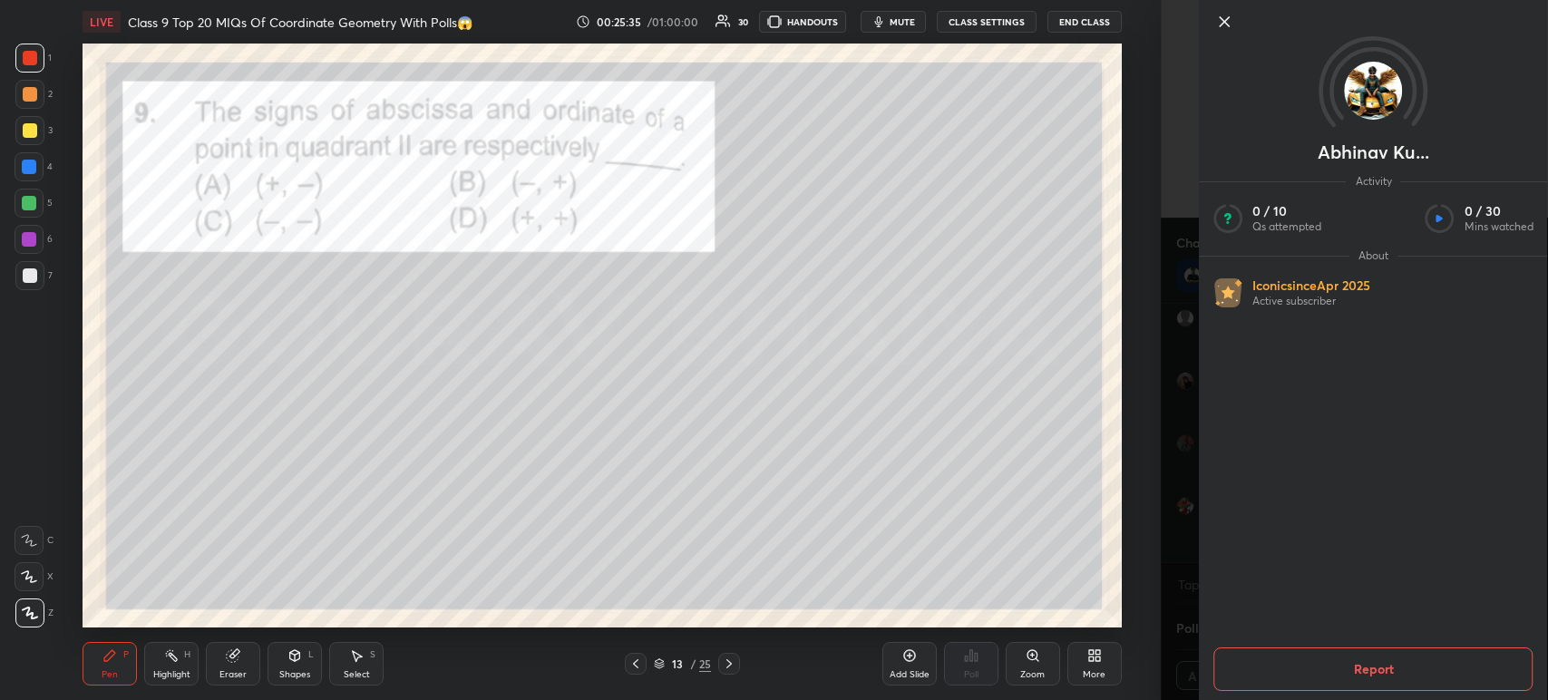
click at [1237, 21] on div at bounding box center [1387, 22] width 348 height 22
click at [1226, 20] on icon at bounding box center [1224, 21] width 9 height 9
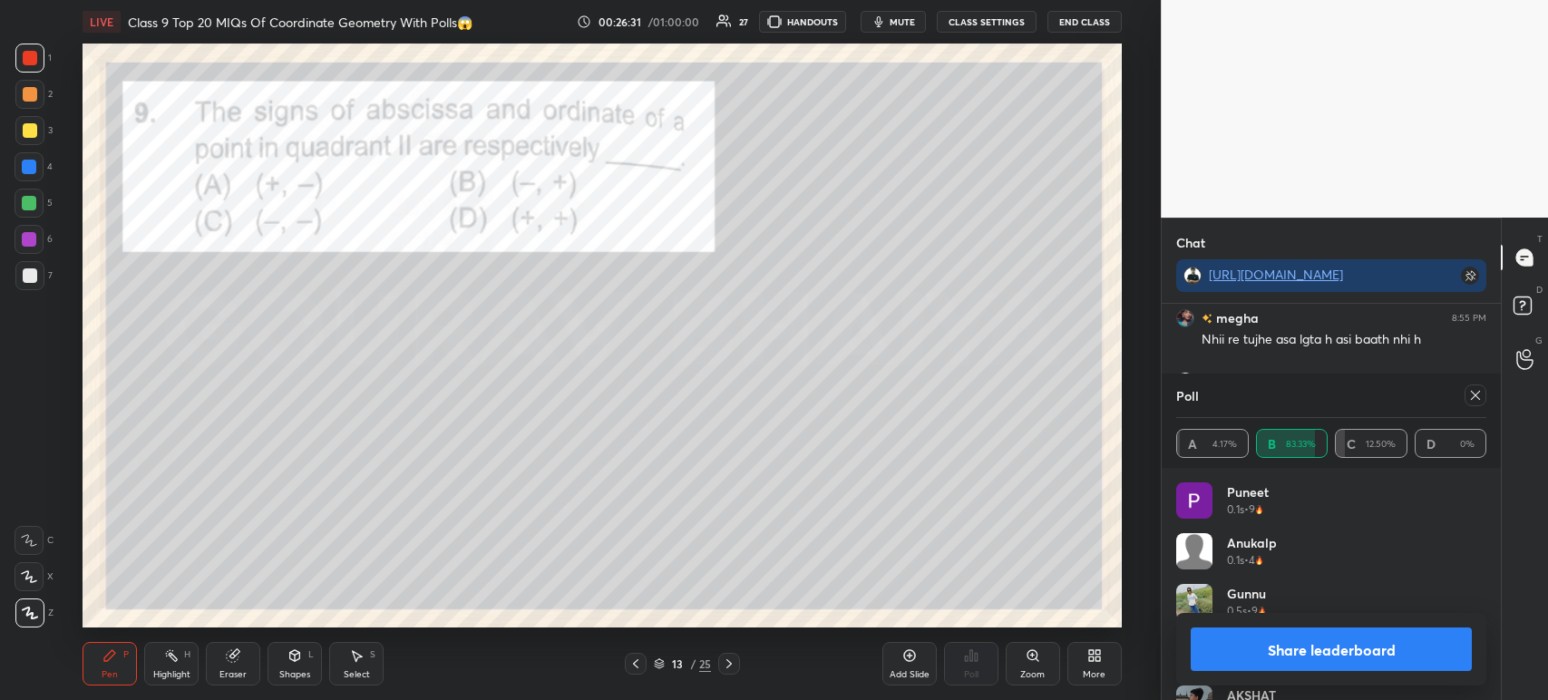
scroll to position [33651, 0]
click at [1266, 662] on button "Share leaderboard" at bounding box center [1331, 649] width 281 height 44
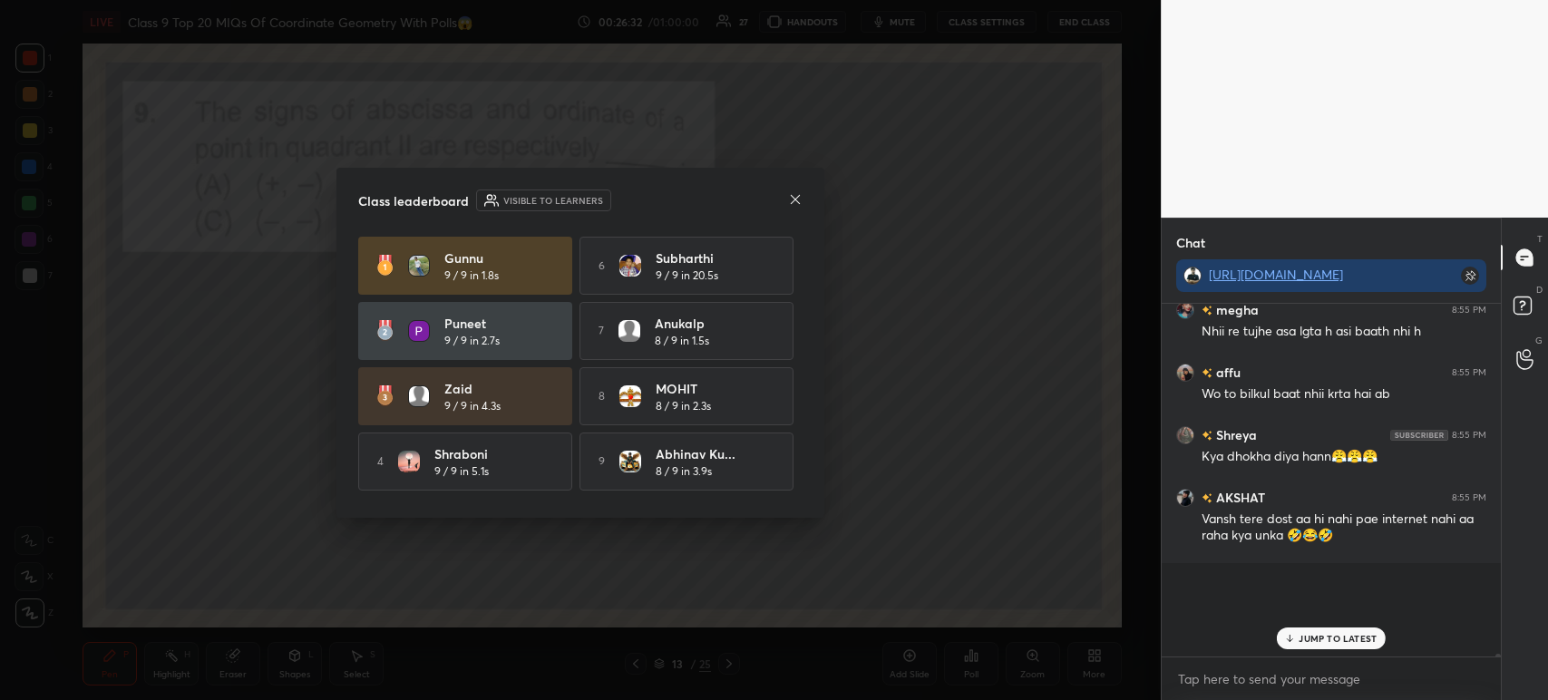
scroll to position [339, 334]
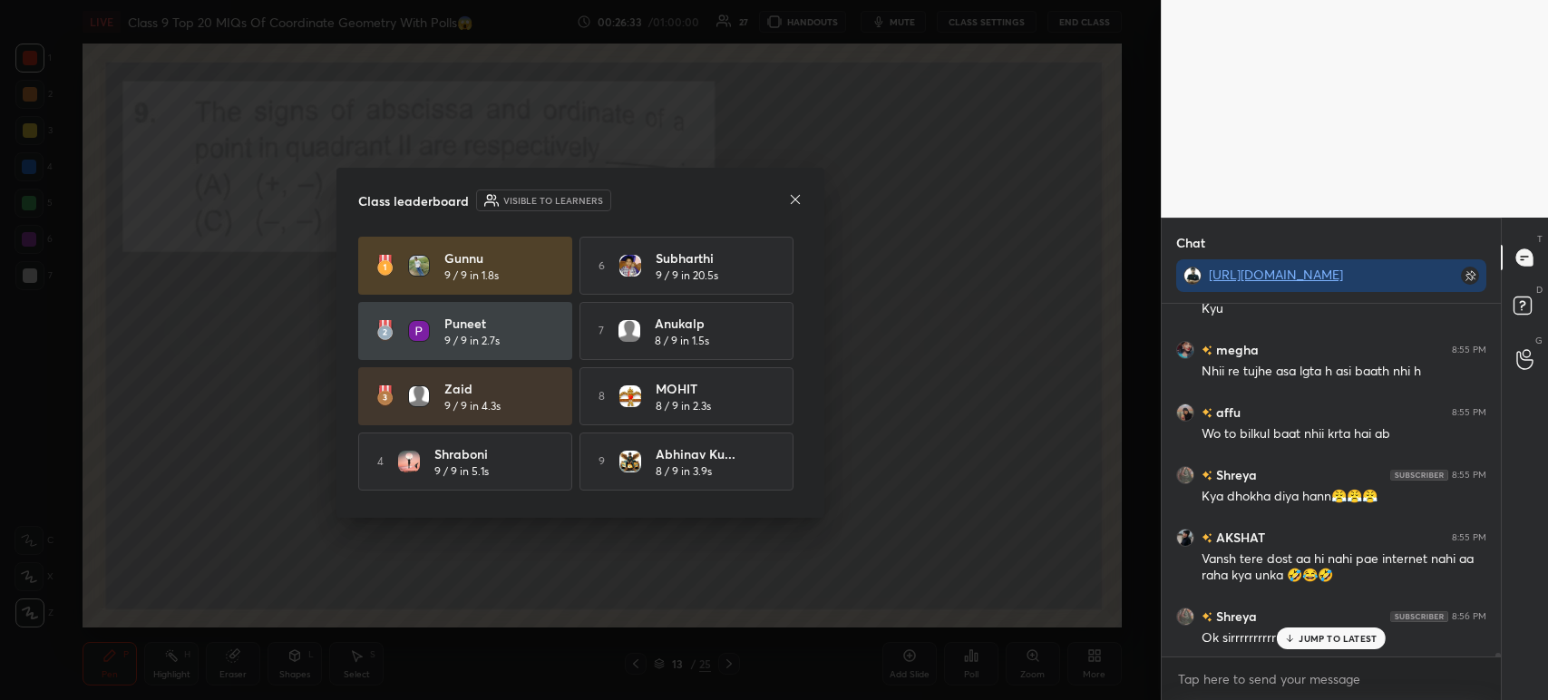
click at [792, 203] on icon at bounding box center [795, 199] width 15 height 15
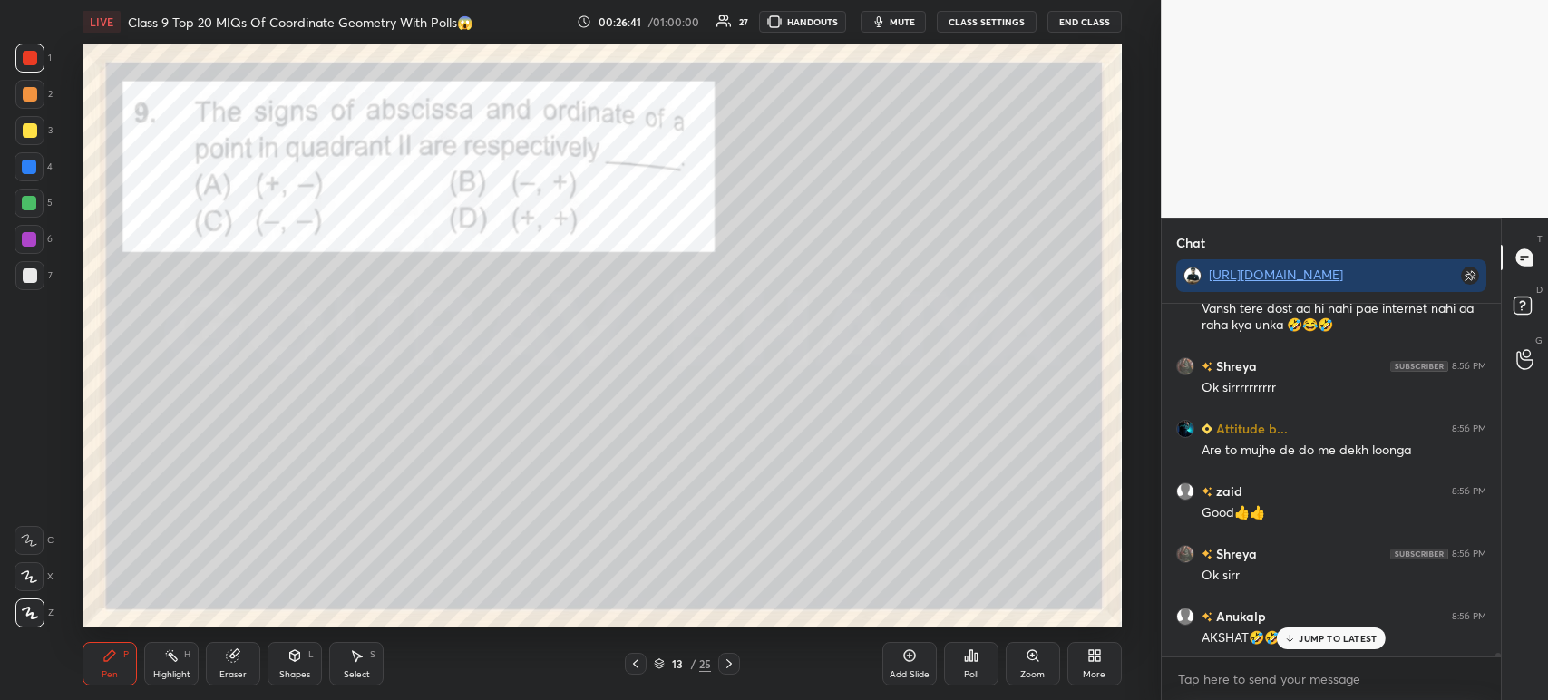
click at [36, 131] on div at bounding box center [30, 130] width 15 height 15
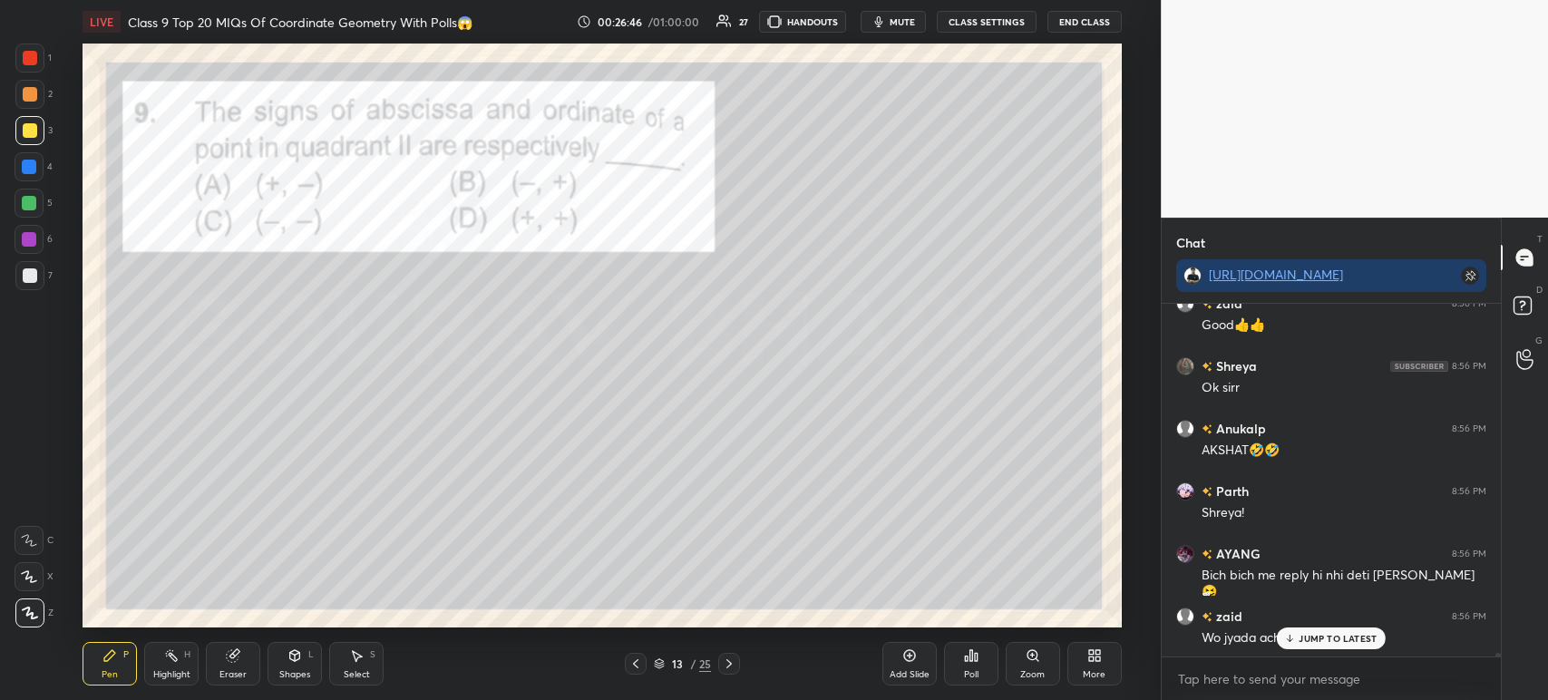
click at [35, 275] on div at bounding box center [30, 275] width 15 height 15
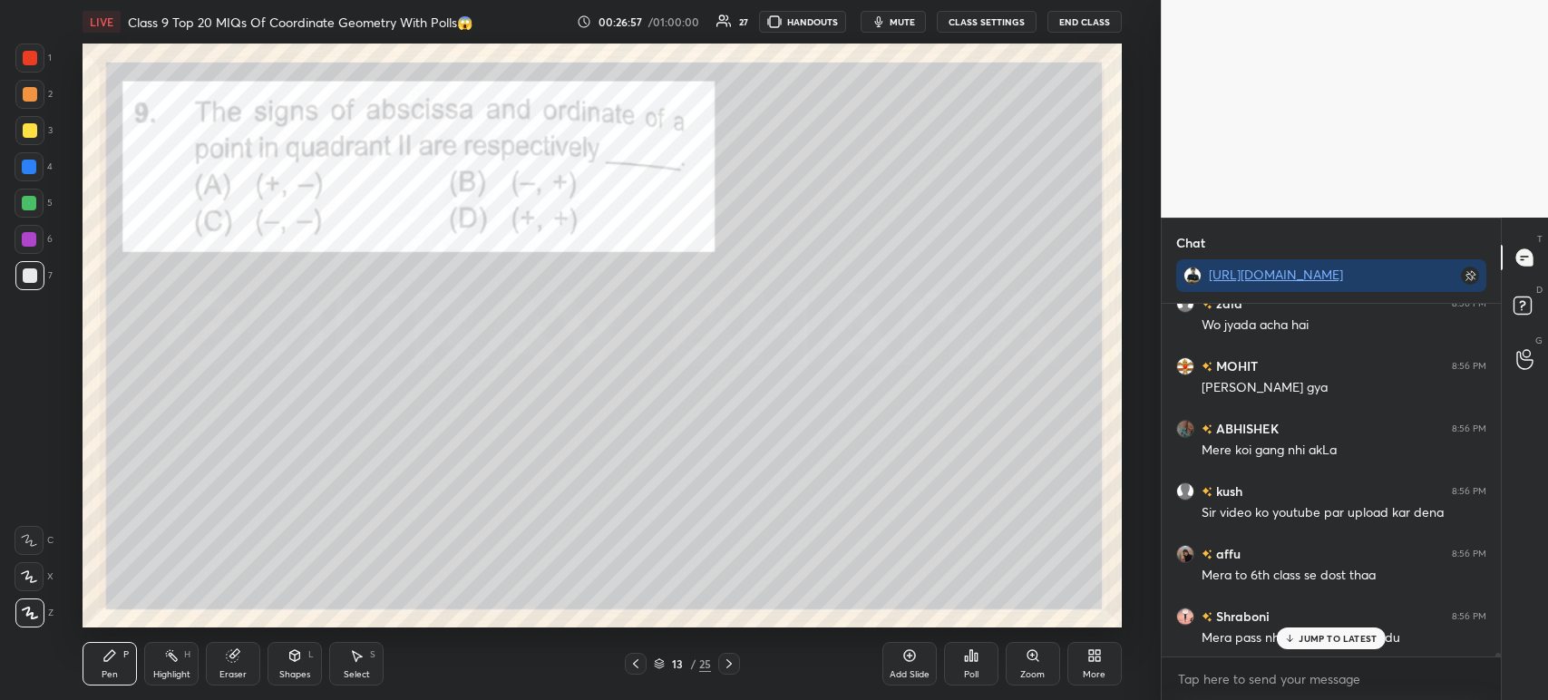
click at [40, 66] on div at bounding box center [29, 58] width 29 height 29
click at [729, 660] on icon at bounding box center [729, 663] width 15 height 15
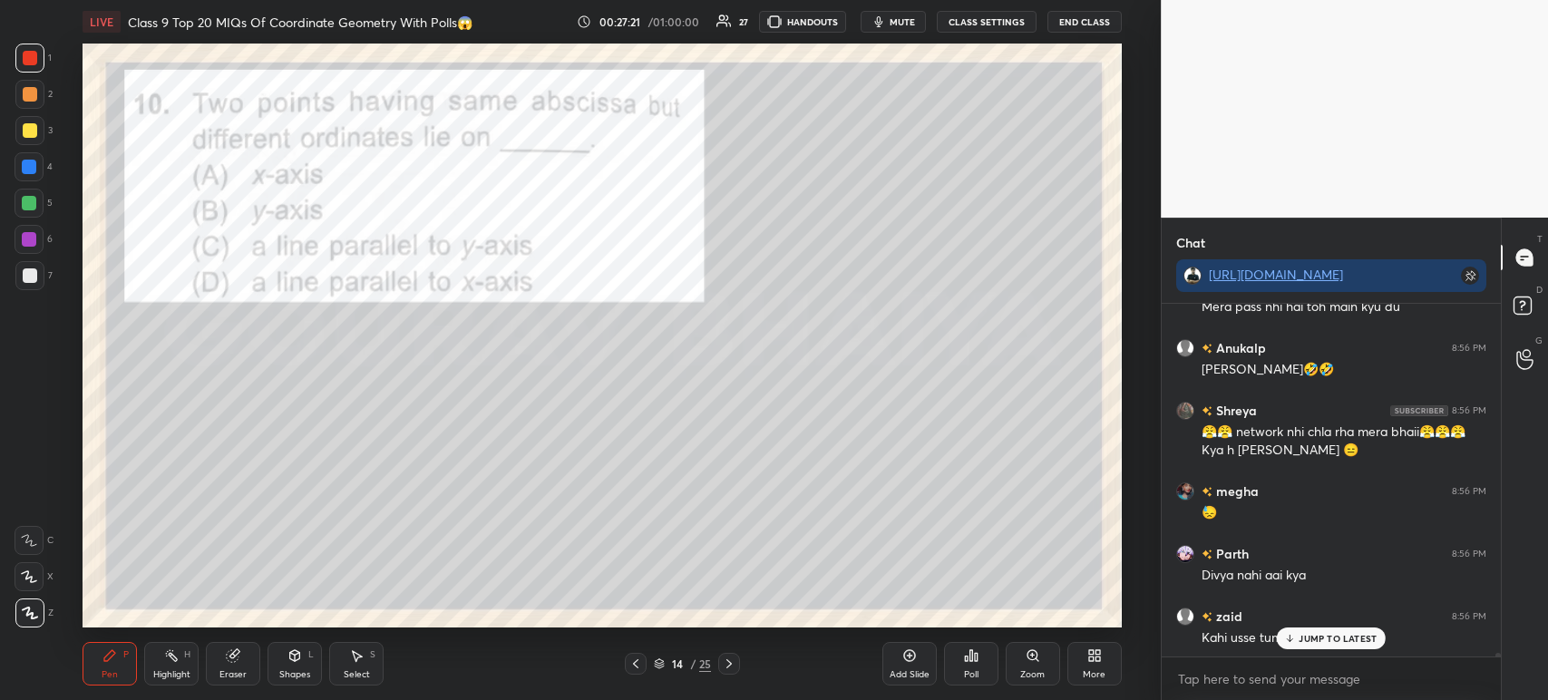
click at [986, 661] on div "Poll" at bounding box center [971, 664] width 54 height 44
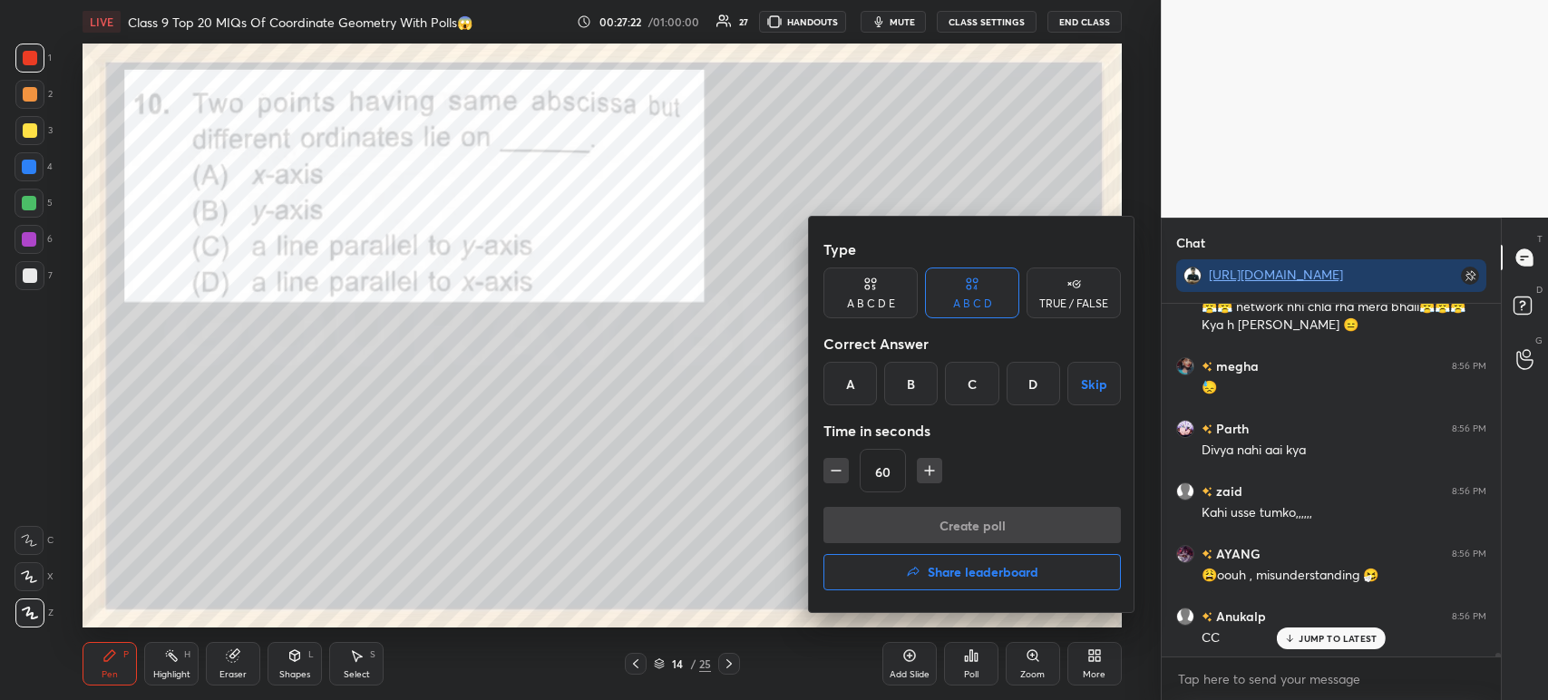
click at [972, 382] on div "C" at bounding box center [971, 384] width 53 height 44
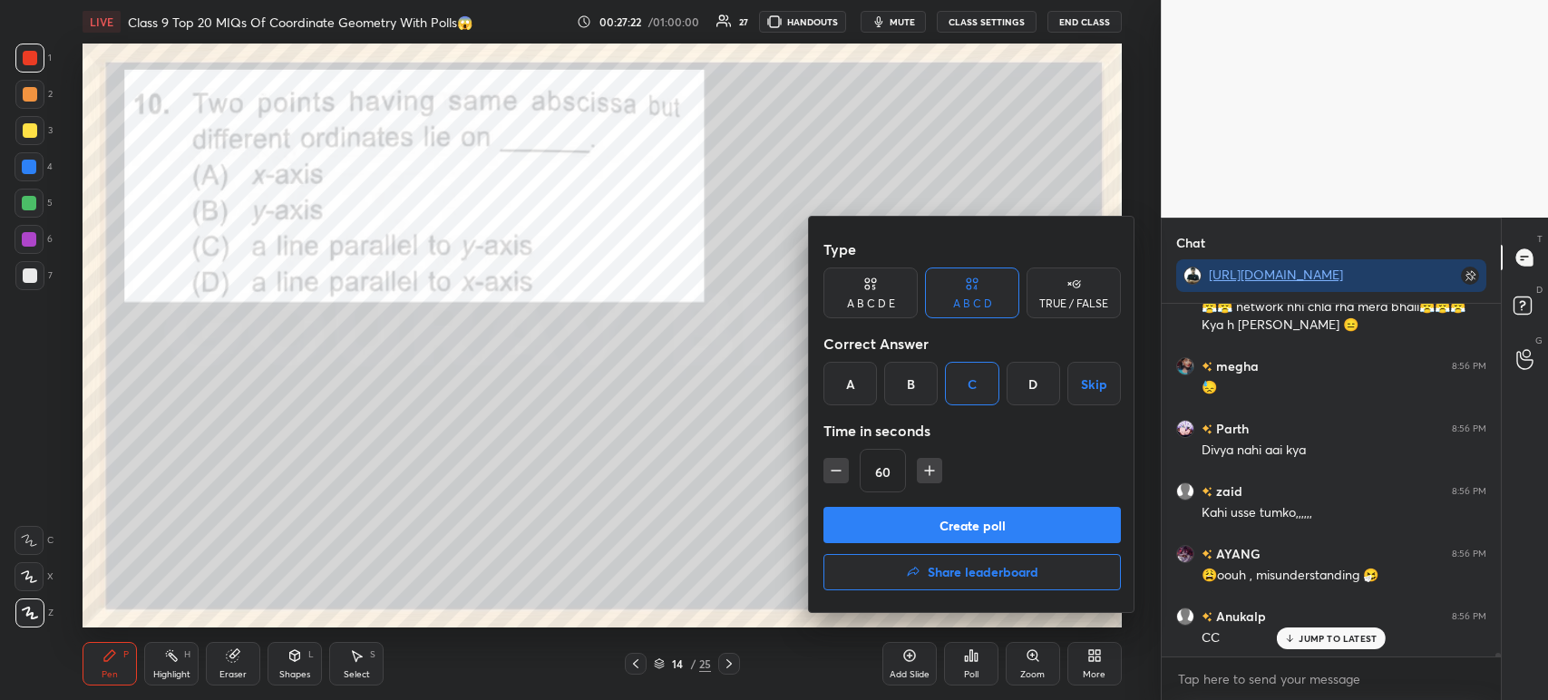
click at [934, 530] on button "Create poll" at bounding box center [971, 525] width 297 height 36
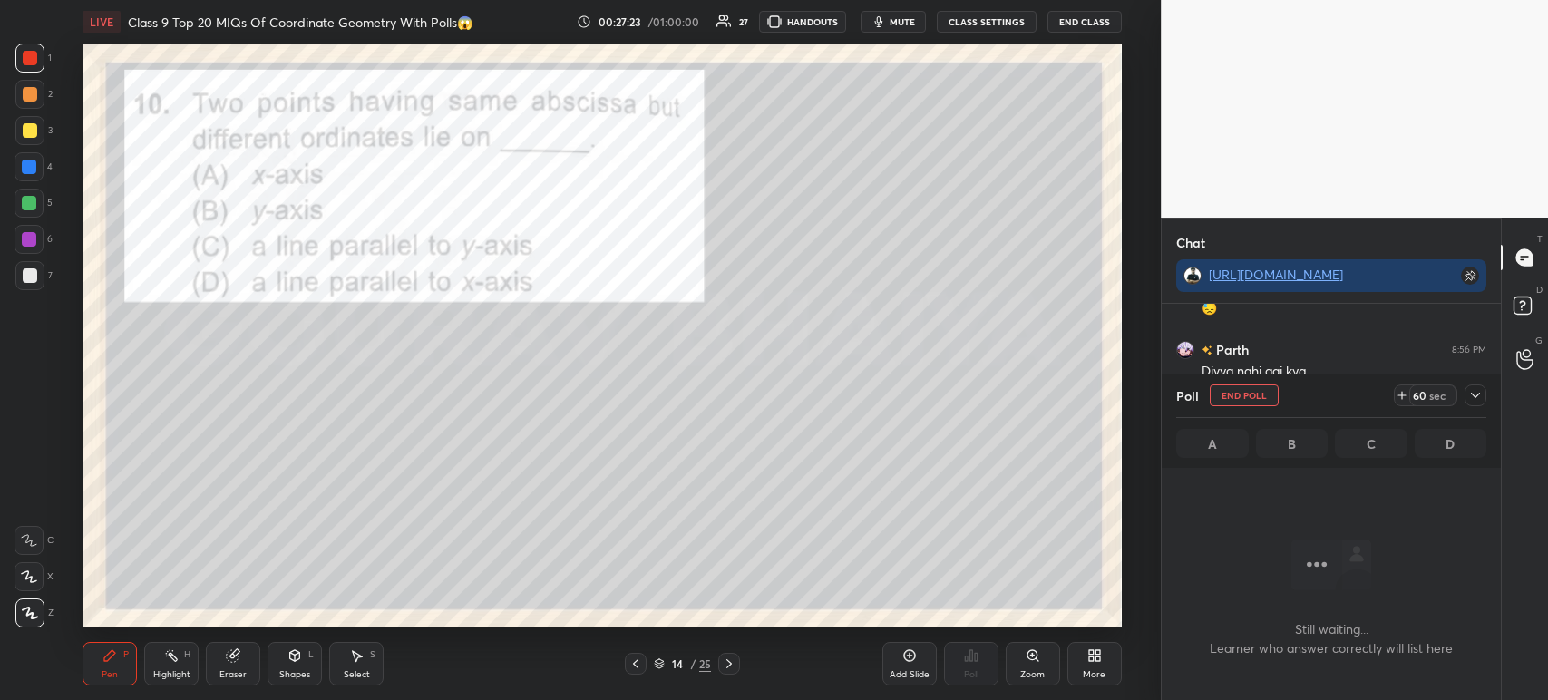
click at [1479, 397] on icon at bounding box center [1475, 395] width 15 height 15
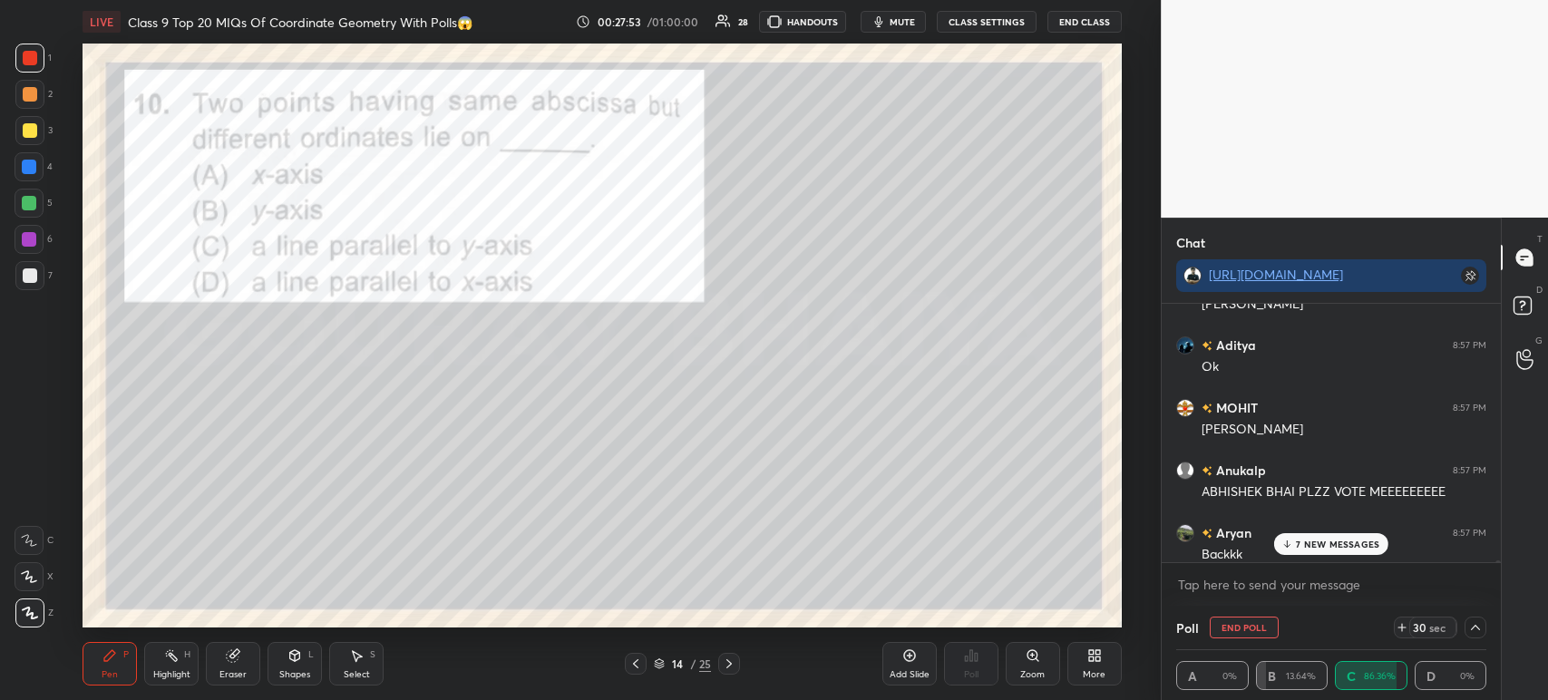
scroll to position [35595, 0]
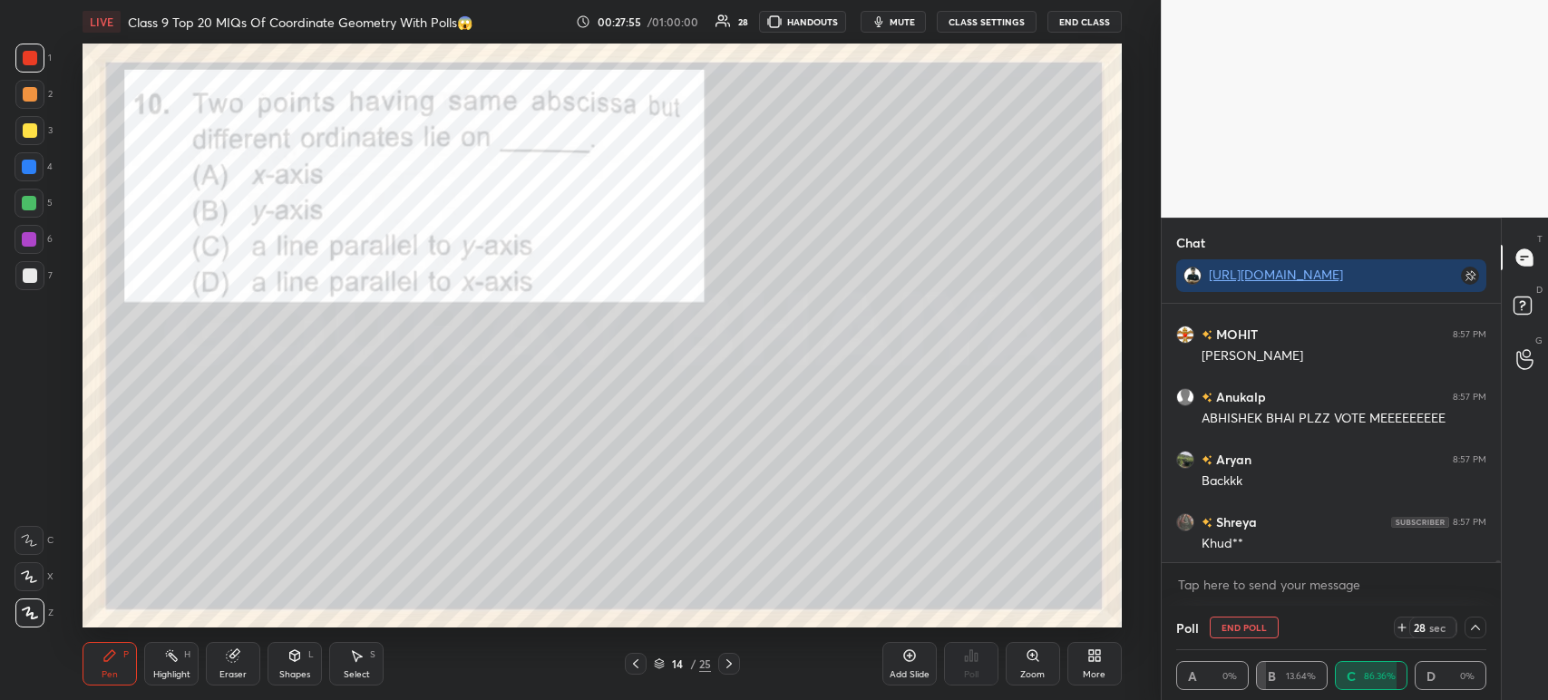
click at [1316, 597] on p "JUMP TO LATEST" at bounding box center [1337, 602] width 78 height 11
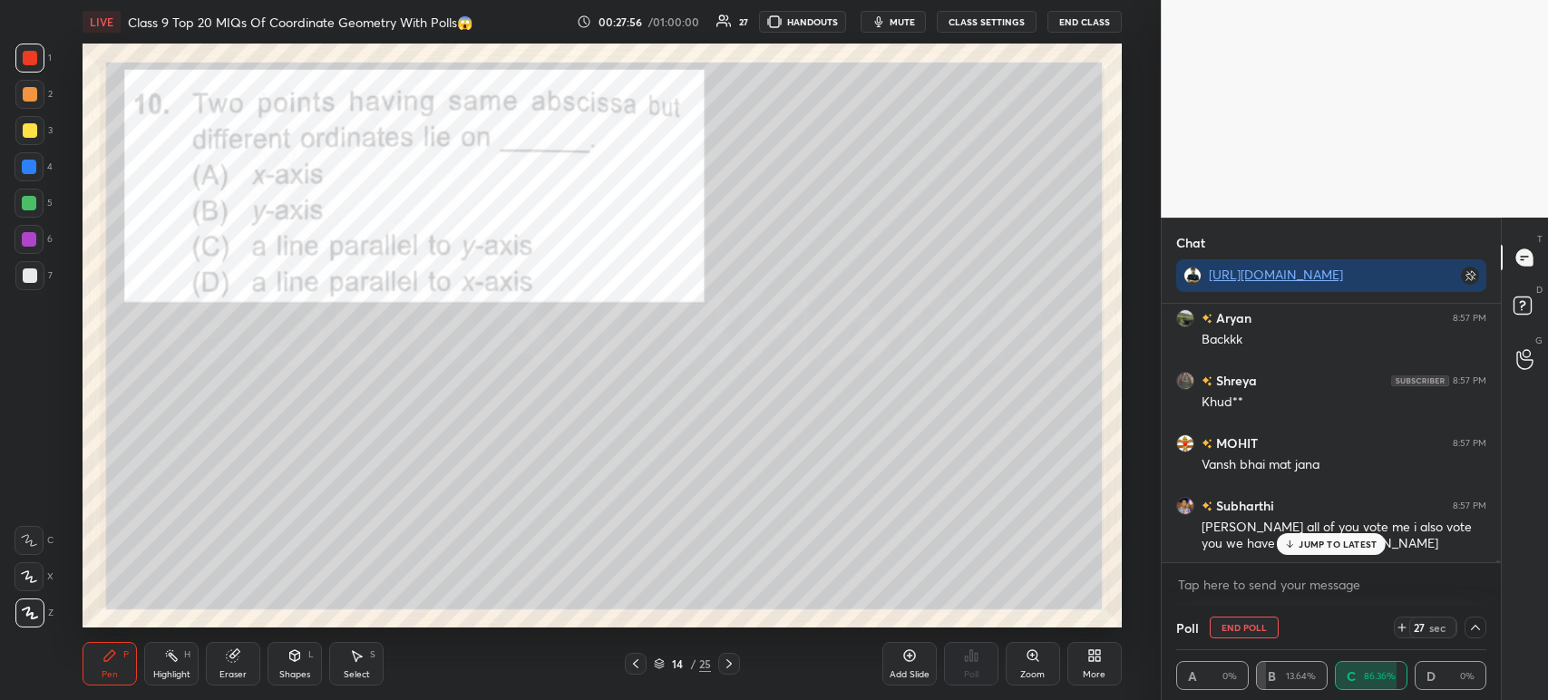
click at [32, 276] on div at bounding box center [30, 275] width 15 height 15
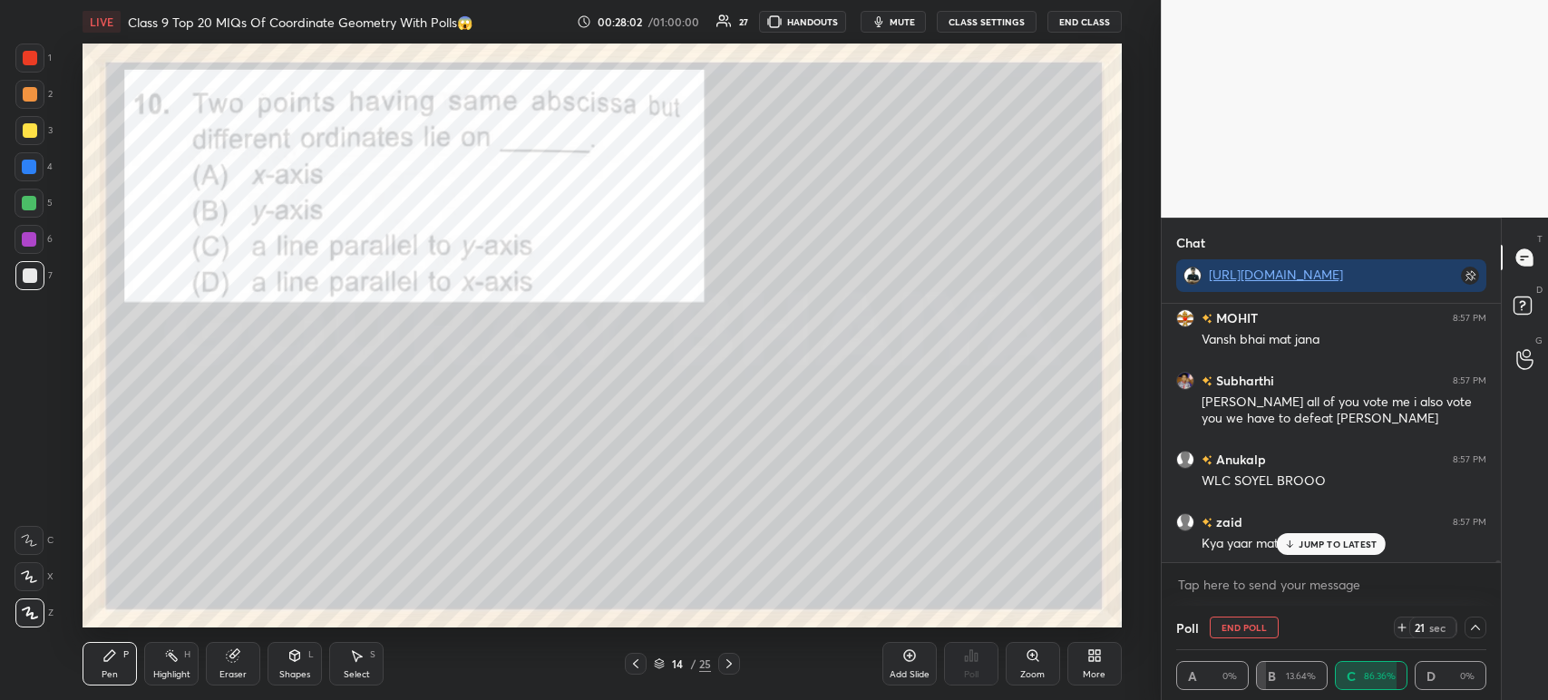
scroll to position [35987, 0]
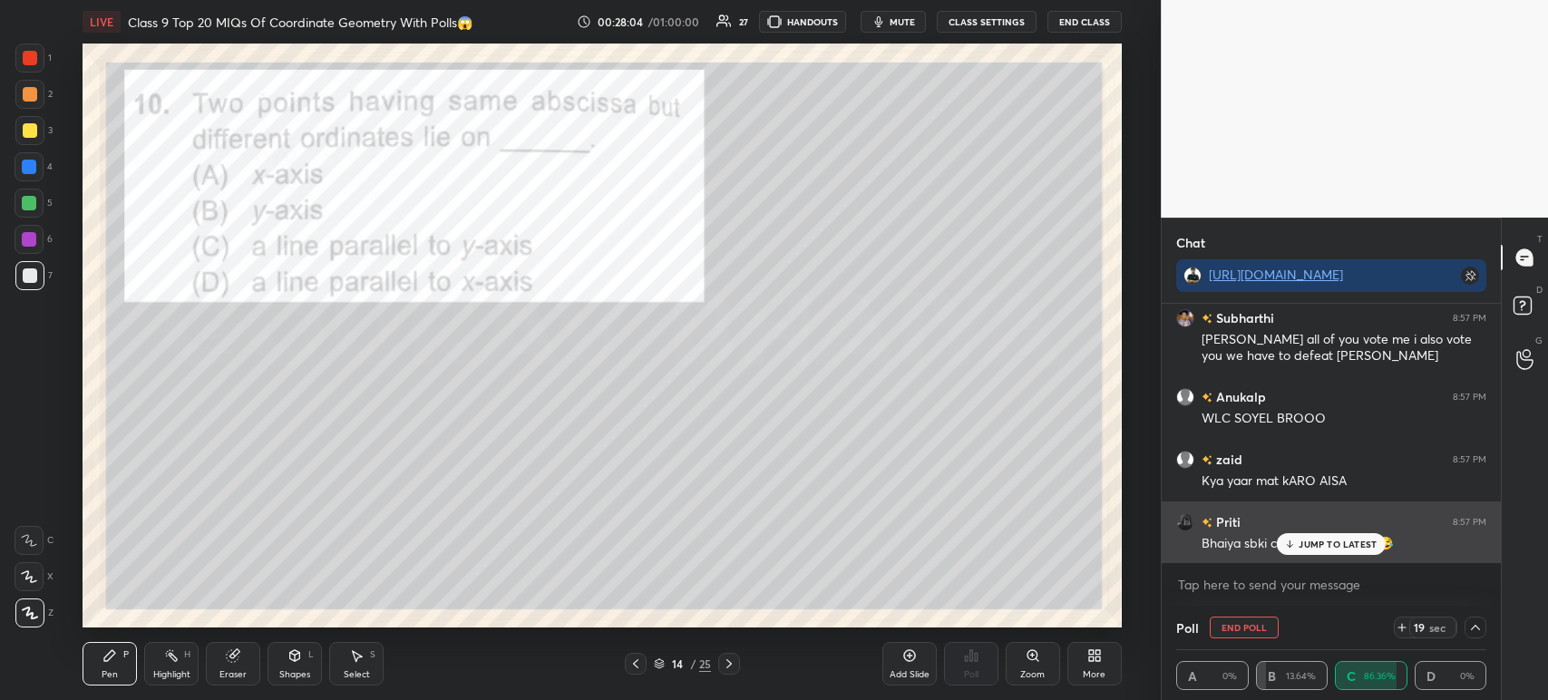
click at [1295, 549] on icon at bounding box center [1290, 544] width 12 height 11
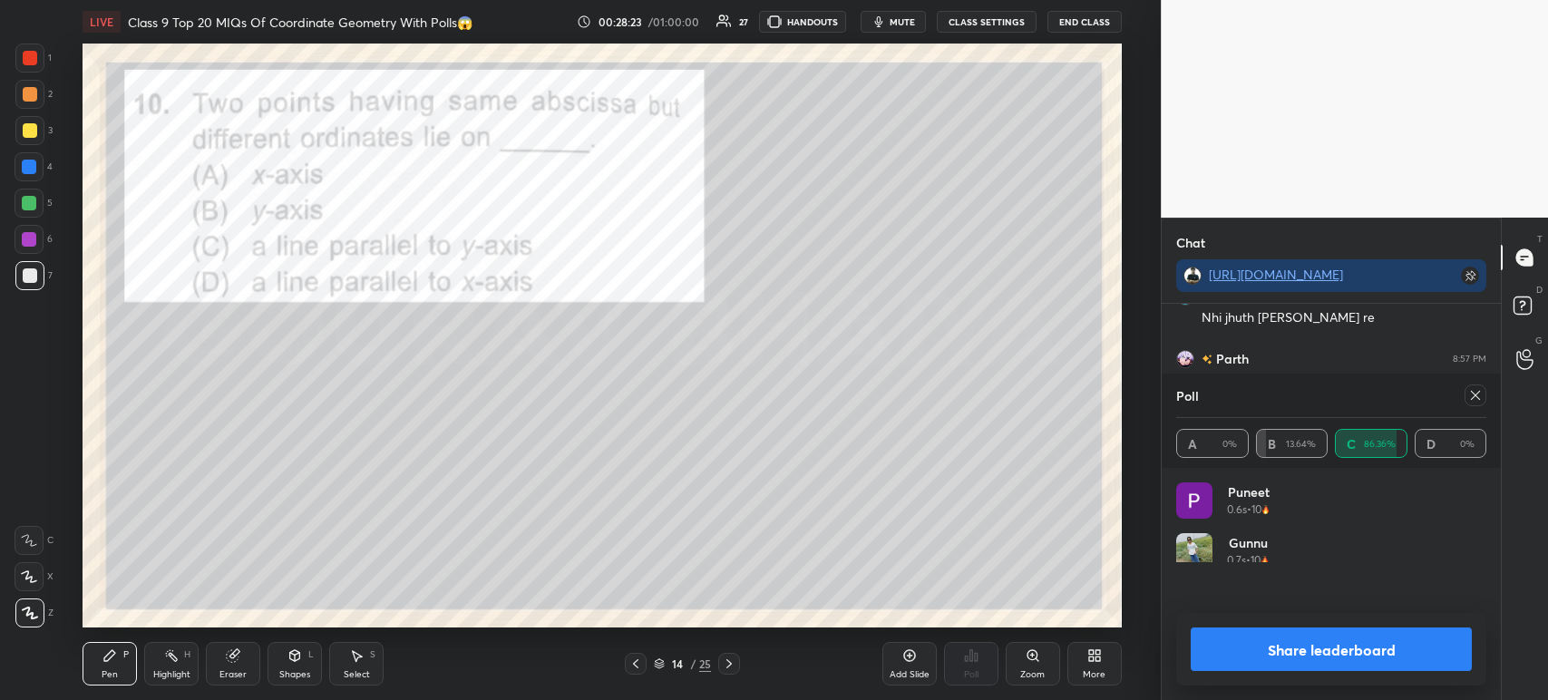
scroll to position [5, 5]
click at [1226, 644] on button "Share leaderboard" at bounding box center [1331, 649] width 281 height 44
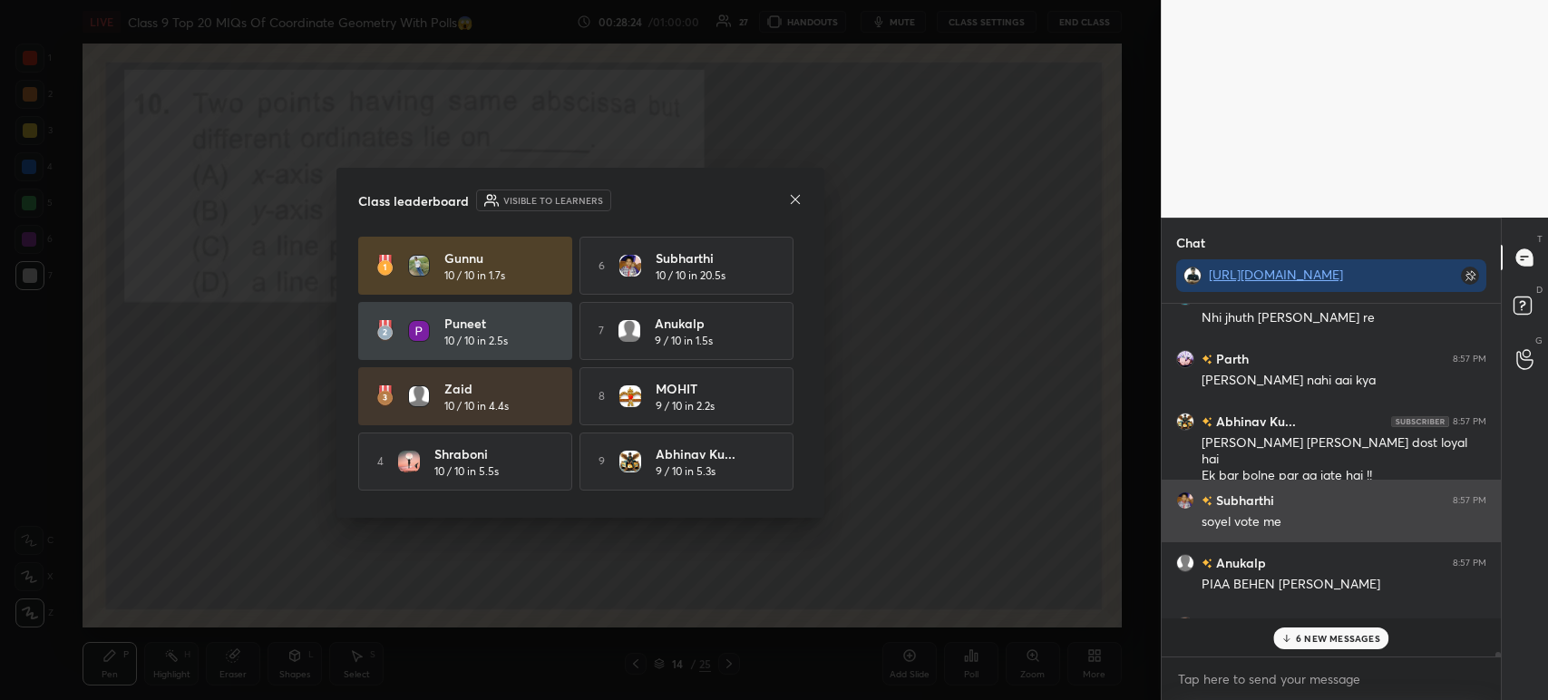
scroll to position [181, 334]
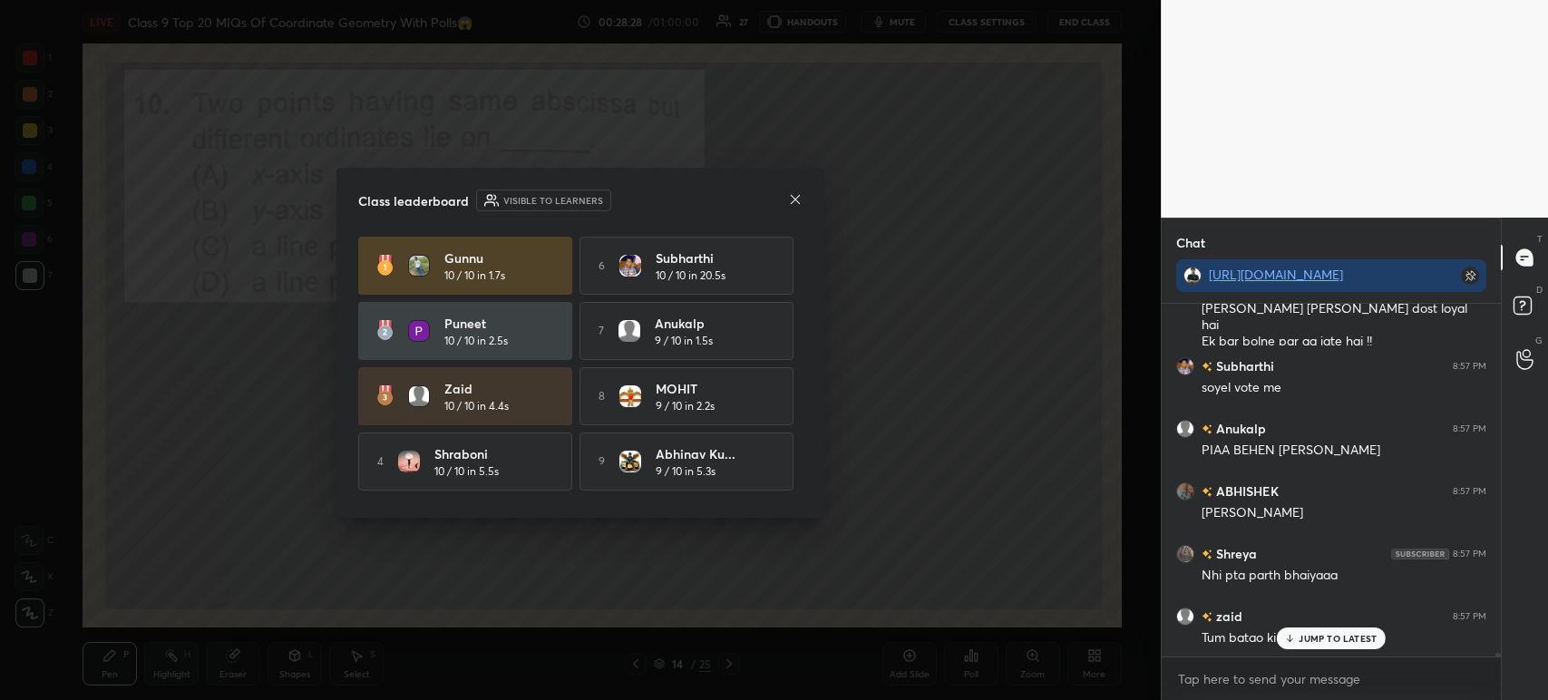
click at [798, 200] on icon at bounding box center [795, 199] width 15 height 15
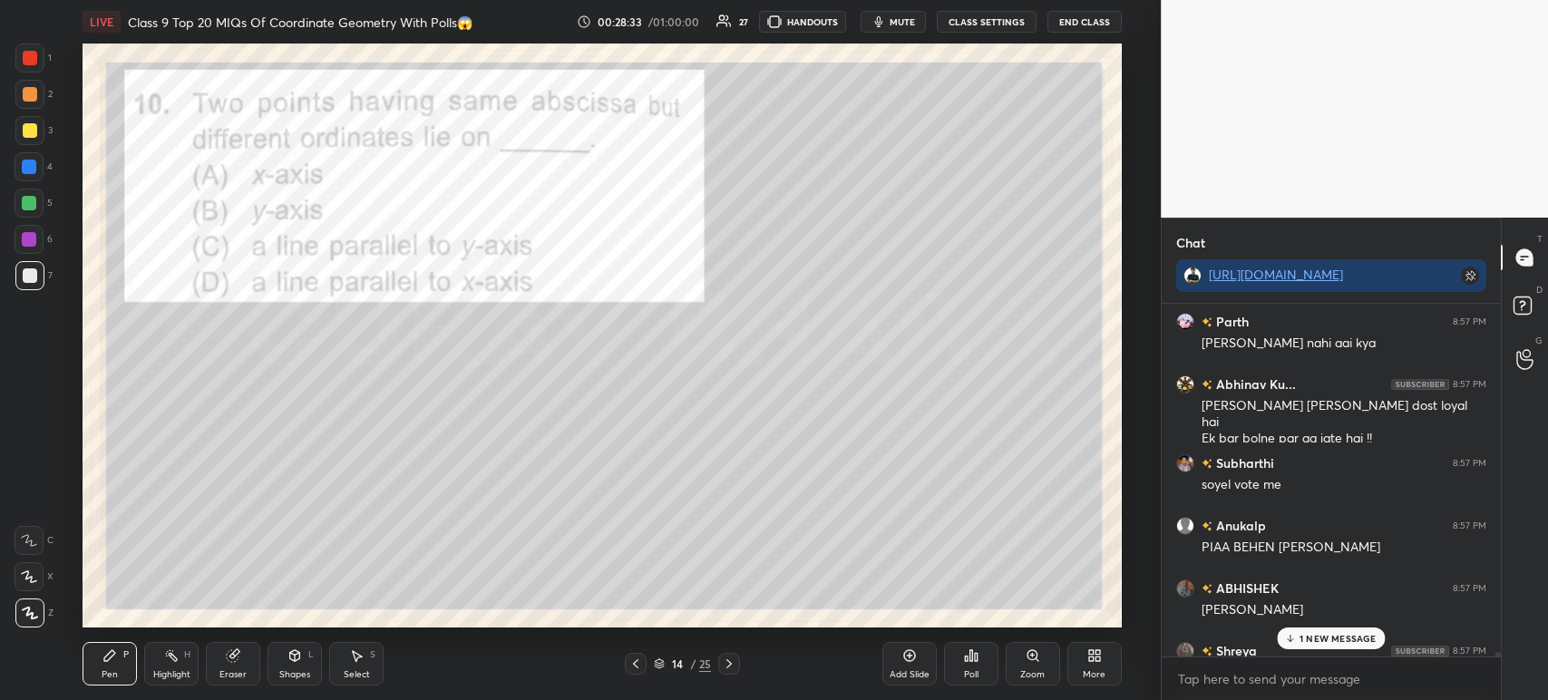
click at [29, 278] on div at bounding box center [30, 275] width 15 height 15
click at [7, 49] on div "1 2 3 4 5 6 7 C X Z C X Z E E Erase all H H" at bounding box center [29, 336] width 58 height 584
click at [27, 56] on div at bounding box center [30, 58] width 15 height 15
click at [724, 666] on icon at bounding box center [729, 663] width 15 height 15
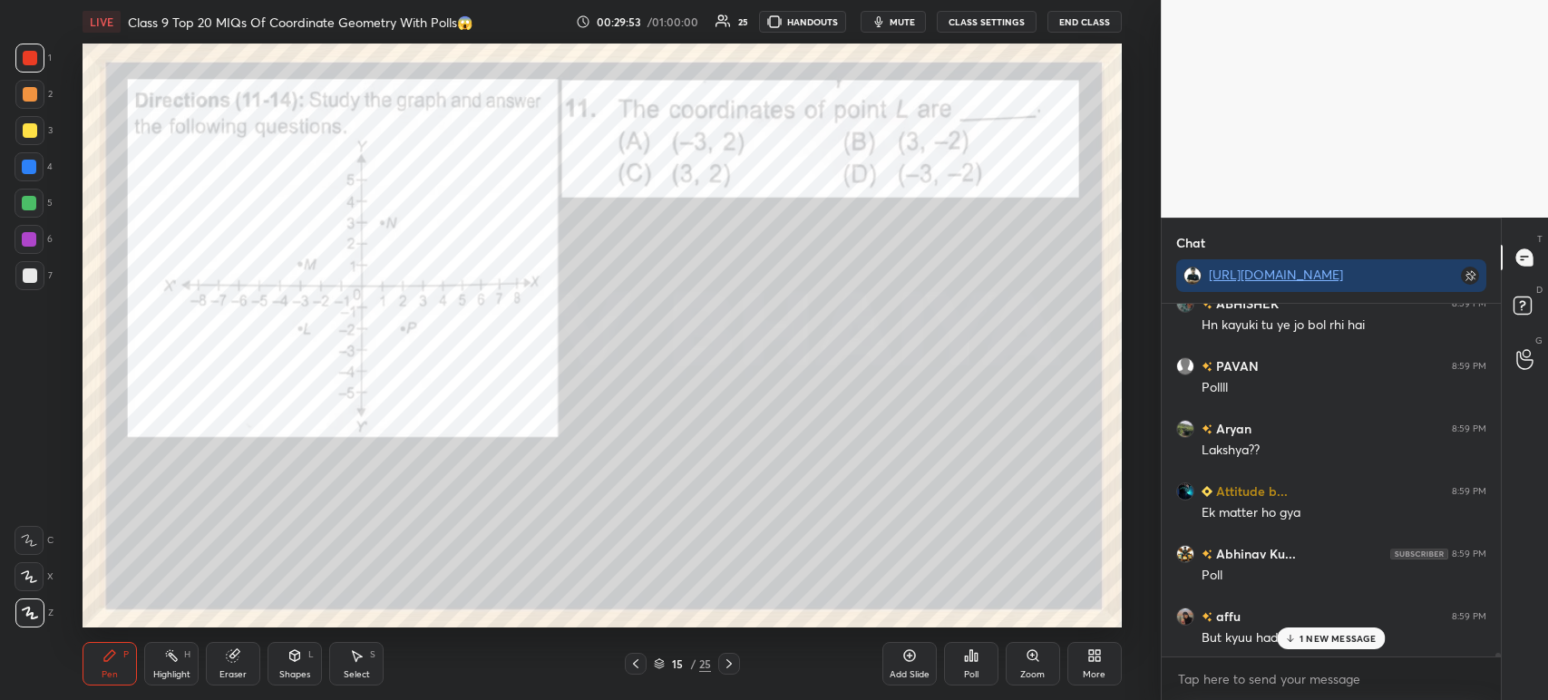
scroll to position [38997, 0]
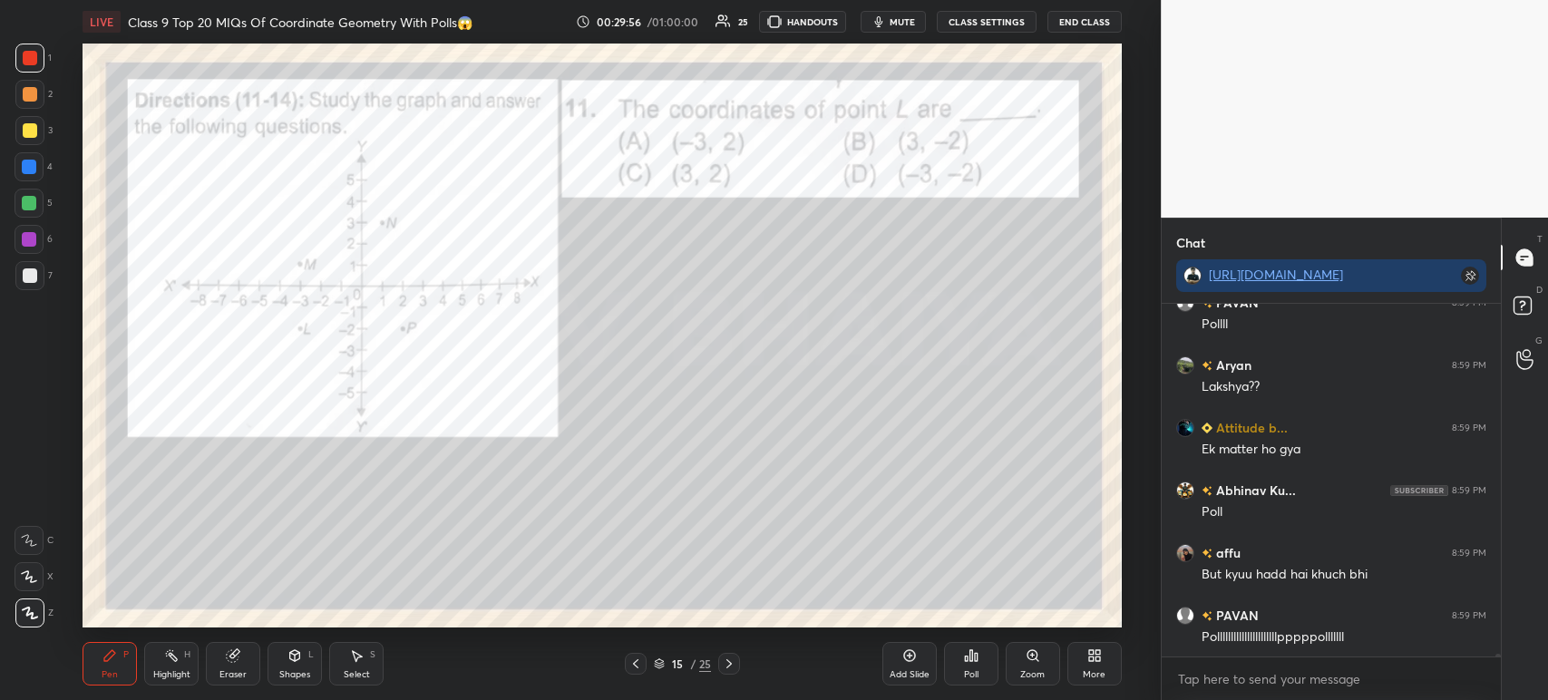
click at [966, 659] on icon at bounding box center [966, 658] width 3 height 5
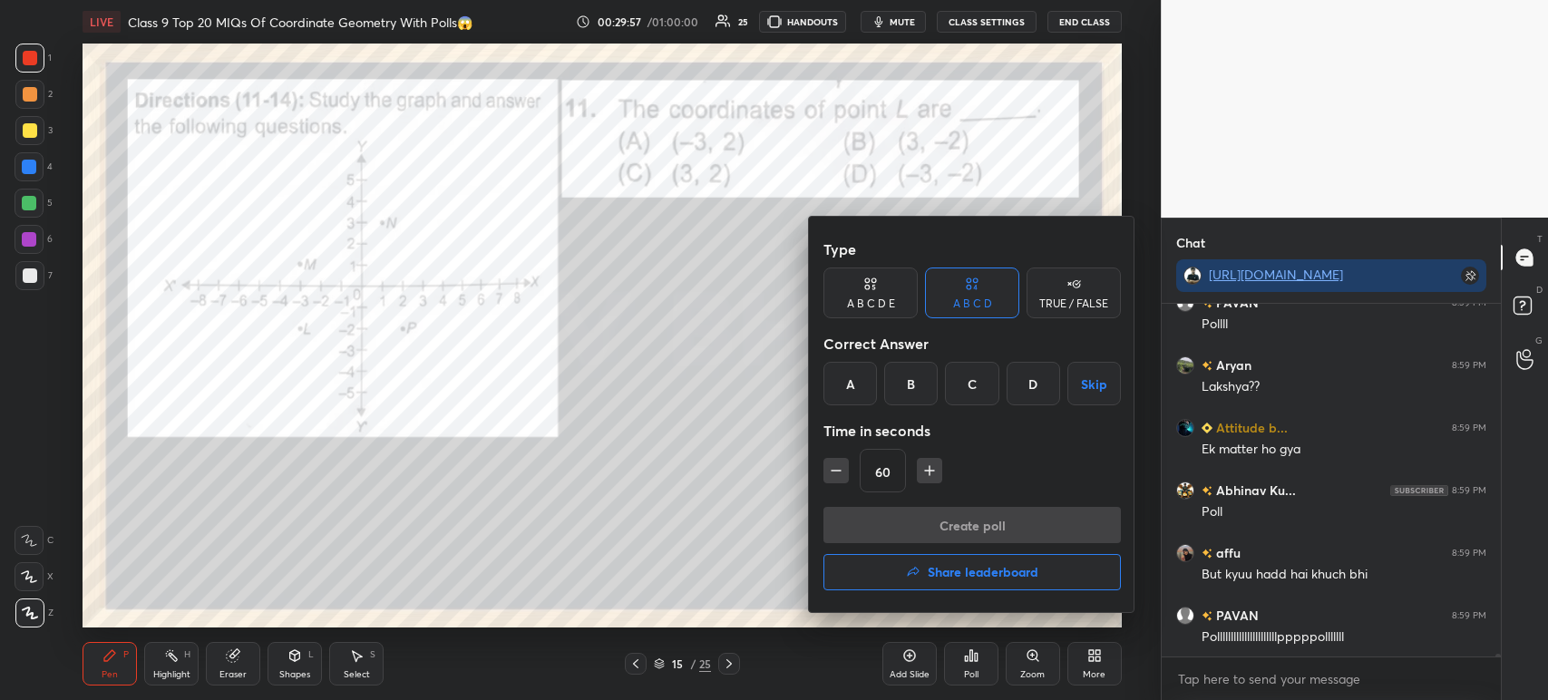
click at [1030, 394] on div "D" at bounding box center [1032, 384] width 53 height 44
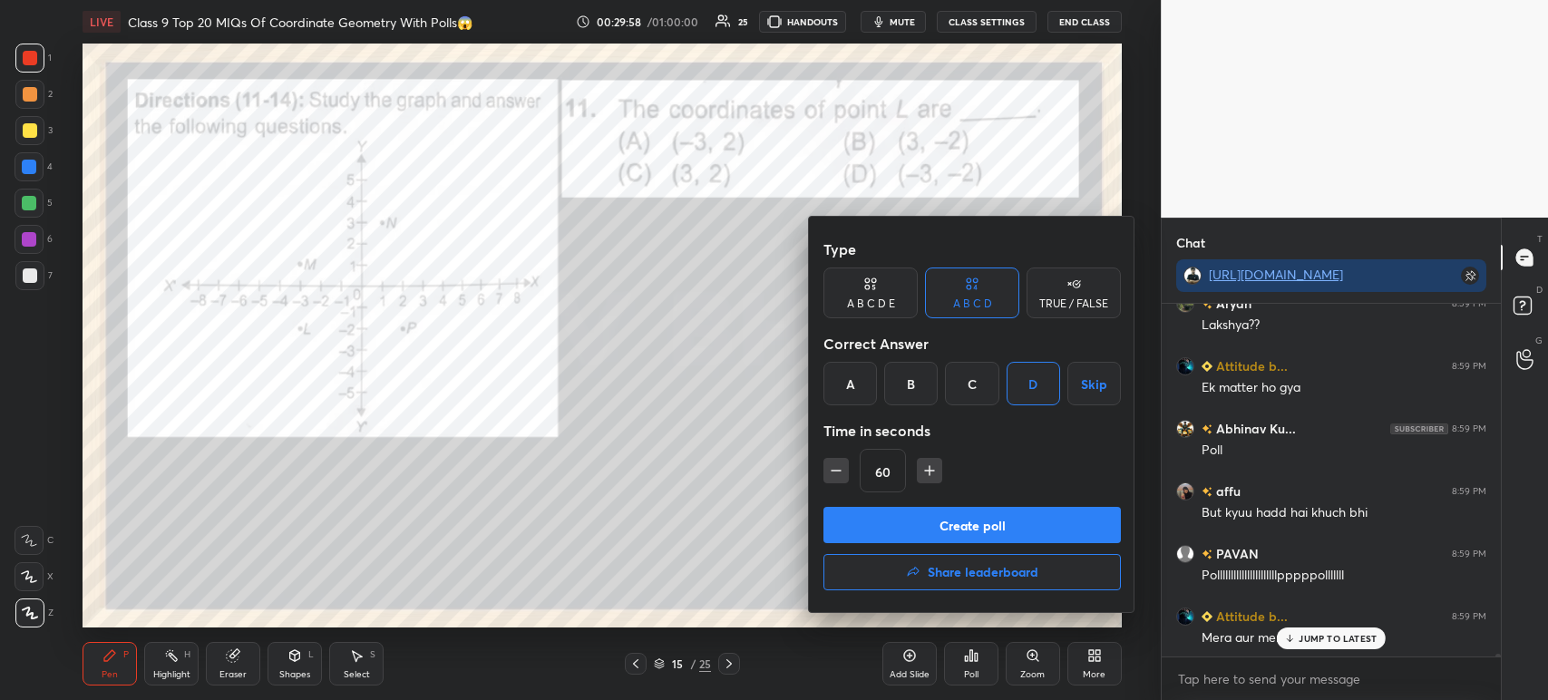
click at [929, 517] on button "Create poll" at bounding box center [971, 525] width 297 height 36
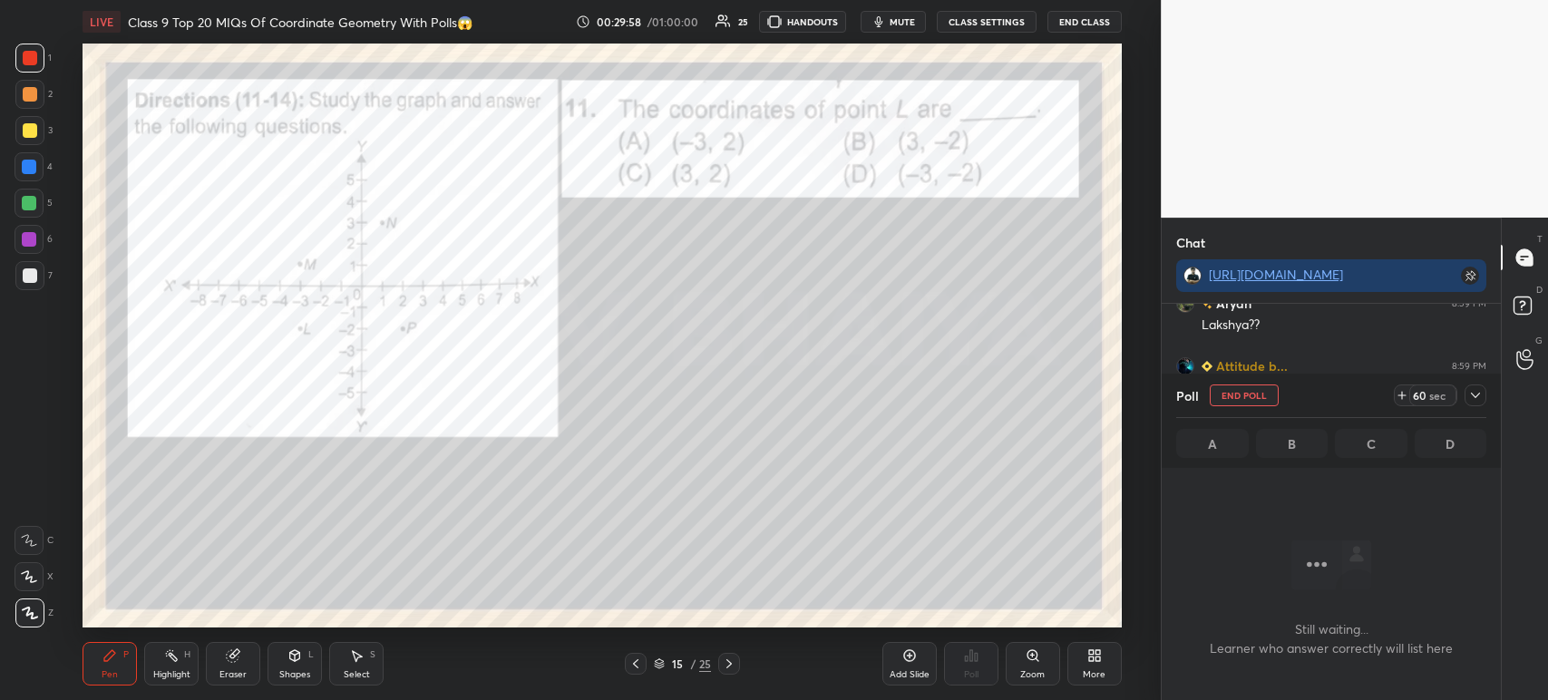
scroll to position [102, 334]
click at [1479, 397] on icon at bounding box center [1475, 395] width 15 height 15
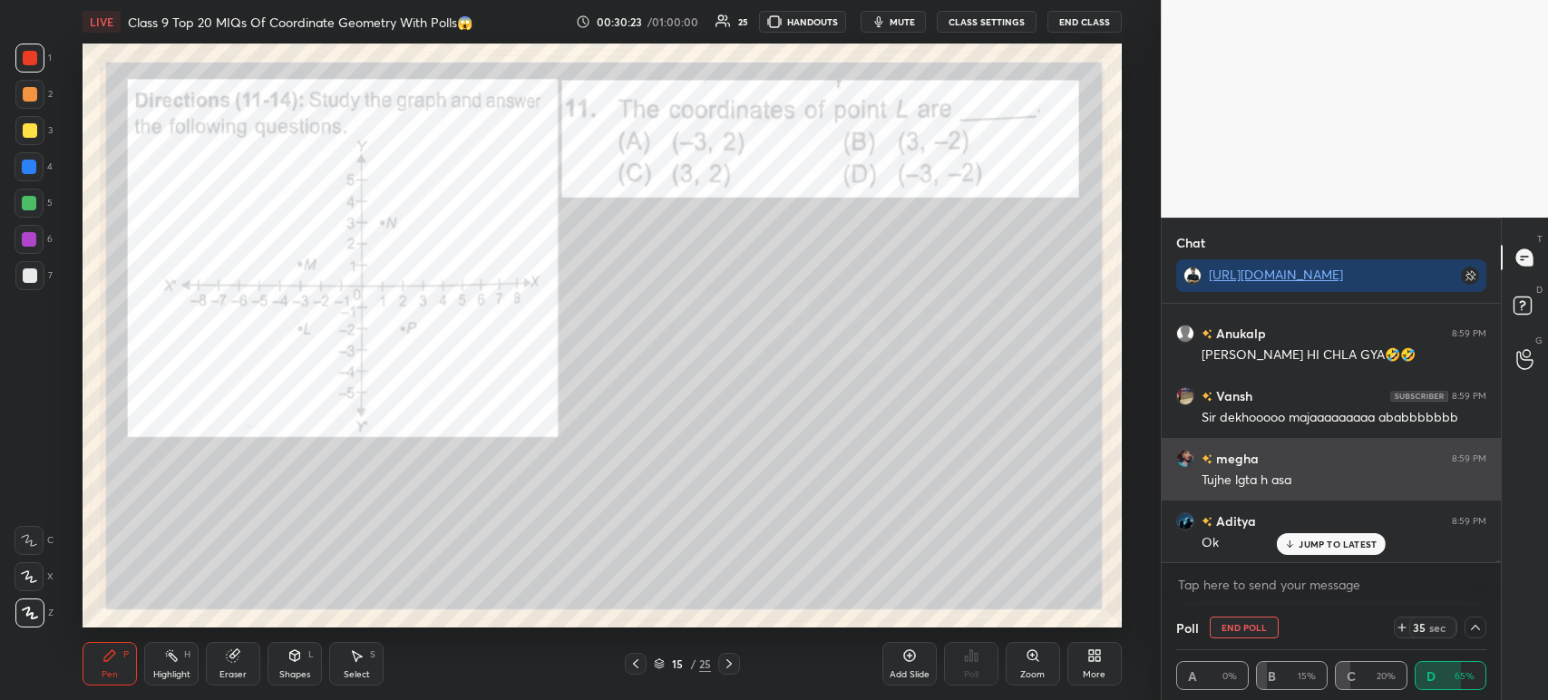
scroll to position [39654, 0]
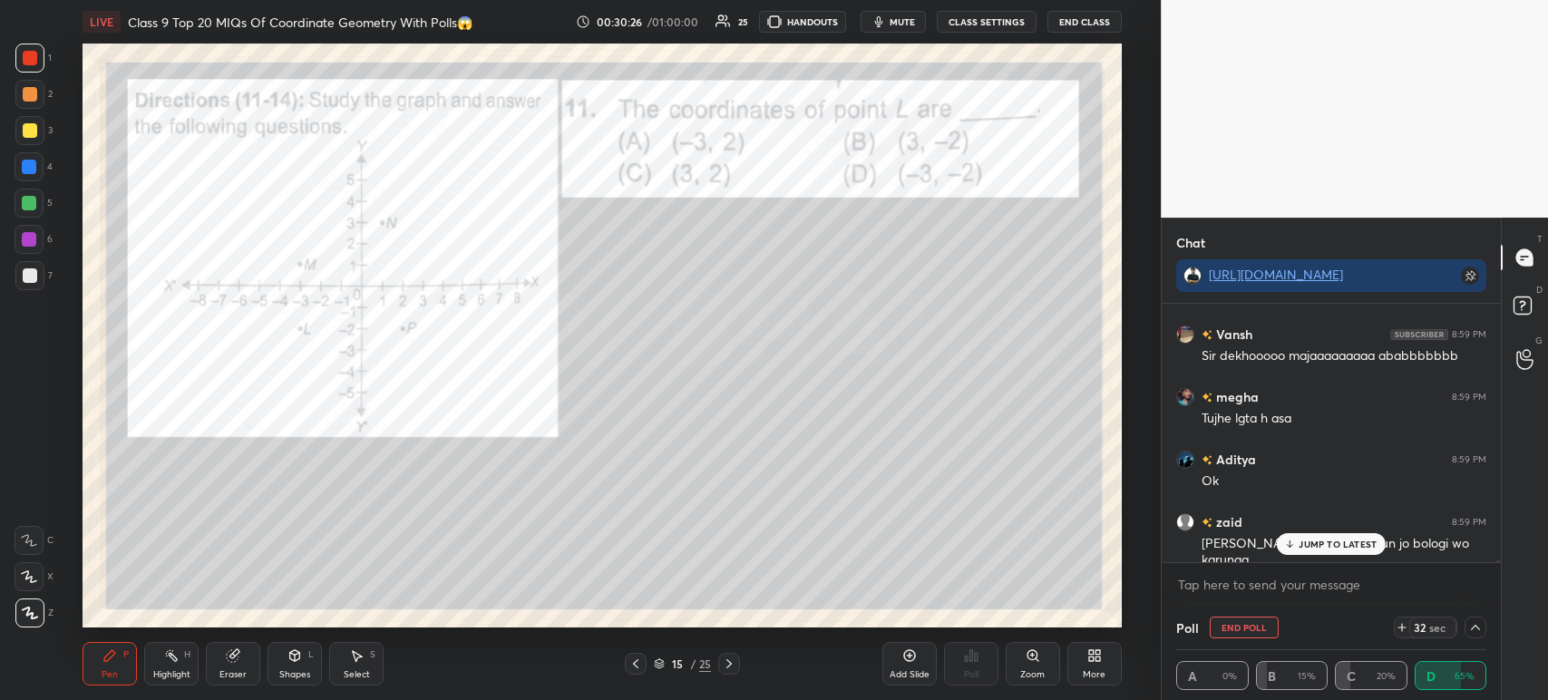
click at [33, 138] on div at bounding box center [29, 130] width 29 height 29
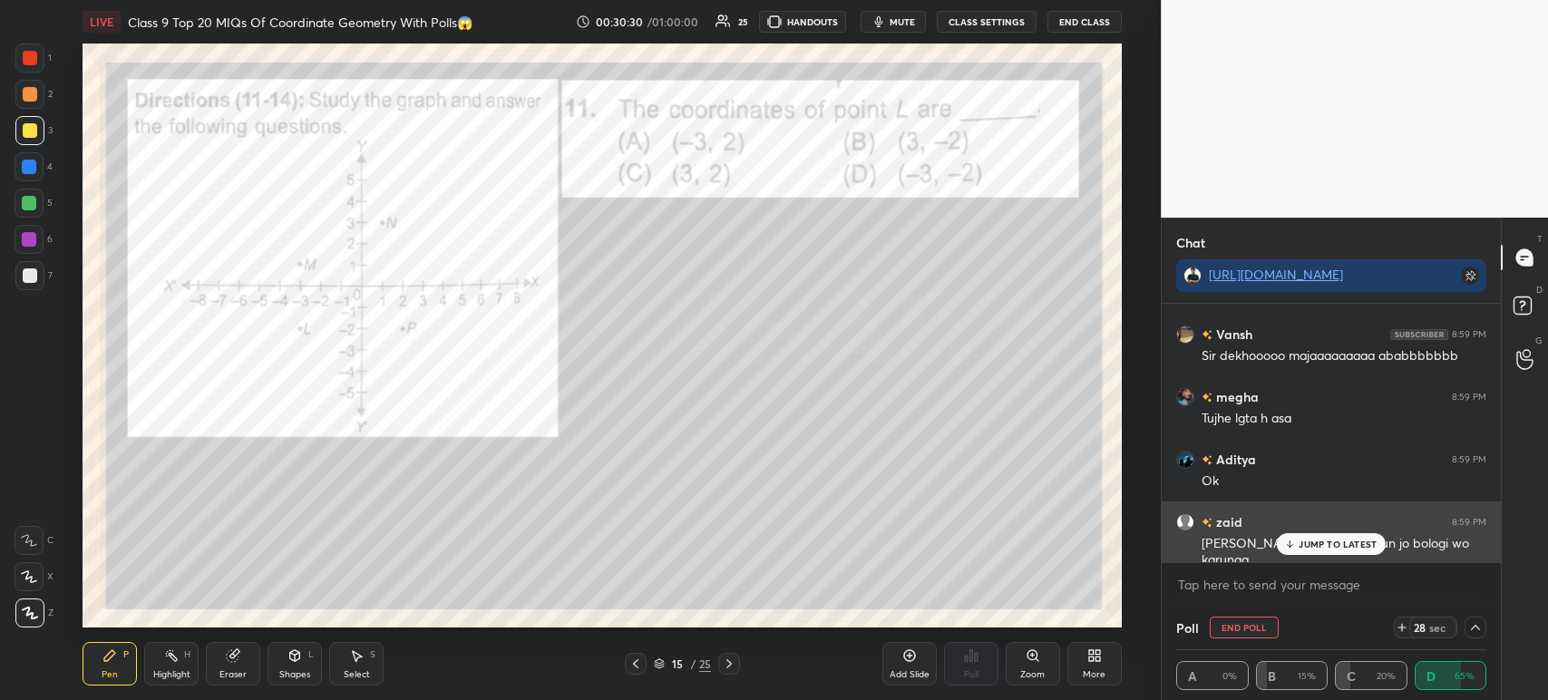
click at [1321, 548] on p "JUMP TO LATEST" at bounding box center [1337, 544] width 78 height 11
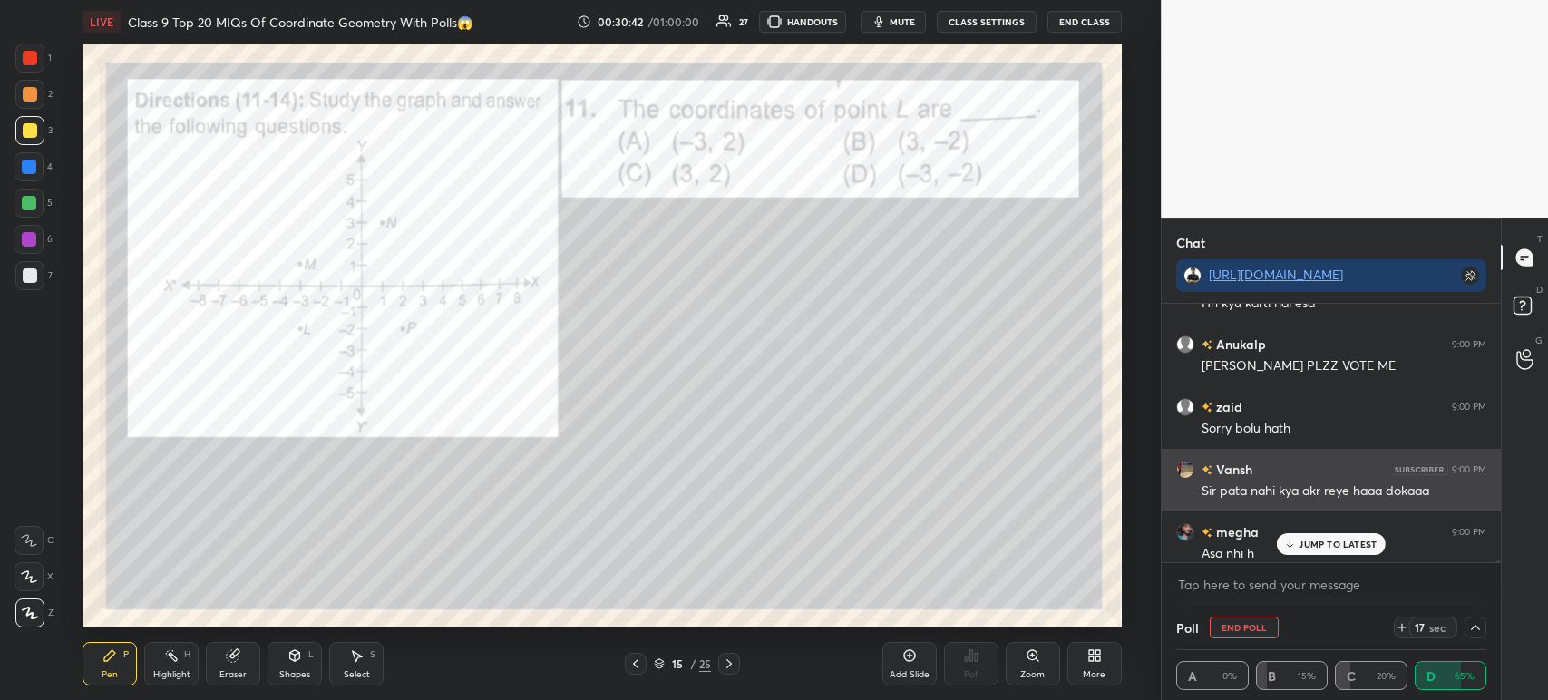
scroll to position [40154, 0]
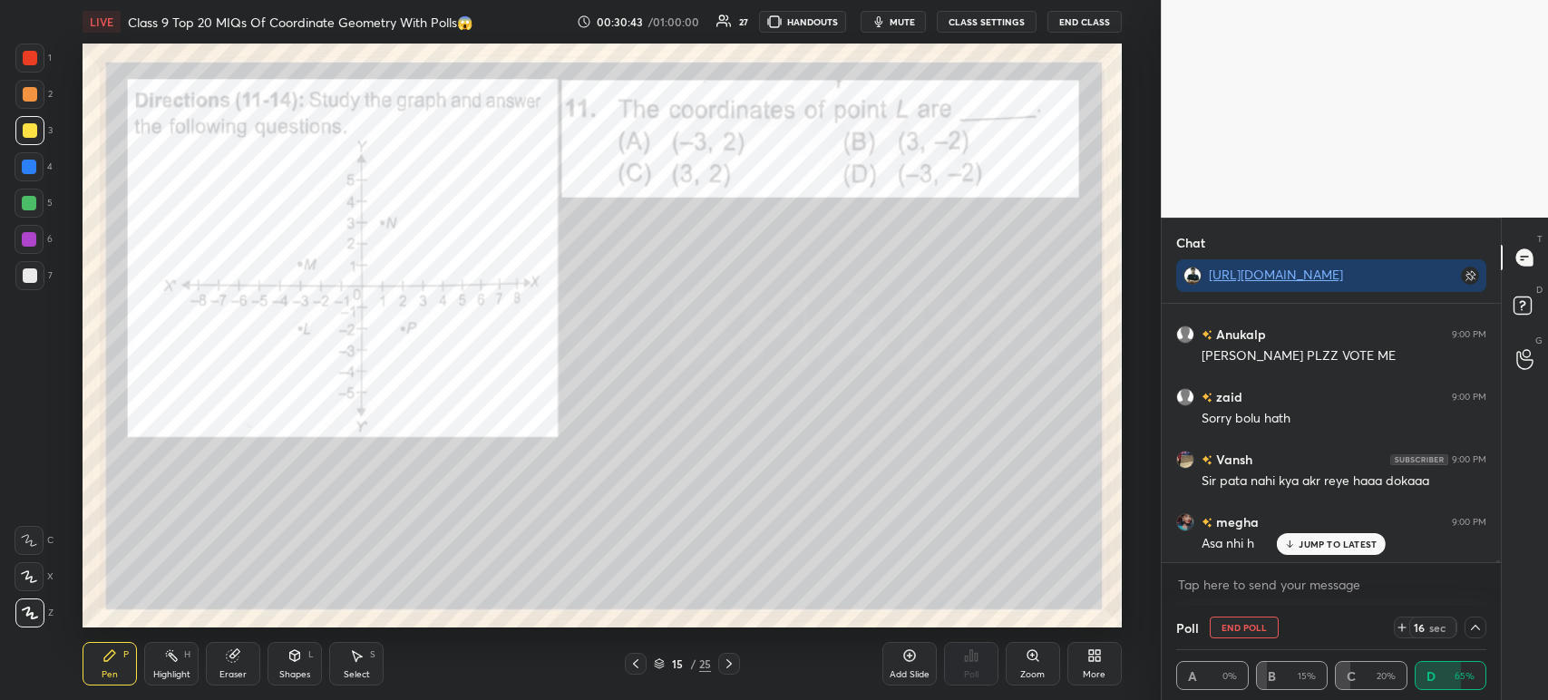
click at [1299, 549] on p "JUMP TO LATEST" at bounding box center [1337, 544] width 78 height 11
click at [1306, 549] on p "JUMP TO LATEST" at bounding box center [1337, 544] width 78 height 11
click at [33, 280] on div at bounding box center [30, 275] width 15 height 15
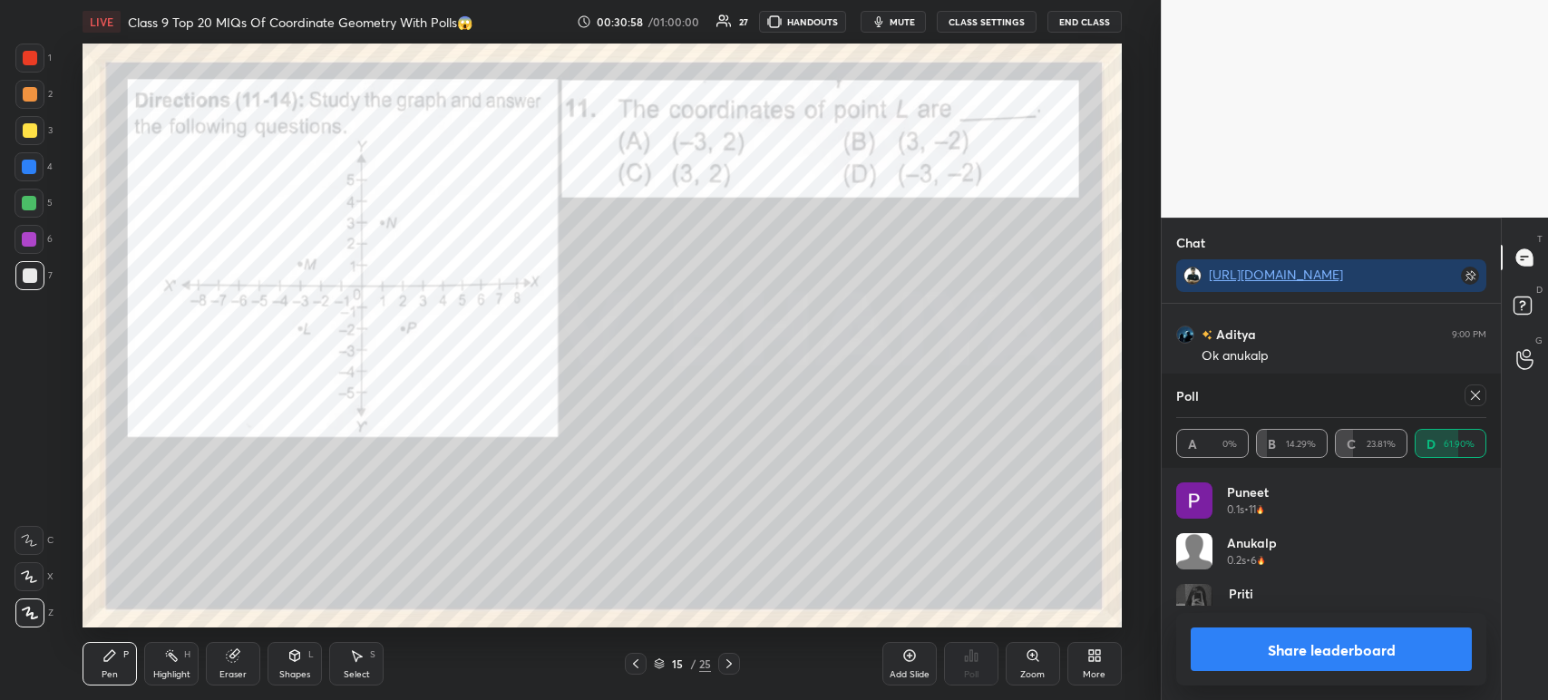
scroll to position [5, 5]
click at [1224, 667] on button "Share leaderboard" at bounding box center [1331, 649] width 281 height 44
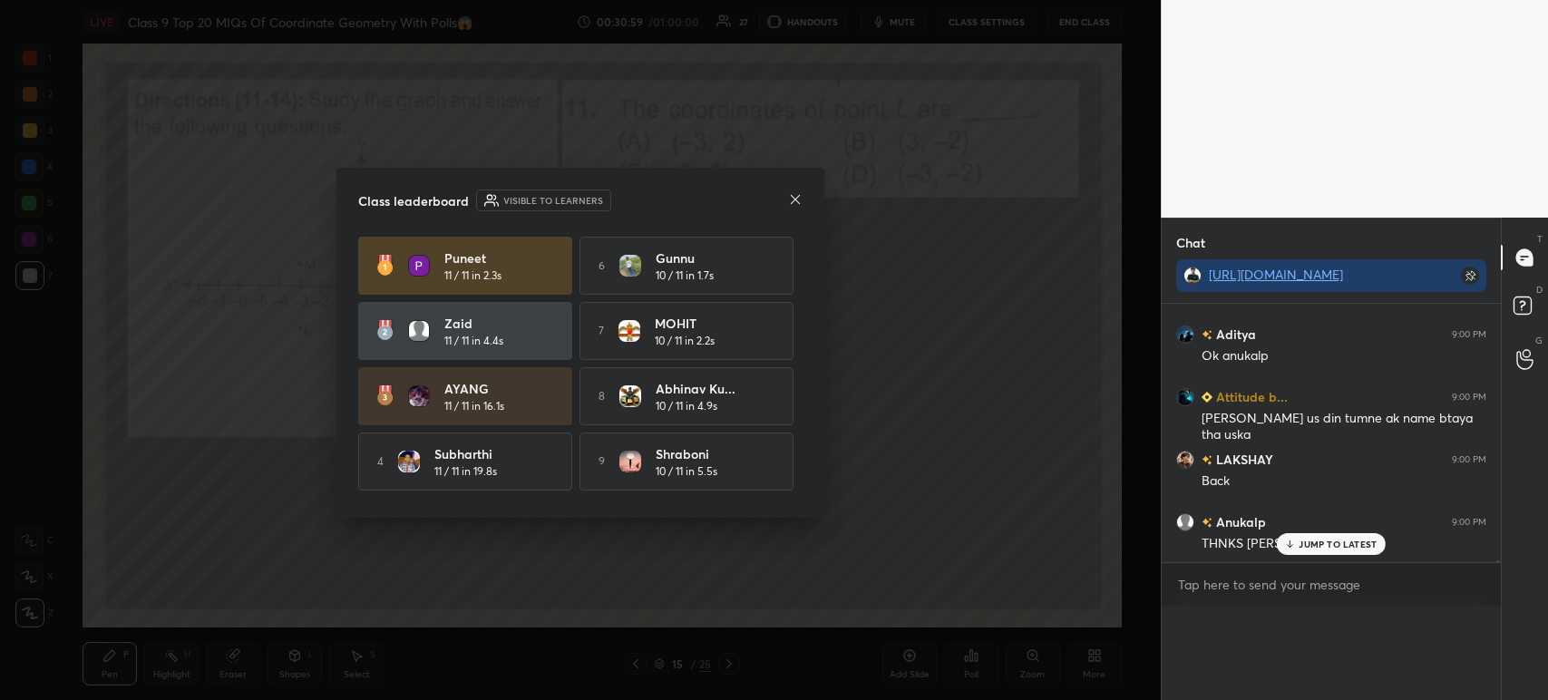
scroll to position [292, 334]
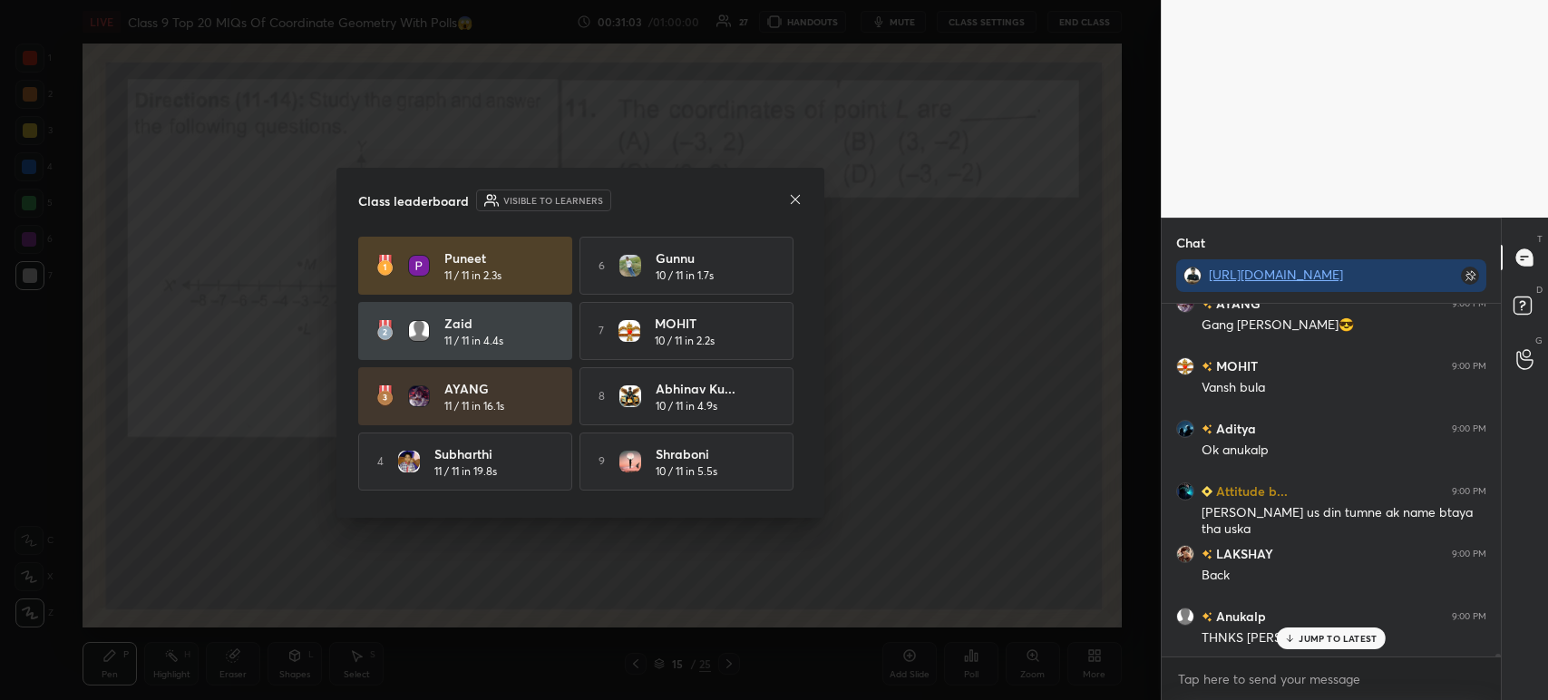
click at [798, 200] on icon at bounding box center [795, 199] width 15 height 15
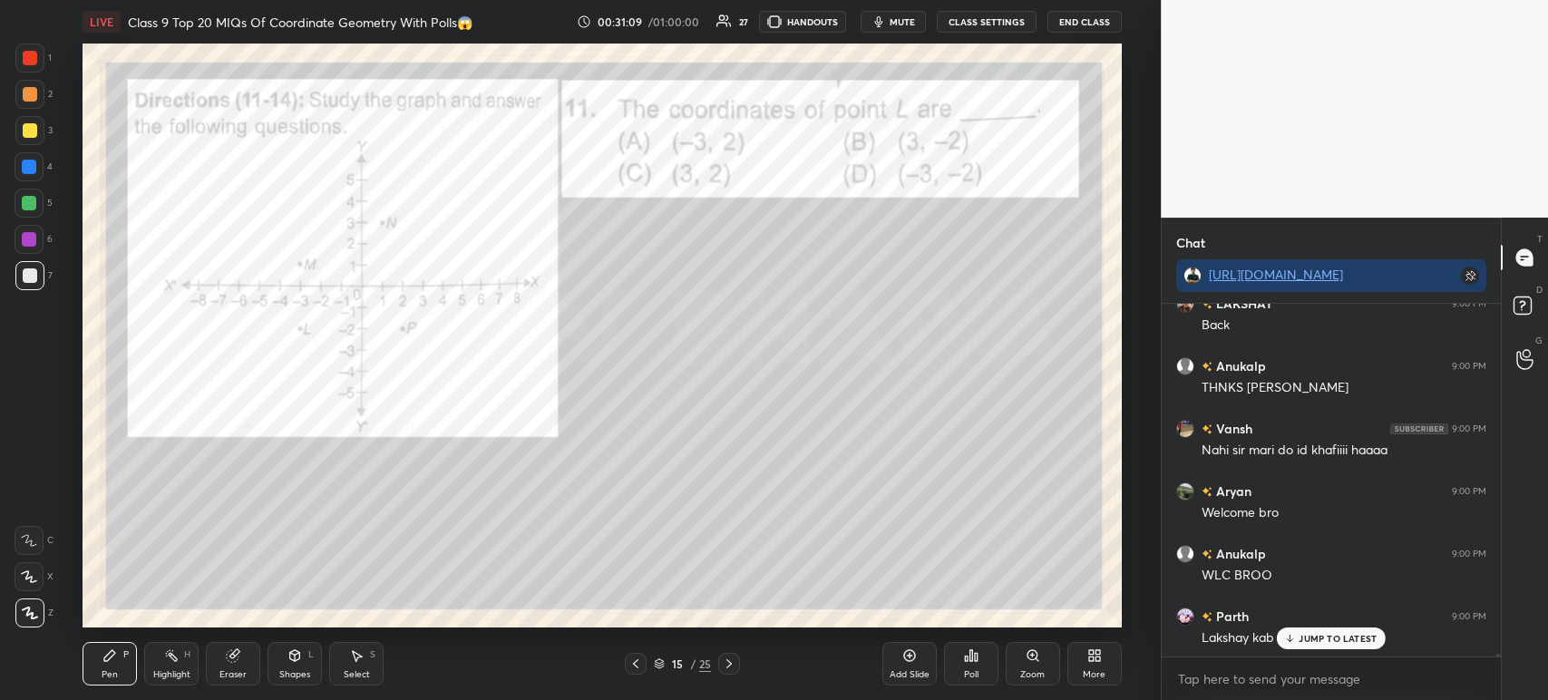
click at [55, 68] on div "1 2 3 4 5 6 7 C X Z C X Z E E Erase all H H" at bounding box center [29, 336] width 58 height 584
click at [32, 59] on div at bounding box center [30, 58] width 15 height 15
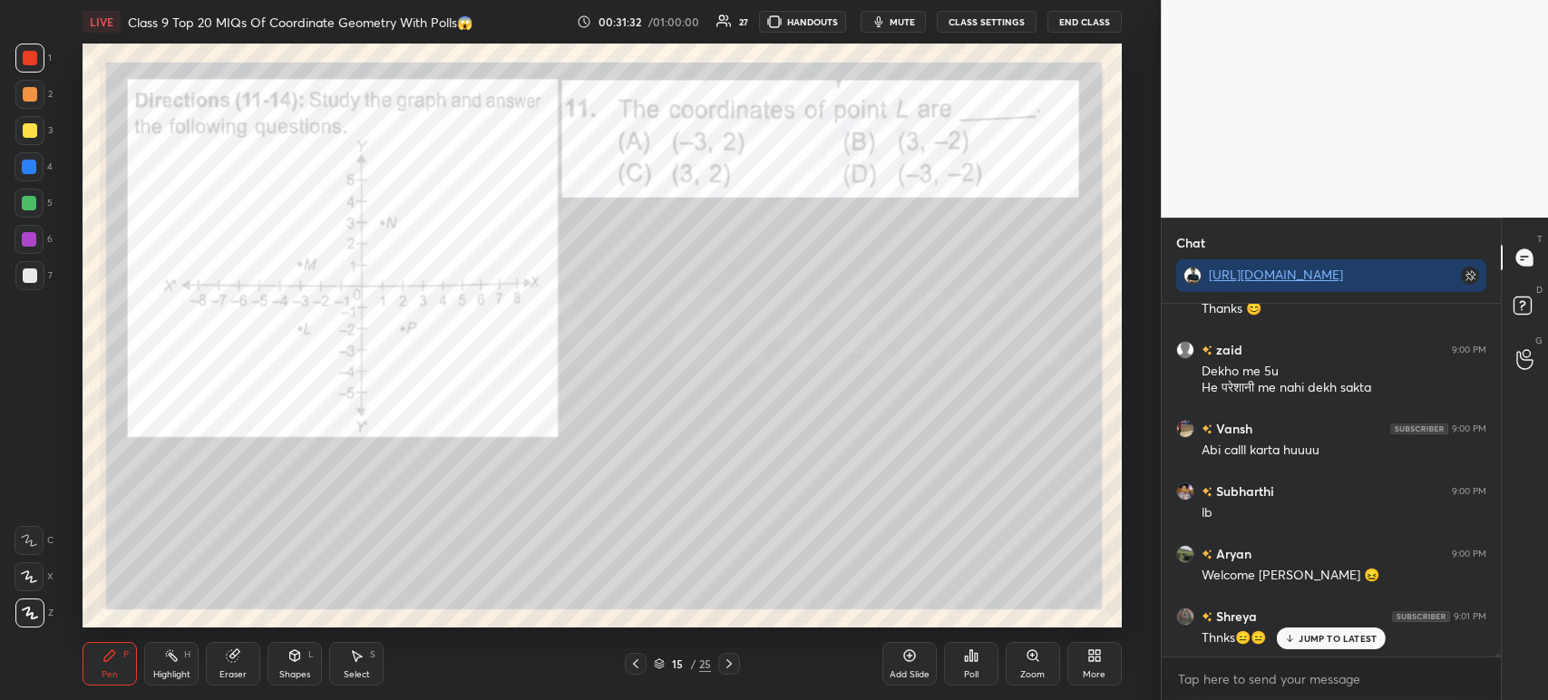
click at [738, 670] on div at bounding box center [729, 664] width 22 height 22
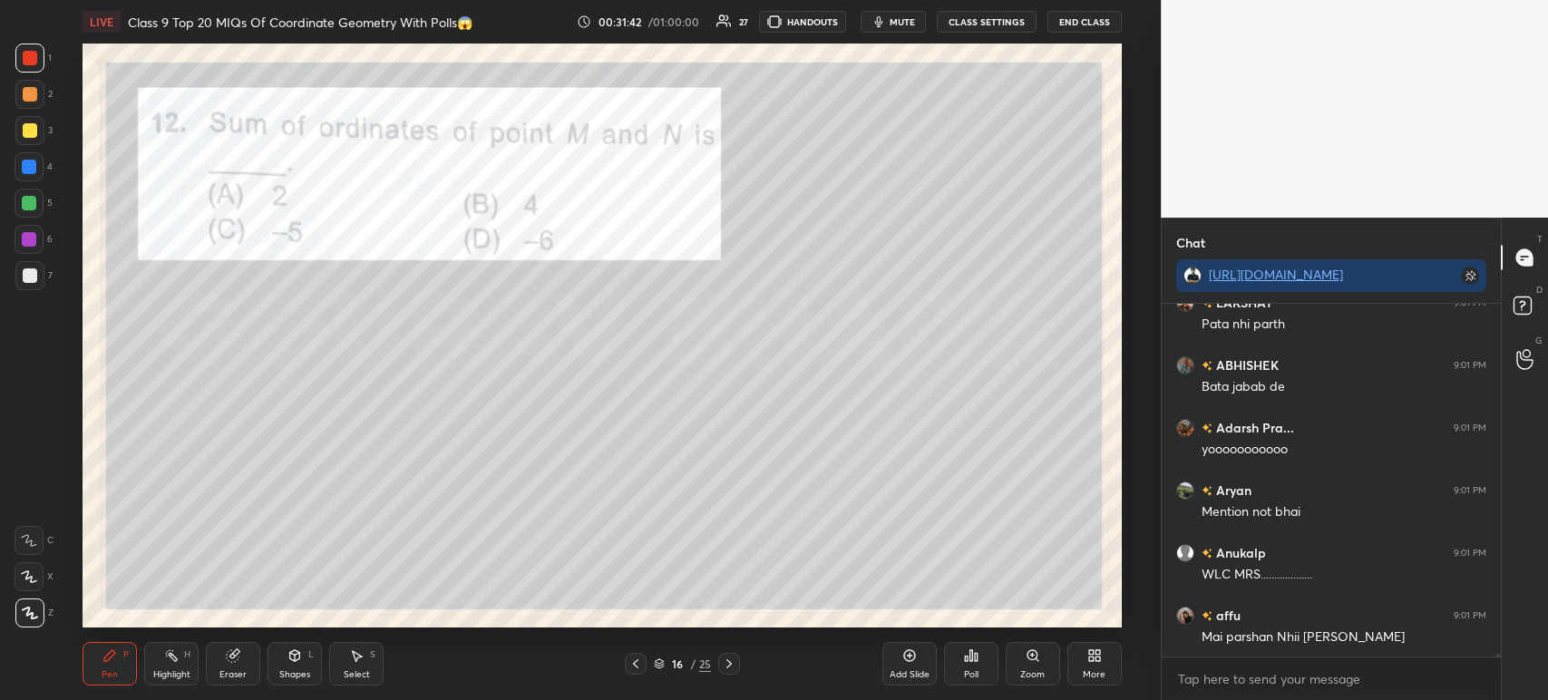
click at [639, 661] on icon at bounding box center [635, 663] width 15 height 15
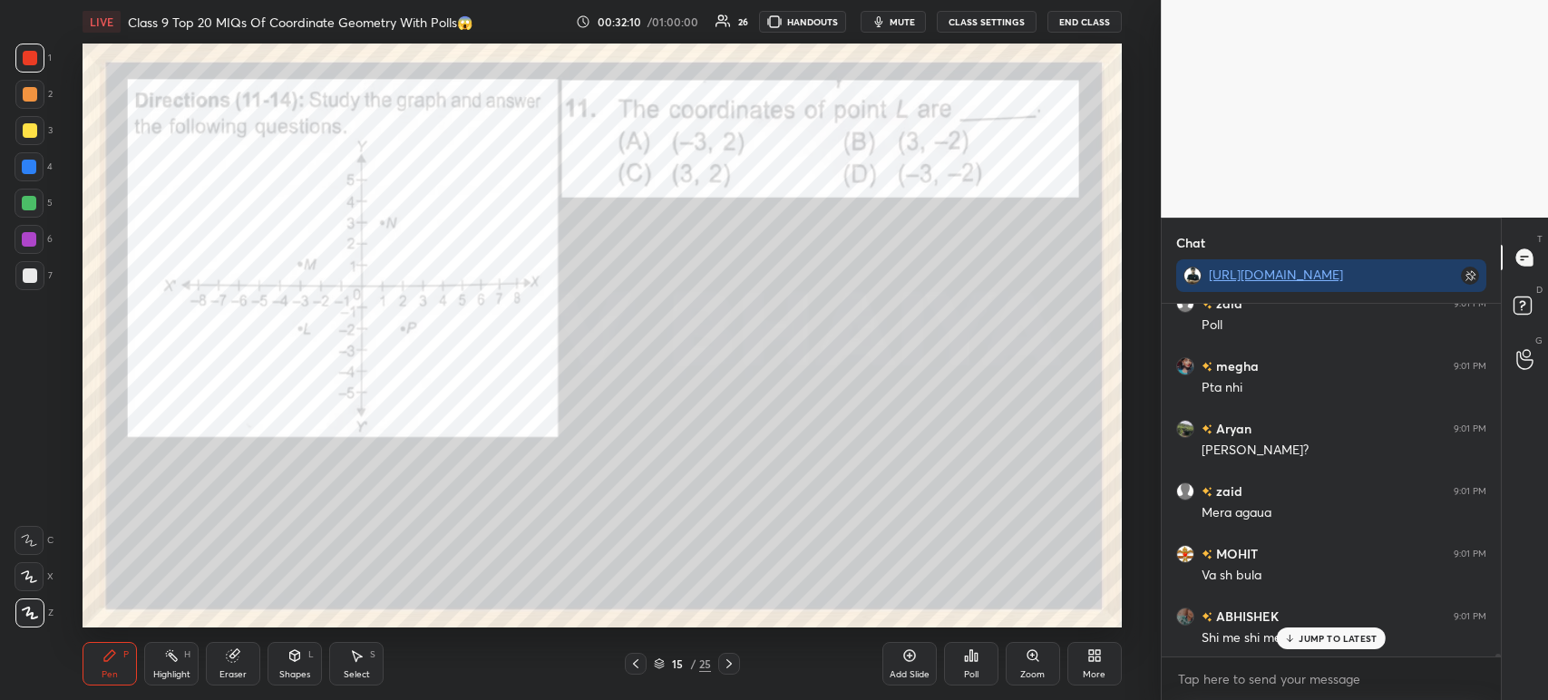
scroll to position [42532, 0]
click at [984, 677] on div "Poll" at bounding box center [971, 664] width 54 height 44
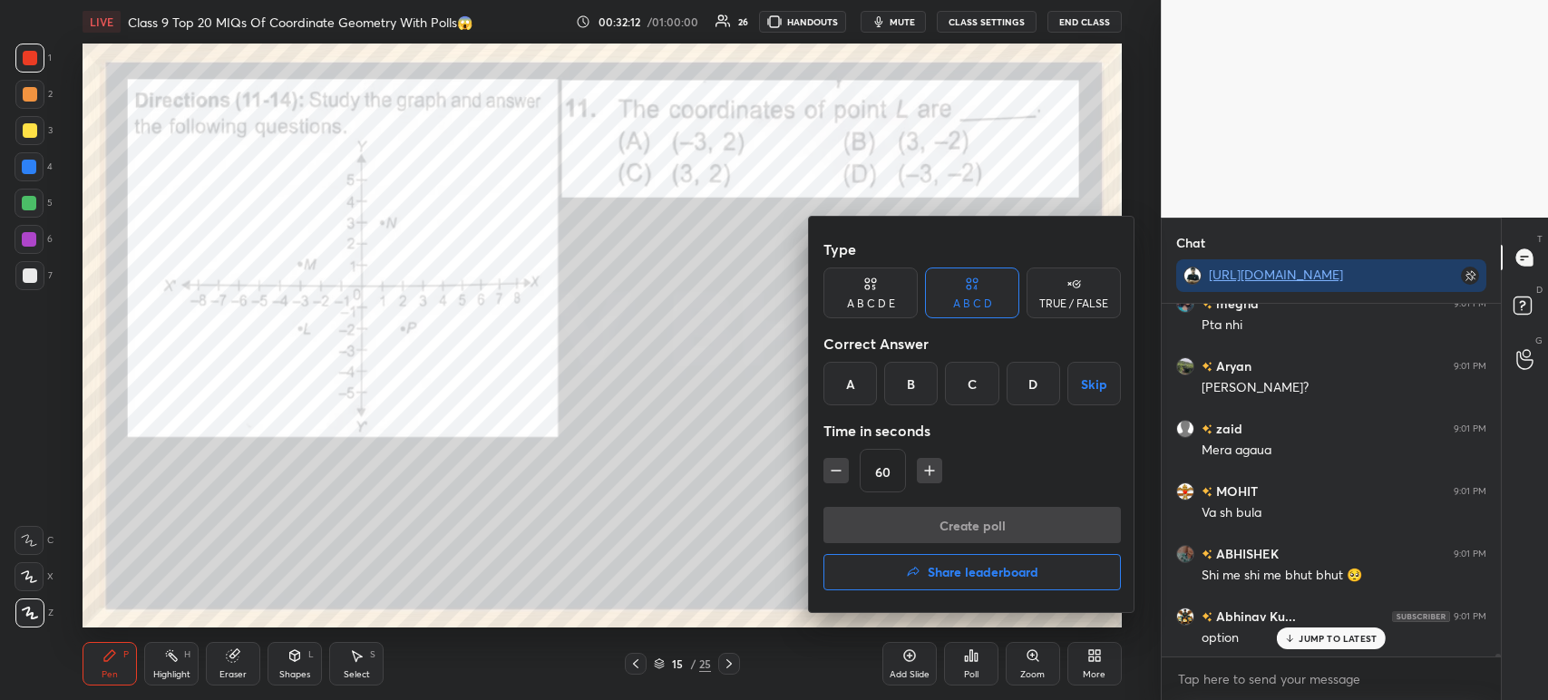
scroll to position [42595, 0]
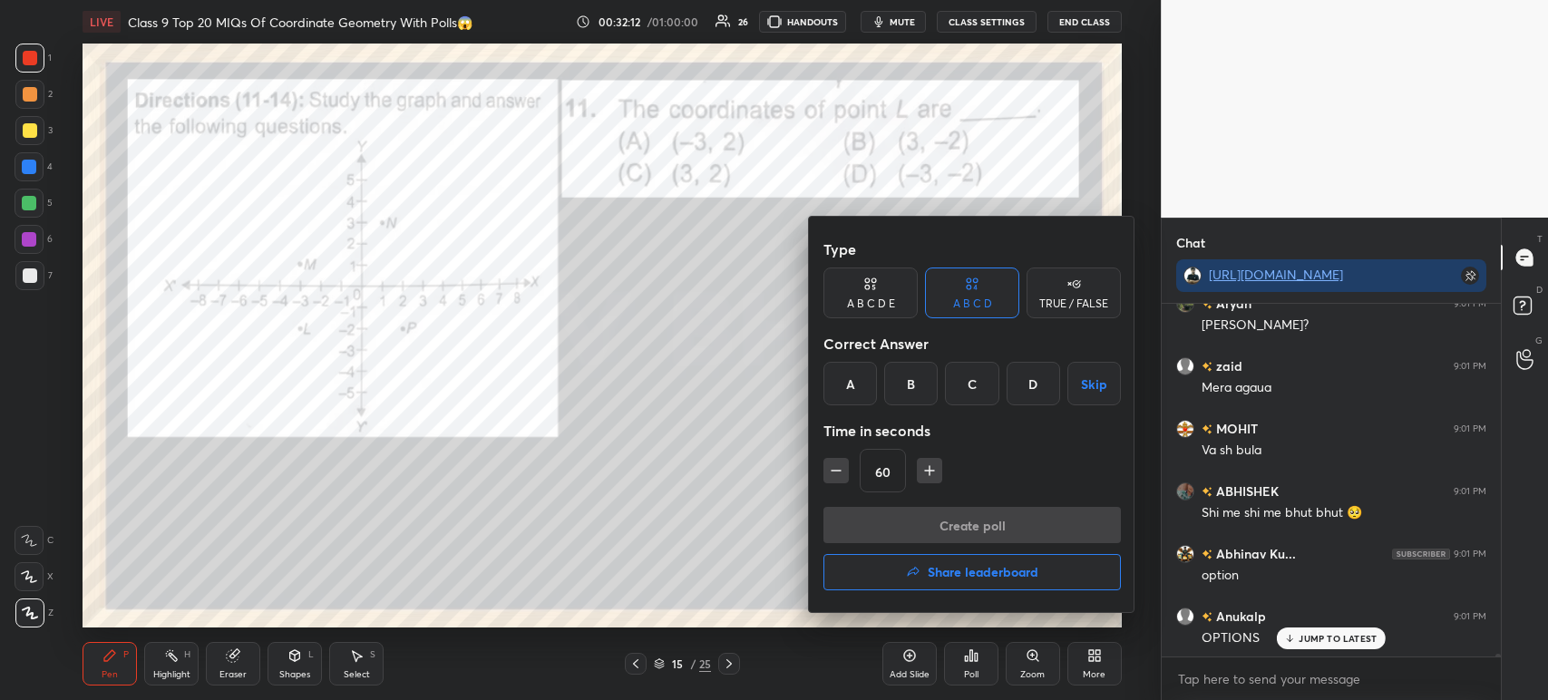
click at [696, 583] on div at bounding box center [774, 350] width 1548 height 700
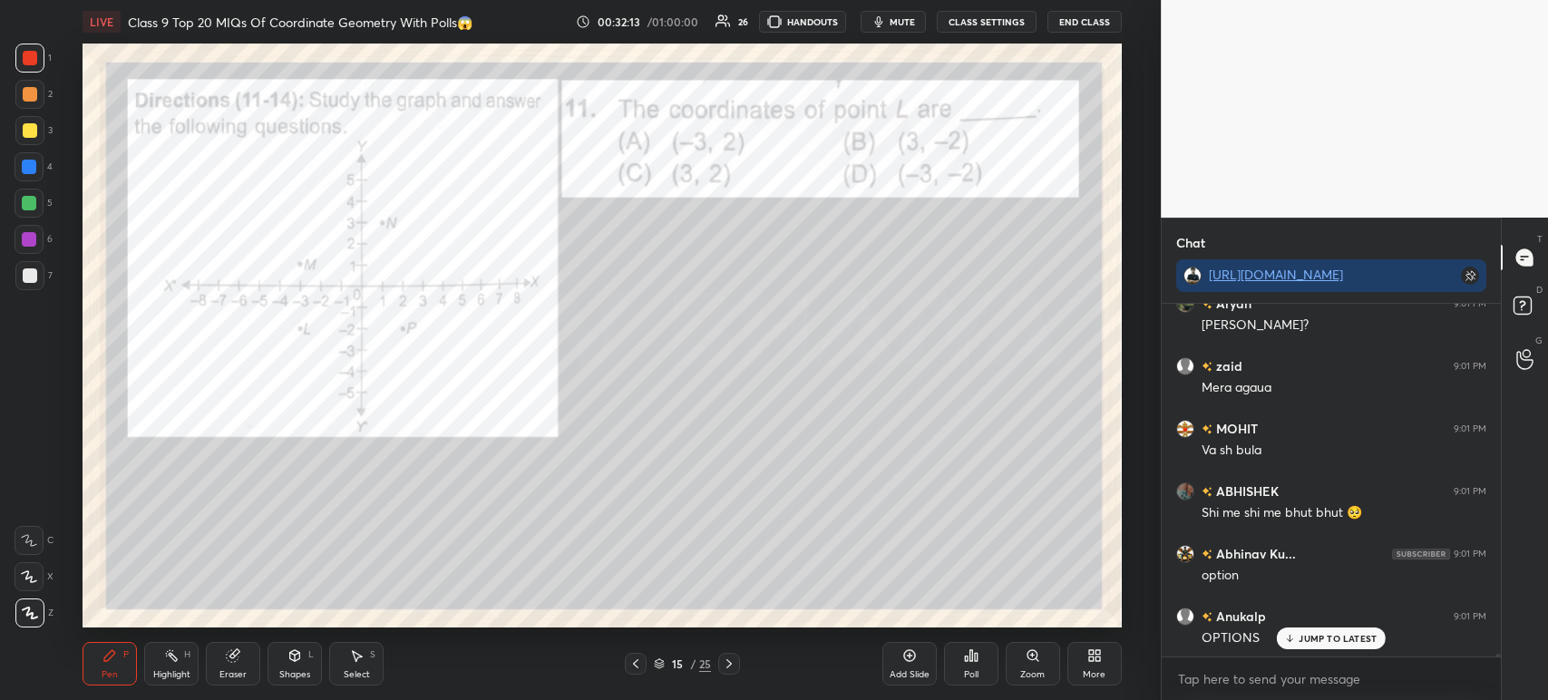
click at [724, 663] on icon at bounding box center [729, 663] width 15 height 15
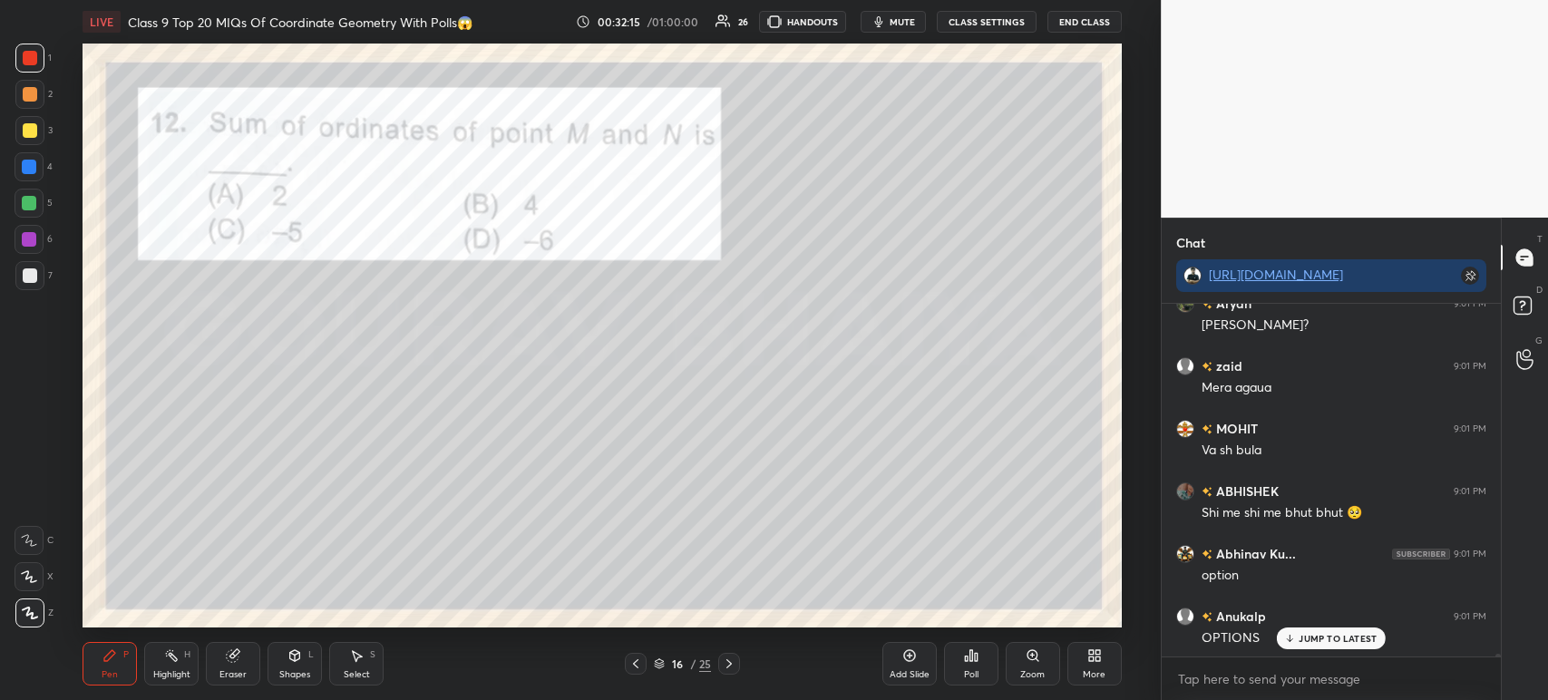
click at [638, 675] on div at bounding box center [636, 664] width 22 height 22
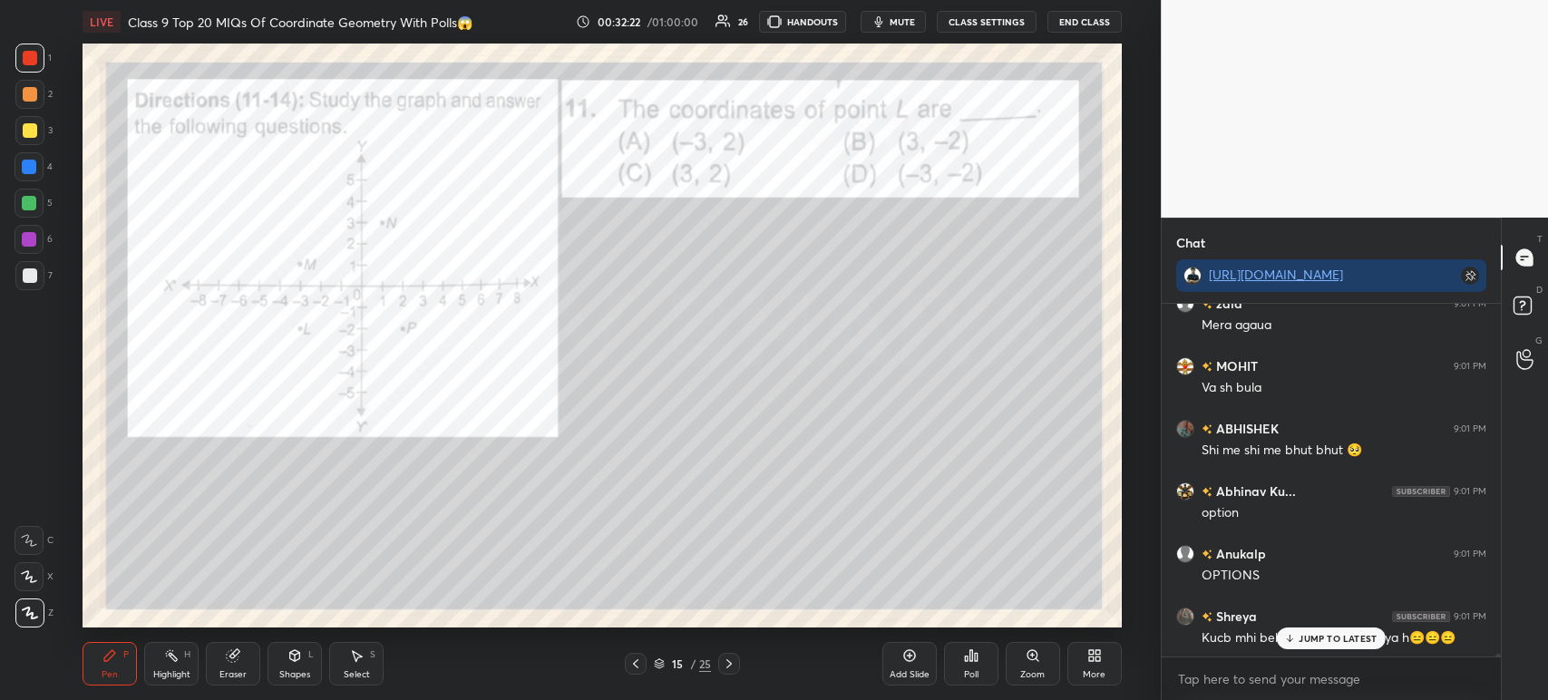
scroll to position [42720, 0]
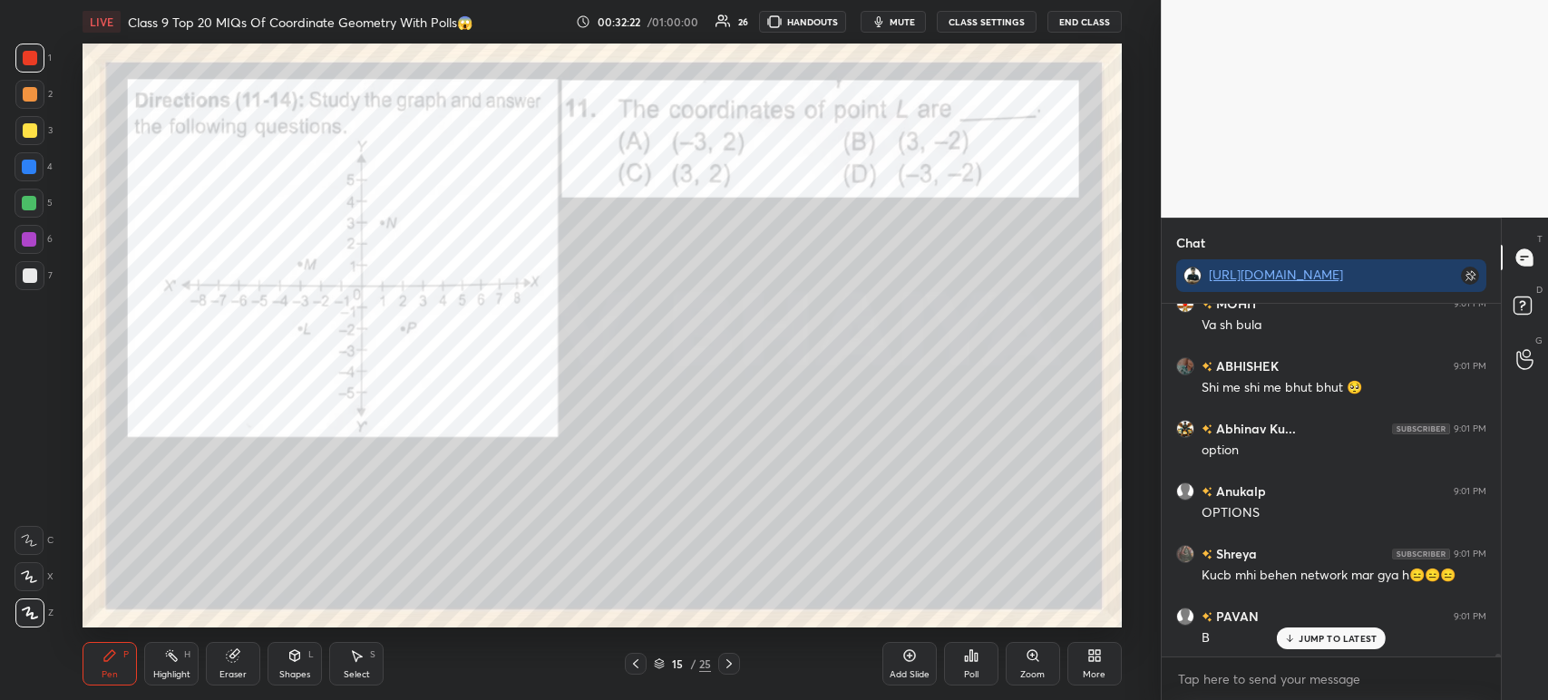
click at [733, 666] on icon at bounding box center [729, 663] width 15 height 15
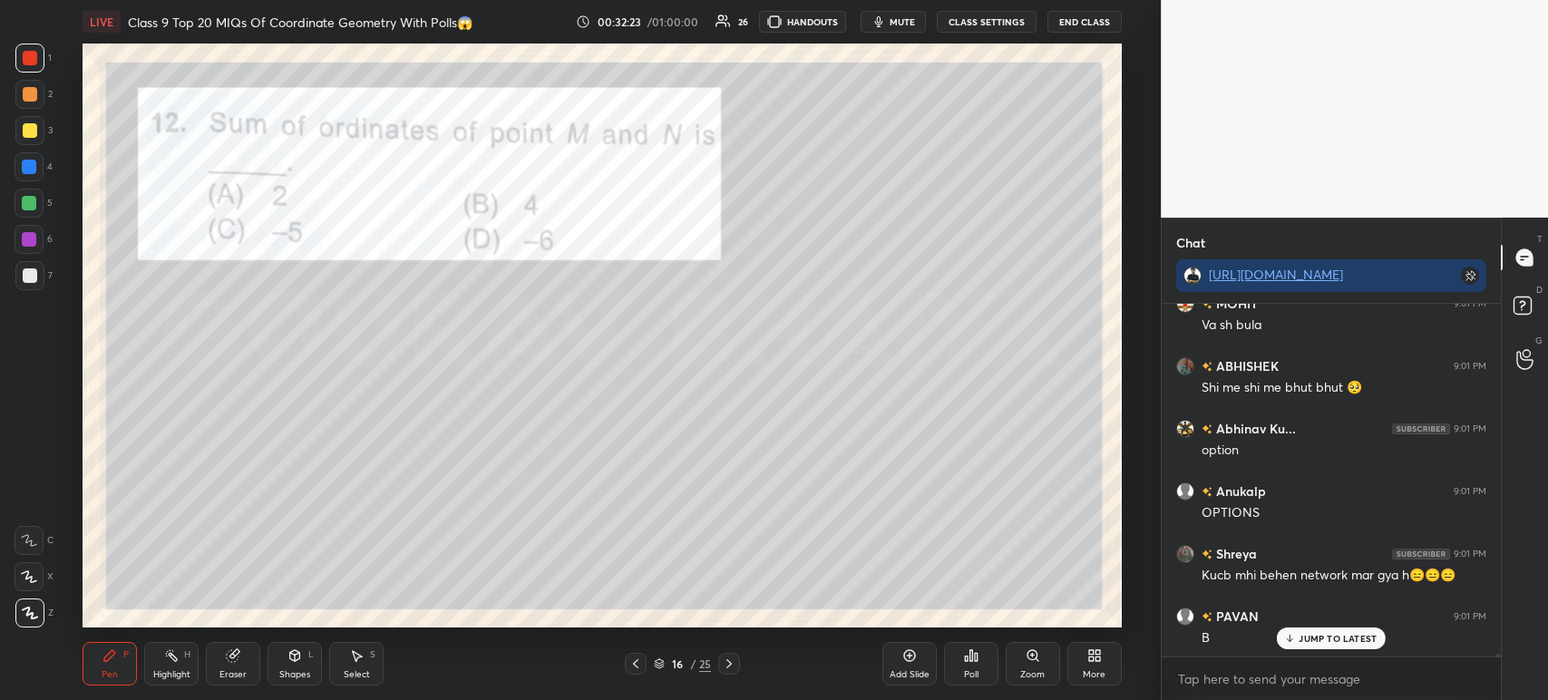
click at [967, 660] on icon at bounding box center [966, 658] width 3 height 5
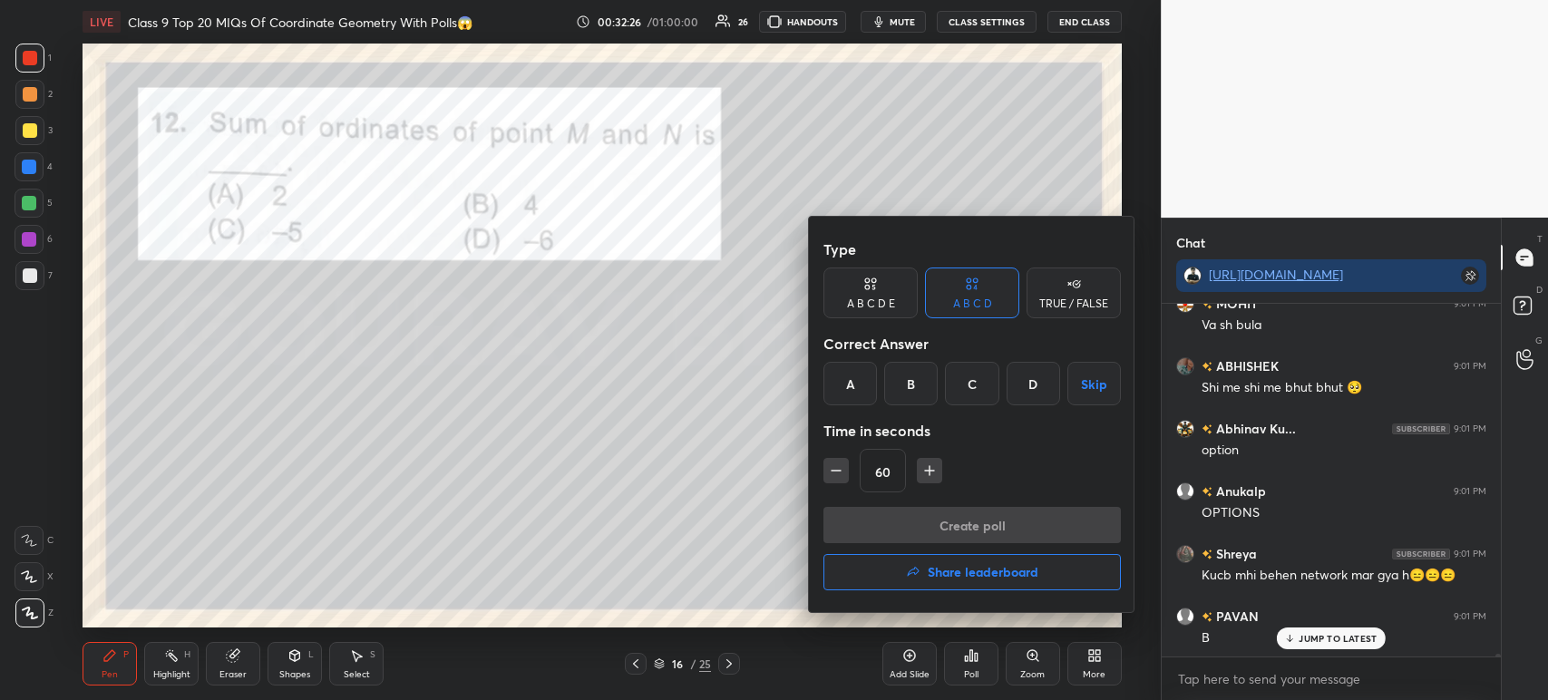
click at [929, 385] on div "B" at bounding box center [910, 384] width 53 height 44
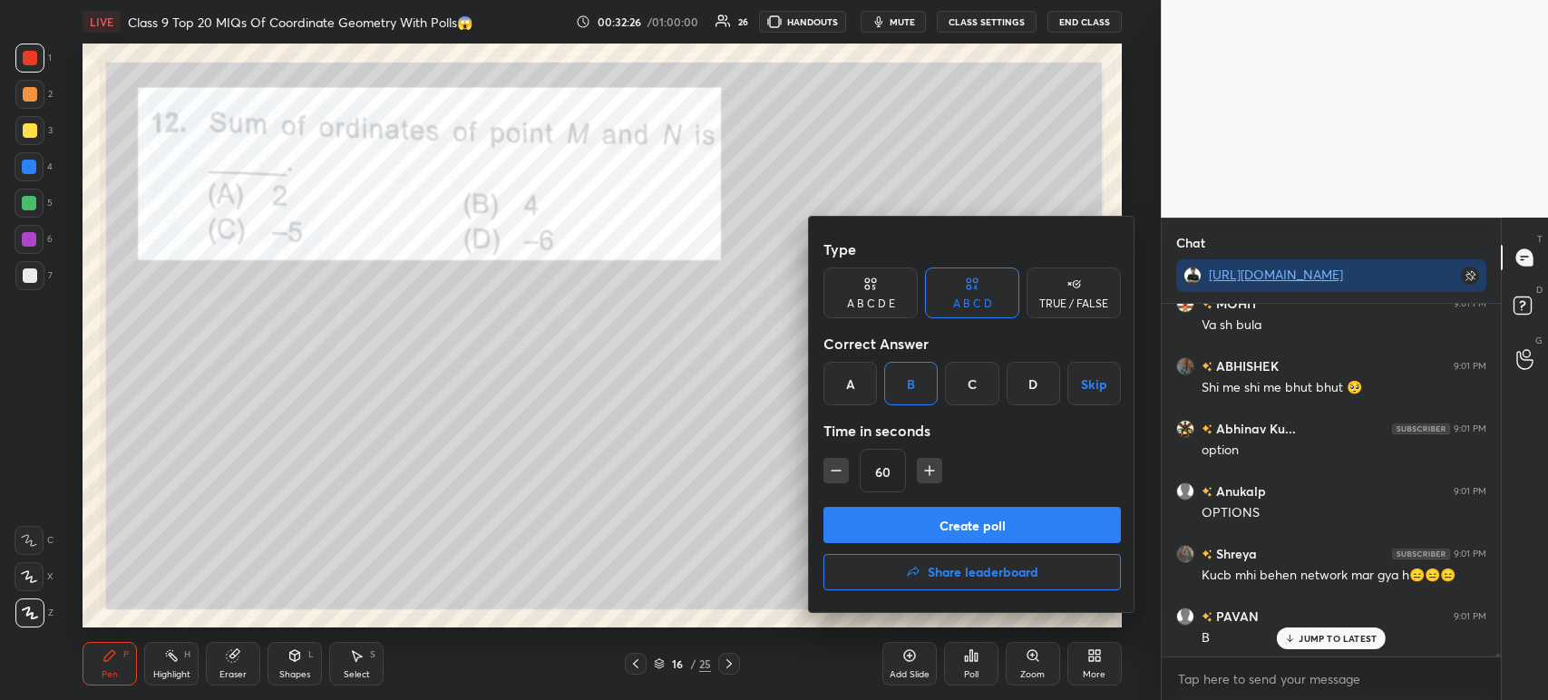
click at [929, 513] on button "Create poll" at bounding box center [971, 525] width 297 height 36
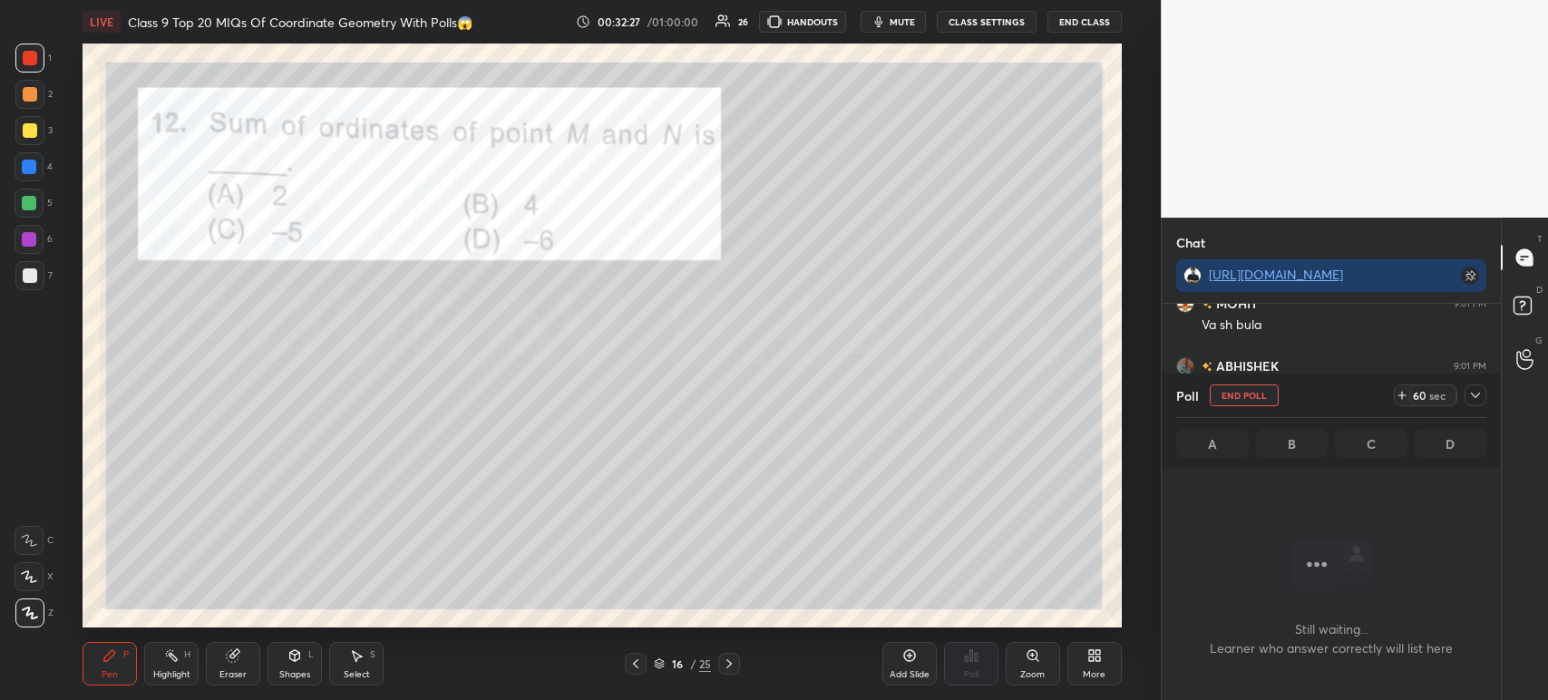
scroll to position [102, 334]
click at [1474, 397] on icon at bounding box center [1475, 395] width 15 height 15
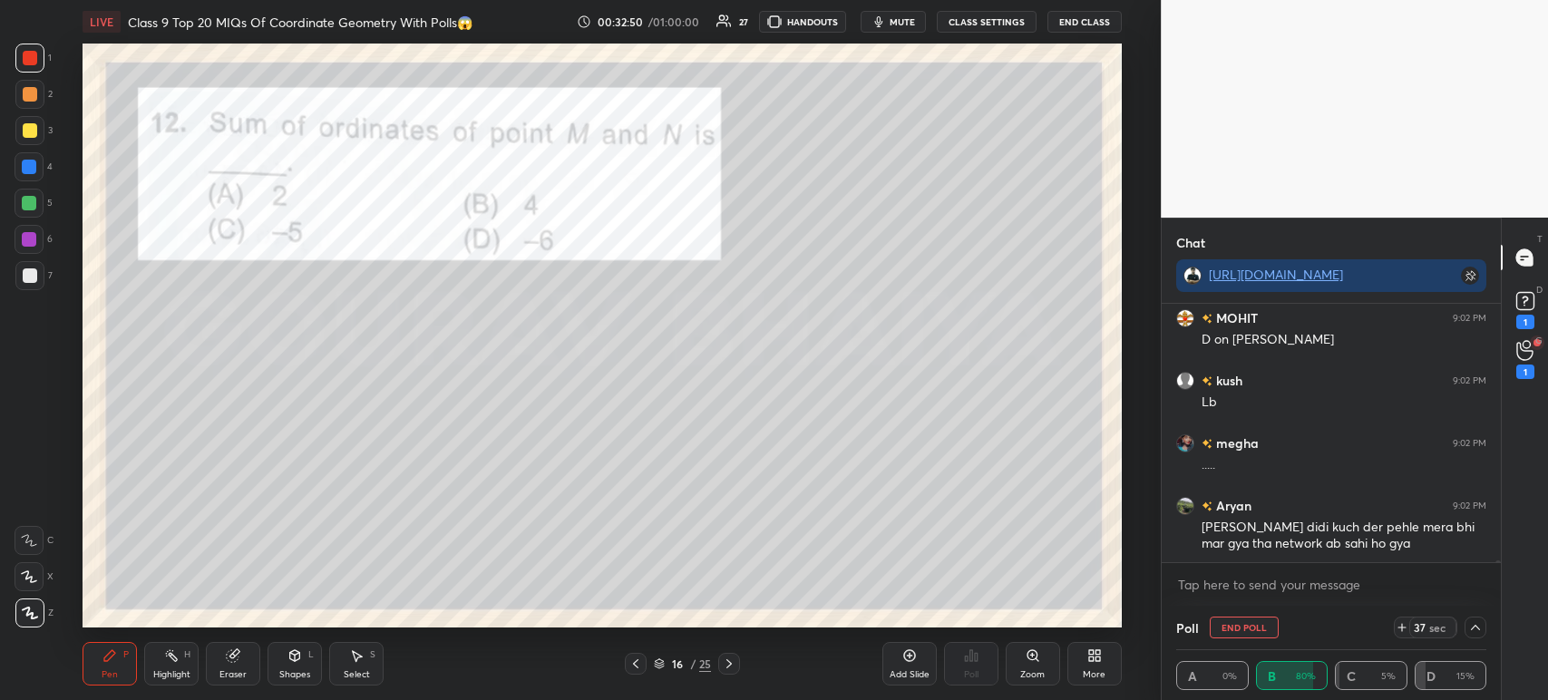
scroll to position [43475, 0]
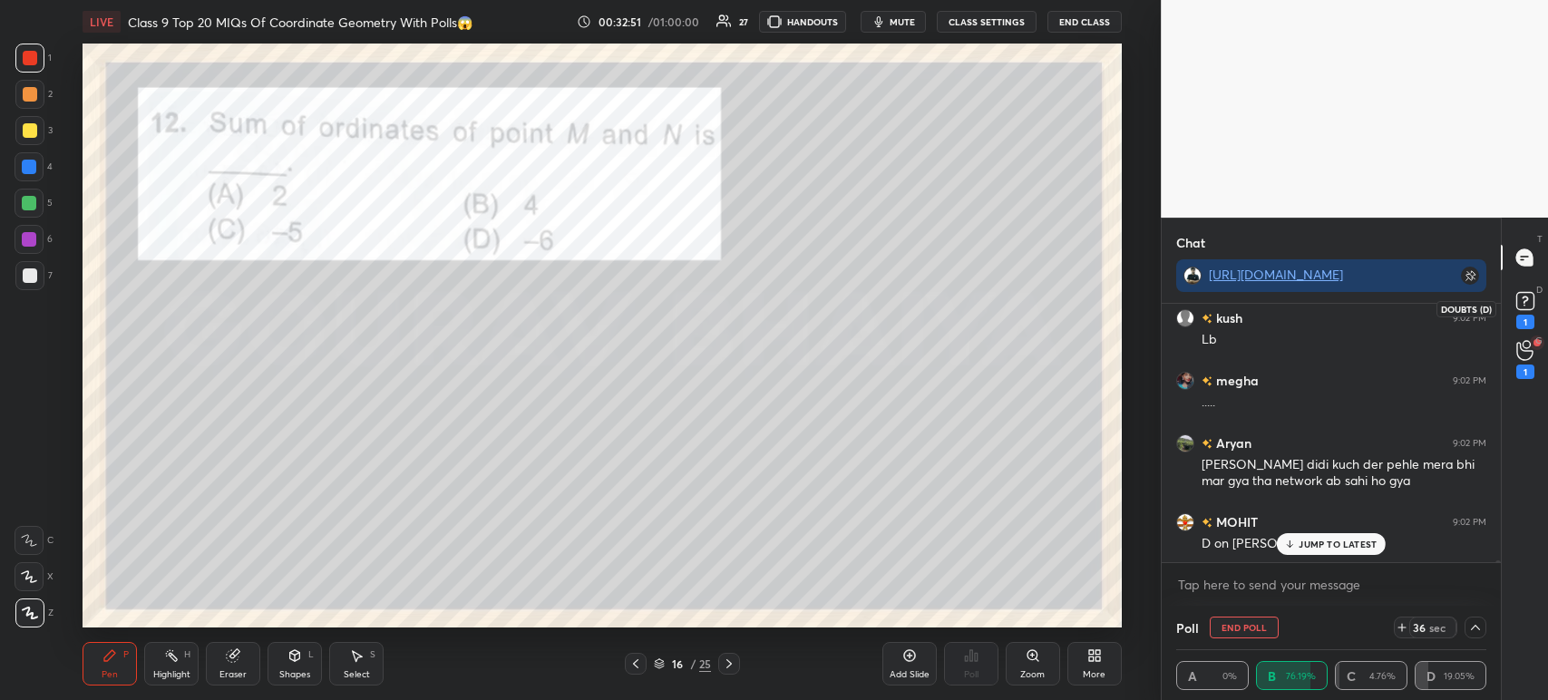
click at [1537, 316] on div "1" at bounding box center [1525, 308] width 27 height 42
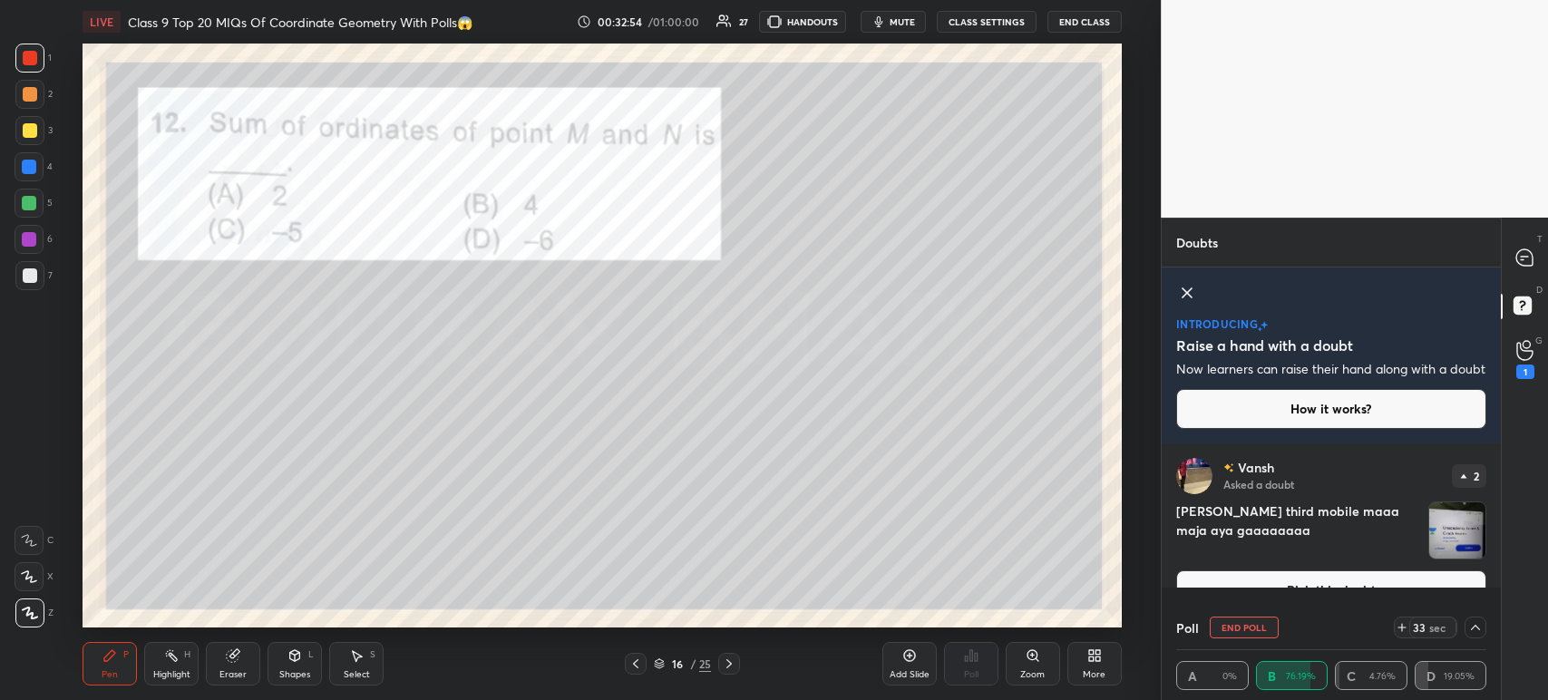
click at [1439, 539] on img "grid" at bounding box center [1457, 530] width 56 height 56
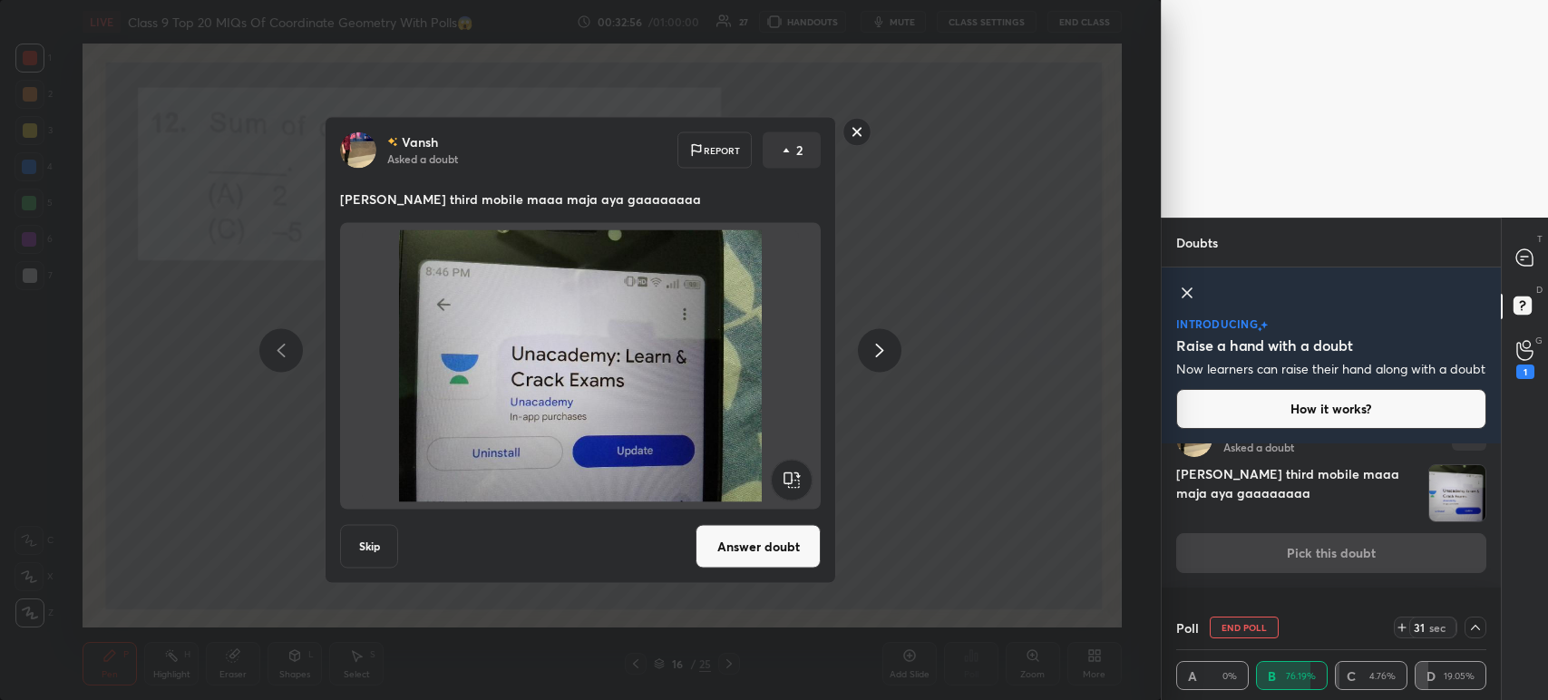
click at [869, 131] on rect at bounding box center [857, 132] width 28 height 28
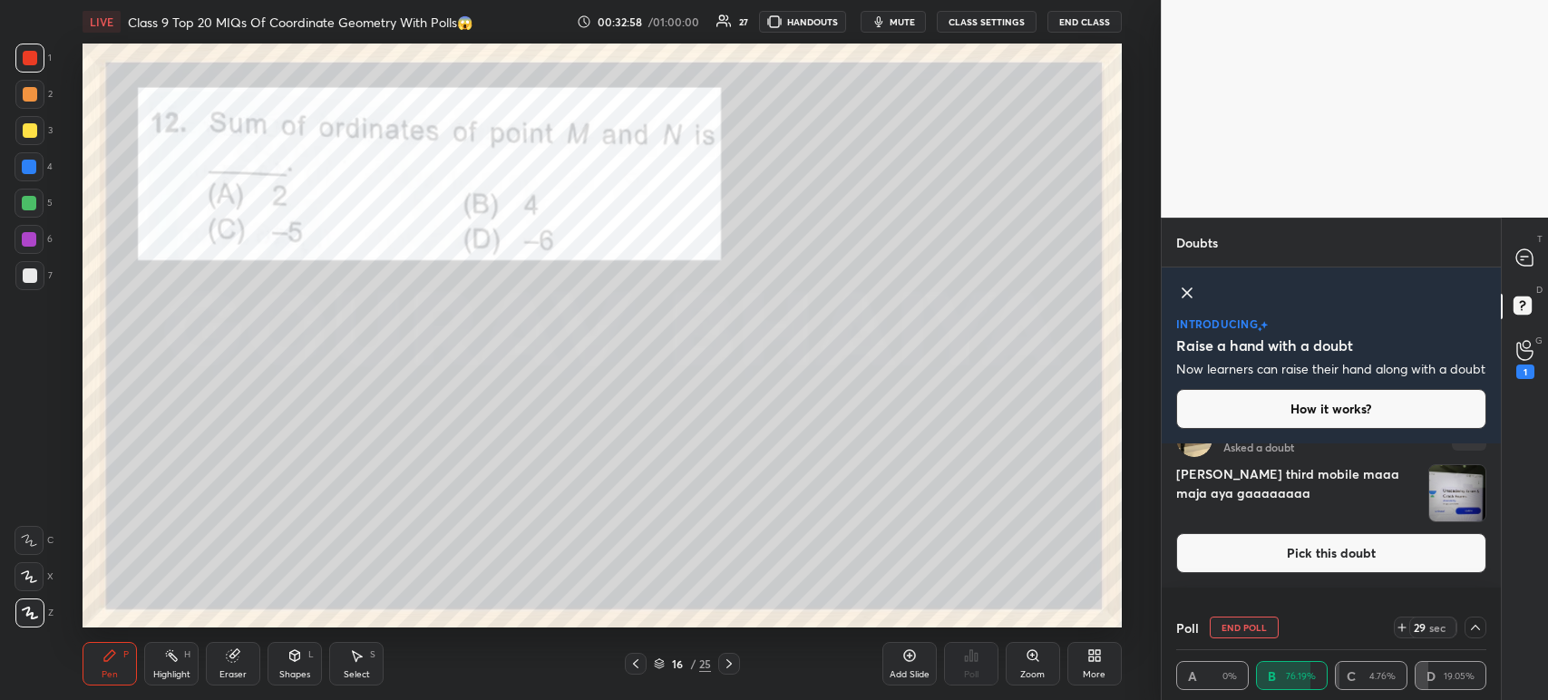
click at [1546, 267] on div "T Messages (T)" at bounding box center [1525, 257] width 46 height 51
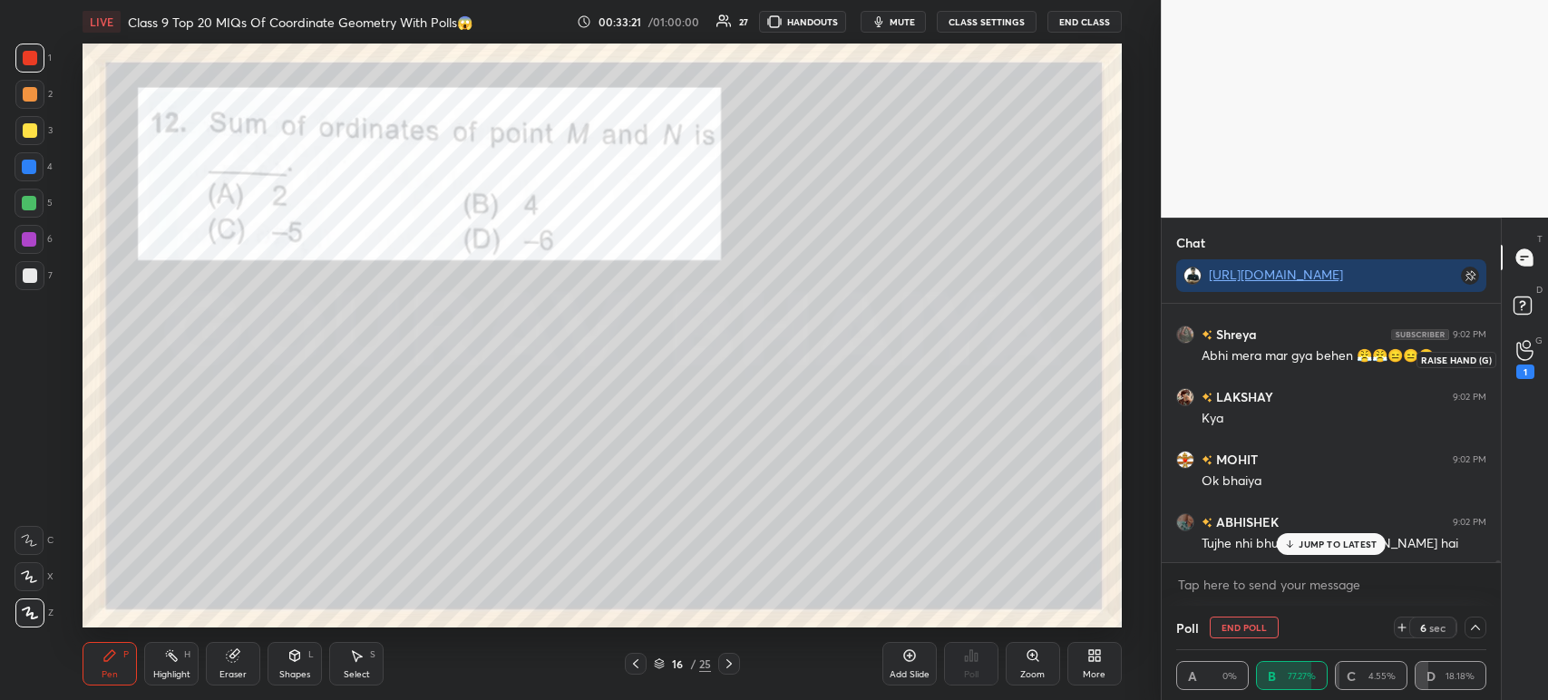
click at [1525, 359] on icon at bounding box center [1524, 350] width 17 height 21
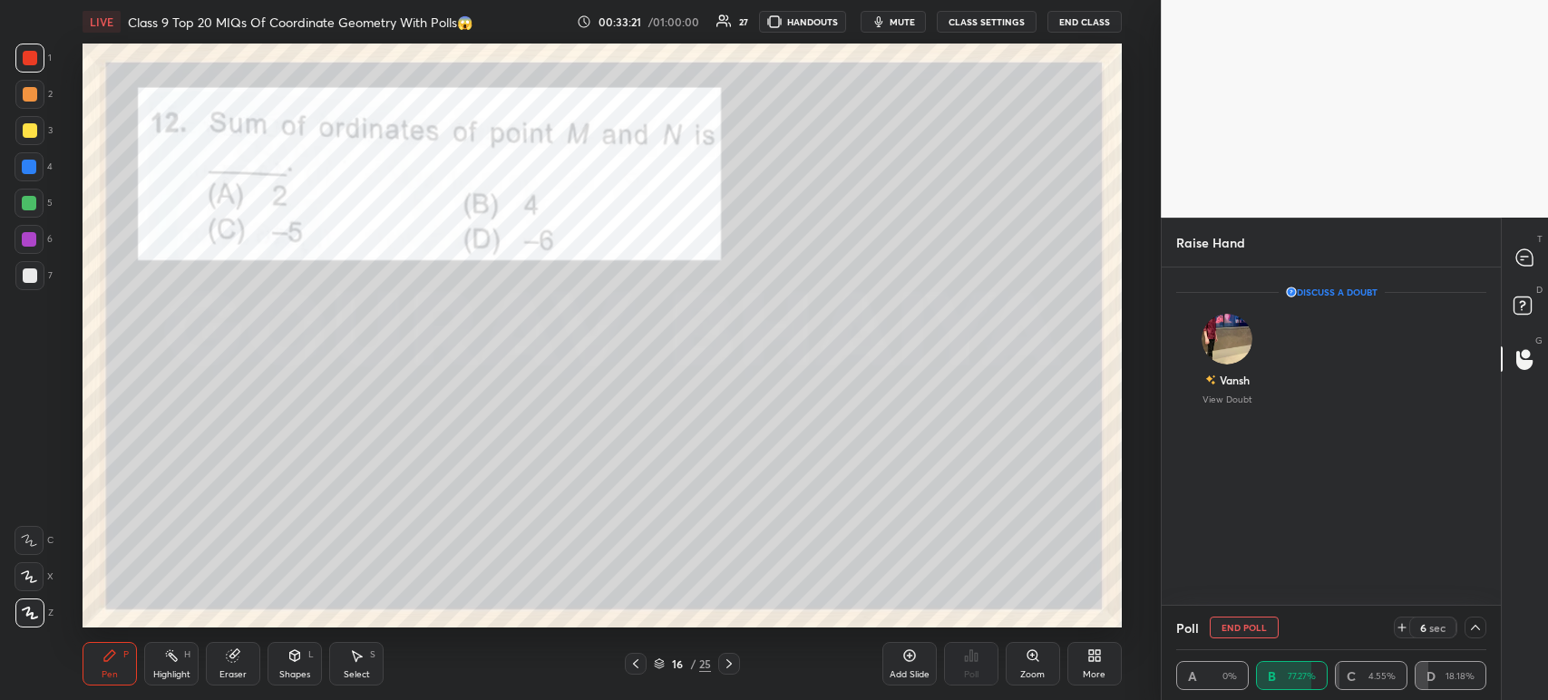
click at [1523, 317] on icon at bounding box center [1525, 308] width 33 height 33
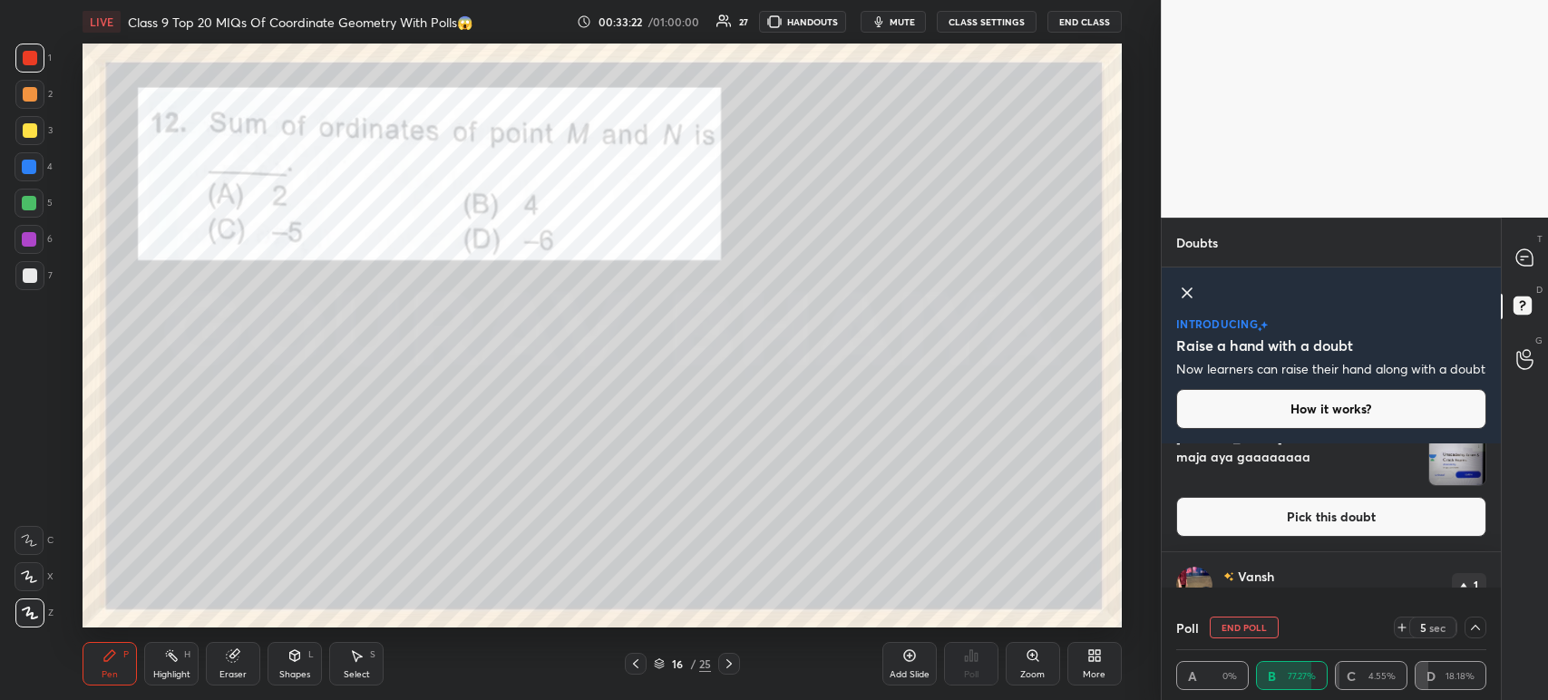
click at [1526, 278] on div "T Messages (T)" at bounding box center [1525, 257] width 46 height 51
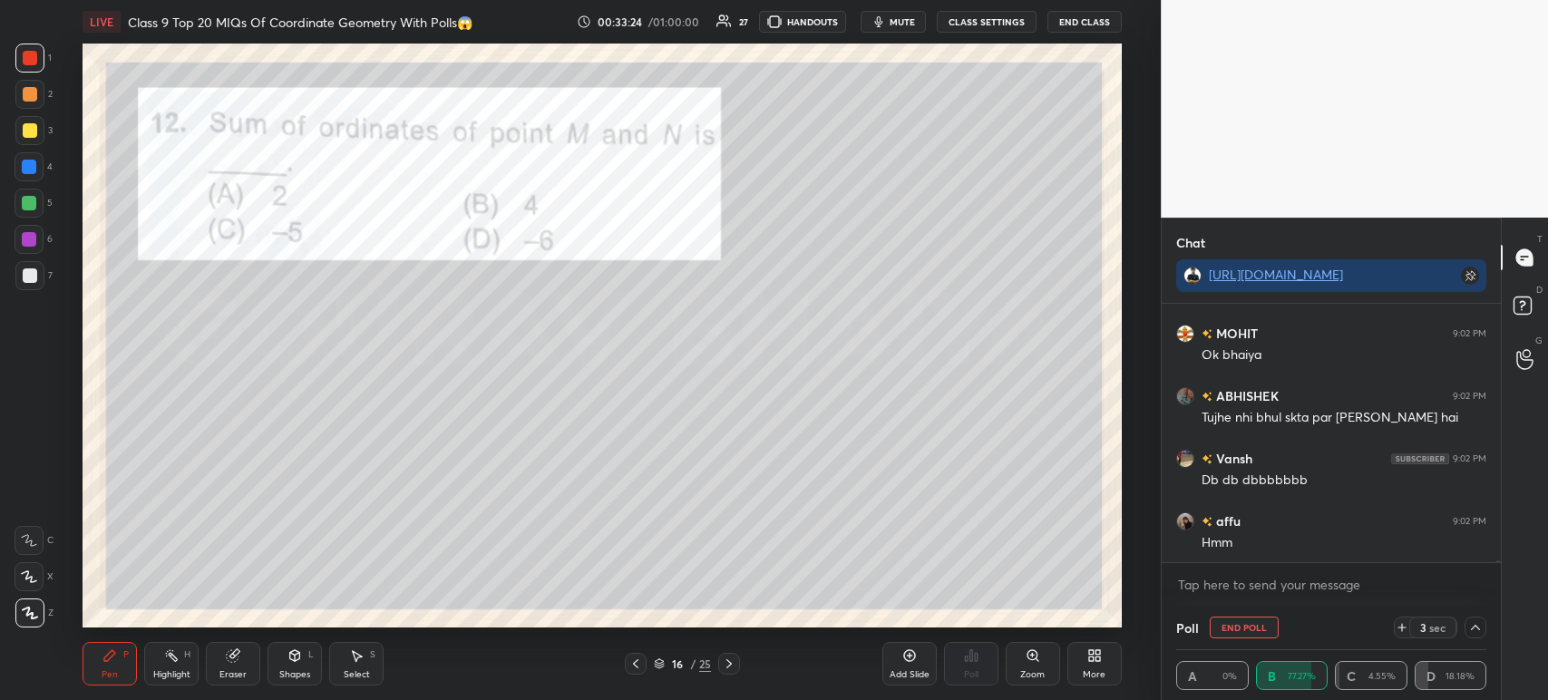
click at [1472, 627] on icon at bounding box center [1475, 627] width 15 height 15
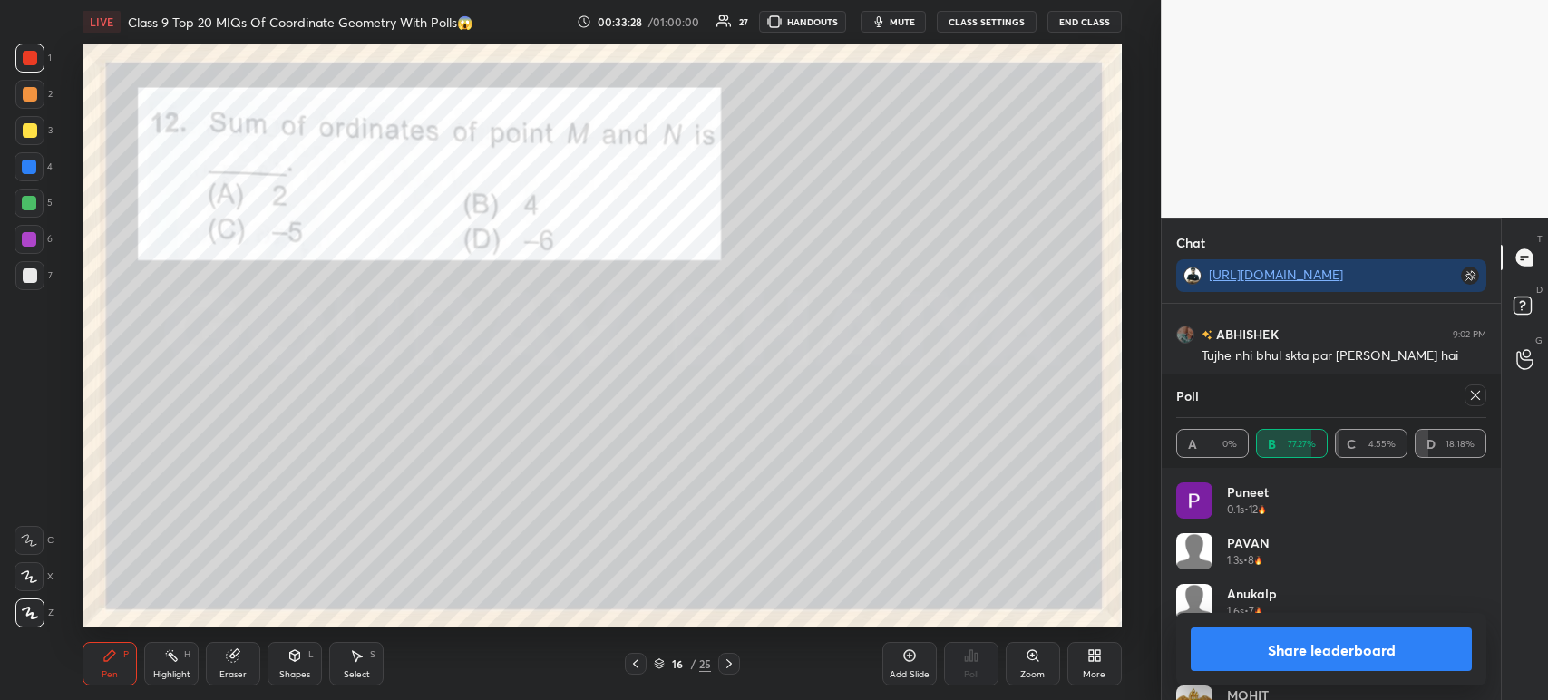
click at [1313, 657] on button "Share leaderboard" at bounding box center [1331, 649] width 281 height 44
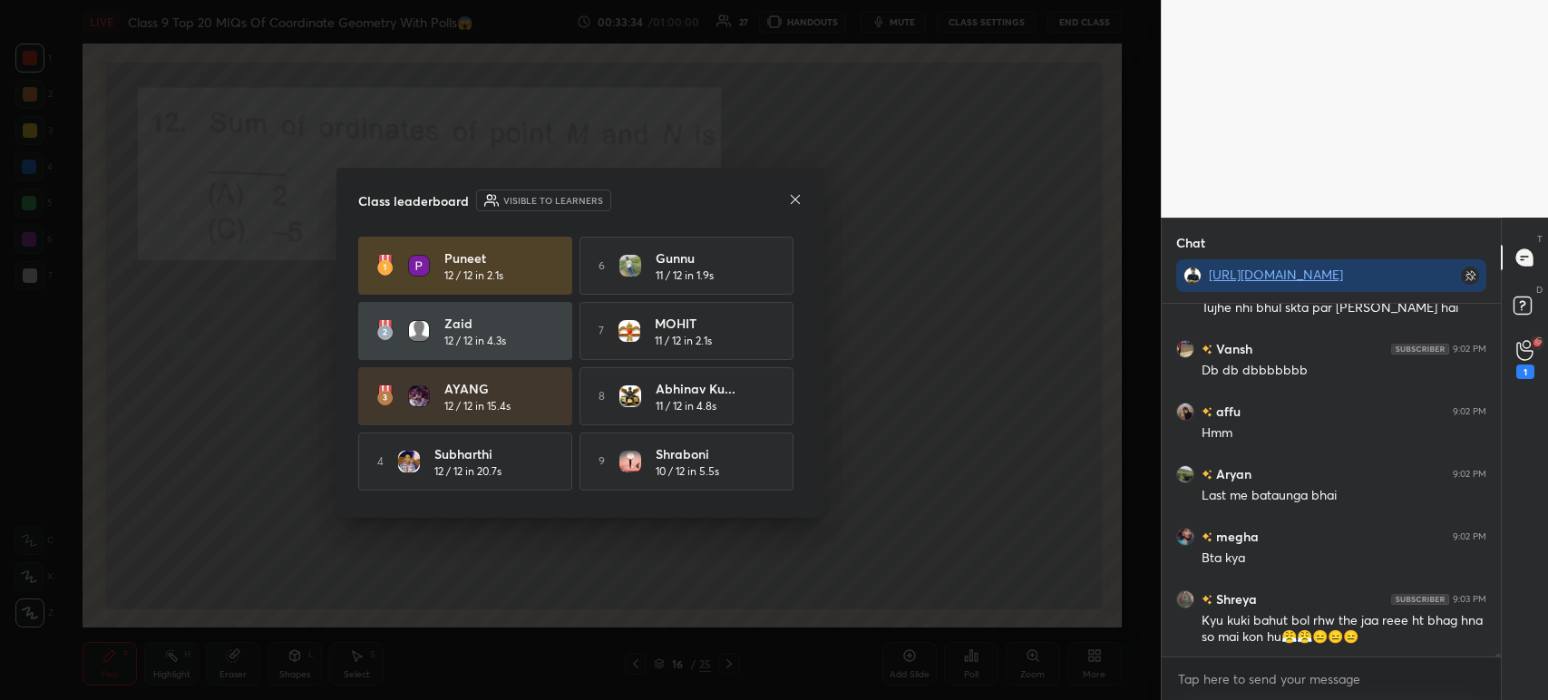
click at [501, 355] on div "zaid 12 / 12 in 4.3s" at bounding box center [465, 331] width 214 height 58
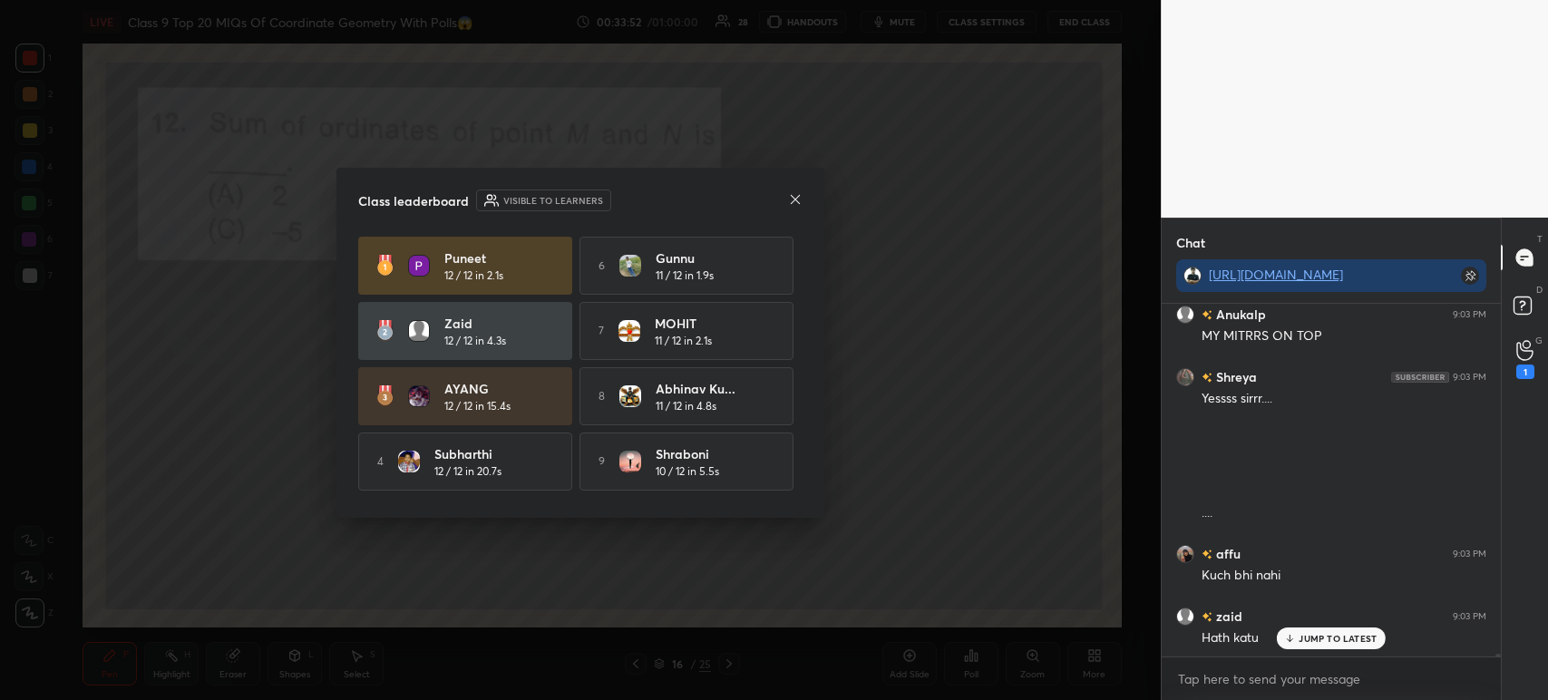
click at [798, 205] on icon at bounding box center [795, 199] width 15 height 15
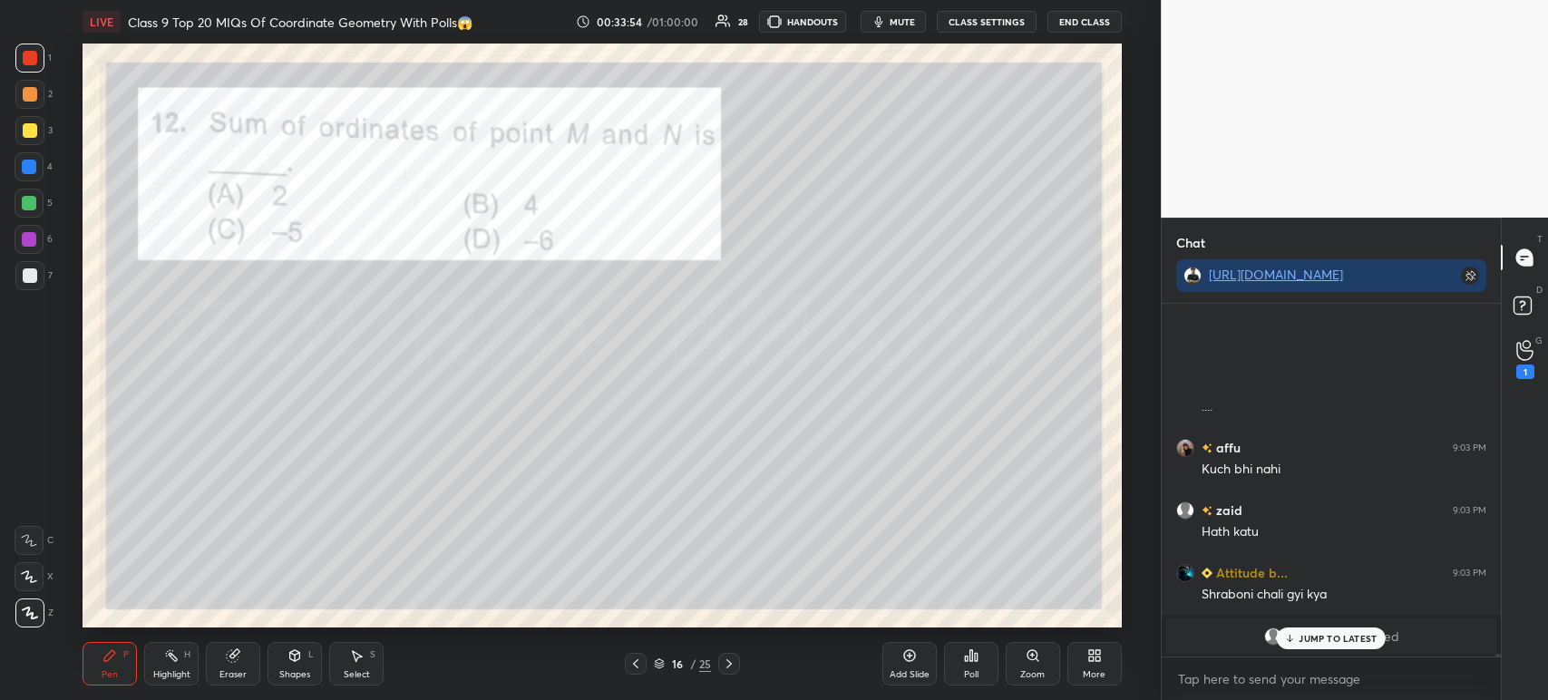
click at [631, 661] on icon at bounding box center [635, 663] width 15 height 15
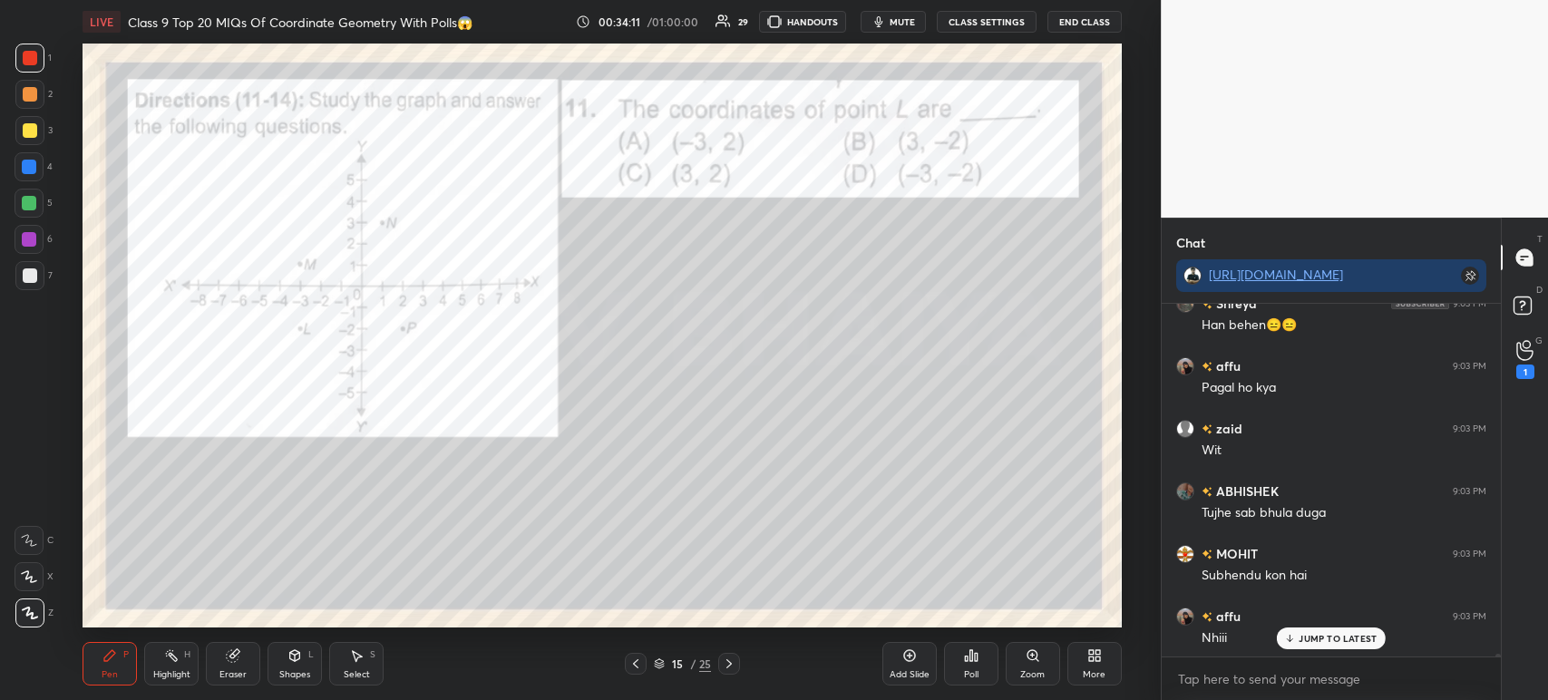
click at [725, 658] on icon at bounding box center [729, 663] width 15 height 15
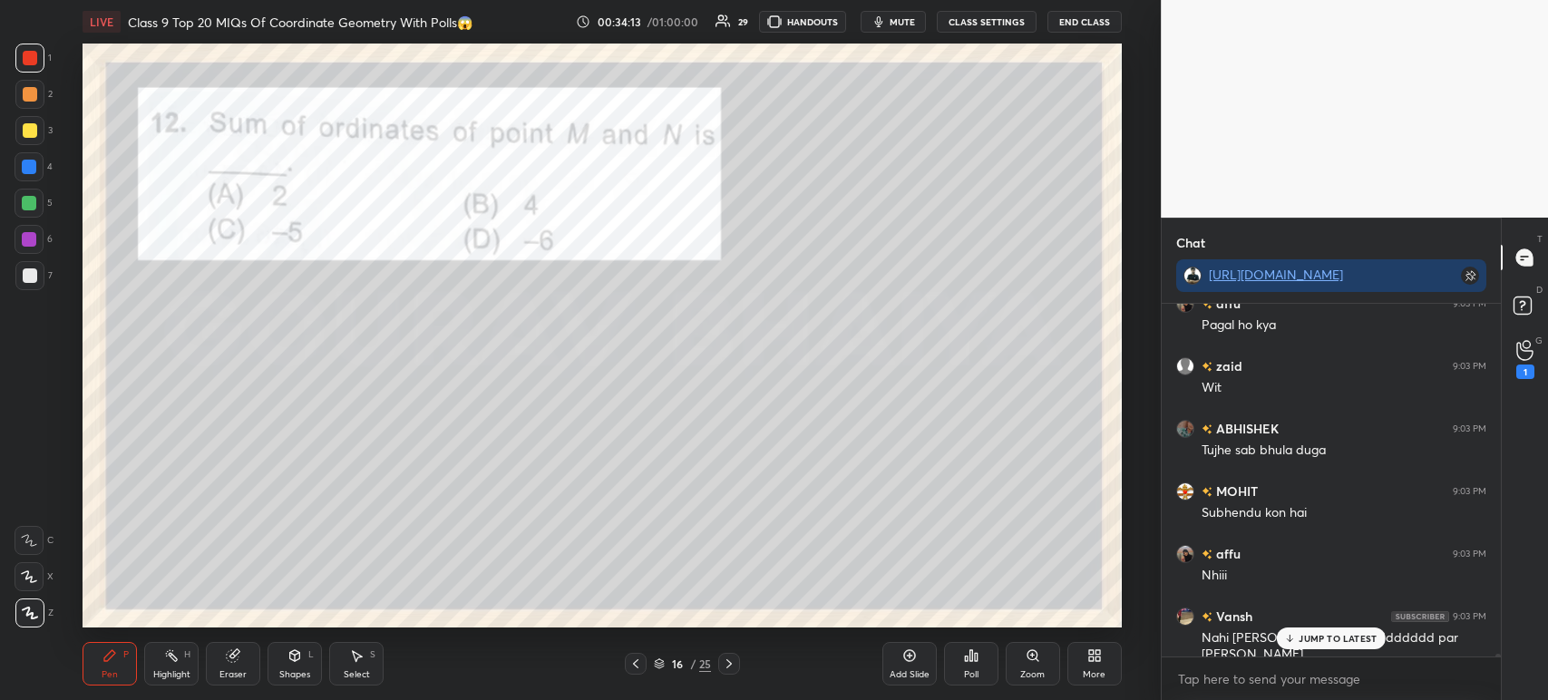
click at [729, 671] on icon at bounding box center [729, 663] width 15 height 15
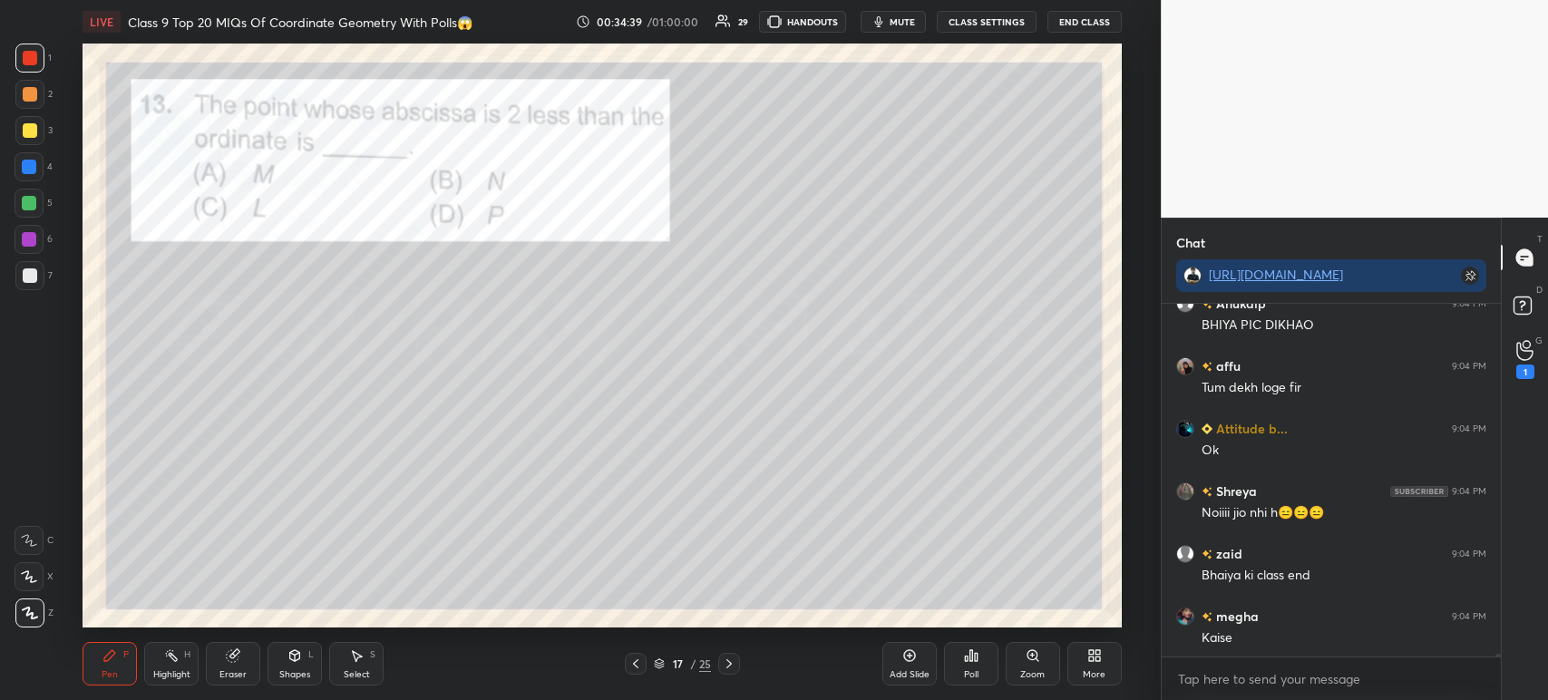
scroll to position [46636, 0]
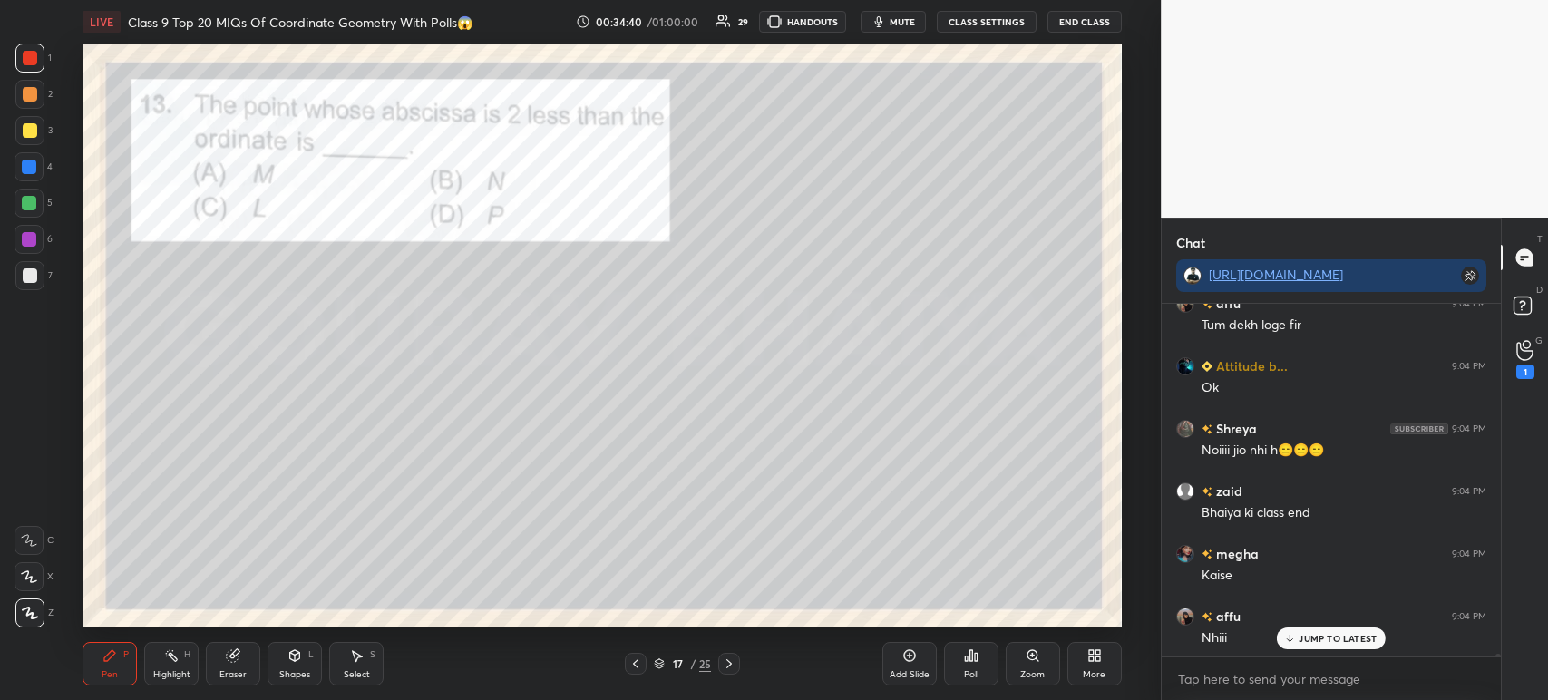
click at [640, 664] on icon at bounding box center [635, 663] width 15 height 15
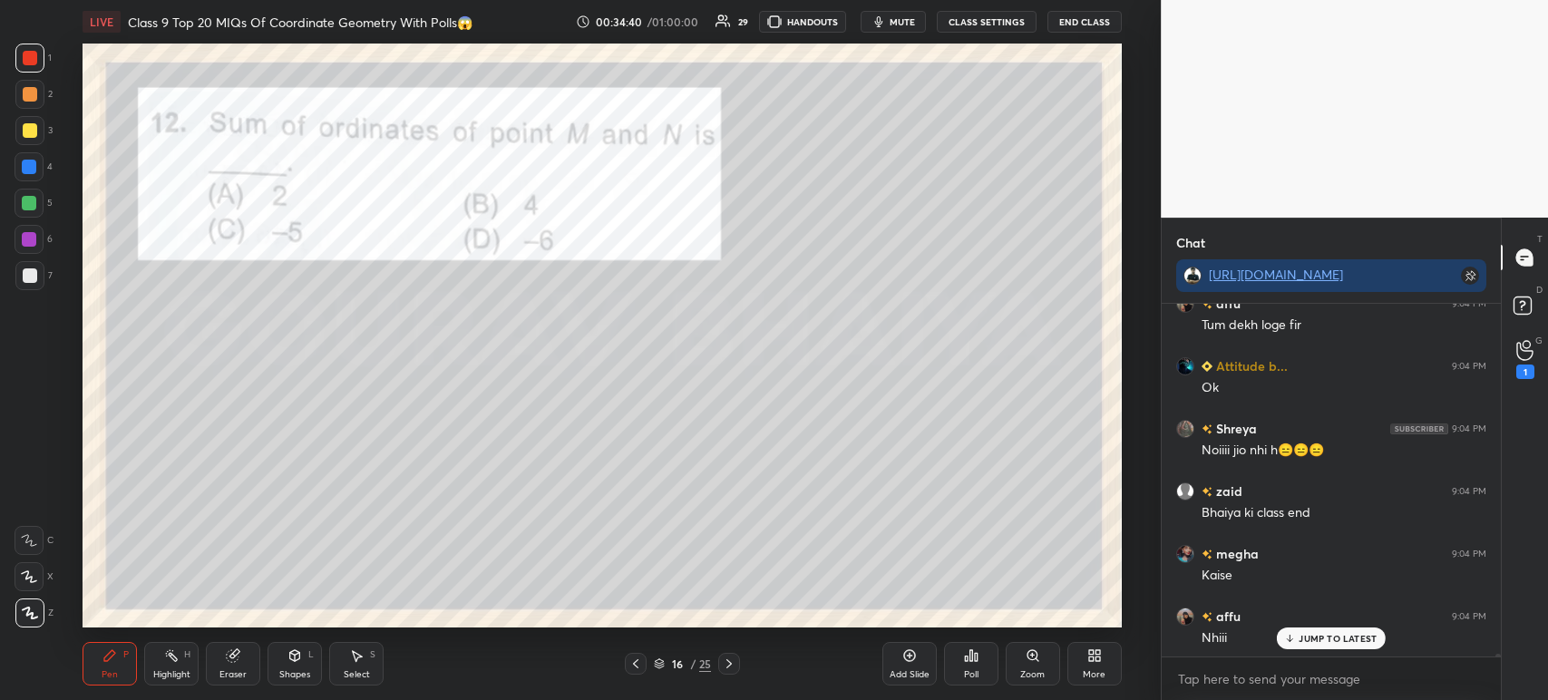
click at [644, 660] on div at bounding box center [636, 664] width 22 height 22
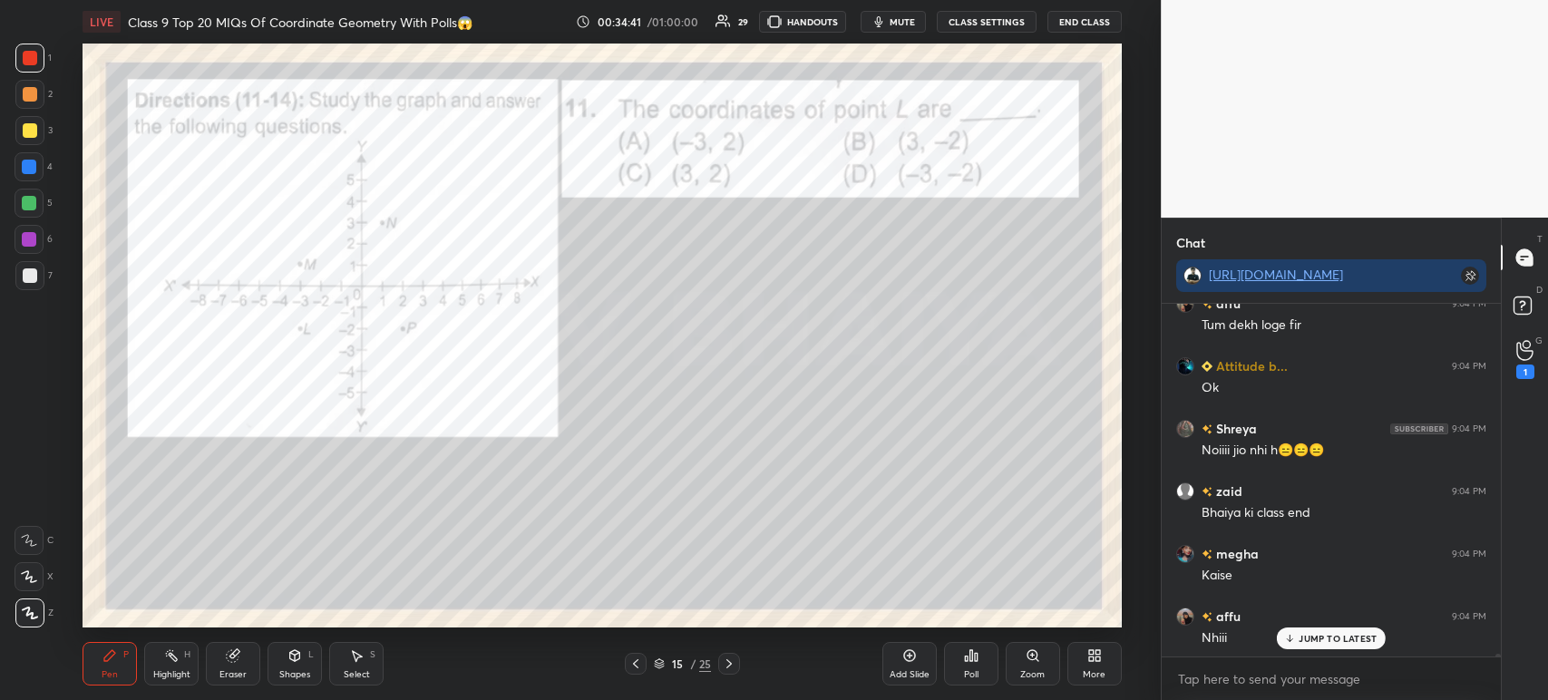
scroll to position [46699, 0]
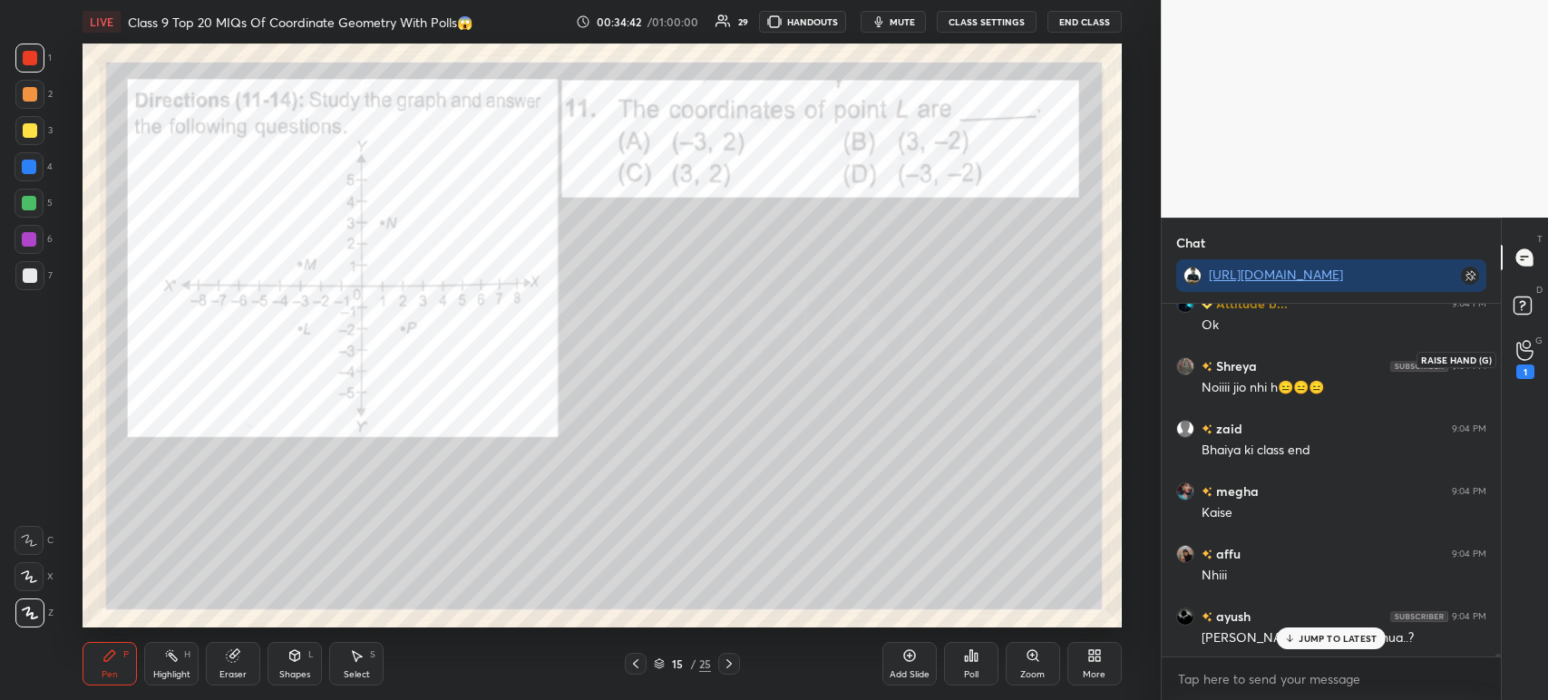
click at [1534, 360] on div "1" at bounding box center [1525, 359] width 36 height 33
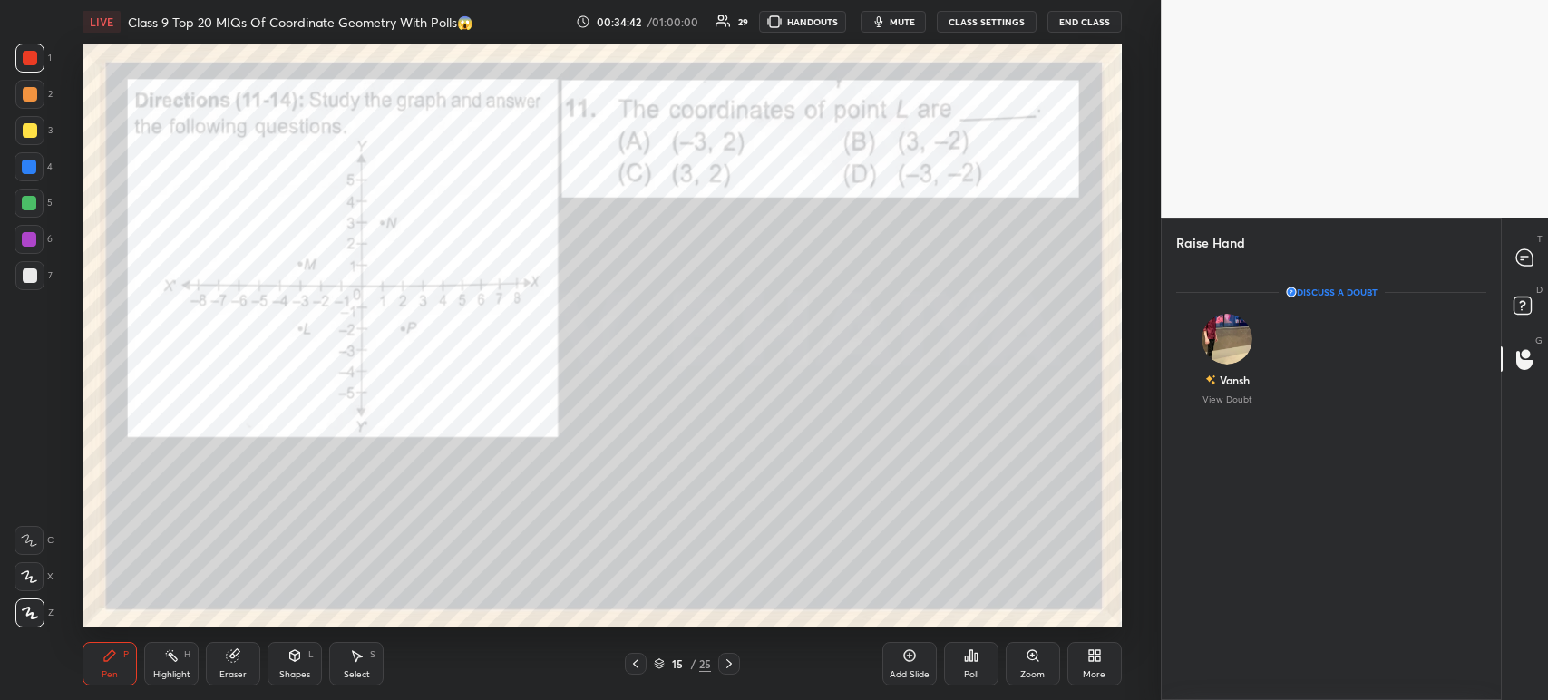
scroll to position [6, 5]
click at [1535, 266] on div at bounding box center [1525, 257] width 36 height 33
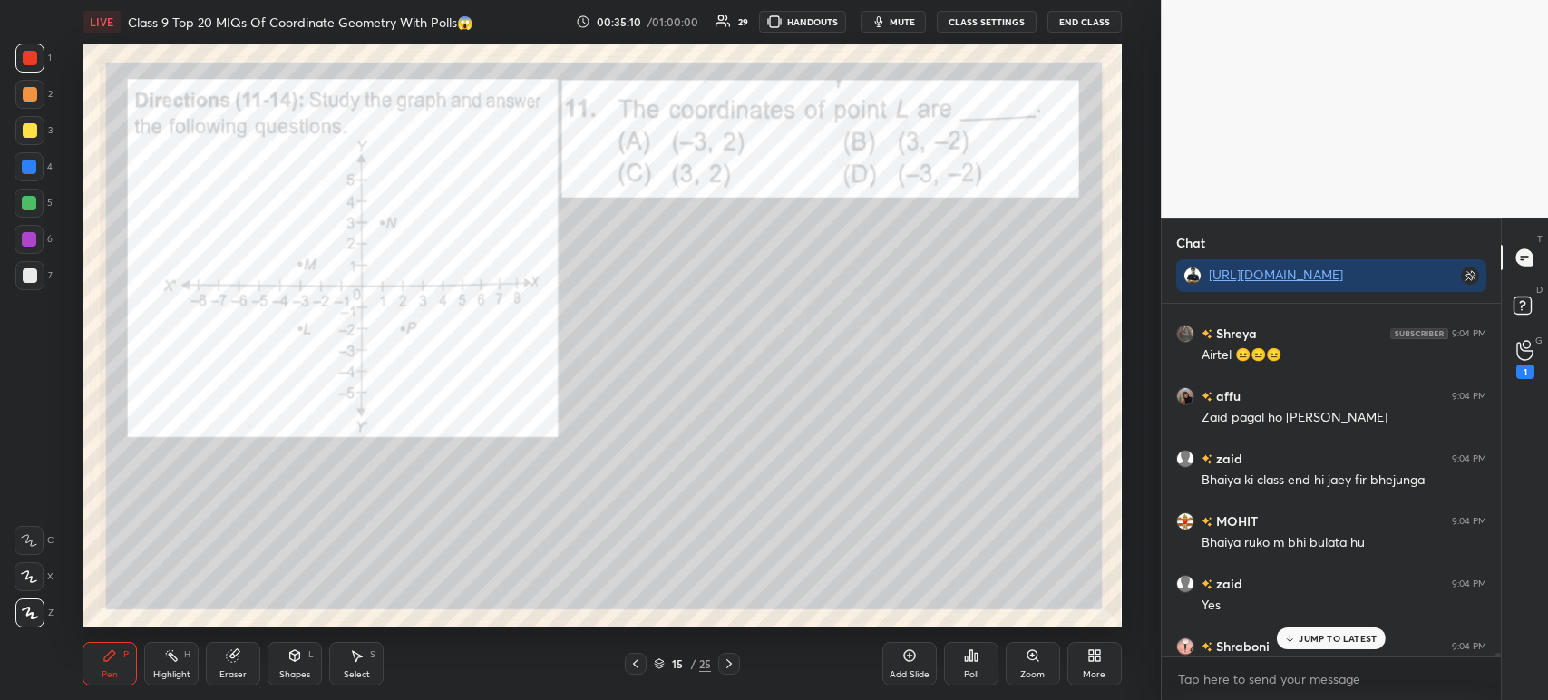
scroll to position [35775, 0]
click at [738, 664] on div at bounding box center [729, 664] width 22 height 22
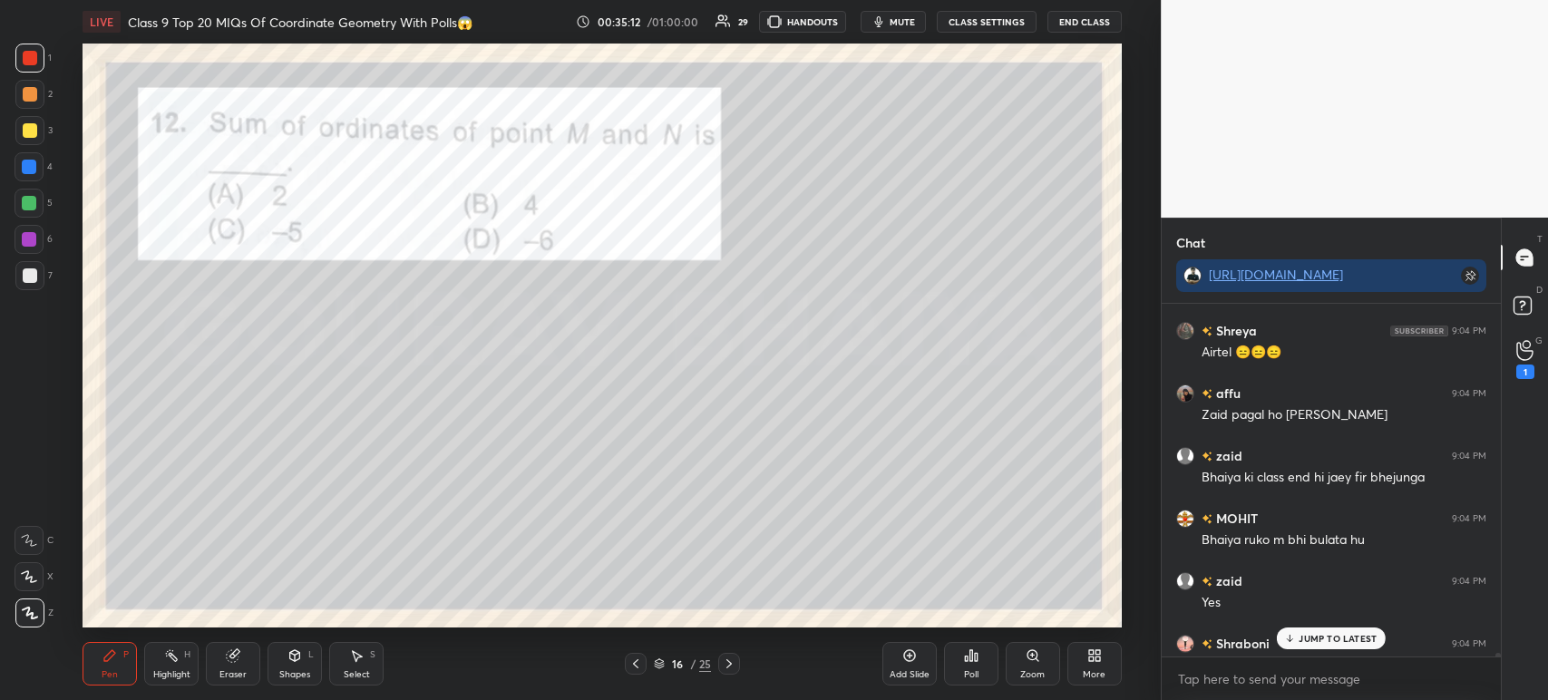
click at [744, 662] on div "16 / 25" at bounding box center [682, 664] width 400 height 22
click at [732, 666] on icon at bounding box center [729, 663] width 15 height 15
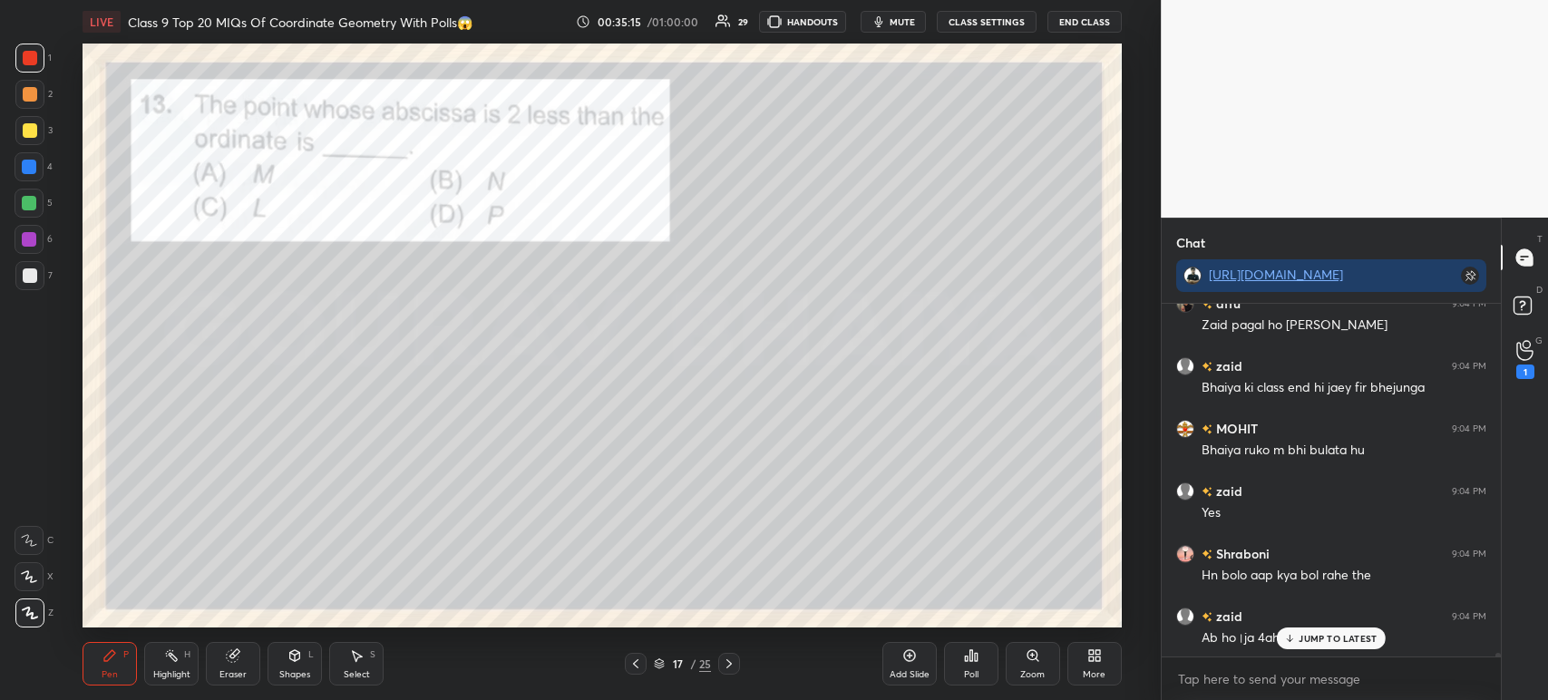
scroll to position [35927, 0]
click at [638, 659] on icon at bounding box center [635, 663] width 15 height 15
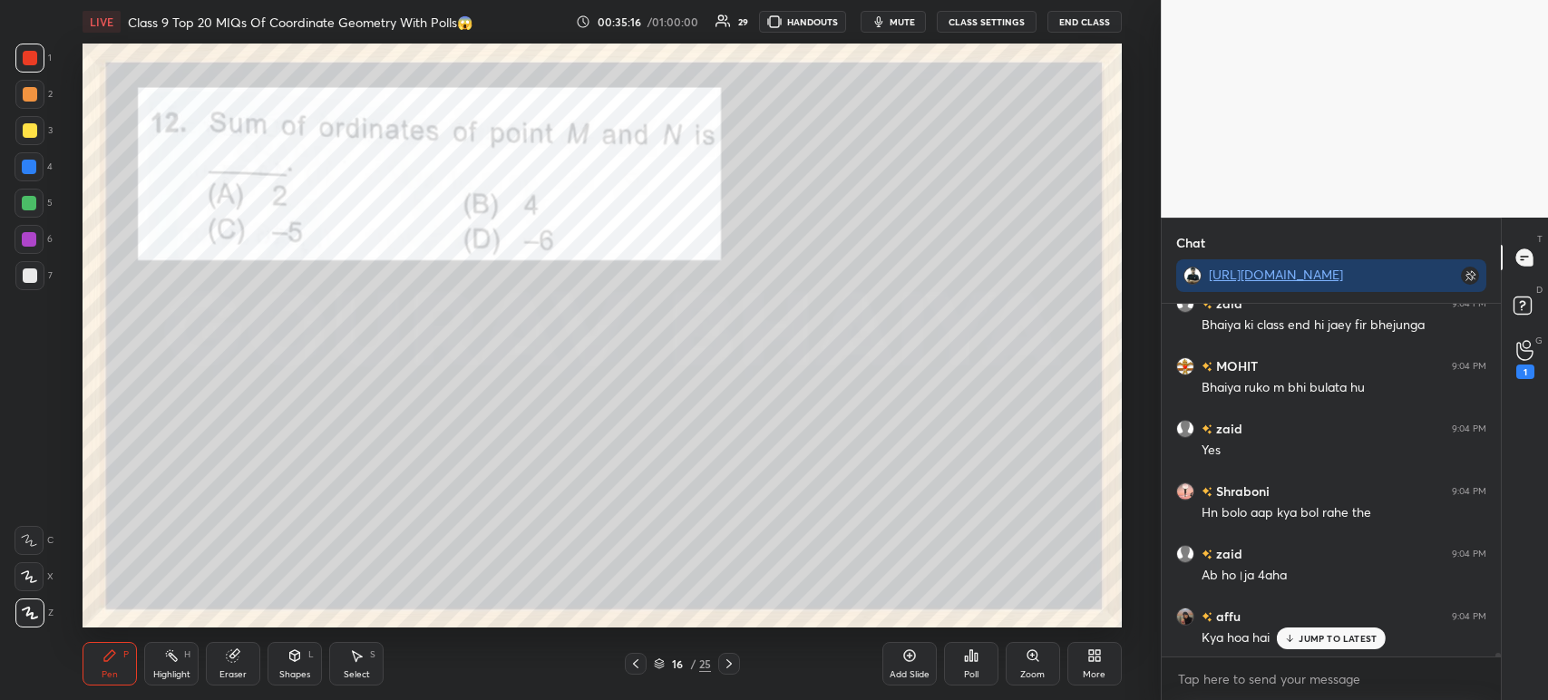
click at [638, 659] on icon at bounding box center [635, 663] width 15 height 15
click at [638, 661] on icon at bounding box center [635, 663] width 15 height 15
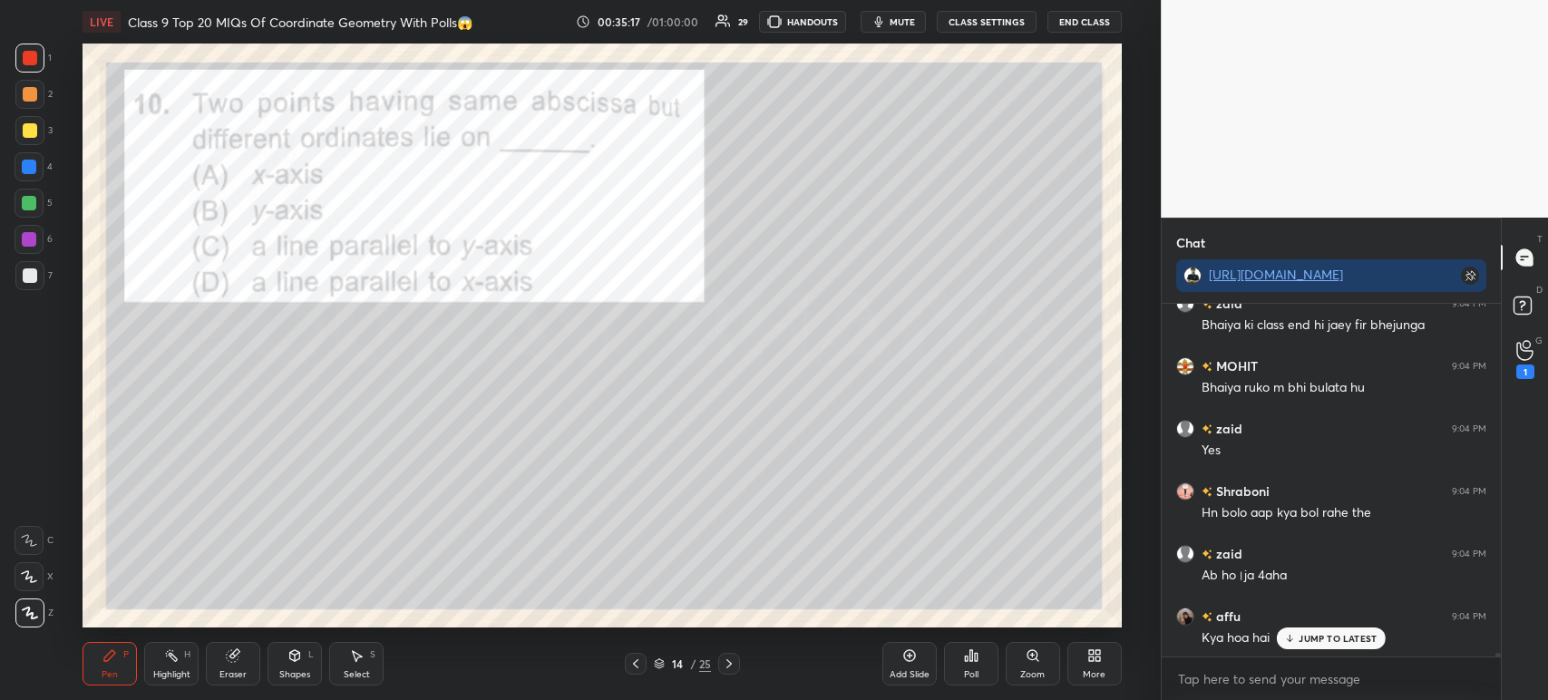
click at [733, 668] on icon at bounding box center [729, 663] width 15 height 15
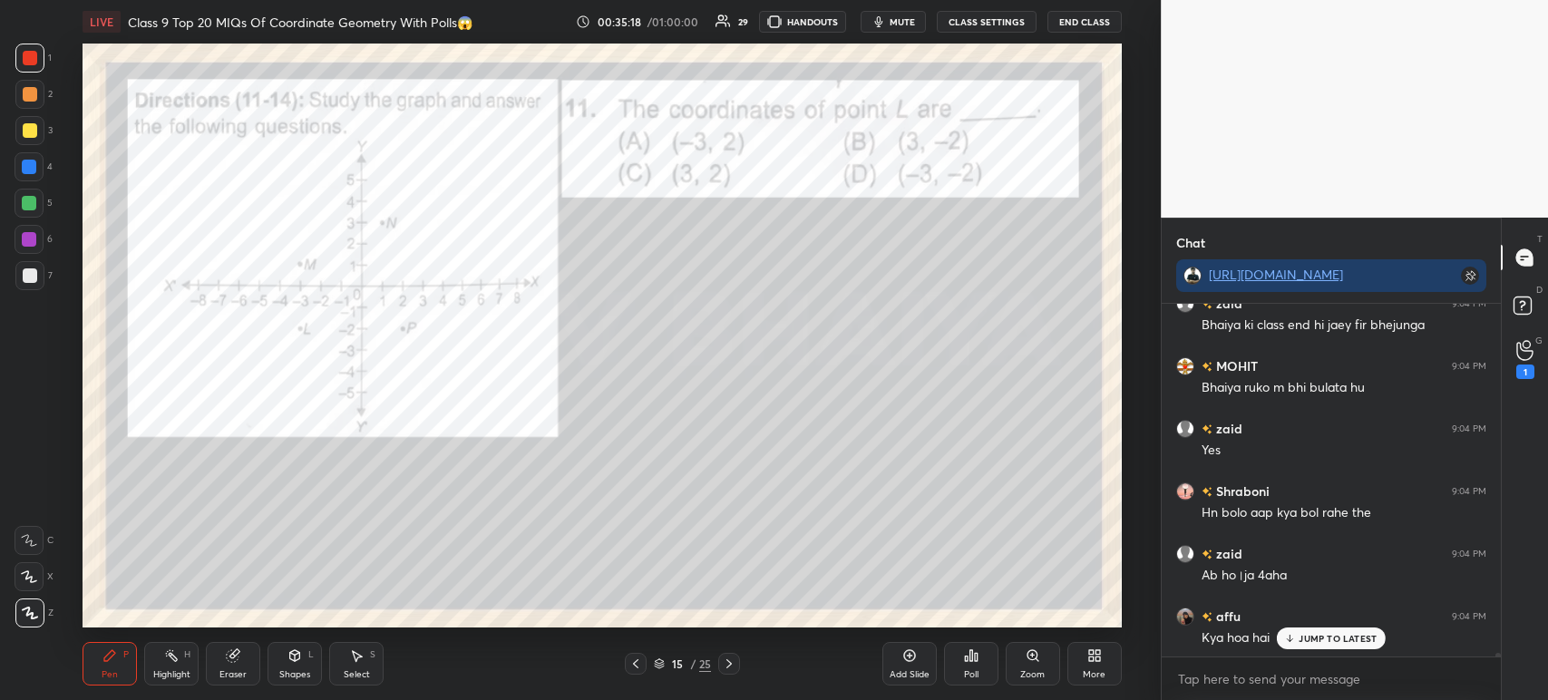
scroll to position [35989, 0]
click at [724, 664] on icon at bounding box center [729, 663] width 15 height 15
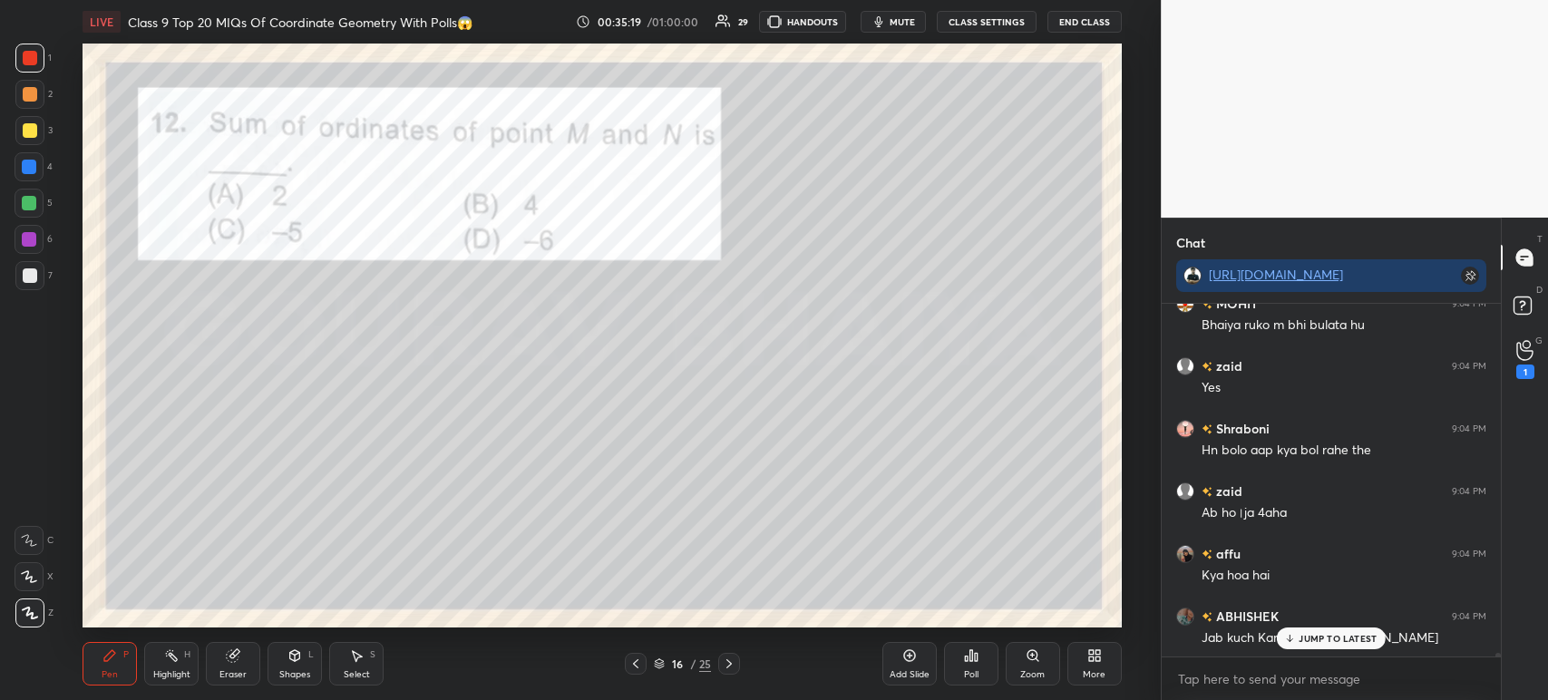
click at [722, 660] on icon at bounding box center [729, 663] width 15 height 15
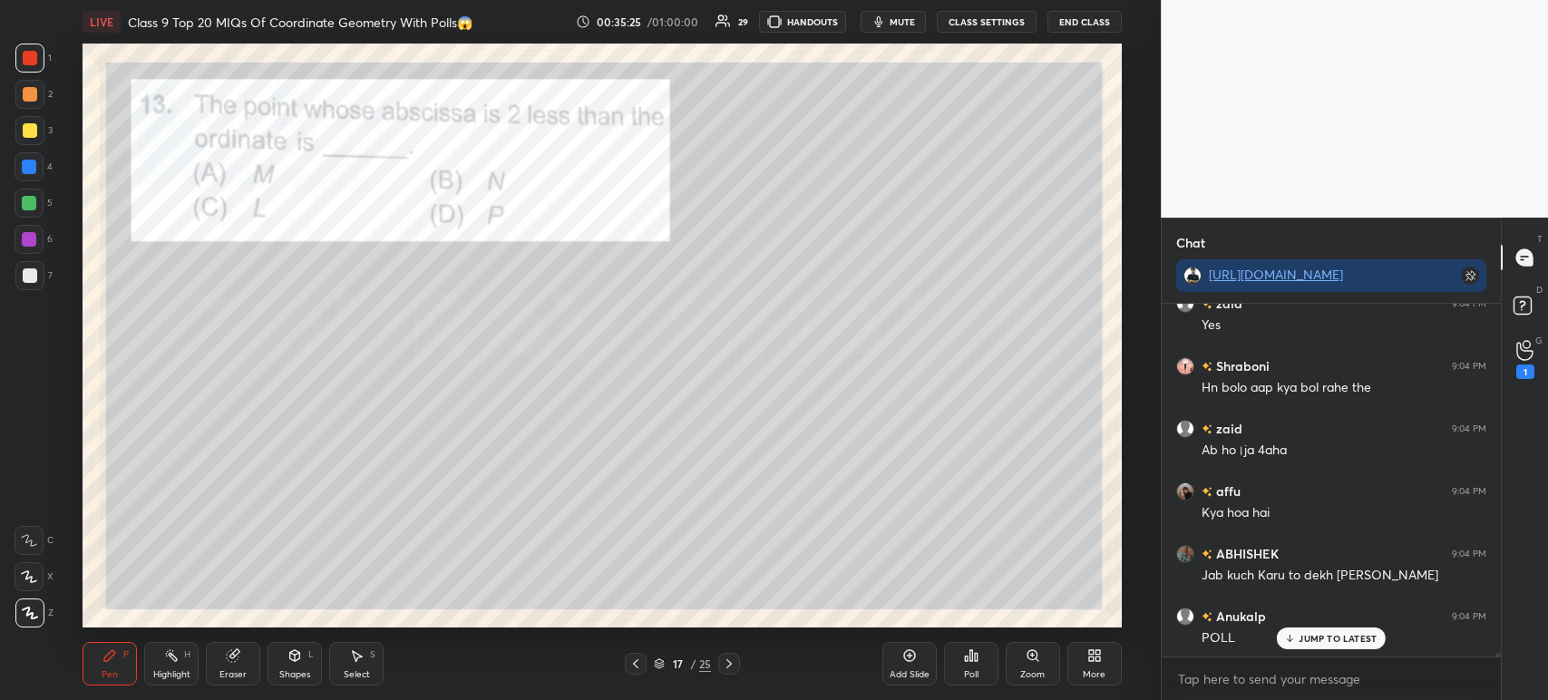
scroll to position [36115, 0]
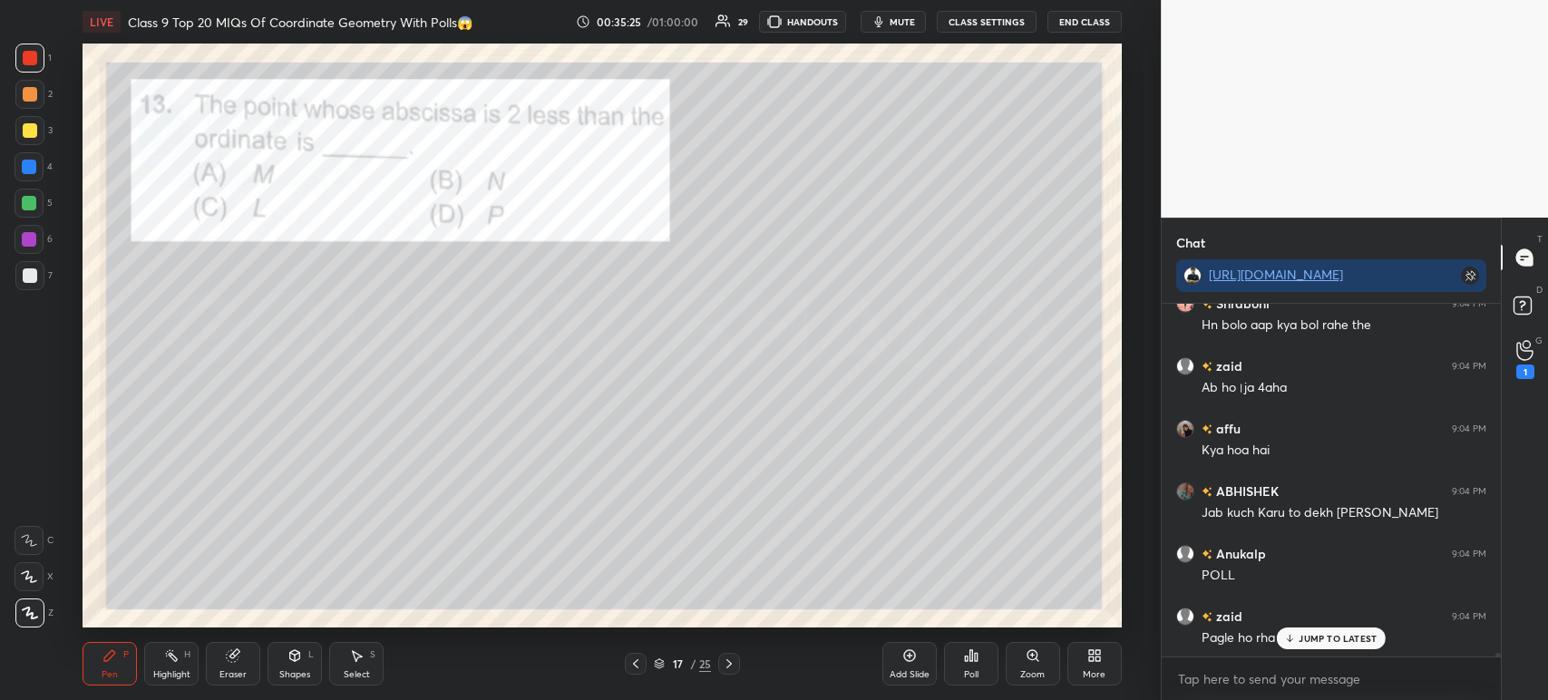
click at [972, 668] on div "Poll" at bounding box center [971, 664] width 54 height 44
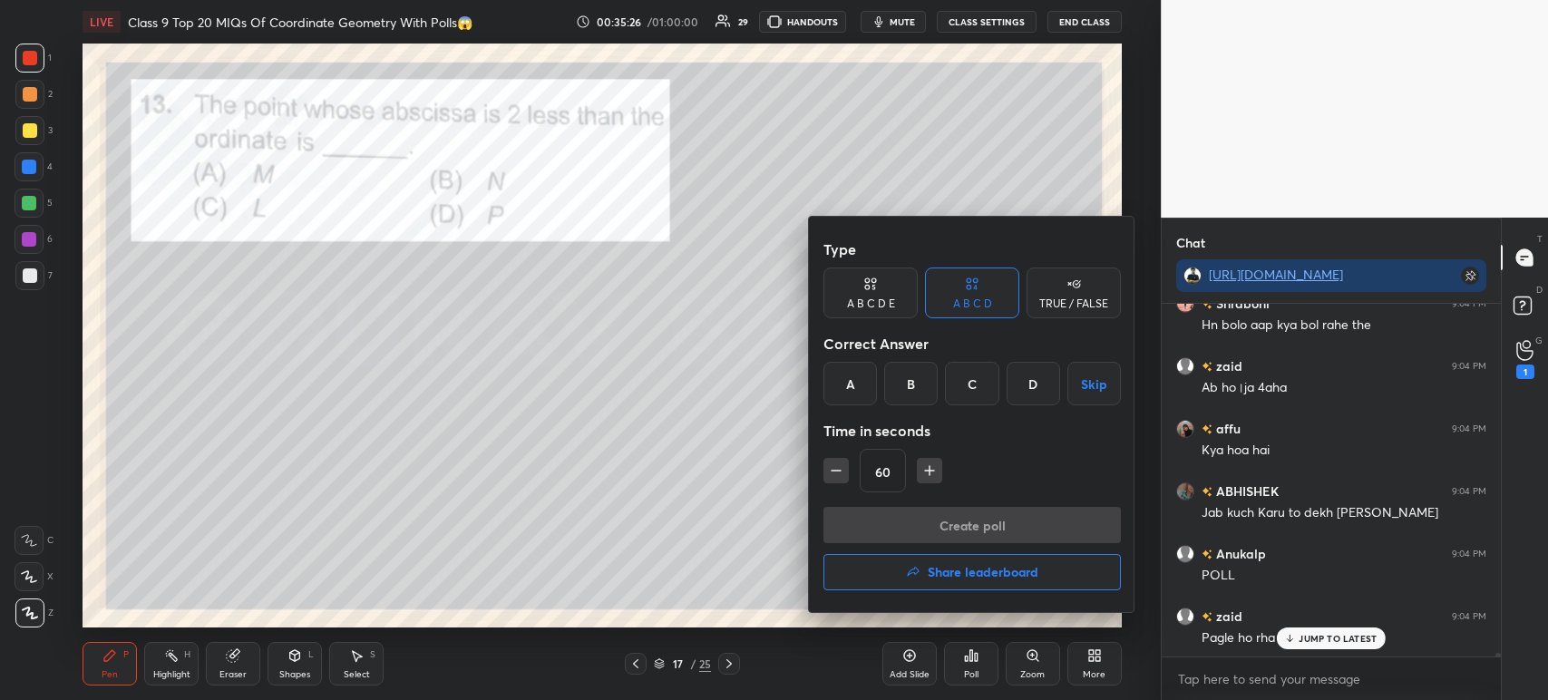
click at [918, 390] on div "B" at bounding box center [910, 384] width 53 height 44
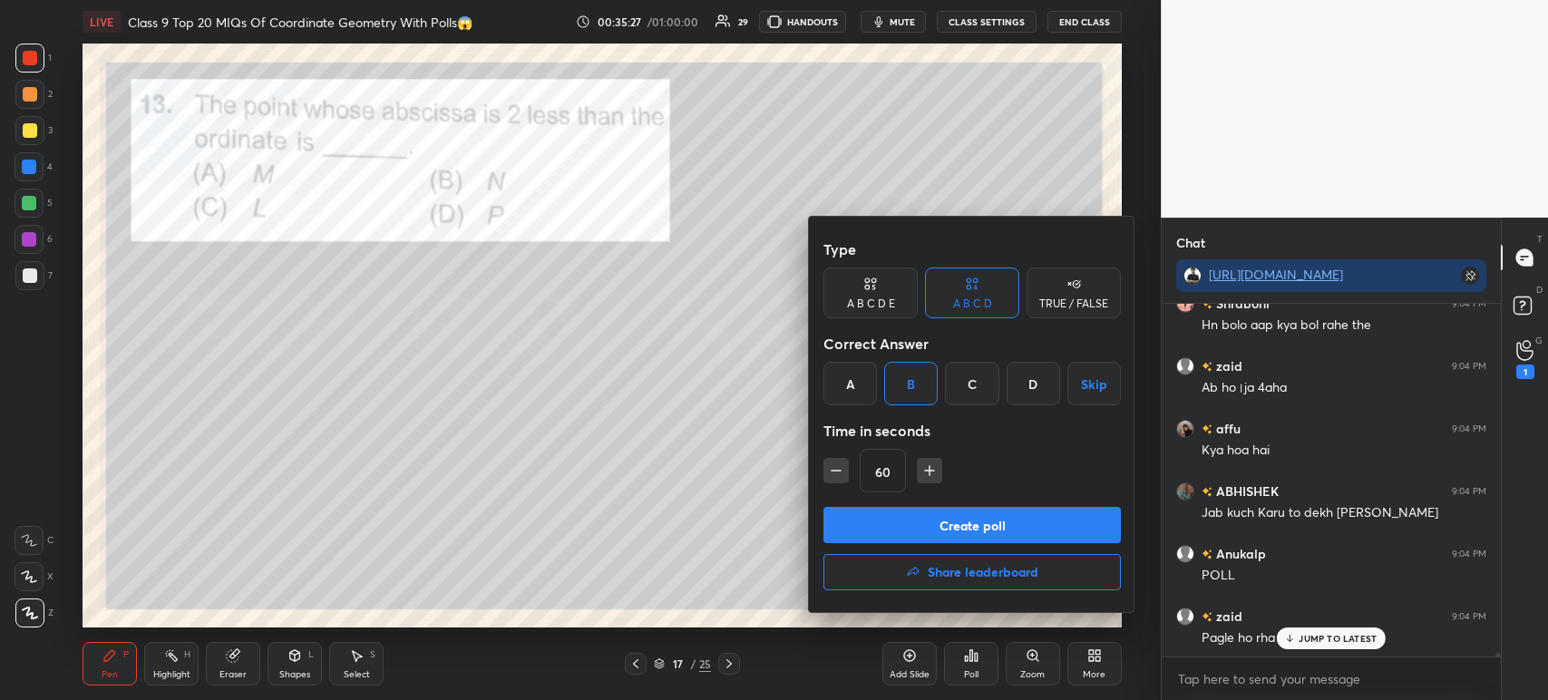
scroll to position [36177, 0]
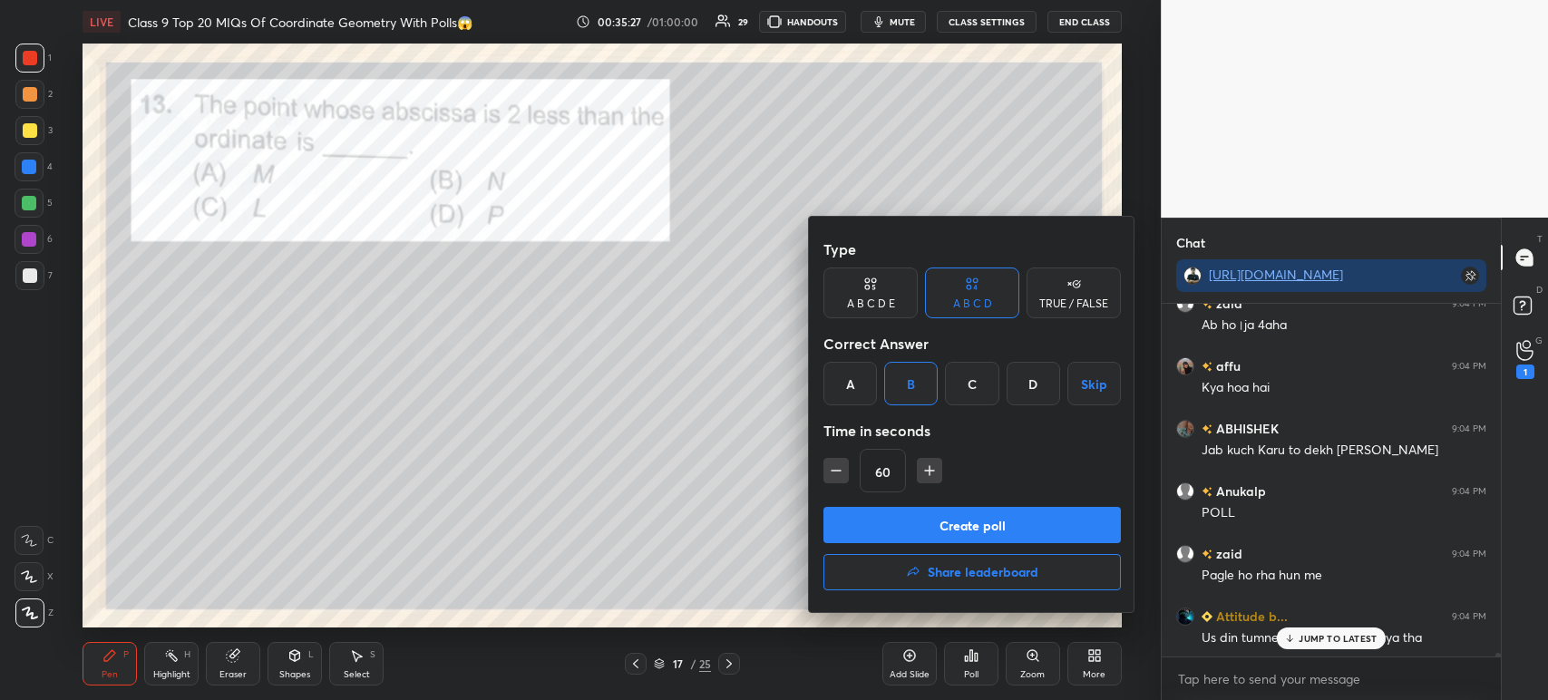
click at [921, 539] on button "Create poll" at bounding box center [971, 525] width 297 height 36
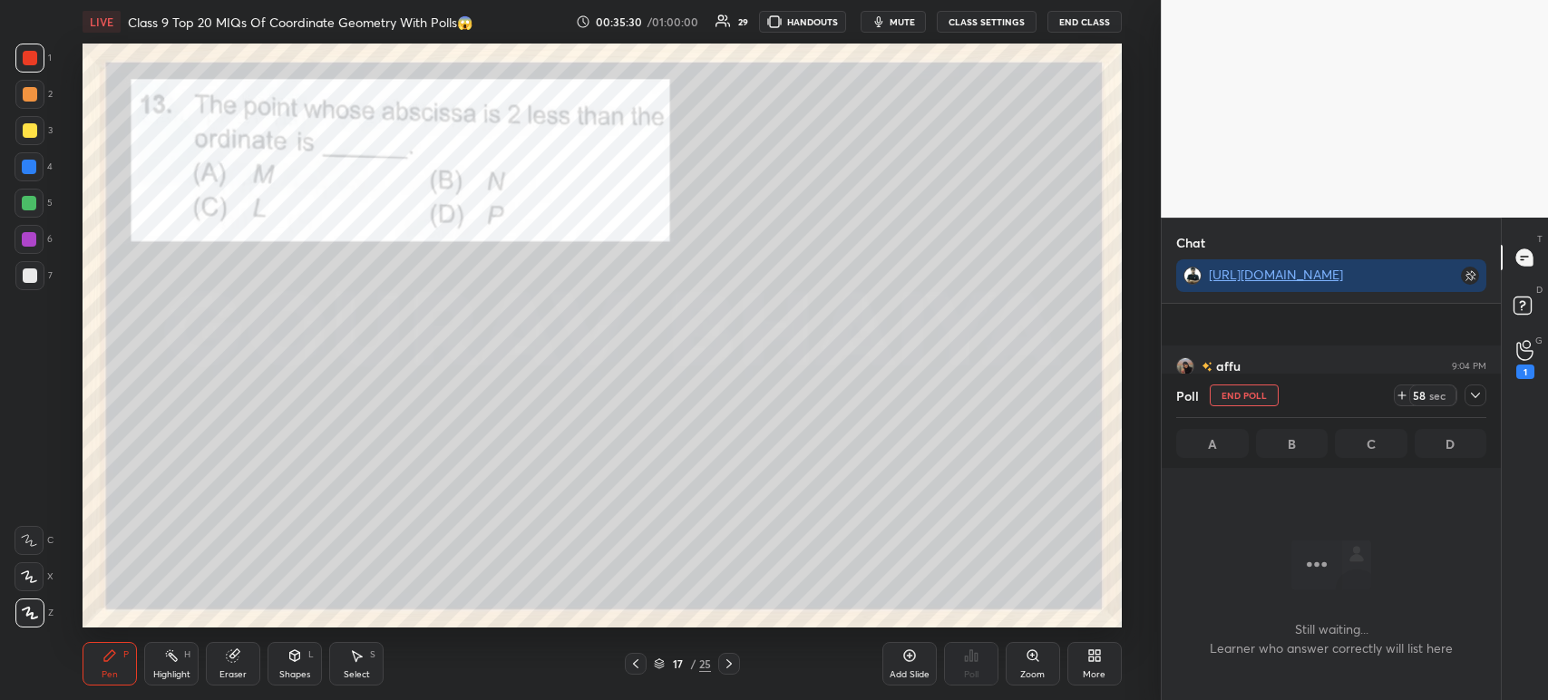
scroll to position [36335, 0]
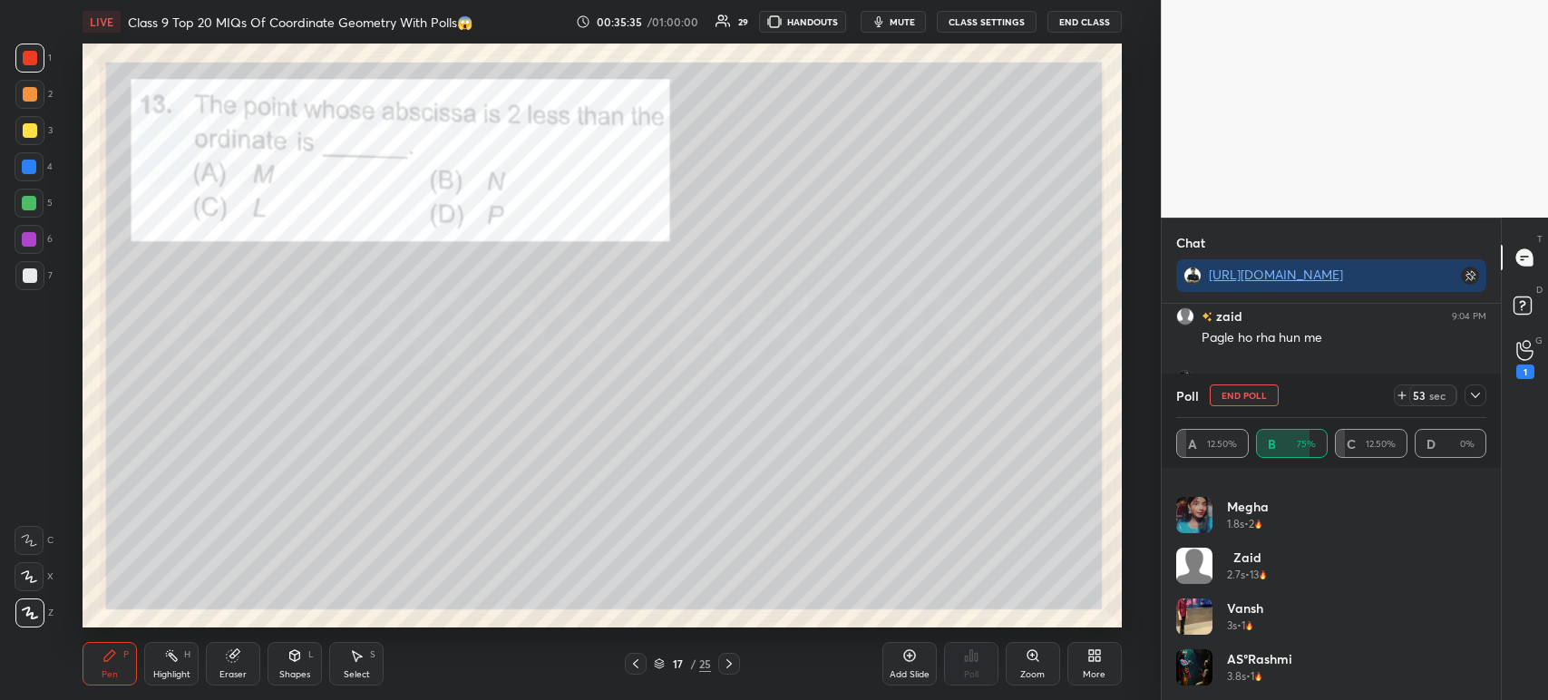
click at [1473, 401] on icon at bounding box center [1475, 395] width 15 height 15
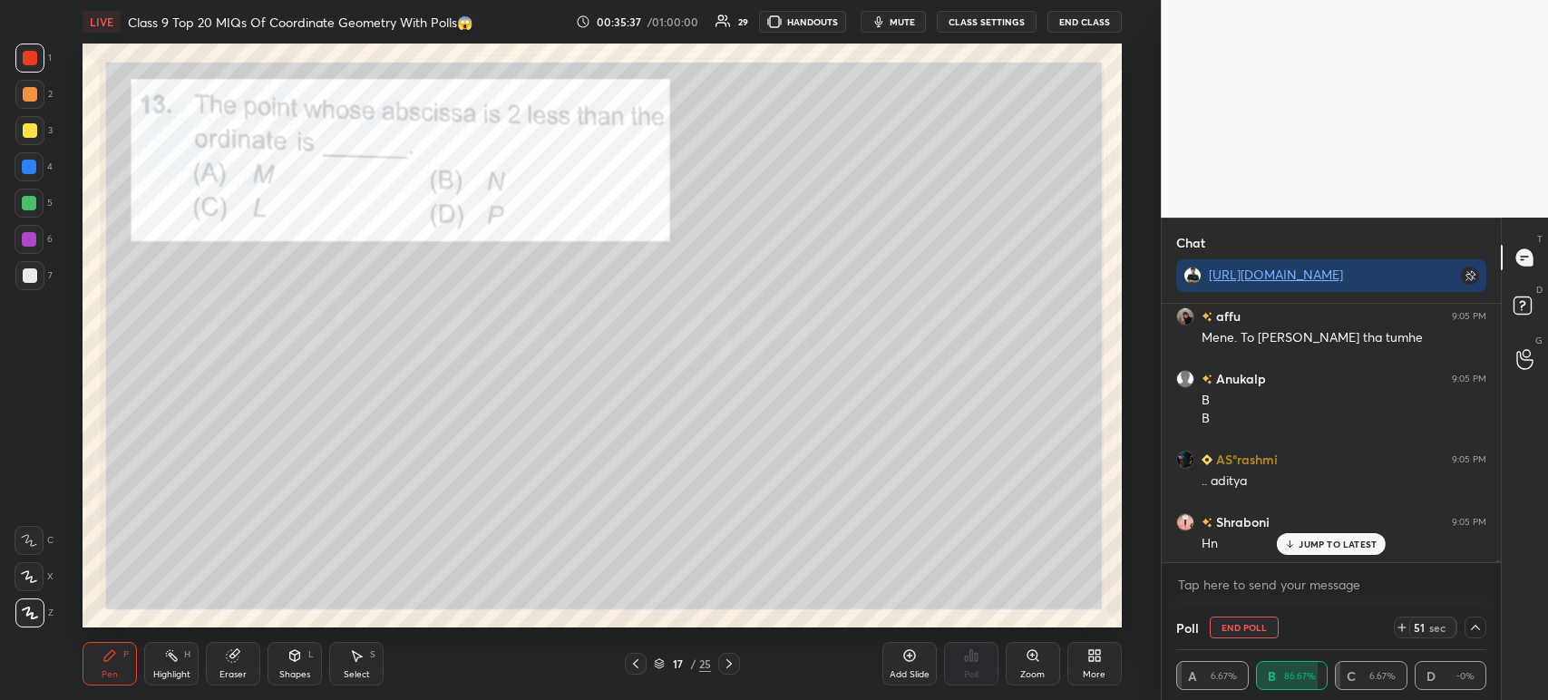
click at [30, 134] on div at bounding box center [30, 130] width 15 height 15
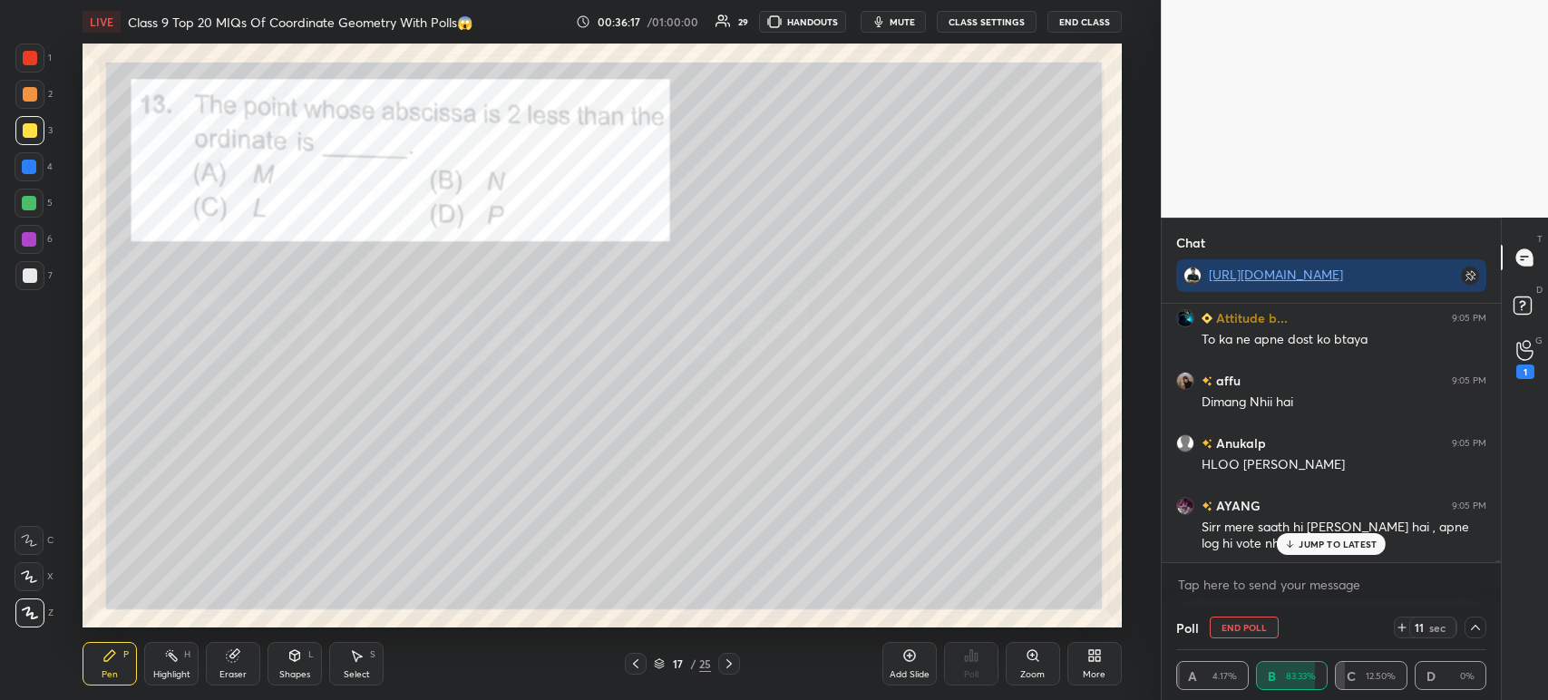
click at [1468, 627] on icon at bounding box center [1475, 627] width 15 height 15
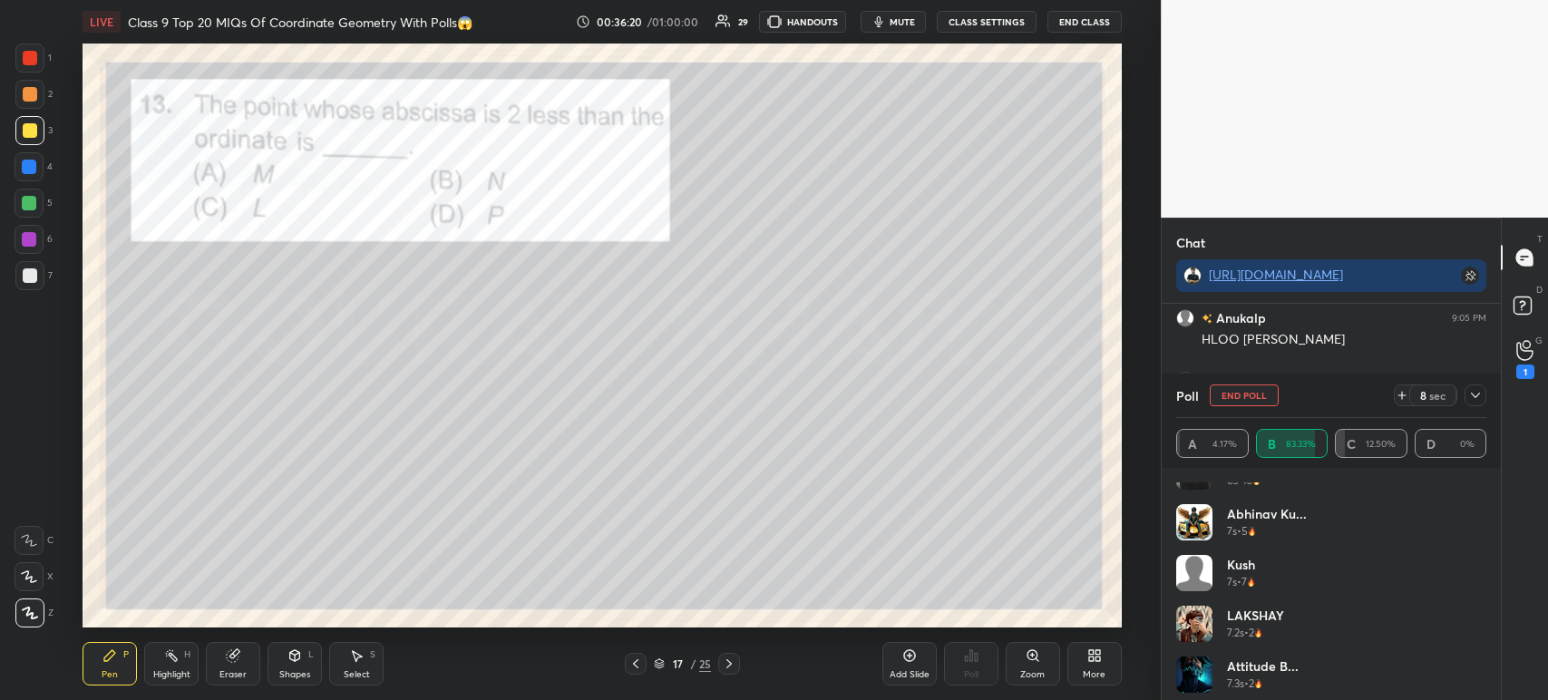
click at [1480, 398] on icon at bounding box center [1475, 395] width 15 height 15
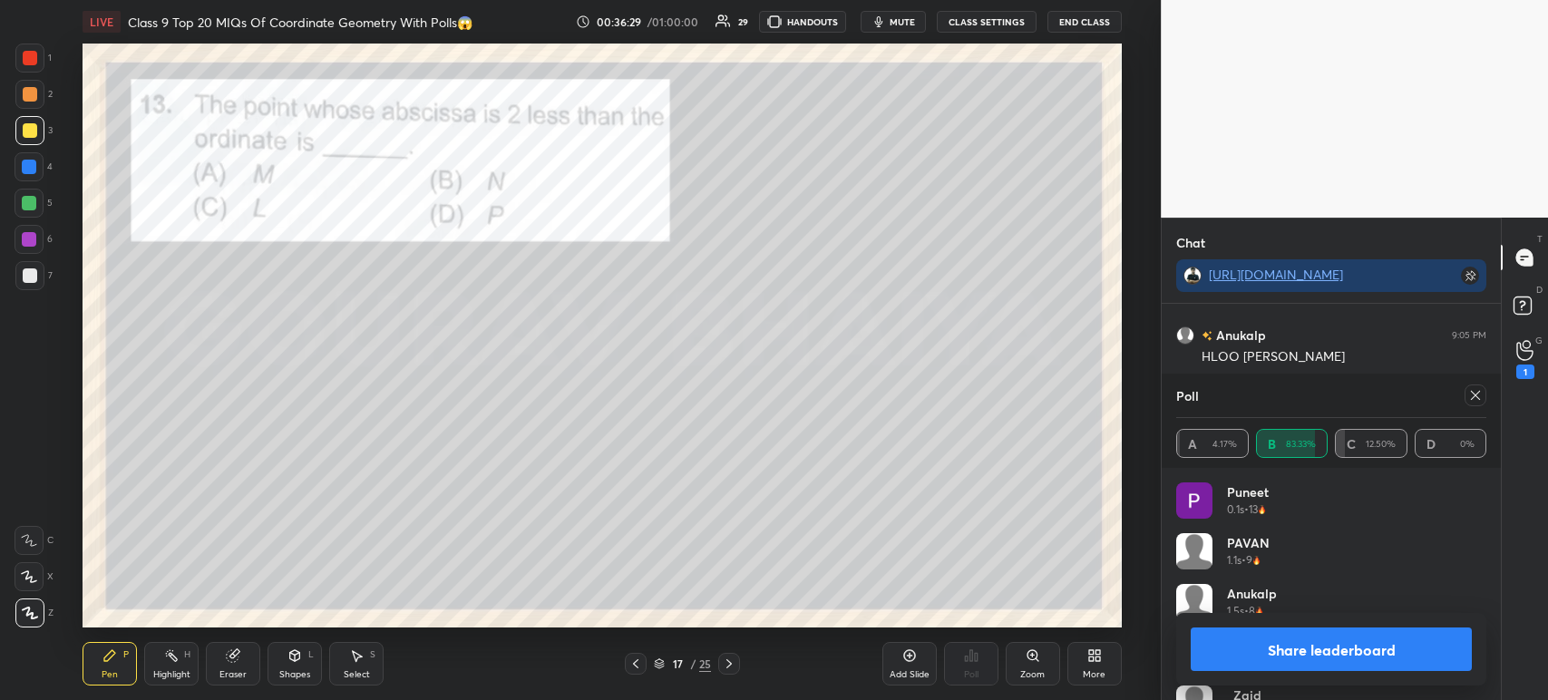
click at [1286, 629] on button "Share leaderboard" at bounding box center [1331, 649] width 281 height 44
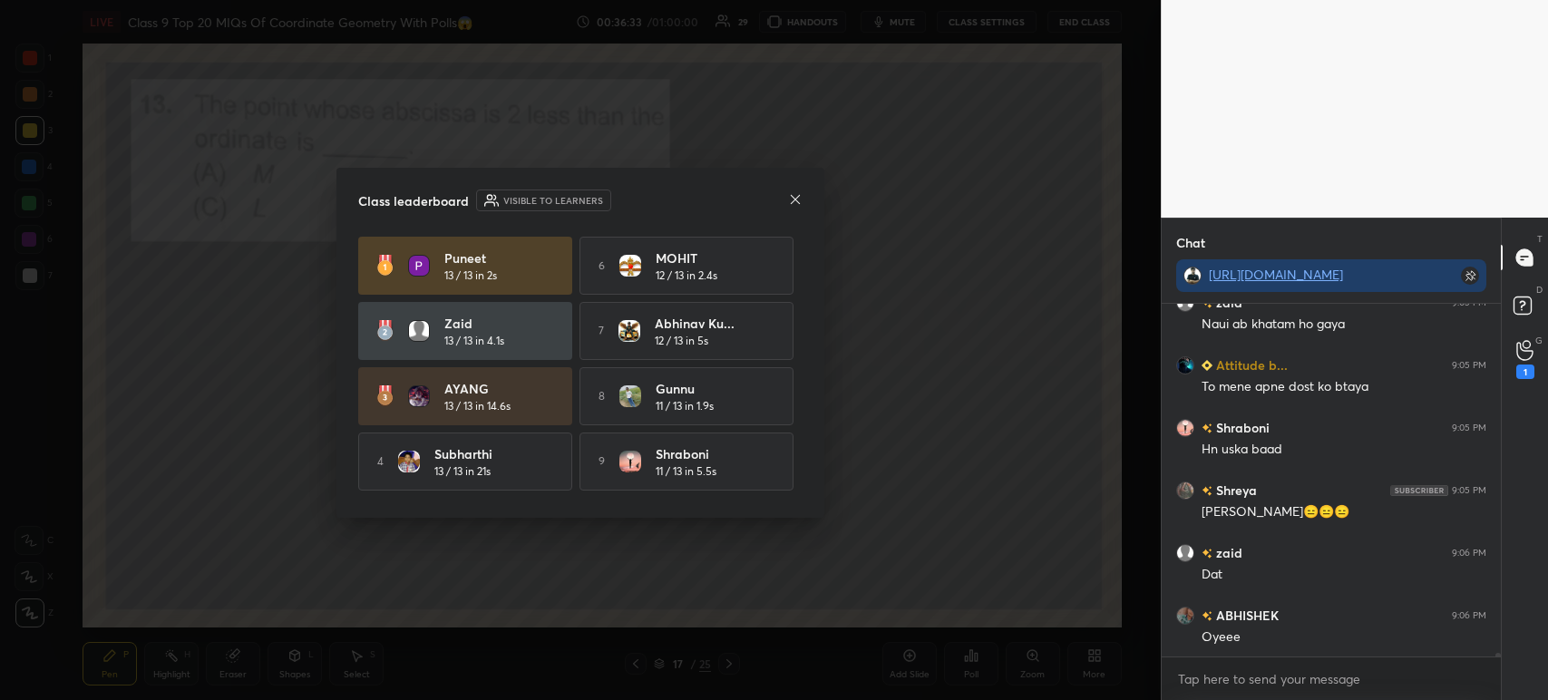
click at [792, 194] on icon at bounding box center [795, 199] width 15 height 15
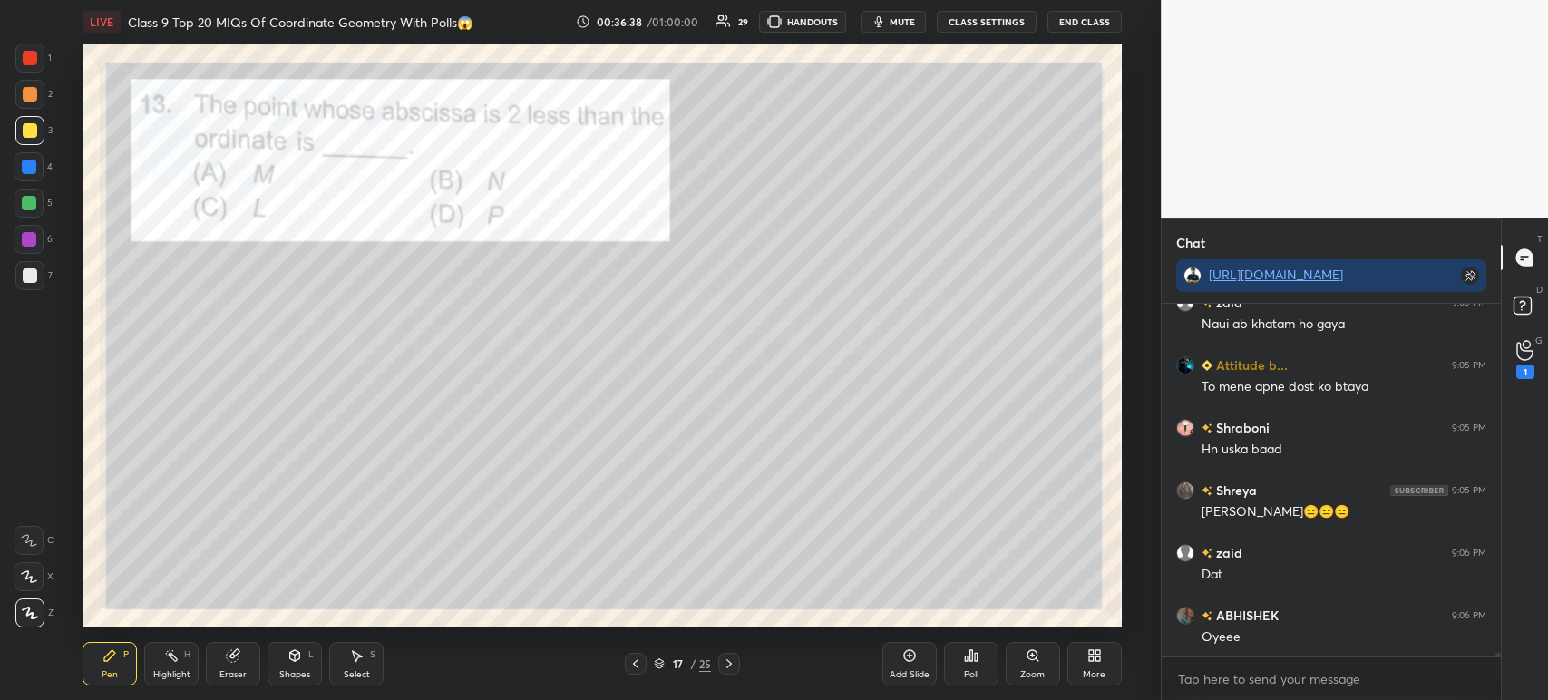
click at [36, 277] on div at bounding box center [29, 275] width 29 height 29
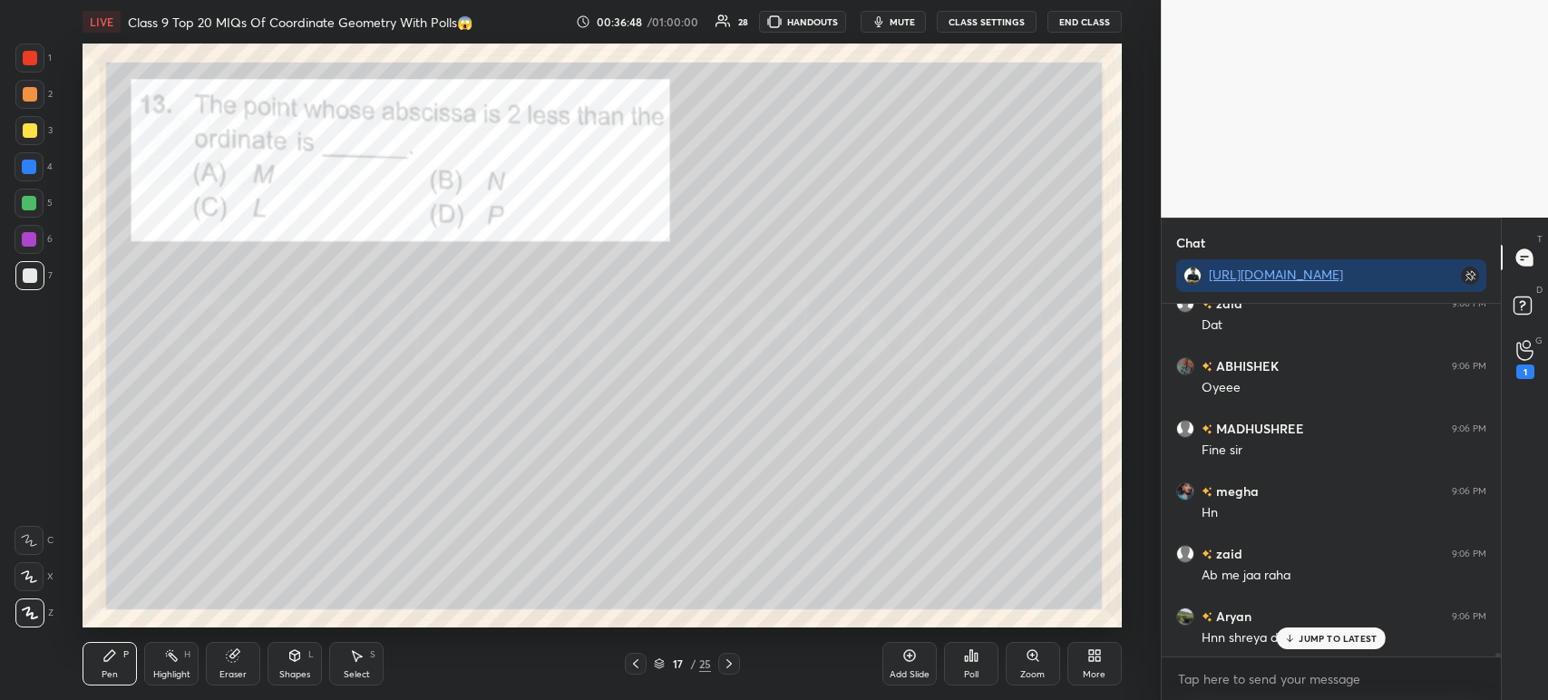
click at [633, 658] on icon at bounding box center [635, 663] width 15 height 15
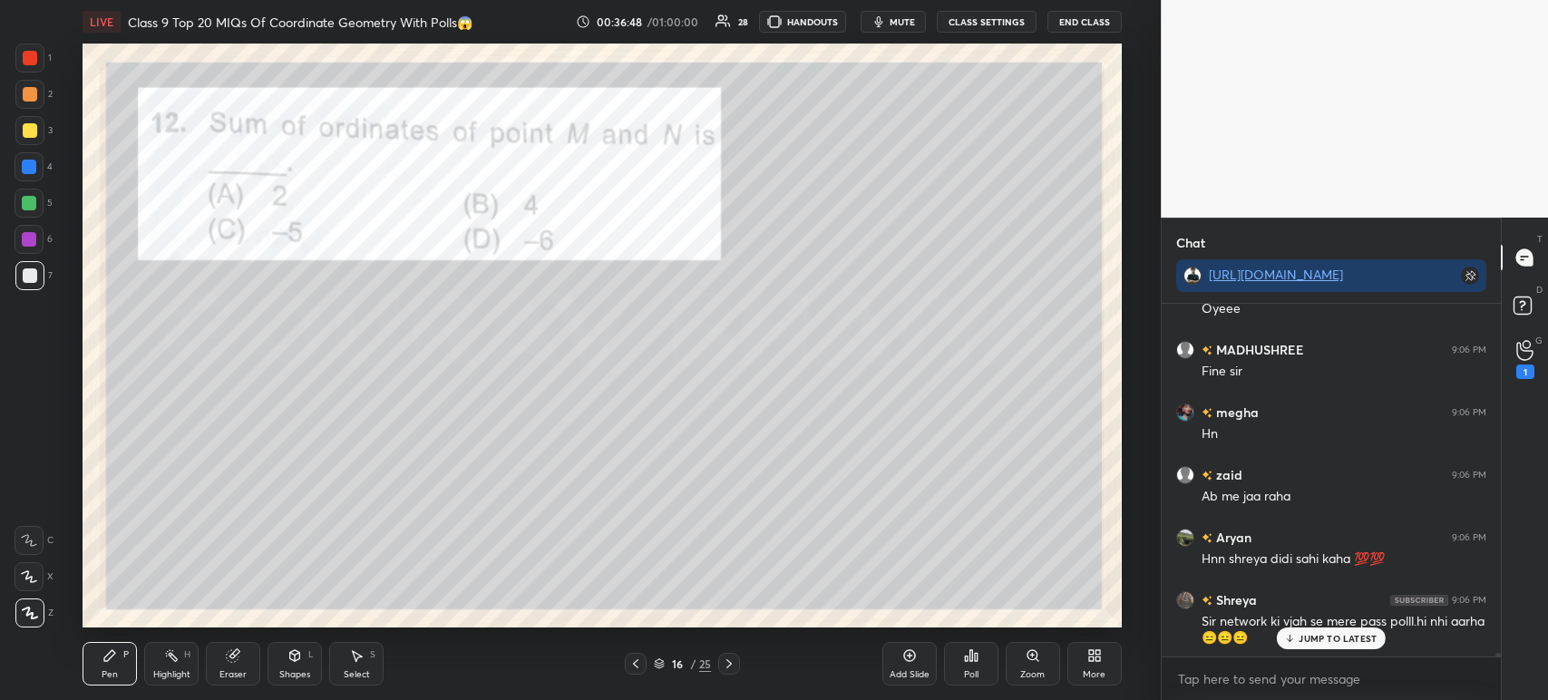
click at [630, 659] on icon at bounding box center [635, 663] width 15 height 15
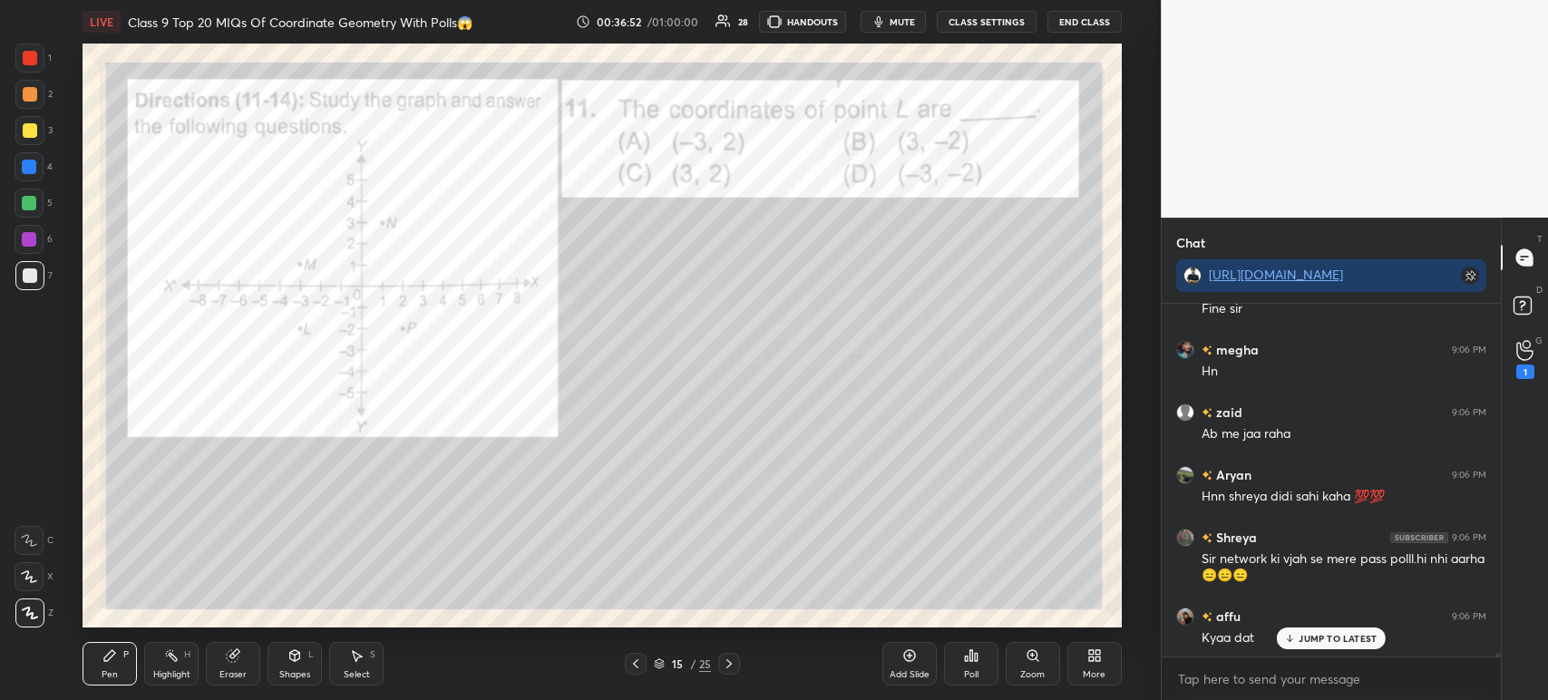
click at [30, 73] on div "1" at bounding box center [33, 62] width 36 height 36
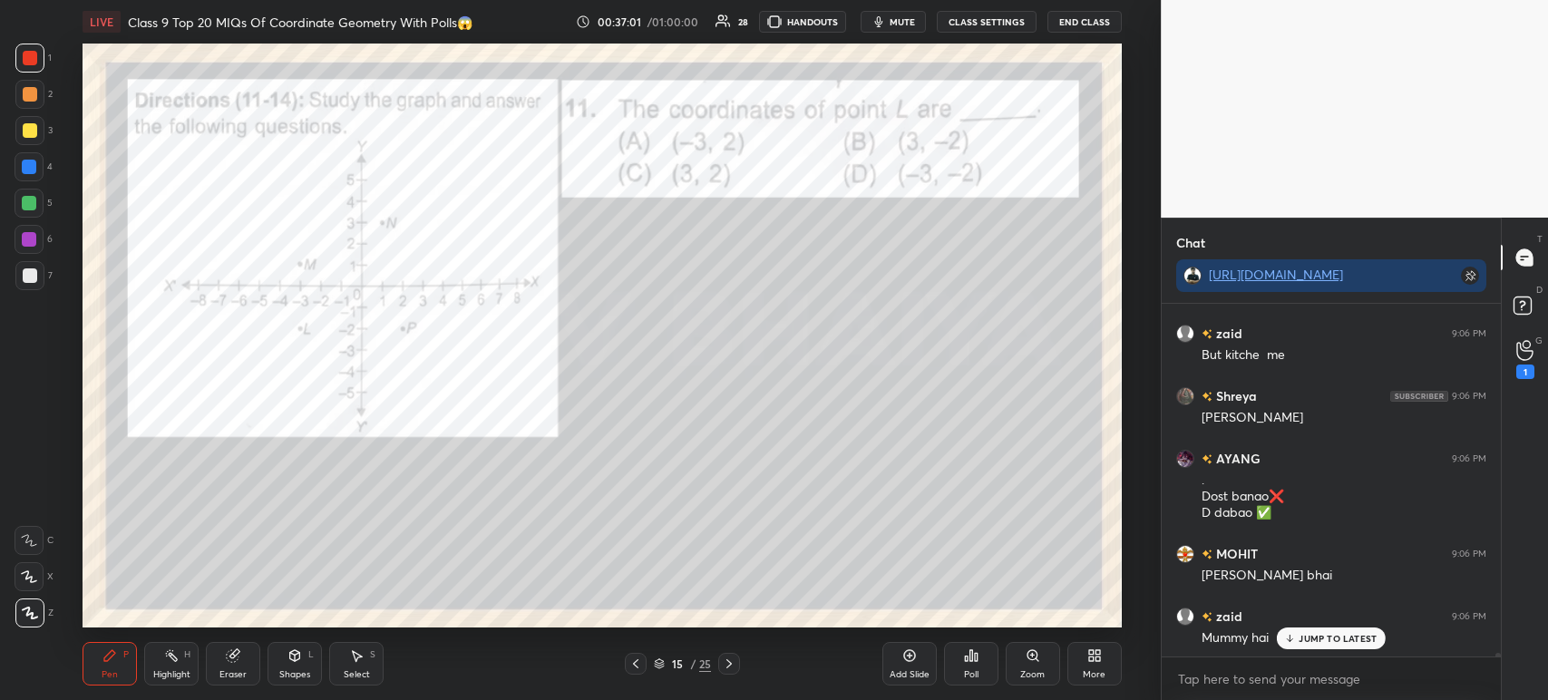
click at [736, 666] on div at bounding box center [729, 664] width 22 height 22
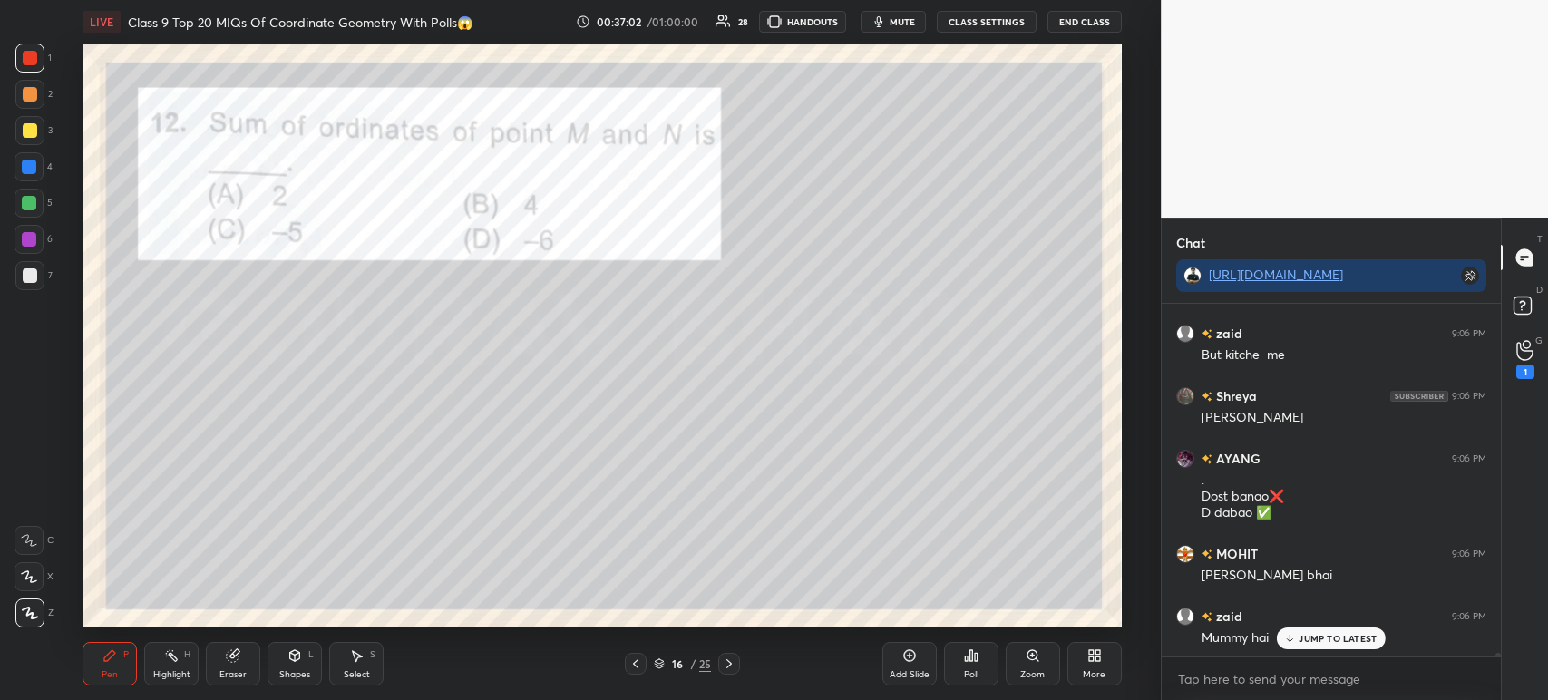
click at [727, 653] on div at bounding box center [729, 664] width 22 height 22
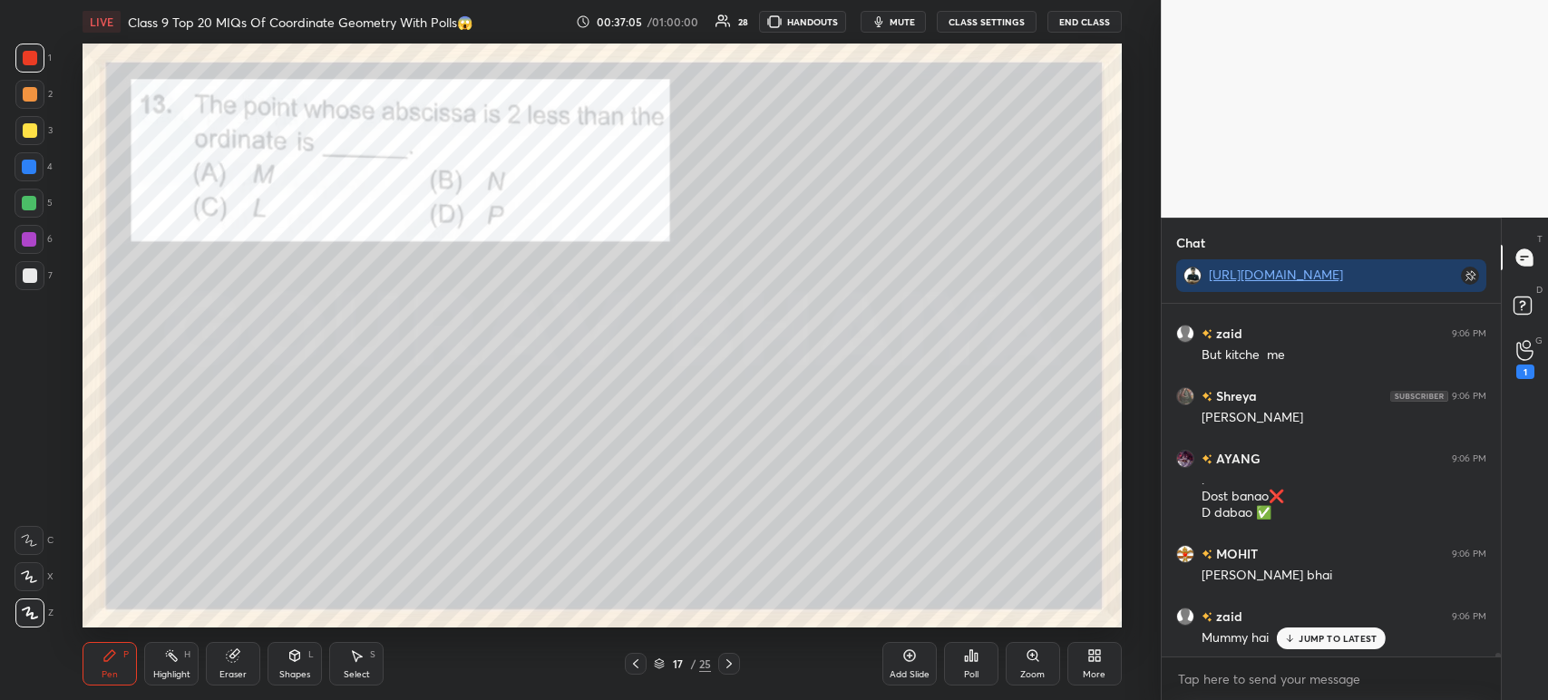
click at [734, 661] on icon at bounding box center [729, 663] width 15 height 15
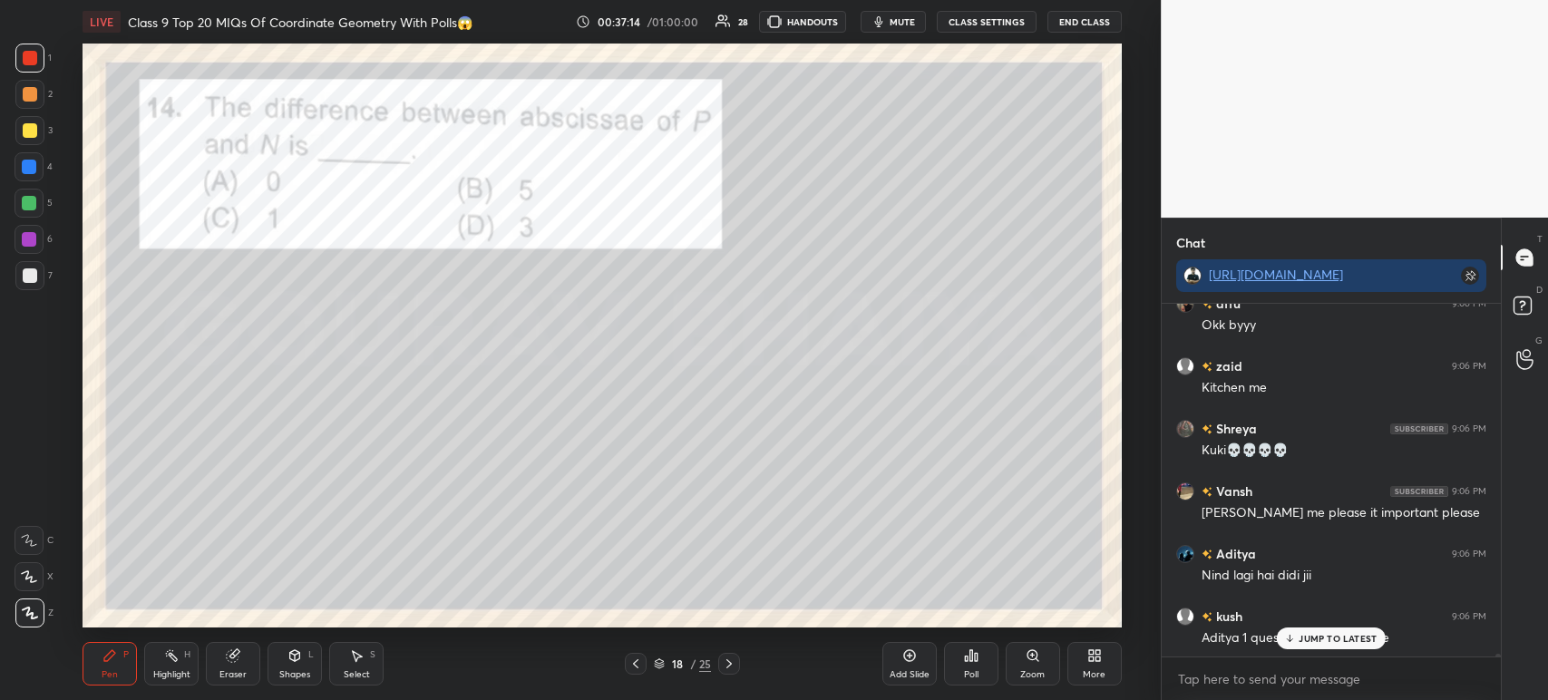
click at [640, 665] on icon at bounding box center [635, 663] width 15 height 15
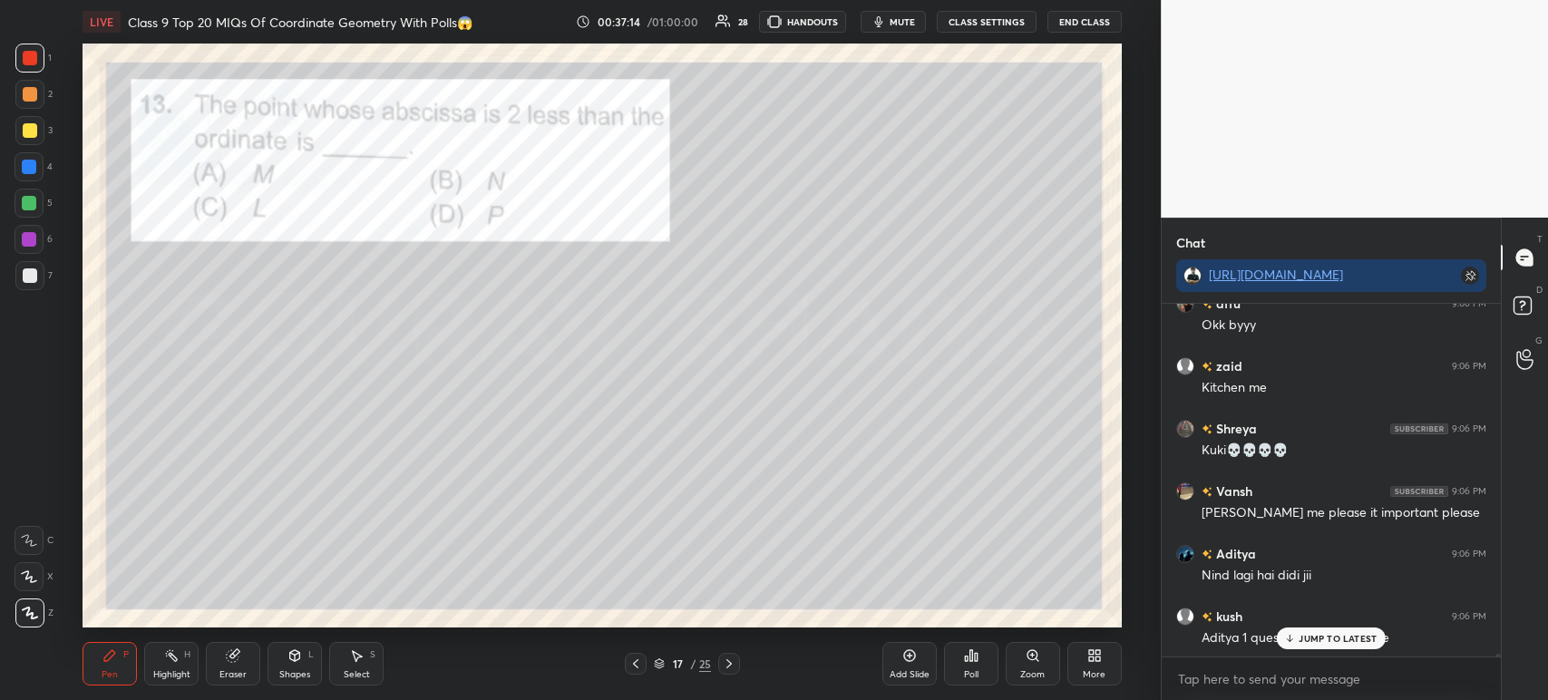
click at [640, 664] on icon at bounding box center [635, 663] width 15 height 15
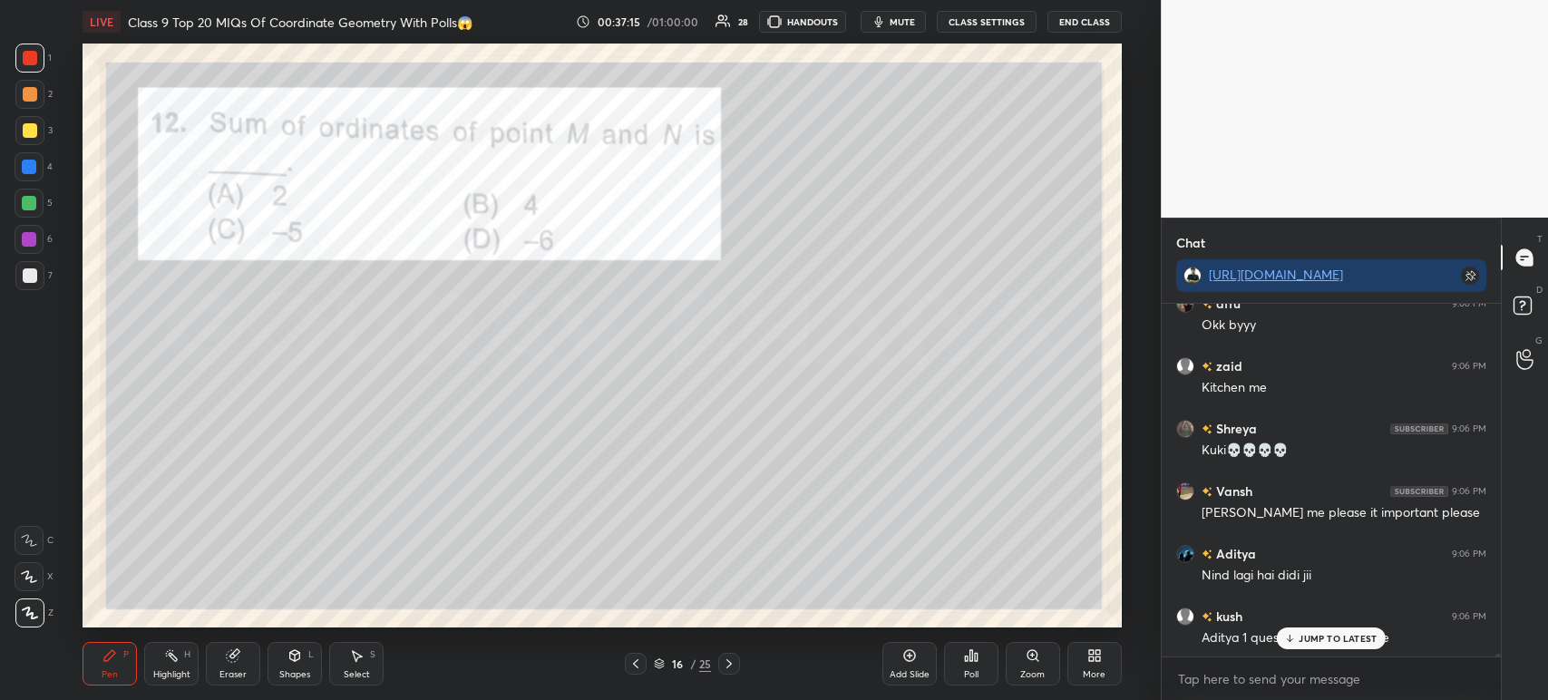
click at [638, 663] on icon at bounding box center [635, 663] width 15 height 15
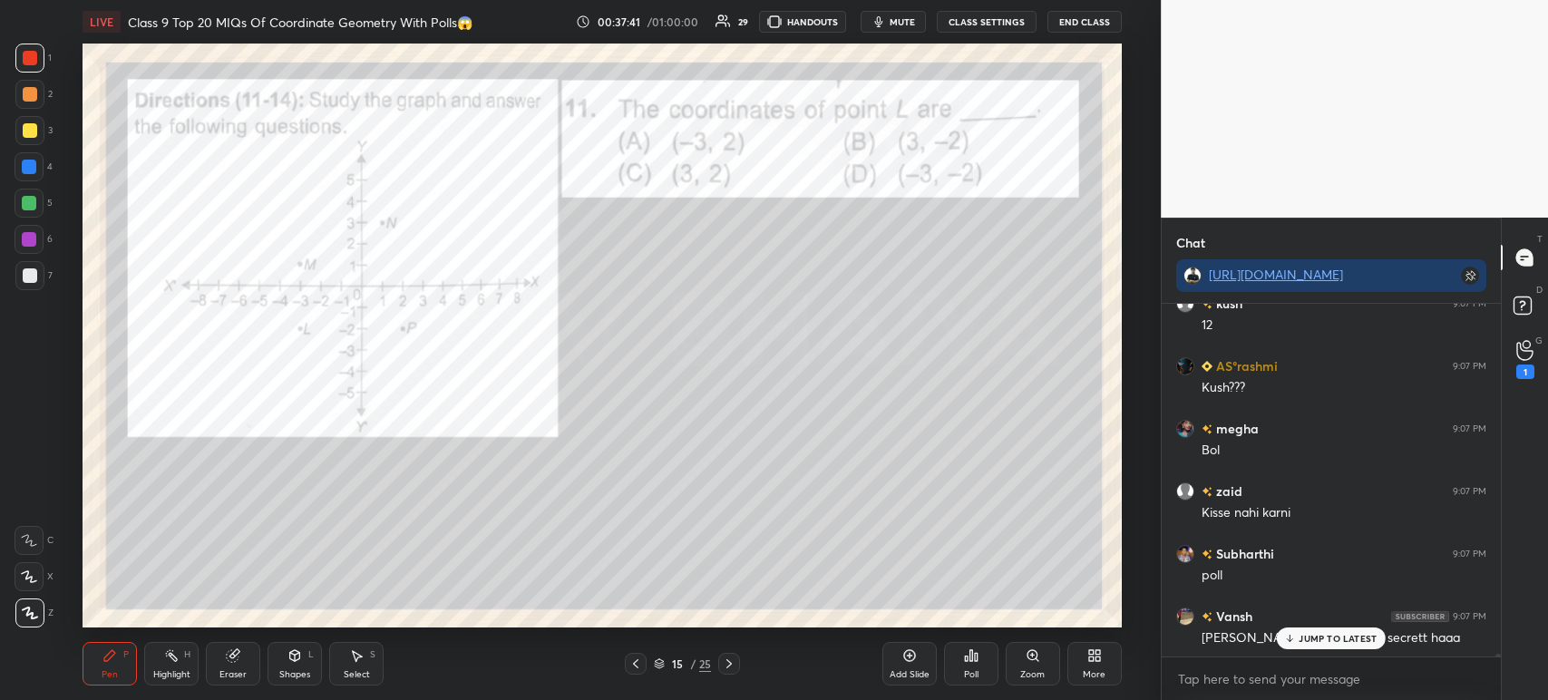
scroll to position [40169, 0]
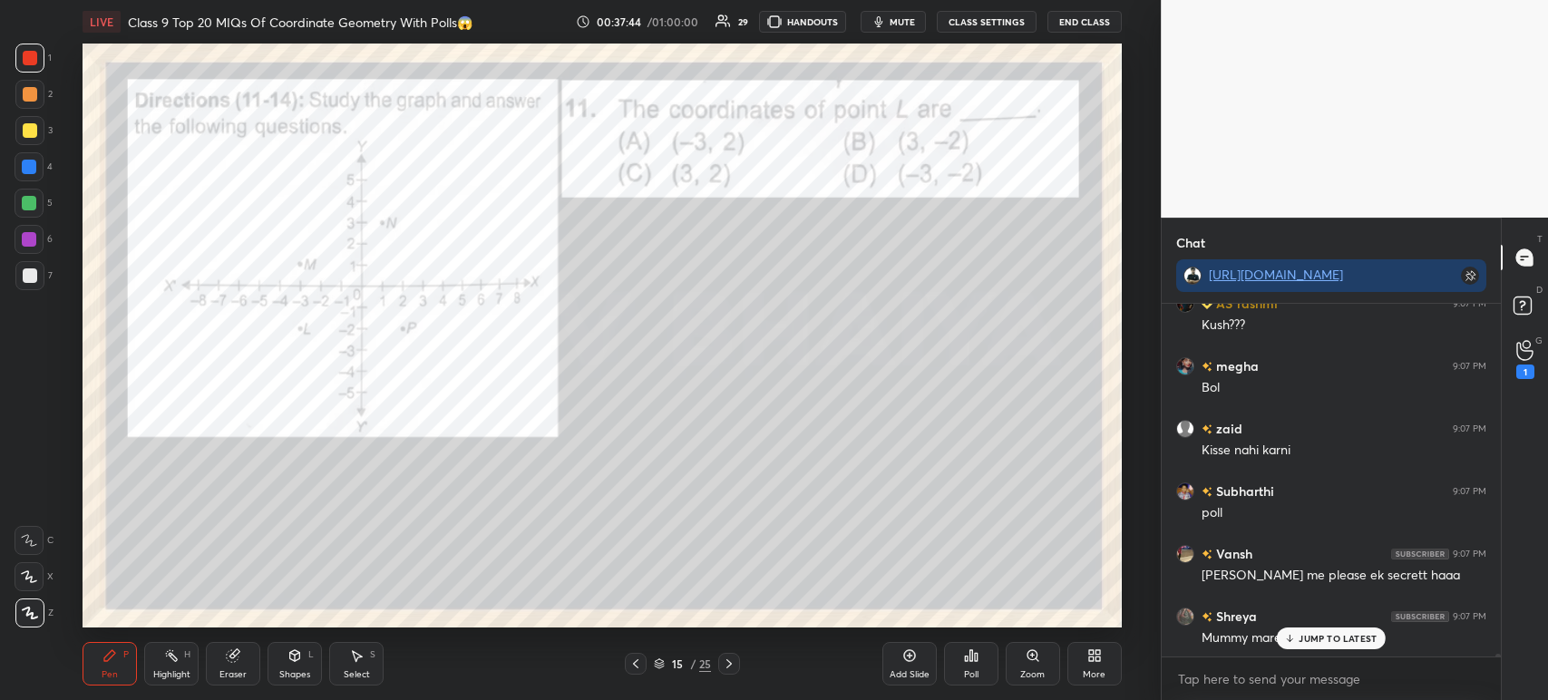
click at [734, 666] on icon at bounding box center [729, 663] width 15 height 15
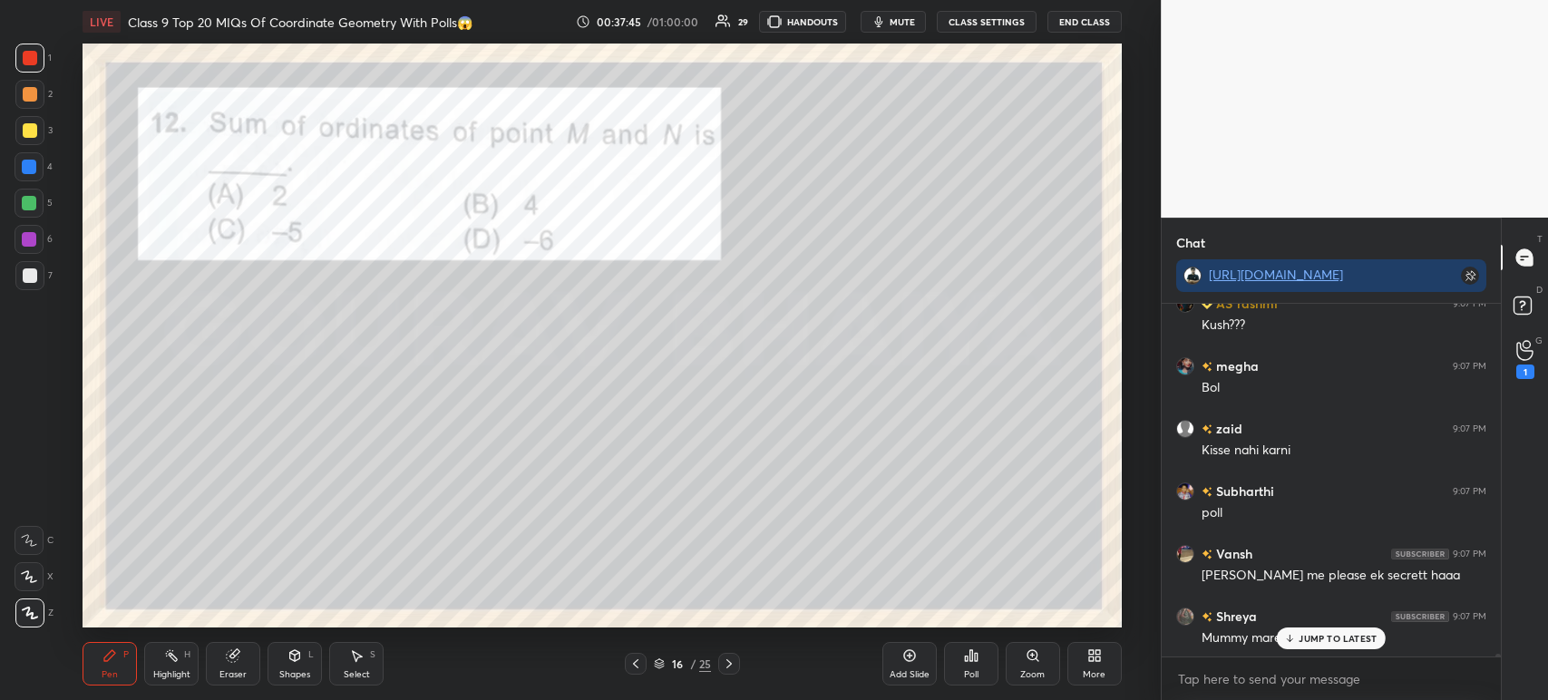
click at [731, 657] on icon at bounding box center [729, 663] width 15 height 15
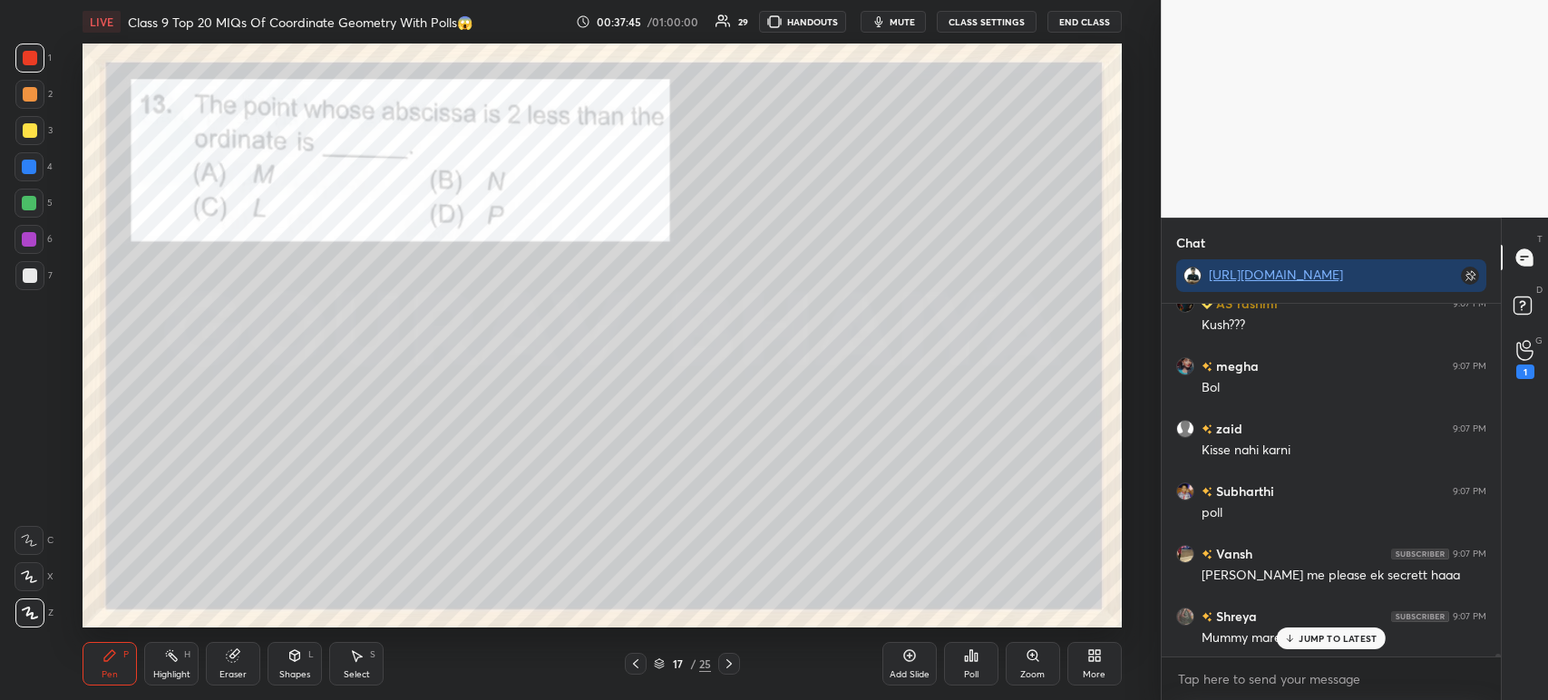
click at [728, 666] on icon at bounding box center [729, 663] width 15 height 15
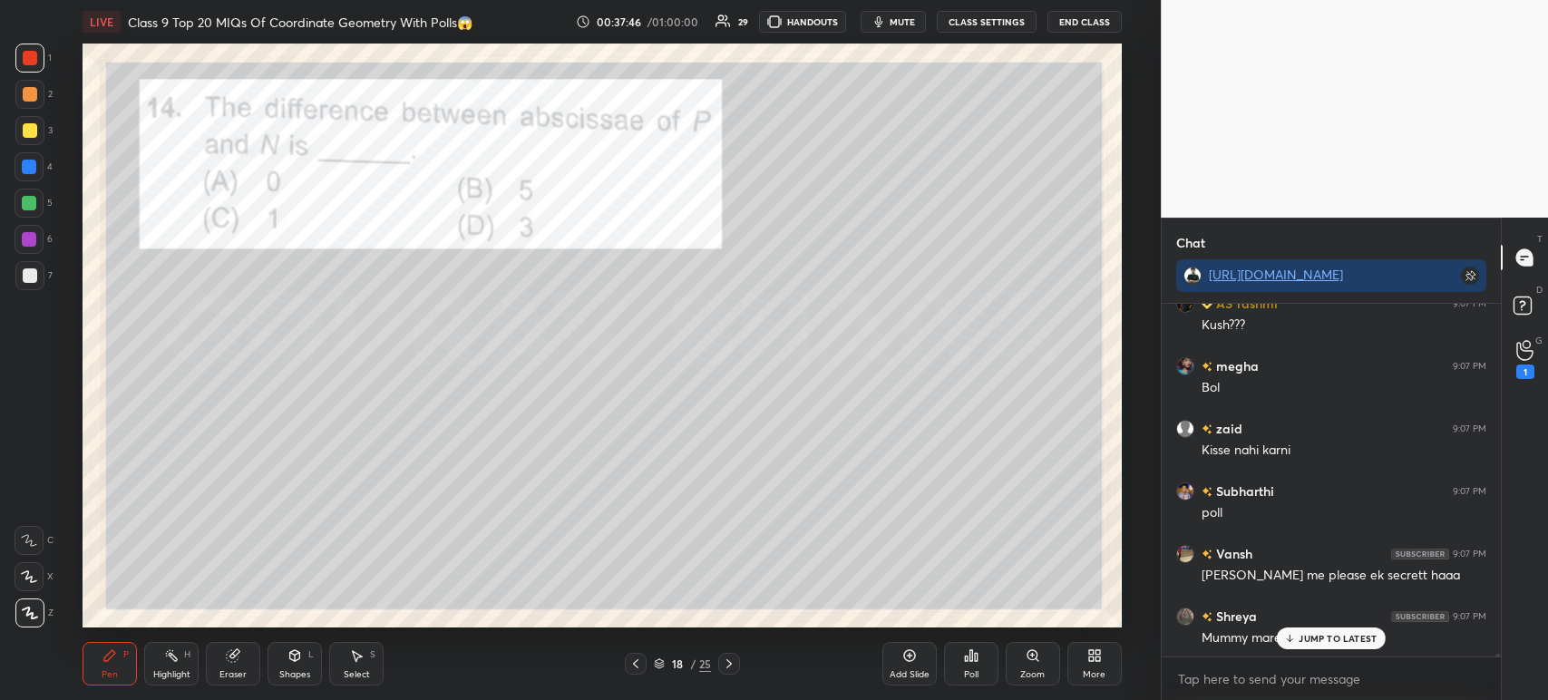
click at [970, 663] on icon at bounding box center [971, 655] width 15 height 15
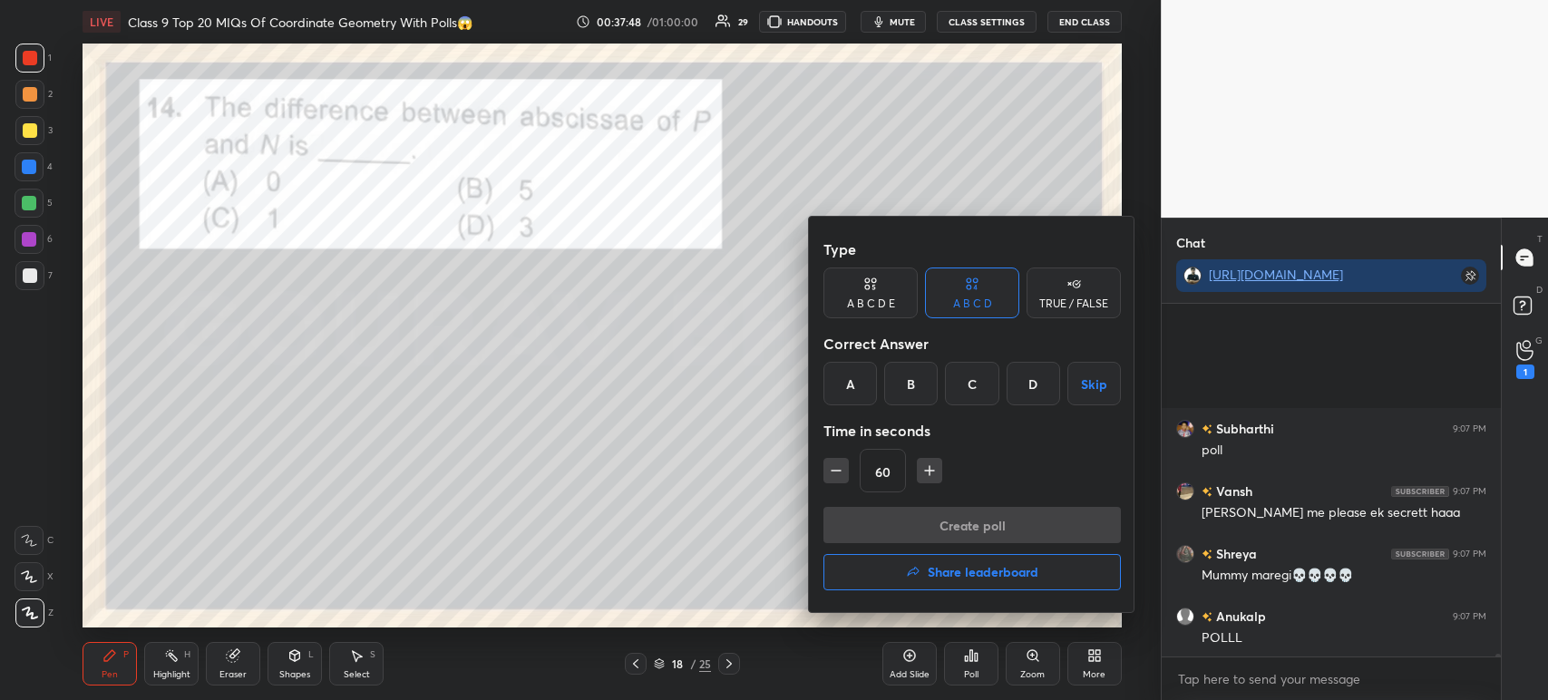
scroll to position [40426, 0]
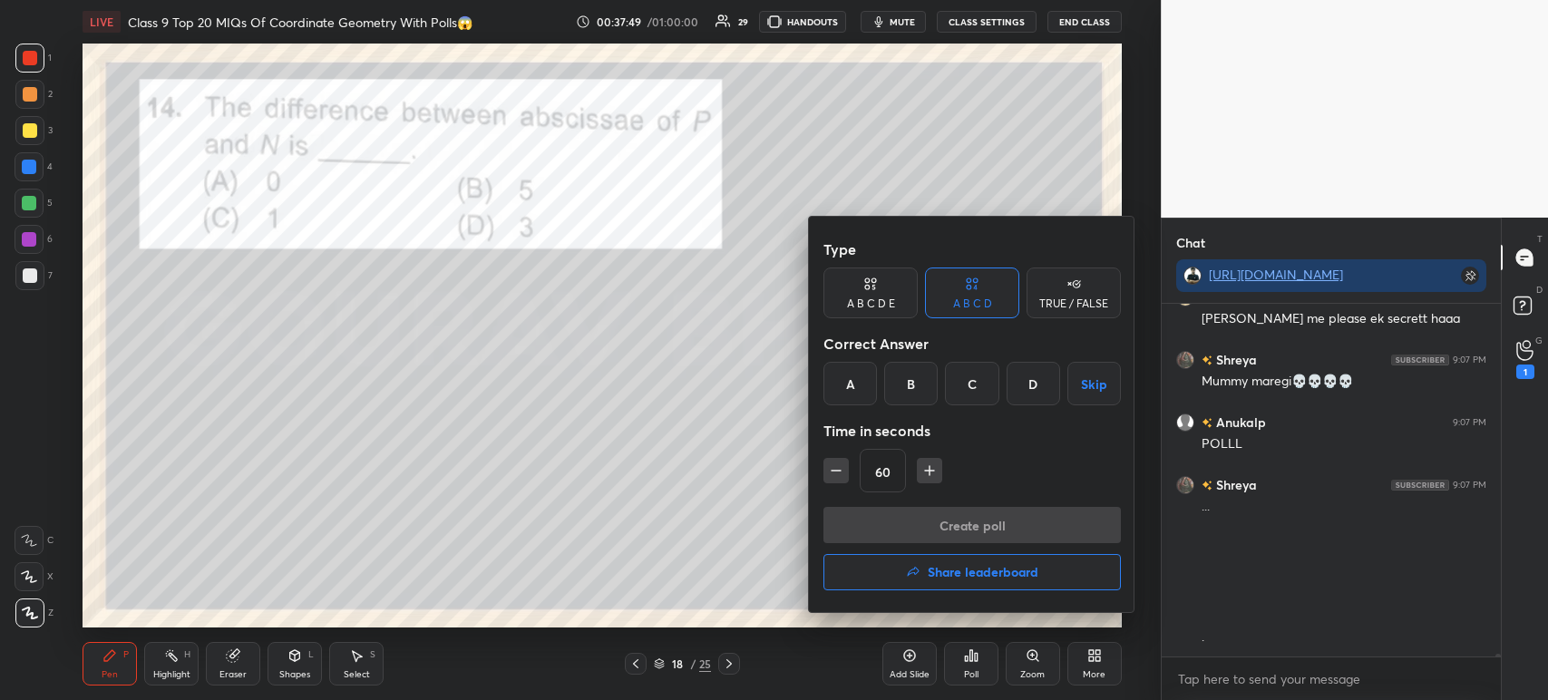
click at [989, 394] on div "C" at bounding box center [971, 384] width 53 height 44
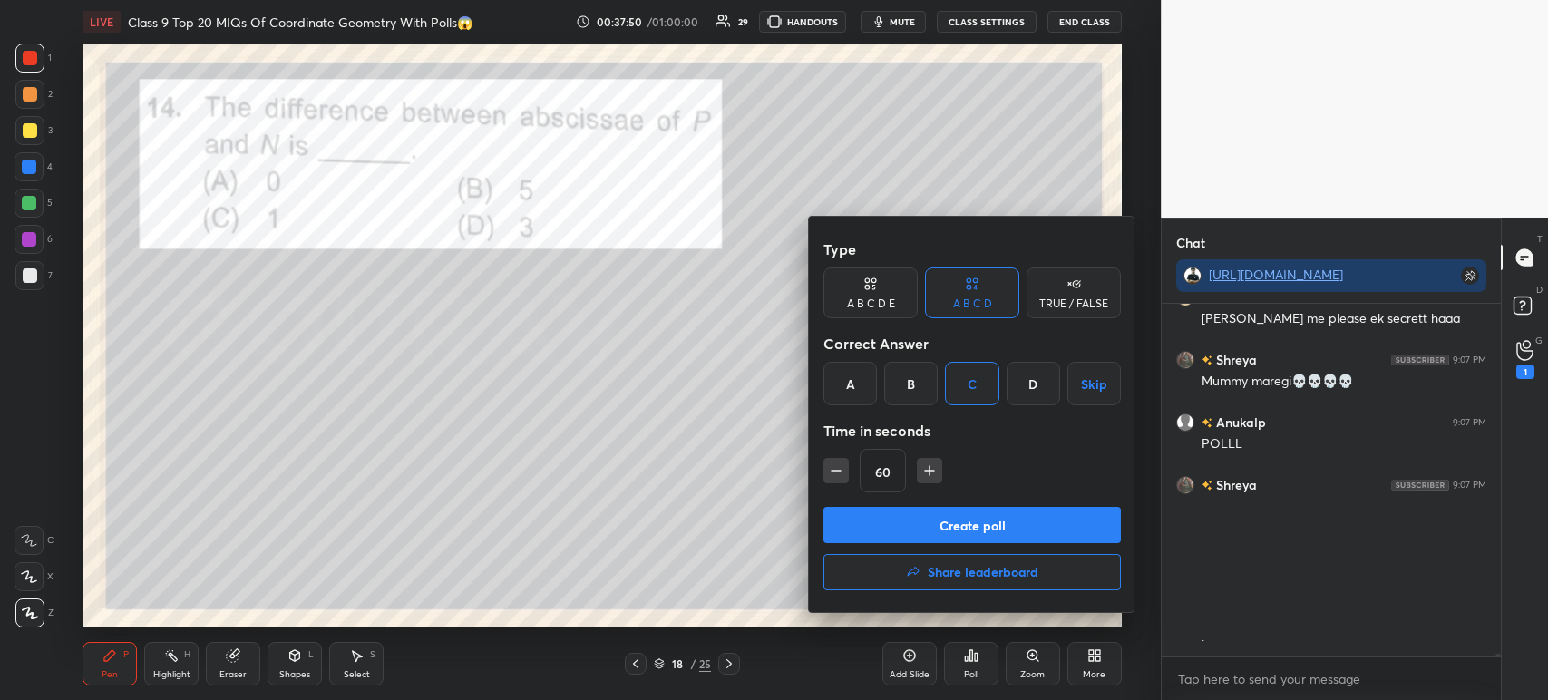
click at [950, 535] on button "Create poll" at bounding box center [971, 525] width 297 height 36
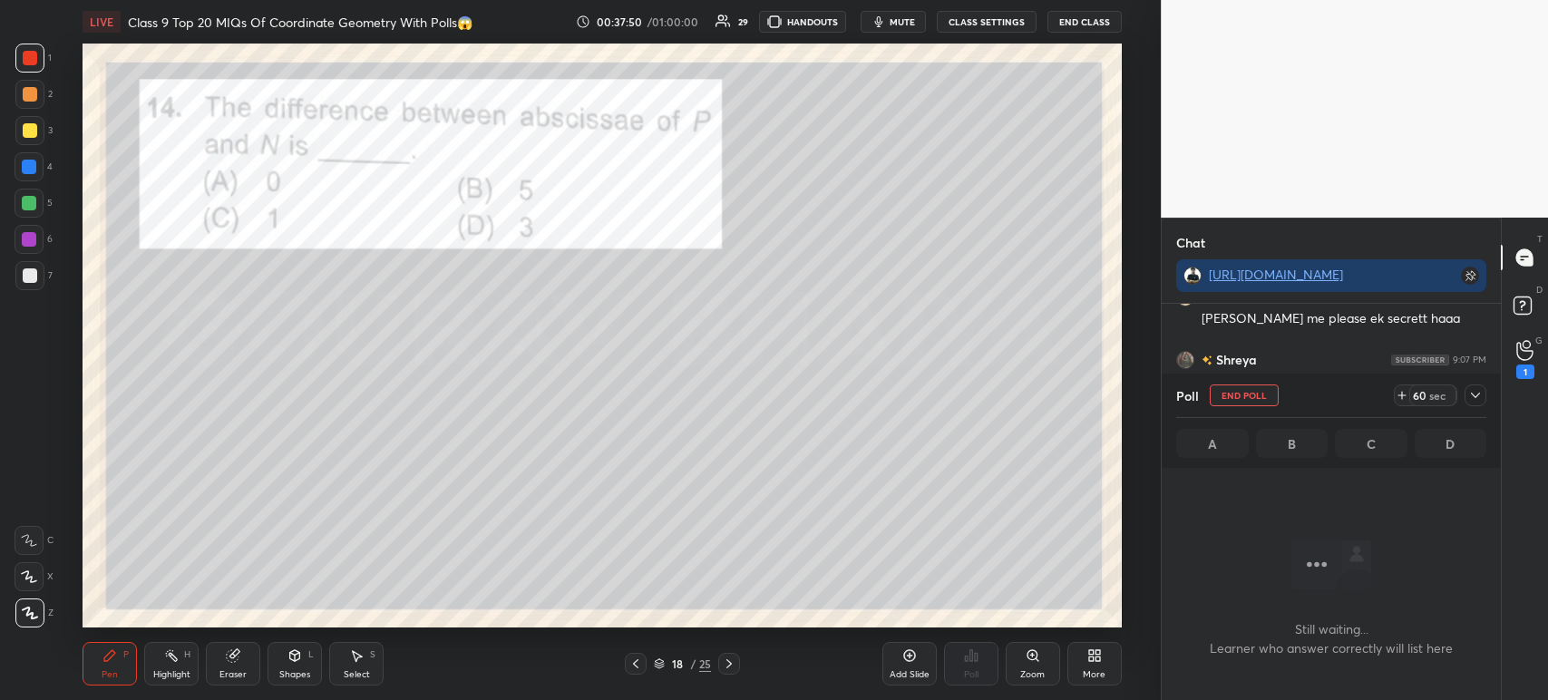
scroll to position [102, 334]
click at [1528, 354] on icon at bounding box center [1524, 350] width 17 height 21
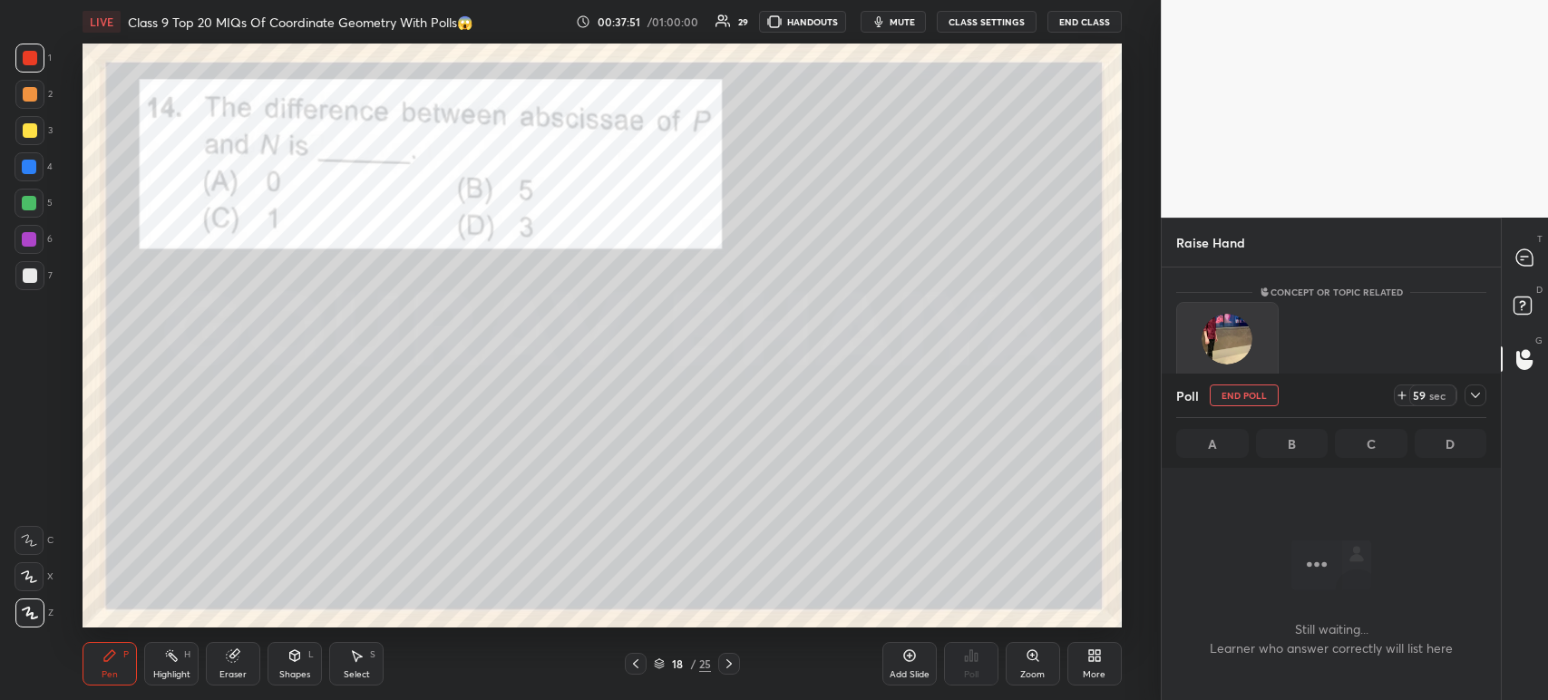
click at [1244, 347] on div "Vansh" at bounding box center [1227, 354] width 102 height 105
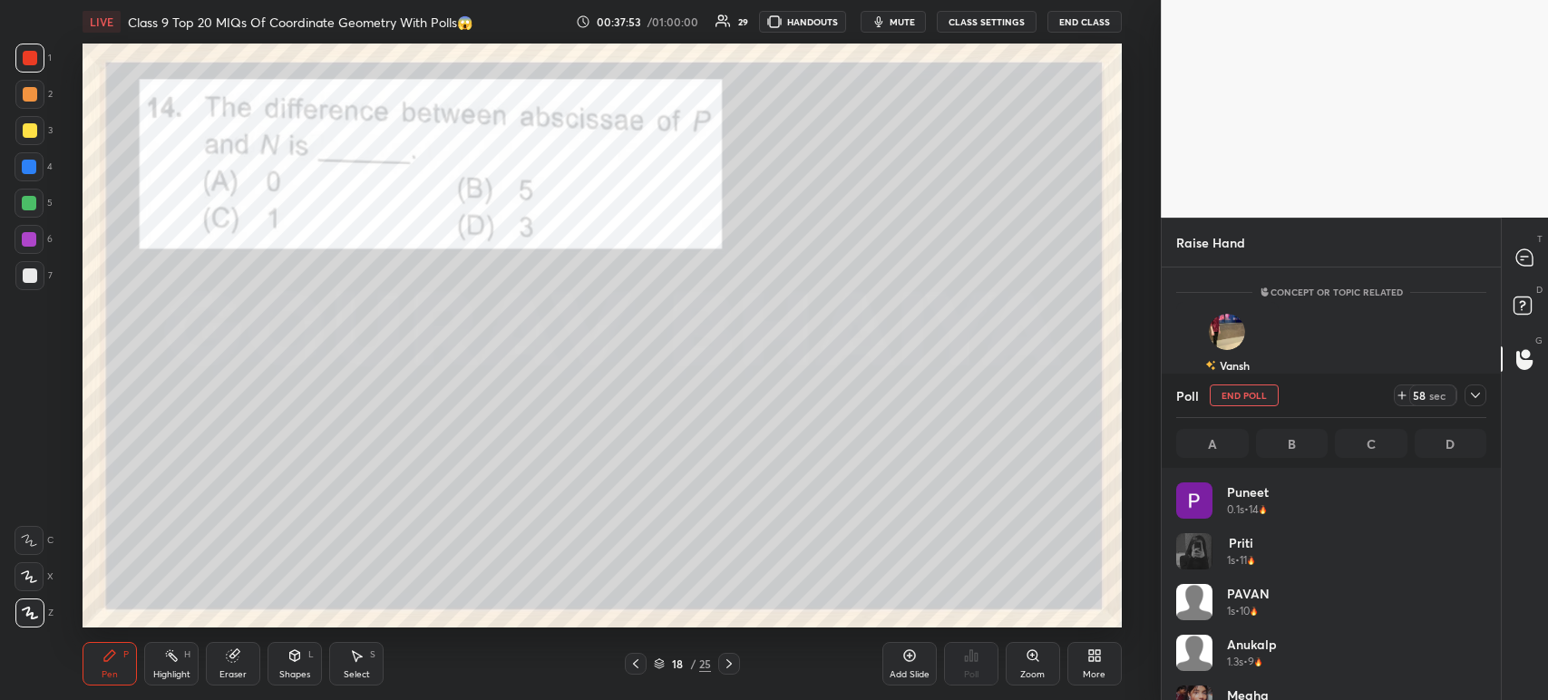
click at [1469, 395] on icon at bounding box center [1475, 395] width 15 height 15
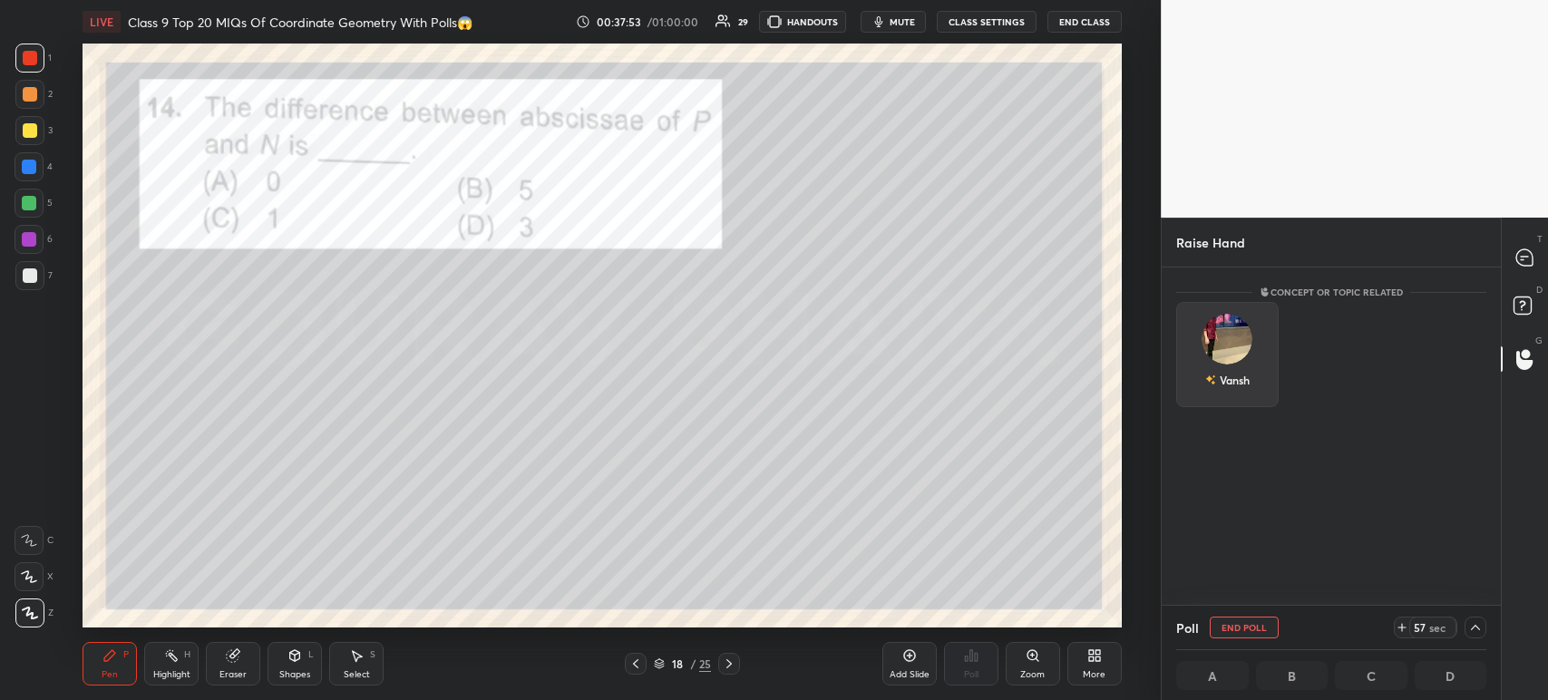
click at [1241, 380] on div "Vansh" at bounding box center [1227, 380] width 44 height 31
click at [1238, 395] on button "INVITE" at bounding box center [1227, 393] width 86 height 24
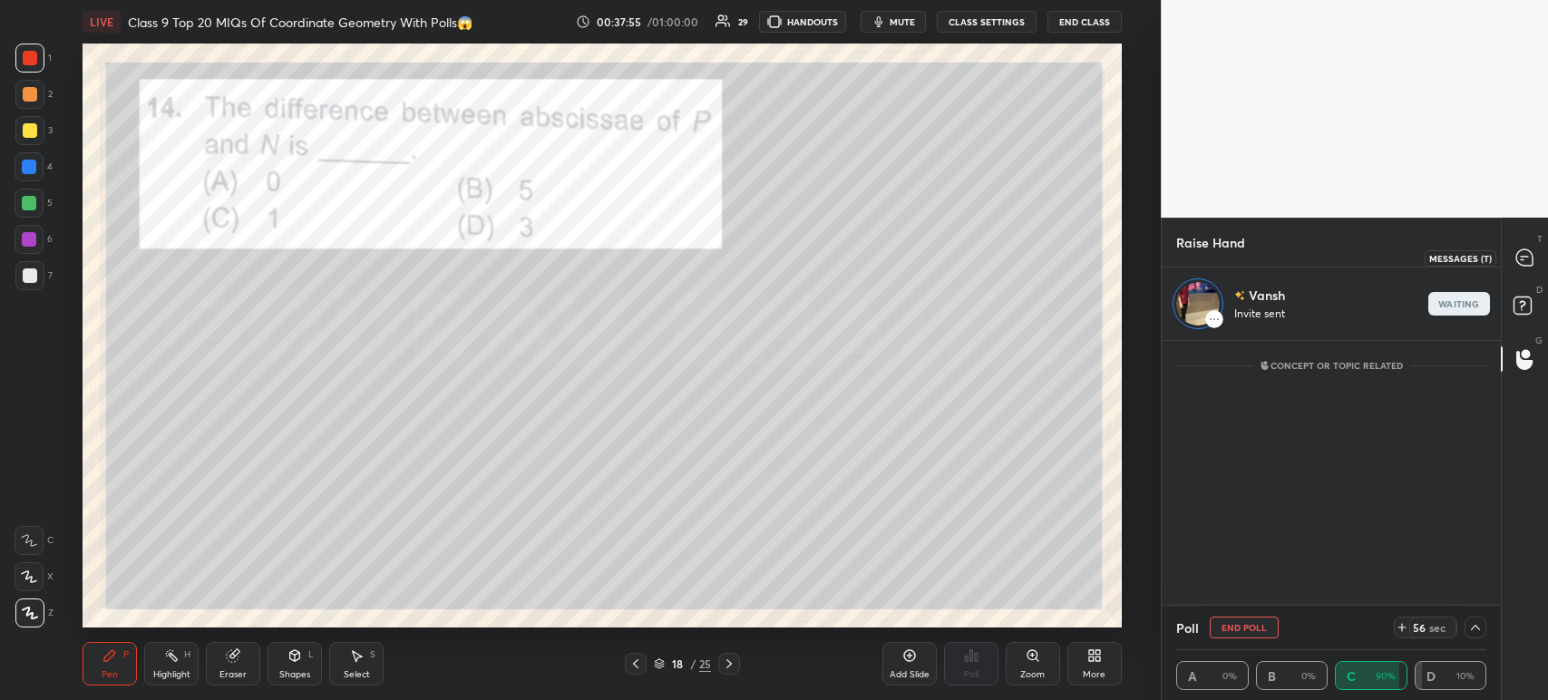
click at [1527, 259] on icon at bounding box center [1524, 257] width 16 height 16
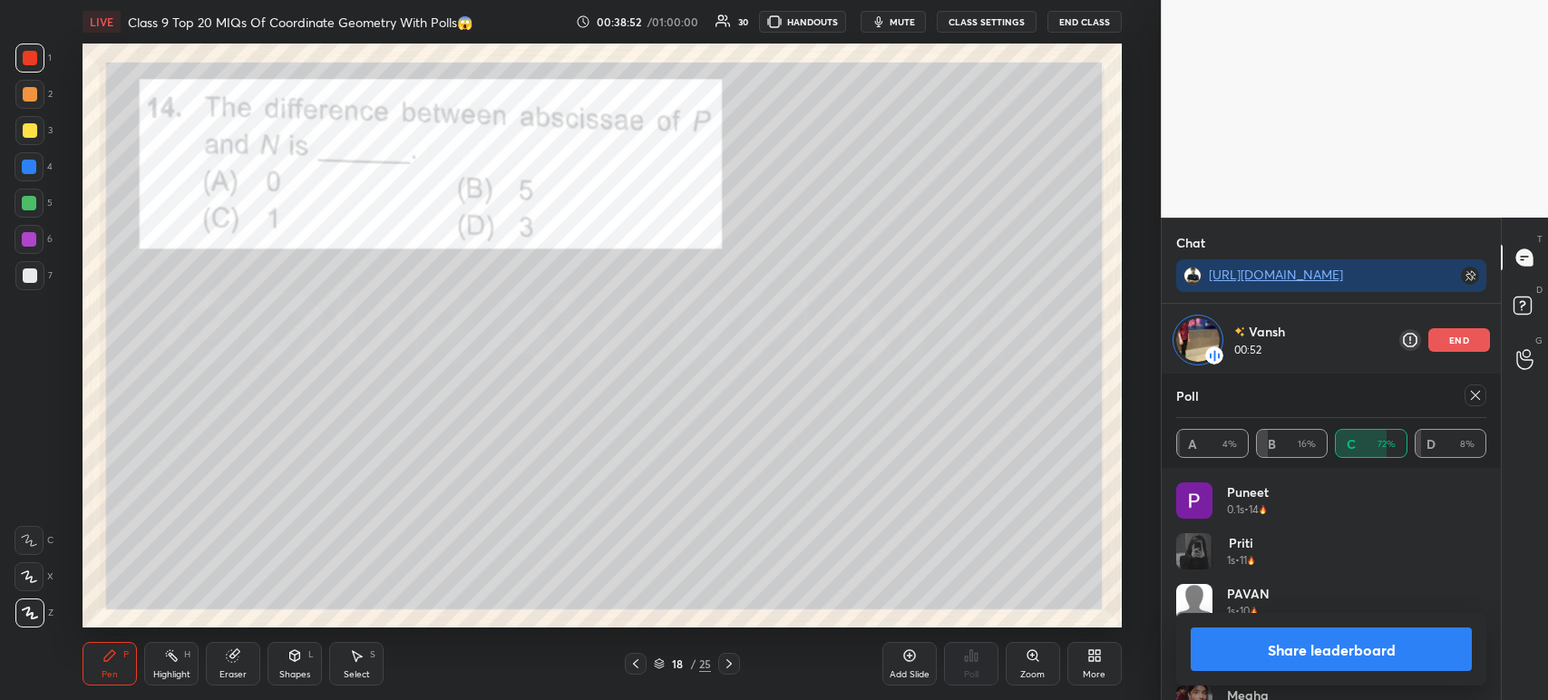
click at [1330, 647] on button "Share leaderboard" at bounding box center [1331, 649] width 281 height 44
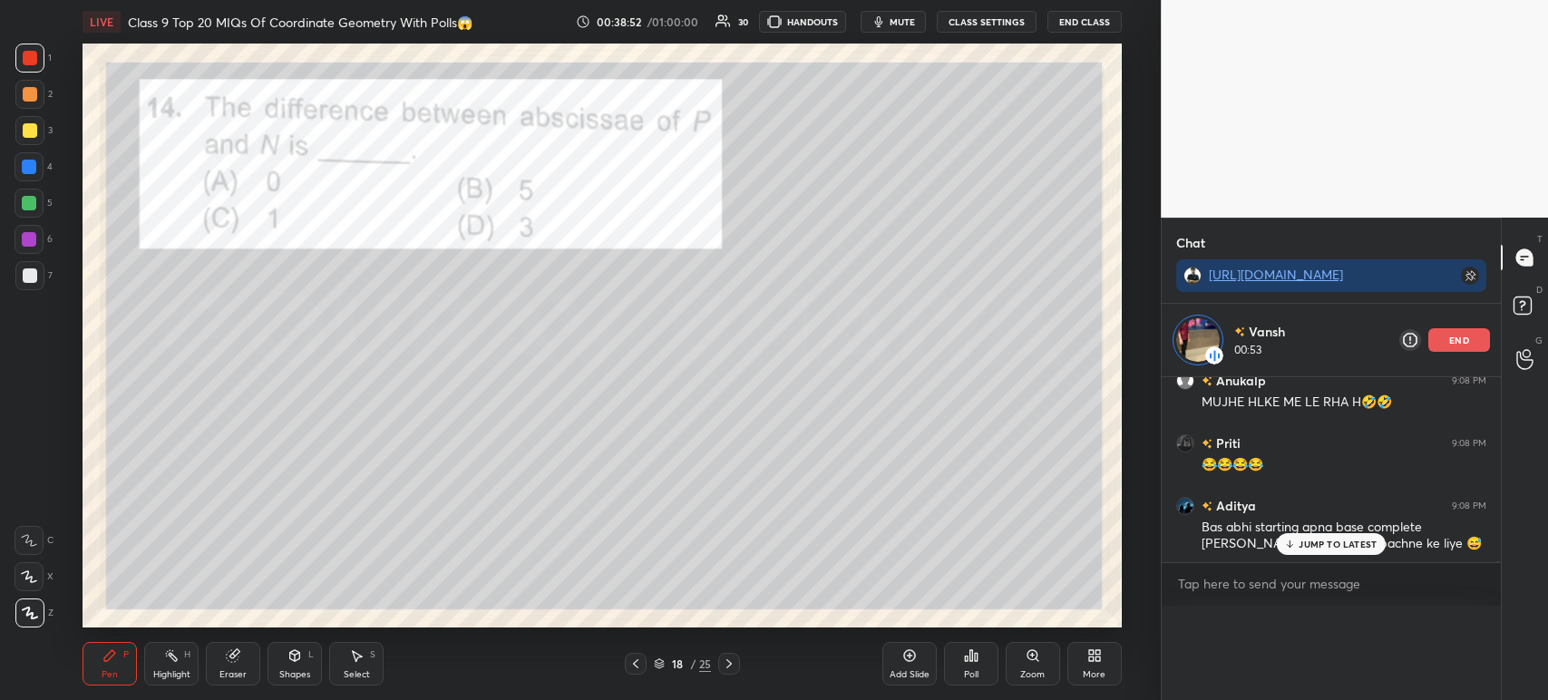
scroll to position [110, 305]
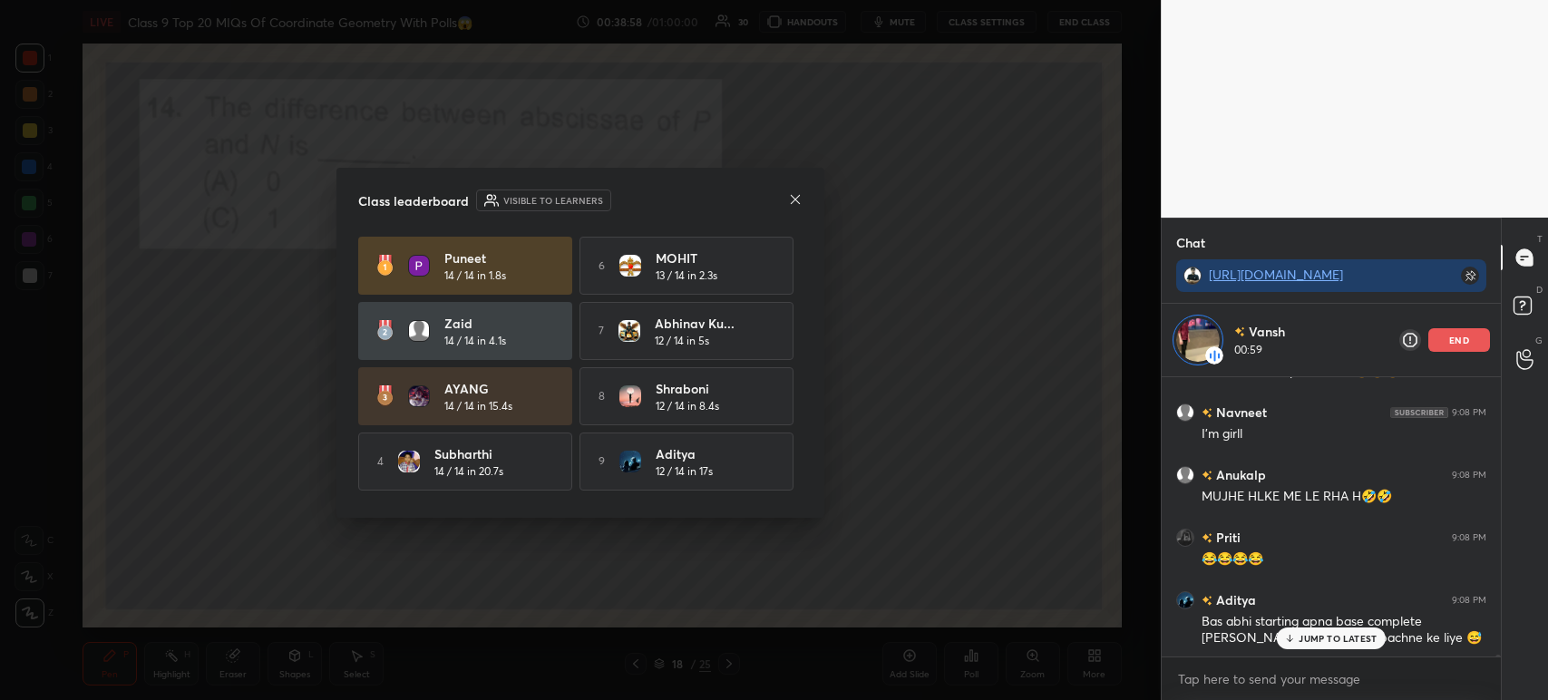
click at [799, 199] on icon at bounding box center [795, 199] width 15 height 15
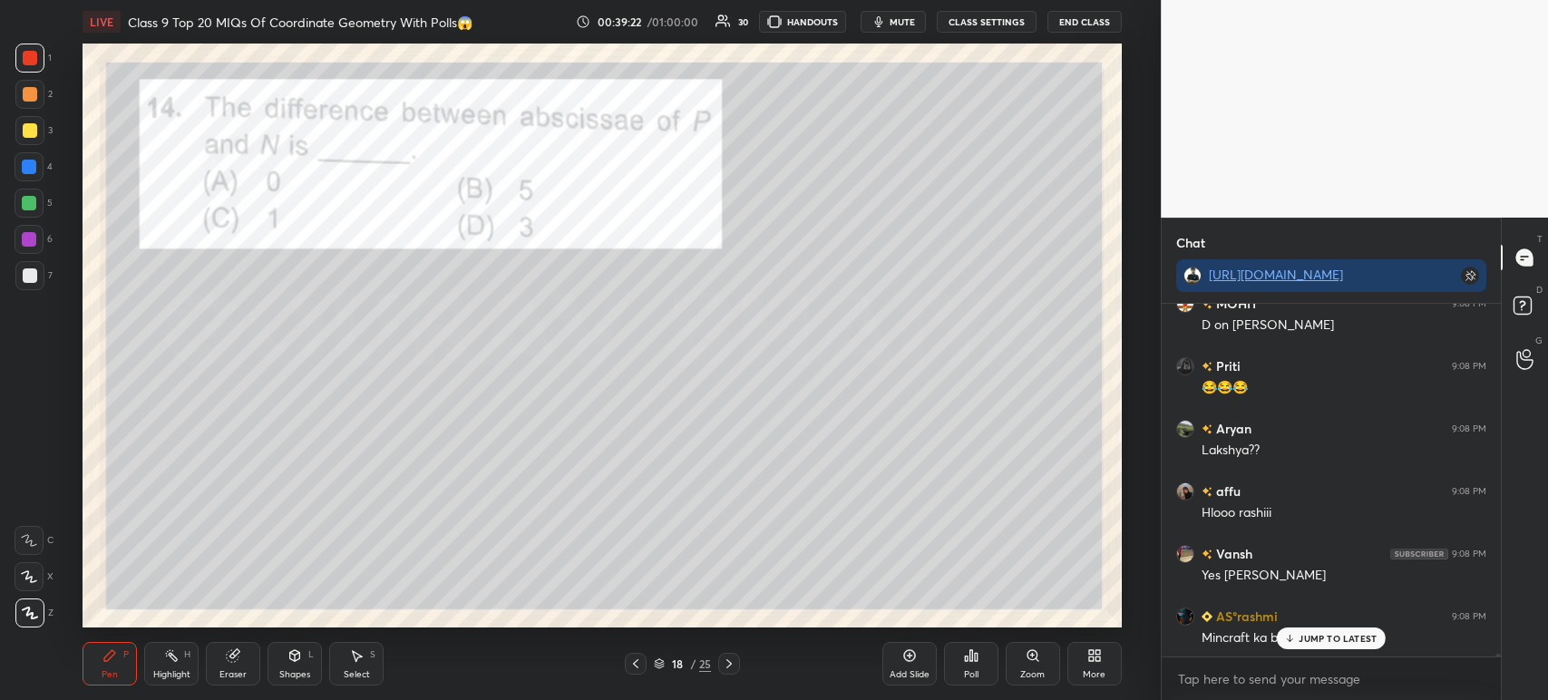
click at [35, 138] on div at bounding box center [29, 130] width 29 height 29
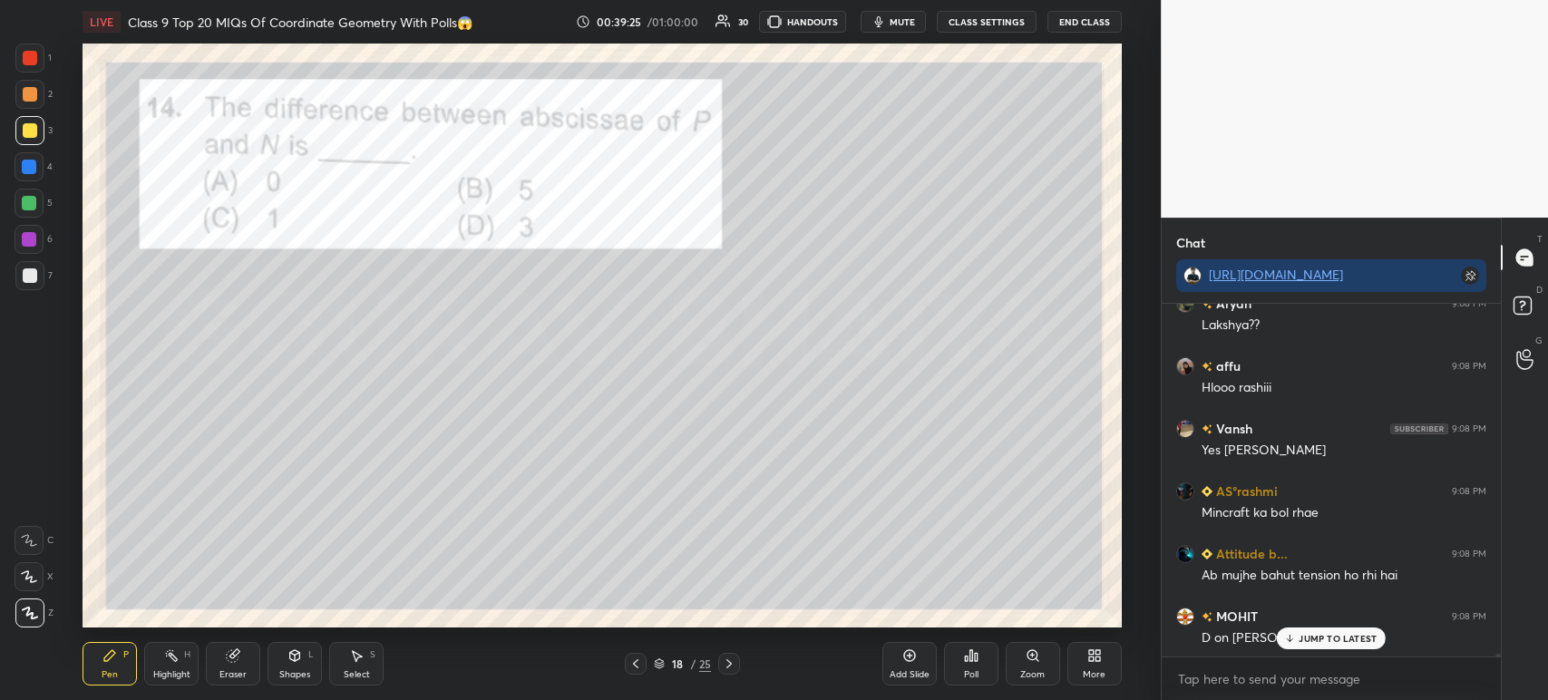
click at [38, 58] on div at bounding box center [29, 58] width 29 height 29
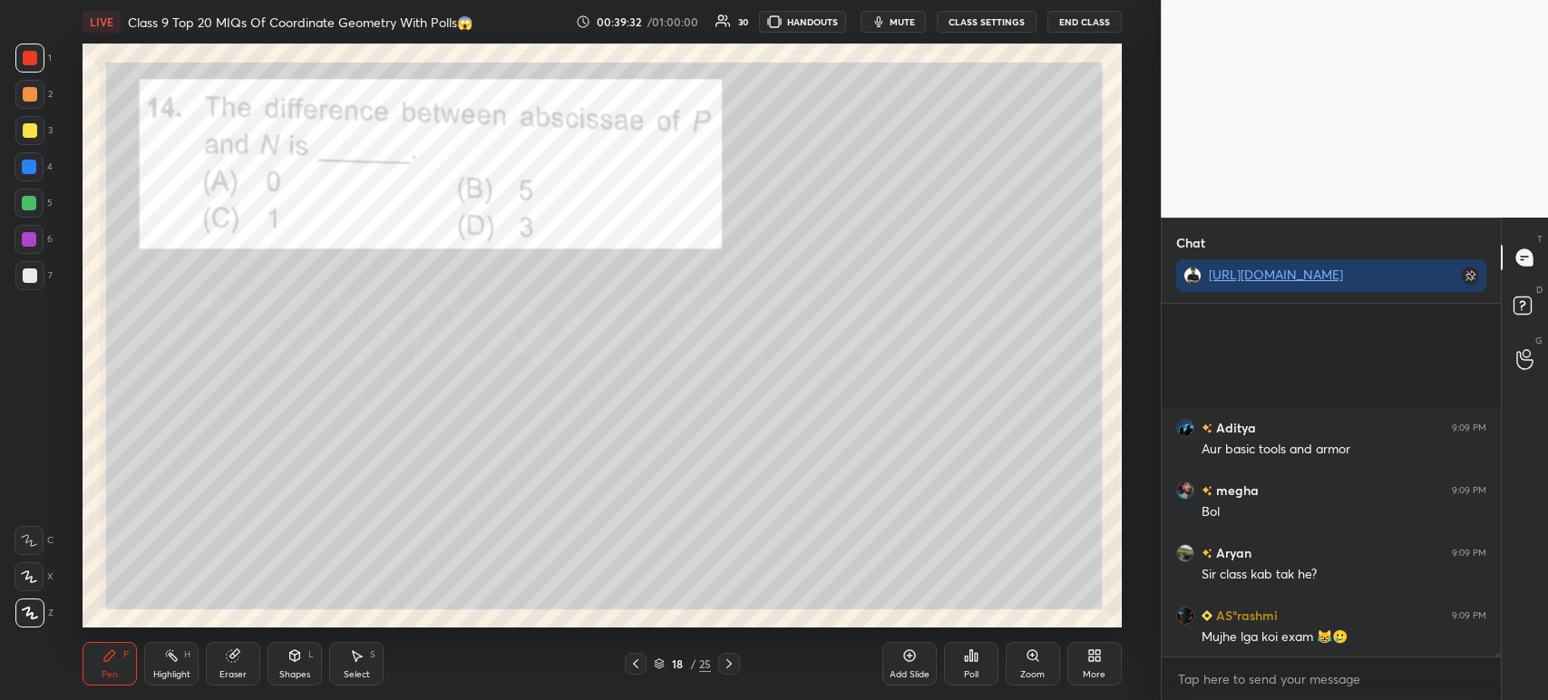
click at [637, 669] on icon at bounding box center [635, 663] width 15 height 15
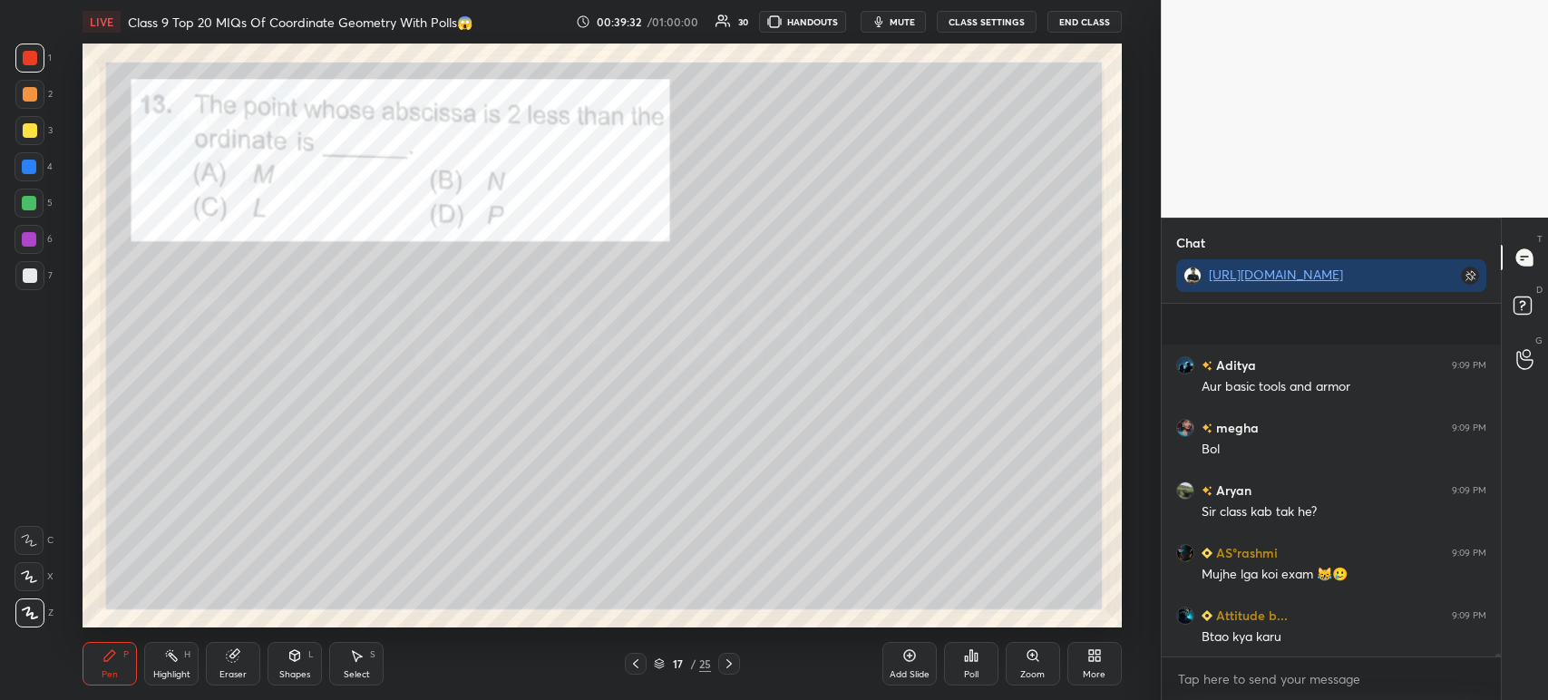
click at [633, 661] on icon at bounding box center [635, 663] width 15 height 15
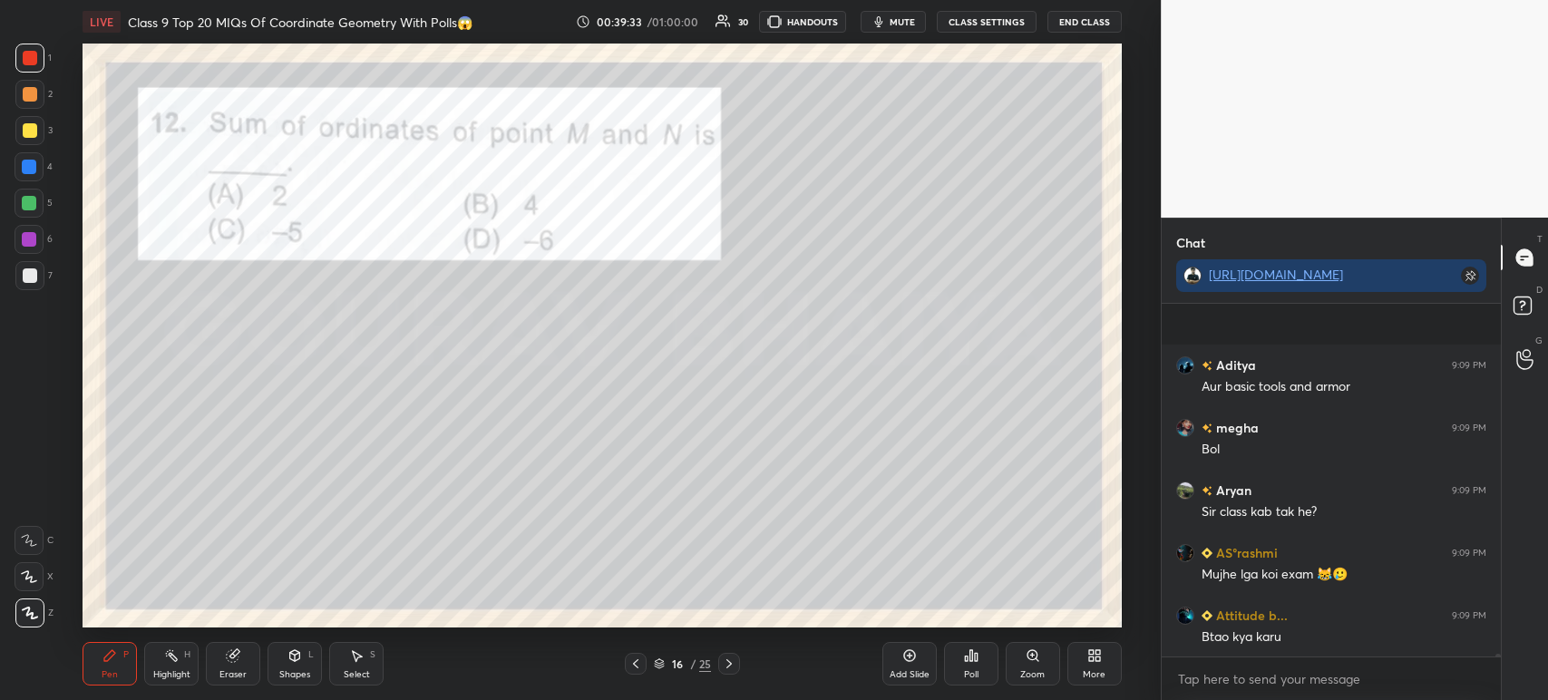
click at [628, 656] on div at bounding box center [636, 664] width 22 height 22
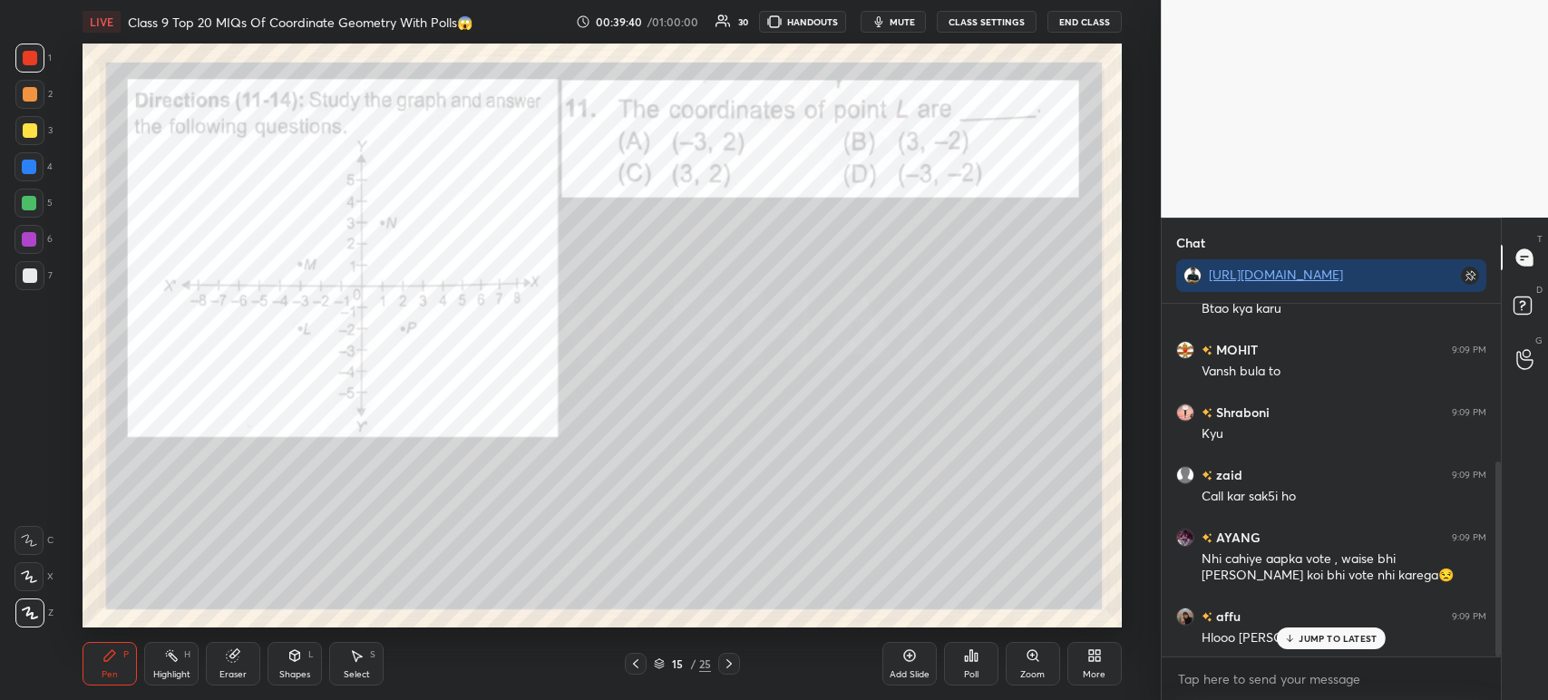
click at [731, 661] on icon at bounding box center [729, 663] width 15 height 15
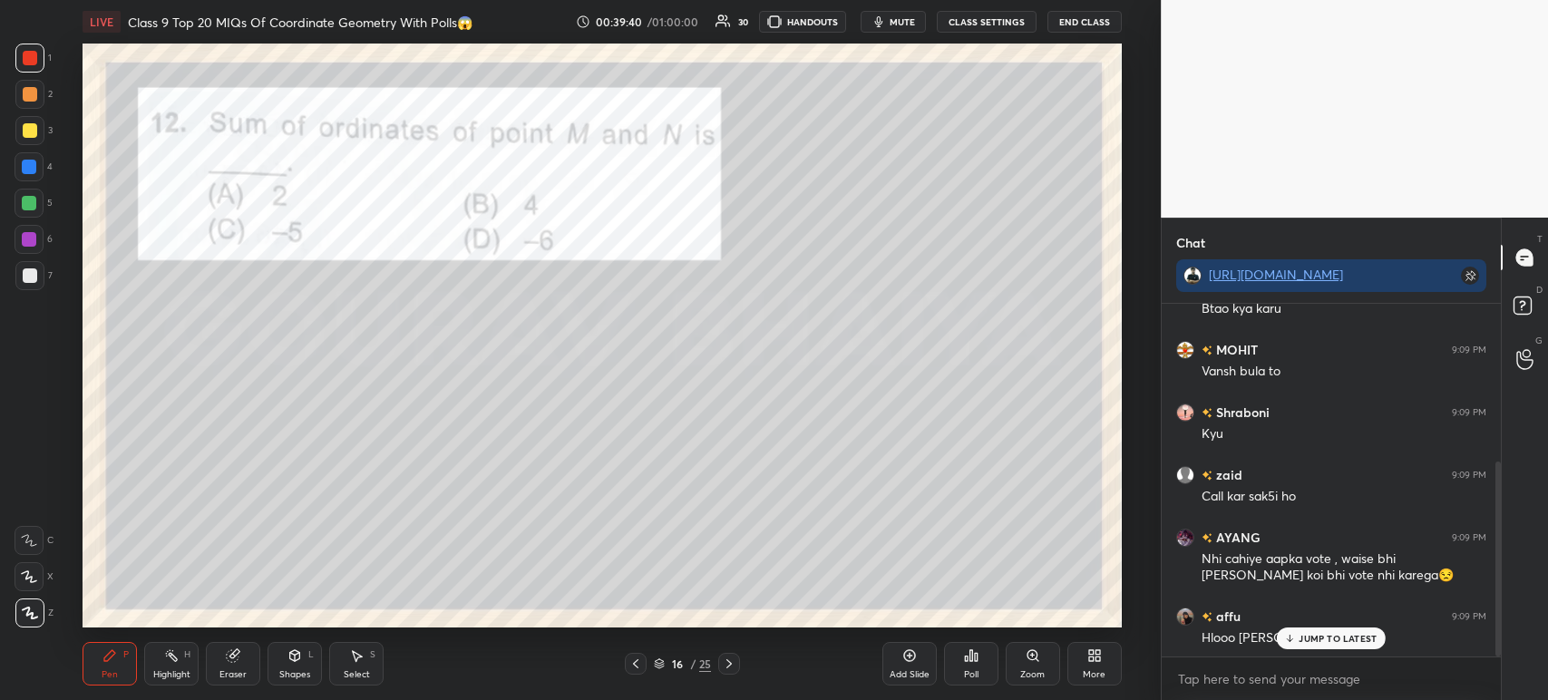
click at [733, 662] on icon at bounding box center [729, 663] width 15 height 15
click at [733, 663] on icon at bounding box center [729, 663] width 15 height 15
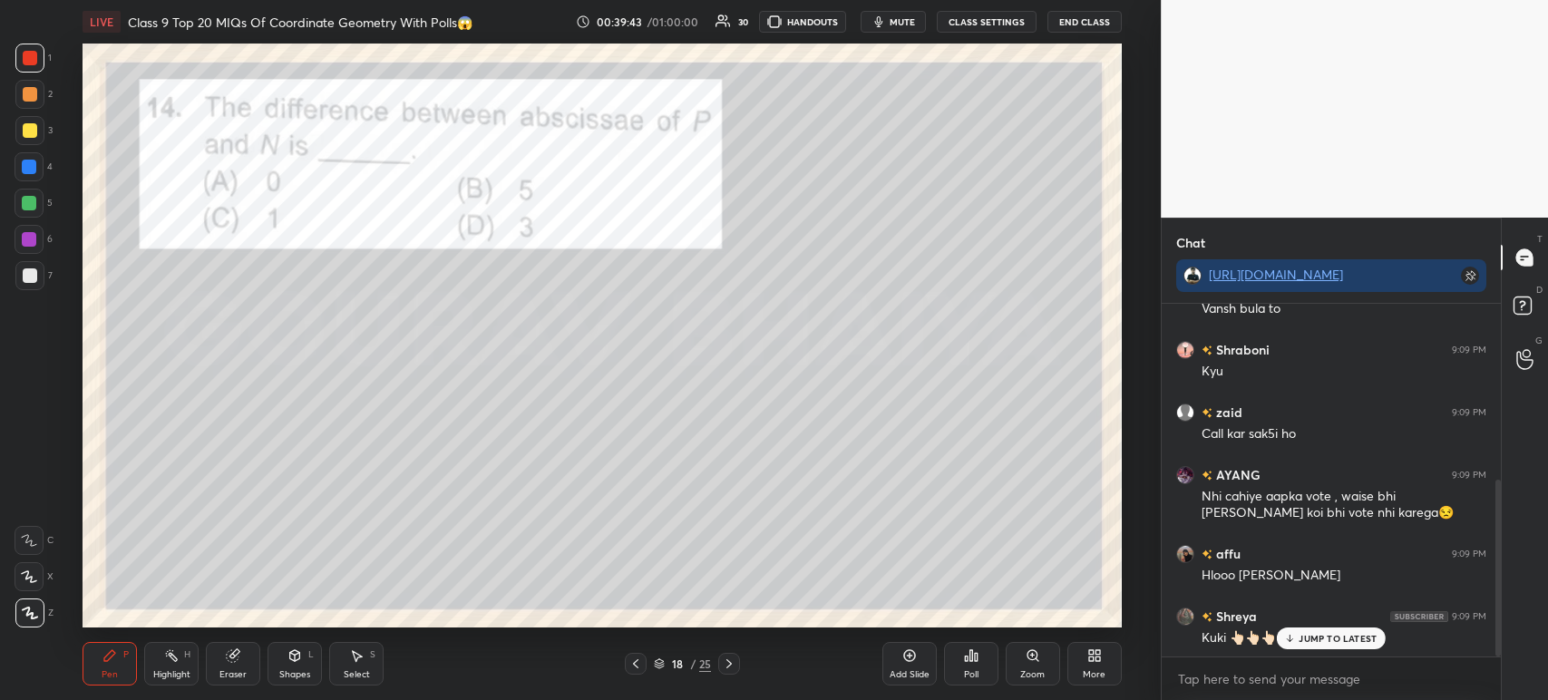
click at [727, 665] on icon at bounding box center [729, 663] width 15 height 15
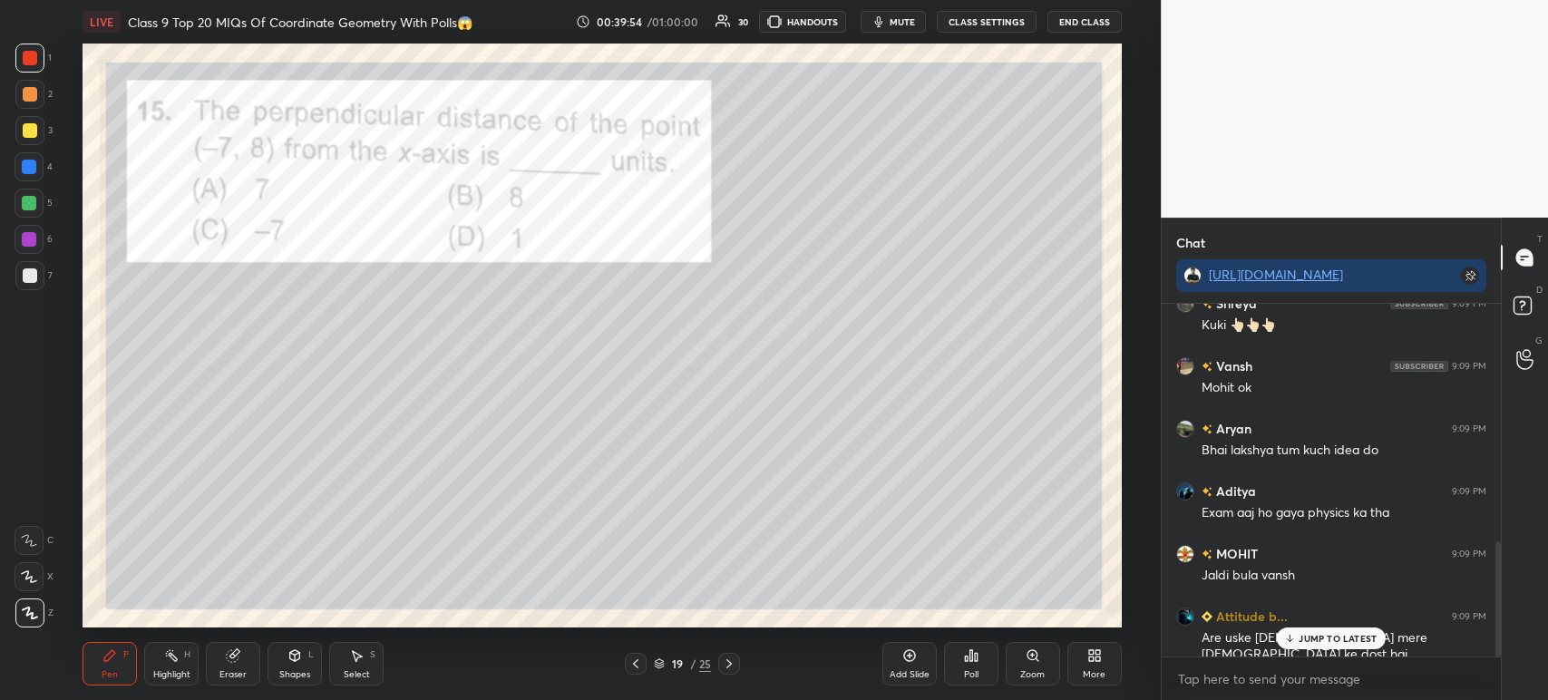
scroll to position [725, 0]
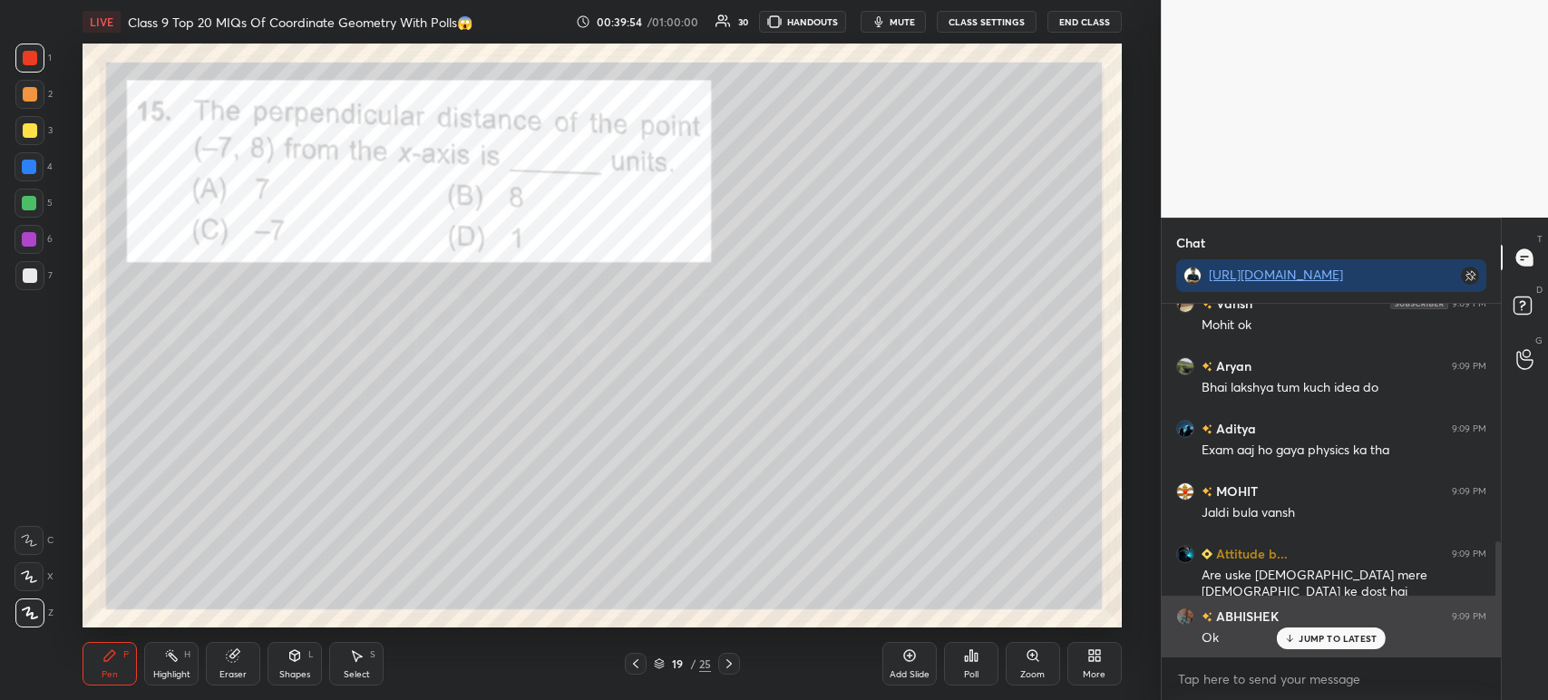
click at [1283, 637] on div "JUMP TO LATEST" at bounding box center [1331, 638] width 109 height 22
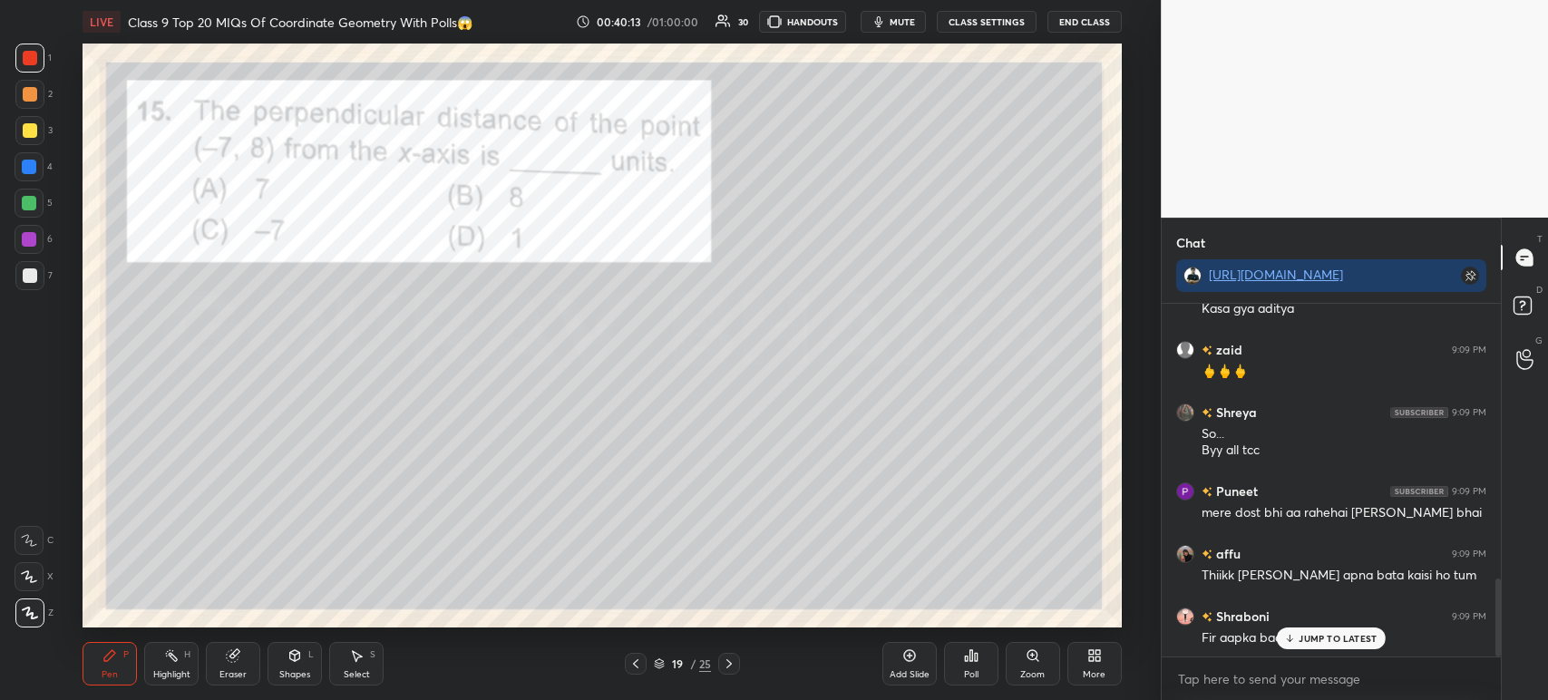
scroll to position [1306, 0]
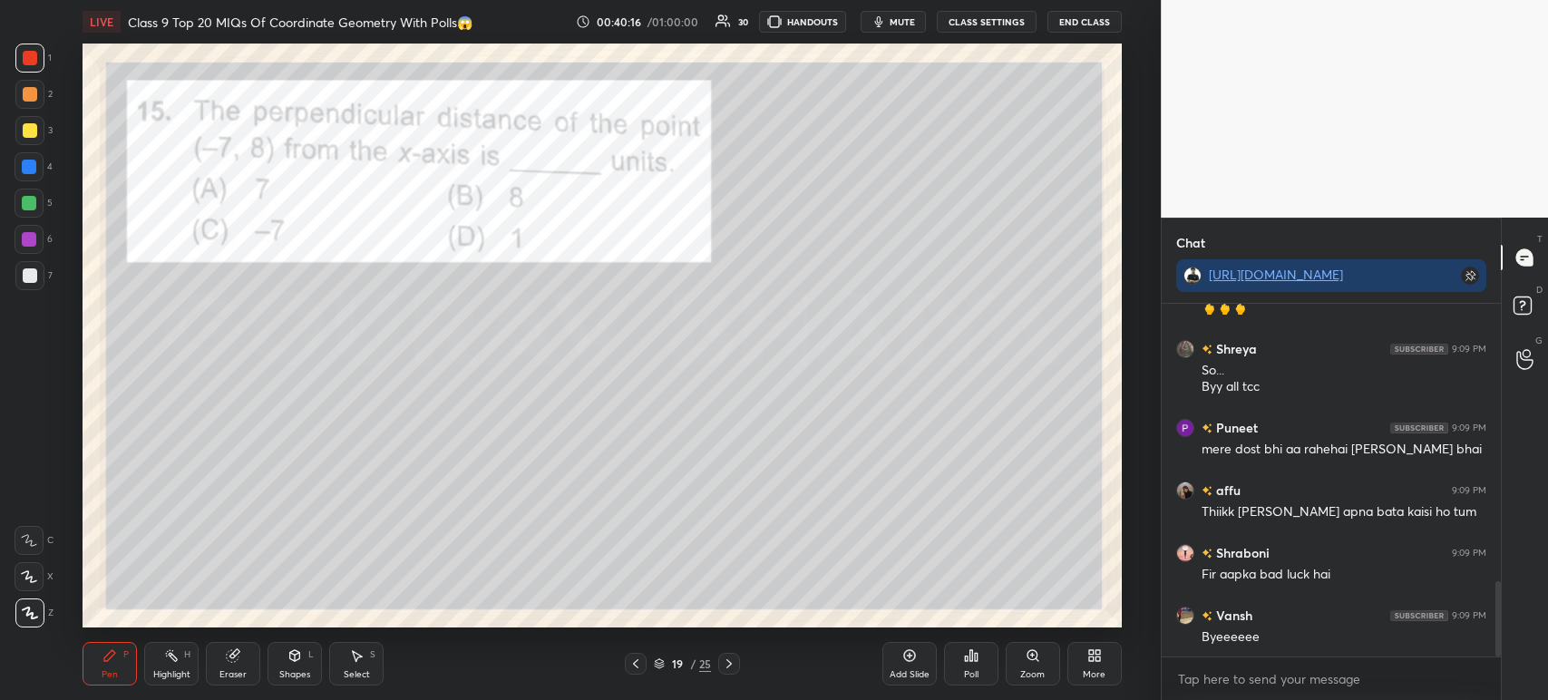
click at [971, 663] on icon at bounding box center [971, 655] width 15 height 15
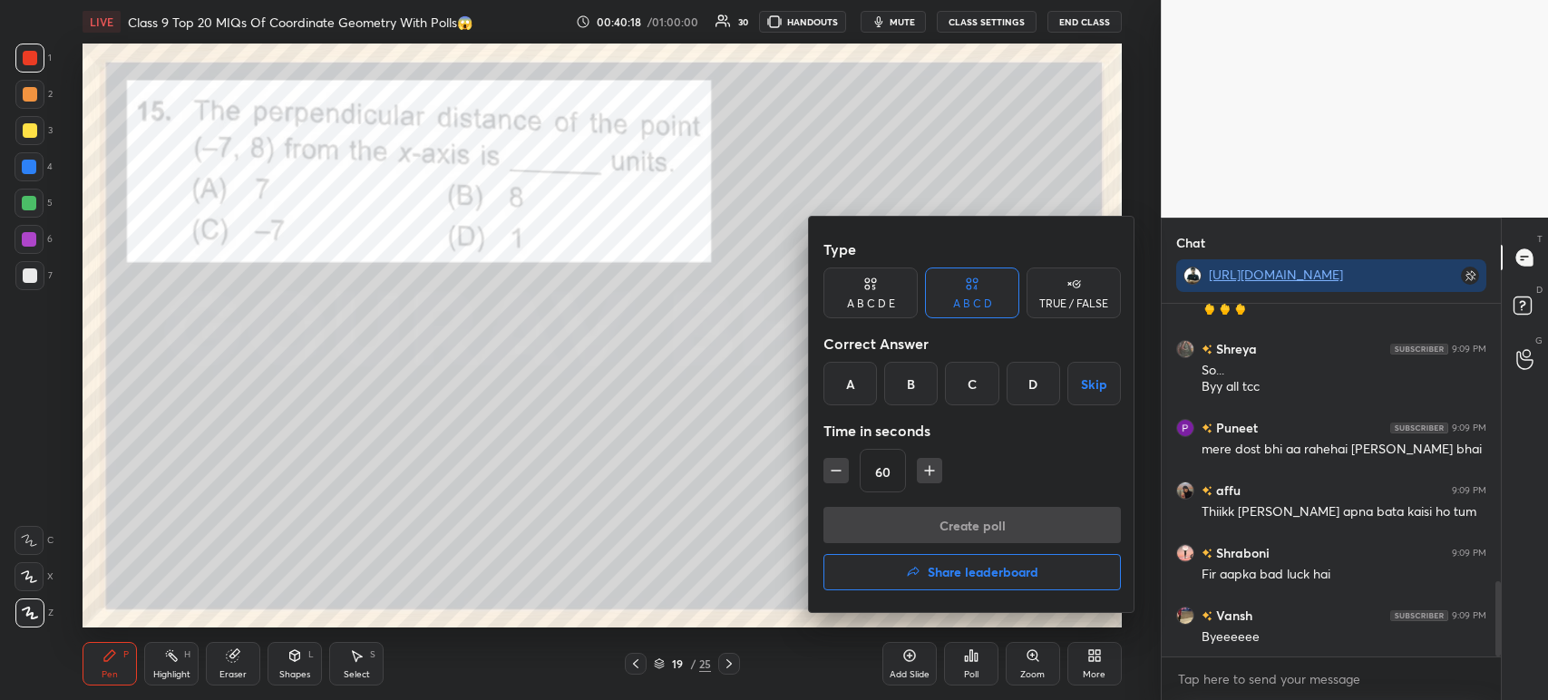
click at [912, 427] on div "Time in seconds" at bounding box center [971, 431] width 297 height 36
click at [910, 388] on div "B" at bounding box center [910, 384] width 53 height 44
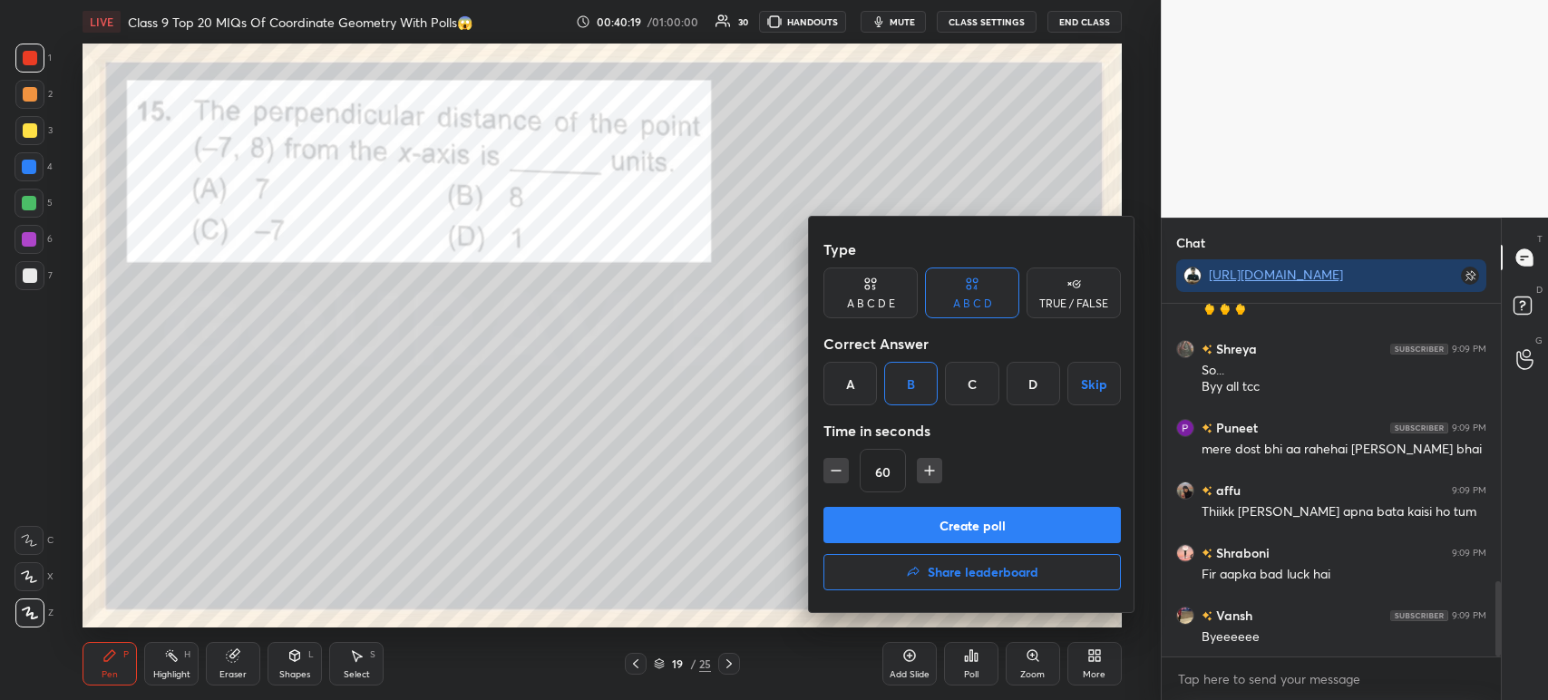
click at [889, 525] on button "Create poll" at bounding box center [971, 525] width 297 height 36
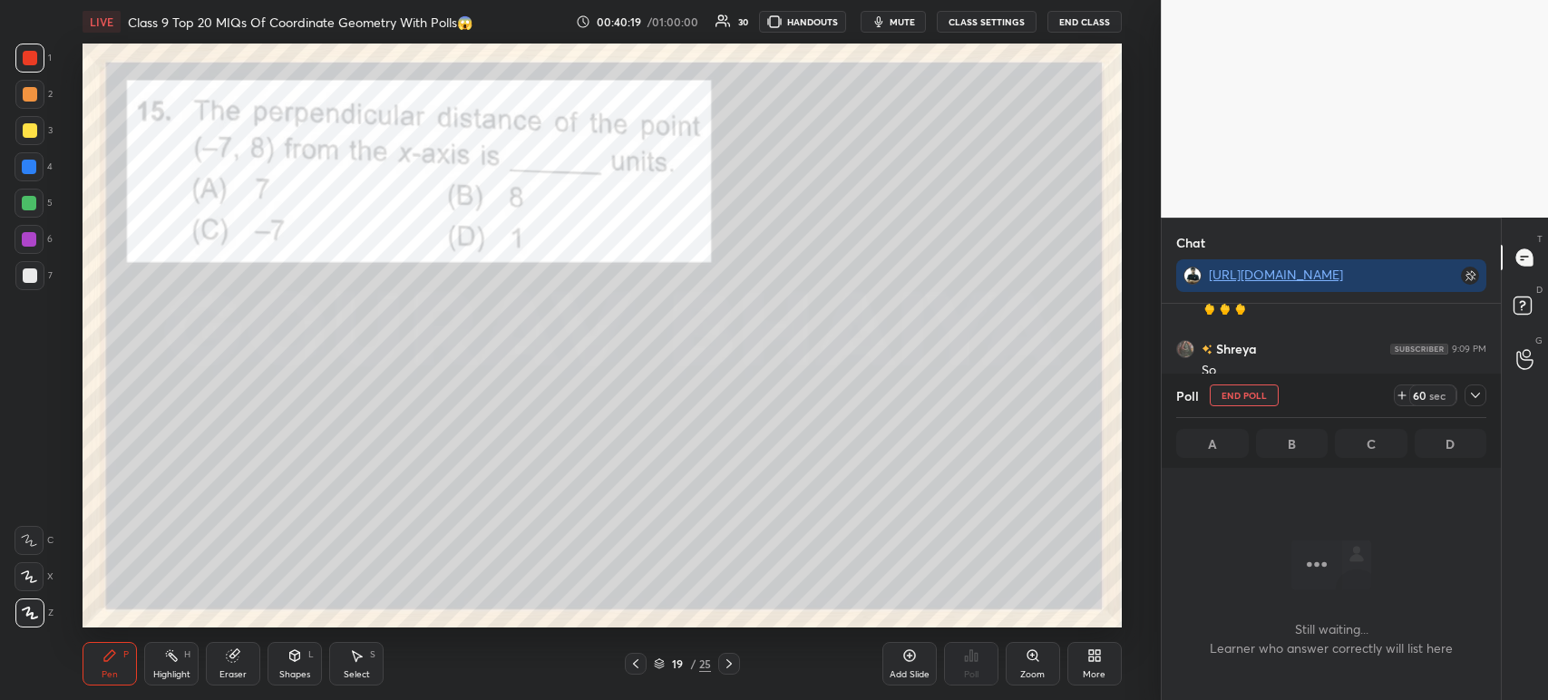
scroll to position [254, 334]
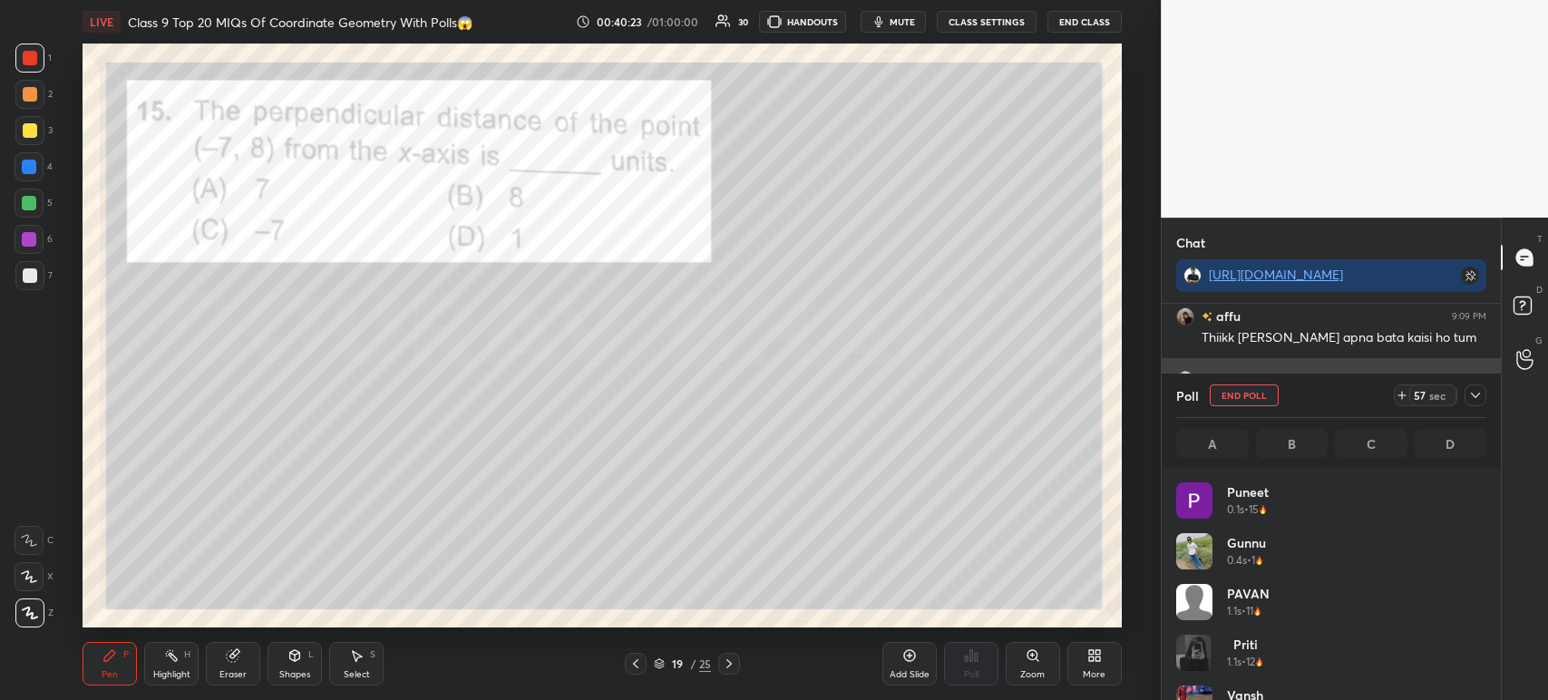
click at [1480, 401] on icon at bounding box center [1475, 395] width 15 height 15
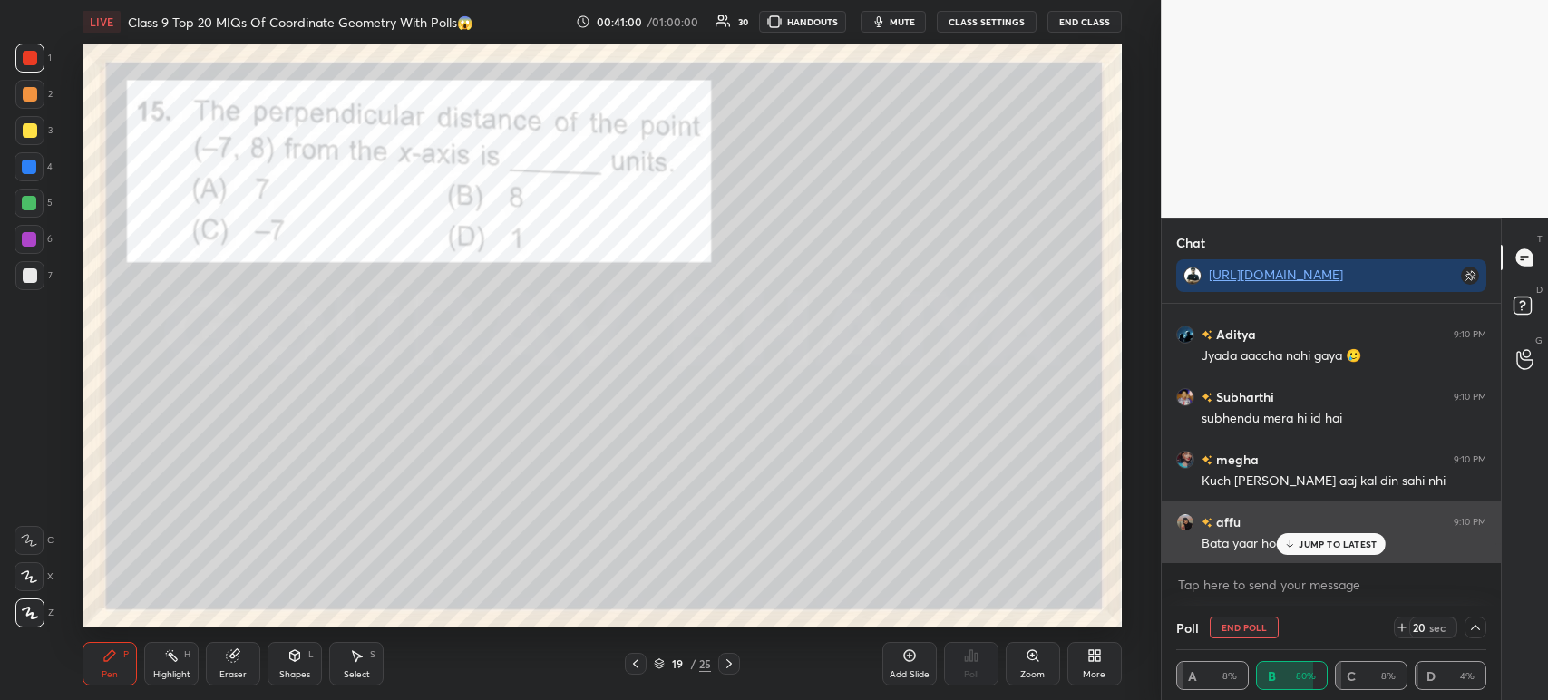
click at [1307, 550] on div "JUMP TO LATEST" at bounding box center [1331, 544] width 109 height 22
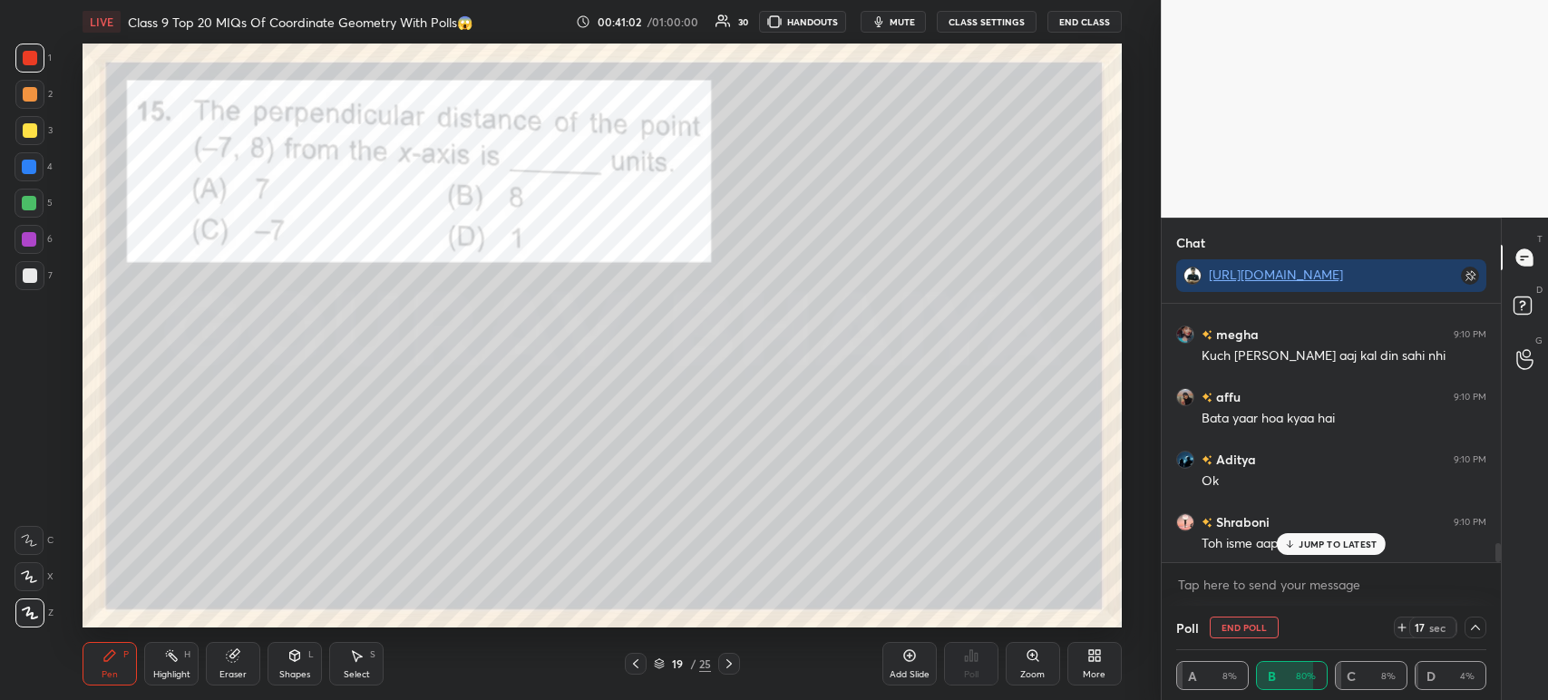
click at [41, 271] on div at bounding box center [29, 275] width 29 height 29
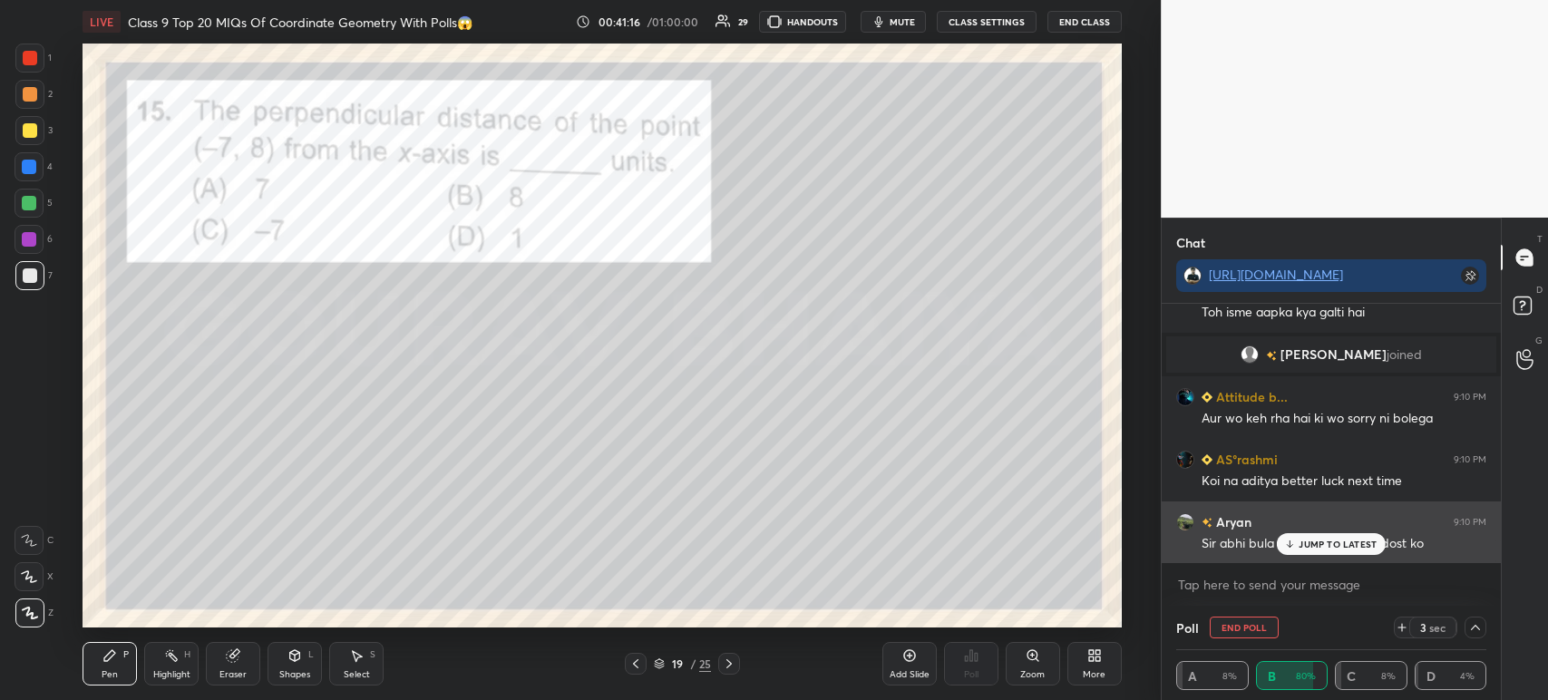
click at [1338, 548] on p "JUMP TO LATEST" at bounding box center [1337, 544] width 78 height 11
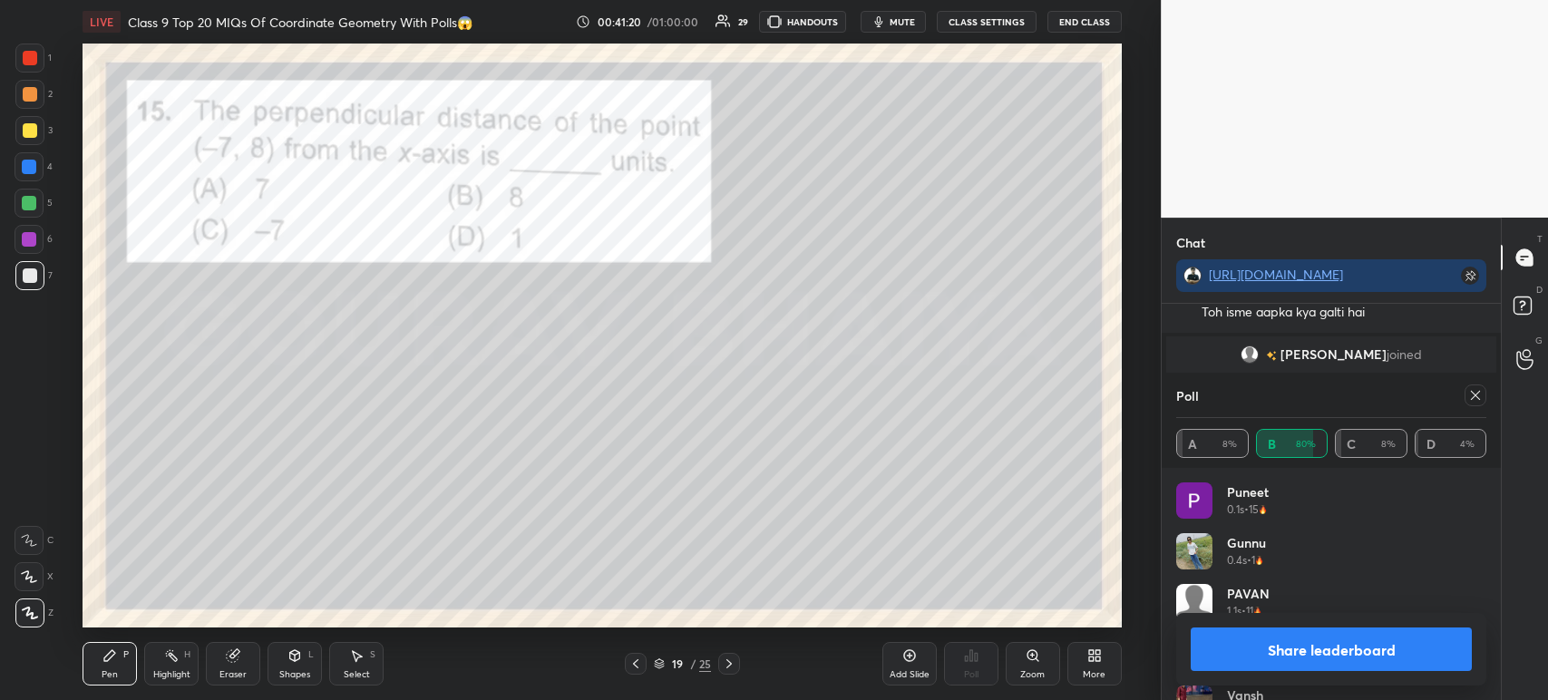
scroll to position [2815, 0]
click at [1356, 644] on button "Share leaderboard" at bounding box center [1331, 649] width 281 height 44
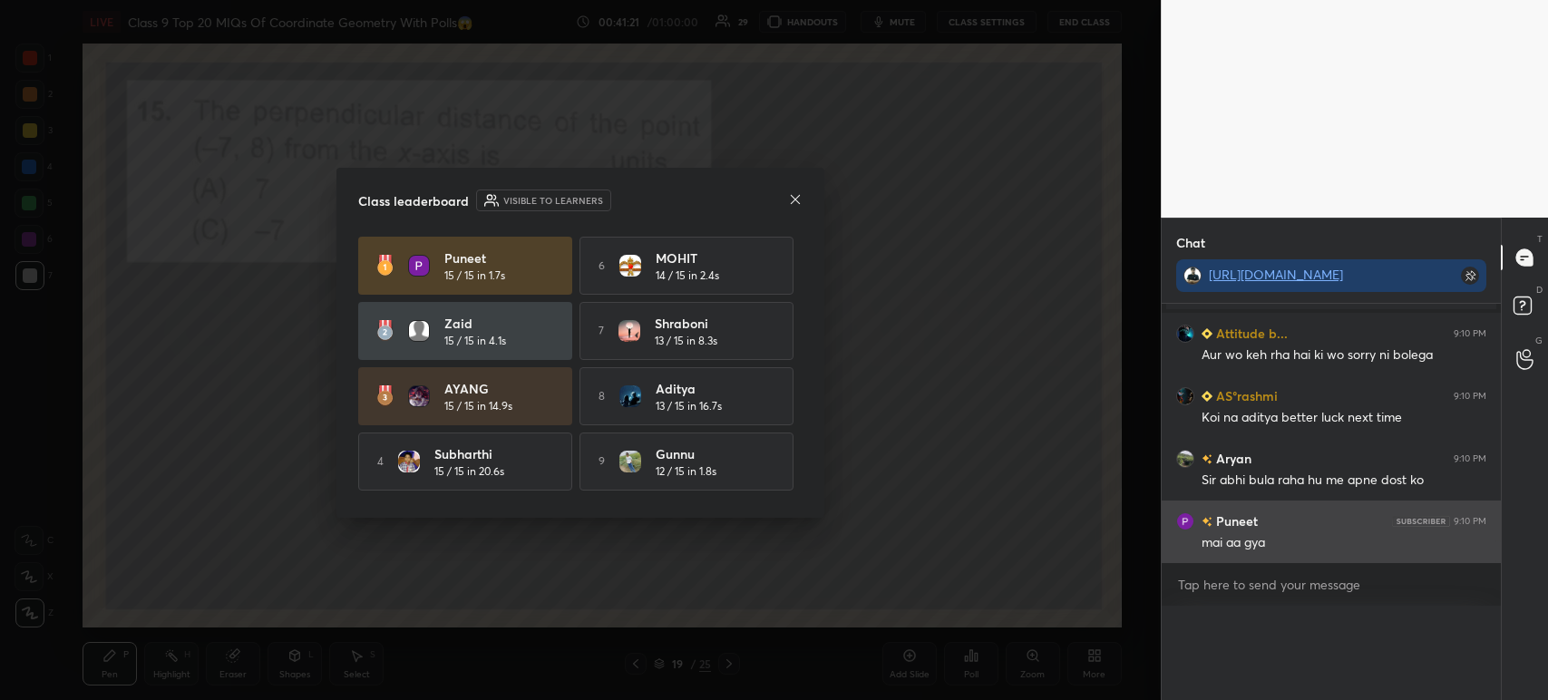
scroll to position [0, 0]
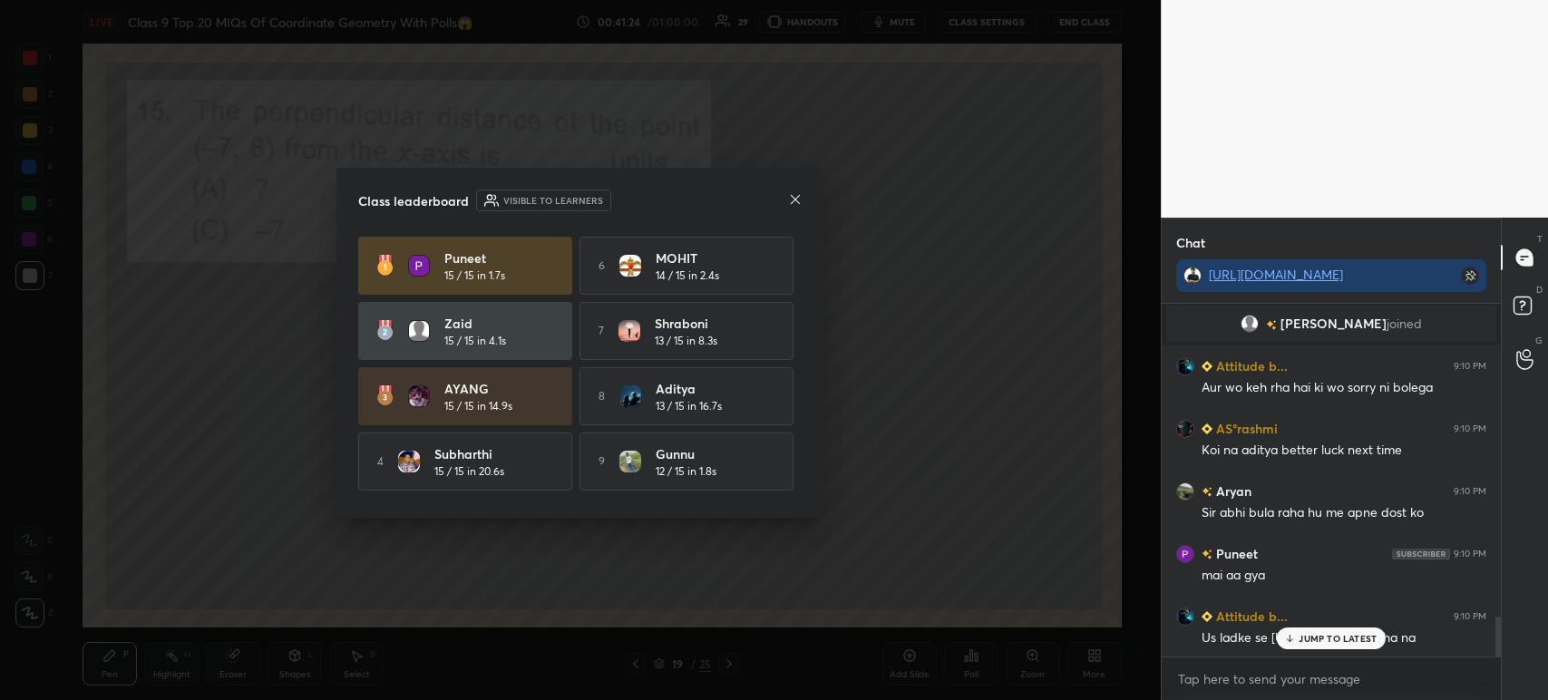
click at [798, 206] on icon at bounding box center [795, 199] width 15 height 15
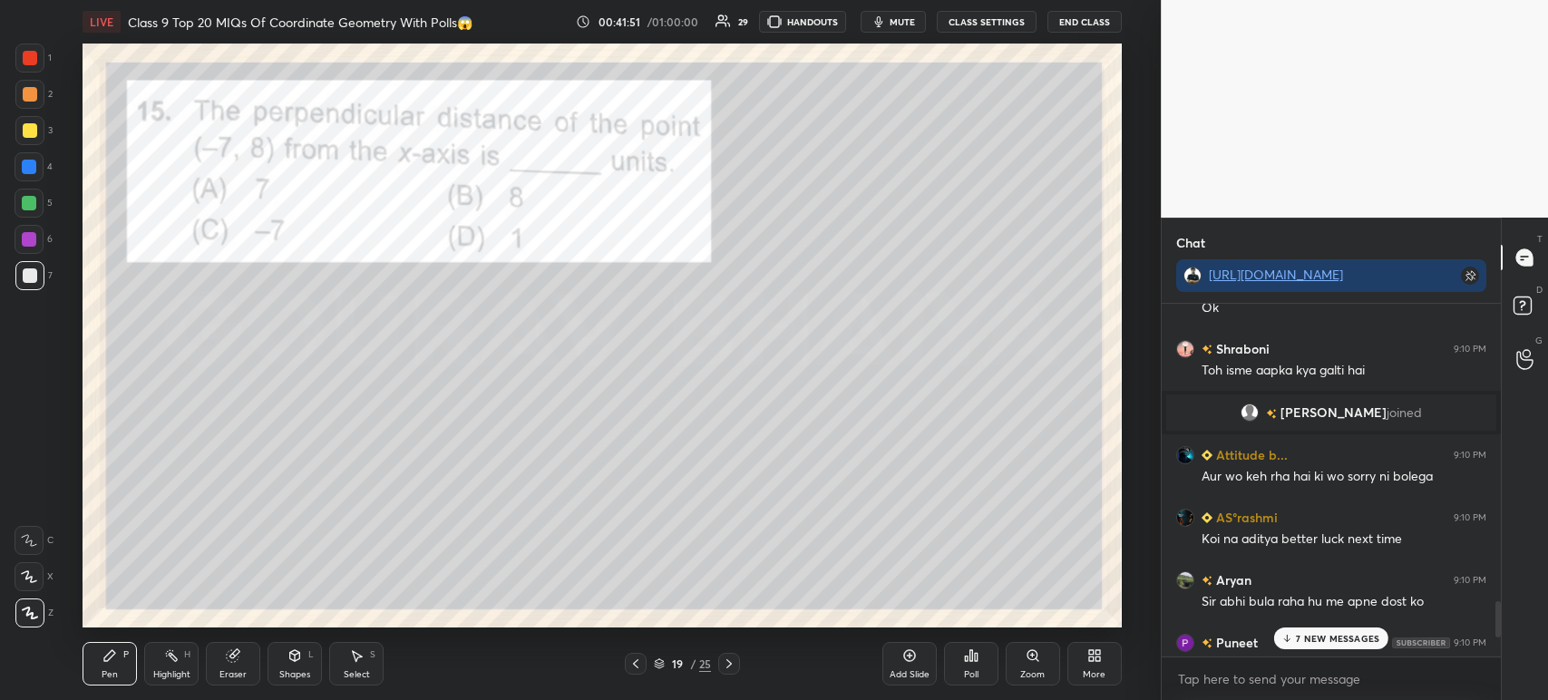
click at [27, 67] on div at bounding box center [29, 58] width 29 height 29
click at [727, 667] on icon at bounding box center [728, 663] width 5 height 9
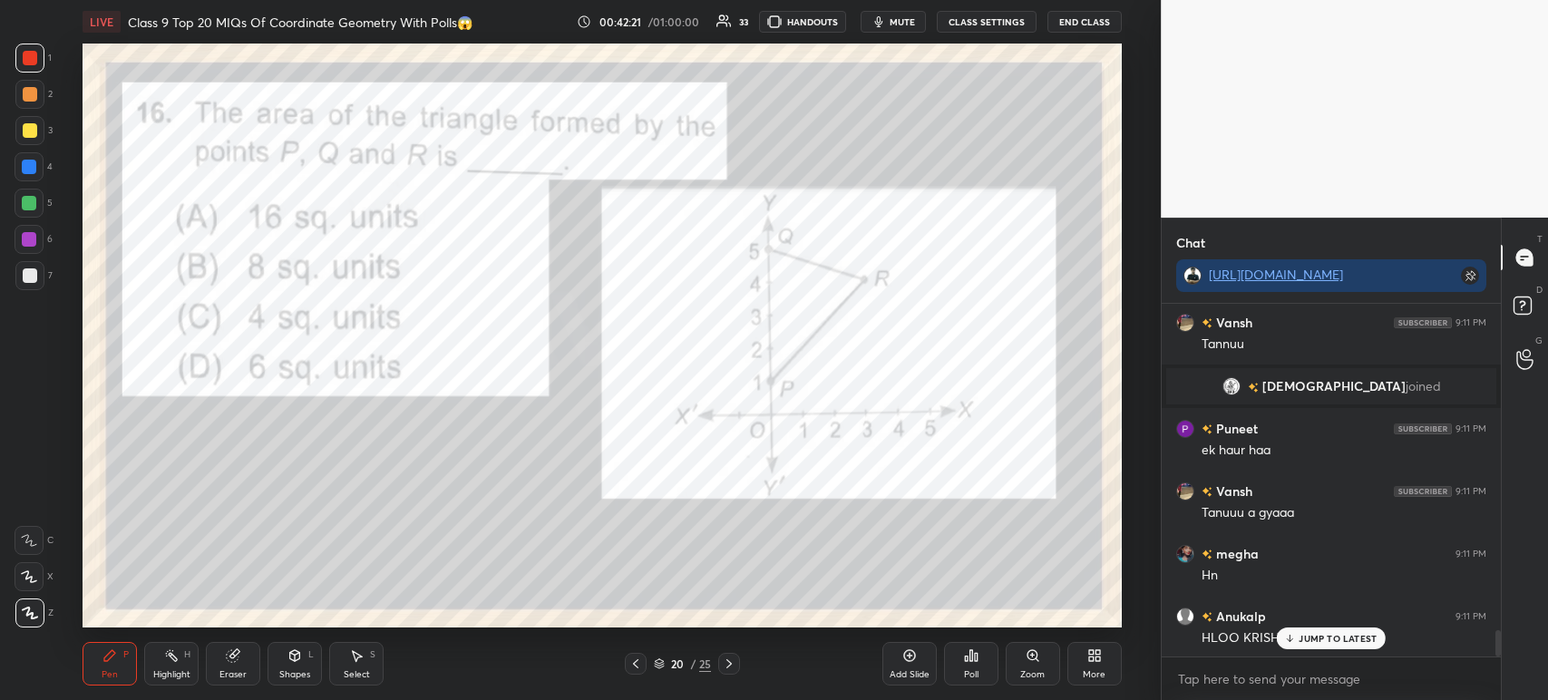
scroll to position [4387, 0]
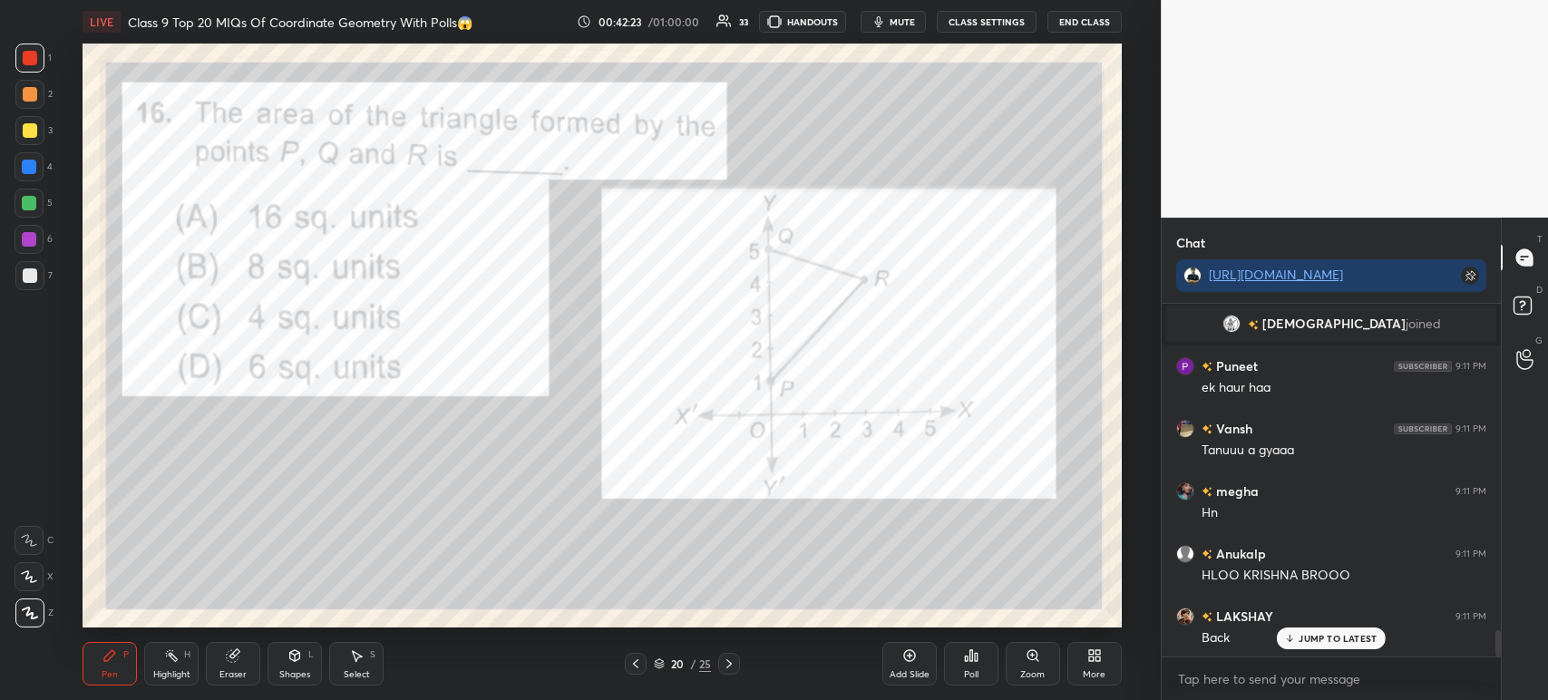
click at [40, 279] on div at bounding box center [29, 275] width 29 height 29
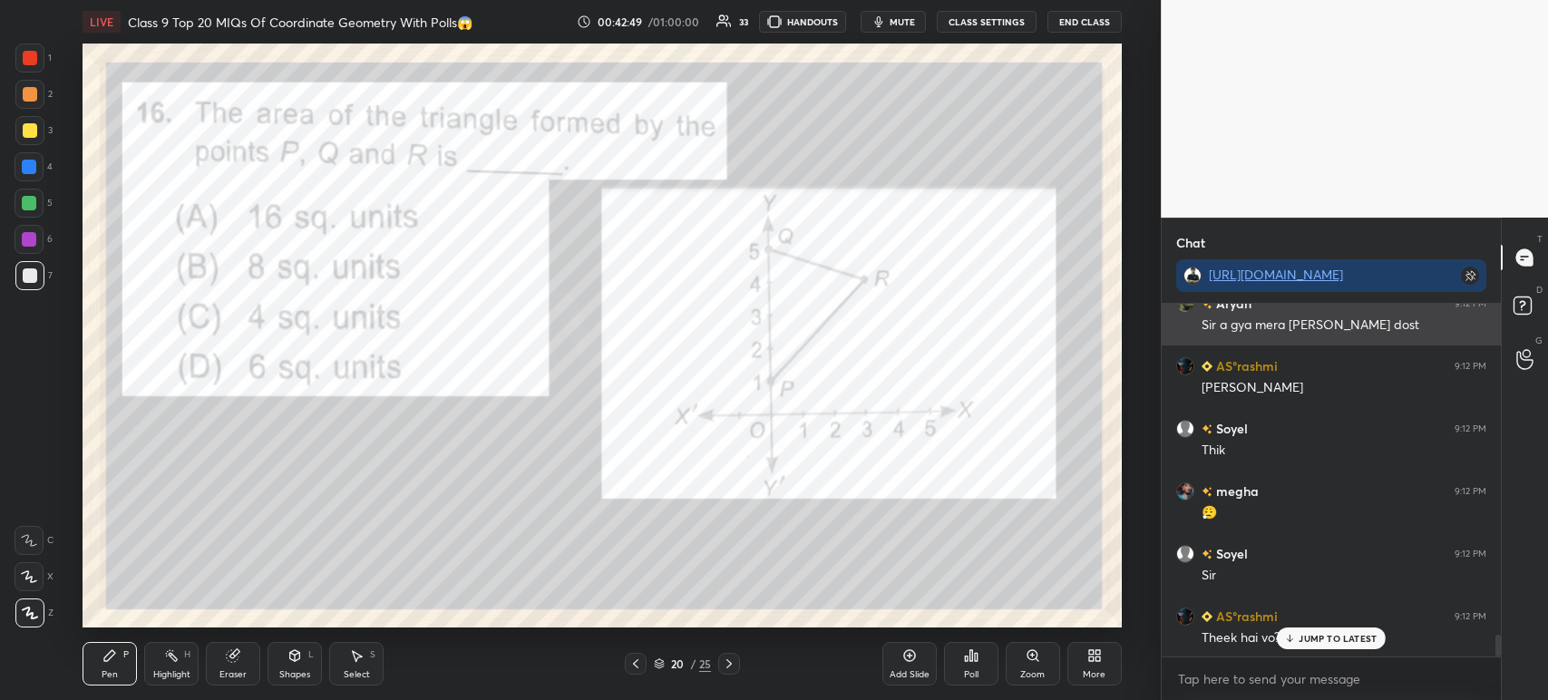
scroll to position [5323, 0]
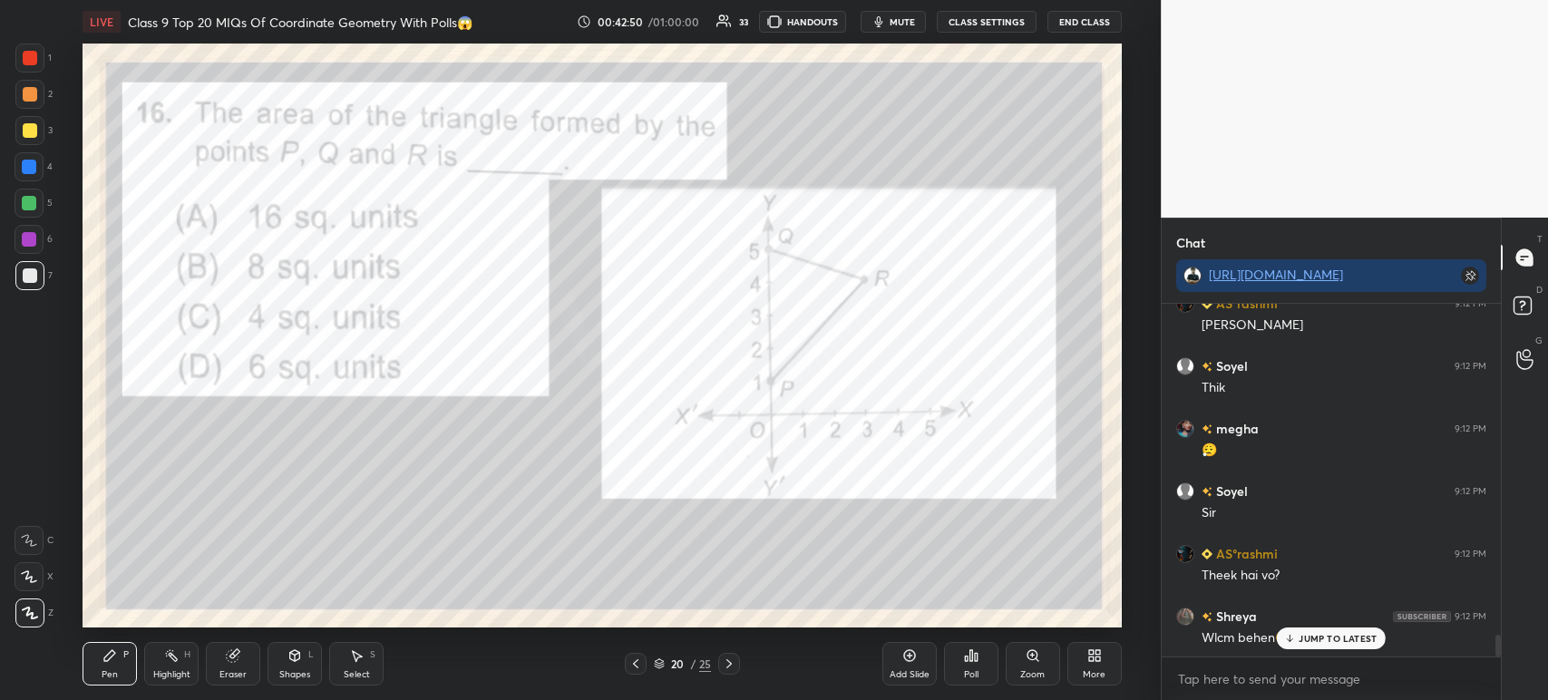
click at [34, 119] on div at bounding box center [29, 130] width 29 height 29
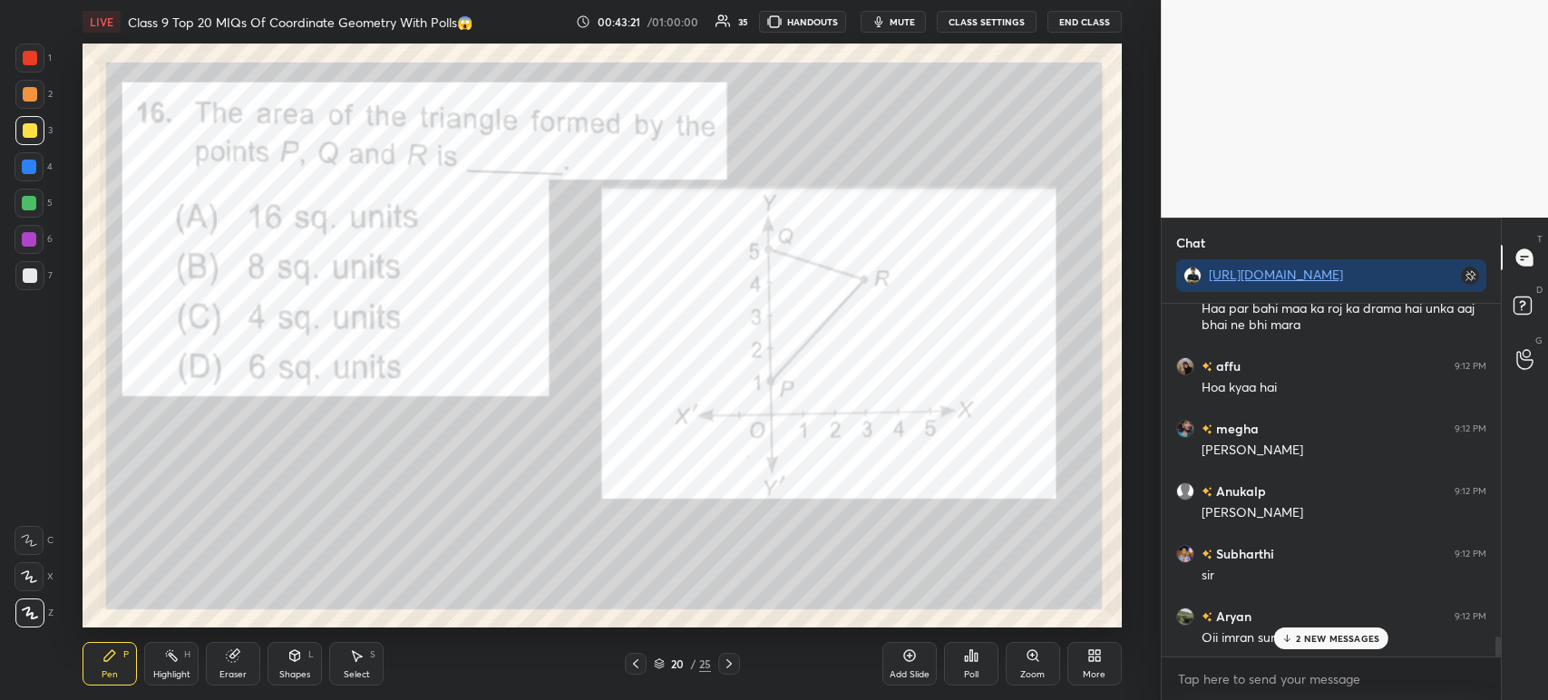
scroll to position [5948, 0]
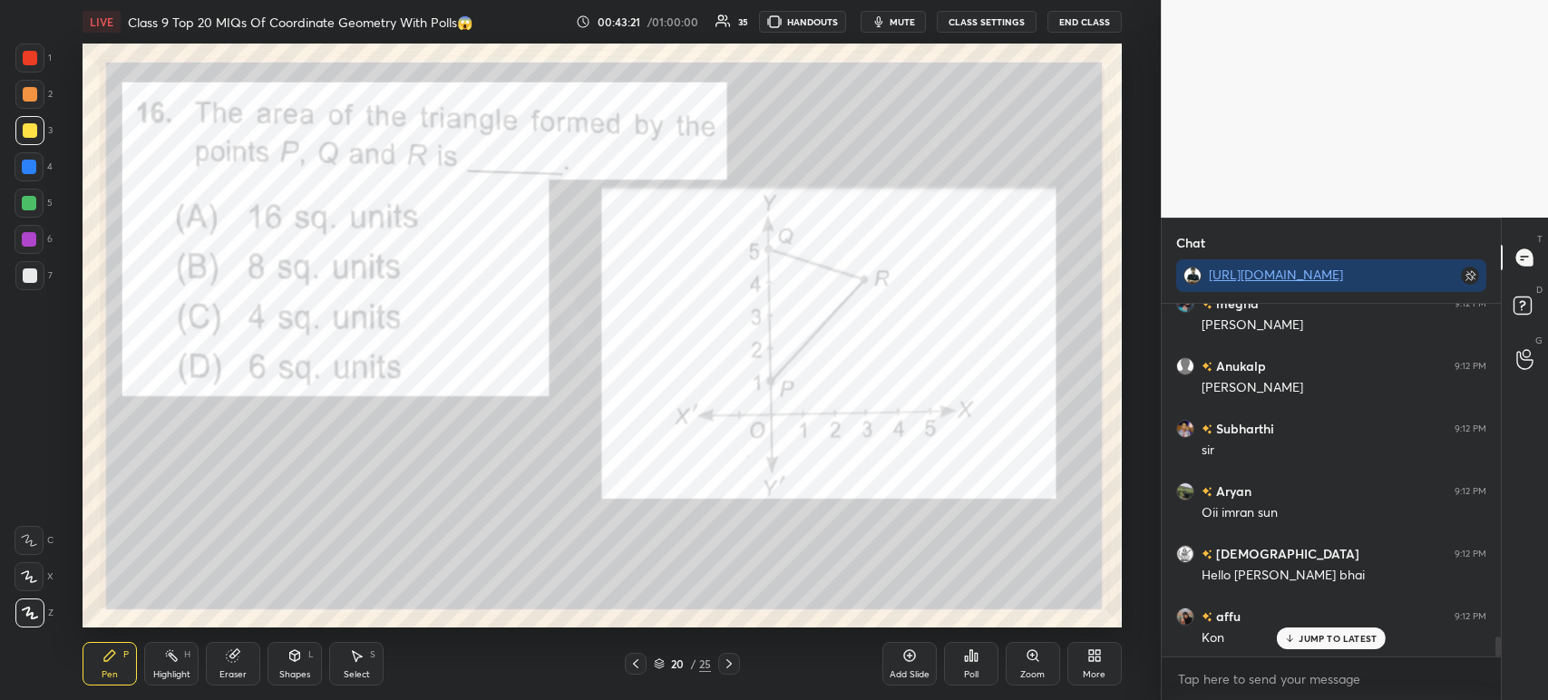
click at [977, 667] on div "Poll" at bounding box center [971, 664] width 54 height 44
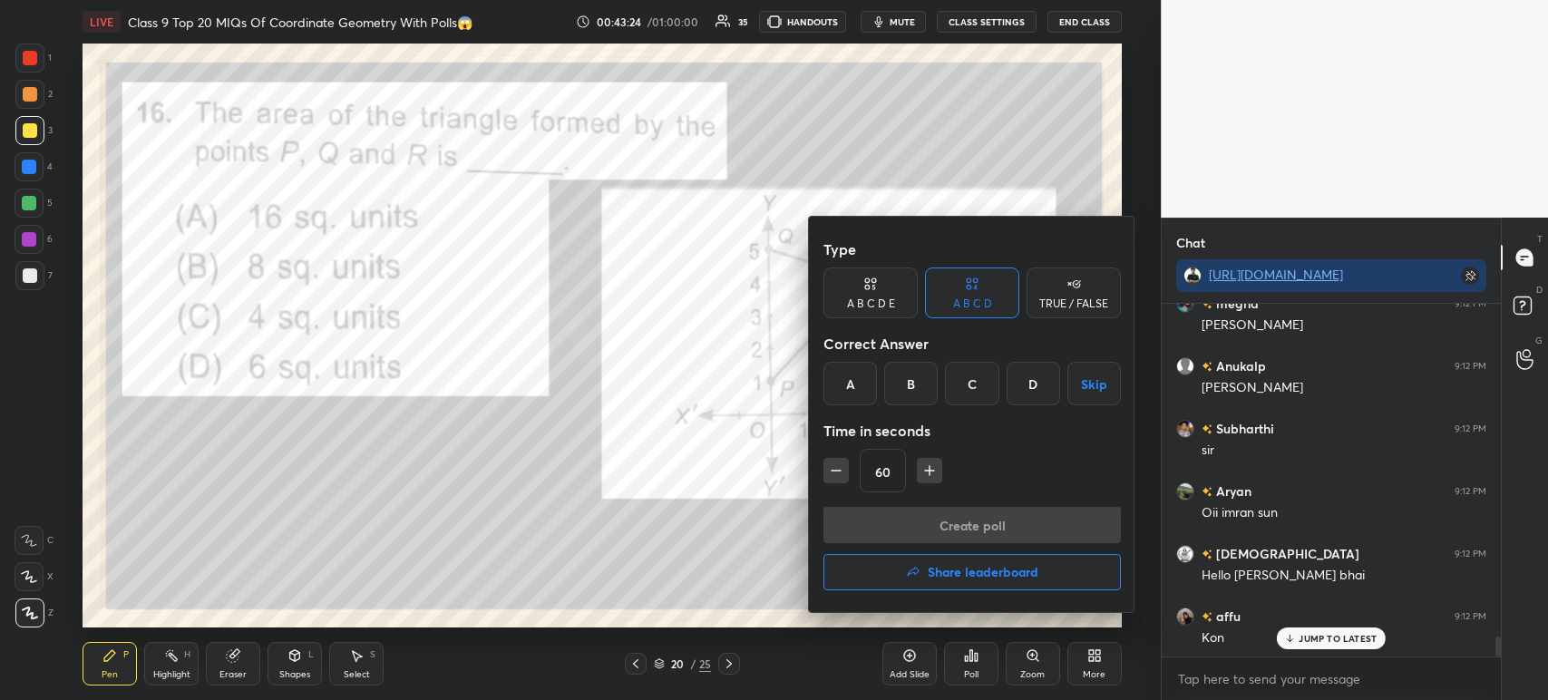
scroll to position [6011, 0]
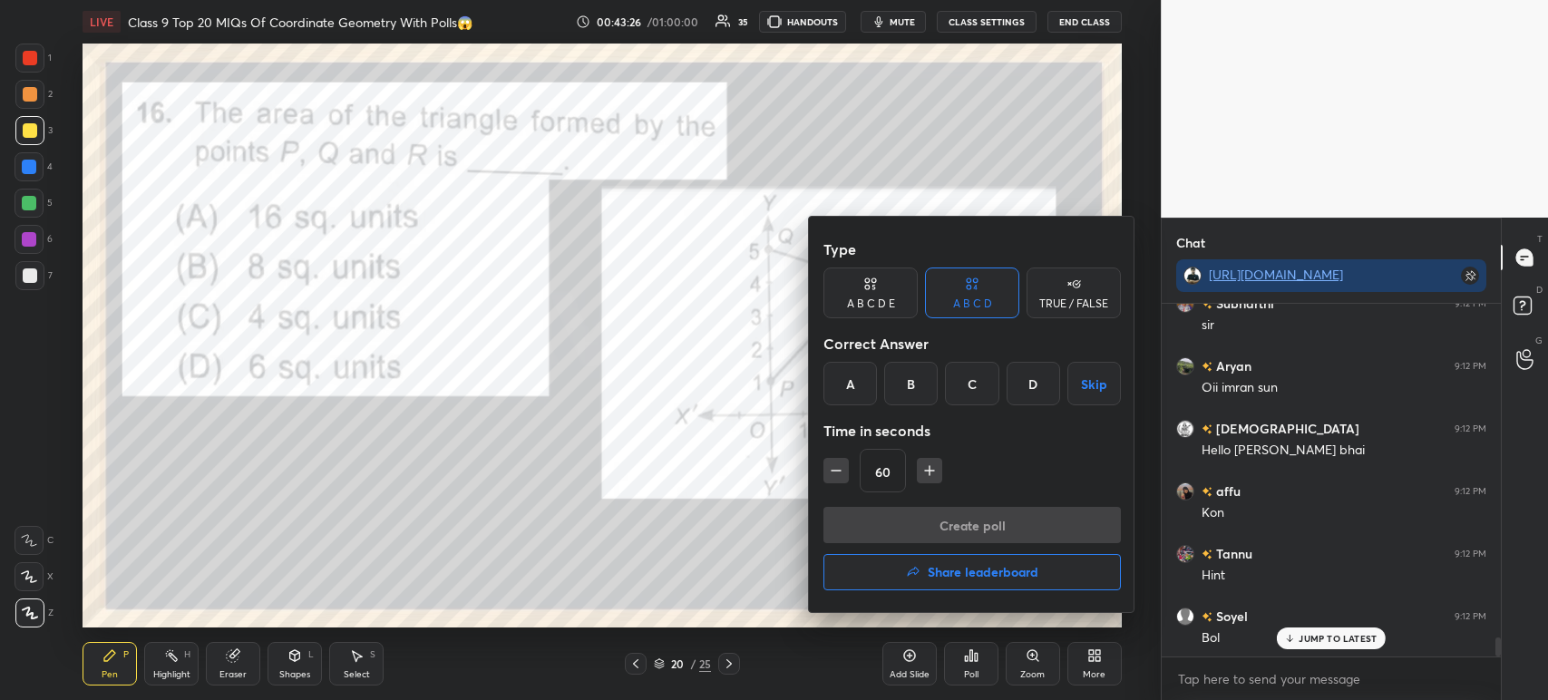
click at [1036, 378] on div "D" at bounding box center [1032, 384] width 53 height 44
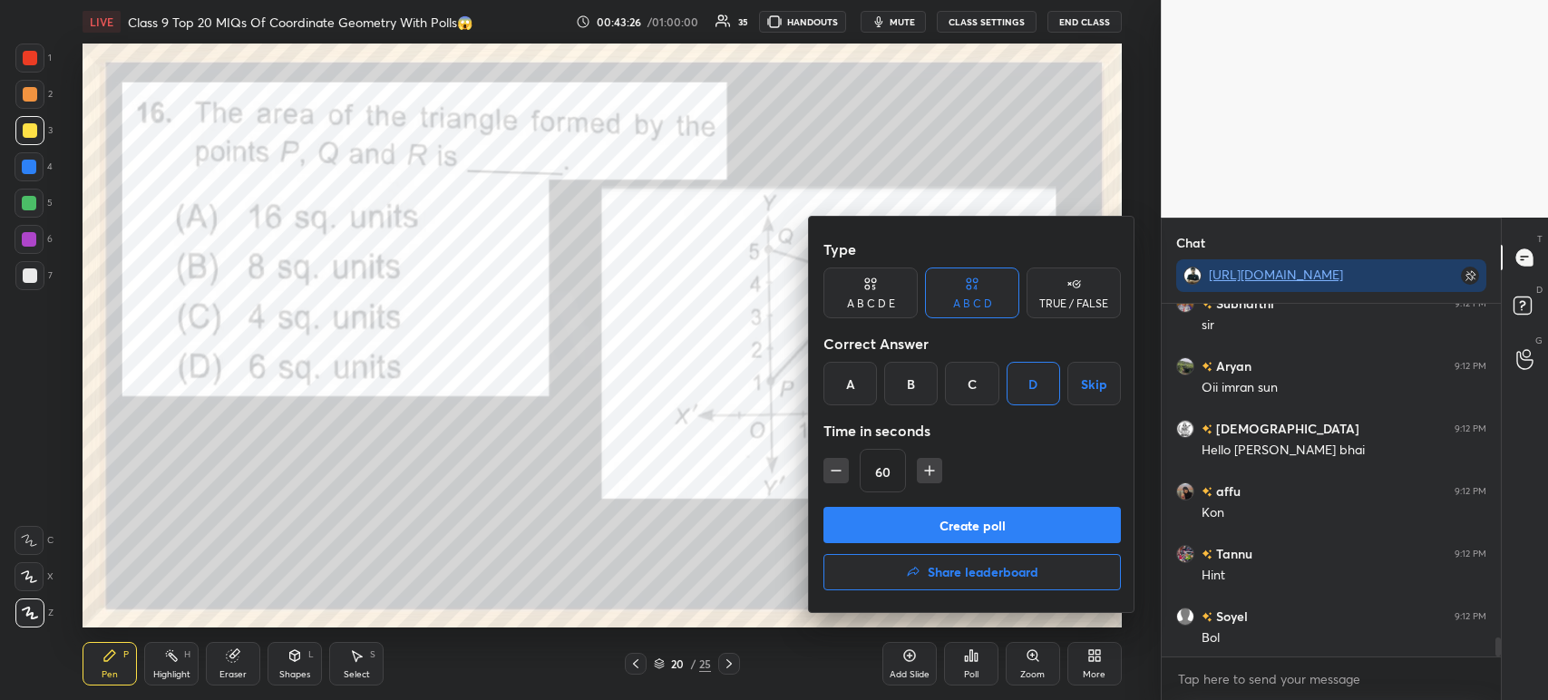
scroll to position [6137, 0]
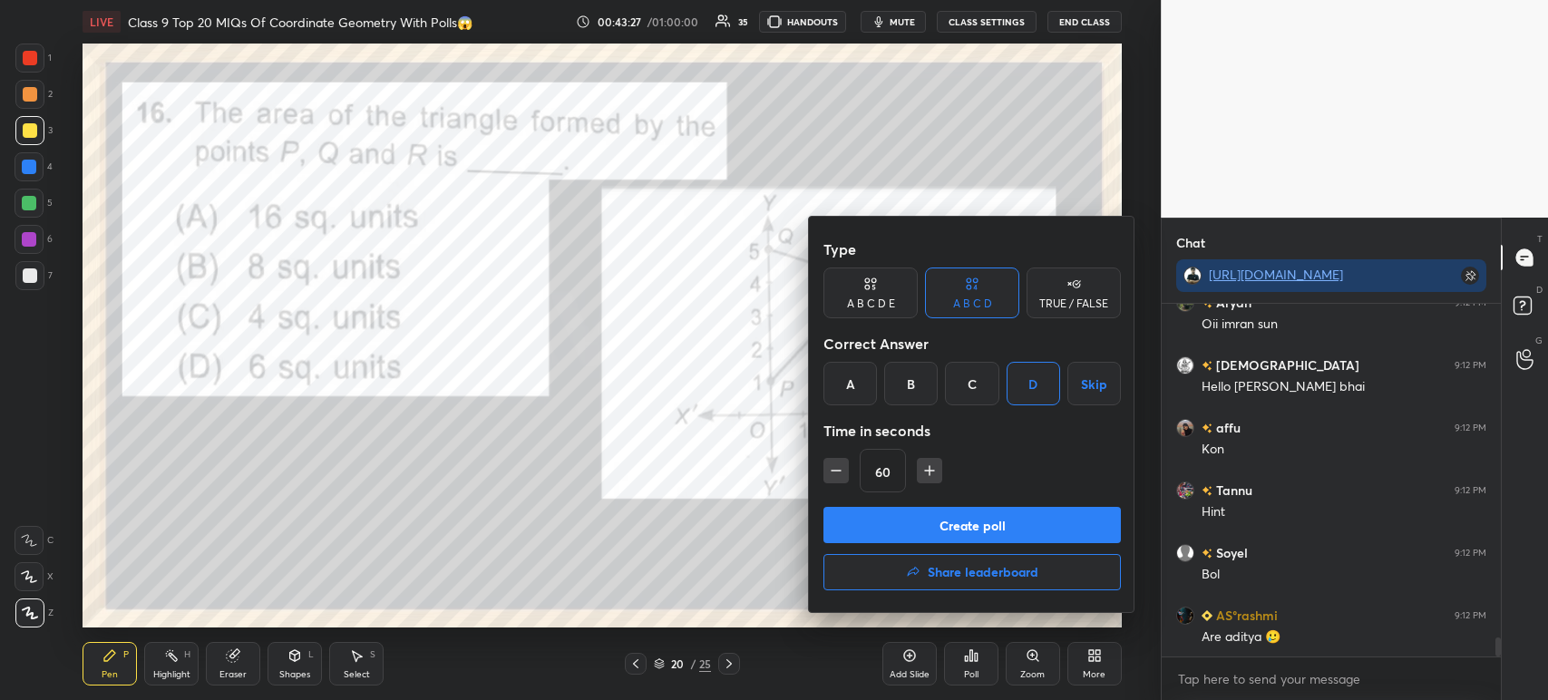
click at [988, 519] on button "Create poll" at bounding box center [971, 525] width 297 height 36
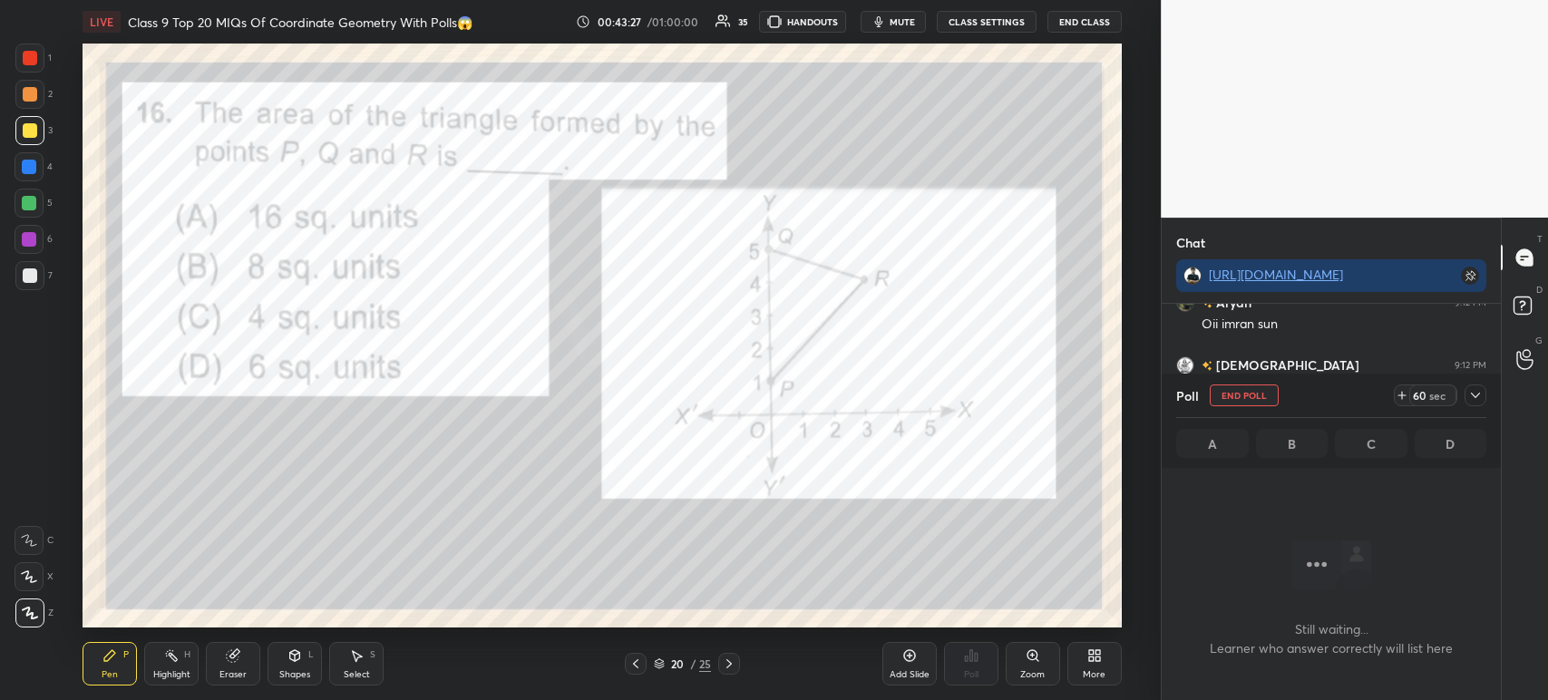
scroll to position [5, 5]
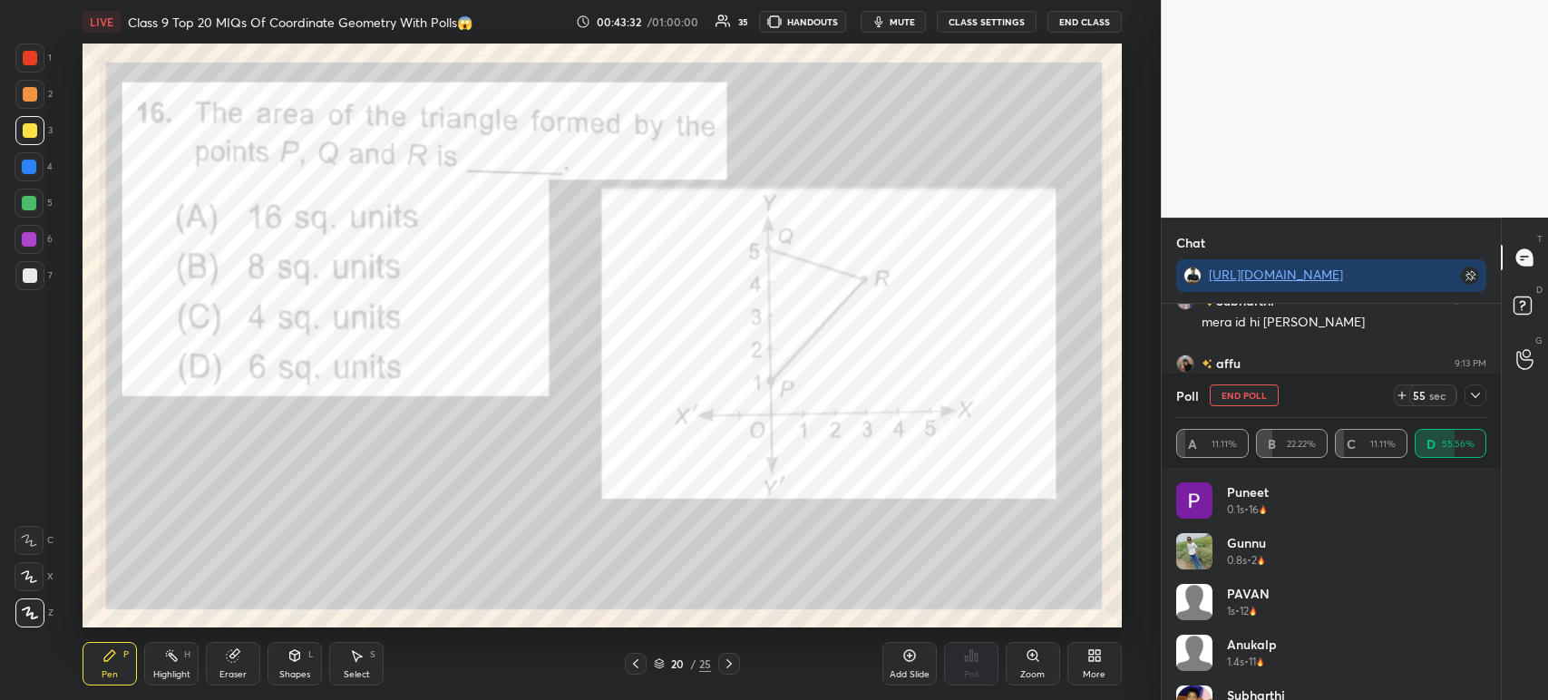
click at [1475, 395] on icon at bounding box center [1475, 395] width 15 height 15
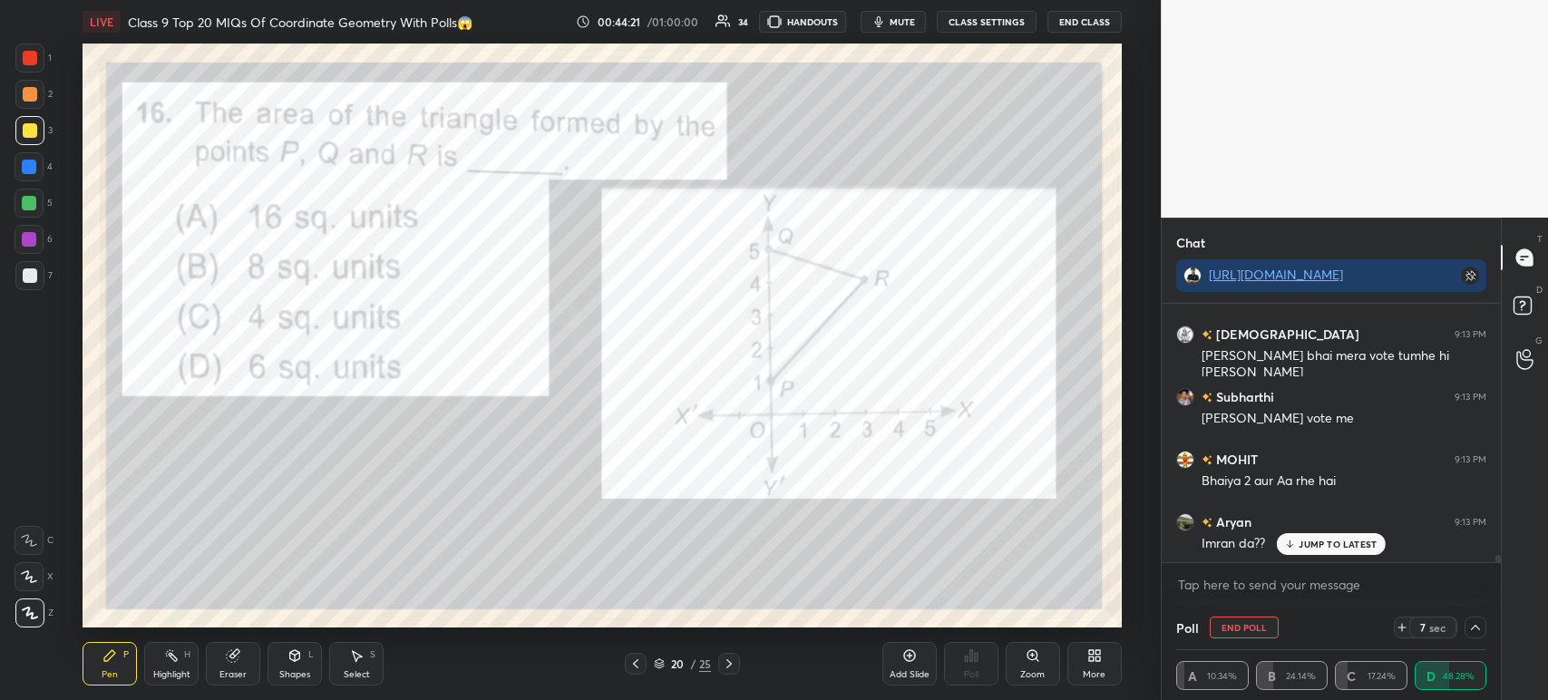
scroll to position [8603, 0]
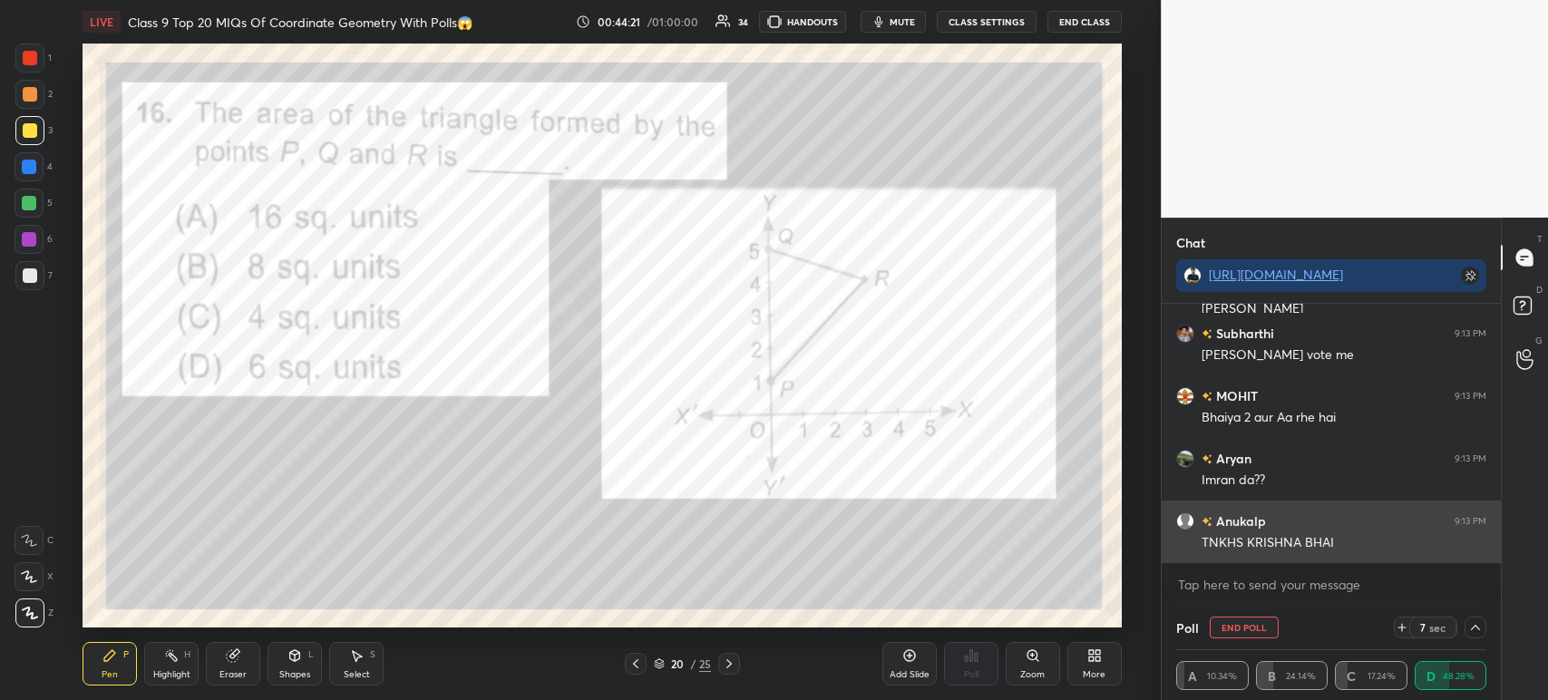
click at [1319, 545] on div "TNKHS KRISHNA BHAI" at bounding box center [1343, 543] width 285 height 18
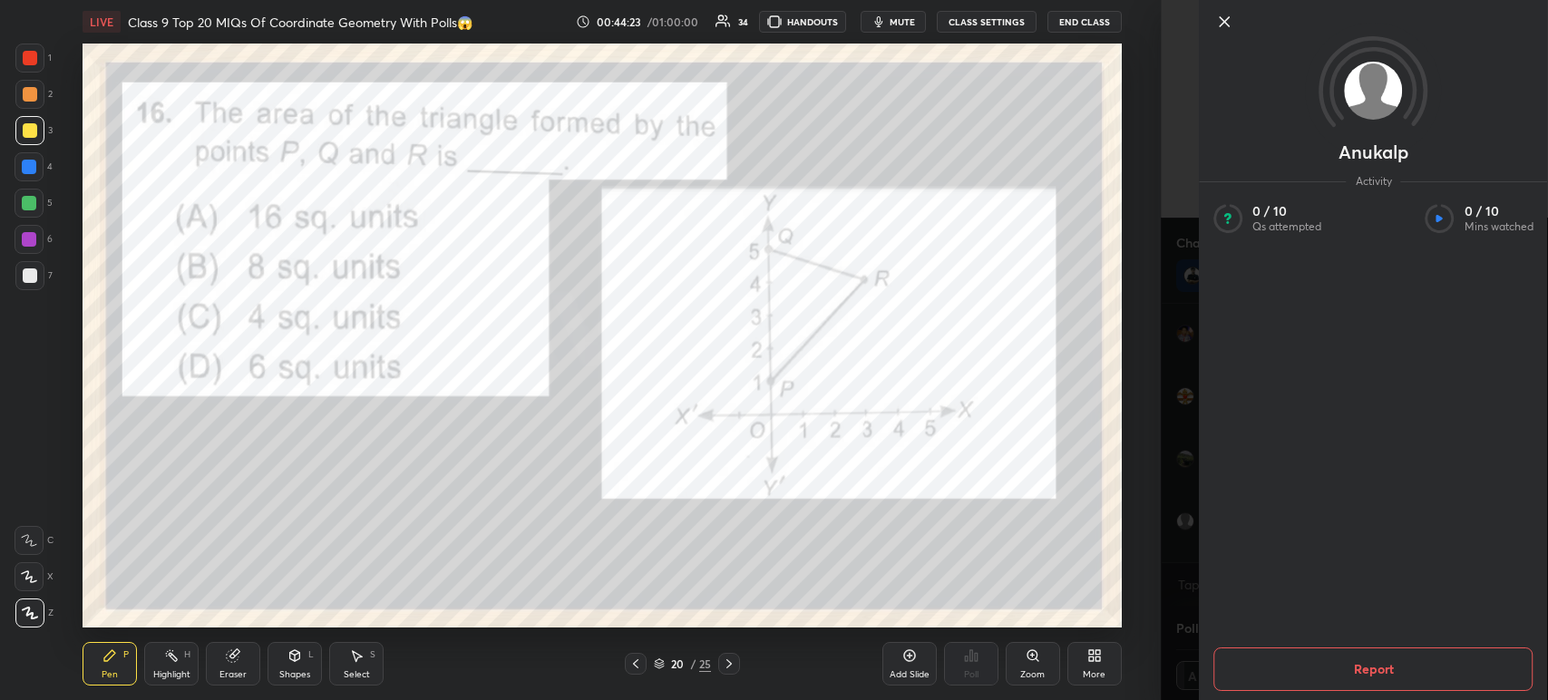
click at [1232, 36] on div at bounding box center [1373, 52] width 348 height 104
click at [1221, 31] on icon at bounding box center [1224, 22] width 22 height 22
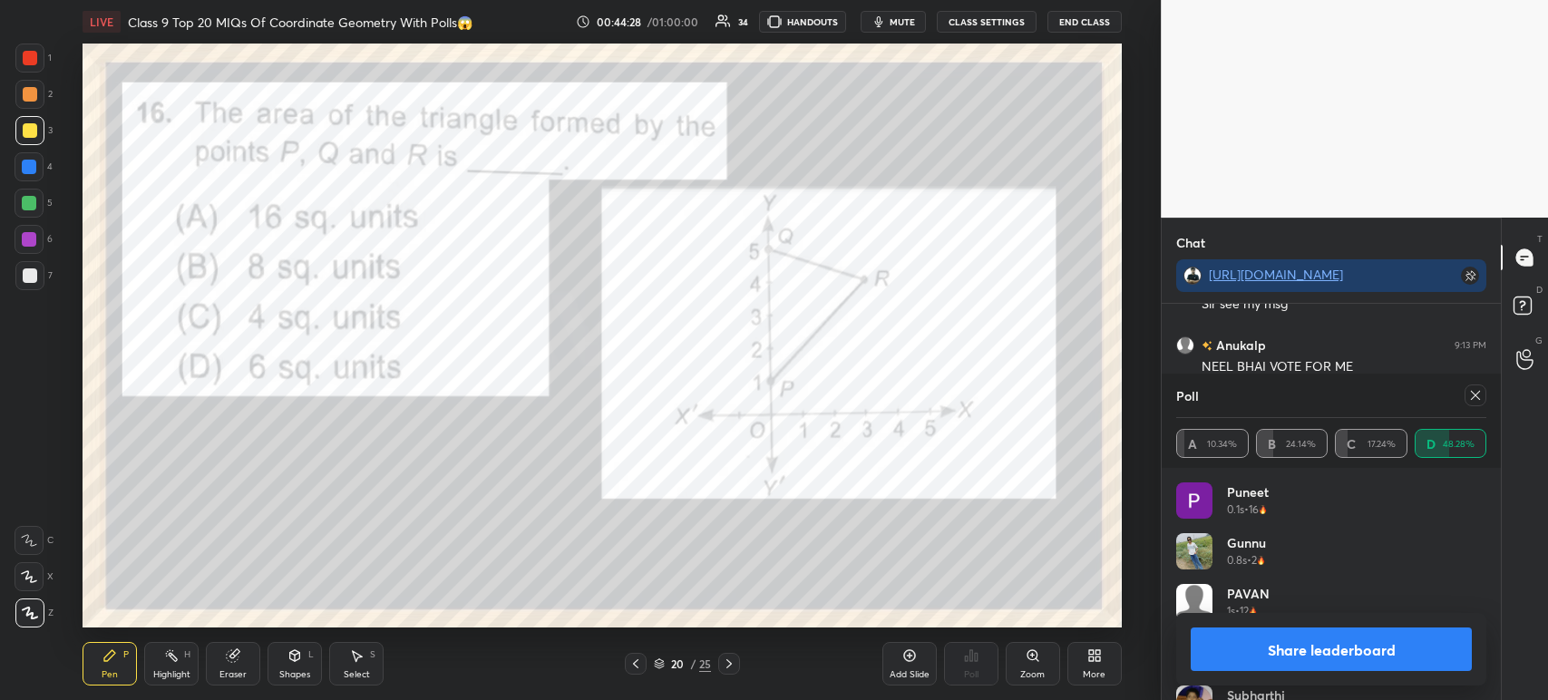
scroll to position [8454, 0]
click at [1240, 637] on button "Share leaderboard" at bounding box center [1331, 649] width 281 height 44
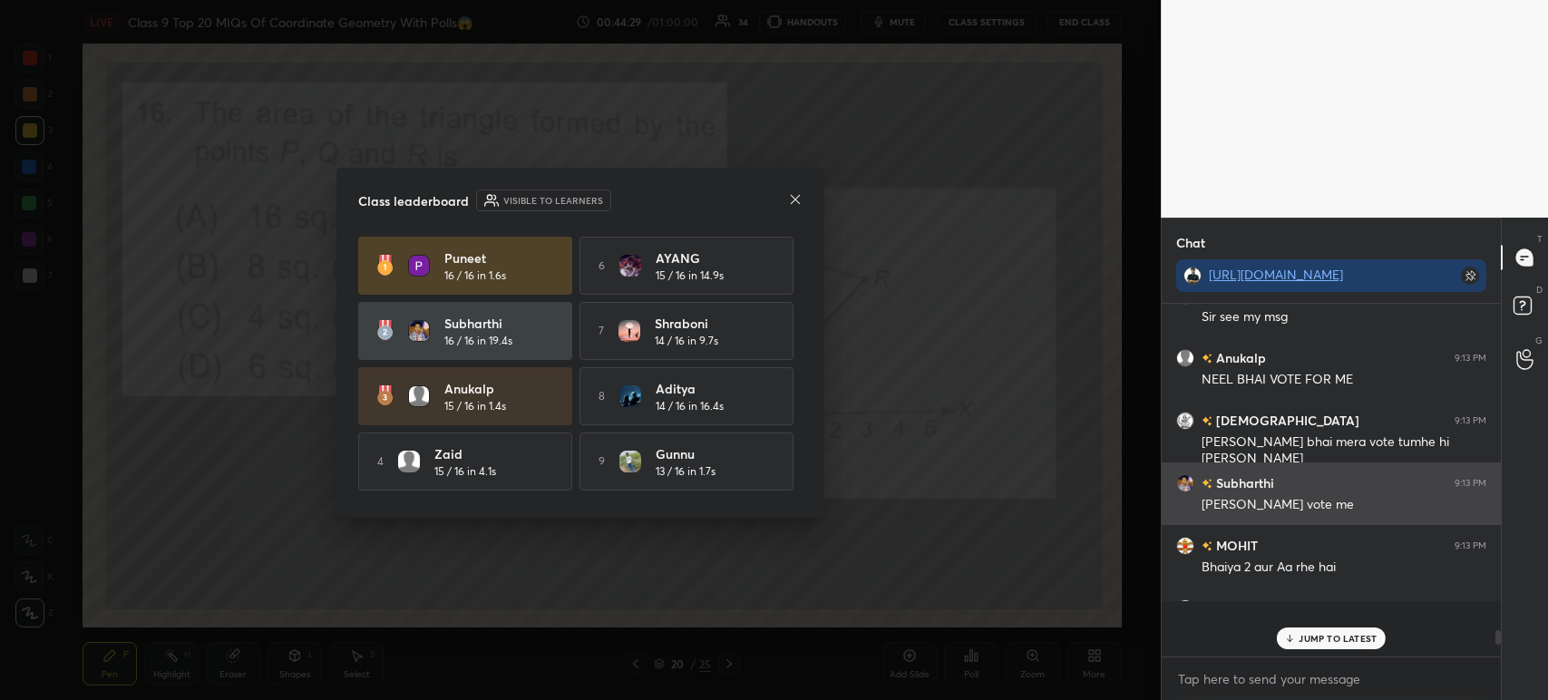
scroll to position [5, 5]
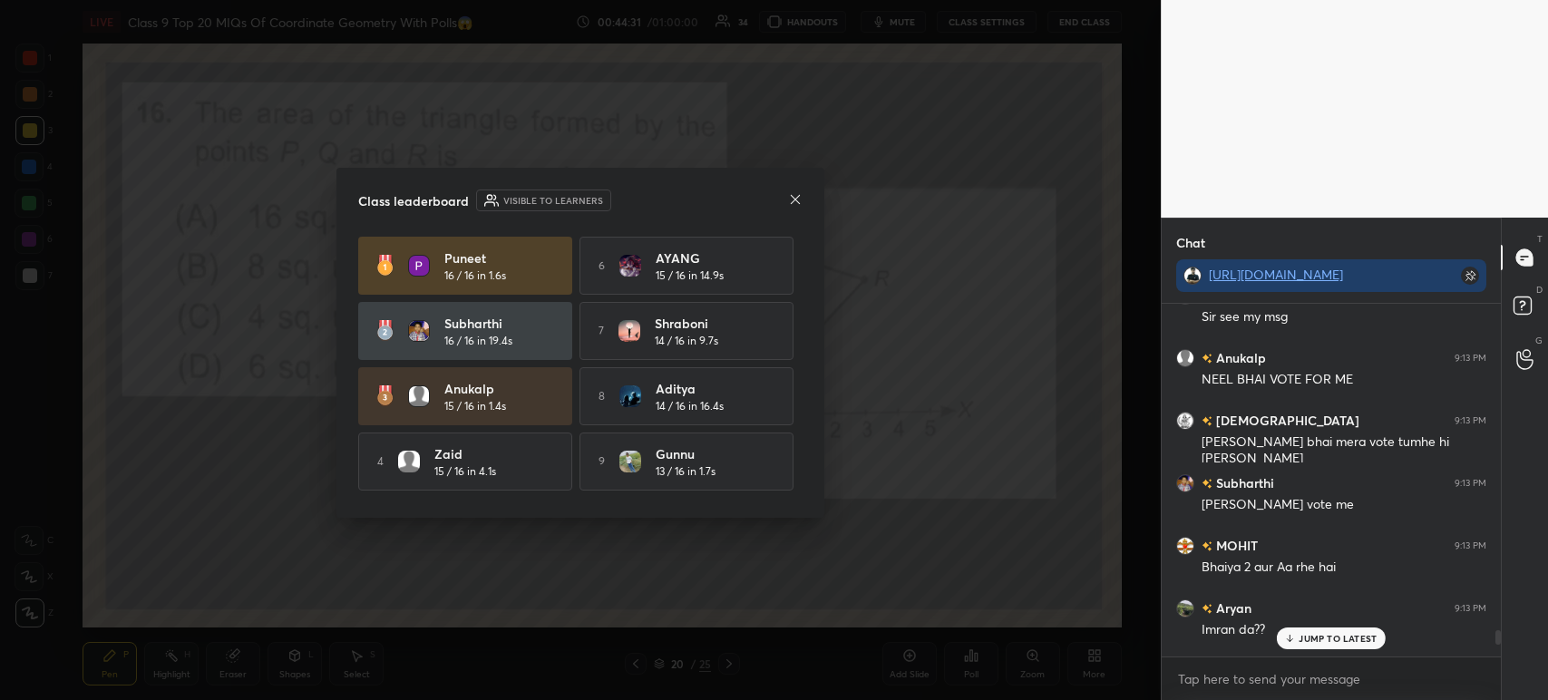
click at [795, 210] on div "Class leaderboard Visible to learners" at bounding box center [580, 201] width 444 height 22
click at [793, 199] on icon at bounding box center [795, 199] width 15 height 15
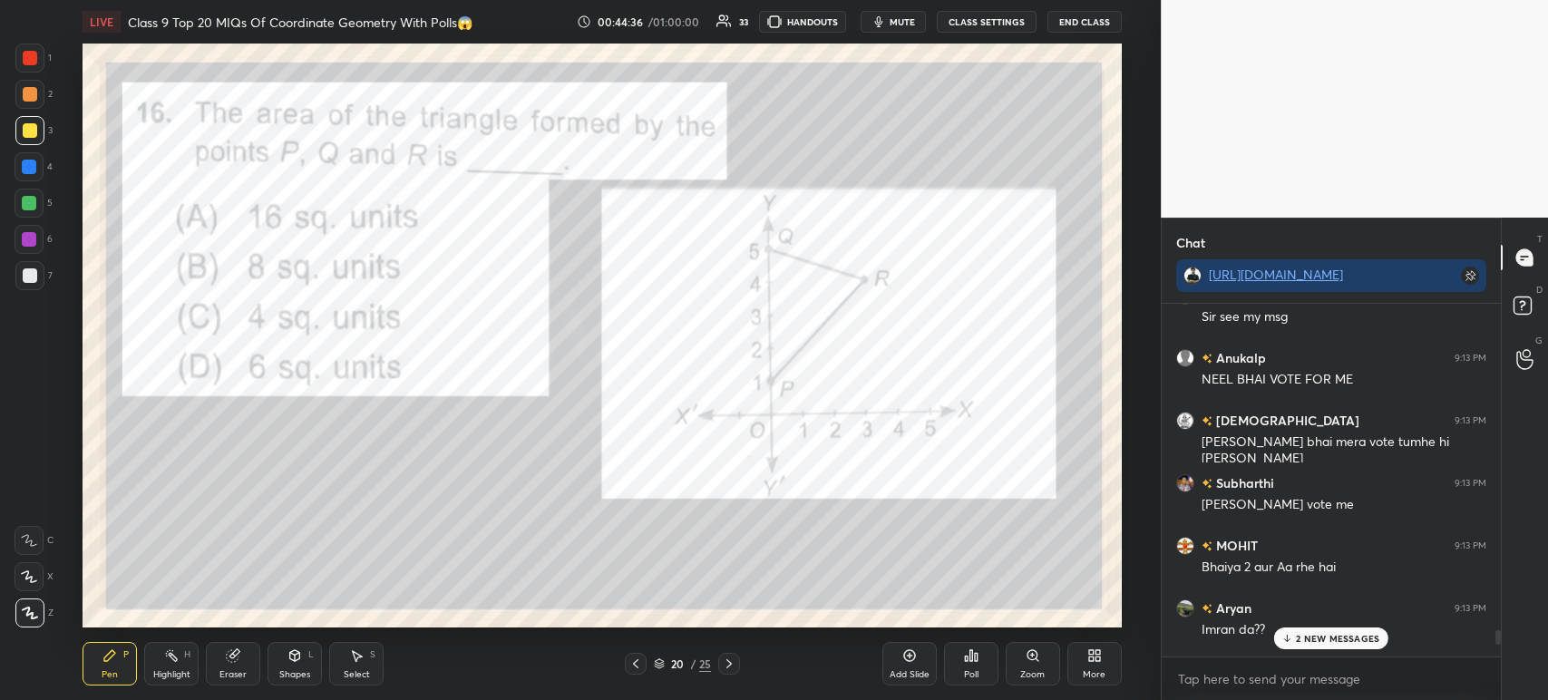
click at [8, 56] on div "1 2 3 4 5 6 7 C X Z C X Z E E Erase all H H" at bounding box center [29, 336] width 58 height 584
click at [31, 63] on div at bounding box center [30, 58] width 15 height 15
click at [29, 104] on div at bounding box center [29, 94] width 29 height 29
click at [20, 133] on div at bounding box center [29, 130] width 29 height 29
click at [37, 65] on div at bounding box center [29, 58] width 29 height 29
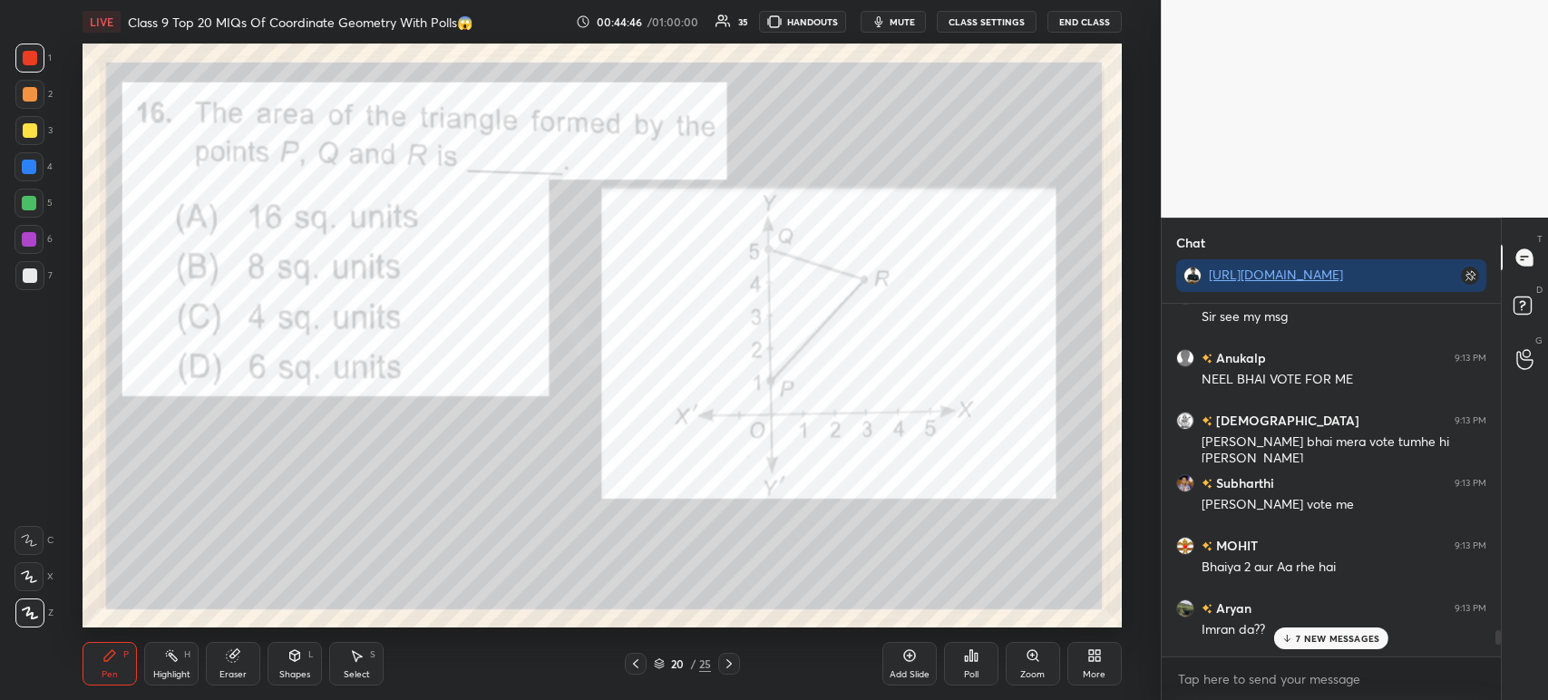
click at [25, 129] on div at bounding box center [30, 130] width 15 height 15
click at [29, 92] on div at bounding box center [30, 94] width 15 height 15
click at [37, 58] on div at bounding box center [29, 58] width 29 height 29
click at [29, 281] on div at bounding box center [30, 275] width 15 height 15
click at [35, 65] on div at bounding box center [29, 58] width 29 height 29
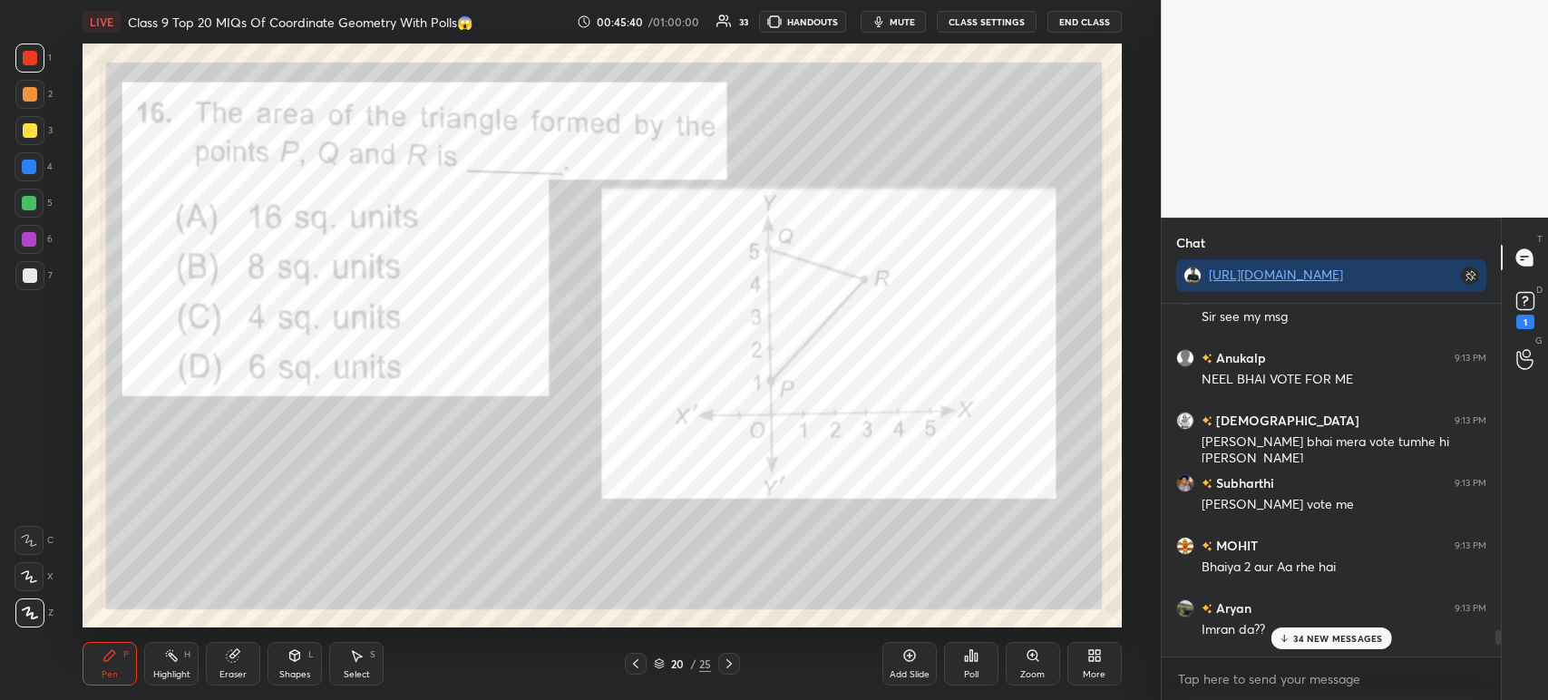
scroll to position [0, 0]
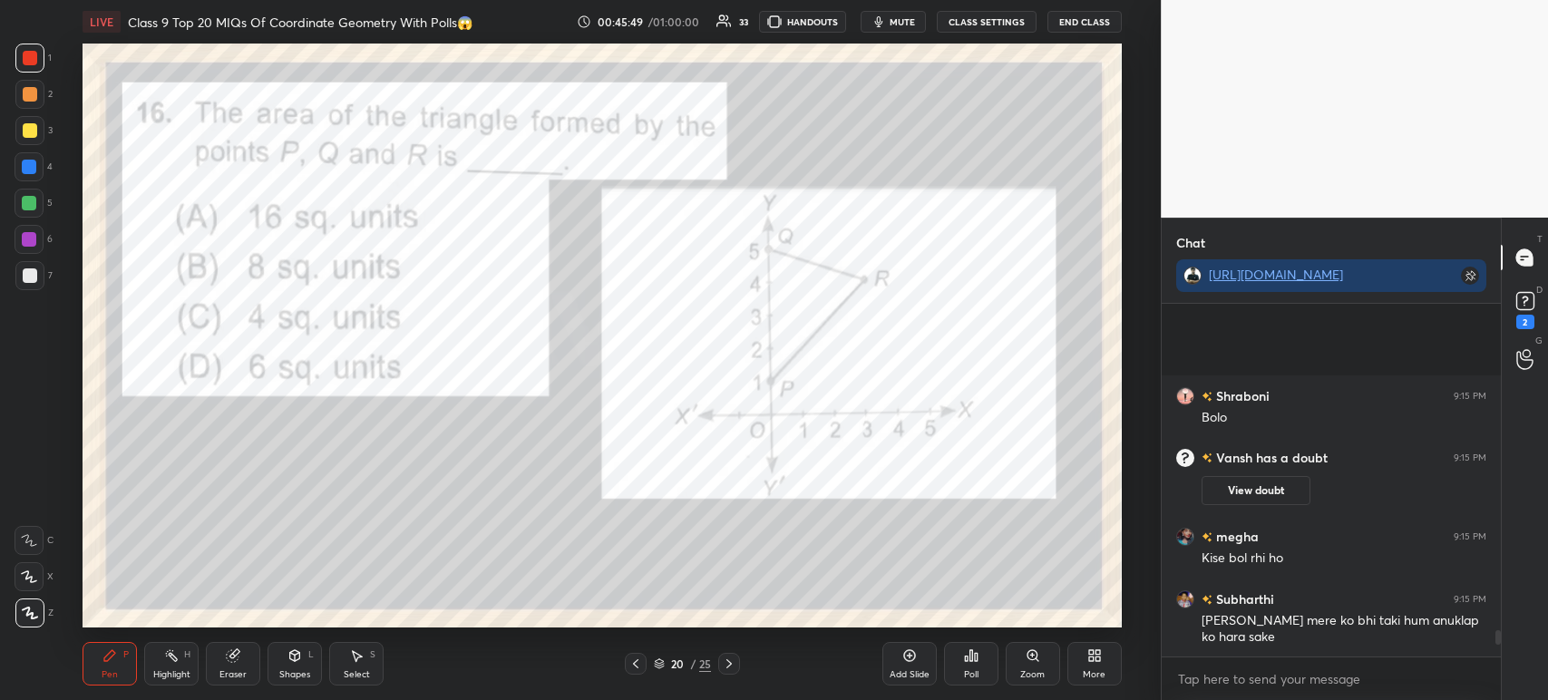
click at [31, 278] on div at bounding box center [30, 275] width 15 height 15
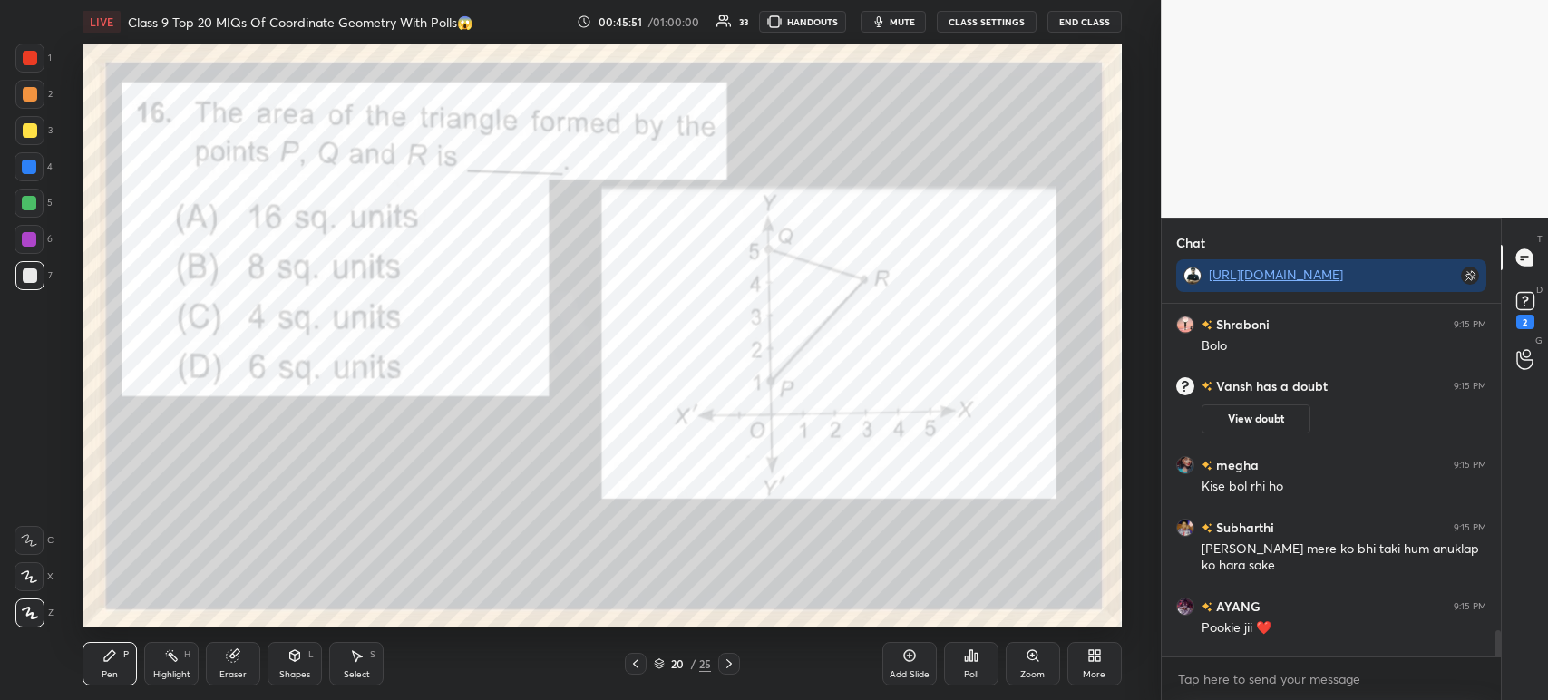
scroll to position [53, 0]
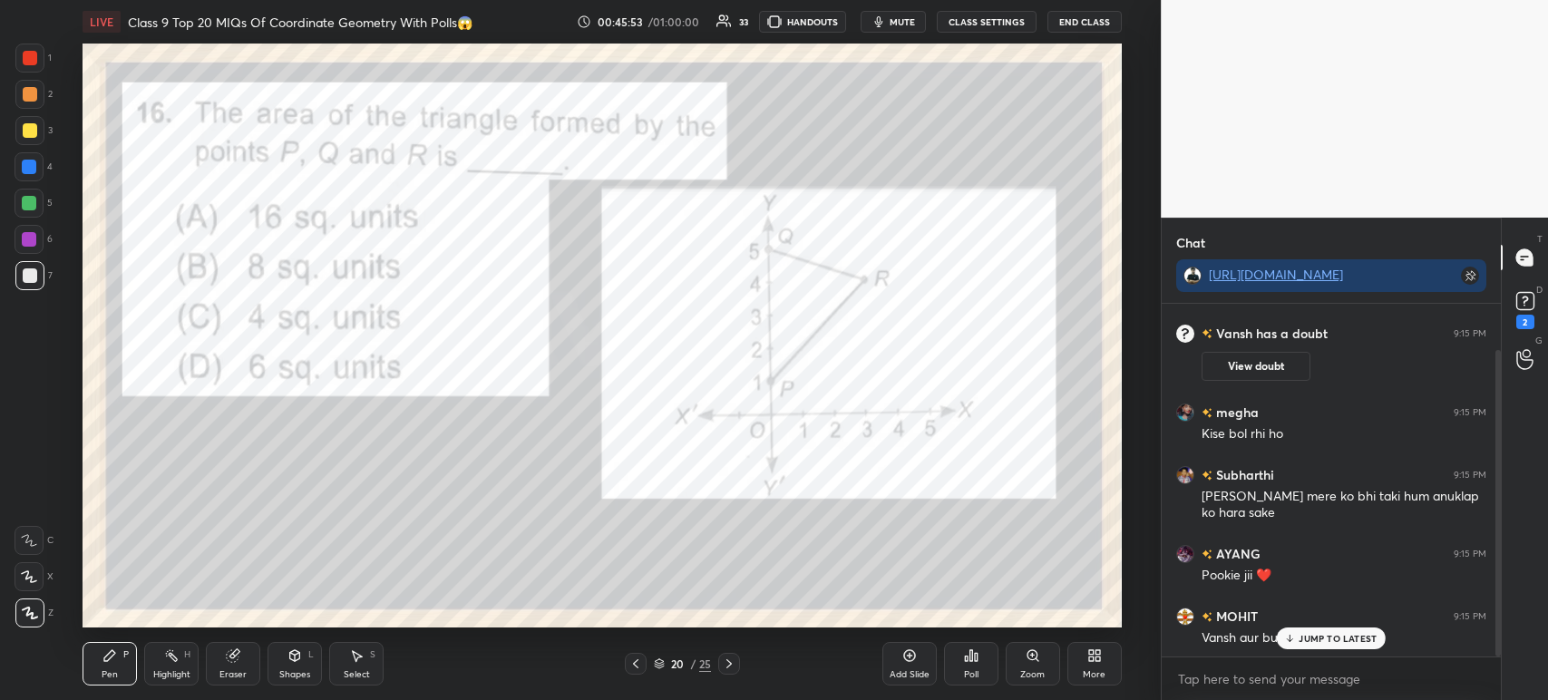
click at [34, 56] on div at bounding box center [30, 58] width 15 height 15
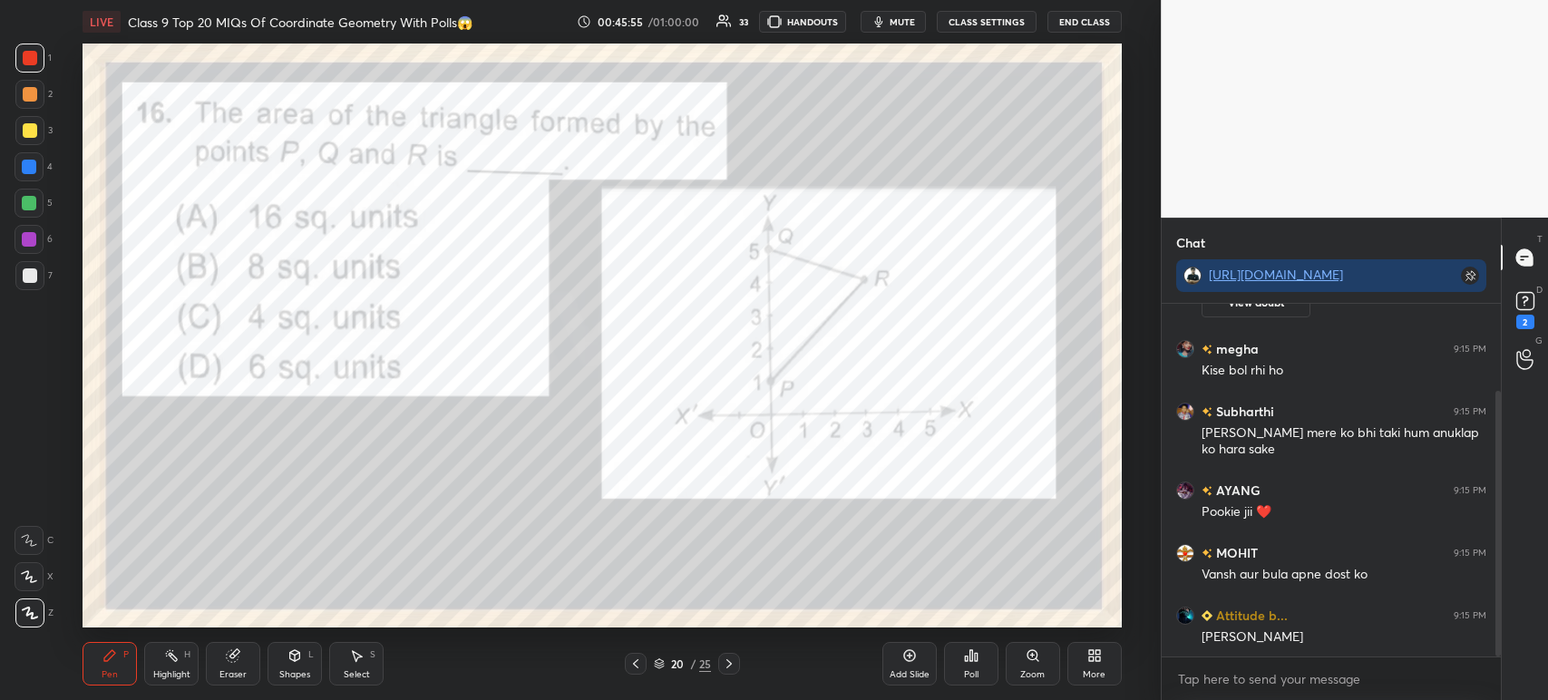
click at [718, 666] on div at bounding box center [729, 664] width 22 height 22
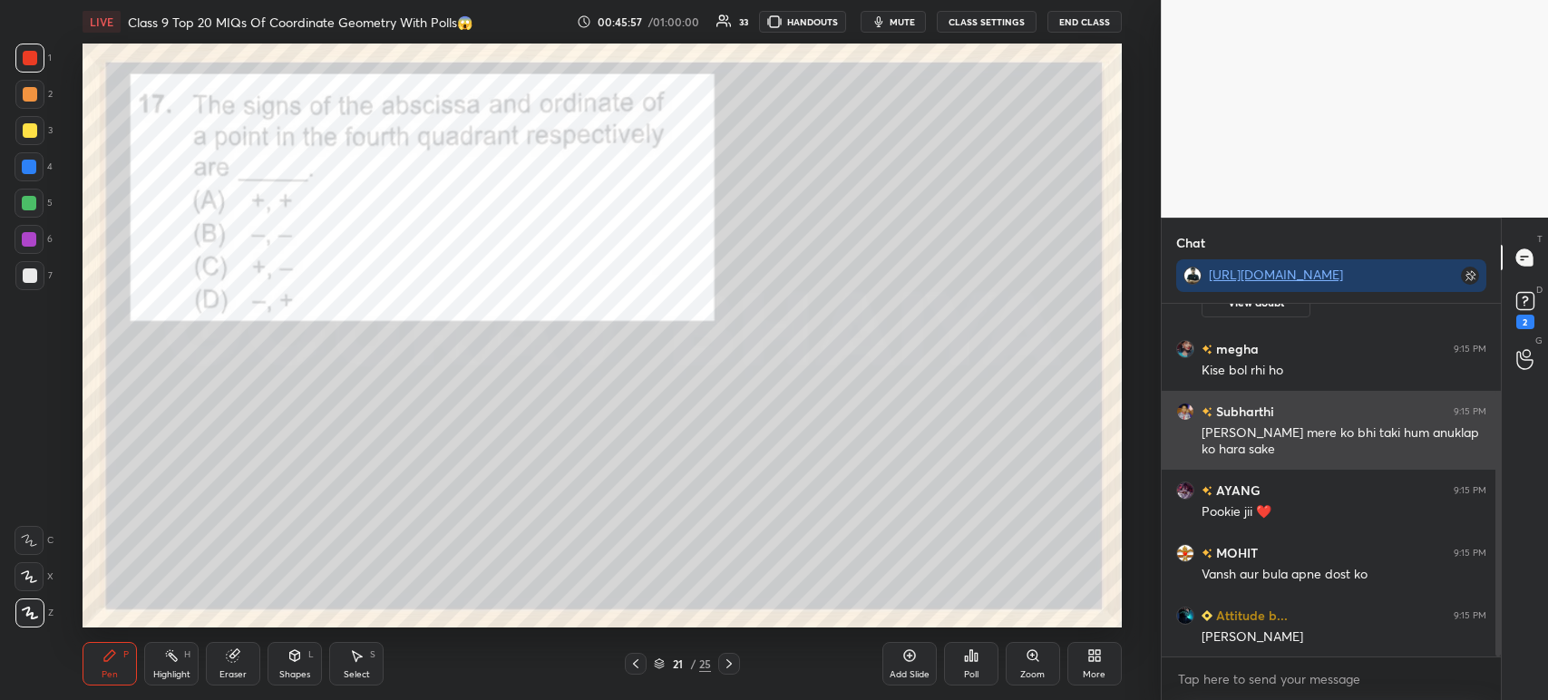
scroll to position [178, 0]
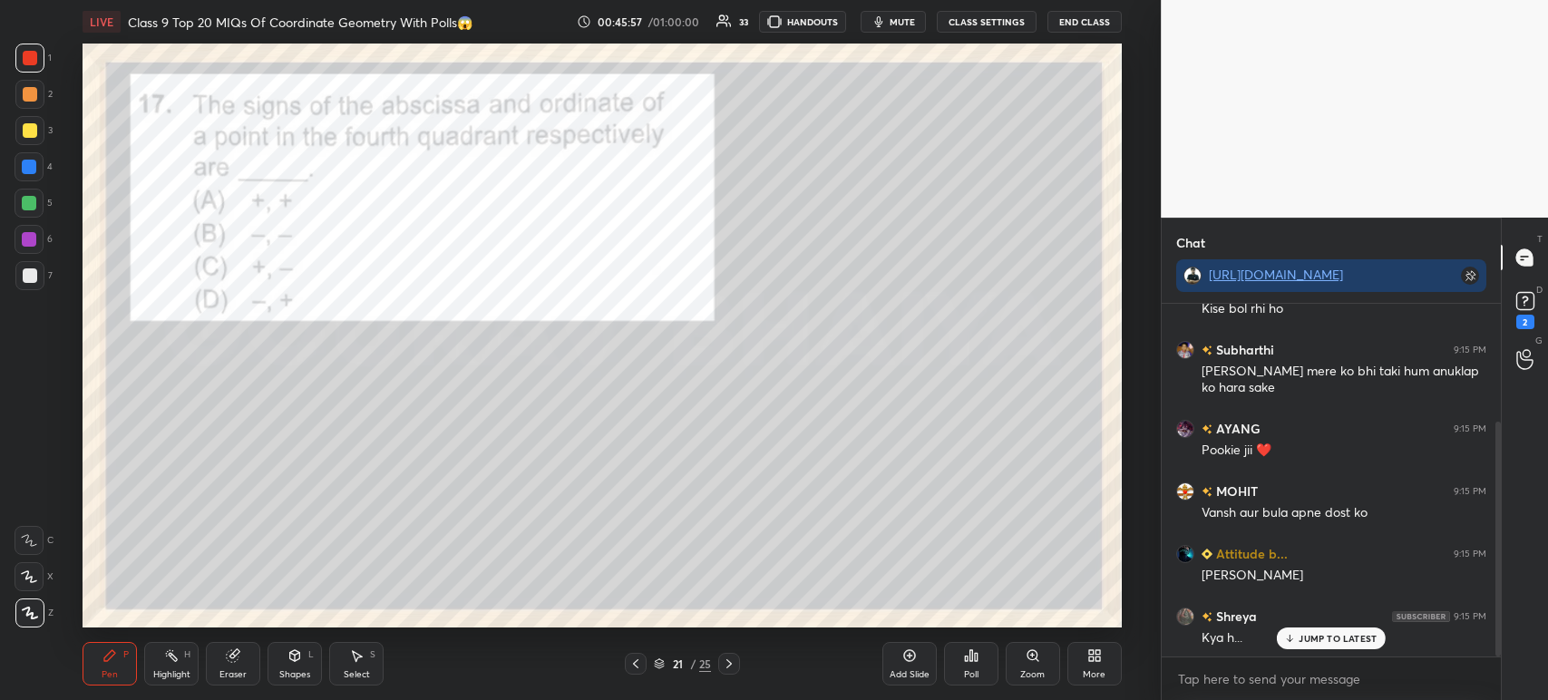
click at [1536, 290] on icon at bounding box center [1525, 300] width 27 height 27
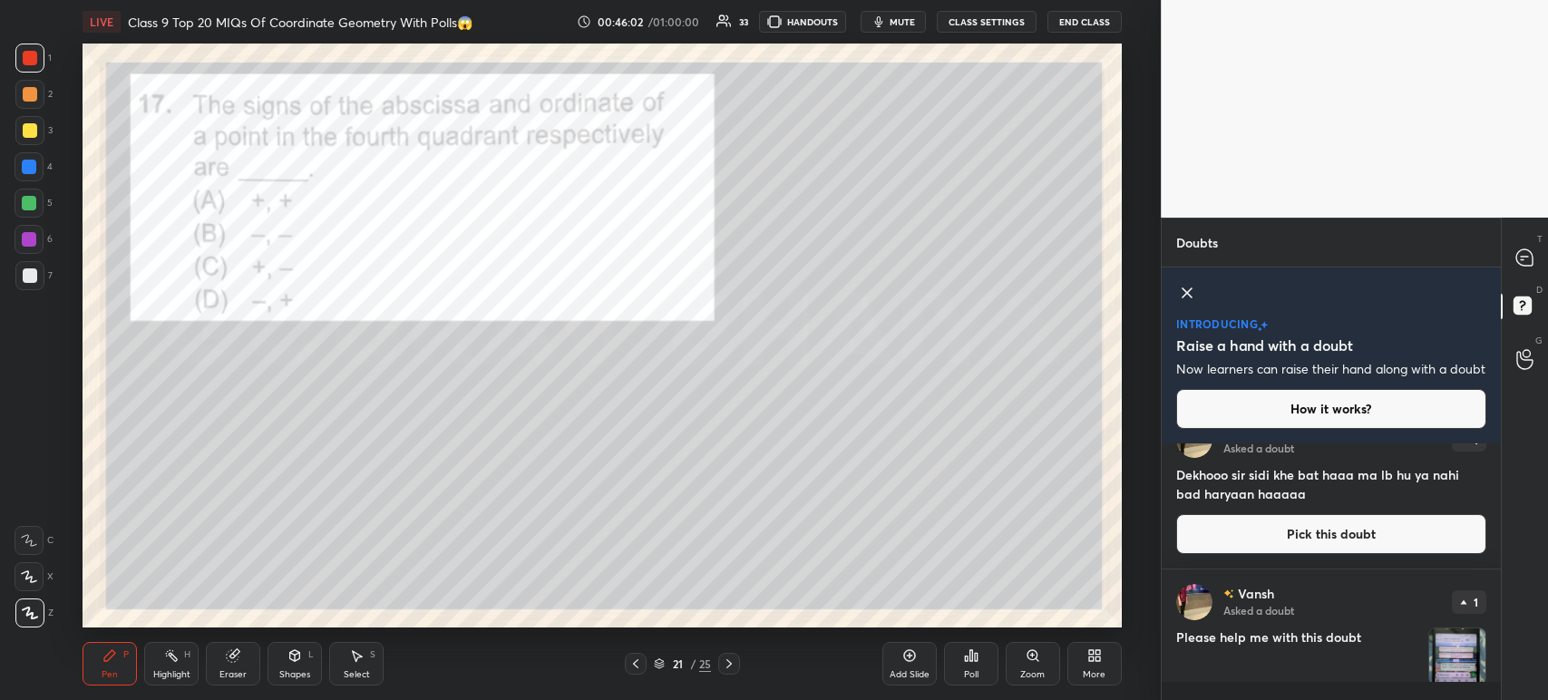
scroll to position [406, 0]
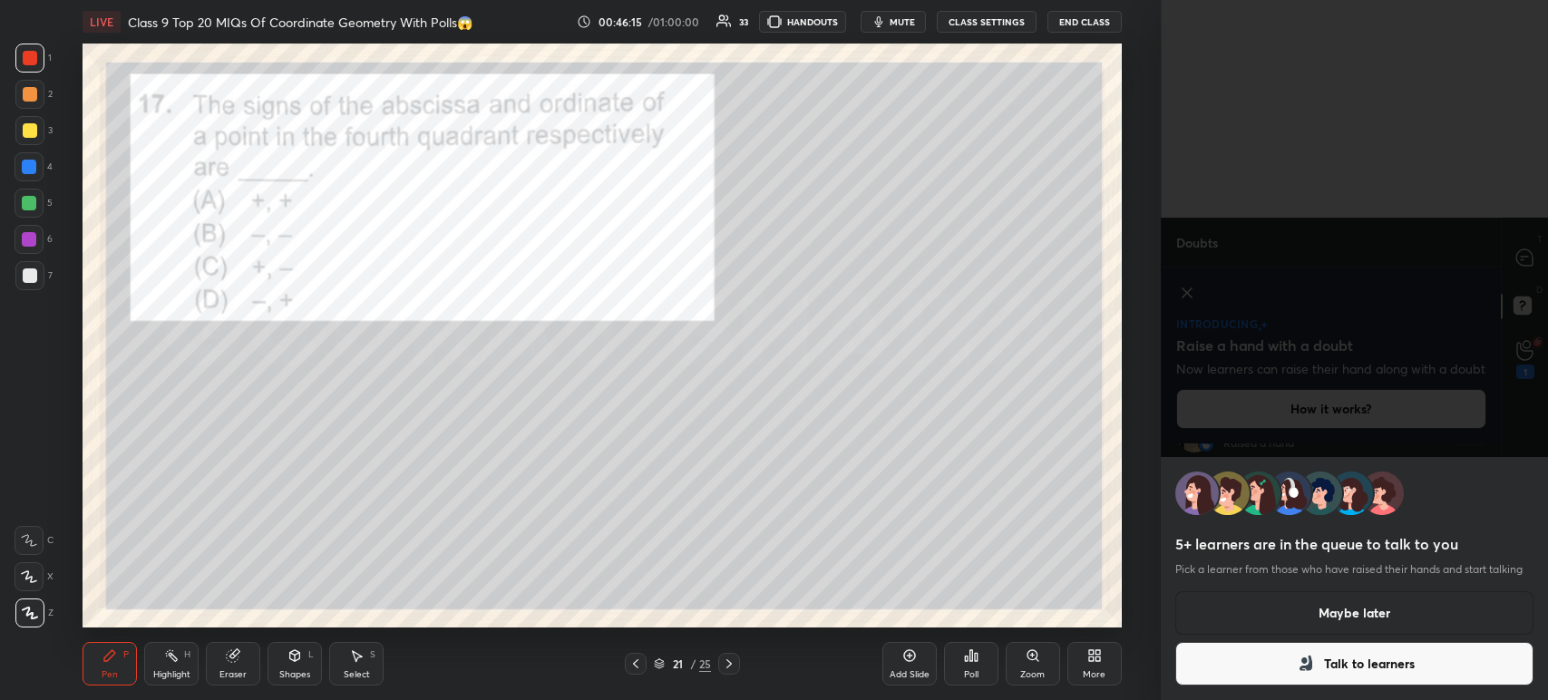
click at [1273, 624] on button "Maybe later" at bounding box center [1354, 613] width 358 height 44
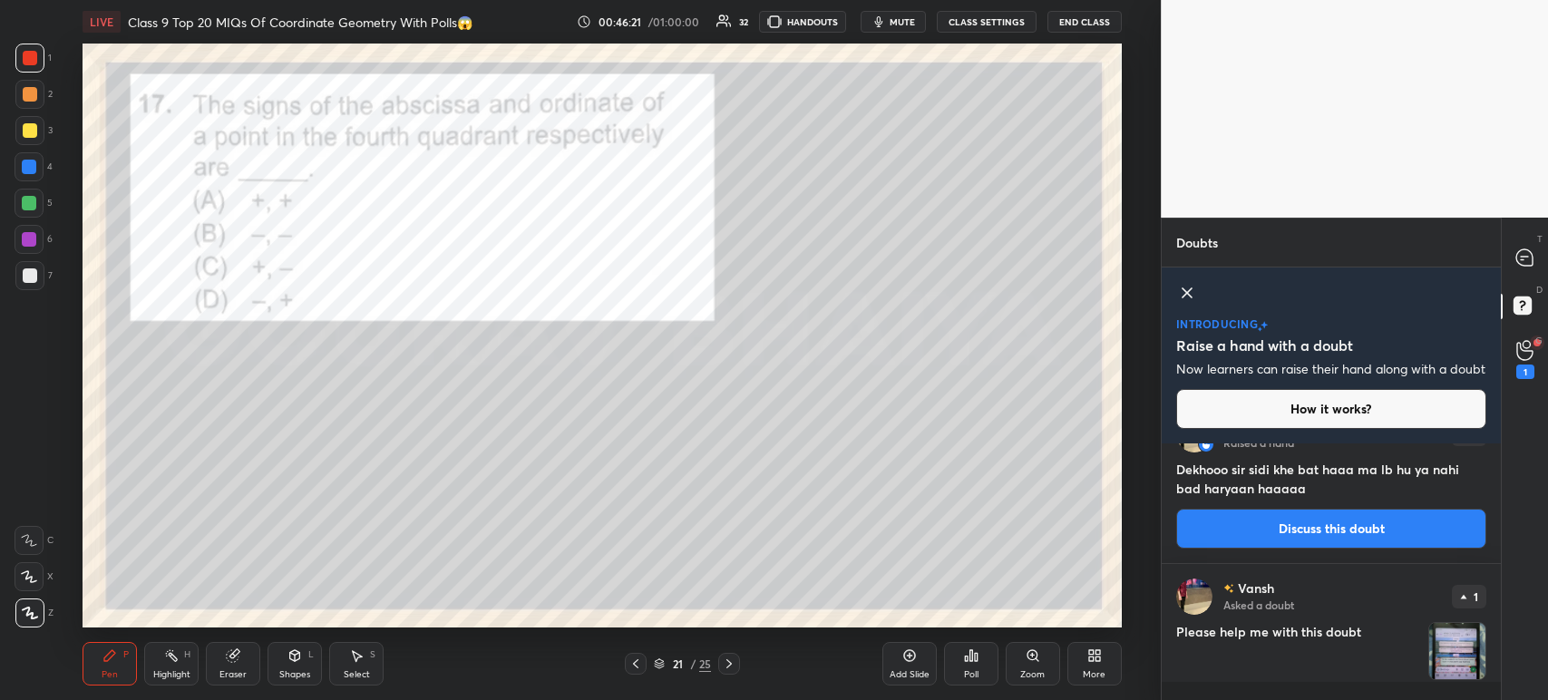
click at [1529, 281] on div "T Messages (T)" at bounding box center [1525, 257] width 46 height 51
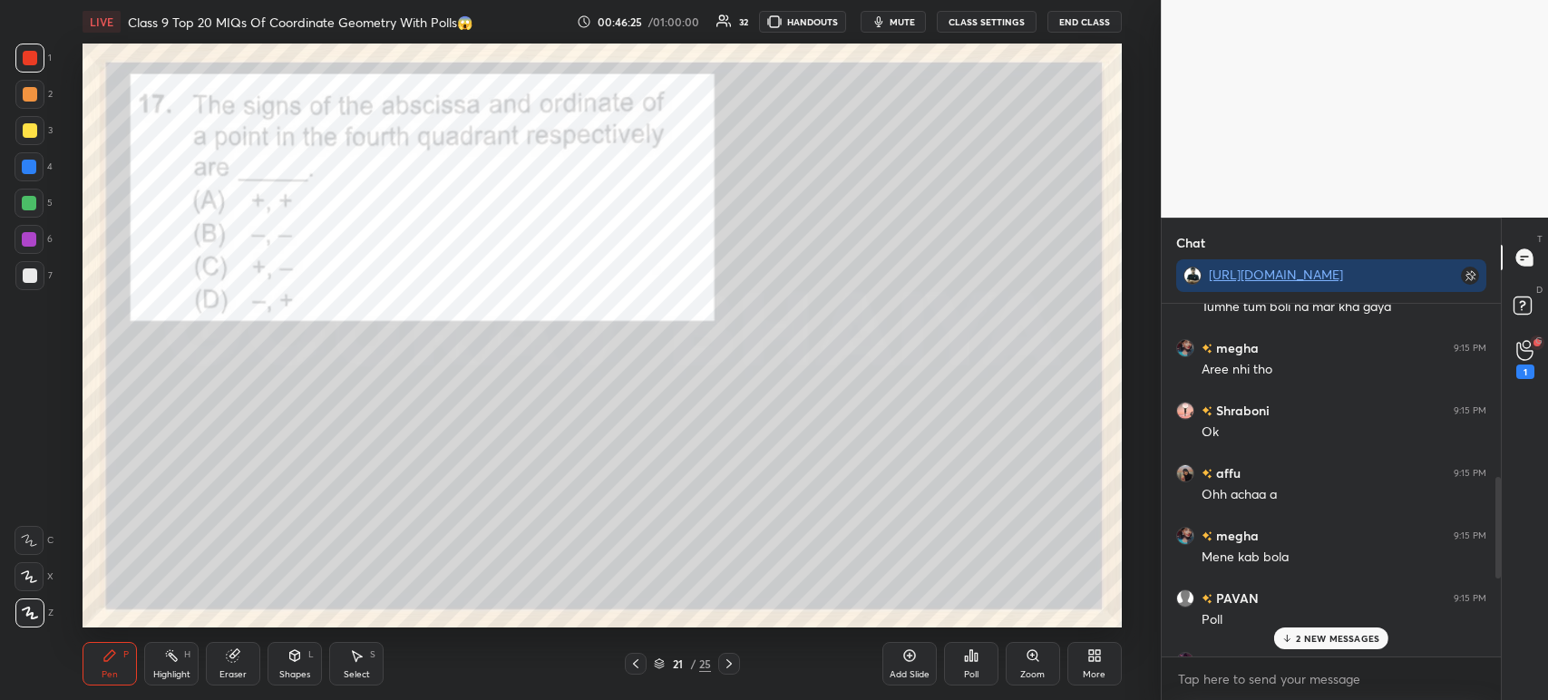
scroll to position [598, 0]
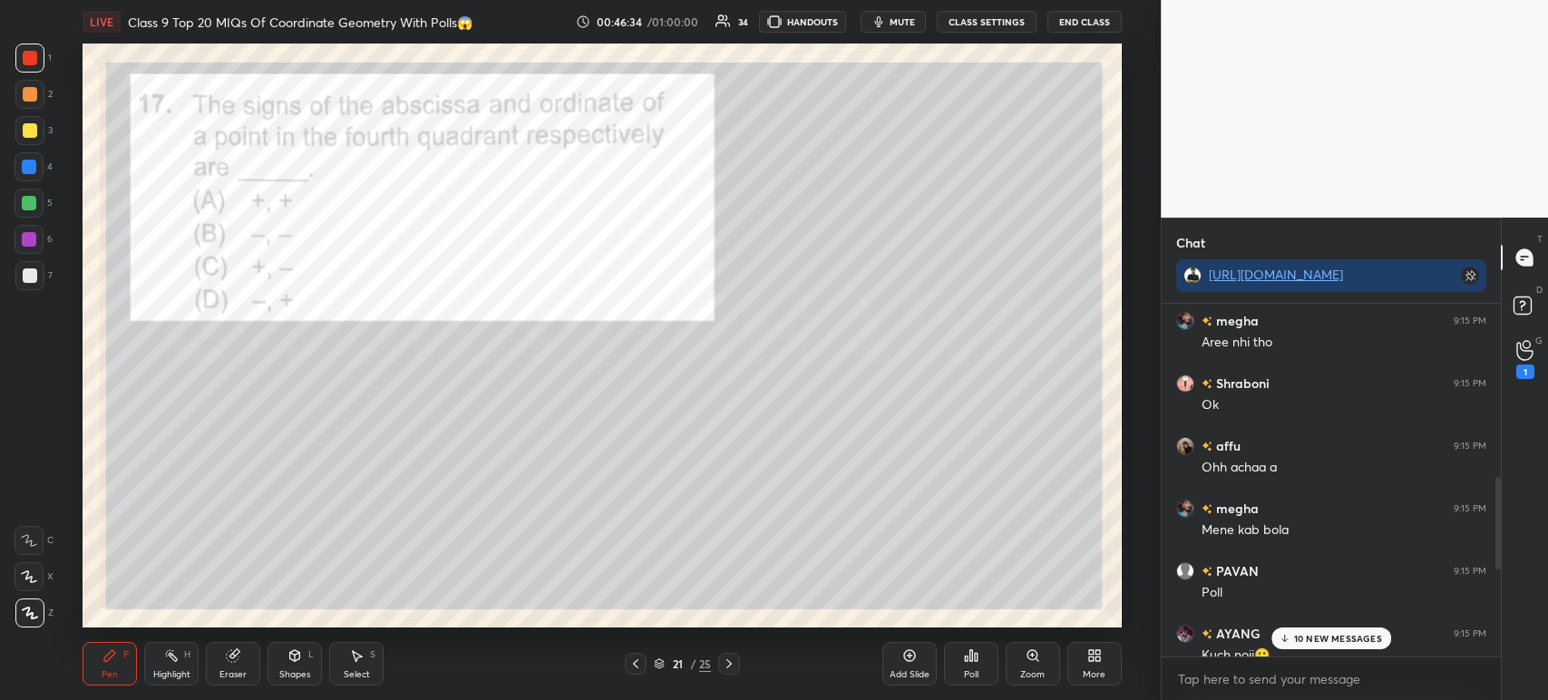
click at [987, 668] on div "Poll" at bounding box center [971, 664] width 54 height 44
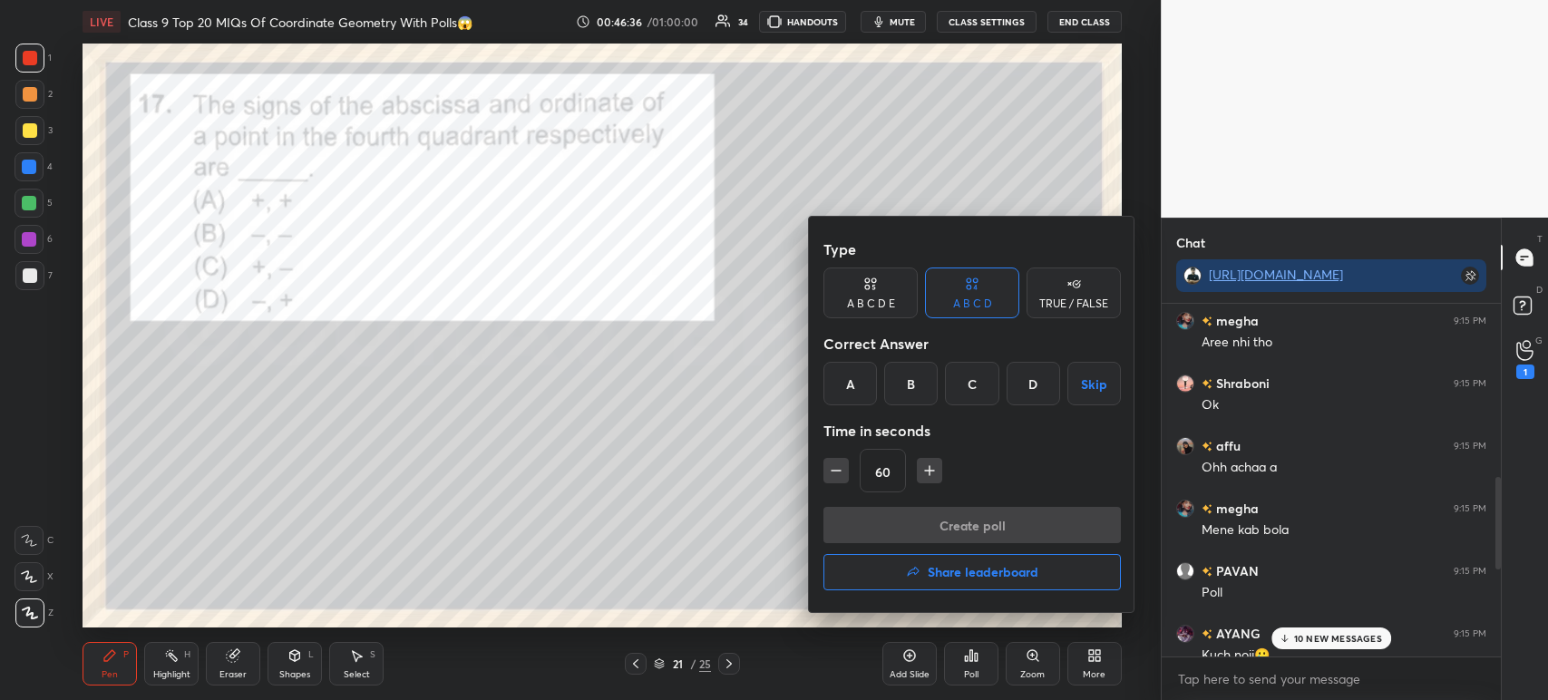
click at [915, 379] on div "B" at bounding box center [910, 384] width 53 height 44
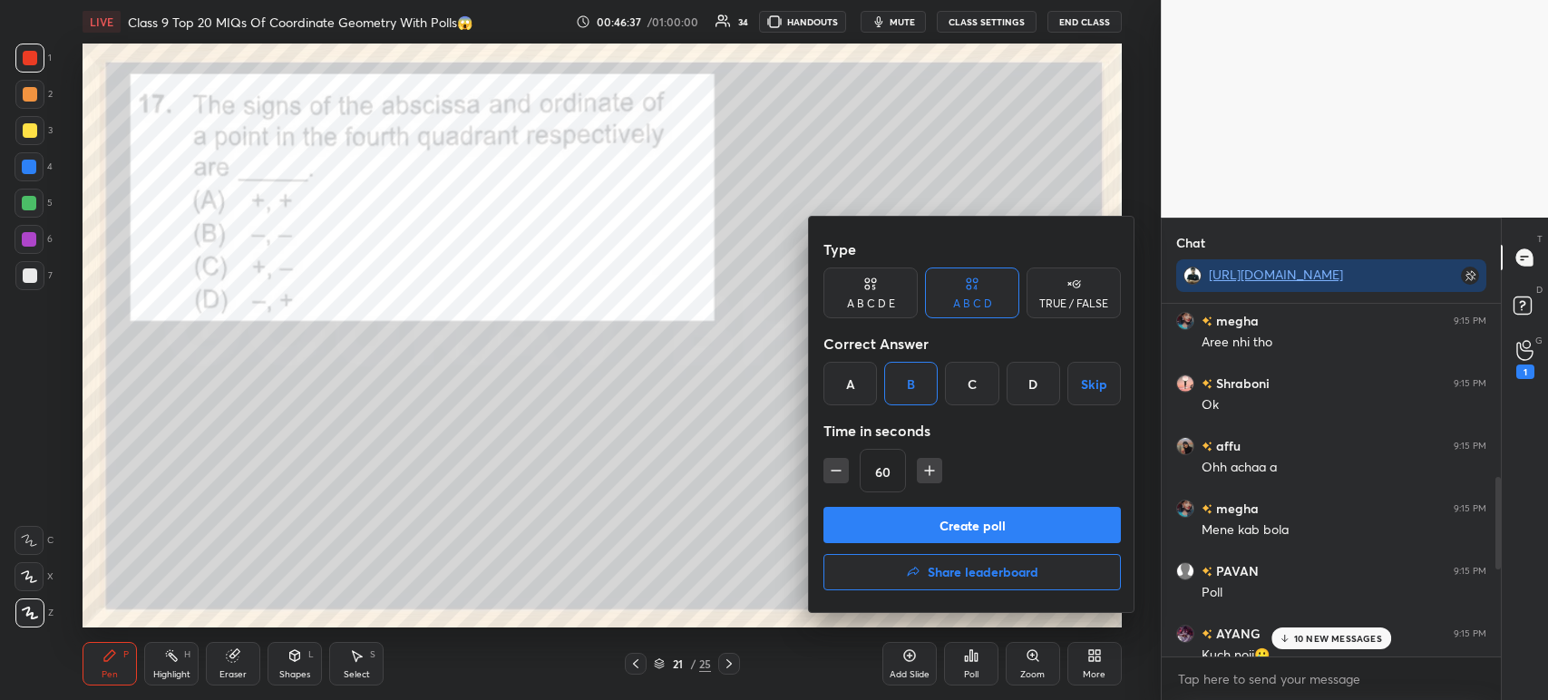
click at [945, 520] on button "Create poll" at bounding box center [971, 525] width 297 height 36
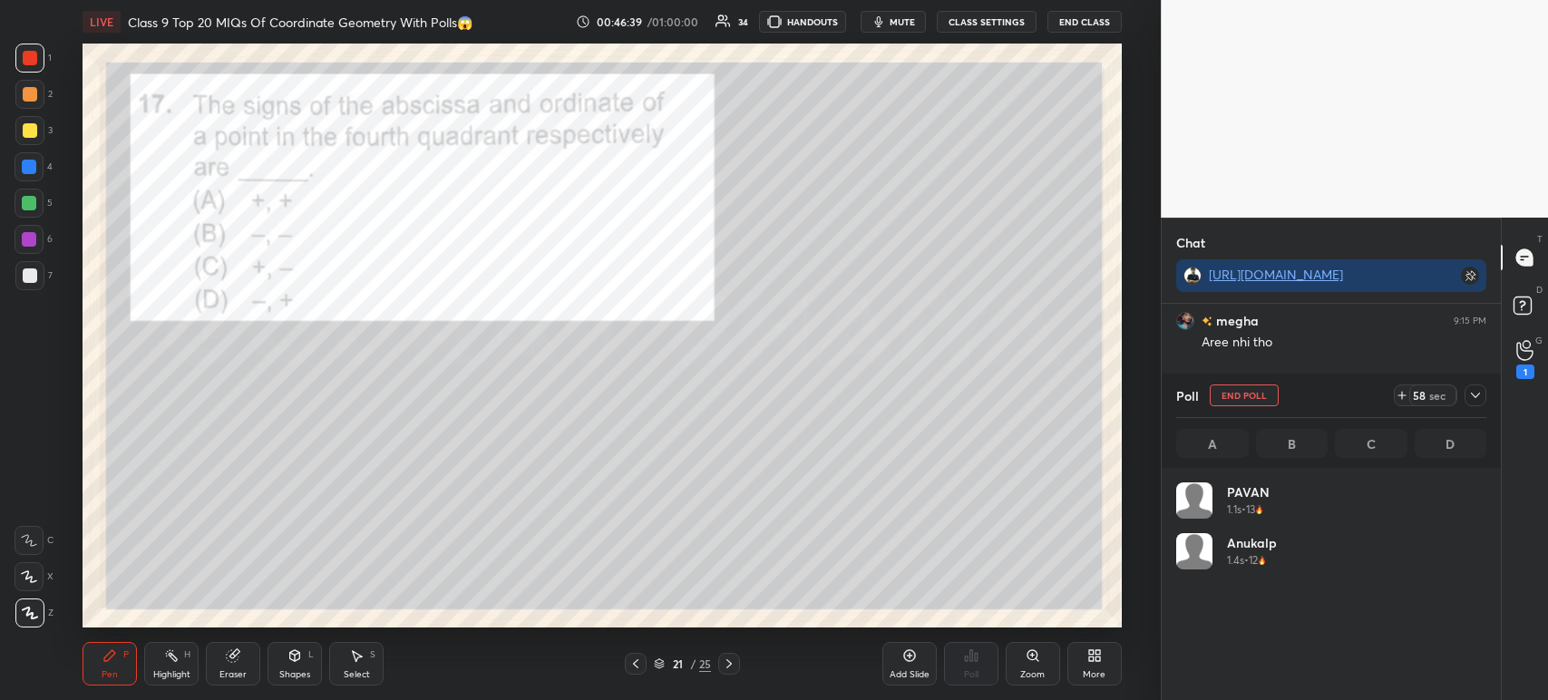
scroll to position [5, 5]
click at [1478, 399] on icon at bounding box center [1475, 395] width 15 height 15
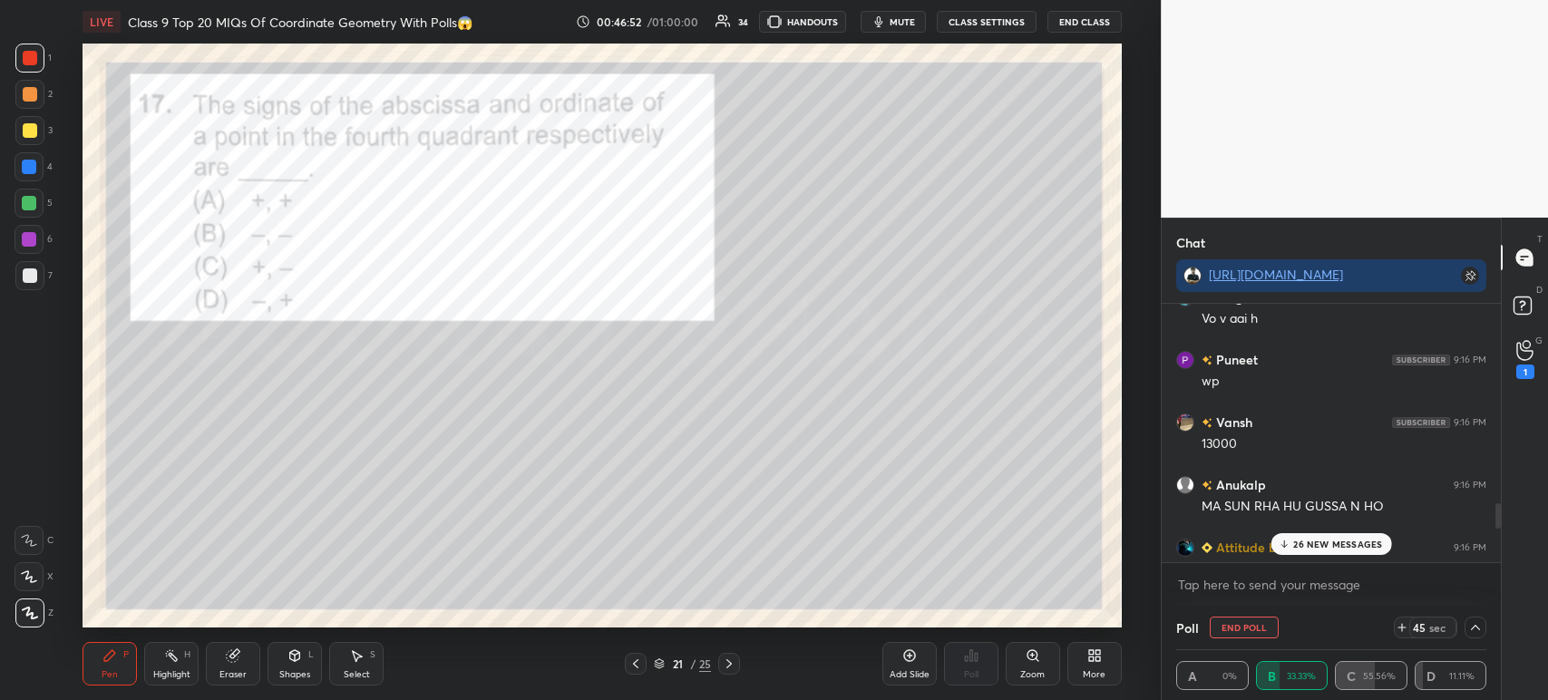
scroll to position [2081, 0]
click at [1248, 627] on button "End Poll" at bounding box center [1244, 628] width 69 height 22
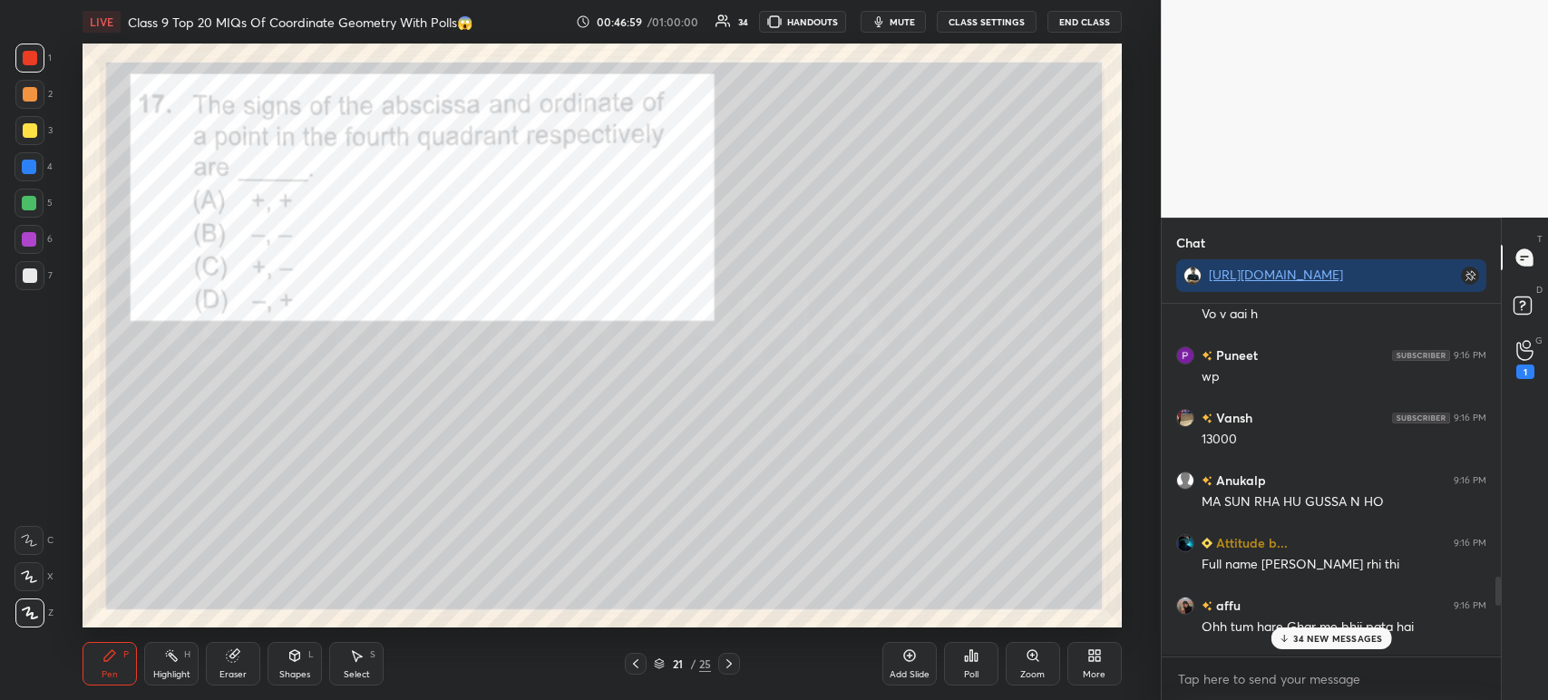
scroll to position [348, 334]
click at [980, 665] on div "Poll" at bounding box center [971, 664] width 54 height 44
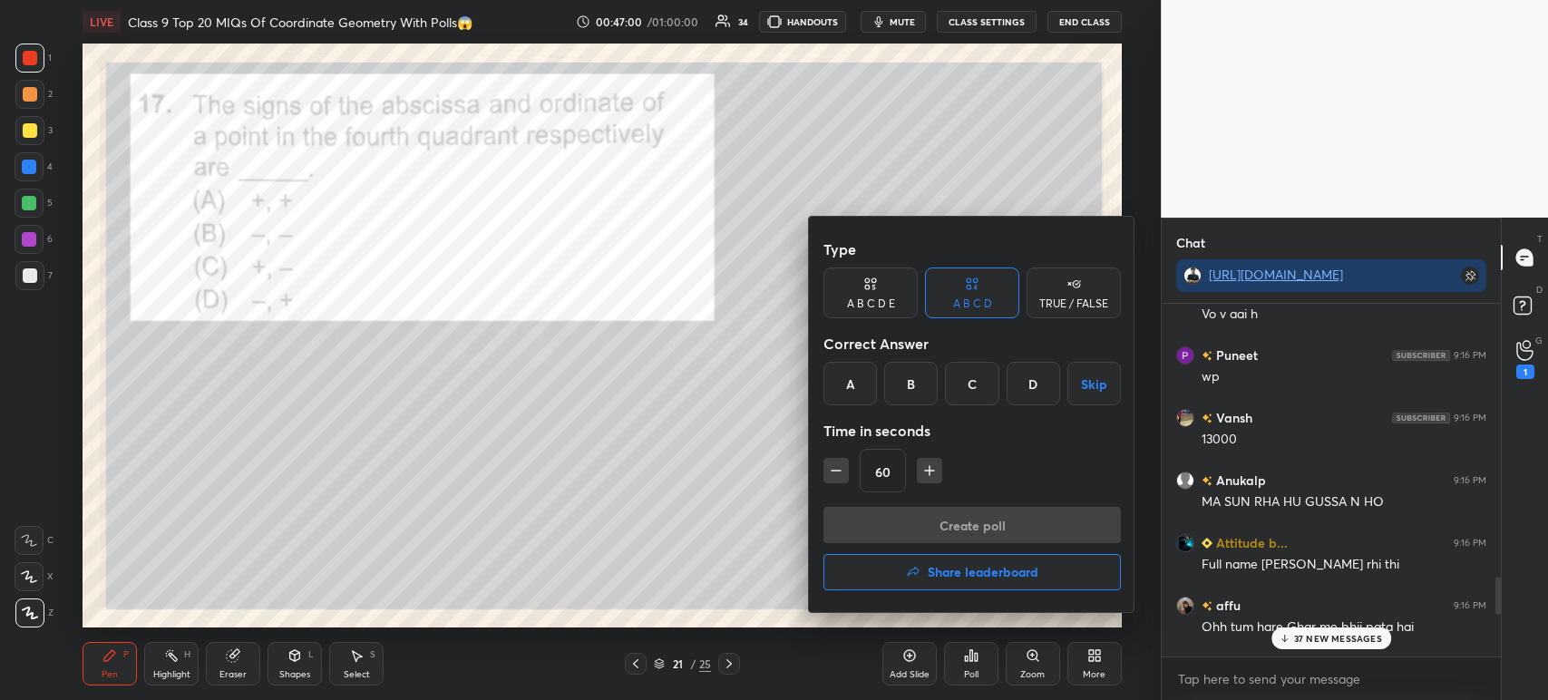
click at [965, 377] on div "C" at bounding box center [971, 384] width 53 height 44
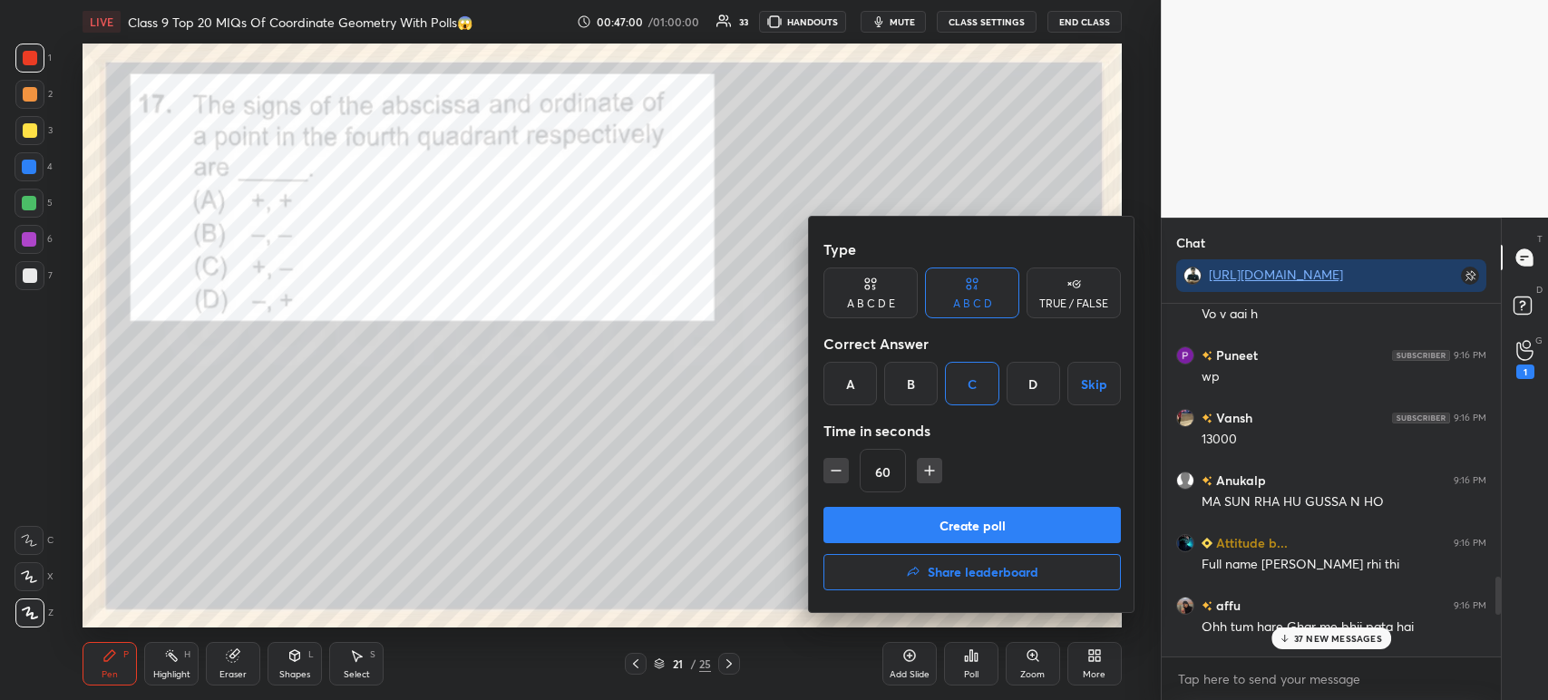
click at [952, 535] on button "Create poll" at bounding box center [971, 525] width 297 height 36
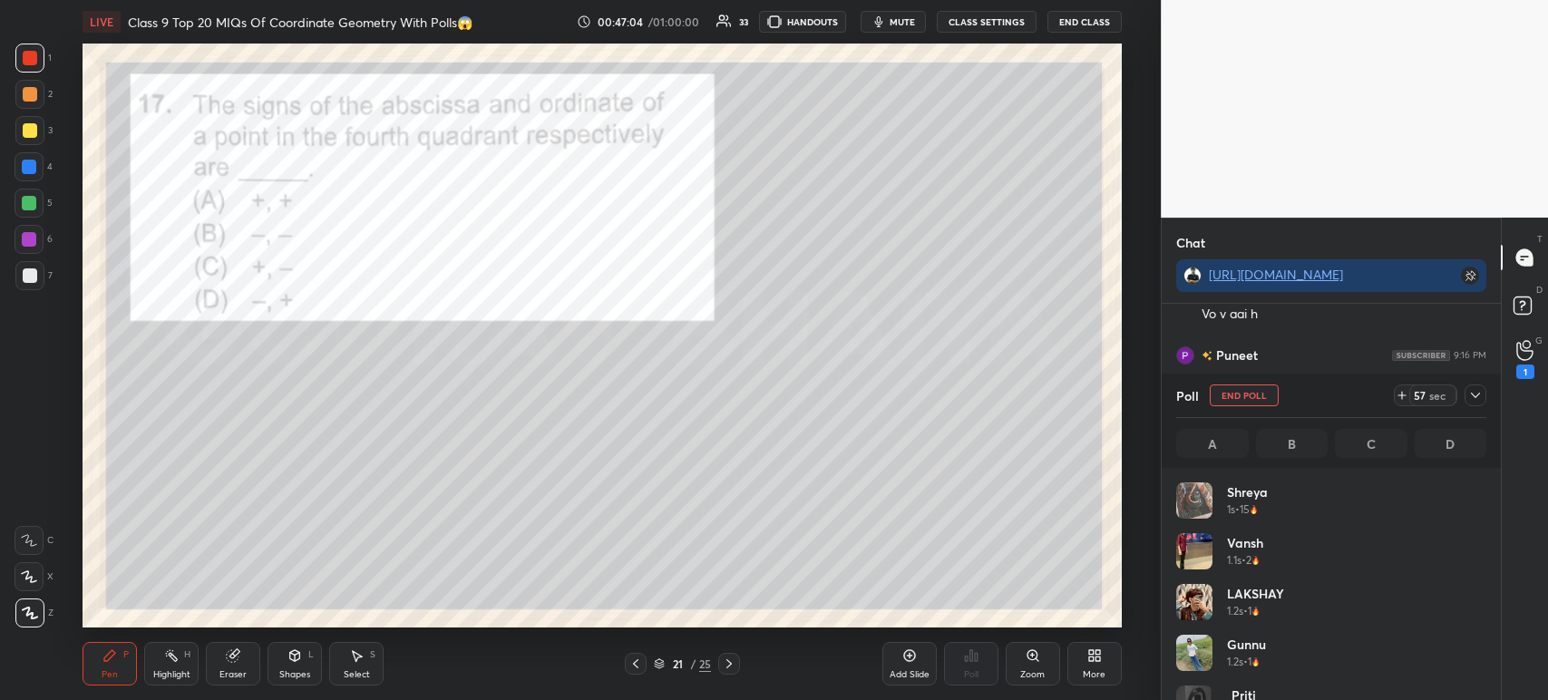
click at [1474, 399] on icon at bounding box center [1475, 395] width 15 height 15
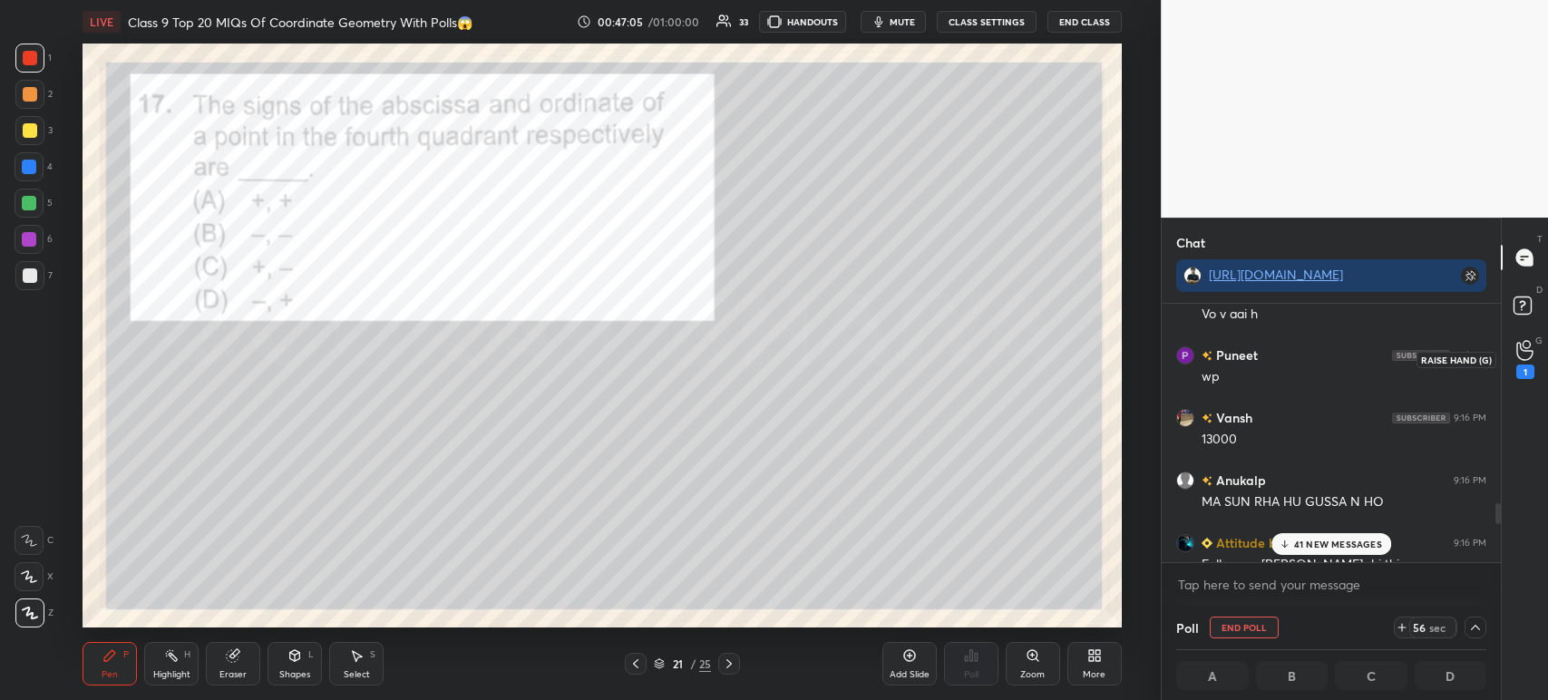
click at [1522, 361] on icon at bounding box center [1524, 350] width 17 height 21
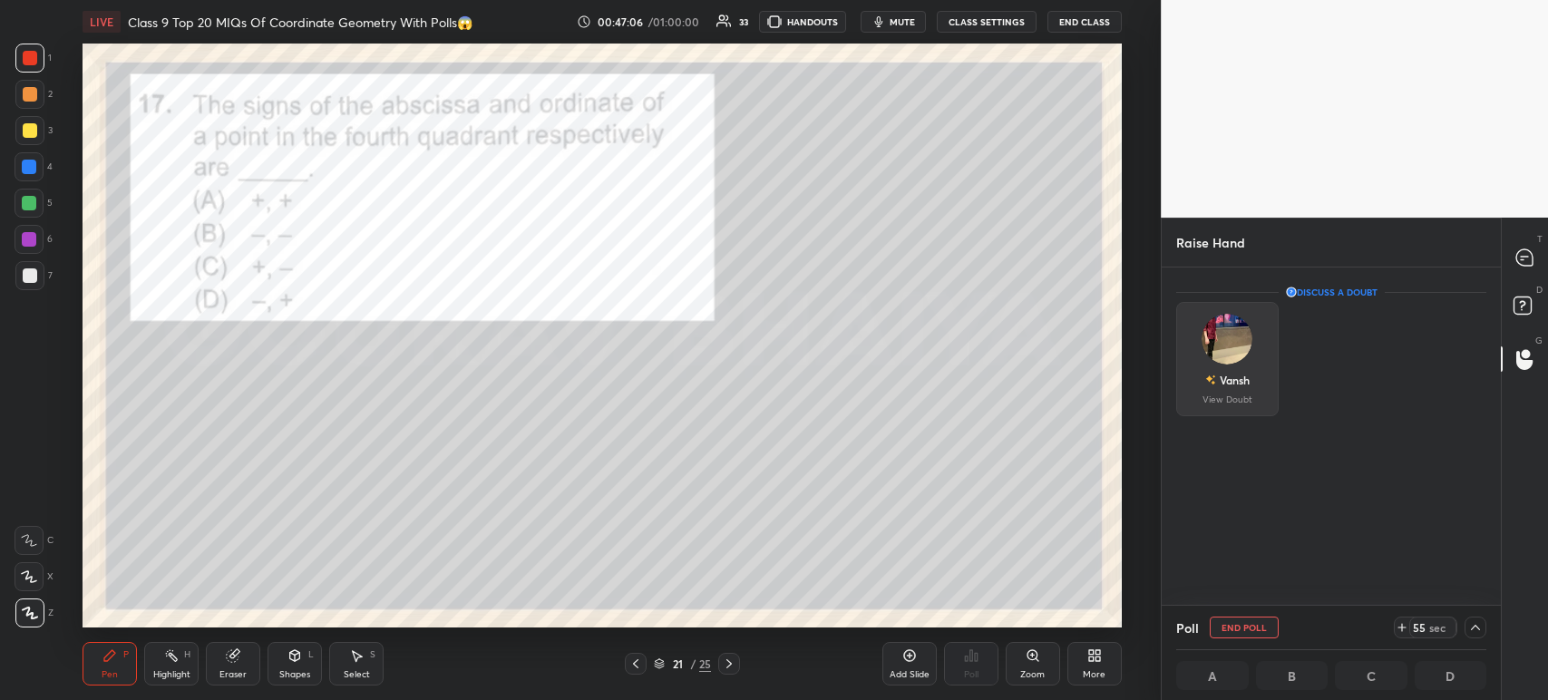
click at [1239, 355] on img "grid" at bounding box center [1227, 339] width 51 height 51
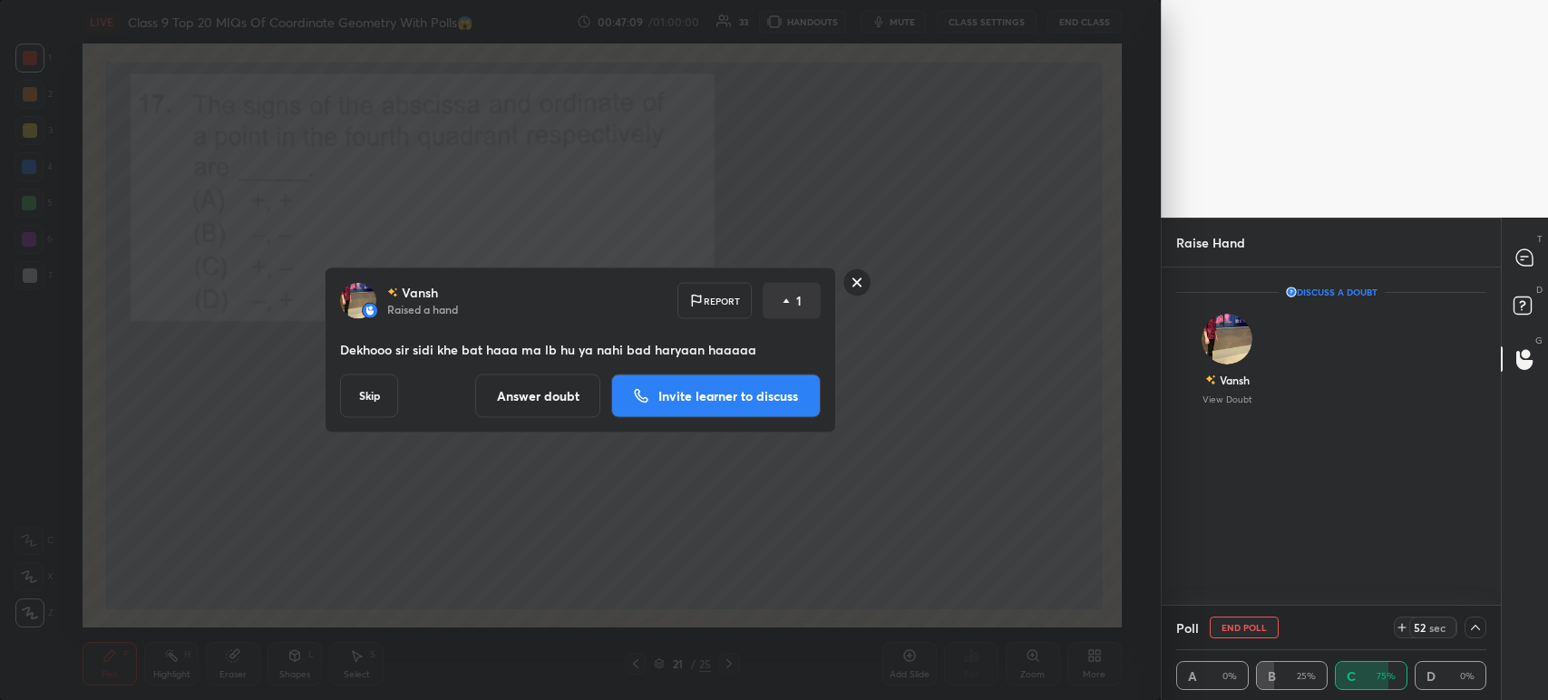
click at [856, 279] on rect at bounding box center [857, 282] width 28 height 28
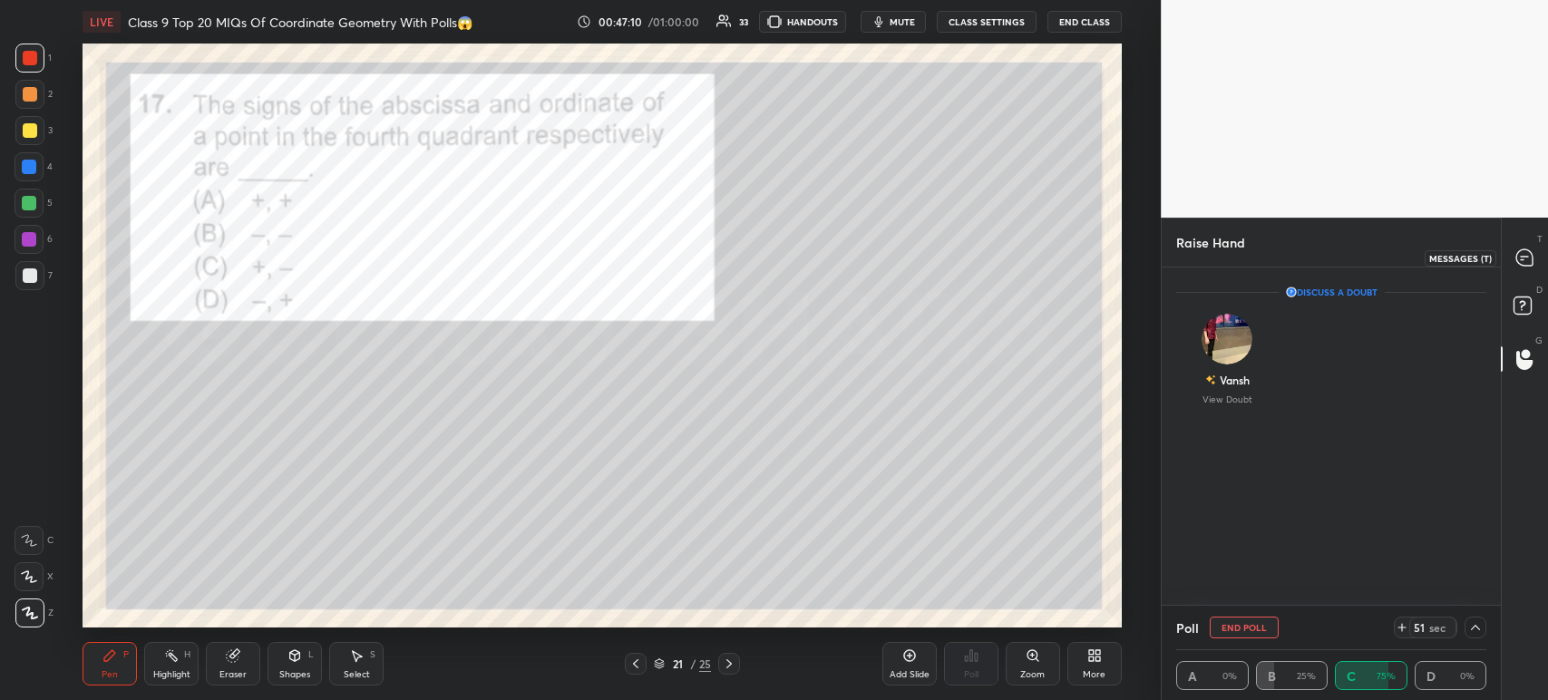
click at [1513, 267] on div at bounding box center [1525, 257] width 36 height 33
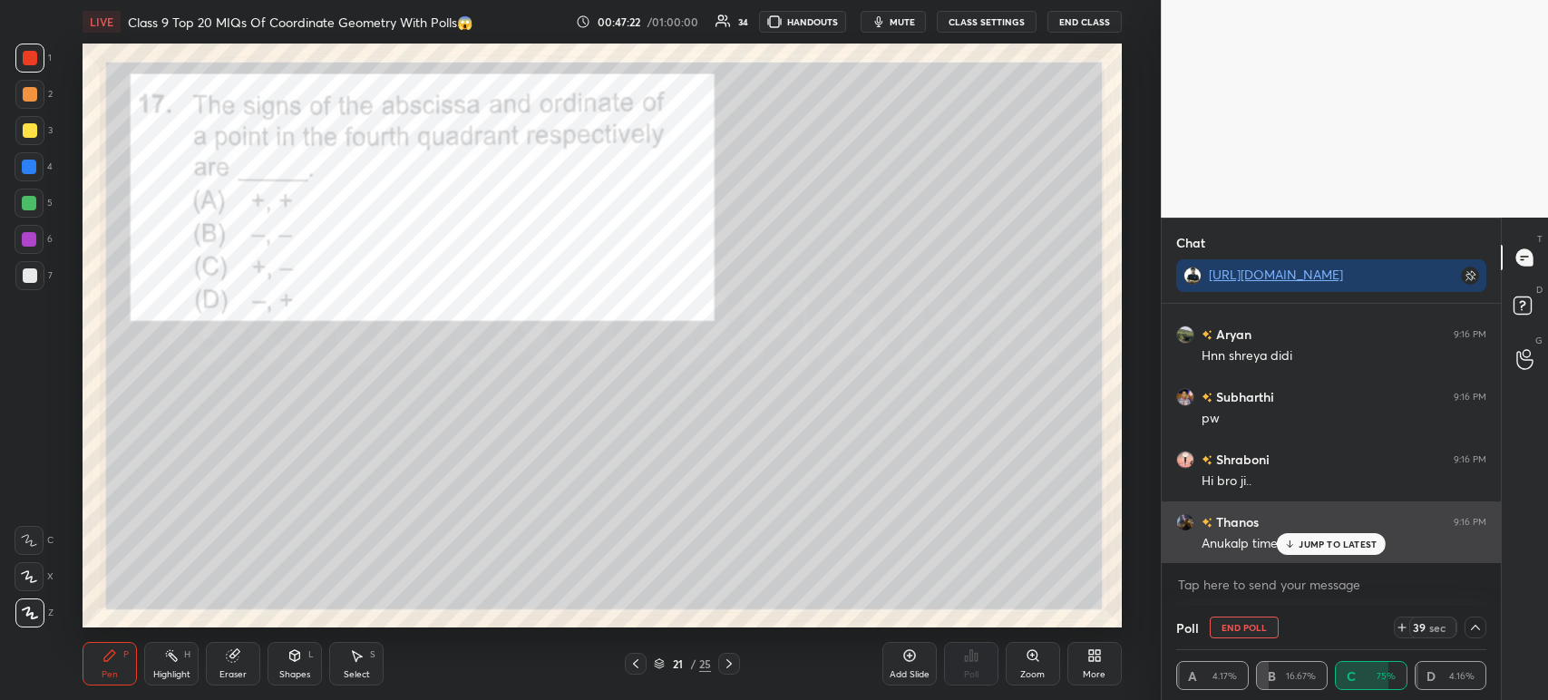
click at [1317, 541] on p "JUMP TO LATEST" at bounding box center [1337, 544] width 78 height 11
click at [1317, 541] on div "Anukalp time ?" at bounding box center [1343, 544] width 285 height 18
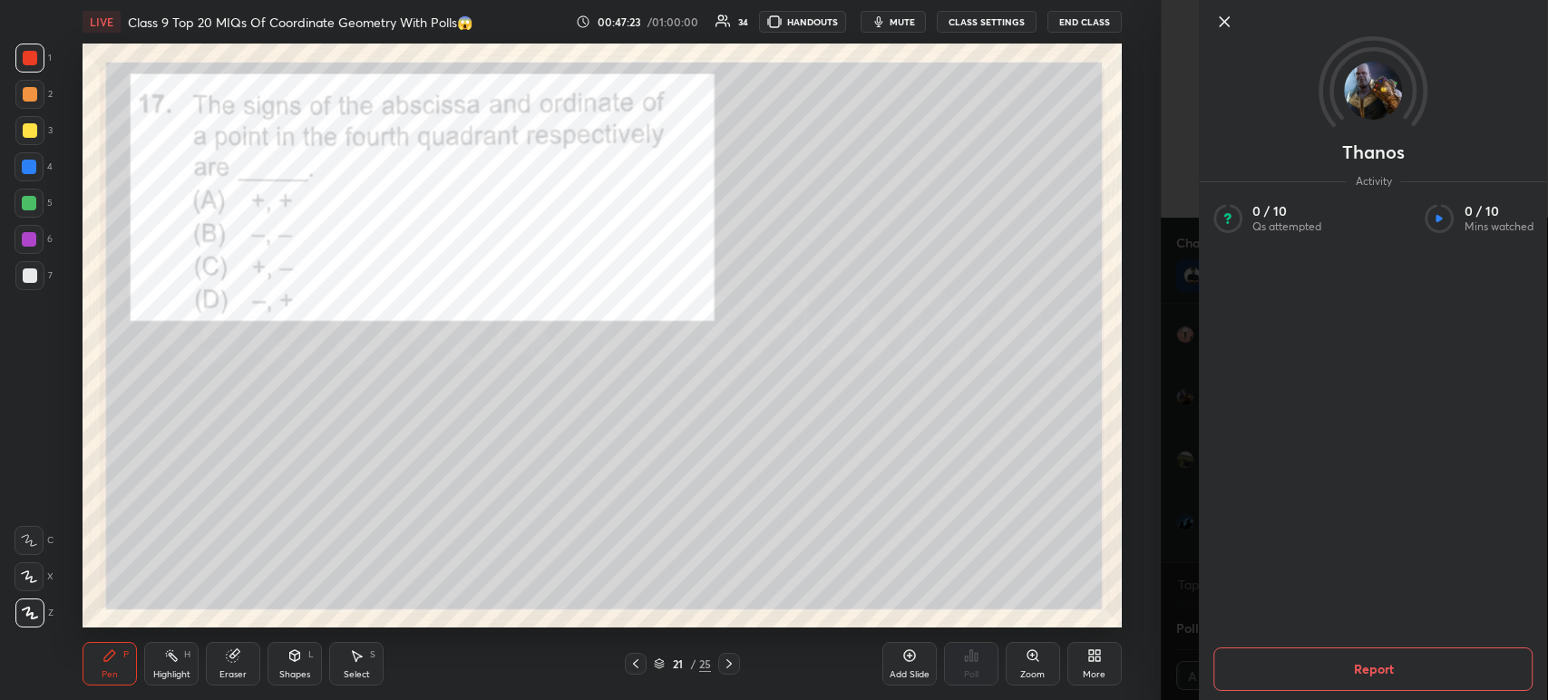
click at [1231, 34] on div at bounding box center [1373, 52] width 348 height 104
click at [1232, 23] on icon at bounding box center [1224, 22] width 22 height 22
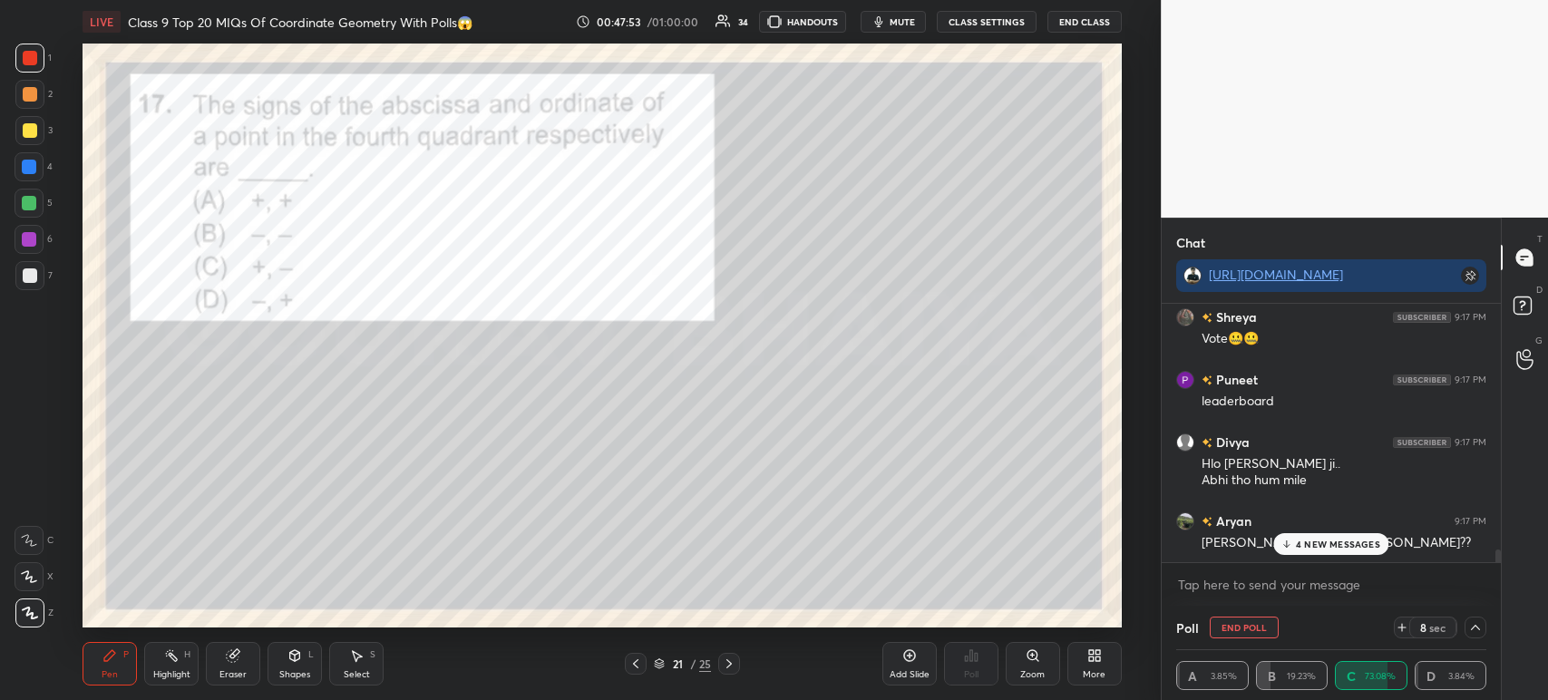
click at [1298, 539] on p "4 NEW MESSAGES" at bounding box center [1338, 544] width 84 height 11
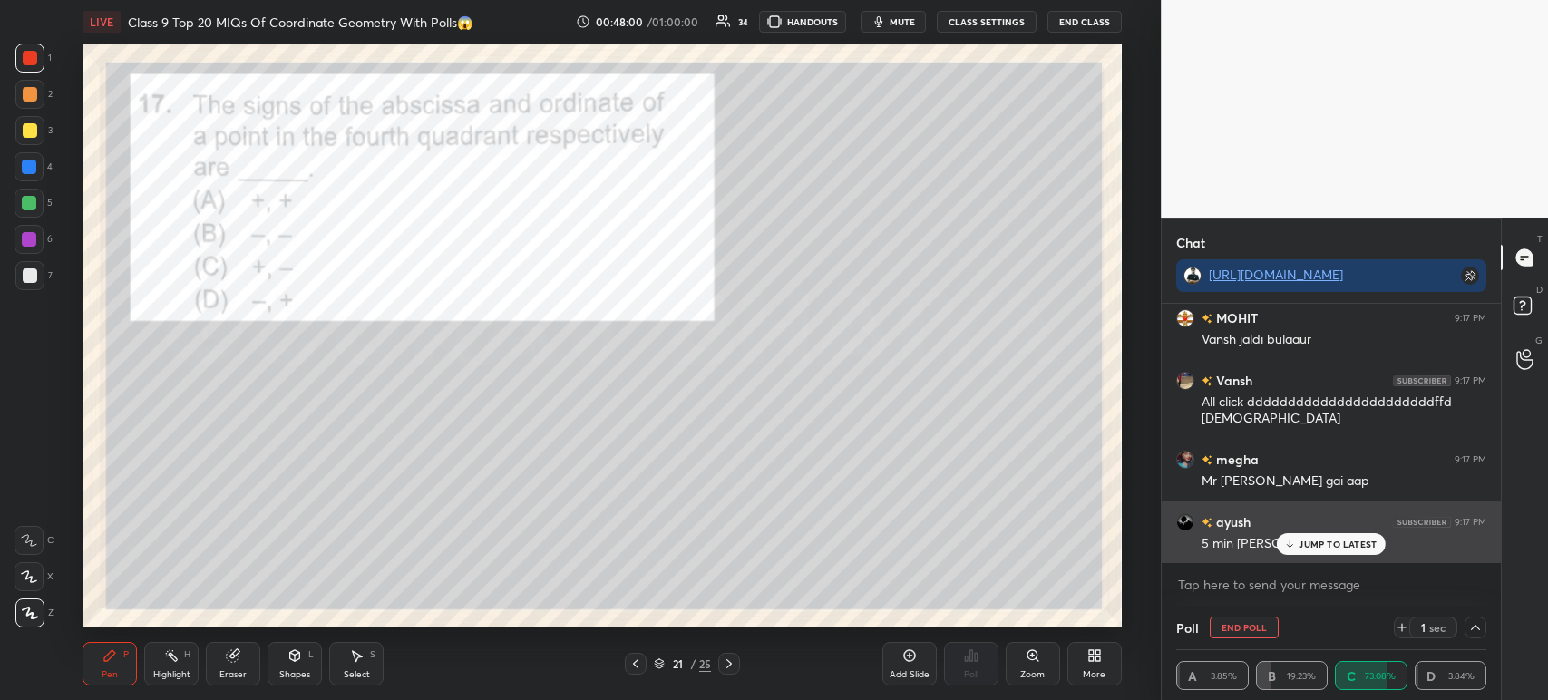
click at [1306, 542] on p "JUMP TO LATEST" at bounding box center [1337, 544] width 78 height 11
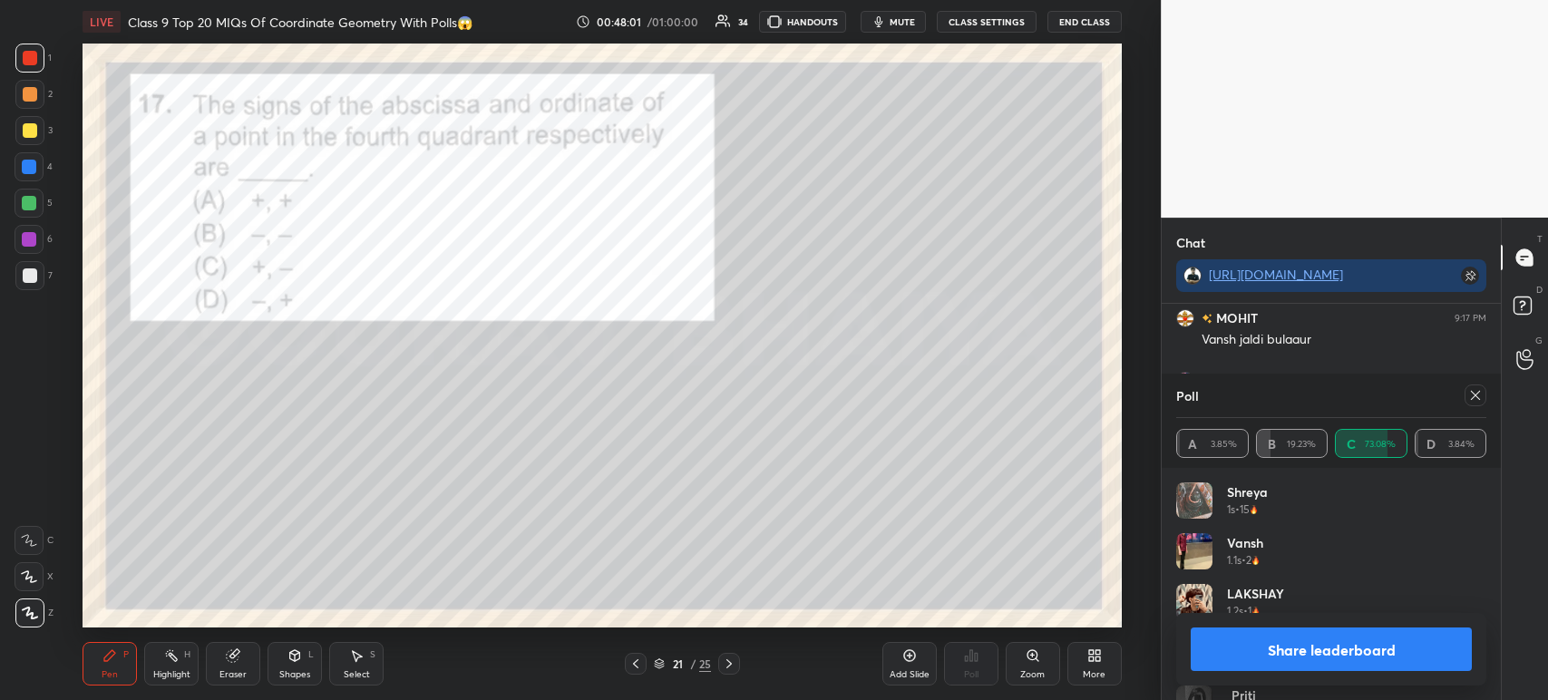
click at [1233, 661] on button "Share leaderboard" at bounding box center [1331, 649] width 281 height 44
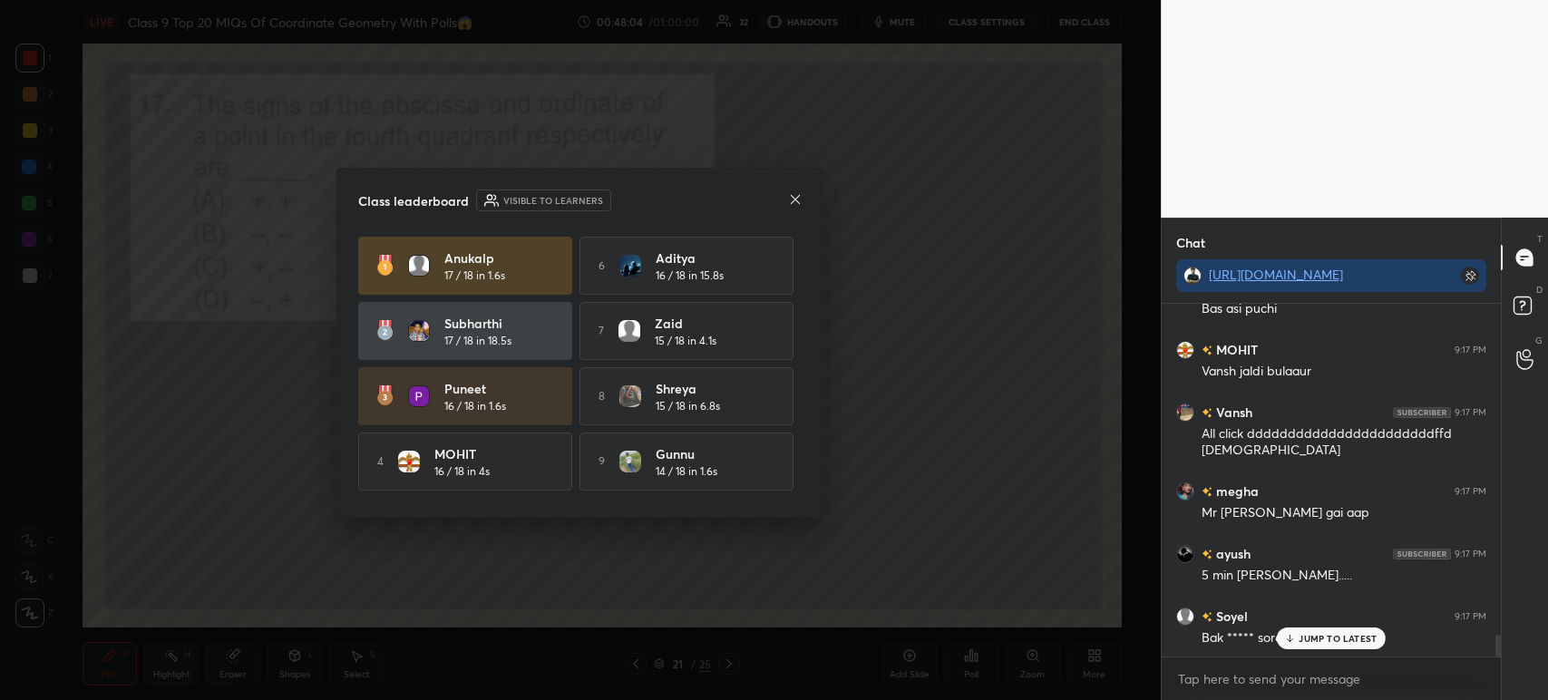
click at [802, 201] on div "Class leaderboard Visible to learners Anukalp 17 / 18 in 1.6s 6 Aditya 16 / 18 …" at bounding box center [580, 343] width 488 height 350
click at [798, 201] on icon at bounding box center [795, 199] width 15 height 15
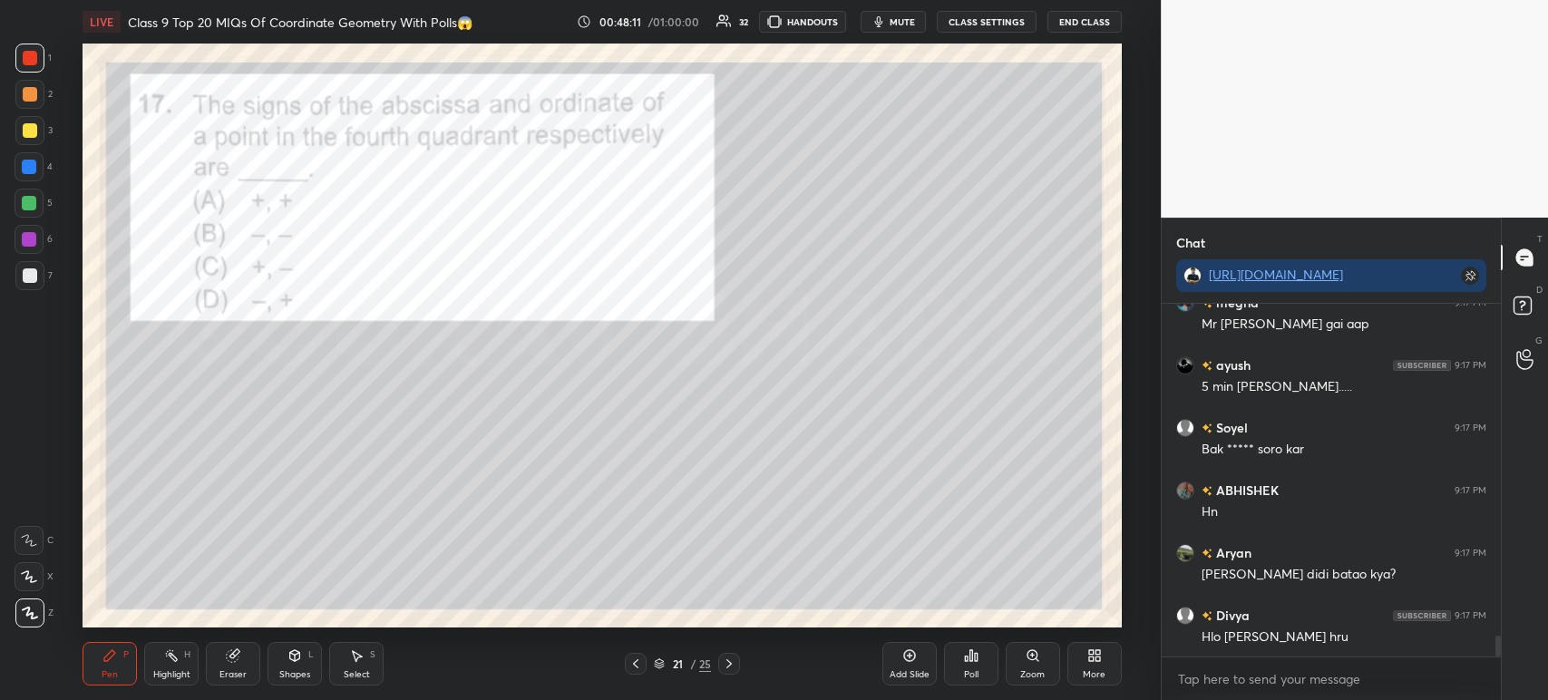
click at [979, 656] on div "Poll" at bounding box center [971, 664] width 54 height 44
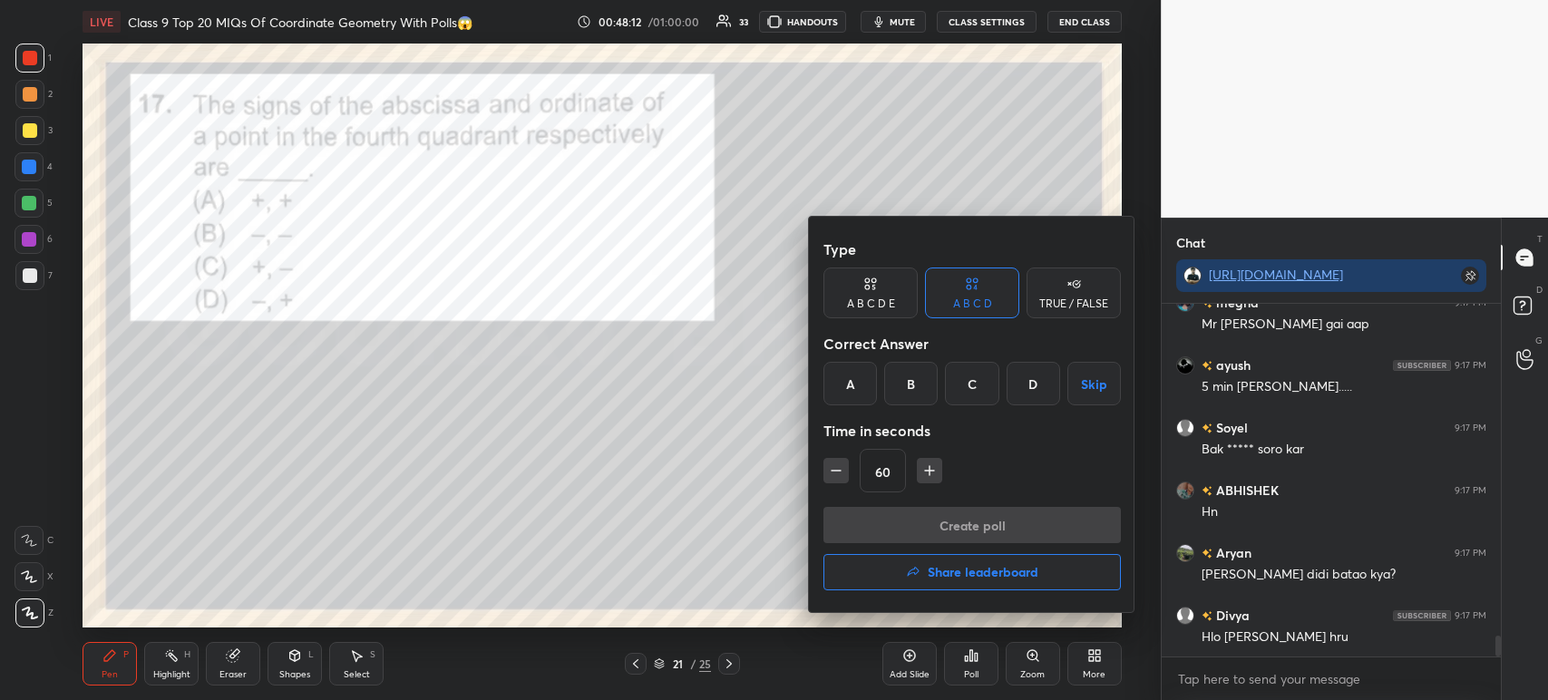
click at [976, 386] on div "C" at bounding box center [971, 384] width 53 height 44
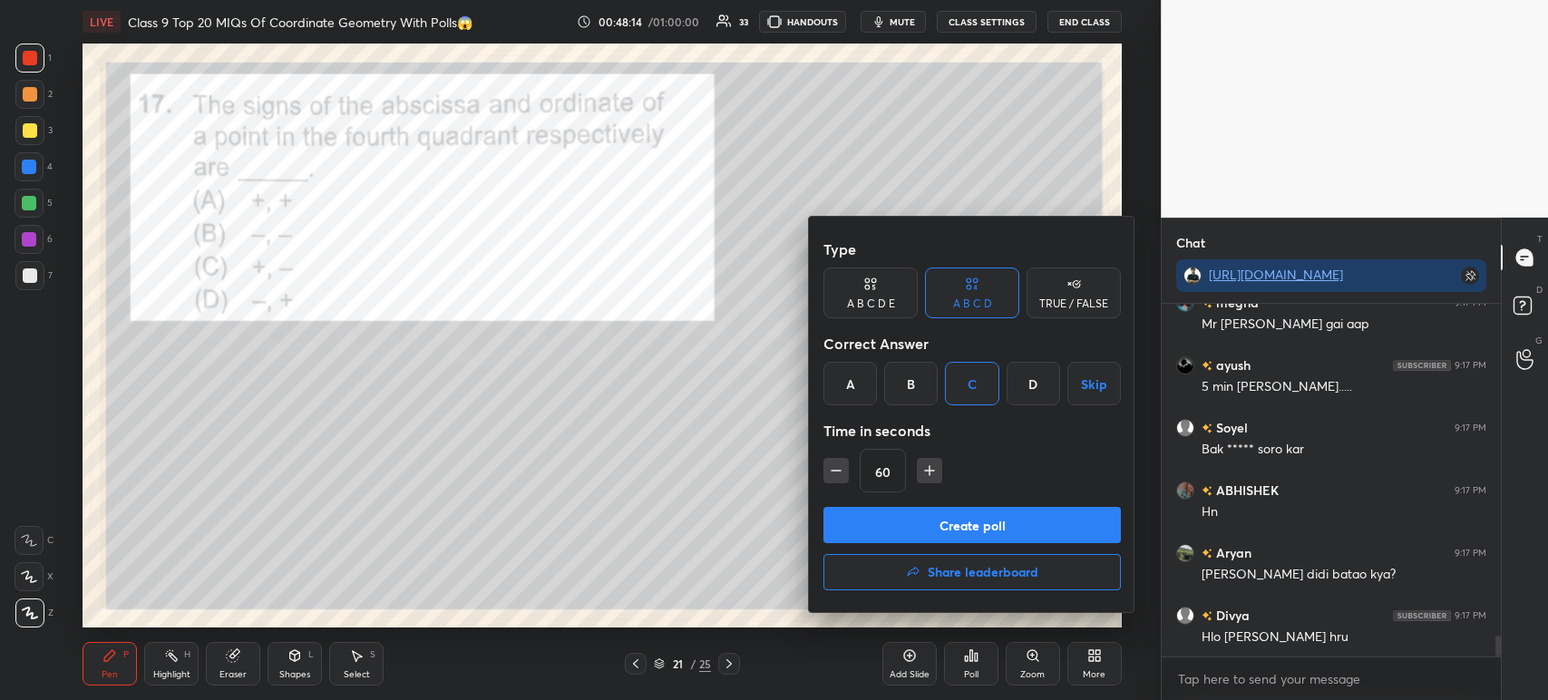
click at [958, 164] on div at bounding box center [774, 350] width 1548 height 700
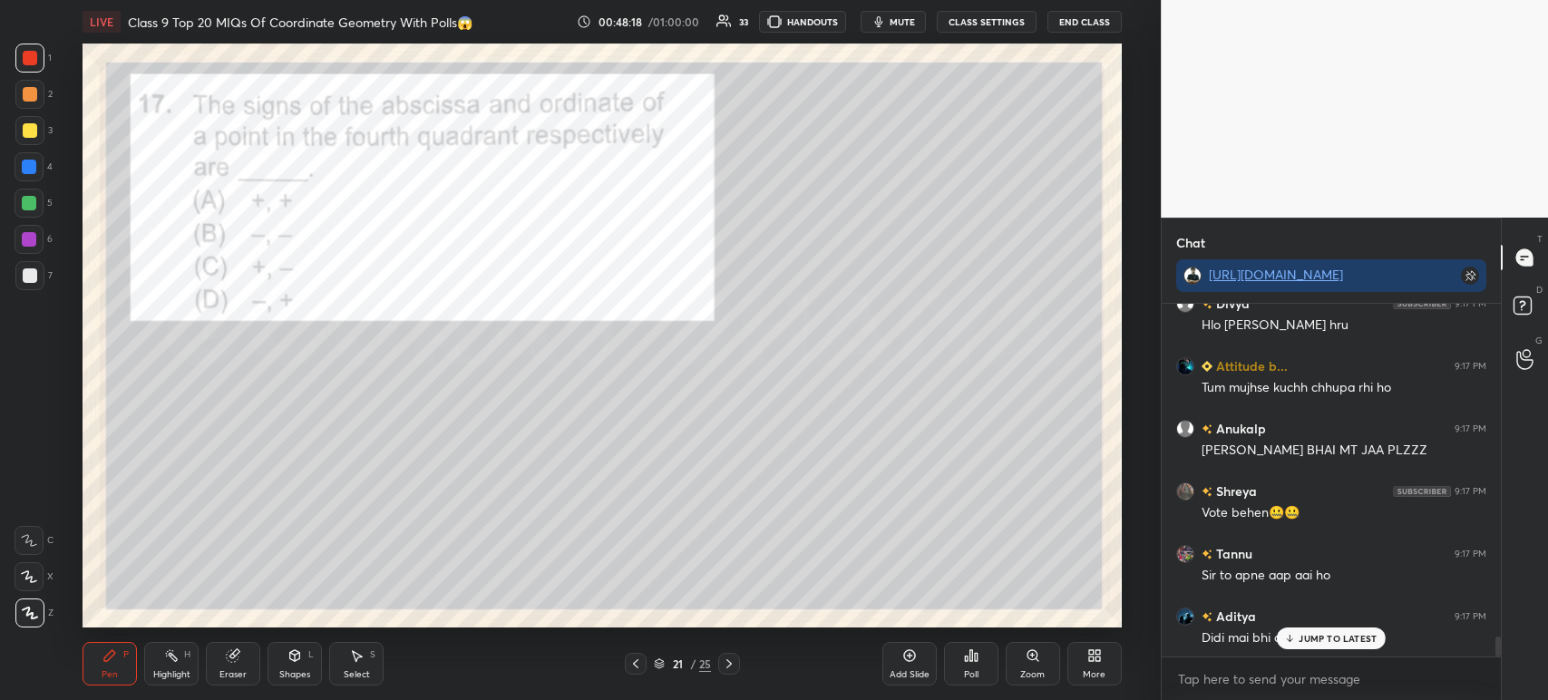
click at [0, 280] on div "1 2 3 4 5 6 7 C X Z C X Z E E Erase all H H" at bounding box center [29, 336] width 58 height 584
click at [11, 274] on div "1 2 3 4 5 6 7 C X Z C X Z E E Erase all H H" at bounding box center [29, 336] width 58 height 584
click at [25, 274] on div at bounding box center [30, 275] width 15 height 15
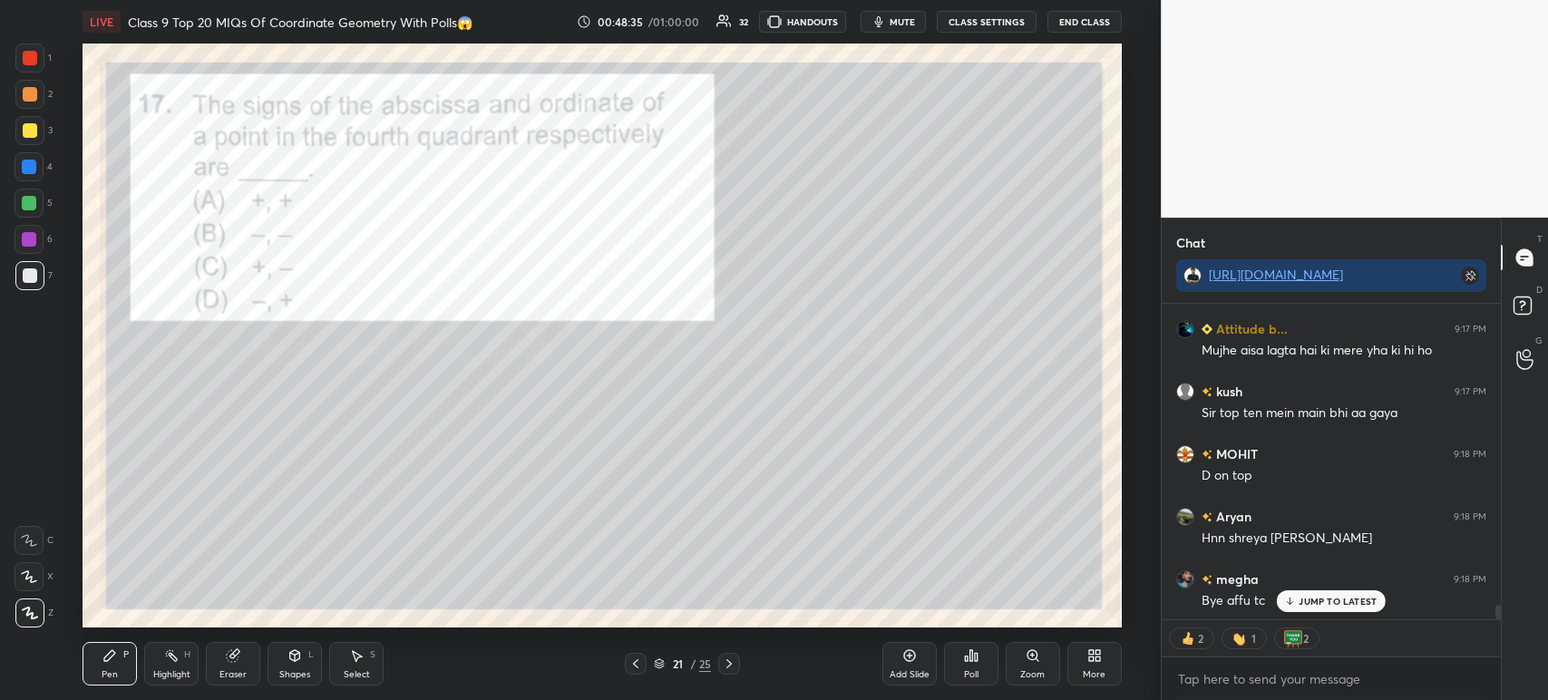
click at [26, 60] on div at bounding box center [30, 58] width 15 height 15
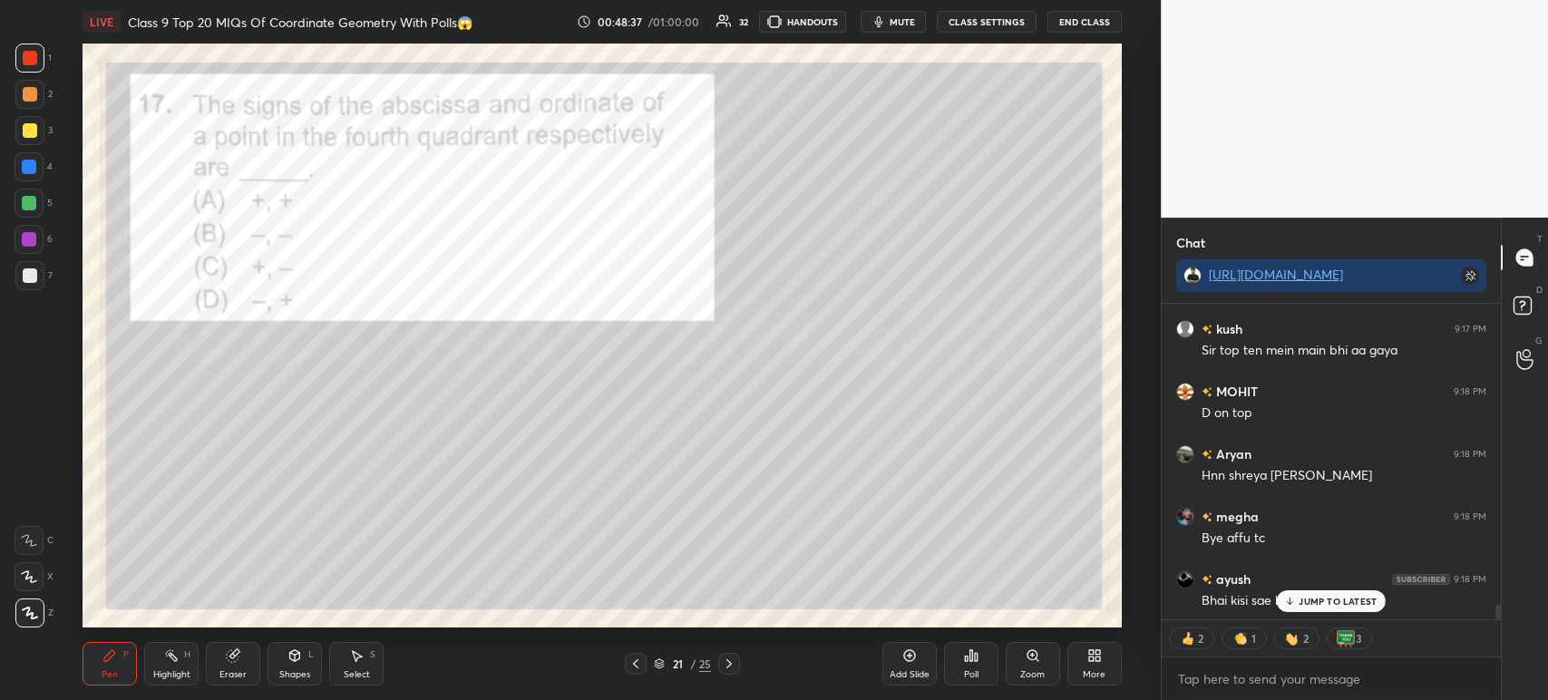
click at [725, 679] on div "Pen P Highlight H Eraser Shapes L Select S 21 / 25 Add Slide Poll Zoom More" at bounding box center [602, 663] width 1039 height 73
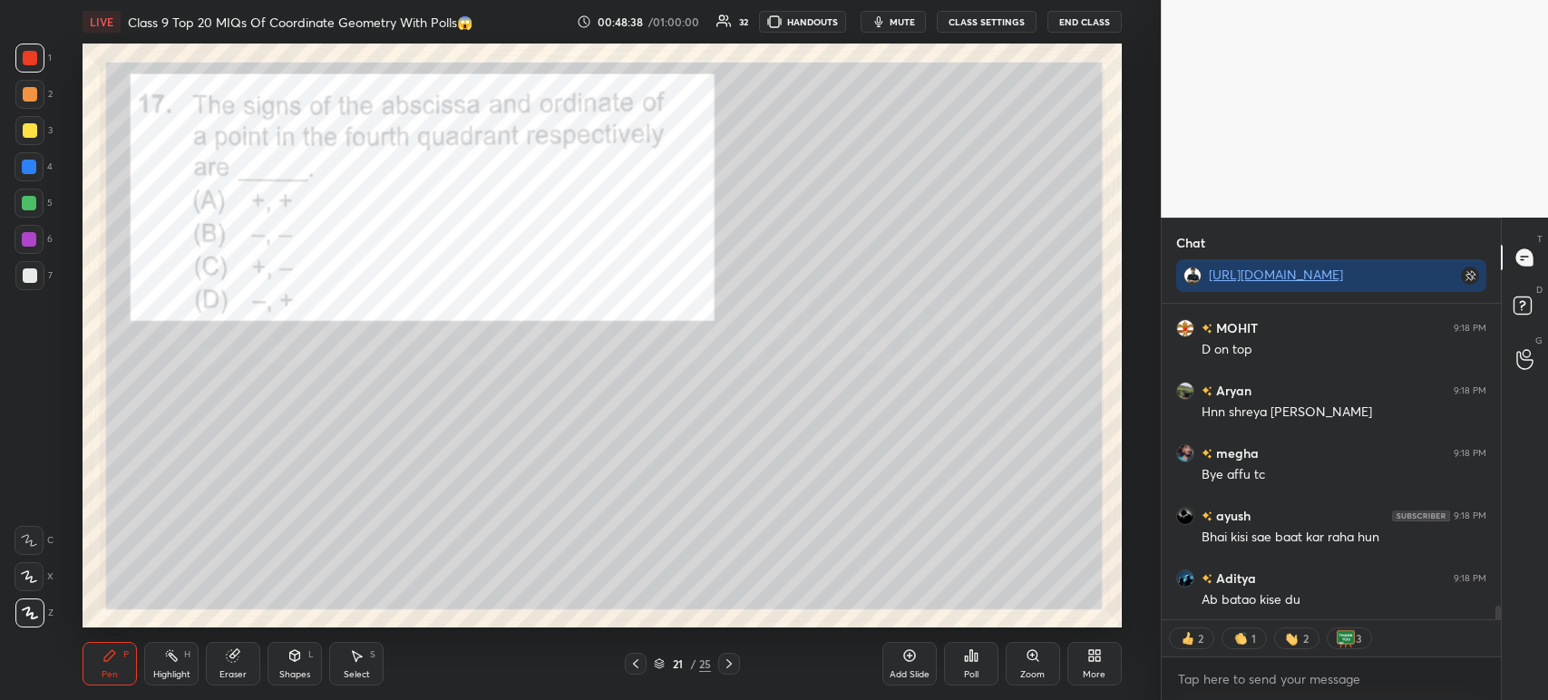
click at [727, 662] on icon at bounding box center [729, 663] width 15 height 15
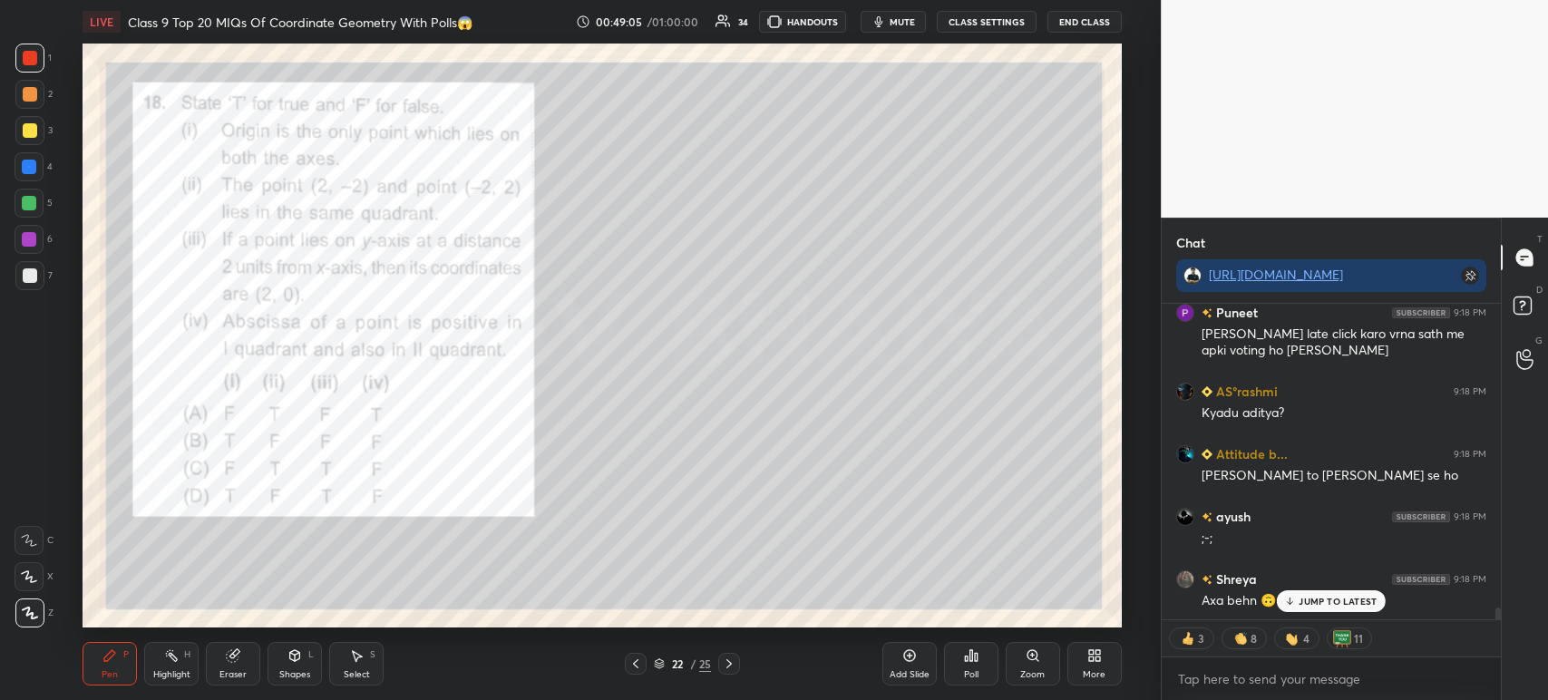
click at [976, 661] on icon at bounding box center [976, 657] width 3 height 8
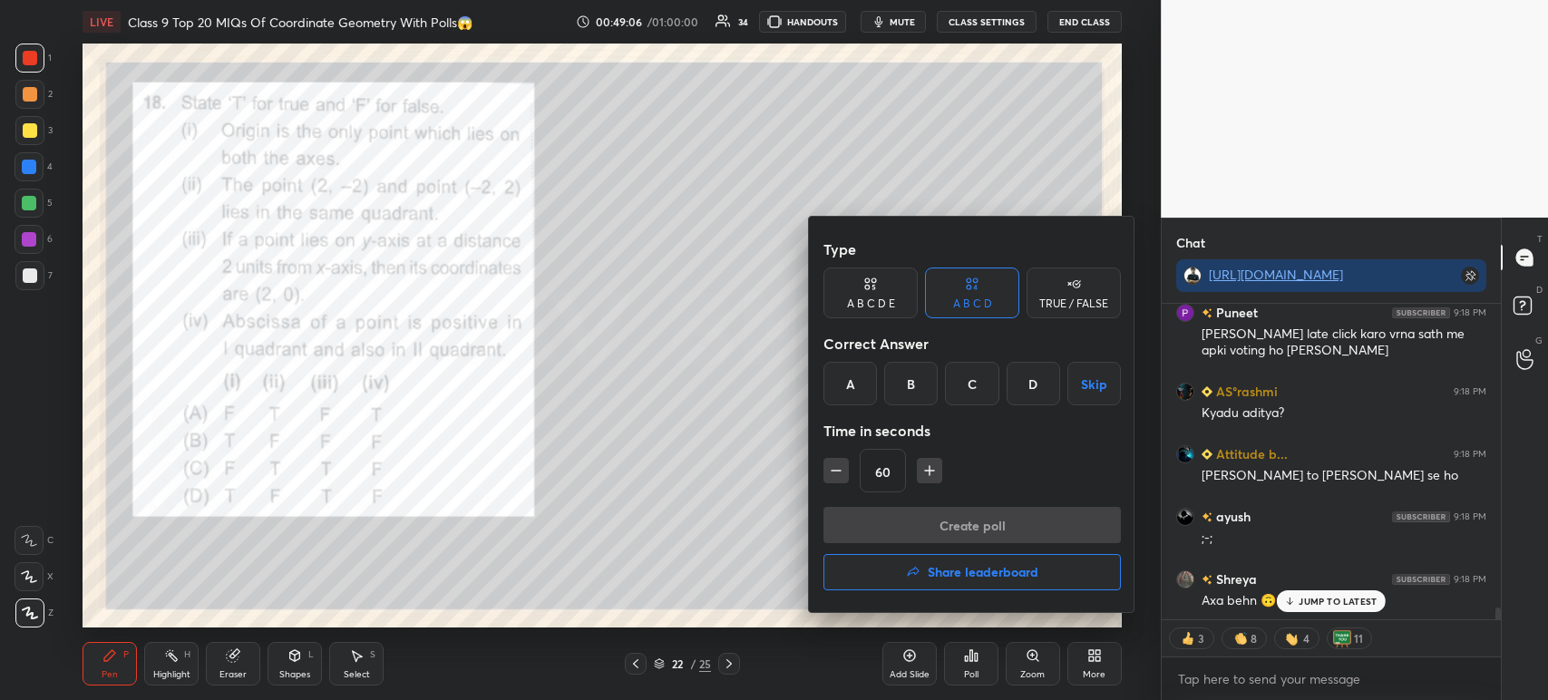
scroll to position [8100, 0]
click at [925, 581] on button "Share leaderboard" at bounding box center [971, 572] width 297 height 36
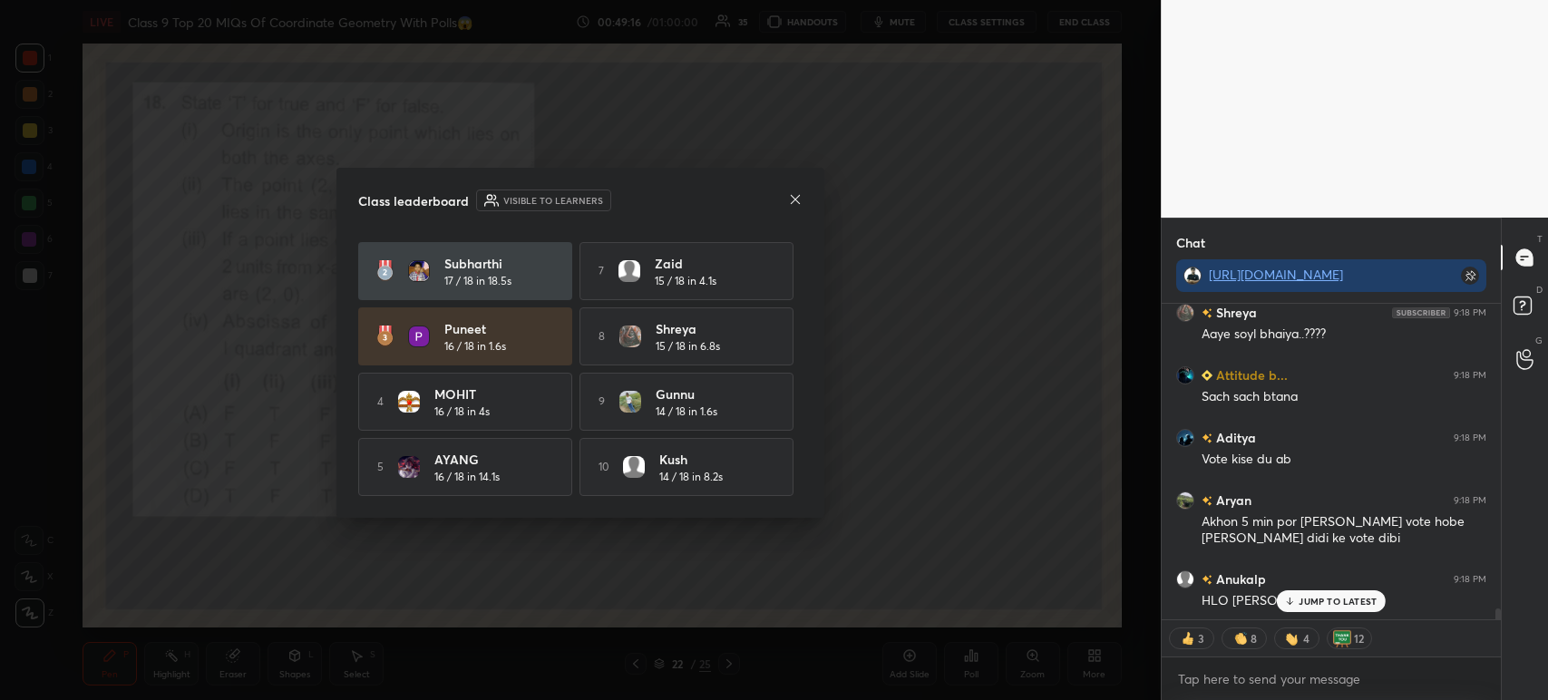
scroll to position [5, 5]
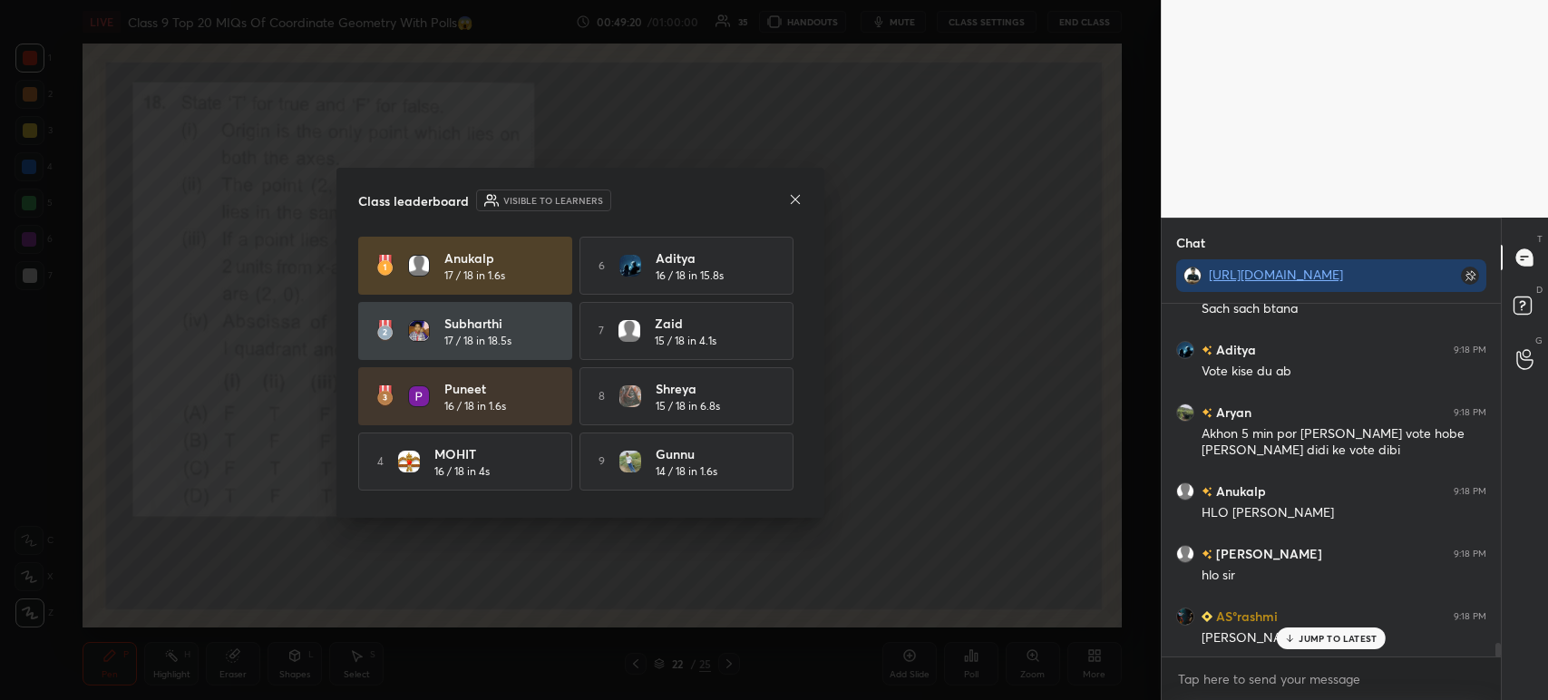
click at [797, 195] on icon at bounding box center [795, 199] width 15 height 15
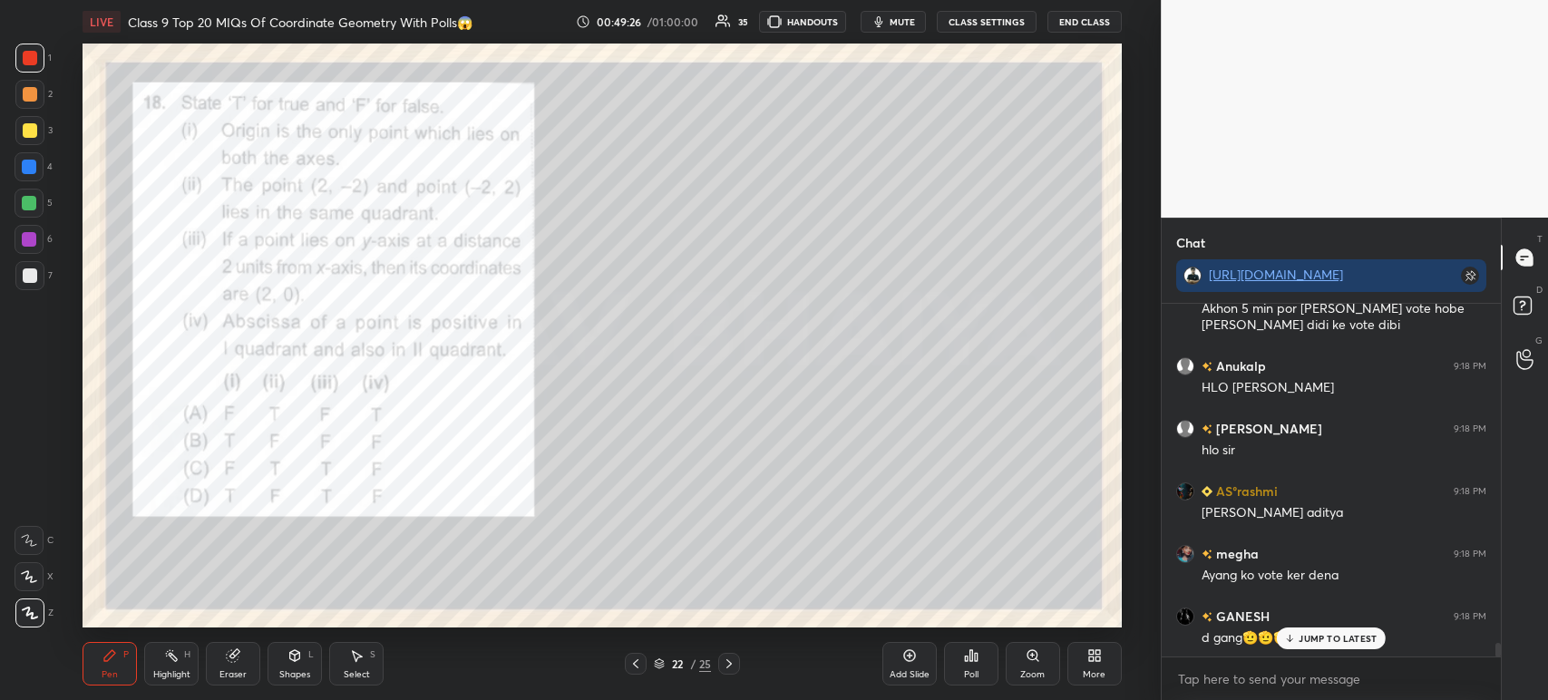
click at [30, 125] on div at bounding box center [30, 130] width 15 height 15
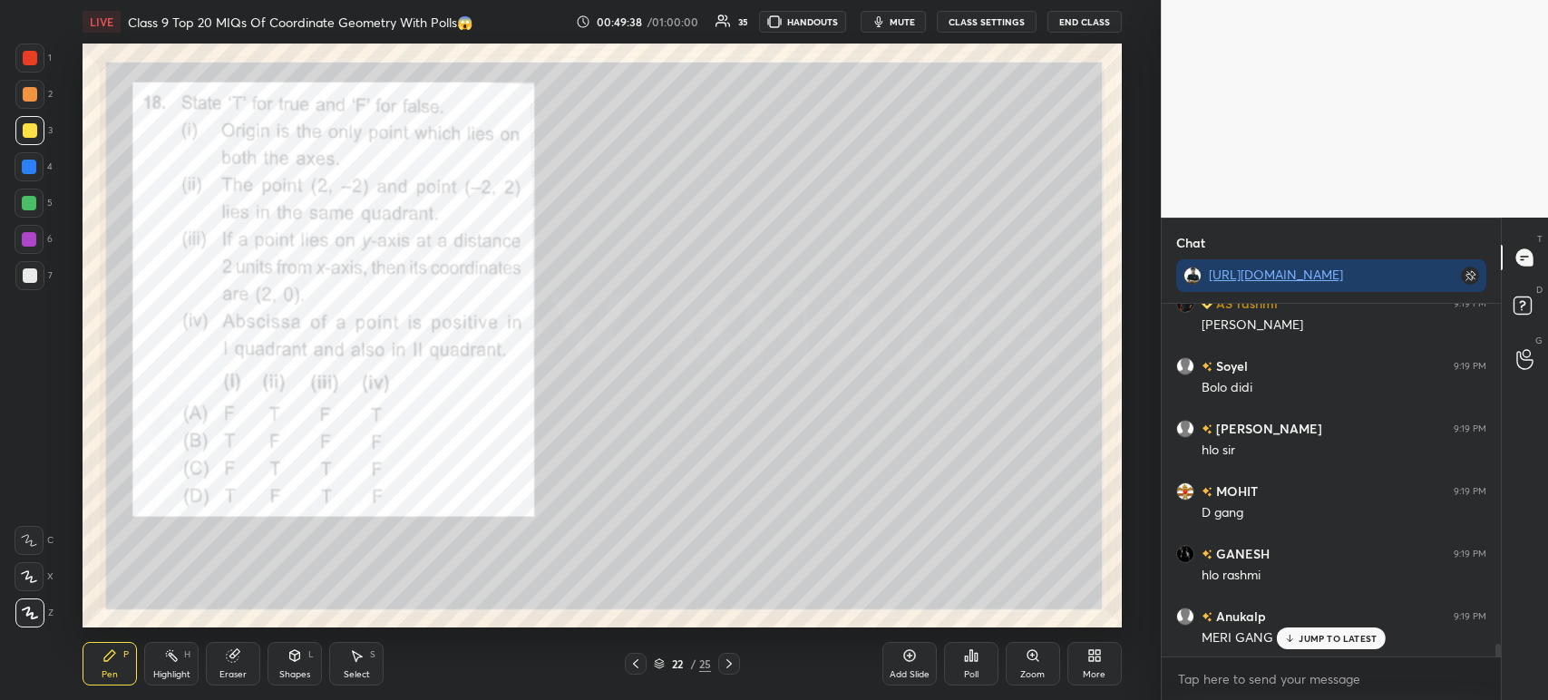
click at [989, 660] on div "Poll" at bounding box center [971, 664] width 54 height 44
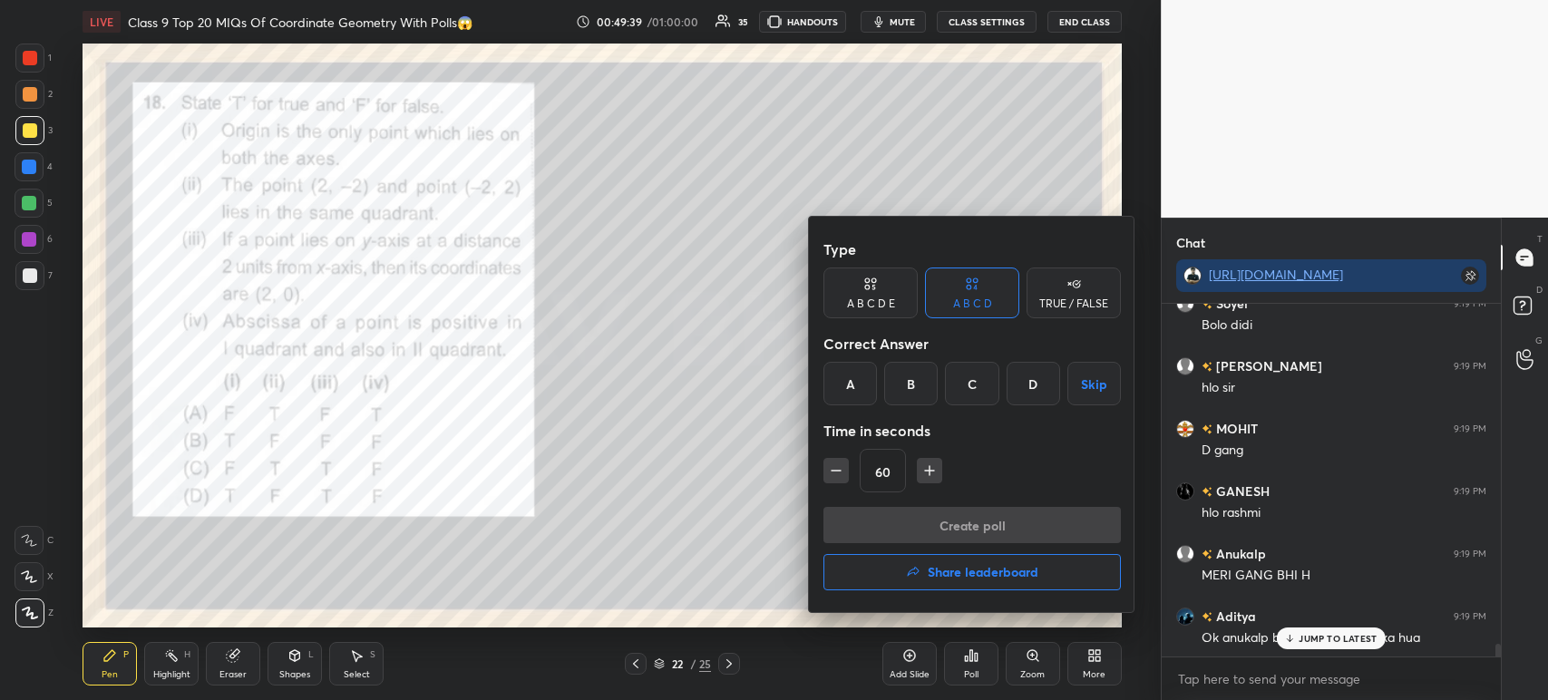
click at [904, 384] on div "B" at bounding box center [910, 384] width 53 height 44
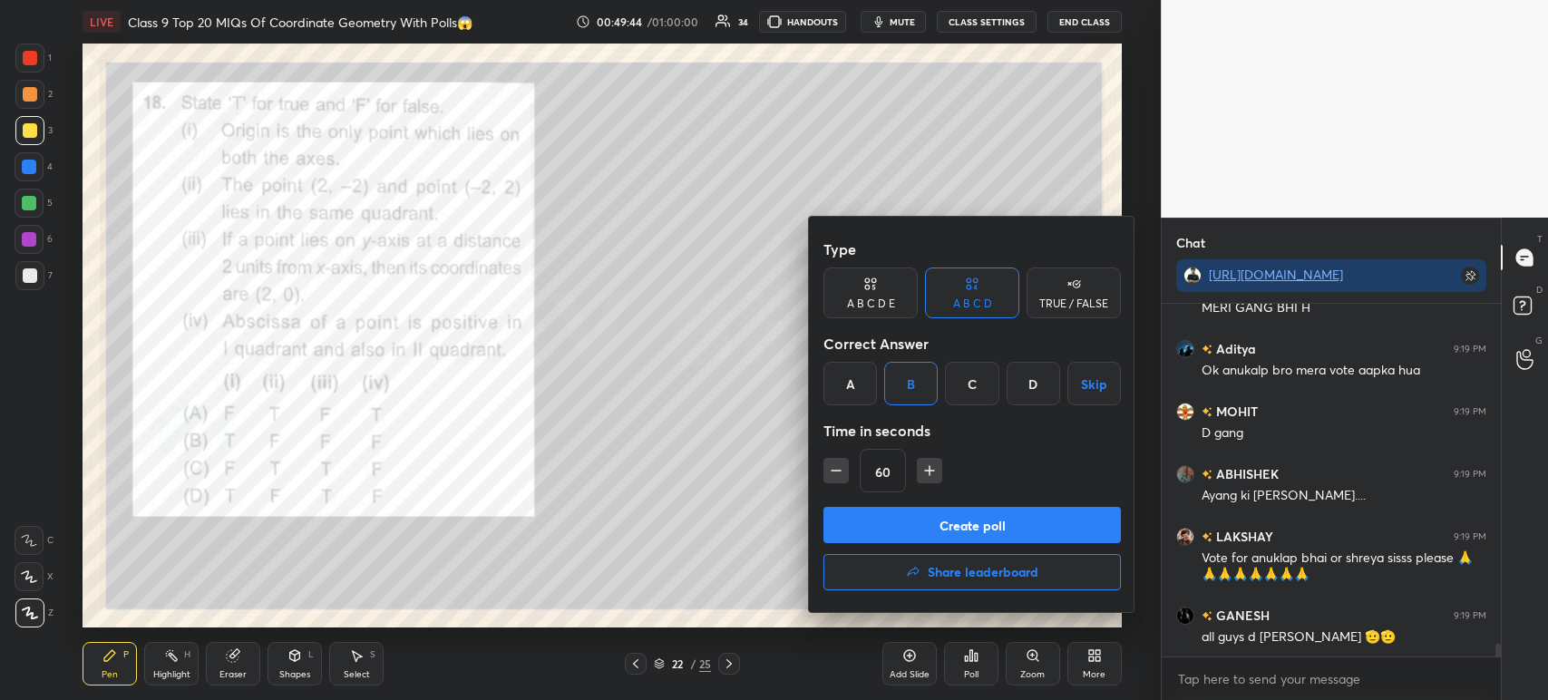
click at [928, 525] on button "Create poll" at bounding box center [971, 525] width 297 height 36
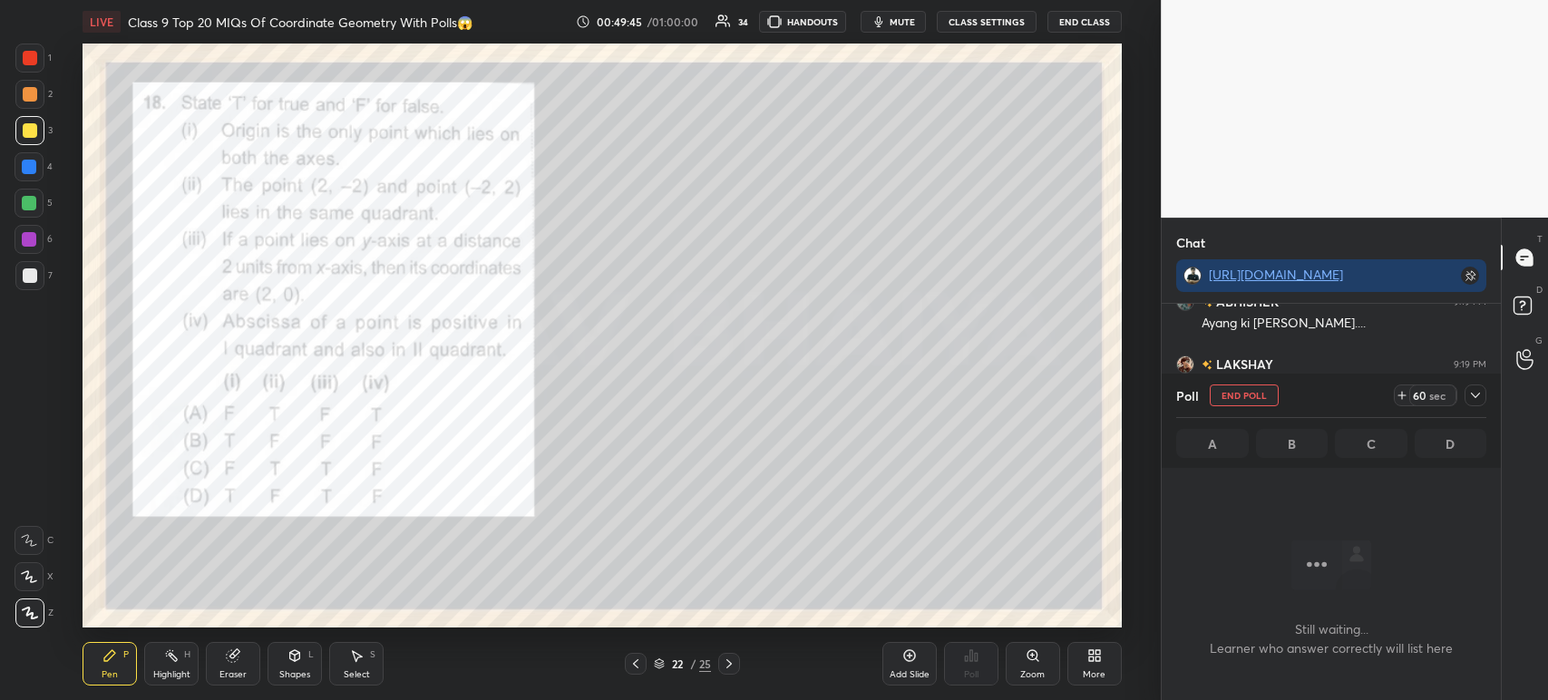
click at [1474, 398] on icon at bounding box center [1475, 395] width 9 height 5
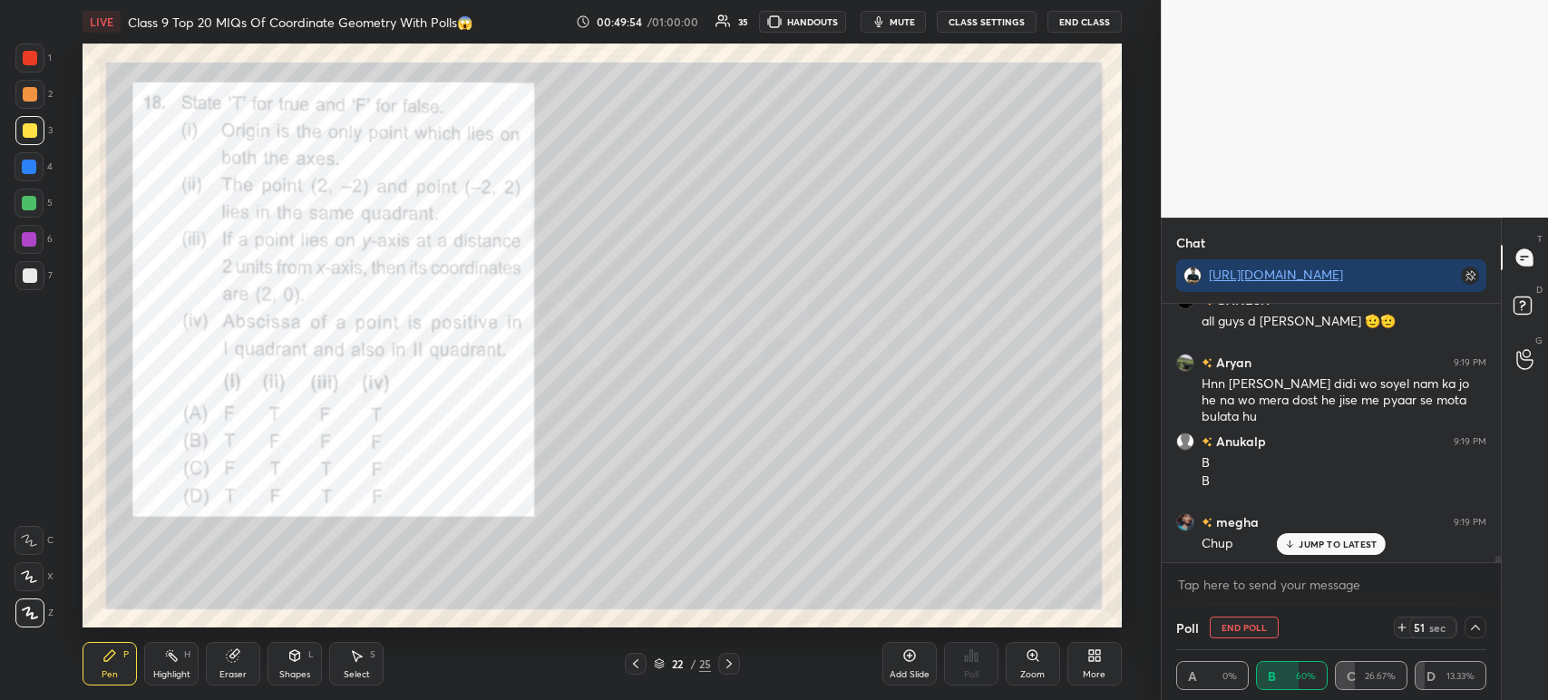
click at [1474, 637] on div at bounding box center [1475, 628] width 22 height 22
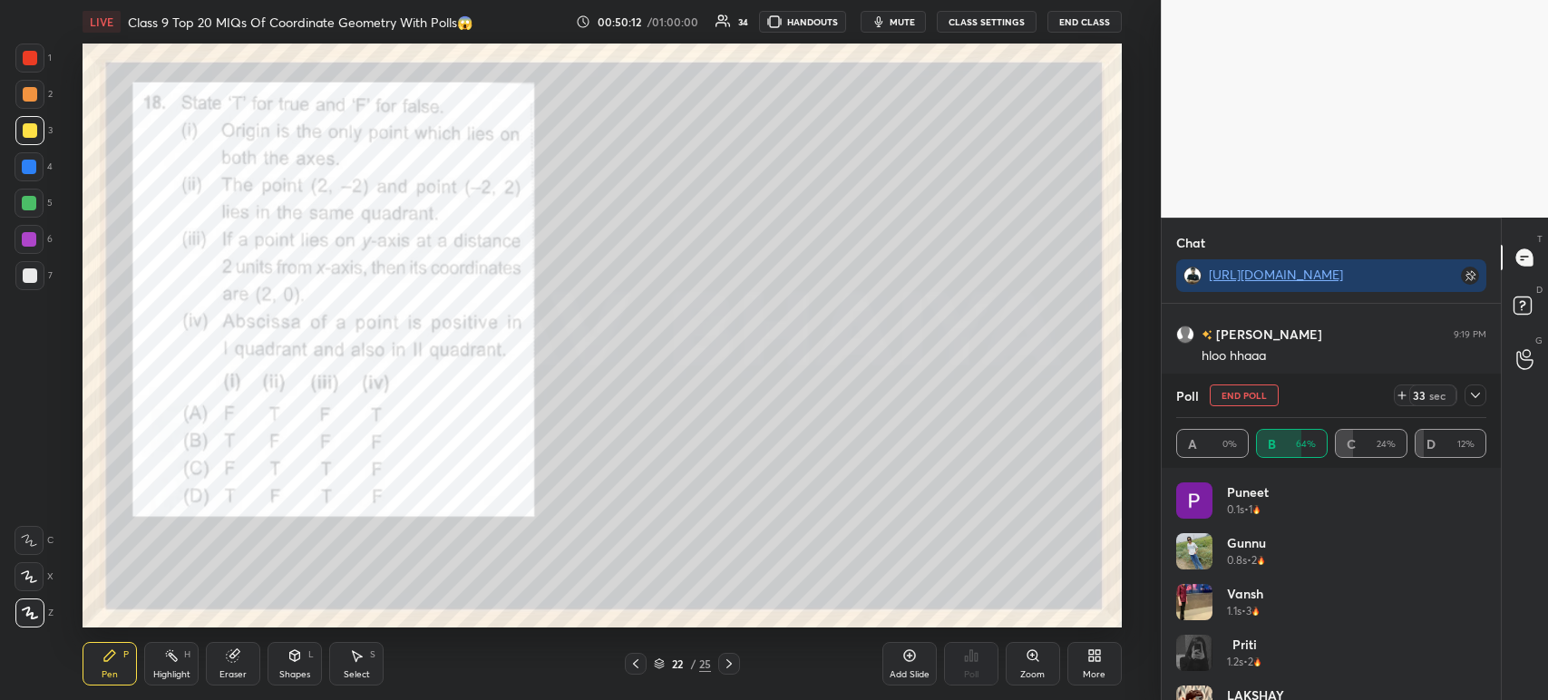
click at [1481, 396] on icon at bounding box center [1475, 395] width 15 height 15
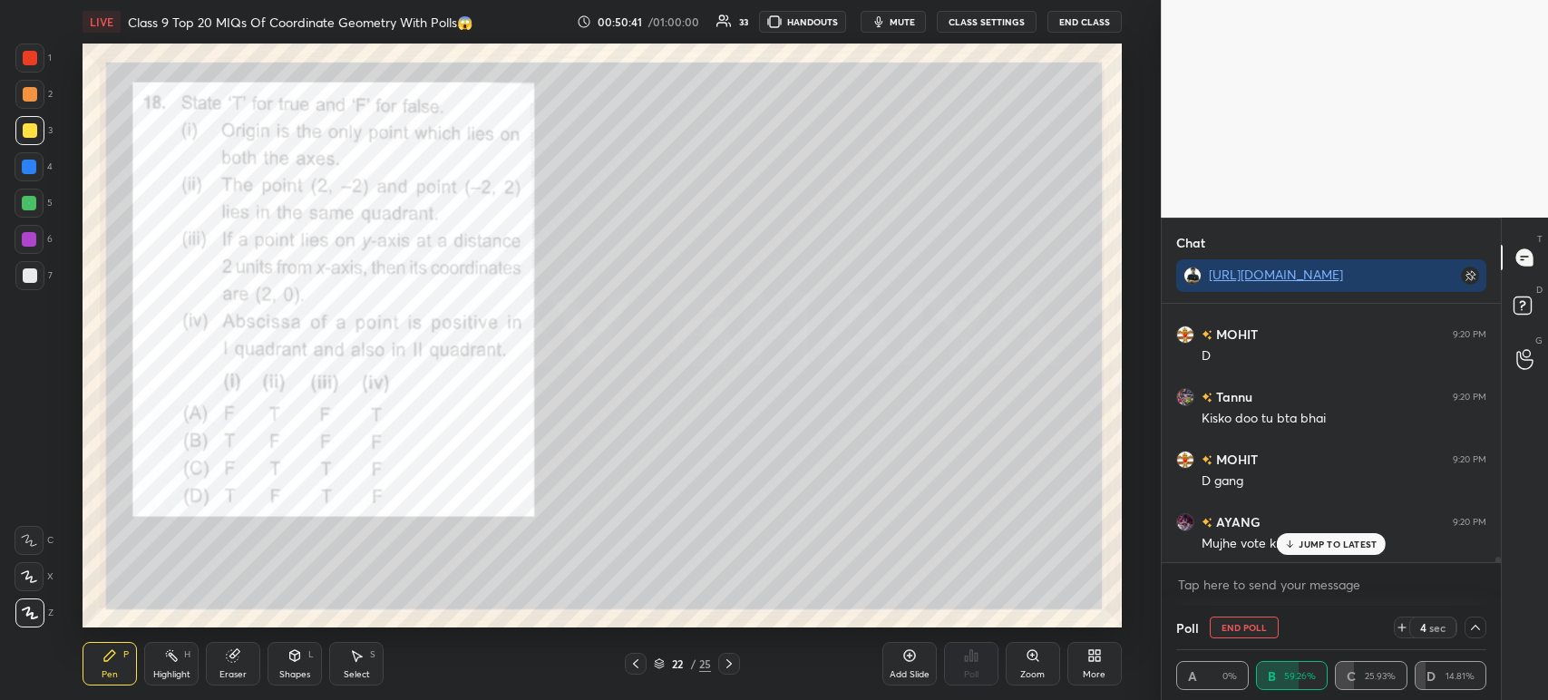
click at [1482, 629] on div at bounding box center [1475, 628] width 22 height 22
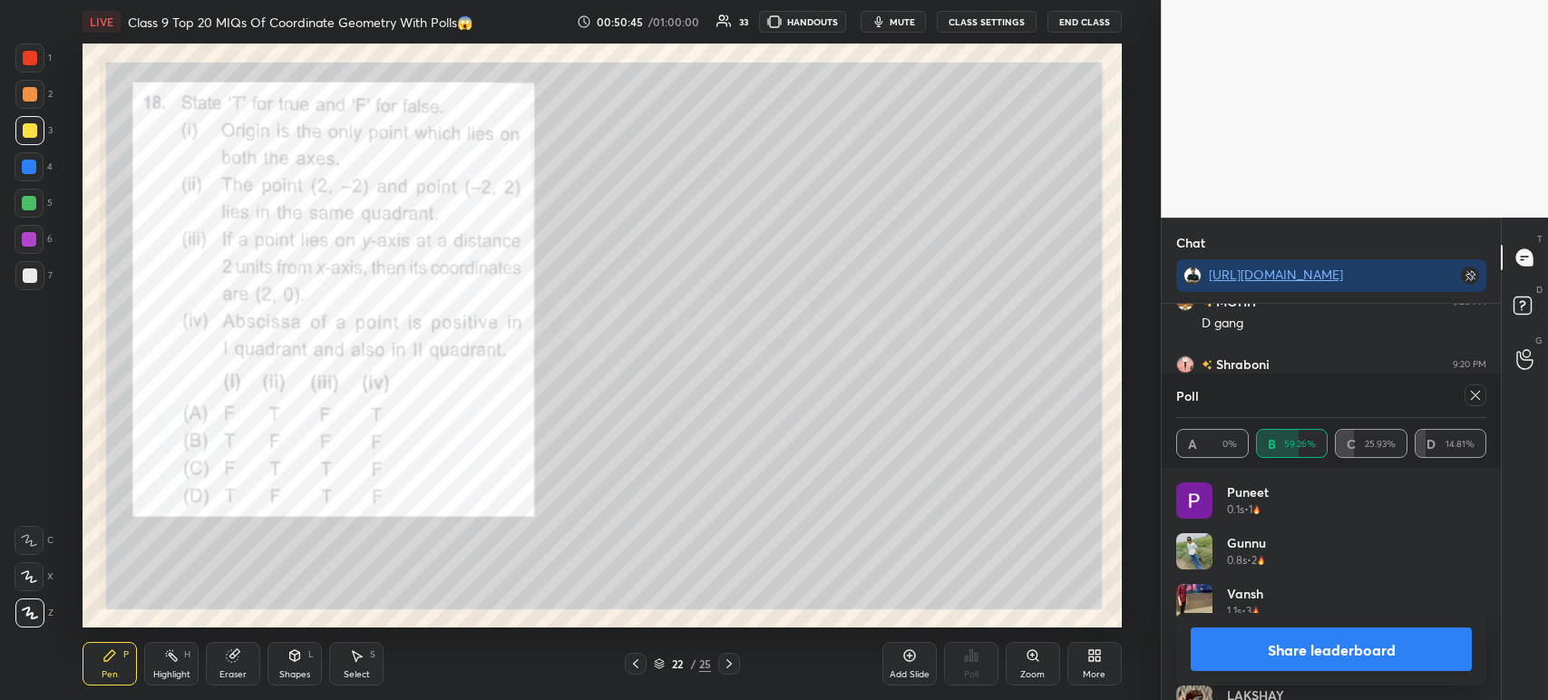
click at [1255, 671] on button "Share leaderboard" at bounding box center [1331, 649] width 281 height 44
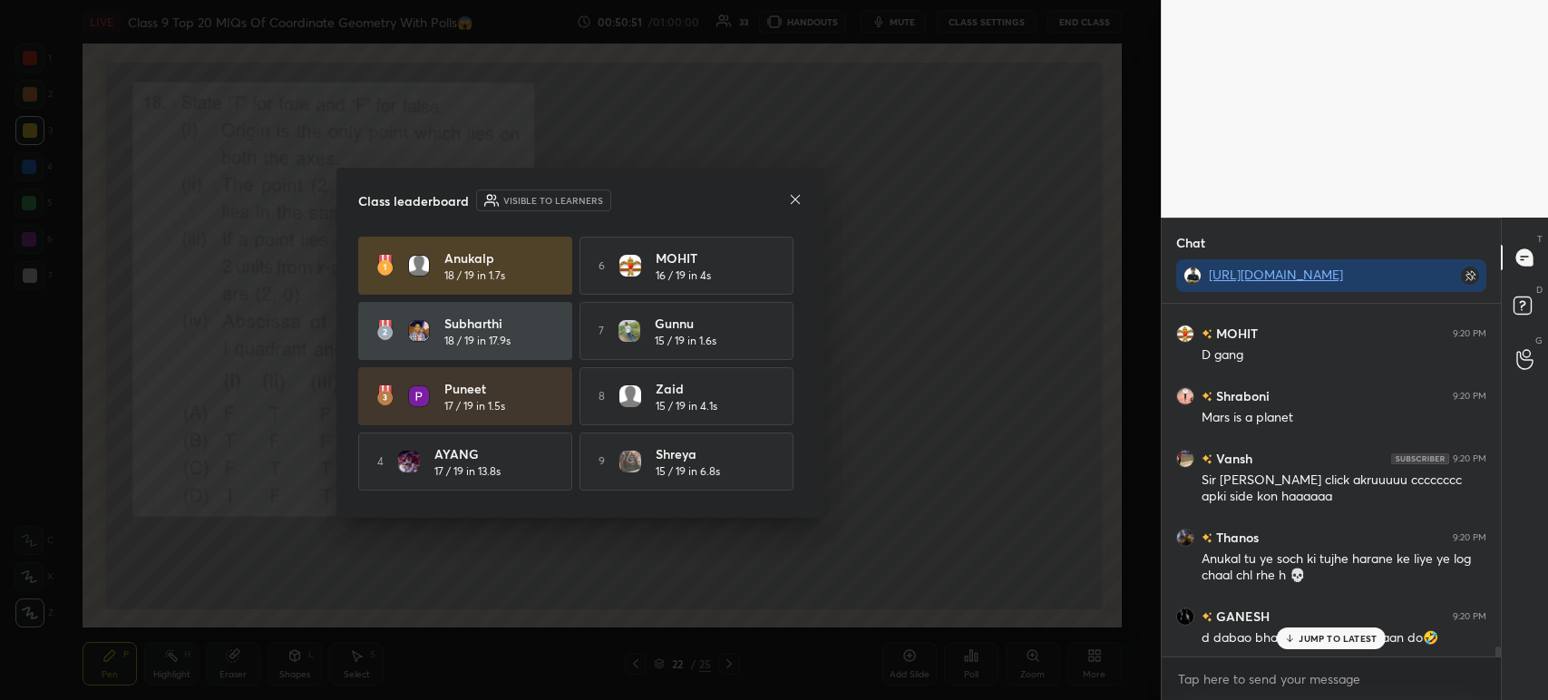
click at [793, 215] on div "Class leaderboard Visible to learners Anukalp 18 / 19 in 1.7s 6 MOHIT 16 / 19 i…" at bounding box center [580, 343] width 488 height 350
click at [790, 215] on div "Class leaderboard Visible to learners Anukalp 18 / 19 in 1.7s 6 MOHIT 16 / 19 i…" at bounding box center [580, 343] width 488 height 350
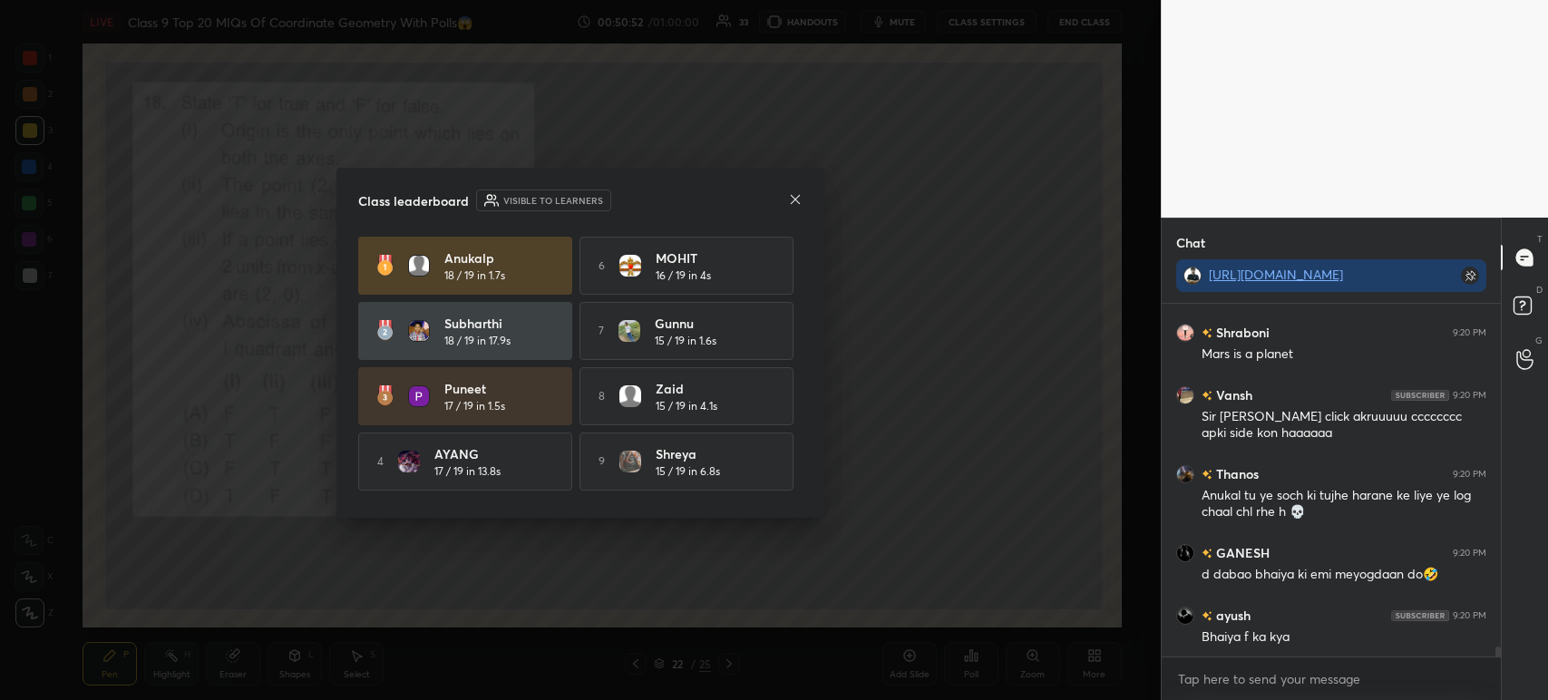
click at [790, 195] on icon at bounding box center [795, 199] width 15 height 15
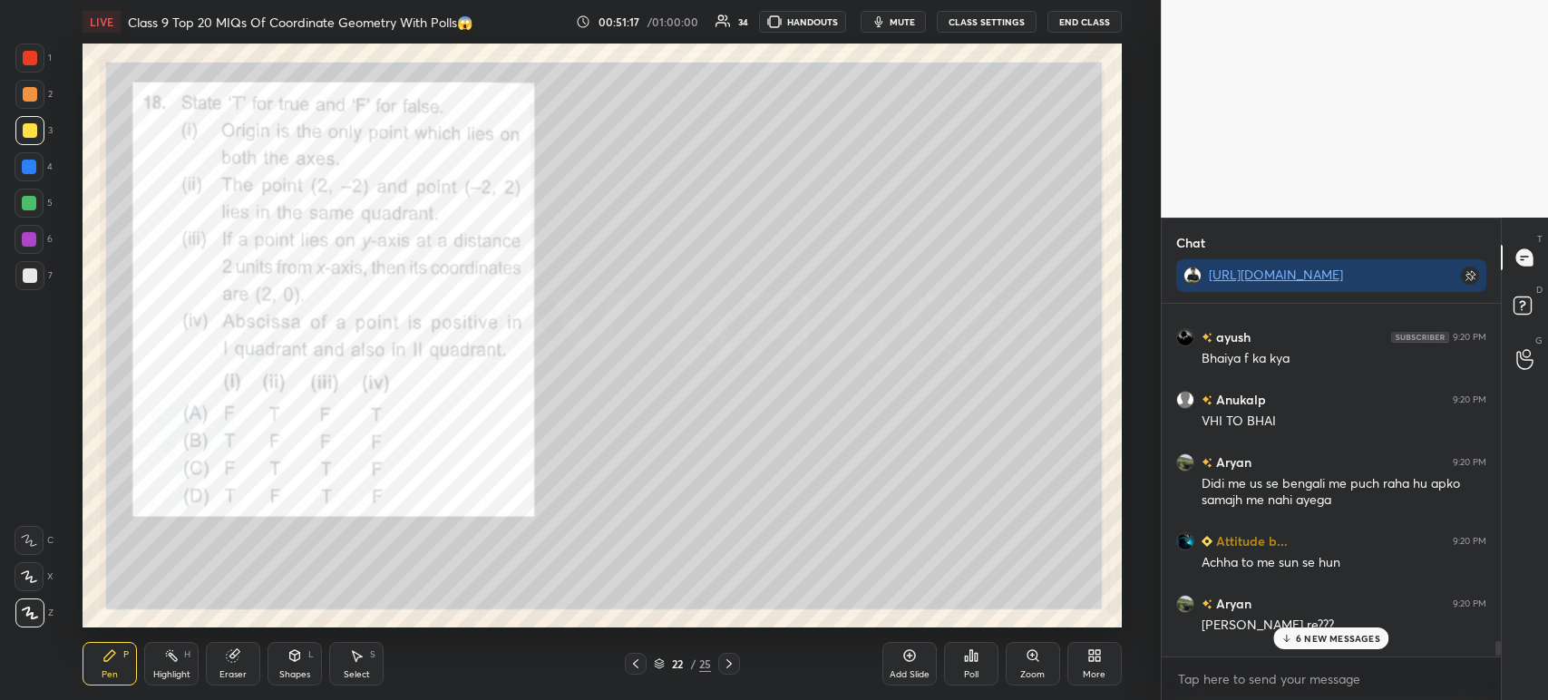
click at [30, 275] on div at bounding box center [30, 275] width 15 height 15
click at [35, 237] on div at bounding box center [29, 239] width 15 height 15
click at [28, 195] on div at bounding box center [29, 203] width 29 height 29
click at [30, 162] on div at bounding box center [29, 167] width 15 height 15
click at [32, 131] on div at bounding box center [30, 130] width 15 height 15
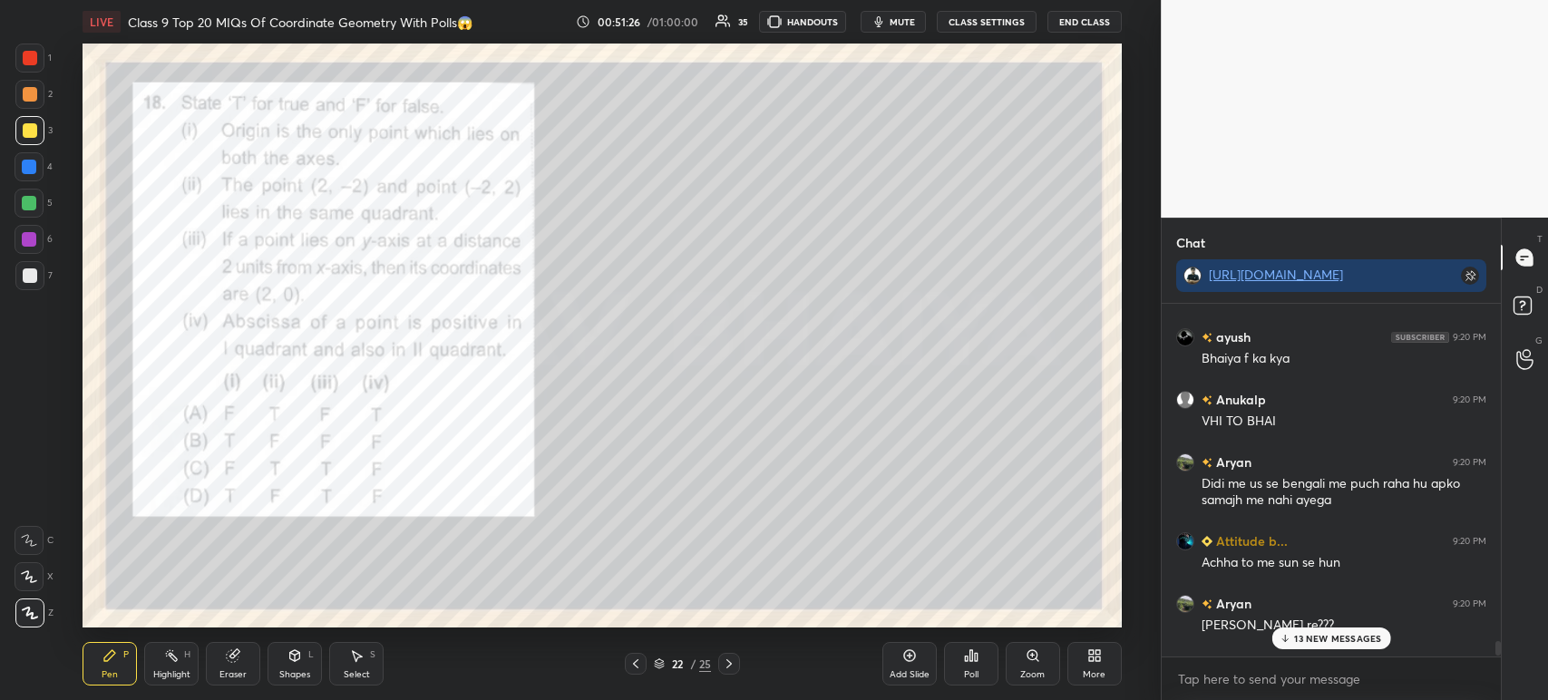
click at [33, 63] on div at bounding box center [30, 58] width 15 height 15
click at [33, 288] on div at bounding box center [29, 275] width 29 height 29
click at [26, 52] on div at bounding box center [30, 58] width 15 height 15
click at [731, 658] on icon at bounding box center [729, 663] width 15 height 15
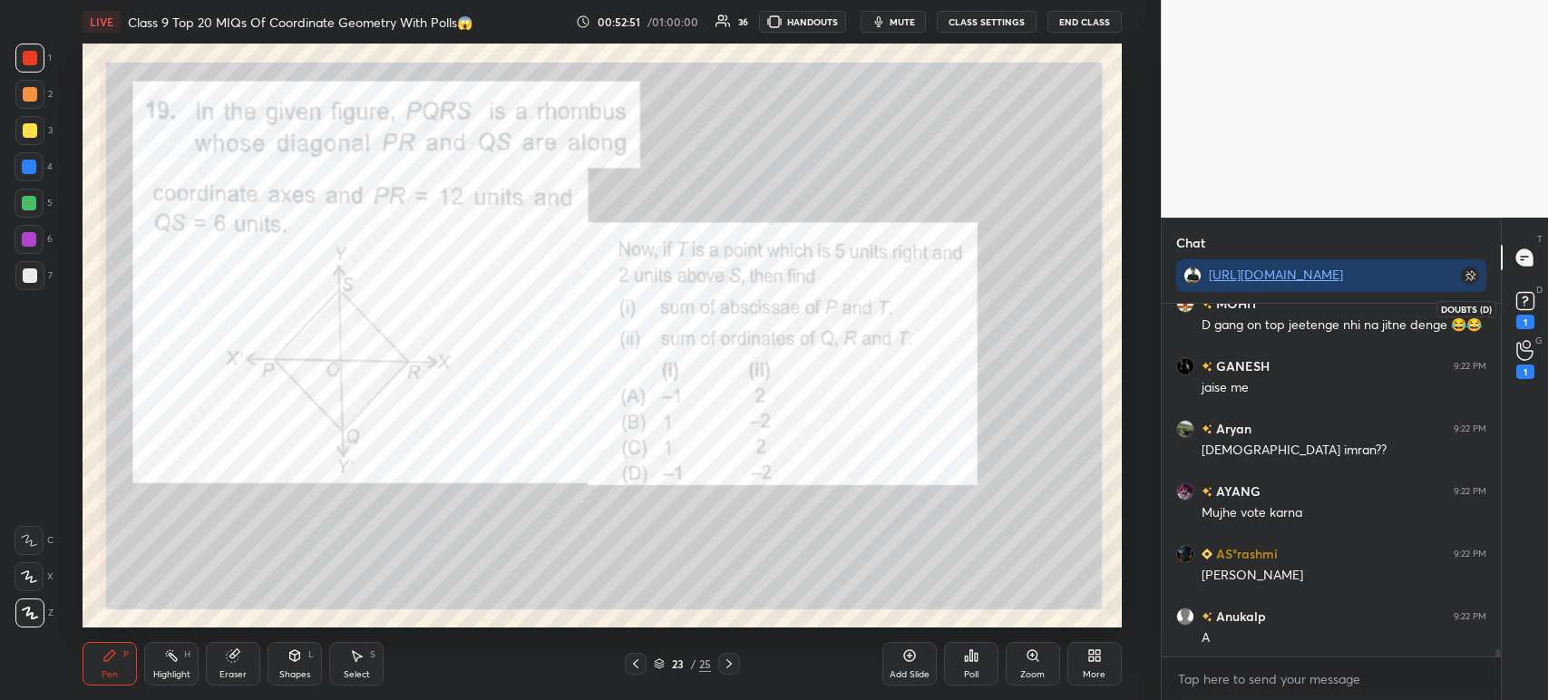
scroll to position [16938, 0]
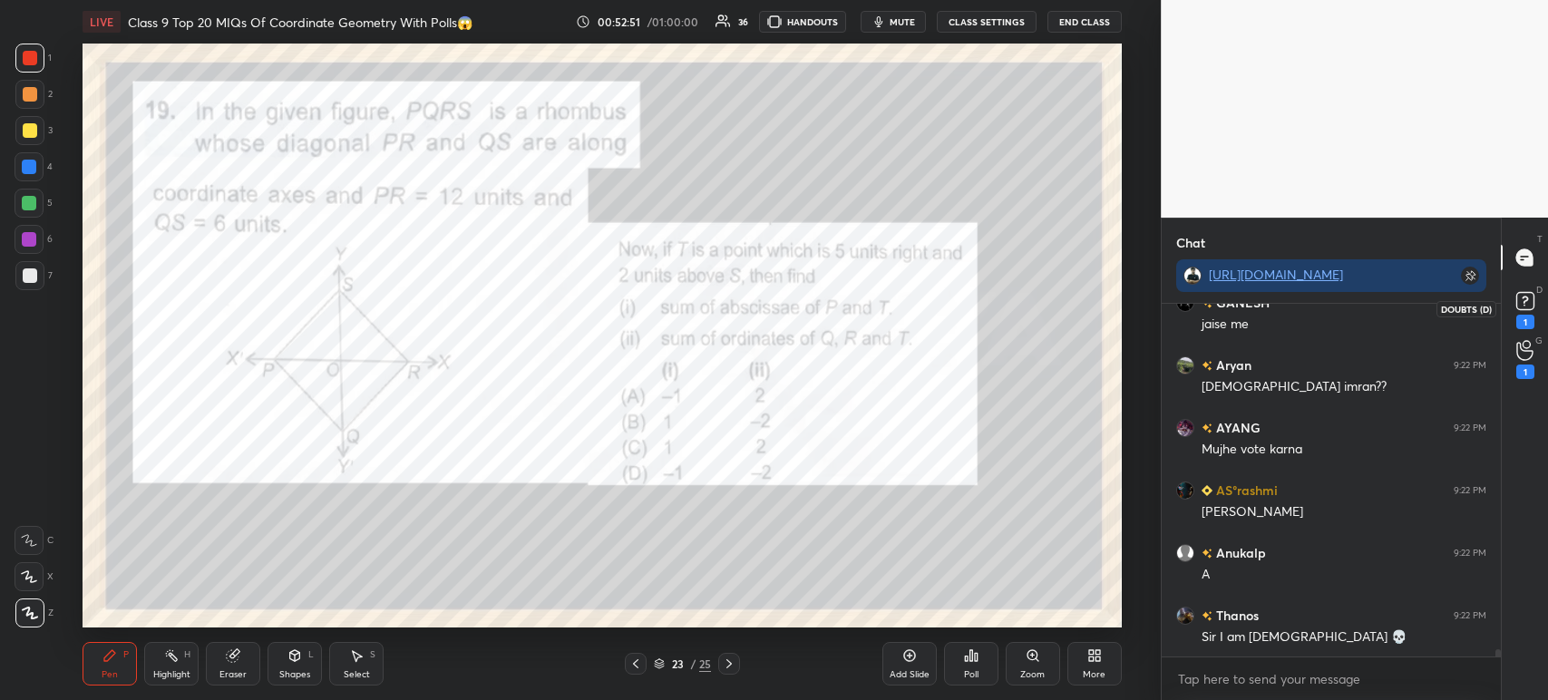
click at [1525, 314] on icon at bounding box center [1525, 300] width 27 height 27
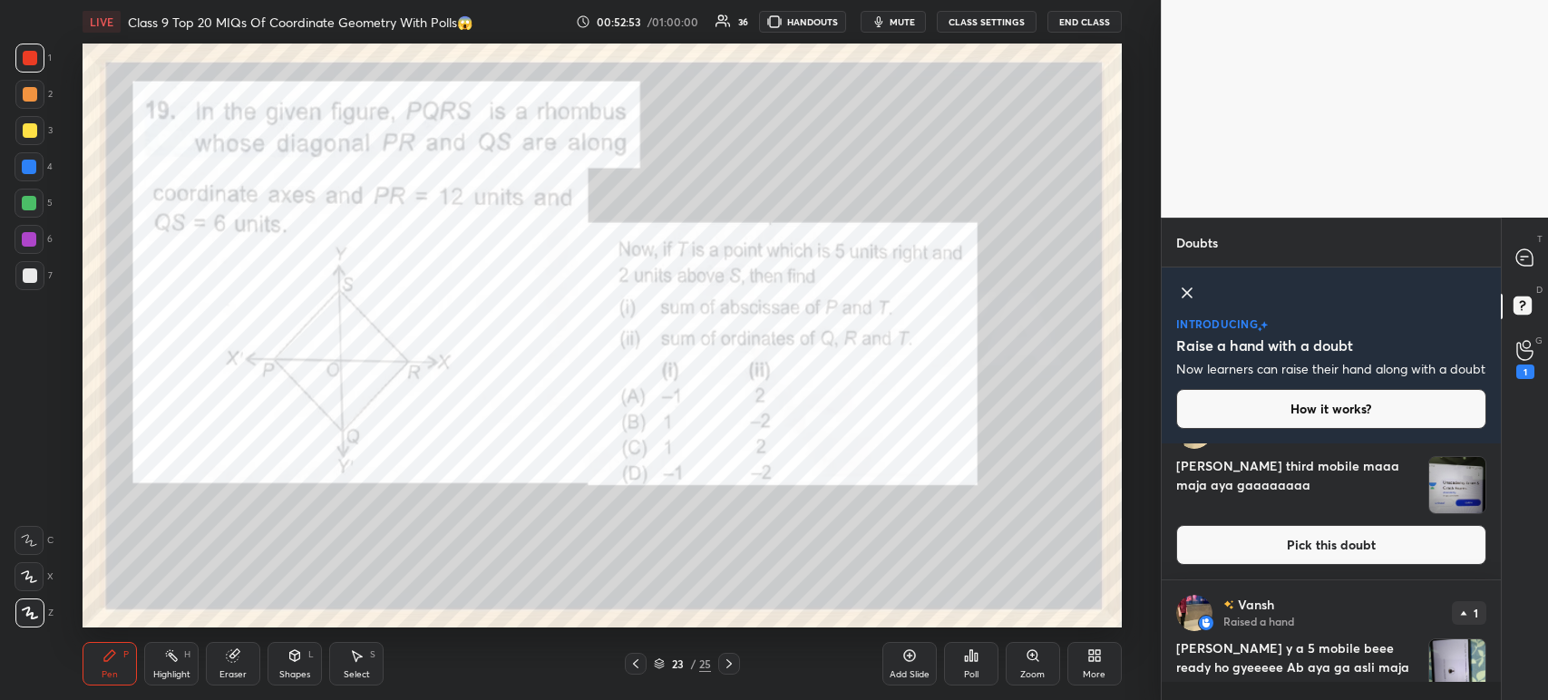
scroll to position [0, 0]
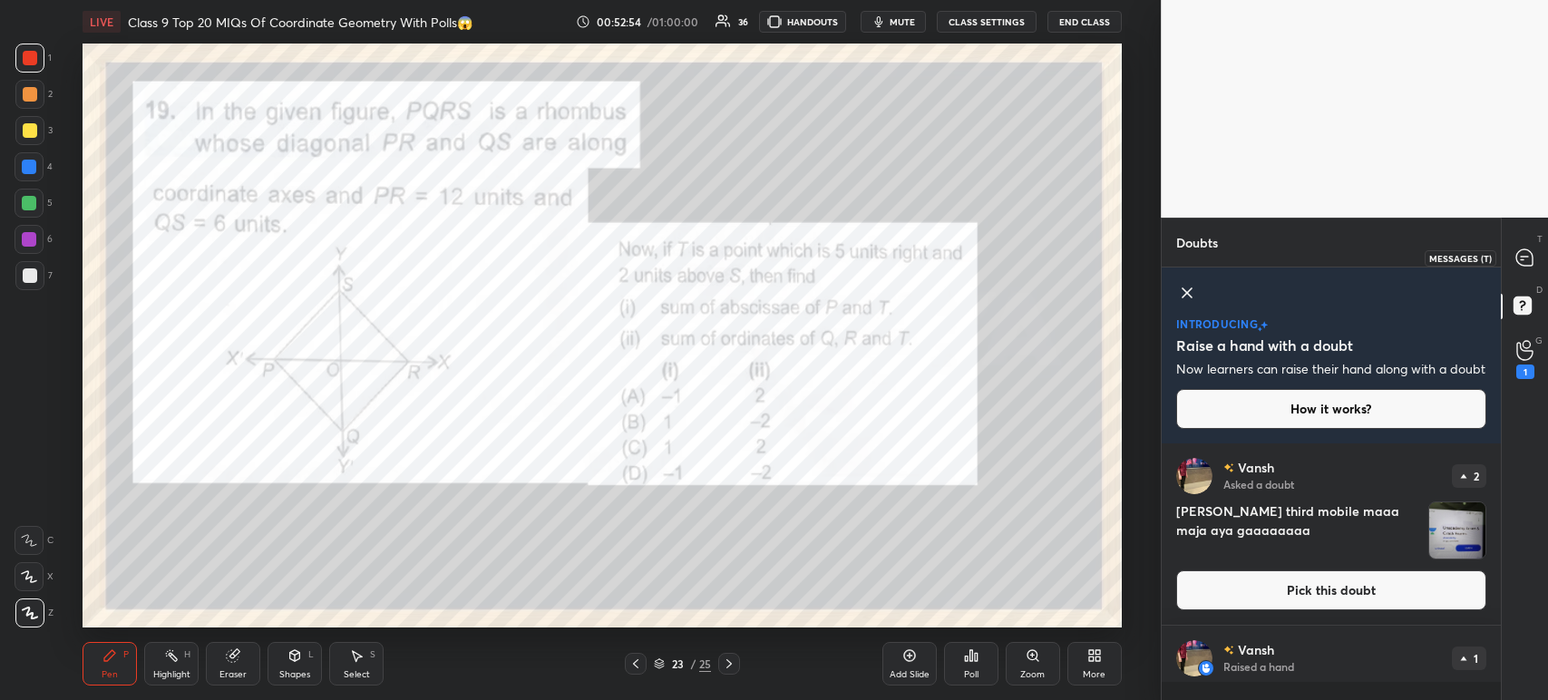
click at [1525, 274] on div at bounding box center [1525, 257] width 36 height 33
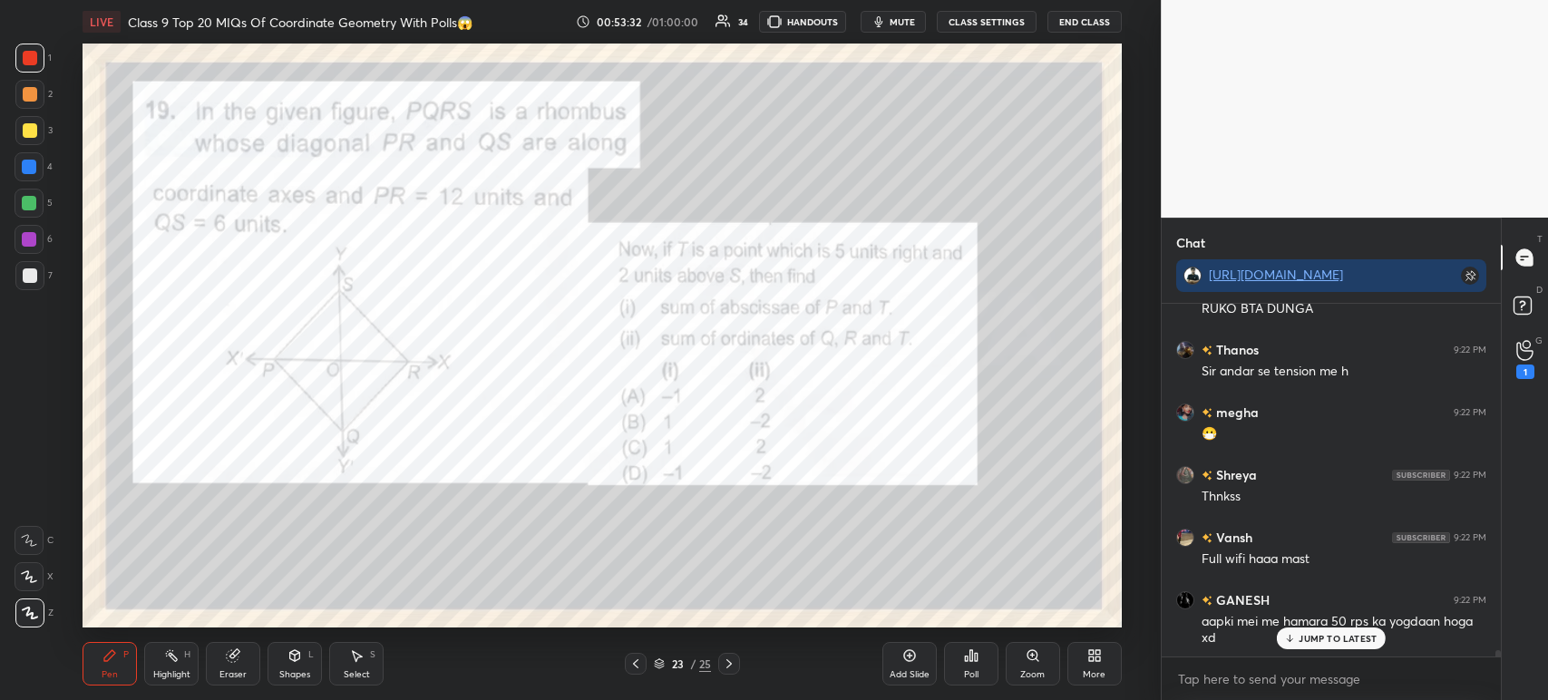
scroll to position [19008, 0]
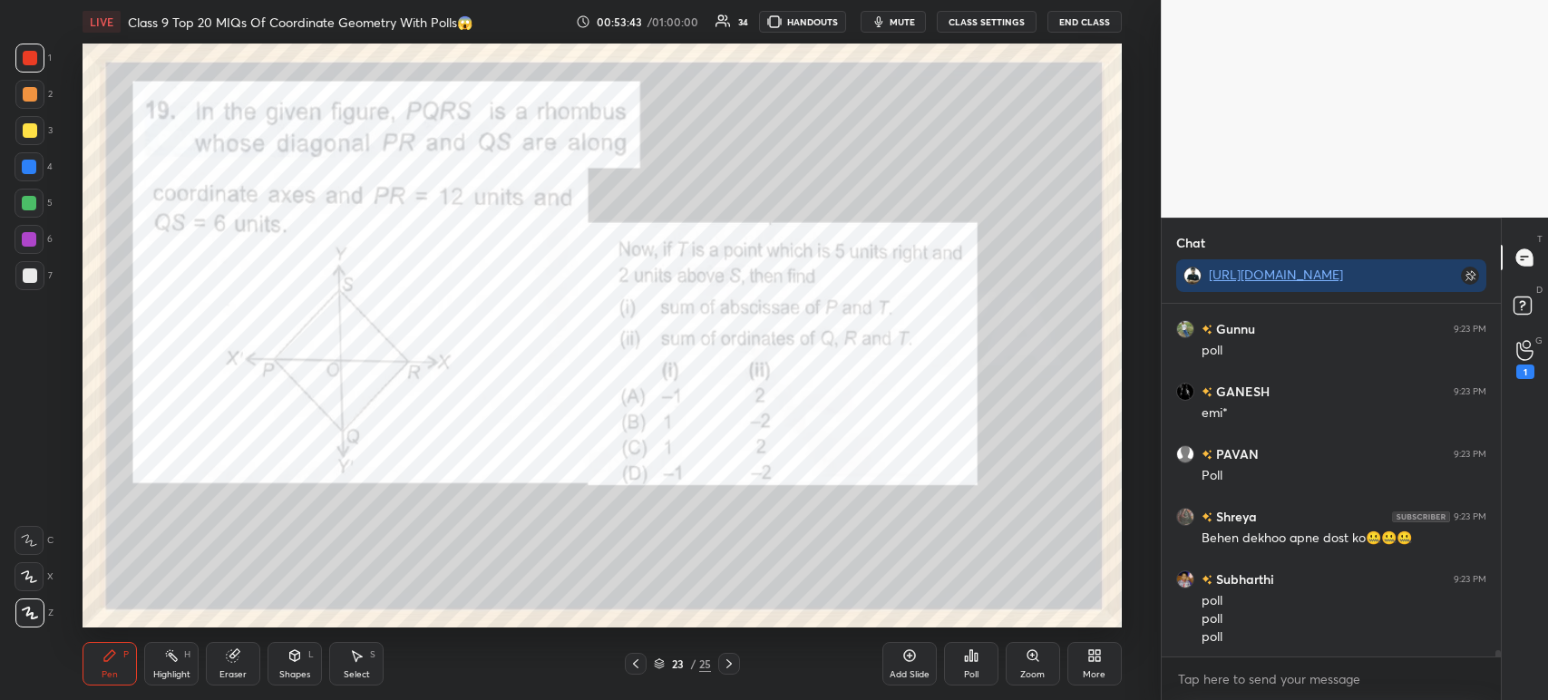
click at [986, 666] on div "Poll" at bounding box center [971, 664] width 54 height 44
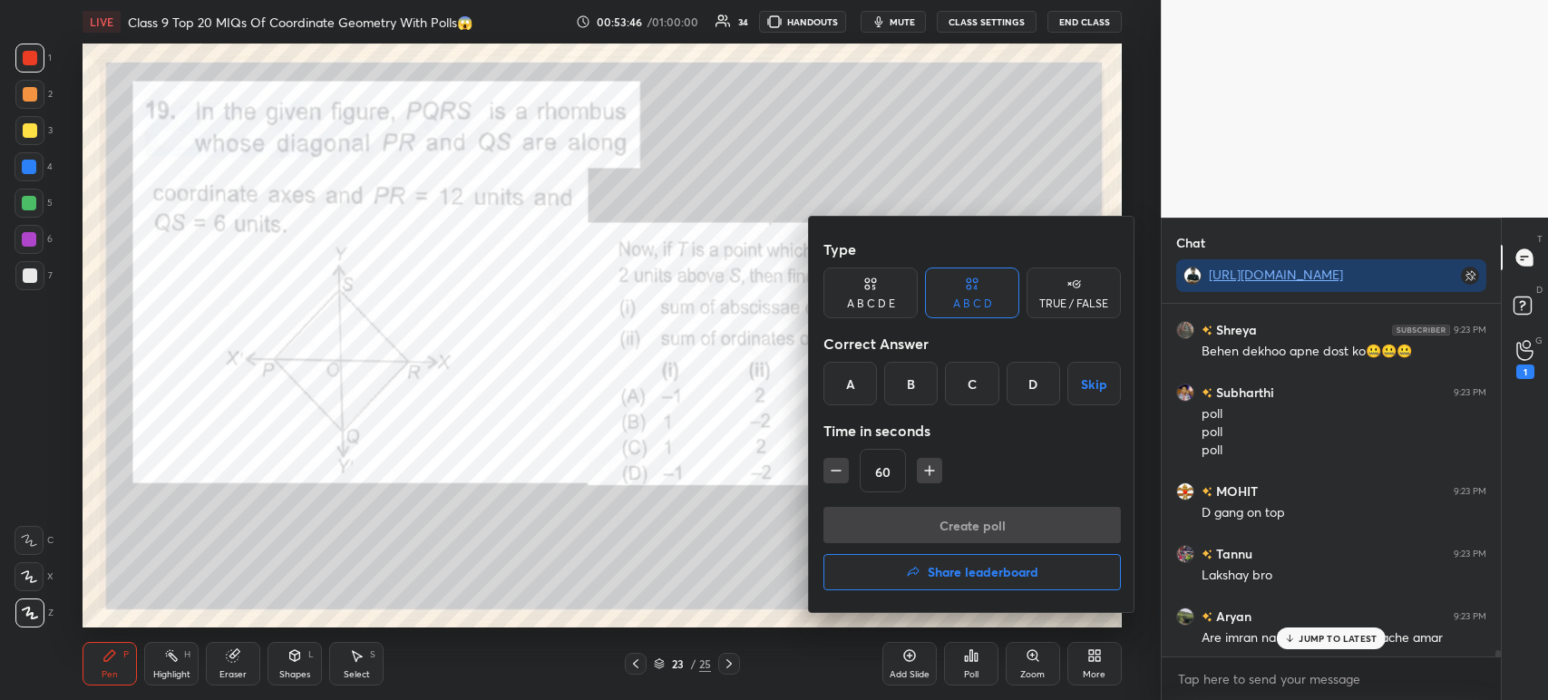
click at [850, 384] on div "A" at bounding box center [849, 384] width 53 height 44
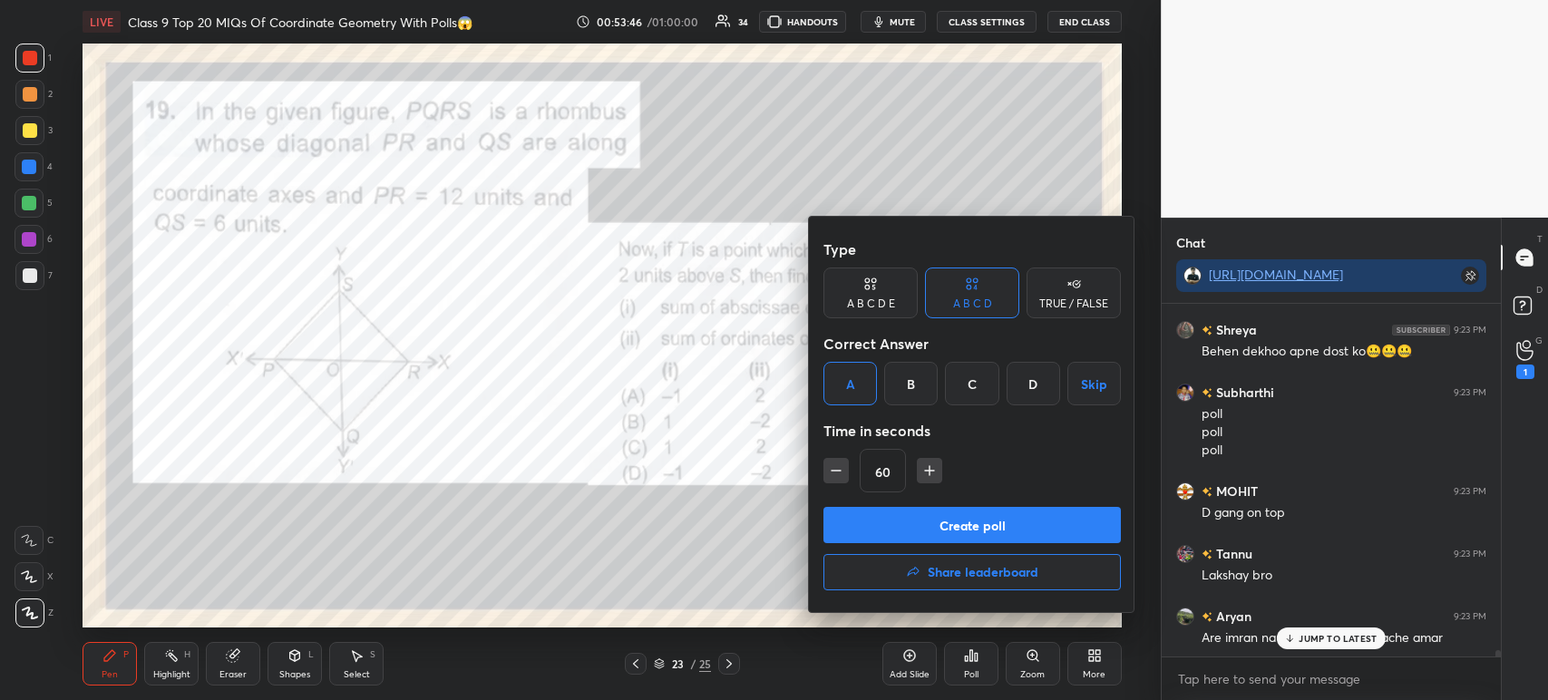
click at [863, 520] on button "Create poll" at bounding box center [971, 525] width 297 height 36
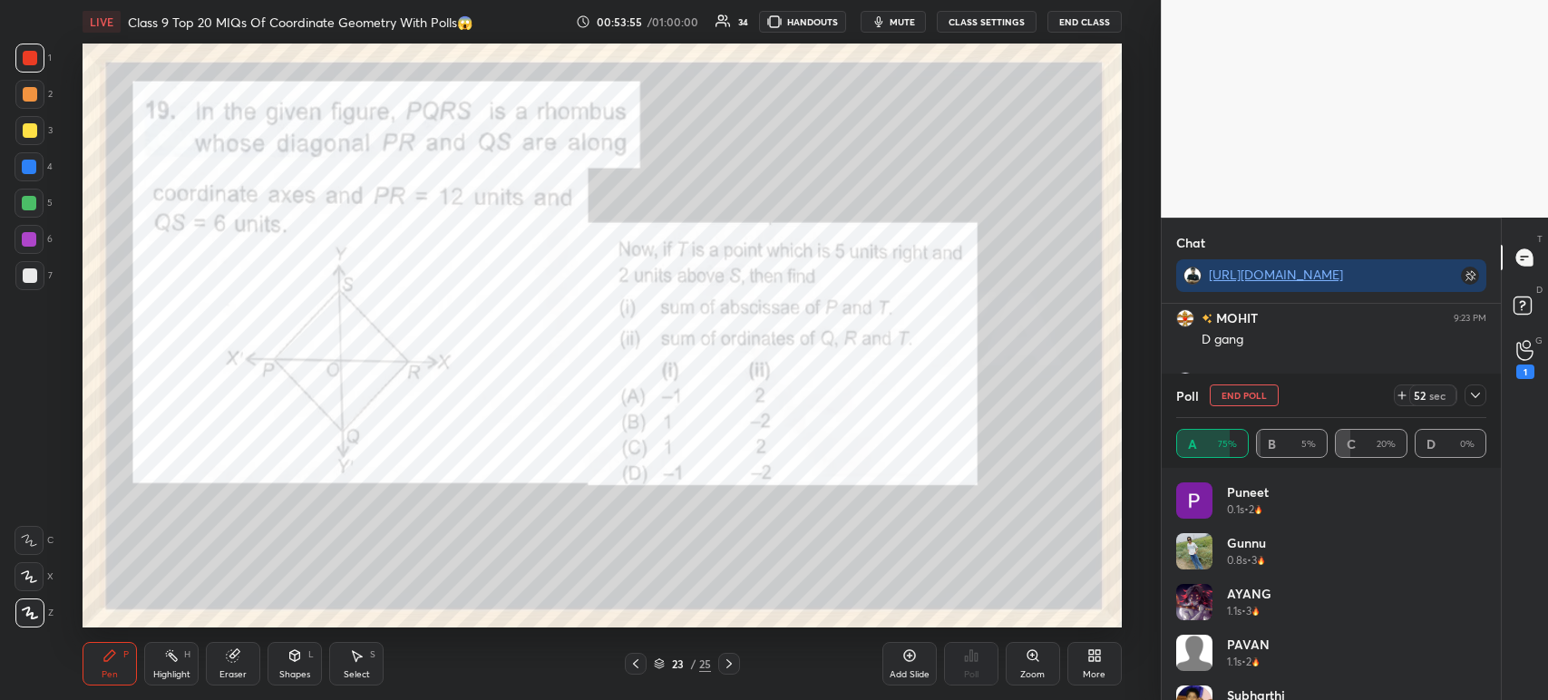
click at [1473, 392] on icon at bounding box center [1475, 395] width 15 height 15
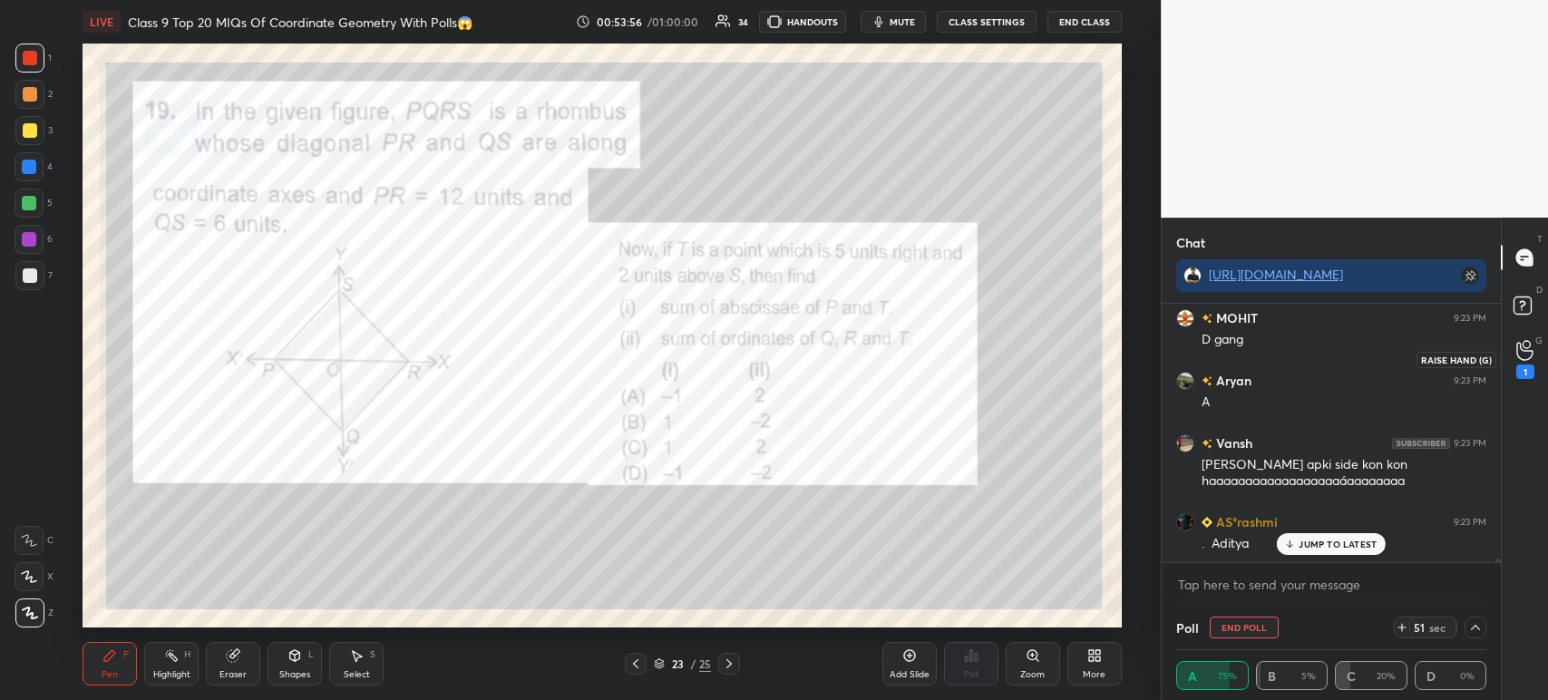
click at [1538, 346] on div "1" at bounding box center [1525, 359] width 36 height 33
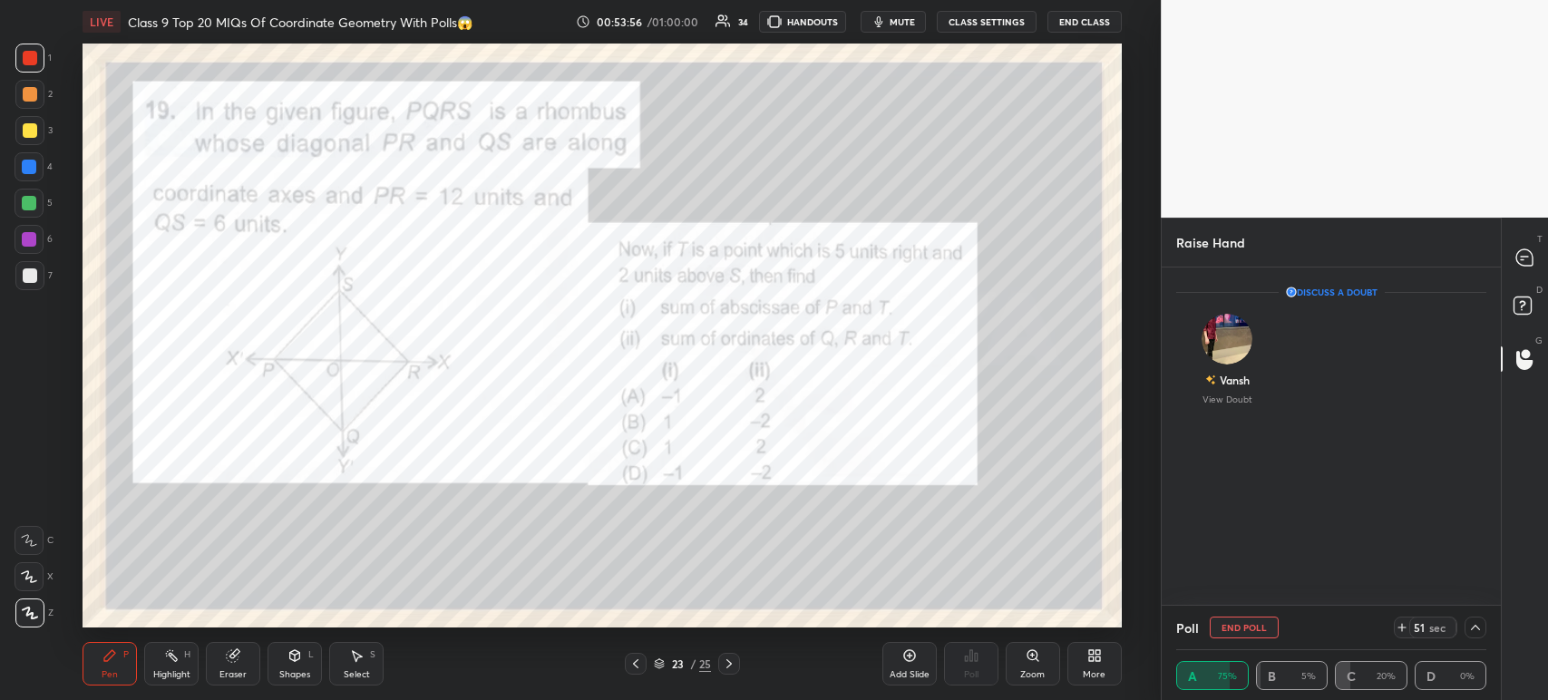
click at [1523, 281] on div "T Messages (T)" at bounding box center [1525, 257] width 46 height 51
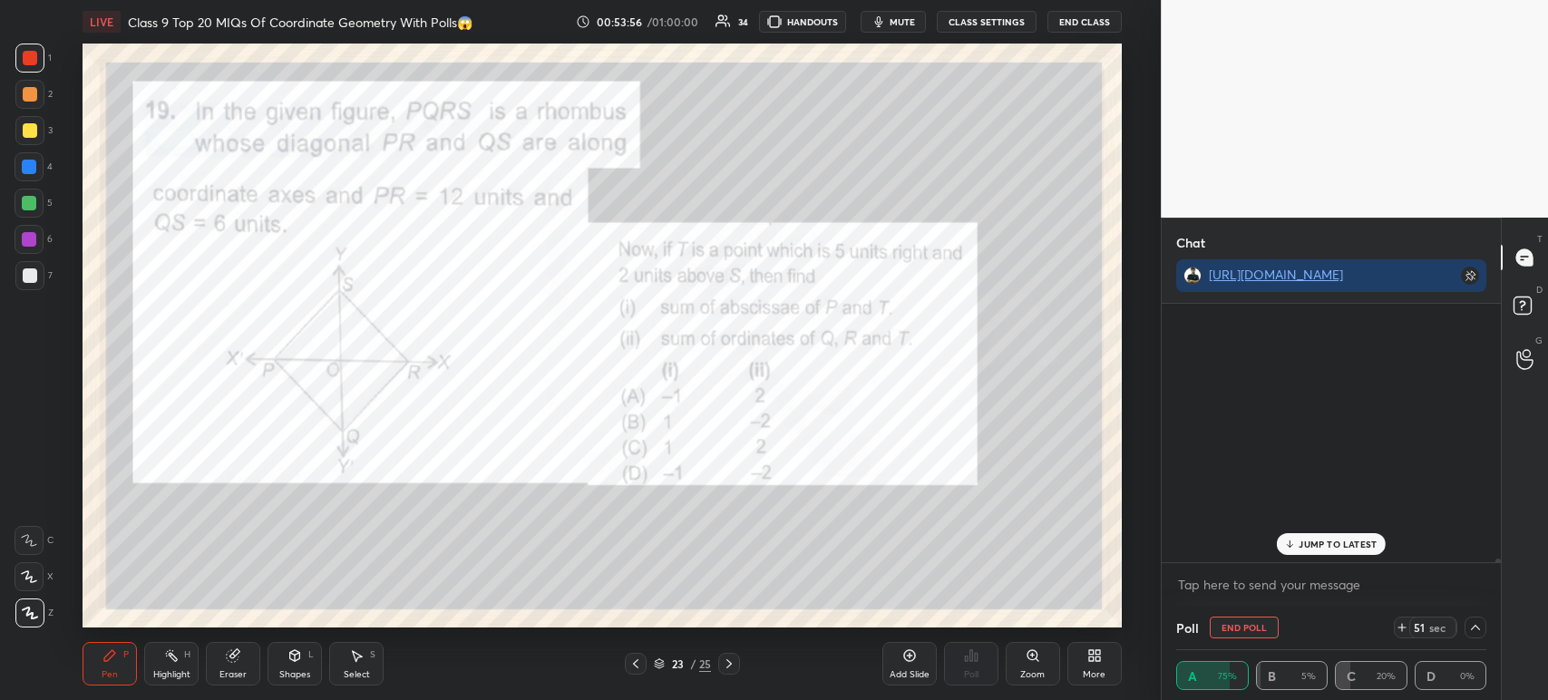
click at [1523, 339] on div "G Raise Hand (G)" at bounding box center [1525, 359] width 46 height 51
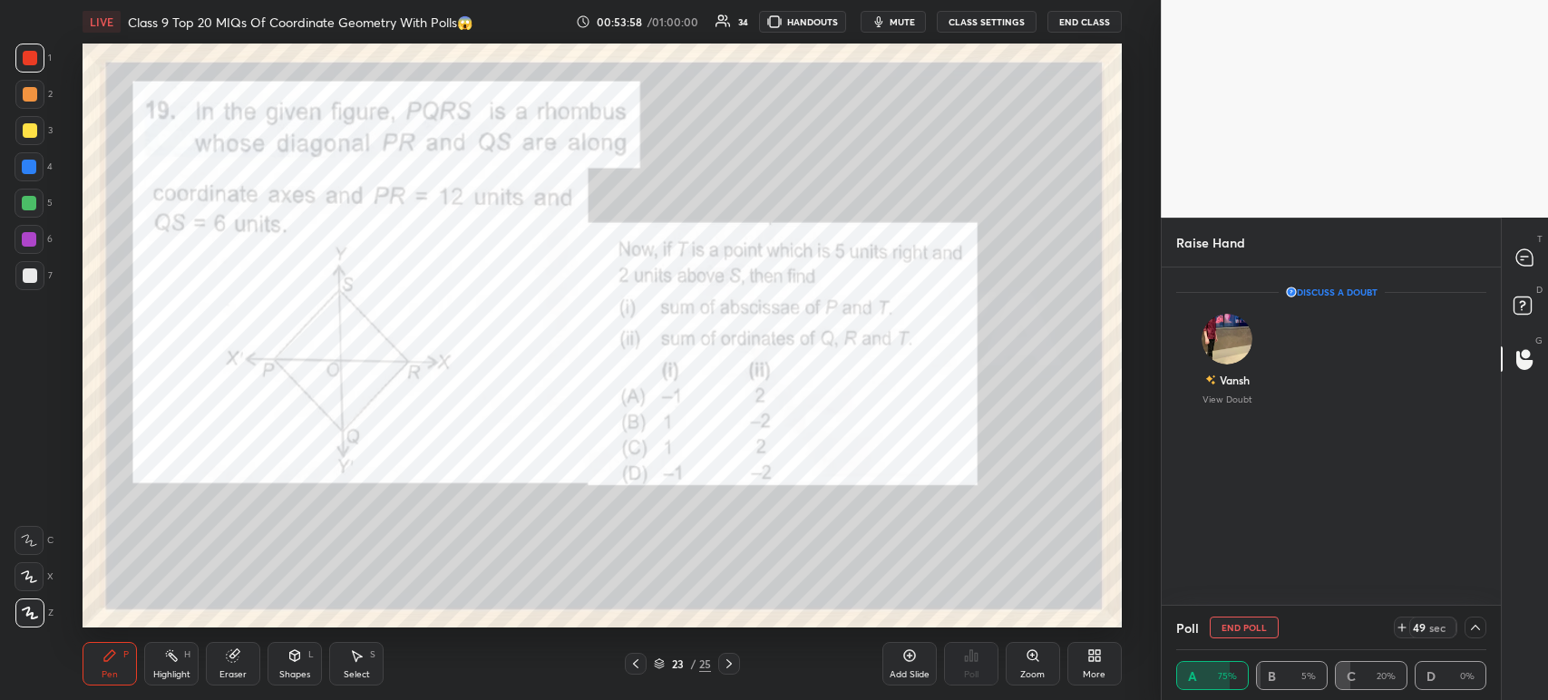
click at [1513, 267] on div at bounding box center [1525, 257] width 36 height 33
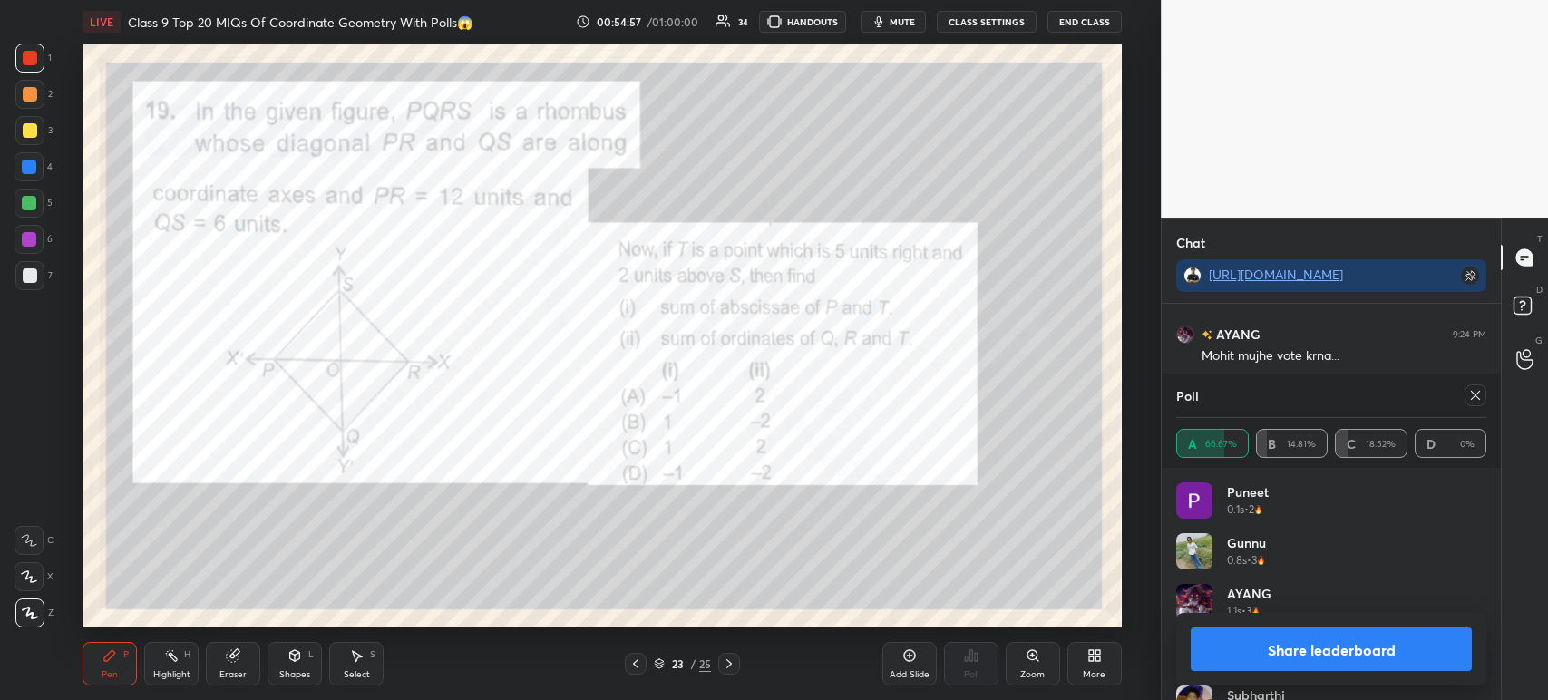
scroll to position [21987, 0]
click at [1294, 645] on button "Share leaderboard" at bounding box center [1331, 649] width 281 height 44
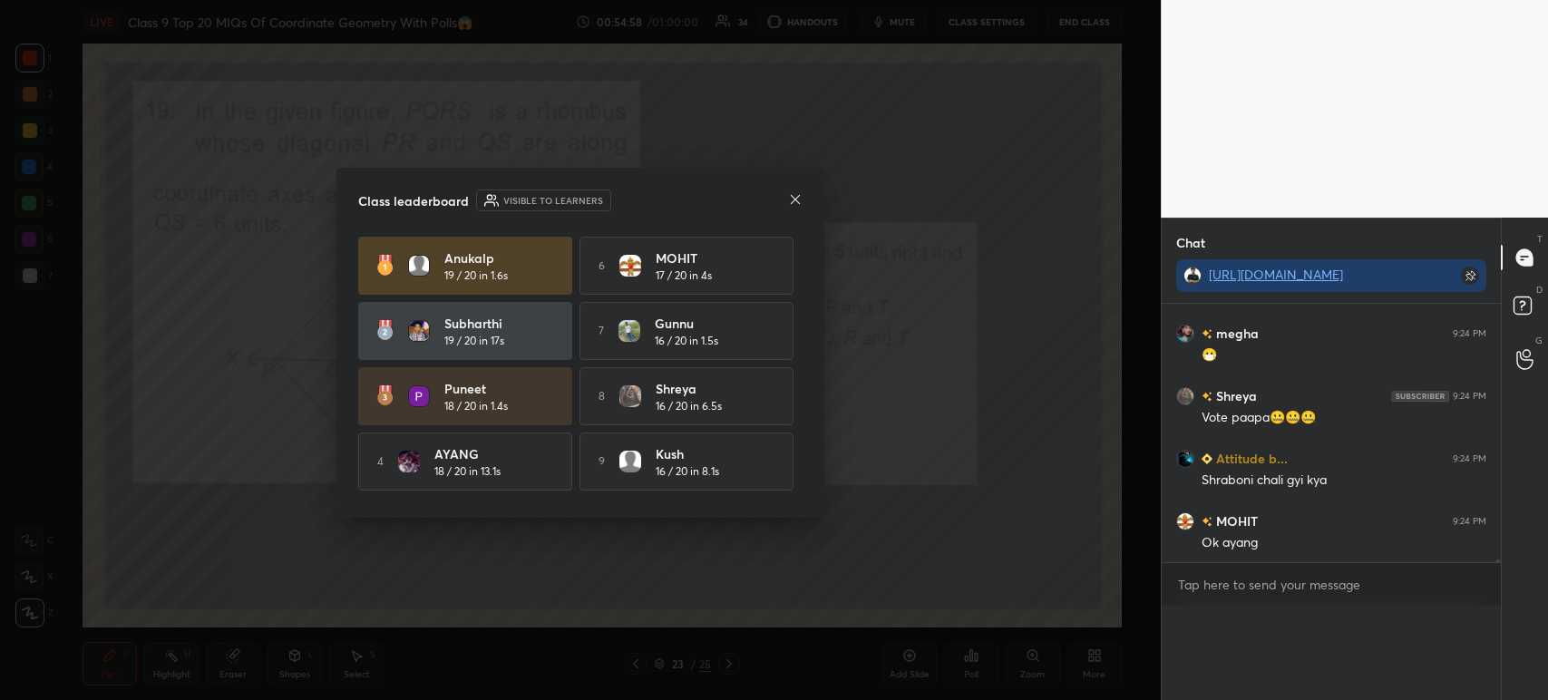
scroll to position [283, 334]
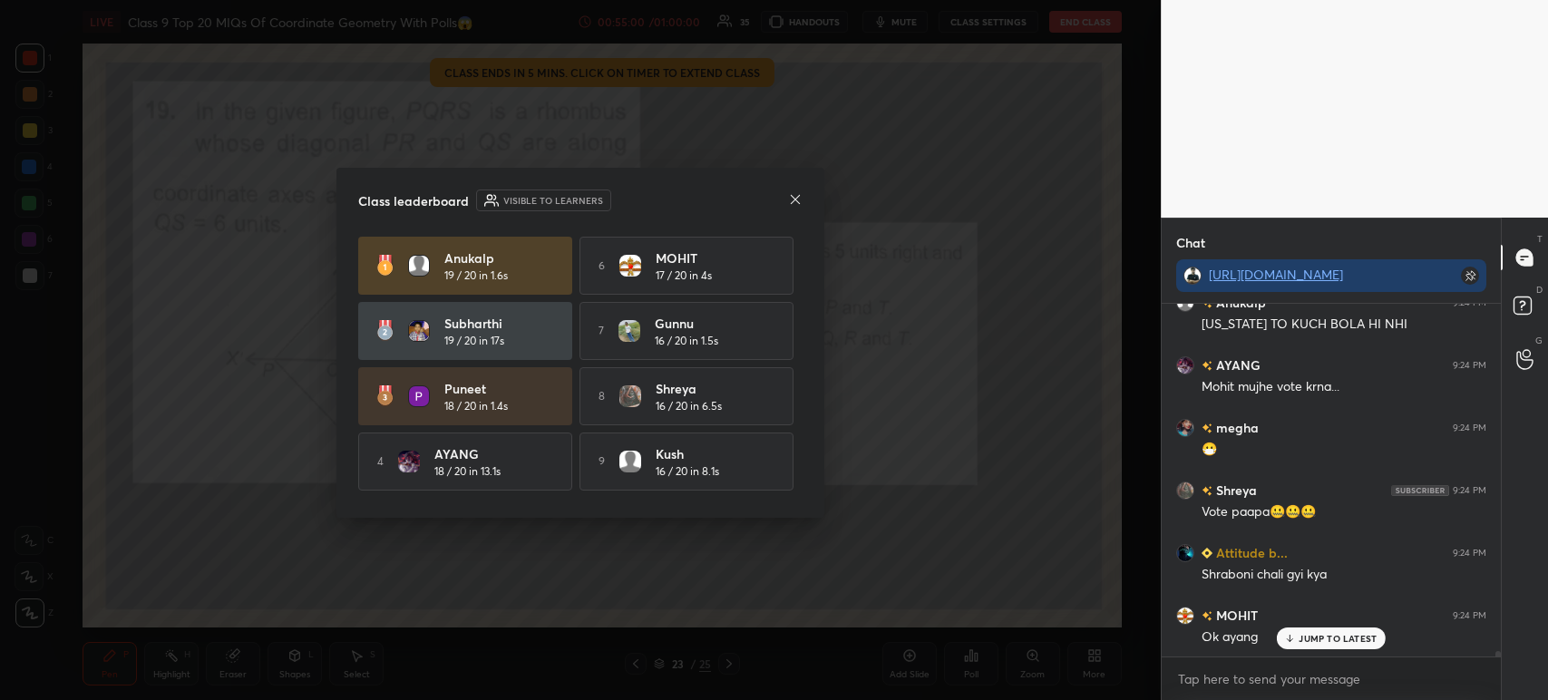
click at [795, 194] on icon at bounding box center [795, 199] width 15 height 15
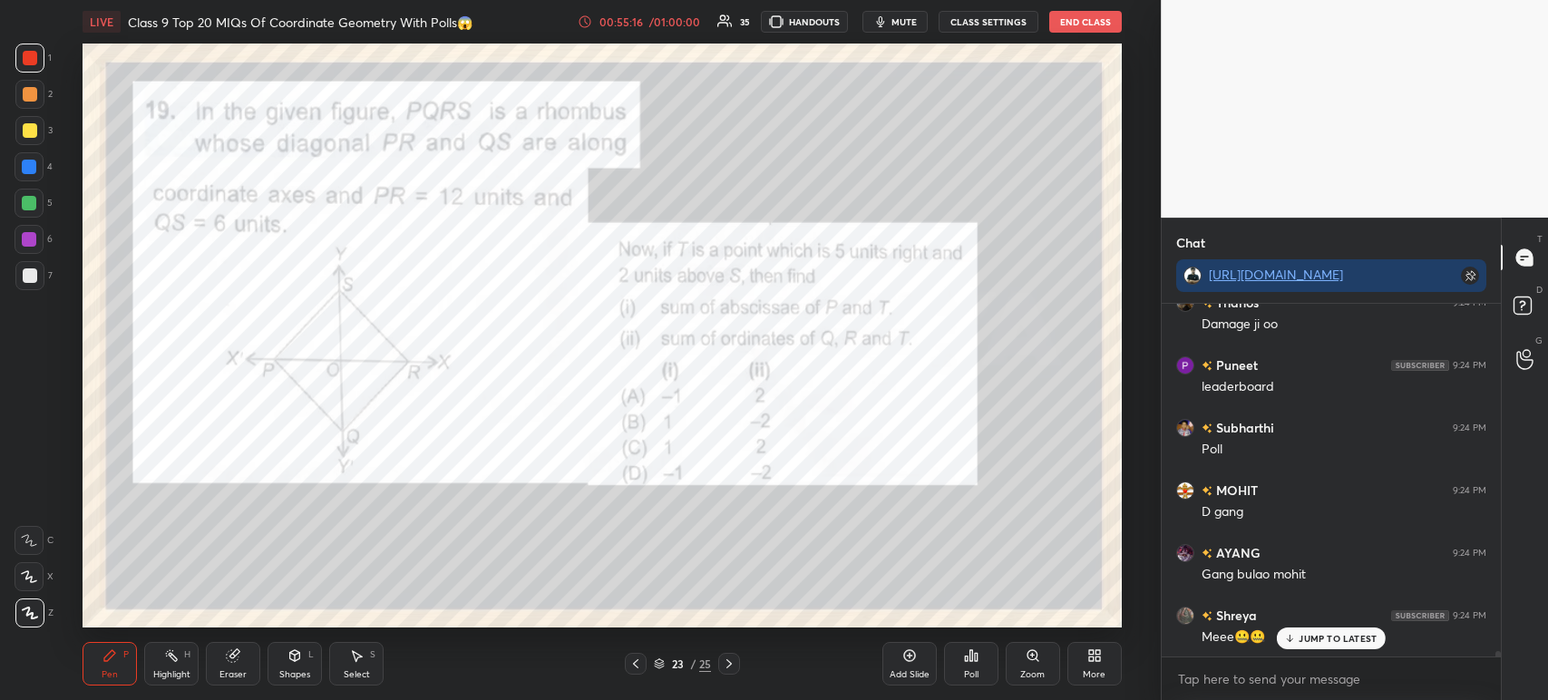
click at [981, 666] on div "Poll" at bounding box center [971, 664] width 54 height 44
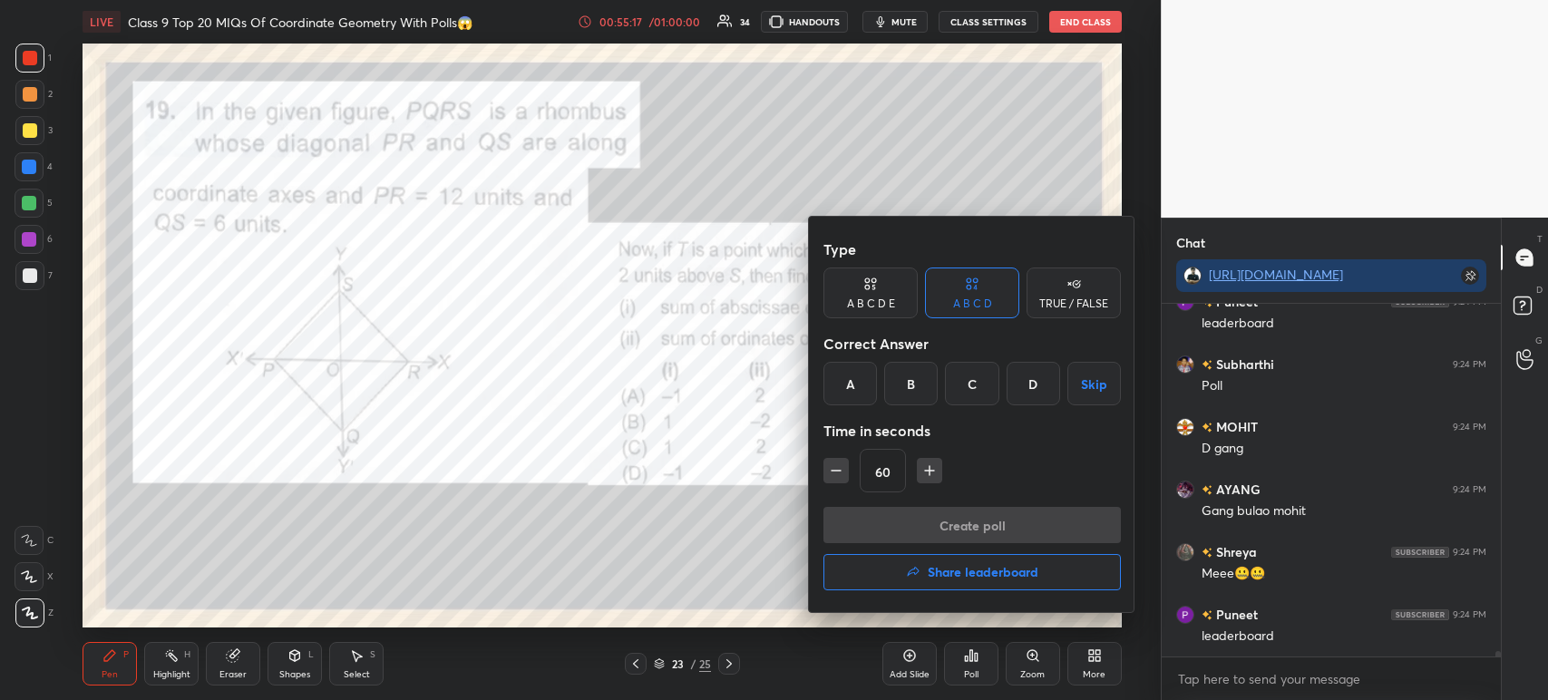
click at [899, 568] on button "Share leaderboard" at bounding box center [971, 572] width 297 height 36
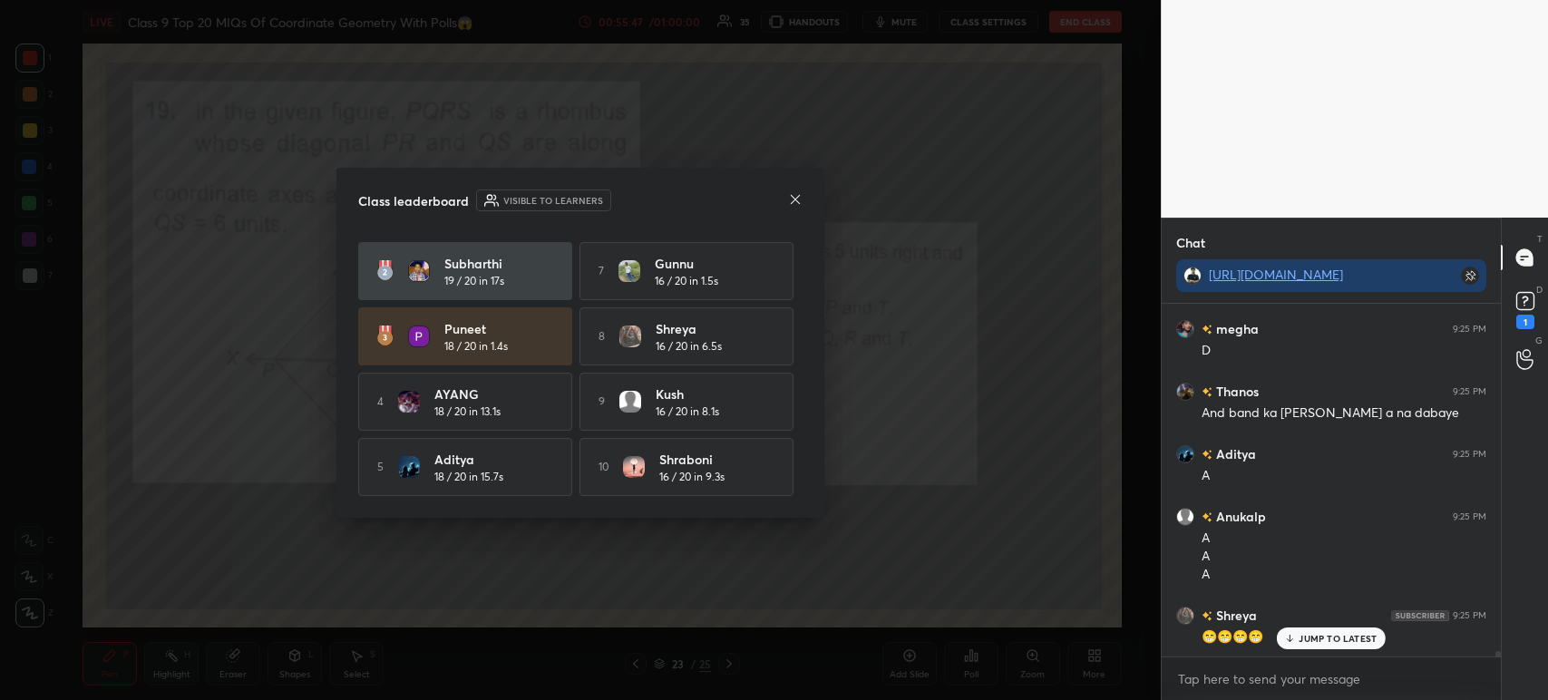
click at [792, 198] on icon at bounding box center [795, 199] width 15 height 15
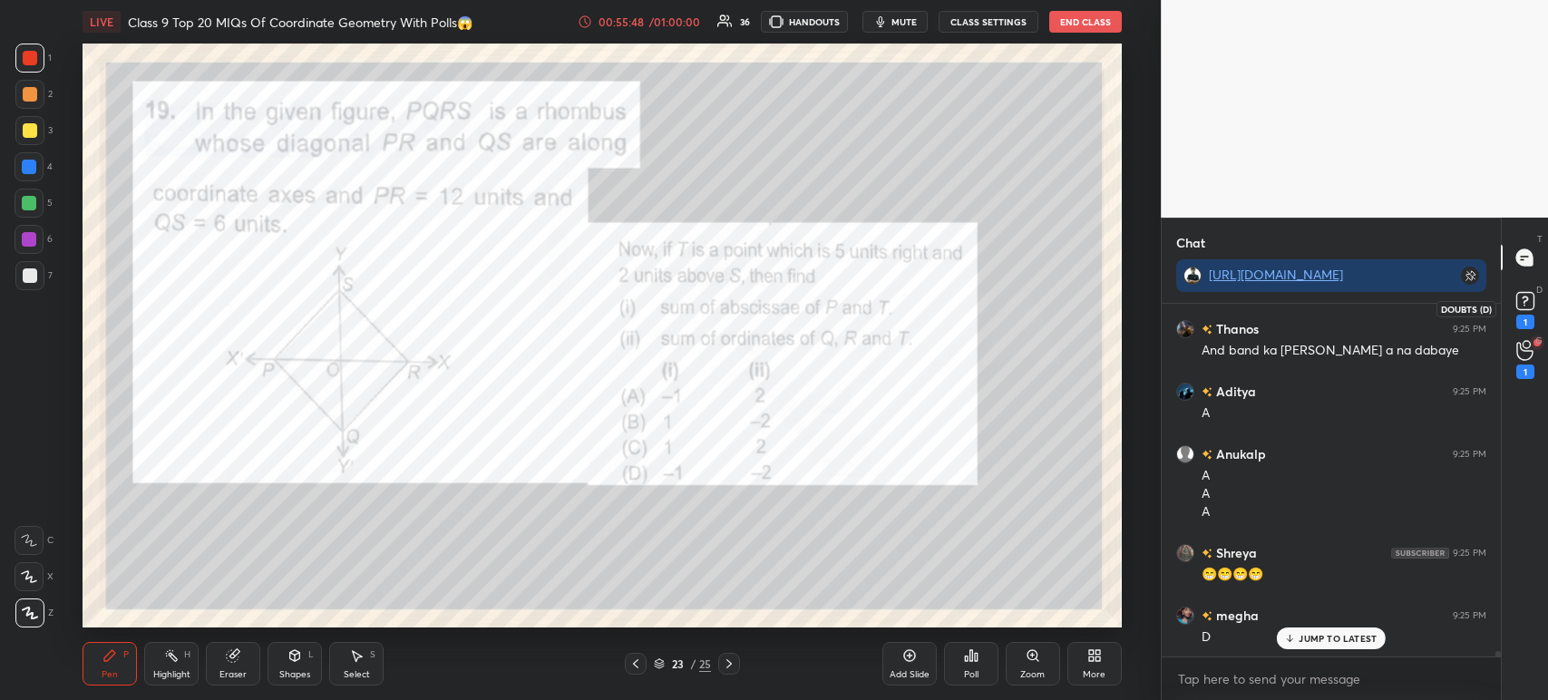
click at [1531, 308] on rect at bounding box center [1524, 301] width 17 height 17
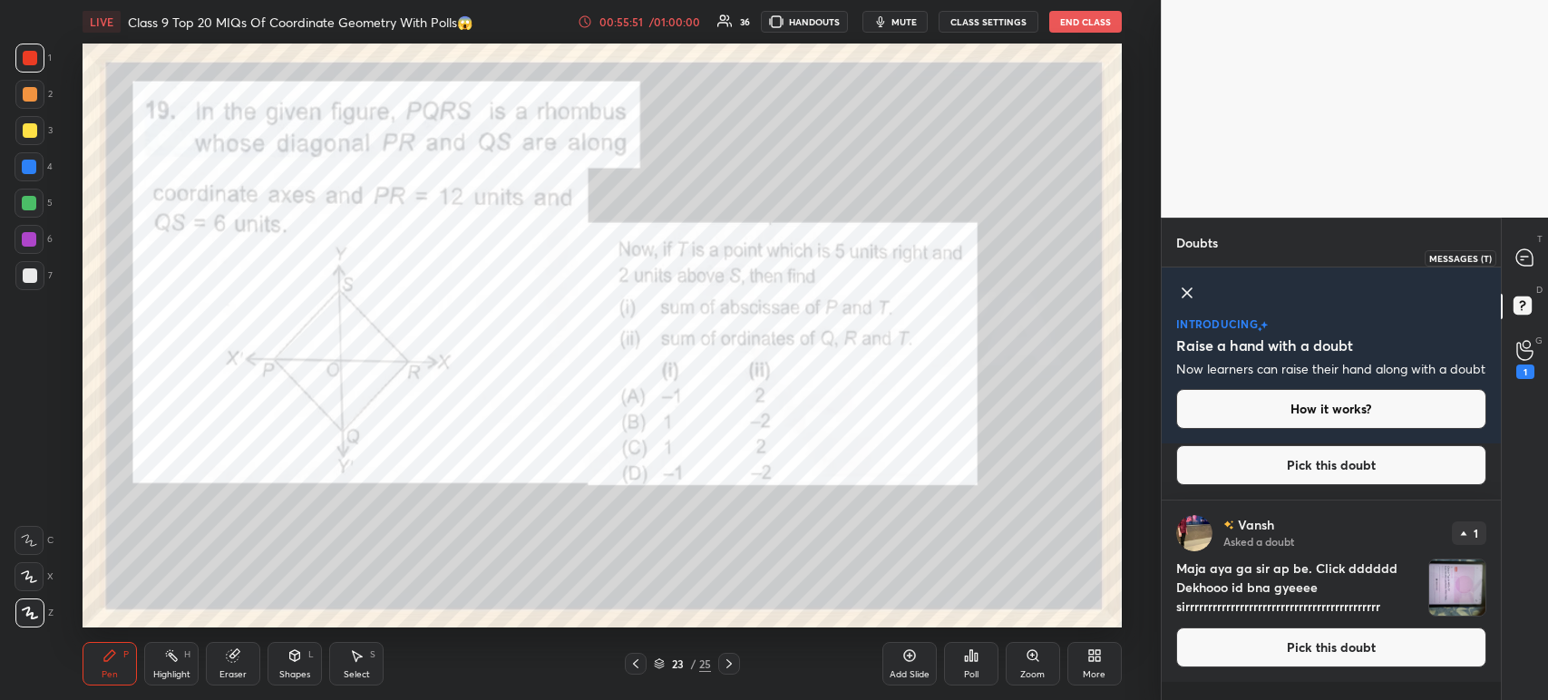
click at [1535, 268] on div at bounding box center [1525, 257] width 36 height 33
type textarea "x"
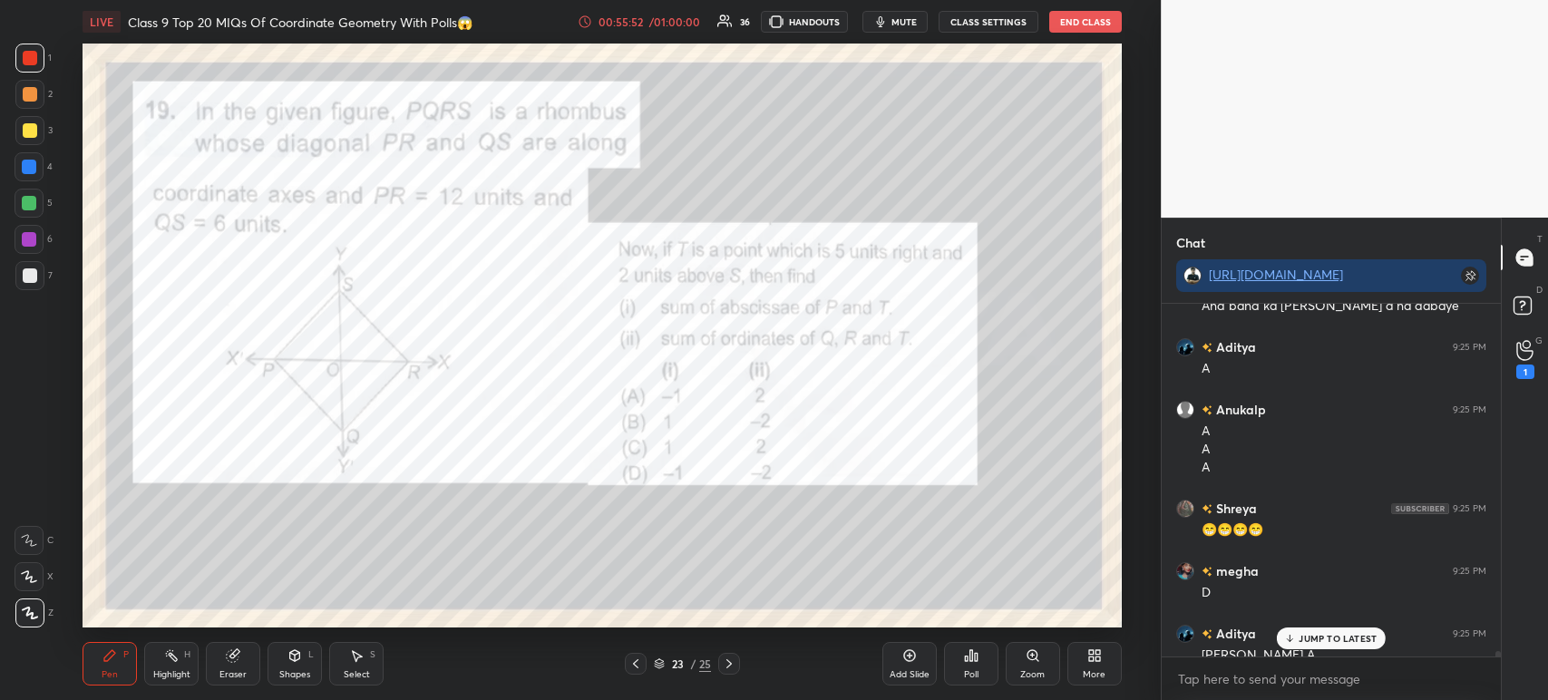
click at [977, 666] on div "Poll" at bounding box center [971, 664] width 54 height 44
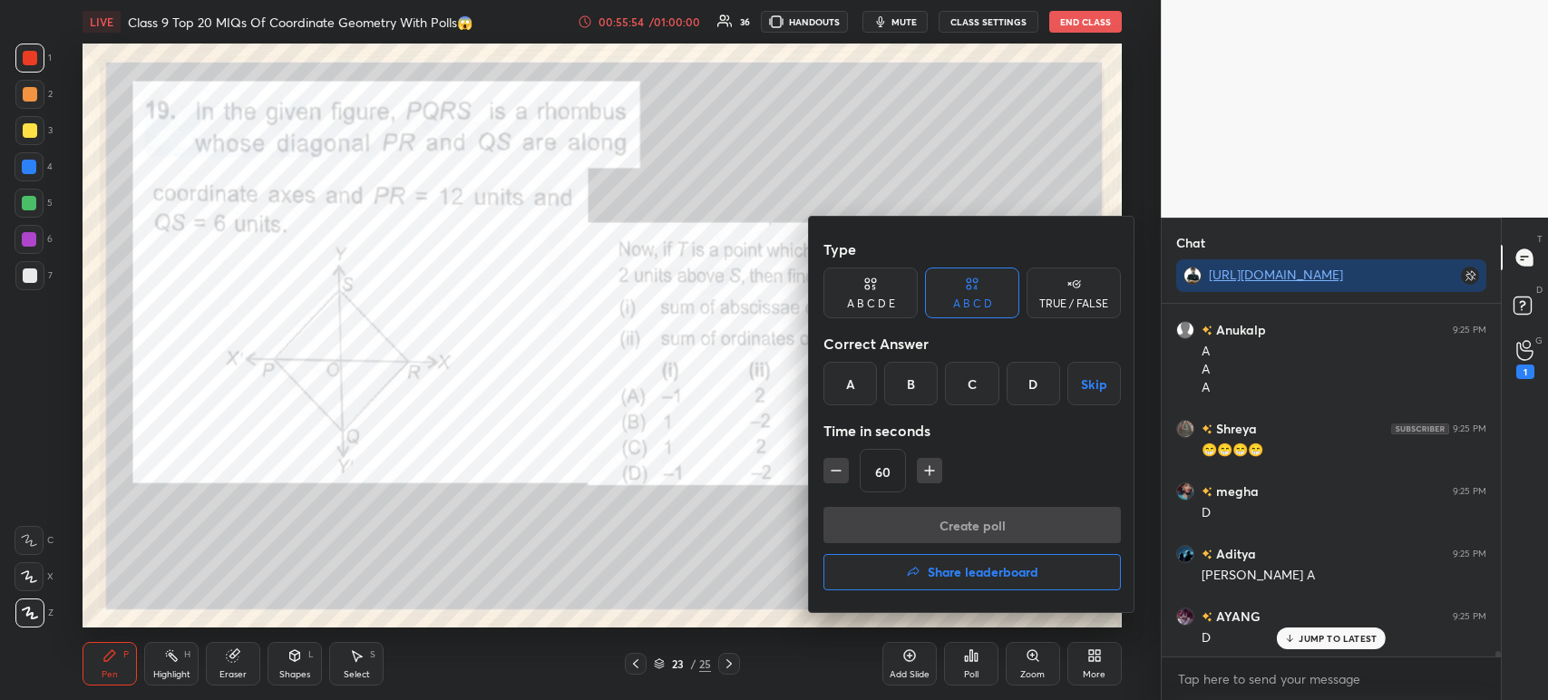
click at [836, 468] on icon "button" at bounding box center [836, 471] width 18 height 18
click at [846, 470] on button "button" at bounding box center [835, 470] width 25 height 25
type input "30"
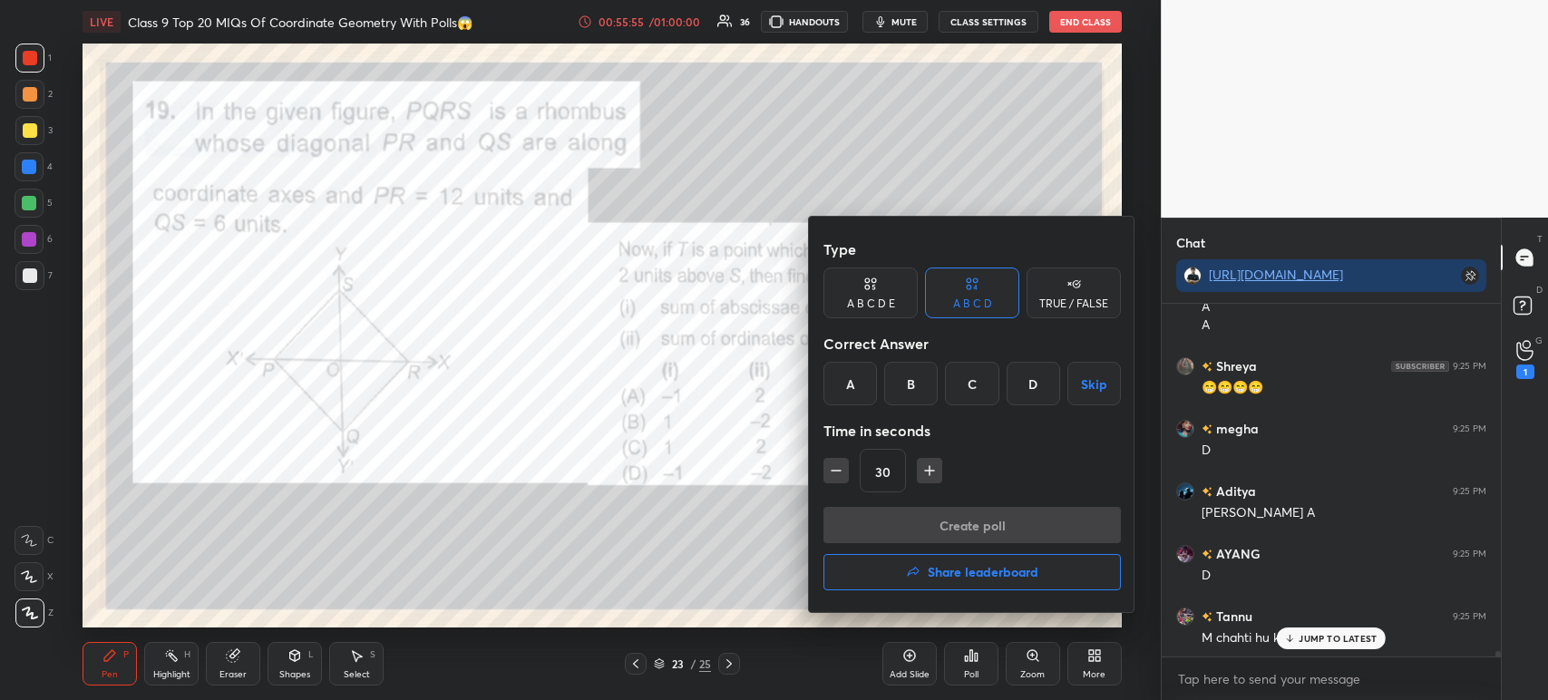
click at [1100, 382] on button "Skip" at bounding box center [1093, 384] width 53 height 44
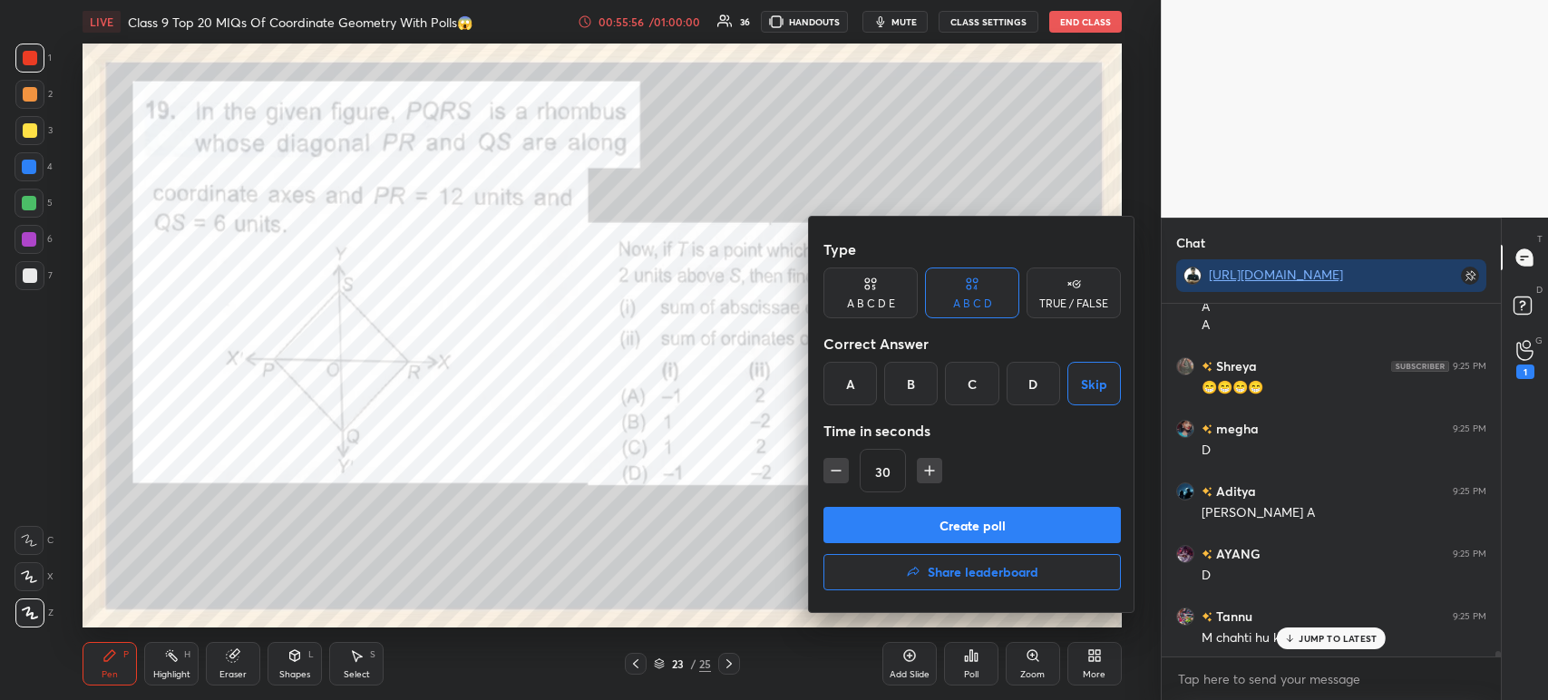
click at [942, 520] on button "Create poll" at bounding box center [971, 525] width 297 height 36
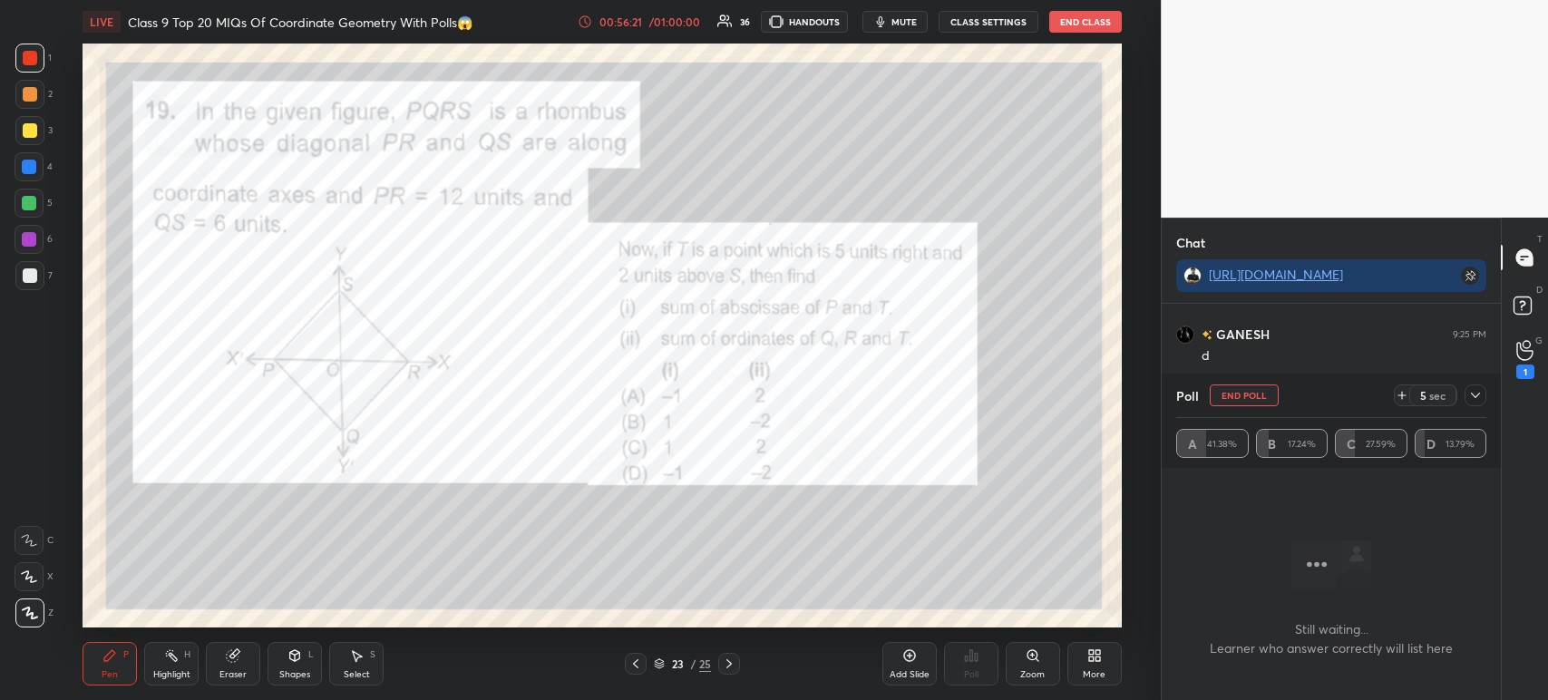
click at [1484, 404] on div at bounding box center [1475, 395] width 22 height 22
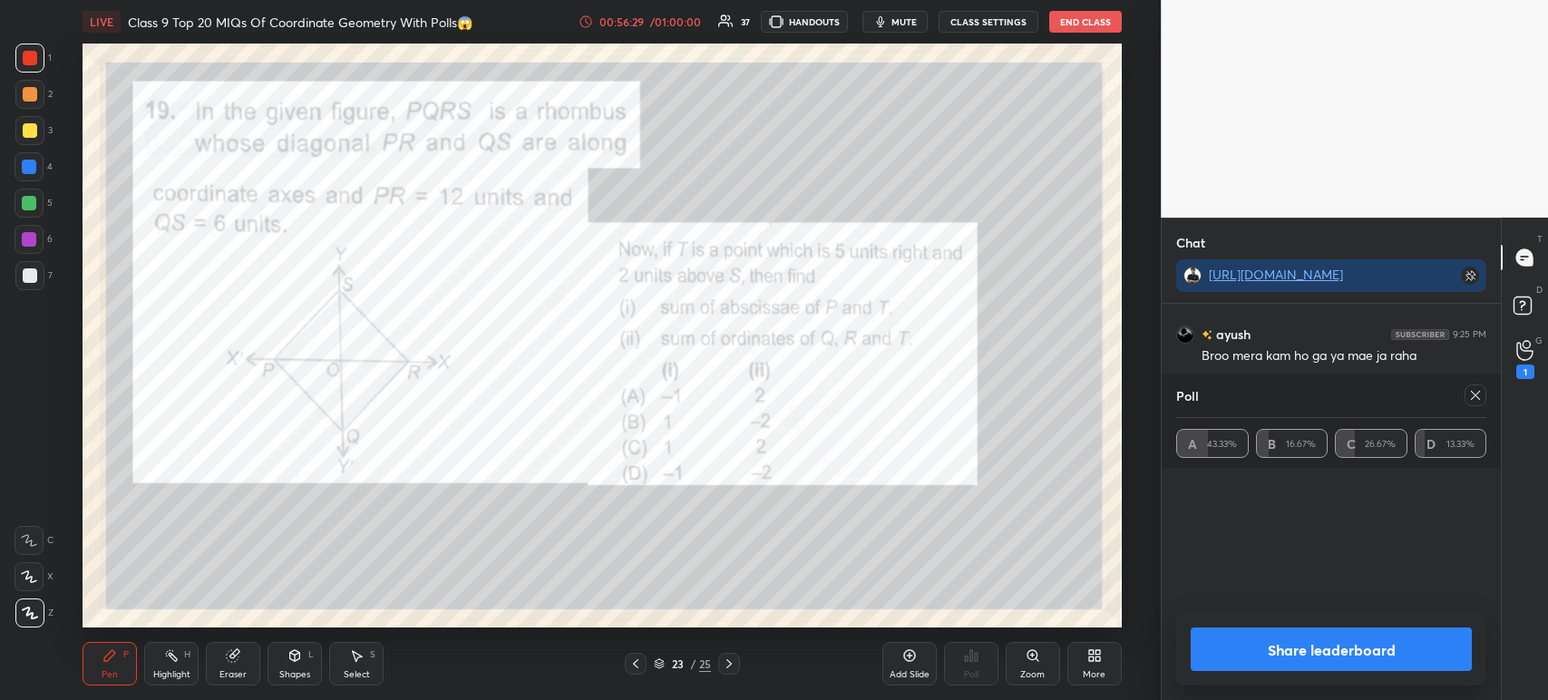
click at [1329, 644] on button "Share leaderboard" at bounding box center [1331, 649] width 281 height 44
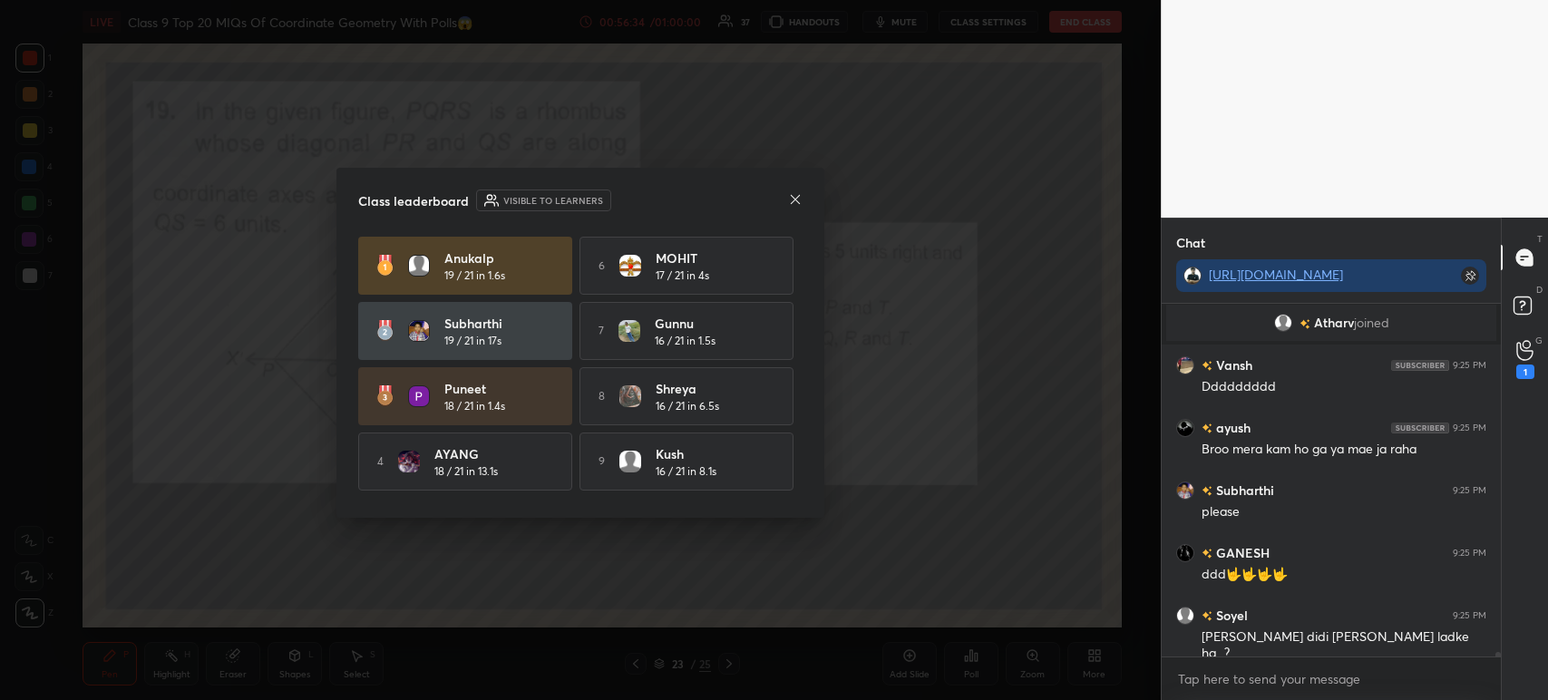
click at [799, 198] on icon at bounding box center [795, 199] width 15 height 15
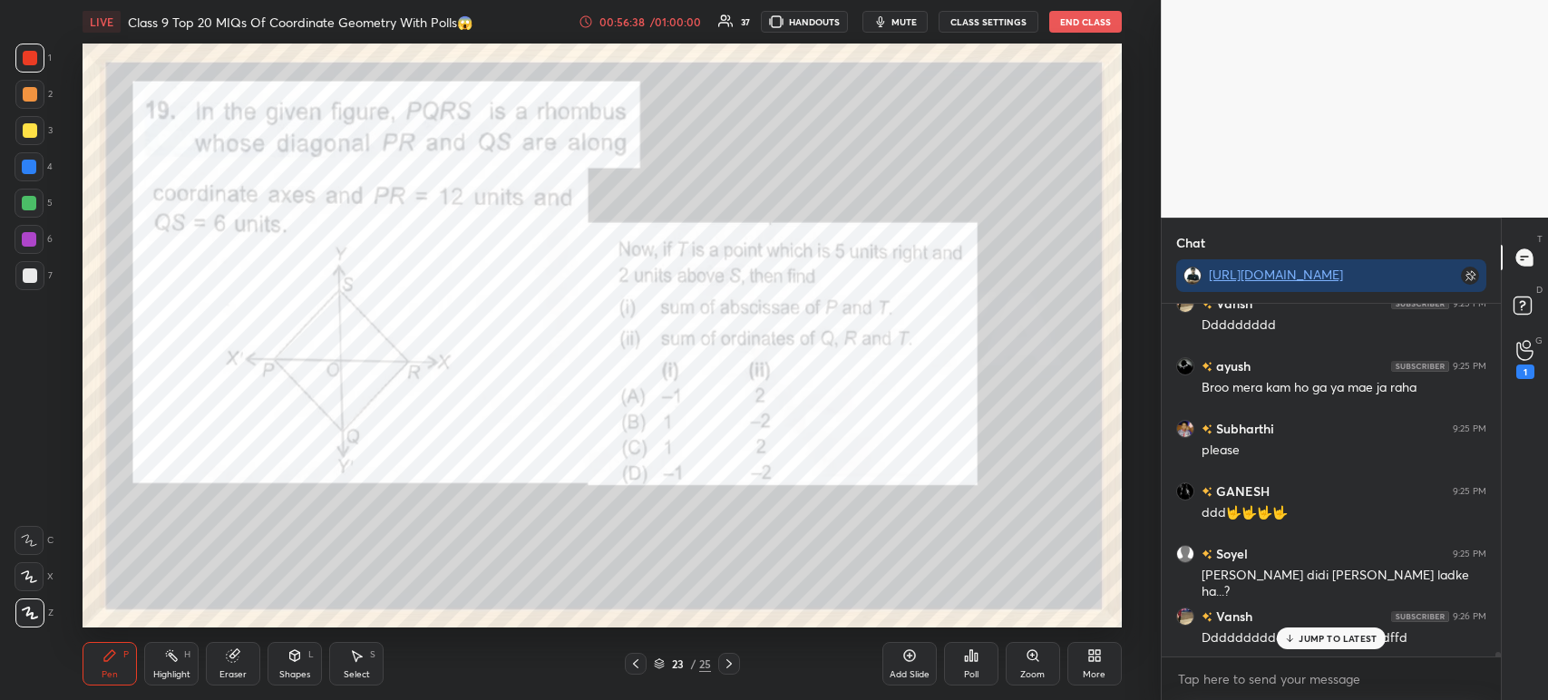
click at [972, 651] on icon at bounding box center [971, 655] width 3 height 11
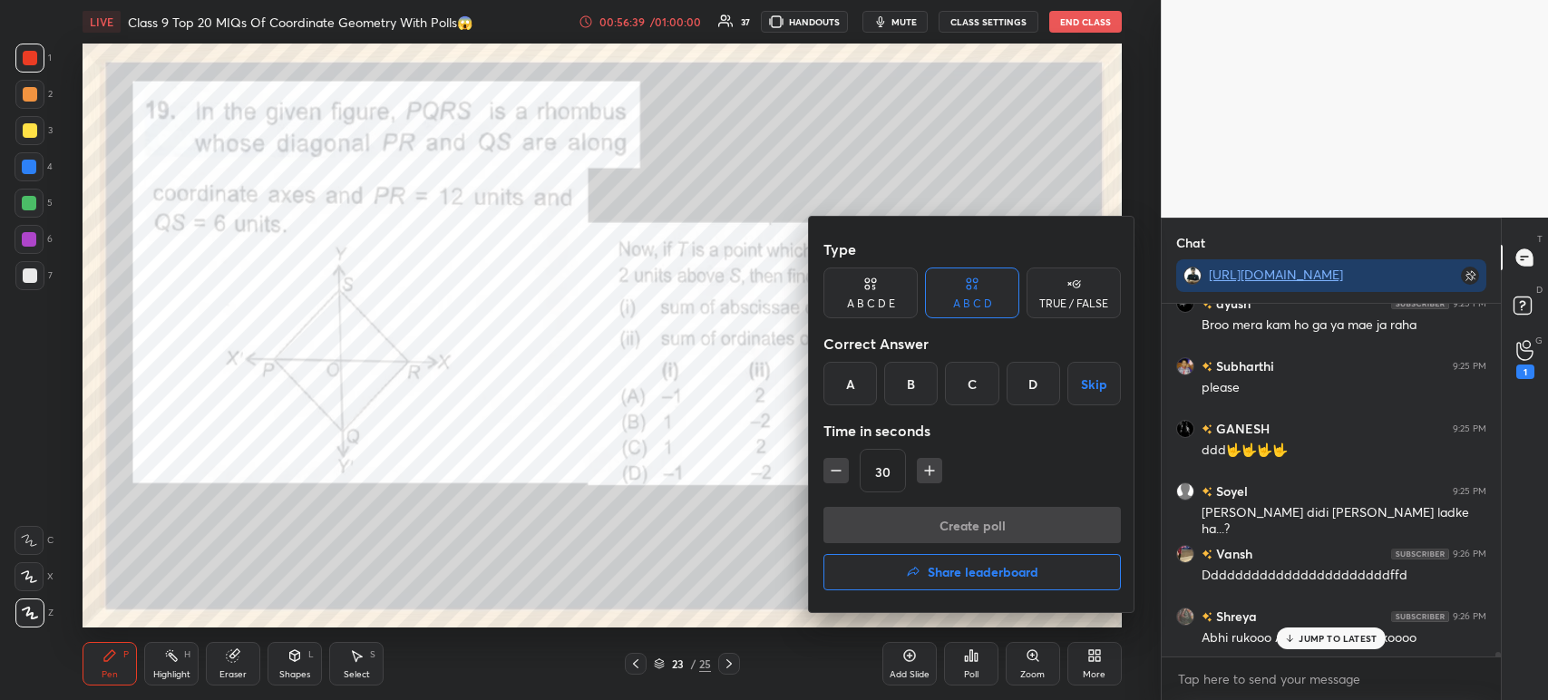
click at [927, 564] on button "Share leaderboard" at bounding box center [971, 572] width 297 height 36
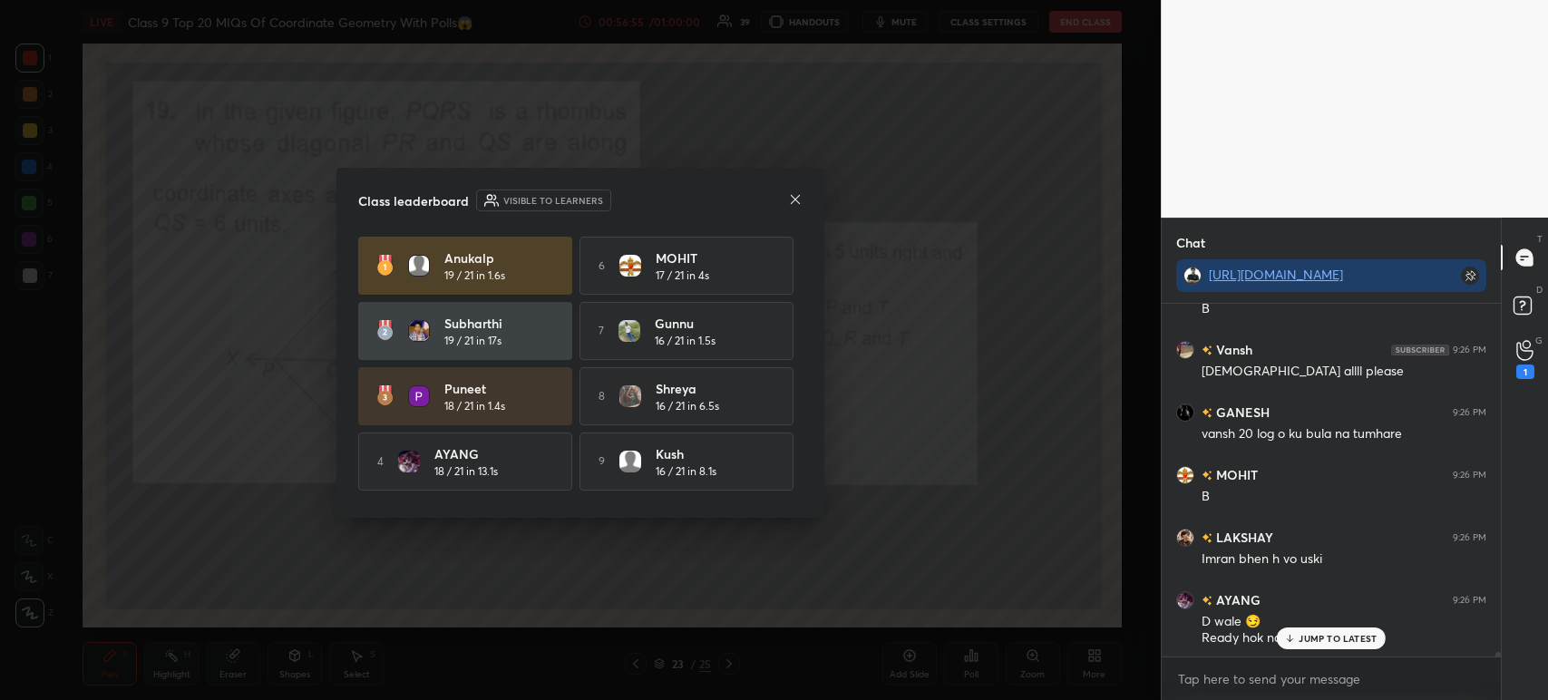
click at [801, 202] on icon at bounding box center [795, 199] width 15 height 15
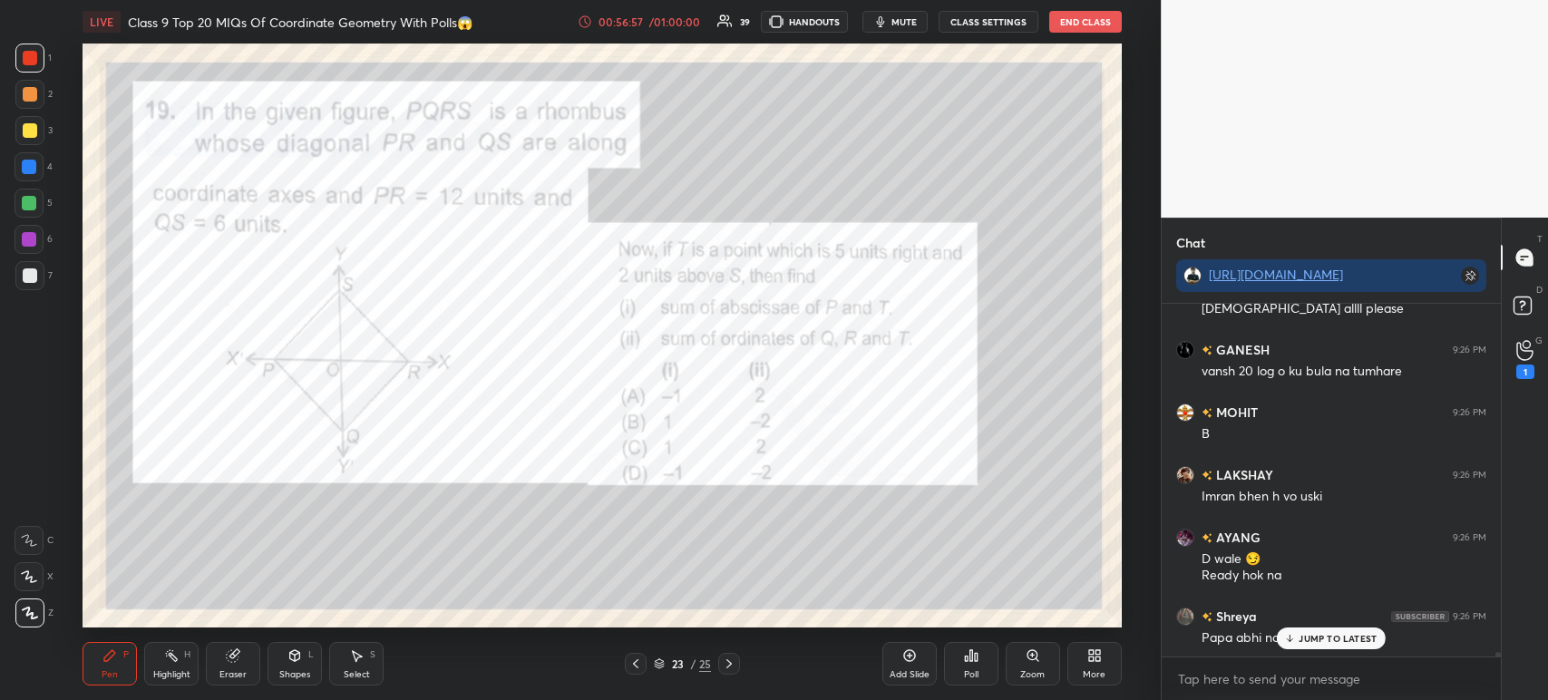
click at [973, 658] on icon at bounding box center [971, 655] width 15 height 15
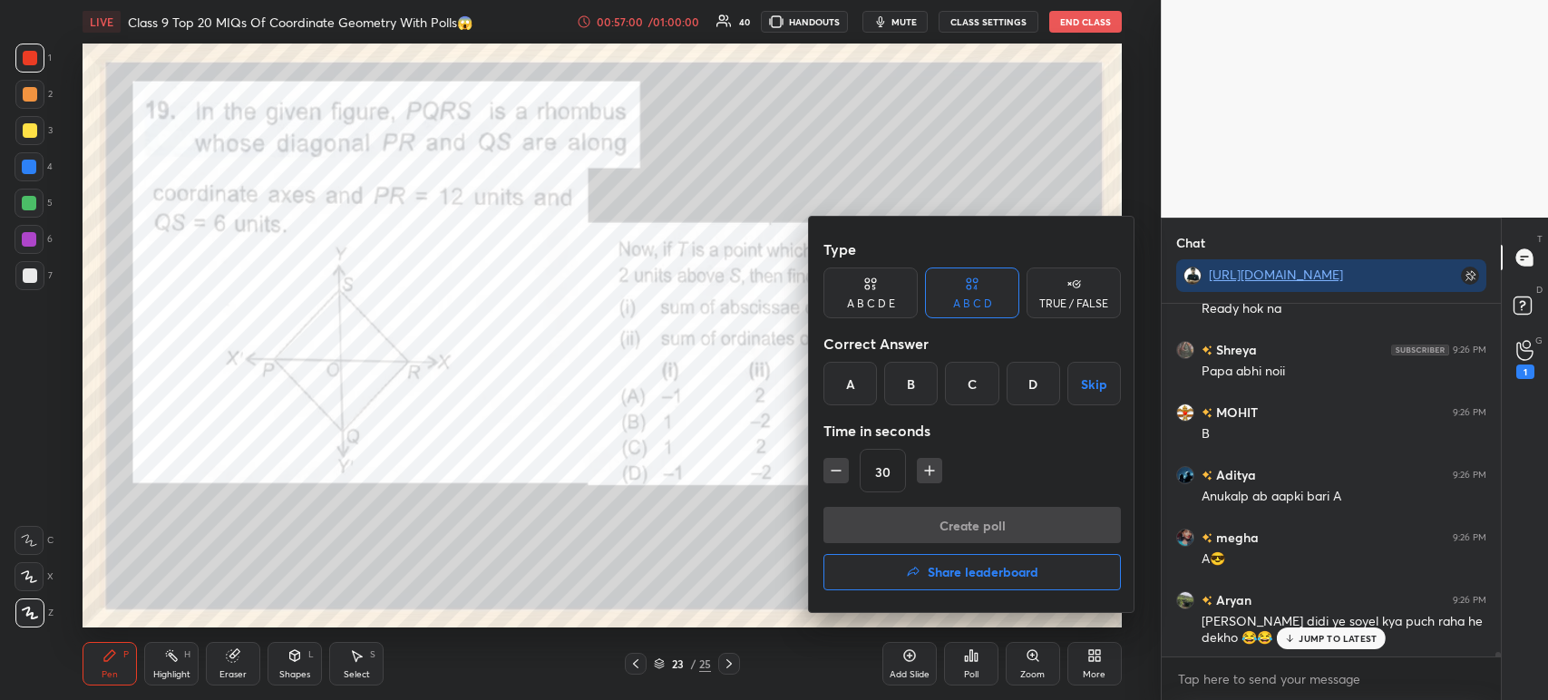
click at [1093, 394] on button "Skip" at bounding box center [1093, 384] width 53 height 44
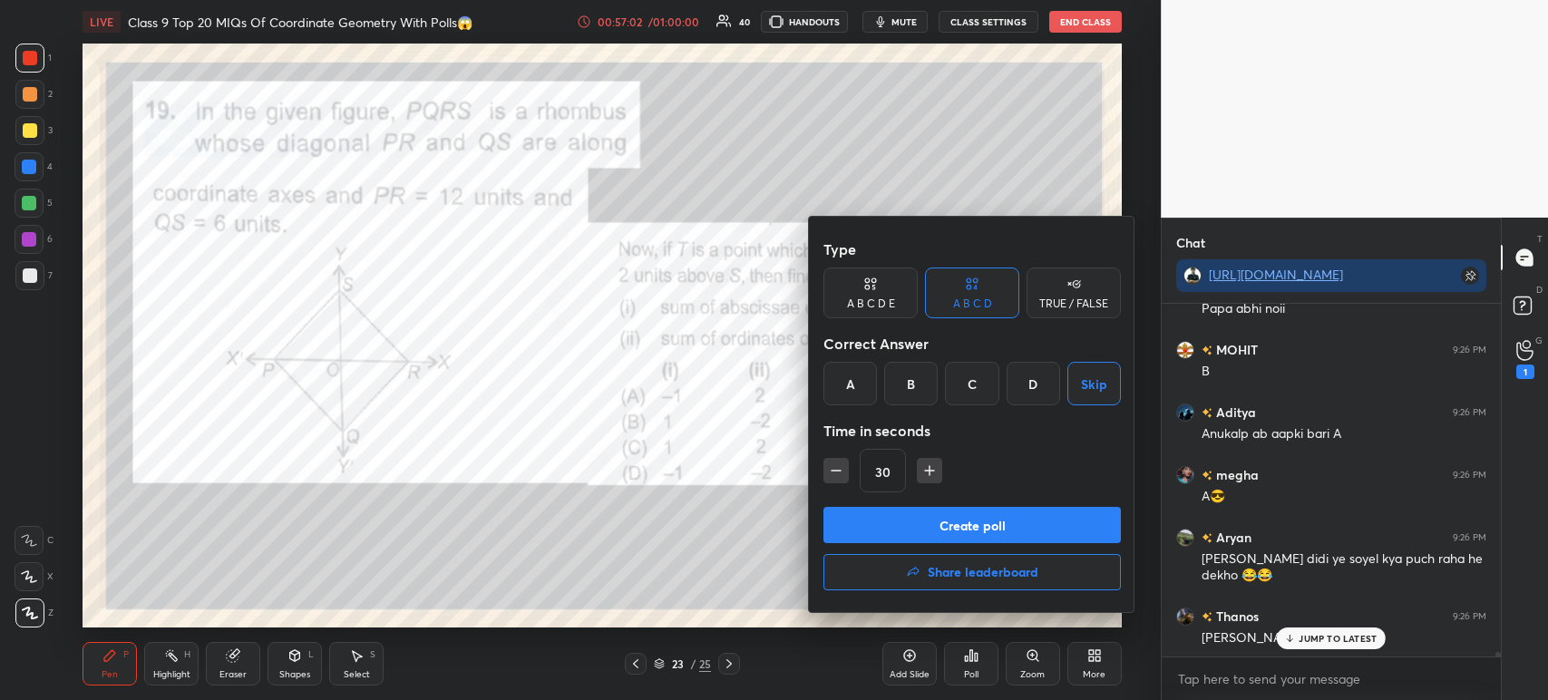
click at [950, 525] on button "Create poll" at bounding box center [971, 525] width 297 height 36
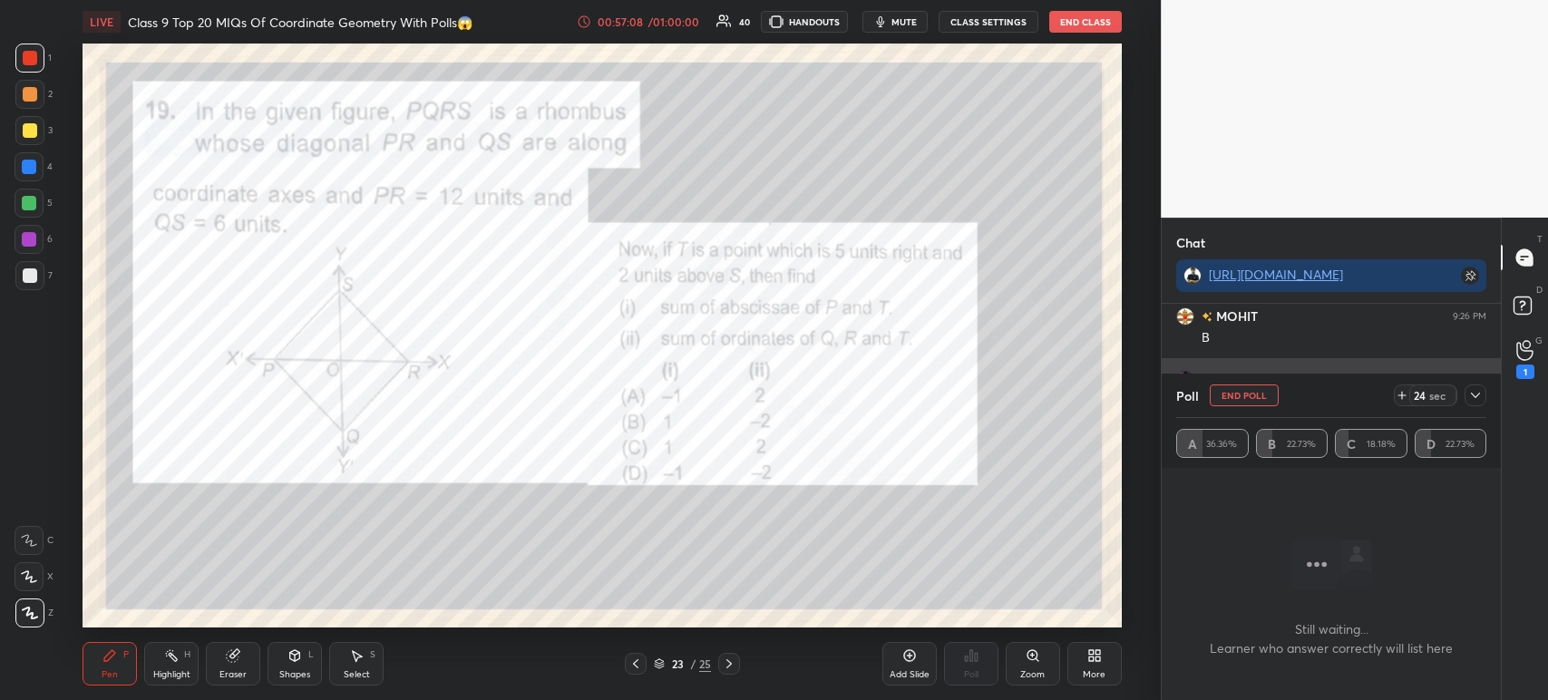
click at [1482, 399] on div at bounding box center [1475, 395] width 22 height 22
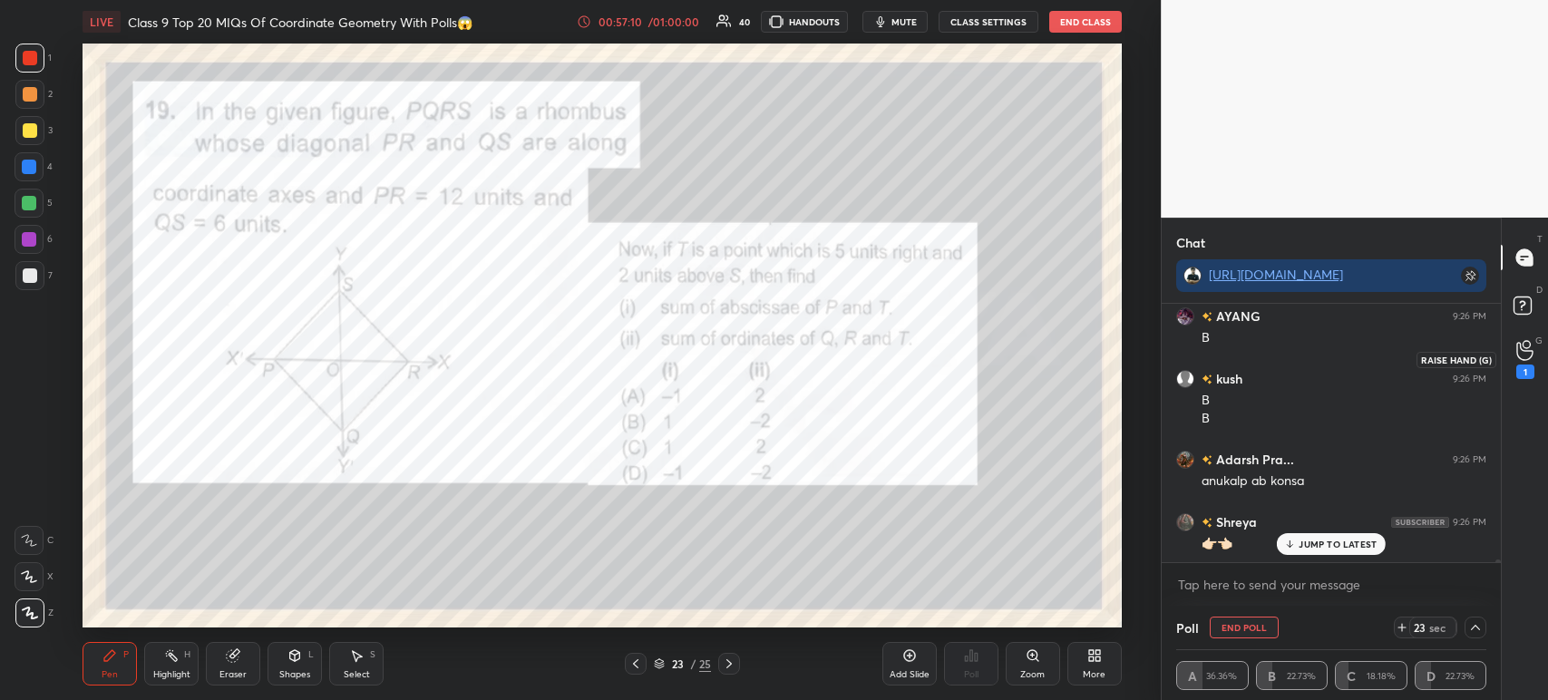
click at [1532, 355] on div "1" at bounding box center [1525, 359] width 18 height 39
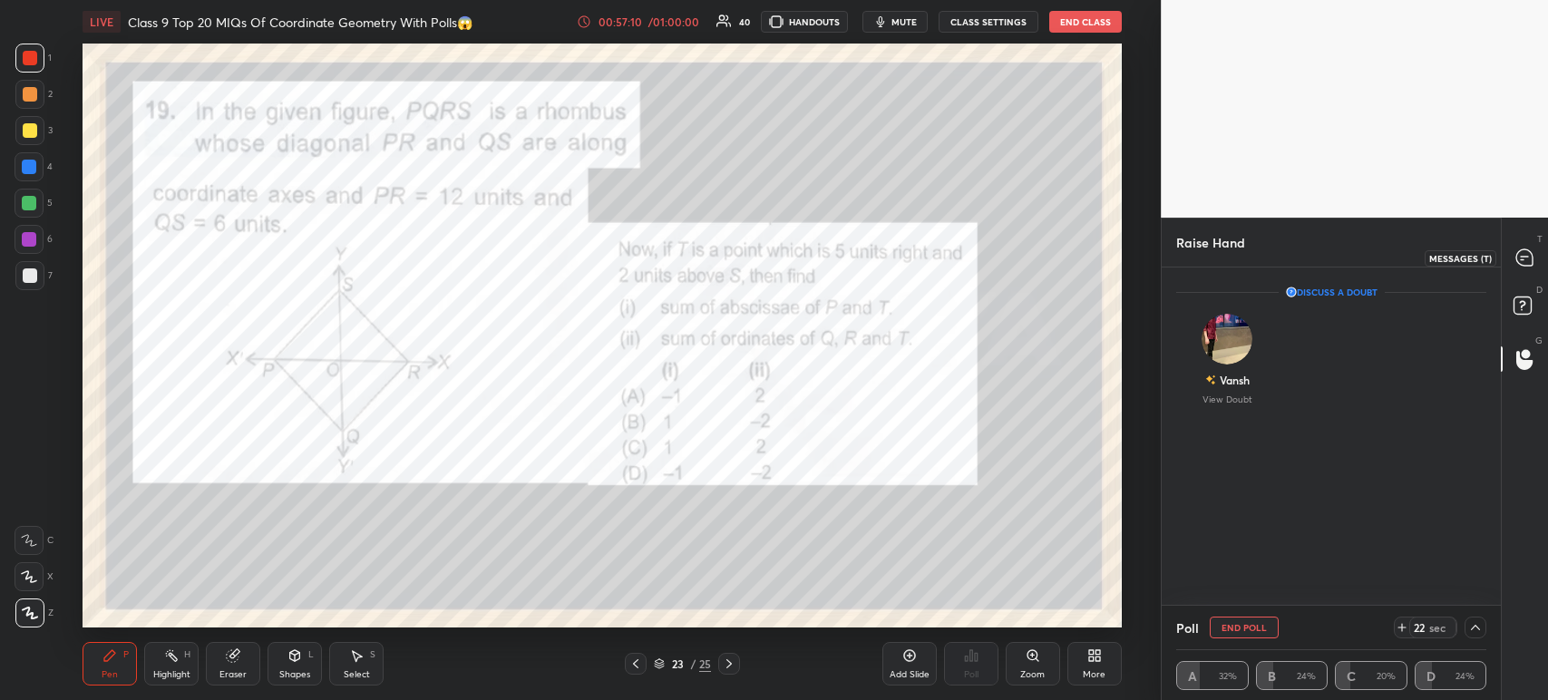
click at [1528, 268] on div at bounding box center [1525, 257] width 36 height 33
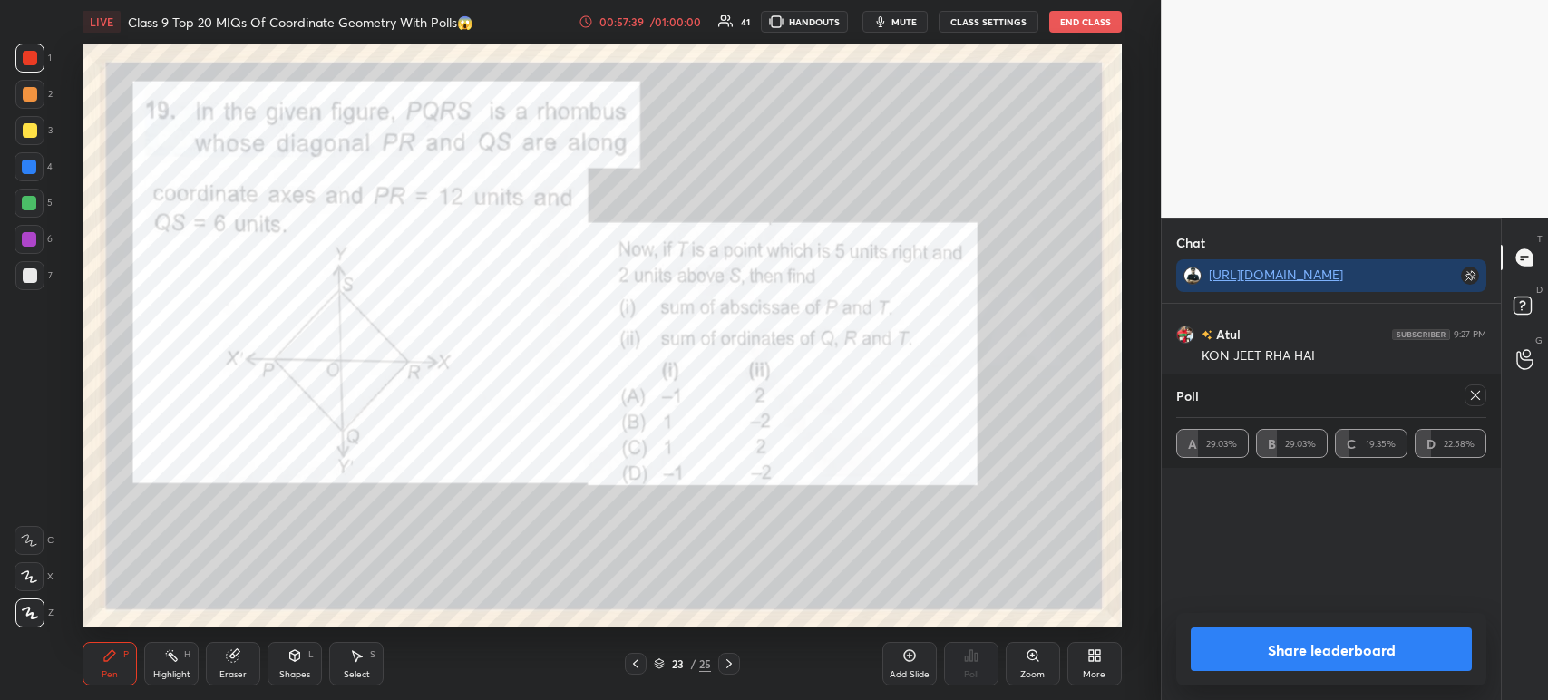
click at [1268, 656] on button "Share leaderboard" at bounding box center [1331, 649] width 281 height 44
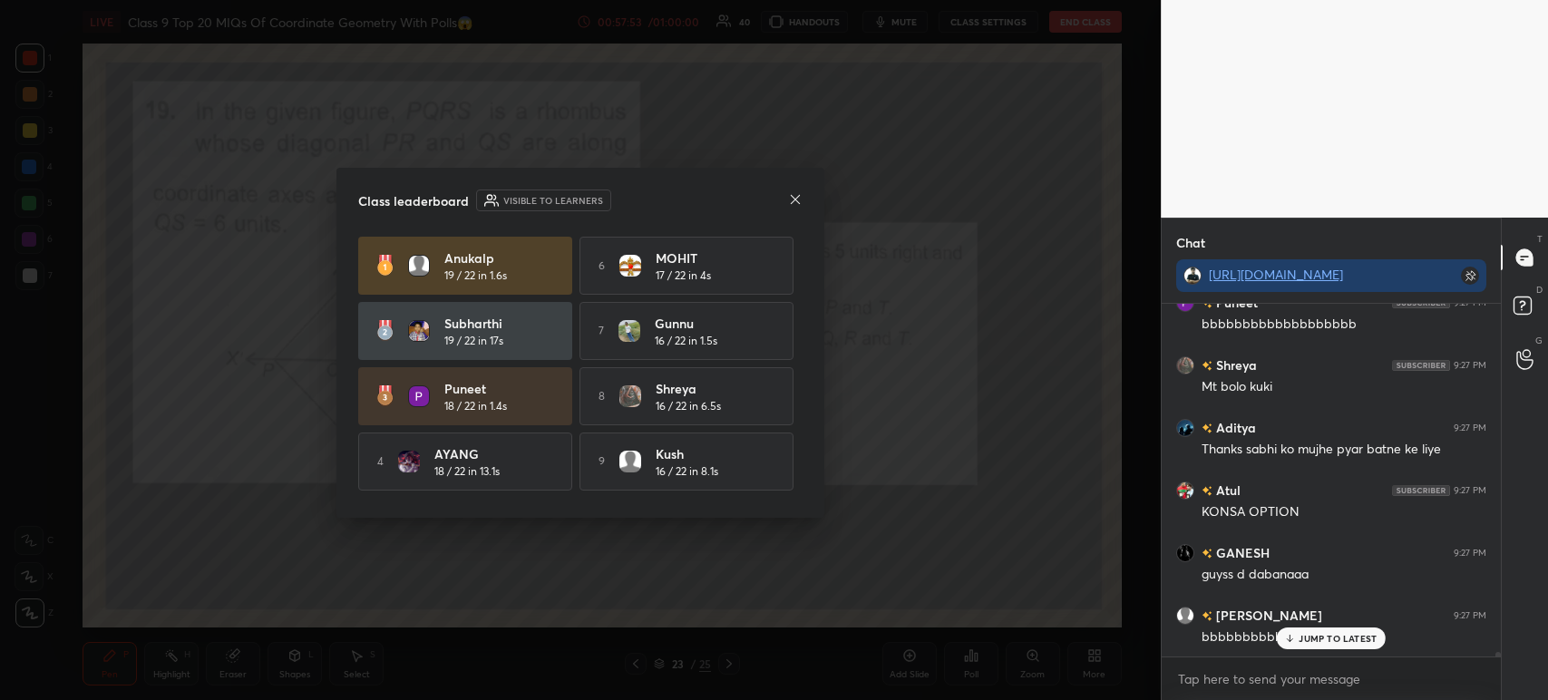
click at [798, 199] on icon at bounding box center [795, 199] width 15 height 15
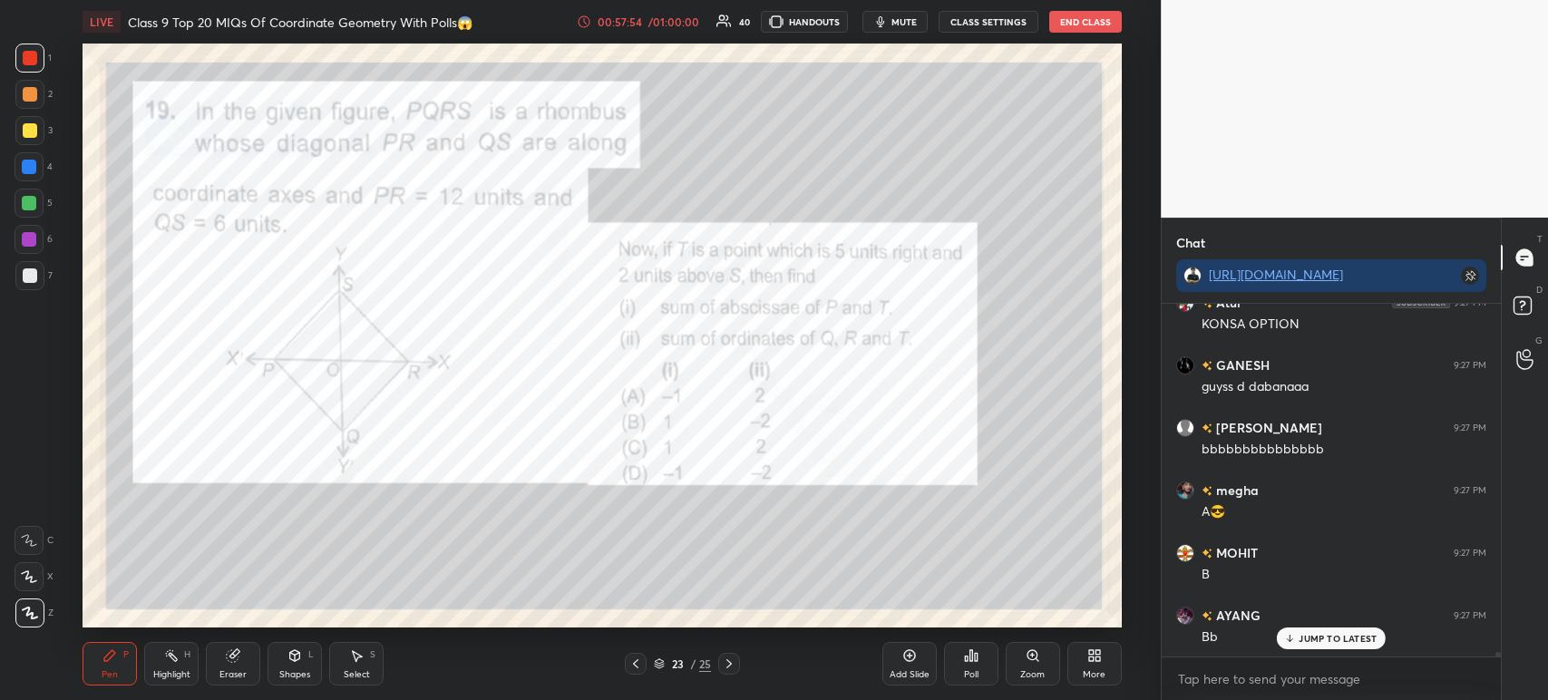
click at [967, 661] on icon at bounding box center [971, 655] width 15 height 15
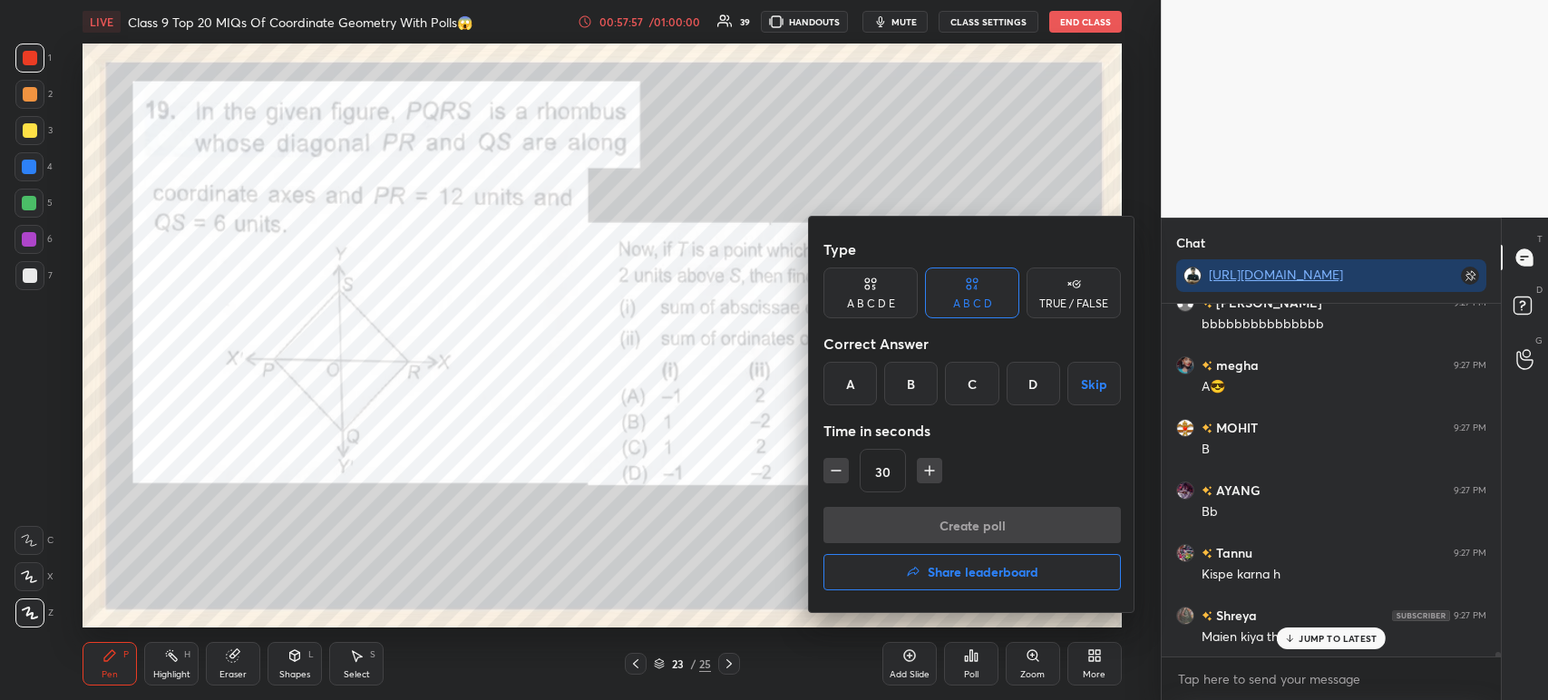
click at [1095, 381] on button "Skip" at bounding box center [1093, 384] width 53 height 44
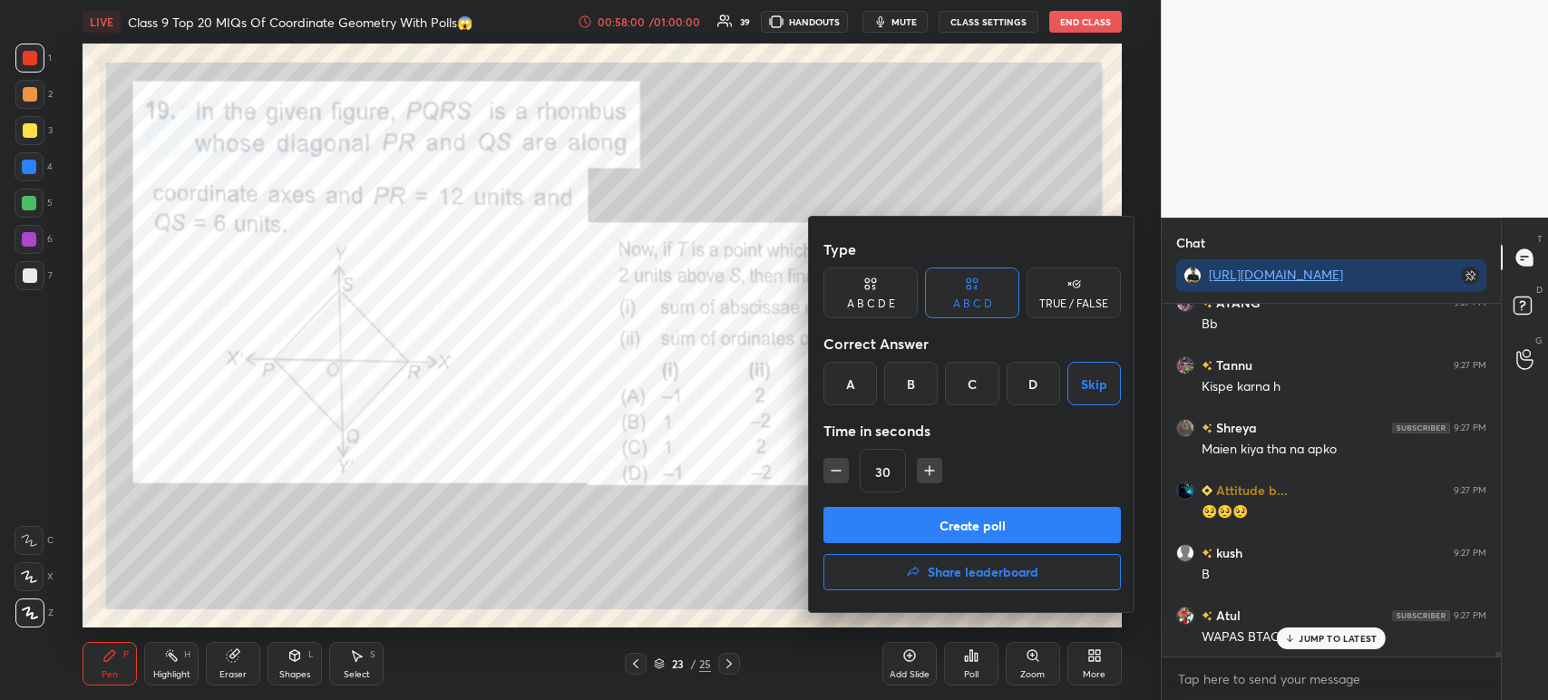
click at [943, 519] on button "Create poll" at bounding box center [971, 525] width 297 height 36
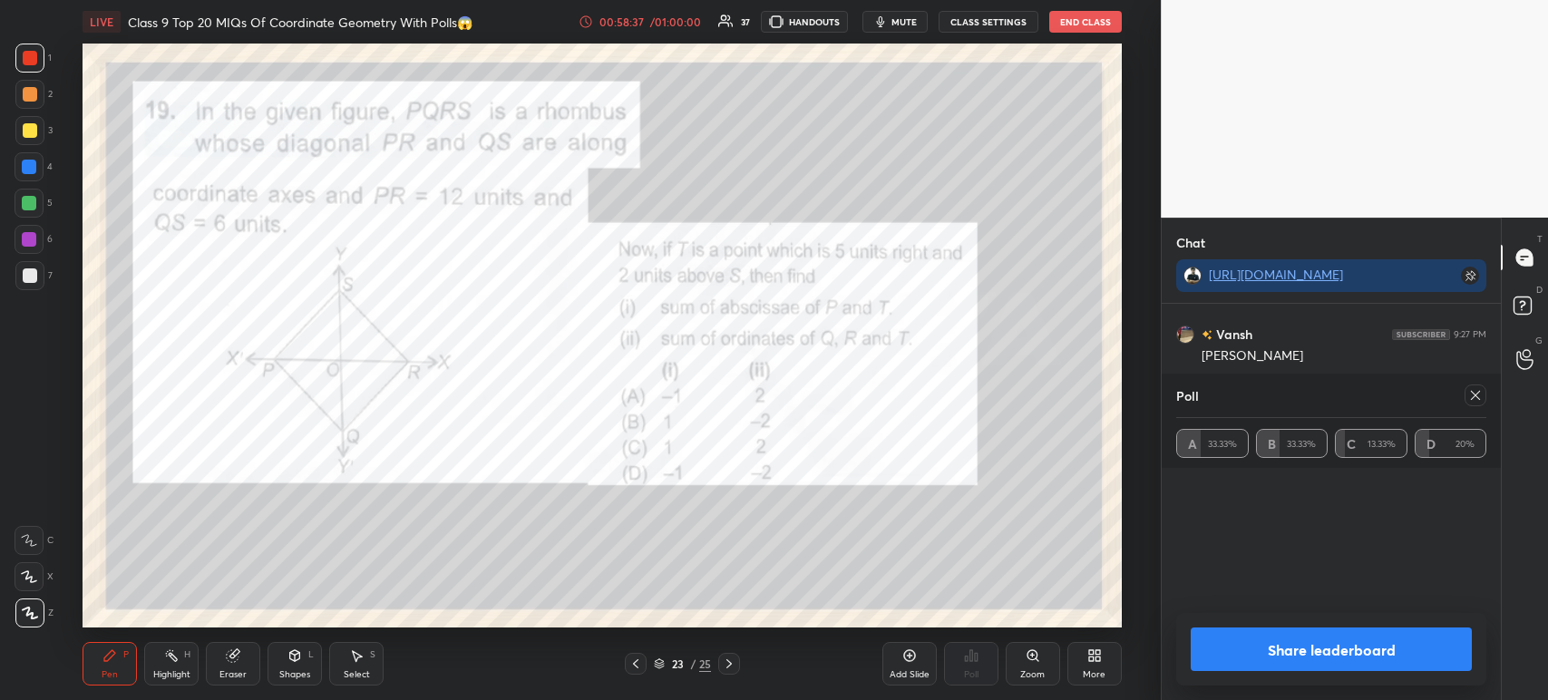
click at [1299, 414] on div "Poll" at bounding box center [1331, 396] width 310 height 44
click at [1265, 647] on button "Share leaderboard" at bounding box center [1331, 649] width 281 height 44
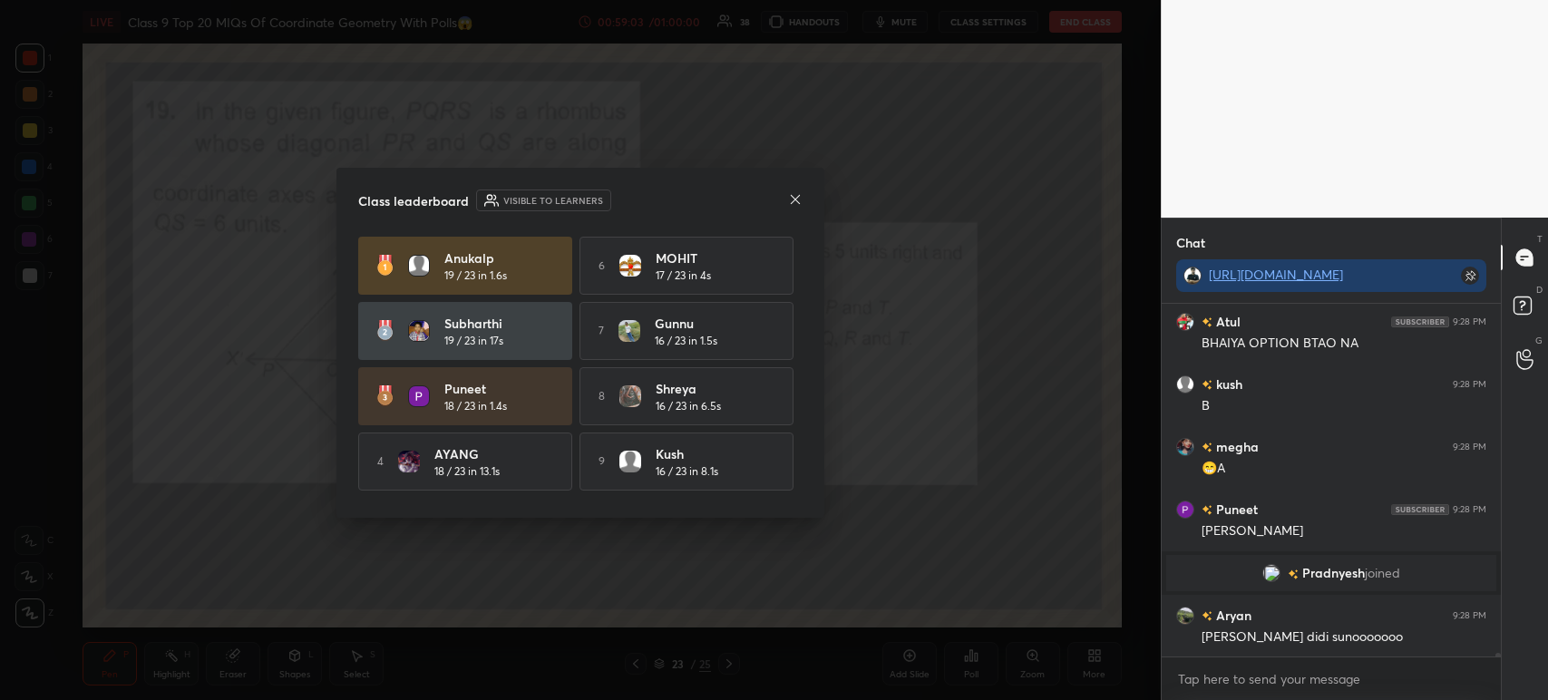
click at [798, 198] on icon at bounding box center [795, 199] width 15 height 15
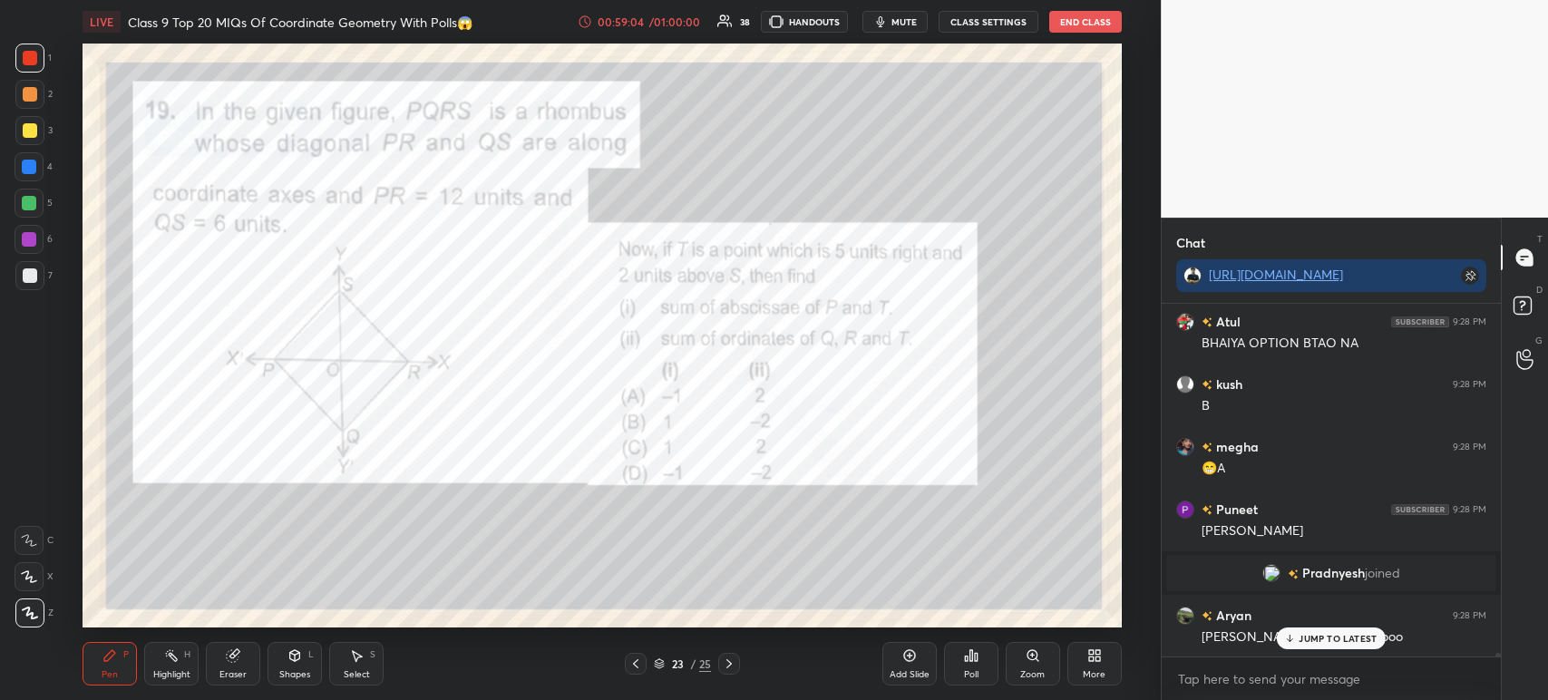
click at [990, 666] on div "Poll" at bounding box center [971, 664] width 54 height 44
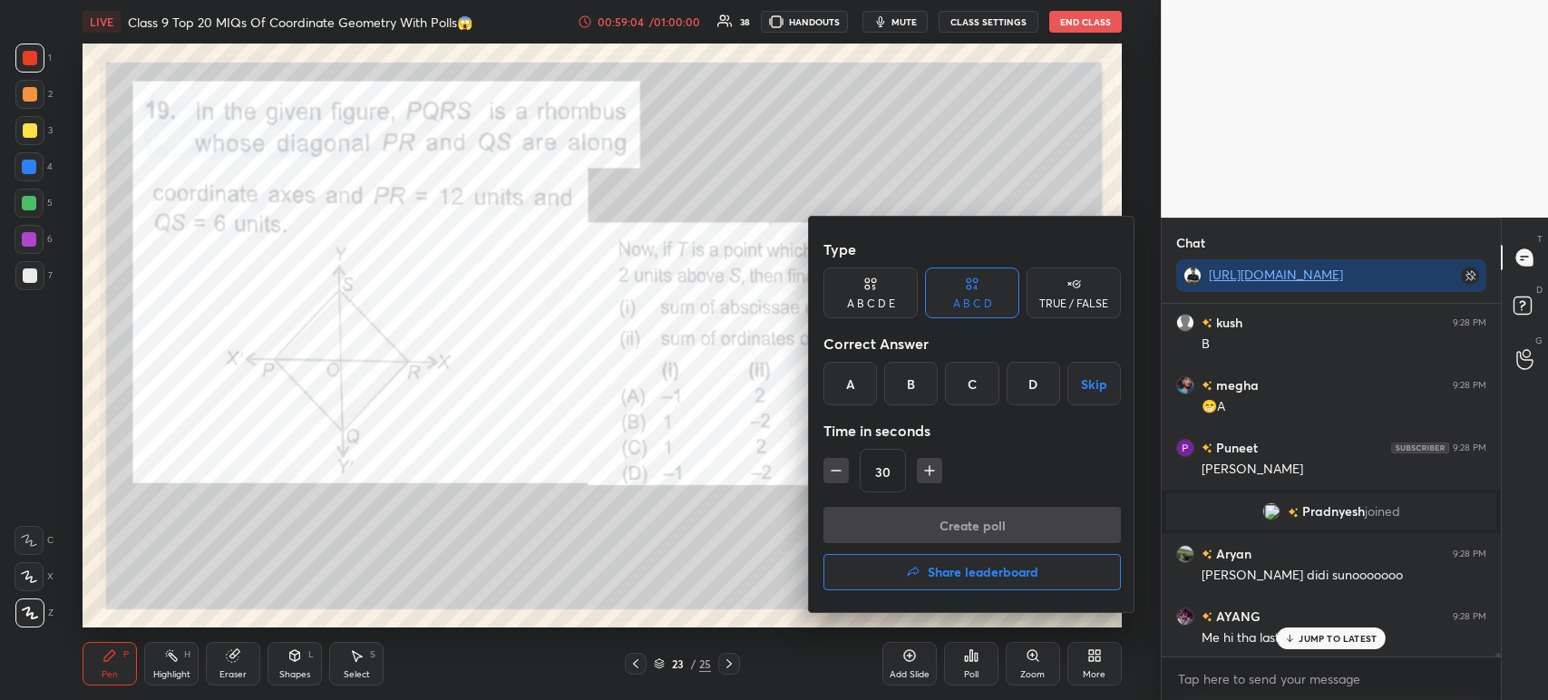
click at [1087, 385] on button "Skip" at bounding box center [1093, 384] width 53 height 44
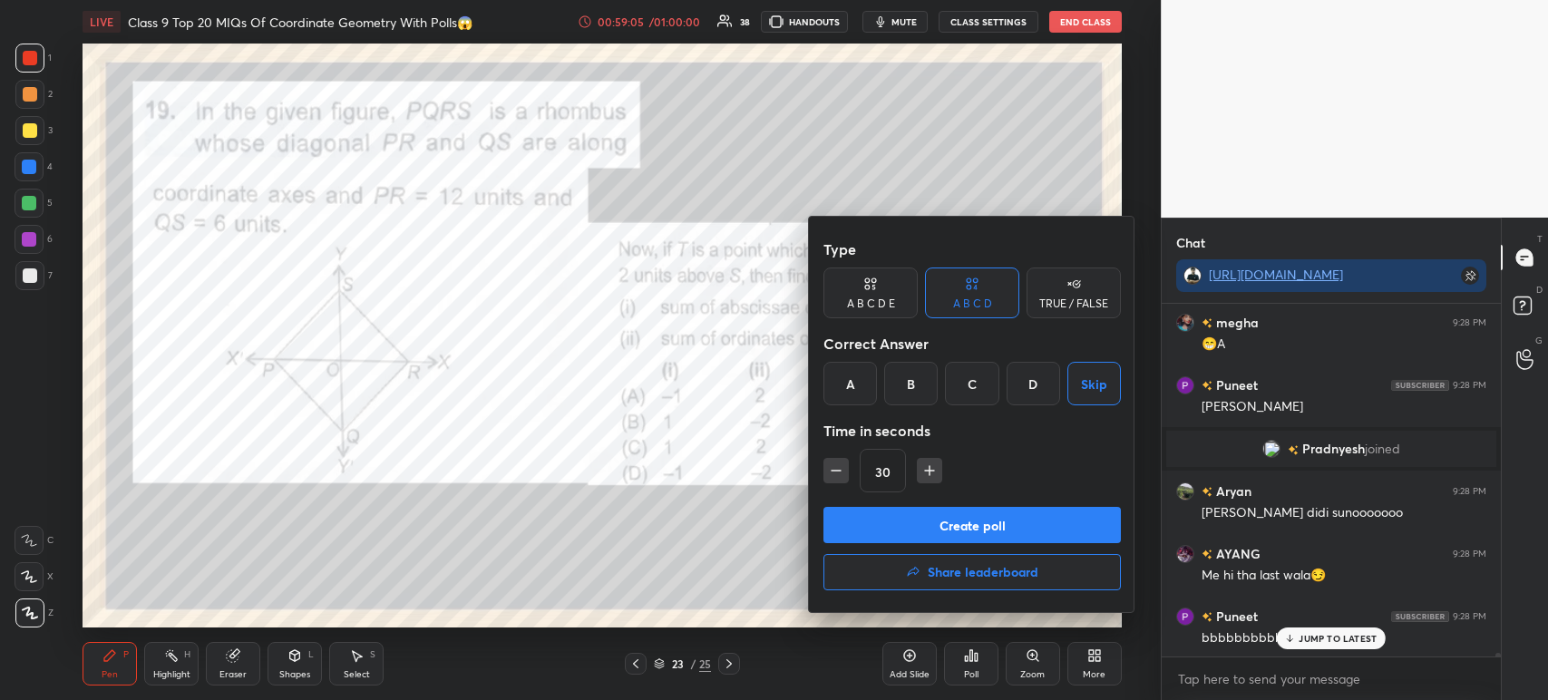
click at [857, 385] on div "A" at bounding box center [849, 384] width 53 height 44
click at [905, 386] on div "B" at bounding box center [910, 384] width 53 height 44
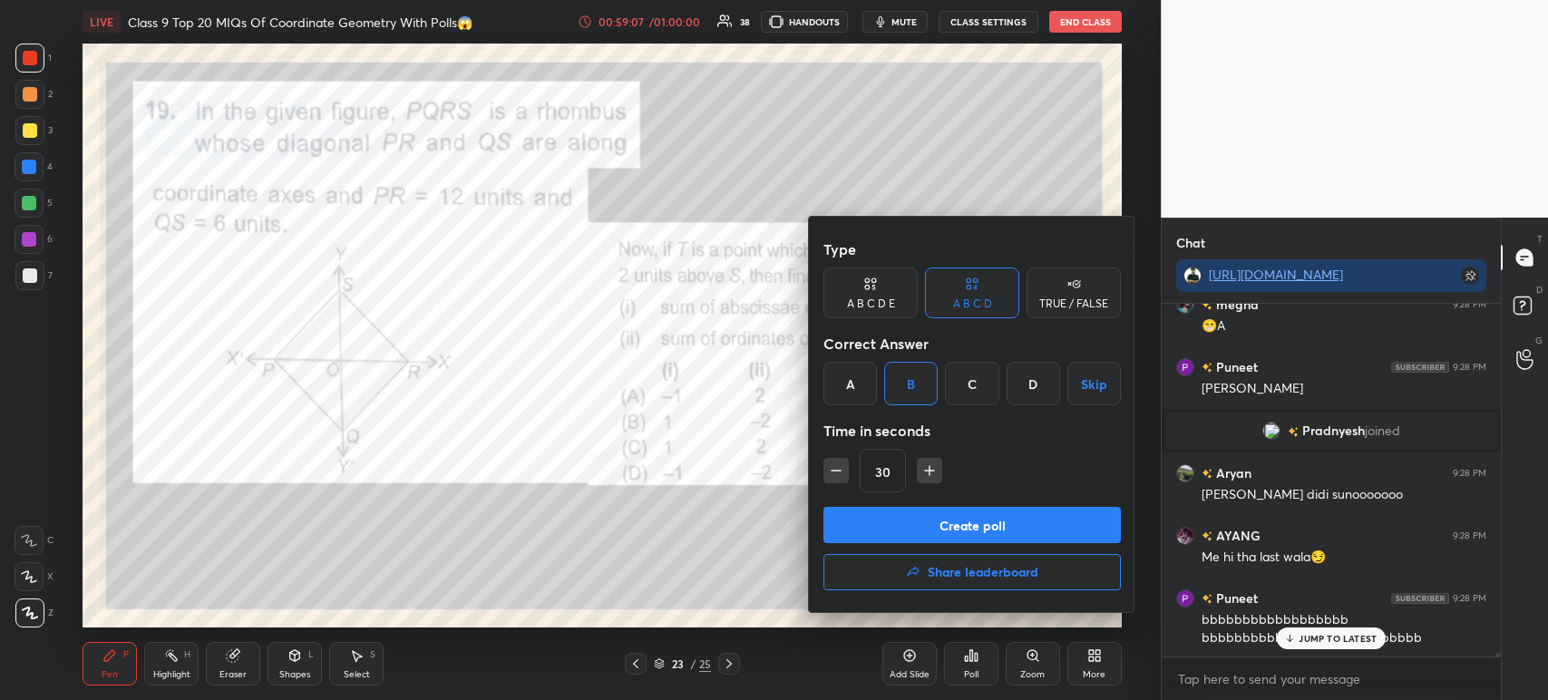
click at [863, 388] on div "A" at bounding box center [849, 384] width 53 height 44
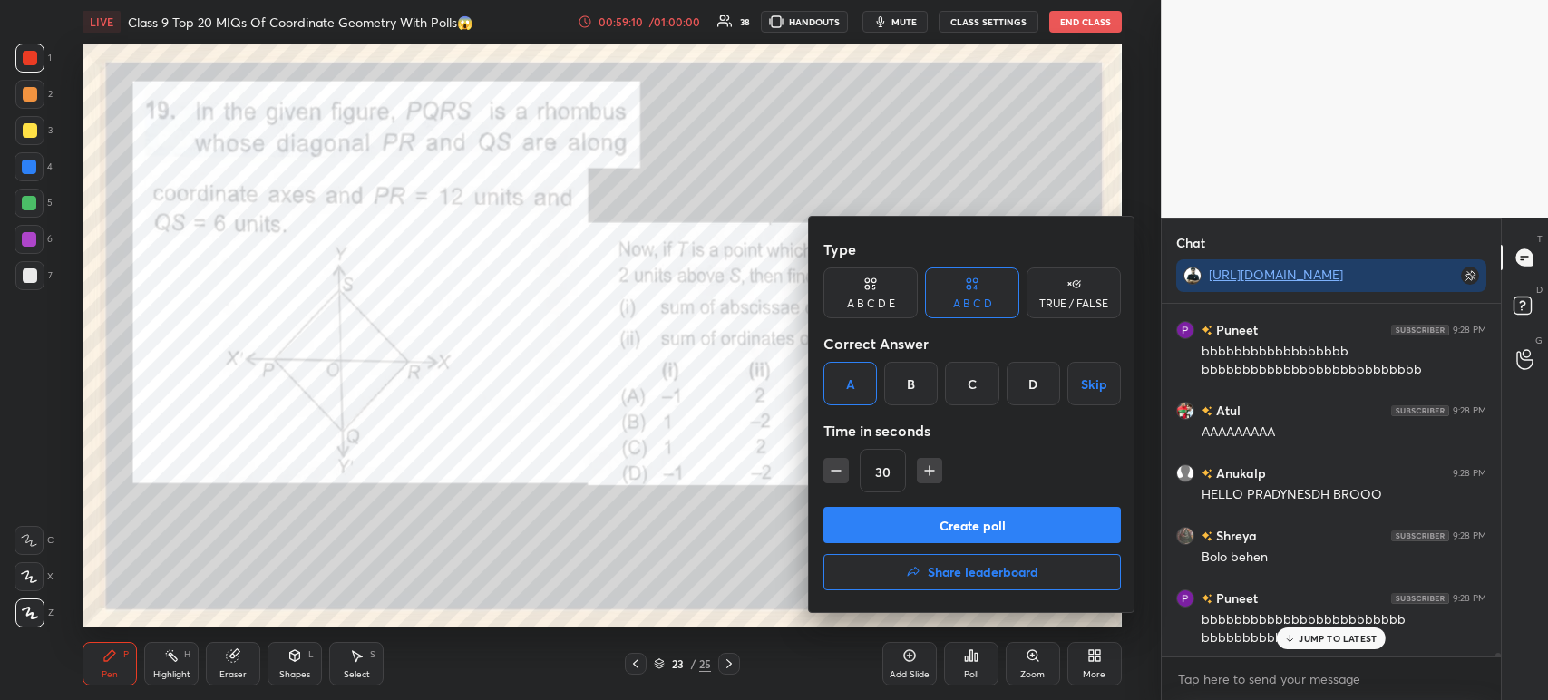
click at [1085, 379] on button "Skip" at bounding box center [1093, 384] width 53 height 44
click at [919, 529] on button "Create poll" at bounding box center [971, 525] width 297 height 36
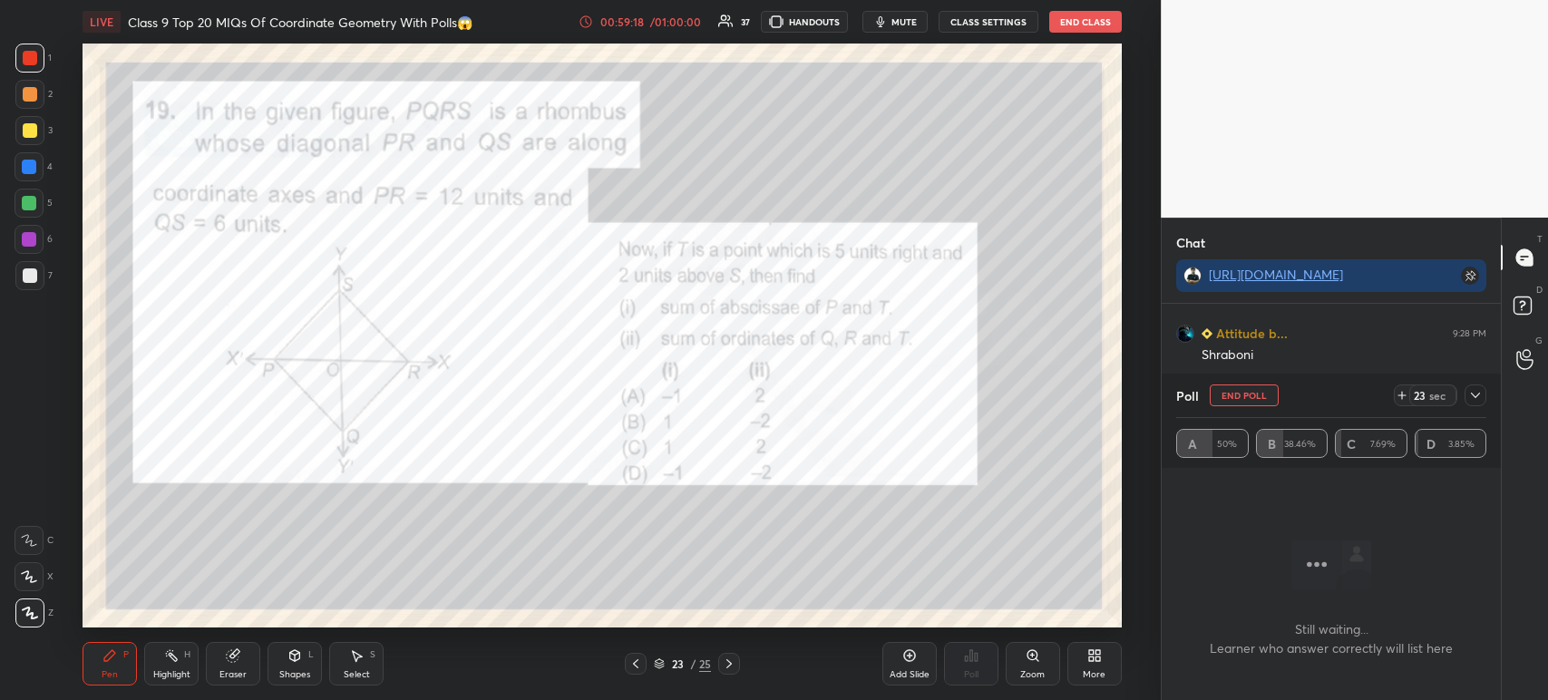
click at [1480, 400] on icon at bounding box center [1475, 395] width 15 height 15
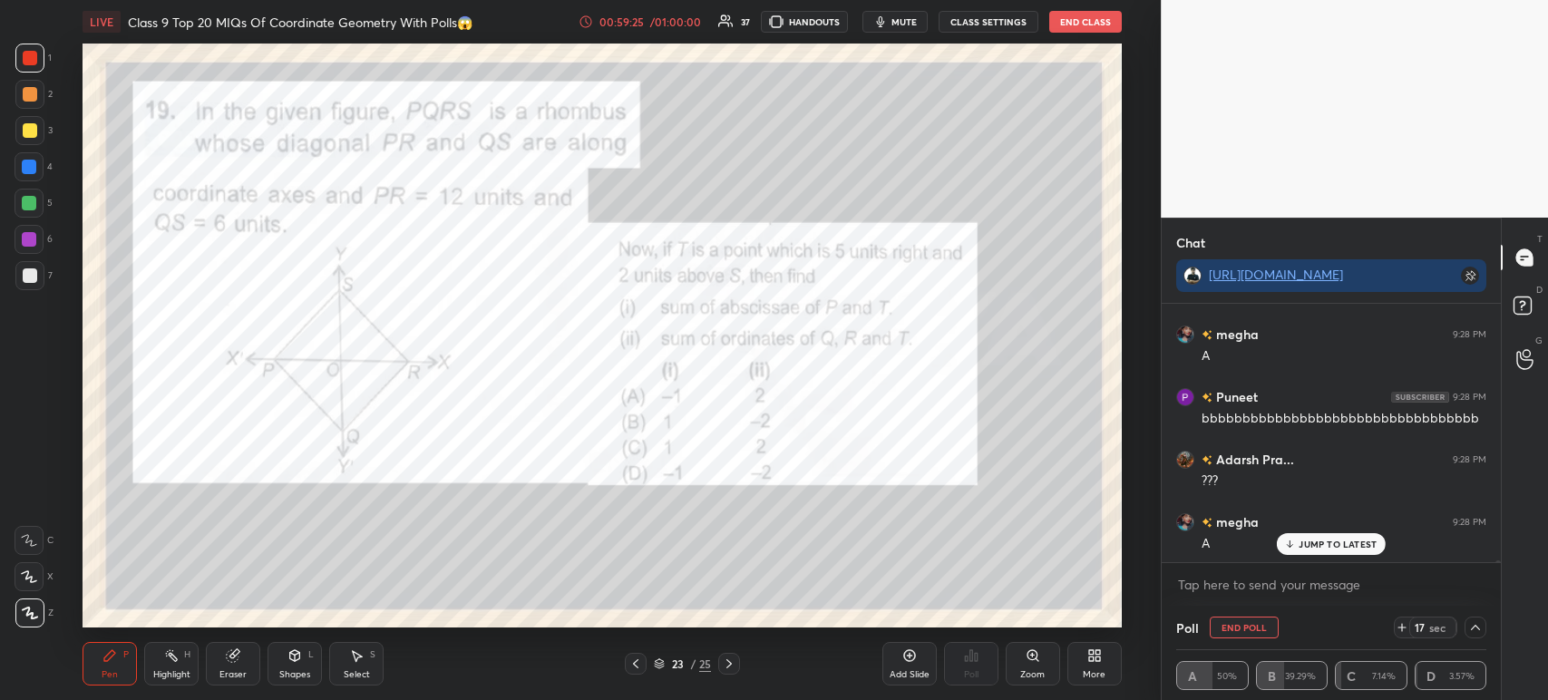
click at [1478, 634] on icon at bounding box center [1475, 627] width 15 height 15
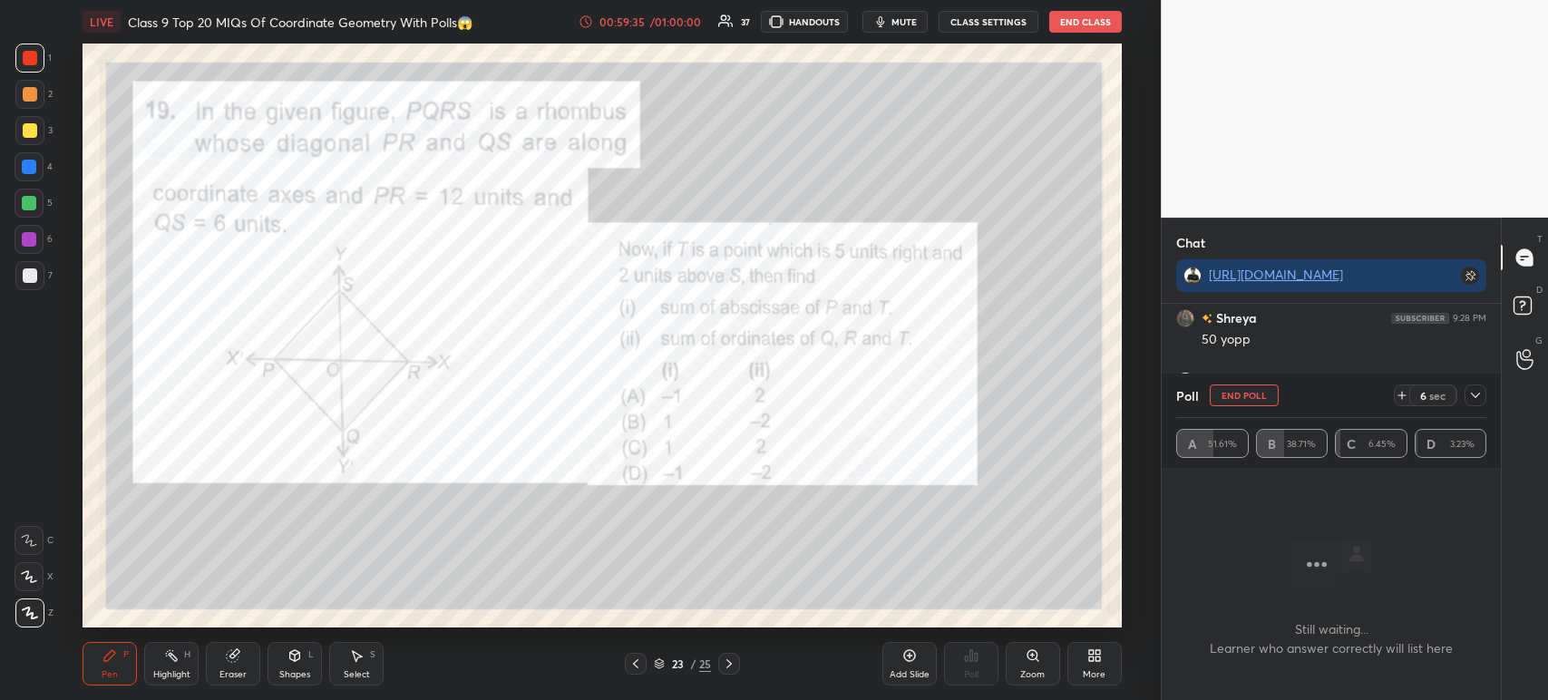
click at [1481, 395] on icon at bounding box center [1475, 395] width 15 height 15
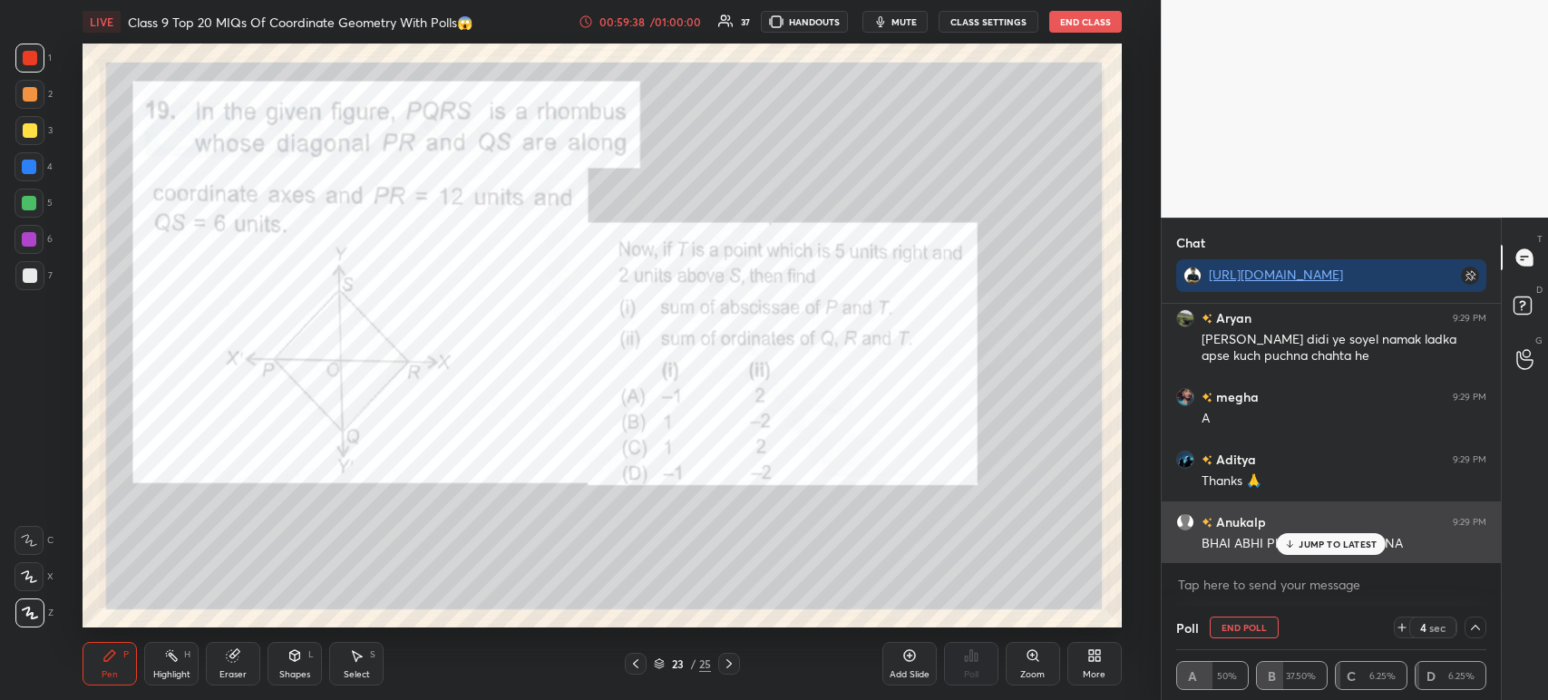
click at [1315, 548] on p "JUMP TO LATEST" at bounding box center [1337, 544] width 78 height 11
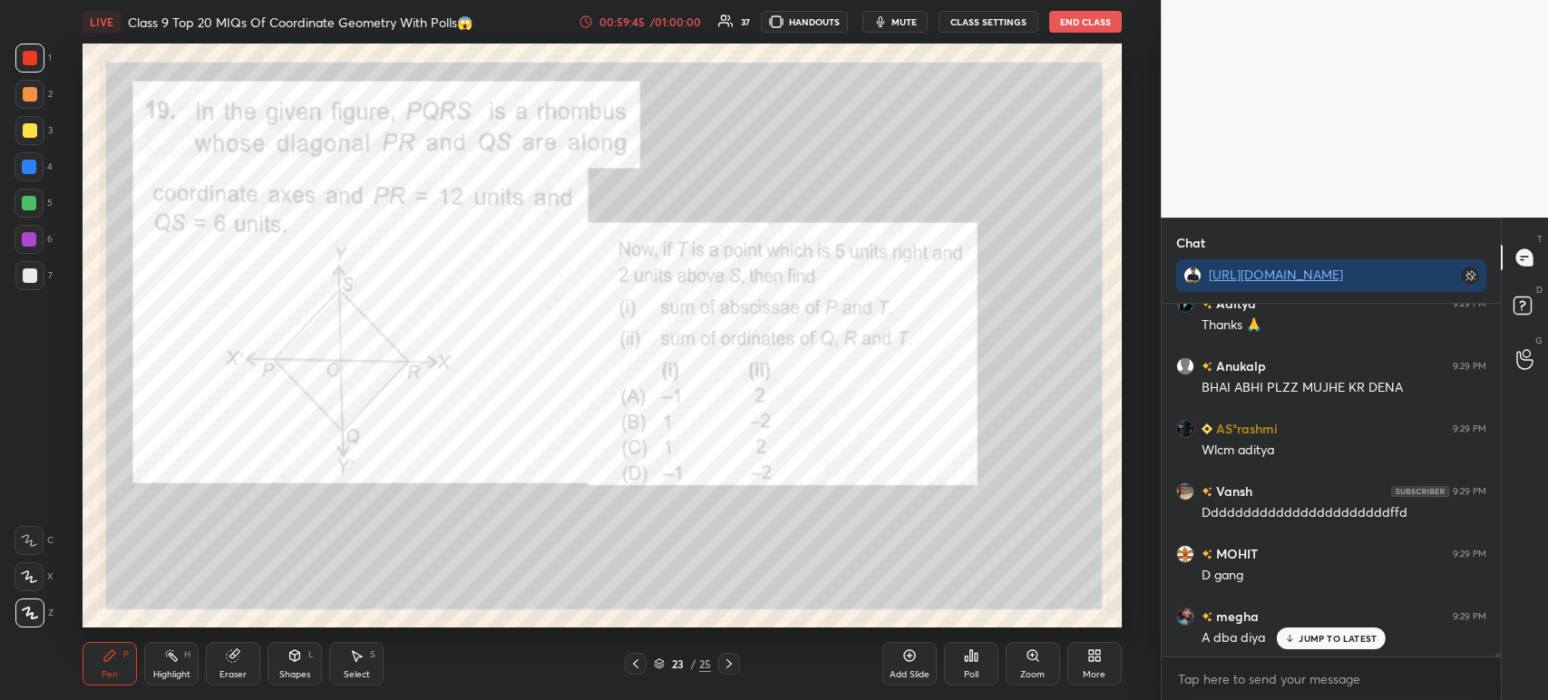
click at [34, 279] on div at bounding box center [30, 275] width 15 height 15
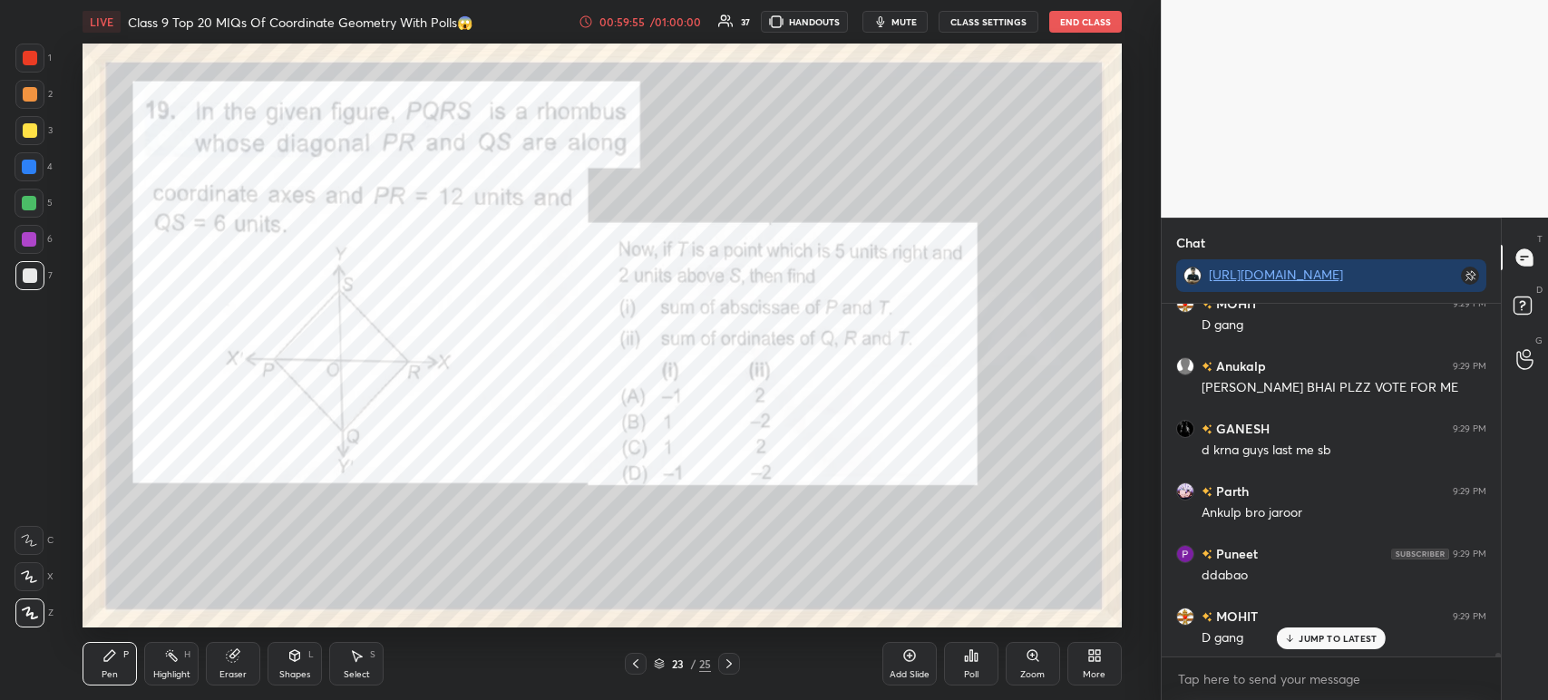
click at [984, 675] on div "Poll" at bounding box center [971, 664] width 54 height 44
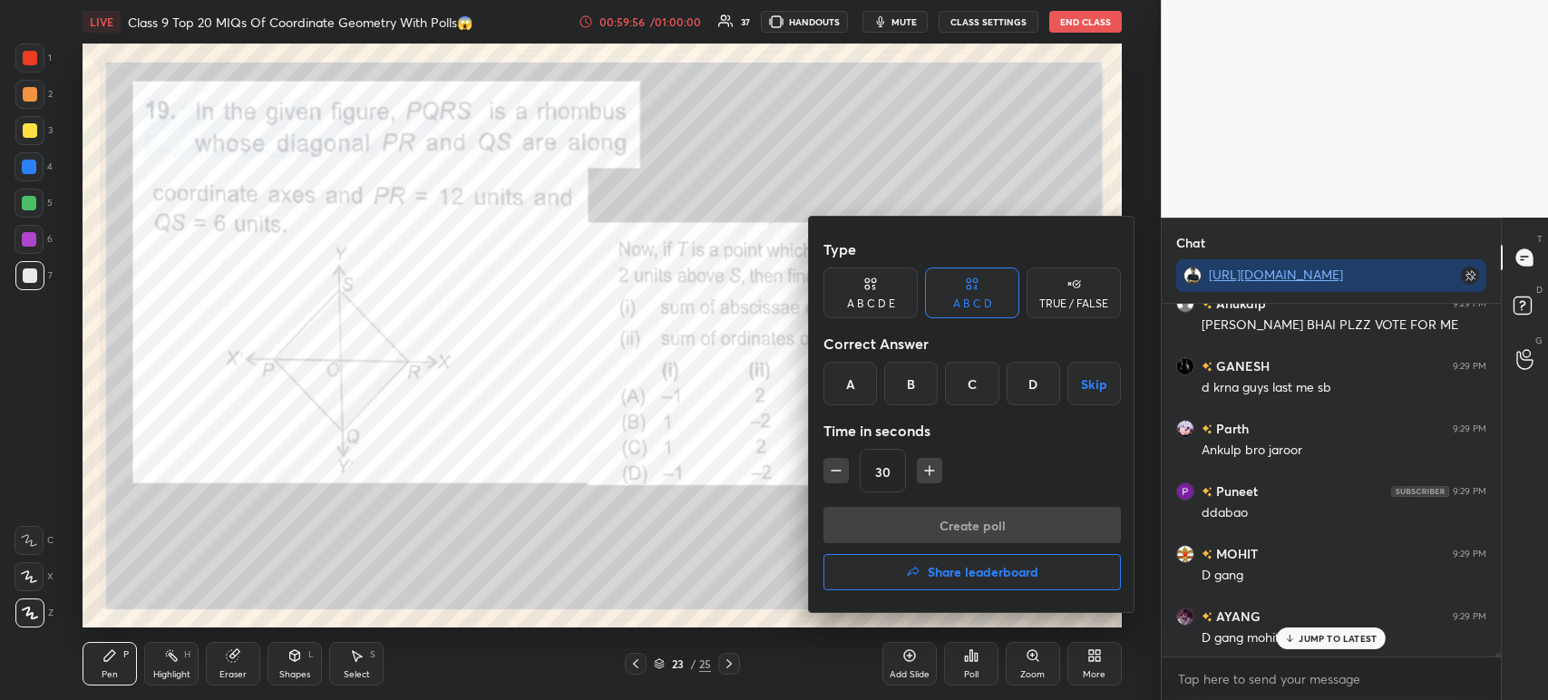
click at [958, 572] on h4 "Share leaderboard" at bounding box center [983, 572] width 111 height 13
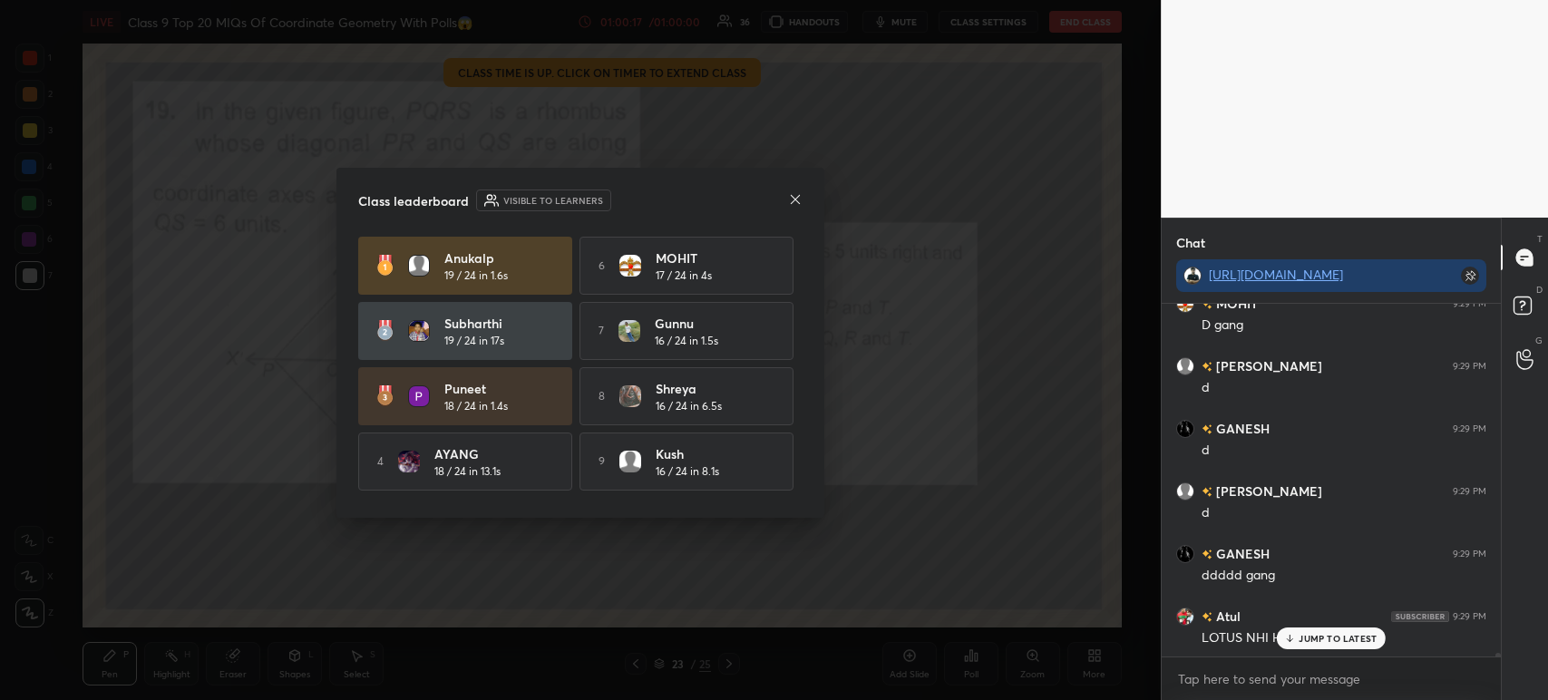
click at [793, 204] on icon at bounding box center [795, 199] width 15 height 15
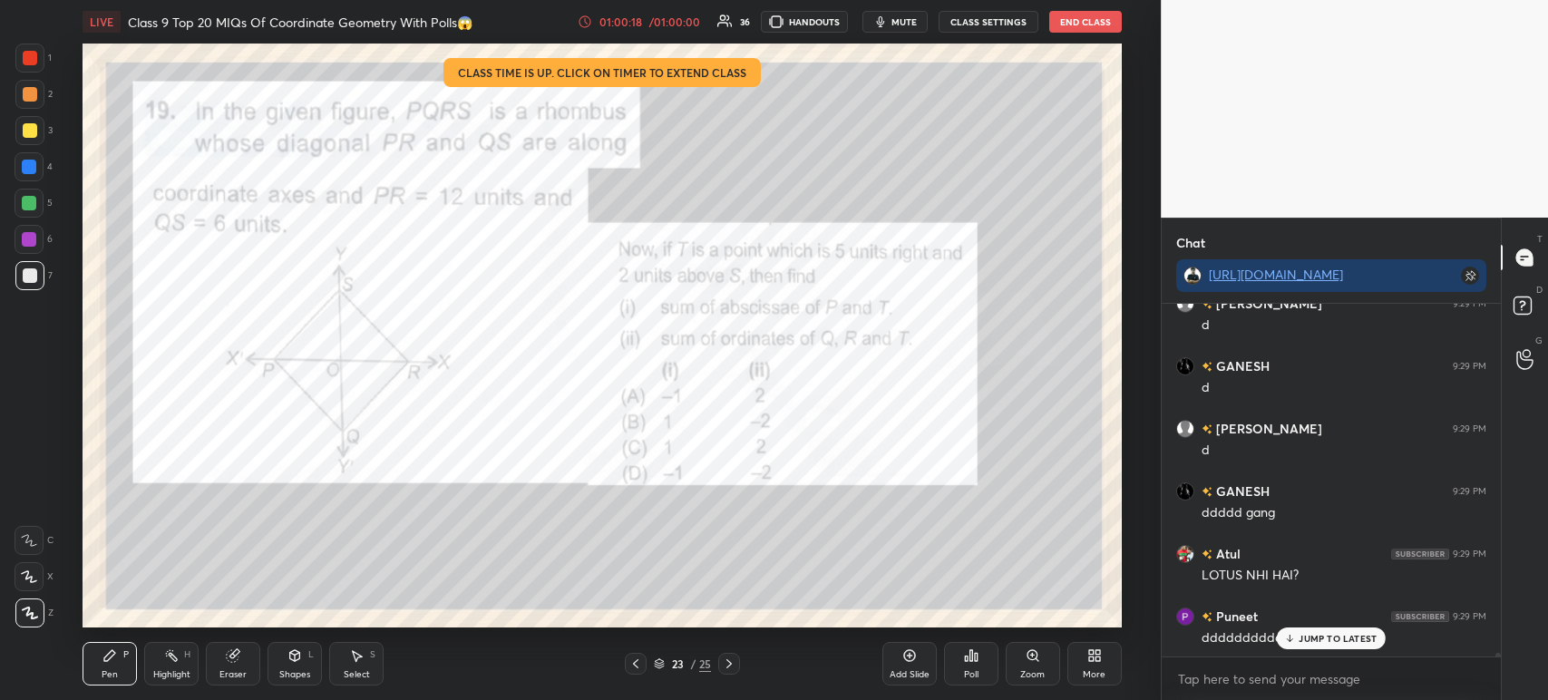
click at [976, 668] on div "Poll" at bounding box center [971, 664] width 54 height 44
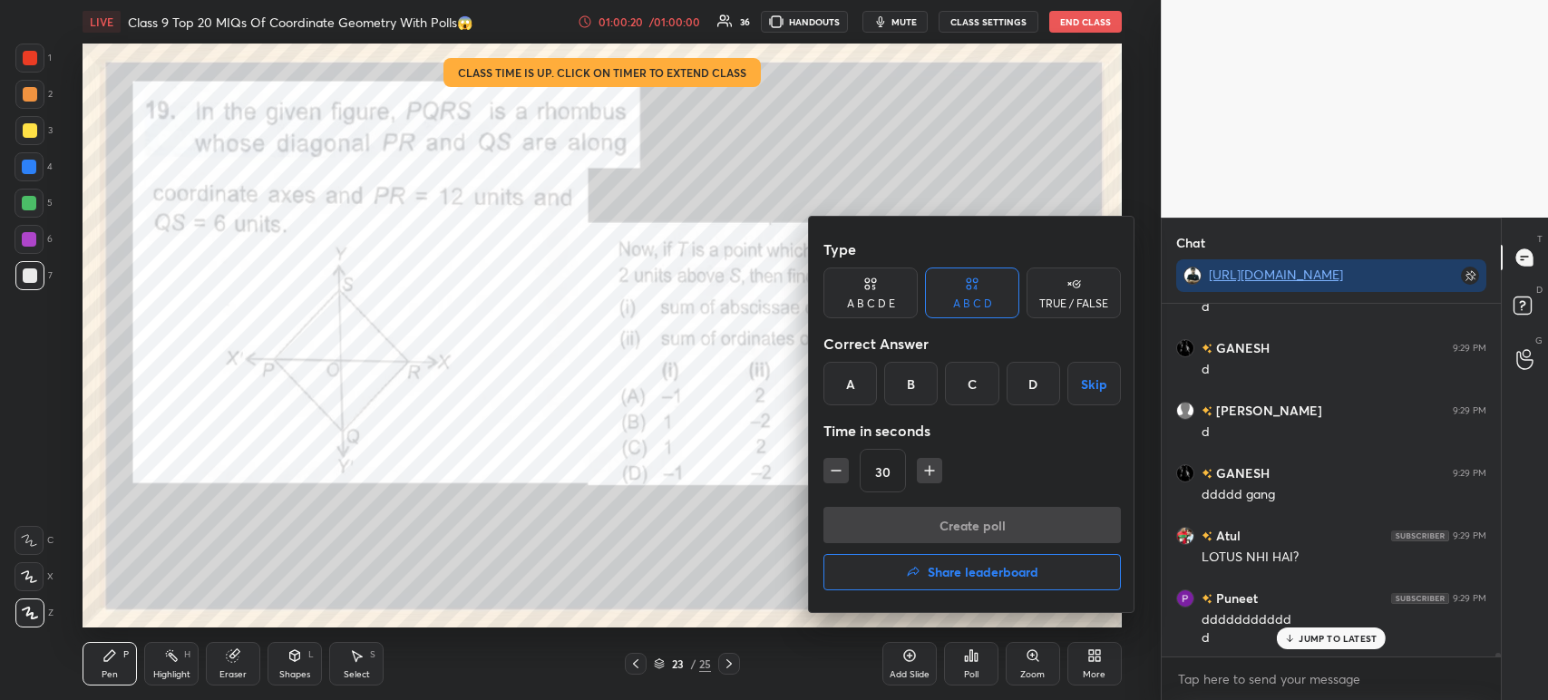
click at [1085, 383] on button "Skip" at bounding box center [1093, 384] width 53 height 44
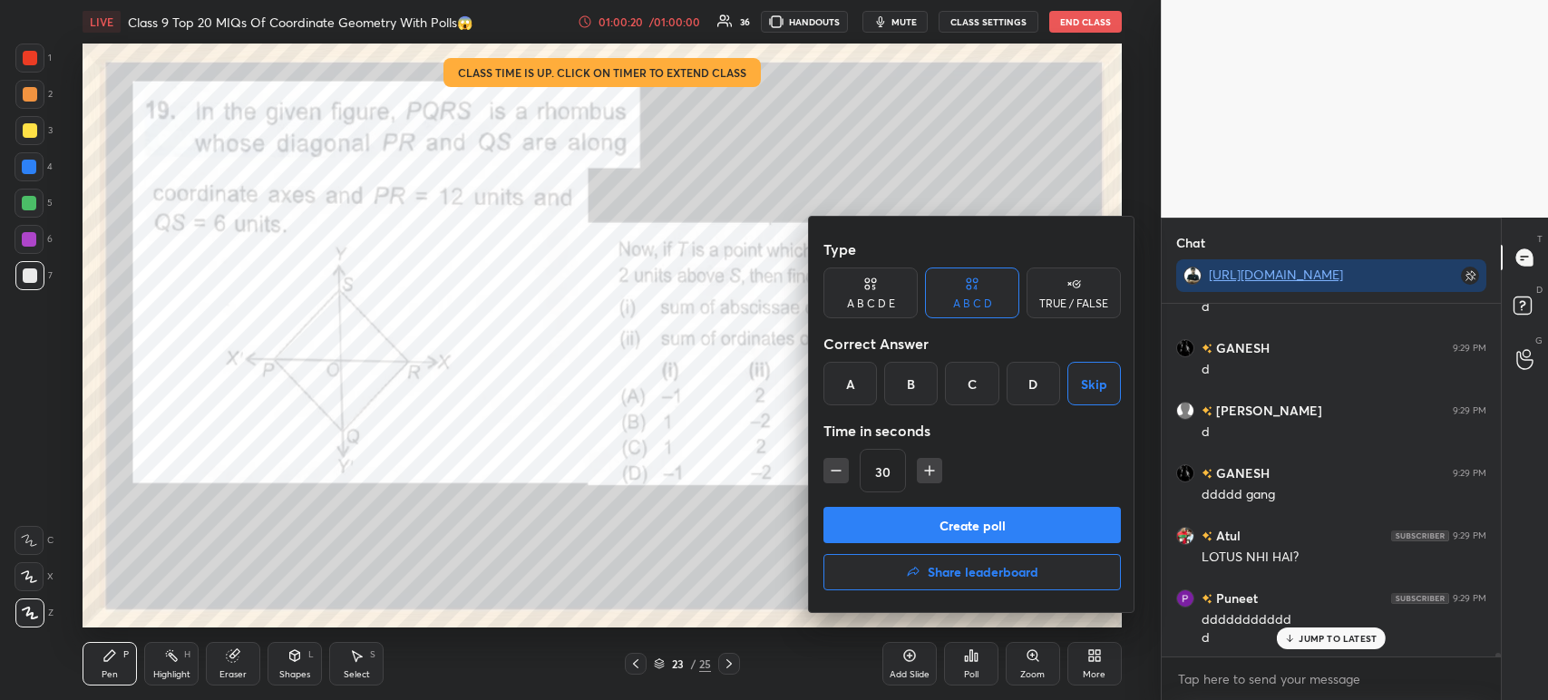
click at [988, 520] on button "Create poll" at bounding box center [971, 525] width 297 height 36
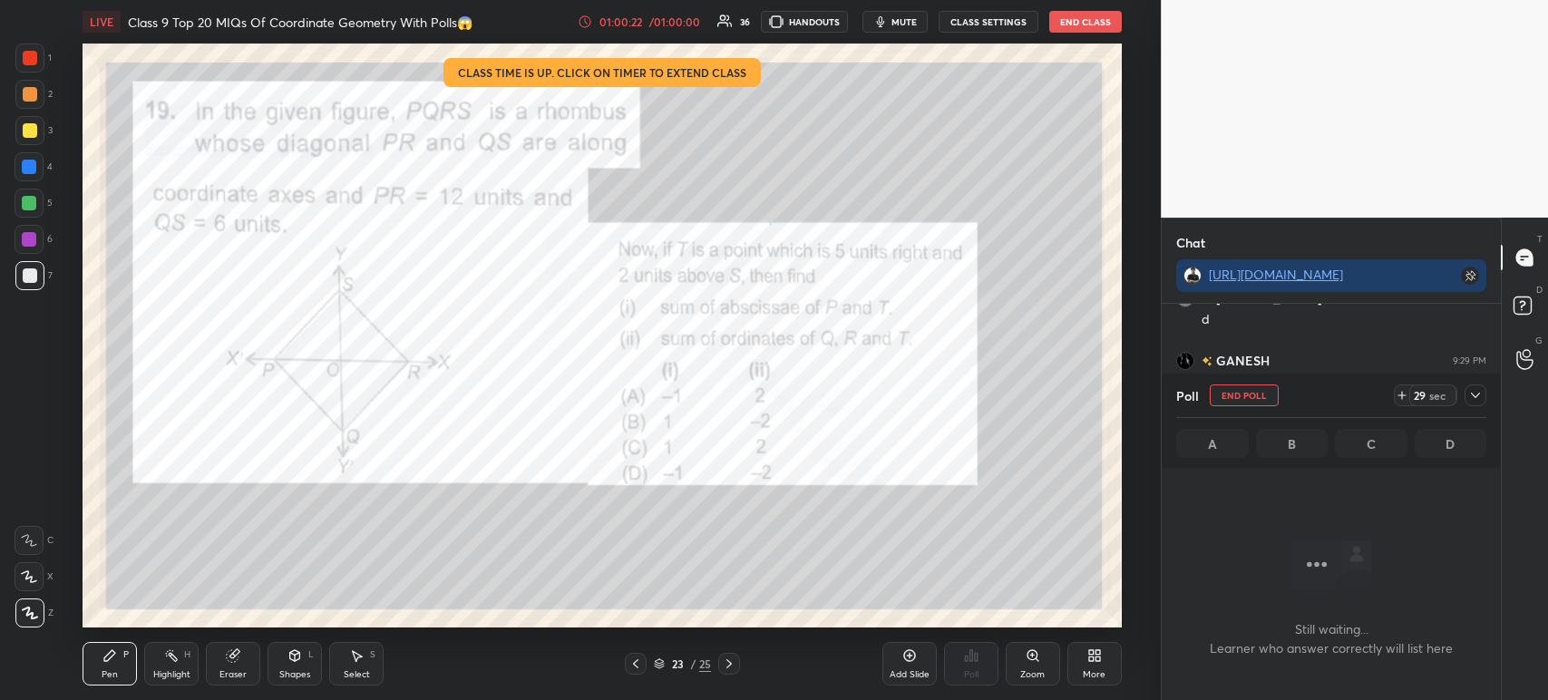
click at [1486, 382] on div "Poll End Poll 29 sec A B C D" at bounding box center [1331, 421] width 339 height 94
click at [1478, 394] on icon at bounding box center [1475, 395] width 9 height 5
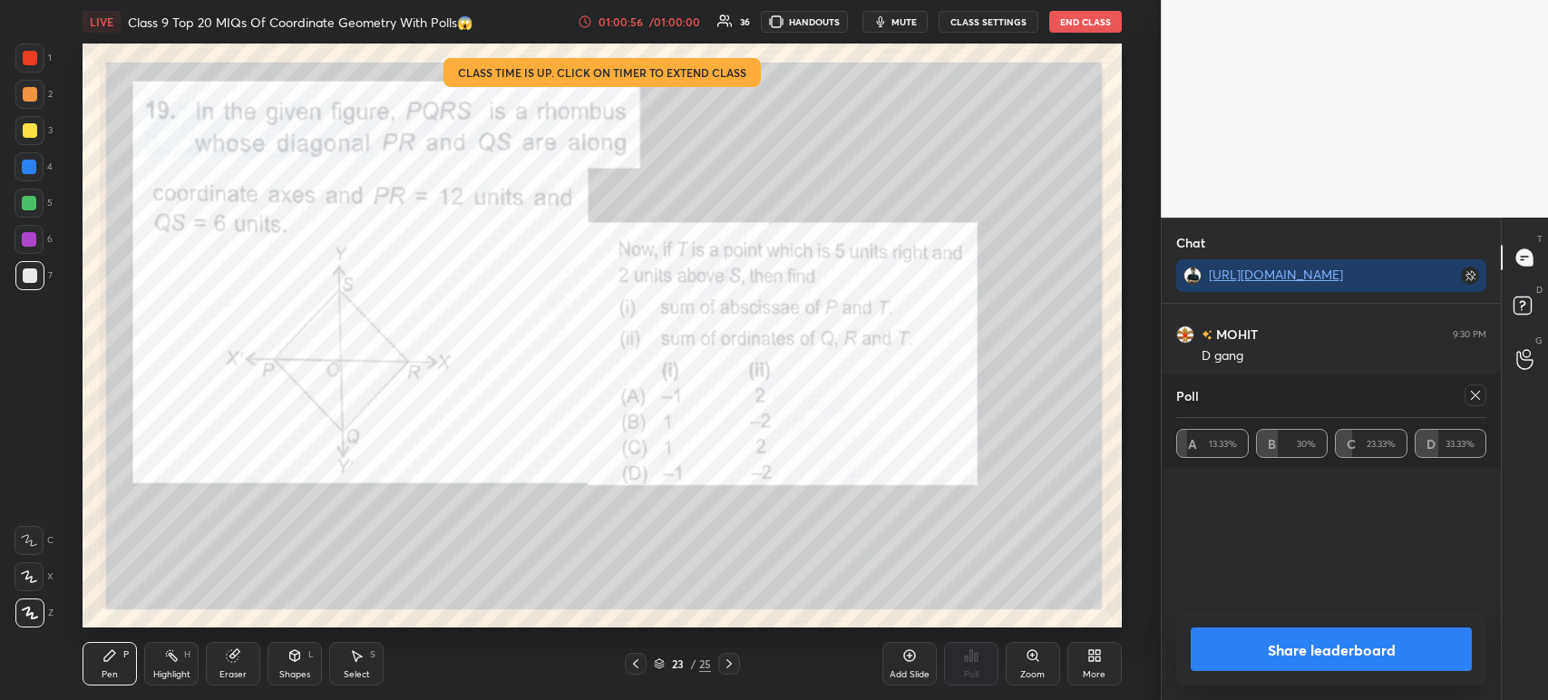
click at [1267, 648] on button "Share leaderboard" at bounding box center [1331, 649] width 281 height 44
type textarea "x"
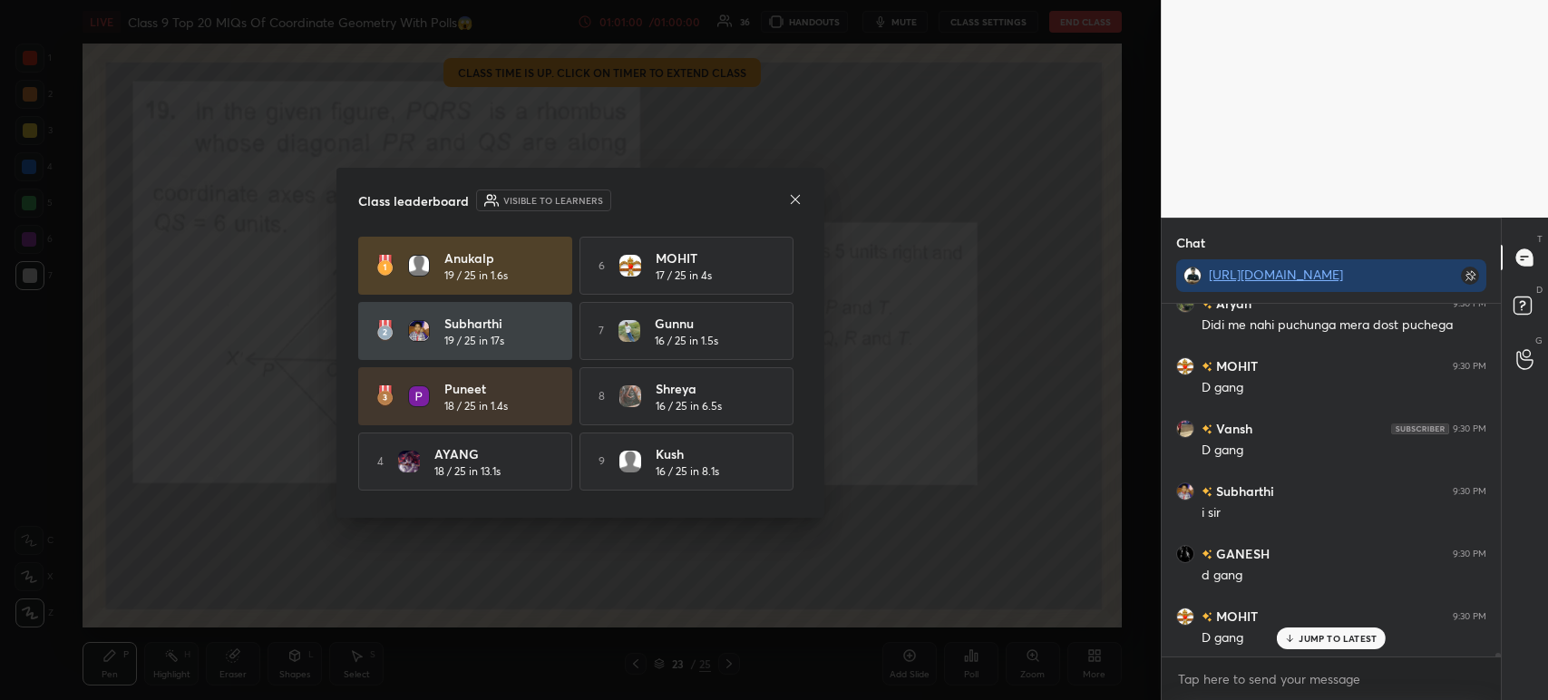
click at [800, 195] on icon at bounding box center [795, 199] width 15 height 15
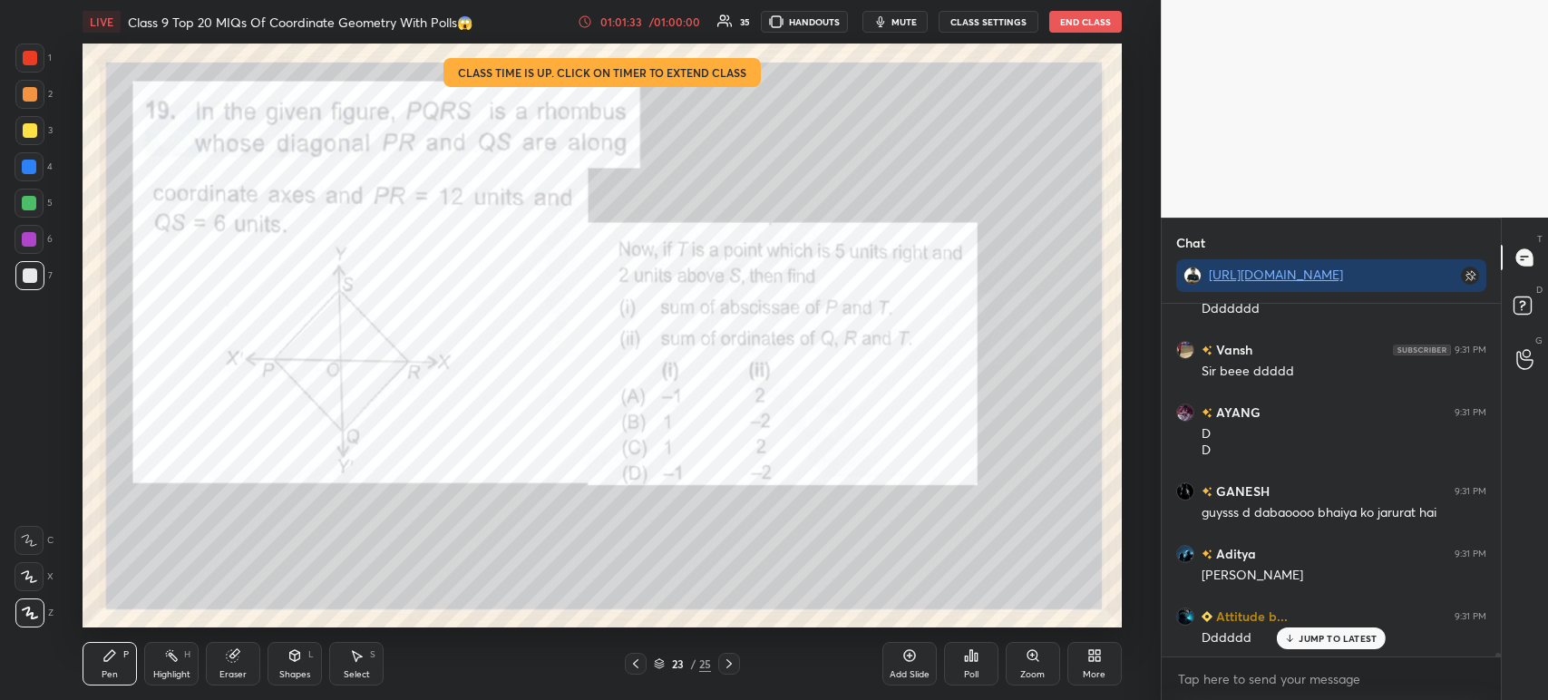
click at [979, 675] on div "Poll" at bounding box center [971, 664] width 54 height 44
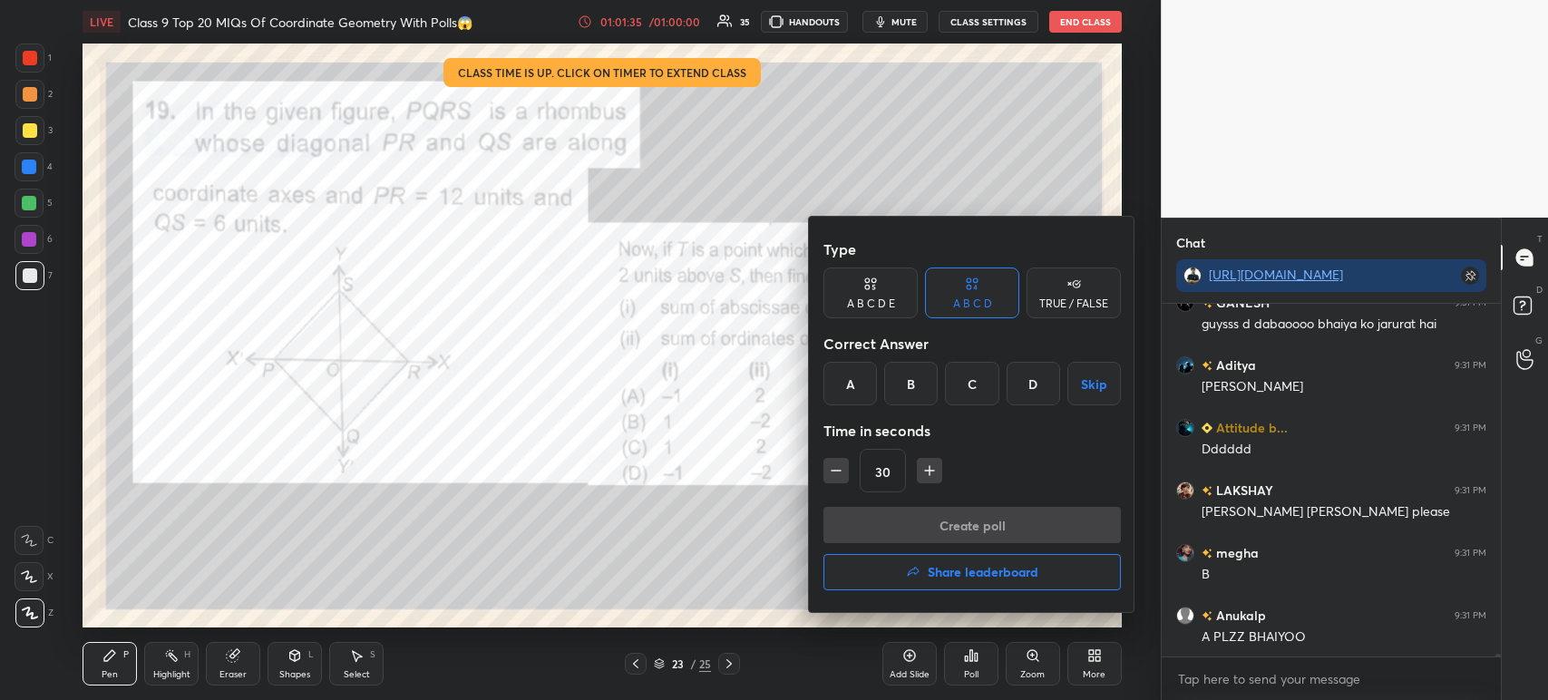
click at [925, 477] on icon "button" at bounding box center [929, 471] width 18 height 18
click at [929, 472] on icon "button" at bounding box center [929, 470] width 0 height 9
type input "60"
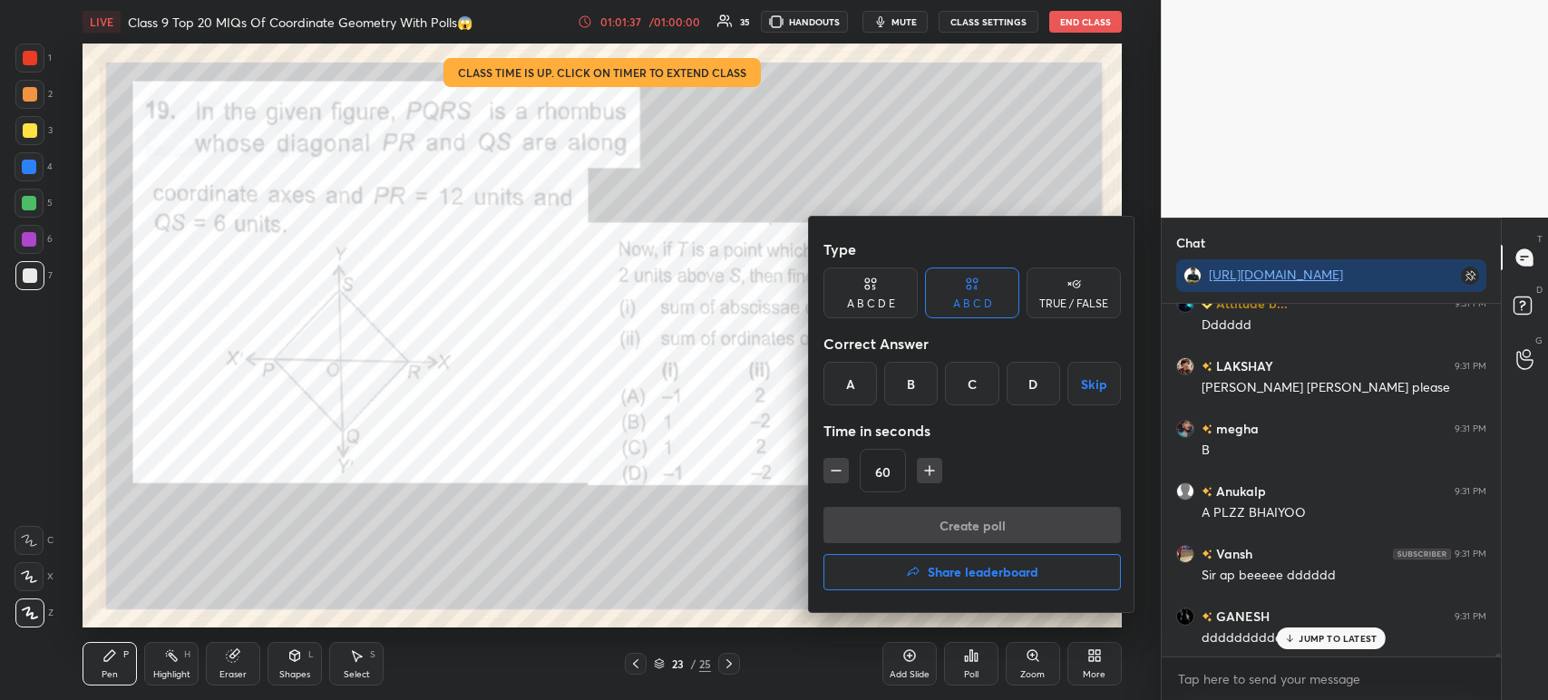
click at [1088, 377] on button "Skip" at bounding box center [1093, 384] width 53 height 44
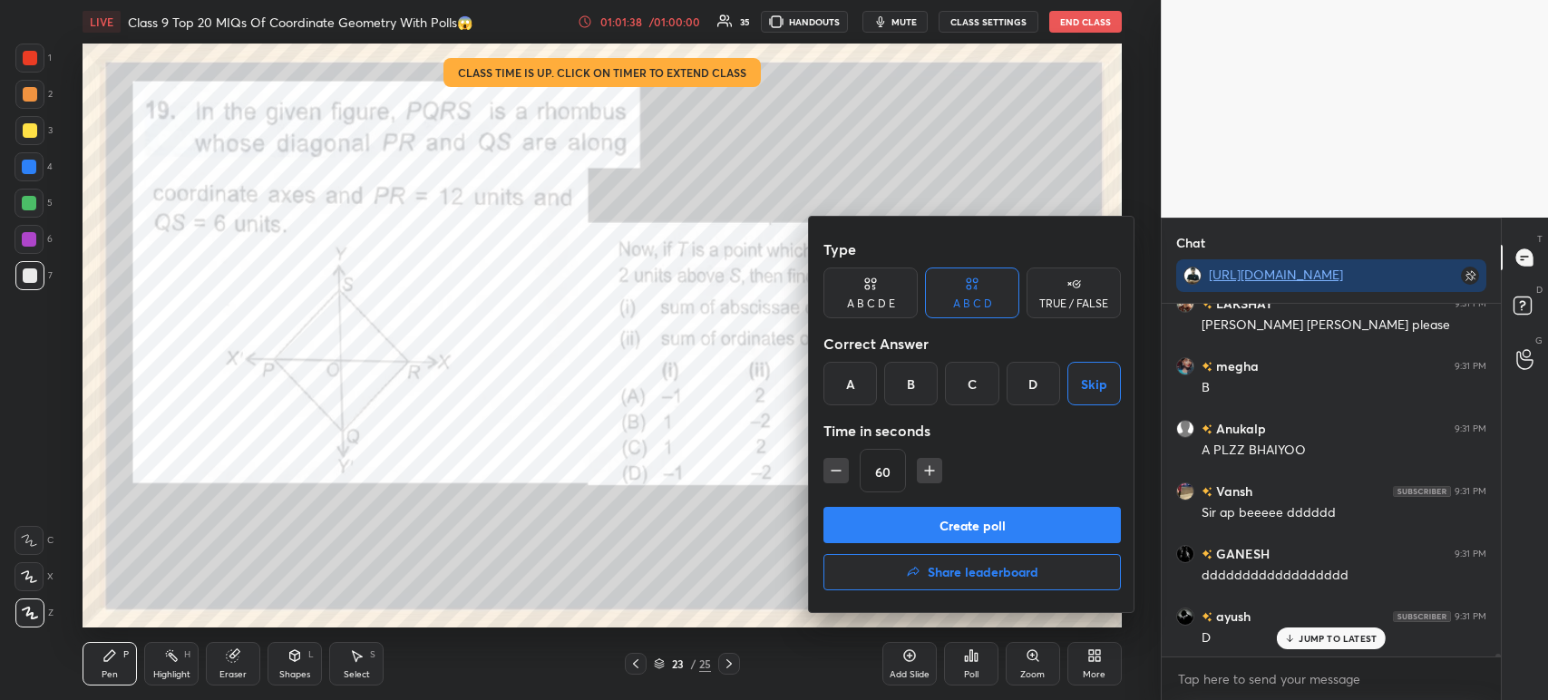
click at [1030, 388] on div "D" at bounding box center [1032, 384] width 53 height 44
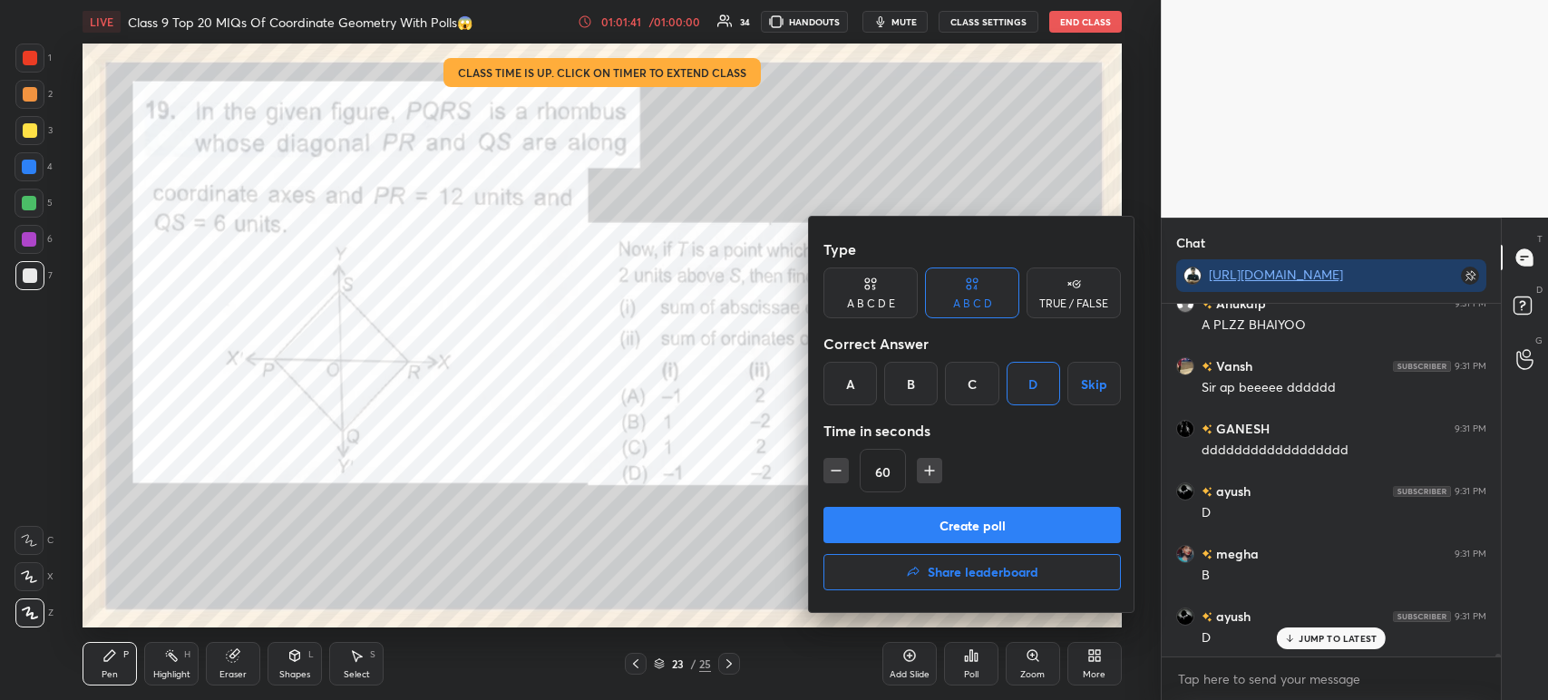
click at [995, 526] on button "Create poll" at bounding box center [971, 525] width 297 height 36
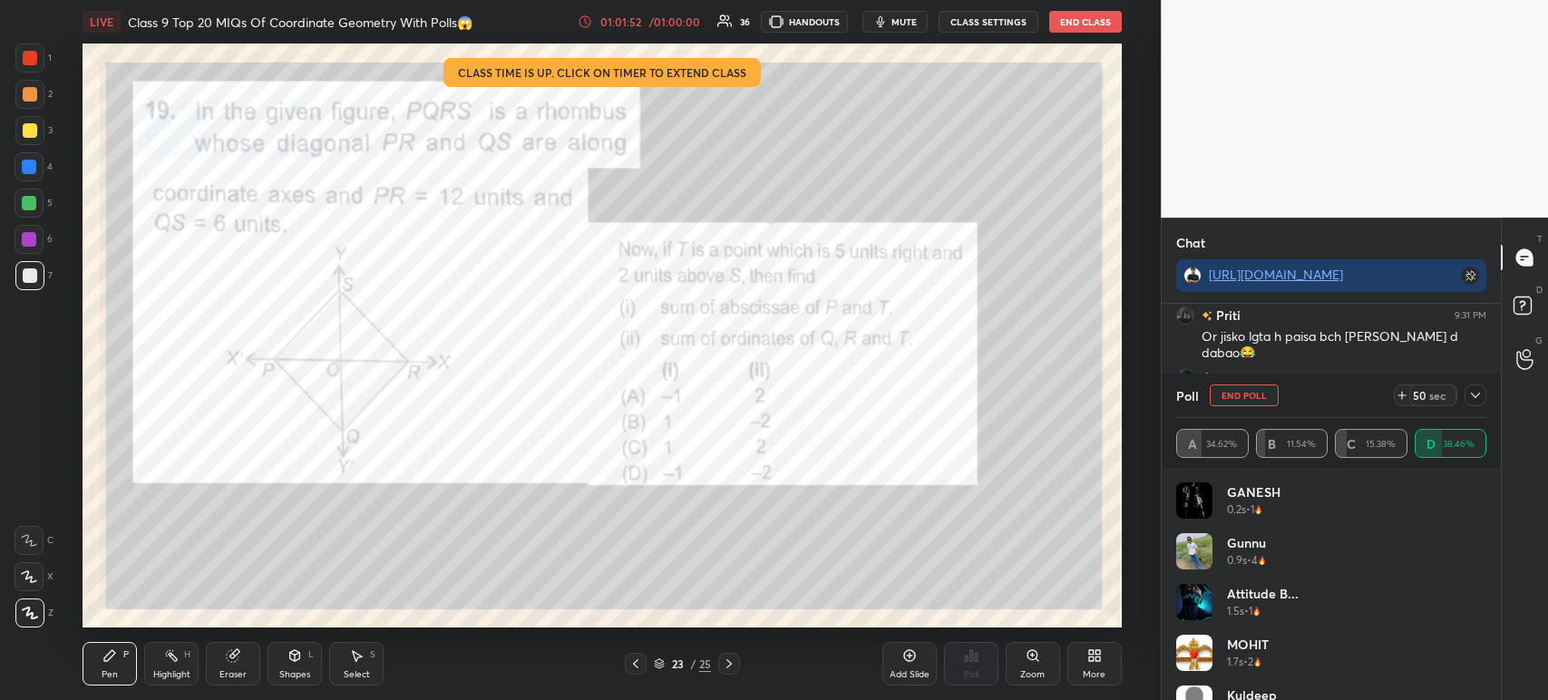
click at [1480, 398] on icon at bounding box center [1475, 395] width 15 height 15
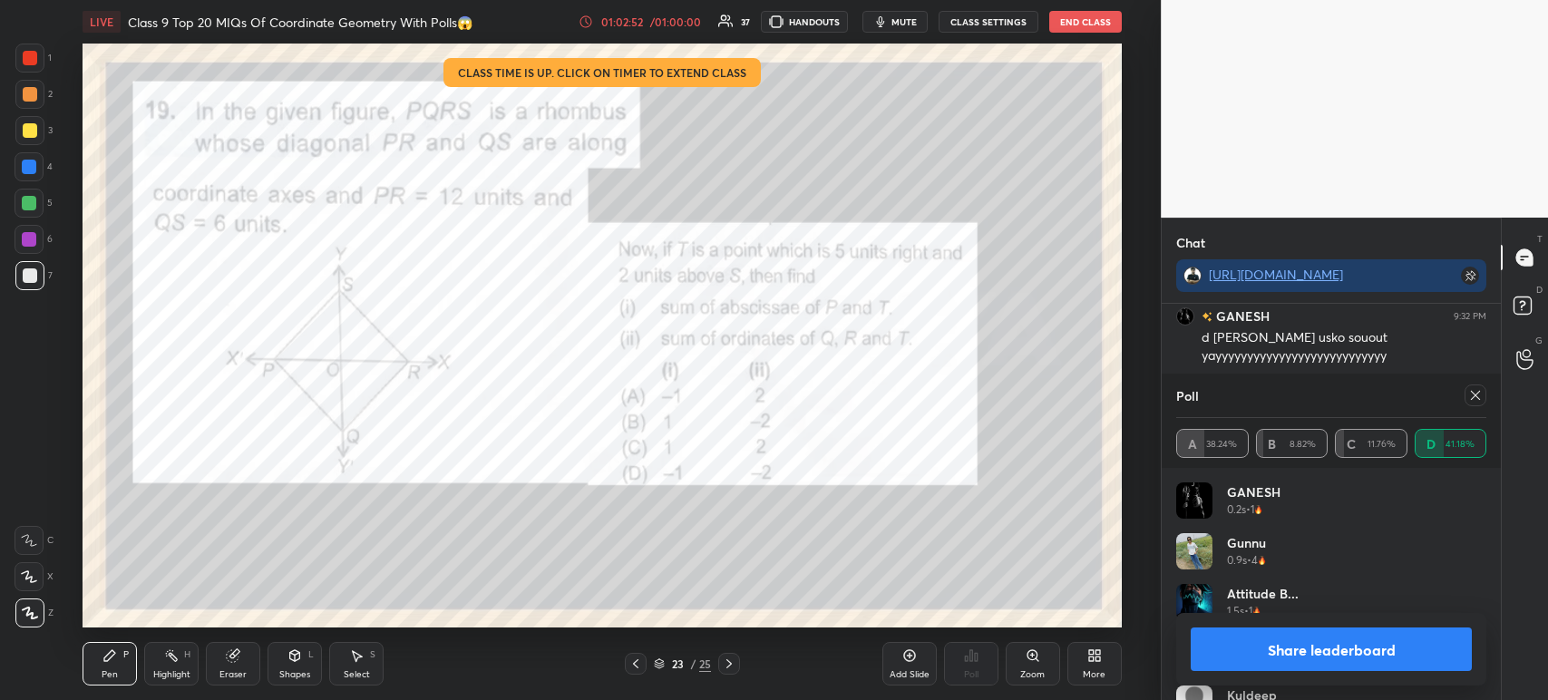
click at [1252, 657] on button "Share leaderboard" at bounding box center [1331, 649] width 281 height 44
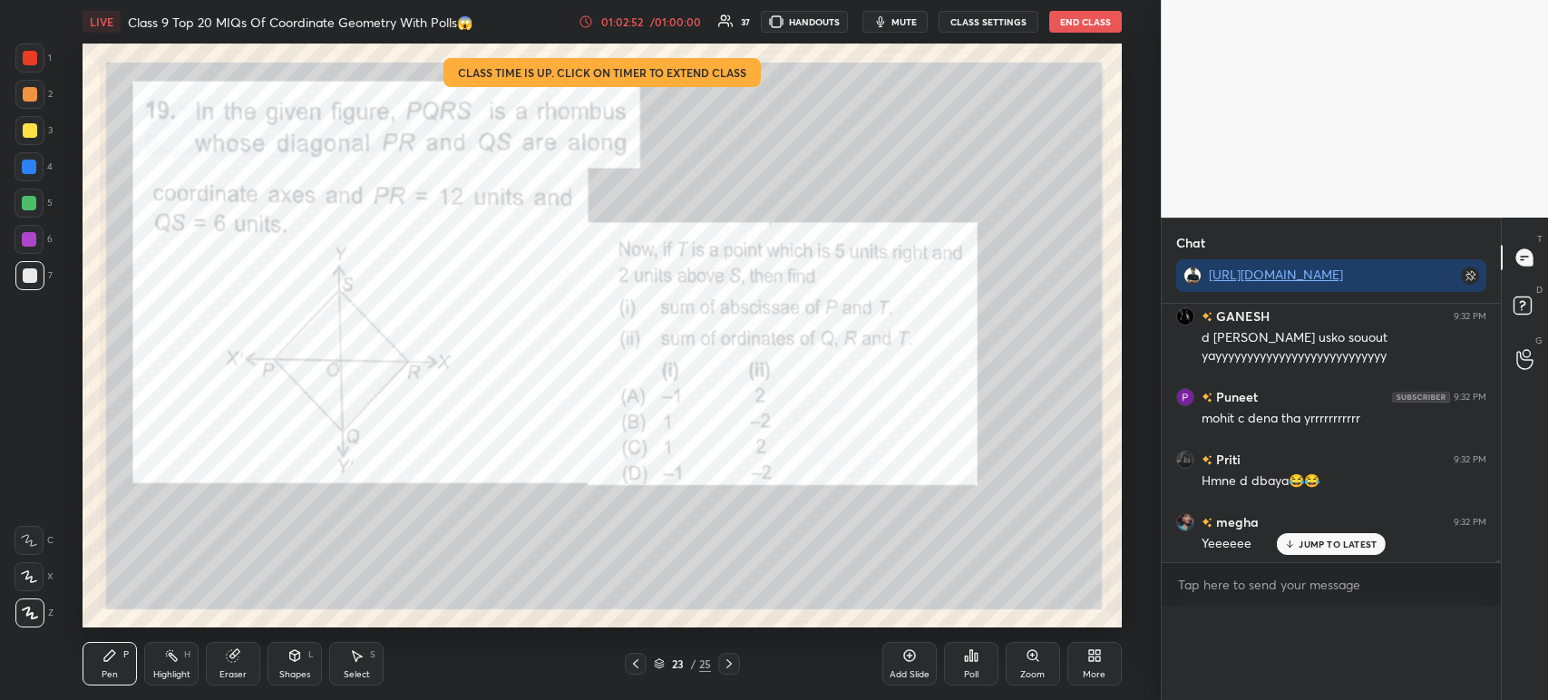
scroll to position [42955, 0]
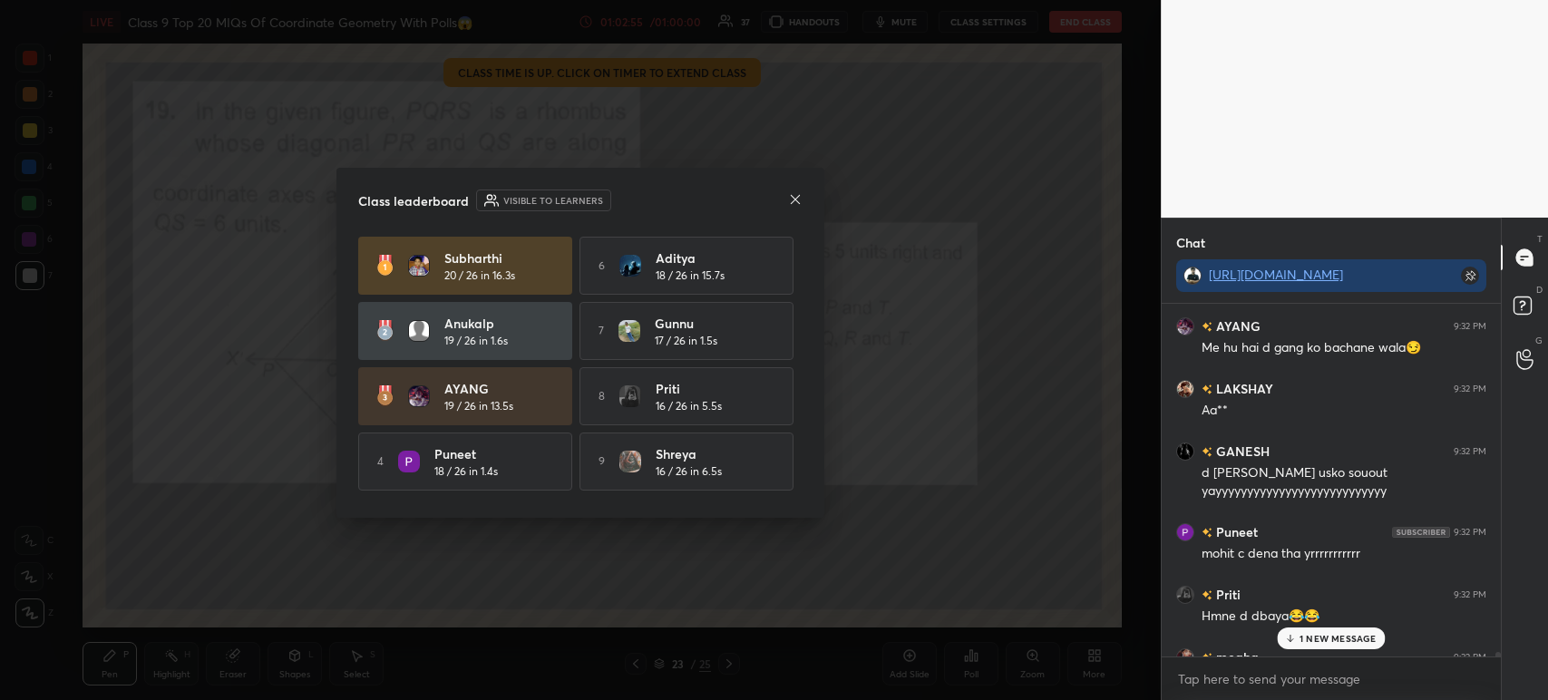
click at [795, 199] on icon at bounding box center [795, 198] width 9 height 9
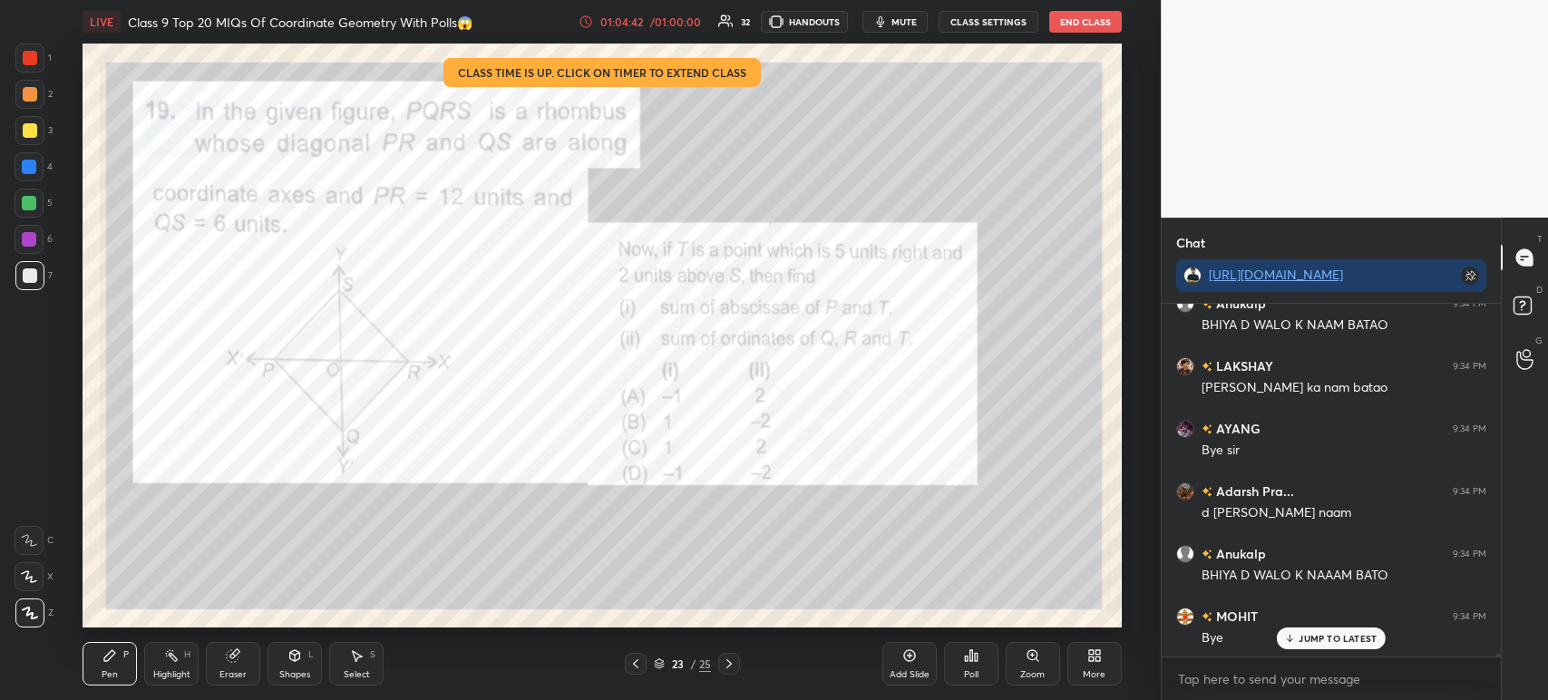
scroll to position [47493, 0]
click at [987, 659] on div "Poll" at bounding box center [971, 664] width 54 height 44
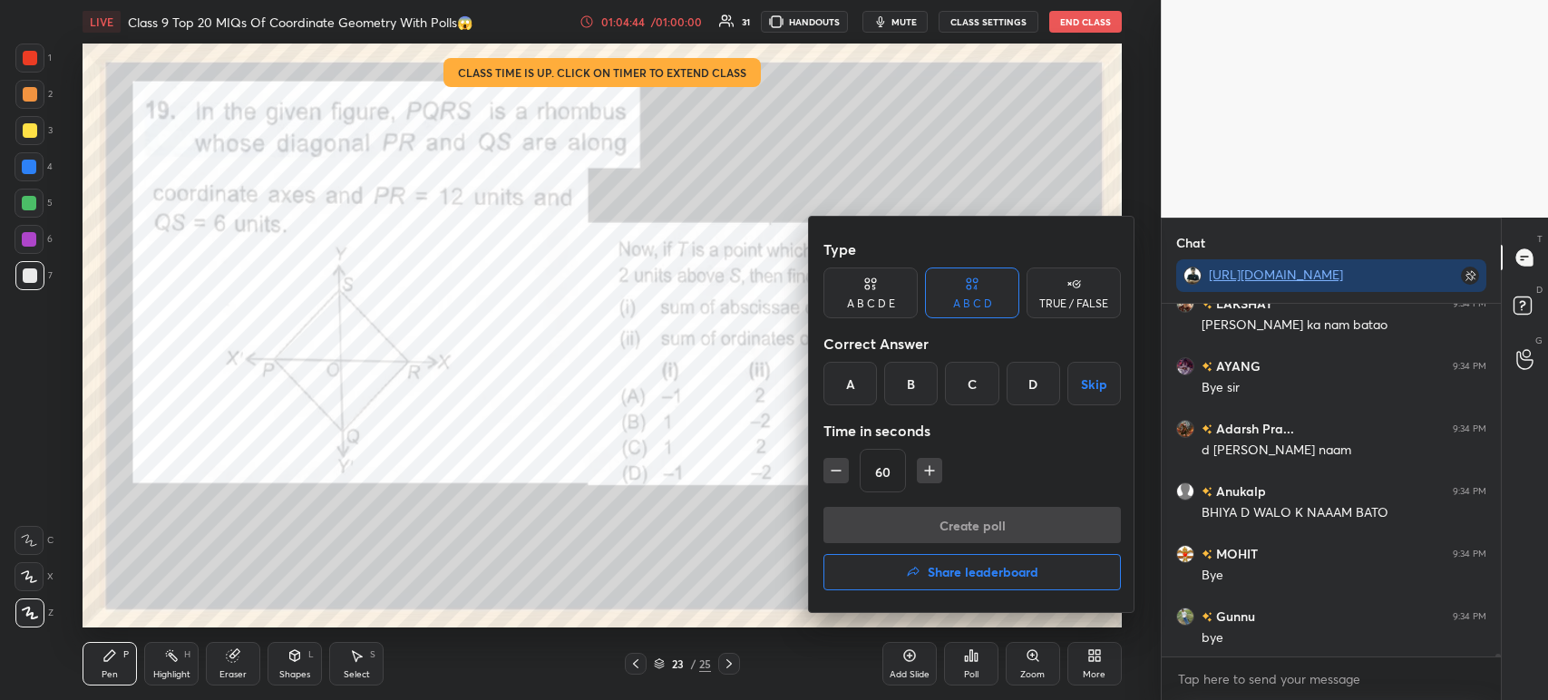
scroll to position [47557, 0]
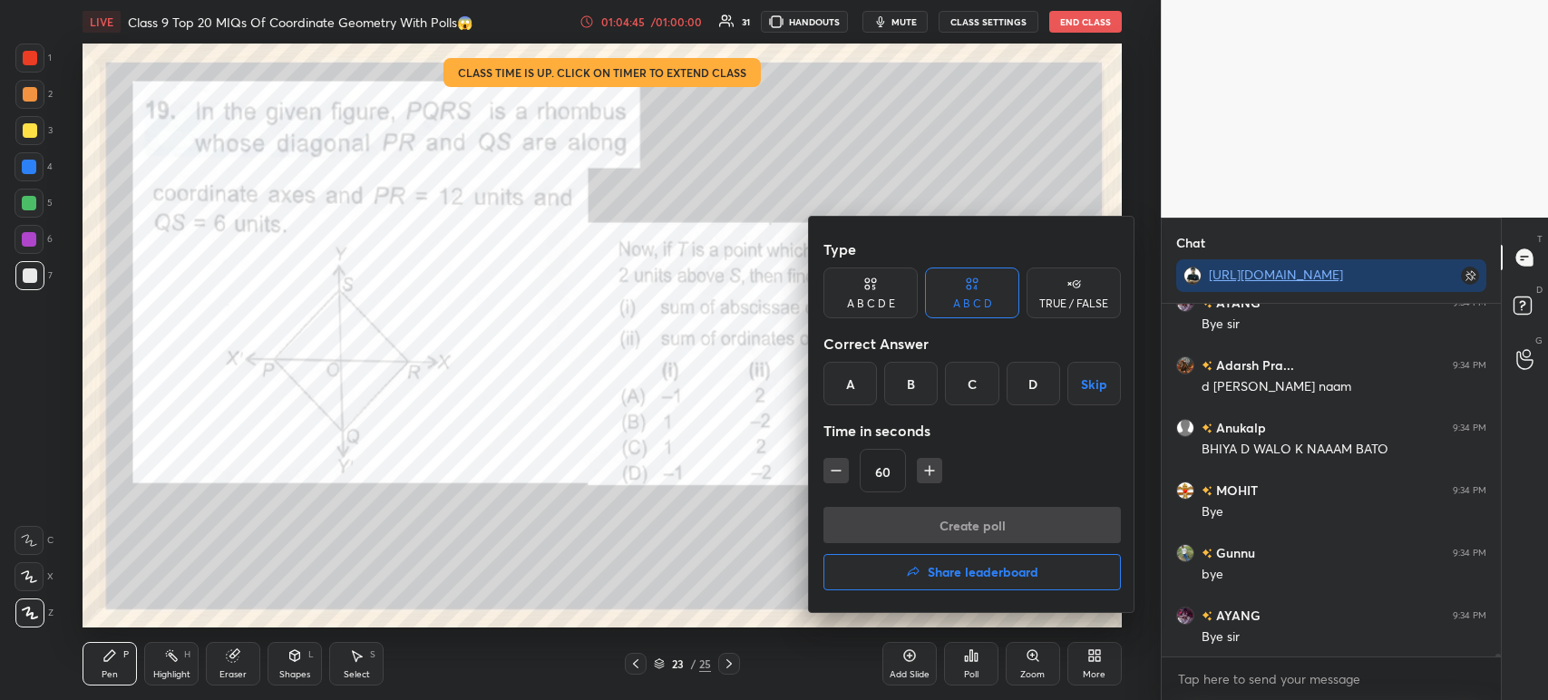
click at [702, 530] on div at bounding box center [774, 350] width 1548 height 700
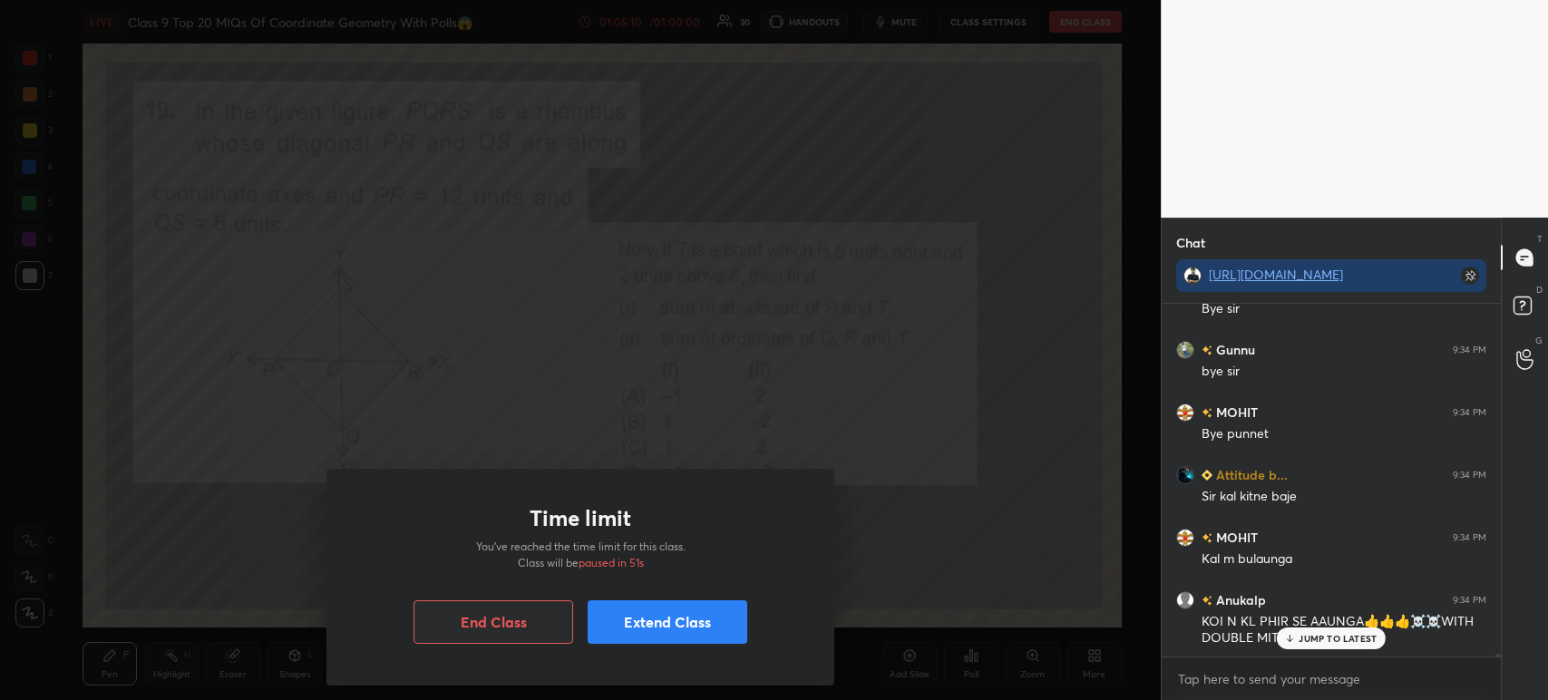
scroll to position [48761, 0]
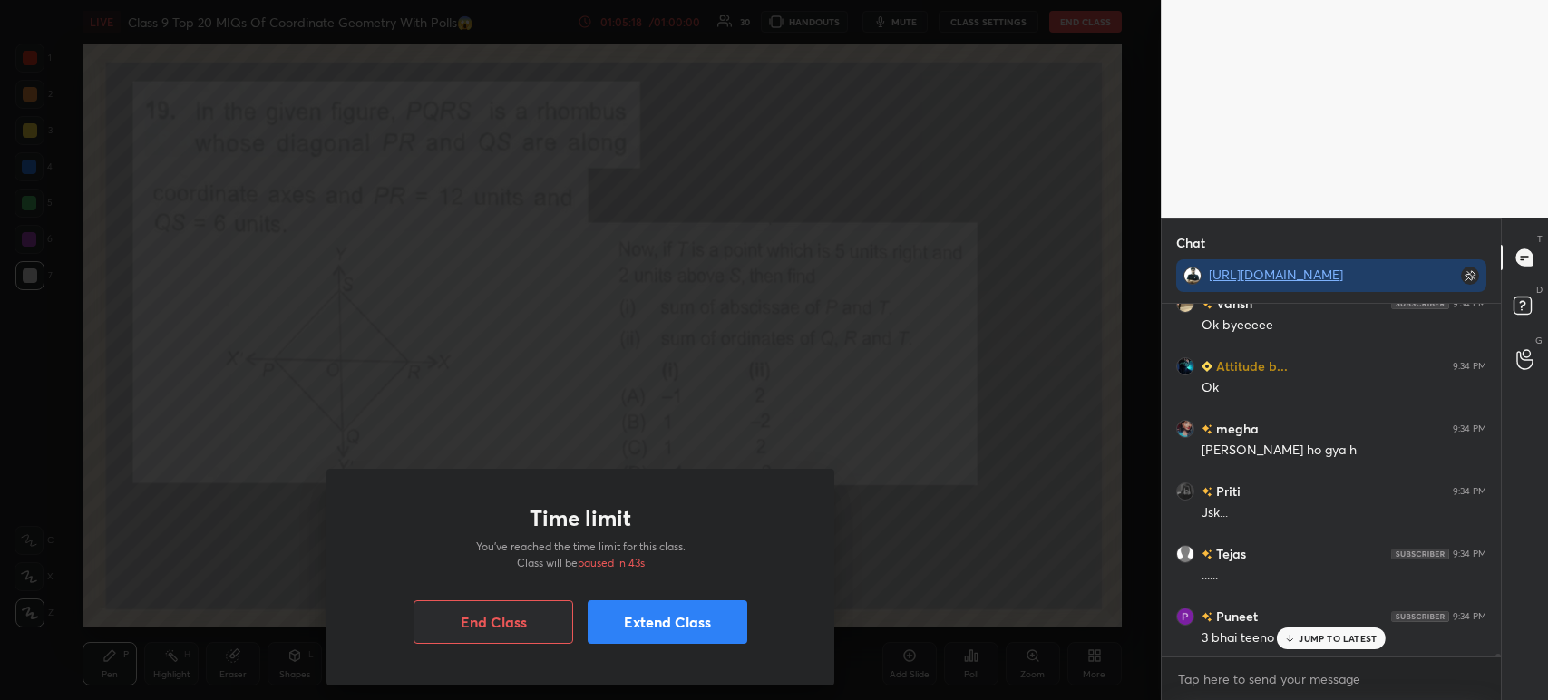
click at [492, 620] on button "End Class" at bounding box center [493, 622] width 160 height 44
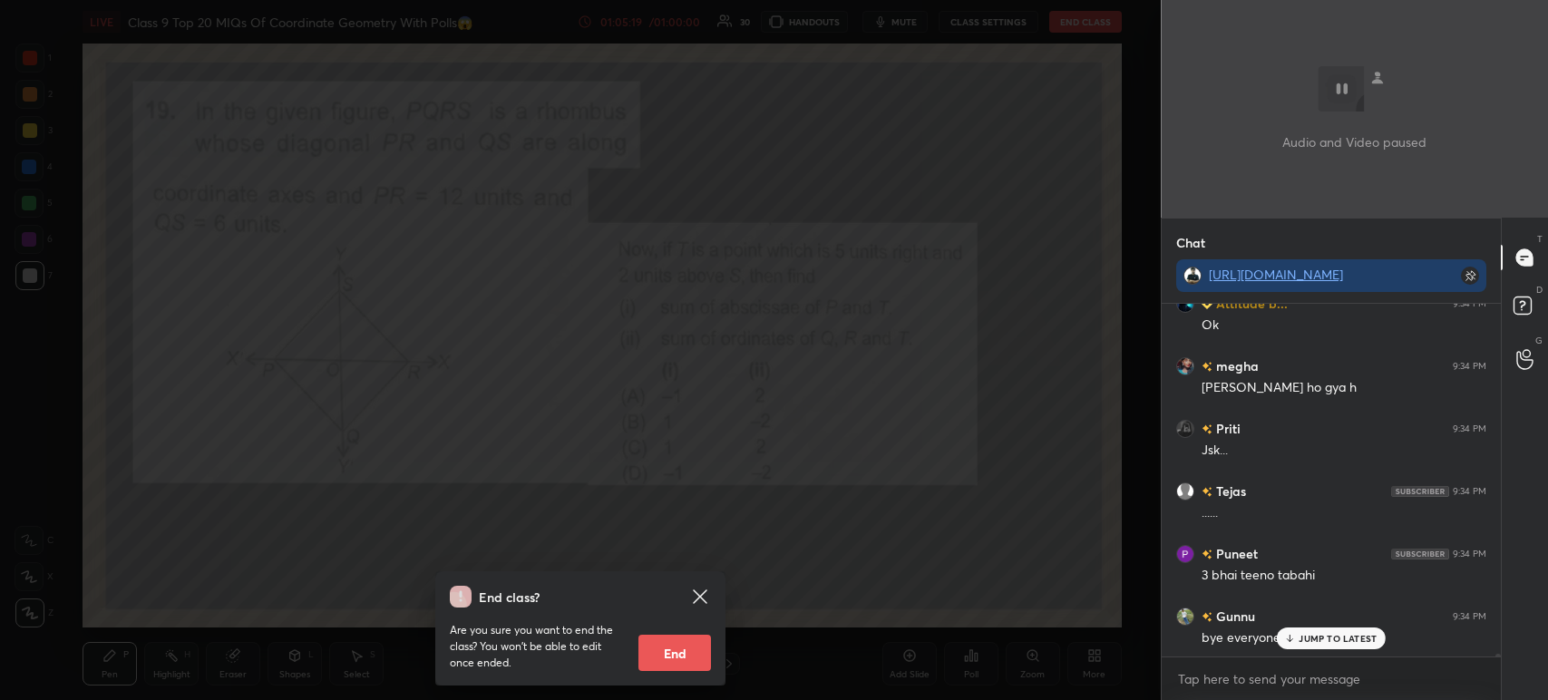
click at [674, 647] on button "End" at bounding box center [674, 653] width 73 height 36
type textarea "x"
